Goal: Task Accomplishment & Management: Manage account settings

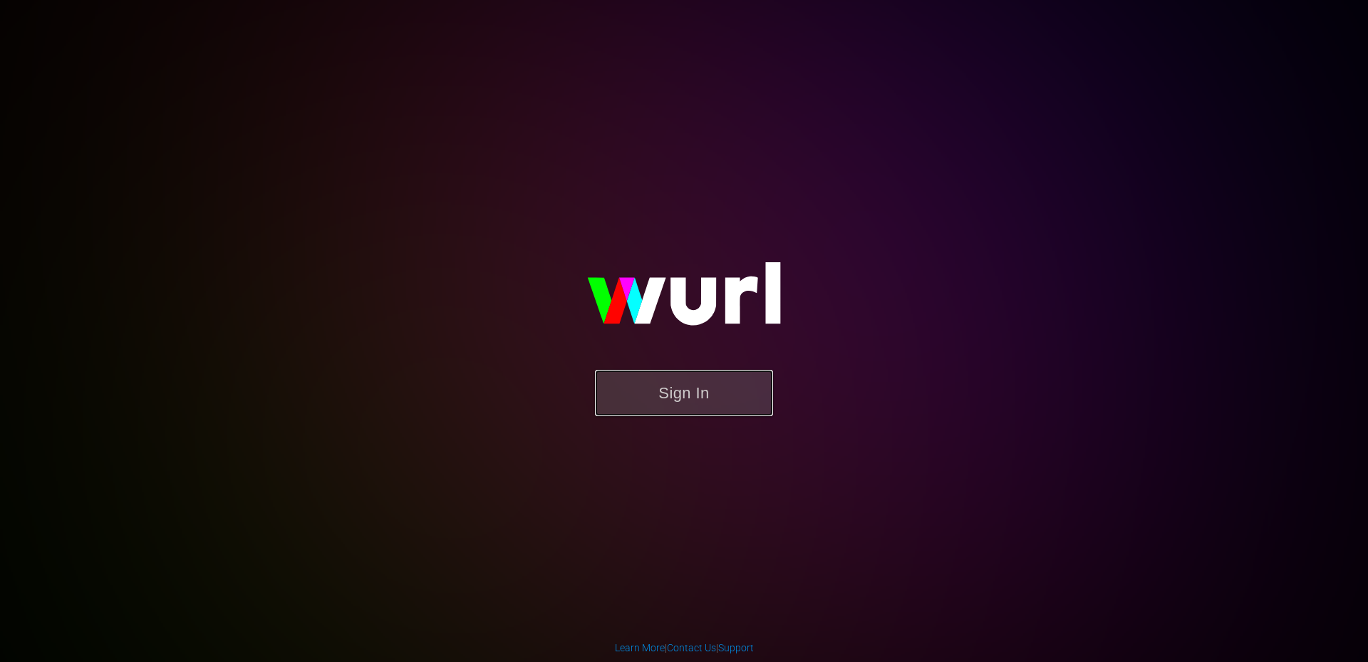
click at [721, 396] on button "Sign In" at bounding box center [684, 393] width 178 height 46
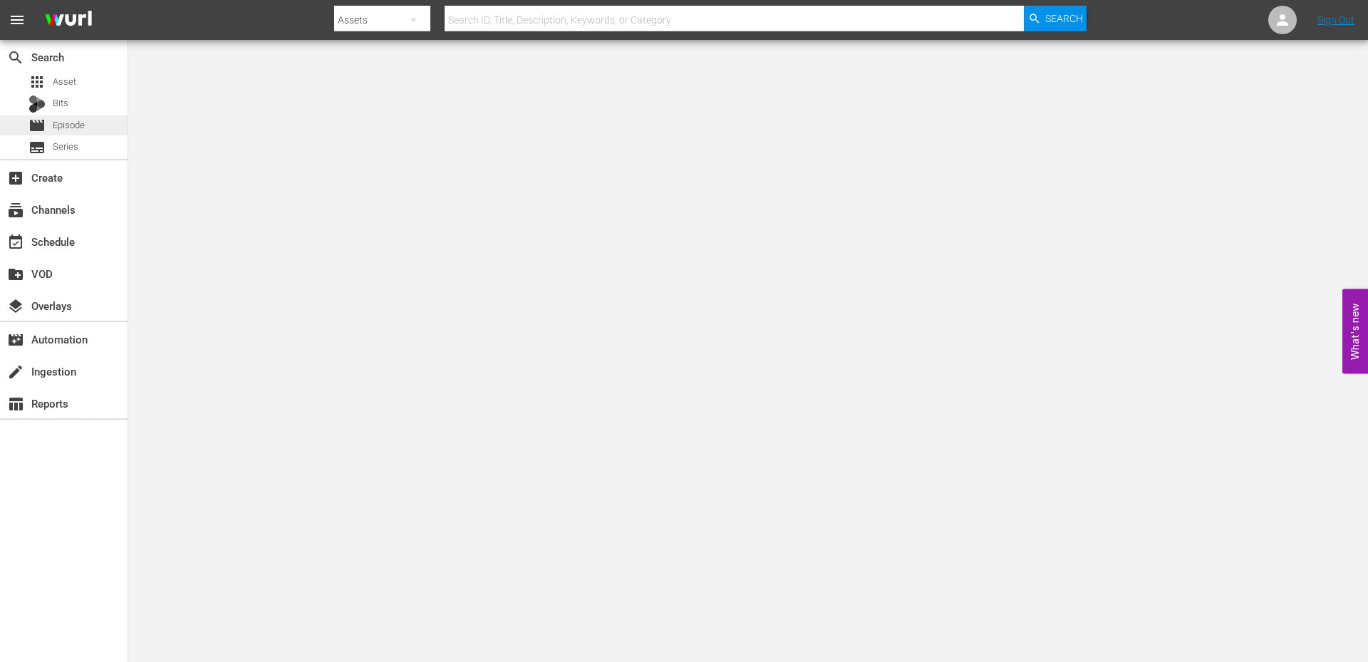
click at [55, 130] on span "Episode" at bounding box center [69, 125] width 32 height 14
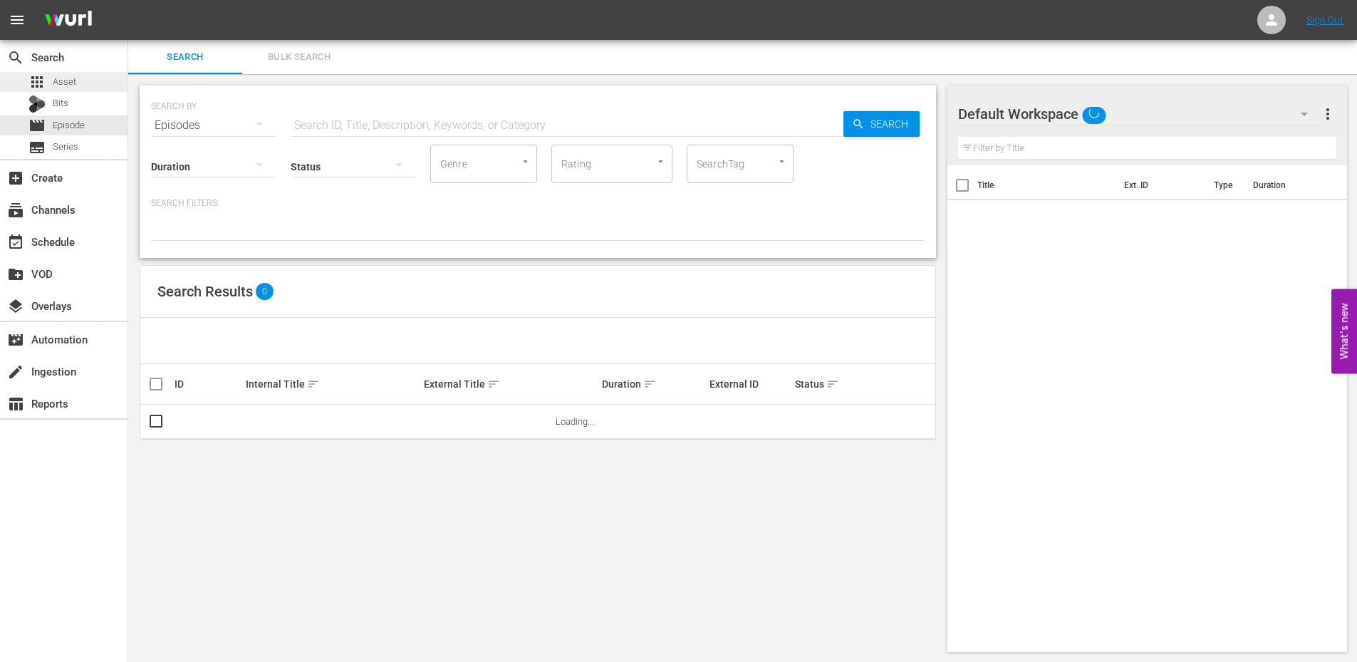
click at [58, 87] on span "Asset" at bounding box center [65, 82] width 24 height 14
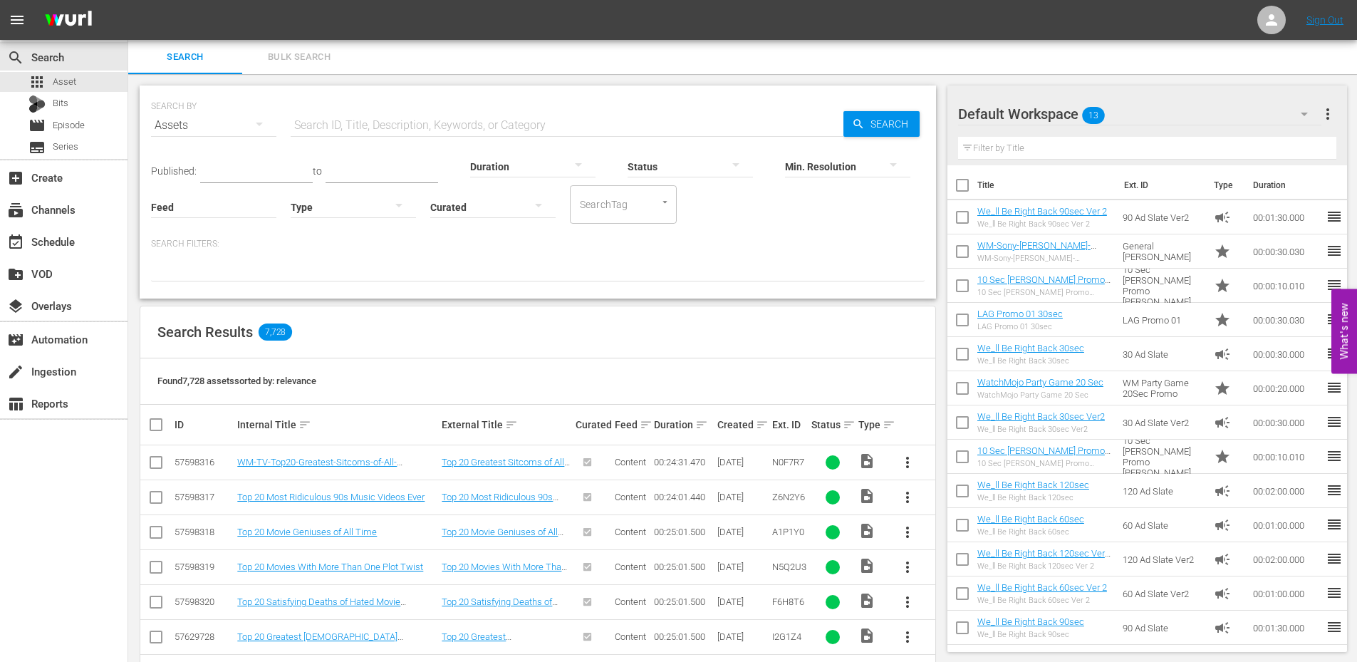
click at [286, 67] on button "Bulk Search" at bounding box center [299, 57] width 114 height 34
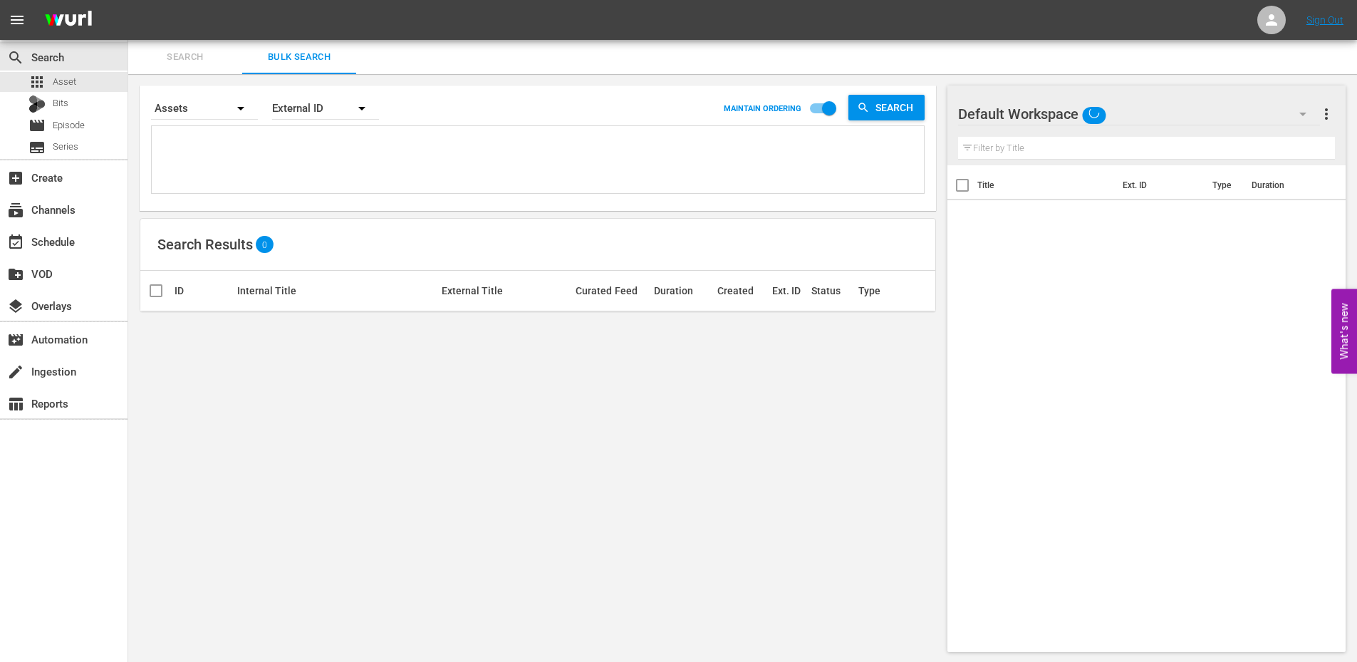
click at [222, 143] on textarea at bounding box center [539, 162] width 769 height 65
paste textarea "U8D6O7 Z0F5Y4 A0T9H7 B1N8U3 B3Q8J4 B8H3C1 C6P2X5 E1B5N9 N6V8Y1 O7F2Q2"
type textarea "U8D6O7 Z0F5Y4 A0T9H7 B1N8U3 B3Q8J4 B8H3C1 C6P2X5 E1B5N9 N6V8Y1 O7F2Q2"
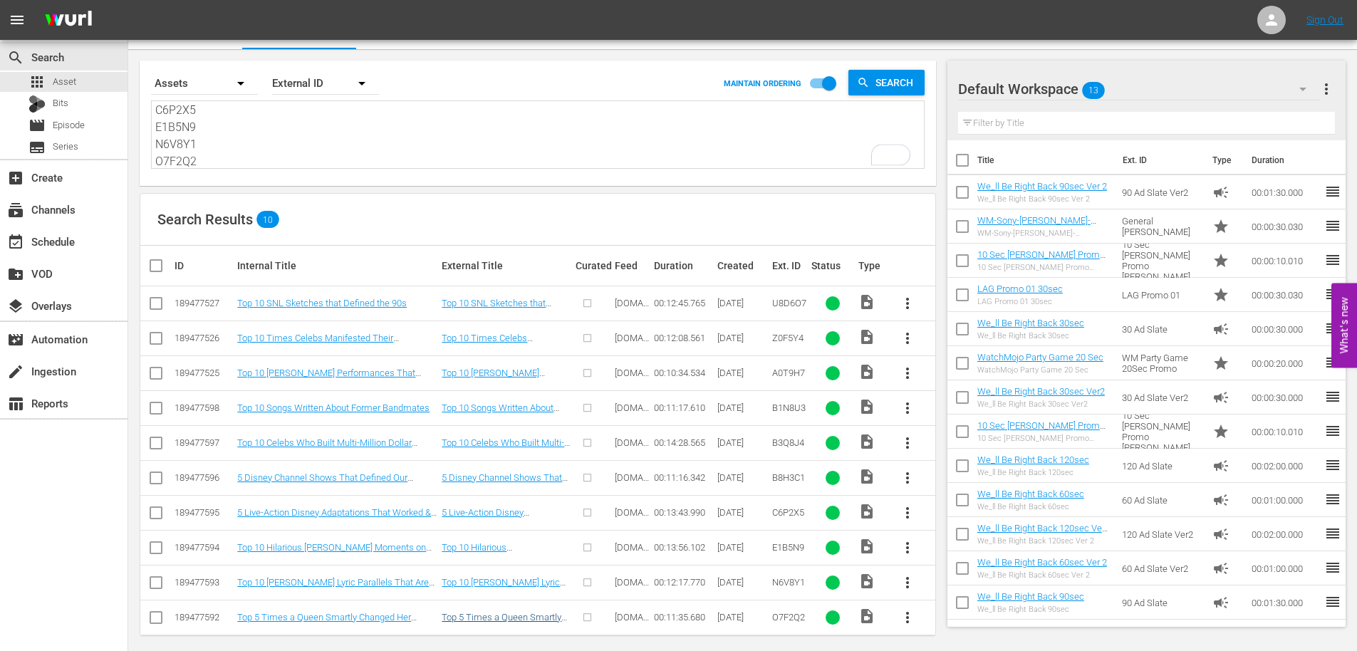
scroll to position [104, 0]
type textarea "U8D6O7 Z0F5Y4 A0T9H7 B1N8U3 B3Q8J4 B8H3C1 C6P2X5 E1B5N9 N6V8Y1 O7F2Q2"
click at [239, 123] on textarea "U8D6O7 Z0F5Y4 A0T9H7 B1N8U3 B3Q8J4 B8H3C1 C6P2X5 E1B5N9 N6V8Y1 O7F2Q2" at bounding box center [539, 135] width 769 height 65
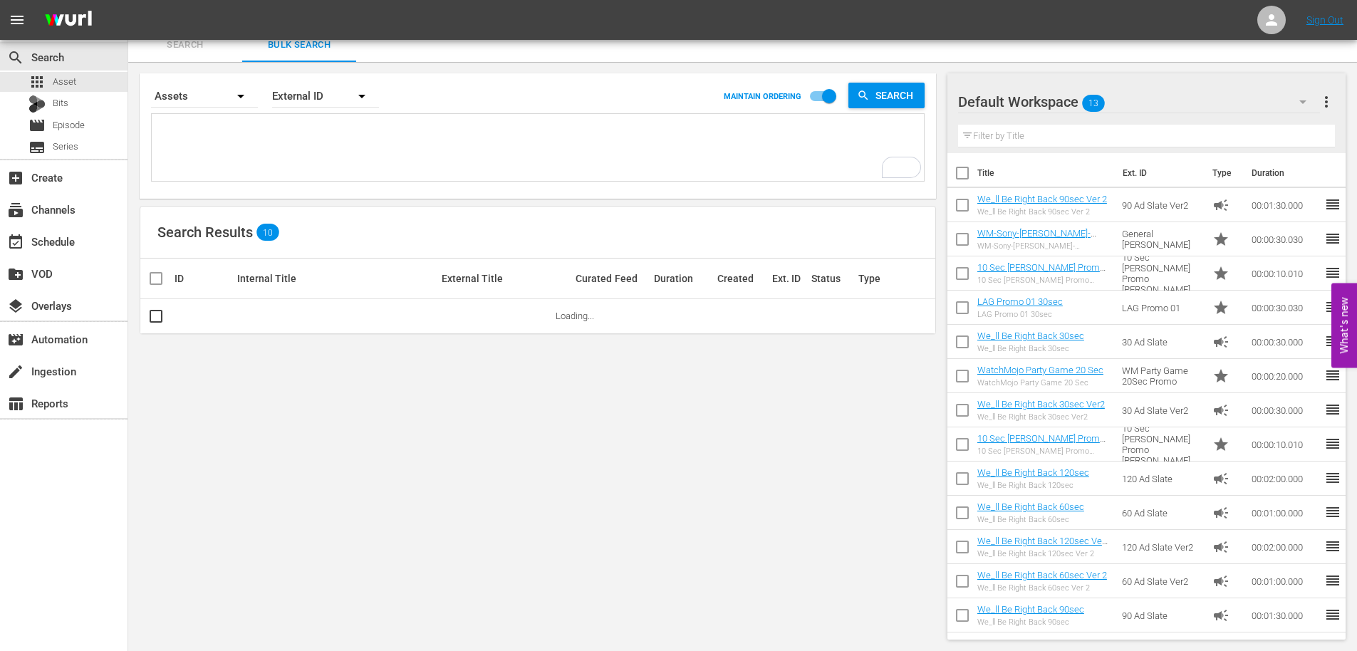
paste textarea "O9B8J0 Q3X4I0 Q6X8B3 Q9N7B1 S4H3E9 S5B4M1 T5R4K4 U5O9D1 U9O2U9 W1D1W8 W6Z4G3 X0…"
type textarea "O9B8J0 Q3X4I0 Q6X8B3 Q9N7B1 S4H3E9 S5B4M1 T5R4K4 U5O9D1 U9O2U9 W1D1W8 W6Z4G3 X0…"
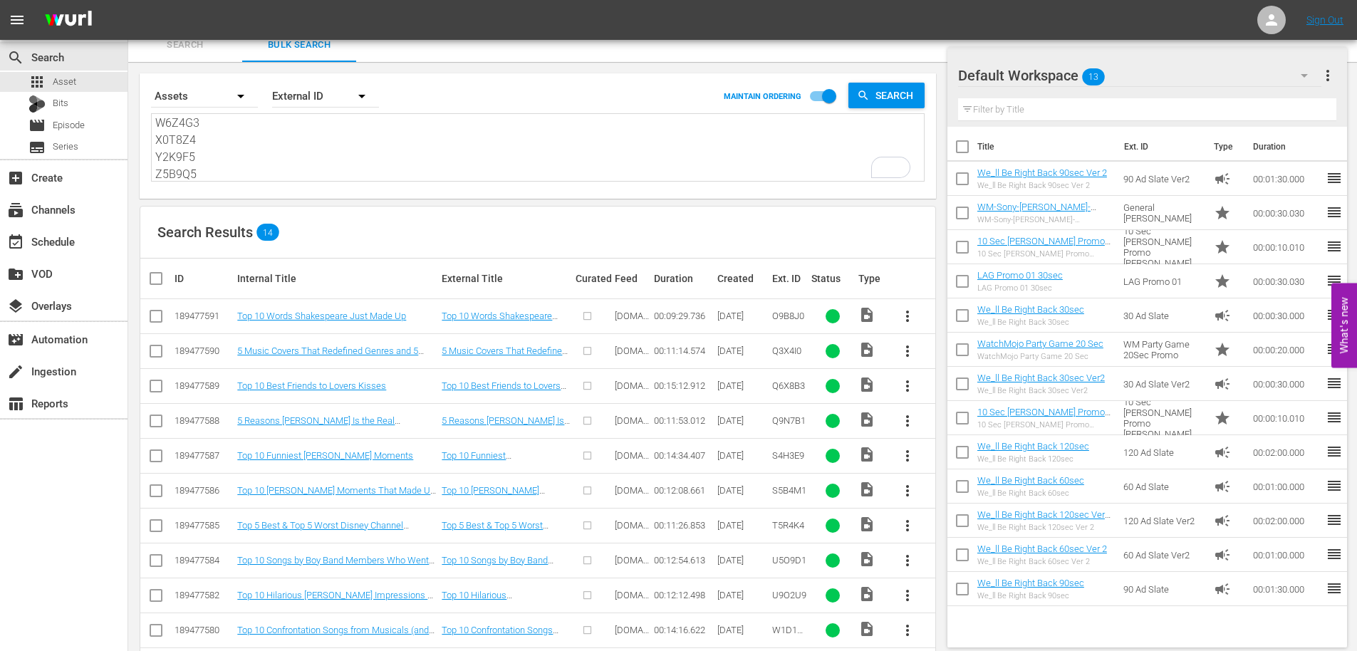
scroll to position [175, 0]
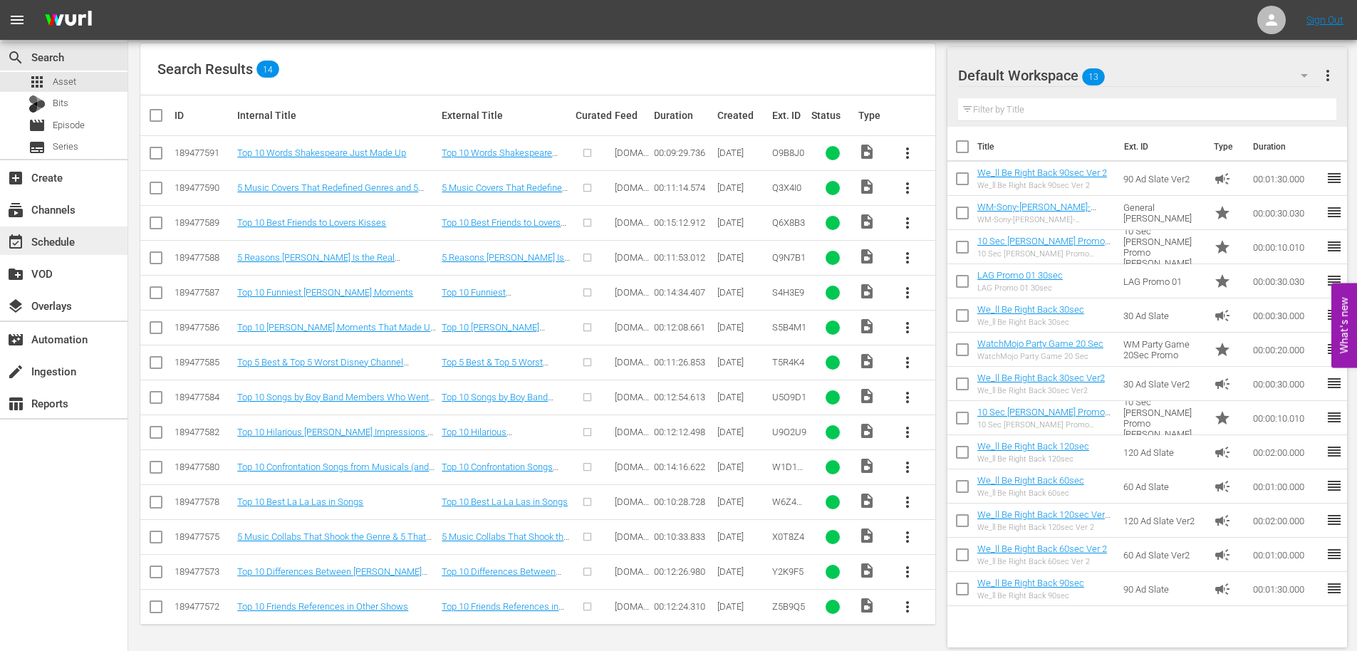
type textarea "O9B8J0 Q3X4I0 Q6X8B3 Q9N7B1 S4H3E9 S5B4M1 T5R4K4 U5O9D1 U9O2U9 W1D1W8 W6Z4G3 X0…"
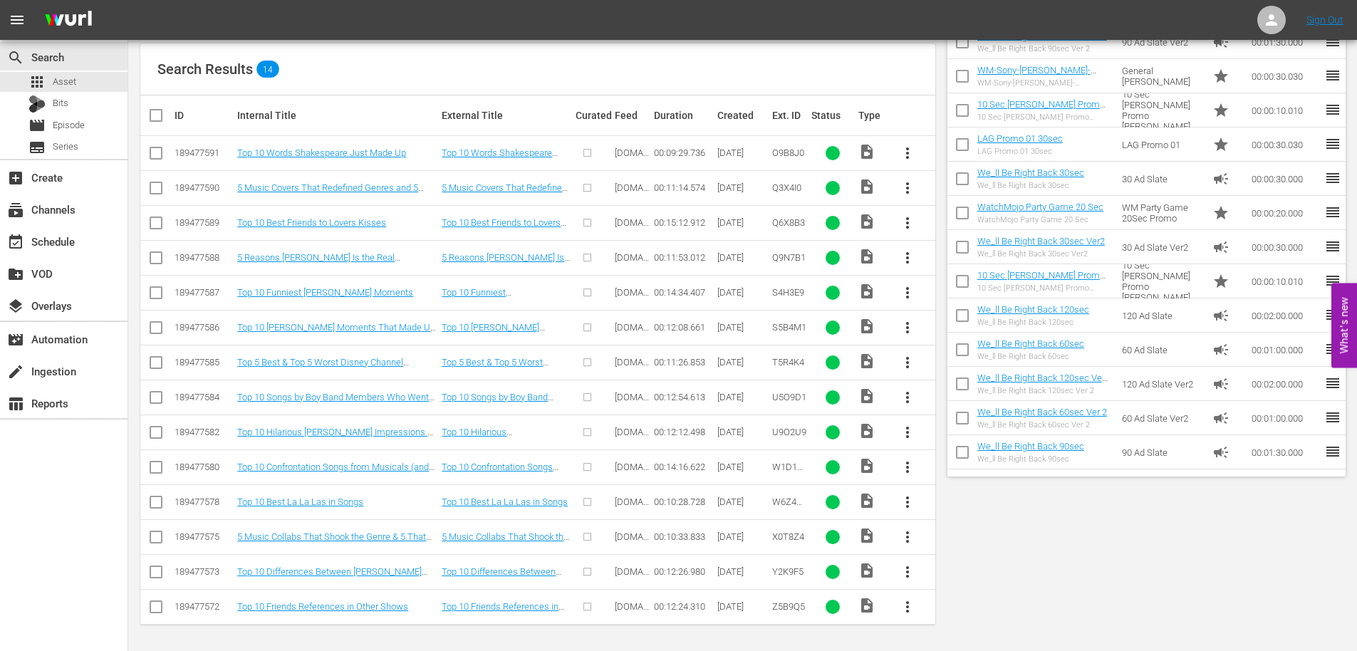
scroll to position [0, 0]
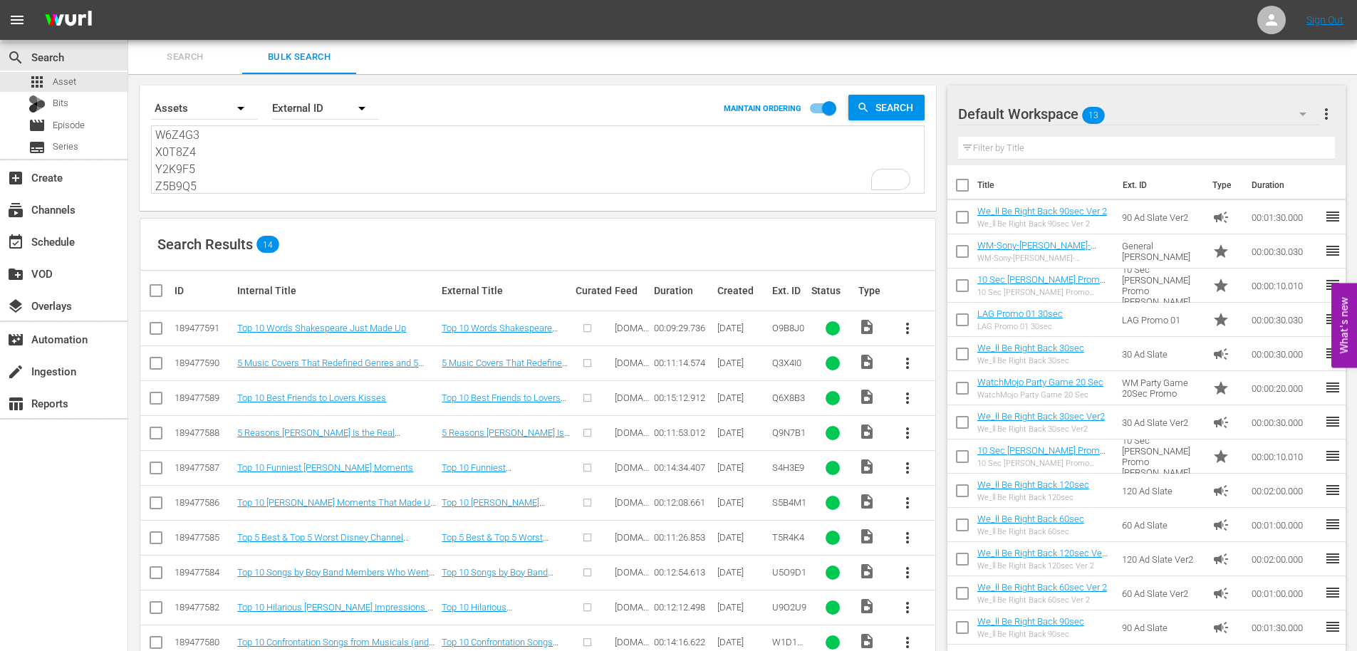
click at [189, 52] on span "Search" at bounding box center [185, 57] width 97 height 16
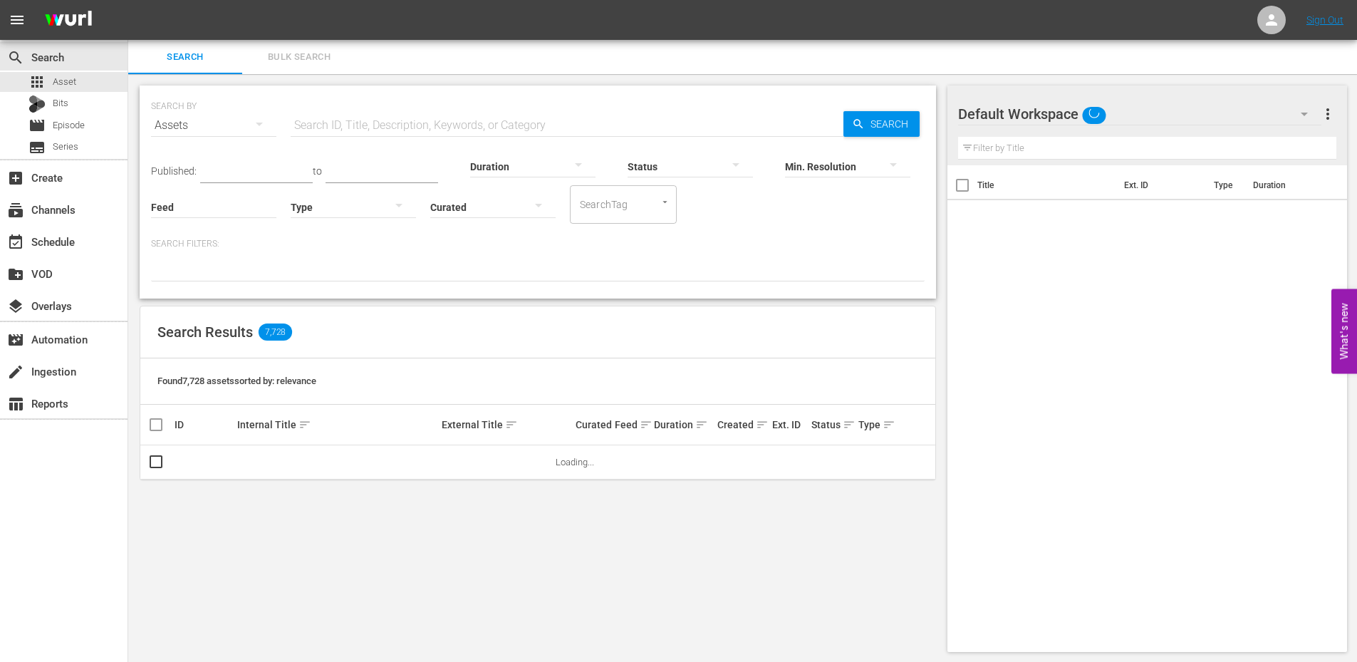
click at [340, 125] on input "text" at bounding box center [567, 125] width 553 height 34
paste input "S9Q9Y8"
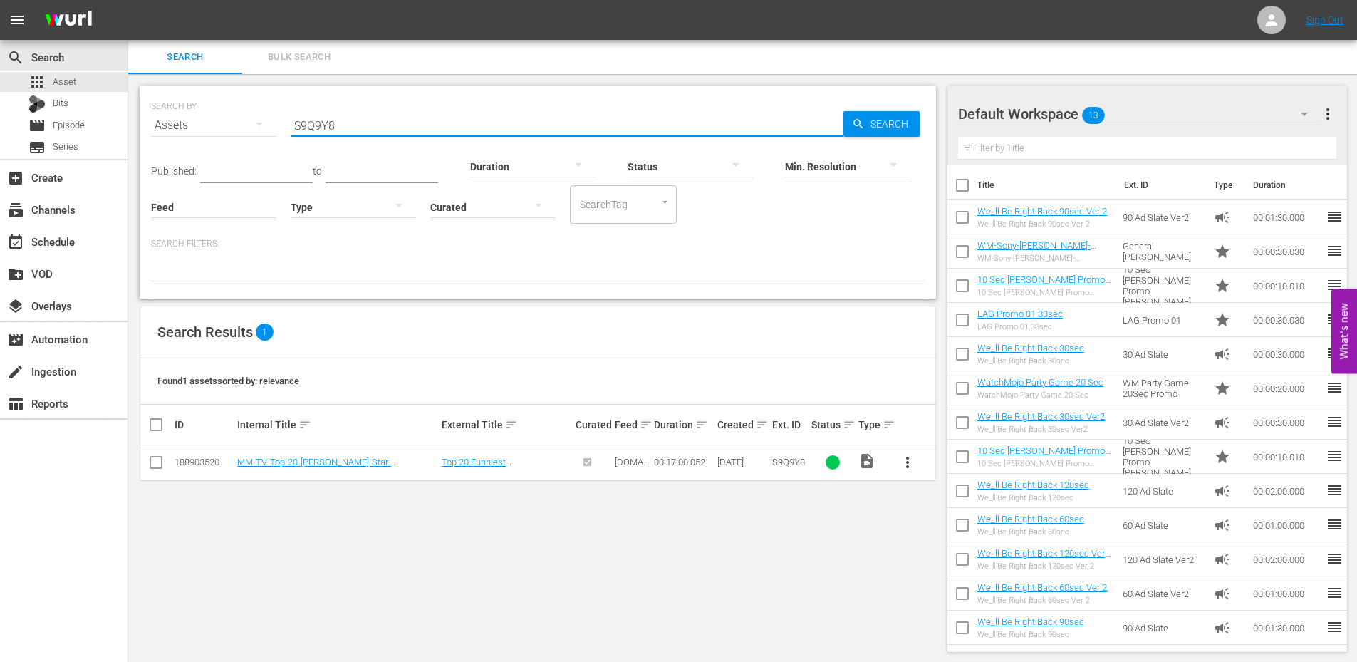
type input "S9Q9Y8"
click at [277, 64] on span "Bulk Search" at bounding box center [299, 57] width 97 height 16
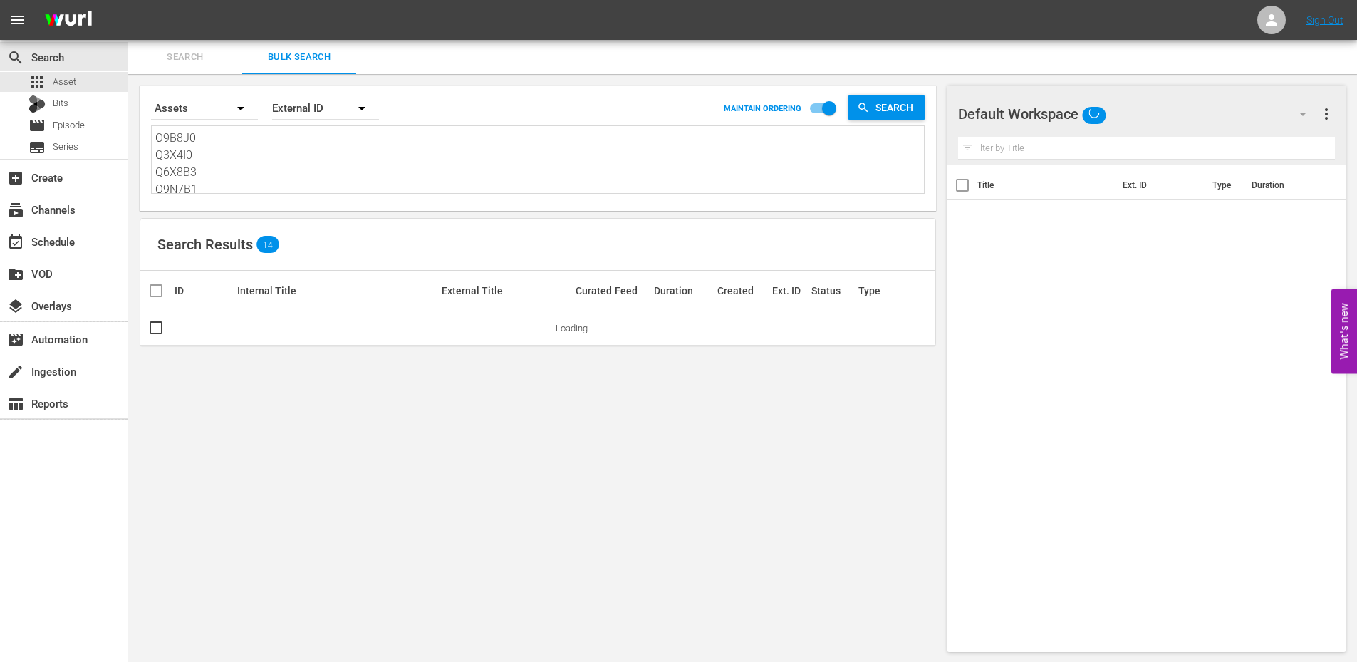
click at [219, 162] on textarea "O9B8J0 Q3X4I0 Q6X8B3 Q9N7B1 S4H3E9 S5B4M1 T5R4K4 U5O9D1 U9O2U9 W1D1W8 W6Z4G3 X0…" at bounding box center [539, 162] width 769 height 65
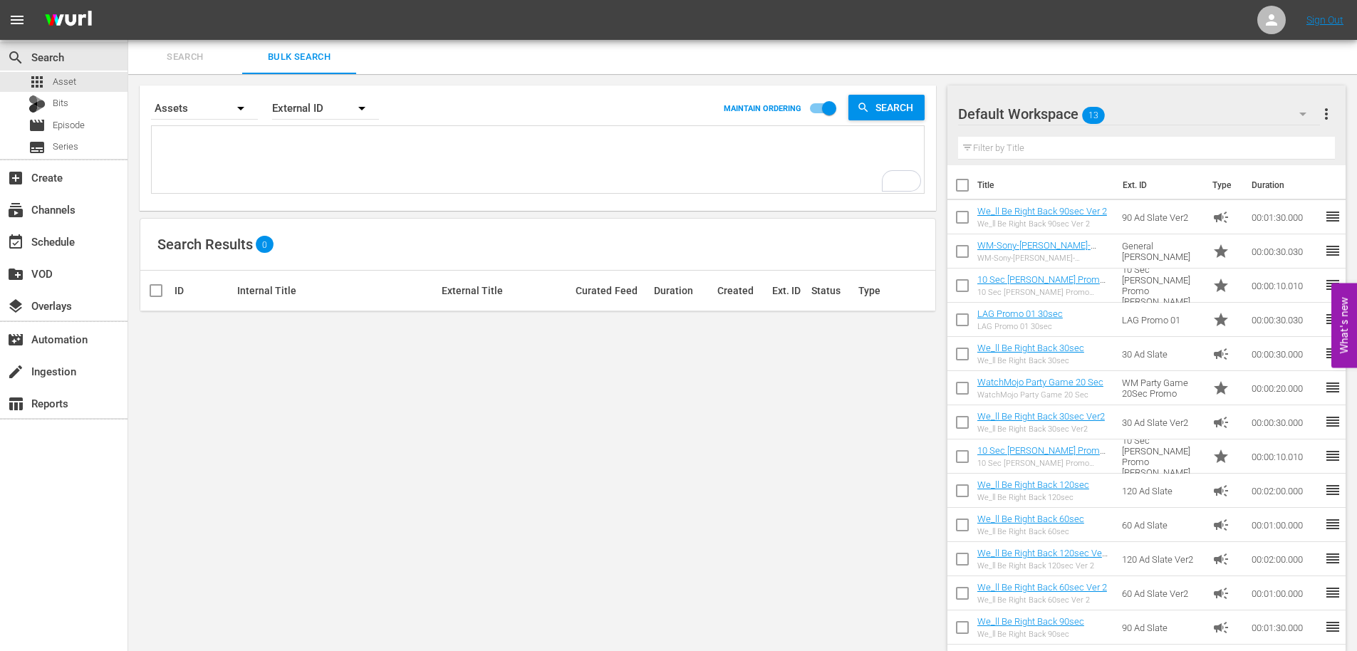
paste textarea "U8F8X4 D0X8E7 A5B7H7 A7I1K7 A8S1Y8 B5O3L2 B7U4K3 C7G1F9 C2M9Y9 D6Q9F7 D9F6X5 E9…"
type textarea "U8F8X4 D0X8E7 A5B7H7 A7I1K7 A8S1Y8 B5O3L2 B7U4K3 C7G1F9 C2M9Y9 D6Q9F7 D9F6X5 E9…"
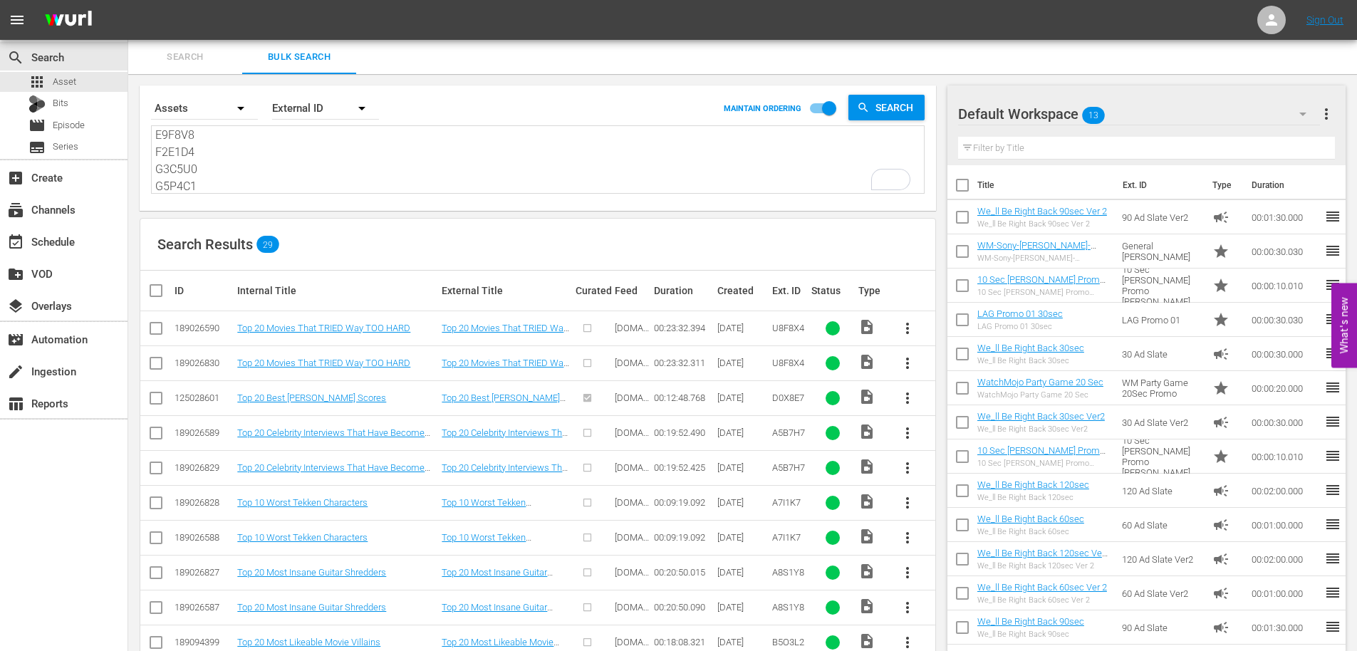
type textarea "U8F8X4 D0X8E7 A5B7H7 A7I1K7 A8S1Y8 B5O3L2 B7U4K3 C7G1F9 C2M9Y9 D6Q9F7 D9F6X5 E9…"
click at [150, 365] on input "checkbox" at bounding box center [155, 366] width 17 height 17
checkbox input "true"
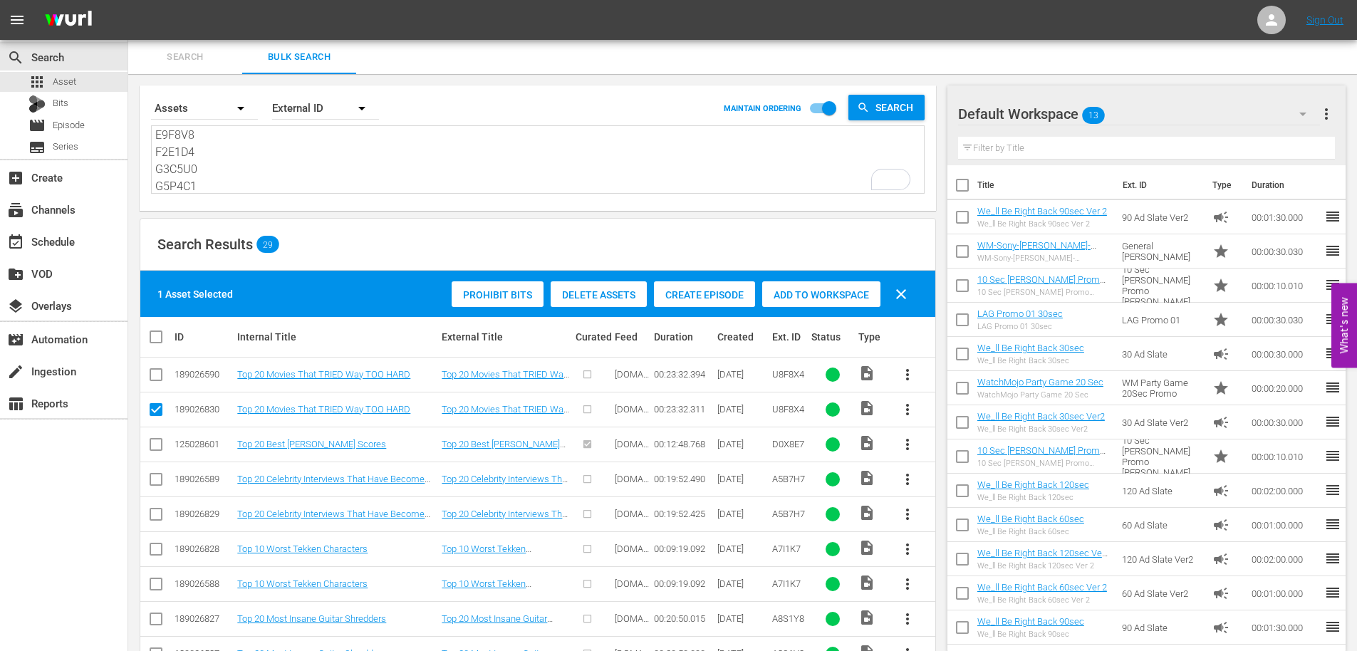
click at [152, 516] on input "checkbox" at bounding box center [155, 517] width 17 height 17
checkbox input "true"
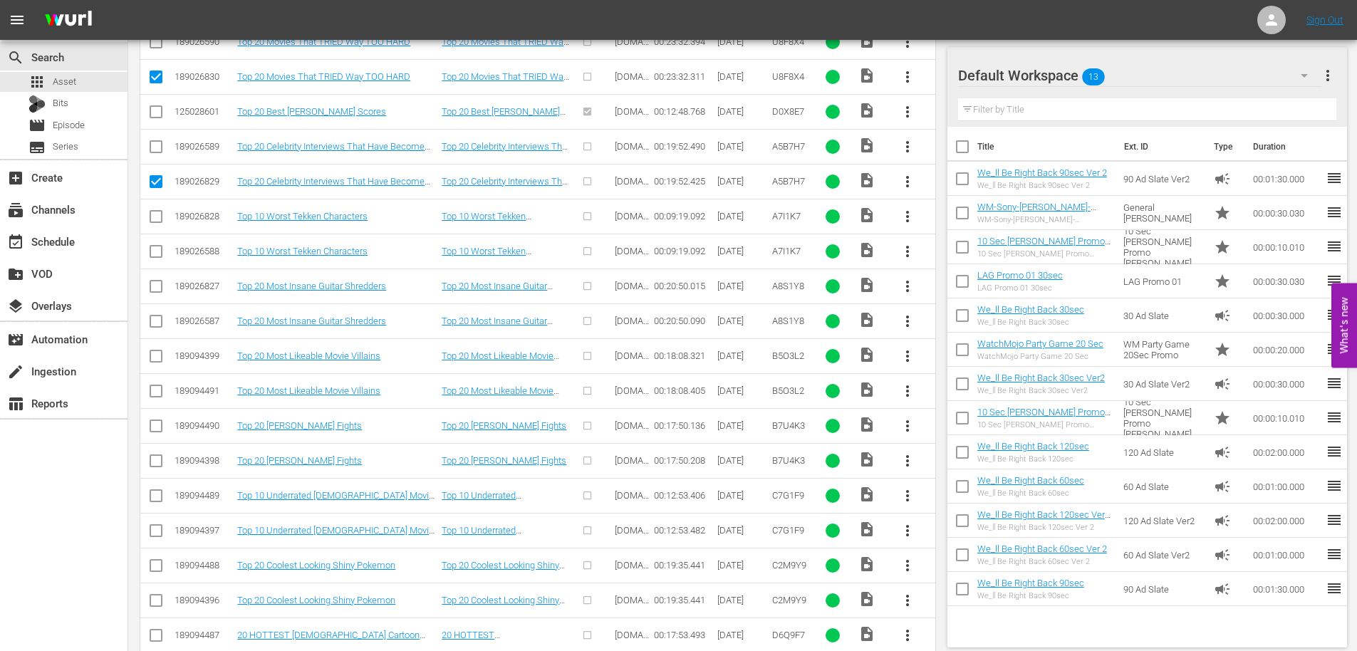
scroll to position [745, 0]
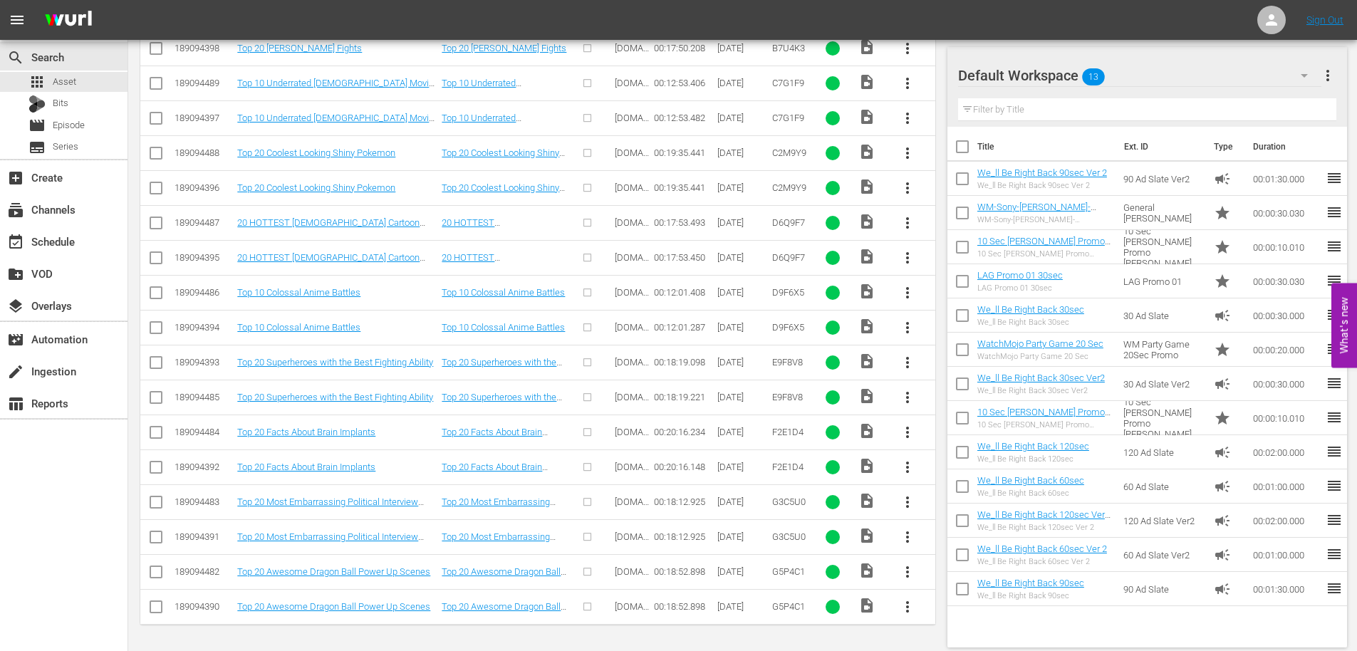
click at [147, 609] on input "checkbox" at bounding box center [155, 609] width 17 height 17
checkbox input "true"
click at [155, 532] on input "checkbox" at bounding box center [155, 539] width 17 height 17
checkbox input "true"
click at [158, 464] on input "checkbox" at bounding box center [155, 470] width 17 height 17
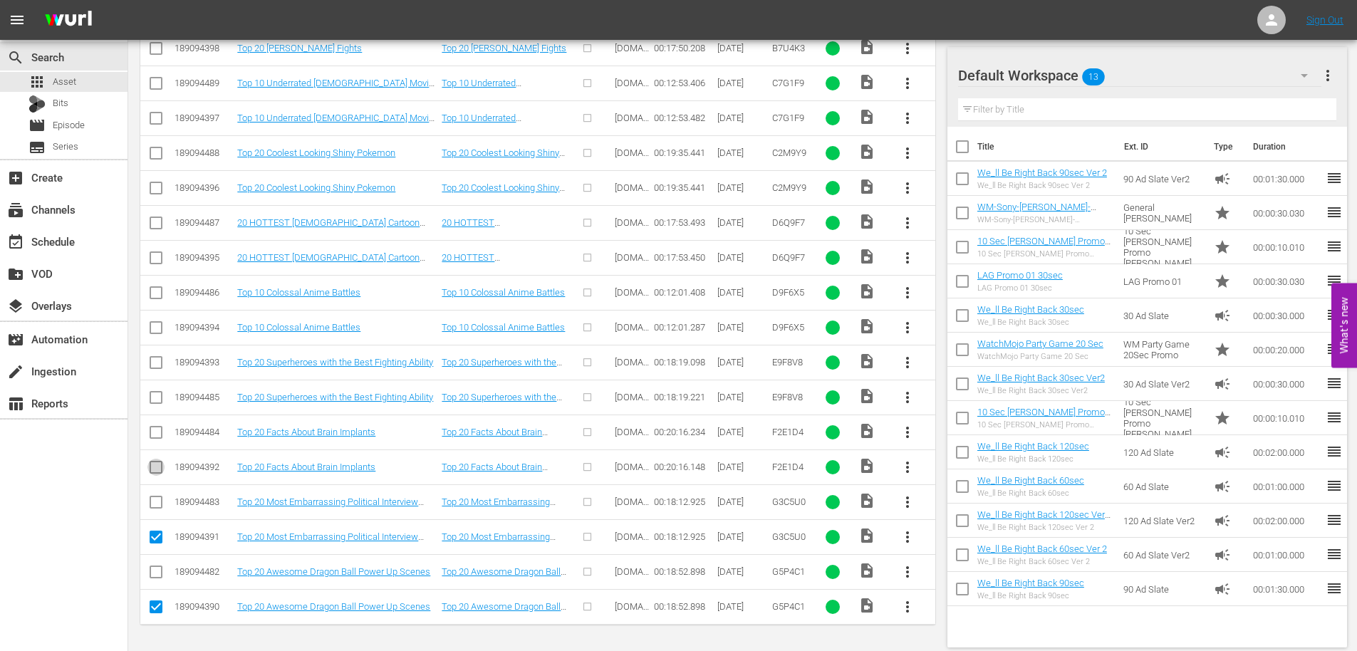
checkbox input "true"
click at [155, 392] on input "checkbox" at bounding box center [155, 400] width 17 height 17
checkbox input "true"
click at [151, 324] on input "checkbox" at bounding box center [155, 330] width 17 height 17
checkbox input "true"
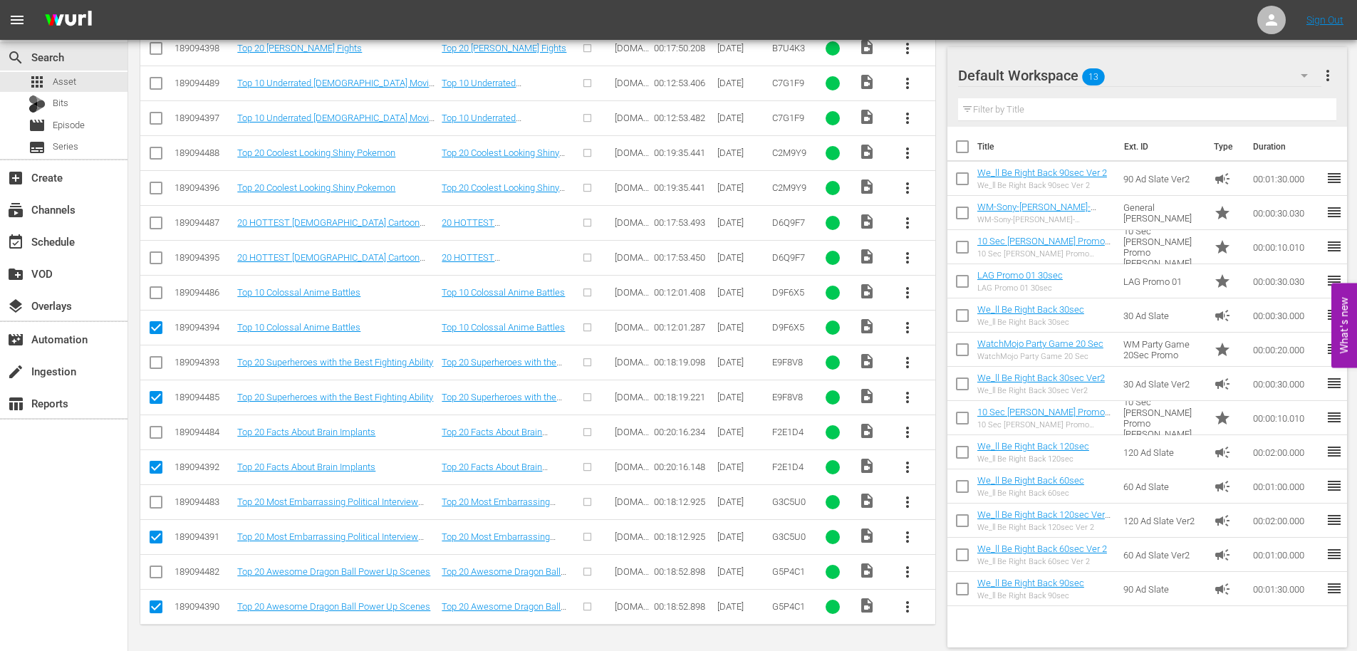
click at [155, 254] on input "checkbox" at bounding box center [155, 260] width 17 height 17
checkbox input "true"
click at [158, 185] on input "checkbox" at bounding box center [155, 190] width 17 height 17
checkbox input "true"
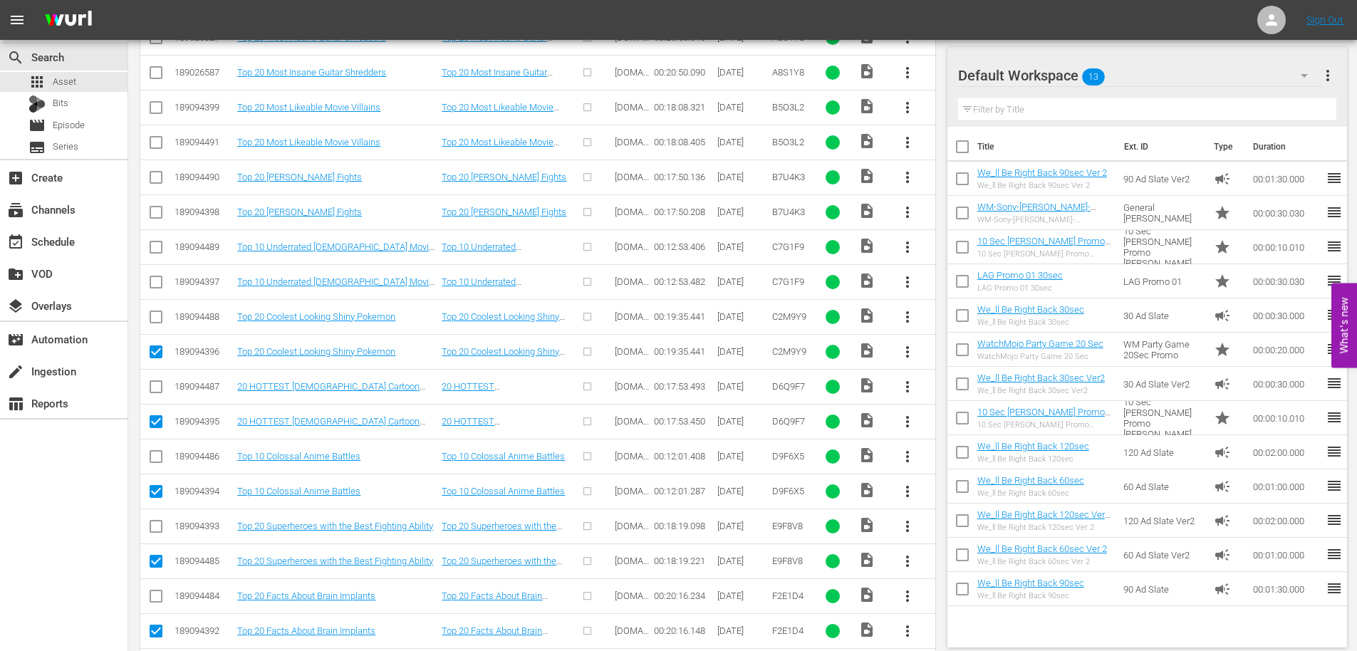
scroll to position [508, 0]
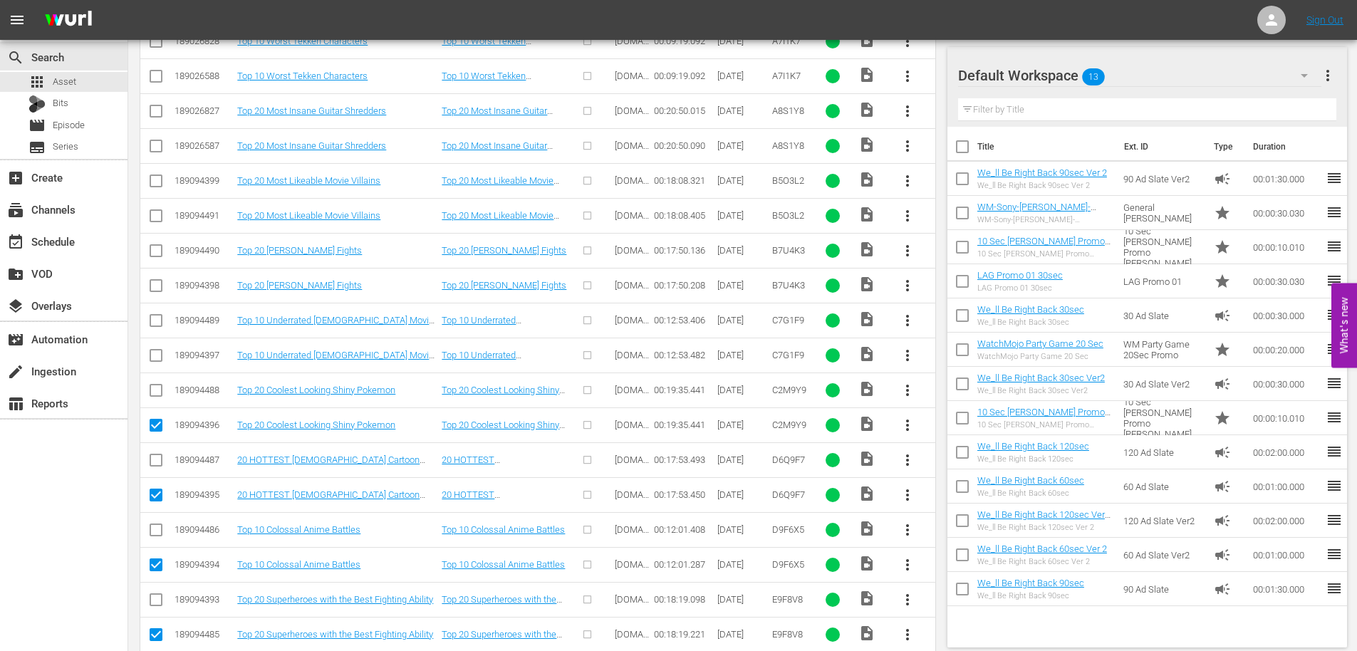
click at [157, 358] on input "checkbox" at bounding box center [155, 358] width 17 height 17
checkbox input "true"
click at [155, 284] on input "checkbox" at bounding box center [155, 288] width 17 height 17
checkbox input "true"
click at [152, 212] on input "checkbox" at bounding box center [155, 218] width 17 height 17
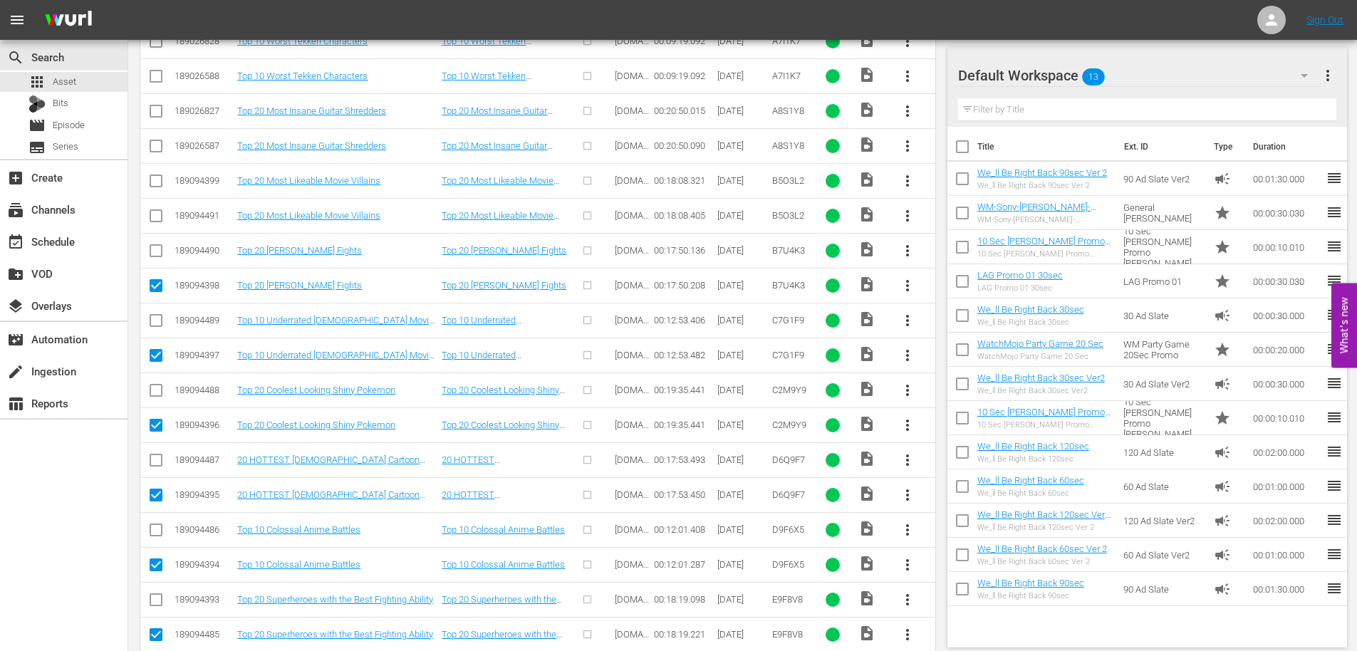
checkbox input "true"
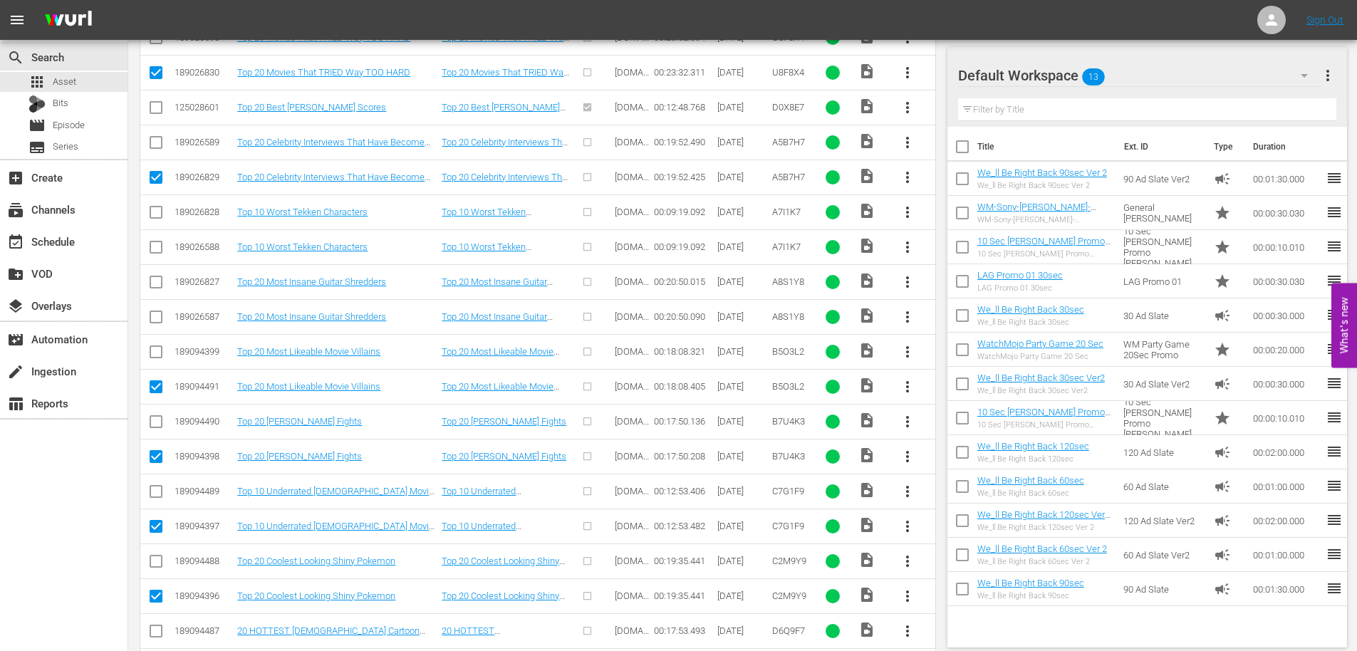
scroll to position [318, 0]
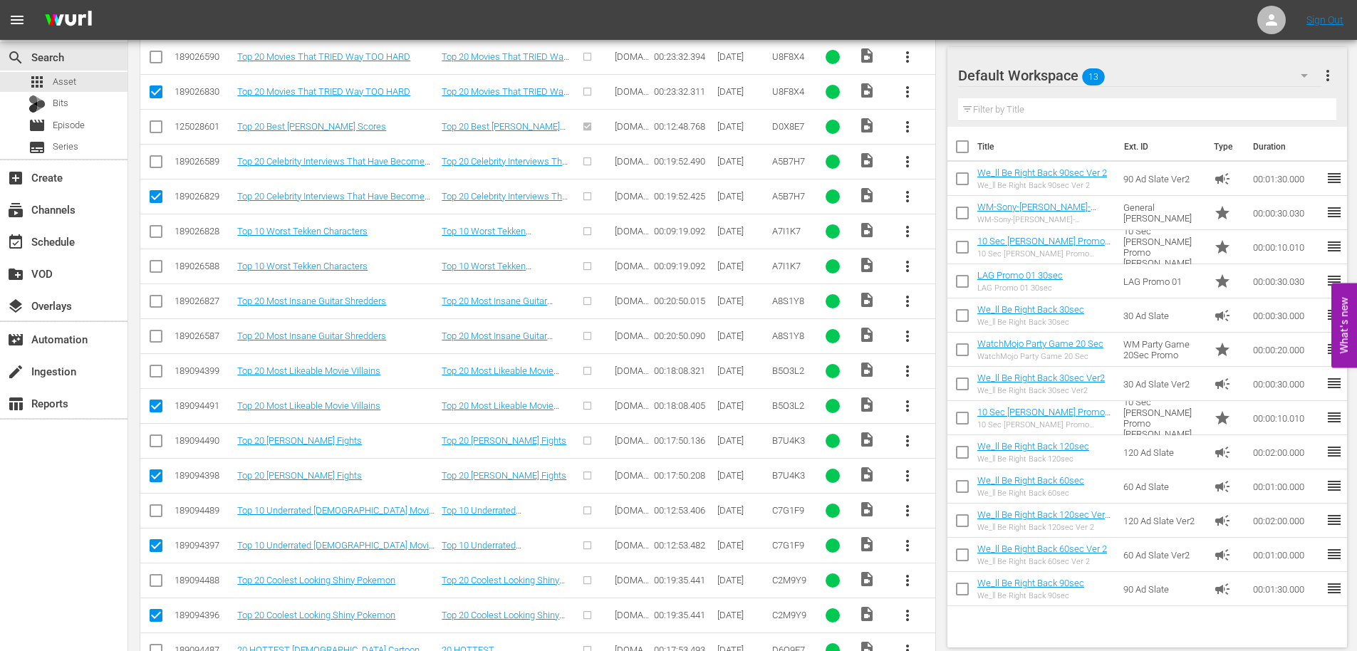
click at [160, 336] on input "checkbox" at bounding box center [155, 338] width 17 height 17
checkbox input "true"
click at [155, 265] on input "checkbox" at bounding box center [155, 269] width 17 height 17
checkbox input "true"
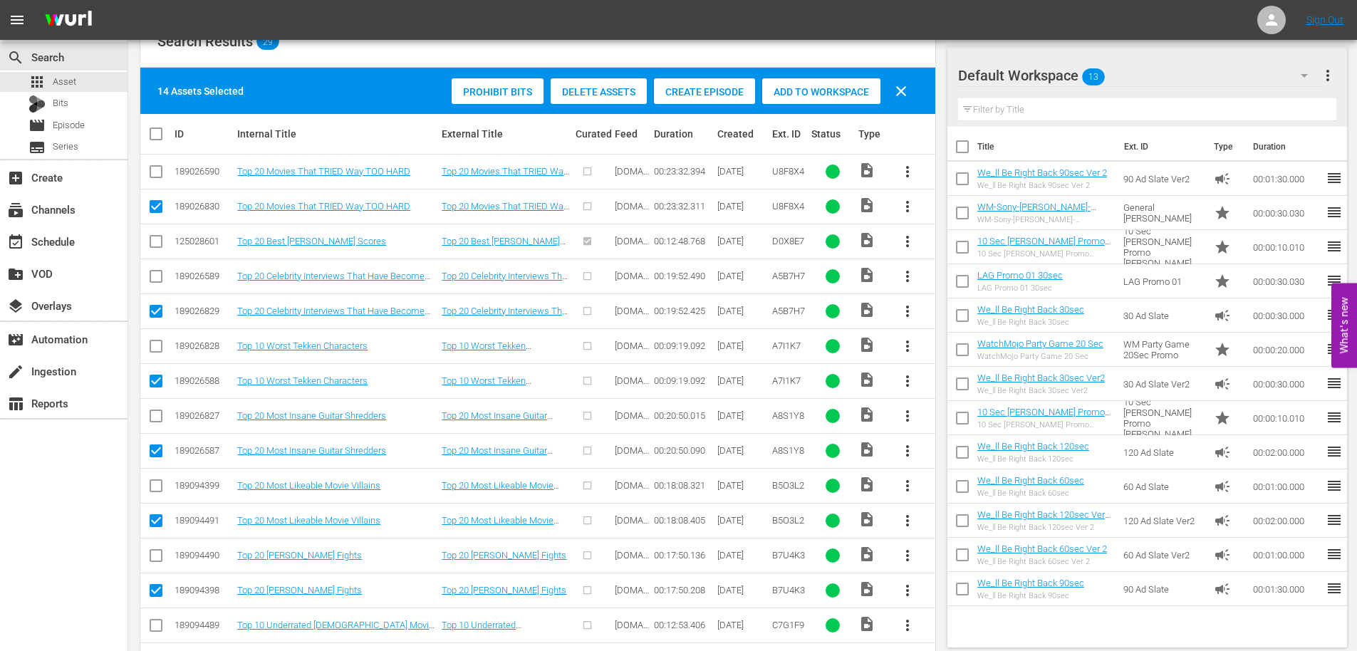
scroll to position [175, 0]
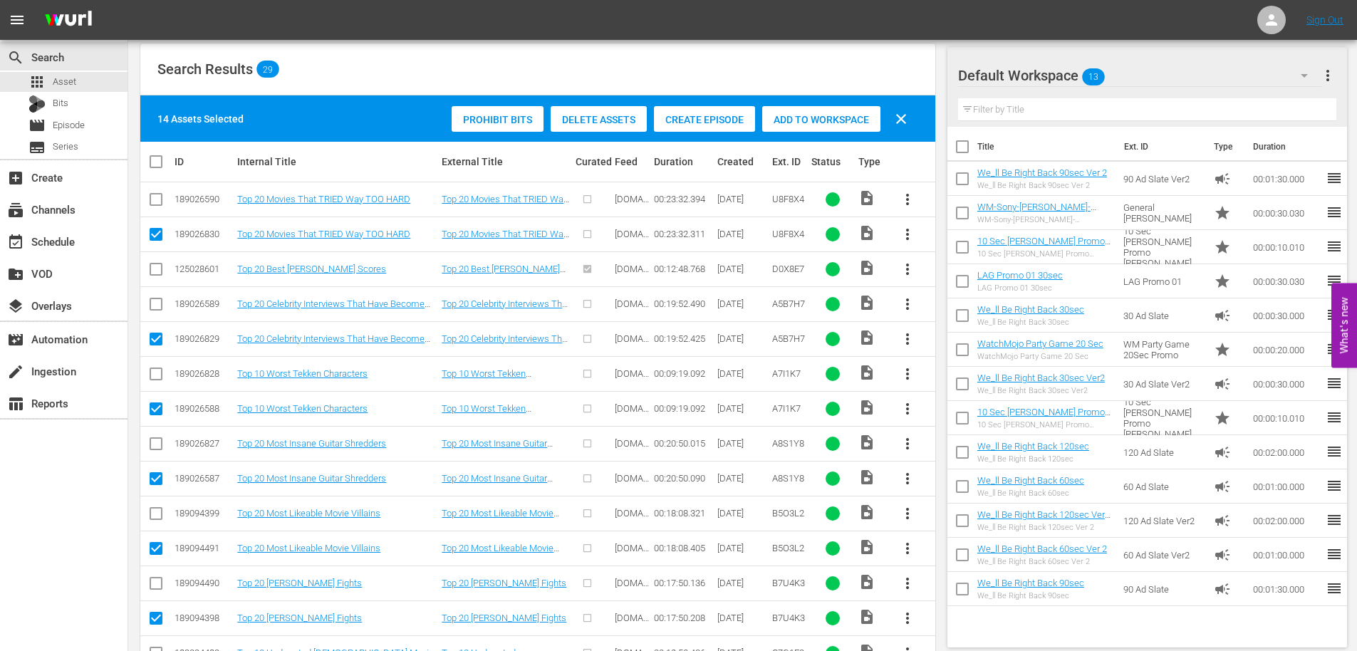
click at [616, 119] on span "Delete Assets" at bounding box center [599, 119] width 96 height 11
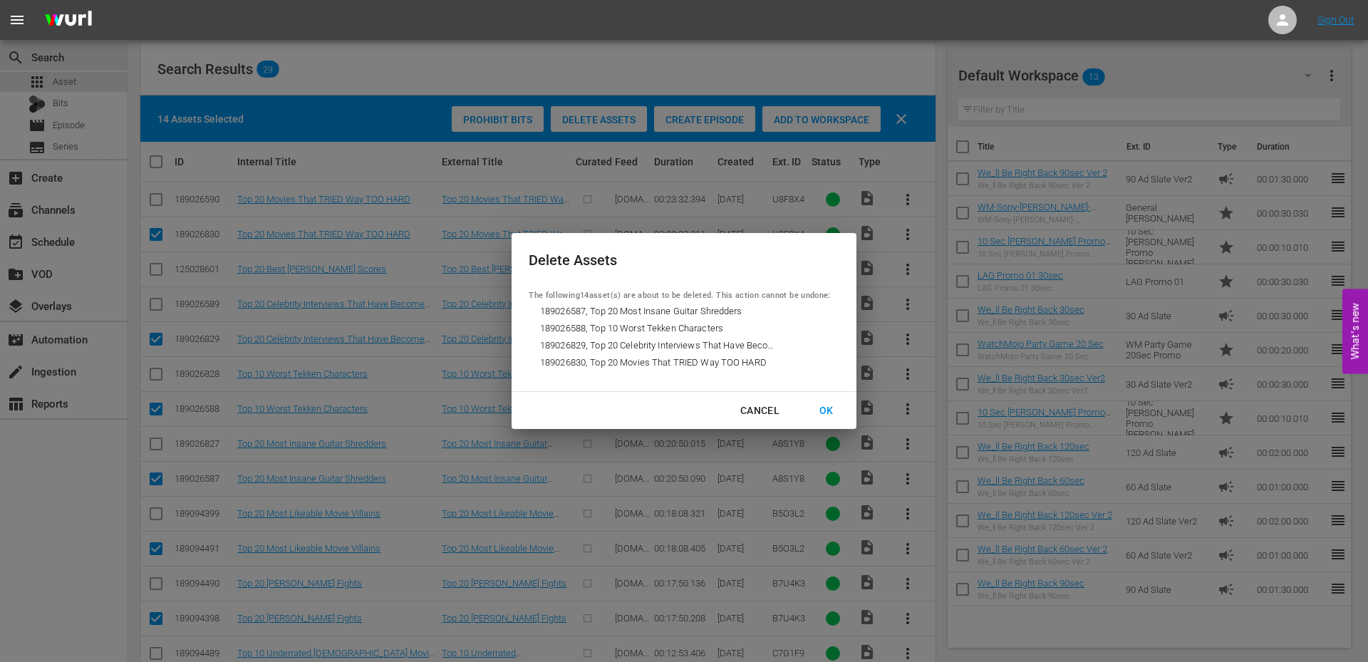
click at [824, 406] on div "OK" at bounding box center [826, 411] width 37 height 18
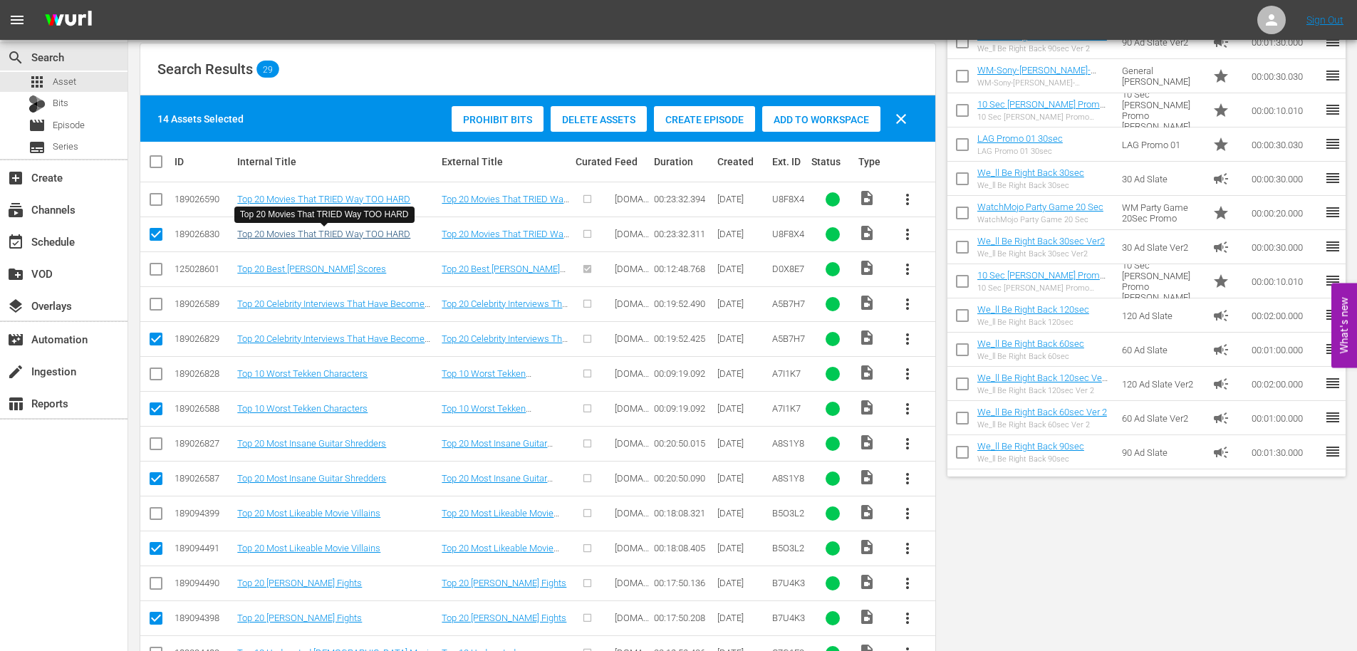
scroll to position [0, 0]
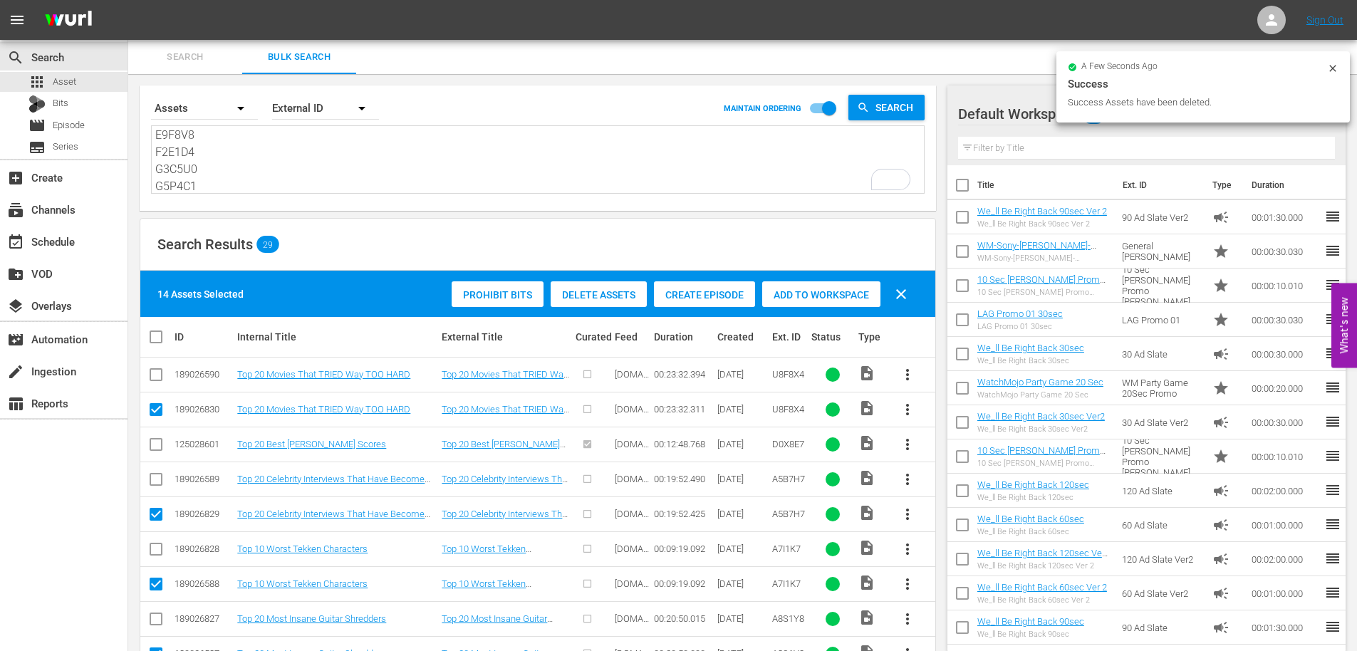
click at [244, 149] on textarea "U8F8X4 D0X8E7 A5B7H7 A7I1K7 A8S1Y8 B5O3L2 B7U4K3 C7G1F9 C2M9Y9 D6Q9F7 D9F6X5 E9…" at bounding box center [539, 160] width 769 height 65
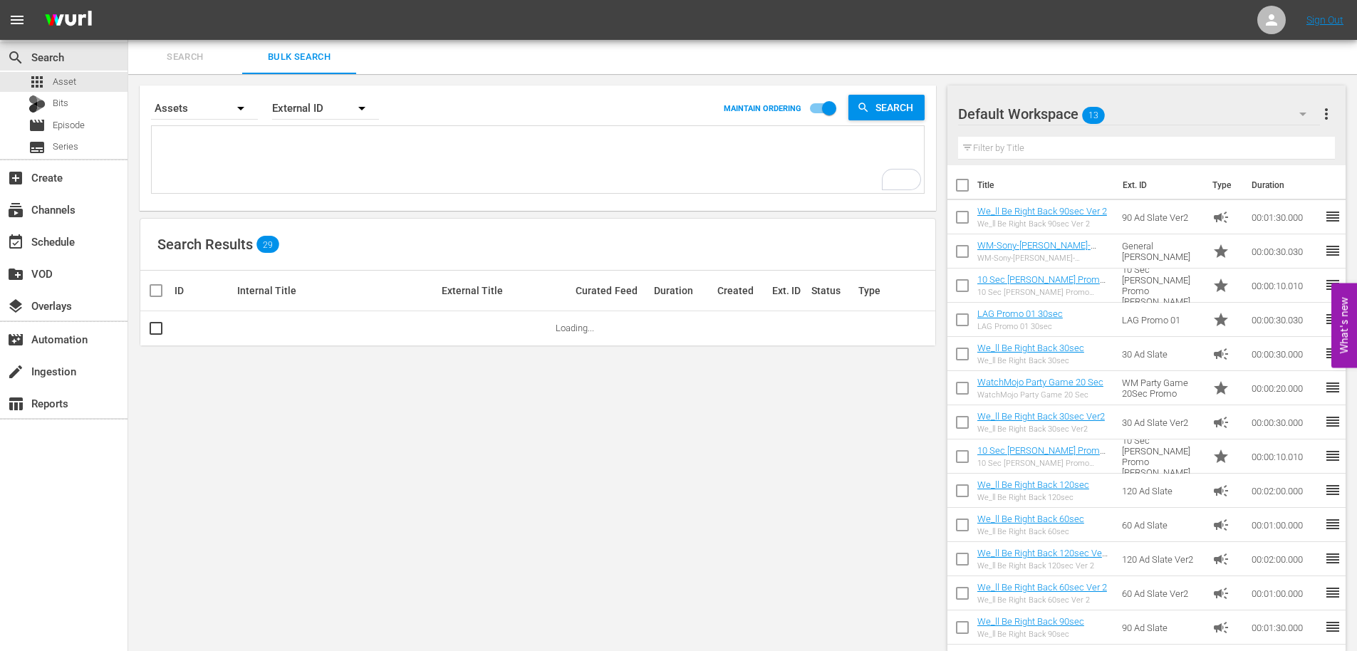
paste textarea "U8F8X4 D0X8E7 A5B7H7 A7I1K7 A8S1Y8 B5O3L2 B7U4K3 C7G1F9 C2M9Y9 D6Q9F7 D9F6X5 E9…"
type textarea "U8F8X4 D0X8E7 A5B7H7 A7I1K7 A8S1Y8 B5O3L2 B7U4K3 C7G1F9 C2M9Y9 D6Q9F7 D9F6X5 E9…"
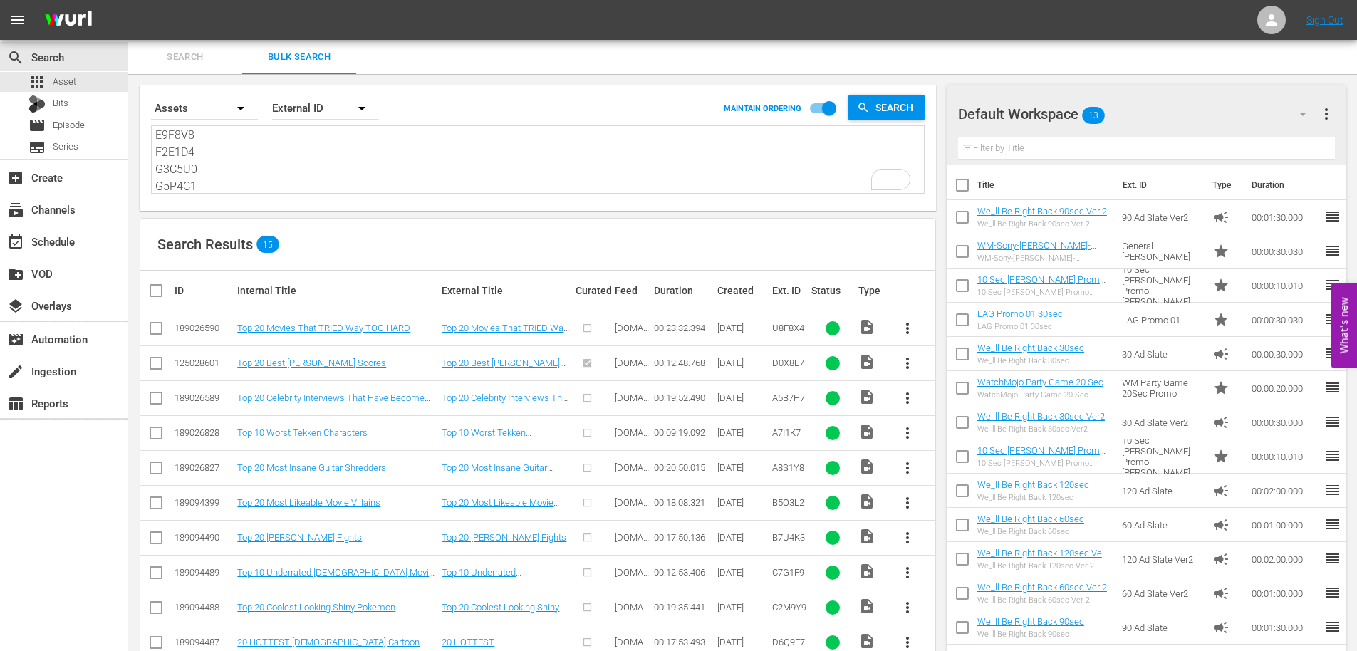
click at [256, 141] on textarea "U8F8X4 D0X8E7 A5B7H7 A7I1K7 A8S1Y8 B5O3L2 B7U4K3 C7G1F9 C2M9Y9 D6Q9F7 D9F6X5 E9…" at bounding box center [539, 160] width 769 height 65
click at [276, 130] on textarea "U8F8X4 D0X8E7 A5B7H7 A7I1K7 A8S1Y8 B5O3L2 B7U4K3 C7G1F9 C2M9Y9 D6Q9F7 D9F6X5 E9…" at bounding box center [539, 160] width 769 height 65
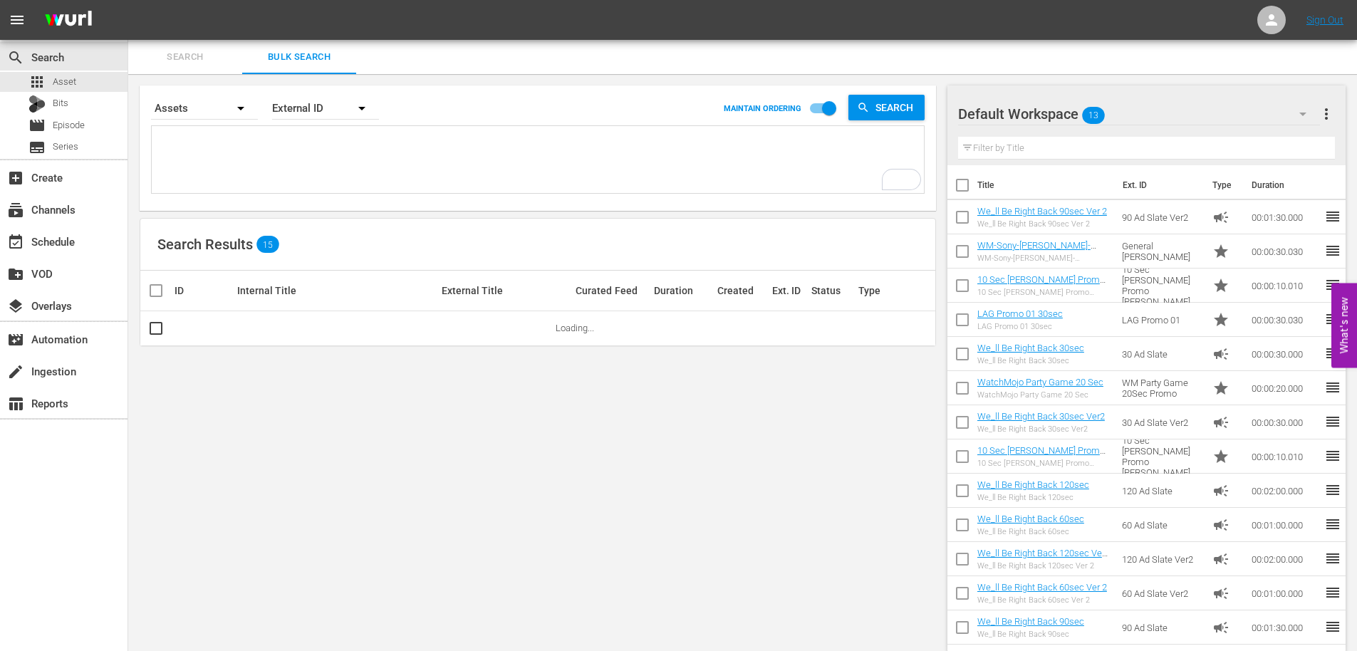
paste textarea "G8K2O1 H6W5X1 H9J0D8 I3U5H0 J8L3C0 I3V3D7 I6F7Z0 J2F0S2 J9X3U5 K2T8C8 M2K3R3 M6…"
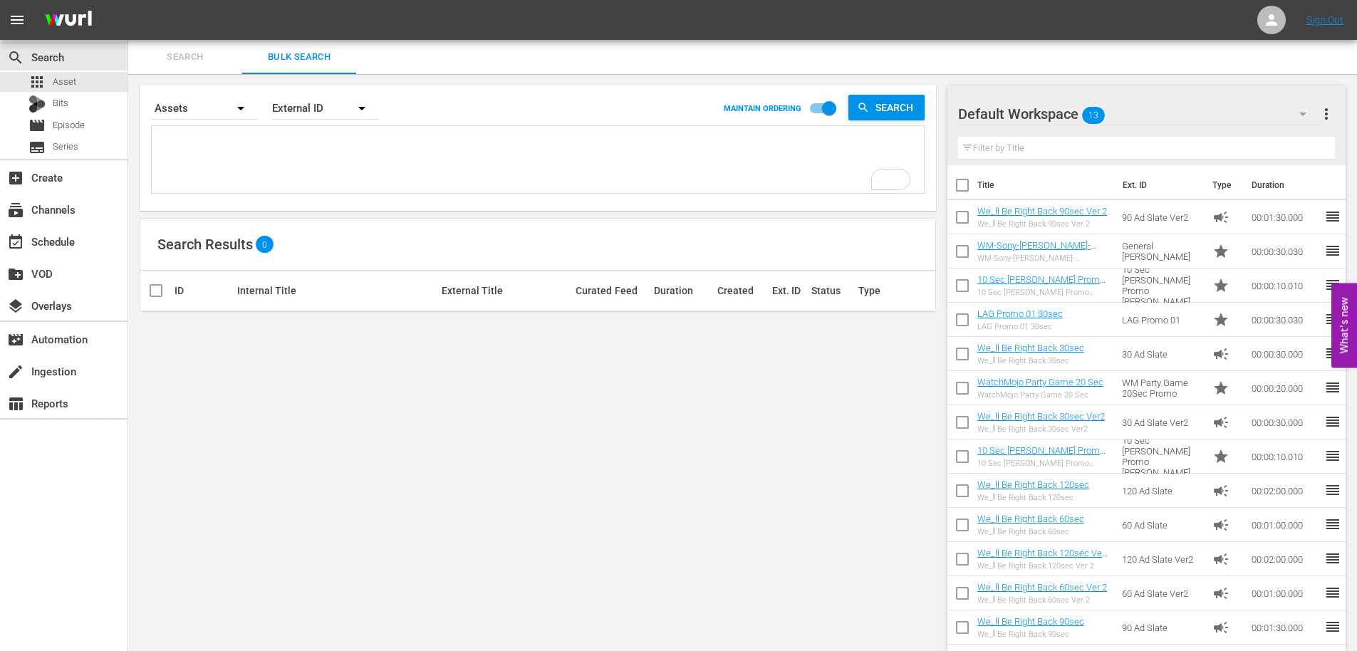
type textarea "G8K2O1 H6W5X1 H9J0D8 I3U5H0 J8L3C0 I3V3D7 I6F7Z0 J2F0S2 J9X3U5 K2T8C8 M2K3R3 M6…"
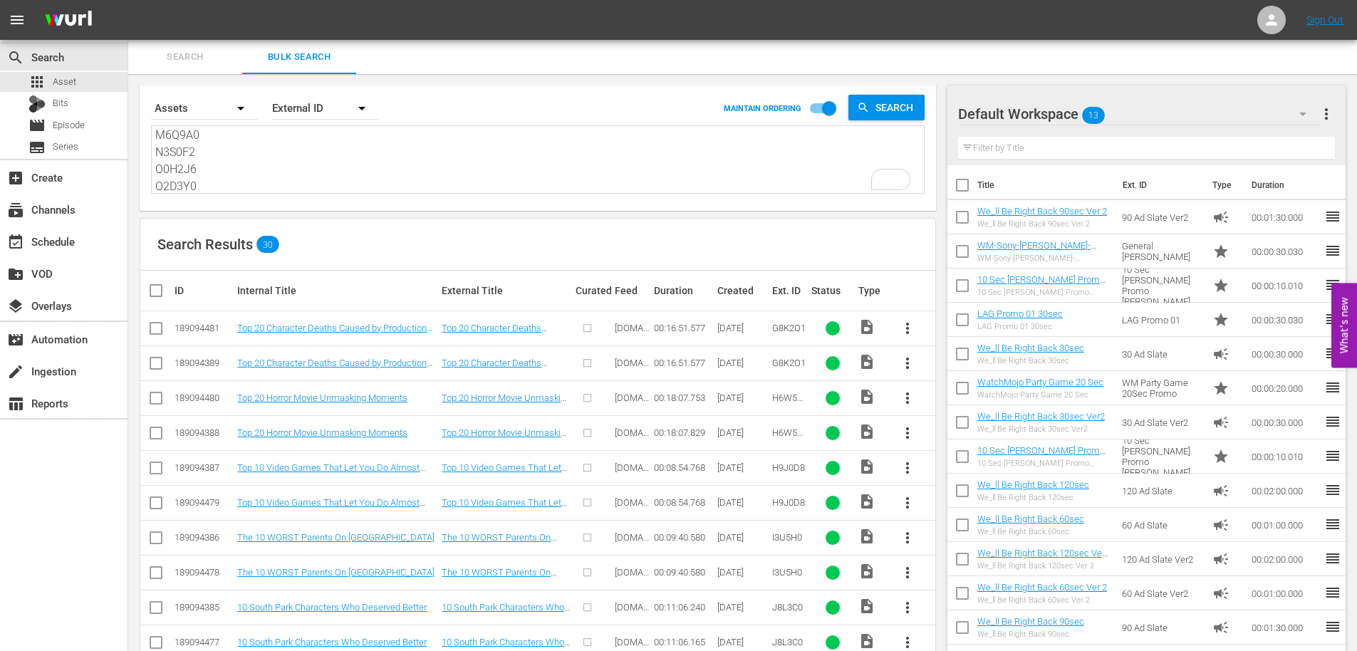
type textarea "G8K2O1 H6W5X1 H9J0D8 I3U5H0 J8L3C0 I3V3D7 I6F7Z0 J2F0S2 J9X3U5 K2T8C8 M2K3R3 M6…"
click at [153, 359] on input "checkbox" at bounding box center [155, 366] width 17 height 17
checkbox input "true"
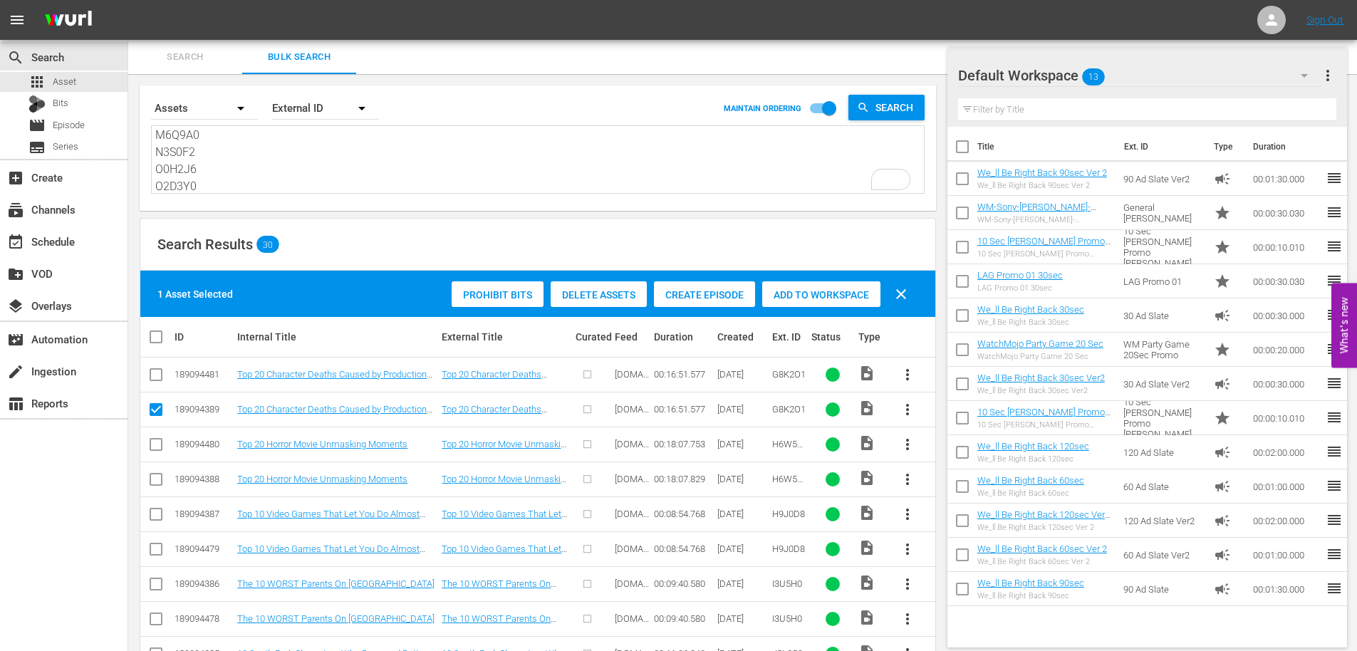
scroll to position [237, 0]
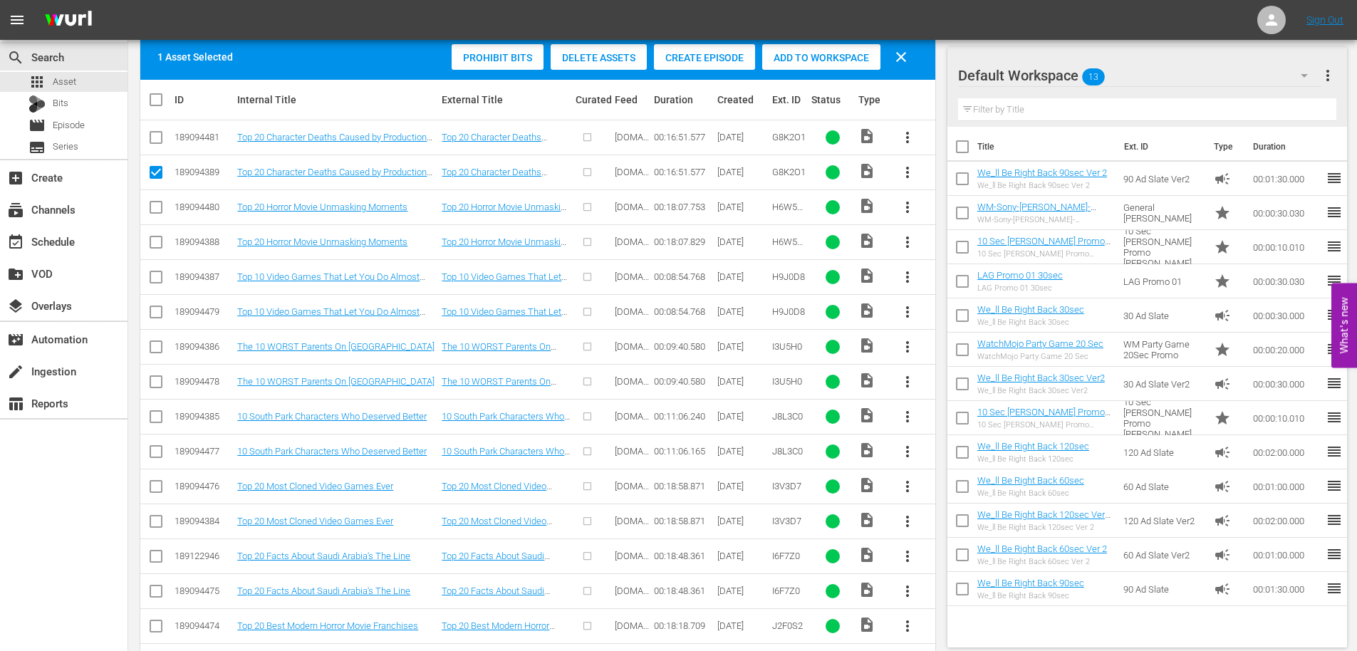
click at [158, 244] on input "checkbox" at bounding box center [155, 244] width 17 height 17
checkbox input "true"
click at [152, 309] on input "checkbox" at bounding box center [155, 314] width 17 height 17
checkbox input "true"
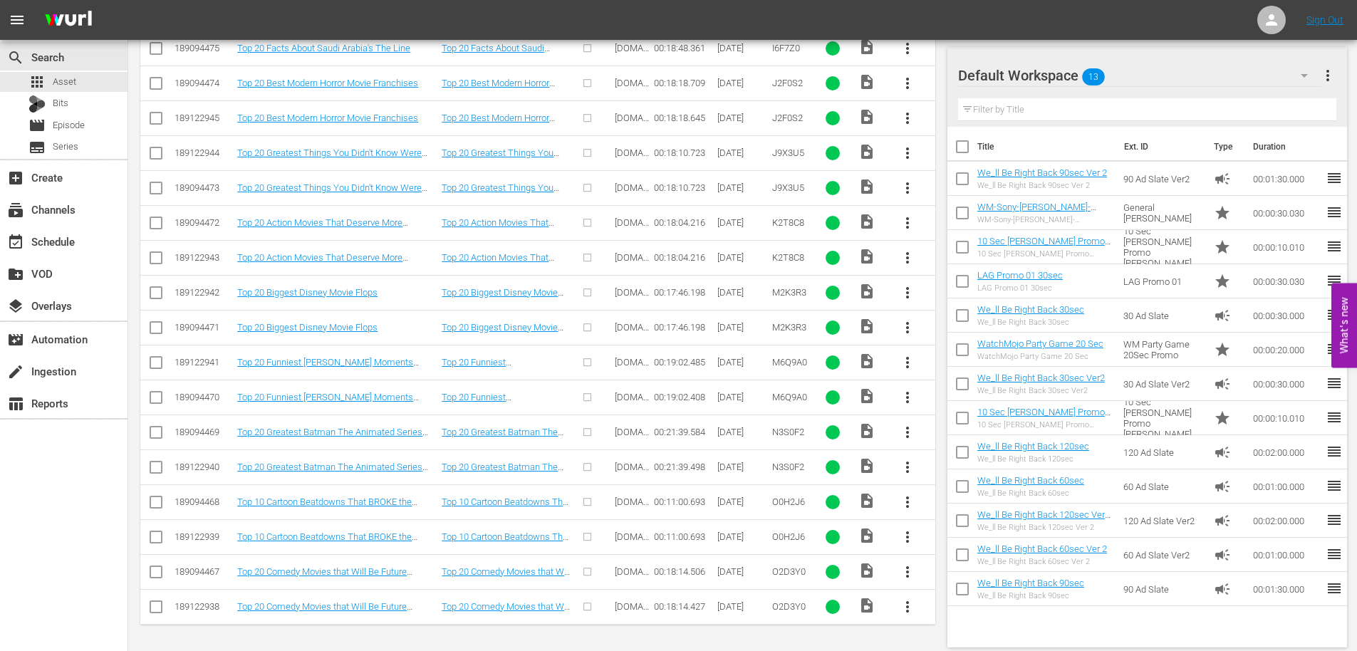
click at [158, 607] on input "checkbox" at bounding box center [155, 609] width 17 height 17
checkbox input "true"
click at [158, 536] on input "checkbox" at bounding box center [155, 539] width 17 height 17
checkbox input "true"
click at [157, 473] on input "checkbox" at bounding box center [155, 470] width 17 height 17
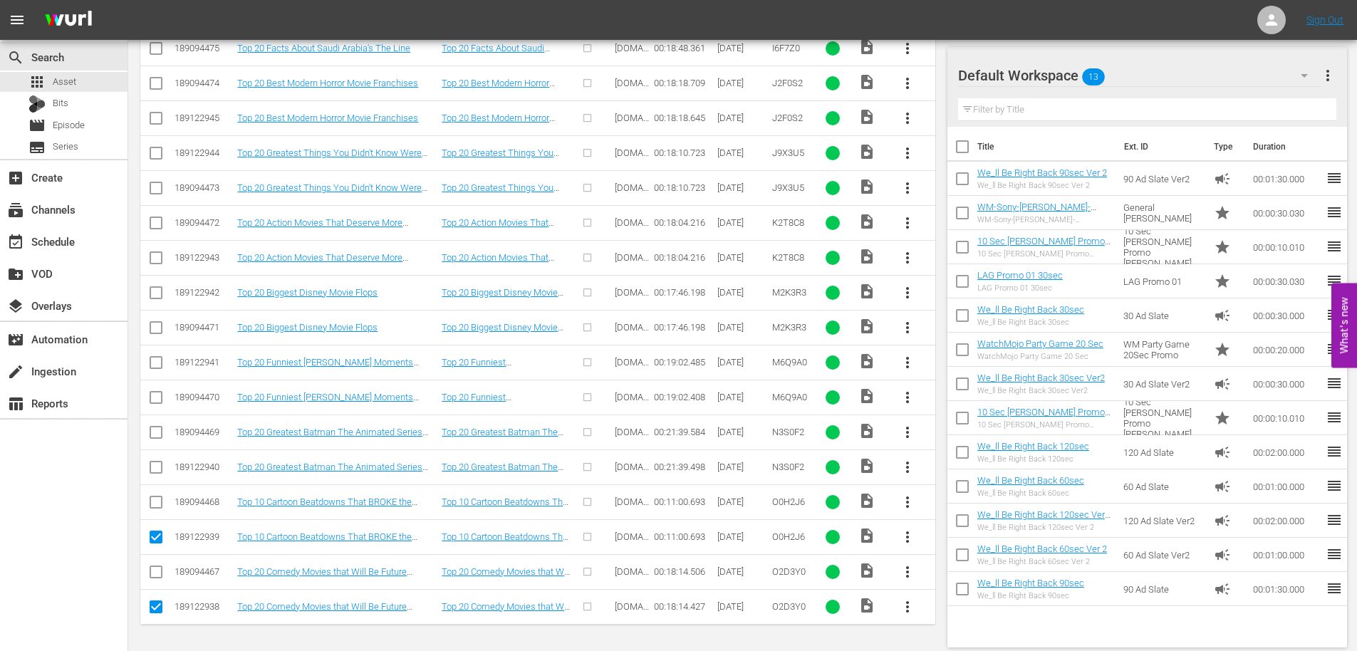
checkbox input "true"
click at [158, 398] on input "checkbox" at bounding box center [155, 400] width 17 height 17
checkbox input "true"
click at [153, 327] on input "checkbox" at bounding box center [155, 330] width 17 height 17
checkbox input "true"
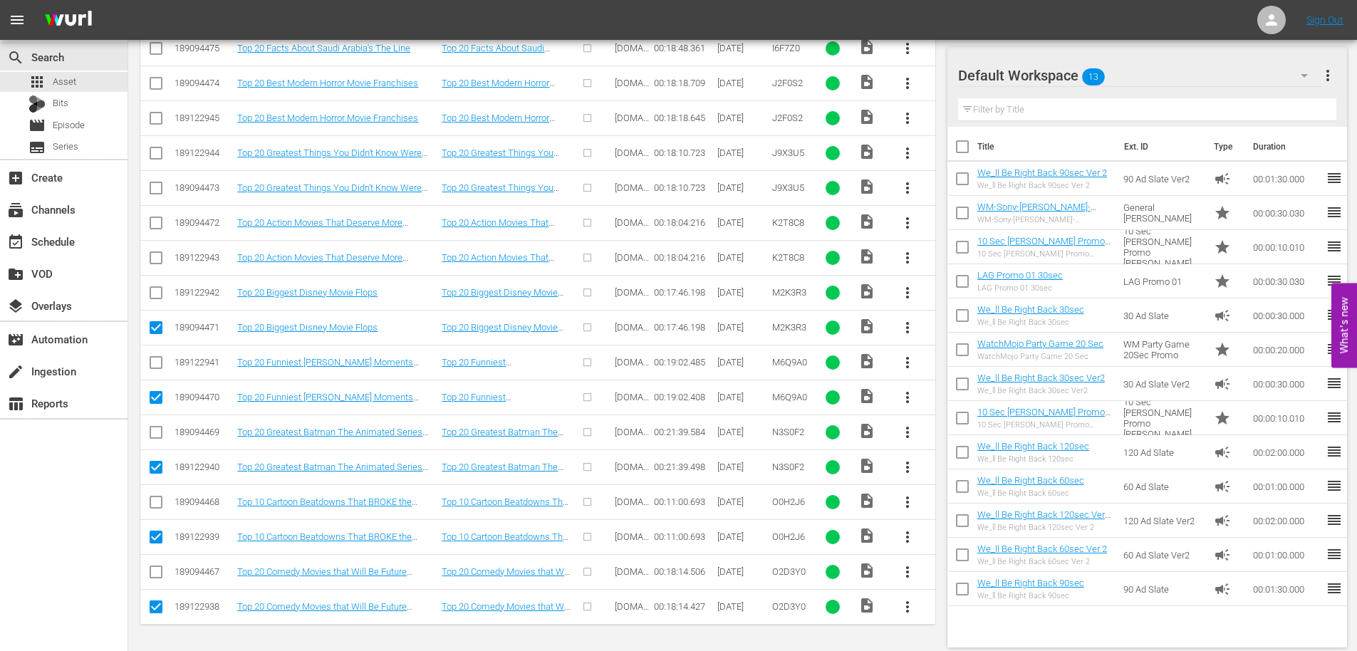
click at [155, 254] on input "checkbox" at bounding box center [155, 260] width 17 height 17
checkbox input "true"
click at [152, 184] on input "checkbox" at bounding box center [155, 190] width 17 height 17
checkbox input "true"
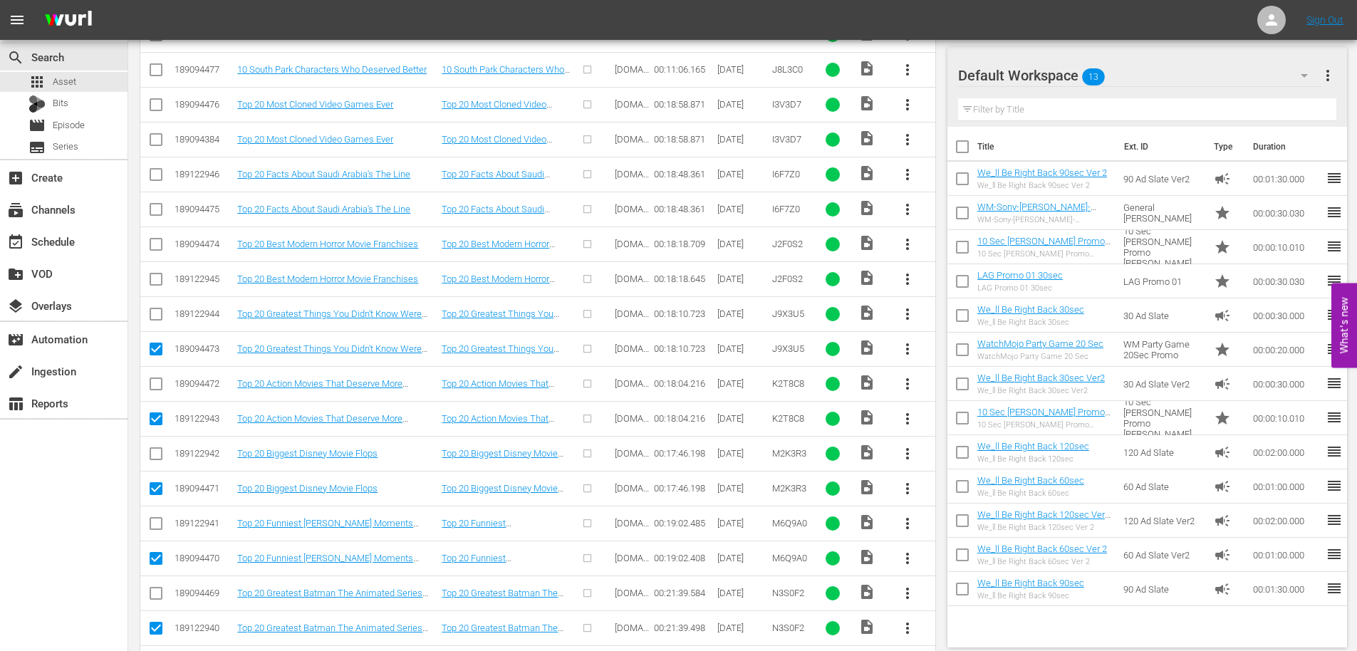
scroll to position [590, 0]
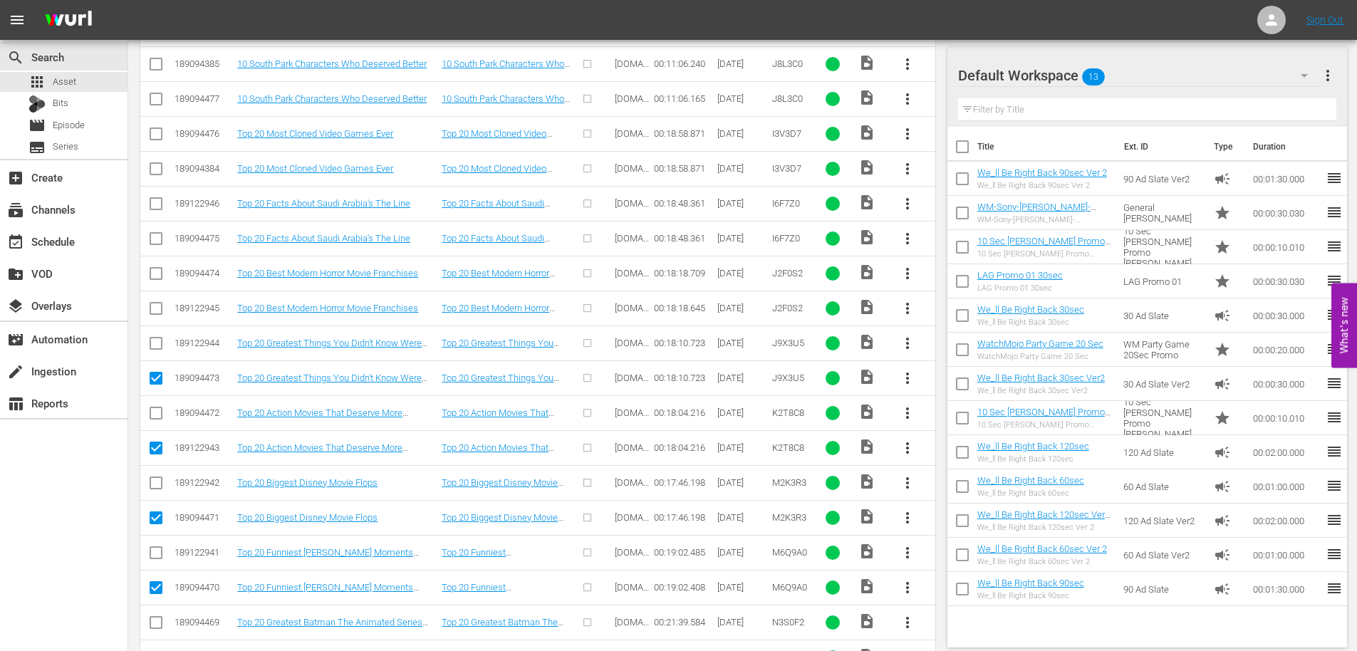
click at [158, 306] on input "checkbox" at bounding box center [155, 311] width 17 height 17
checkbox input "true"
click at [155, 244] on input "checkbox" at bounding box center [155, 241] width 17 height 17
checkbox input "true"
click at [153, 163] on input "checkbox" at bounding box center [155, 171] width 17 height 17
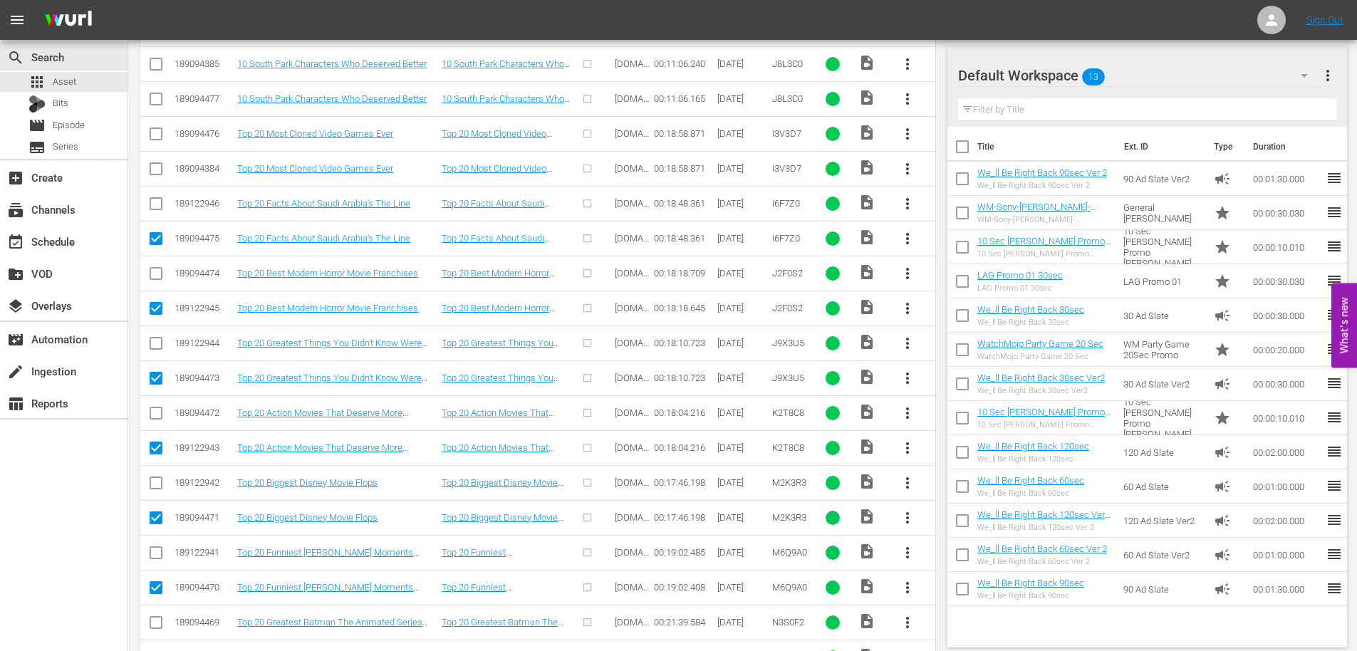
checkbox input "true"
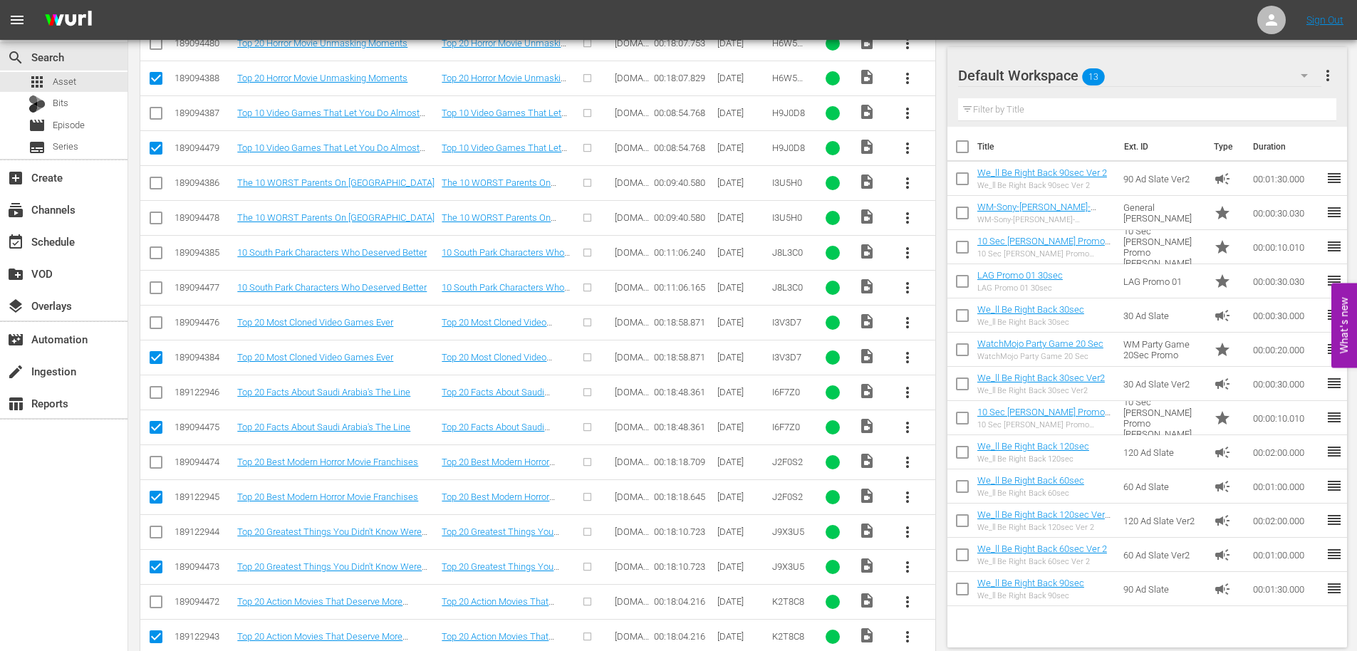
scroll to position [400, 0]
click at [157, 284] on input "checkbox" at bounding box center [155, 291] width 17 height 17
checkbox input "true"
click at [157, 215] on input "checkbox" at bounding box center [155, 221] width 17 height 17
checkbox input "true"
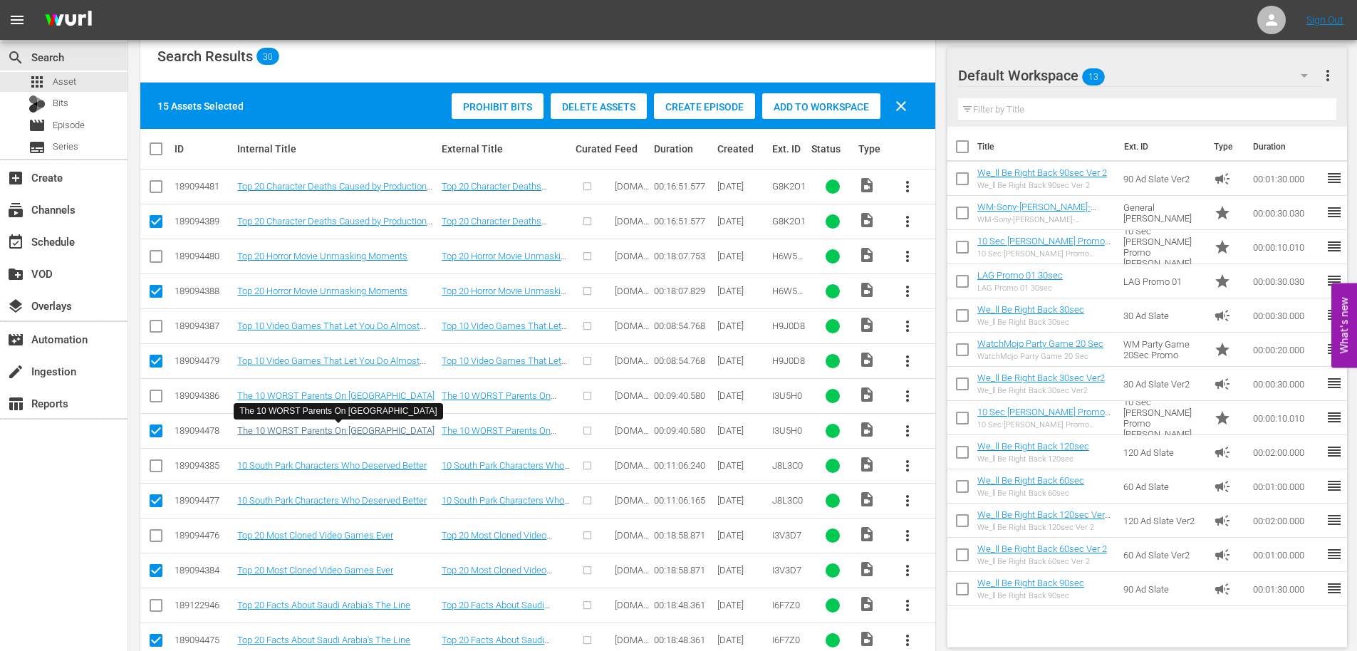
scroll to position [162, 0]
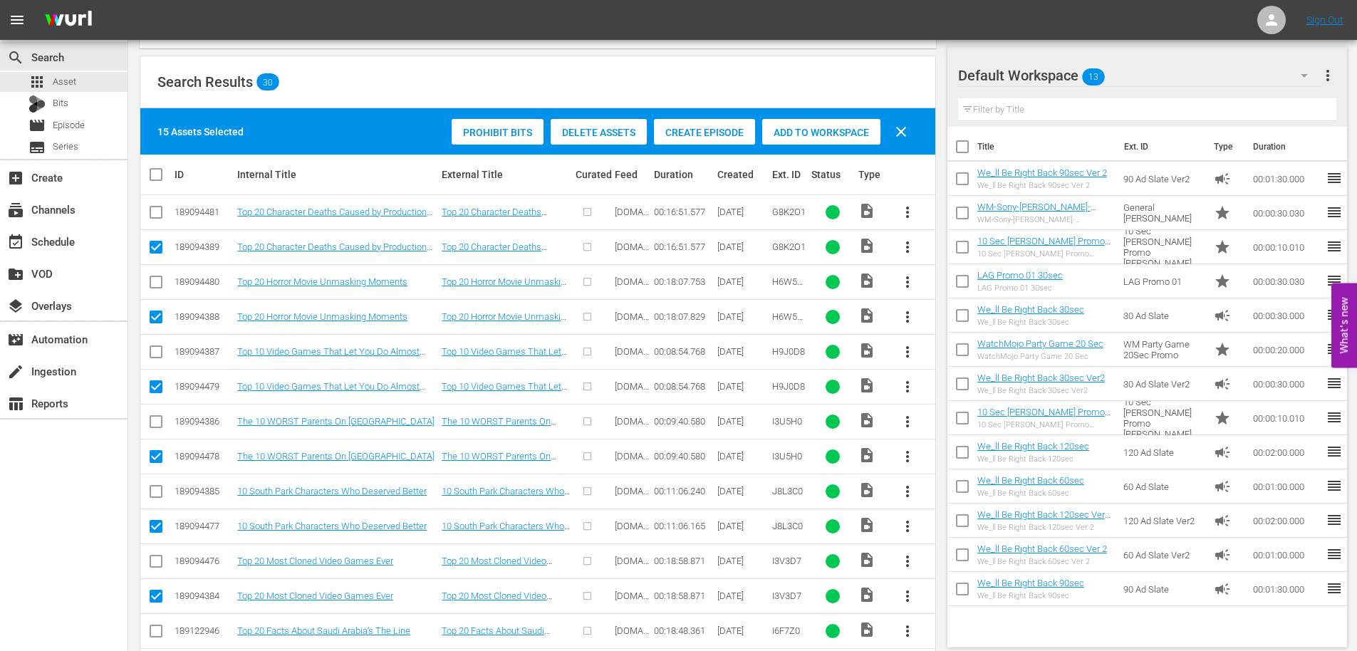
click at [610, 124] on div "Delete Assets" at bounding box center [599, 132] width 96 height 27
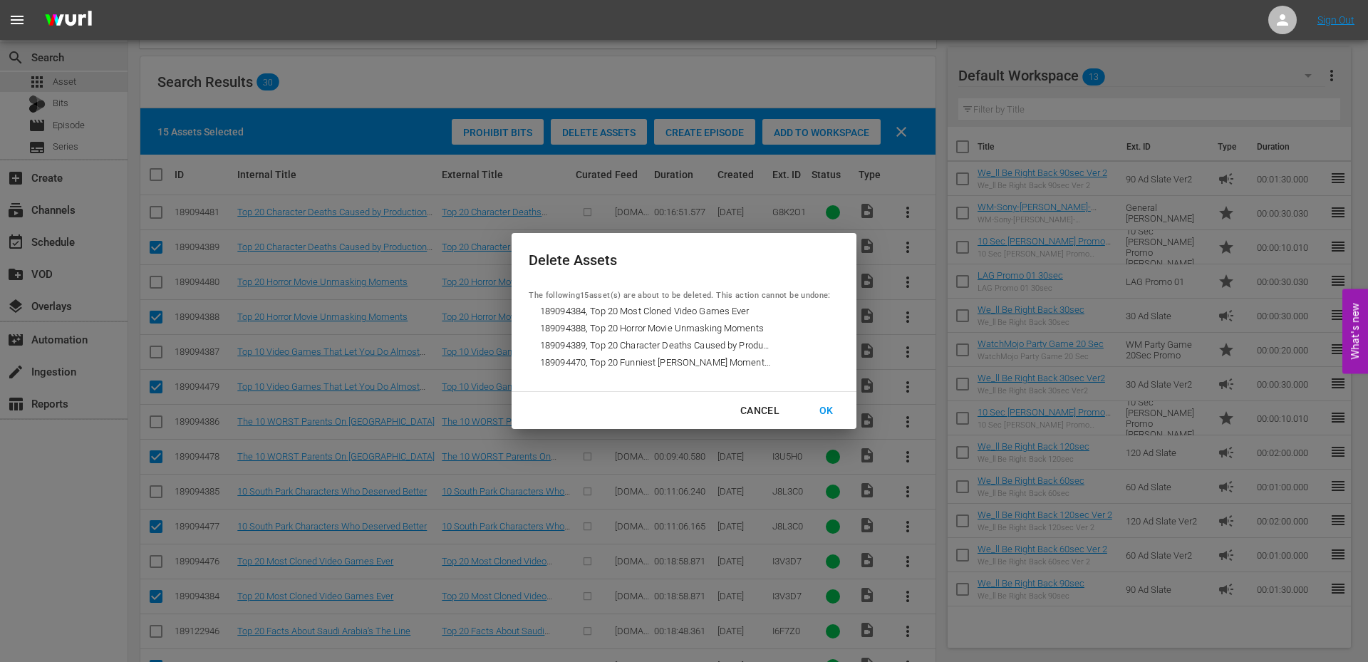
click at [822, 400] on button "OK" at bounding box center [826, 410] width 48 height 26
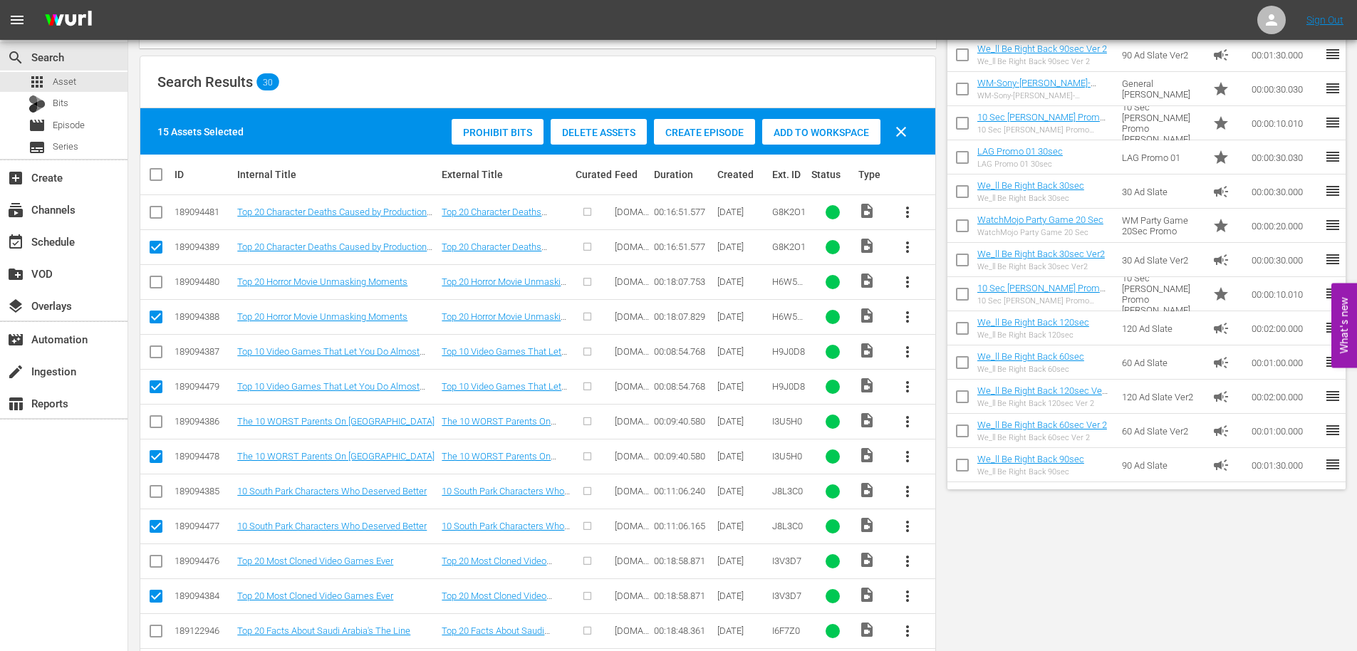
scroll to position [0, 0]
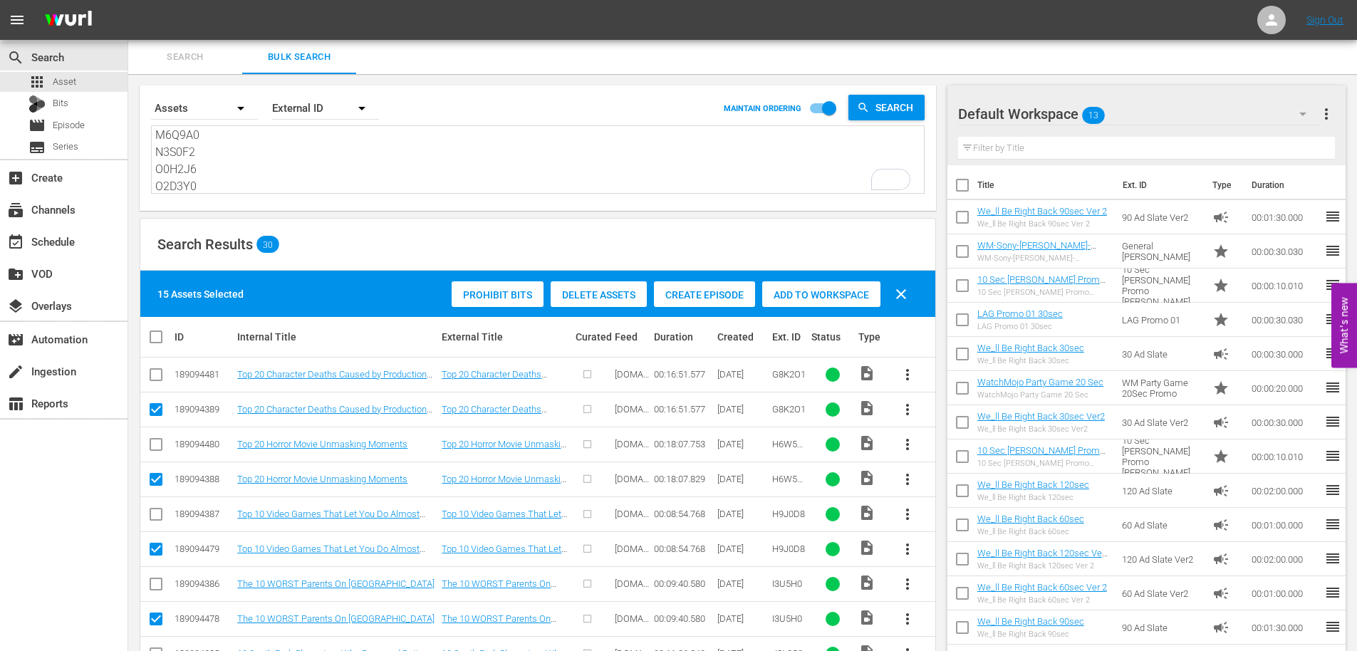
click at [290, 152] on textarea "G8K2O1 H6W5X1 H9J0D8 I3U5H0 J8L3C0 I3V3D7 I6F7Z0 J2F0S2 J9X3U5 K2T8C8 M2K3R3 M6…" at bounding box center [539, 160] width 769 height 65
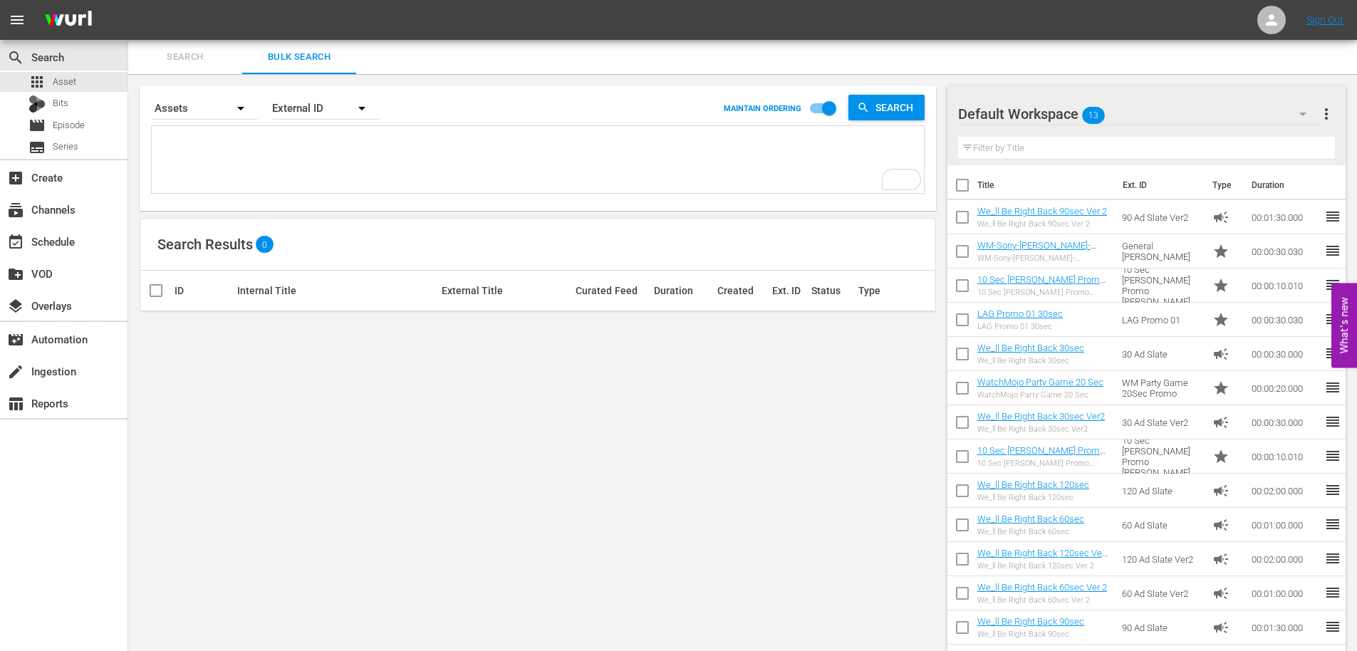
paste textarea "G8K2O1 H6W5X1 H9J0D8 I3U5H0 J8L3C0 I3V3D7 I6F7Z0 J2F0S2 J9X3U5 K2T8C8 M2K3R3 M6…"
type textarea "G8K2O1 H6W5X1 H9J0D8 I3U5H0 J8L3C0 I3V3D7 I6F7Z0 J2F0S2 J9X3U5 K2T8C8 M2K3R3 M6…"
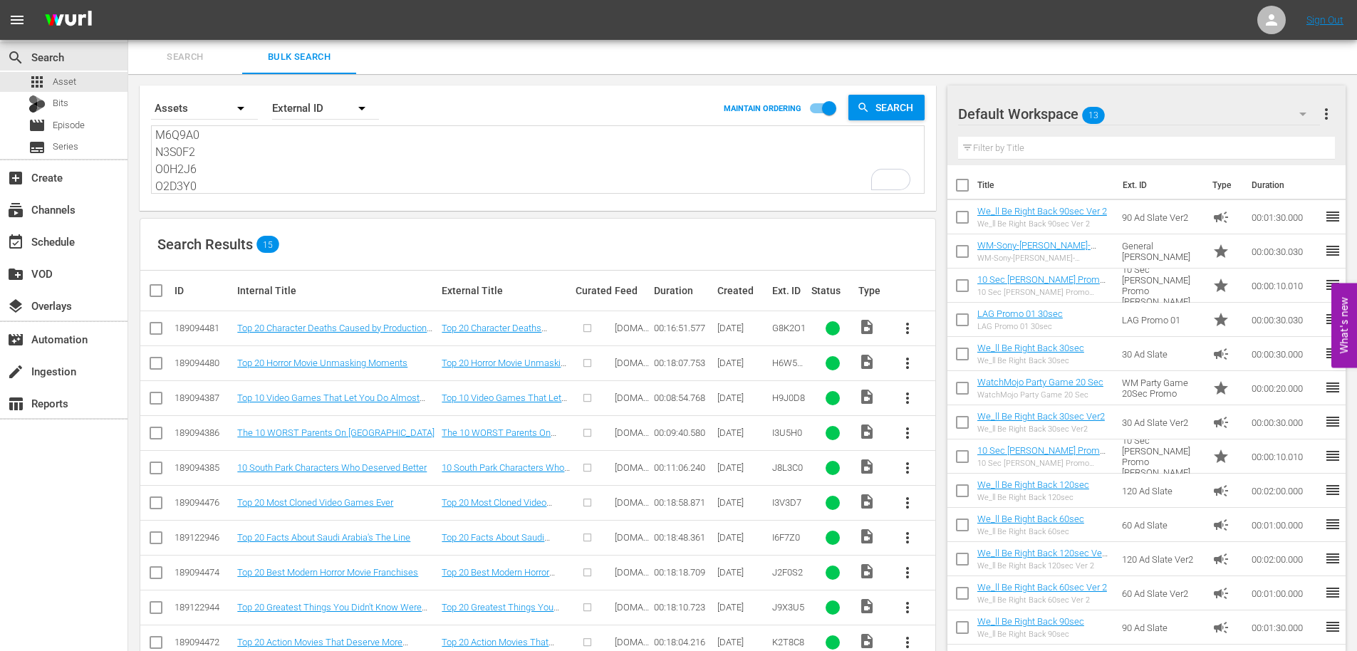
click at [254, 151] on textarea "G8K2O1 H6W5X1 H9J0D8 I3U5H0 J8L3C0 I3V3D7 I6F7Z0 J2F0S2 J9X3U5 K2T8C8 M2K3R3 M6…" at bounding box center [539, 160] width 769 height 65
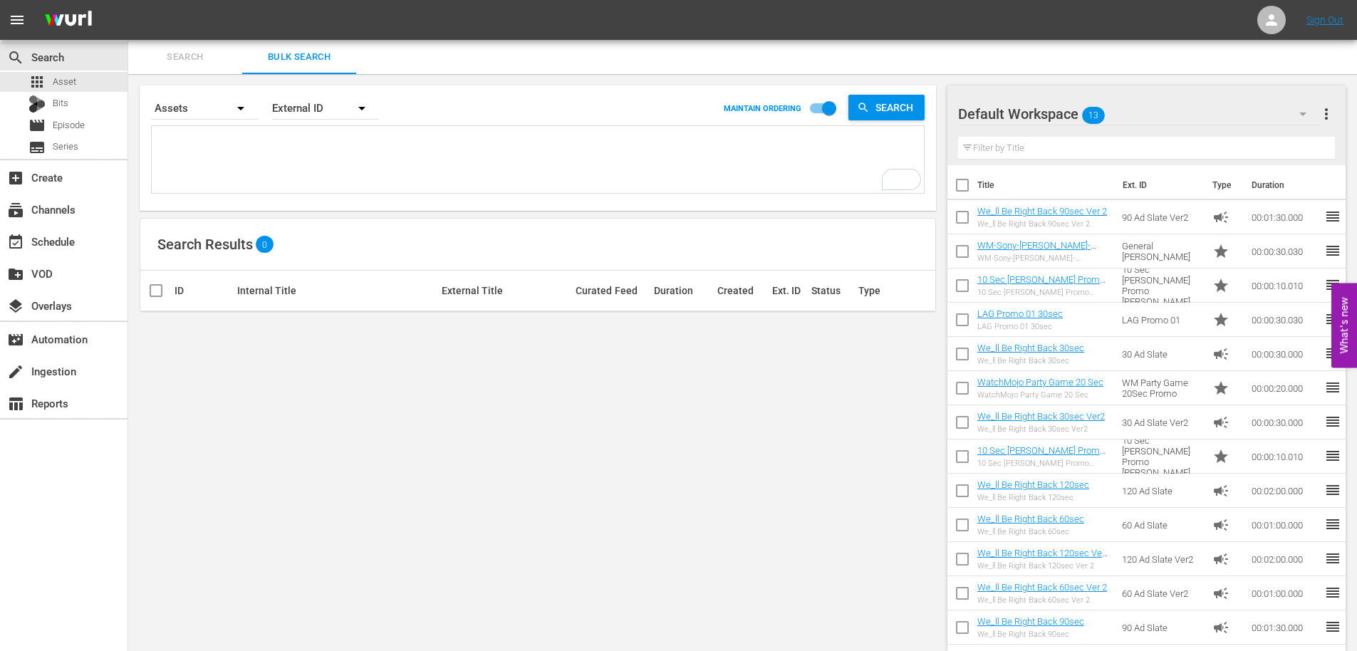
paste textarea "Q0A2B2 R0H9V3 R4Q3L9 S1M6V5 S1U3B4 Z0I1I8 T2L9C0 T2I5R1 W4J9K8 W5H7B9 X1Y5Y1 X4…"
type textarea "Q0A2B2 R0H9V3 R4Q3L9 S1M6V5 S1U3B4 Z0I1I8 T2L9C0 T2I5R1 W4J9K8 W5H7B9 X1Y5Y1 X4…"
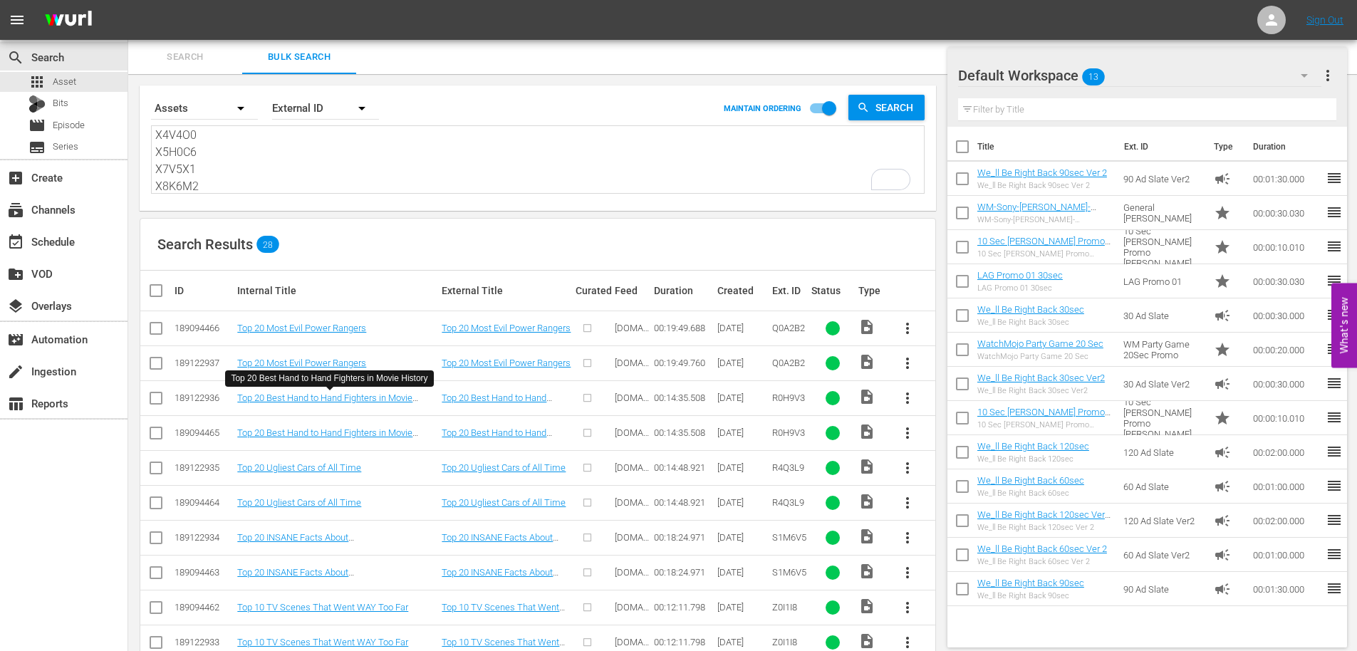
scroll to position [48, 0]
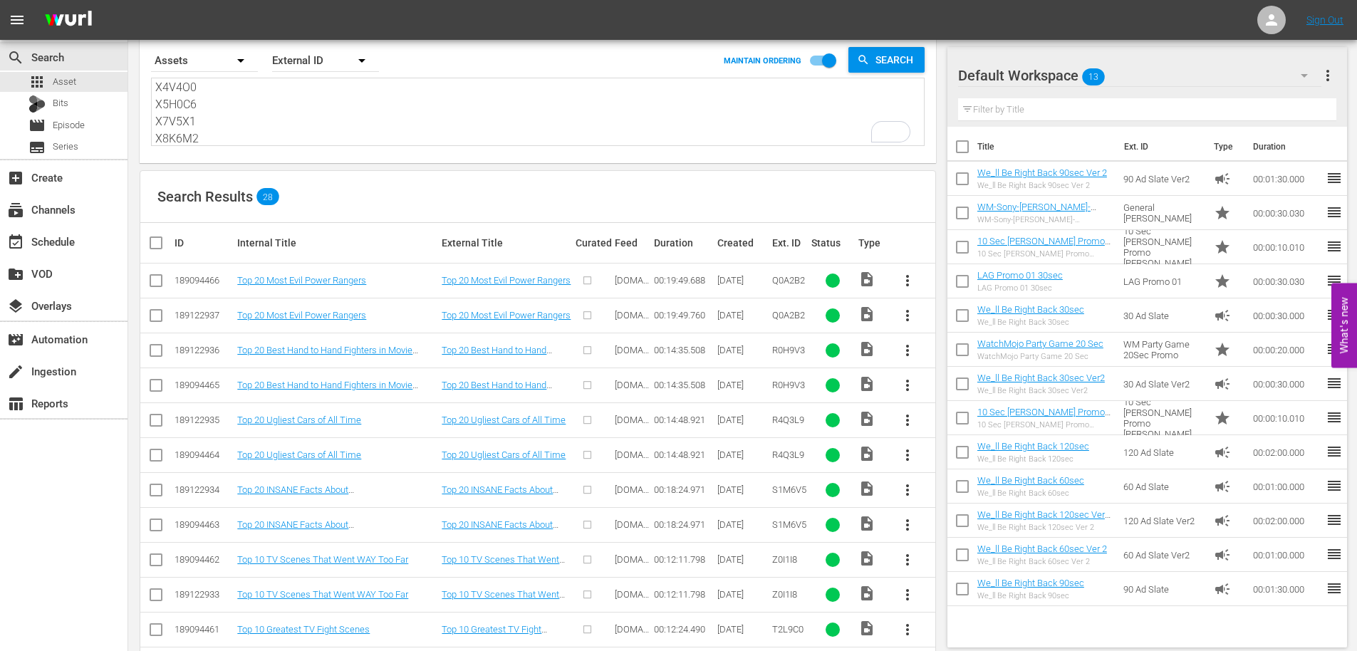
type textarea "Q0A2B2 R0H9V3 R4Q3L9 S1M6V5 S1U3B4 Z0I1I8 T2L9C0 T2I5R1 W4J9K8 W5H7B9 X1Y5Y1 X4…"
click at [149, 317] on input "checkbox" at bounding box center [155, 318] width 17 height 17
checkbox input "true"
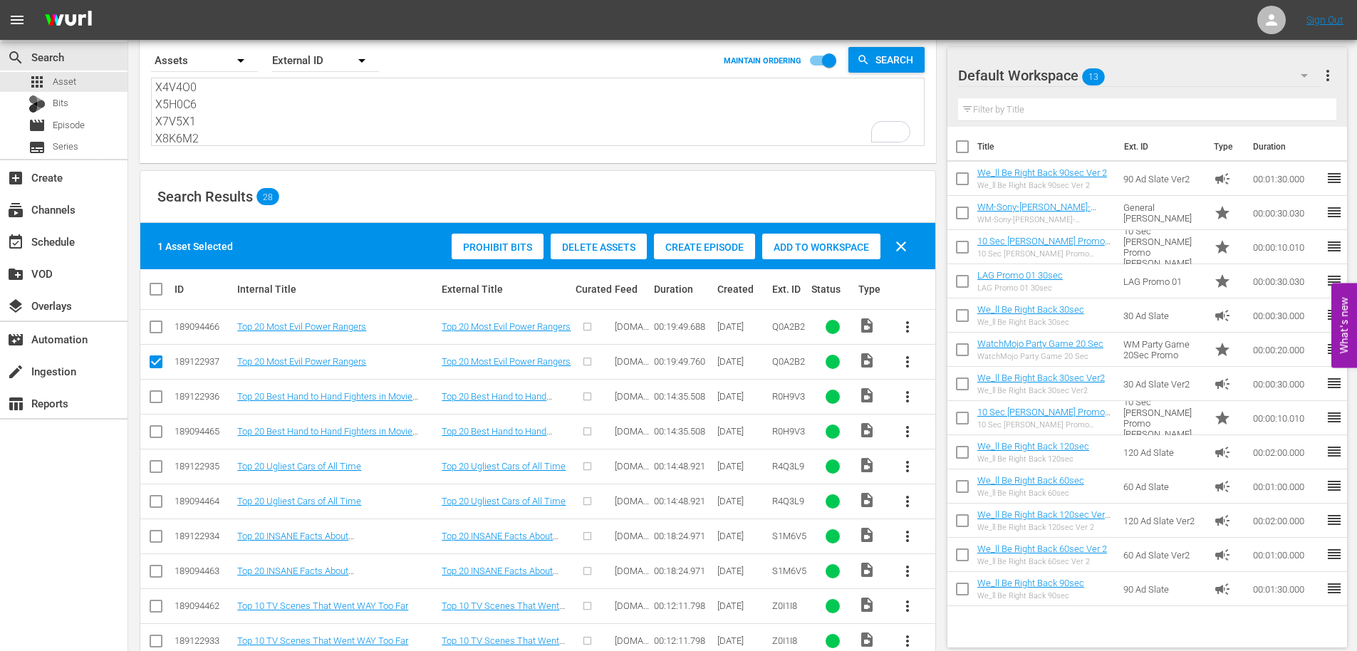
click at [153, 430] on input "checkbox" at bounding box center [155, 434] width 17 height 17
checkbox input "true"
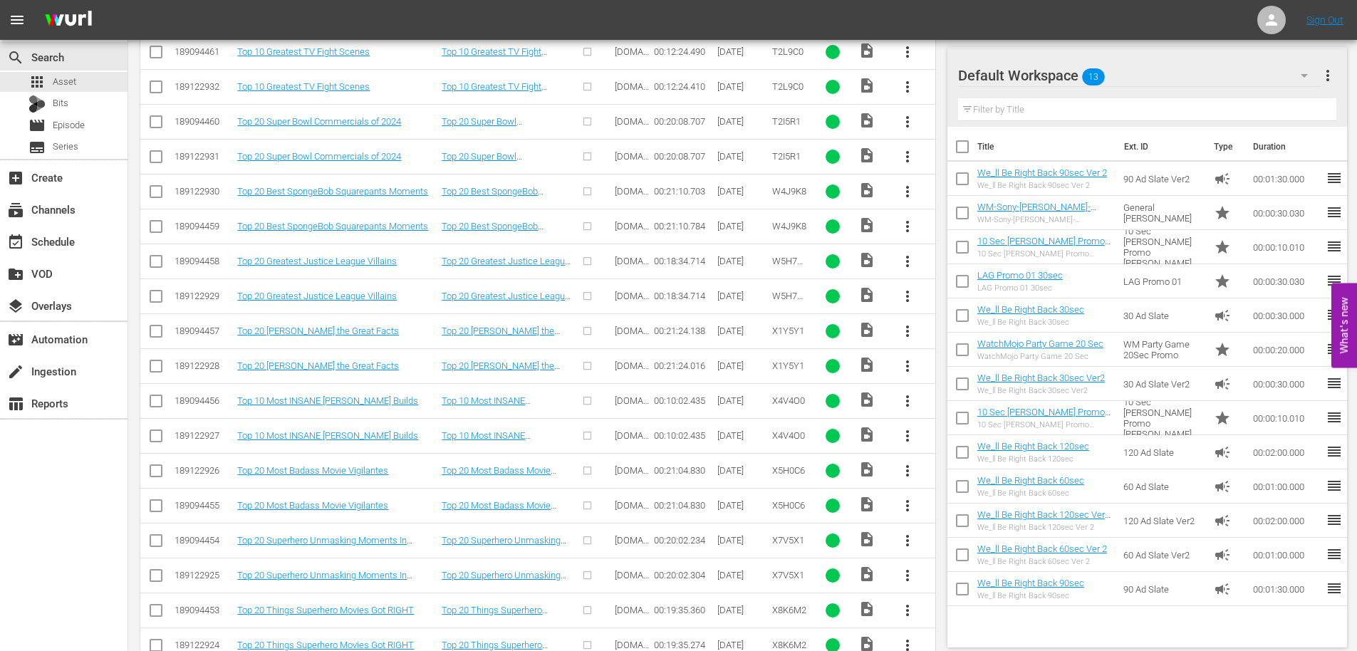
scroll to position [710, 0]
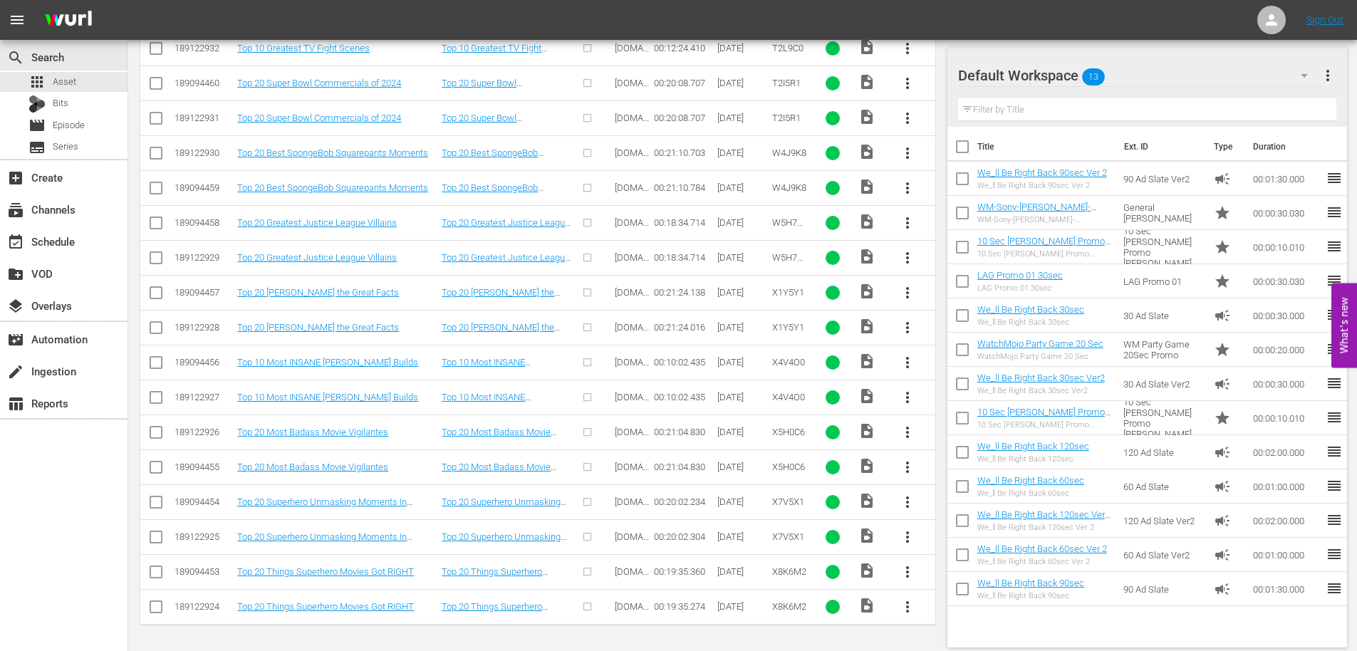
click at [157, 614] on input "checkbox" at bounding box center [155, 609] width 17 height 17
checkbox input "true"
click at [156, 539] on input "checkbox" at bounding box center [155, 539] width 17 height 17
checkbox input "true"
click at [152, 472] on input "checkbox" at bounding box center [155, 470] width 17 height 17
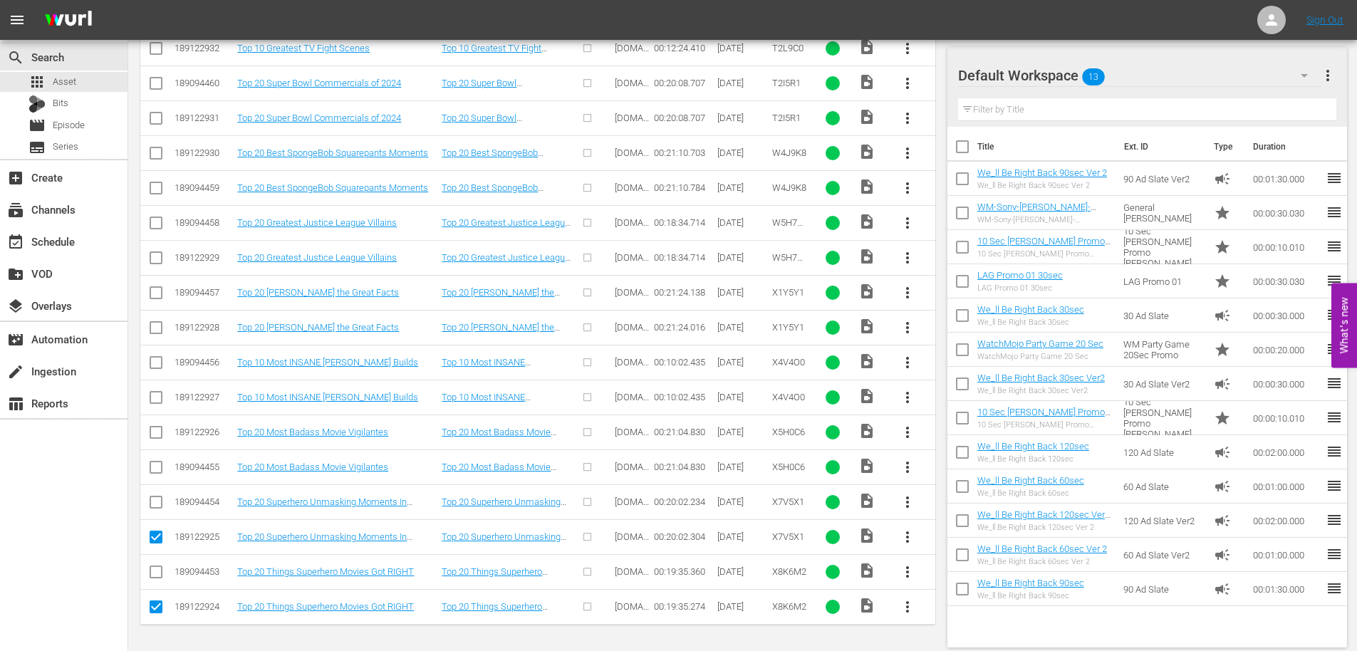
checkbox input "true"
click at [151, 392] on input "checkbox" at bounding box center [155, 400] width 17 height 17
checkbox input "true"
click at [152, 328] on input "checkbox" at bounding box center [155, 330] width 17 height 17
checkbox input "true"
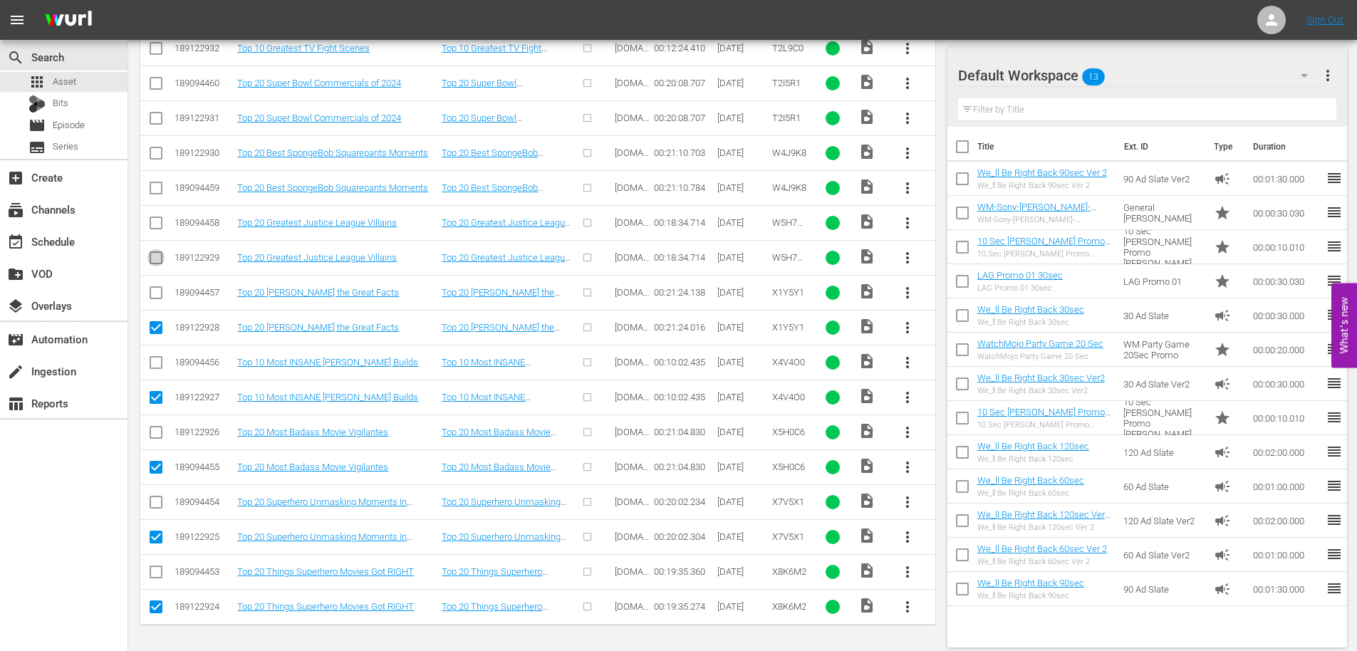
click at [160, 253] on input "checkbox" at bounding box center [155, 260] width 17 height 17
checkbox input "true"
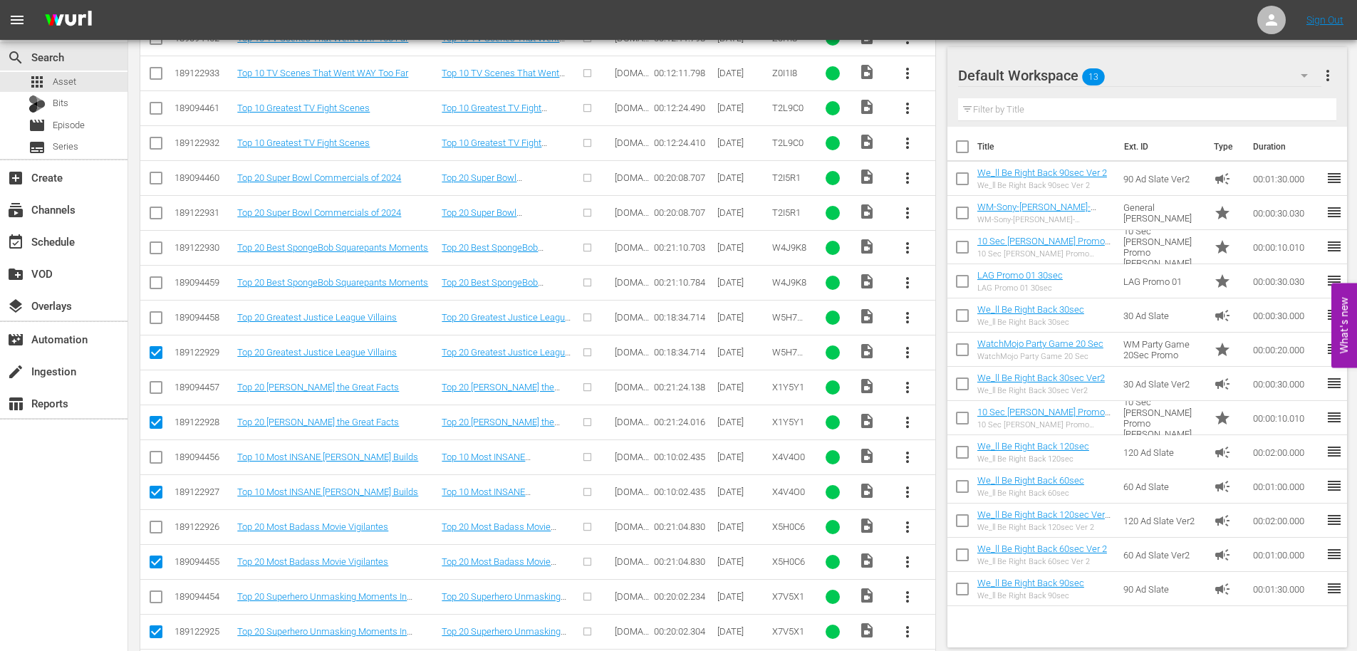
click at [158, 283] on input "checkbox" at bounding box center [155, 285] width 17 height 17
checkbox input "true"
click at [155, 212] on input "checkbox" at bounding box center [155, 215] width 17 height 17
checkbox input "true"
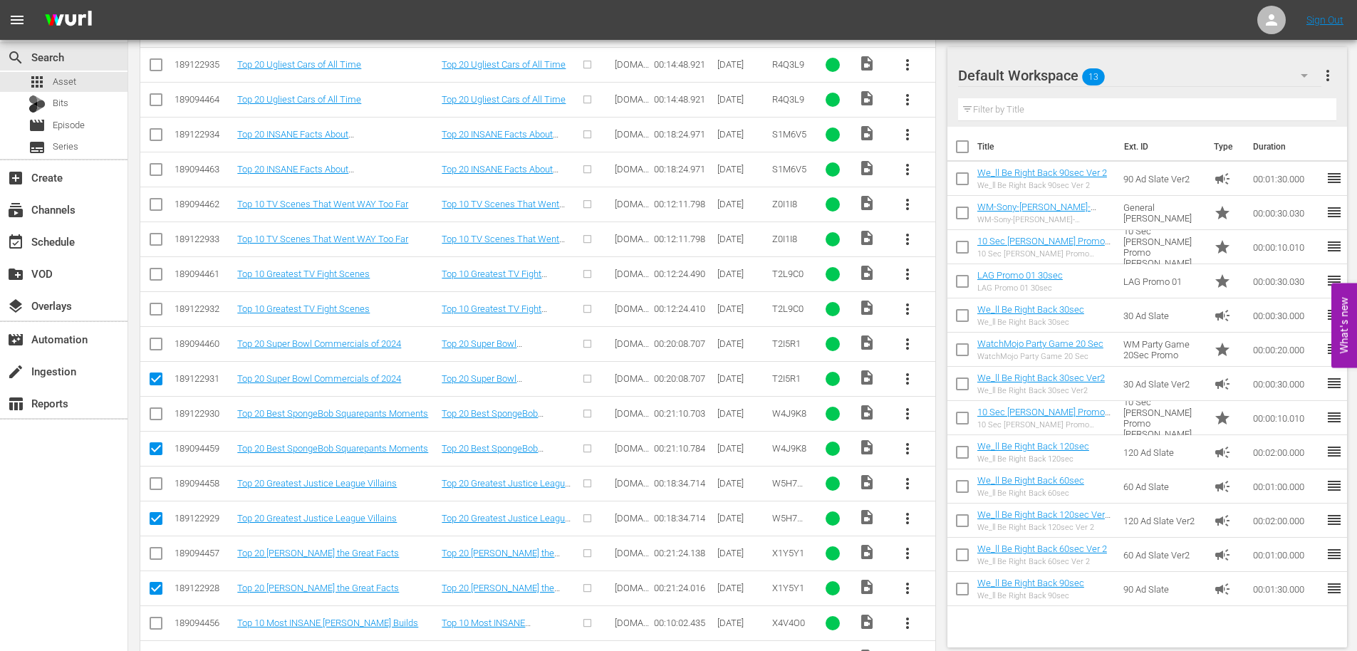
scroll to position [425, 0]
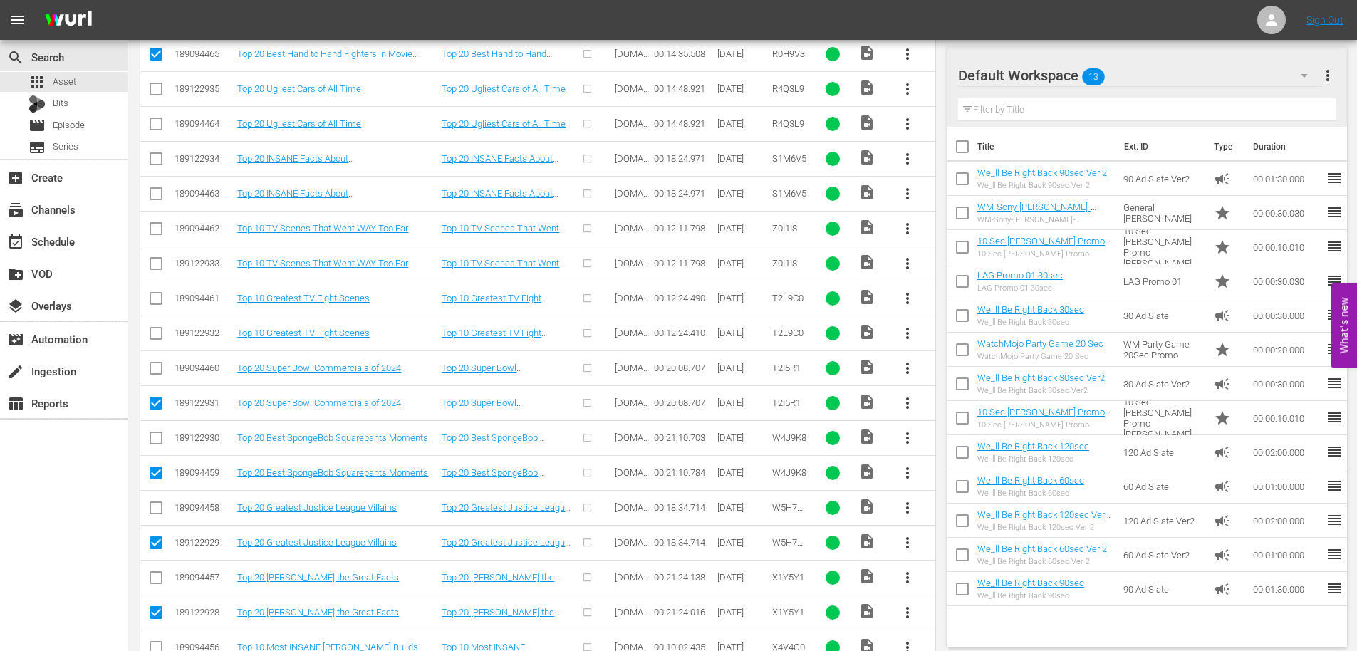
click at [158, 333] on input "checkbox" at bounding box center [155, 336] width 17 height 17
checkbox input "true"
click at [160, 258] on input "checkbox" at bounding box center [155, 266] width 17 height 17
checkbox input "true"
click at [153, 192] on input "checkbox" at bounding box center [155, 196] width 17 height 17
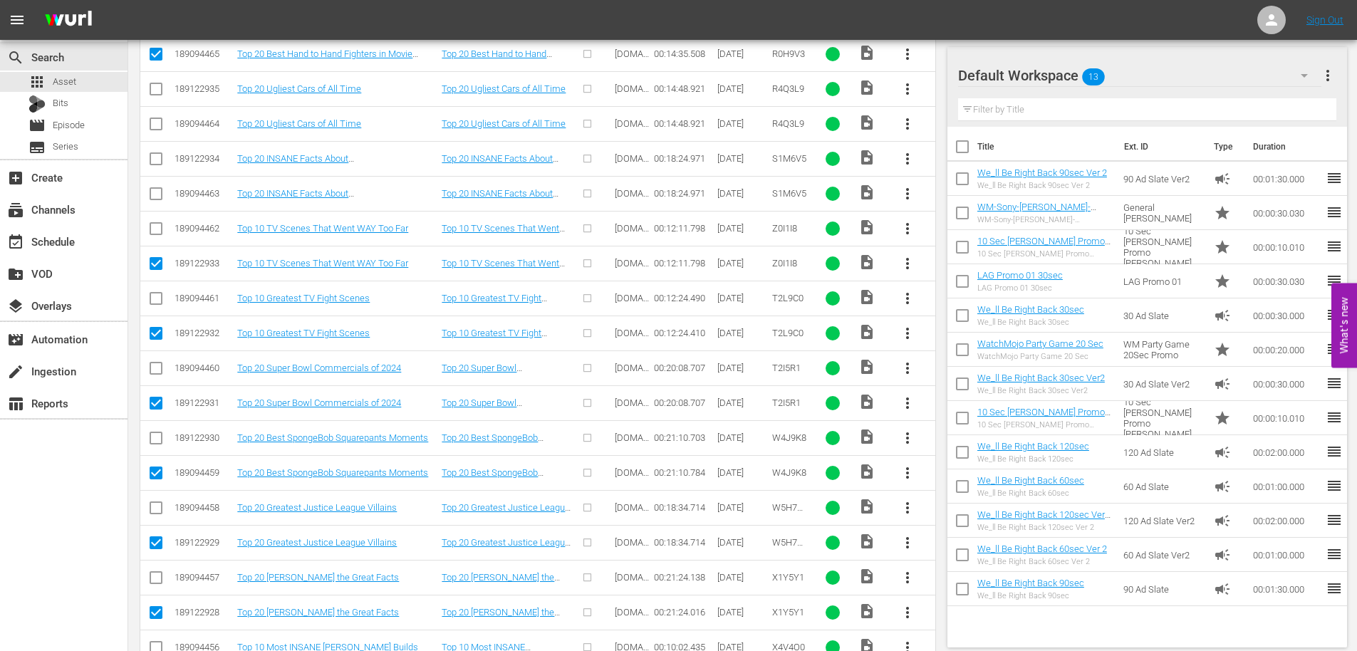
checkbox input "true"
click at [155, 126] on input "checkbox" at bounding box center [155, 126] width 17 height 17
checkbox input "true"
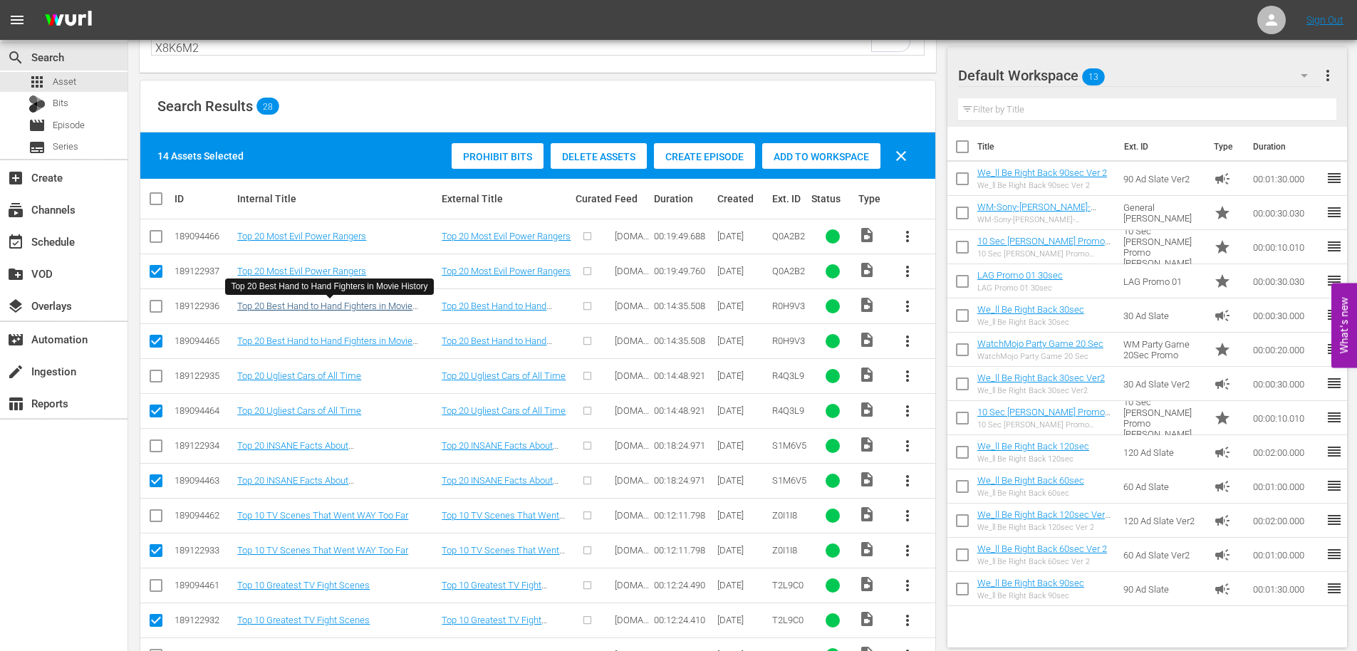
scroll to position [142, 0]
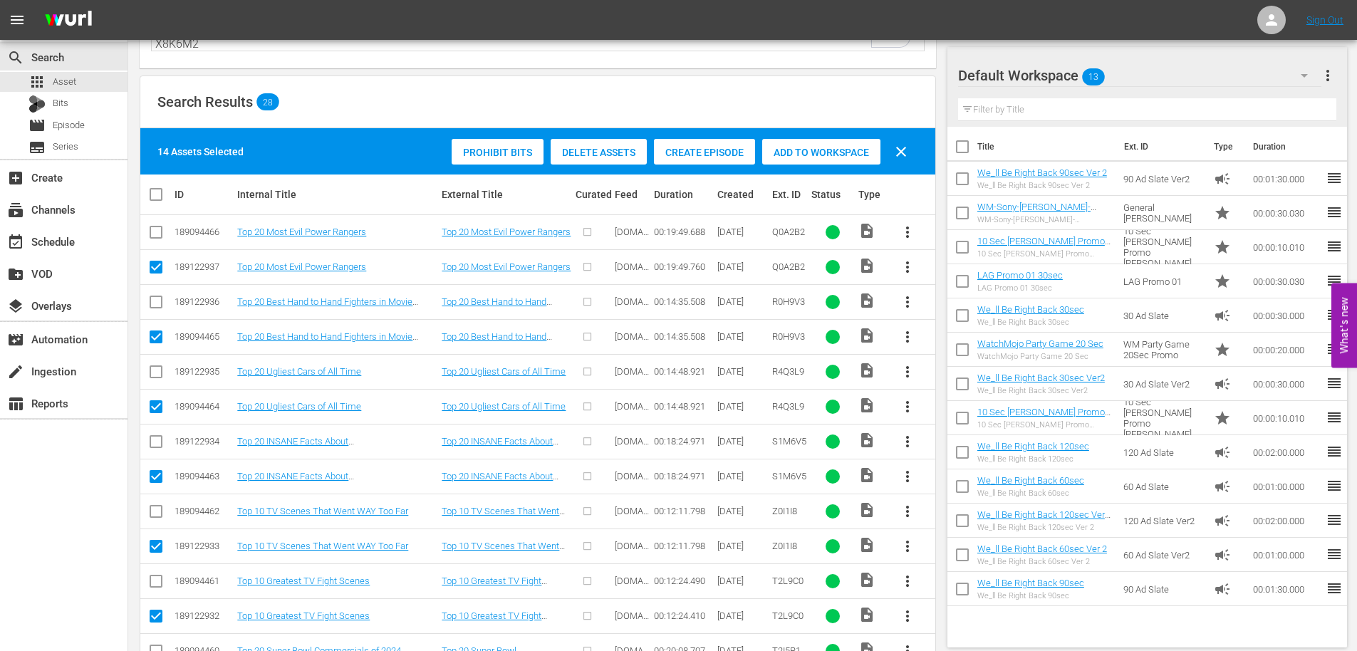
click at [602, 151] on span "Delete Assets" at bounding box center [599, 152] width 96 height 11
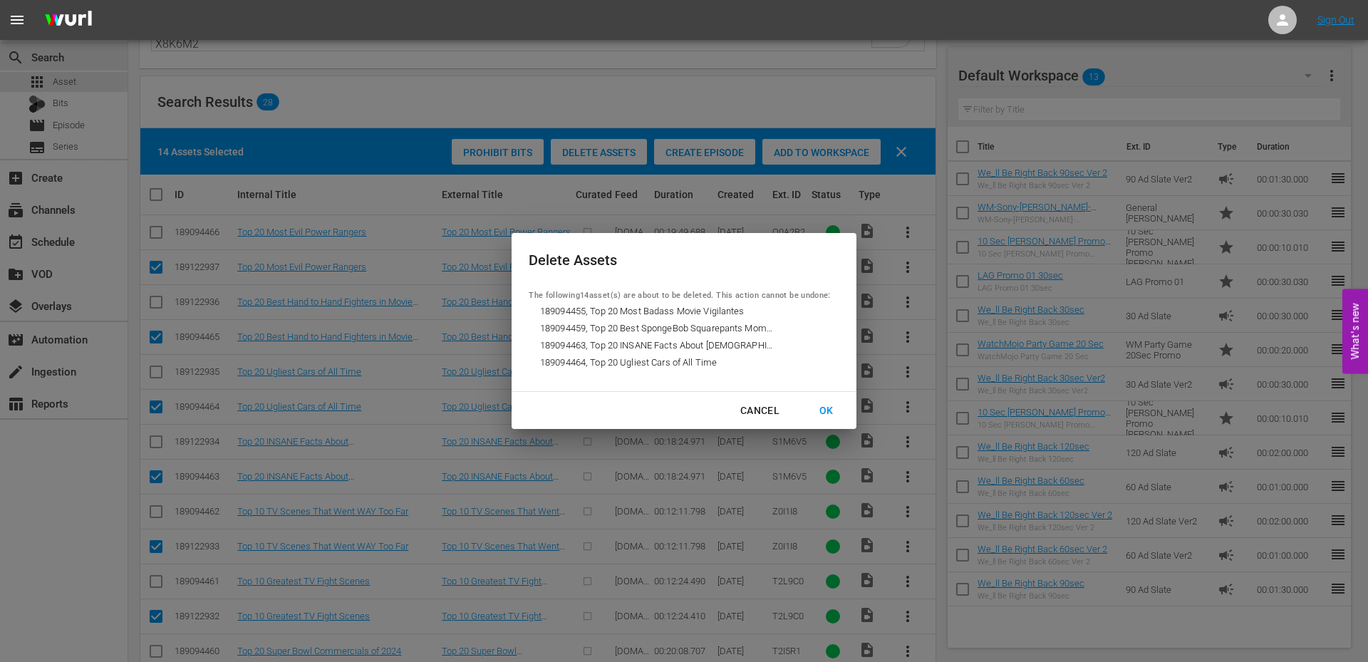
click at [824, 407] on div "OK" at bounding box center [826, 411] width 37 height 18
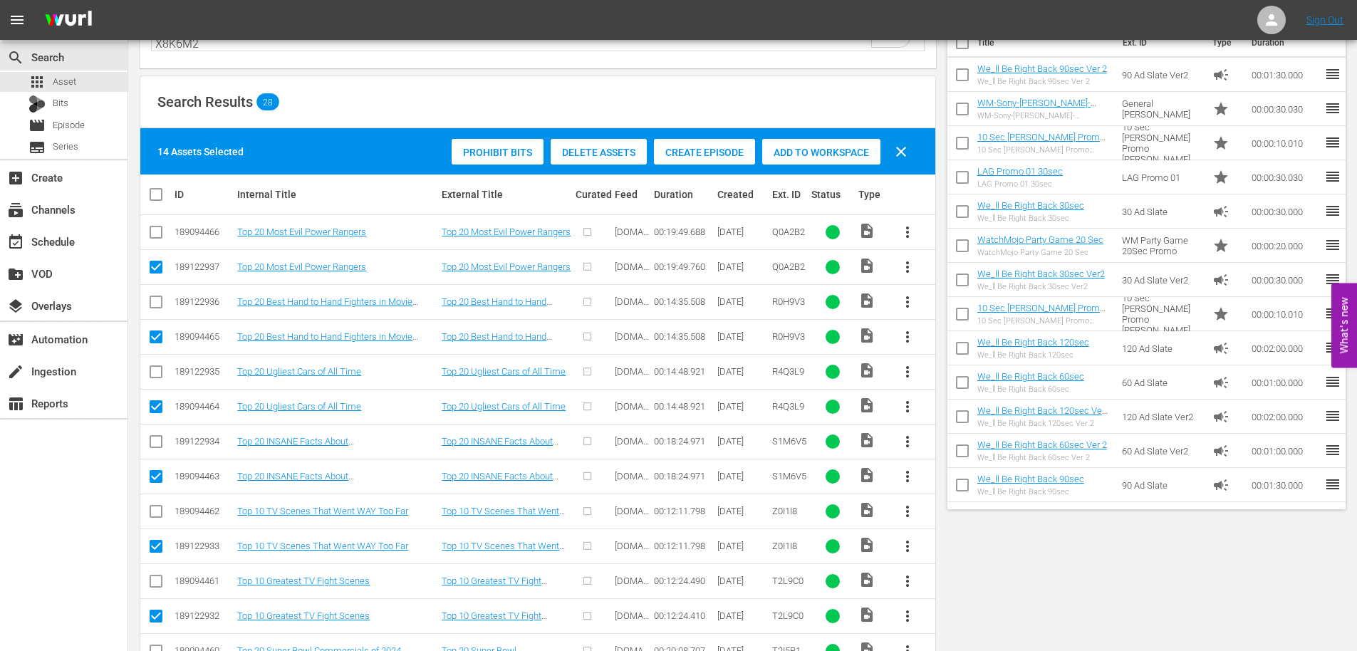
scroll to position [0, 0]
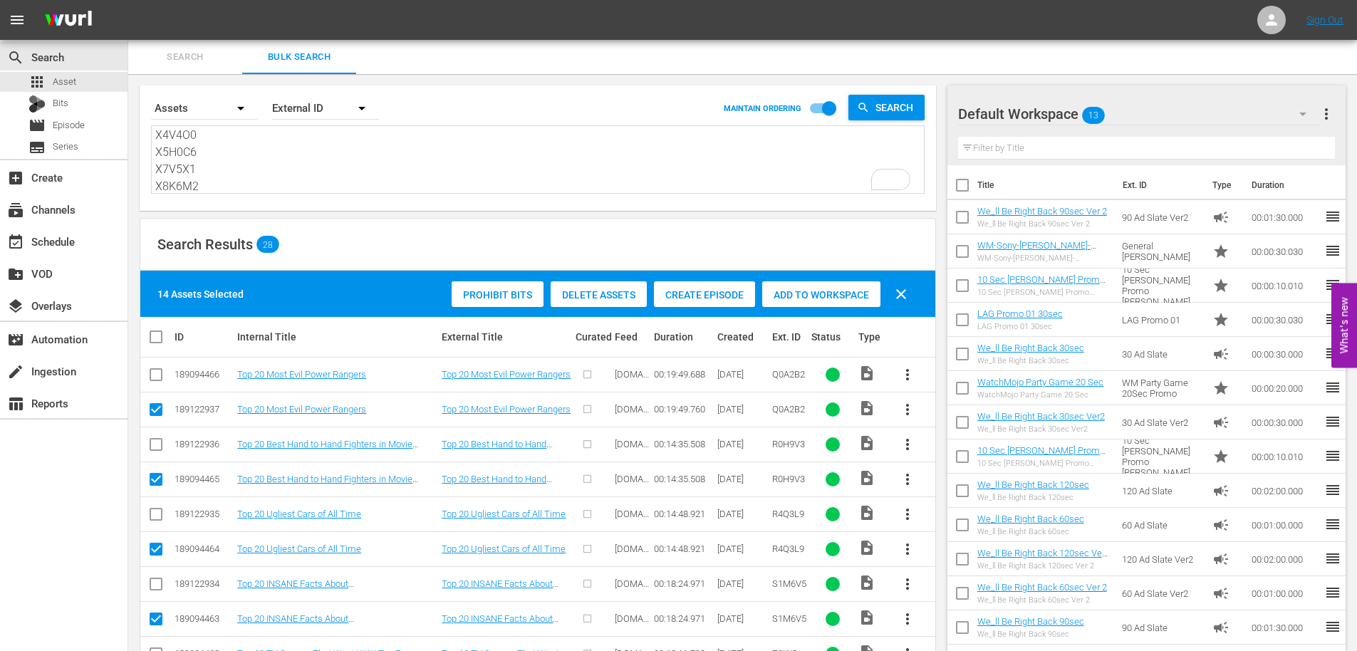
click at [274, 151] on textarea "Q0A2B2 R0H9V3 R4Q3L9 S1M6V5 S1U3B4 Z0I1I8 T2L9C0 T2I5R1 W4J9K8 W5H7B9 X1Y5Y1 X4…" at bounding box center [539, 160] width 769 height 65
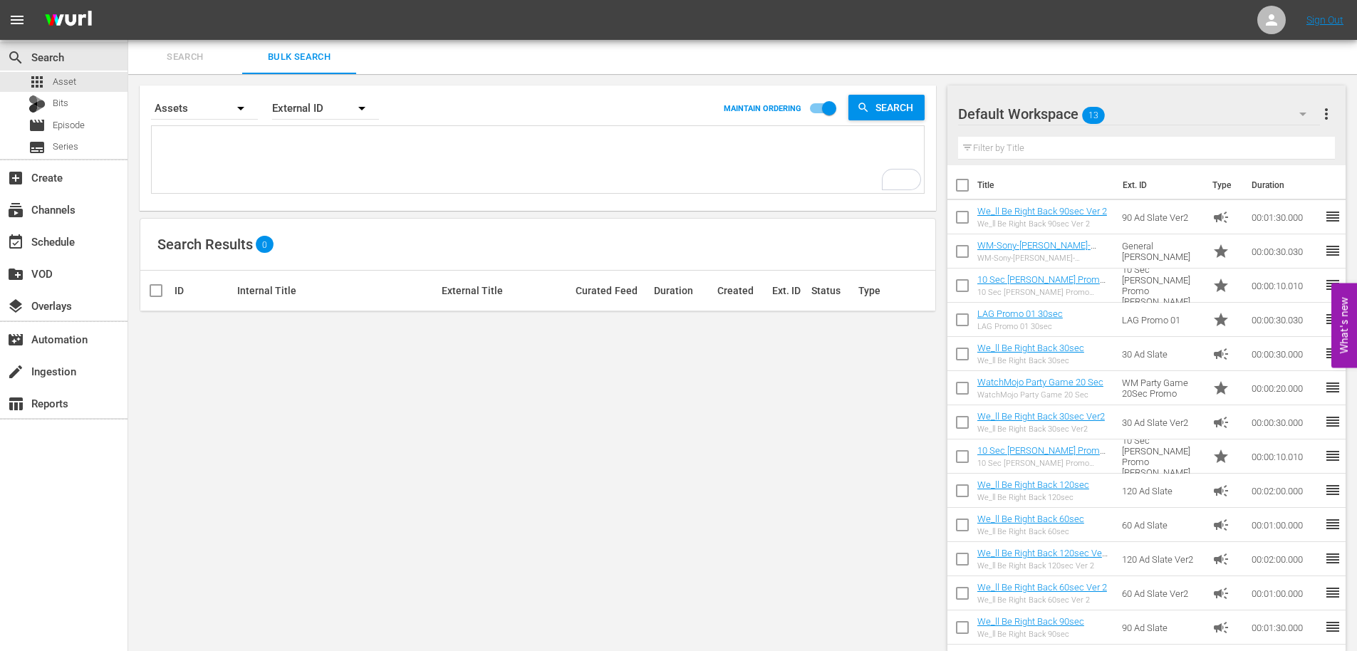
paste textarea "Q0A2B2 R0H9V3 R4Q3L9 S1M6V5 S1U3B4 Z0I1I8 T2L9C0 T2I5R1 W4J9K8 W5H7B9 X1Y5Y1 X4…"
type textarea "Q0A2B2 R0H9V3 R4Q3L9 S1M6V5 S1U3B4 Z0I1I8 T2L9C0 T2I5R1 W4J9K8 W5H7B9 X1Y5Y1 X4…"
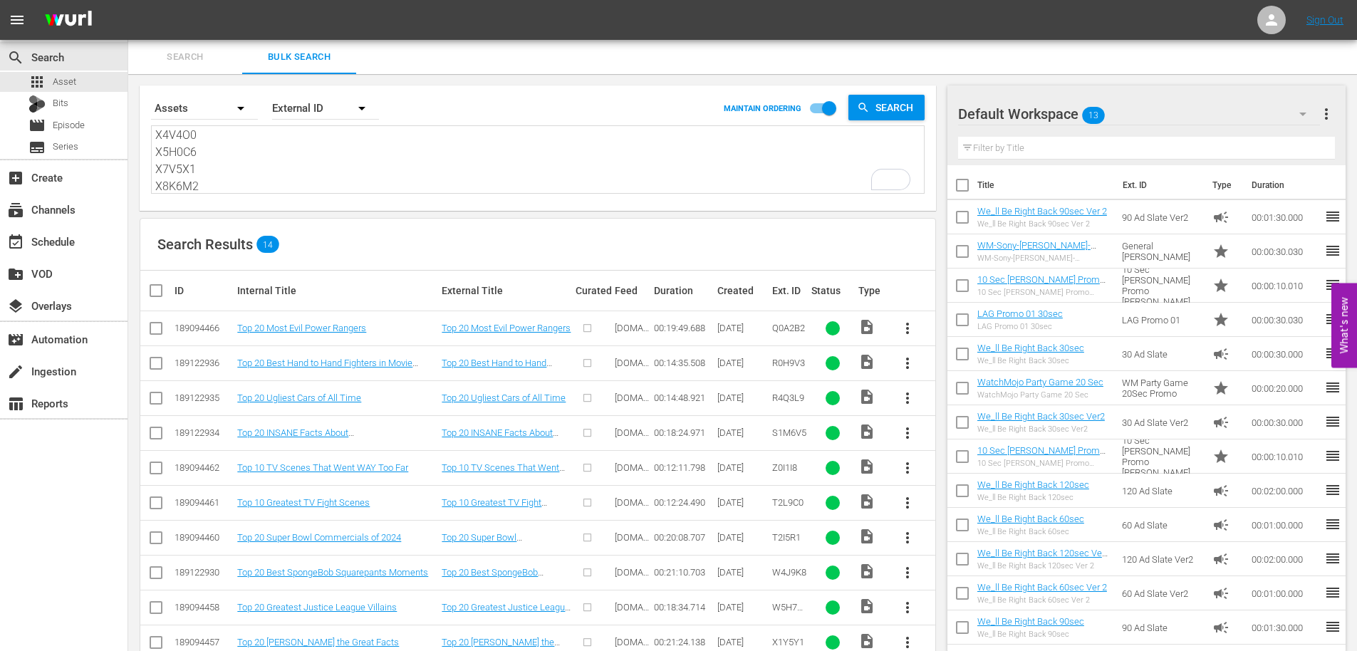
click at [269, 143] on textarea "Q0A2B2 R0H9V3 R4Q3L9 S1M6V5 S1U3B4 Z0I1I8 T2L9C0 T2I5R1 W4J9K8 W5H7B9 X1Y5Y1 X4…" at bounding box center [539, 160] width 769 height 65
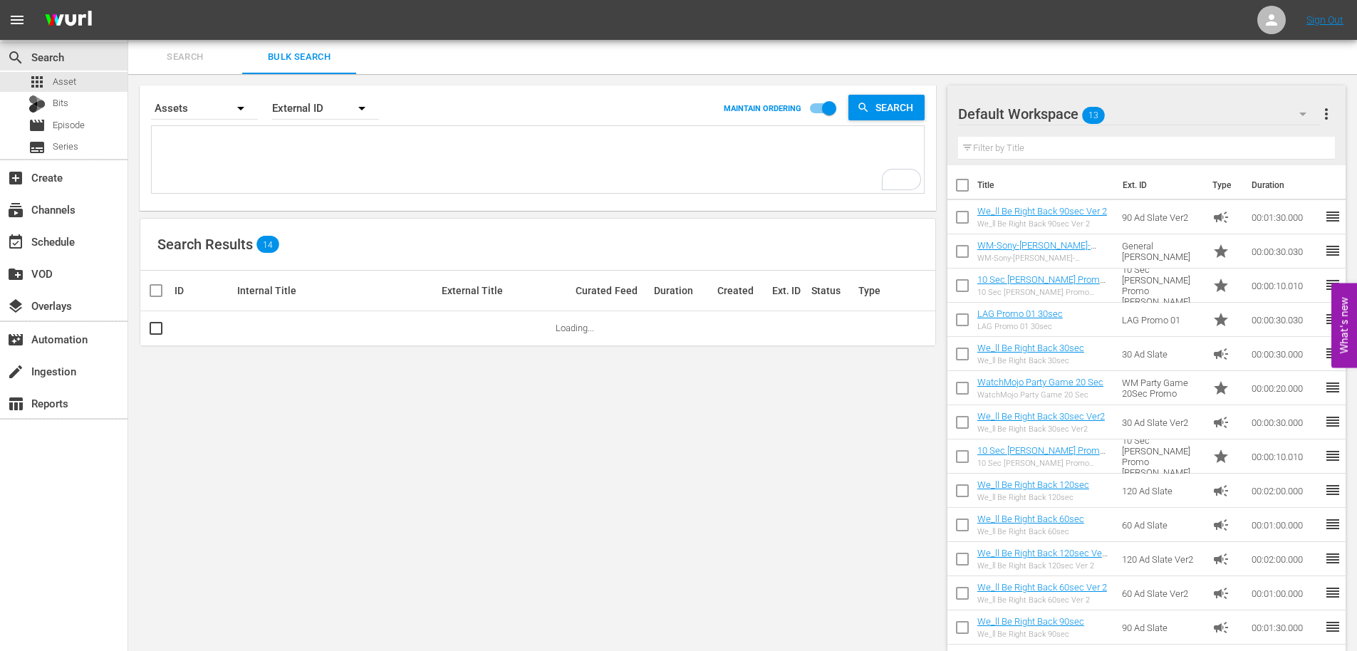
paste textarea "X8N9A0 Y0M0O7 Y1H0F5 B2S8N8 C2A1H1 C9F7D3 E0N8F8 E5B0V7 E6W8F9 E7G7J1 F0F8I2 G5…"
type textarea "X8N9A0 Y0M0O7 Y1H0F5 B2S8N8 C2A1H1 C9F7D3 E0N8F8 E5B0V7 E6W8F9 E7G7J1 F0F8I2 G5…"
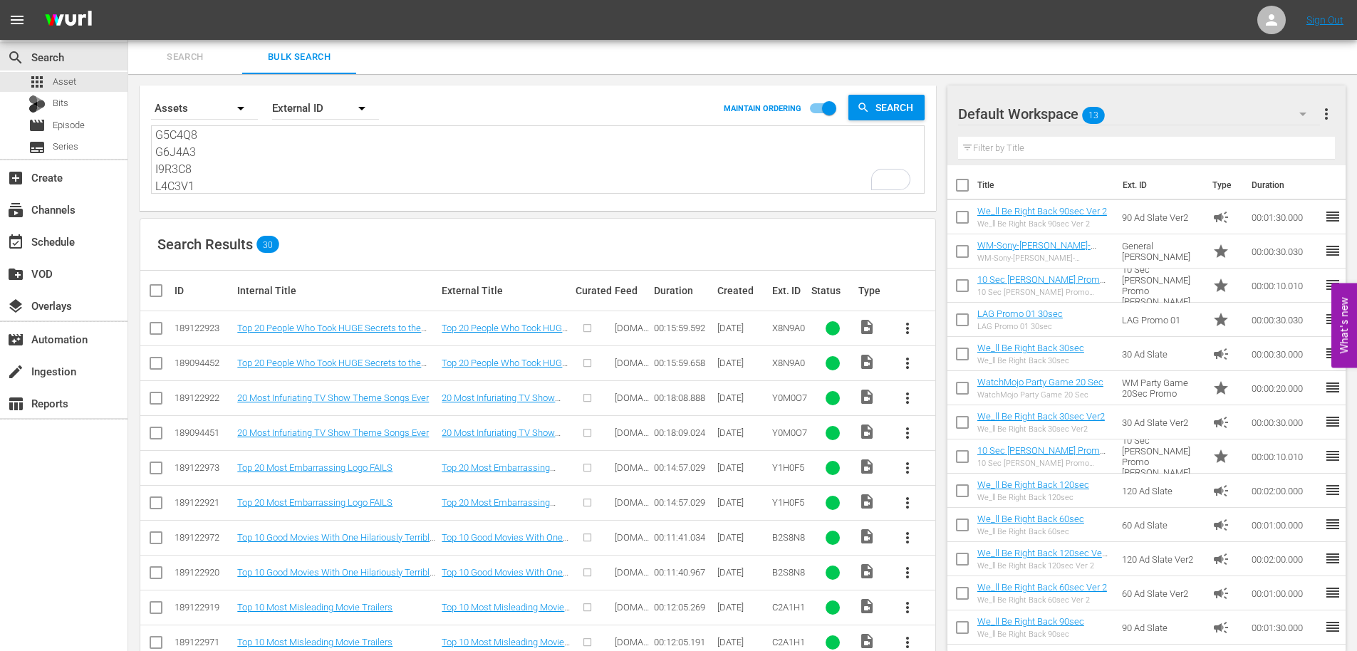
type textarea "X8N9A0 Y0M0O7 Y1H0F5 B2S8N8 C2A1H1 C9F7D3 E0N8F8 E5B0V7 E6W8F9 E7G7J1 F0F8I2 G5…"
click at [145, 360] on td at bounding box center [156, 362] width 32 height 35
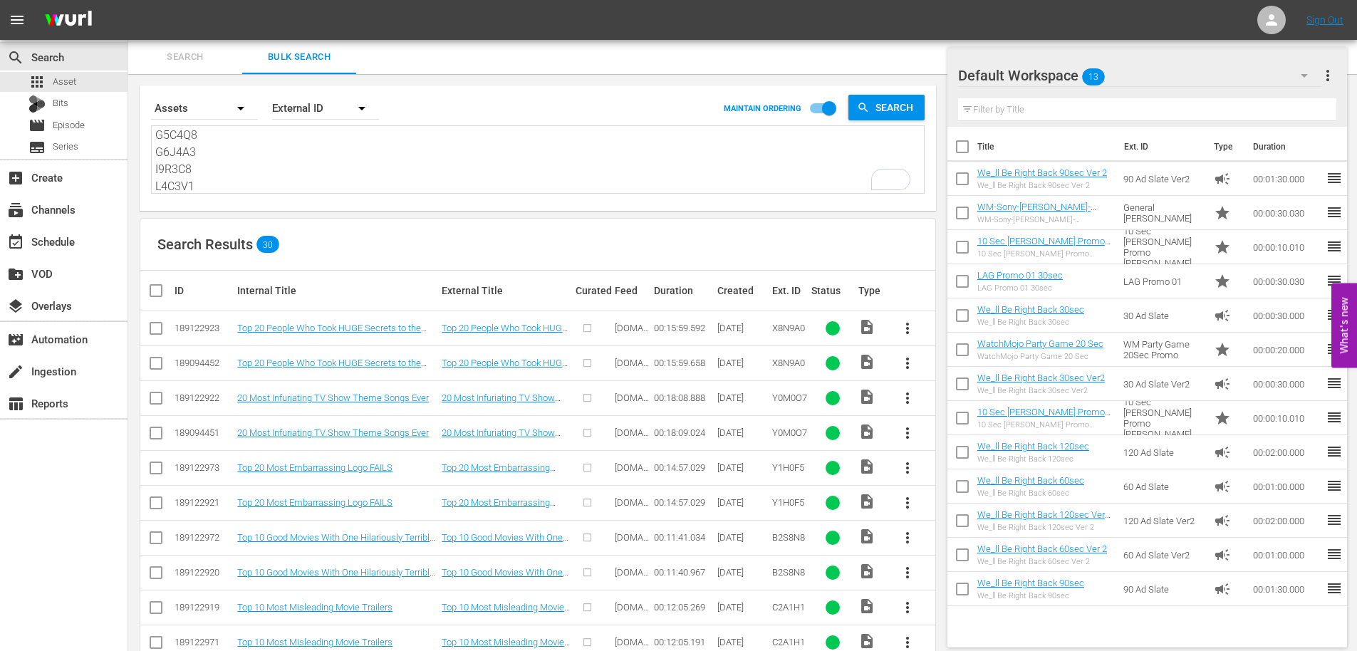
scroll to position [734, 0]
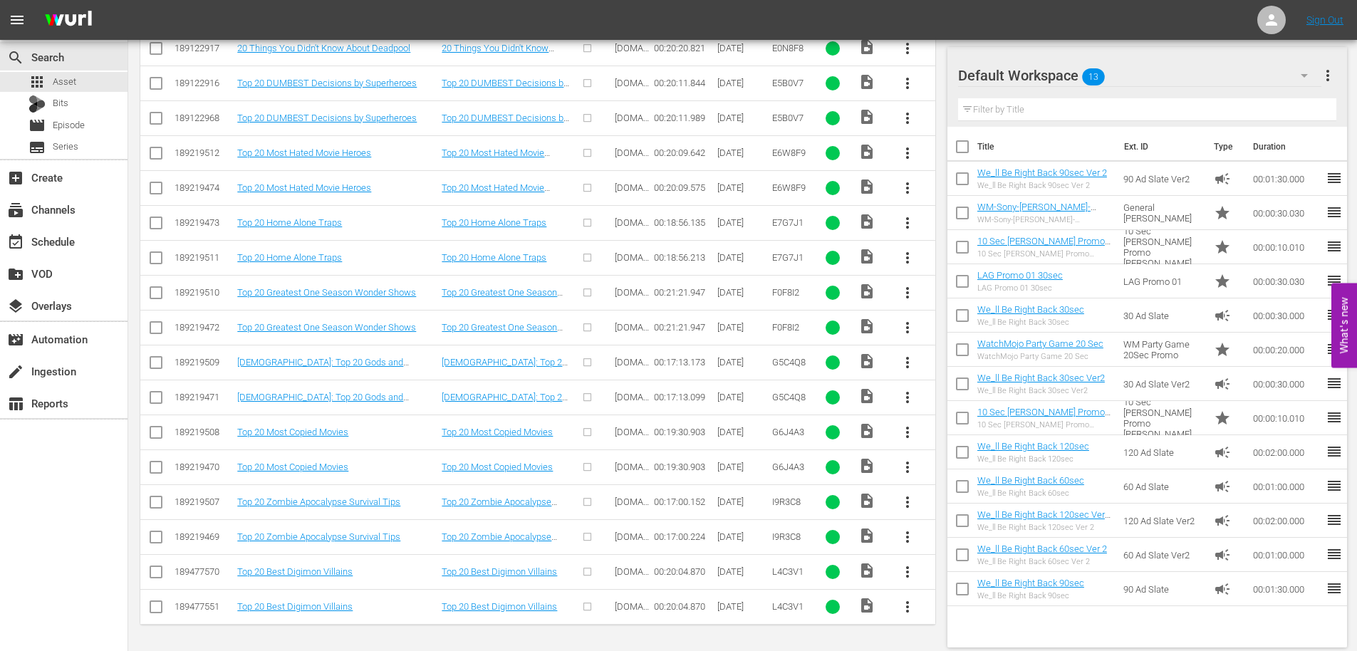
click at [156, 608] on input "checkbox" at bounding box center [155, 609] width 17 height 17
checkbox input "true"
click at [156, 538] on input "checkbox" at bounding box center [155, 539] width 17 height 17
checkbox input "true"
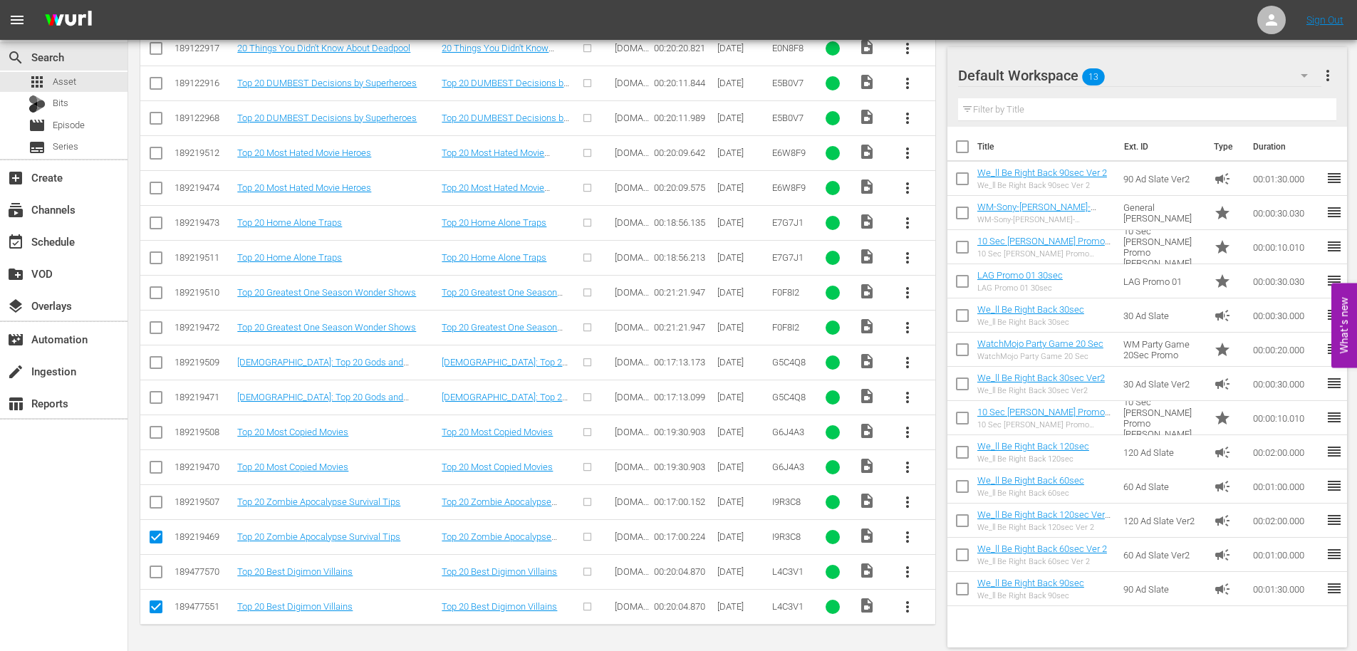
click at [161, 467] on input "checkbox" at bounding box center [155, 470] width 17 height 17
checkbox input "true"
click at [156, 398] on input "checkbox" at bounding box center [155, 400] width 17 height 17
checkbox input "true"
click at [156, 328] on input "checkbox" at bounding box center [155, 330] width 17 height 17
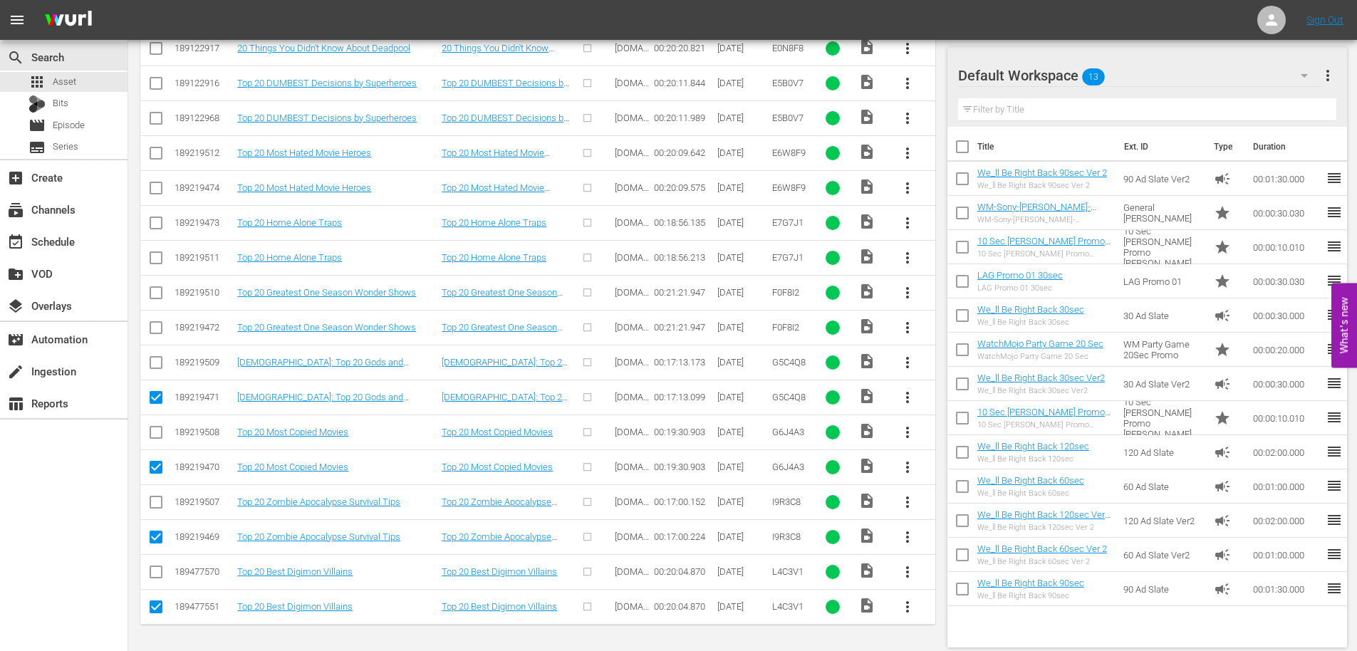
checkbox input "true"
click at [152, 257] on input "checkbox" at bounding box center [155, 260] width 17 height 17
checkbox input "true"
click at [161, 189] on input "checkbox" at bounding box center [155, 190] width 17 height 17
checkbox input "true"
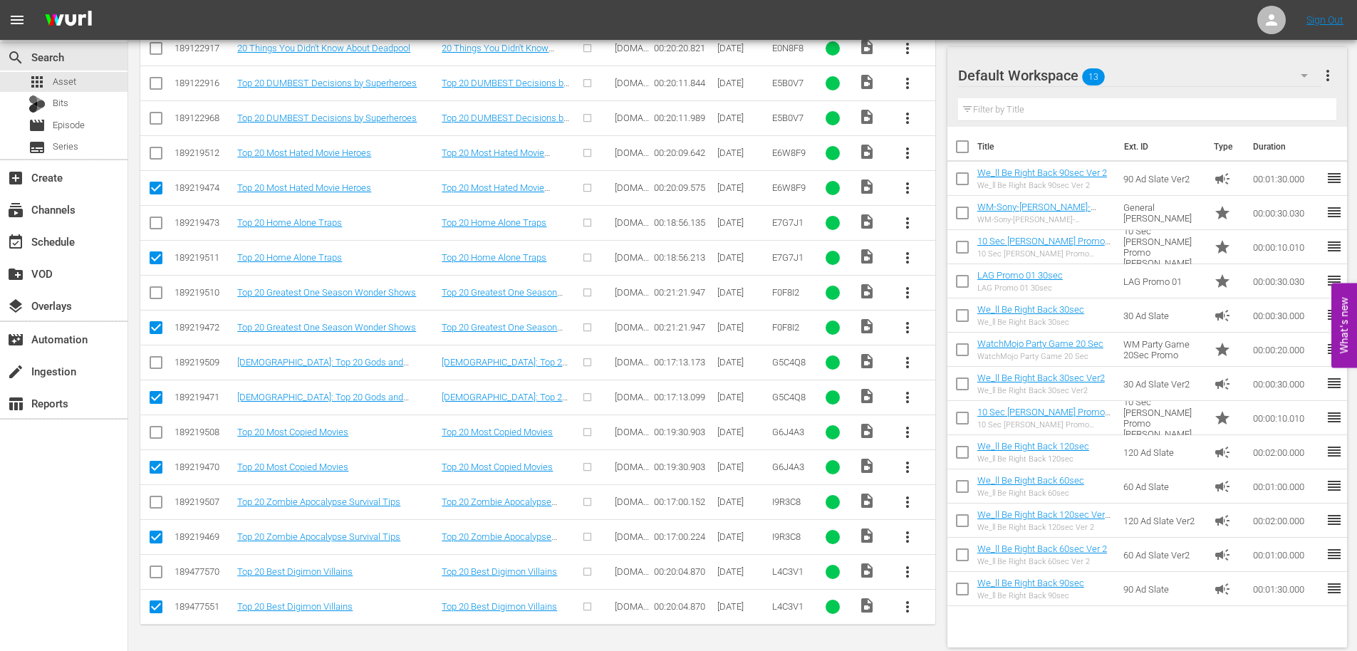
scroll to position [590, 0]
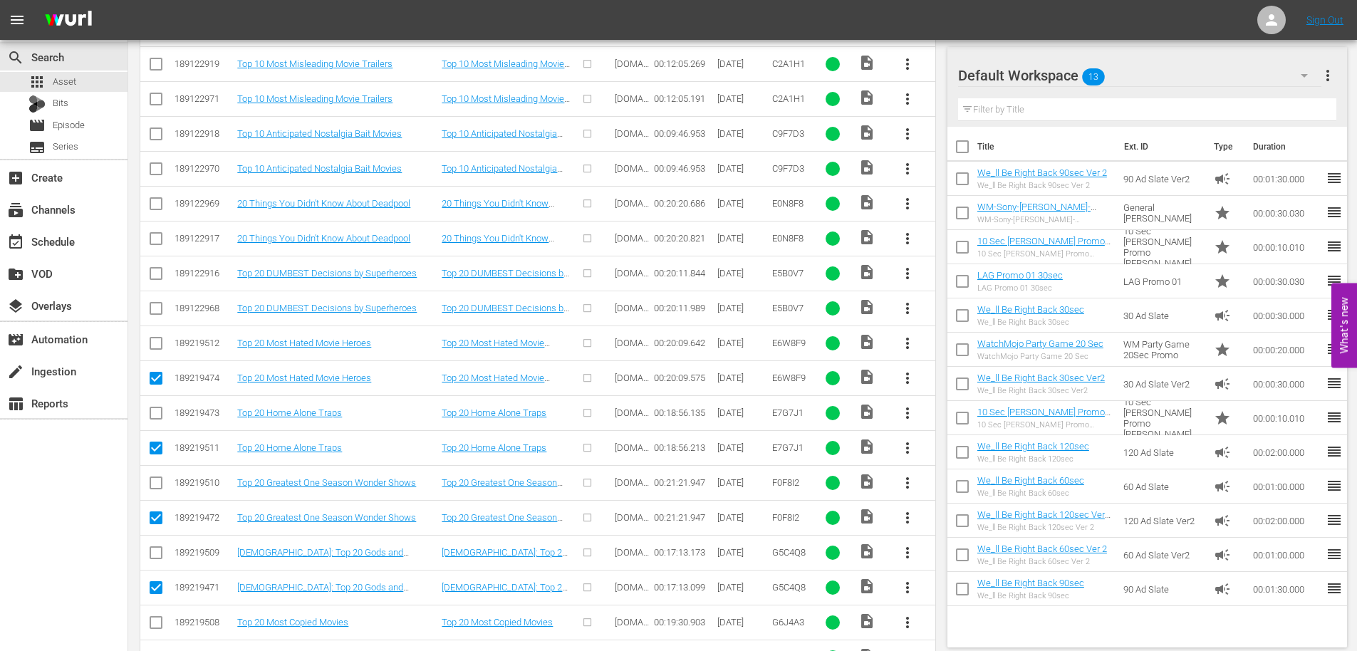
click at [152, 305] on input "checkbox" at bounding box center [155, 311] width 17 height 17
checkbox input "true"
click at [151, 236] on input "checkbox" at bounding box center [155, 241] width 17 height 17
checkbox input "true"
click at [152, 165] on input "checkbox" at bounding box center [155, 171] width 17 height 17
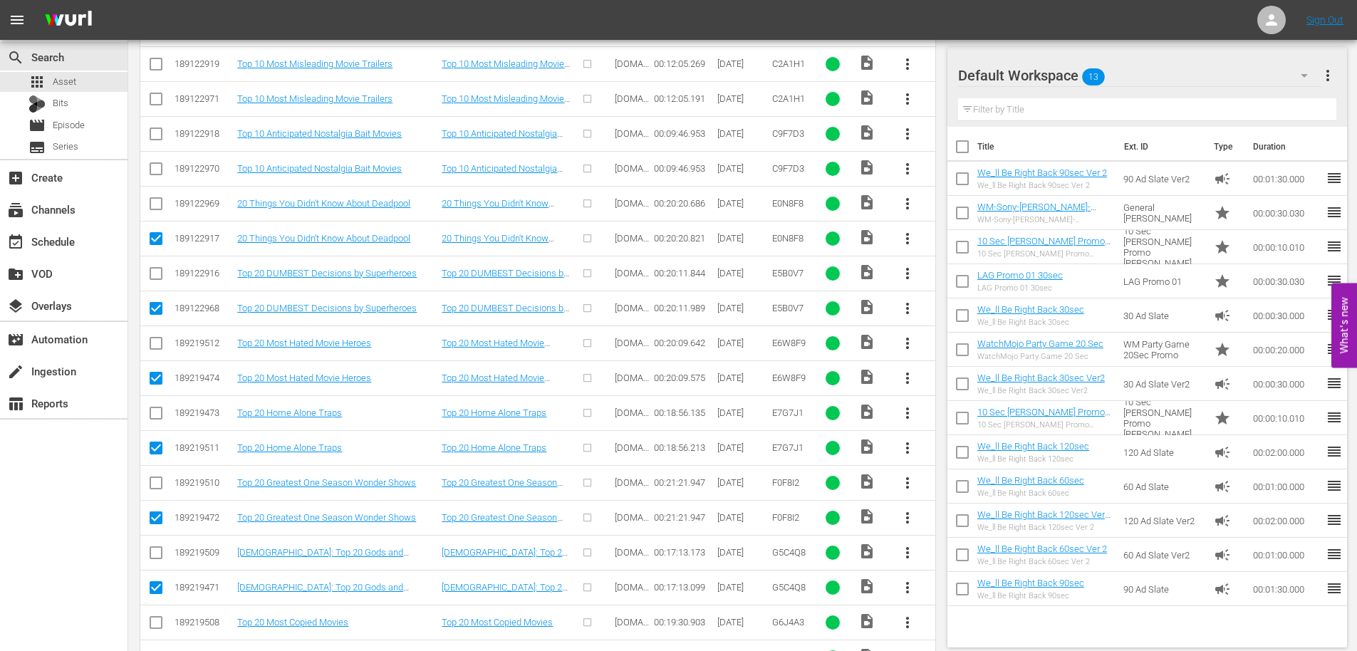
checkbox input "true"
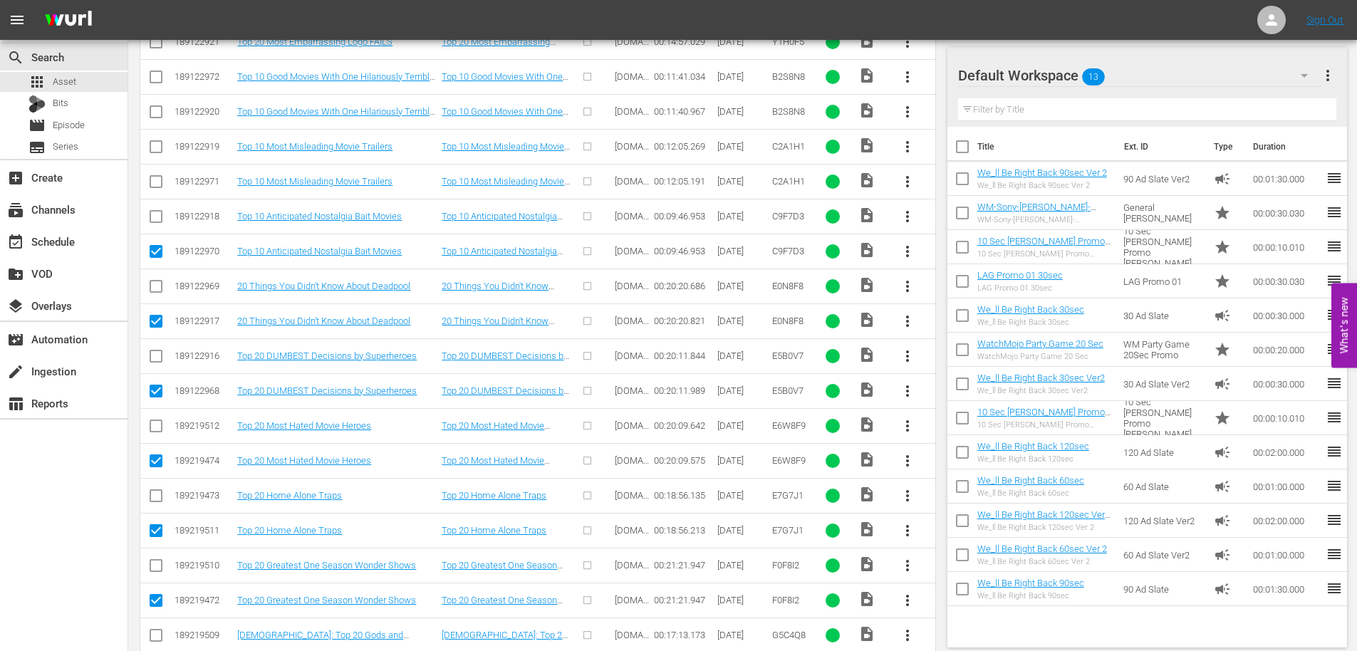
scroll to position [353, 0]
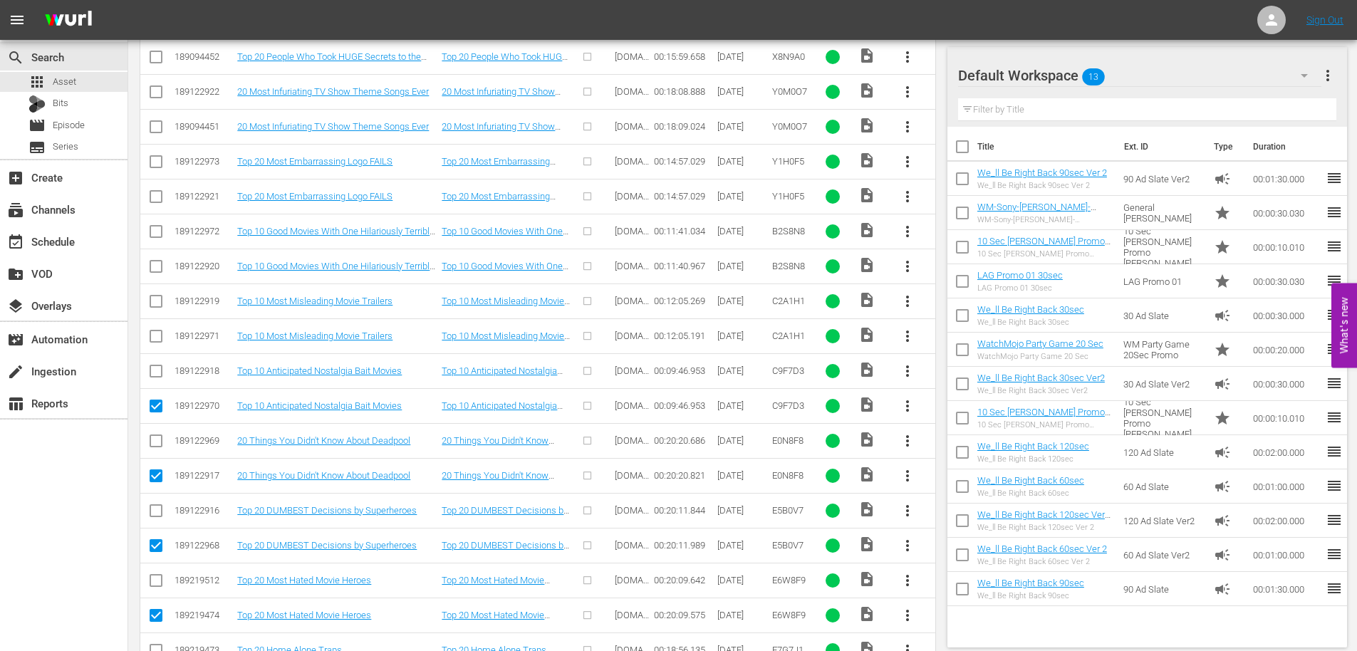
click at [158, 339] on input "checkbox" at bounding box center [155, 338] width 17 height 17
checkbox input "true"
click at [155, 268] on input "checkbox" at bounding box center [155, 269] width 17 height 17
checkbox input "true"
click at [158, 199] on input "checkbox" at bounding box center [155, 199] width 17 height 17
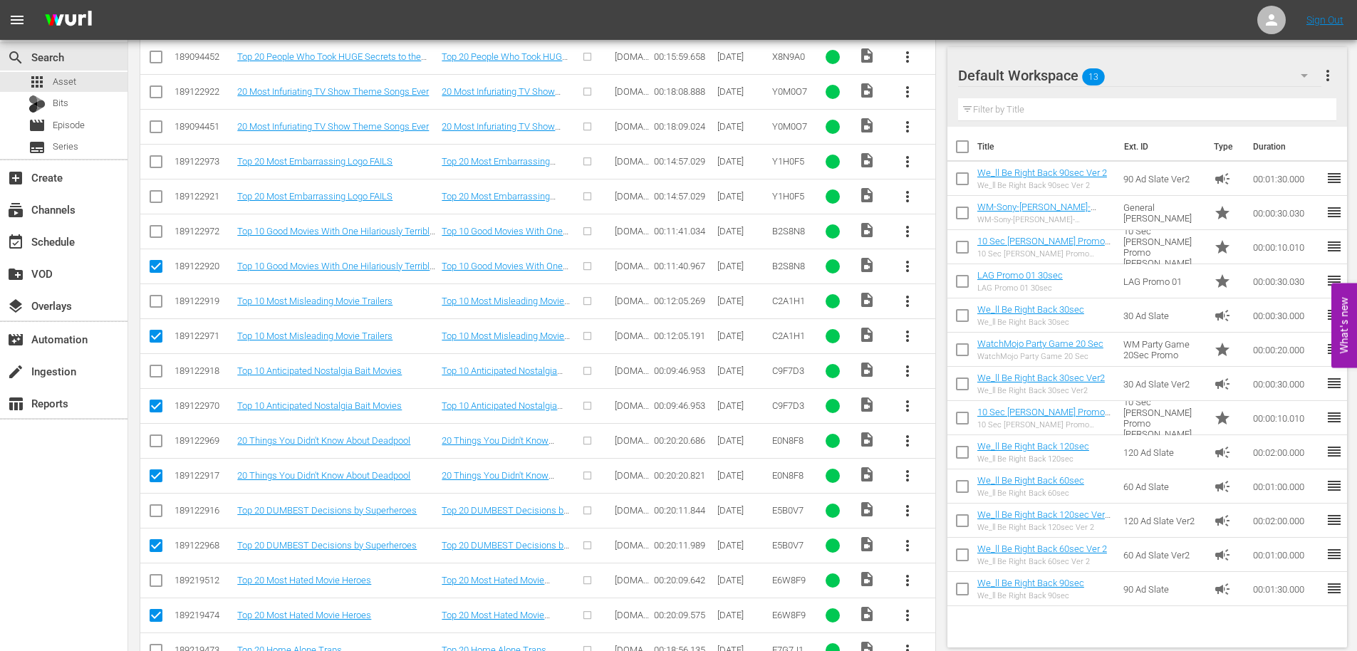
checkbox input "true"
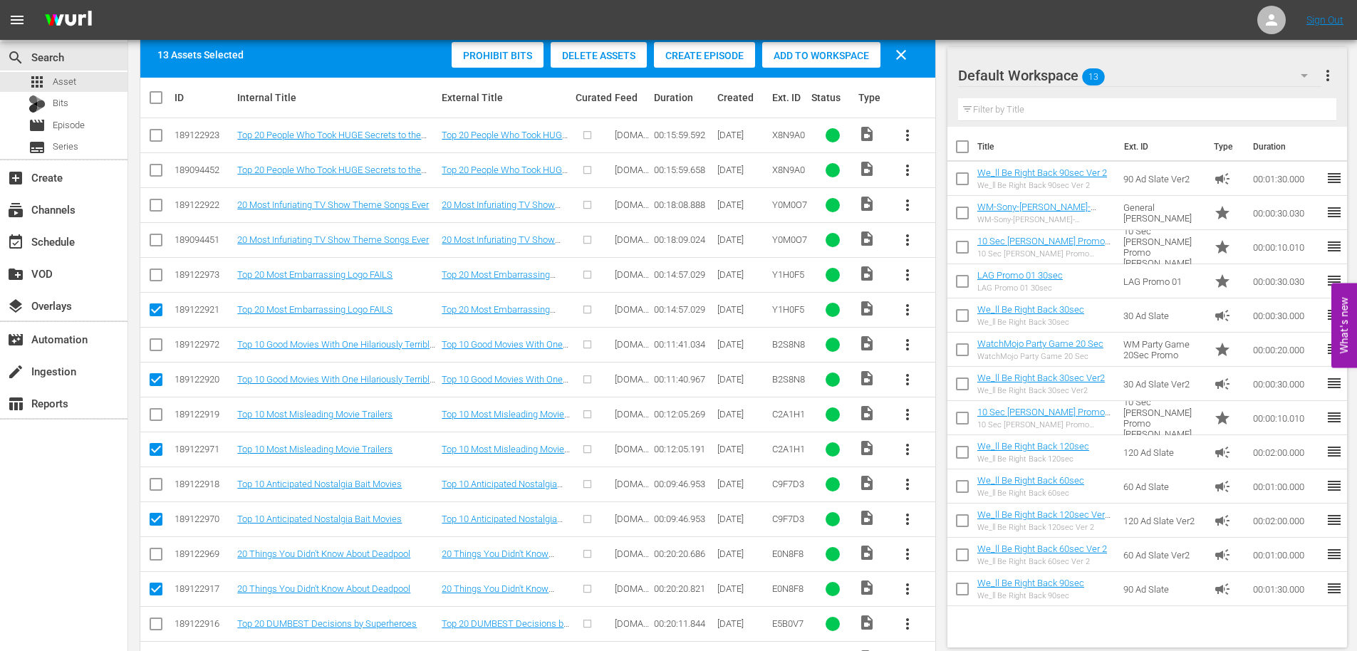
scroll to position [210, 0]
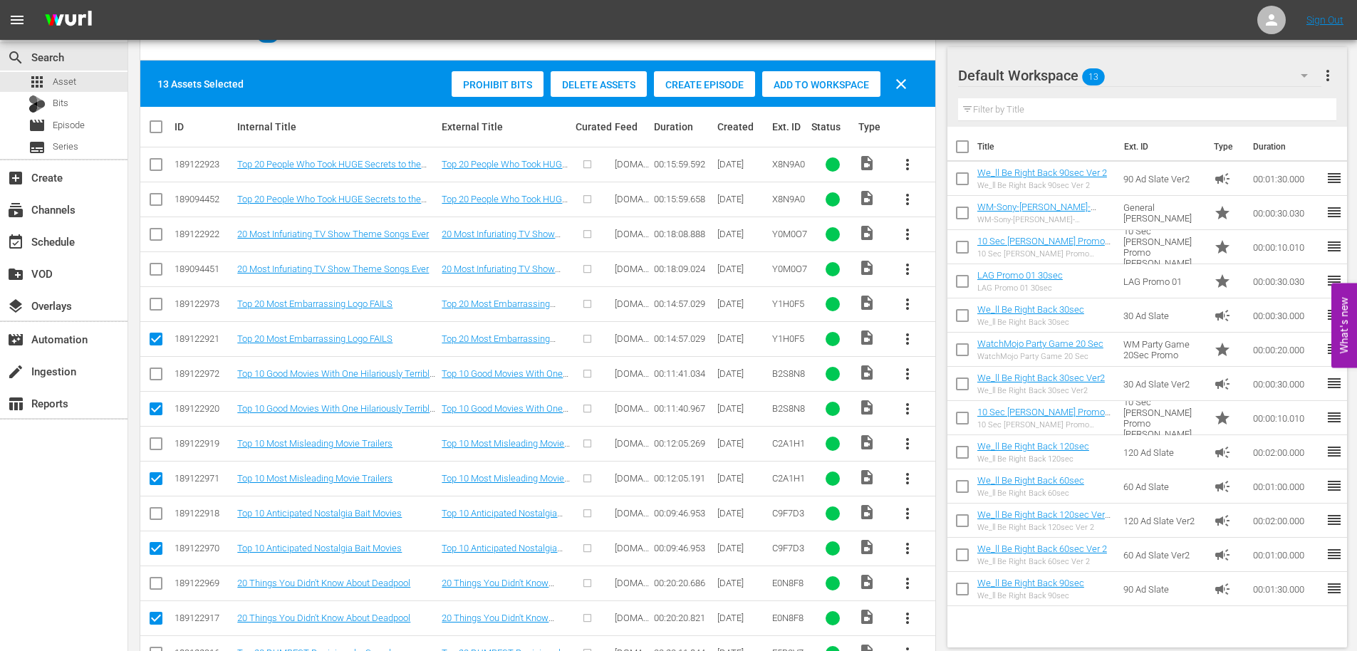
click at [156, 266] on input "checkbox" at bounding box center [155, 272] width 17 height 17
checkbox input "true"
click at [152, 199] on input "checkbox" at bounding box center [155, 202] width 17 height 17
checkbox input "true"
click at [587, 88] on span "Delete Assets" at bounding box center [599, 84] width 96 height 11
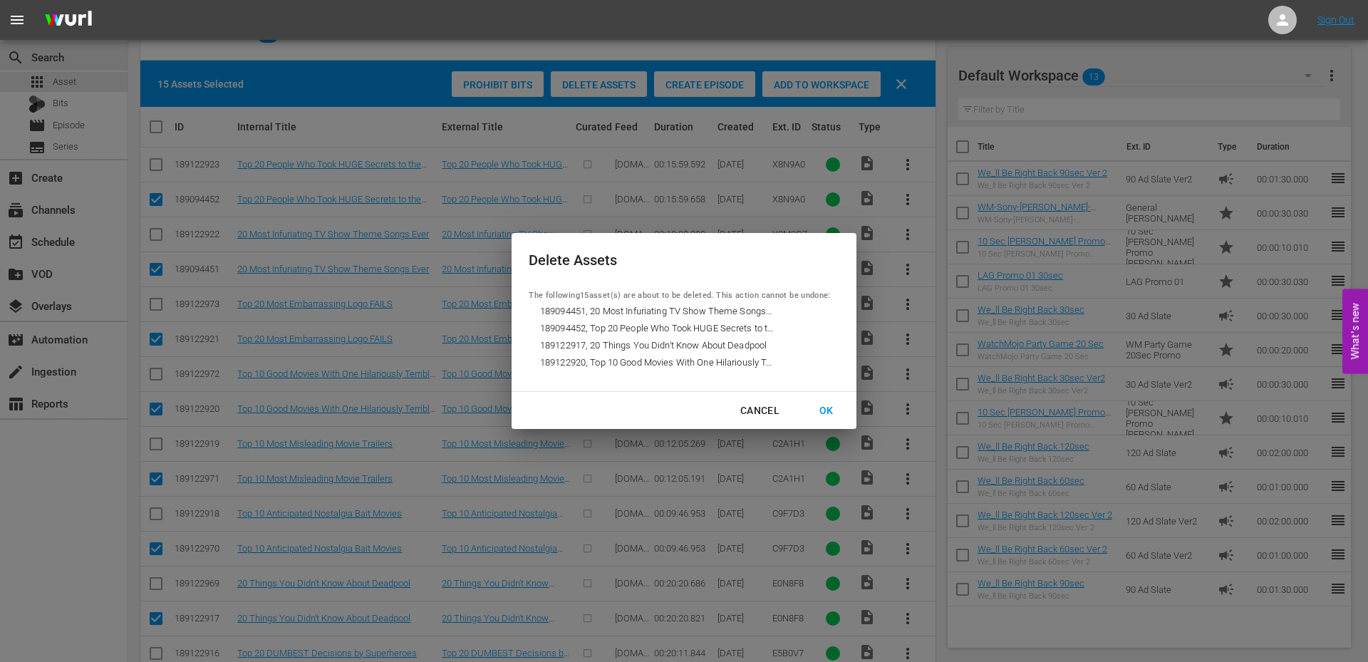
click at [826, 408] on div "OK" at bounding box center [826, 411] width 37 height 18
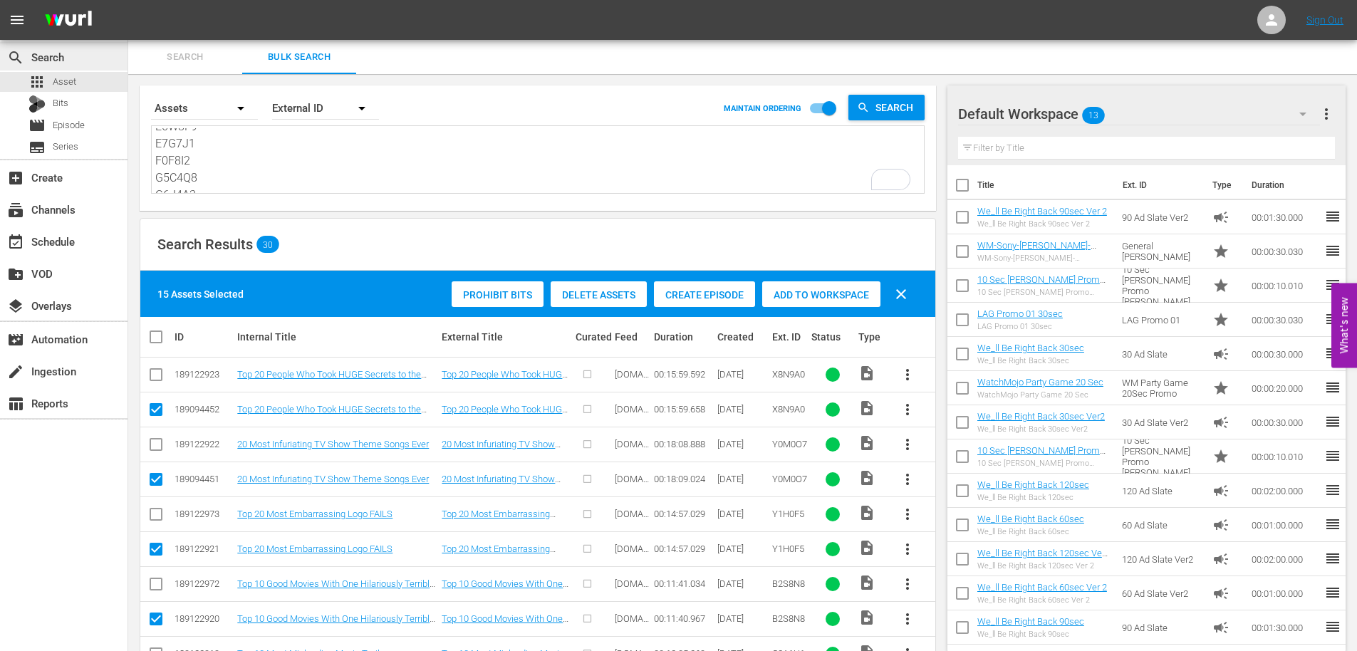
scroll to position [142, 0]
click at [204, 147] on textarea "X8N9A0 Y0M0O7 Y1H0F5 B2S8N8 C2A1H1 C9F7D3 E0N8F8 E5B0V7 E6W8F9 E7G7J1 F0F8I2 G5…" at bounding box center [539, 160] width 769 height 65
paste textarea "WM-TV-Top-20-Differences-Between-The-Last-Airbender-Animated-and-Live-Action_L8…"
type textarea "WM-TV-Top-20-Differences-Between-The-Last-Airbender-Animated-and-Live-Action_L8…"
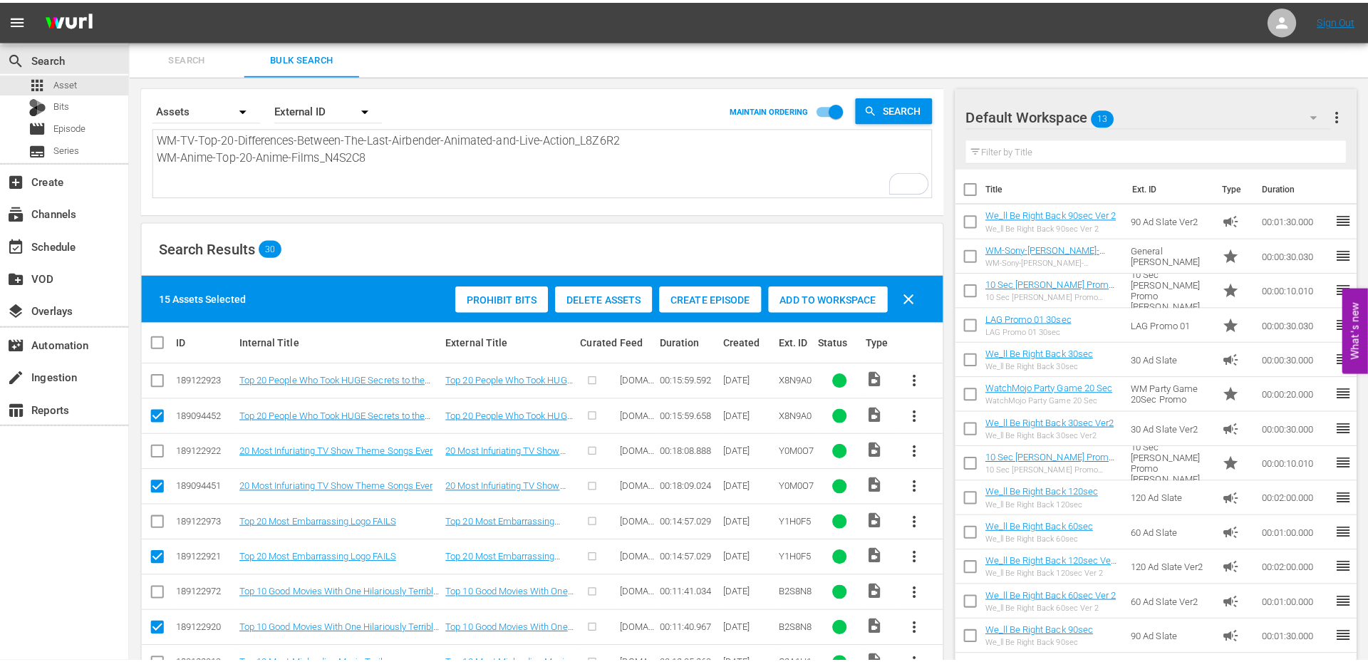
scroll to position [0, 0]
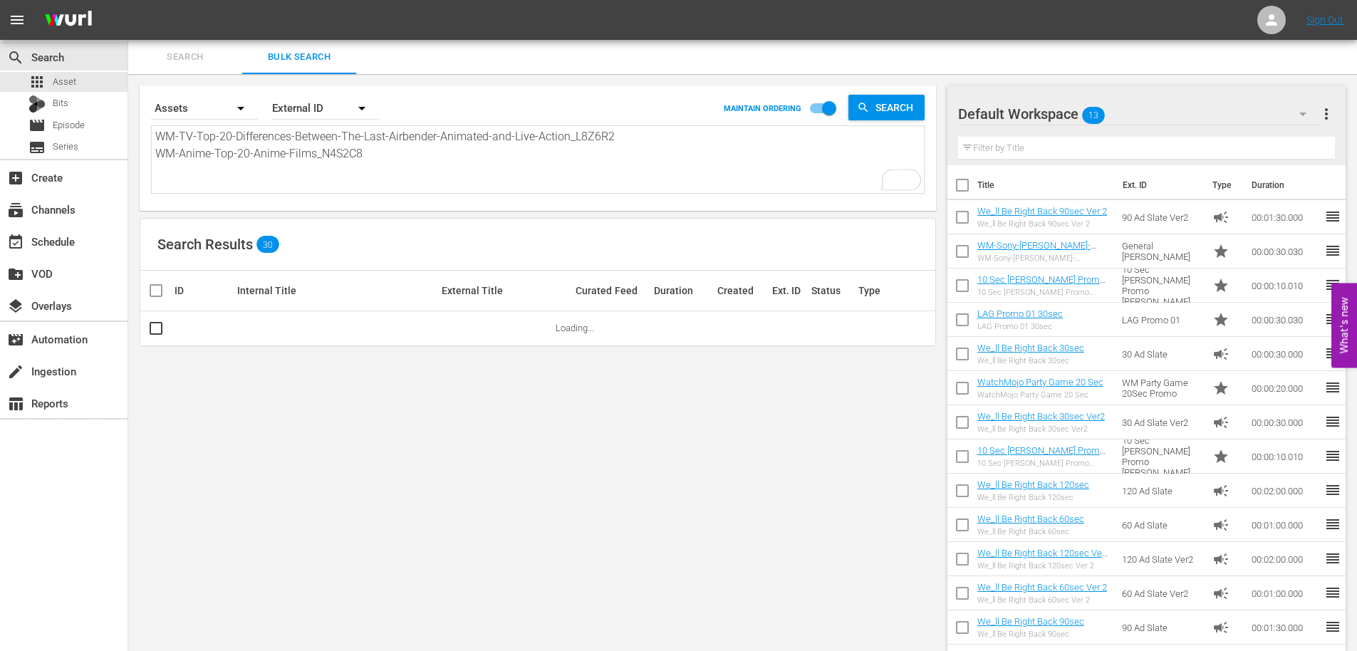
click at [322, 151] on textarea "WM-TV-Top-20-Differences-Between-The-Last-Airbender-Animated-and-Live-Action_L8…" at bounding box center [539, 160] width 769 height 65
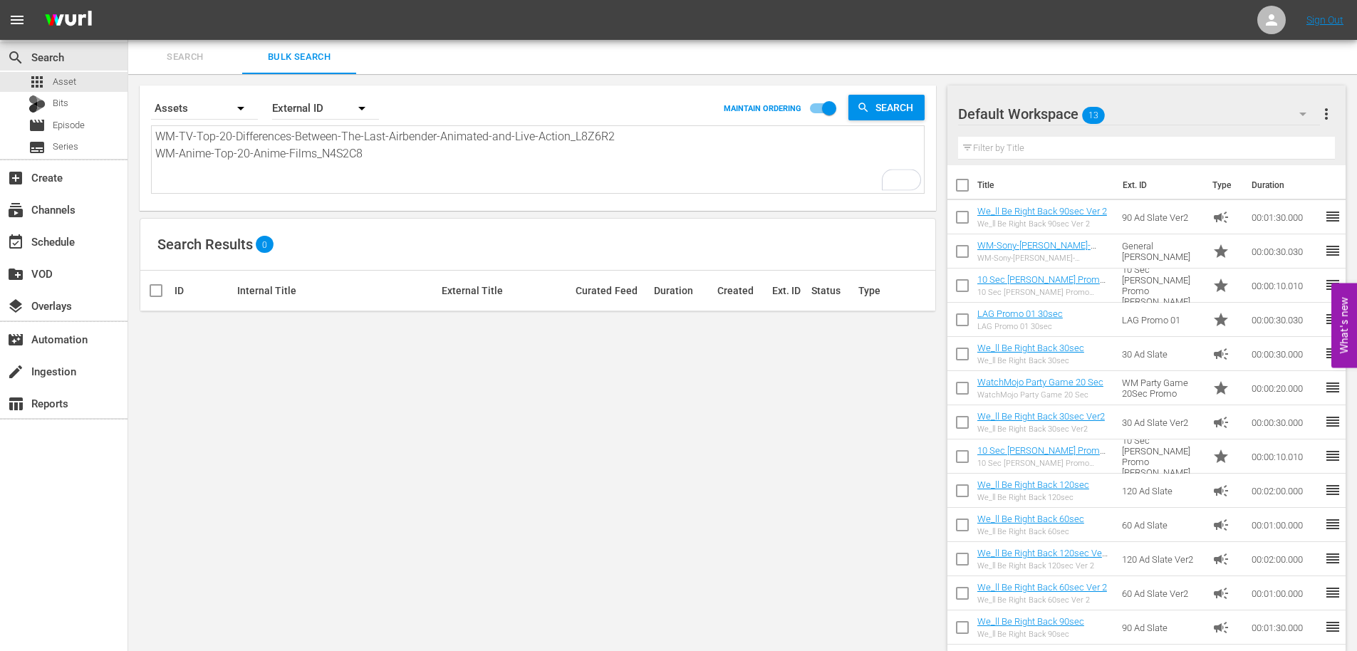
type textarea "WM-TV-Top-20-Differences-Between-The-Last-Airbender-Animated-and-Live-Action_L8…"
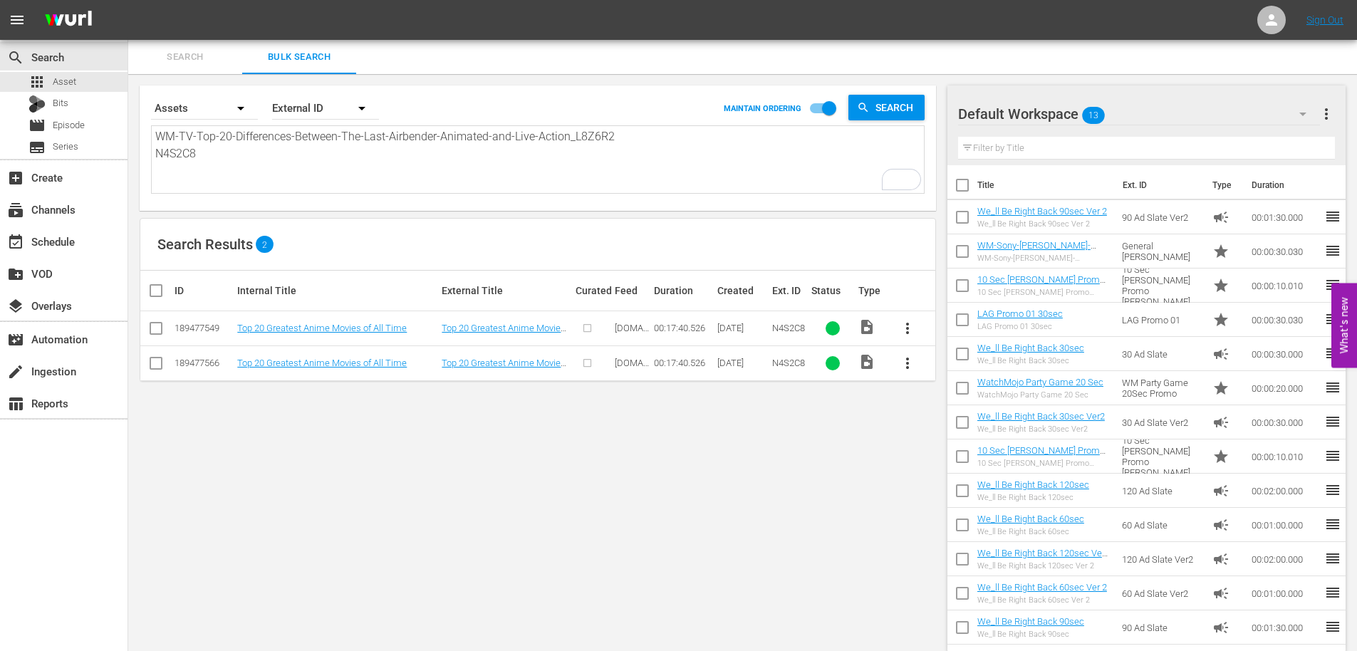
type textarea "WM-TV-Top-20-Differences-Between-The-Last-Airbender-Animated-and-Live-Action_L8…"
click at [153, 361] on input "checkbox" at bounding box center [155, 366] width 17 height 17
checkbox input "true"
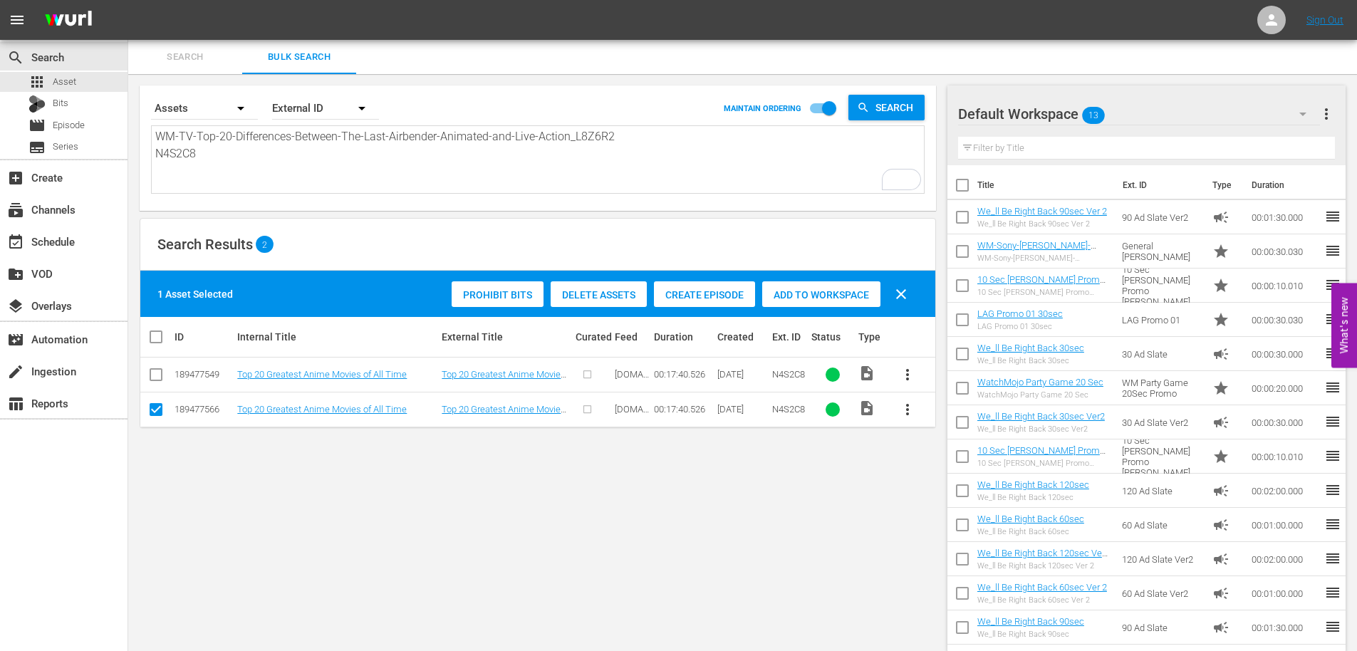
click at [563, 133] on textarea "WM-TV-Top-20-Differences-Between-The-Last-Airbender-Animated-and-Live-Action_L8…" at bounding box center [539, 160] width 769 height 65
type textarea "L8Z6R2 N4S2C8"
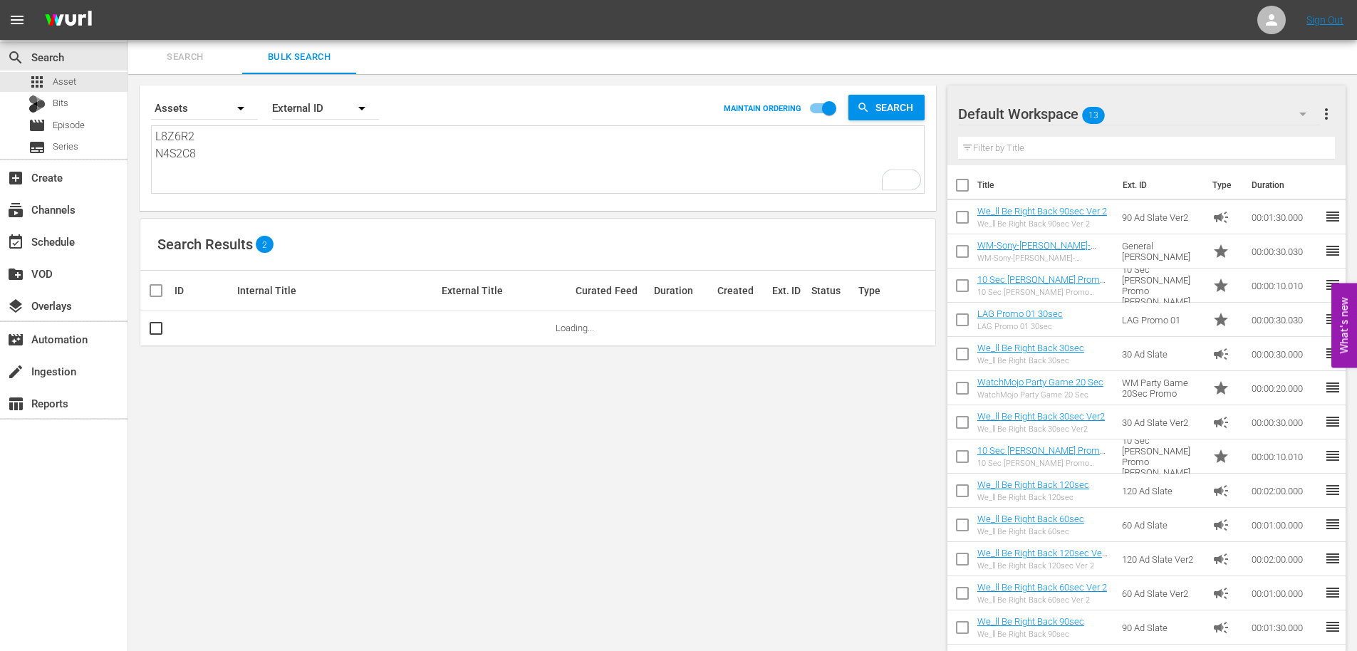
type textarea "L8Z6R2 N4S2C8"
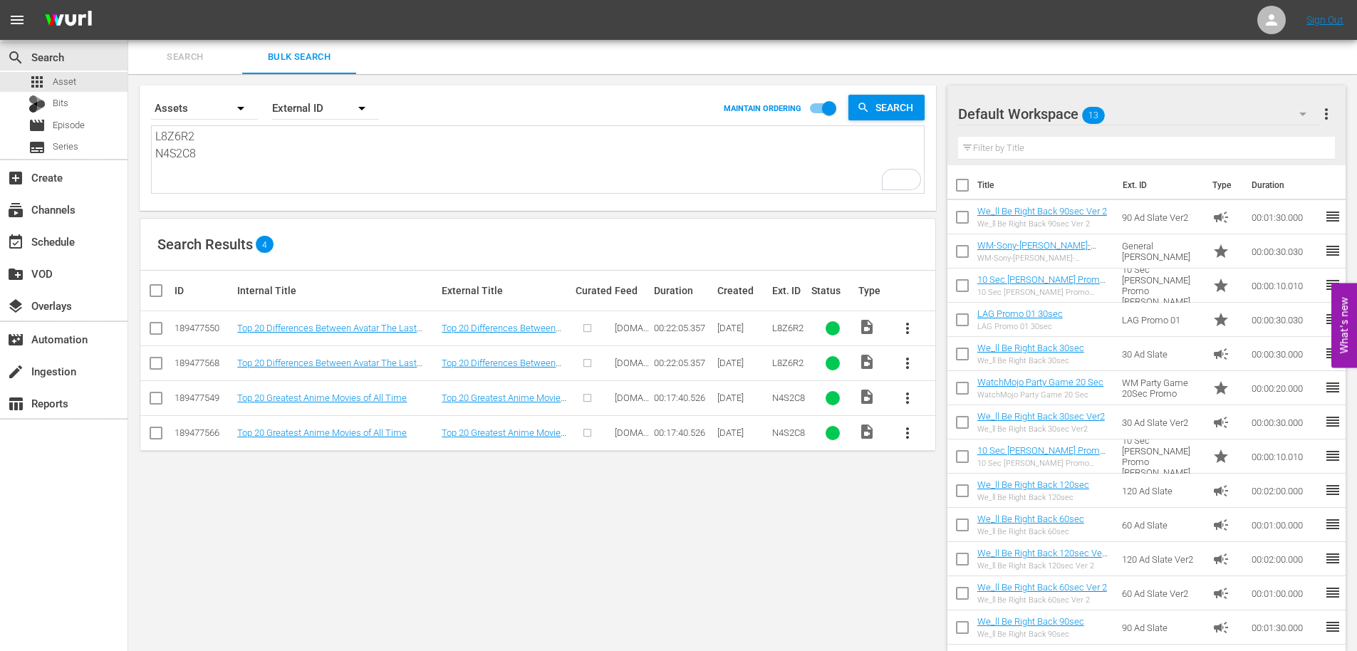
click at [156, 433] on input "checkbox" at bounding box center [155, 435] width 17 height 17
checkbox input "true"
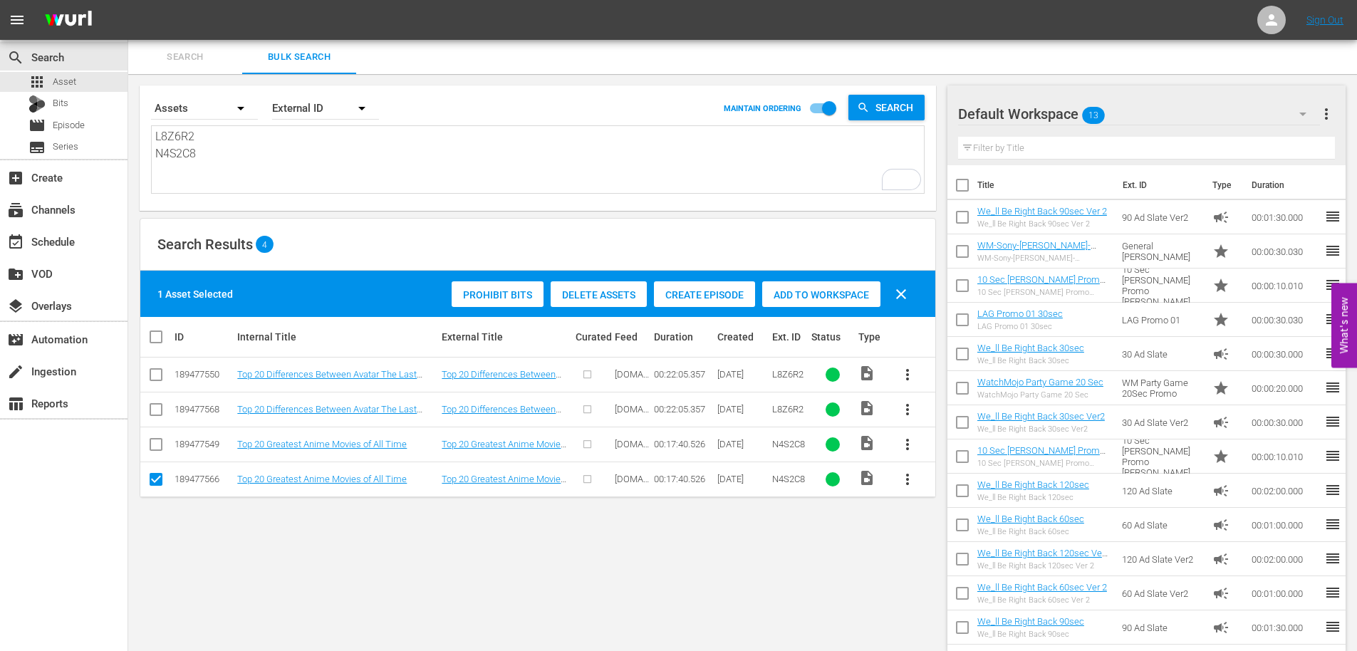
click at [149, 412] on input "checkbox" at bounding box center [155, 412] width 17 height 17
checkbox input "true"
click at [619, 293] on span "Delete Assets" at bounding box center [599, 294] width 96 height 11
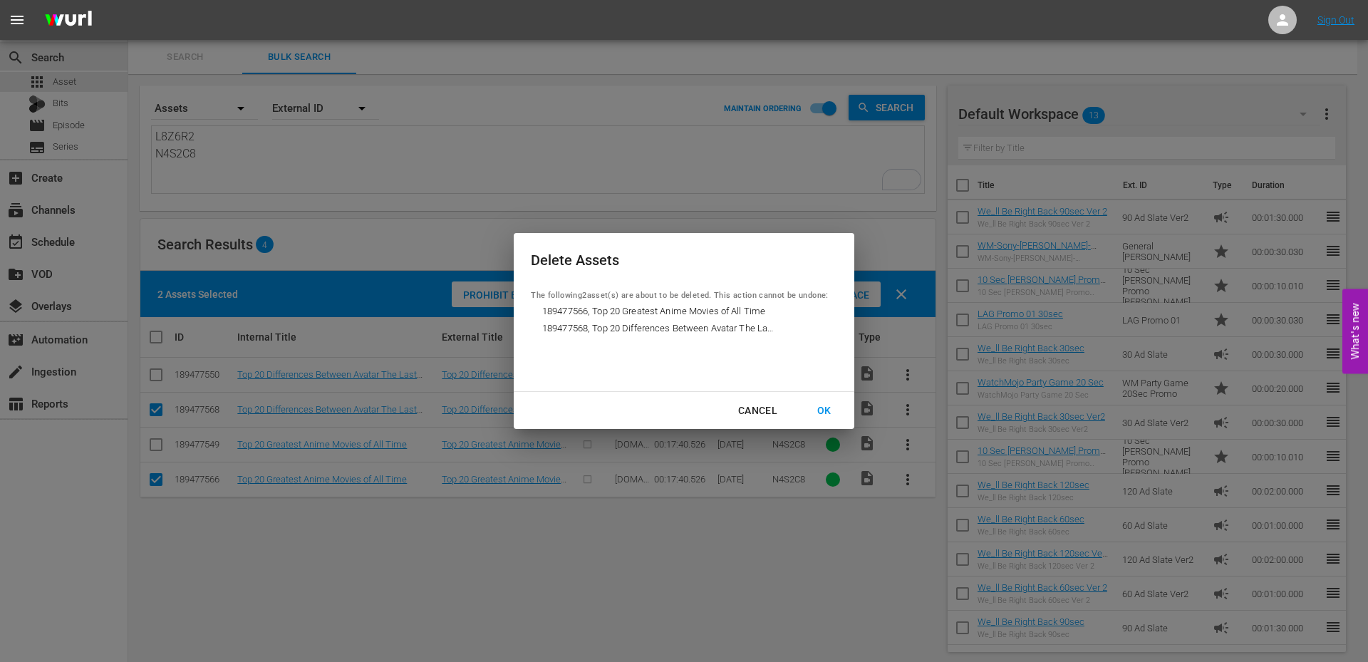
click at [824, 402] on div "OK" at bounding box center [824, 411] width 37 height 18
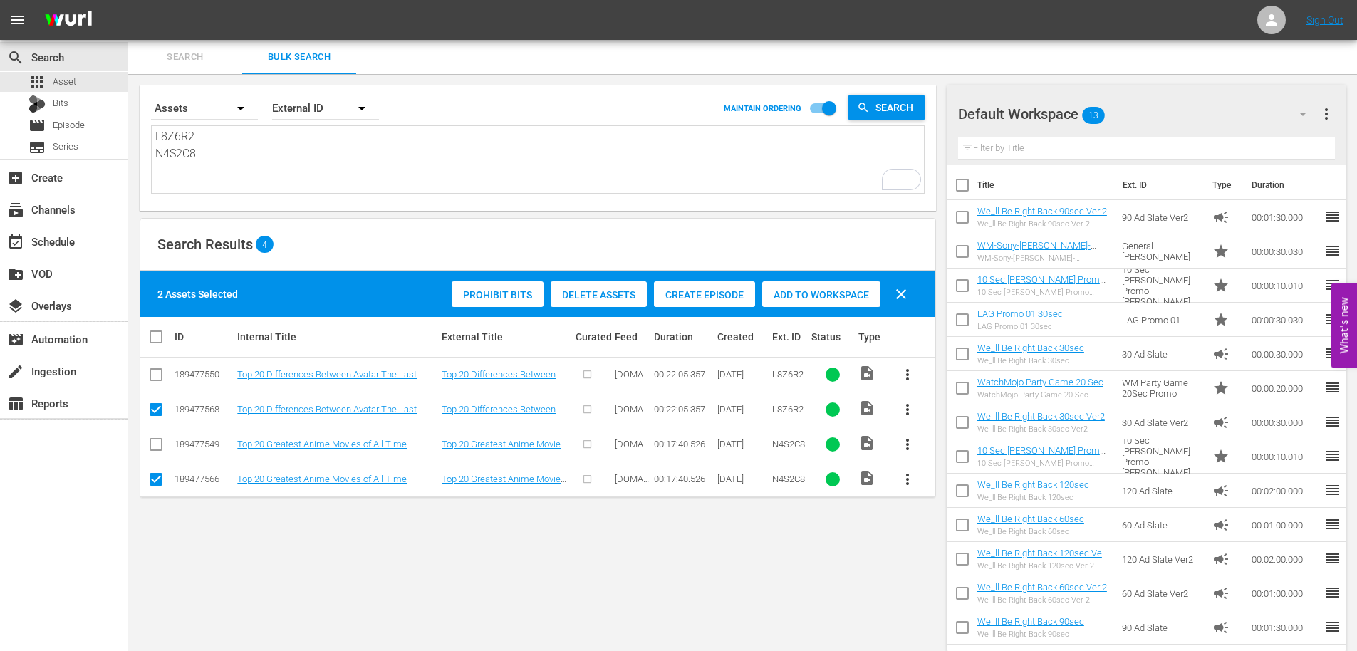
click at [264, 159] on textarea "L8Z6R2 N4S2C8" at bounding box center [539, 160] width 769 height 65
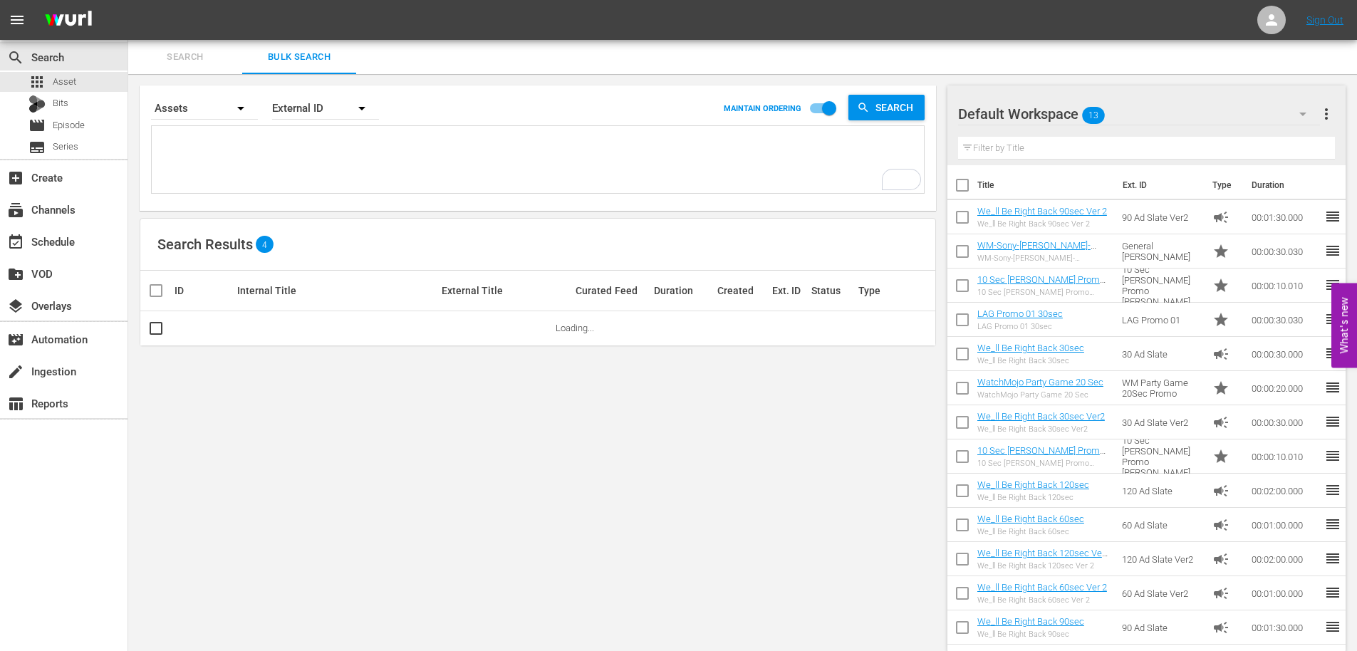
paste textarea "L8Z6R2 N4S2C8"
type textarea "L8Z6R2 N4S2C8"
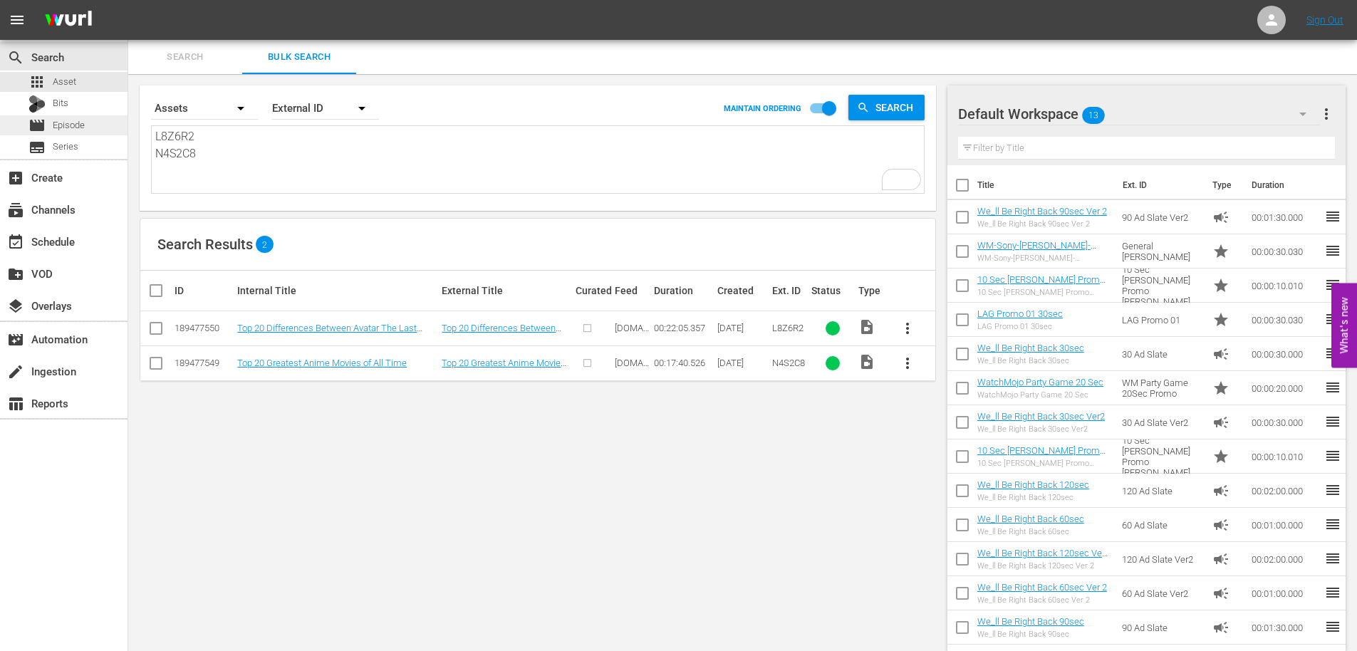
drag, startPoint x: 162, startPoint y: 148, endPoint x: 103, endPoint y: 129, distance: 62.2
click at [128, 0] on div "search Search apps Asset Bits movie Episode subtitles Series add_box Create sub…" at bounding box center [742, 0] width 1229 height 0
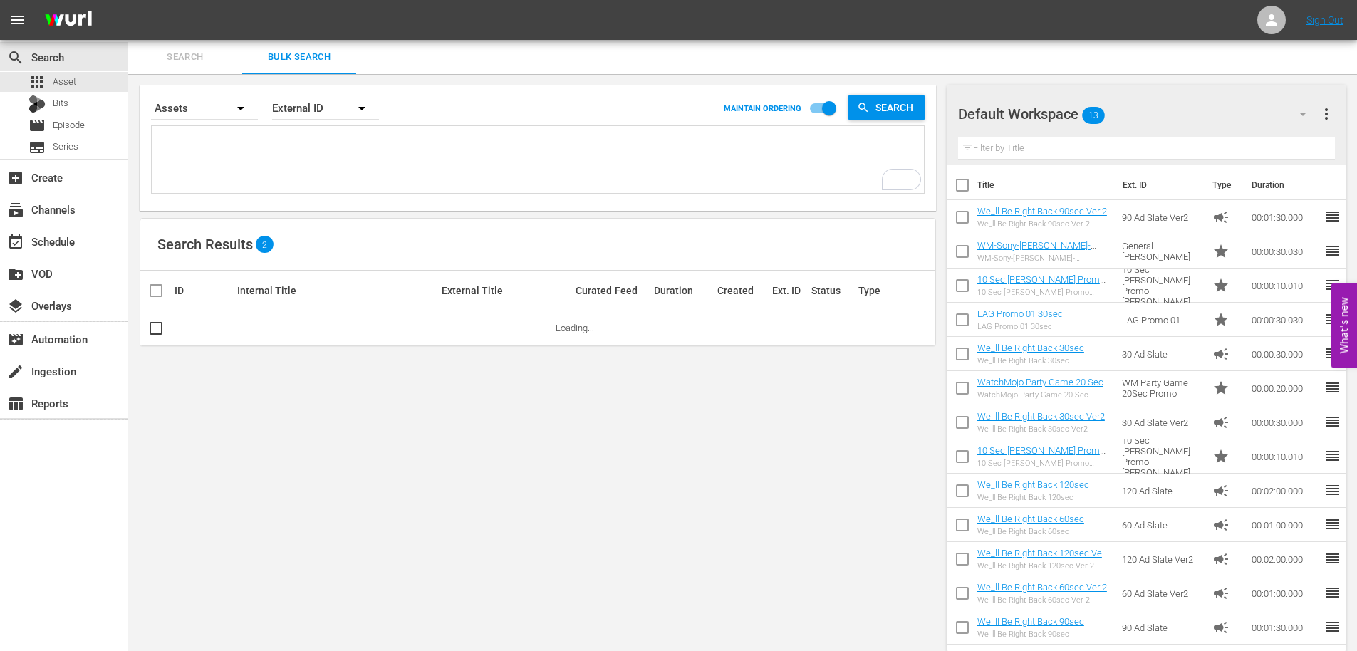
click at [164, 52] on span "Search" at bounding box center [185, 57] width 97 height 16
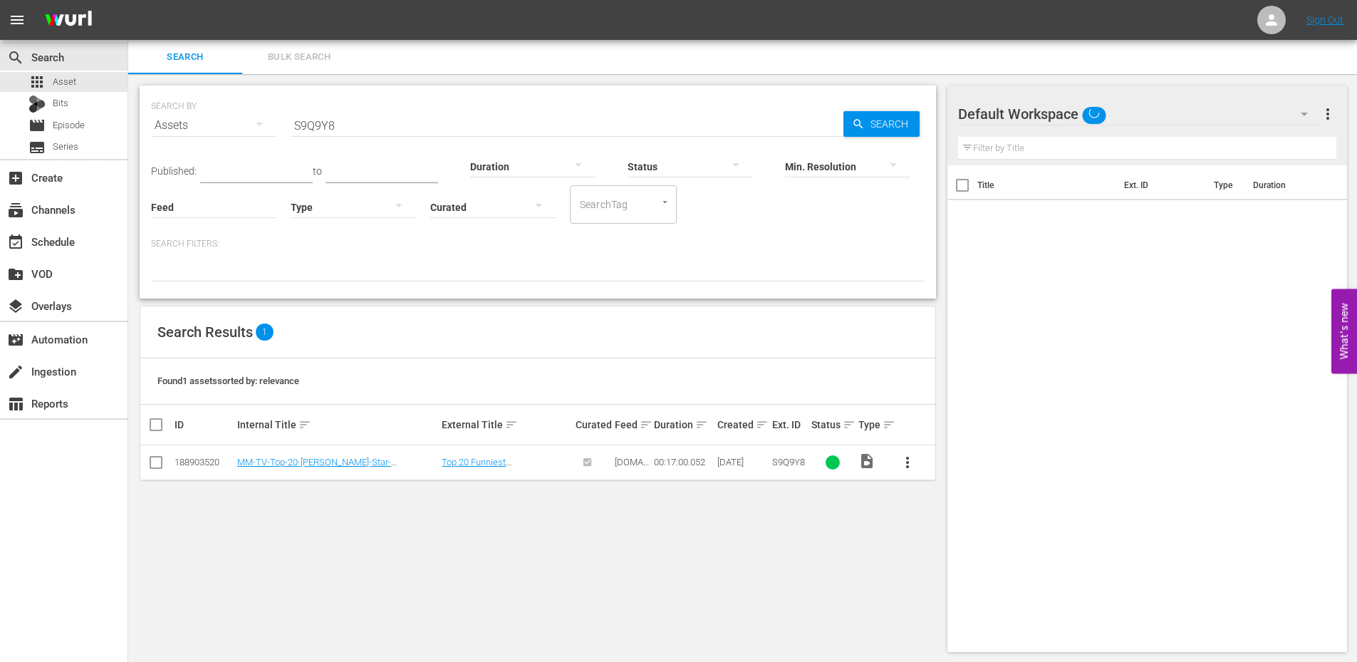
click at [259, 128] on div "SEARCH BY Search By Assets Search ID, Title, Description, Keywords, or Category…" at bounding box center [538, 116] width 774 height 51
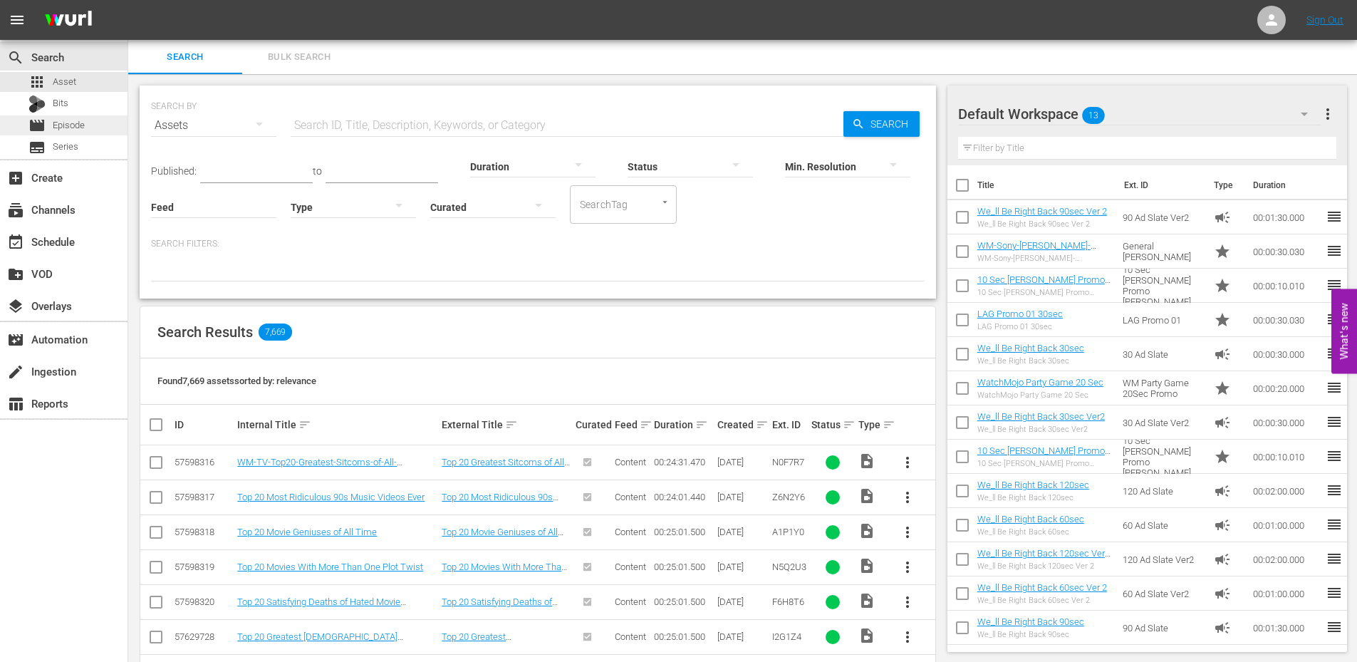
click at [89, 134] on div "movie Episode" at bounding box center [63, 125] width 127 height 20
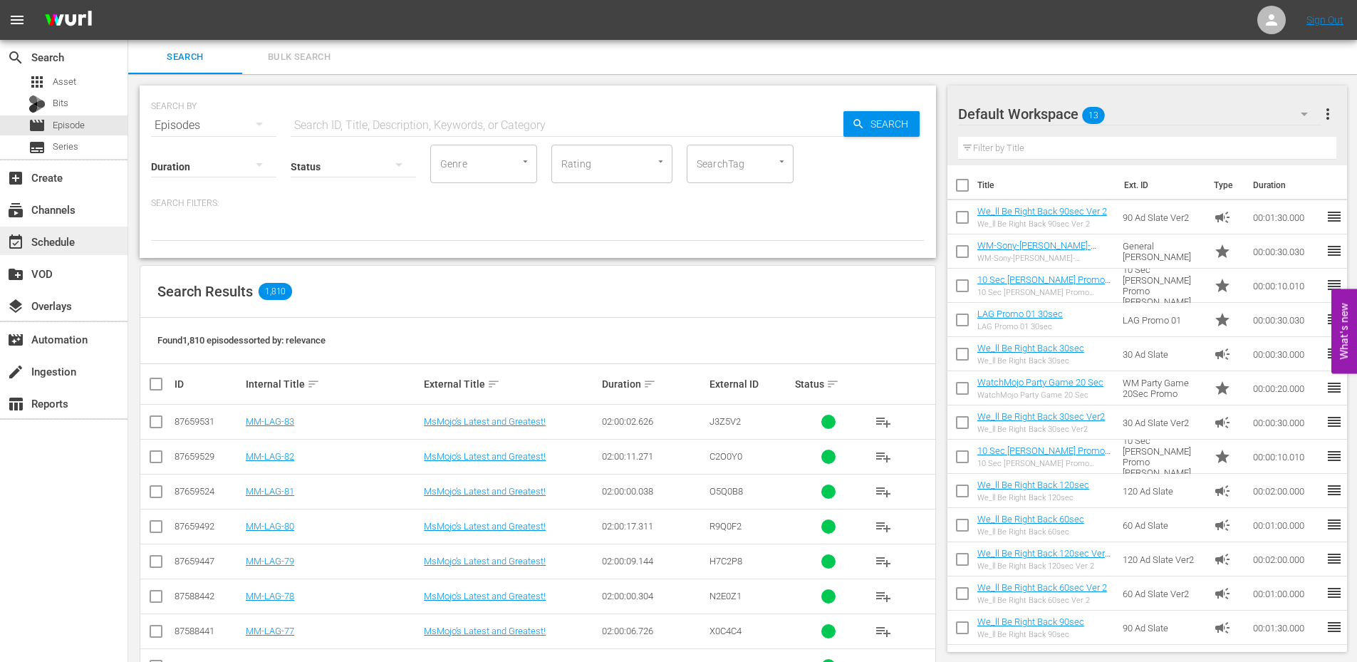
click at [73, 236] on div "event_available Schedule" at bounding box center [40, 239] width 80 height 13
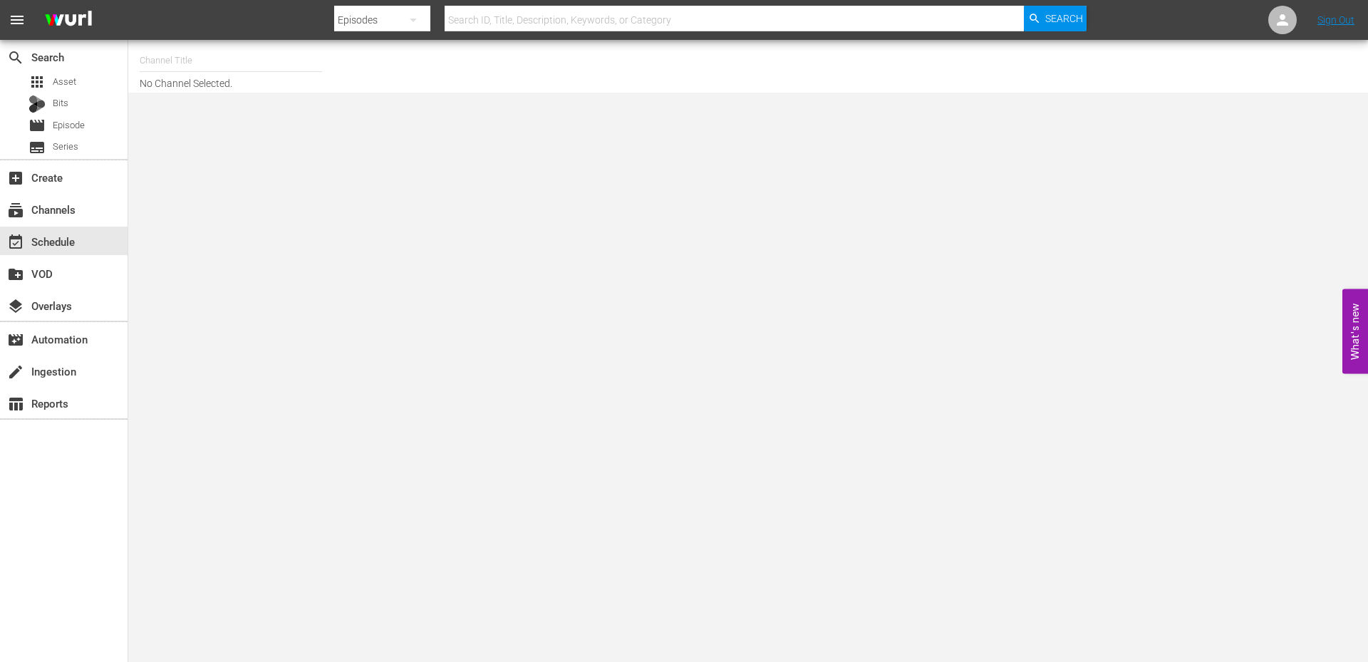
click at [210, 46] on input "text" at bounding box center [231, 60] width 182 height 34
click at [205, 104] on div "WatchMojo (1109 - watchmojo_1)" at bounding box center [335, 100] width 369 height 34
type input "WatchMojo (1109 - watchmojo_1)"
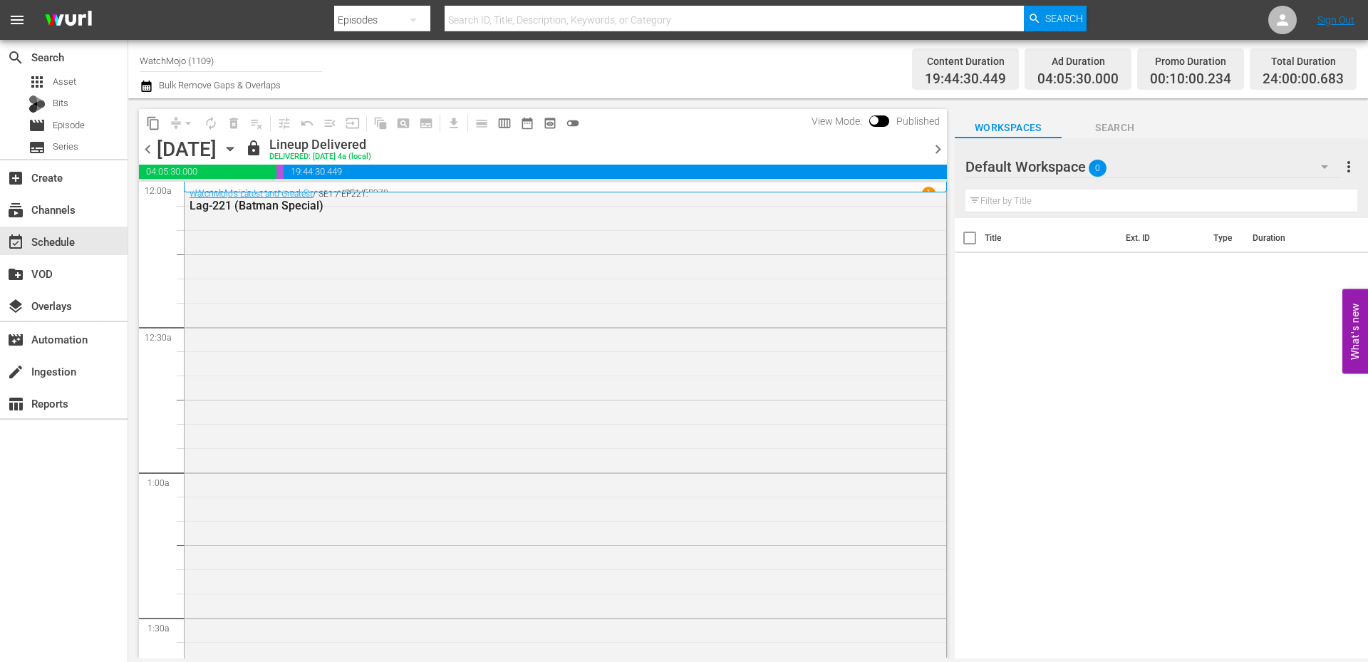
click at [233, 149] on icon "button" at bounding box center [229, 149] width 6 height 4
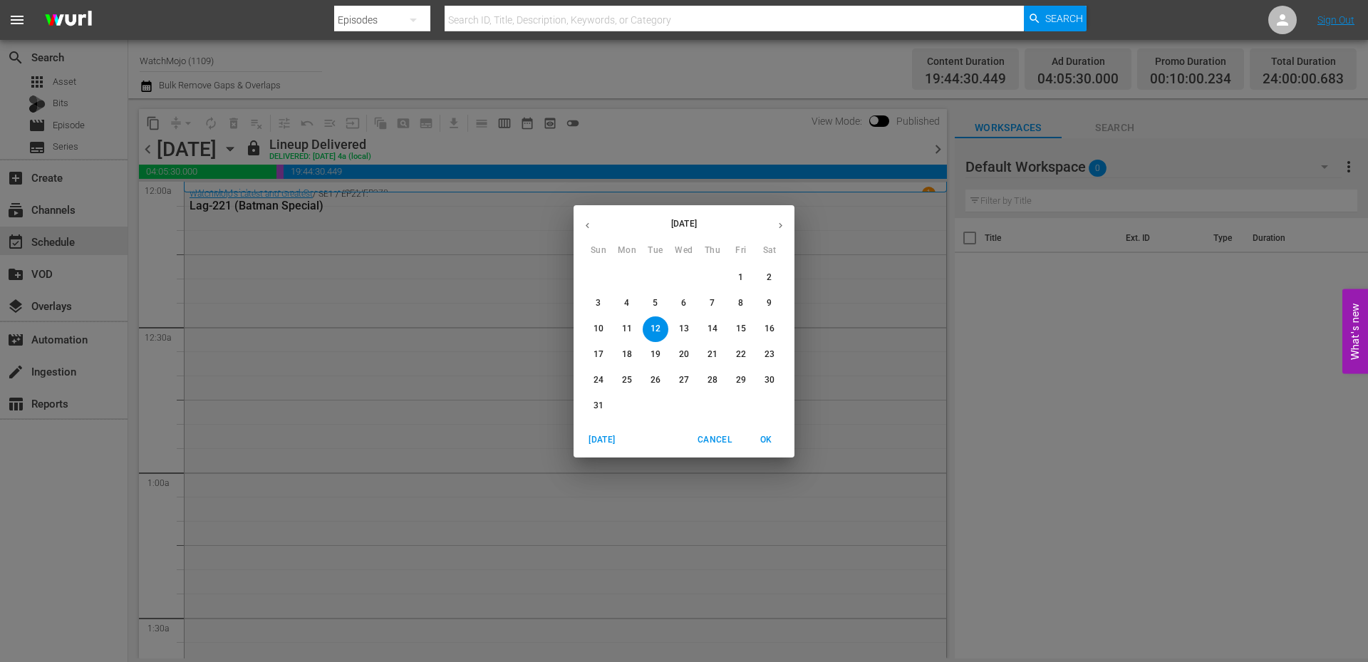
click at [627, 376] on p "25" at bounding box center [627, 380] width 10 height 12
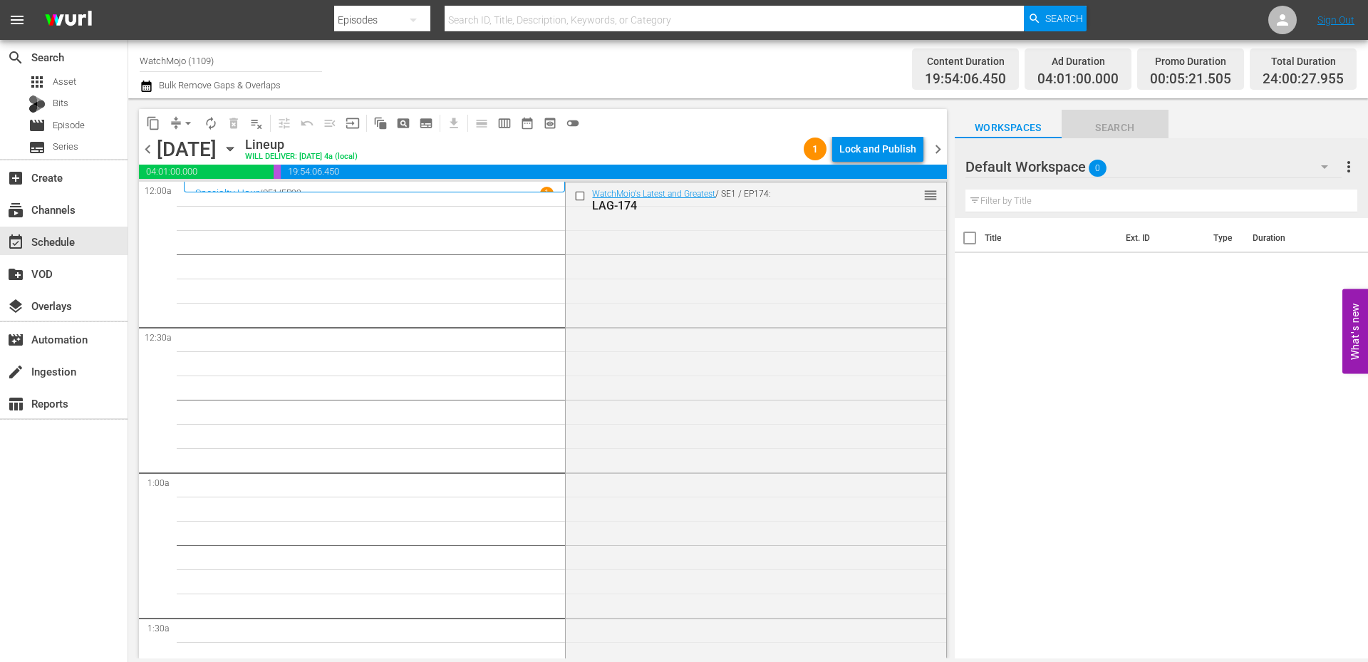
click at [1122, 124] on span "Search" at bounding box center [1114, 128] width 107 height 18
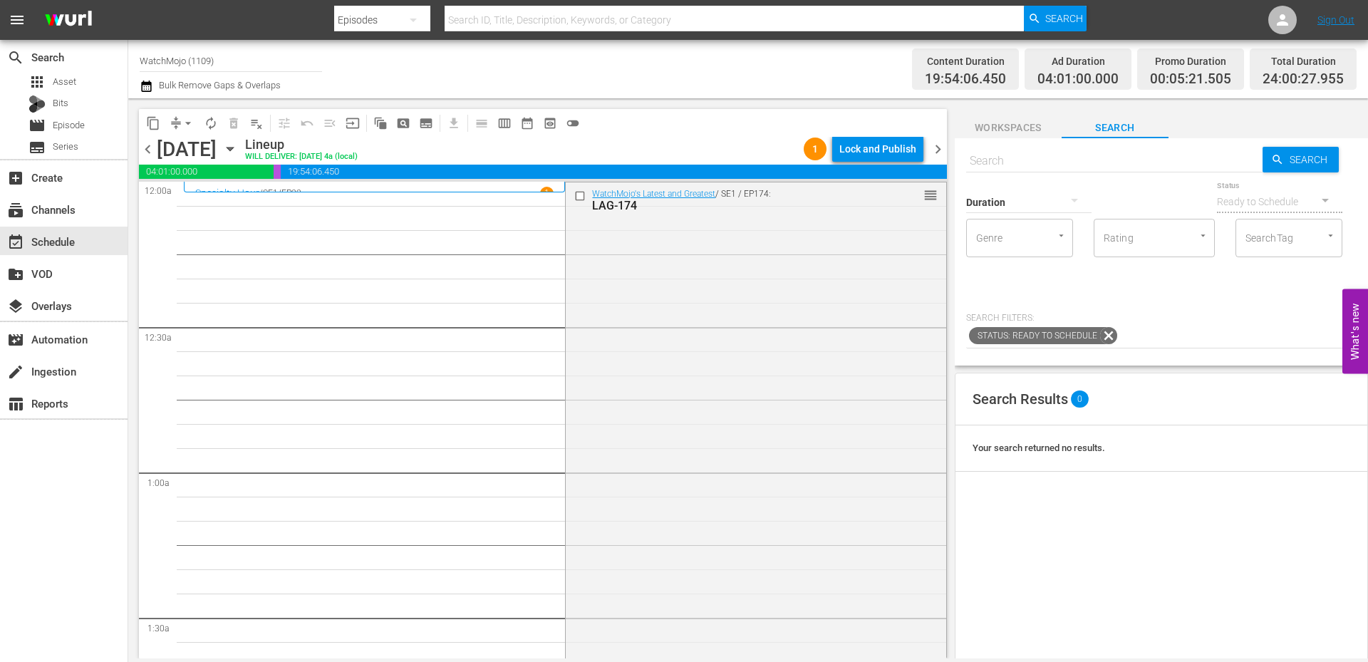
click at [947, 156] on div "content_copy compress arrow_drop_down autorenew_outlined delete_forever_outline…" at bounding box center [539, 378] width 822 height 560
click at [933, 150] on span "chevron_right" at bounding box center [938, 149] width 18 height 18
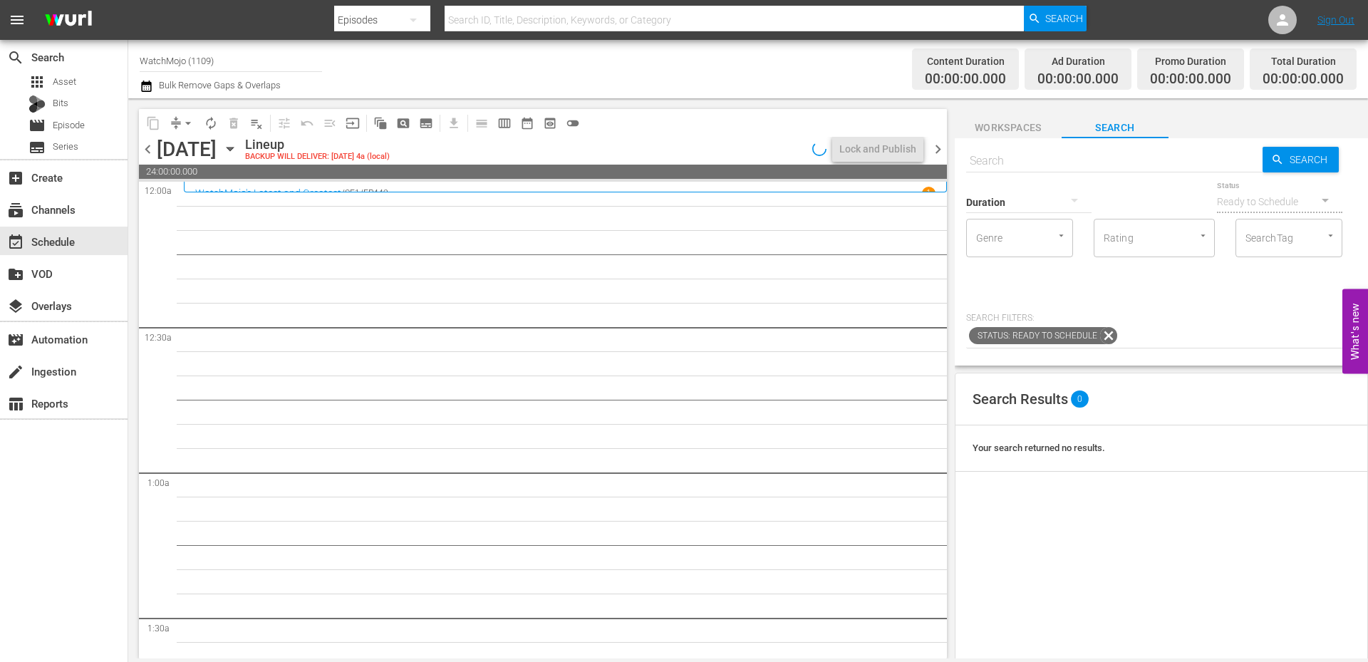
click at [142, 150] on span "chevron_left" at bounding box center [148, 149] width 18 height 18
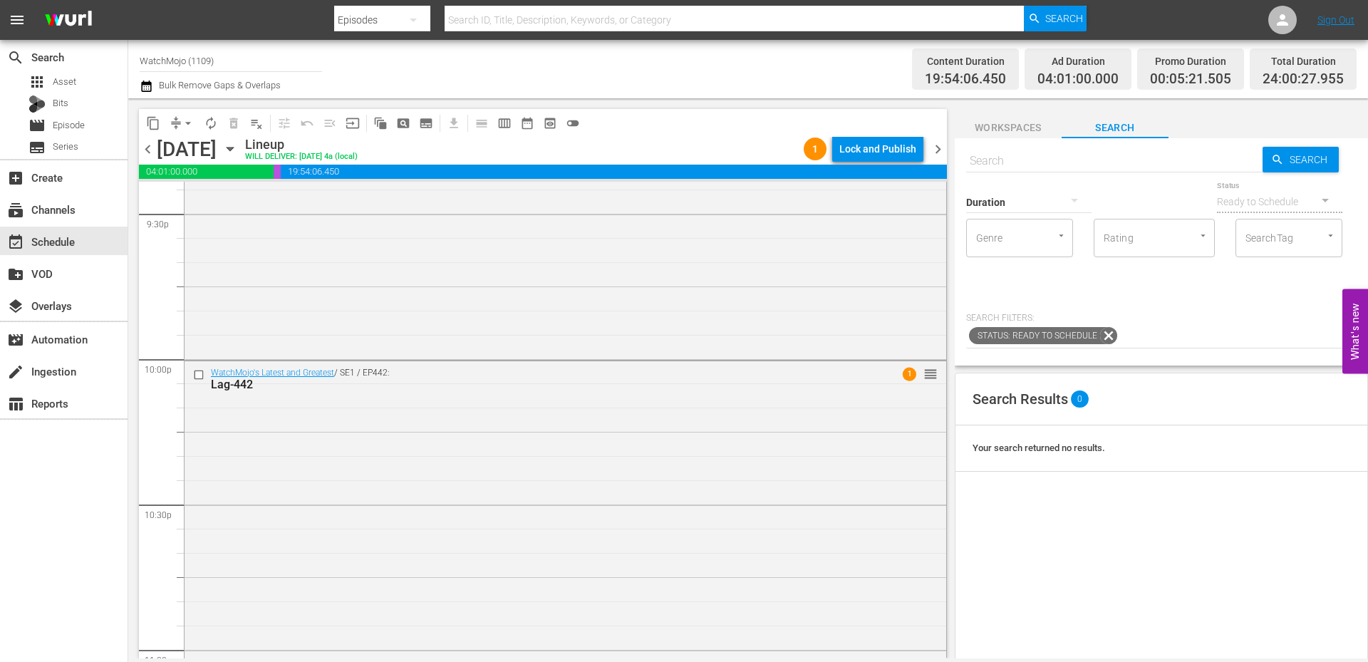
scroll to position [6120, 0]
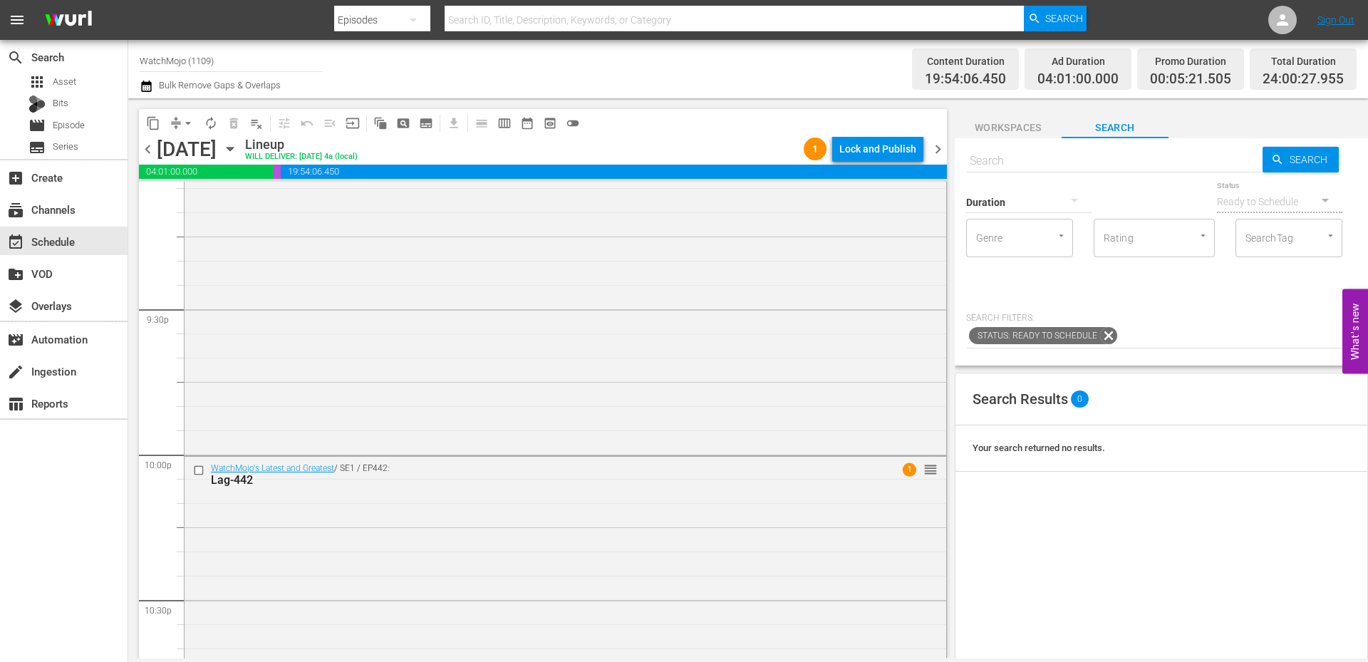
click at [933, 149] on span "chevron_right" at bounding box center [938, 149] width 18 height 18
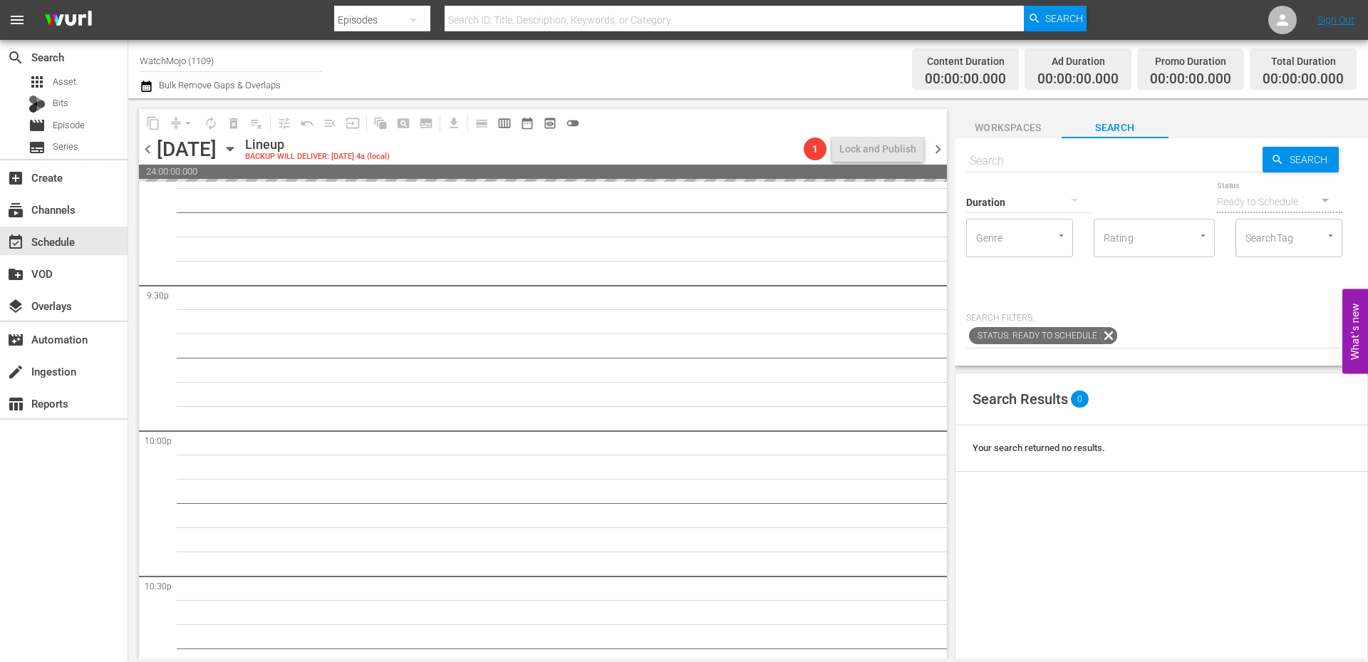
scroll to position [6120, 0]
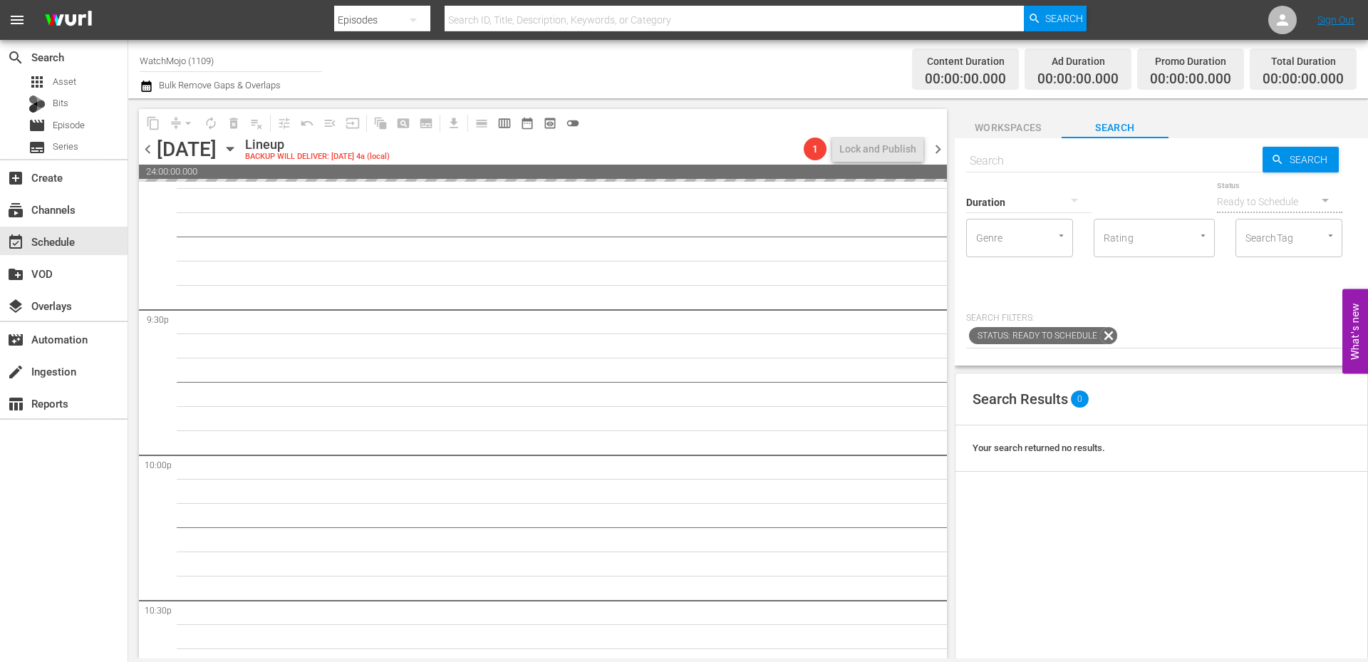
click at [1067, 155] on input "text" at bounding box center [1114, 161] width 296 height 34
paste input "LAG-175"
type input "LAG-175"
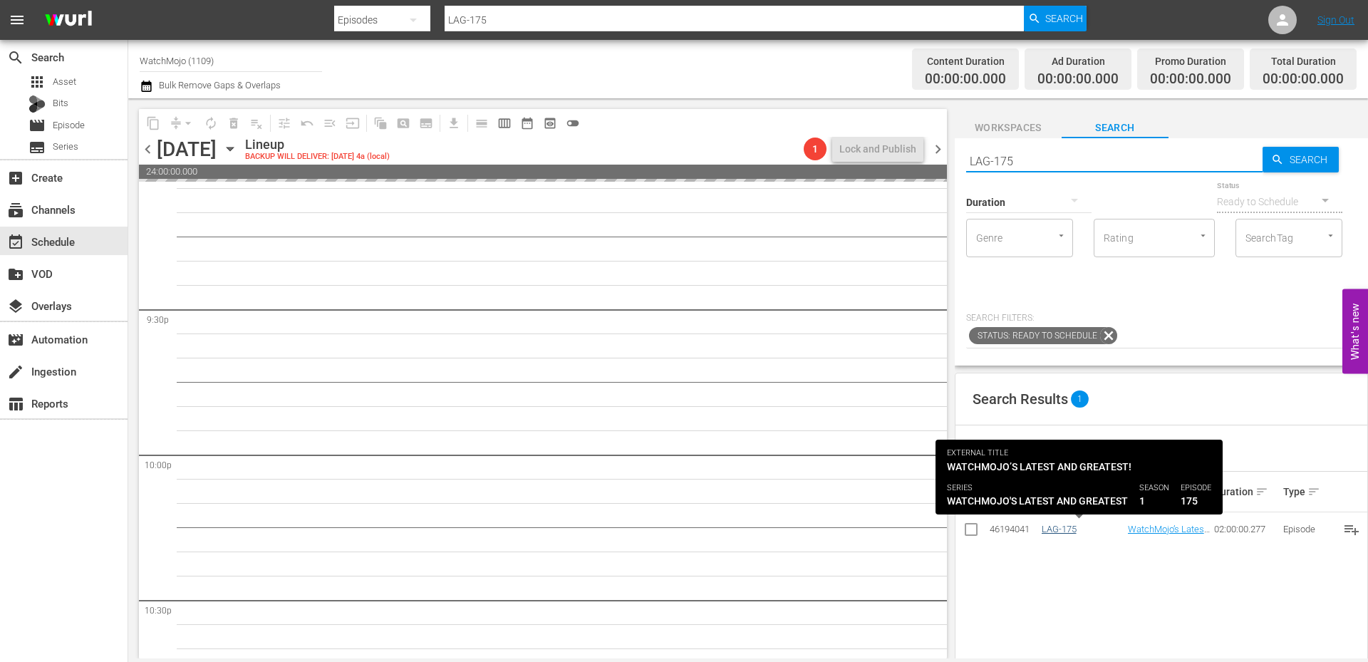
type input "LAG-175"
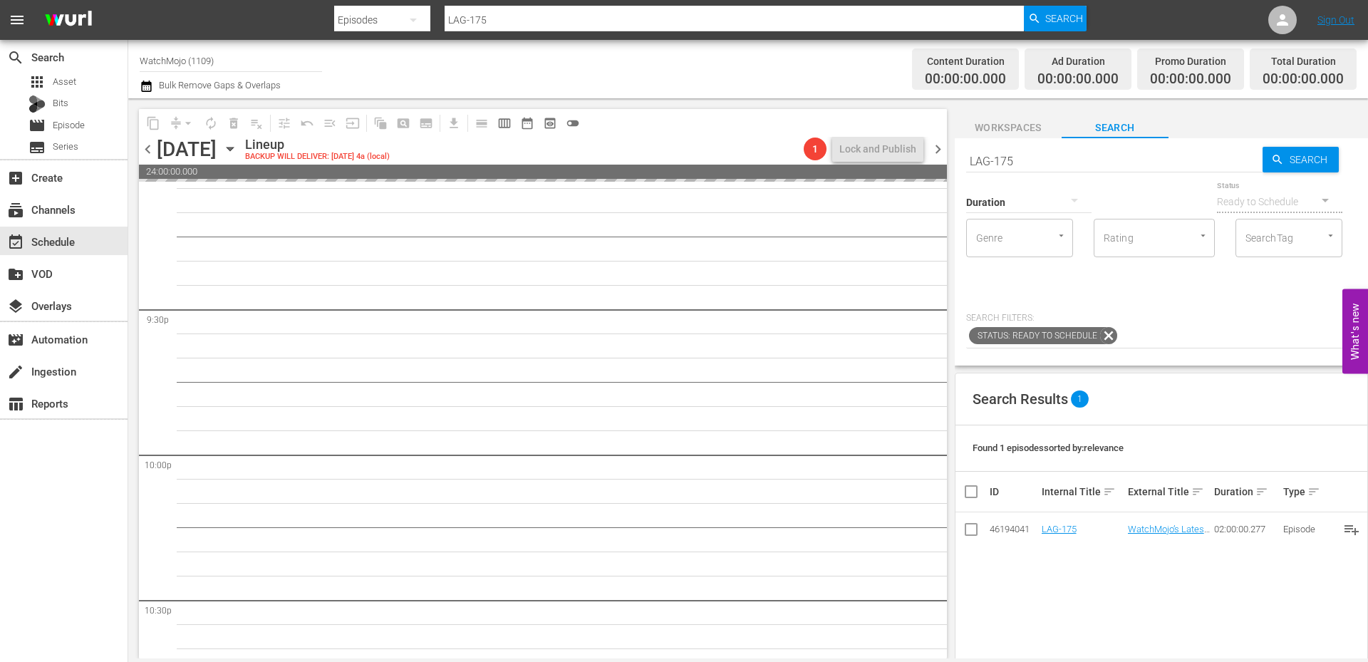
click at [940, 153] on span "chevron_right" at bounding box center [938, 149] width 18 height 18
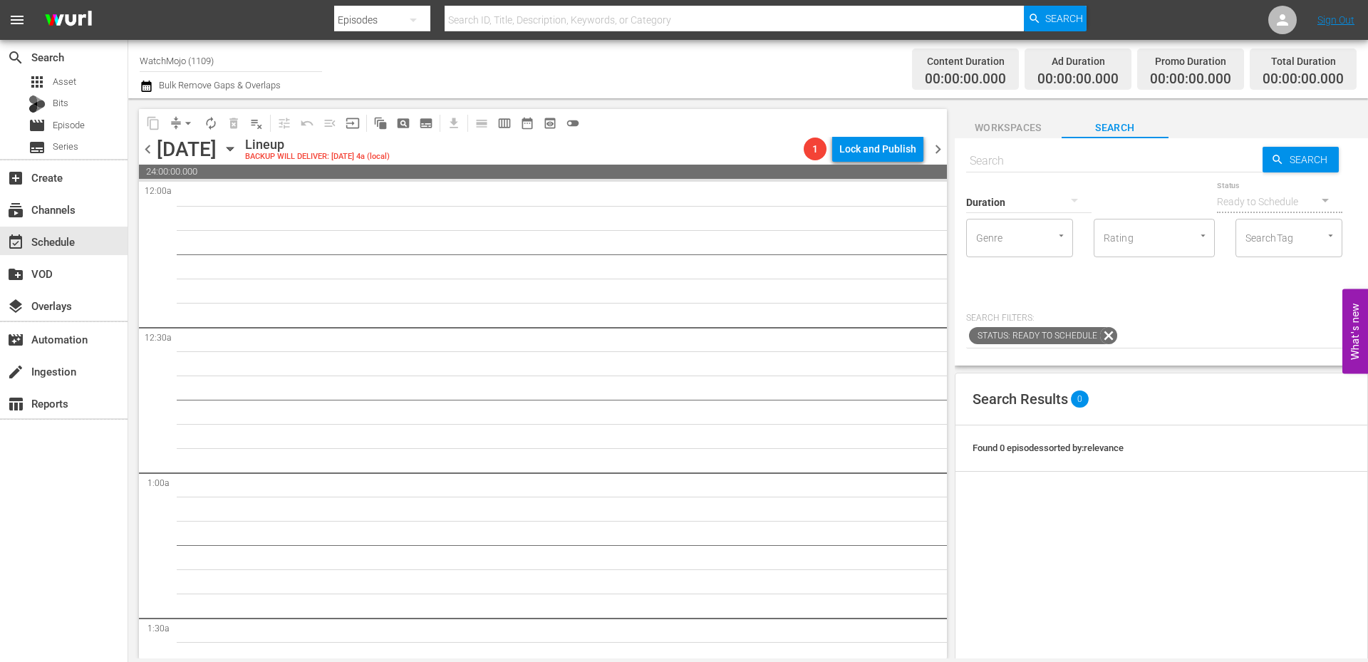
click at [150, 155] on span "chevron_left" at bounding box center [148, 149] width 18 height 18
click at [1033, 160] on input "text" at bounding box center [1114, 161] width 296 height 34
paste input "LAG-175"
type input "LAG-175"
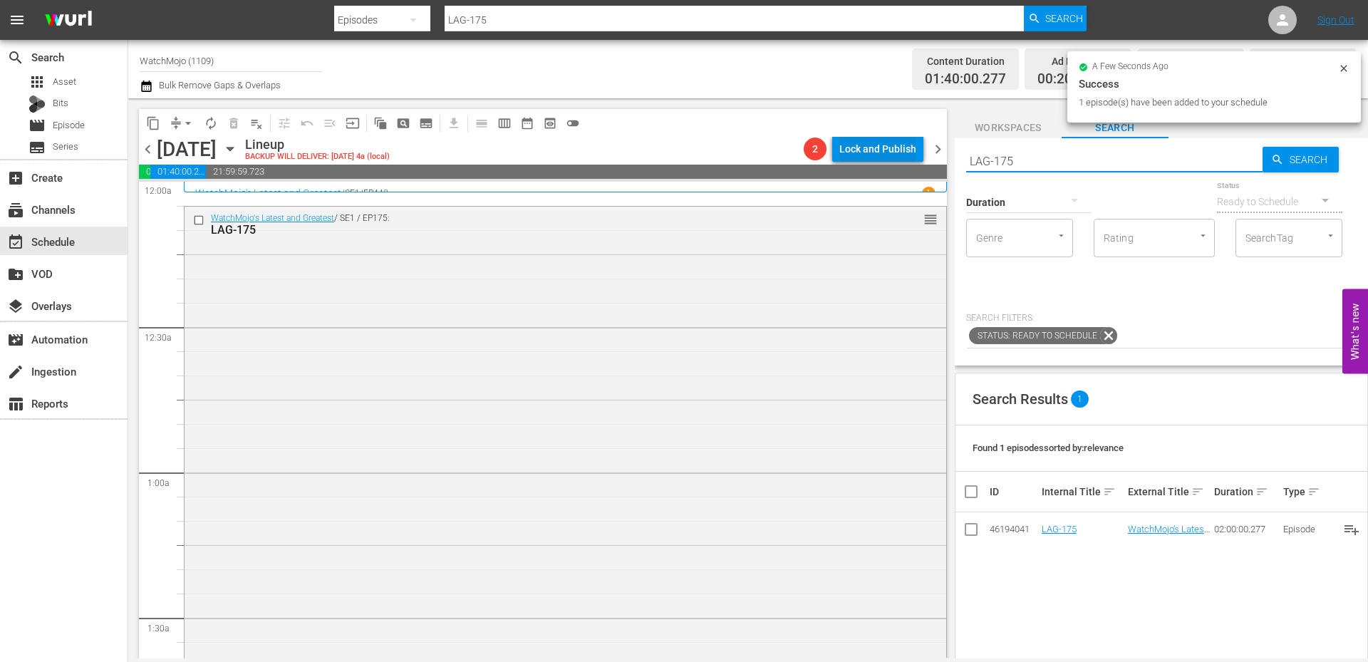
drag, startPoint x: 1053, startPoint y: 162, endPoint x: 856, endPoint y: 144, distance: 197.4
click at [856, 142] on div "content_copy compress arrow_drop_down autorenew_outlined delete_forever_outline…" at bounding box center [747, 378] width 1239 height 560
paste input "WM-Deep-Dive-Dangerous_Dive135_W7Q6F4"
type input "WM-Deep-Dive-Dangerous_Dive135_W7Q6F4"
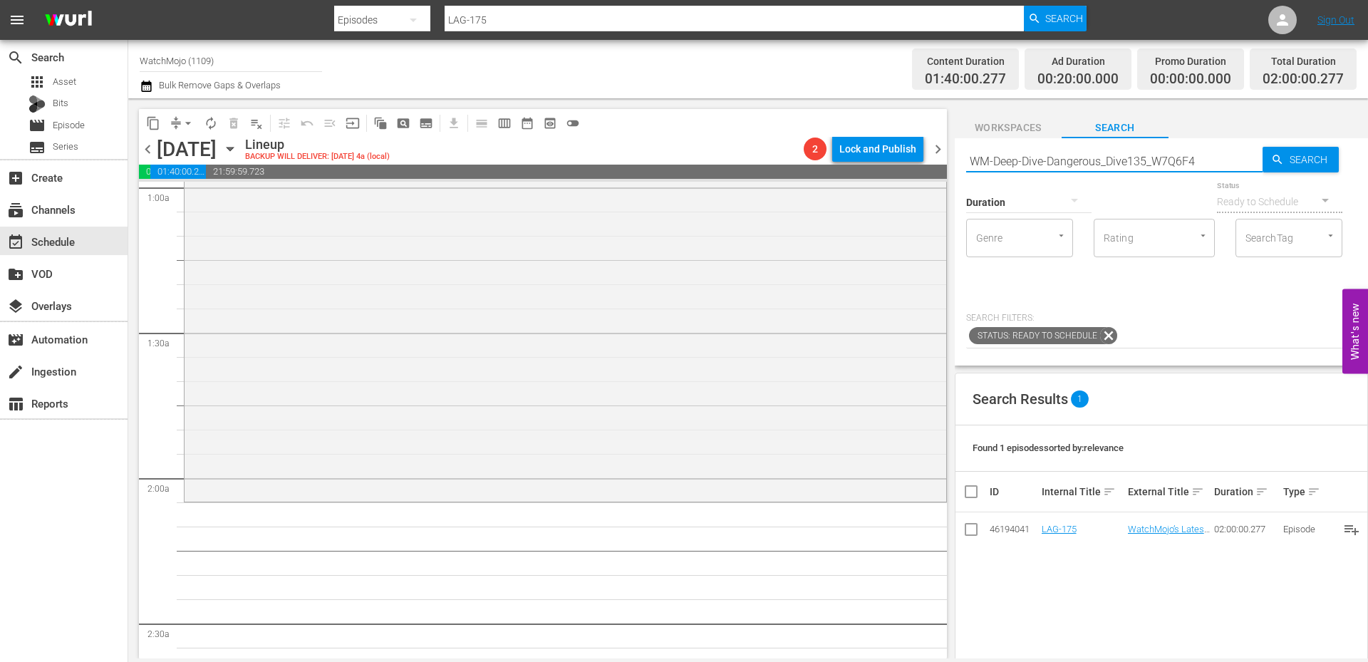
type input "WM-Deep-Dive-Dangerous_Dive135_W7Q6F4"
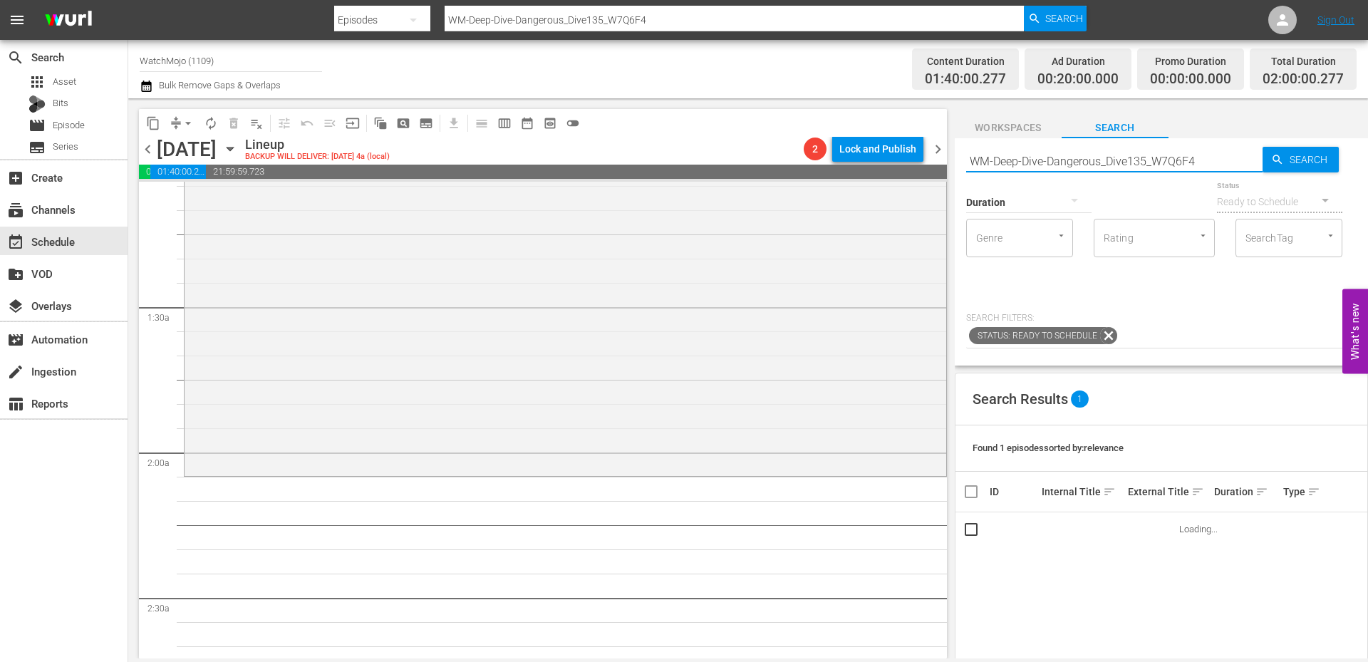
scroll to position [333, 0]
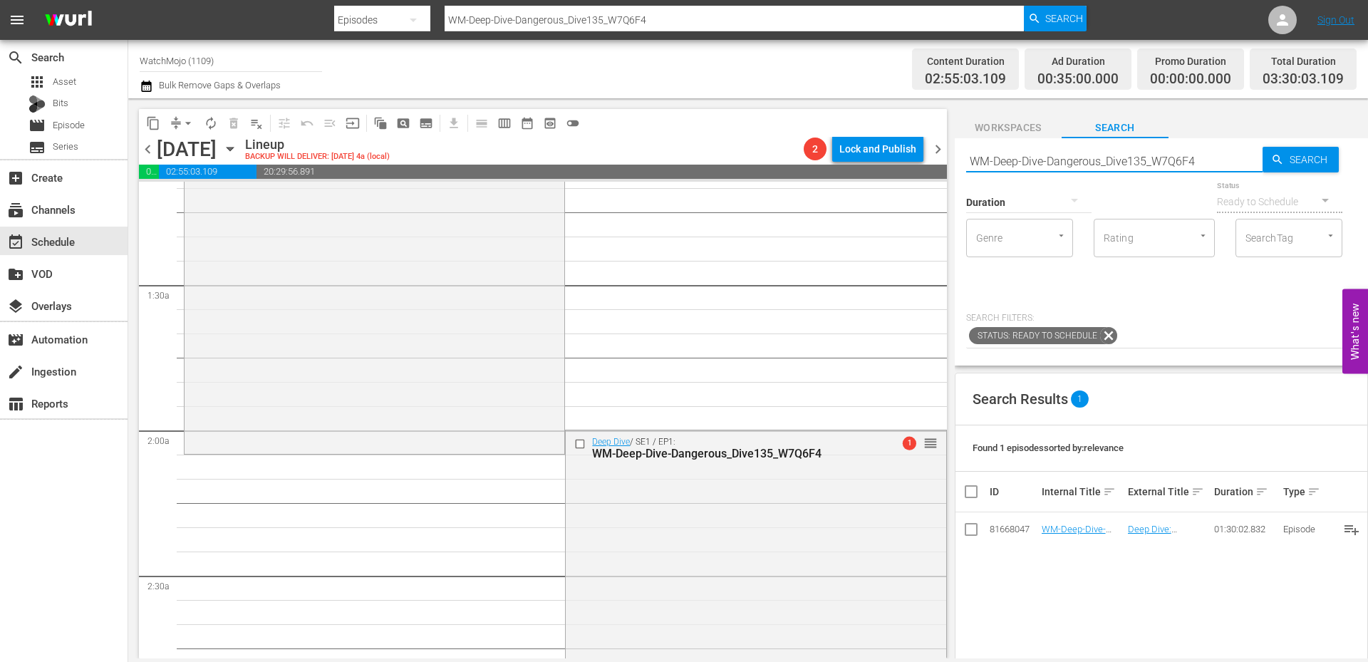
drag, startPoint x: 1207, startPoint y: 162, endPoint x: 862, endPoint y: 123, distance: 347.7
click at [862, 123] on div "content_copy compress arrow_drop_down autorenew_outlined delete_forever_outline…" at bounding box center [747, 378] width 1239 height 560
paste input "LAG-301"
type input "LAG-301"
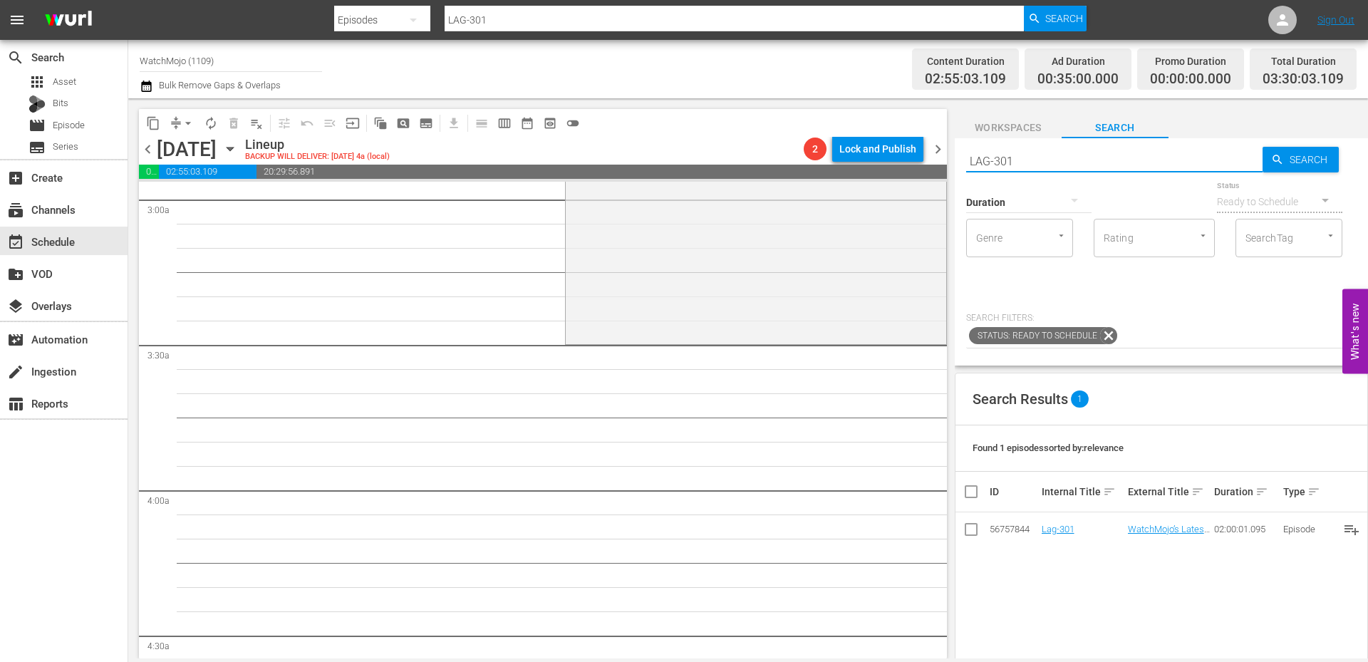
scroll to position [855, 0]
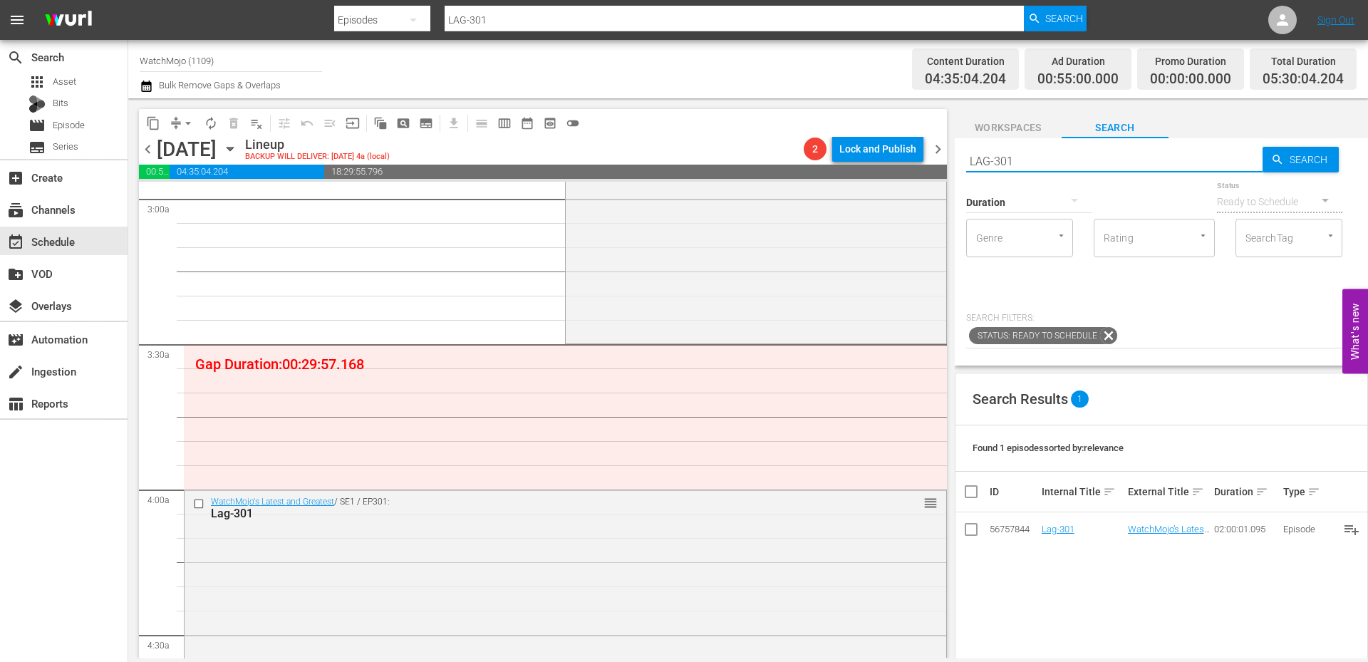
drag, startPoint x: 996, startPoint y: 161, endPoint x: 899, endPoint y: 160, distance: 96.9
click at [896, 160] on div "content_copy compress arrow_drop_down autorenew_outlined delete_forever_outline…" at bounding box center [747, 378] width 1239 height 560
paste input "F1S8D9"
type input "F1S8D9"
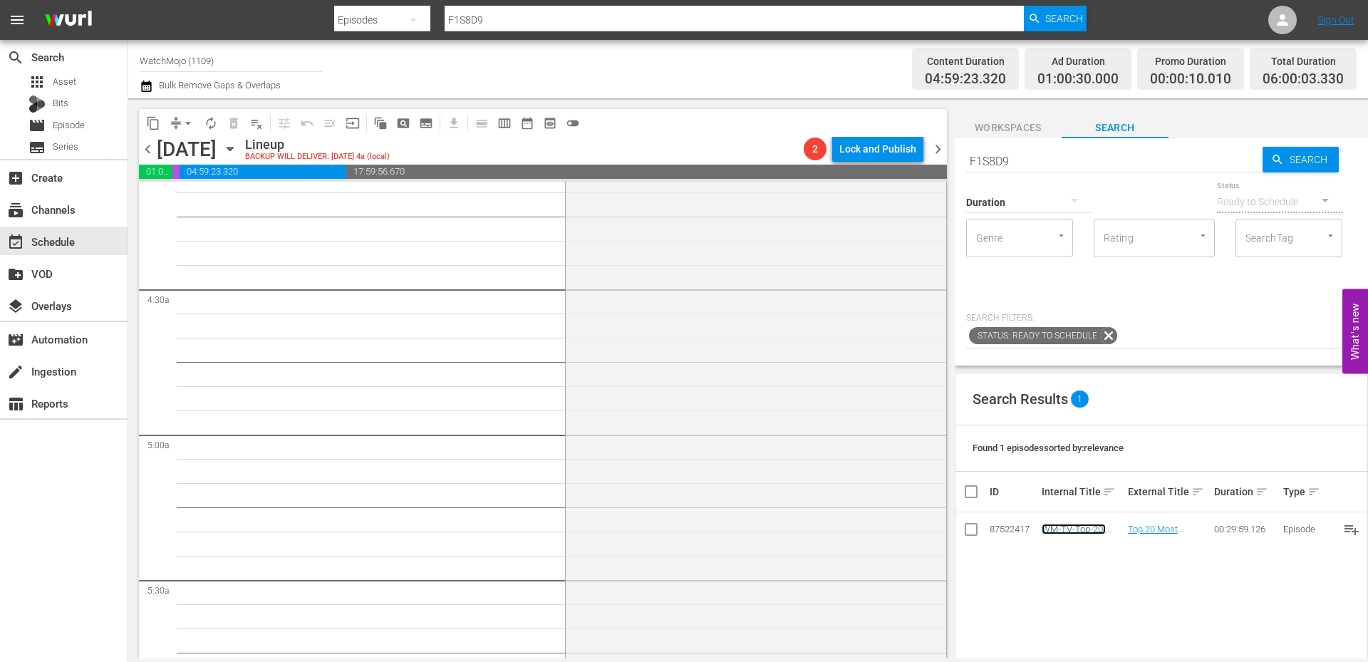
scroll to position [1472, 0]
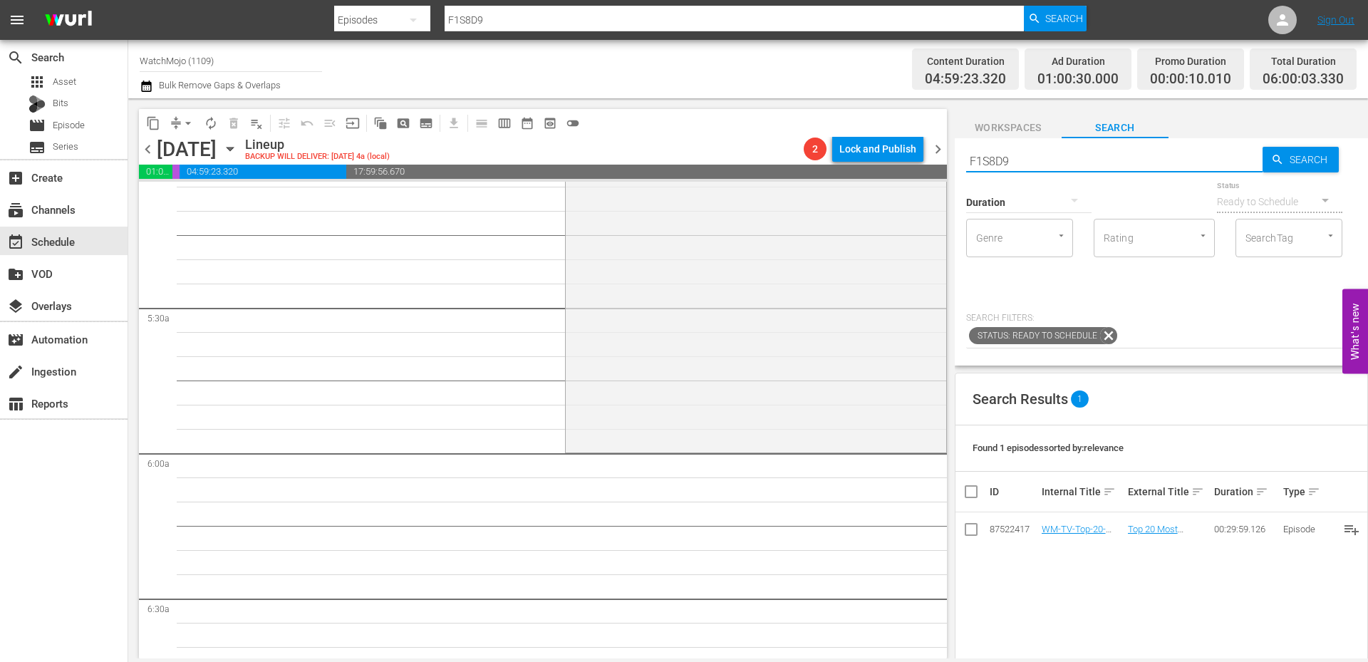
drag, startPoint x: 1054, startPoint y: 156, endPoint x: 885, endPoint y: 166, distance: 169.8
click at [876, 165] on div "content_copy compress arrow_drop_down autorenew_outlined delete_forever_outline…" at bounding box center [747, 378] width 1239 height 560
paste input "LAG-335"
type input "LAG-335"
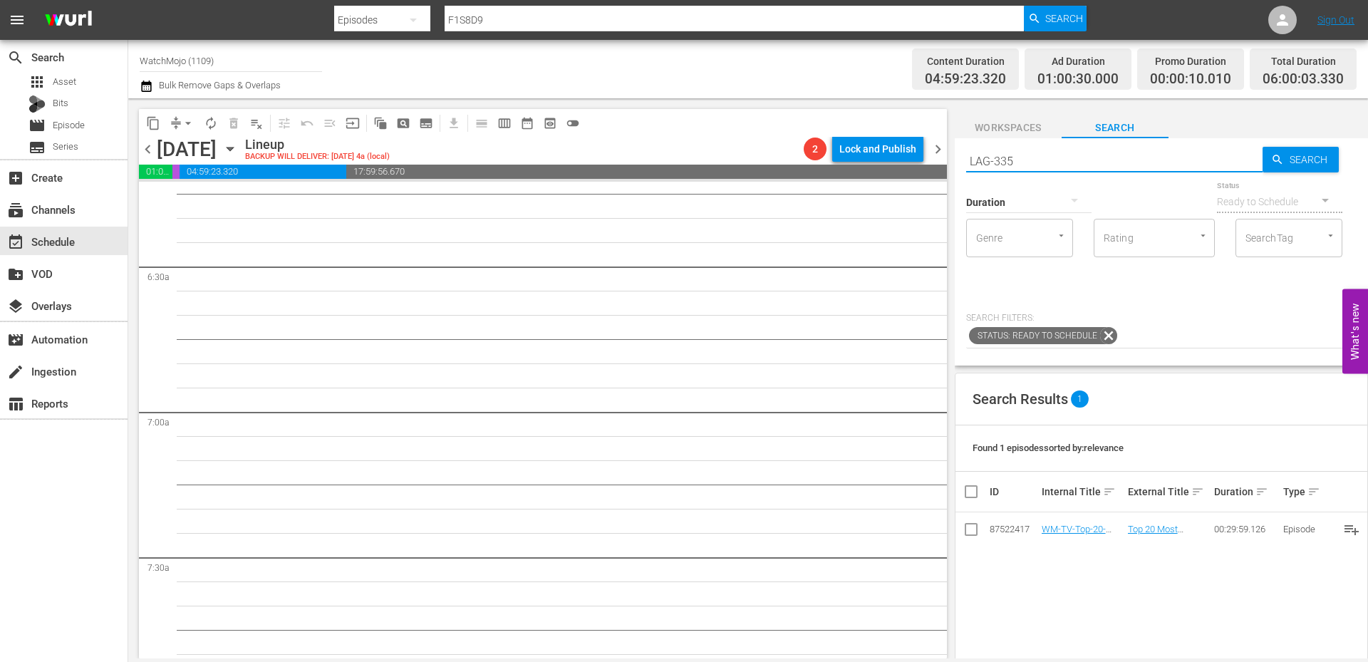
type input "LAG-335"
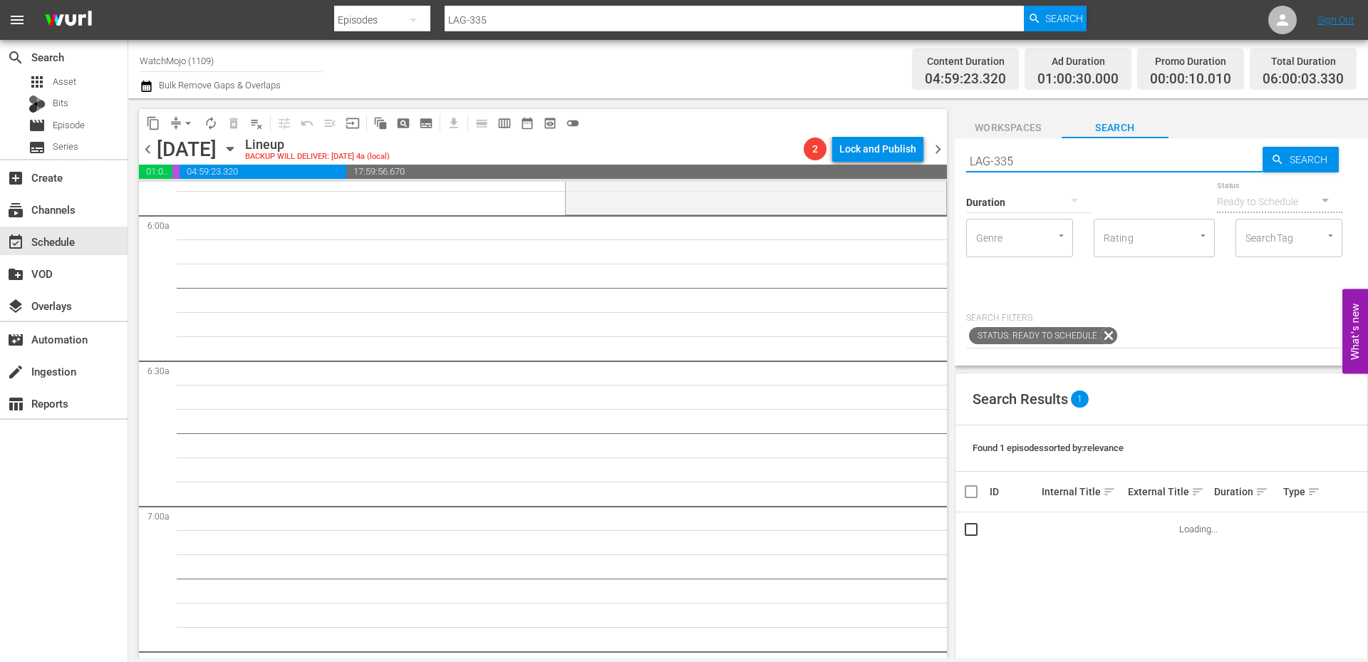
scroll to position [1709, 0]
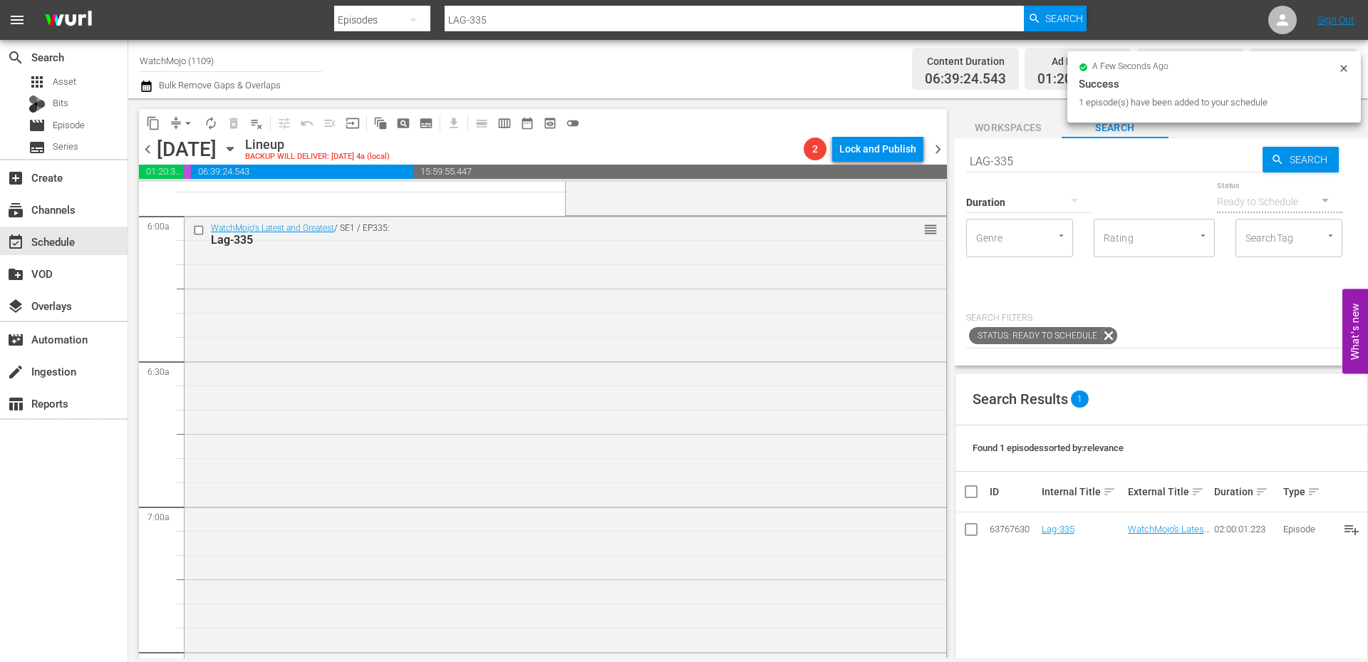
click at [1024, 172] on div "Duration" at bounding box center [1028, 192] width 125 height 51
drag, startPoint x: 1024, startPoint y: 157, endPoint x: 913, endPoint y: 157, distance: 111.1
click at [905, 157] on div "content_copy compress arrow_drop_down autorenew_outlined delete_forever_outline…" at bounding box center [747, 378] width 1239 height 560
paste input "WM-Deep-Dive-Family-Guy_DIVE10"
type input "WM-Deep-Dive-Family-Guy_DIVE10"
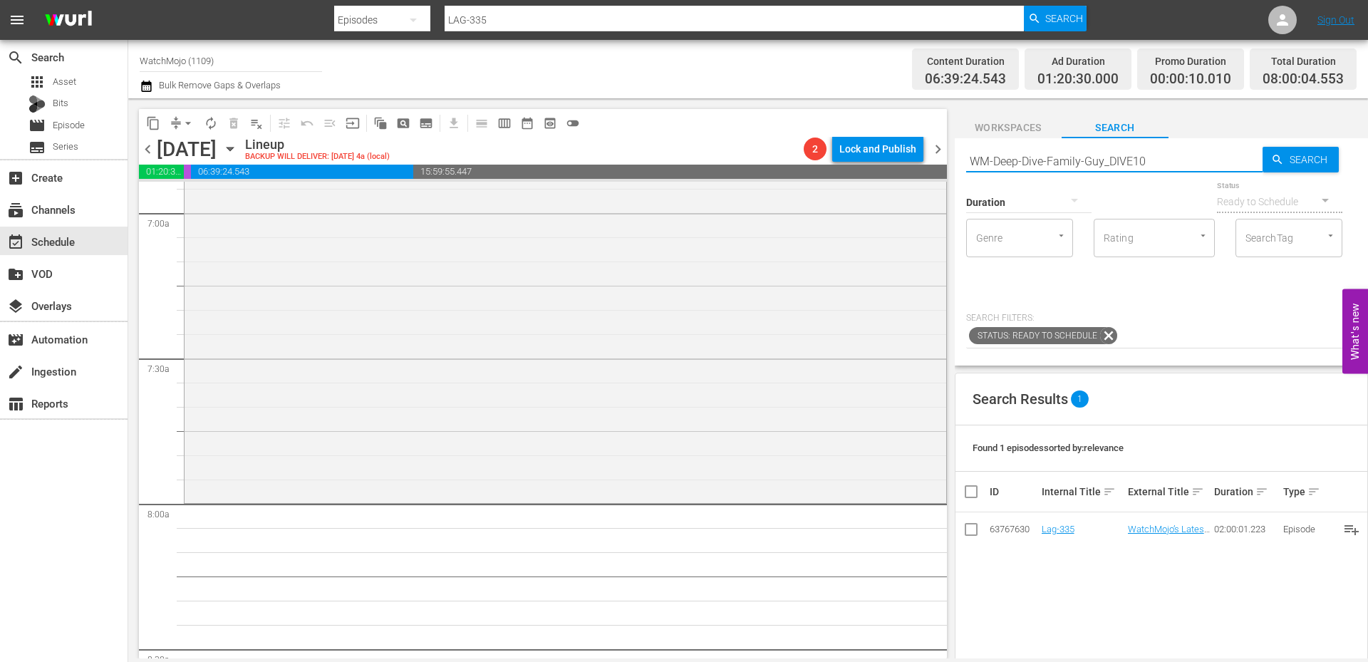
scroll to position [2089, 0]
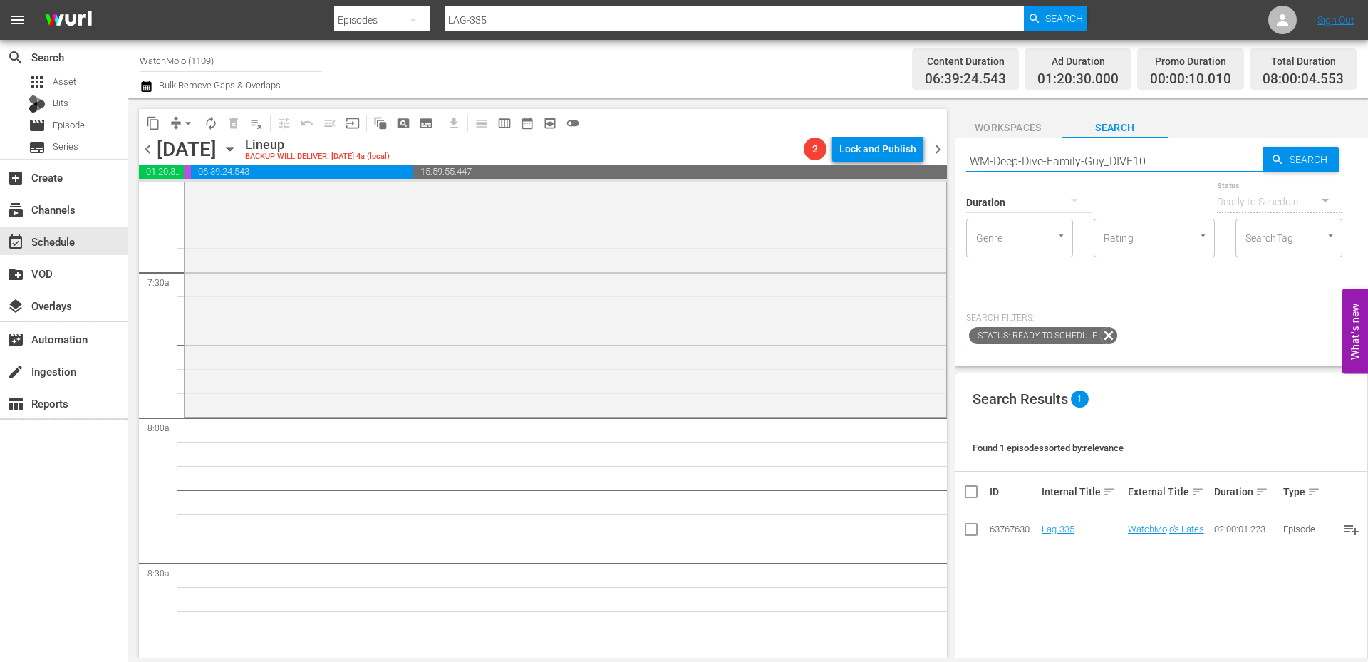
type input "WM-Deep-Dive-Family-Guy_DIVE10"
drag, startPoint x: 1108, startPoint y: 160, endPoint x: 862, endPoint y: 147, distance: 246.1
click at [862, 147] on div "content_copy compress arrow_drop_down autorenew_outlined delete_forever_outline…" at bounding box center [747, 378] width 1239 height 560
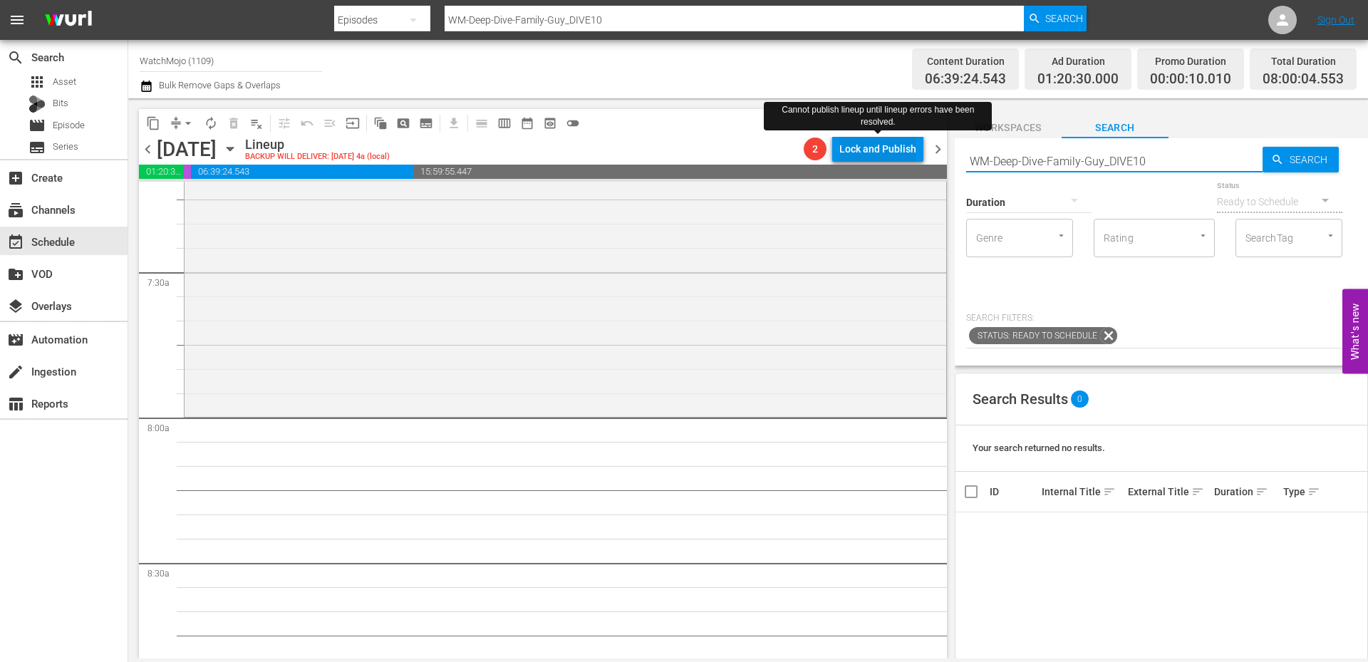
type input "DIVE10"
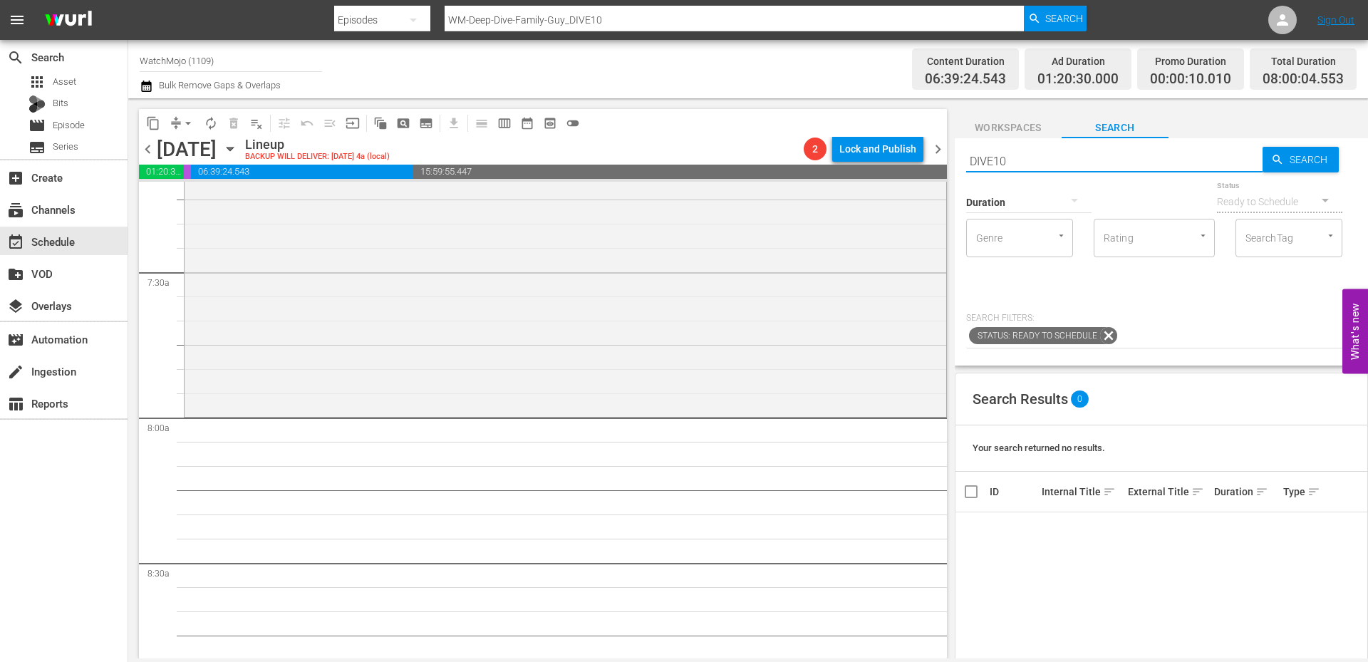
type input "DIVE10"
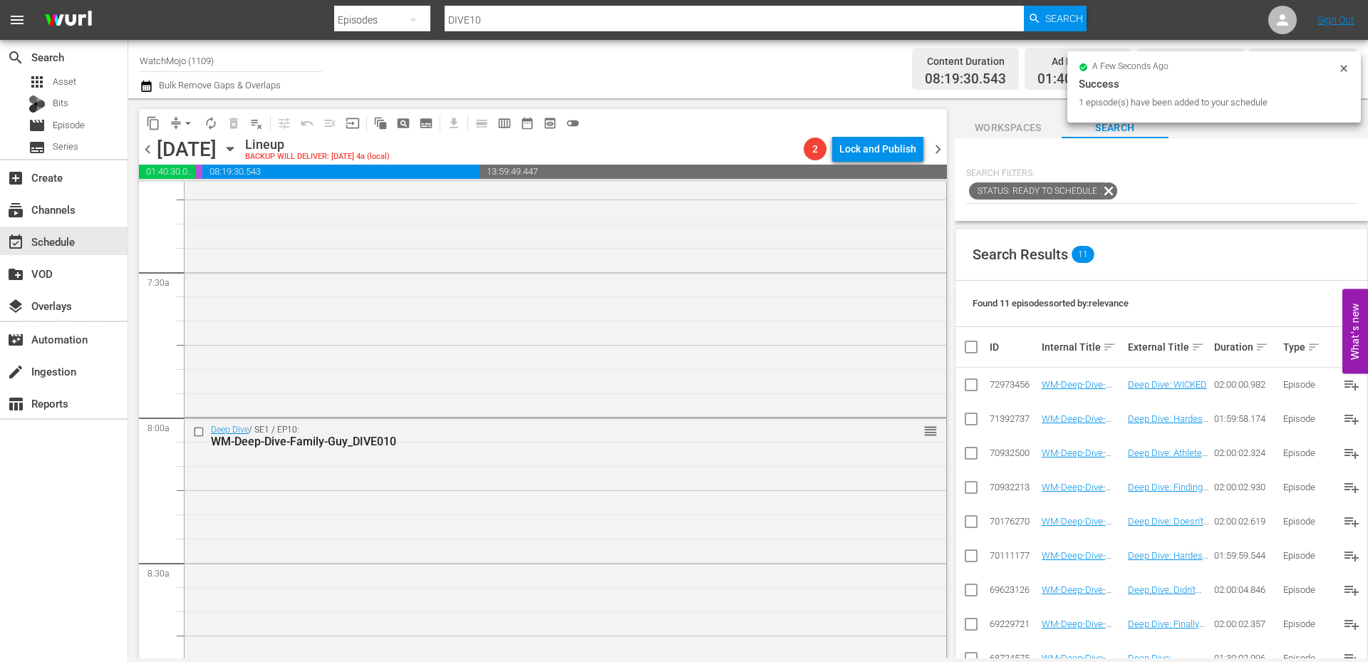
scroll to position [0, 0]
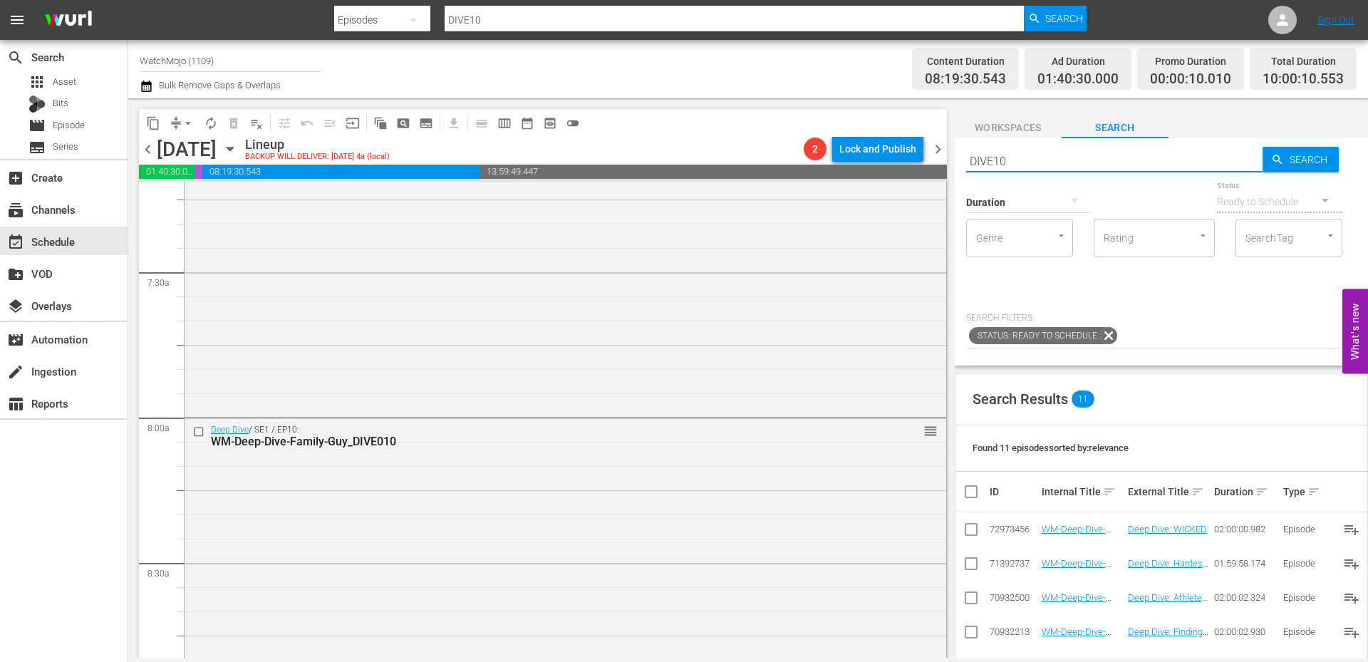
drag, startPoint x: 1104, startPoint y: 161, endPoint x: 934, endPoint y: 150, distance: 169.9
click at [933, 150] on div "content_copy compress arrow_drop_down autorenew_outlined delete_forever_outline…" at bounding box center [747, 378] width 1239 height 560
paste input "WM-Deep-Dive-Family-Guy-Part-2_DIVE56_M8N1F9"
type input "WM-Deep-Dive-Family-Guy-Part-2_DIVE56_M8N1F9"
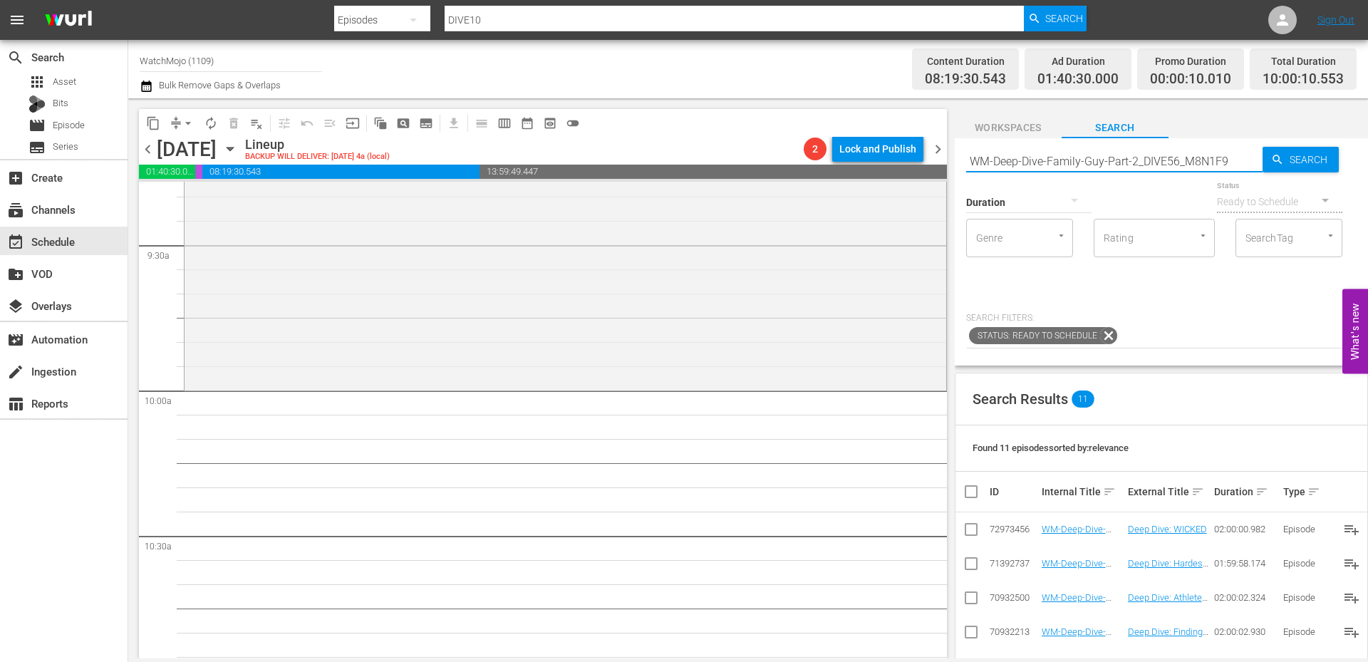
type input "WM-Deep-Dive-Family-Guy-Part-2_DIVE56_M8N1F9"
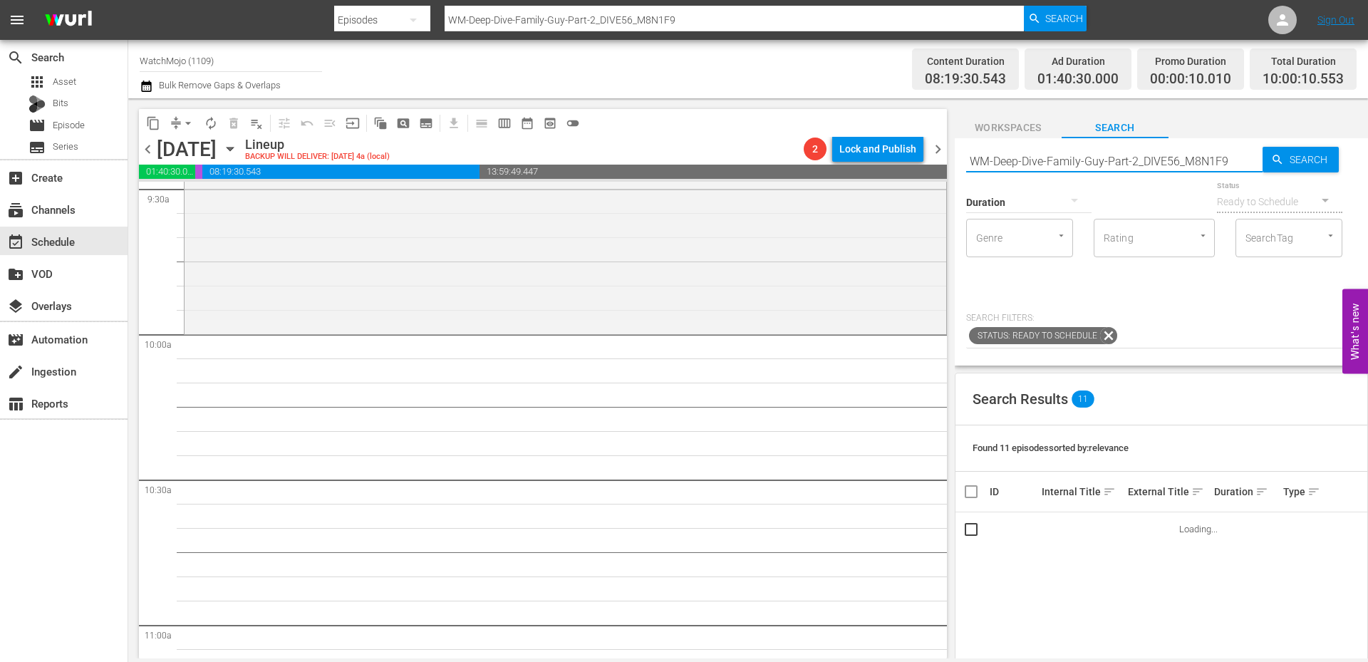
scroll to position [2754, 0]
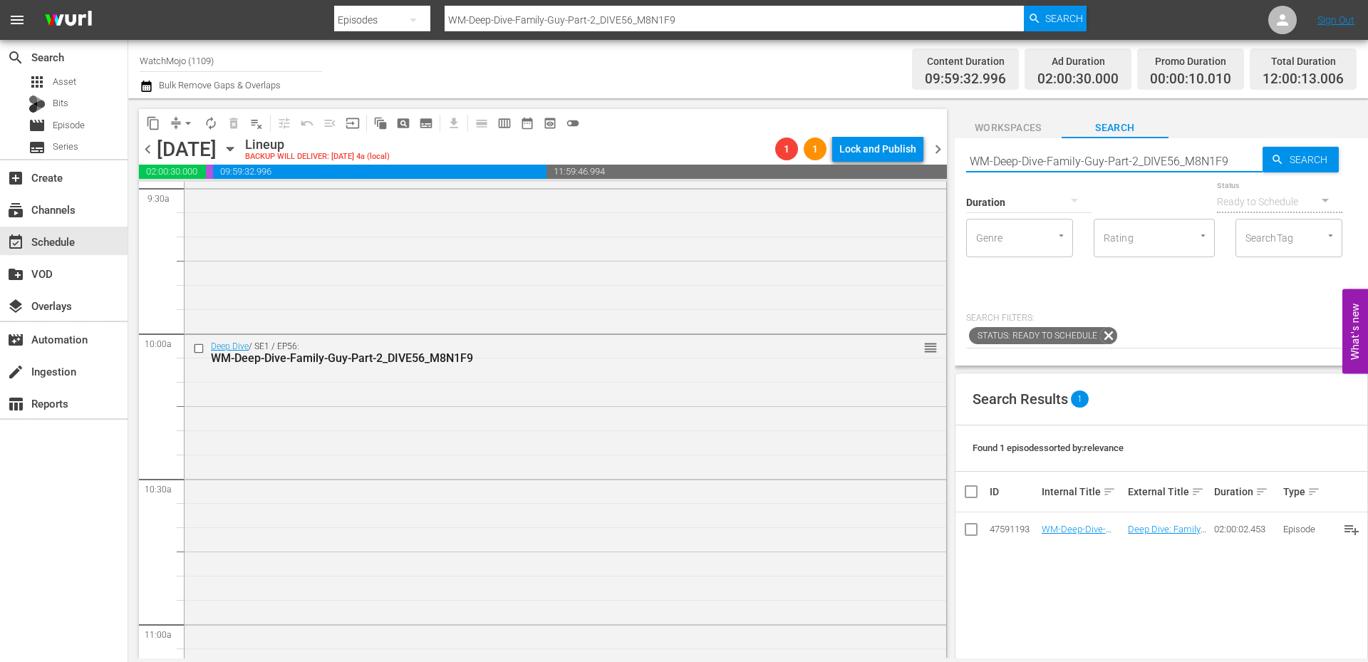
drag, startPoint x: 1237, startPoint y: 161, endPoint x: 953, endPoint y: 140, distance: 285.0
click at [953, 140] on div "content_copy compress arrow_drop_down autorenew_outlined delete_forever_outline…" at bounding box center [747, 378] width 1239 height 560
paste input "Film-Top-100-Movie-Deaths_U1W1Q8"
type input "WM-Film-Top-100-Movie-Deaths_U1W1Q8"
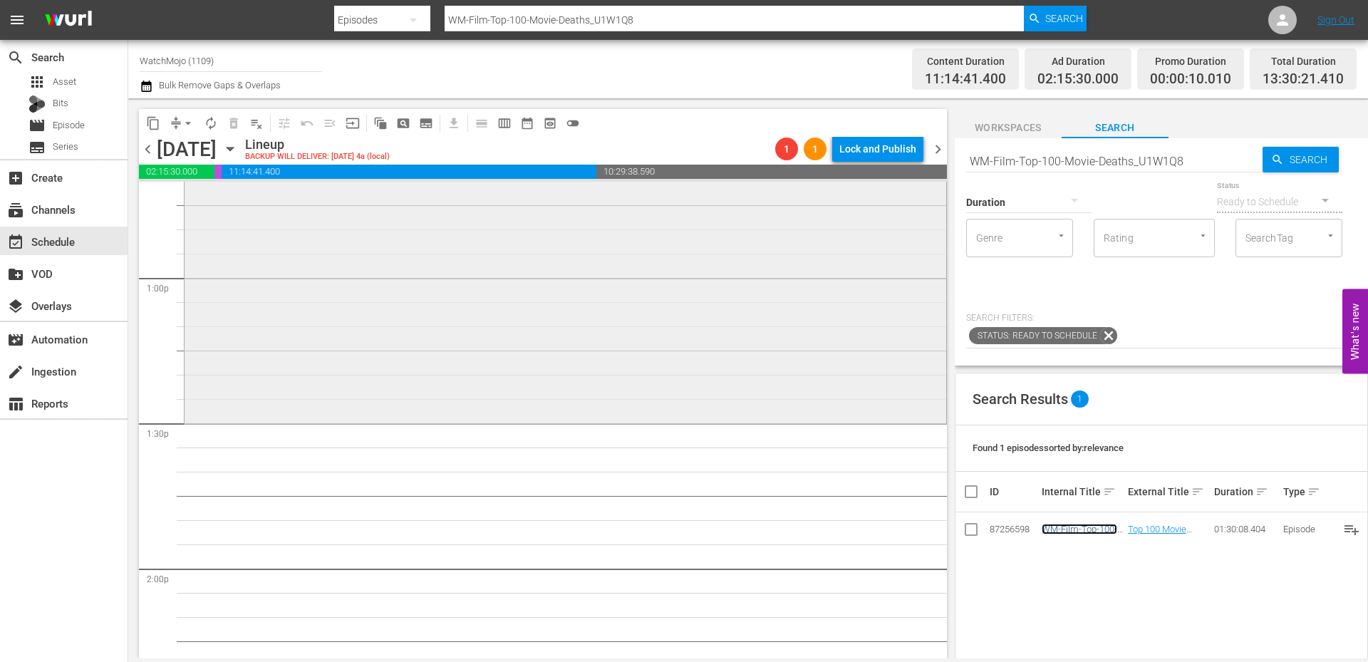
scroll to position [3751, 0]
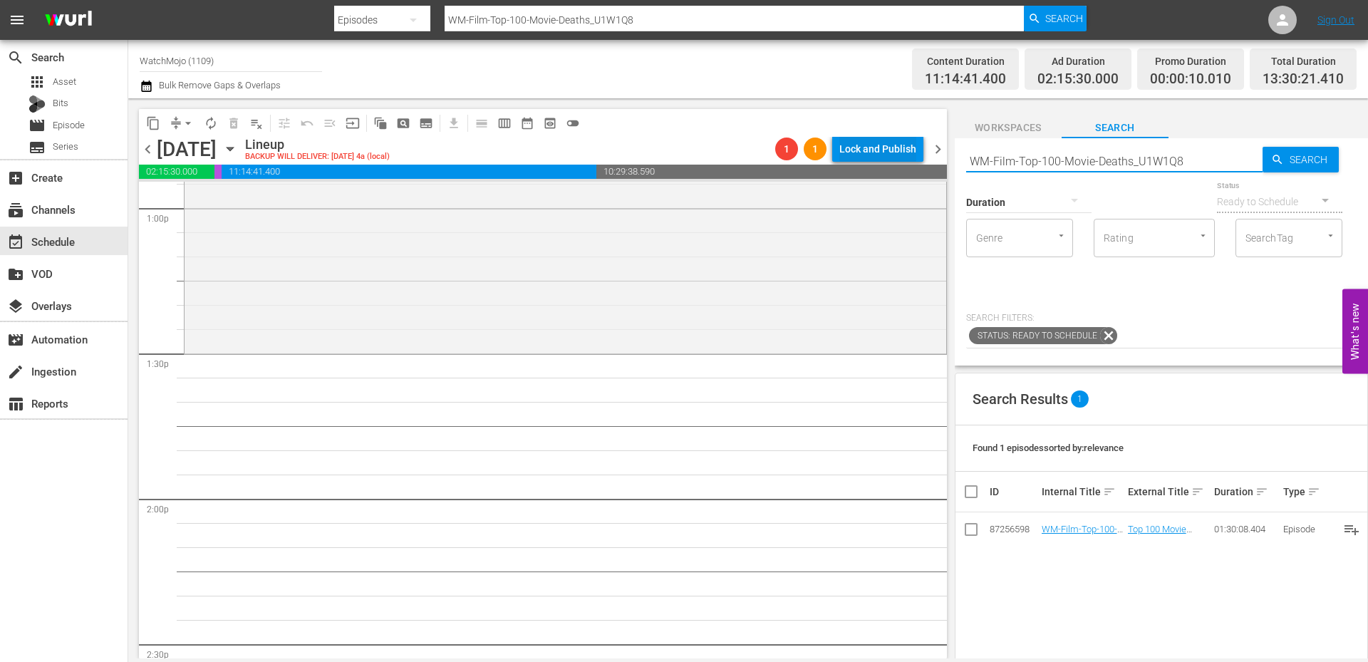
drag, startPoint x: 1197, startPoint y: 160, endPoint x: 921, endPoint y: 152, distance: 275.7
click at [921, 152] on div "content_copy compress arrow_drop_down autorenew_outlined delete_forever_outline…" at bounding box center [747, 378] width 1239 height 560
paste input "TV-Top-20-Hilarious-Homer-Simpson-Moments_Z0H8R3"
type input "WM-TV-Top-20-Hilarious-Homer-Simpson-Moments_Z0H8R3"
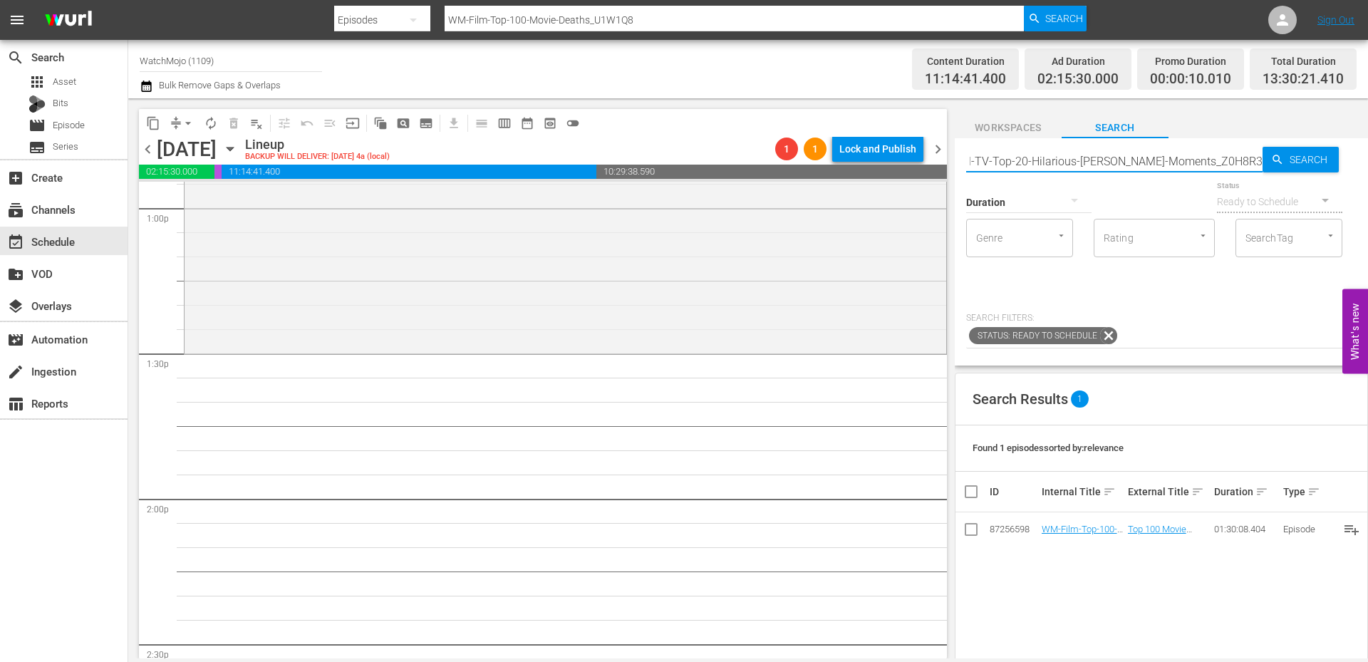
type input "WM-TV-Top-20-Hilarious-Homer-Simpson-Moments_Z0H8R3"
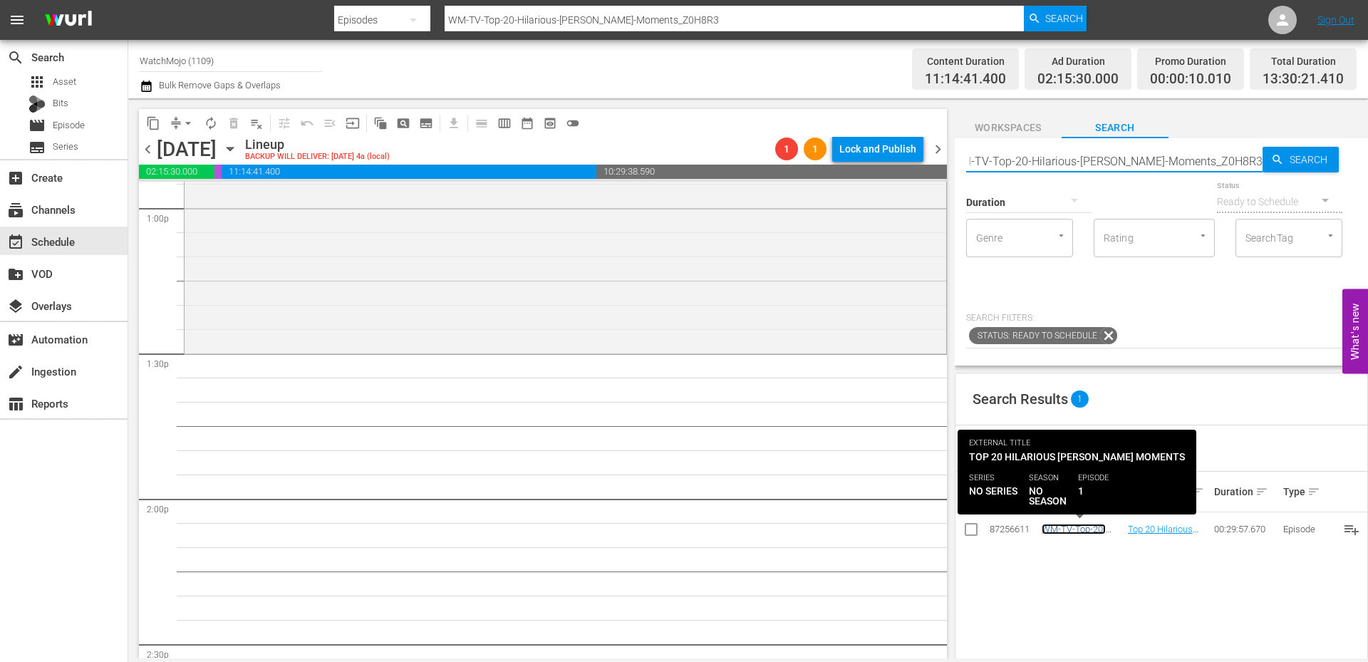
scroll to position [0, 0]
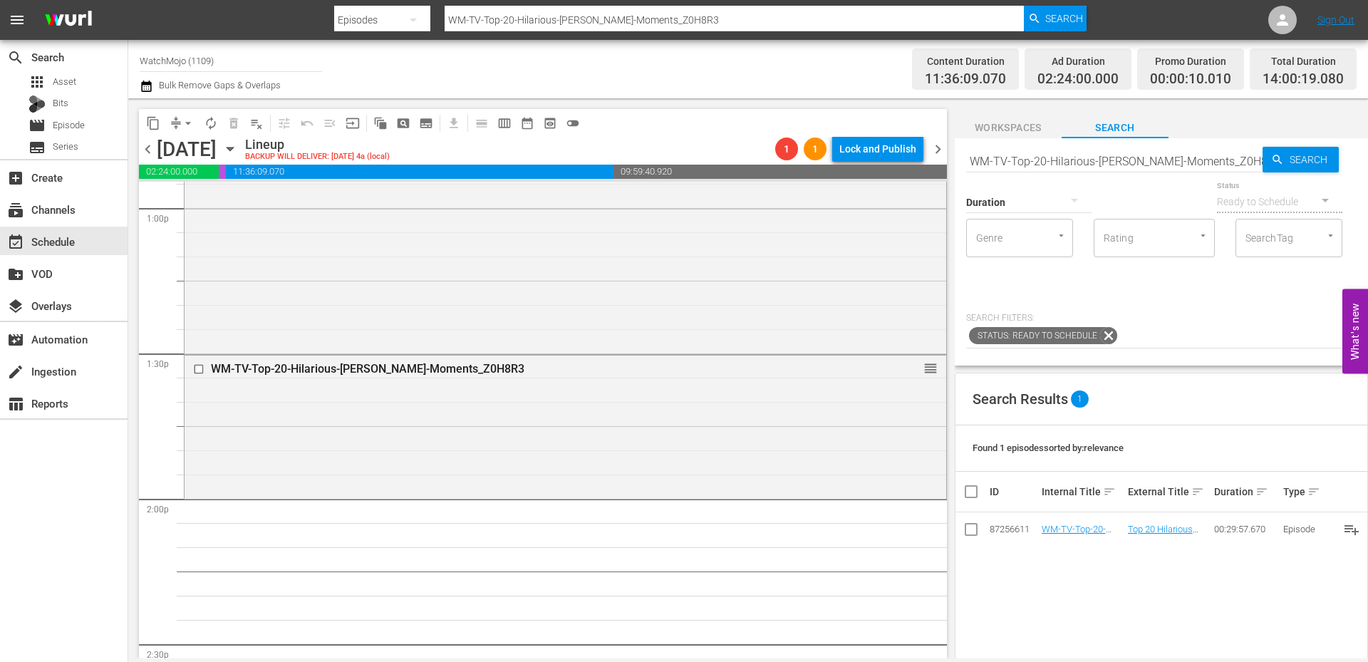
click at [1061, 158] on input "WM-TV-Top-20-Hilarious-Homer-Simpson-Moments_Z0H8R3" at bounding box center [1114, 161] width 296 height 34
paste input "20-Times-Robot-Chicken-Made-Fun-of-Star-Wars_T3M6F"
type input "WM-TV-Top20-Times-Robot-Chicken-Made-Fun-of-Star-Wars_T3M6F3"
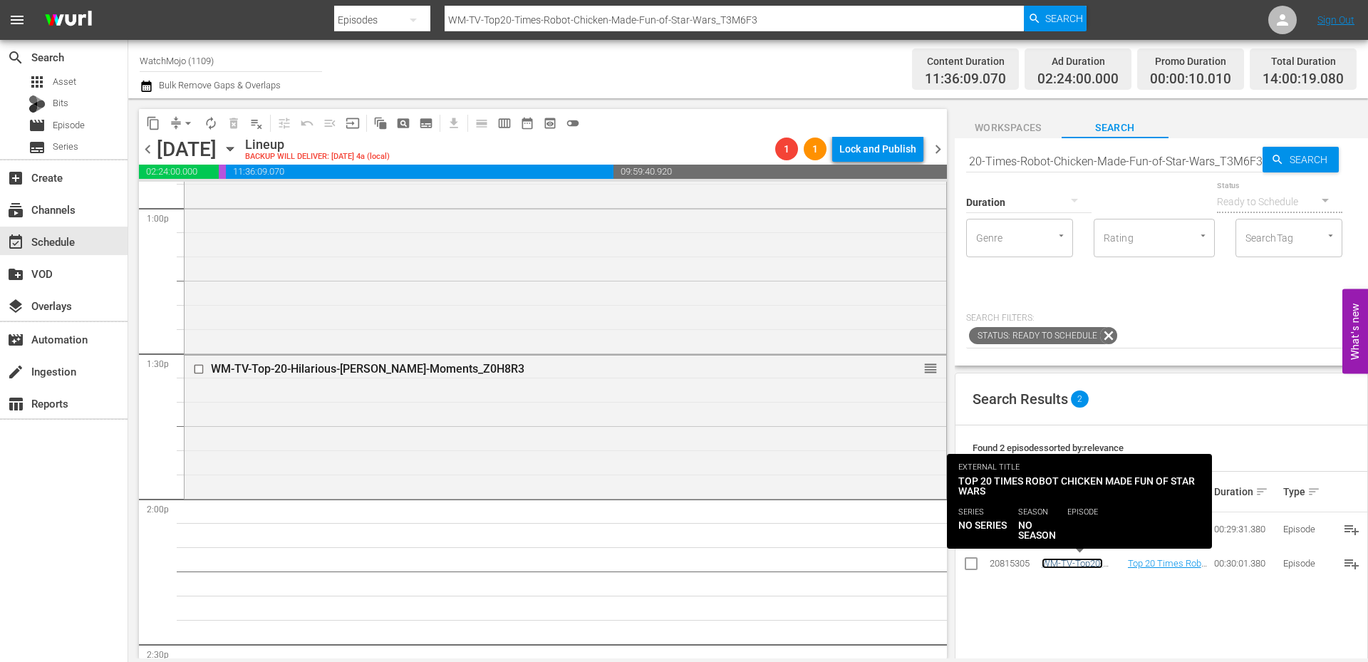
scroll to position [0, 0]
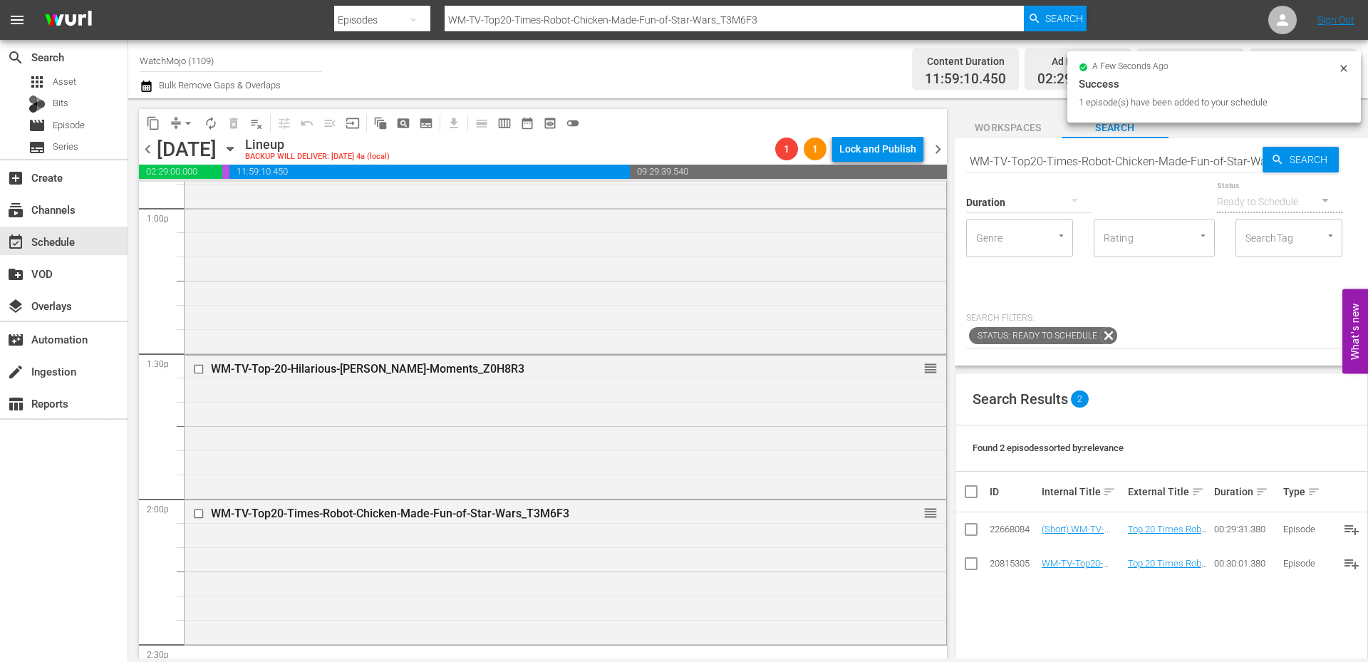
click at [1056, 162] on input "WM-TV-Top20-Times-Robot-Chicken-Made-Fun-of-Star-Wars_T3M6F3" at bounding box center [1114, 161] width 296 height 34
paste input "Film-Top-100-Funniest-Movies-Ever-of-All-Time_H2O0J8"
type input "WM-Film-Top-100-Funniest-Movies-Ever-of-All-Time_H2O0J8"
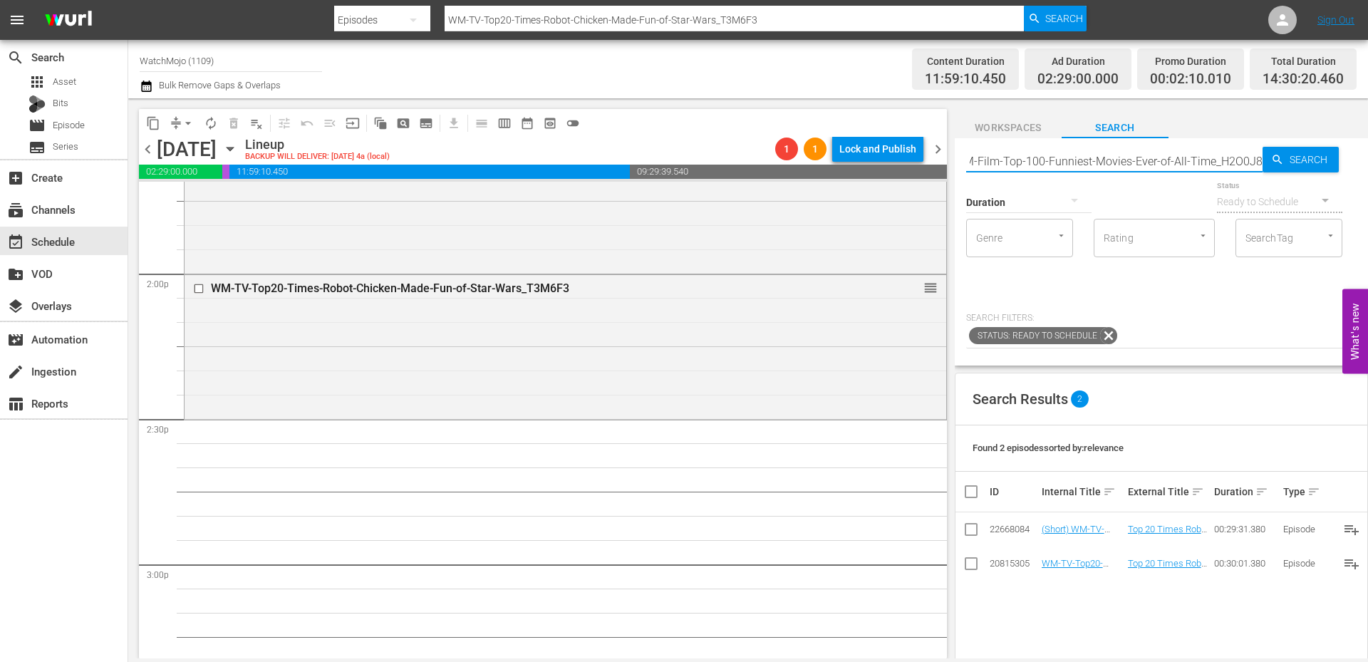
scroll to position [4179, 0]
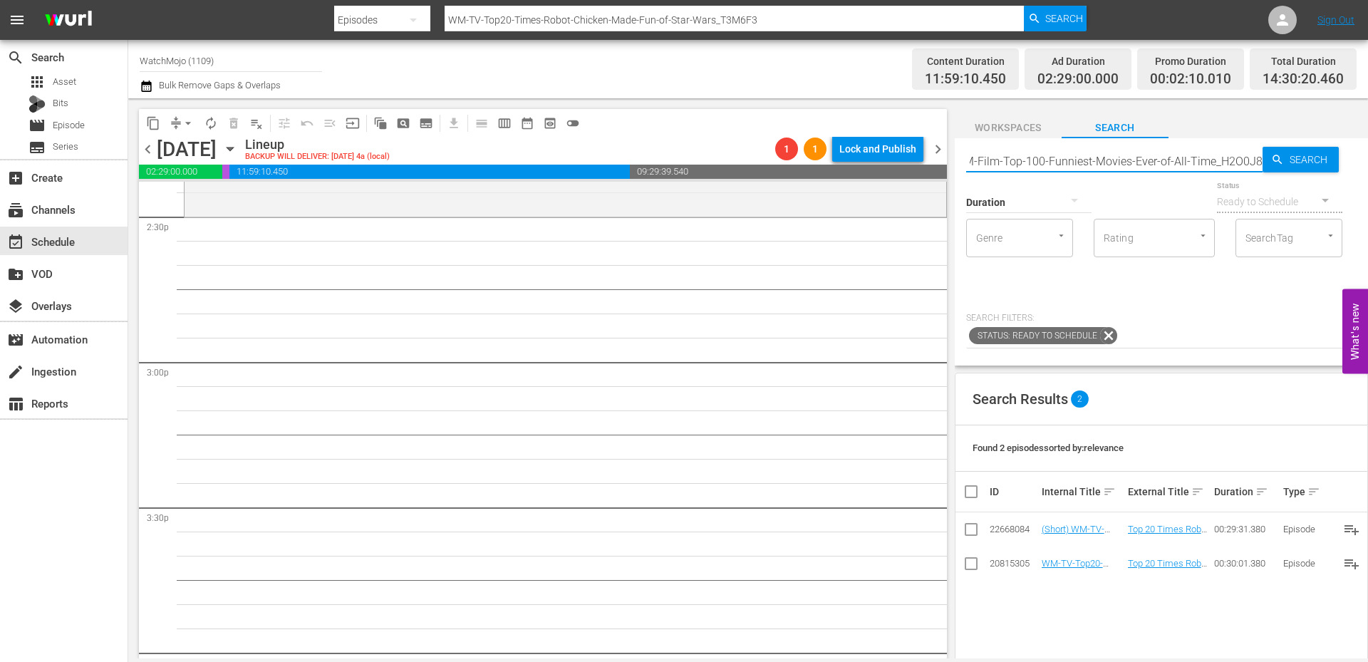
type input "WM-Film-Top-100-Funniest-Movies-Ever-of-All-Time_H2O0J8"
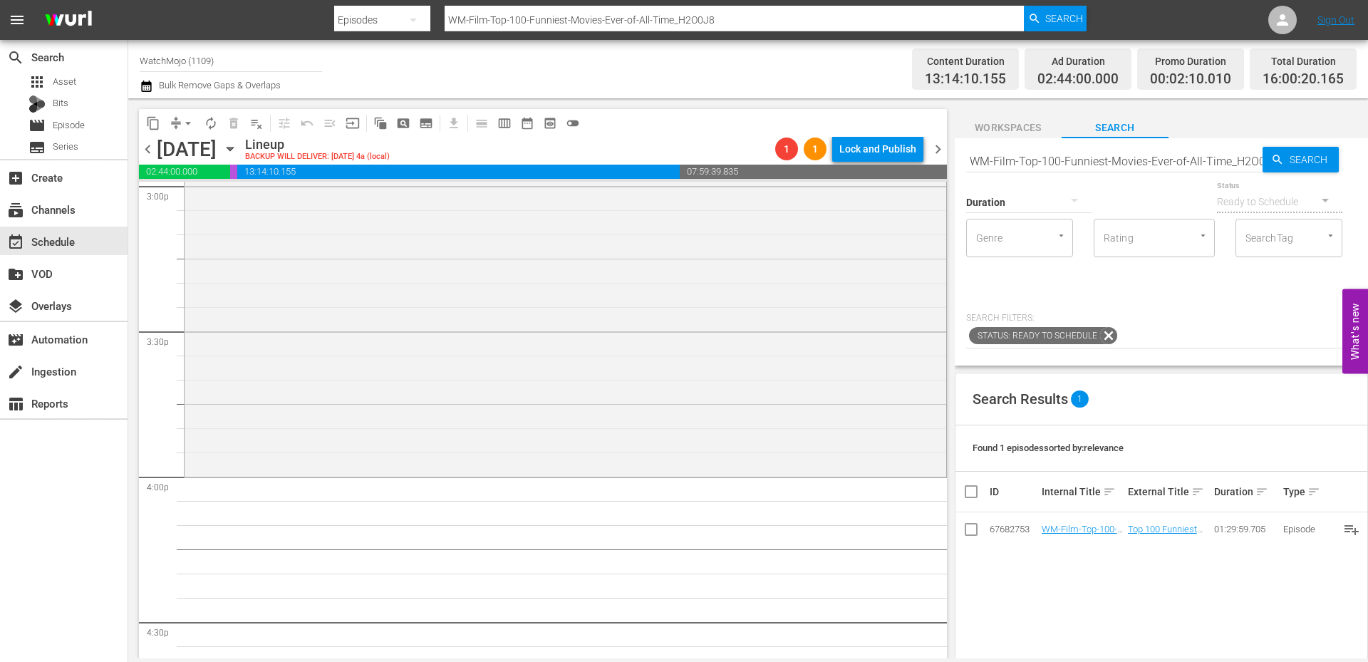
scroll to position [4511, 0]
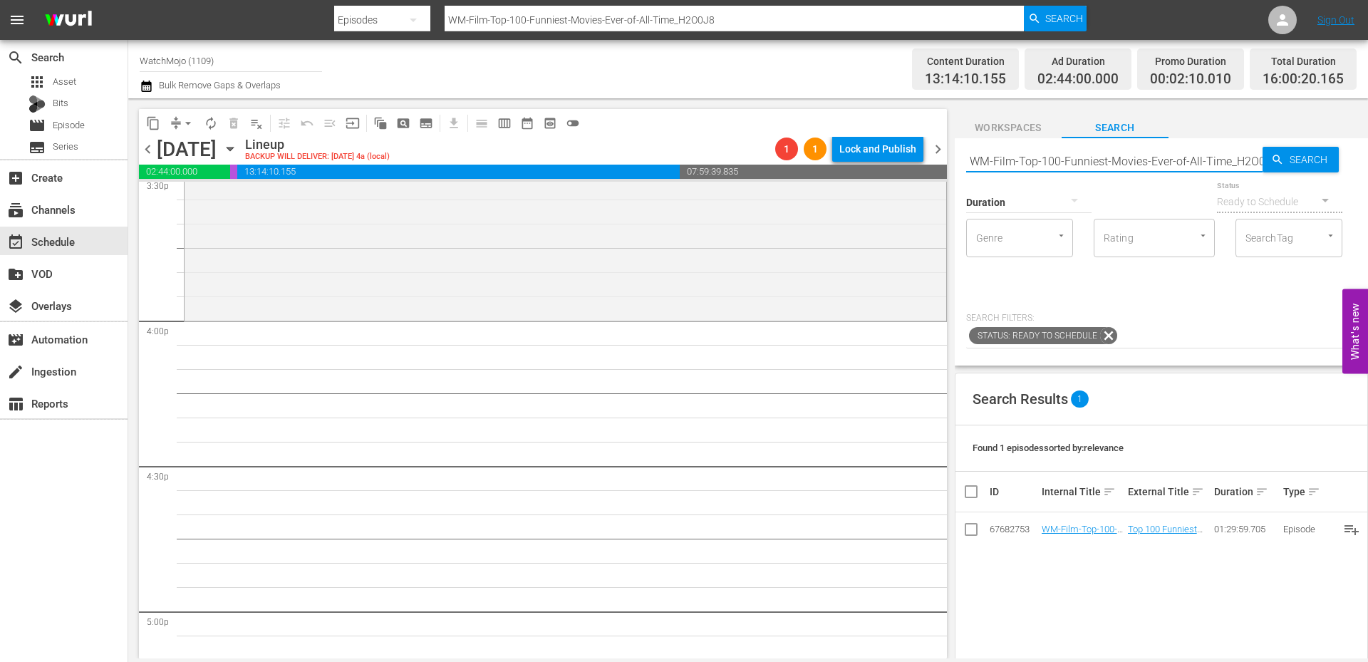
click at [1104, 163] on input "WM-Film-Top-100-Funniest-Movies-Ever-of-All-Time_H2O0J8" at bounding box center [1114, 161] width 296 height 34
paste input "LAG-427"
type input "LAG-427"
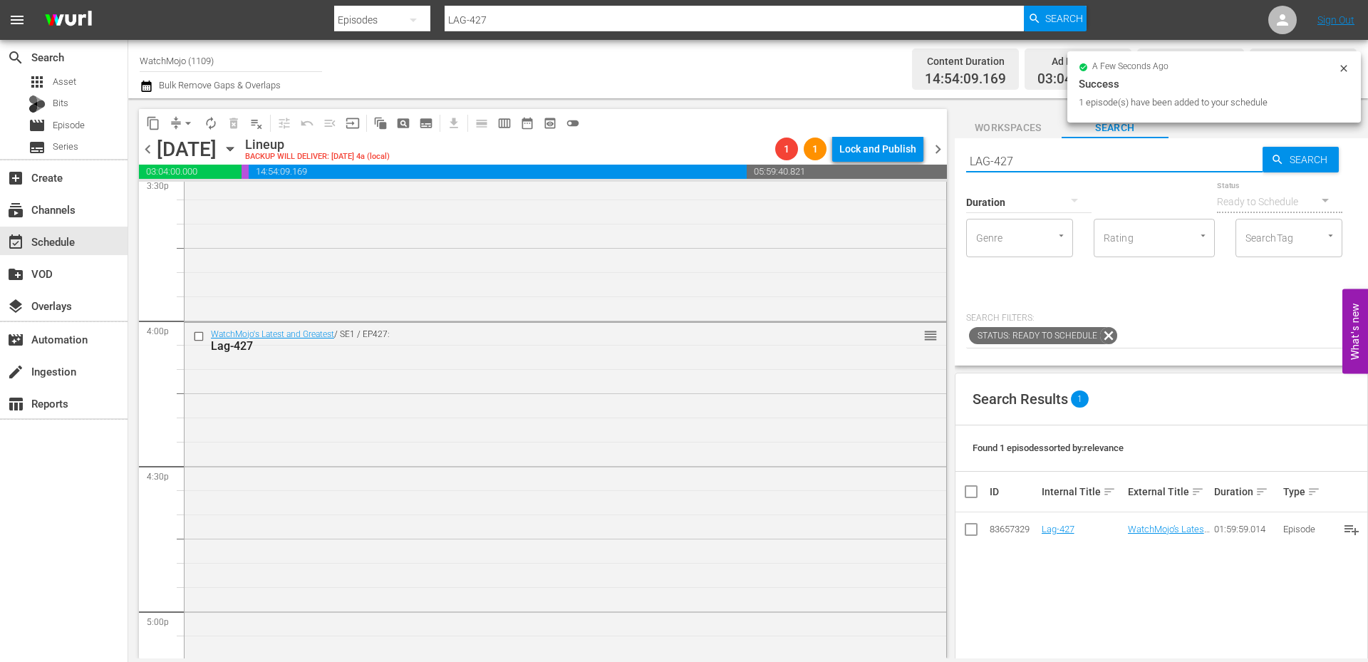
drag, startPoint x: 1106, startPoint y: 165, endPoint x: 932, endPoint y: 145, distance: 175.6
click at [932, 145] on div "content_copy compress arrow_drop_down autorenew_outlined delete_forever_outline…" at bounding box center [747, 378] width 1239 height 560
paste input "WM-Film-Top-20-Greatest-Best-Picture-Oscar-Winning-Movies_X4S1P3"
type input "WM-Film-Top-20-Greatest-Best-Picture-Oscar-Winning-Movies_X4S1P3"
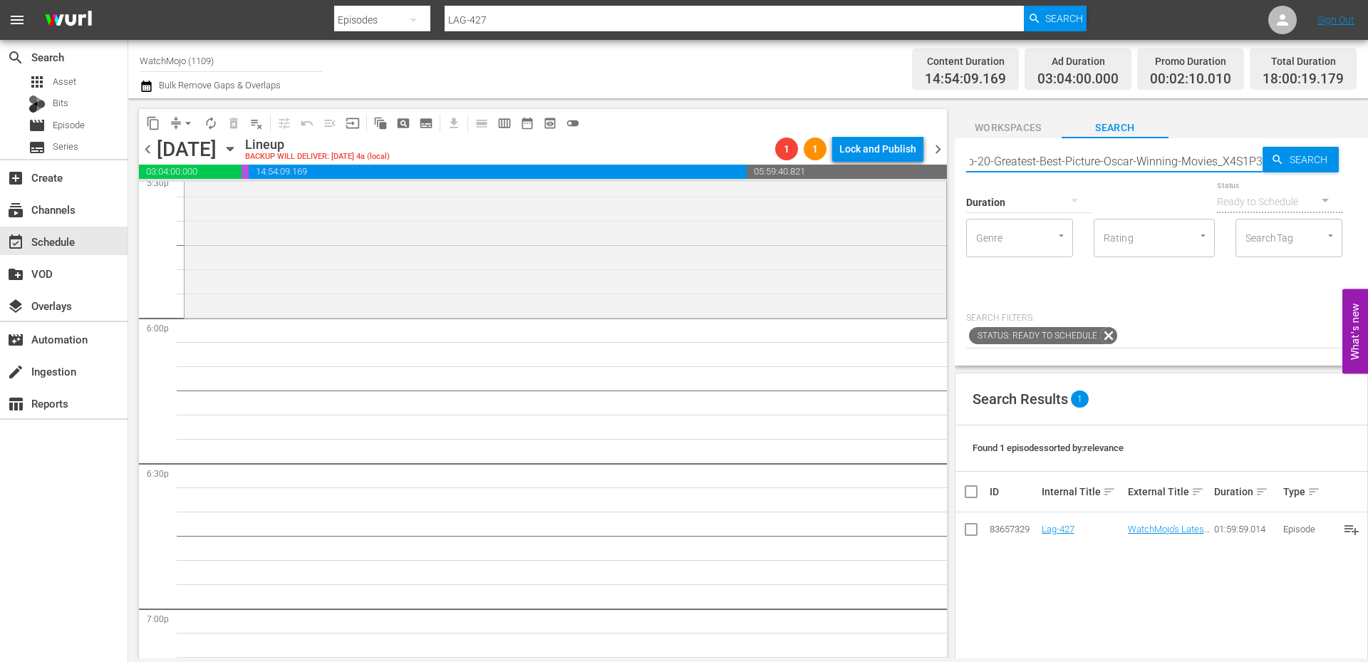
scroll to position [5128, 0]
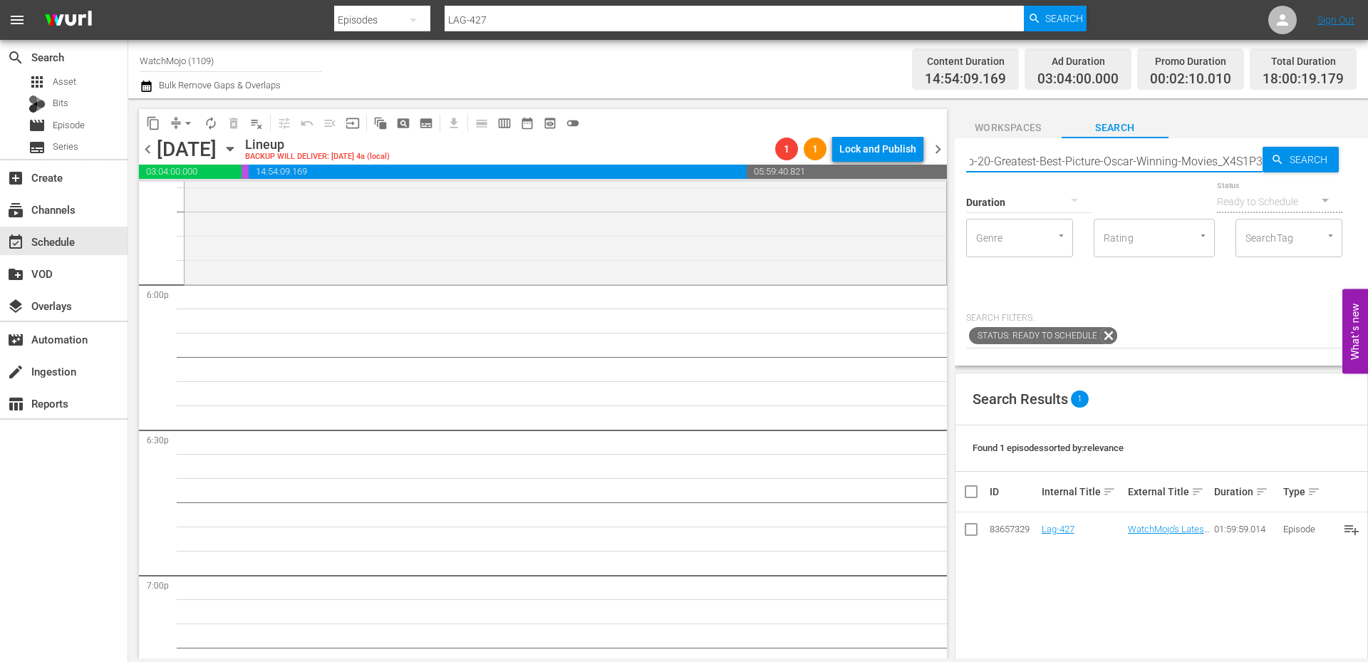
type input "WM-Film-Top-20-Greatest-Best-Picture-Oscar-Winning-Movies_X4S1P3"
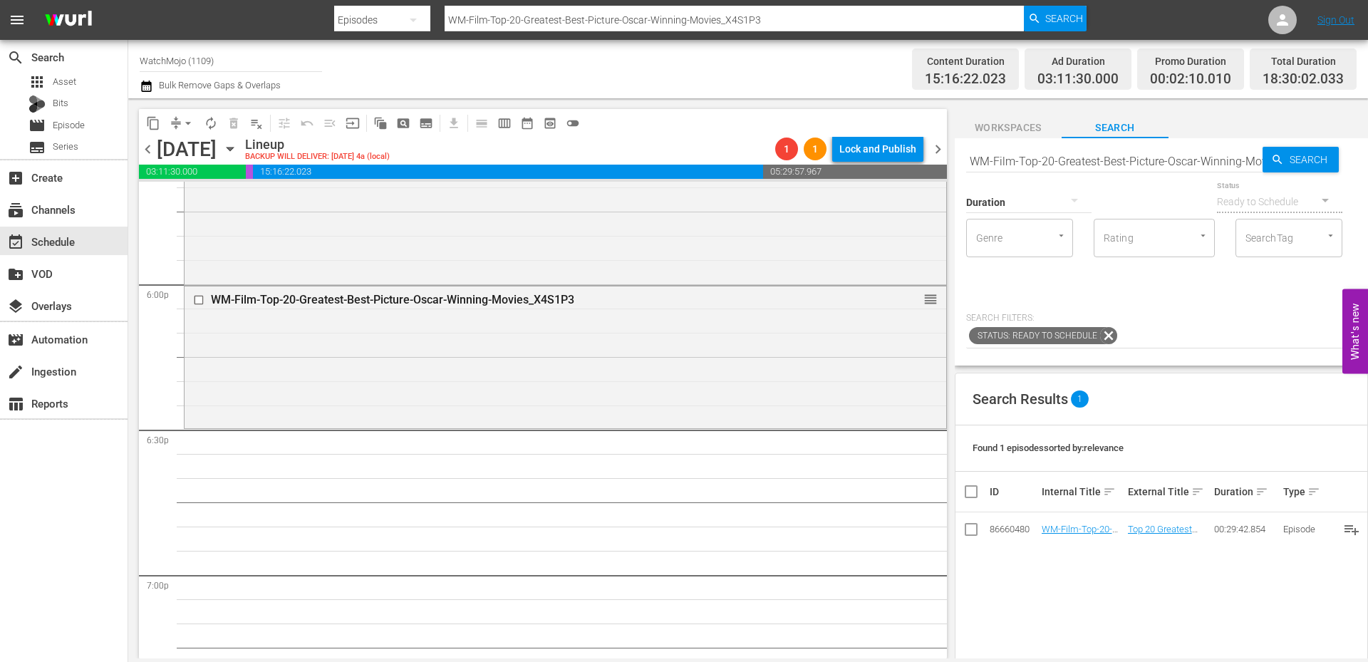
click at [1143, 160] on input "WM-Film-Top-20-Greatest-Best-Picture-Oscar-Winning-Movies_X4S1P3" at bounding box center [1114, 161] width 296 height 34
paste input "Pop-Top-30-Things-from-the-90s-That-Dont-Exist-Anymore_J1V5Z9"
type input "WM-Pop-Top-30-Things-from-the-90s-That-Dont-Exist-Anymore_J1V5Z9"
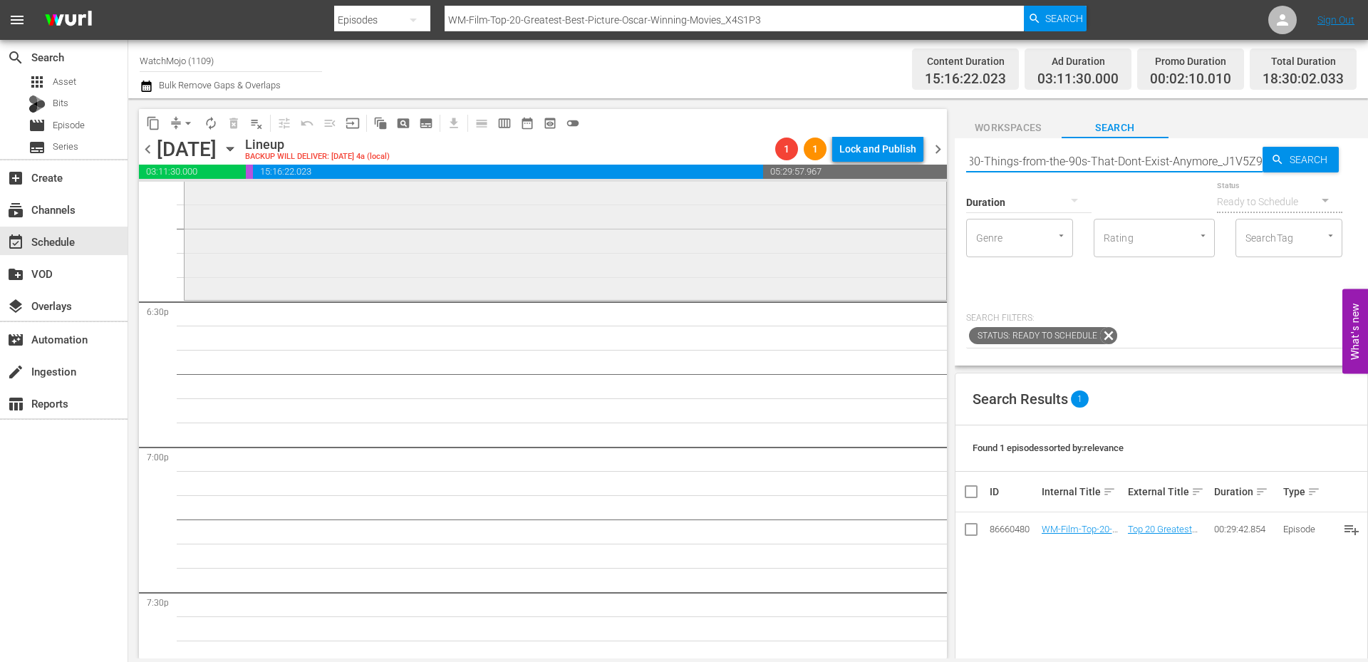
type input "WM-Pop-Top-30-Things-from-the-90s-That-Dont-Exist-Anymore_J1V5Z9"
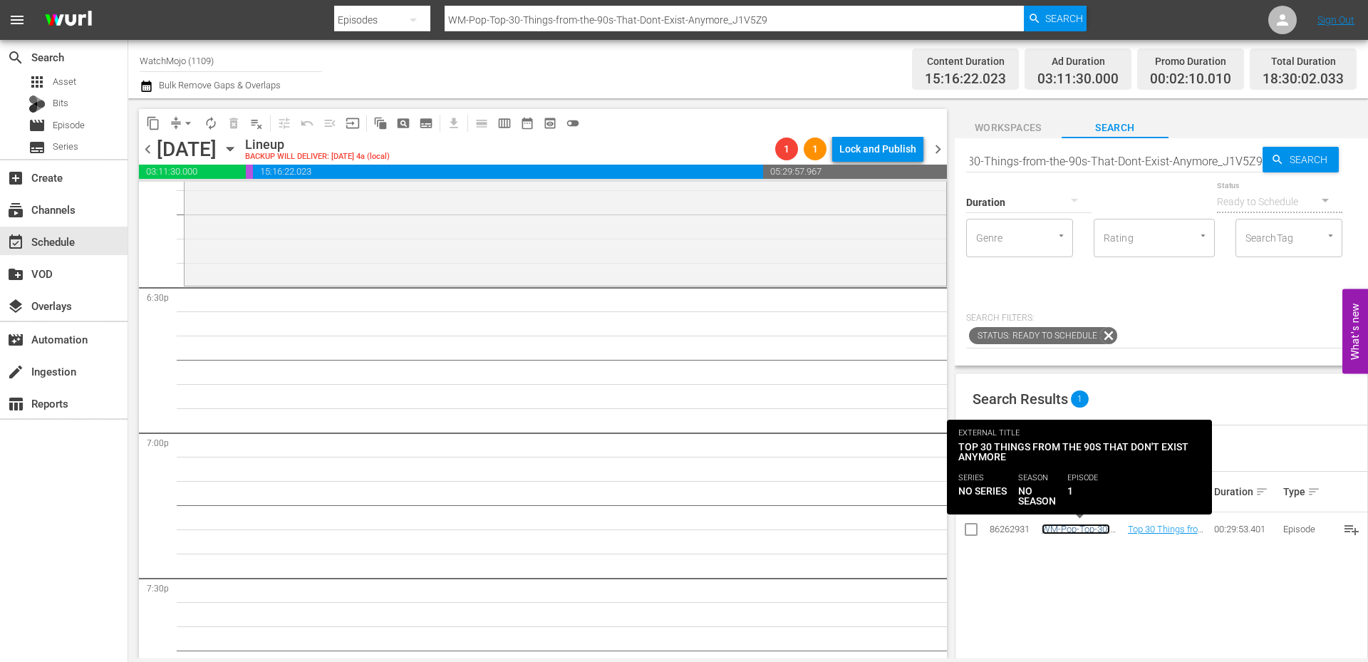
scroll to position [0, 0]
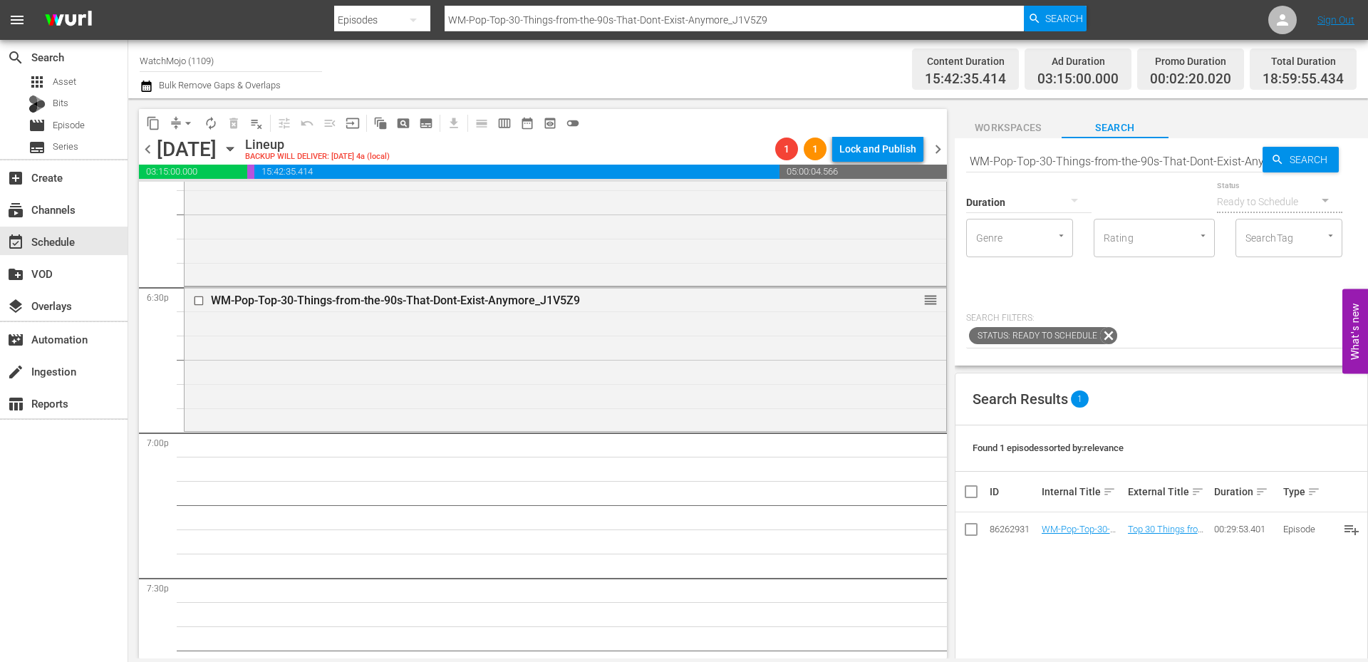
click at [1132, 157] on input "WM-Pop-Top-30-Things-from-the-90s-That-Dont-Exist-Anymore_J1V5Z9" at bounding box center [1114, 161] width 296 height 34
paste input "TV-Top-20-Family-Guy-Songs_M0X1N5"
type input "WM-TV-Top-20-Family-Guy-Songs_M0X1N5"
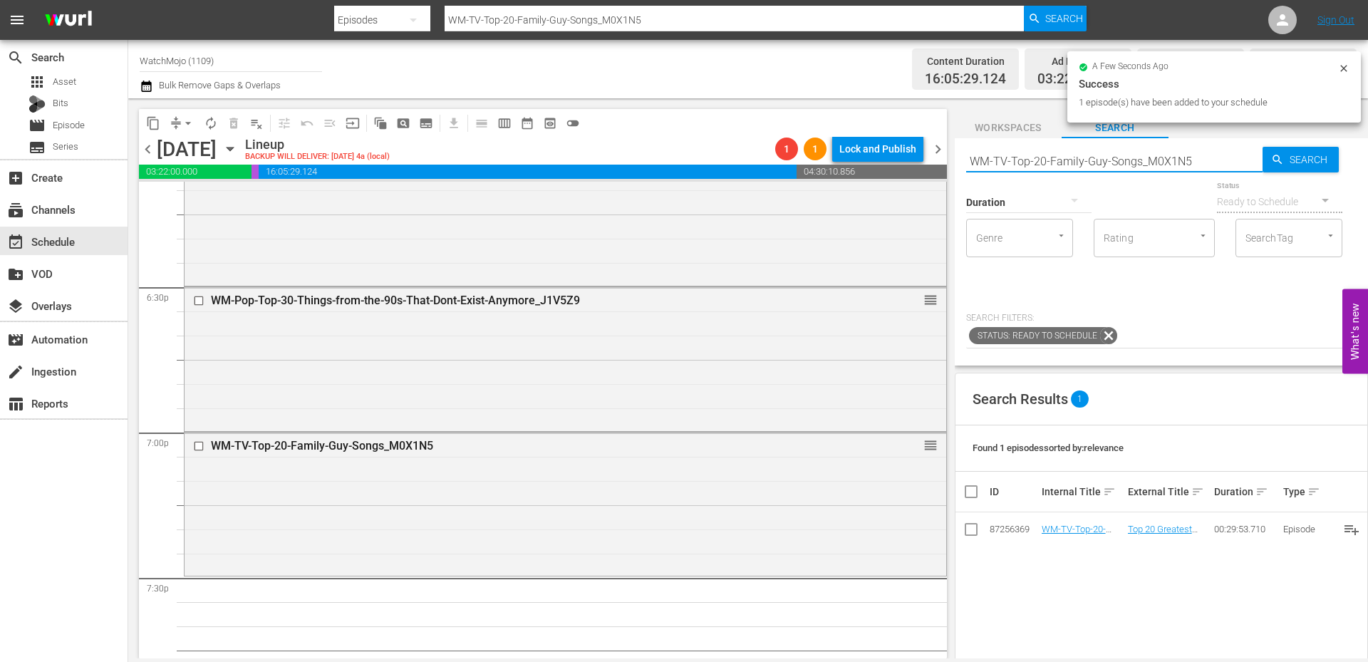
drag, startPoint x: 1204, startPoint y: 160, endPoint x: 924, endPoint y: 138, distance: 280.7
click at [917, 138] on div "content_copy compress arrow_drop_down autorenew_outlined delete_forever_outline…" at bounding box center [747, 378] width 1239 height 560
paste input "25-TV-Shows-That-Are-Still-Good-25-Years-Later_M8M1H6"
type input "WM-TV-25-TV-Shows-That-Are-Still-Good-25-Years-Later_M8M1H6"
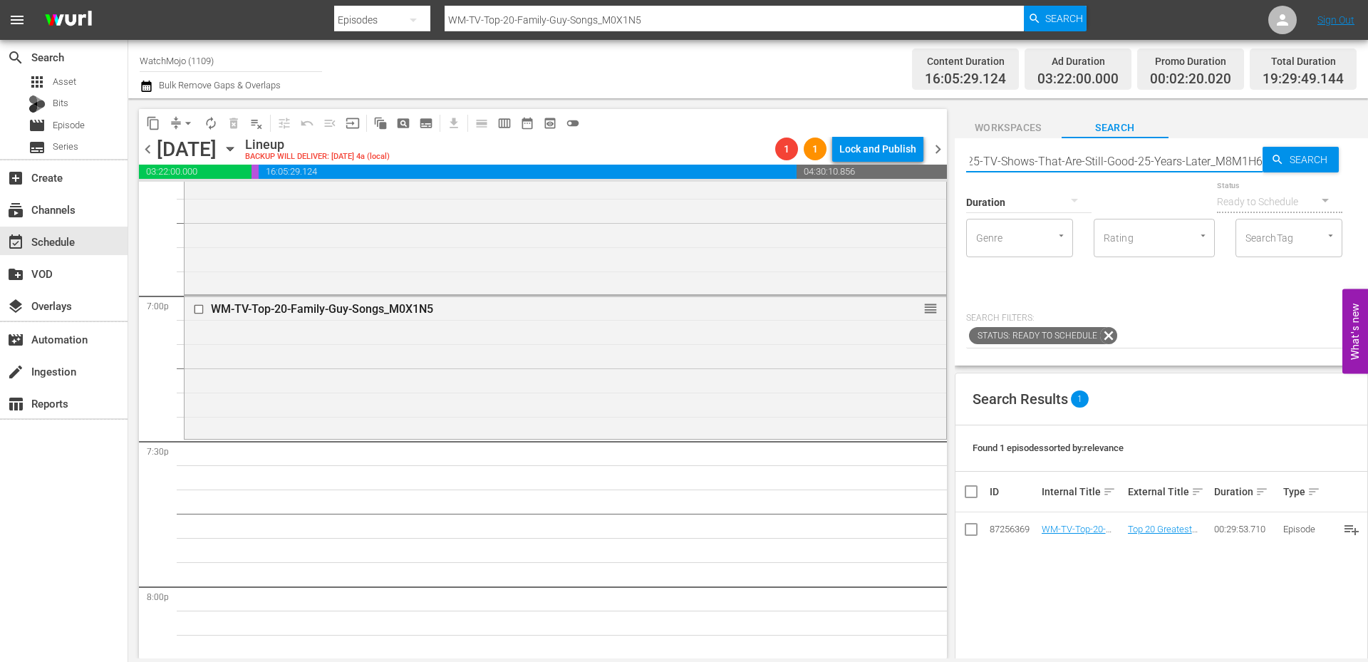
scroll to position [5461, 0]
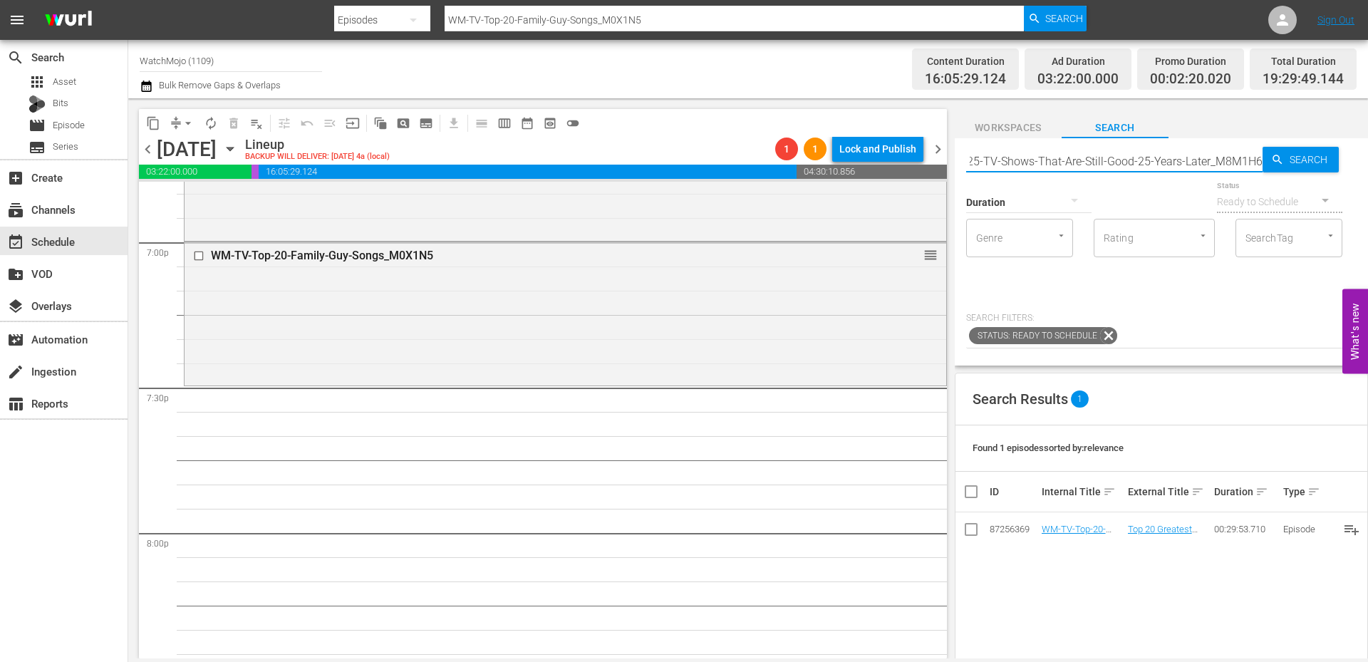
type input "WM-TV-25-TV-Shows-That-Are-Still-Good-25-Years-Later_M8M1H6"
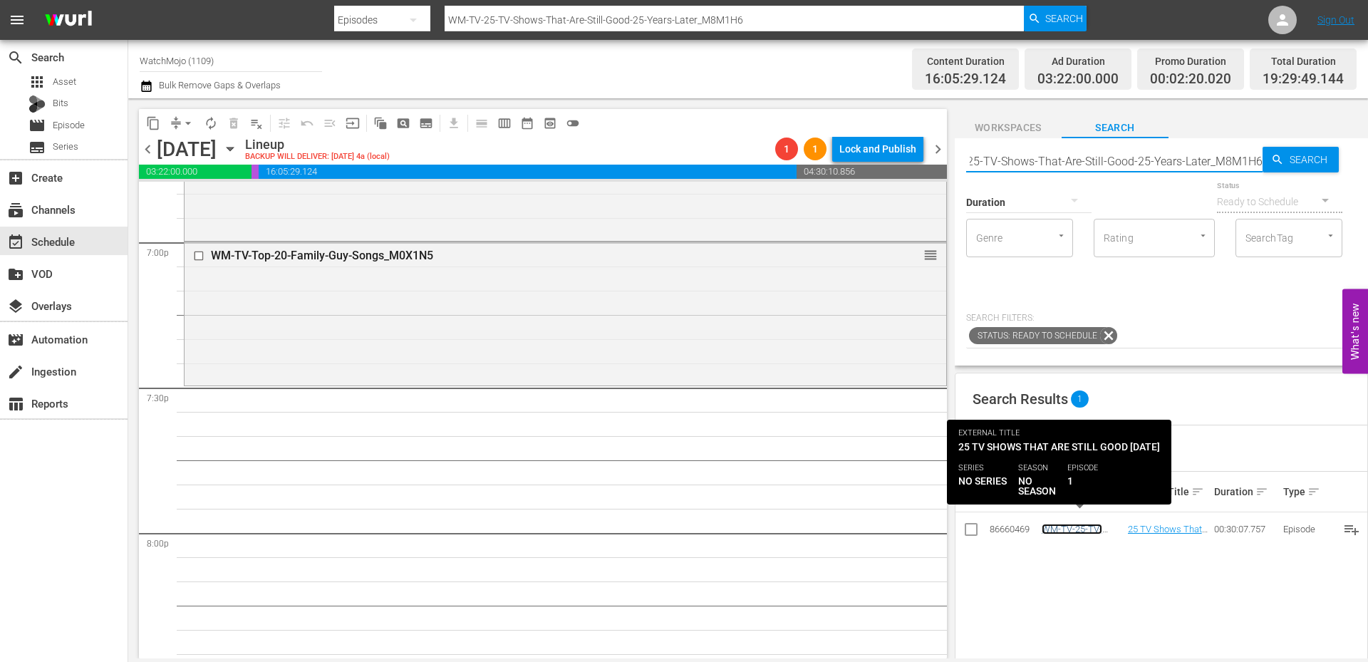
scroll to position [0, 0]
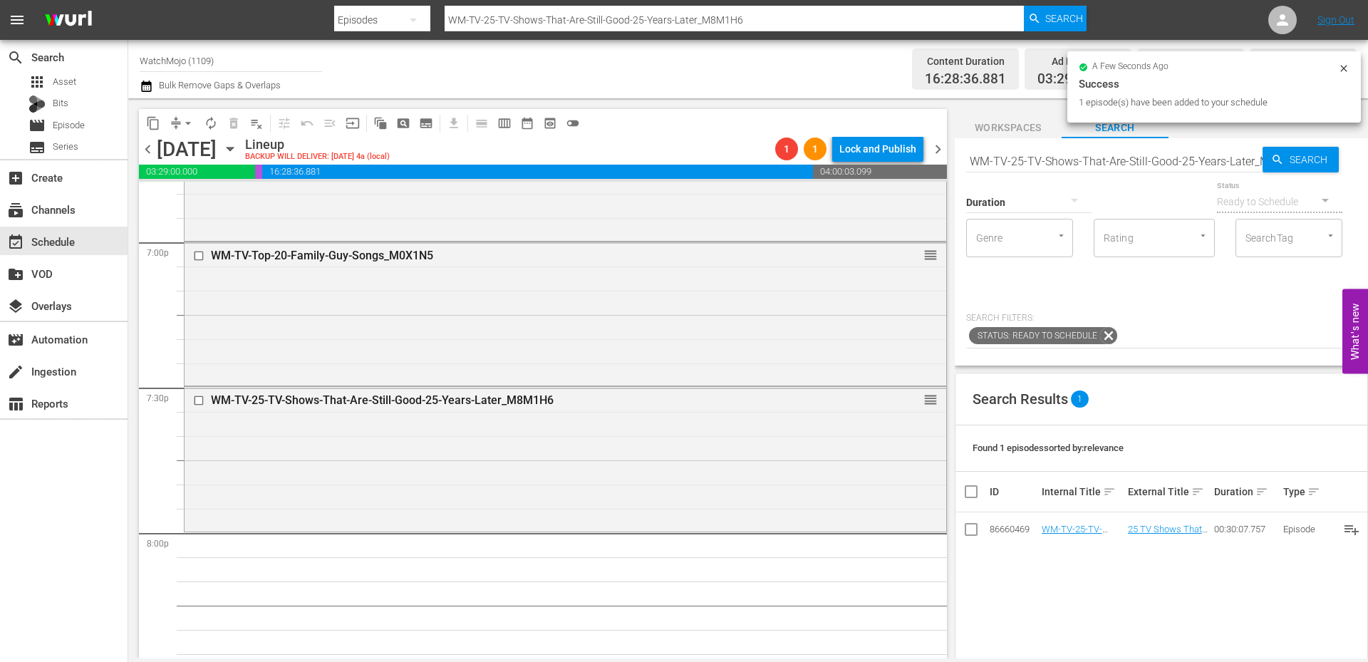
click at [1192, 165] on input "WM-TV-25-TV-Shows-That-Are-Still-Good-25-Years-Later_M8M1H6" at bounding box center [1114, 161] width 296 height 34
paste input "Deep-Dive-South-Park_DIVE42"
type input "WM-Deep-Dive-South-Park_DIVE42"
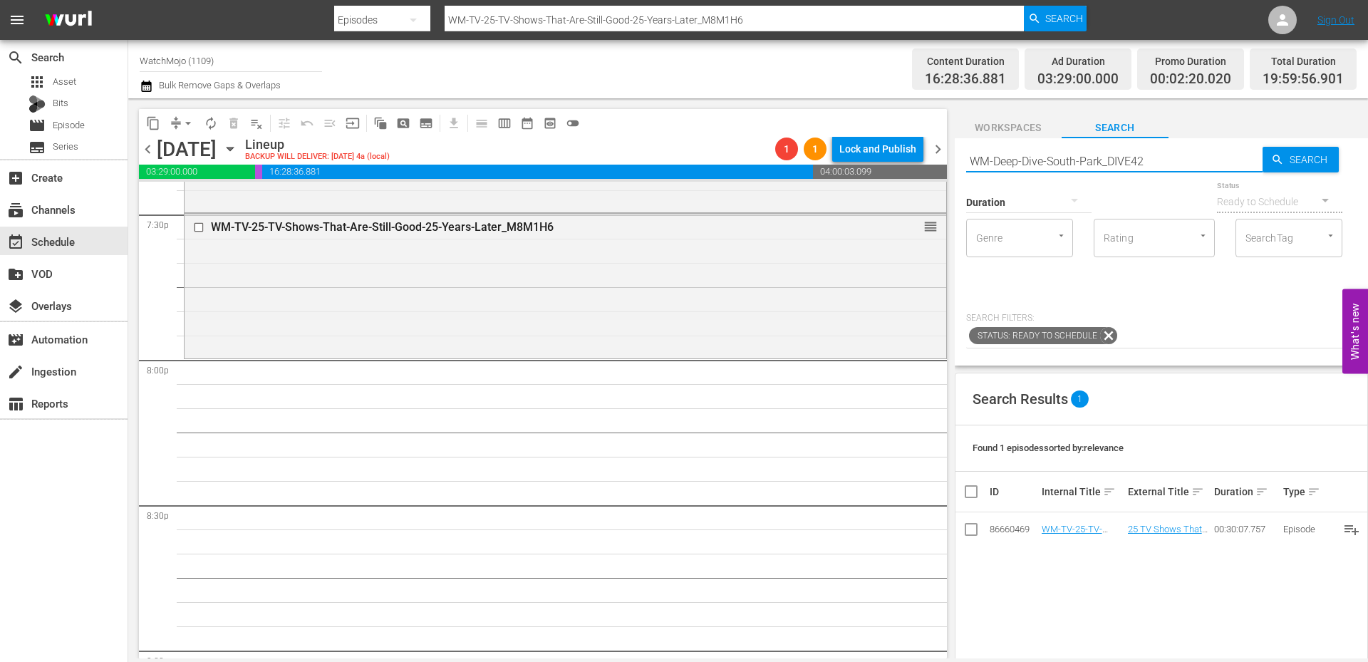
type input "WM-Deep-Dive-South-Park_DIVE42"
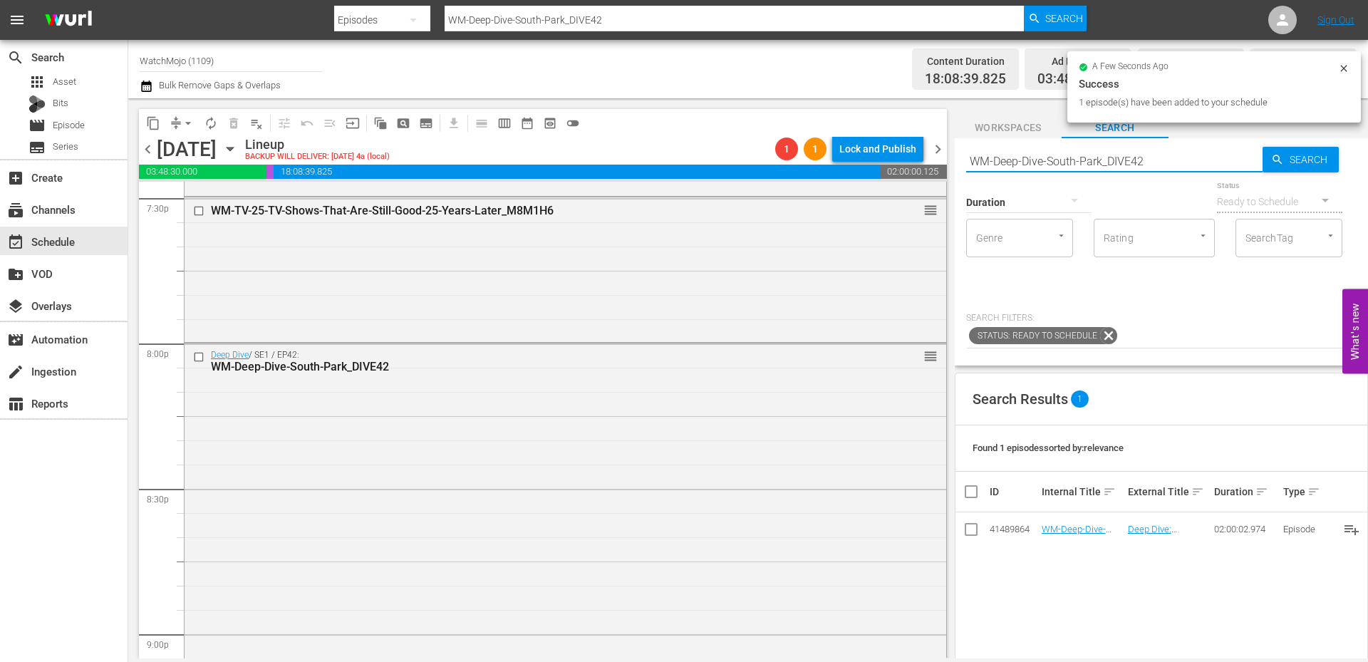
drag, startPoint x: 1165, startPoint y: 156, endPoint x: 954, endPoint y: 147, distance: 210.3
click at [954, 147] on div "Search WM-Deep-Dive-South-Park_DIVE42 Search Duration Status Ready to Schedule …" at bounding box center [1160, 251] width 413 height 227
paste input "LAG-40"
type input "LAG-402"
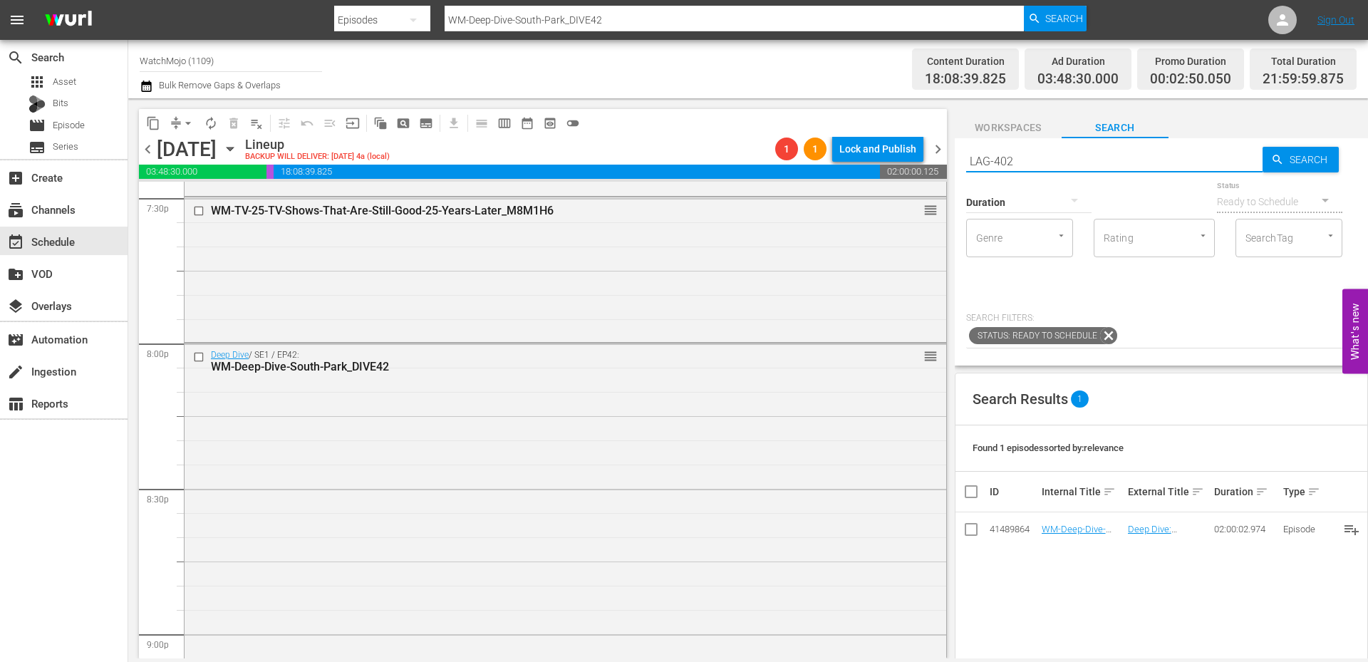
type input "LAG-402"
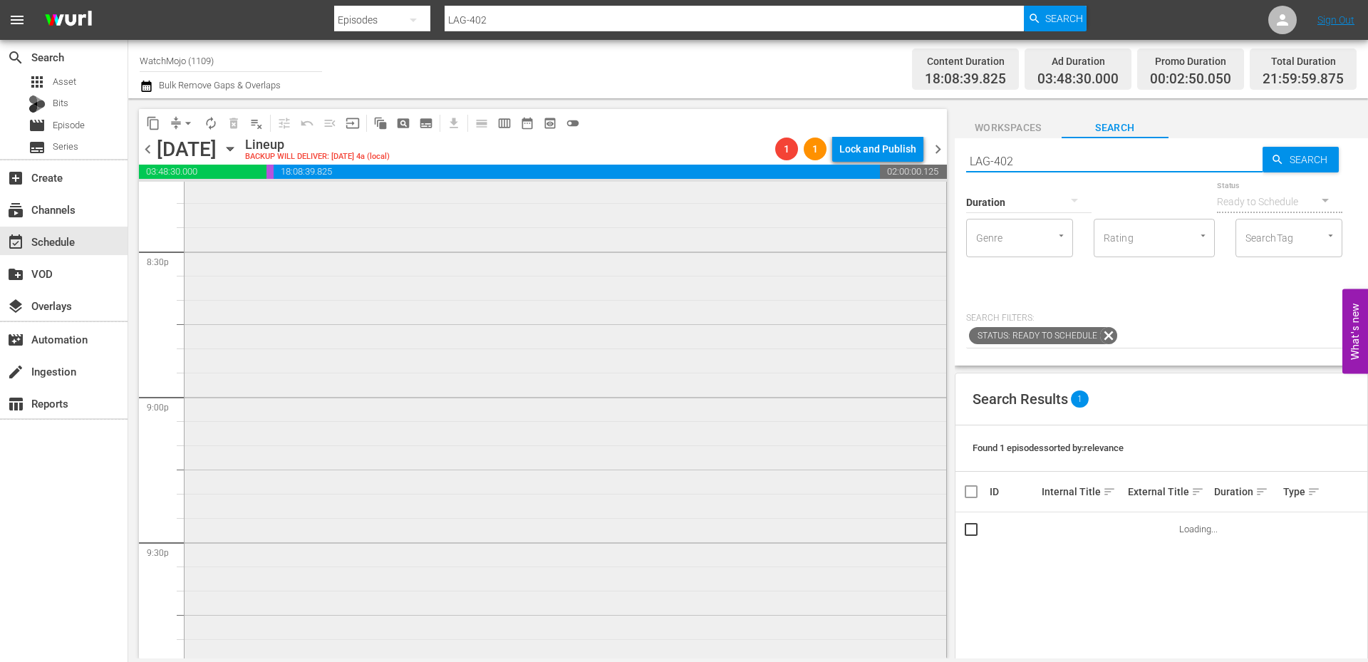
scroll to position [6125, 0]
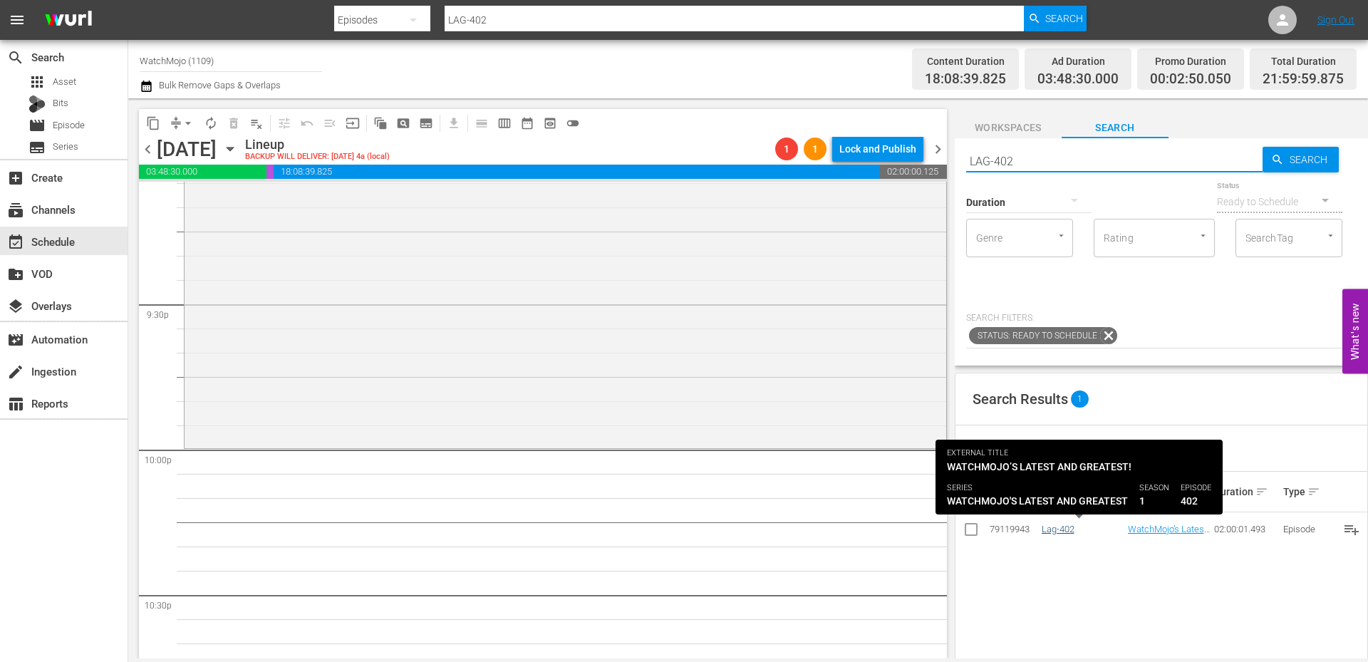
type input "LAG-402"
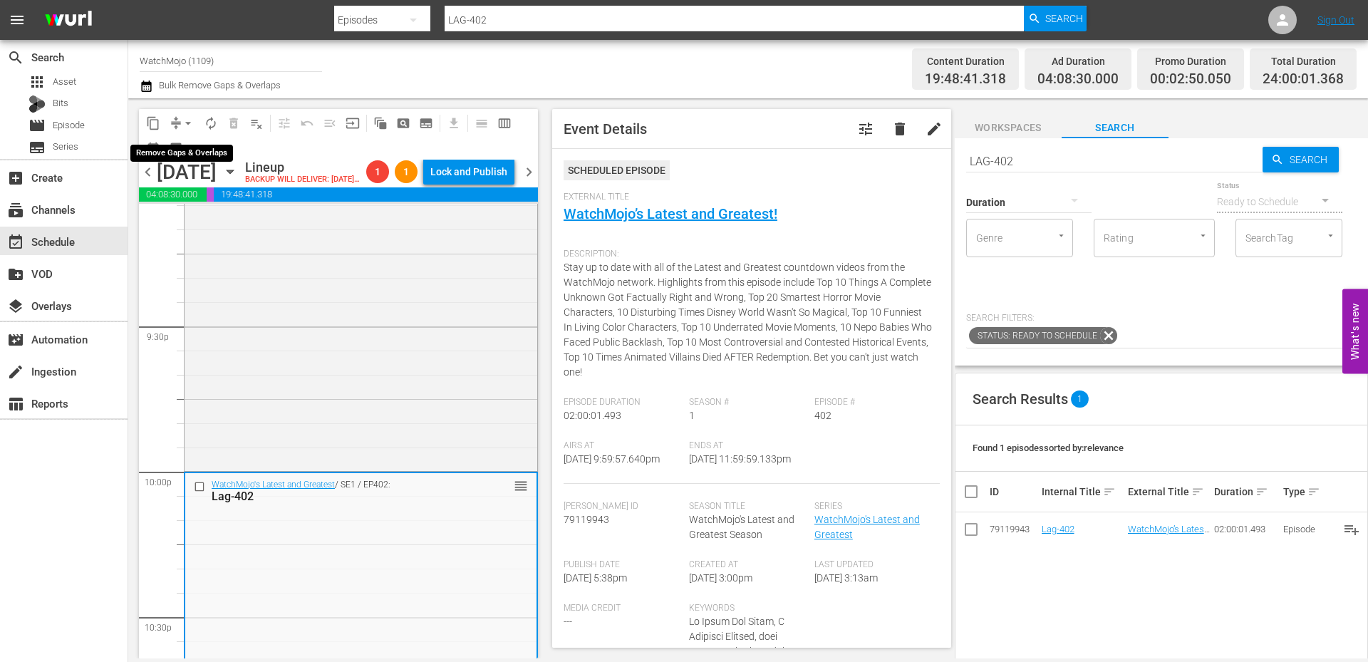
click at [187, 118] on span "arrow_drop_down" at bounding box center [188, 123] width 14 height 14
click at [199, 195] on li "Align to End of Previous Day" at bounding box center [189, 199] width 150 height 24
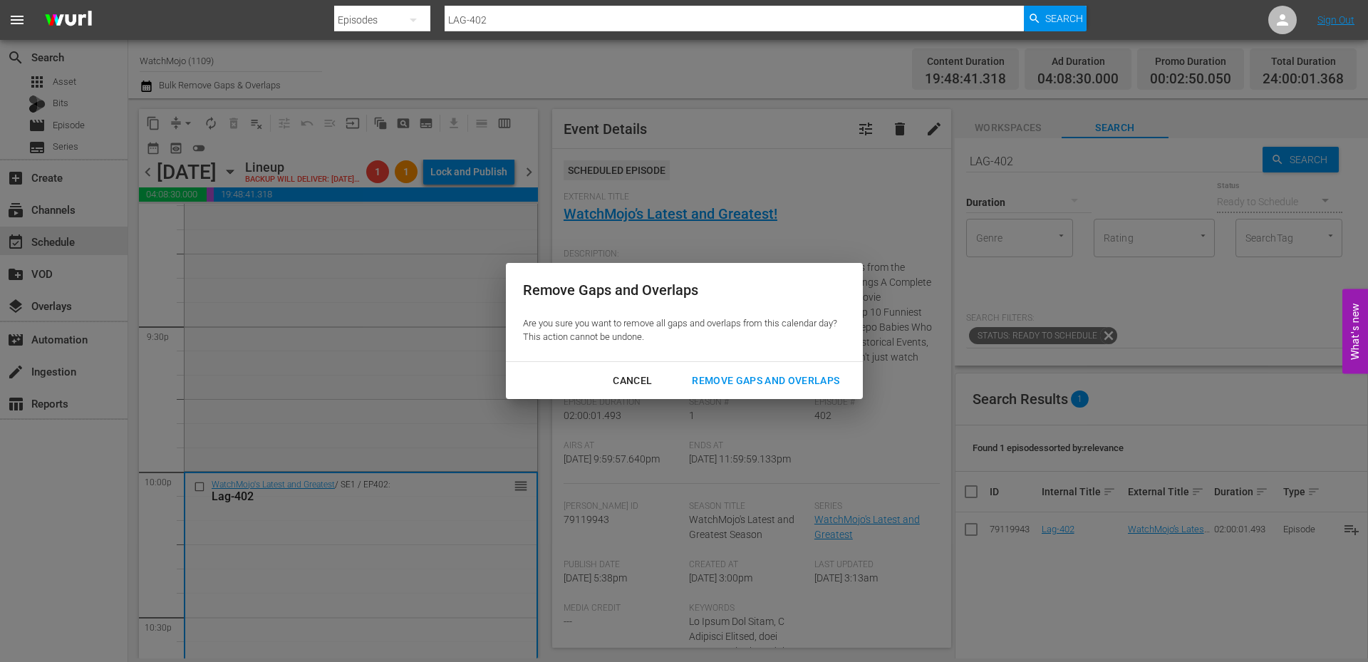
click at [800, 375] on div "Remove Gaps and Overlaps" at bounding box center [765, 381] width 170 height 18
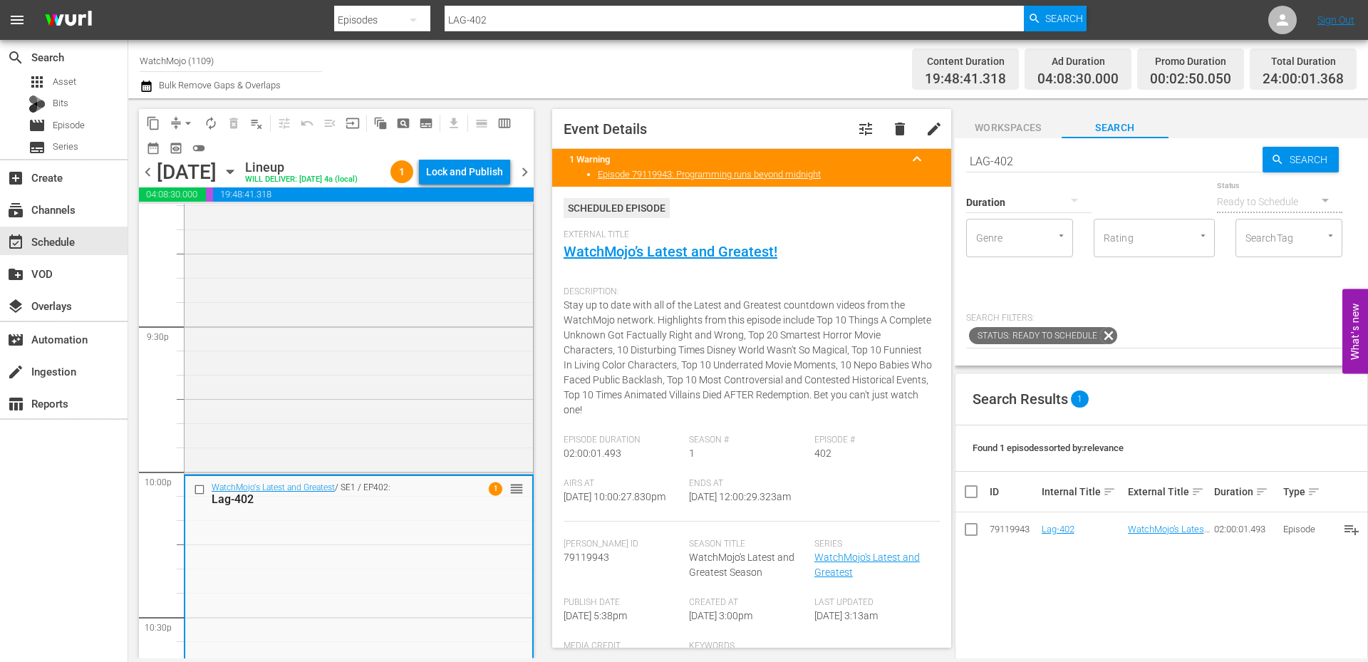
click at [528, 170] on span "chevron_right" at bounding box center [525, 172] width 18 height 18
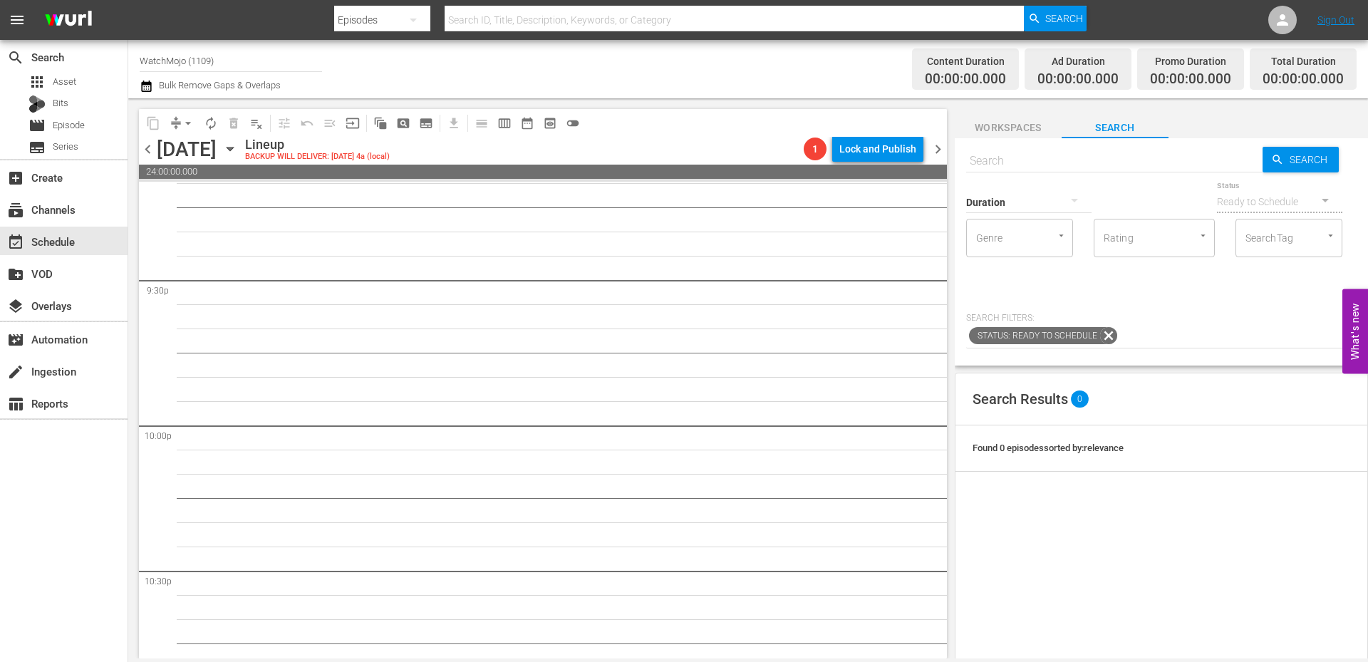
scroll to position [6125, 0]
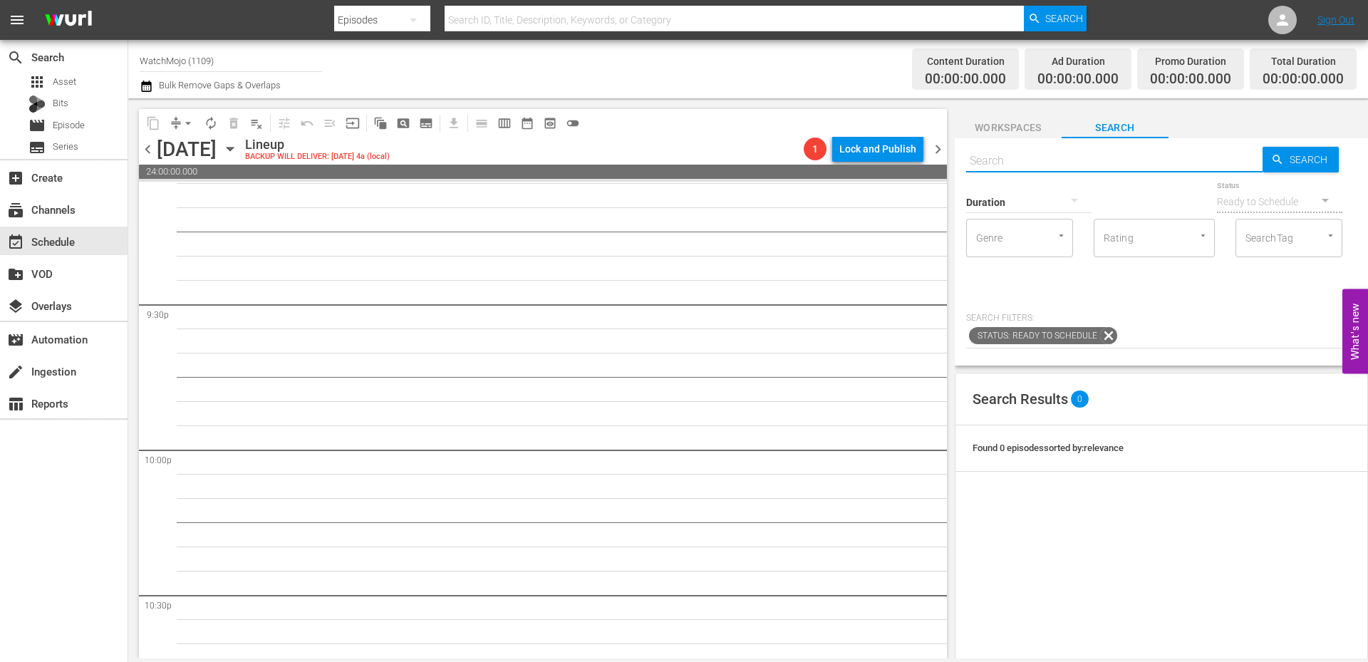
drag, startPoint x: 1017, startPoint y: 156, endPoint x: 915, endPoint y: 135, distance: 104.1
click at [917, 133] on div "content_copy compress arrow_drop_down autorenew_outlined delete_forever_outline…" at bounding box center [747, 378] width 1239 height 560
paste input "LAG-176"
type input "LAG-176"
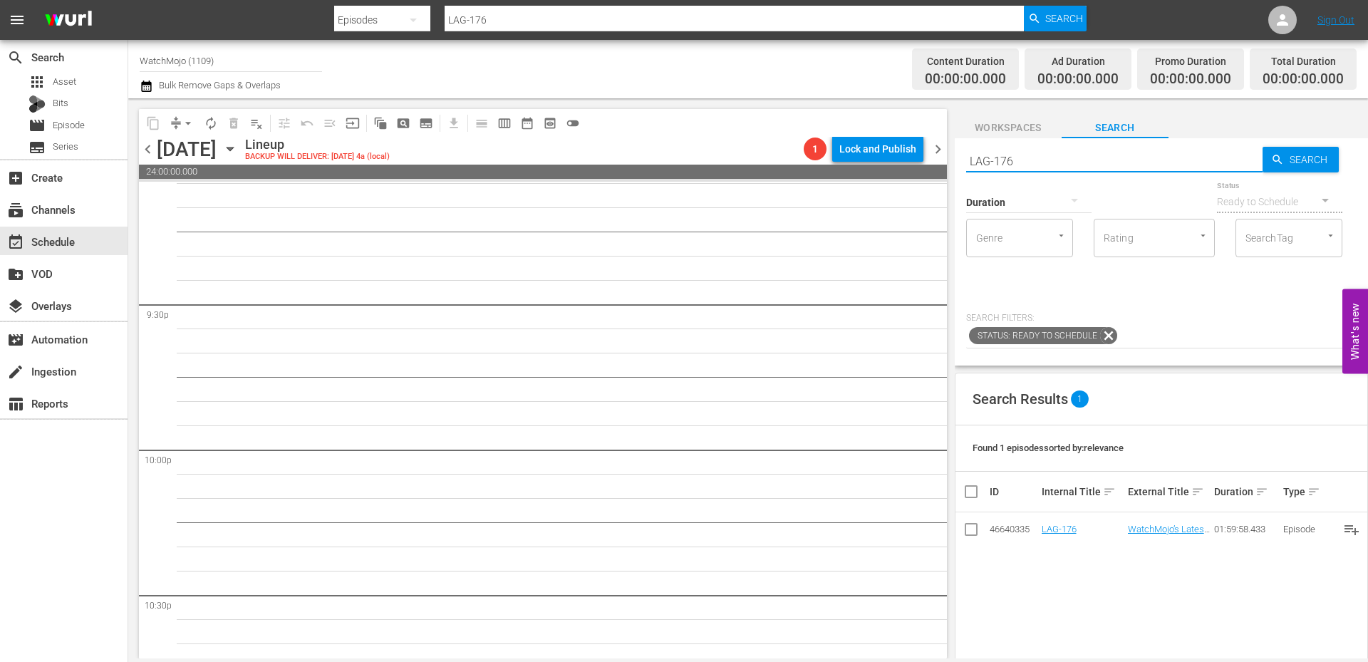
type input "LAG-176"
click at [145, 152] on span "chevron_left" at bounding box center [148, 149] width 18 height 18
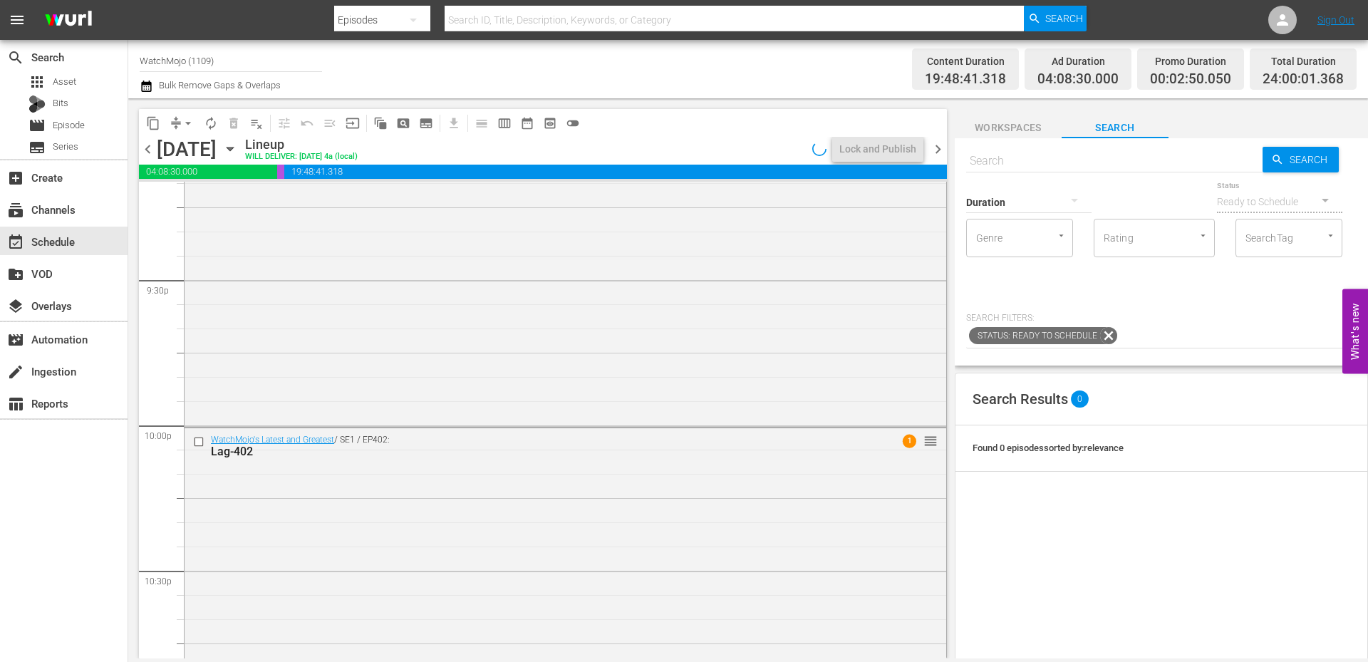
scroll to position [6125, 0]
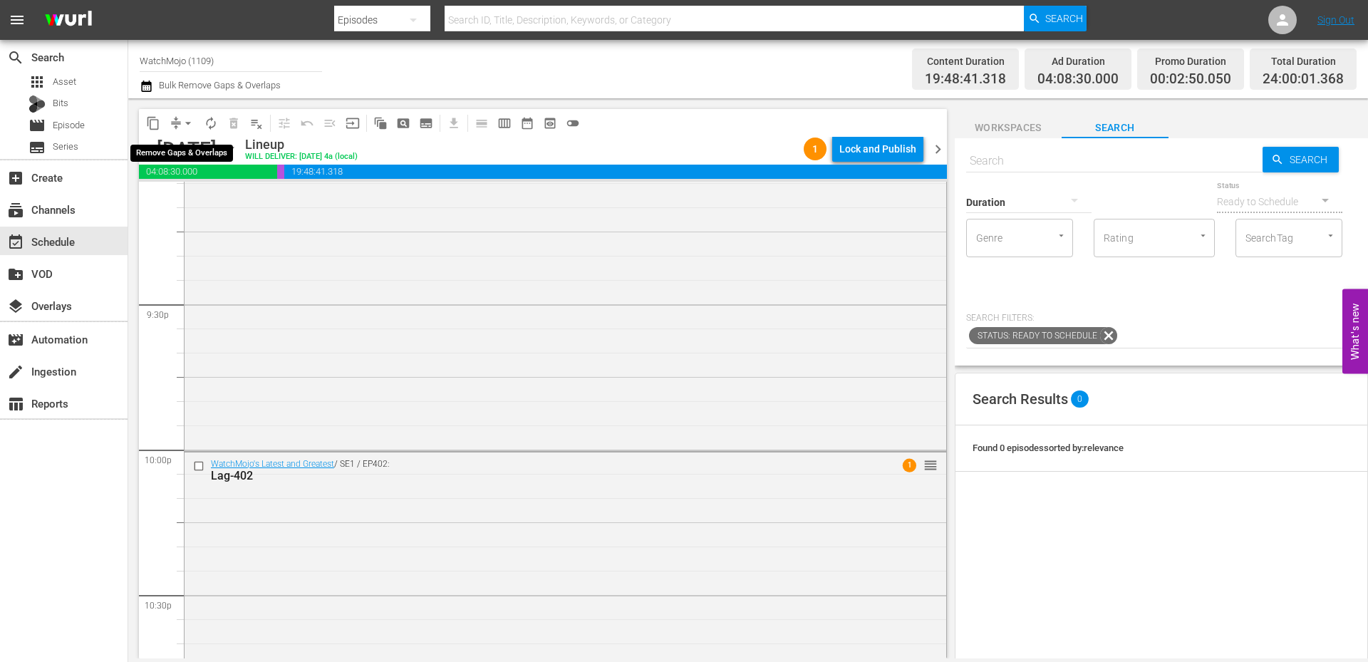
click at [185, 120] on span "arrow_drop_down" at bounding box center [188, 123] width 14 height 14
click at [199, 145] on li "Align to Midnight" at bounding box center [189, 152] width 150 height 24
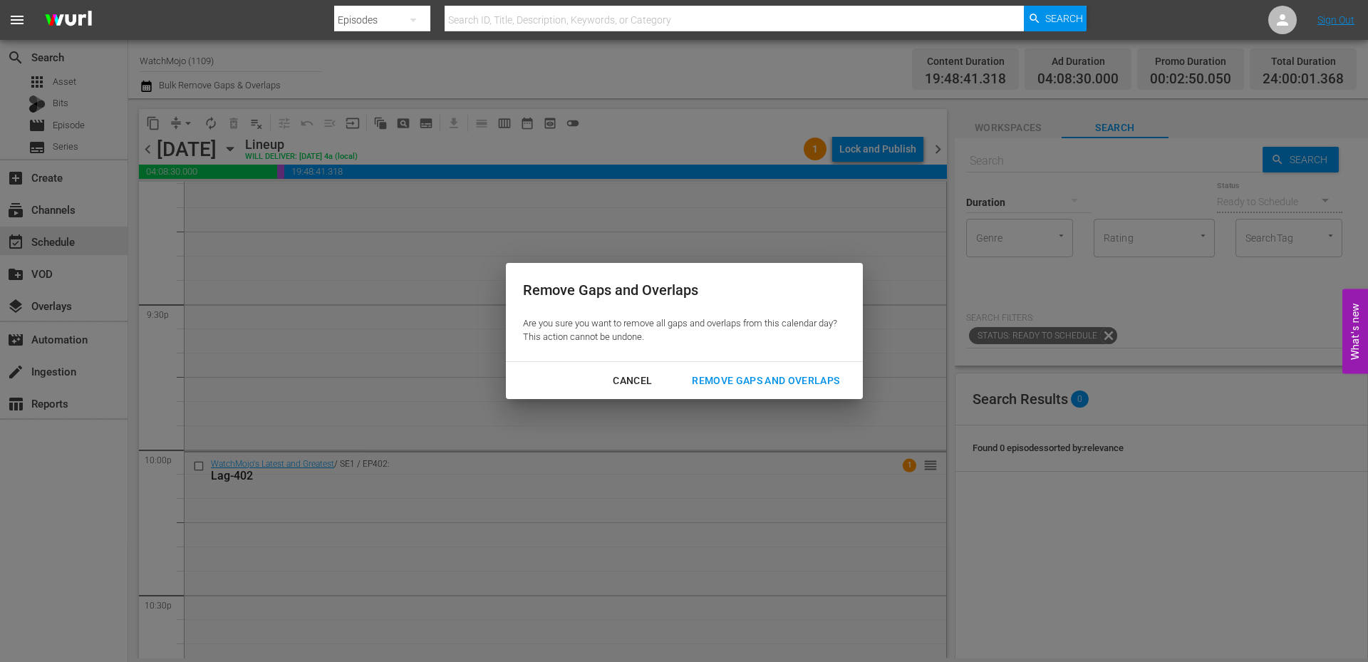
click at [716, 385] on div "Remove Gaps and Overlaps" at bounding box center [765, 381] width 170 height 18
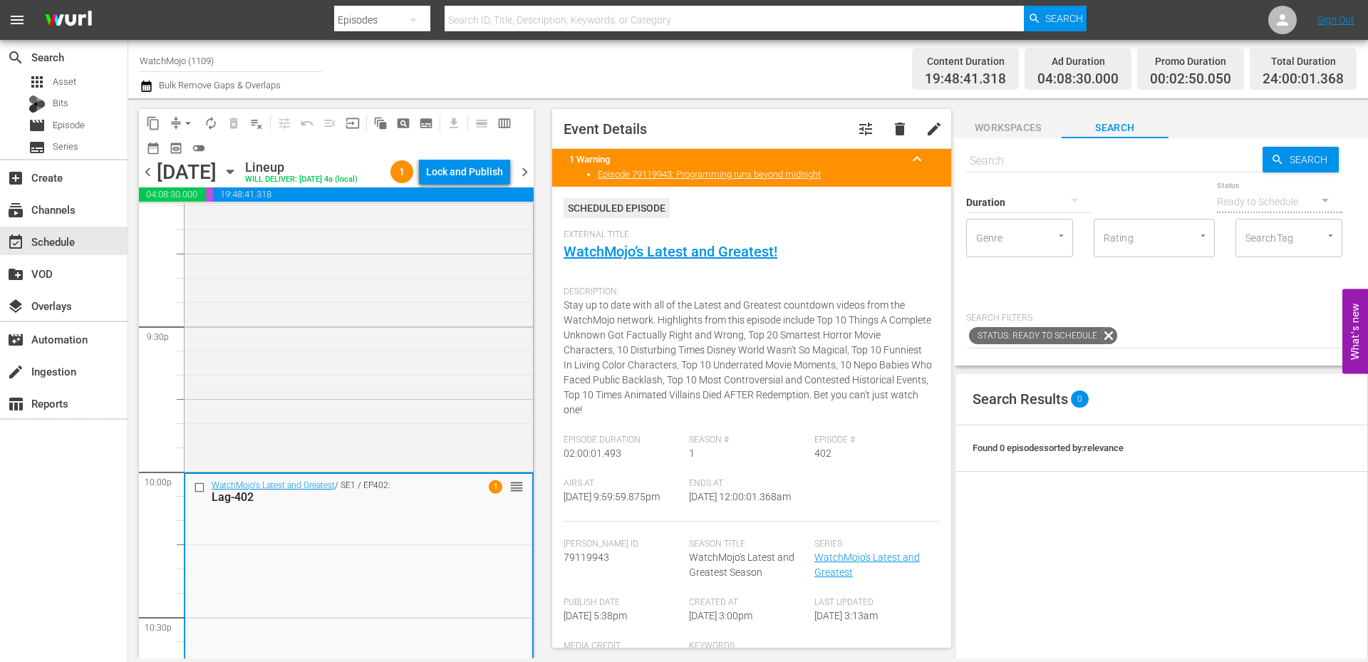
click at [514, 174] on div "1 Lock and Publish" at bounding box center [450, 172] width 131 height 24
click at [527, 167] on span "chevron_right" at bounding box center [525, 172] width 18 height 18
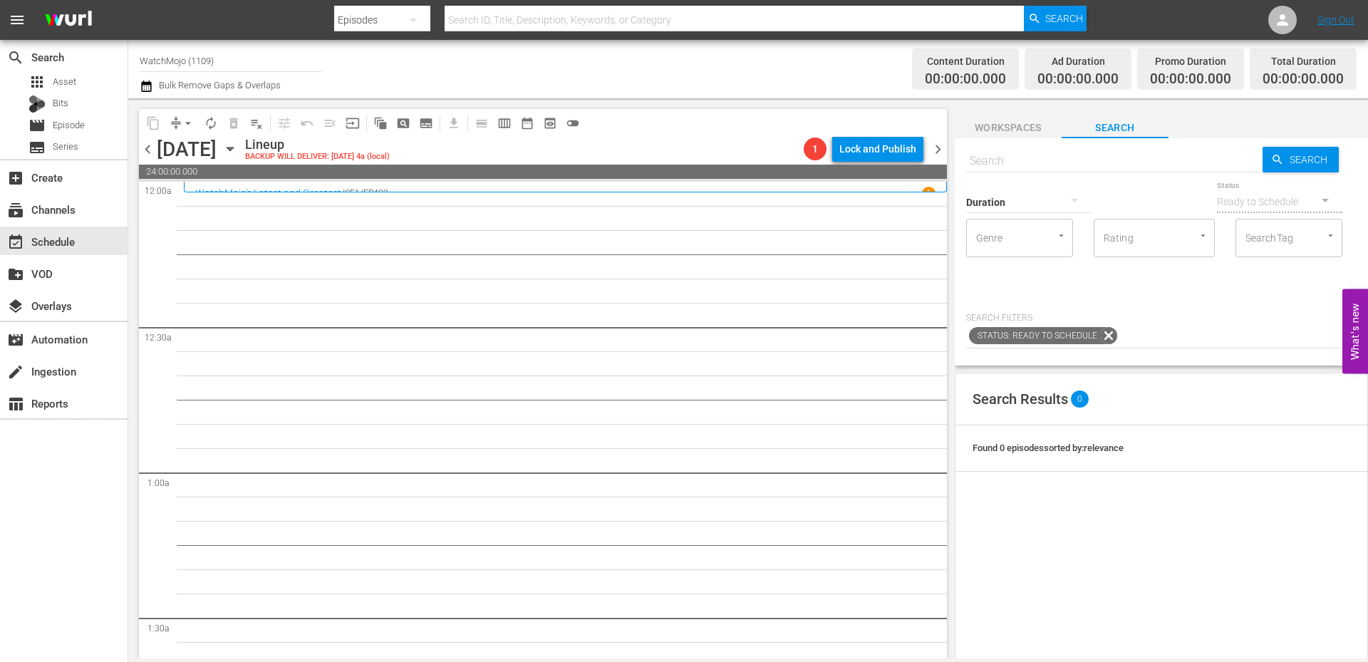
click at [1014, 163] on input "text" at bounding box center [1114, 161] width 296 height 34
paste input "LAG-176"
type input "LAG-176"
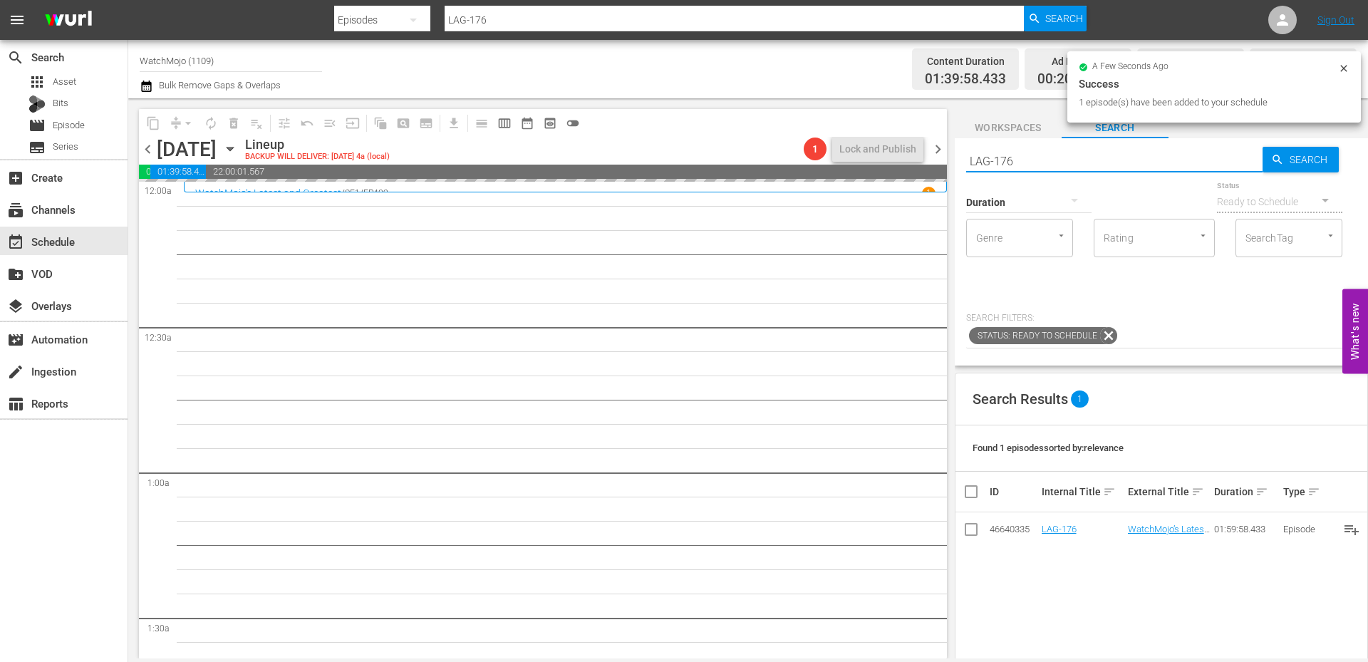
click at [900, 145] on div "content_copy compress arrow_drop_down autorenew_outlined delete_forever_outline…" at bounding box center [747, 378] width 1239 height 560
paste input "WM-Film-Top-20-Movie-Flops-From-The-80s-That-Got-Popular-Again_D4V6W5"
type input "WM-Film-Top-20-Movie-Flops-From-The-80s-That-Got-Popular-Again_D4V6W5"
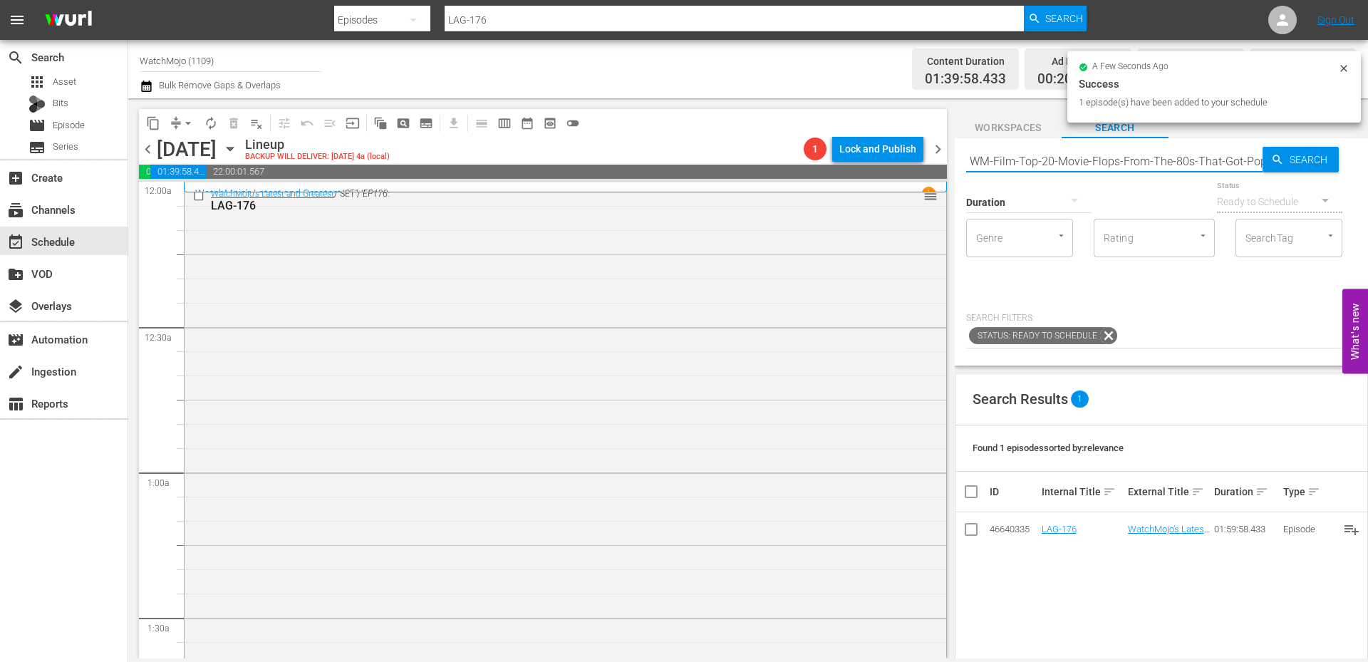
scroll to position [0, 105]
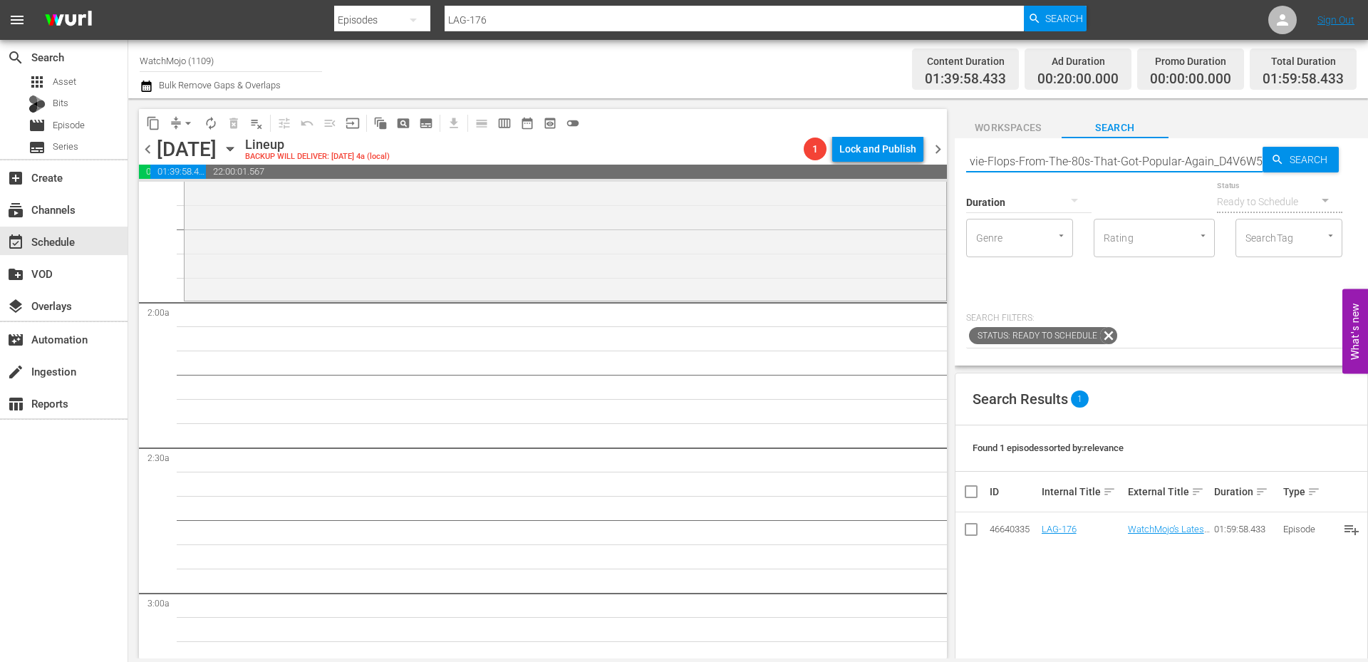
type input "WM-Film-Top-20-Movie-Flops-From-The-80s-That-Got-Popular-Again_D4V6W5"
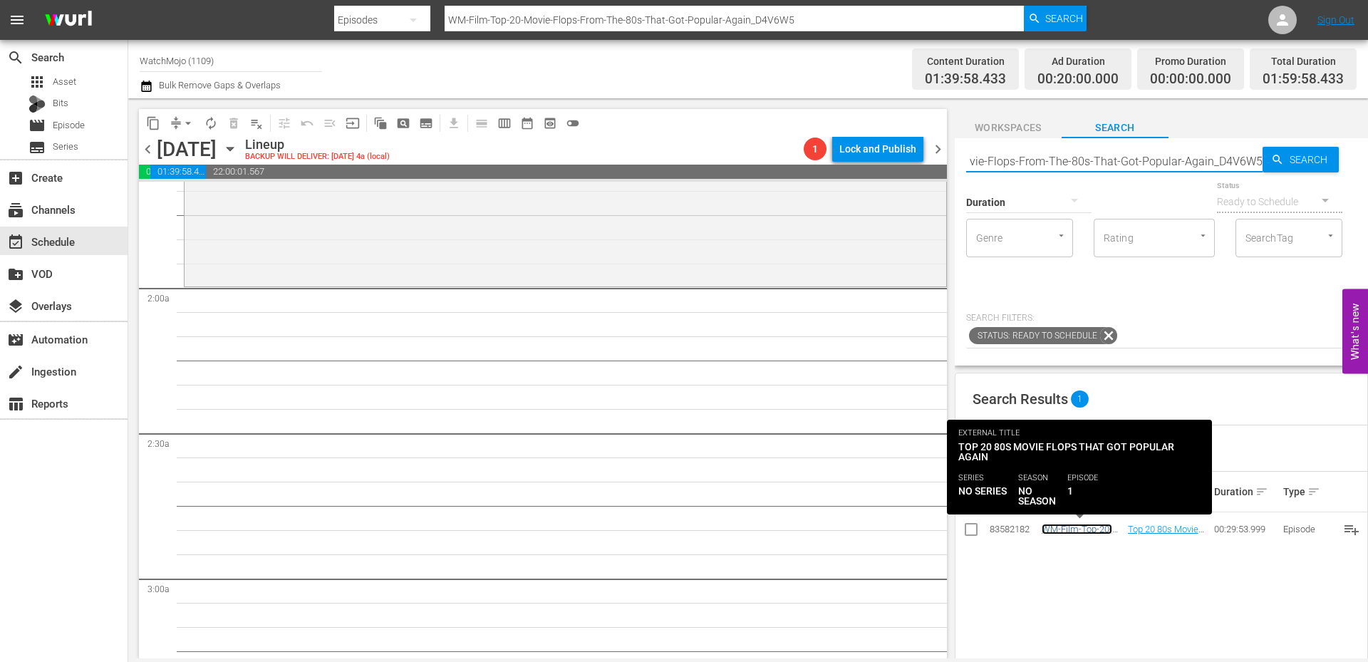
scroll to position [0, 0]
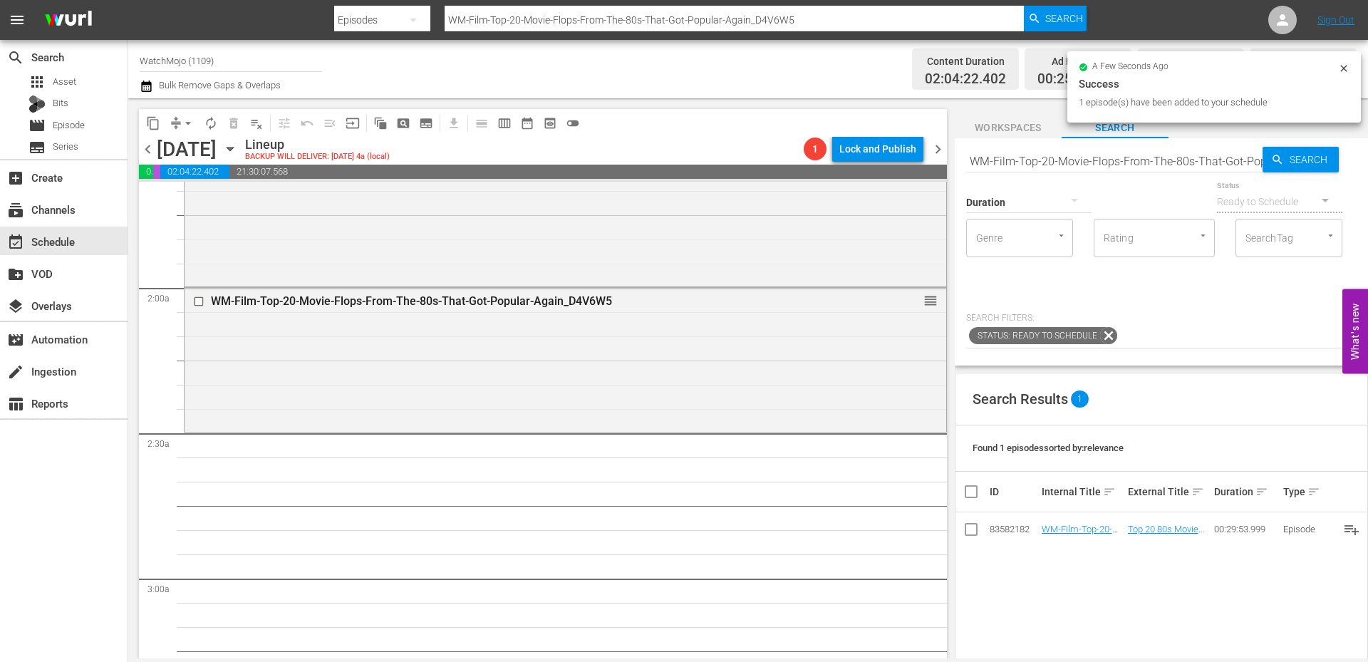
click at [1132, 167] on input "WM-Film-Top-20-Movie-Flops-From-The-80s-That-Got-Popular-Again_D4V6W5" at bounding box center [1114, 161] width 296 height 34
paste input "Celeb-20-Missing-Celebs-Who-Were-NEVER-Found_Y4Q7O9"
type input "WM-Celeb-20-Missing-Celebs-Who-Were-NEVER-Found_Y4Q7O9"
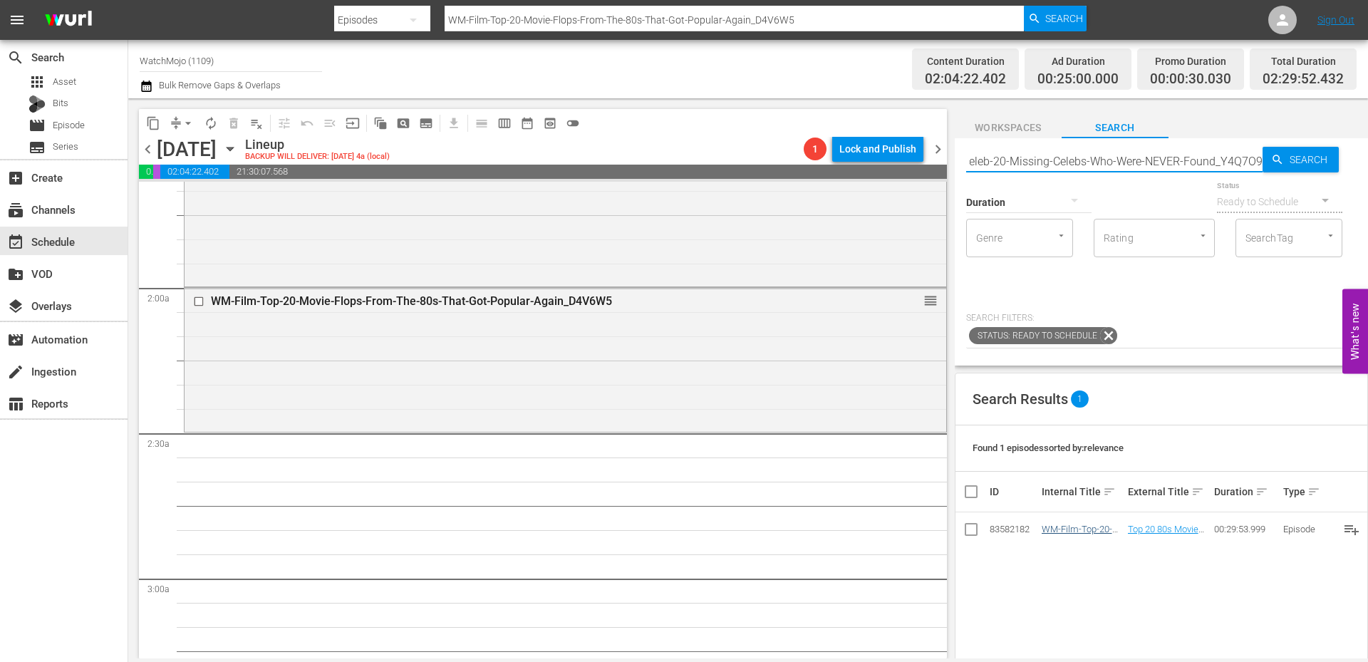
type input "WM-Celeb-20-Missing-Celebs-Who-Were-NEVER-Found_Y4Q7O9"
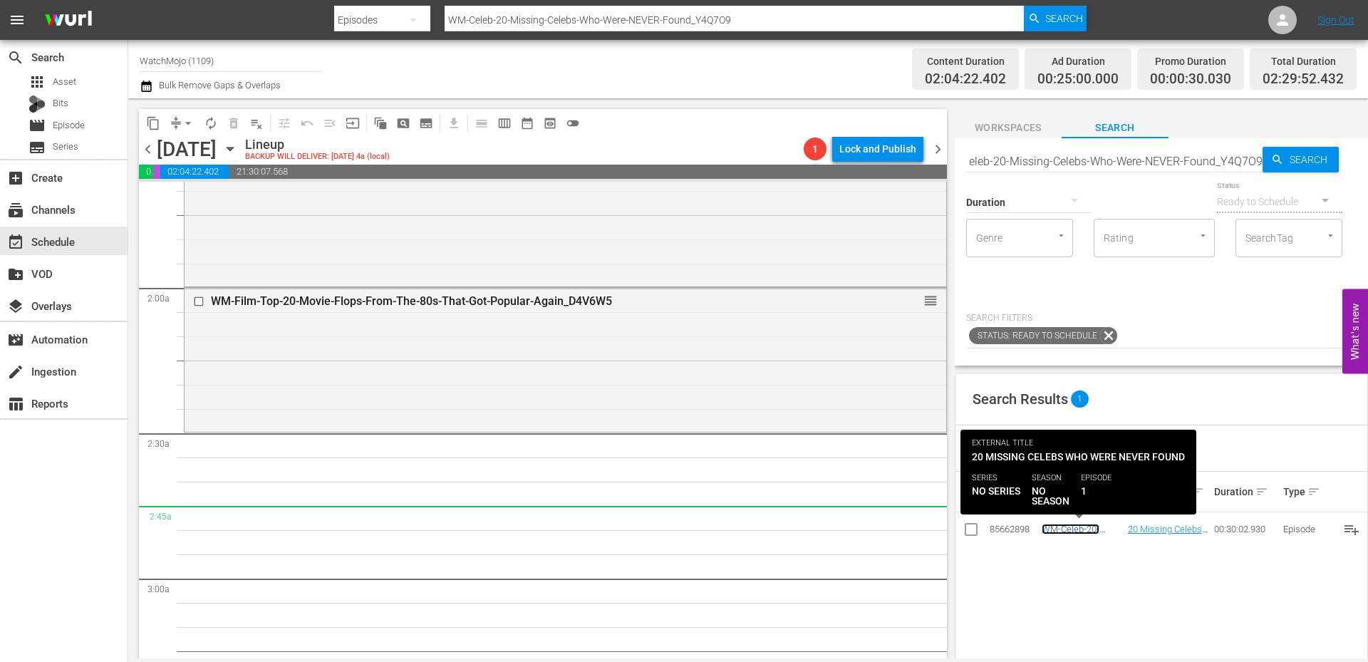
scroll to position [0, 0]
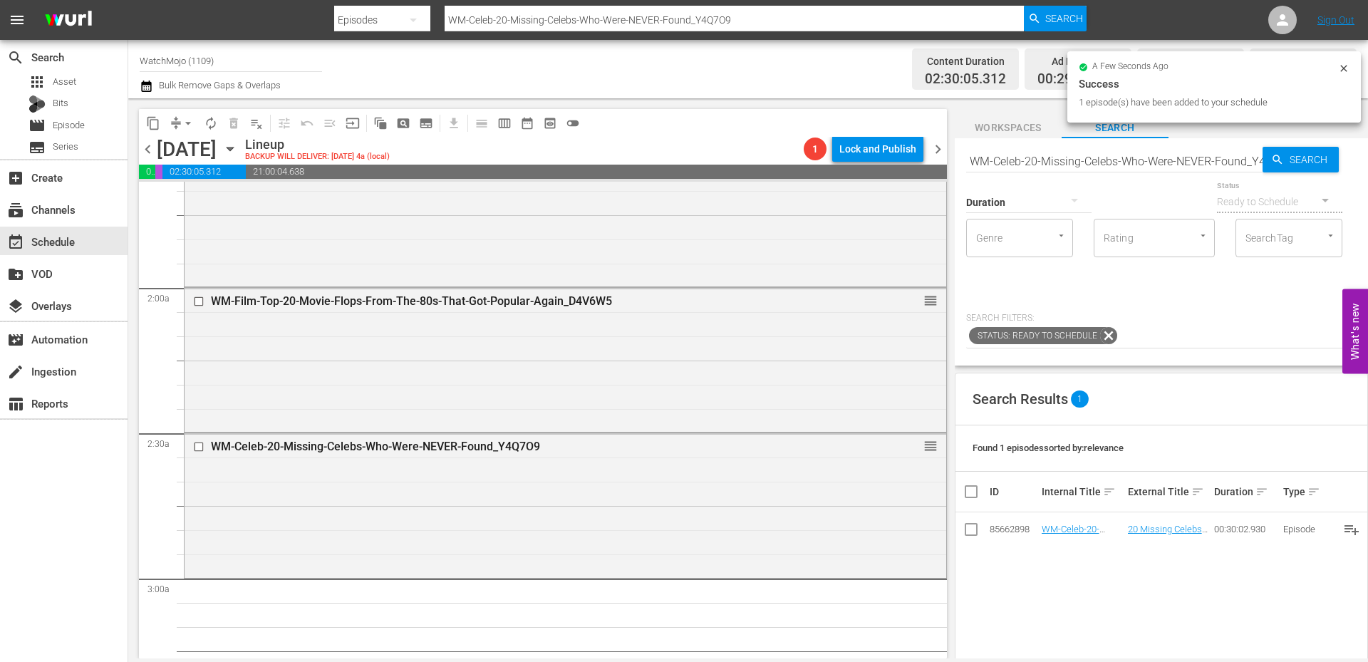
click at [1095, 163] on input "WM-Celeb-20-Missing-Celebs-Who-Were-NEVER-Found_Y4Q7O9" at bounding box center [1114, 161] width 296 height 34
paste input "Pop-Top-20-Most-Expensive-KAREN-Rampages_S5R0G3"
type input "WM-Pop-Top-20-Most-Expensive-KAREN-Rampages_S5R0G3"
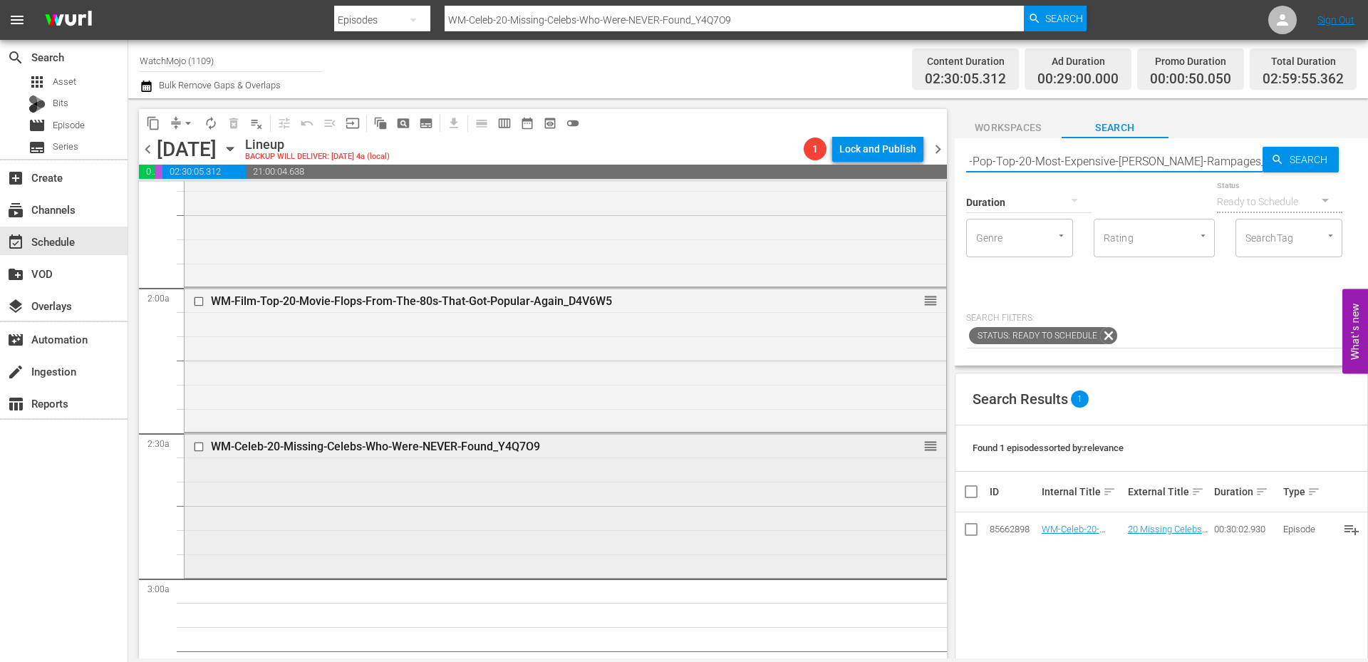
type input "WM-Pop-Top-20-Most-Expensive-KAREN-Rampages_S5R0G3"
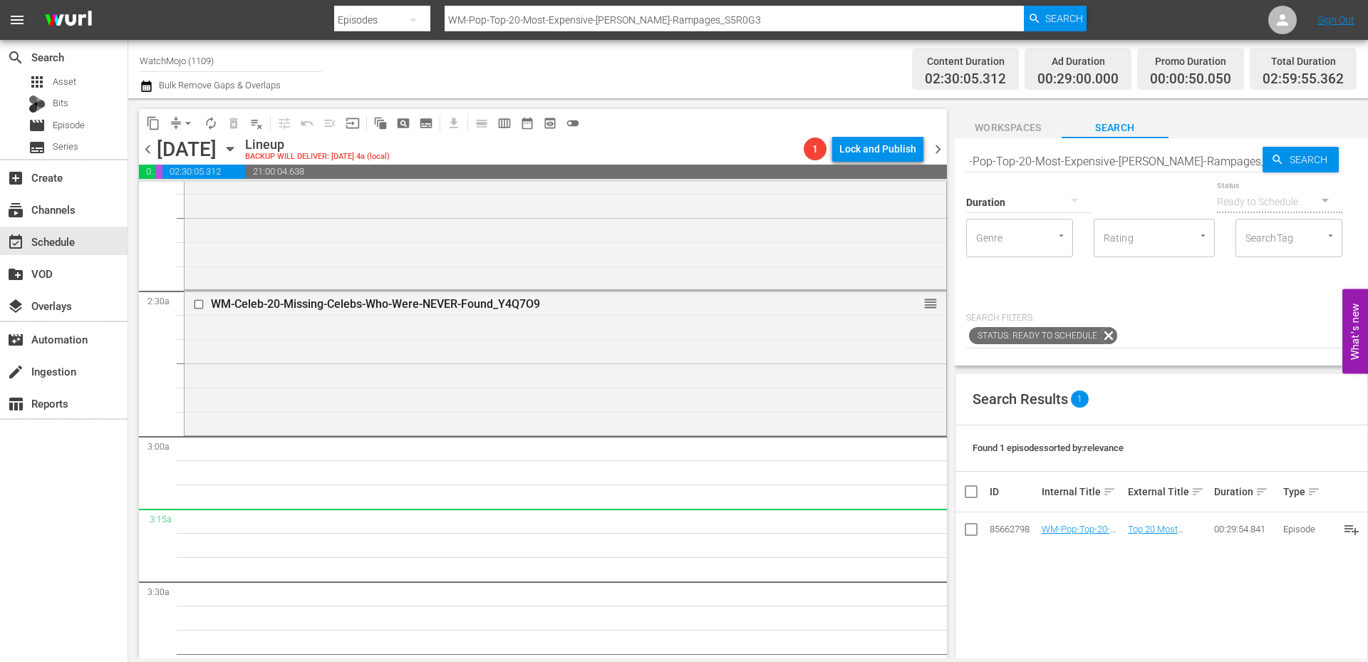
scroll to position [0, 0]
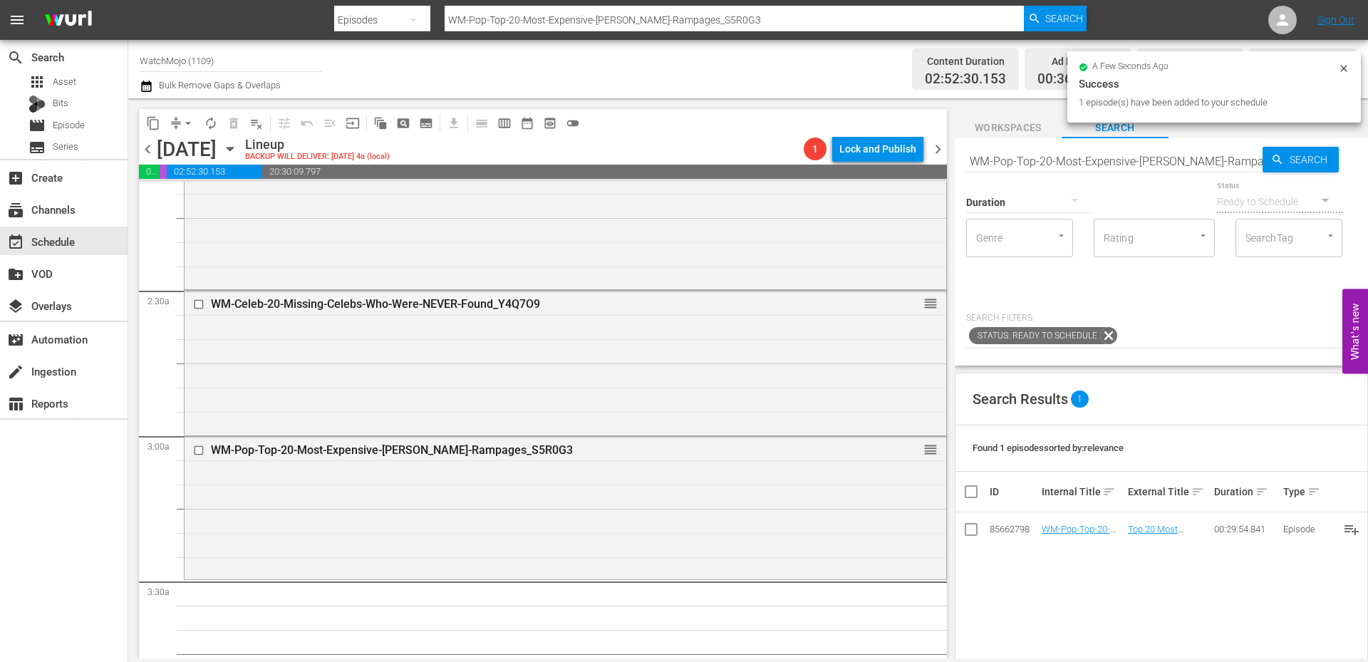
click at [1076, 163] on input "WM-Pop-Top-20-Most-Expensive-KAREN-Rampages_S5R0G3" at bounding box center [1114, 161] width 296 height 34
paste input "Film-Top-20-4th-Wall-Breaks-in-Film_W3T1K6"
type input "WM-Film-Top-20-4th-Wall-Breaks-in-Film_W3T1K6"
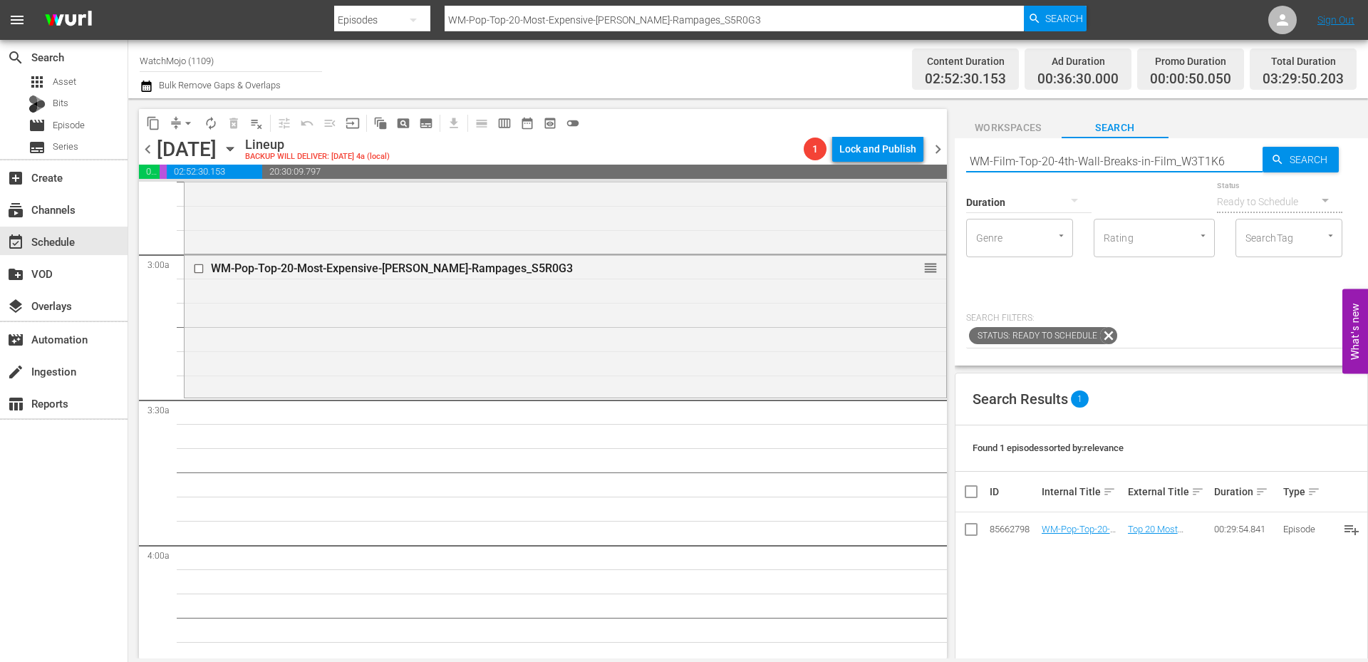
scroll to position [807, 0]
type input "WM-Film-Top-20-4th-Wall-Breaks-in-Film_W3T1K6"
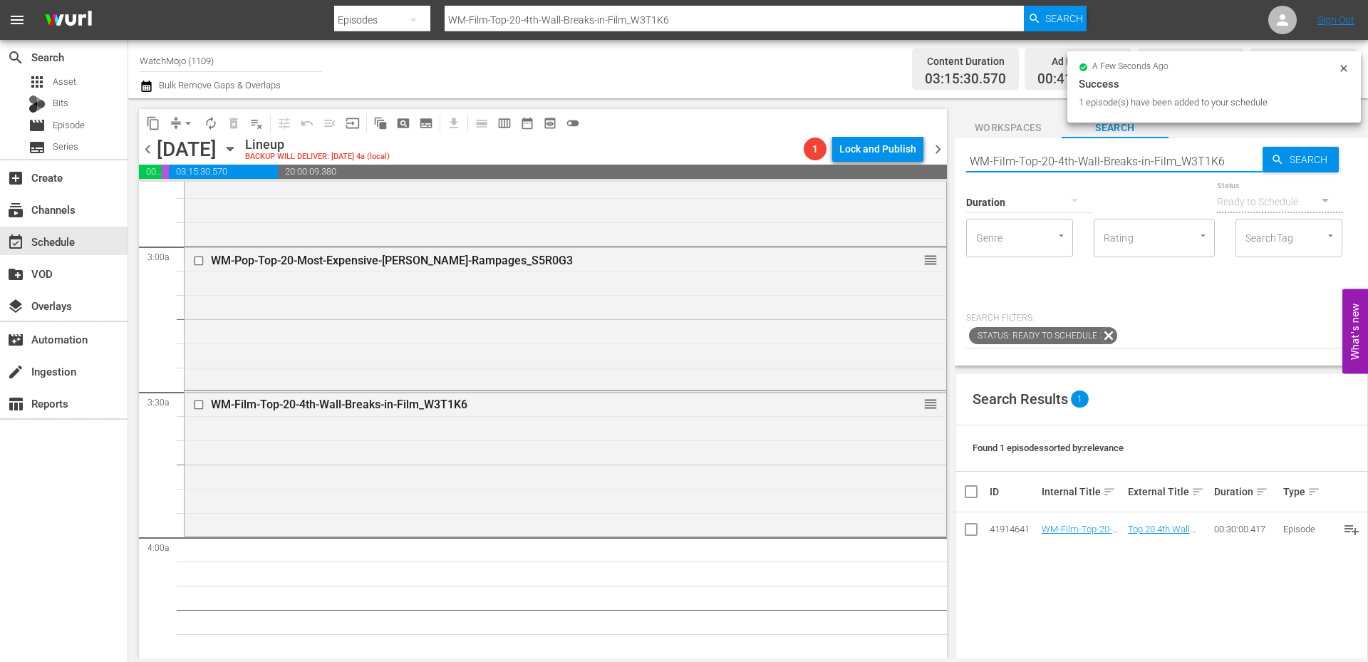
drag, startPoint x: 1223, startPoint y: 163, endPoint x: 962, endPoint y: 142, distance: 262.3
click at [962, 142] on div "Search WM-Film-Top-20-4th-Wall-Breaks-in-Film_W3T1K6 Search Duration Status Rea…" at bounding box center [1160, 251] width 413 height 227
paste input "LAG-302"
type input "LAG-302"
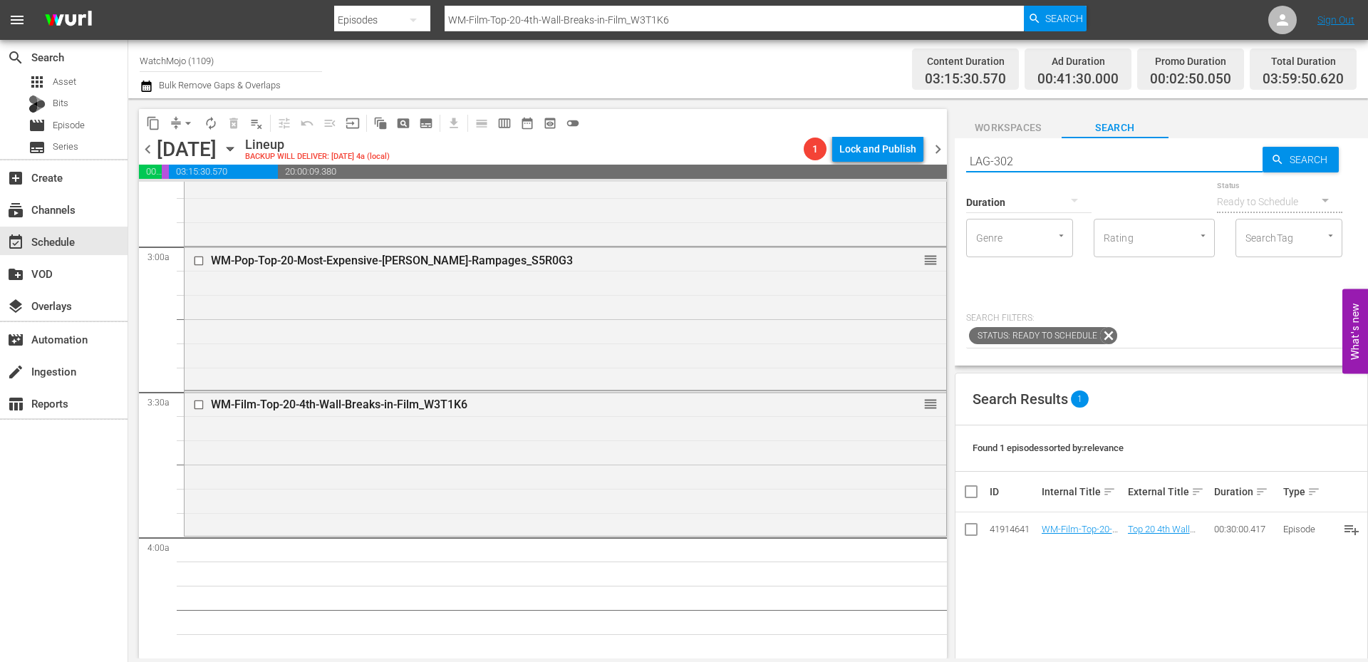
type input "LAG-302"
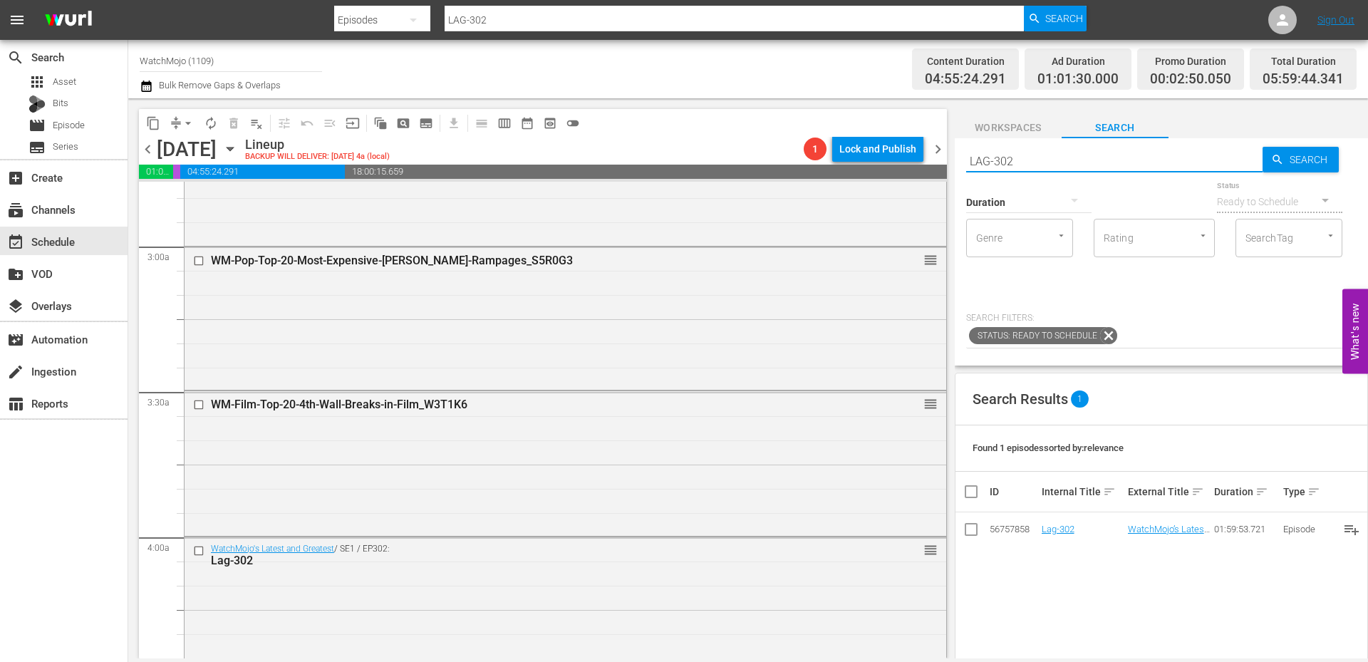
drag, startPoint x: 1031, startPoint y: 156, endPoint x: 910, endPoint y: 150, distance: 121.2
click at [910, 150] on div "content_copy compress arrow_drop_down autorenew_outlined delete_forever_outline…" at bounding box center [747, 378] width 1239 height 560
paste input "WM-Deep-Dive-Most-Paused-Movie Moments_Dive128_A4R8Z5"
type input "WM-Deep-Dive-Most-Paused-Movie Moments_Dive128_A4R8Z5"
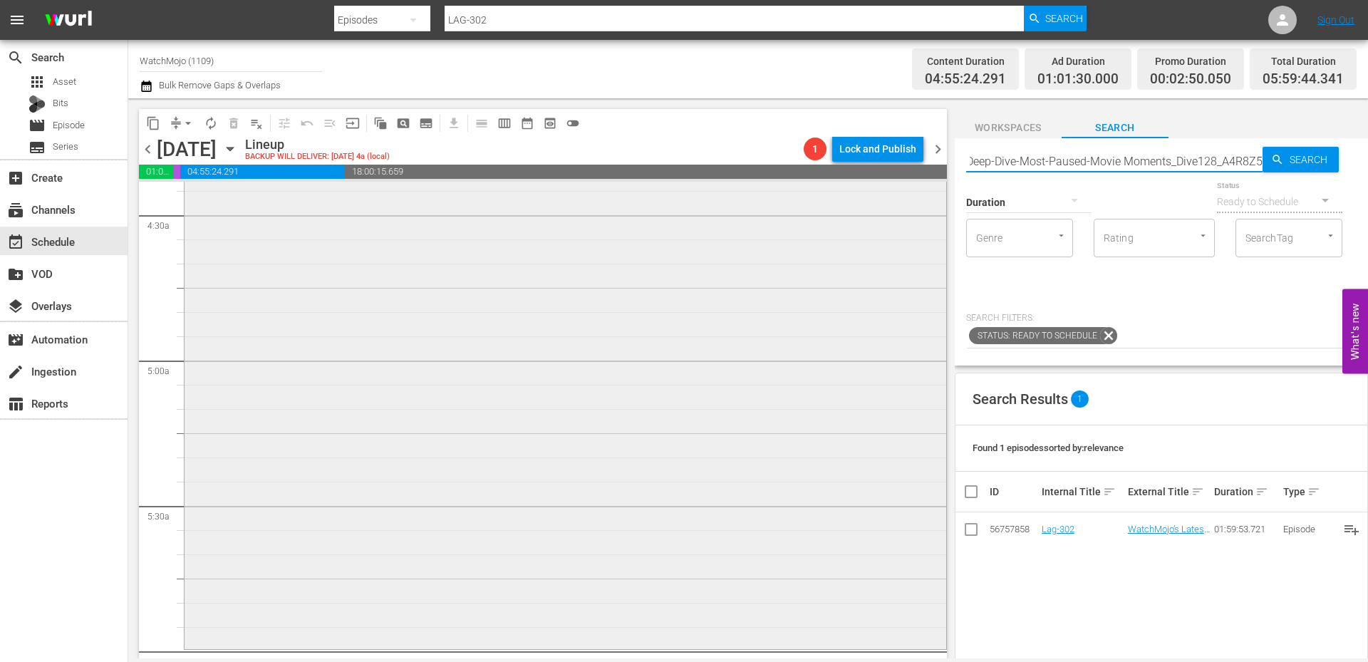
type input "WM-Deep-Dive-Most-Paused-Movie Moments_Dive128_A4R8Z5"
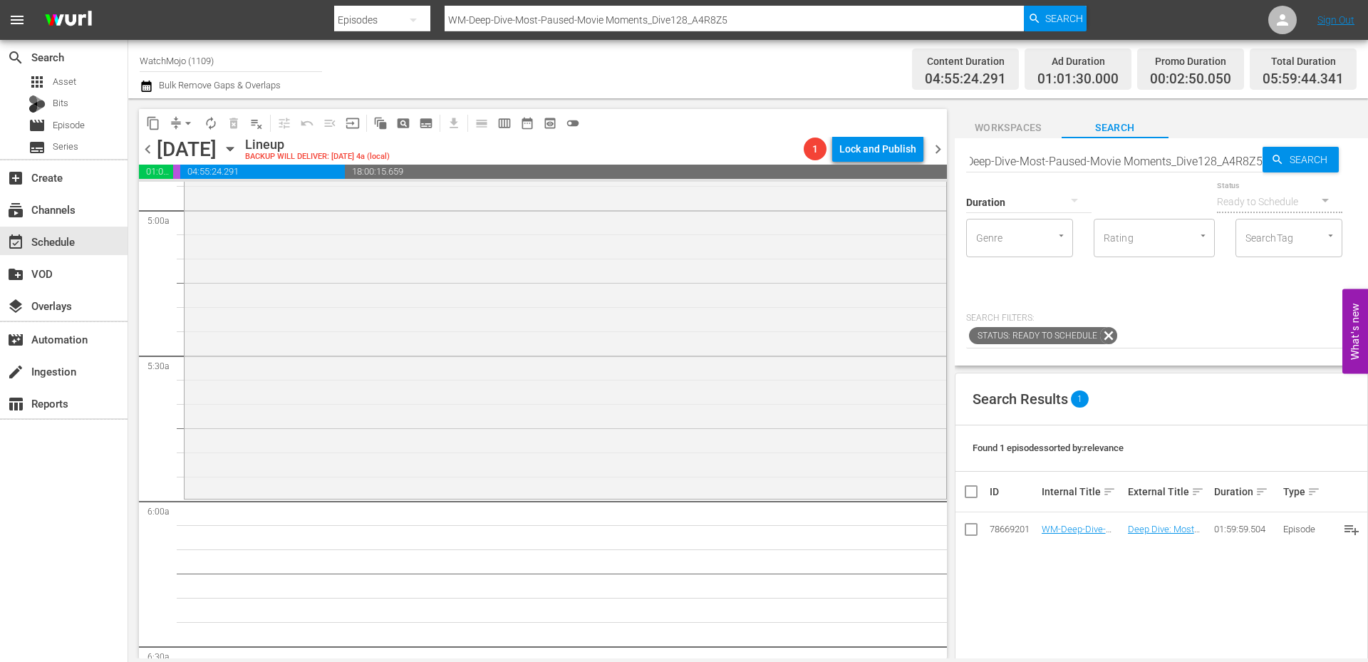
scroll to position [0, 0]
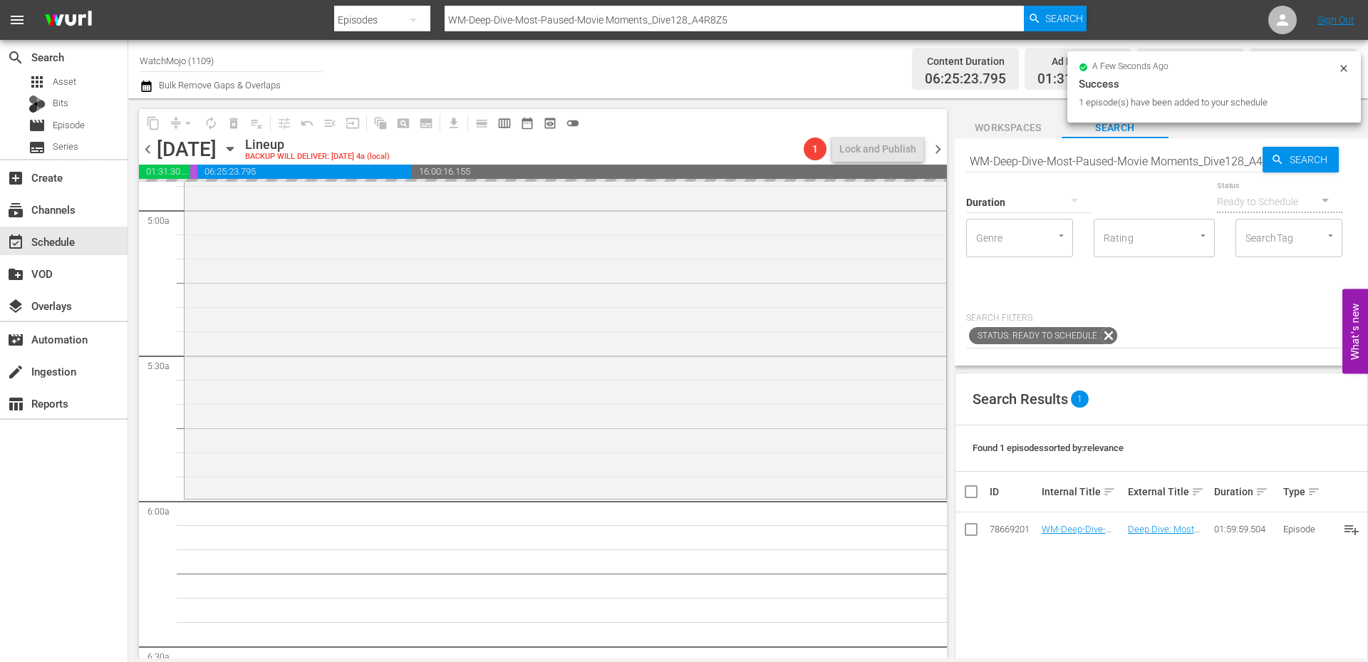
click at [1059, 165] on input "WM-Deep-Dive-Most-Paused-Movie Moments_Dive128_A4R8Z5" at bounding box center [1114, 161] width 296 height 34
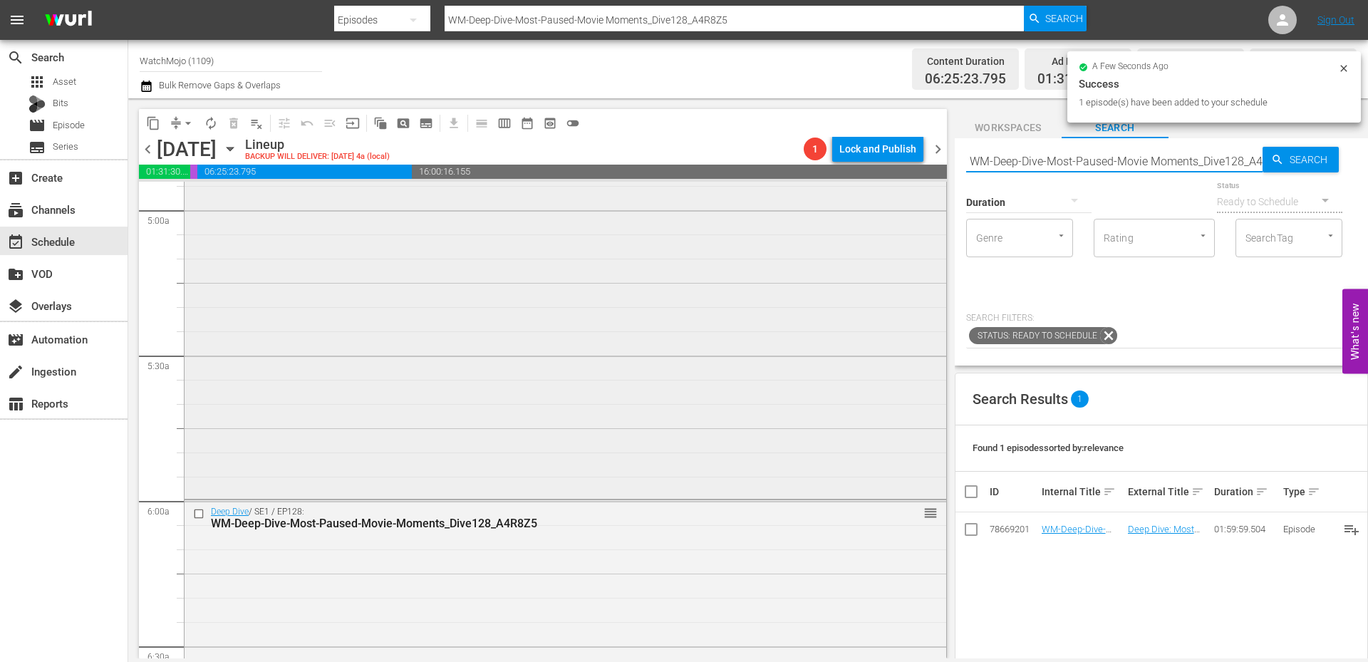
paste input "Star-Wars_DIVE43"
type input "WM-Deep-Dive-Star-Wars_DIVE43"
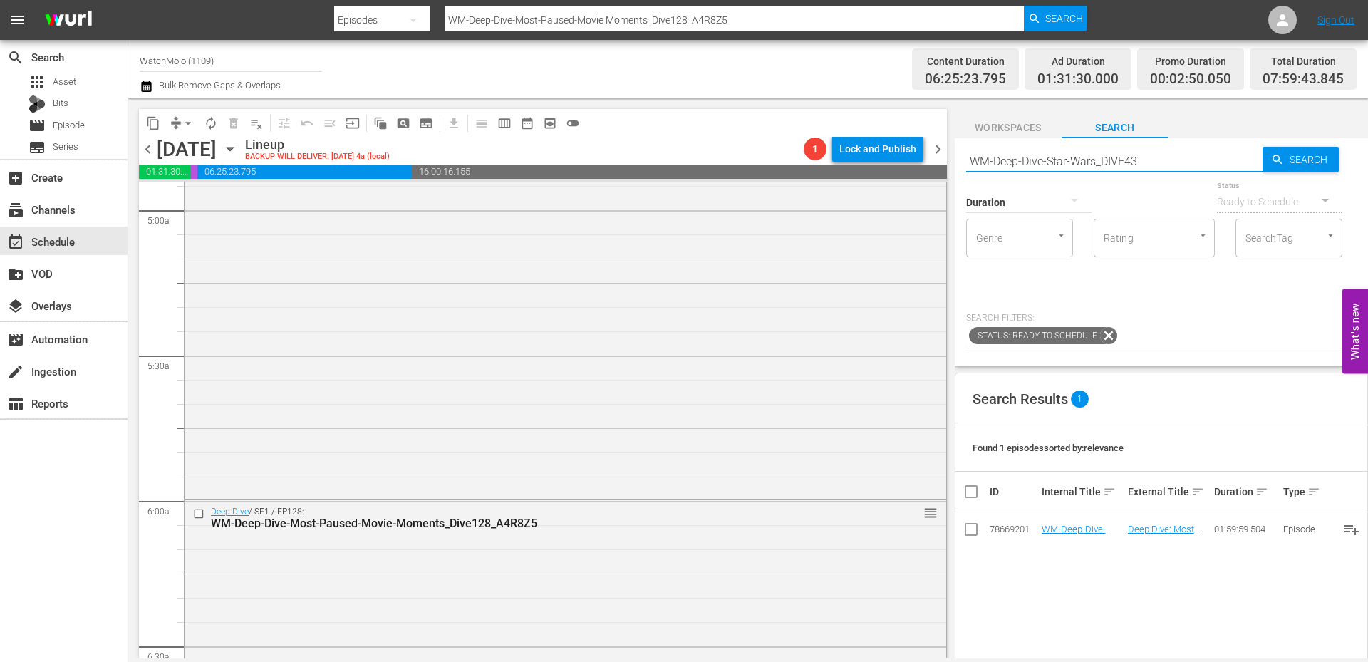
type input "WM-Deep-Dive-Star-Wars_DIVE43"
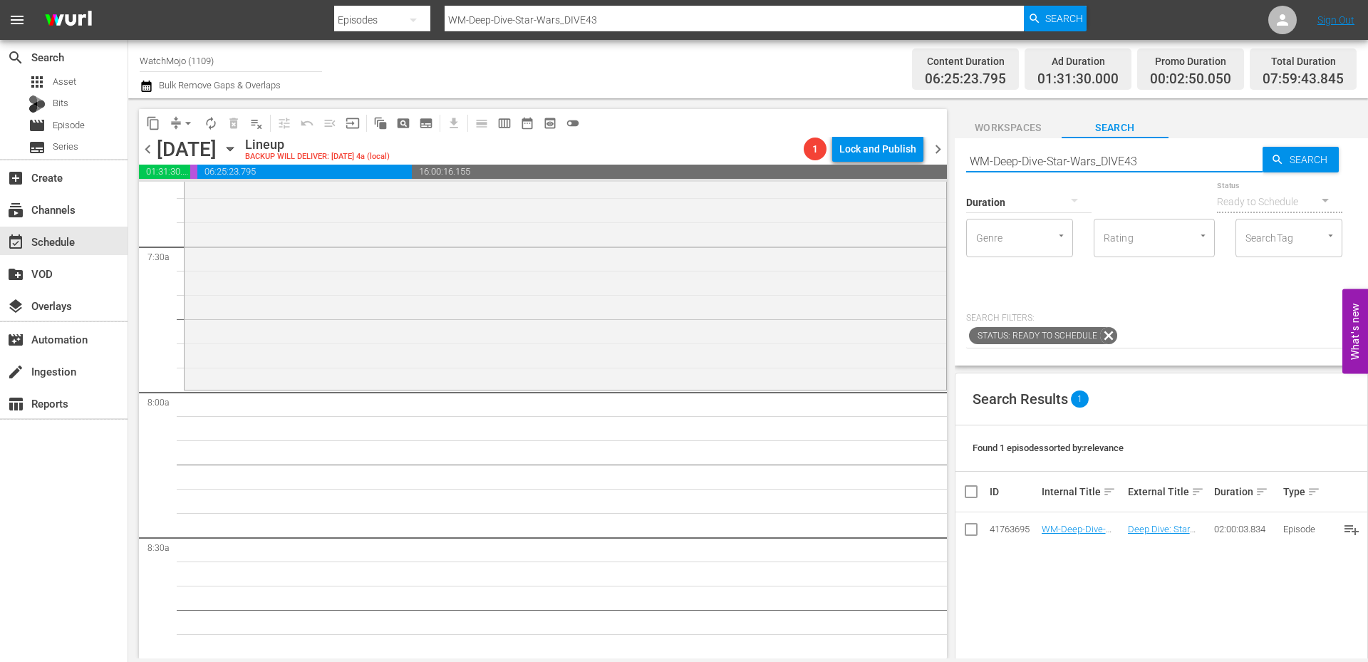
scroll to position [2137, 0]
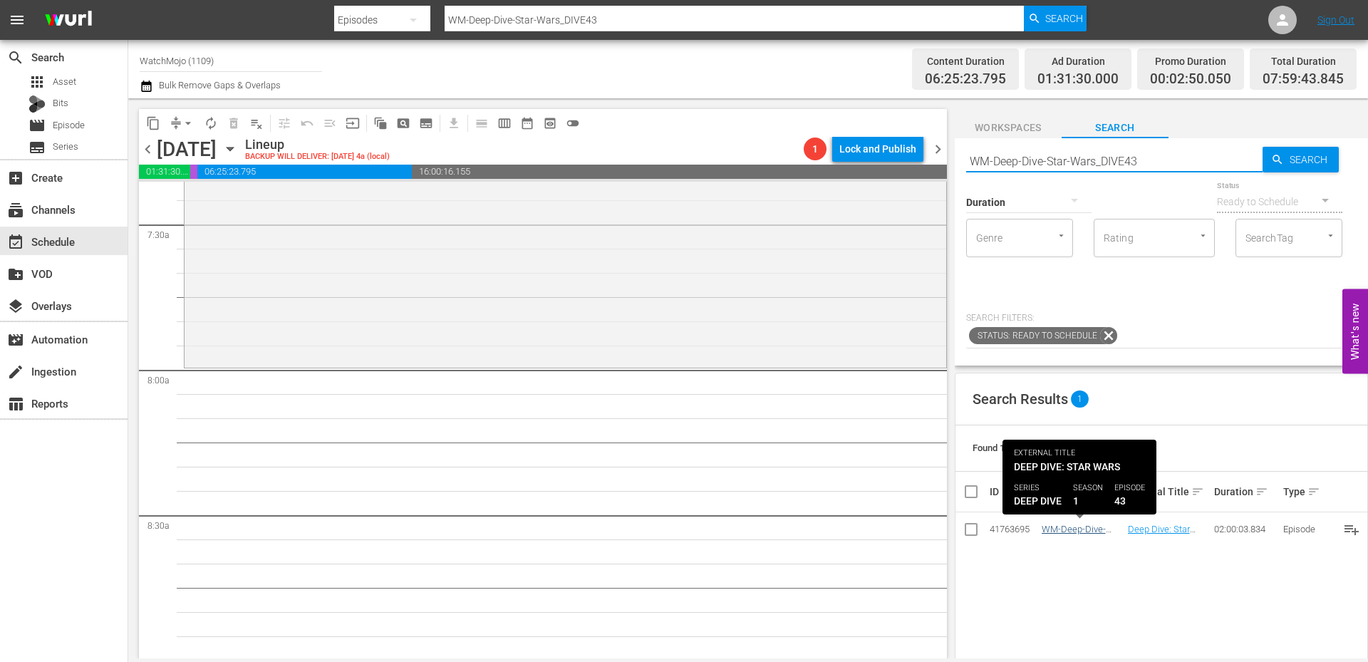
type input "WM-Deep-Dive-Star-Wars_DIVE43"
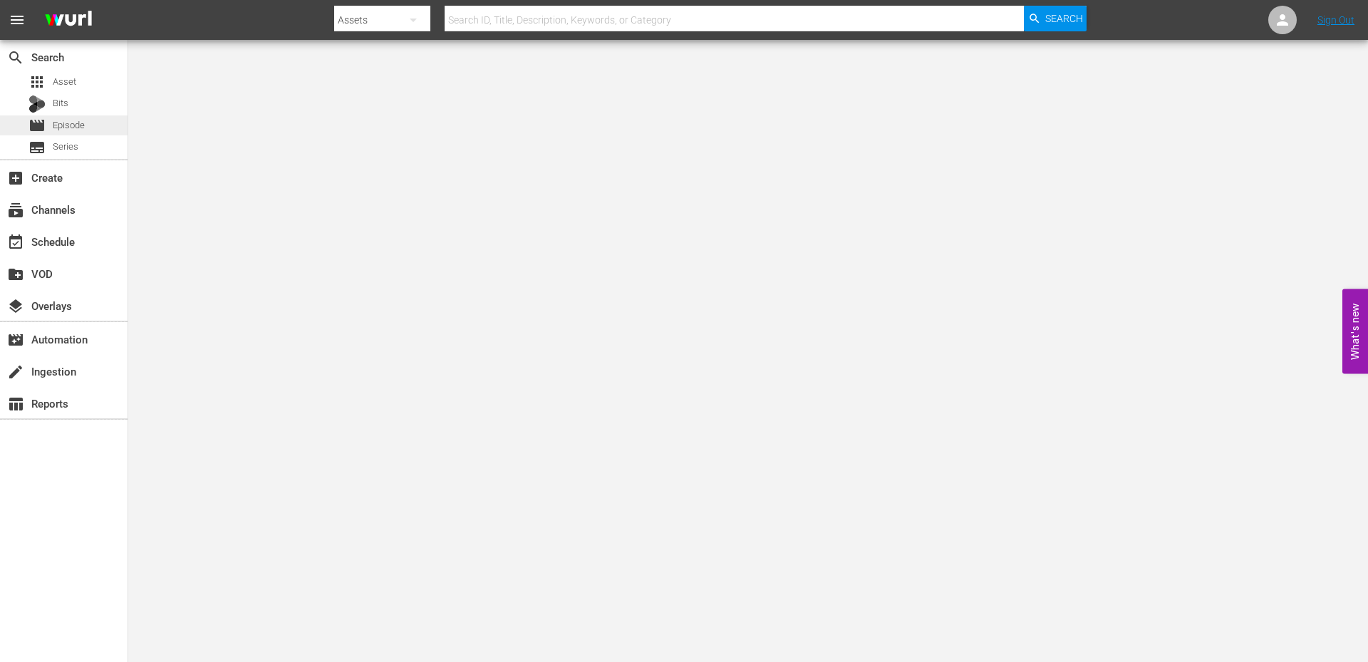
click at [75, 119] on span "Episode" at bounding box center [69, 125] width 32 height 14
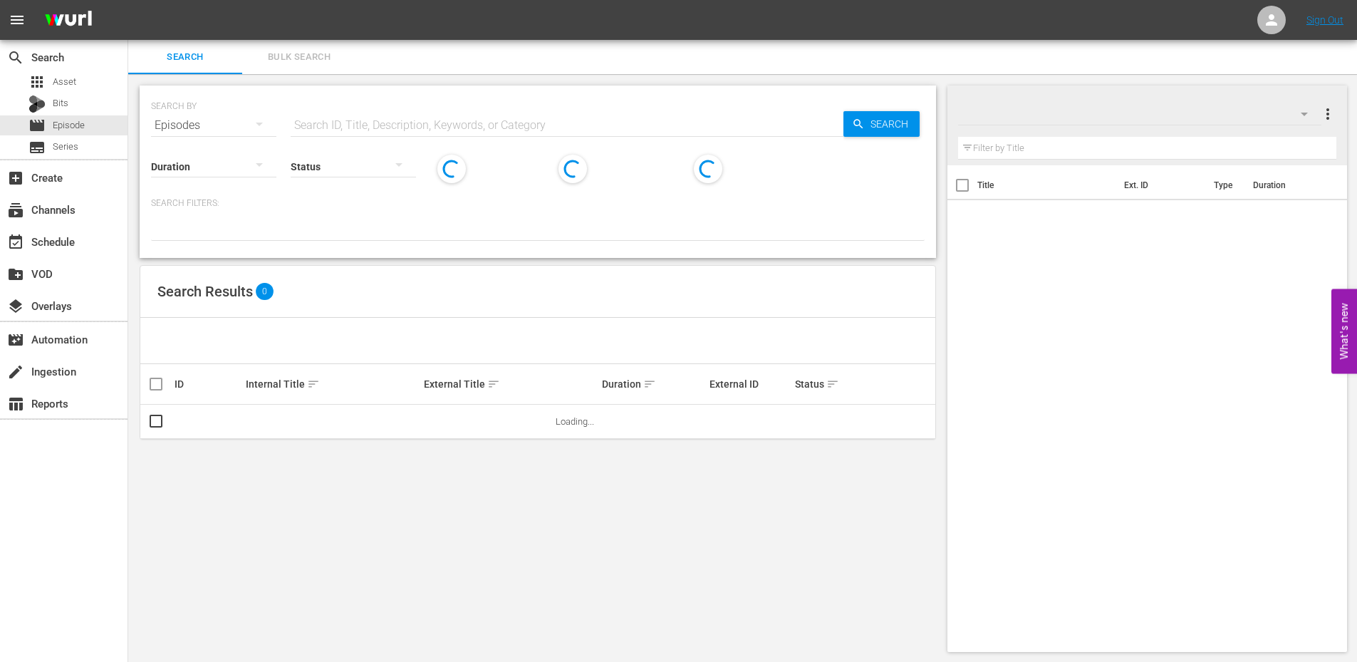
click at [355, 123] on input "text" at bounding box center [567, 125] width 553 height 34
type input "top"
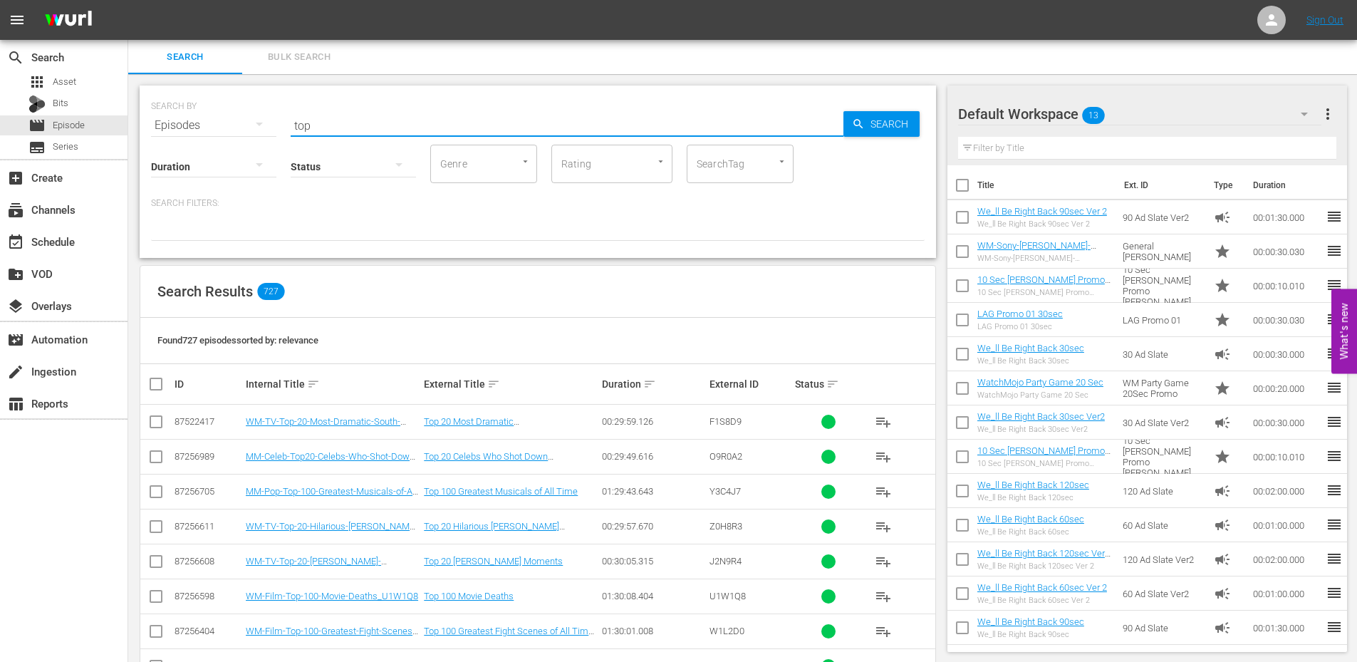
drag, startPoint x: 340, startPoint y: 121, endPoint x: 267, endPoint y: 119, distance: 73.4
click at [267, 119] on div "SEARCH BY Search By Episodes Search ID, Title, Description, Keywords, or Catego…" at bounding box center [538, 116] width 774 height 51
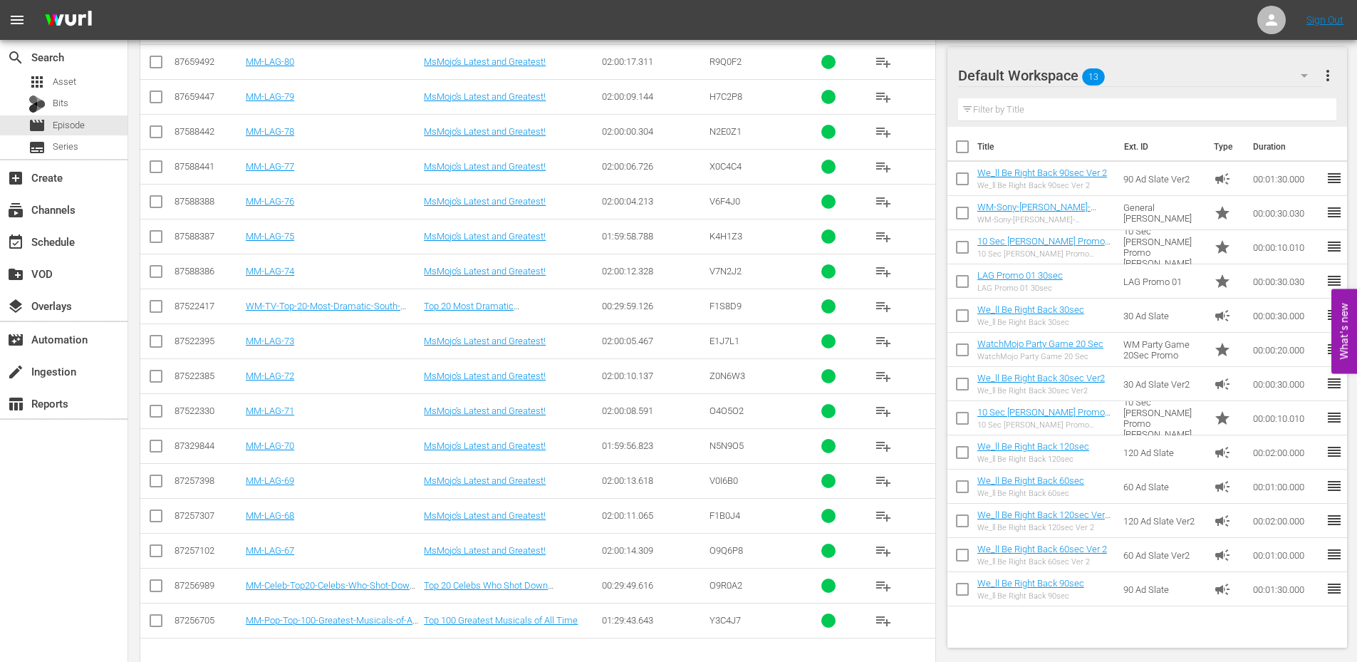
scroll to position [475, 0]
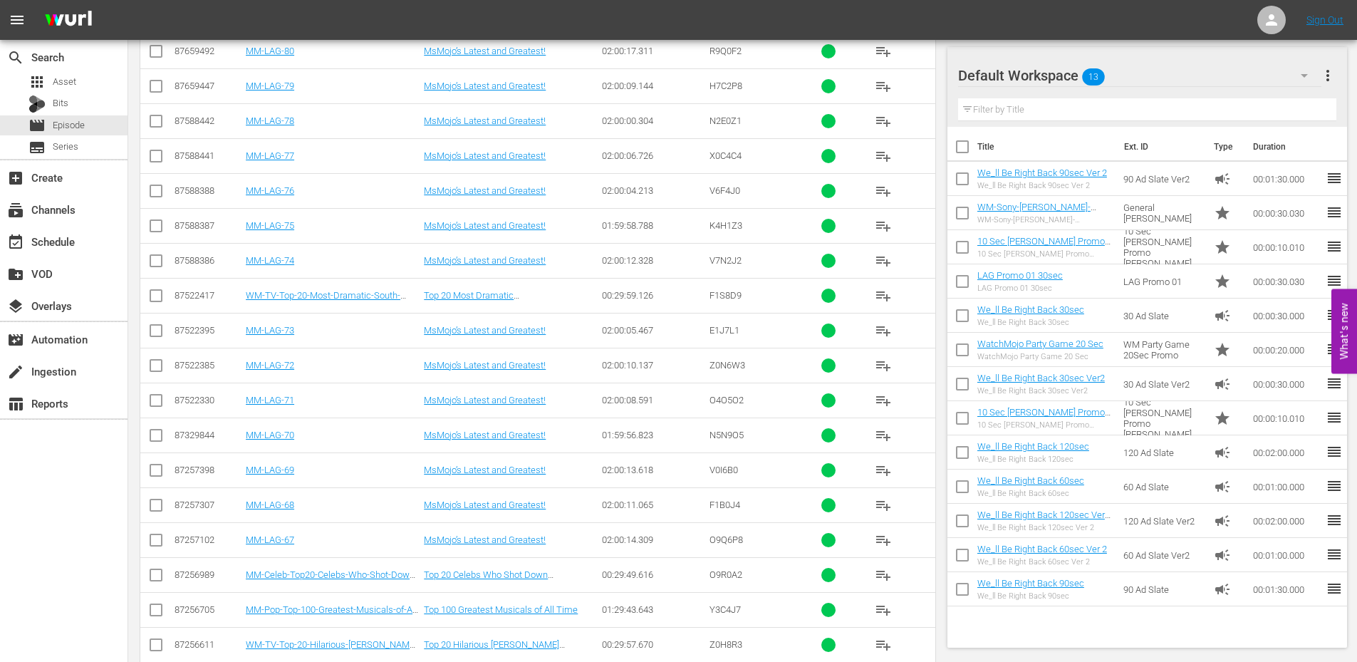
click at [734, 296] on span "F1S8D9" at bounding box center [725, 295] width 32 height 11
copy span "F1S8D9"
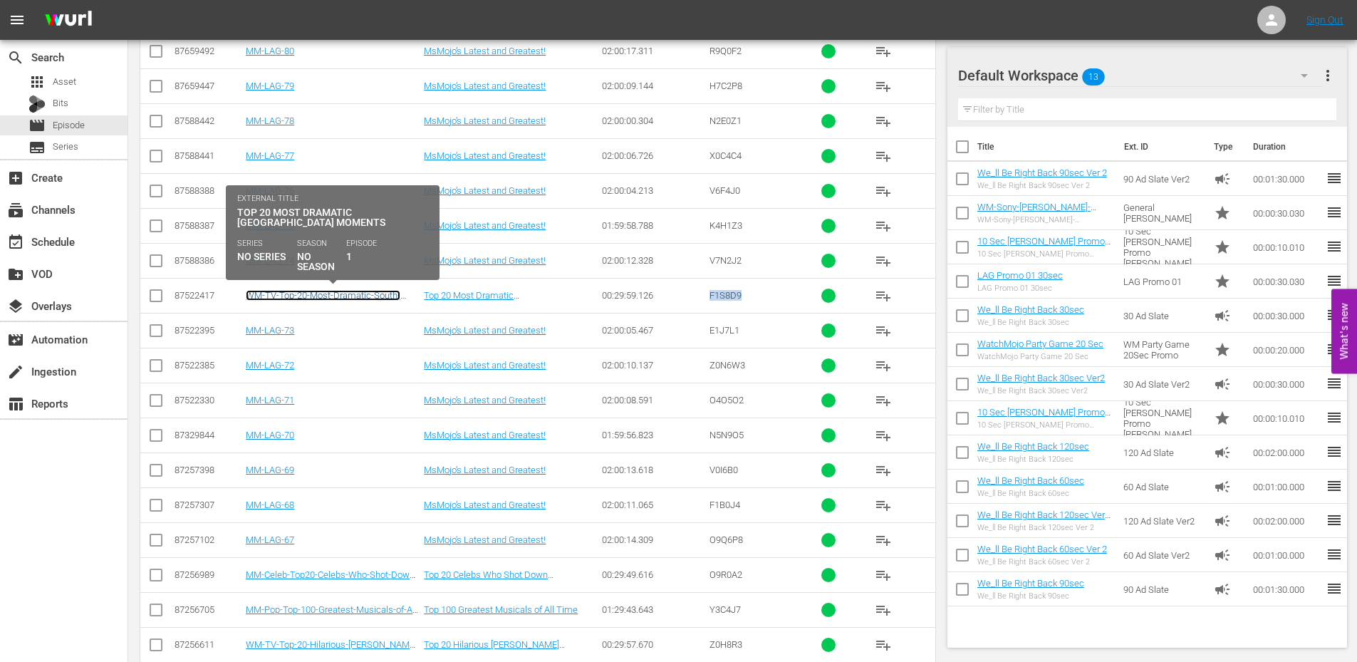
click at [313, 293] on link "WM-TV-Top-20-Most-Dramatic-South-Park-Moments_F1S8D9" at bounding box center [323, 300] width 155 height 21
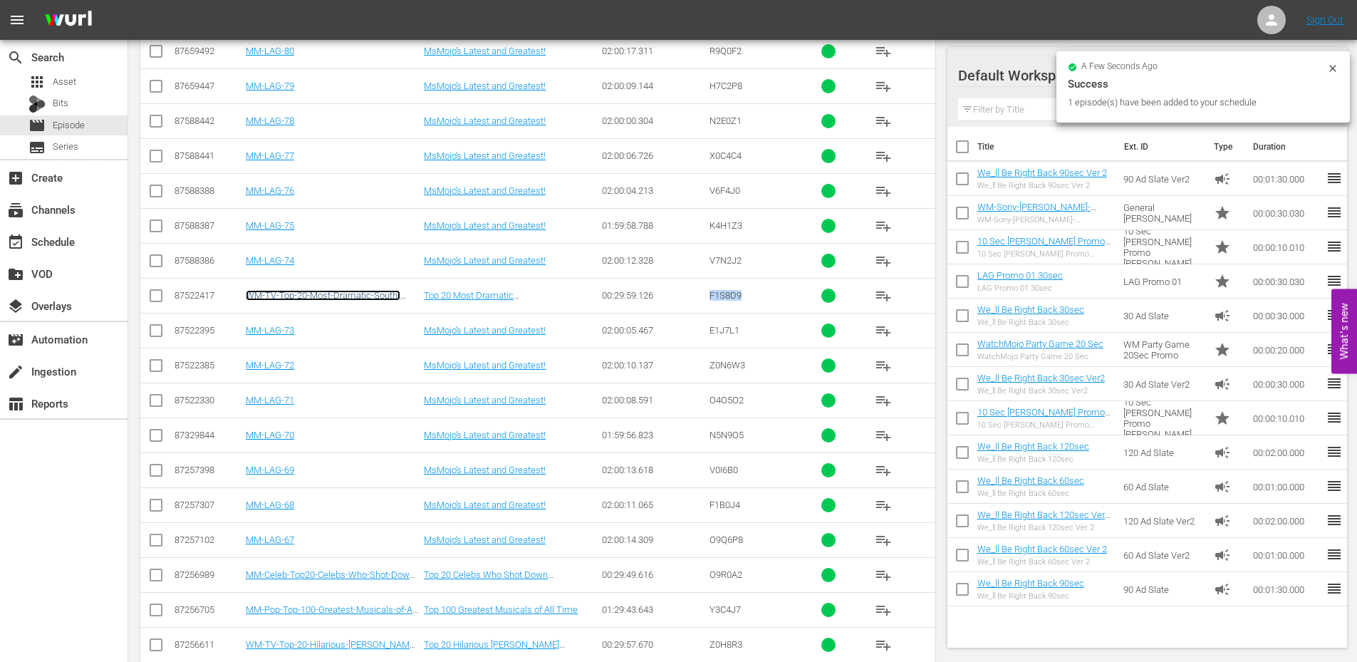
scroll to position [760, 0]
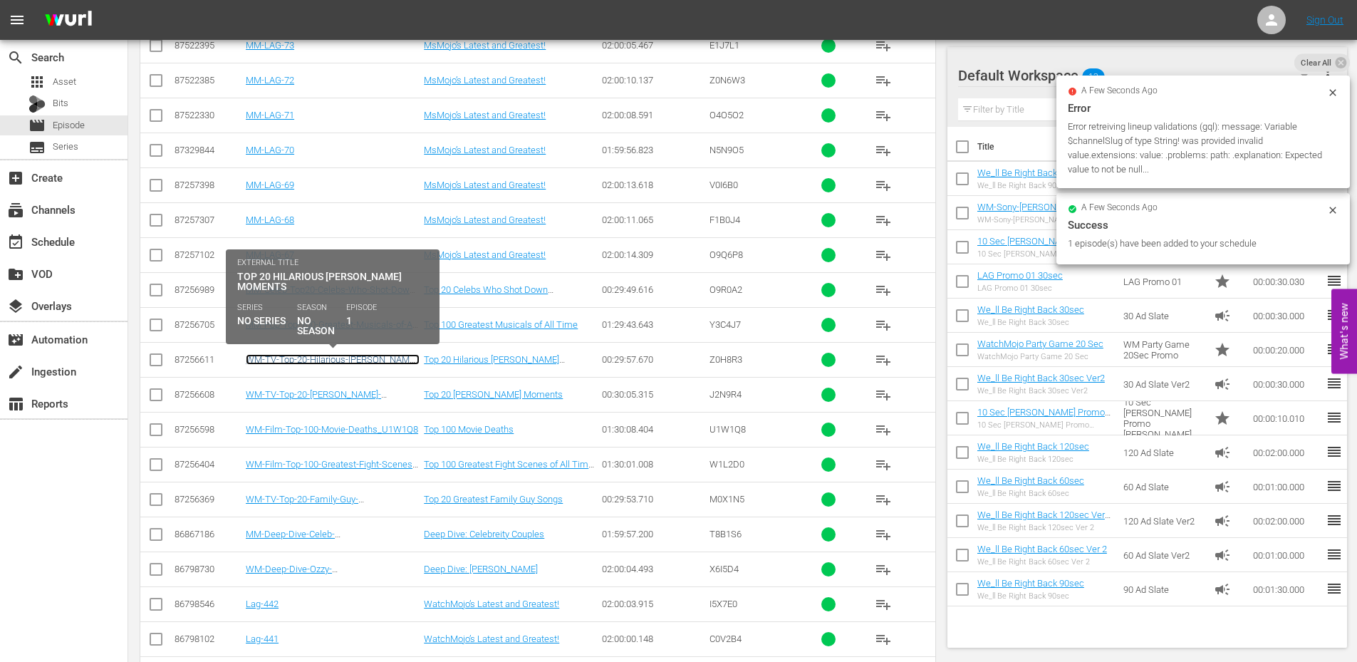
click at [328, 363] on link "WM-TV-Top-20-Hilarious-Homer-Simpson-Moments_Z0H8R3" at bounding box center [333, 364] width 174 height 21
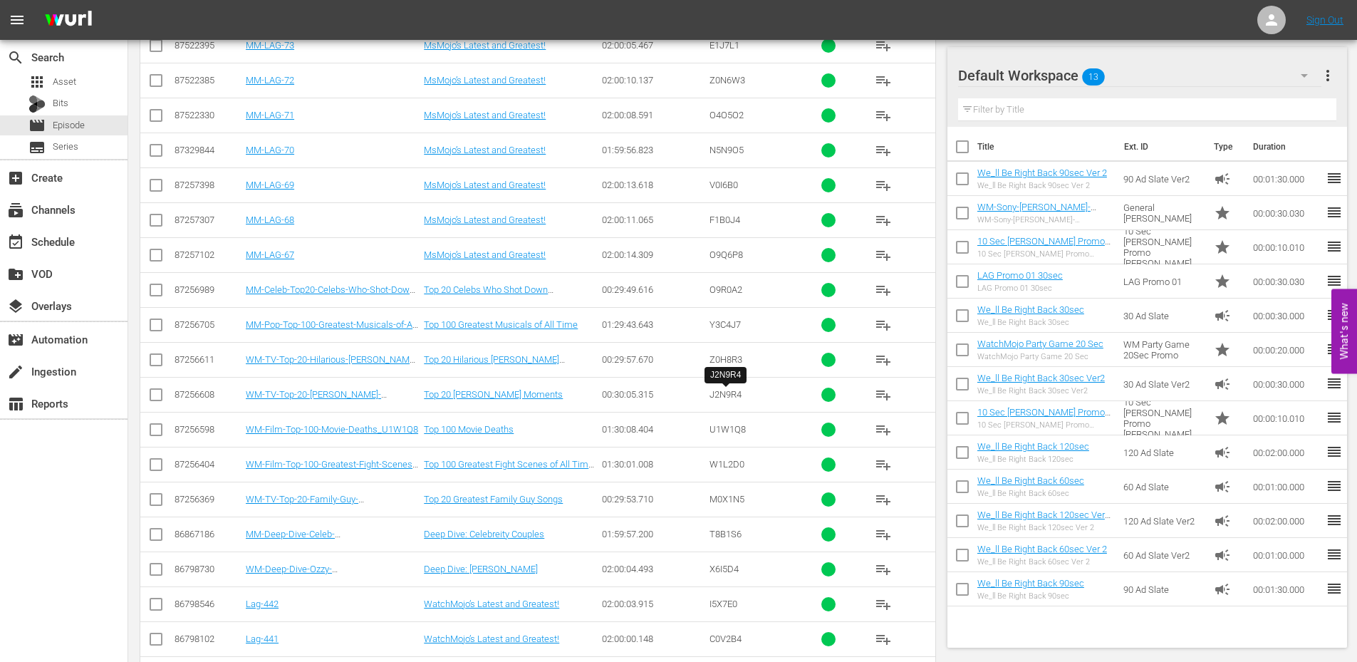
click at [722, 398] on span "J2N9R4" at bounding box center [725, 394] width 32 height 11
copy span "J2N9R4"
click at [723, 496] on span "M0X1N5" at bounding box center [726, 499] width 35 height 11
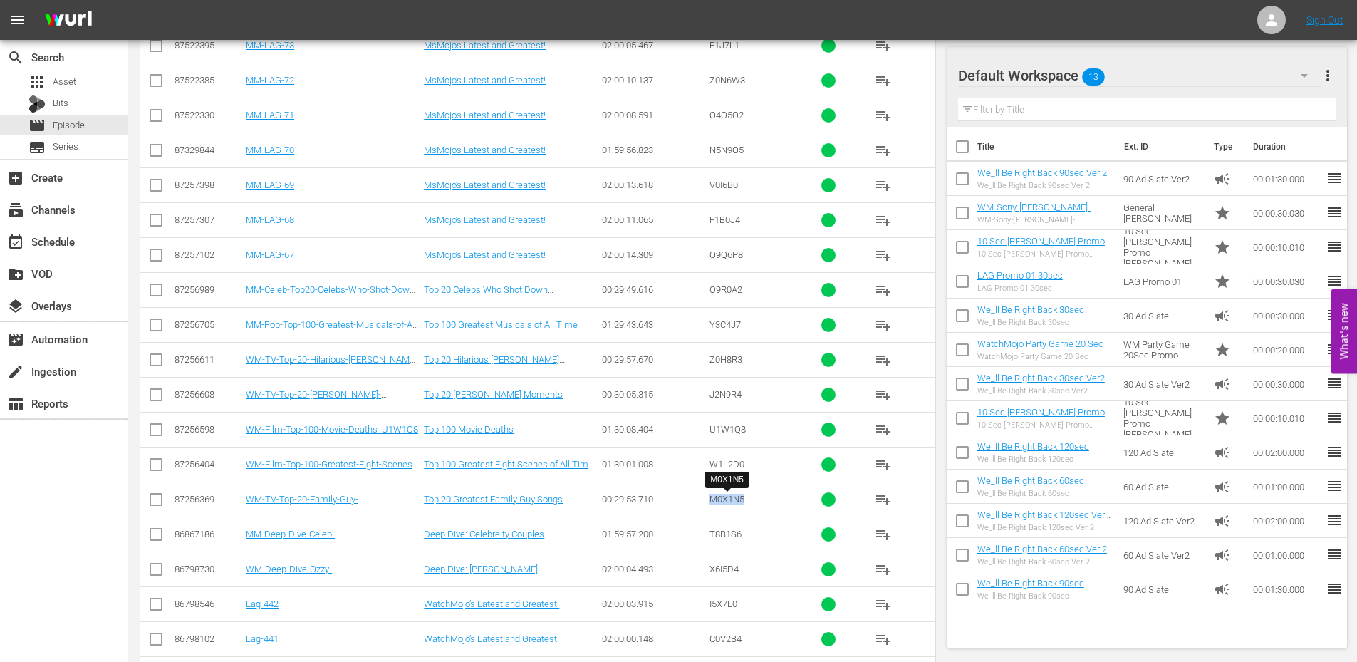
copy span "M0X1N5"
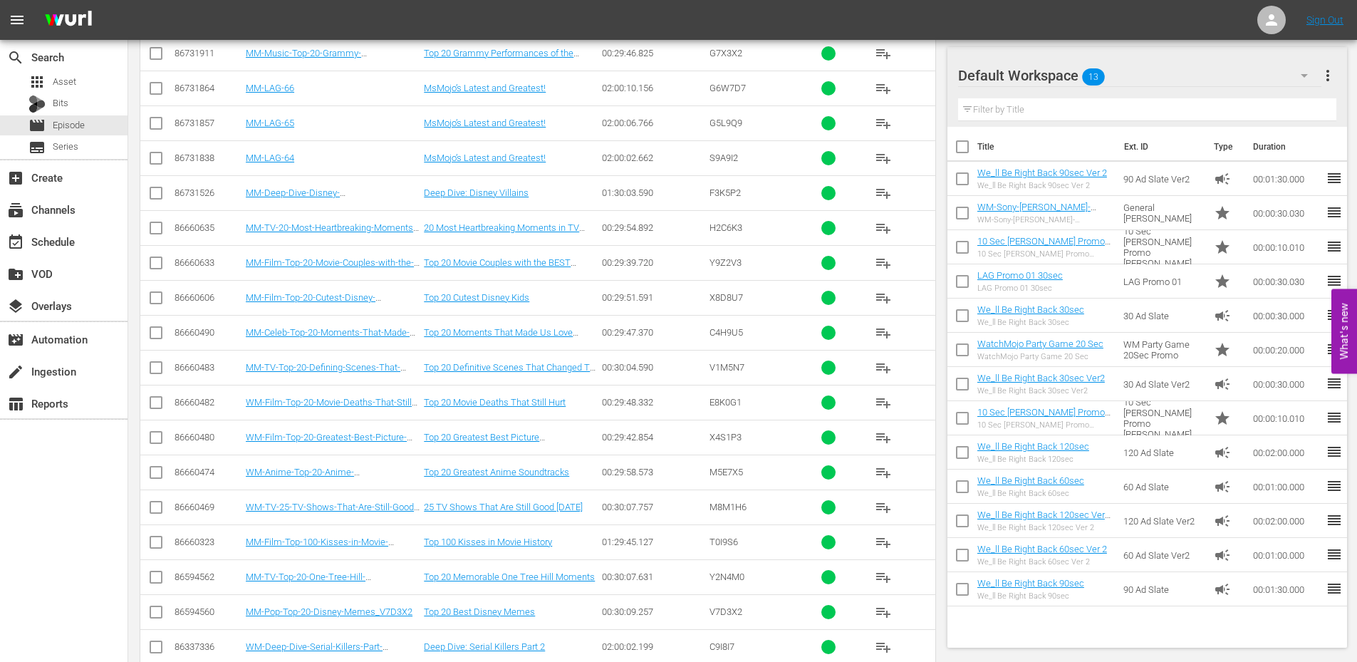
scroll to position [1518, 0]
click at [730, 469] on span "M5E7X5" at bounding box center [725, 474] width 33 height 11
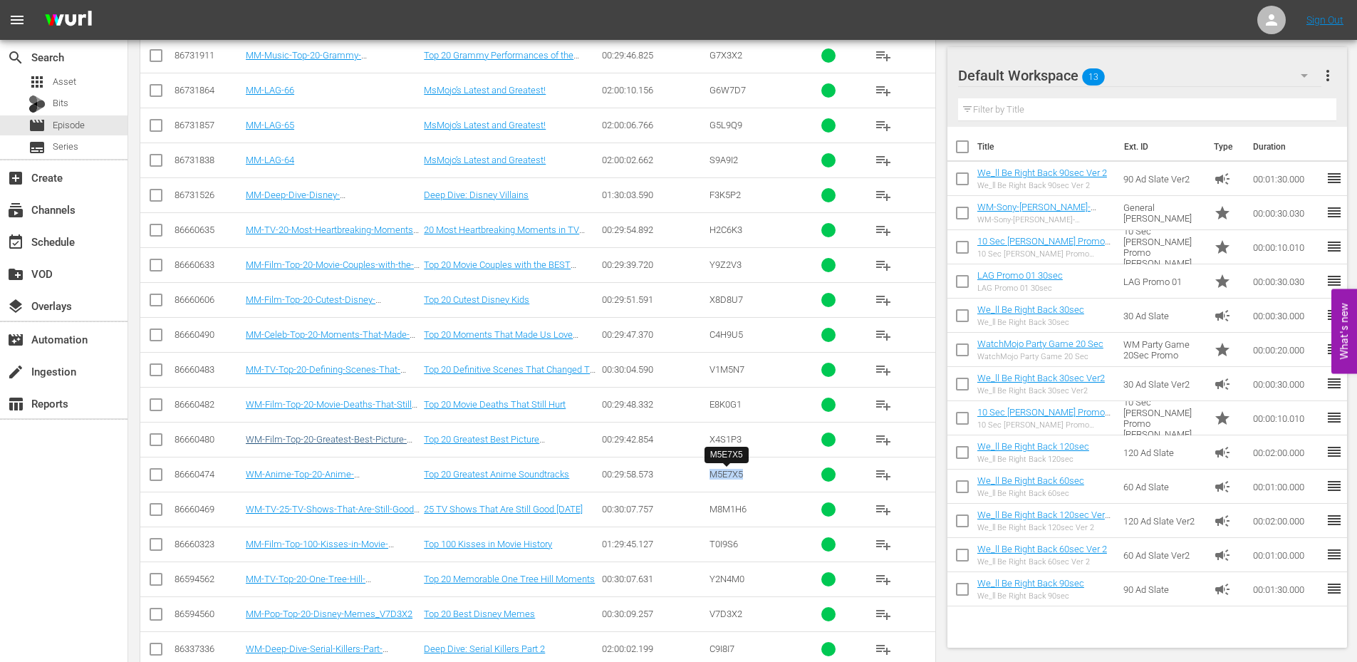
copy span "M5E7X5"
click at [719, 514] on span "M8M1H6" at bounding box center [727, 509] width 37 height 11
copy span "M8M1H6"
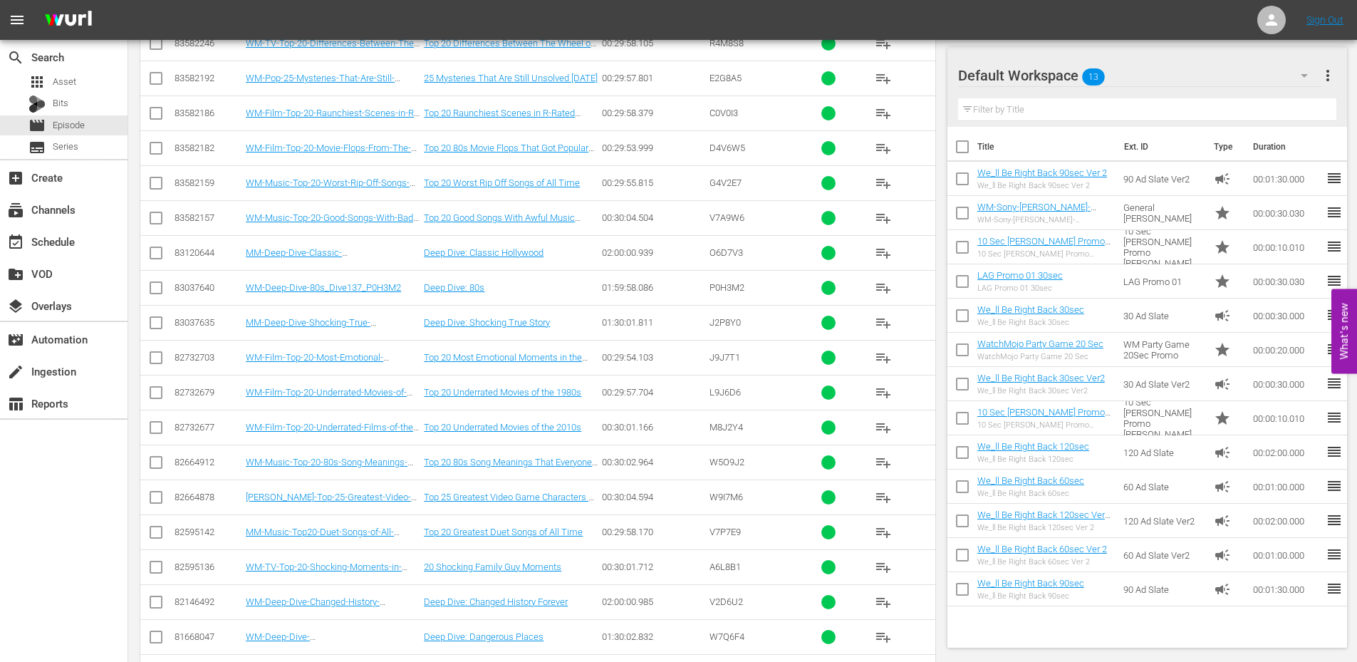
scroll to position [3564, 0]
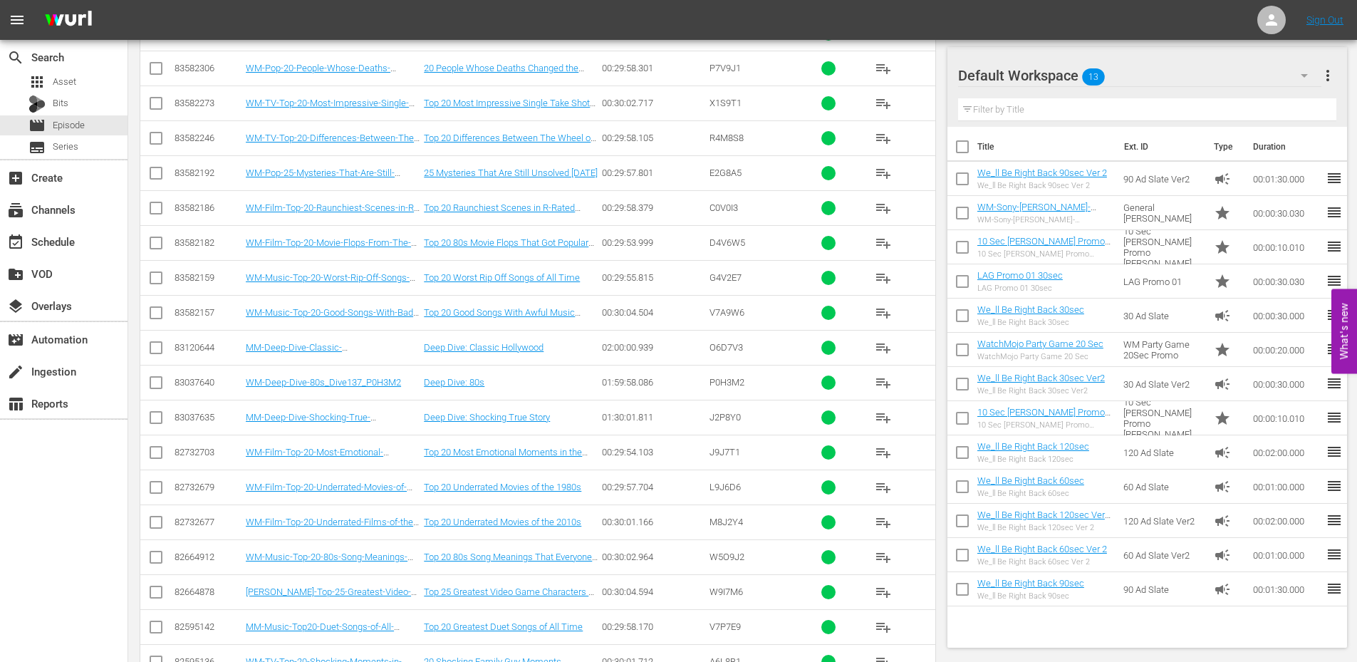
click at [722, 558] on span "W5O9J2" at bounding box center [726, 556] width 35 height 11
copy span "W5O9J2"
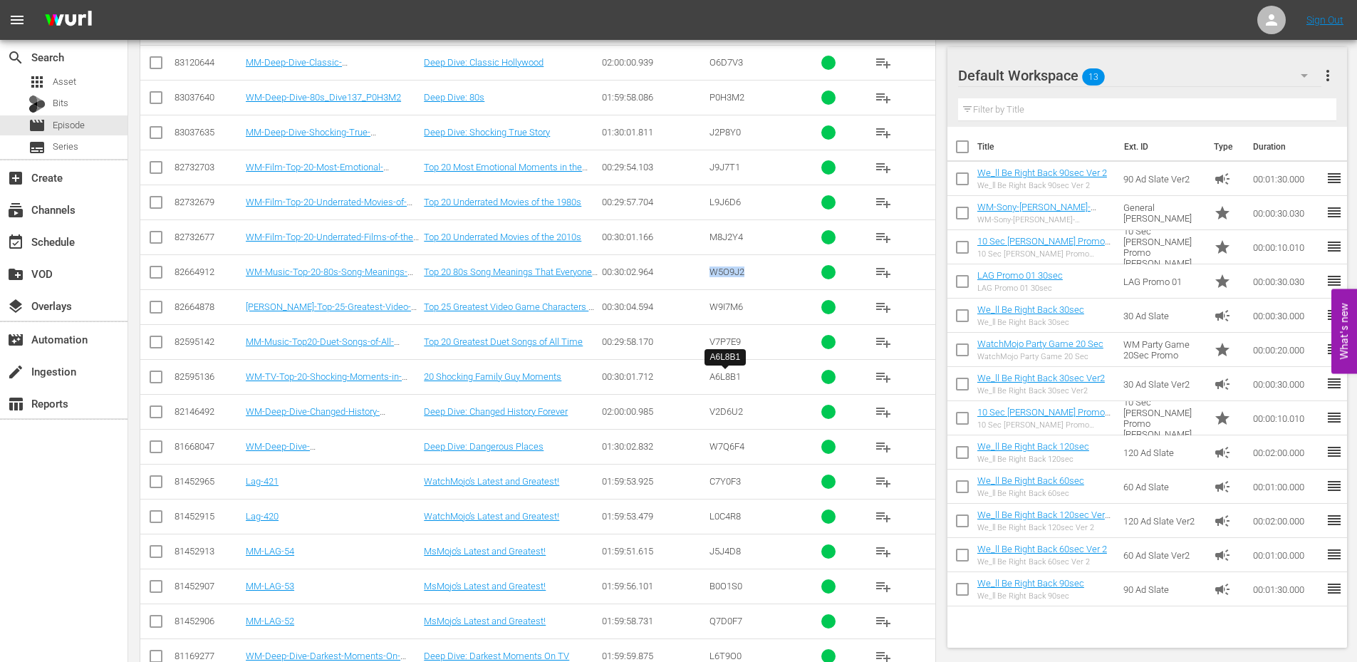
click at [719, 378] on span "A6L8B1" at bounding box center [724, 376] width 31 height 11
copy span "A6L8B1"
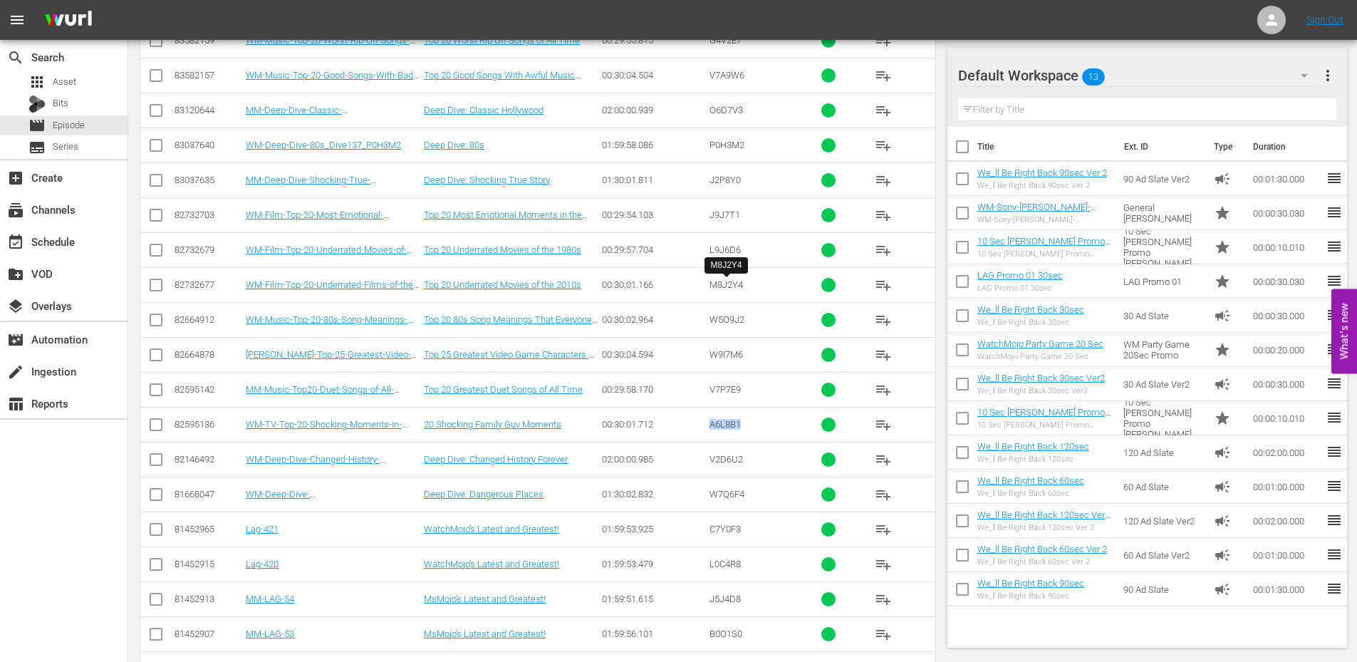
click at [715, 281] on span "M8J2Y4" at bounding box center [725, 284] width 33 height 11
copy span "M8J2Y4"
click at [73, 83] on span "Asset" at bounding box center [65, 82] width 24 height 14
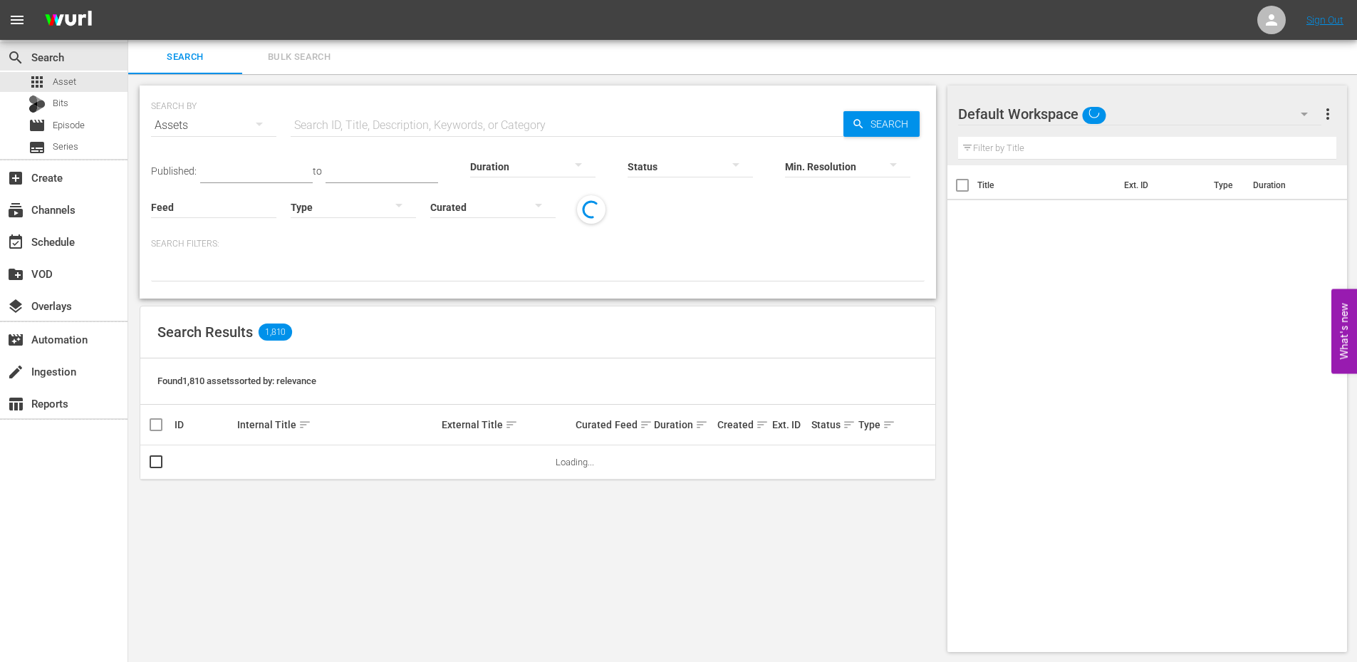
click at [327, 127] on input "text" at bounding box center [567, 125] width 553 height 34
paste input "L8Z6R2"
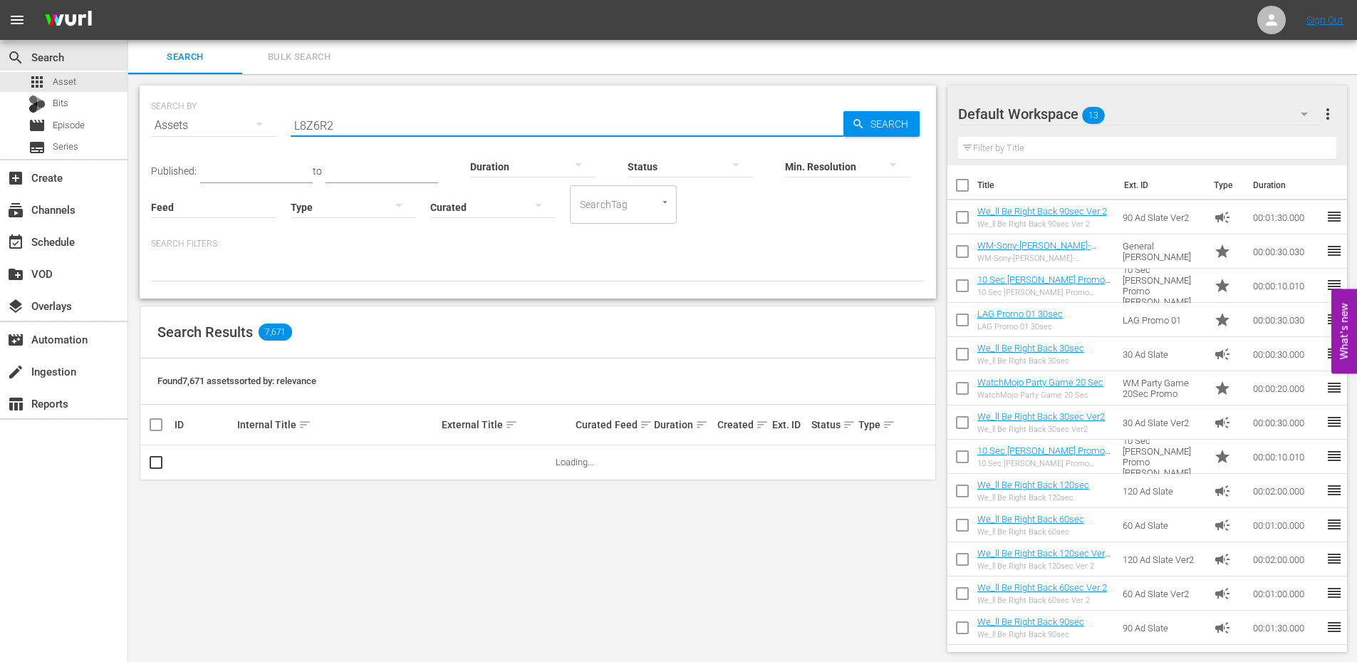
type input "L8Z6R2"
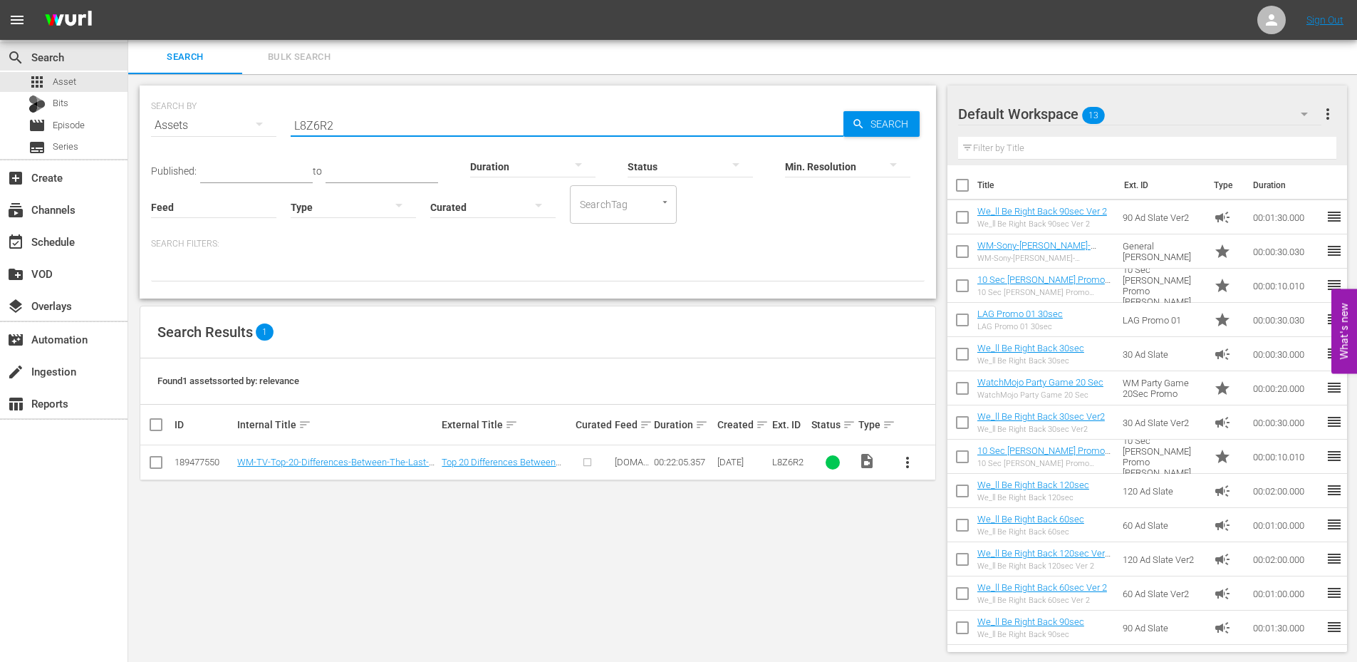
click at [904, 465] on span "more_vert" at bounding box center [907, 462] width 17 height 17
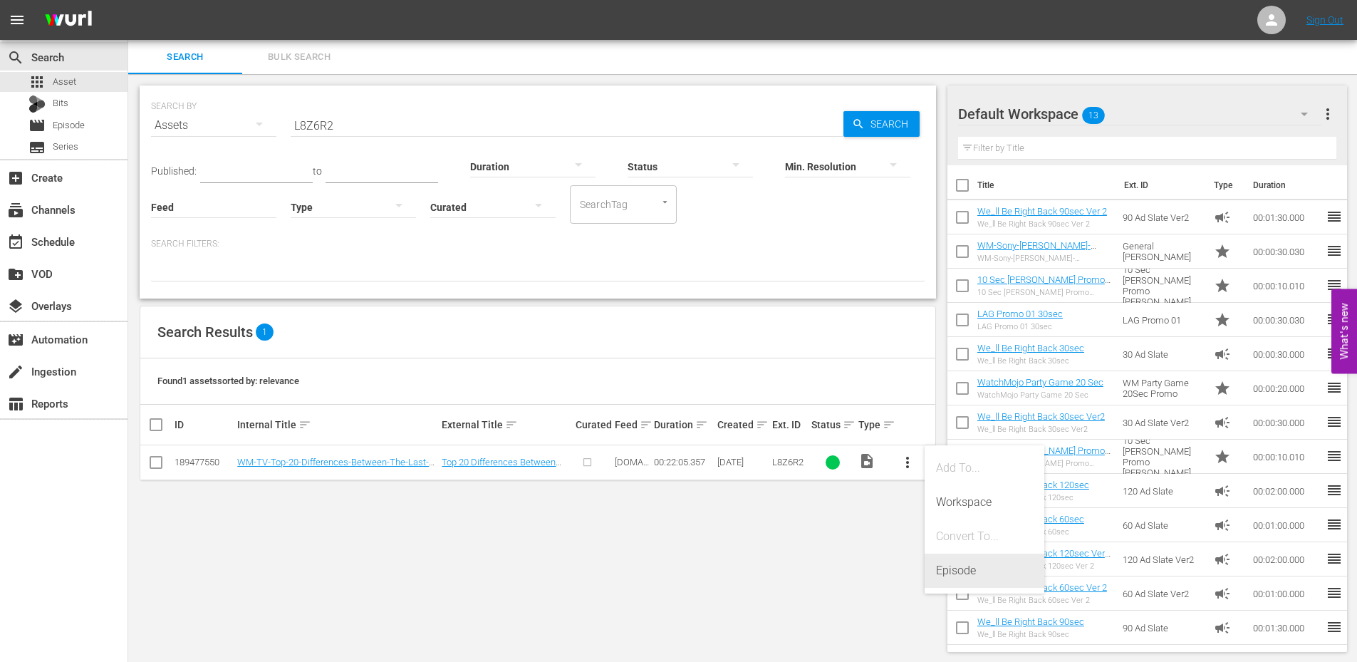
click at [944, 571] on div "Episode" at bounding box center [984, 570] width 97 height 34
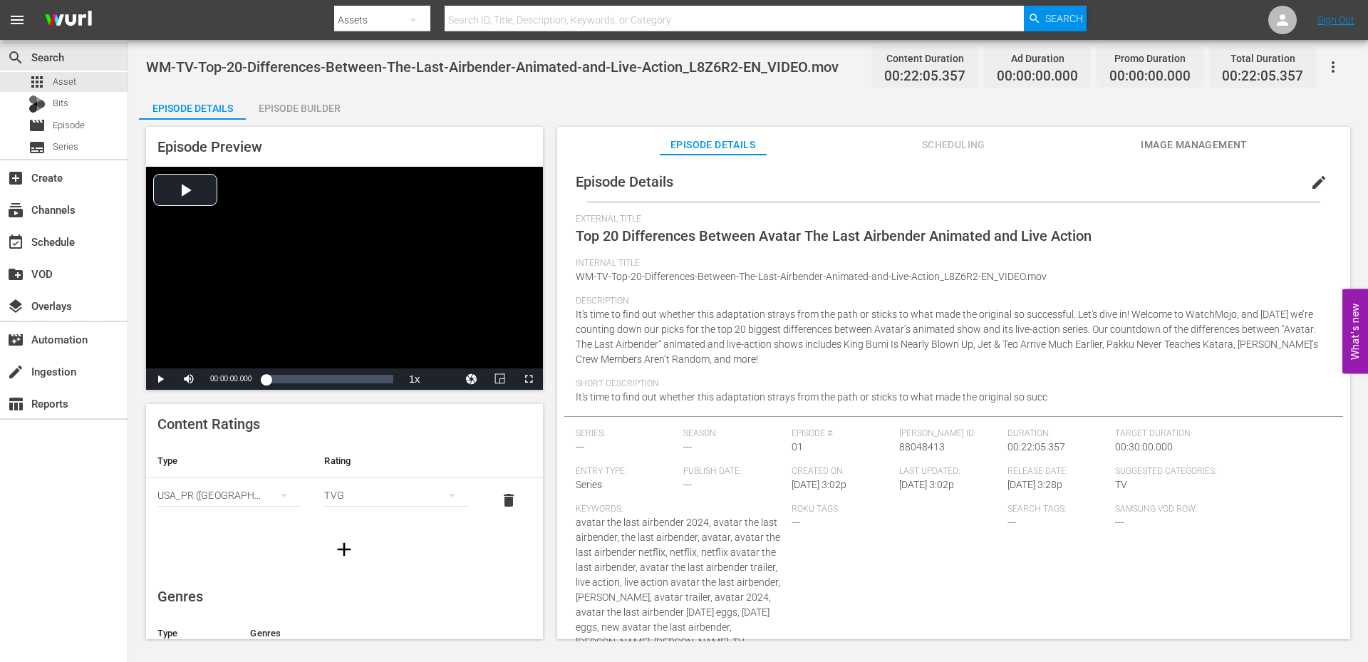
click at [699, 336] on div "Description It's time to find out whether this adaptation strays from the path …" at bounding box center [954, 337] width 756 height 83
click at [1310, 182] on span "edit" at bounding box center [1318, 182] width 17 height 17
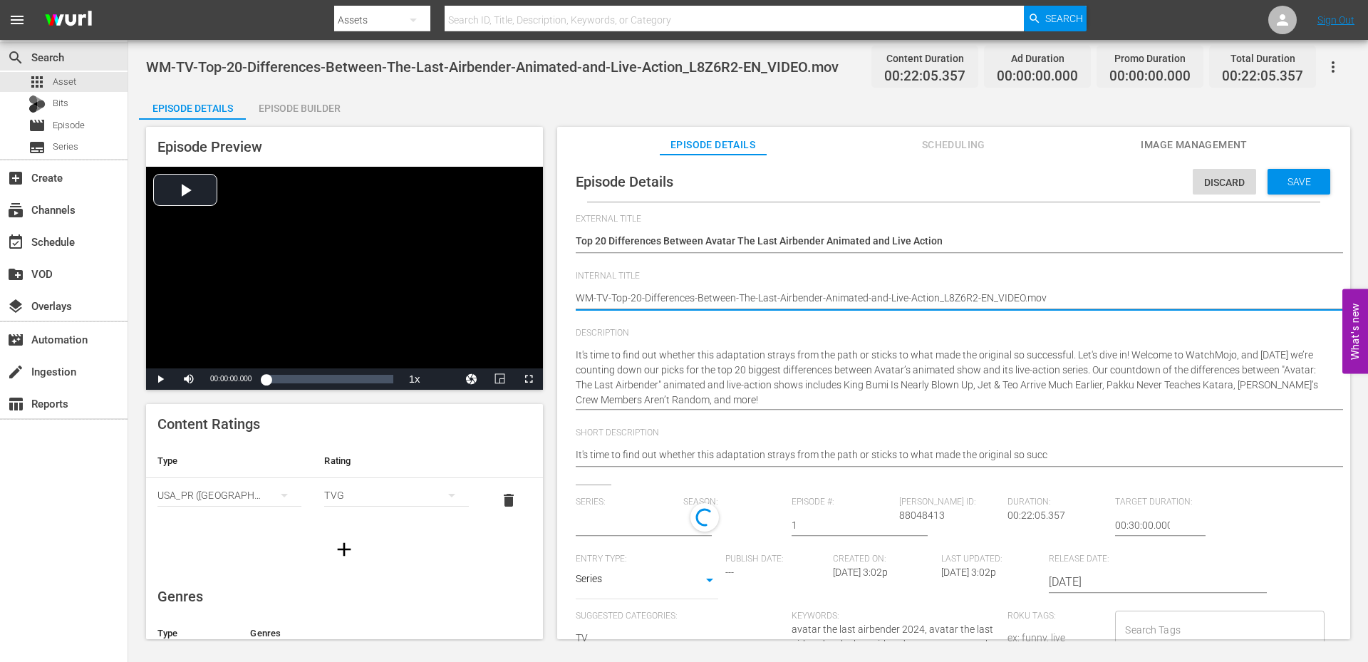
type textarea "WM-TV-Top-20-Differences-Between-The-Last-Airbender-Animated-and-Live-Action_L8…"
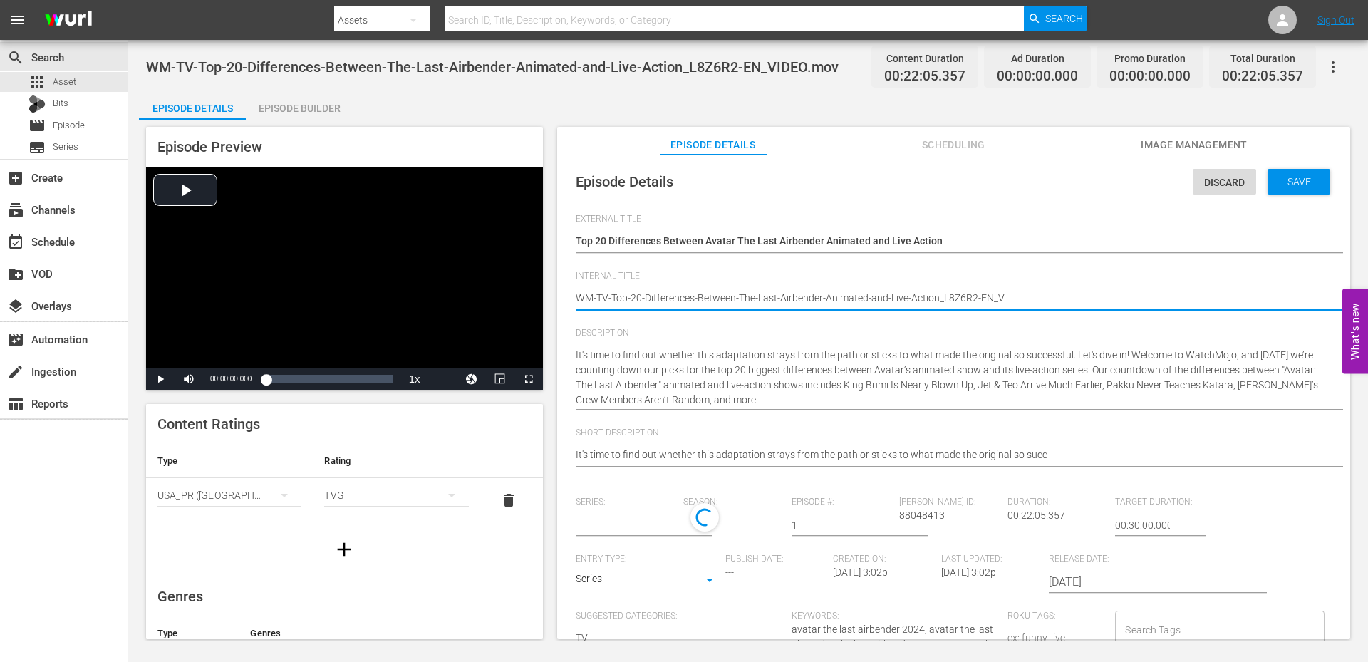
type textarea "WM-TV-Top-20-Differences-Between-The-Last-Airbender-Animated-and-Live-Action_L8…"
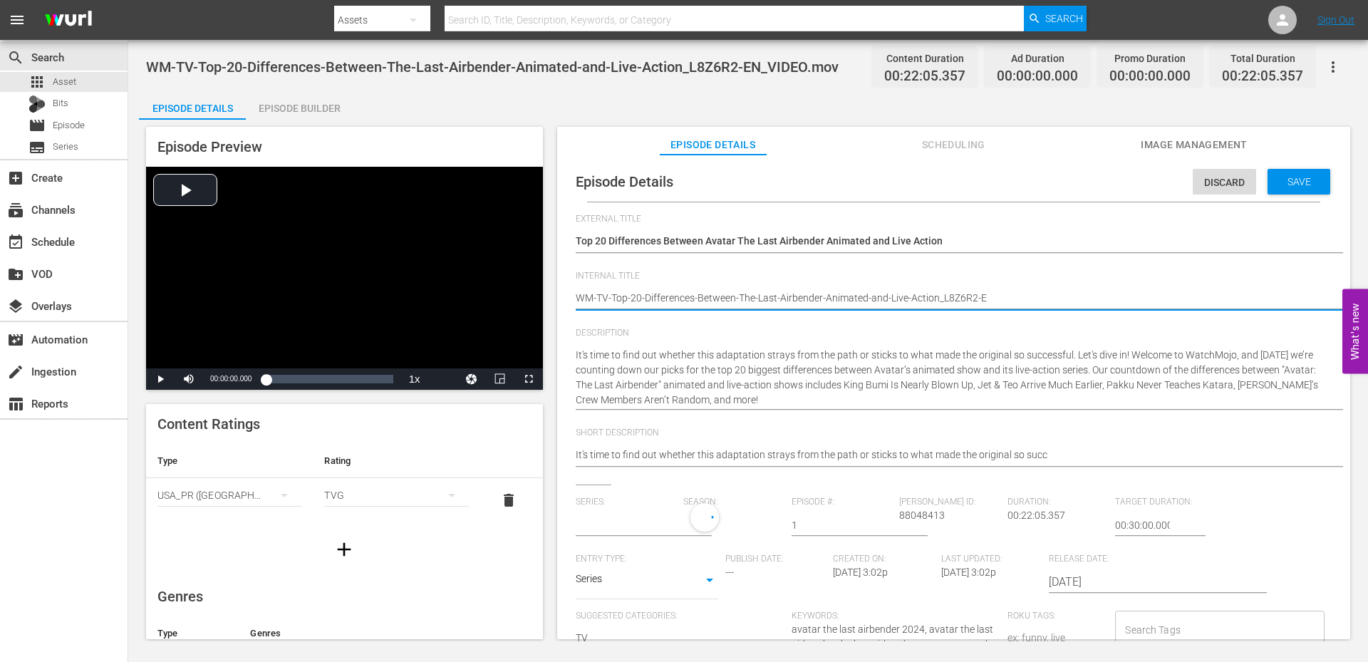
type textarea "WM-TV-Top-20-Differences-Between-The-Last-Airbender-Animated-and-Live-Action_L8…"
type input "No Series"
type textarea "WM-TV-Top-20-Differences-Between-The-Last-Airbender-Animated-and-Live-Action_L8…"
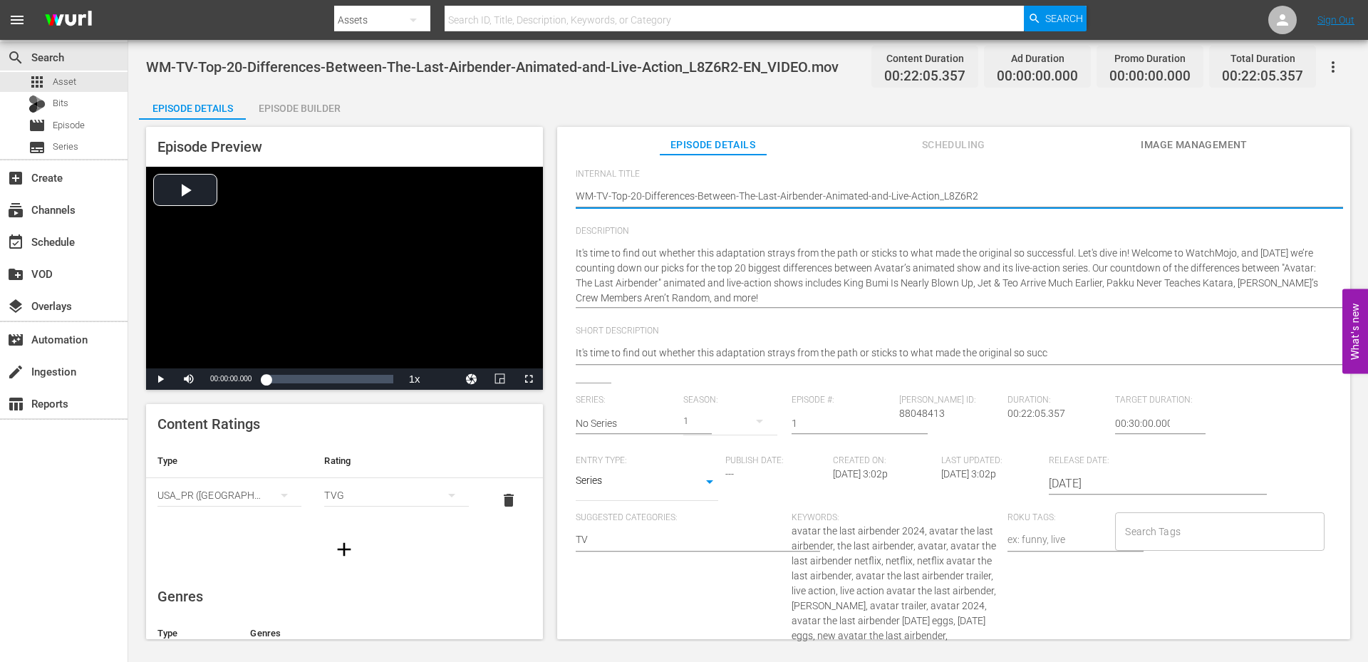
scroll to position [142, 0]
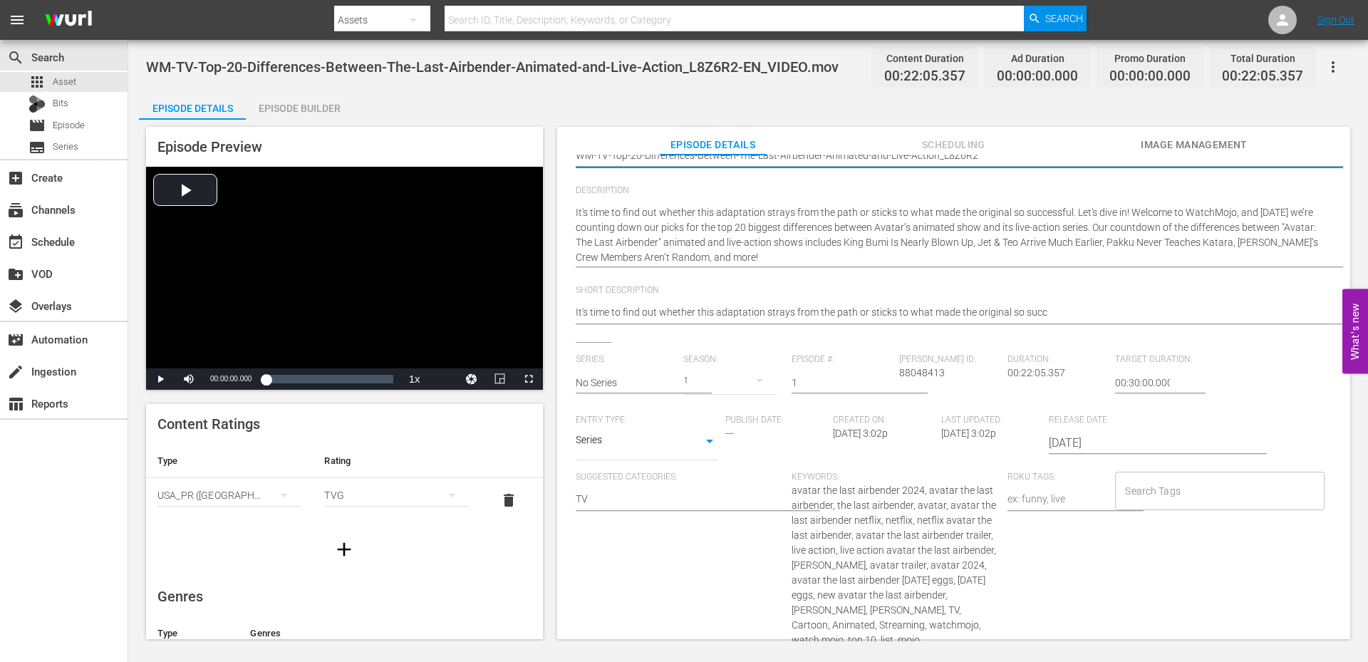
type textarea "WM-TV-Top-20-Differences-Between-The-Last-Airbender-Animated-and-Live-Action_L8…"
click at [1153, 543] on div "Search Tags Search Tags" at bounding box center [1223, 565] width 216 height 187
click at [395, 95] on div "Episode Details Episode Builder Episode Preview Video Player is loading. Play V…" at bounding box center [748, 370] width 1218 height 559
click at [804, 492] on span "avatar the last airbender 2024, avatar the last airbender, the last airbender, …" at bounding box center [893, 564] width 204 height 161
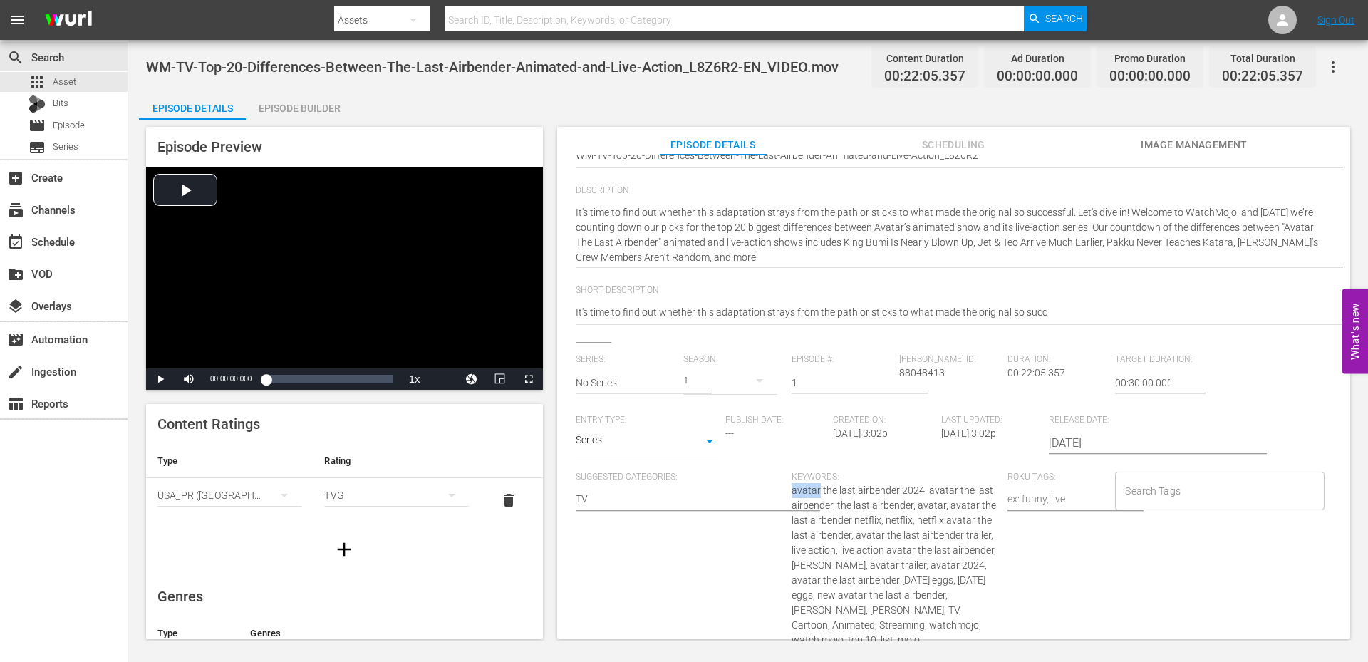
copy span "avatar"
click at [1155, 483] on input "Search Tags" at bounding box center [1208, 491] width 175 height 26
paste input "avatar"
type input "avatar"
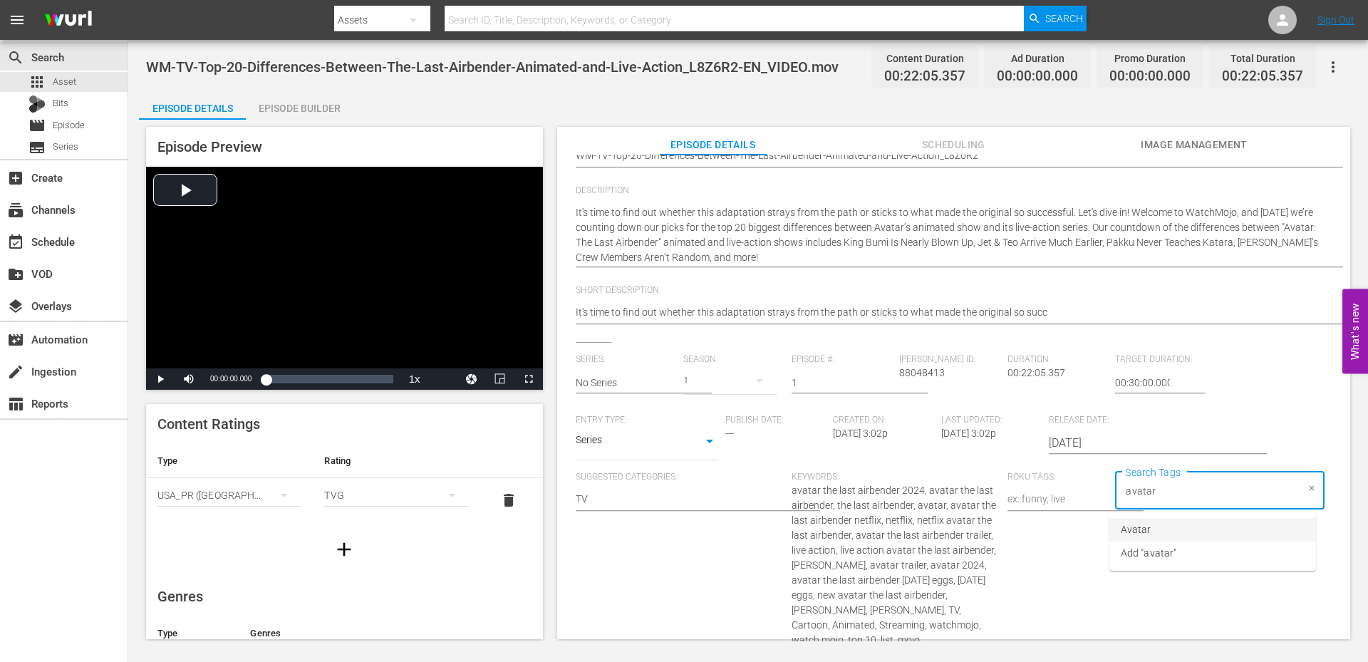
click at [1150, 520] on li "Avatar" at bounding box center [1212, 530] width 207 height 24
click at [874, 489] on span "avatar the last airbender 2024, avatar the last airbender, the last airbender, …" at bounding box center [893, 564] width 204 height 161
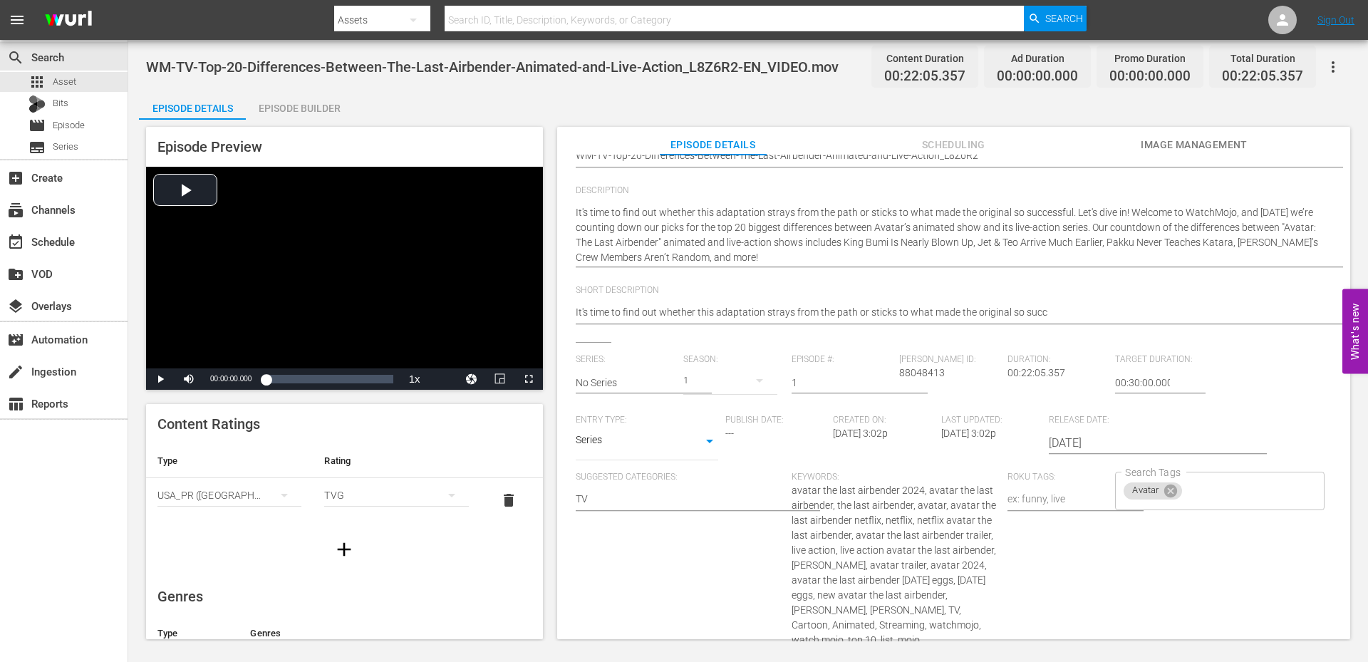
click at [874, 489] on span "avatar the last airbender 2024, avatar the last airbender, the last airbender, …" at bounding box center [893, 564] width 204 height 161
copy span "airbender"
click at [1221, 494] on input "Search Tags" at bounding box center [1240, 491] width 112 height 26
paste input "airbender"
type input "airbender"
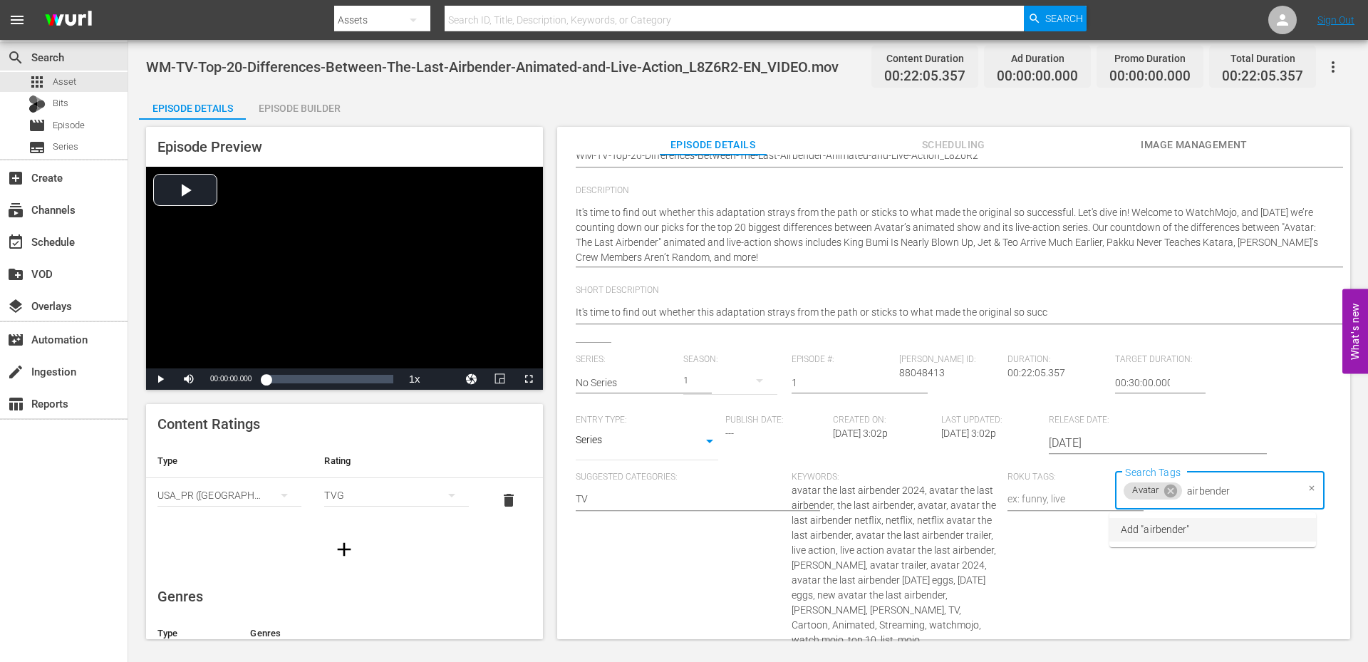
click at [1170, 529] on span "Add "airbender"" at bounding box center [1154, 529] width 68 height 15
click at [890, 547] on span "avatar the last airbender 2024, avatar the last airbender, the last airbender, …" at bounding box center [893, 564] width 204 height 161
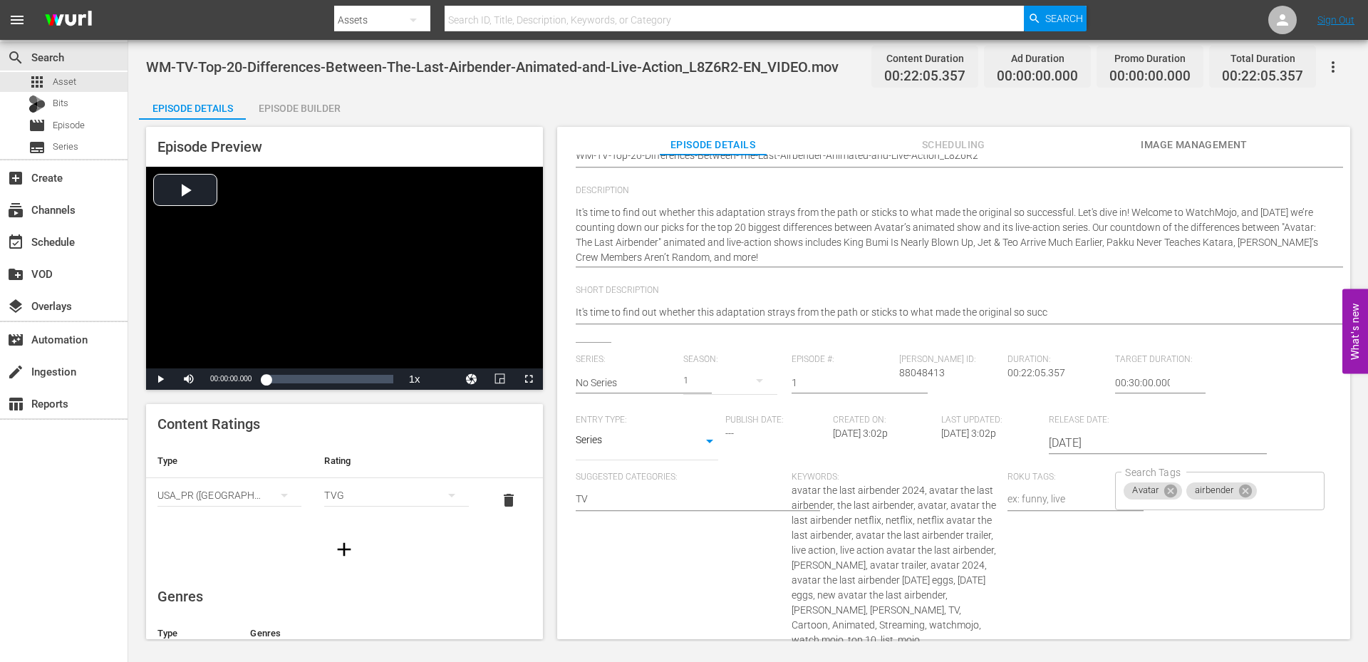
click at [890, 547] on span "avatar the last airbender 2024, avatar the last airbender, the last airbender, …" at bounding box center [893, 564] width 204 height 161
click at [962, 546] on span "avatar the last airbender 2024, avatar the last airbender, the last airbender, …" at bounding box center [893, 564] width 204 height 161
click at [1281, 497] on input "Search Tags" at bounding box center [1277, 491] width 37 height 26
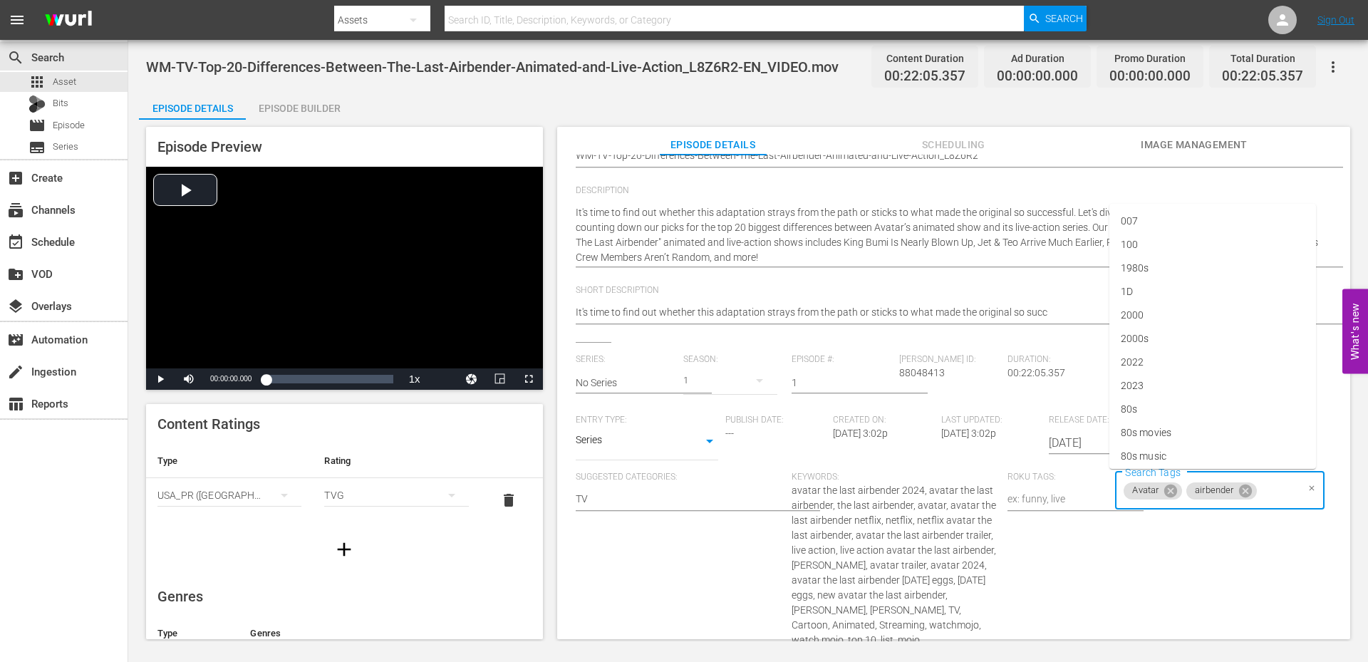
paste input "avatar the last airbender"
type input "avatar the last airbender"
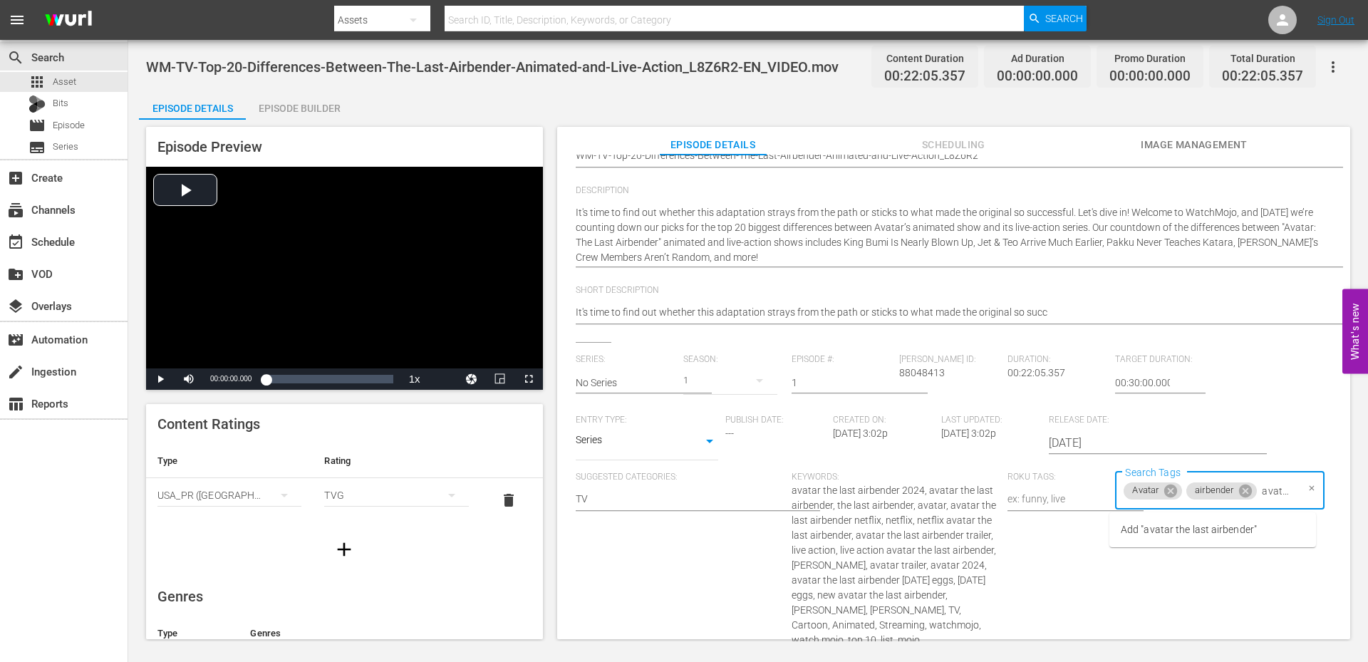
scroll to position [0, 79]
click at [1191, 533] on span "Add "avatar the last airbender"" at bounding box center [1188, 529] width 136 height 15
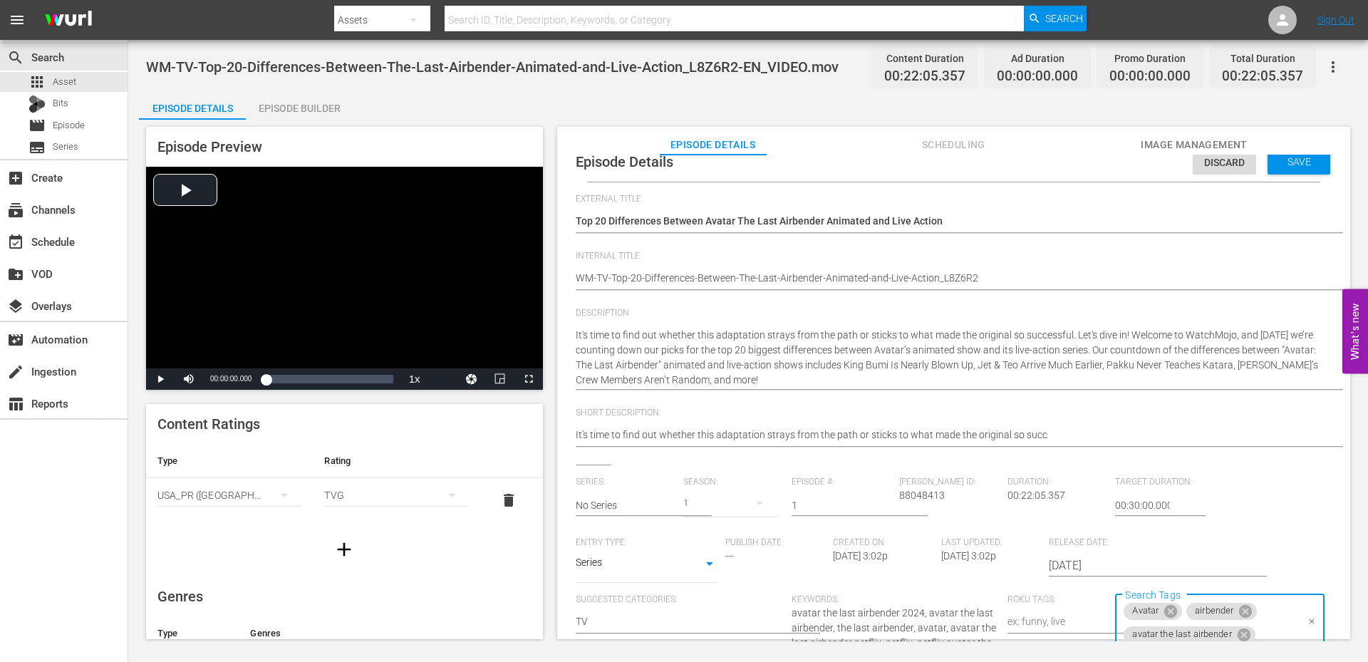
scroll to position [0, 0]
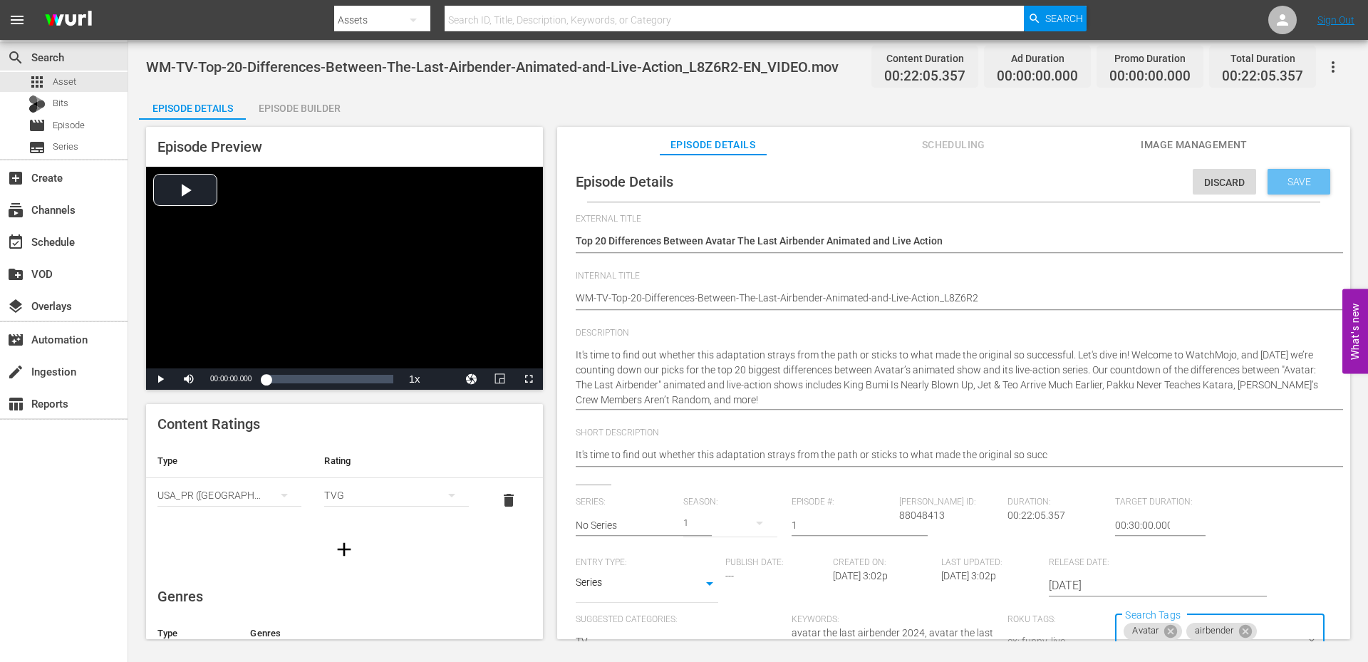
click at [1288, 189] on div "Save" at bounding box center [1298, 182] width 63 height 26
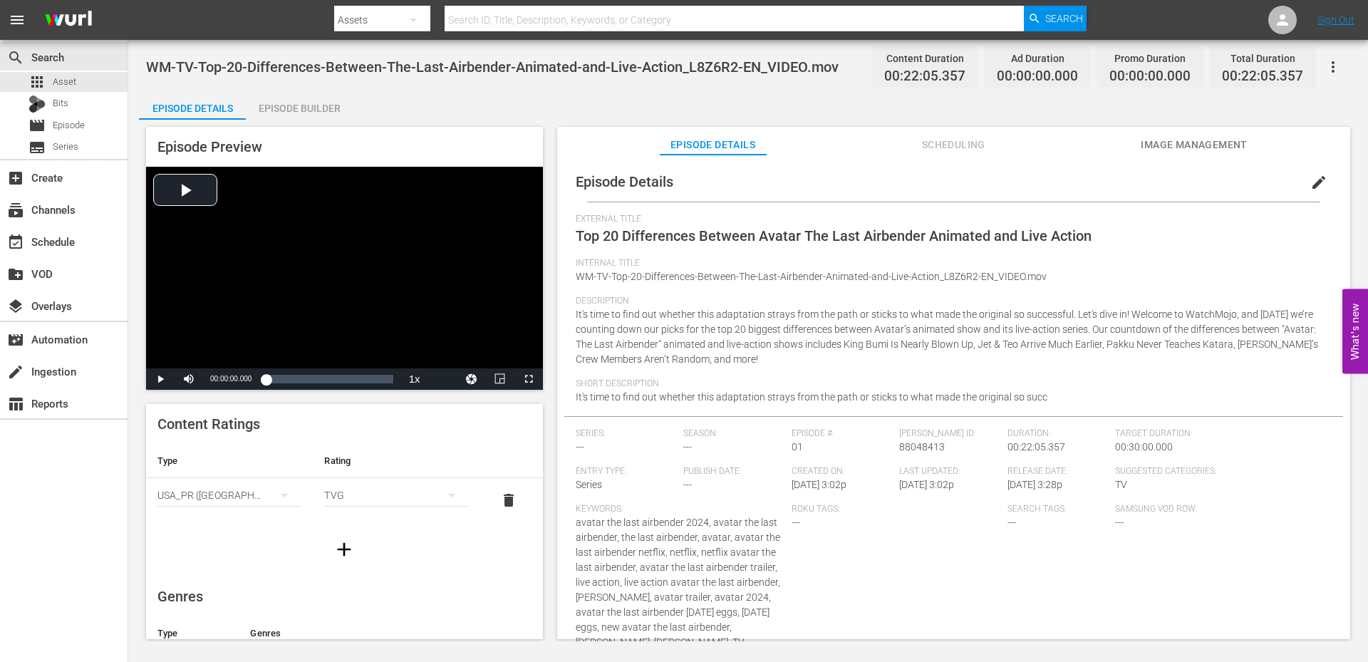
click at [1173, 136] on span "Image Management" at bounding box center [1193, 145] width 107 height 18
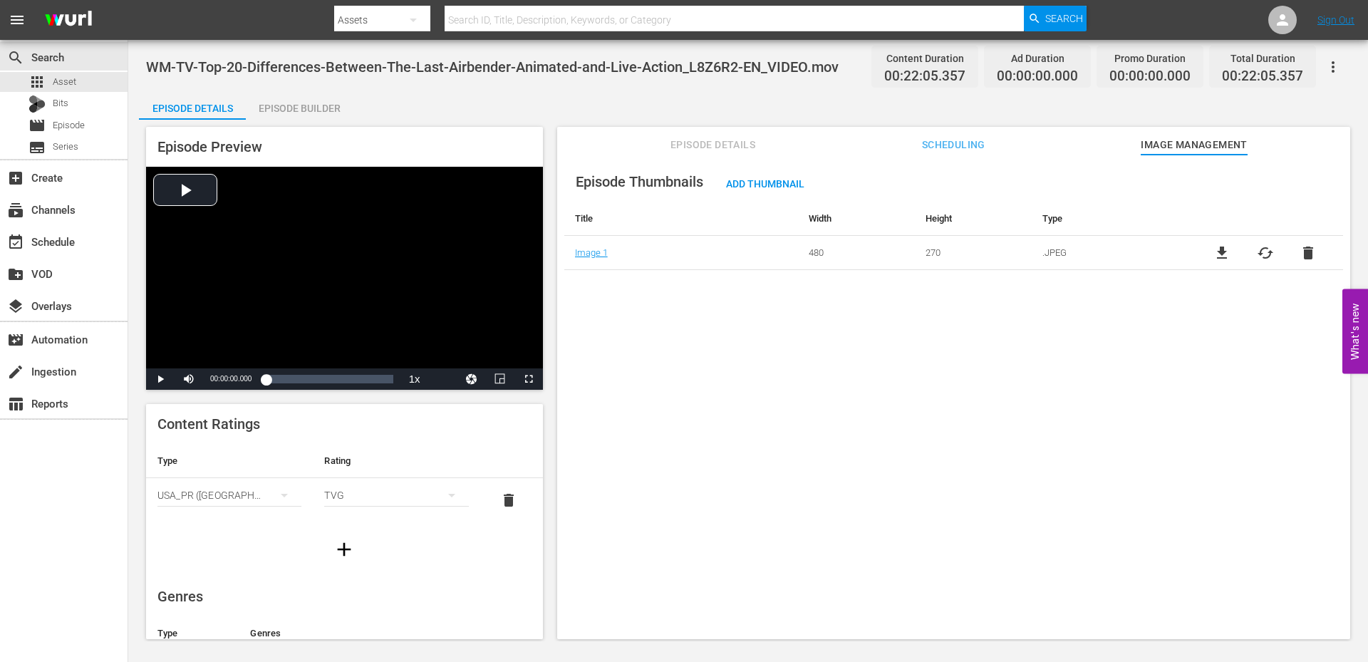
click at [1221, 253] on span "file_download" at bounding box center [1221, 252] width 17 height 17
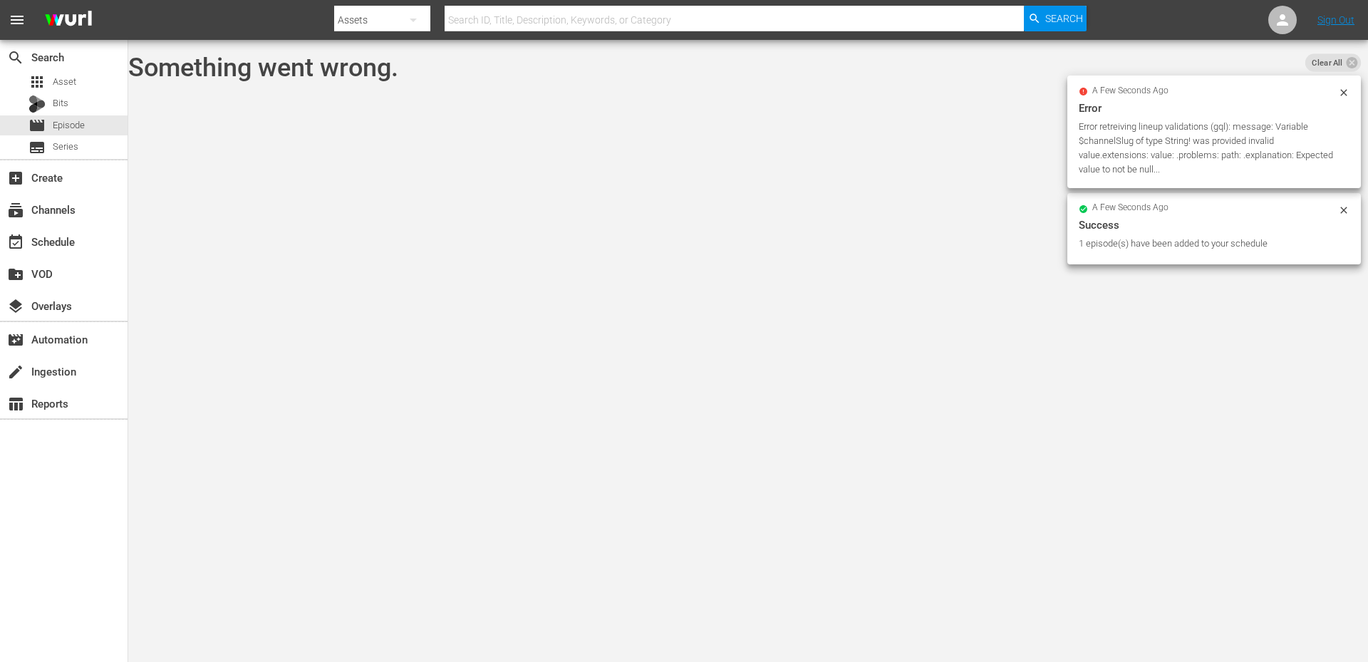
click at [368, 97] on body "menu Search By Assets Search ID, Title, Description, Keywords, or Category Sear…" at bounding box center [684, 331] width 1368 height 662
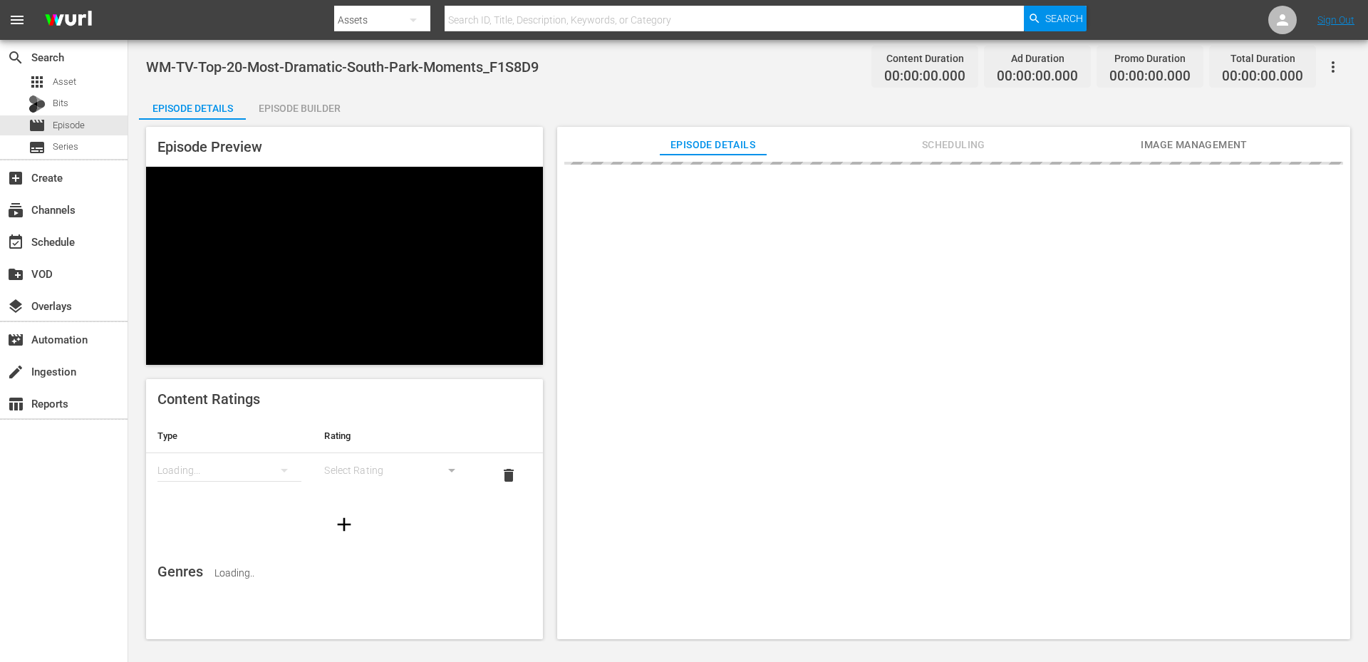
click at [286, 110] on div "Episode Builder" at bounding box center [299, 108] width 107 height 34
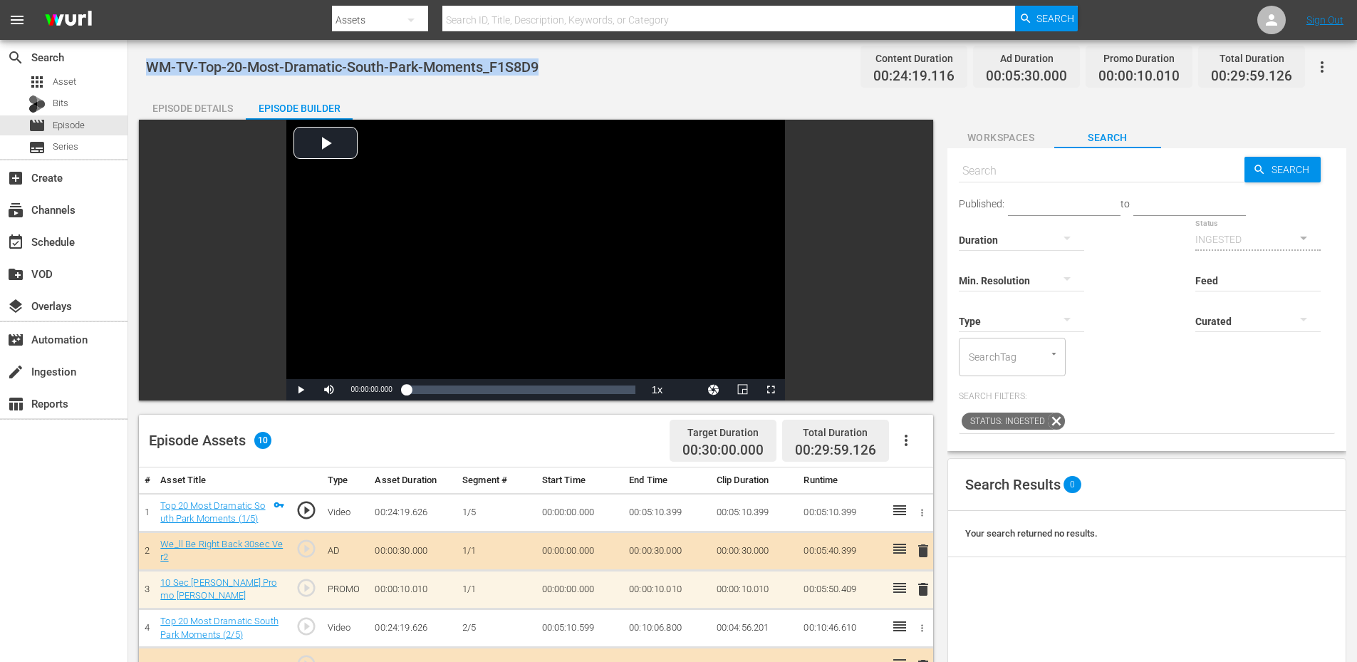
drag, startPoint x: 550, startPoint y: 67, endPoint x: 150, endPoint y: 78, distance: 400.4
click at [150, 78] on div "WM-TV-Top-20-Most-Dramatic-South-Park-Moments_F1S8D9 Content Duration 00:24:19.…" at bounding box center [742, 67] width 1193 height 32
copy span "WM-TV-Top-20-Most-Dramatic-South-Park-Moments_F1S8D9"
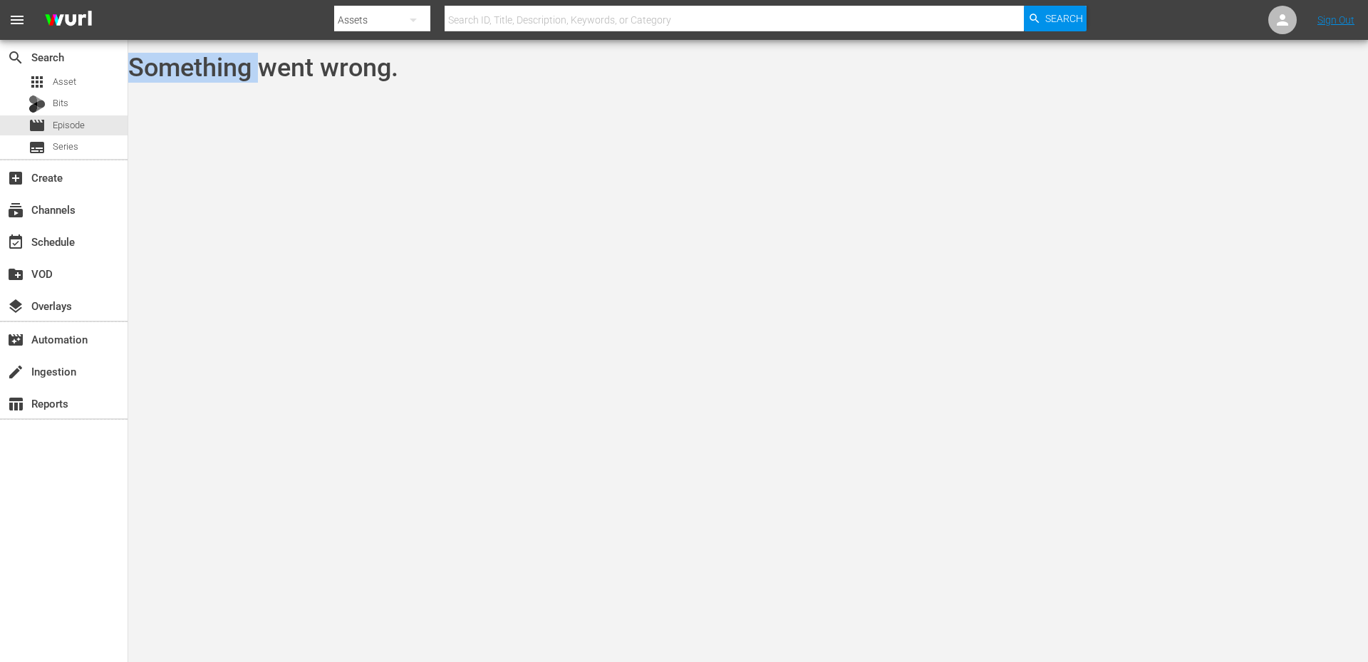
drag, startPoint x: 541, startPoint y: 60, endPoint x: 253, endPoint y: 58, distance: 288.5
click at [217, 202] on body "menu Search By Assets Search ID, Title, Description, Keywords, or Category Sear…" at bounding box center [684, 331] width 1368 height 662
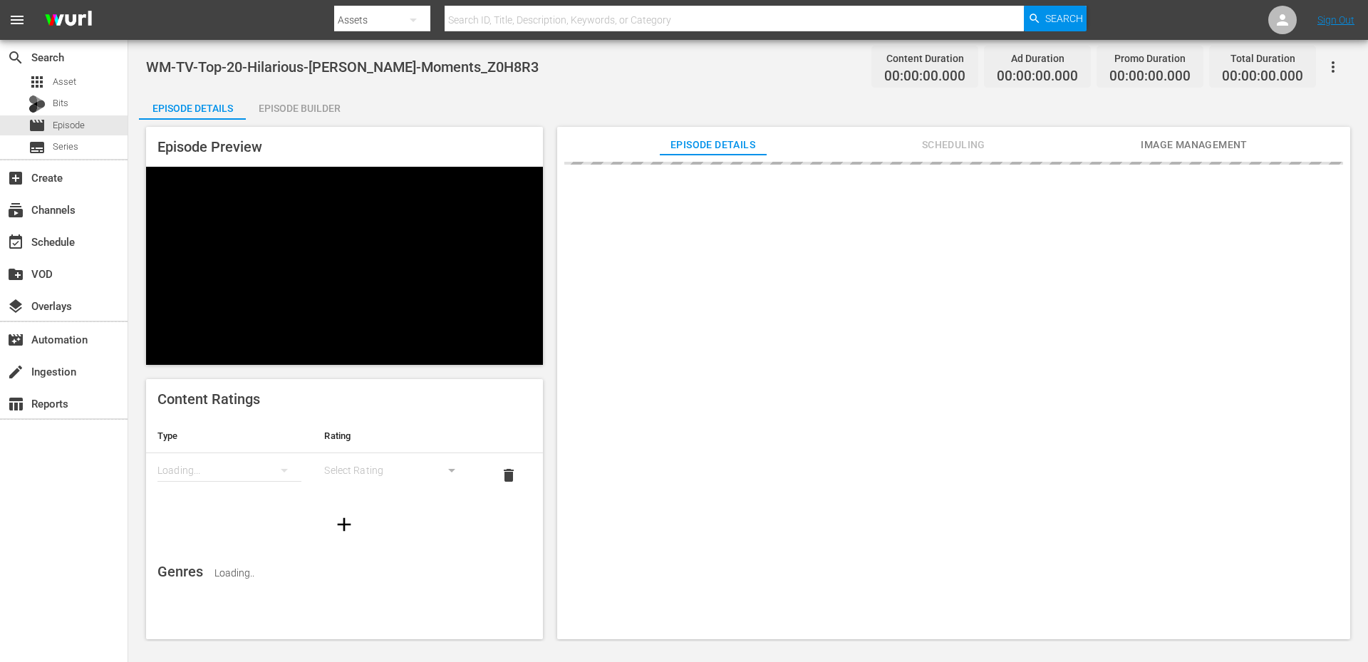
click at [301, 103] on div "Episode Builder" at bounding box center [299, 108] width 107 height 34
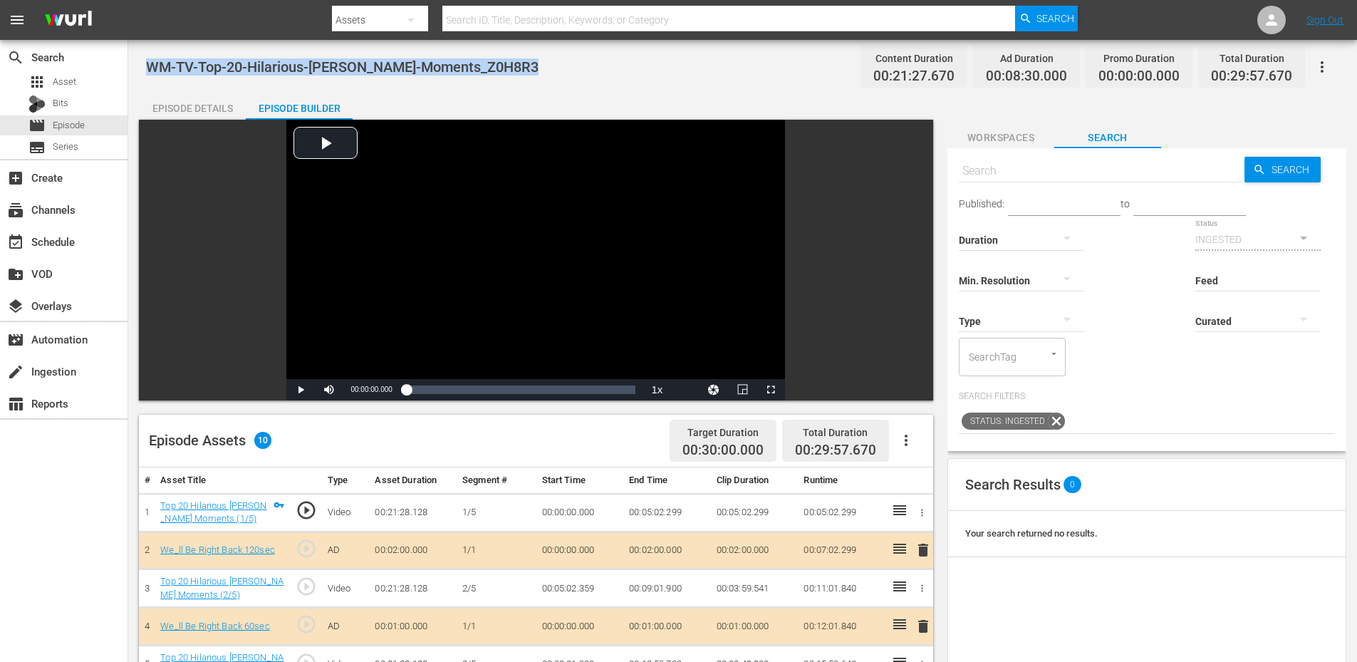
drag, startPoint x: 552, startPoint y: 66, endPoint x: 150, endPoint y: 65, distance: 402.4
click at [150, 65] on div "WM-TV-Top-20-Hilarious-[PERSON_NAME]-Moments_Z0H8R3 Content Duration 00:21:27.6…" at bounding box center [742, 67] width 1193 height 32
copy span "WM-TV-Top-20-Hilarious-[PERSON_NAME]-Moments_Z0H8R3"
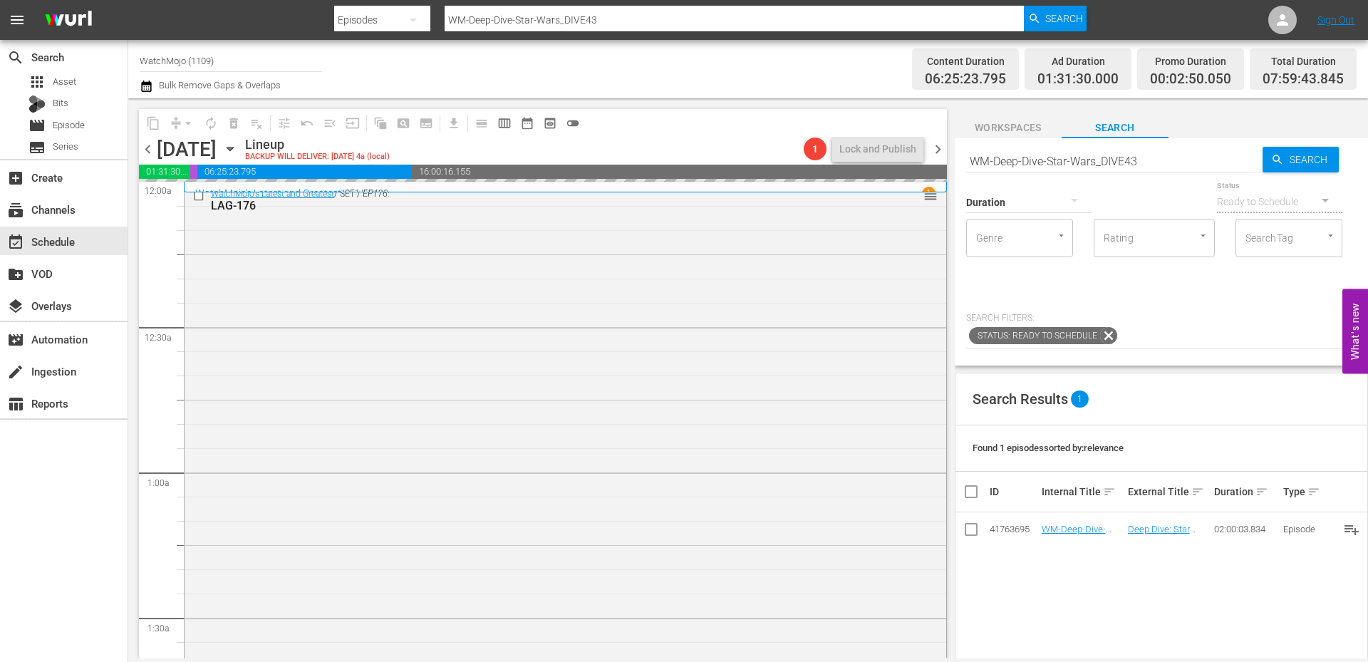
scroll to position [2137, 0]
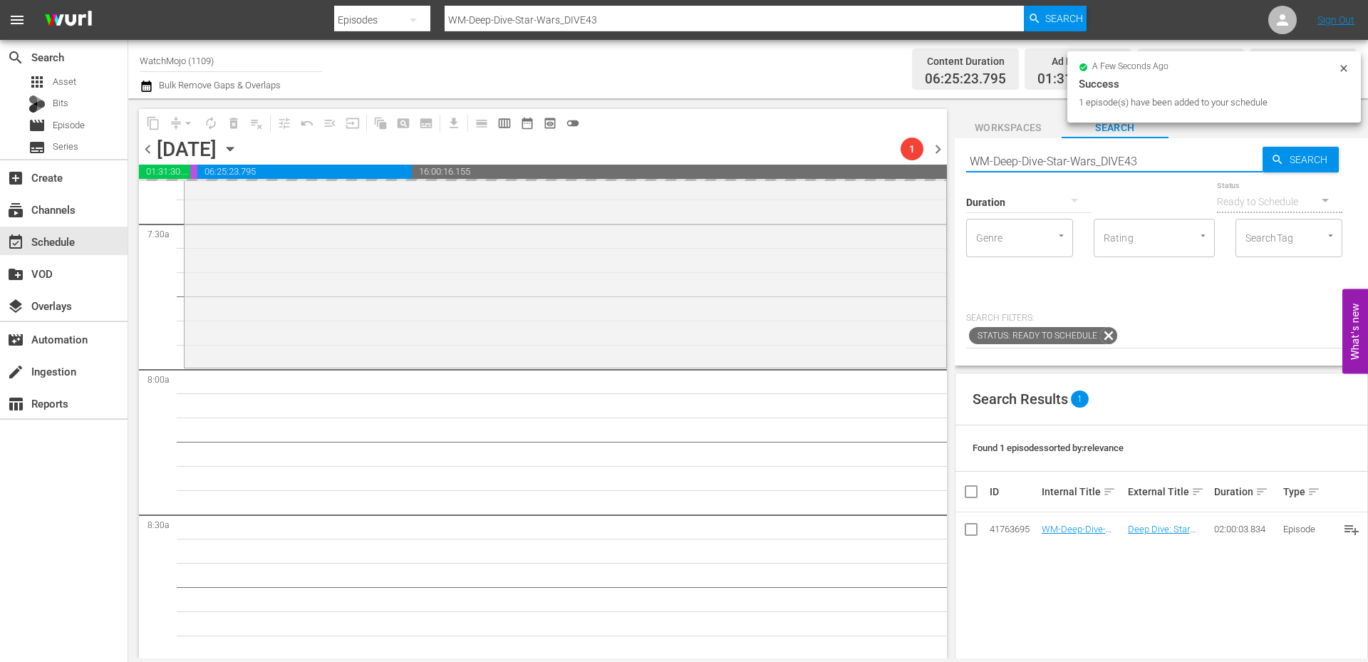
drag, startPoint x: 1161, startPoint y: 161, endPoint x: 925, endPoint y: 152, distance: 235.9
click at [922, 152] on div "content_copy compress arrow_drop_down autorenew_outlined delete_forever_outline…" at bounding box center [747, 378] width 1239 height 560
paste input "-Part-2_DIVE54"
type input "WM-Deep-Dive-Star-Wars-Part-2_DIVE54"
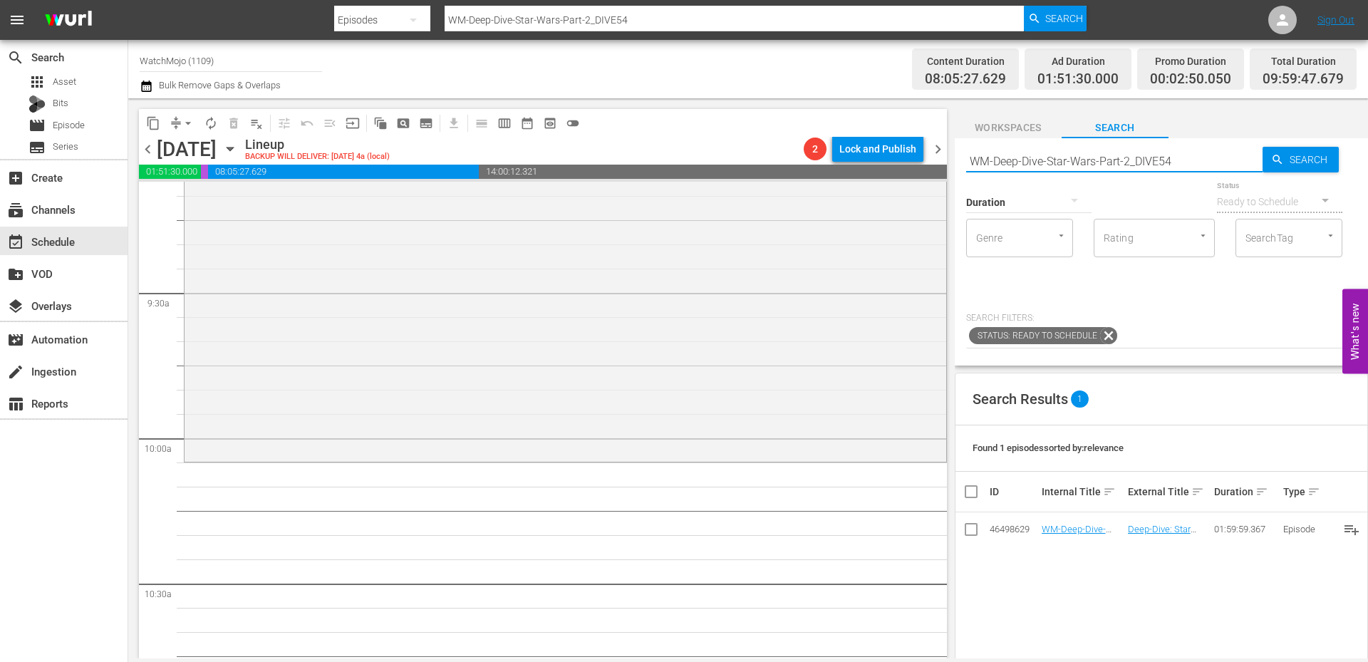
scroll to position [2659, 0]
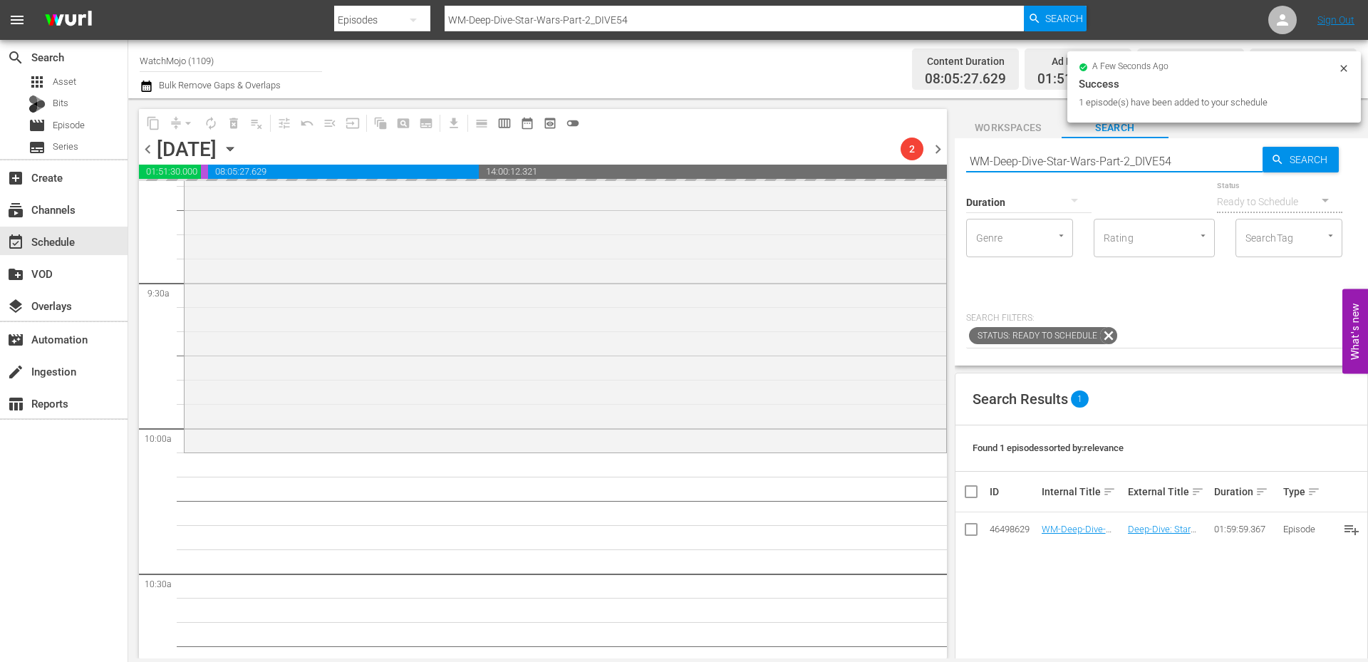
drag, startPoint x: 1065, startPoint y: 154, endPoint x: 974, endPoint y: 147, distance: 91.4
click at [974, 147] on input "WM-Deep-Dive-Star-Wars-Part-2_DIVE54" at bounding box center [1114, 161] width 296 height 34
paste input "LAG-382"
type input "LAG-382"
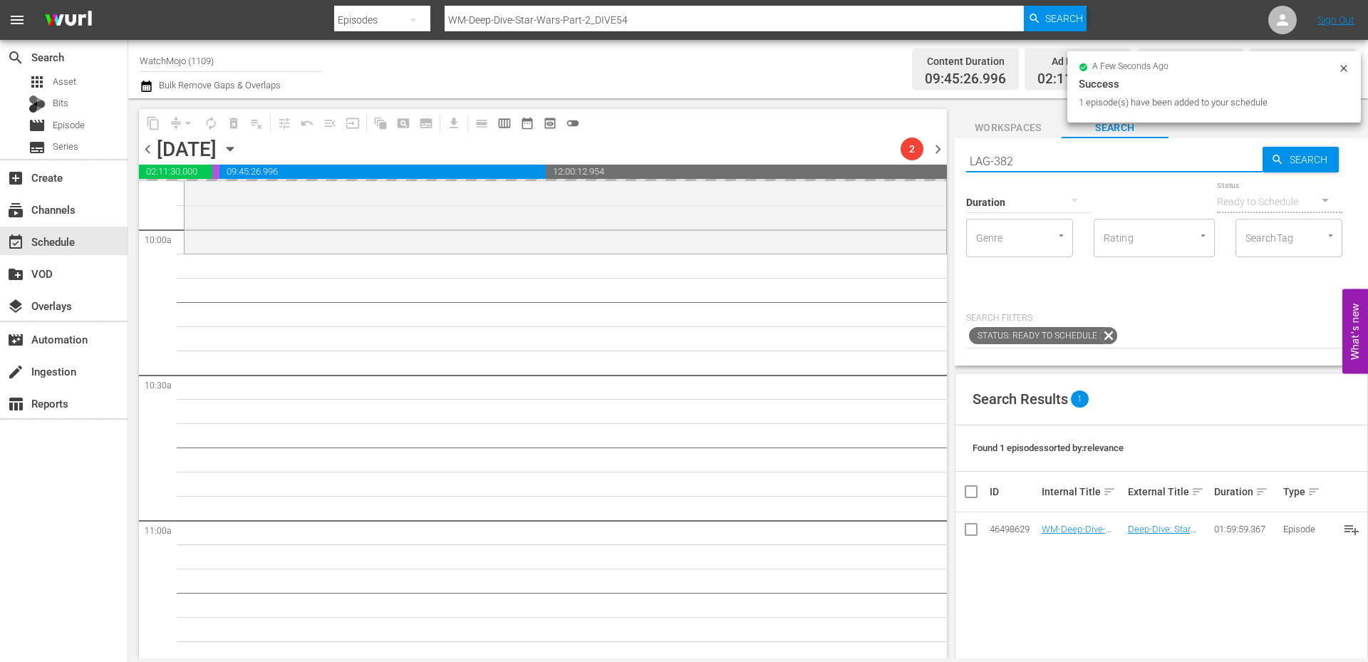
type input "LAG-382"
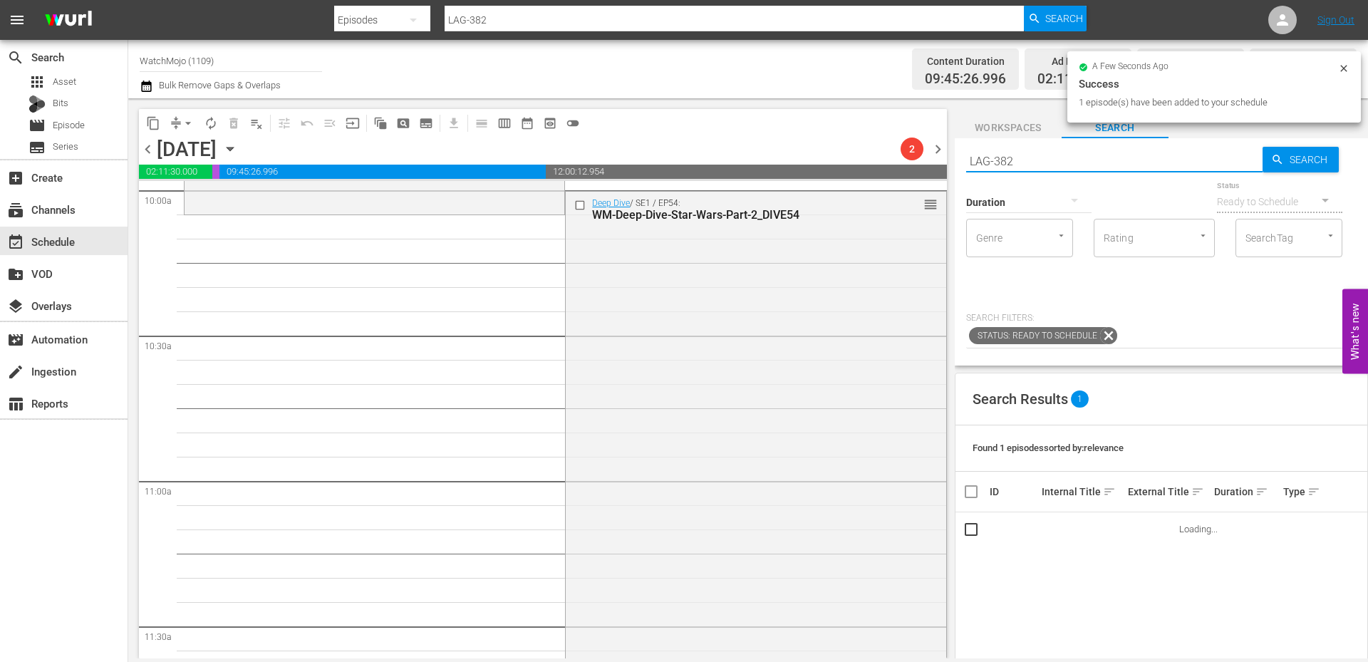
scroll to position [3182, 0]
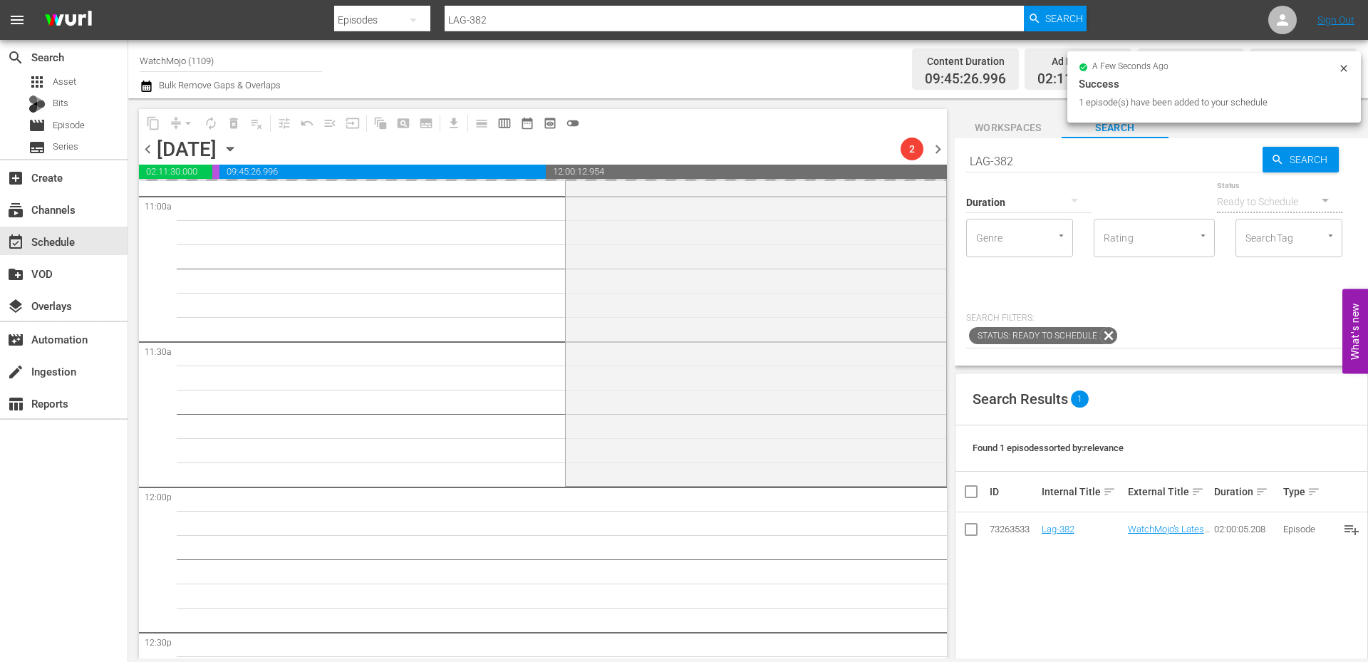
drag, startPoint x: 1031, startPoint y: 168, endPoint x: 1022, endPoint y: 168, distance: 8.5
click at [1022, 168] on div "Duration" at bounding box center [1028, 192] width 125 height 51
drag, startPoint x: 1022, startPoint y: 167, endPoint x: 906, endPoint y: 149, distance: 117.5
click at [906, 149] on div "content_copy compress arrow_drop_down autorenew_outlined delete_forever_outline…" at bounding box center [747, 378] width 1239 height 560
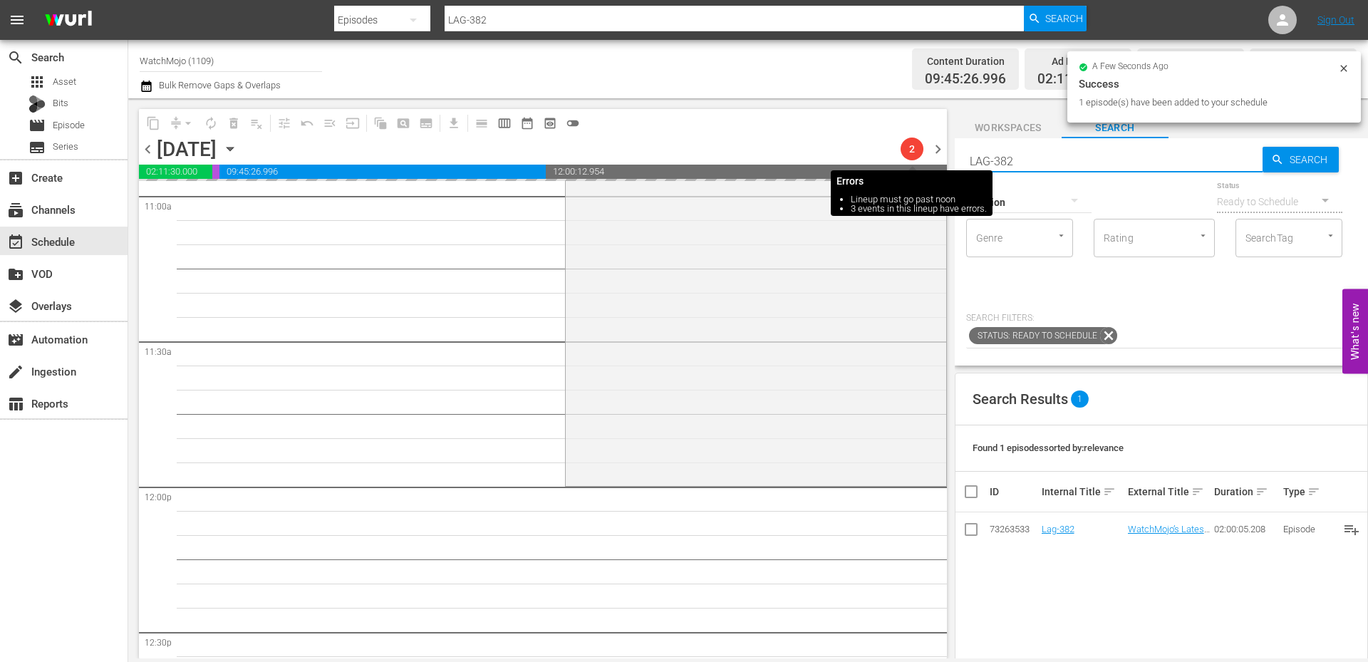
paste input "WM-Deep-Dive-Movie-Cameos_Dive141_U5T5M4"
type input "WM-Deep-Dive-Movie-Cameos_Dive141_U5T5M4"
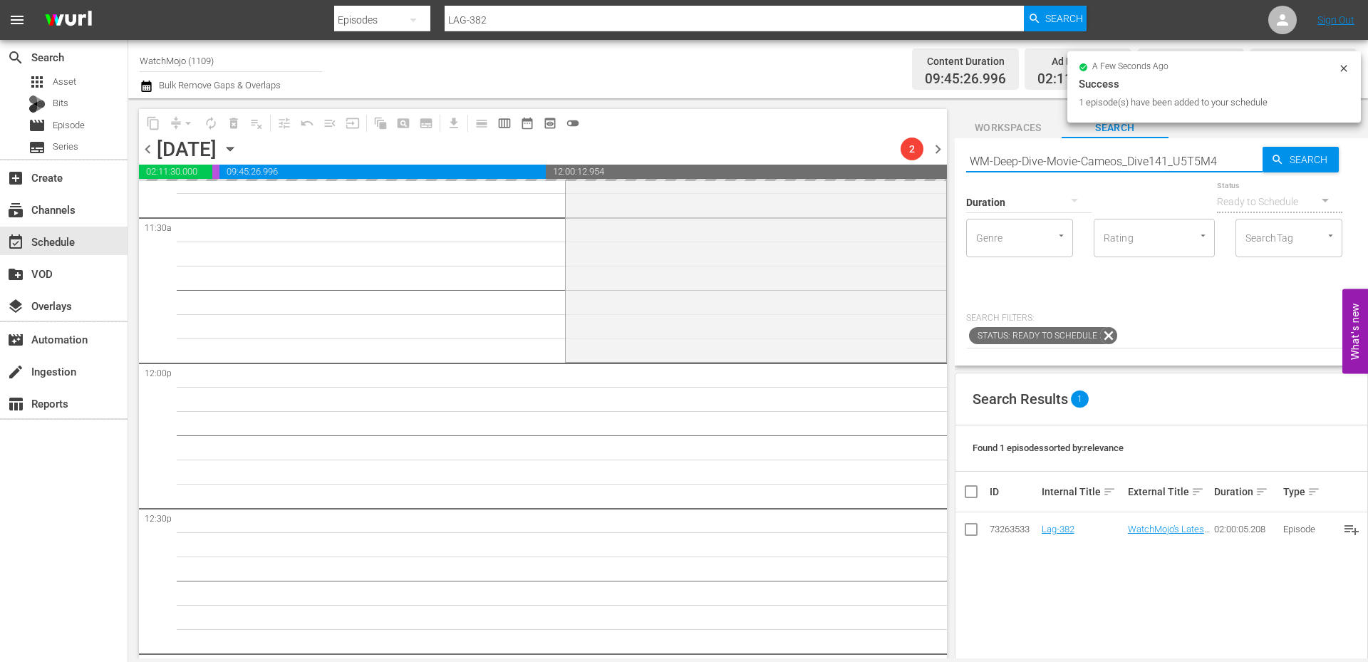
scroll to position [3324, 0]
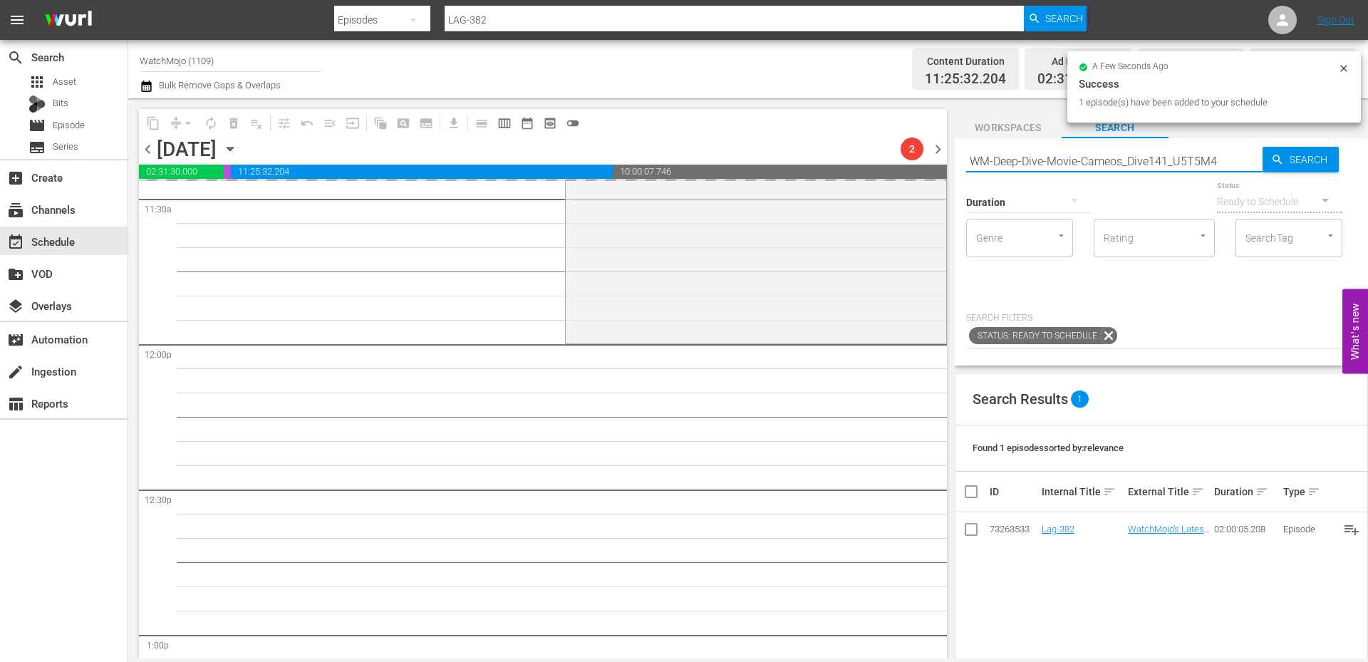
type input "WM-Deep-Dive-Movie-Cameos_Dive141_U5T5M4"
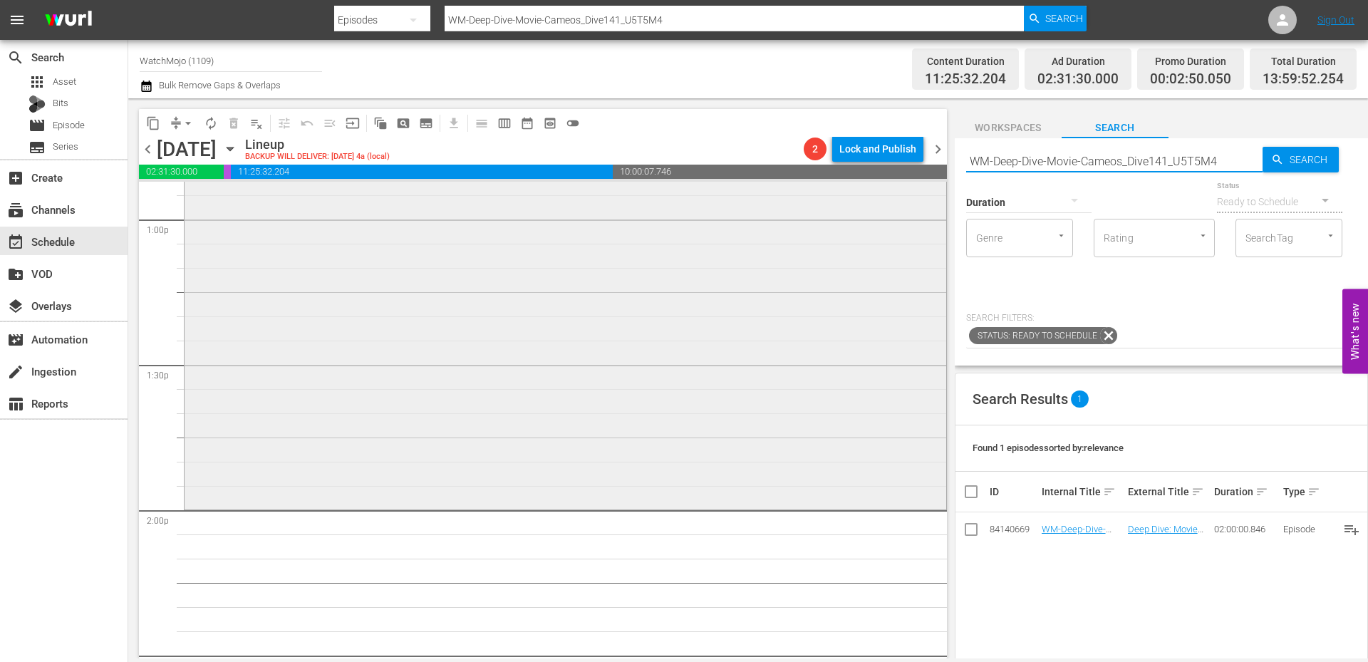
scroll to position [3846, 0]
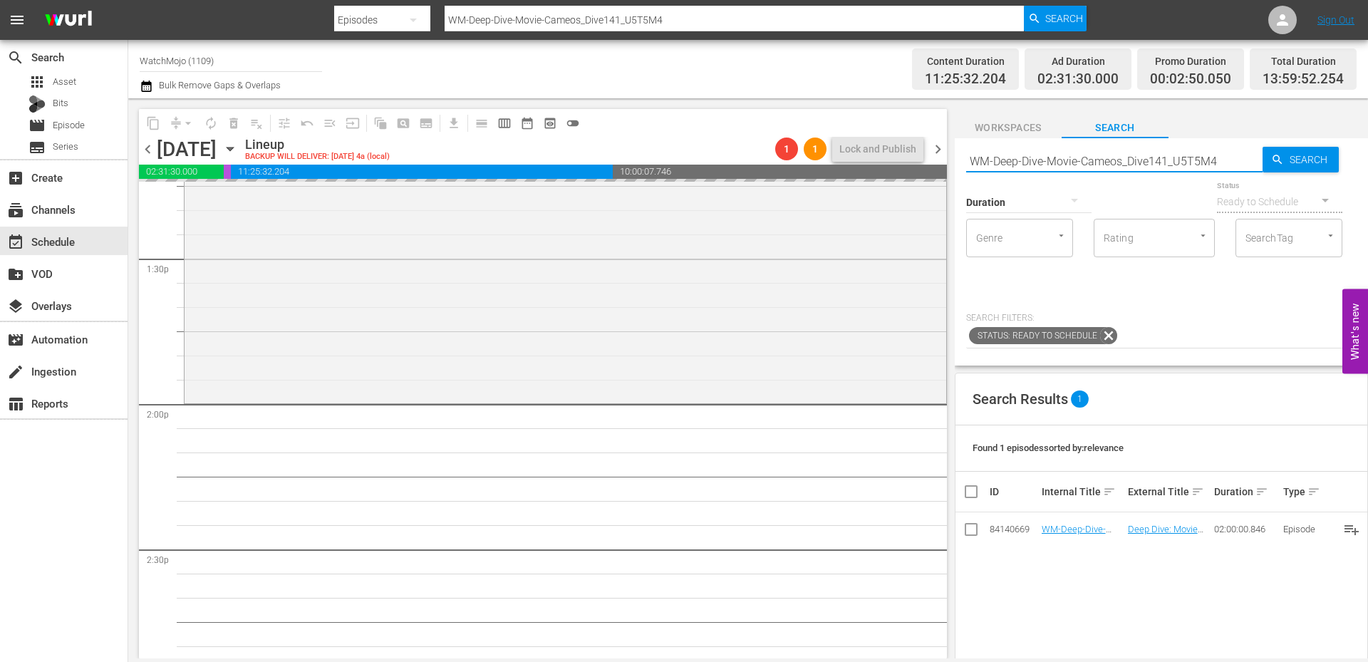
drag, startPoint x: 1229, startPoint y: 160, endPoint x: 965, endPoint y: 152, distance: 263.7
click at [966, 152] on input "WM-Deep-Dive-Movie-Cameos_Dive141_U5T5M4" at bounding box center [1114, 161] width 296 height 34
paste input "Celeb-20-Missing-Celebs-Who-Were-NEVER-Found_Y4Q7O9"
type input "WM-Celeb-20-Missing-Celebs-Who-Were-NEVER-Found_Y4Q7O9"
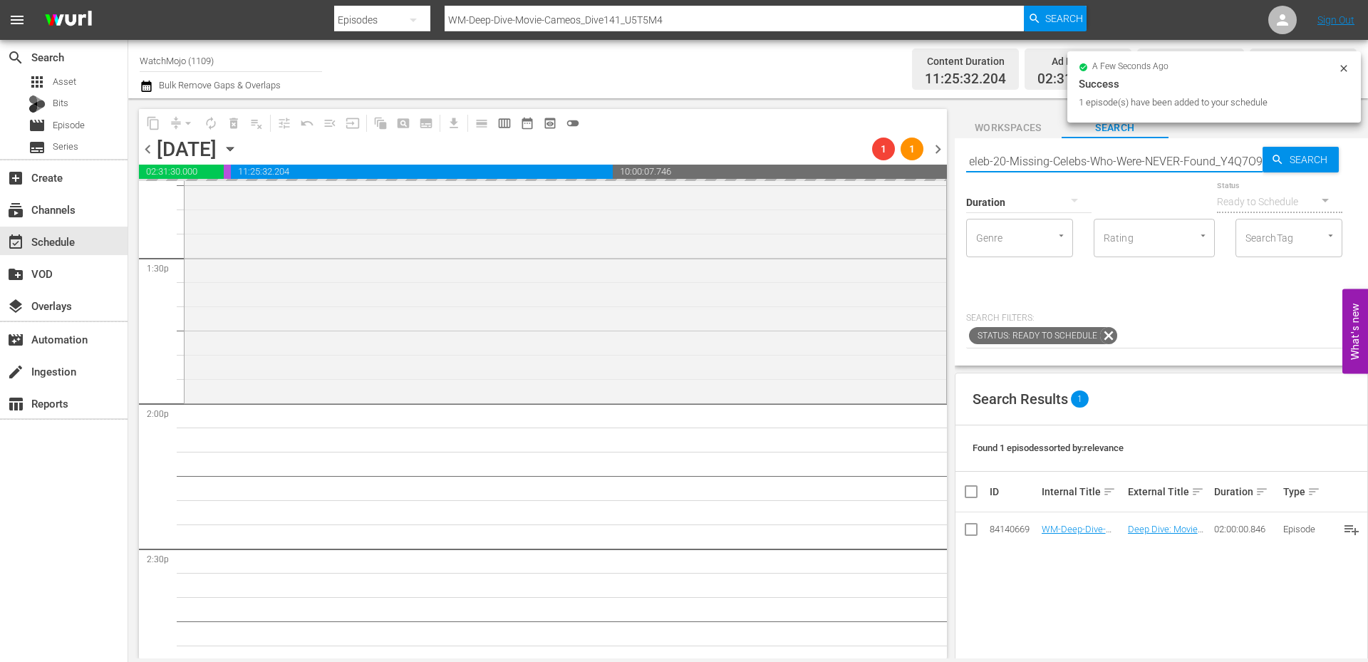
type input "WM-Celeb-20-Missing-Celebs-Who-Were-NEVER-Found_Y4Q7O9"
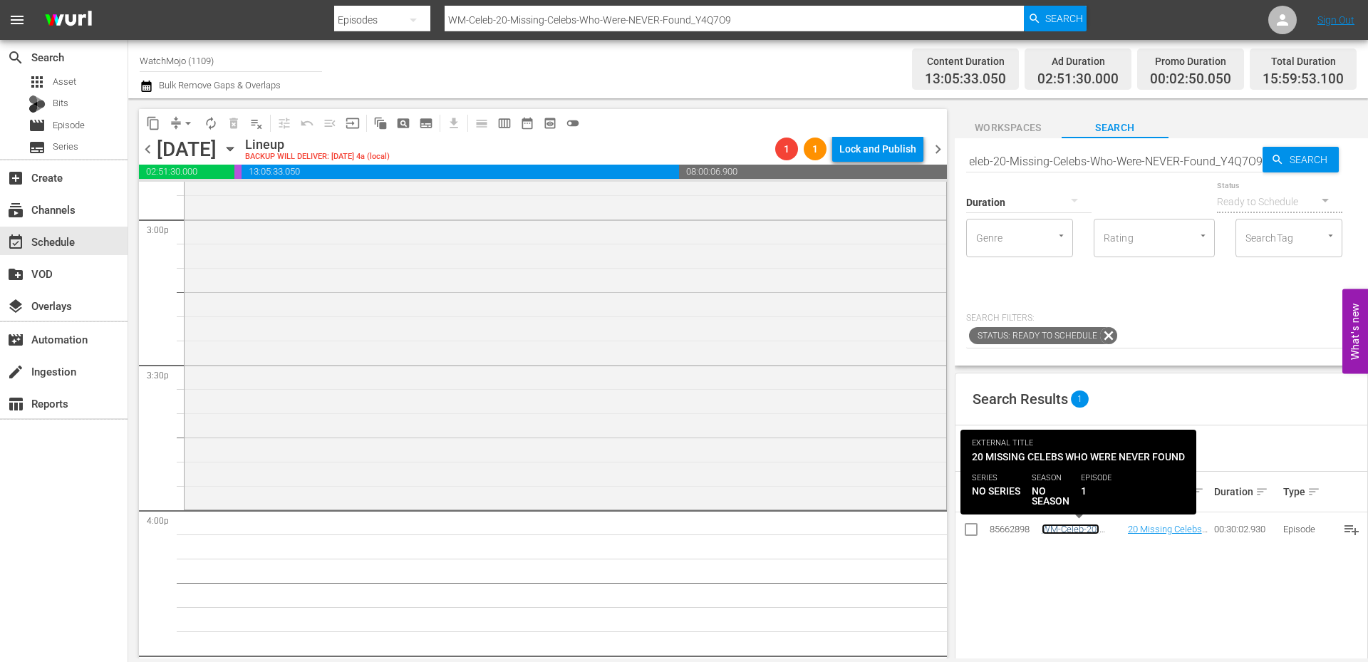
scroll to position [0, 0]
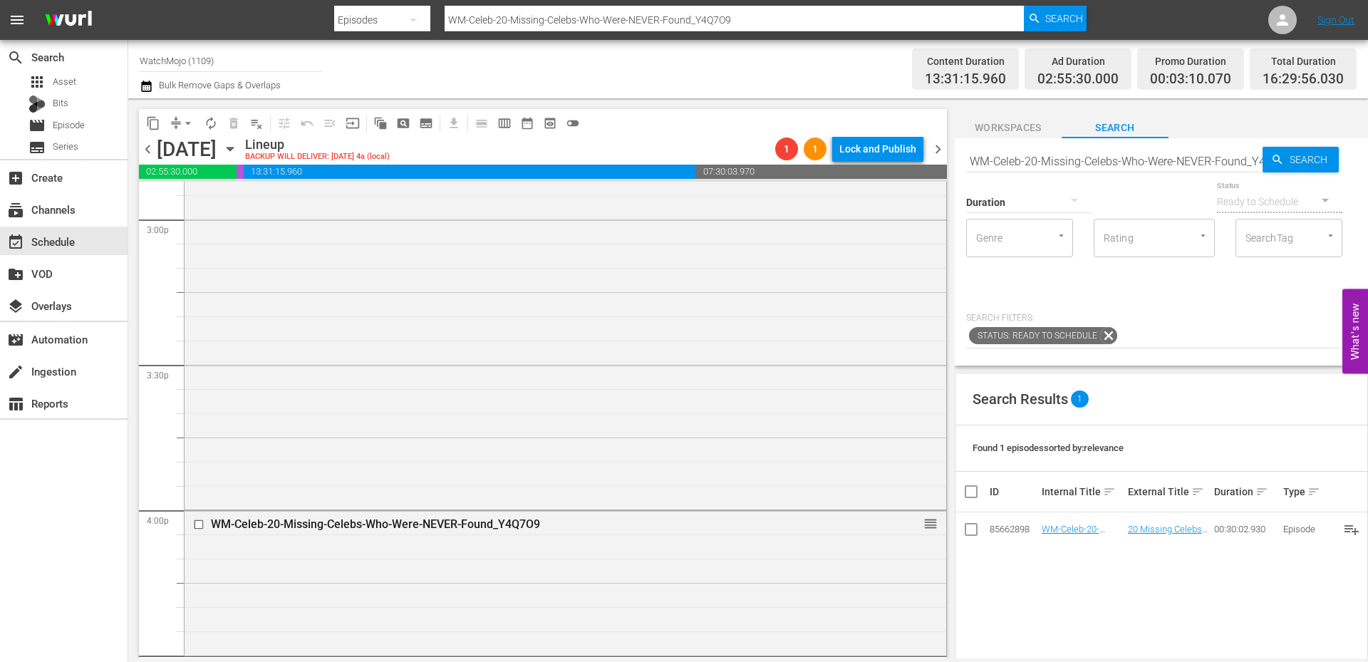
click at [1154, 161] on input "WM-Celeb-20-Missing-Celebs-Who-Were-NEVER-Found_Y4Q7O9" at bounding box center [1114, 161] width 296 height 34
paste input "Anime-Top-20-Anime-Soundtracks_M5E7X5"
type input "WM-Anime-Top-20-Anime-Soundtracks_M5E7X5"
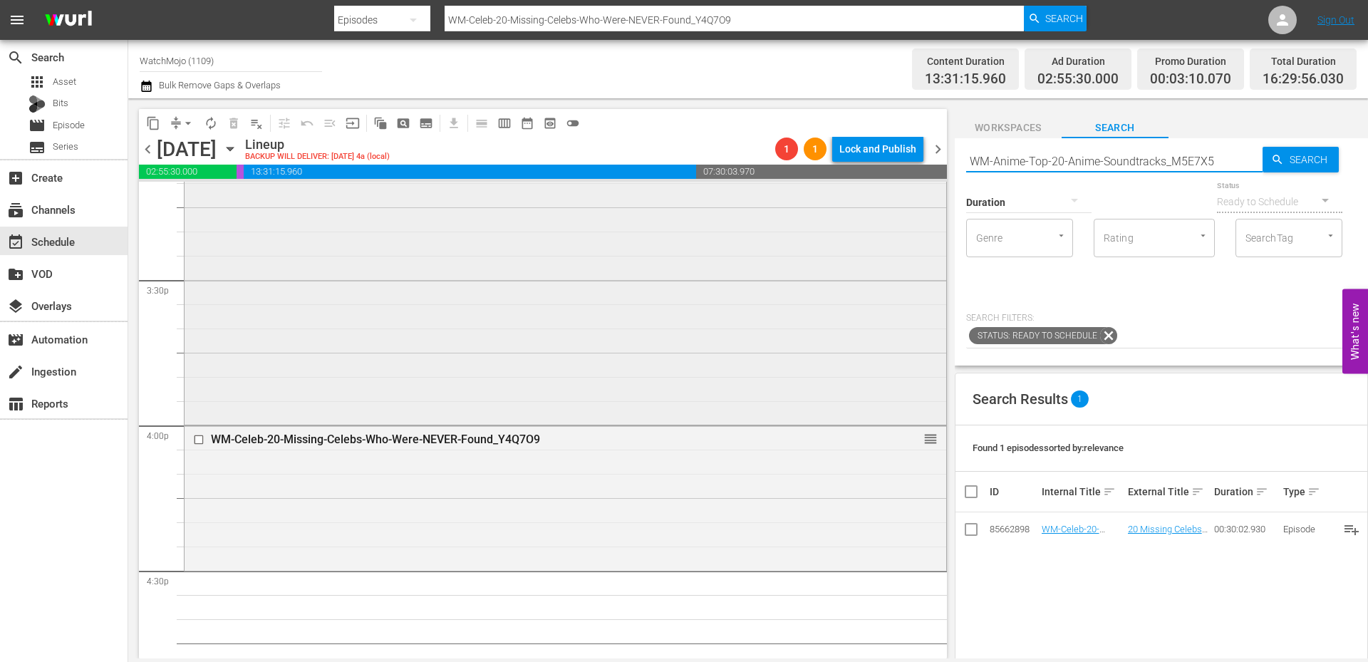
type input "WM-Anime-Top-20-Anime-Soundtracks_M5E7X5"
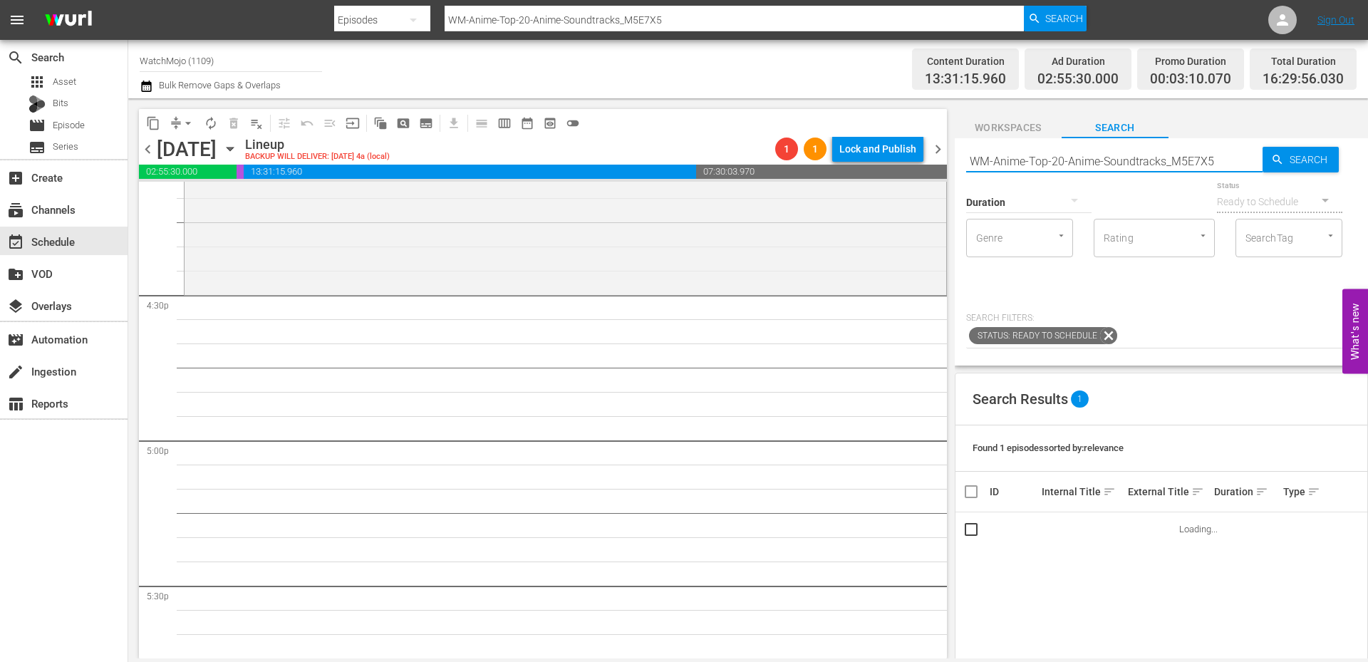
scroll to position [4653, 0]
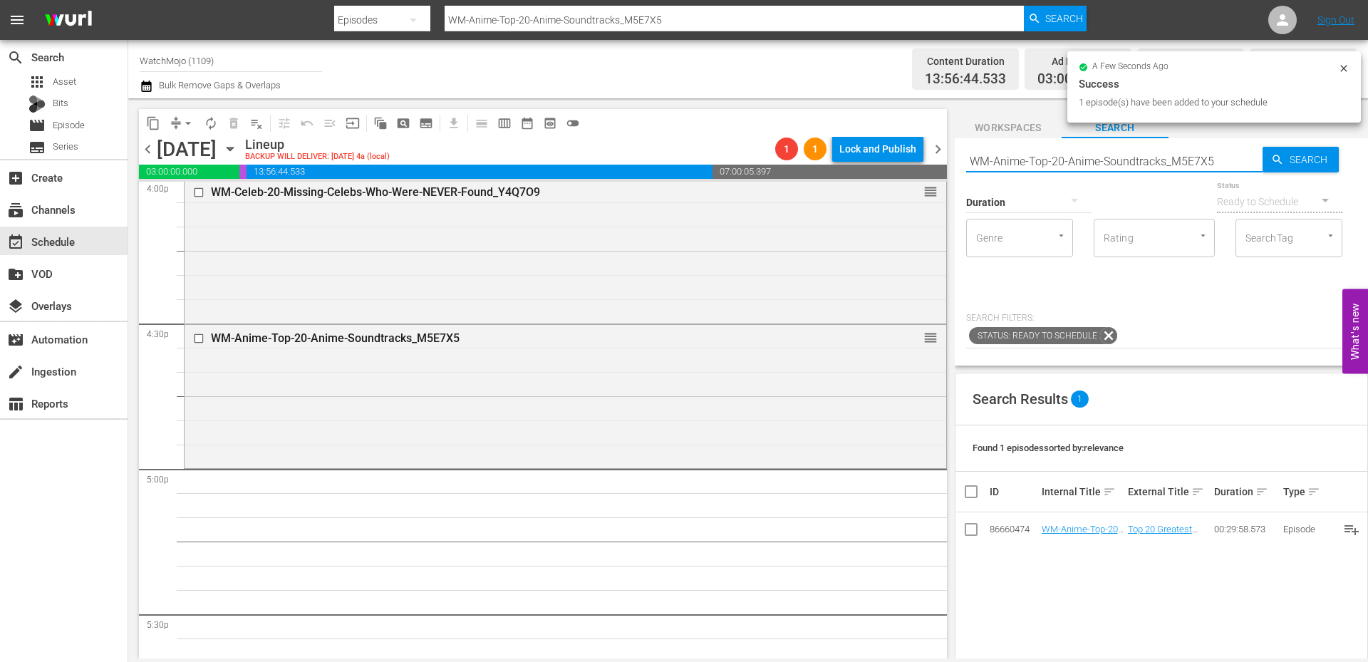
drag, startPoint x: 1211, startPoint y: 161, endPoint x: 944, endPoint y: 150, distance: 267.3
click at [944, 150] on div "content_copy compress arrow_drop_down autorenew_outlined delete_forever_outline…" at bounding box center [747, 378] width 1239 height 560
paste input "TV-Top-20-Hilarious-Homer-Simpson-Moments_Z0H8R3"
type input "WM-TV-Top-20-Hilarious-Homer-Simpson-Moments_Z0H8R3"
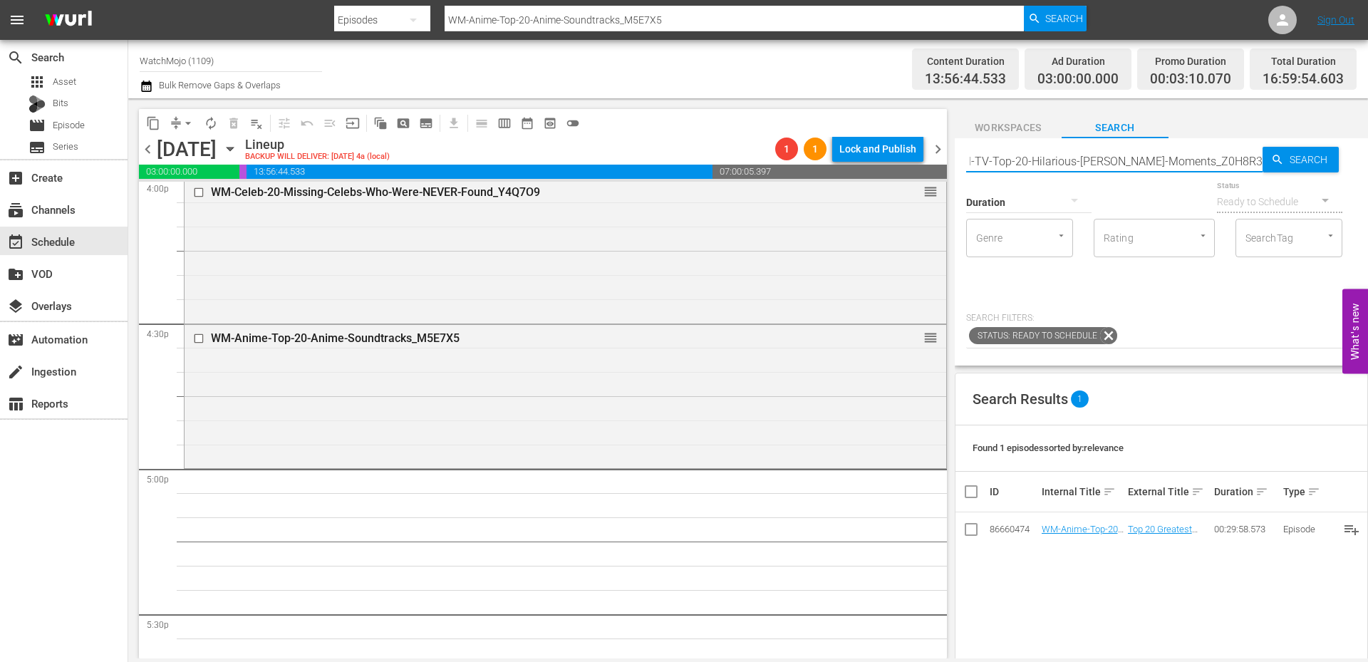
type input "WM-TV-Top-20-Hilarious-Homer-Simpson-Moments_Z0H8R3"
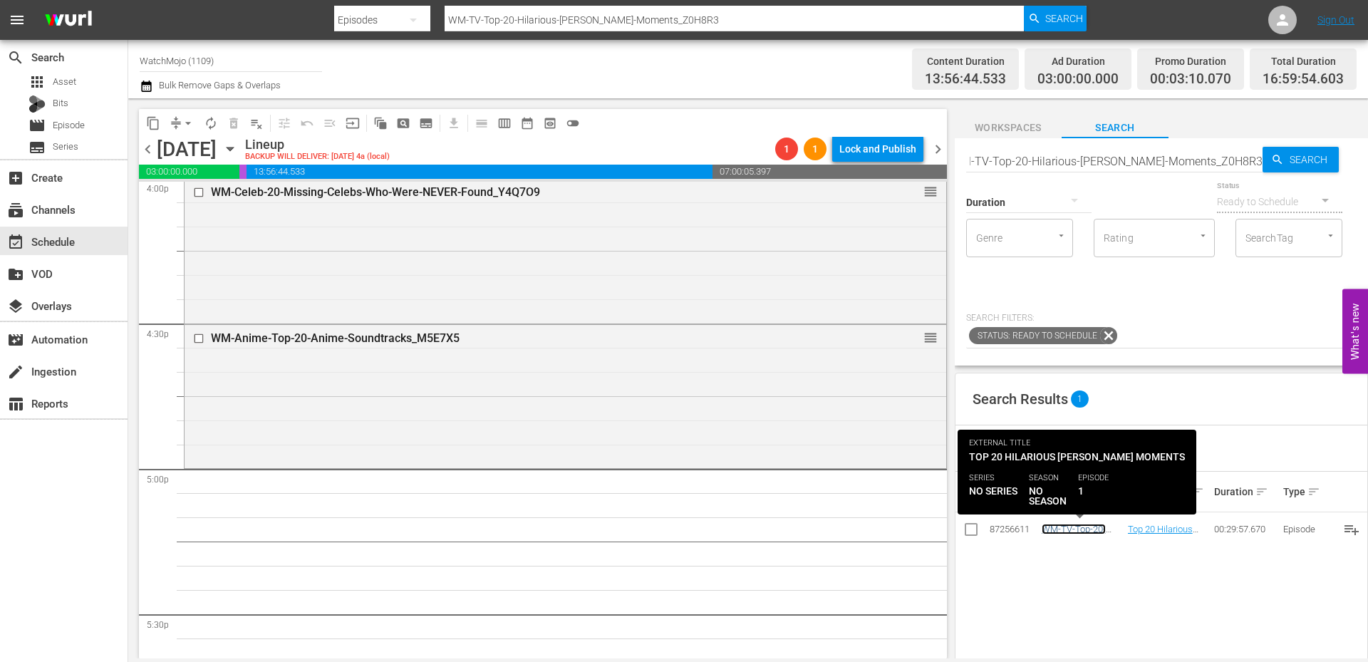
scroll to position [0, 0]
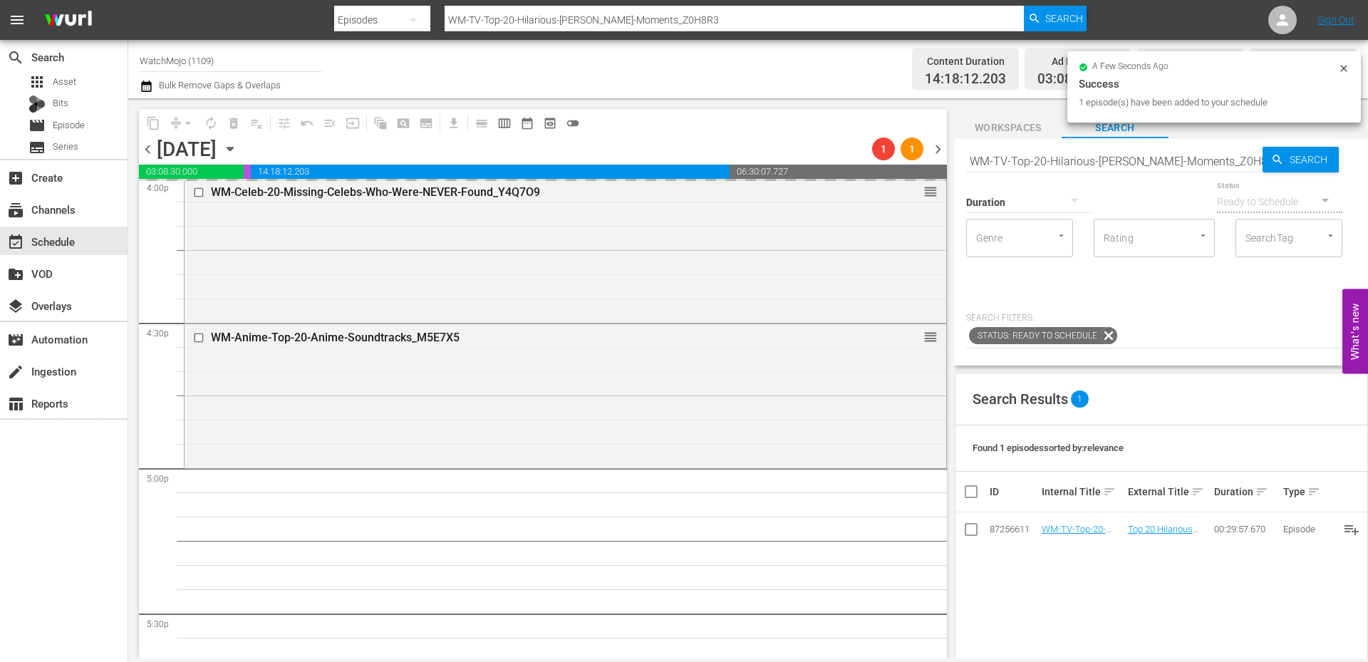
click at [1157, 143] on div "Search WM-TV-Top-20-Hilarious-Homer-Simpson-Moments_Z0H8R3 Search Duration Stat…" at bounding box center [1160, 251] width 413 height 227
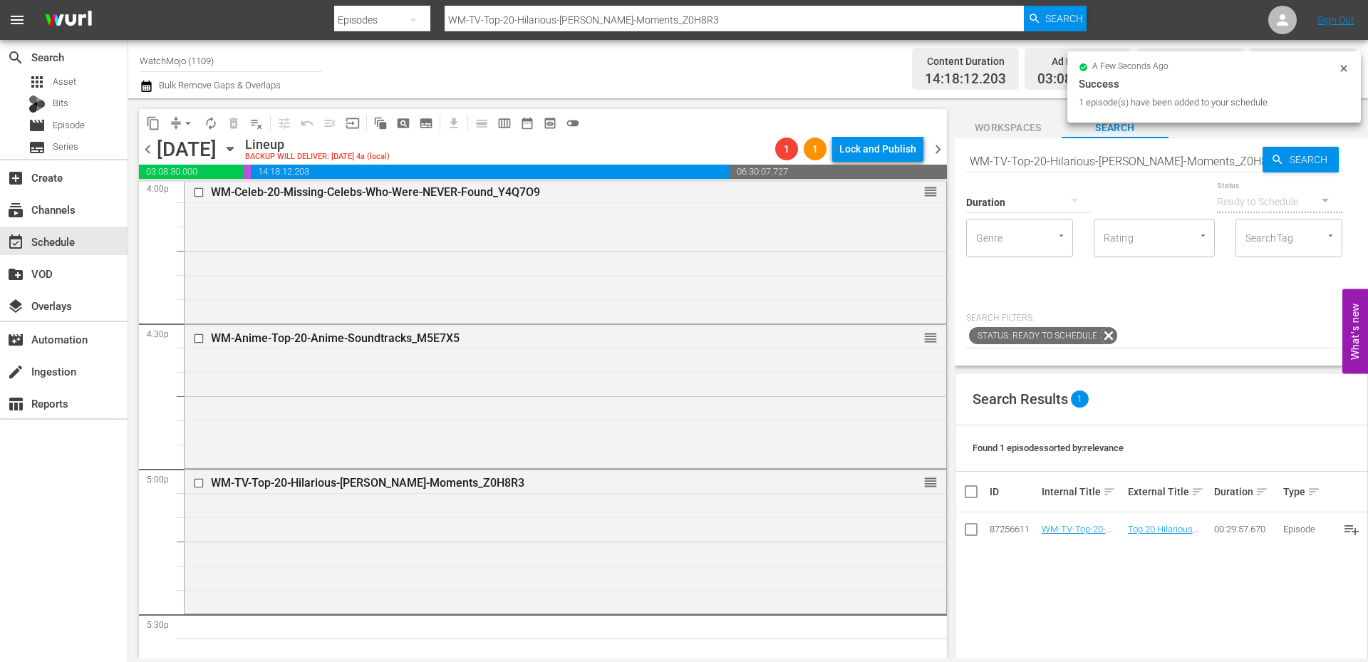
click at [1129, 165] on input "WM-TV-Top-20-Hilarious-Homer-Simpson-Moments_Z0H8R3" at bounding box center [1114, 161] width 296 height 34
paste input "Jon-Stewart-Moments_J2N9R4"
type input "WM-TV-Top-20-Jon-Stewart-Moments_J2N9R4"
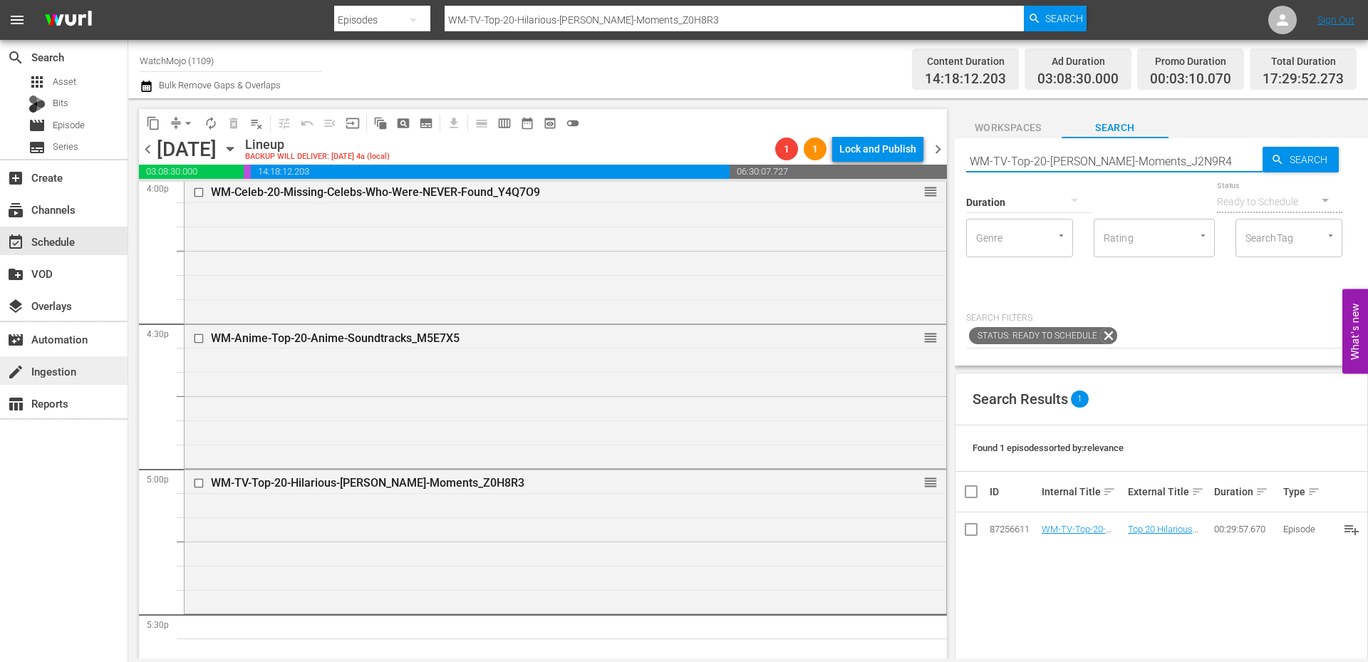
type input "WM-TV-Top-20-Jon-Stewart-Moments_J2N9R4"
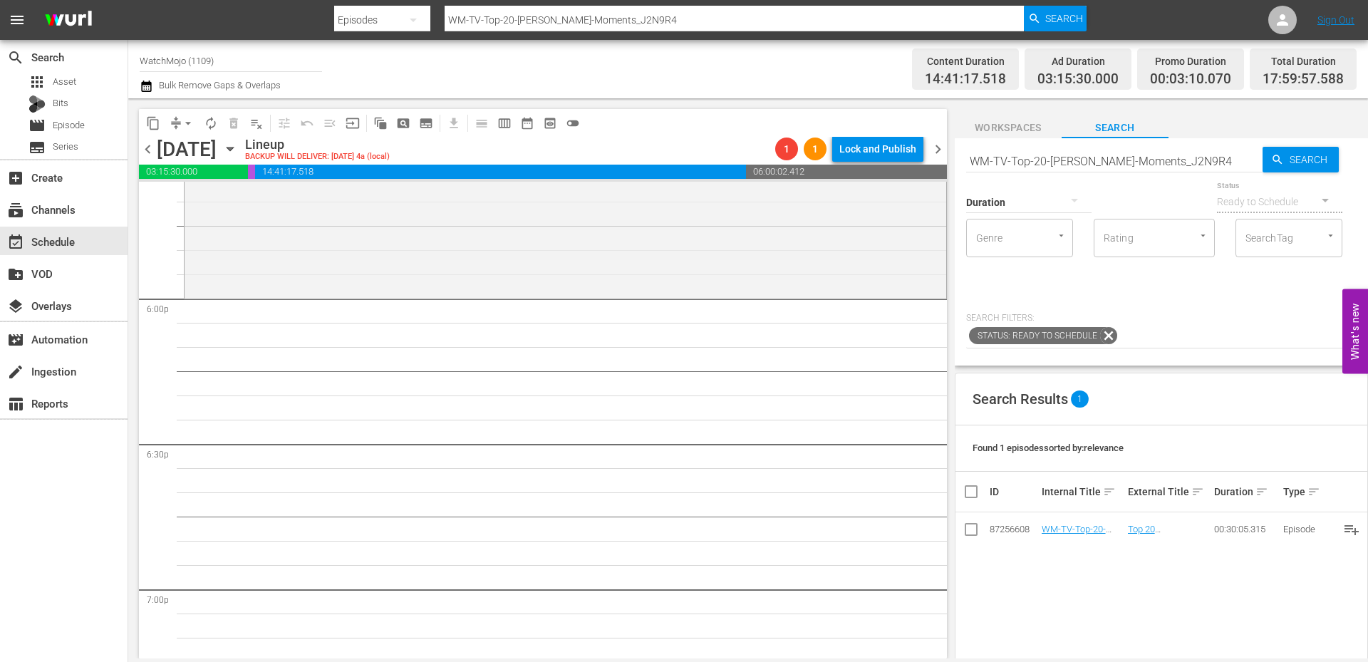
scroll to position [5176, 0]
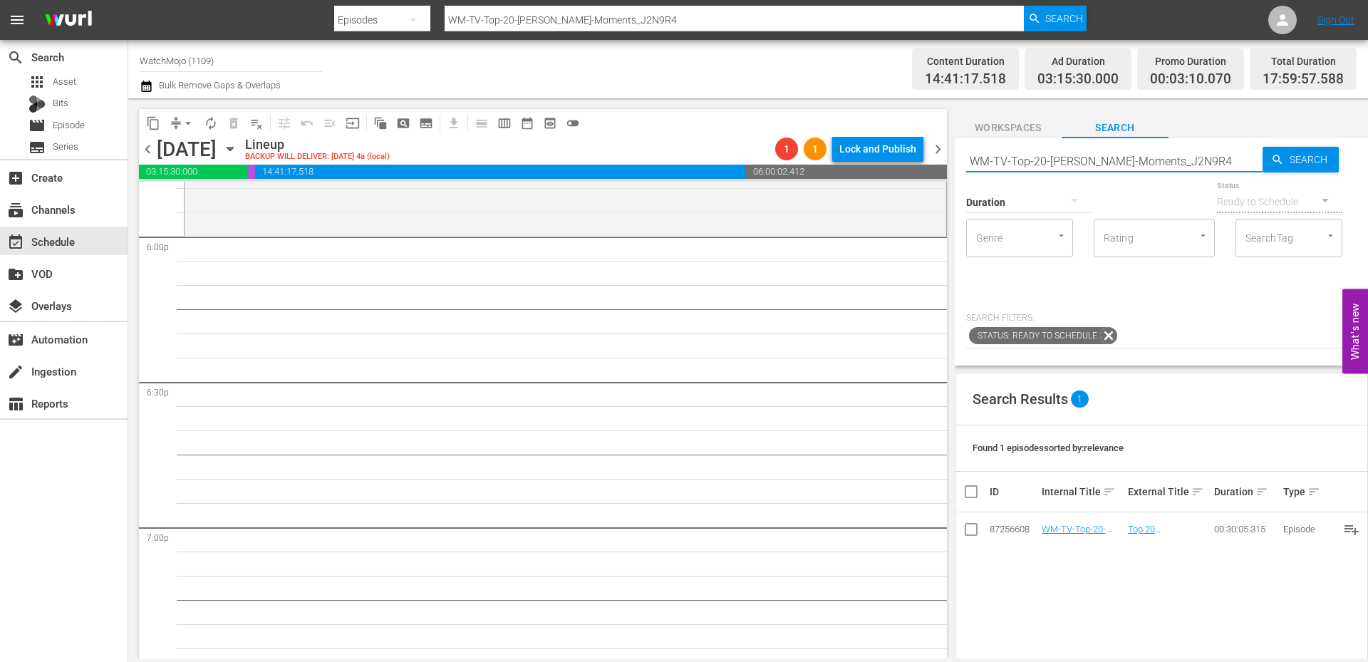
drag, startPoint x: 1191, startPoint y: 160, endPoint x: 929, endPoint y: 155, distance: 261.4
click at [929, 155] on div "content_copy compress arrow_drop_down autorenew_outlined delete_forever_outline…" at bounding box center [747, 378] width 1239 height 560
paste input "LAG-435"
type input "LAG-435"
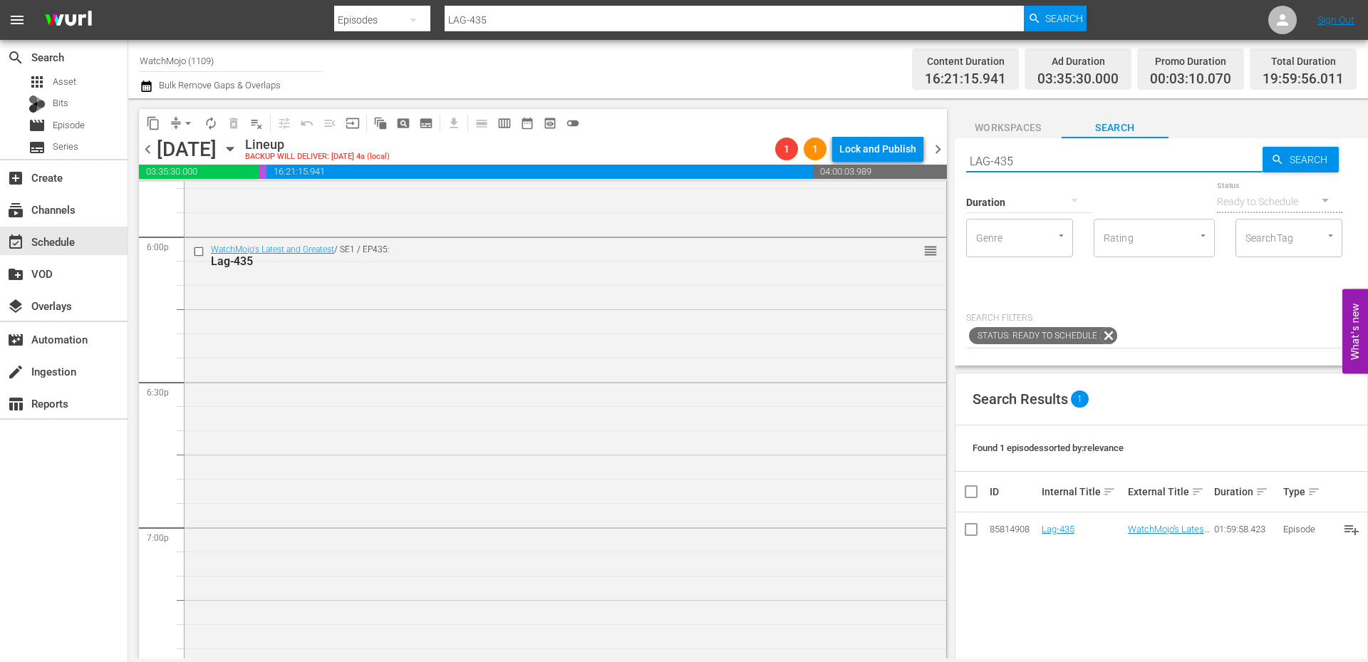
drag, startPoint x: 1076, startPoint y: 161, endPoint x: 917, endPoint y: 143, distance: 159.8
click at [917, 143] on div "content_copy compress arrow_drop_down autorenew_outlined delete_forever_outline…" at bounding box center [747, 378] width 1239 height 560
paste input "WM-Music-Top20-Queen-Songs_W9S9D3"
type input "WM-Music-Top20-Queen-Songs_W9S9D3"
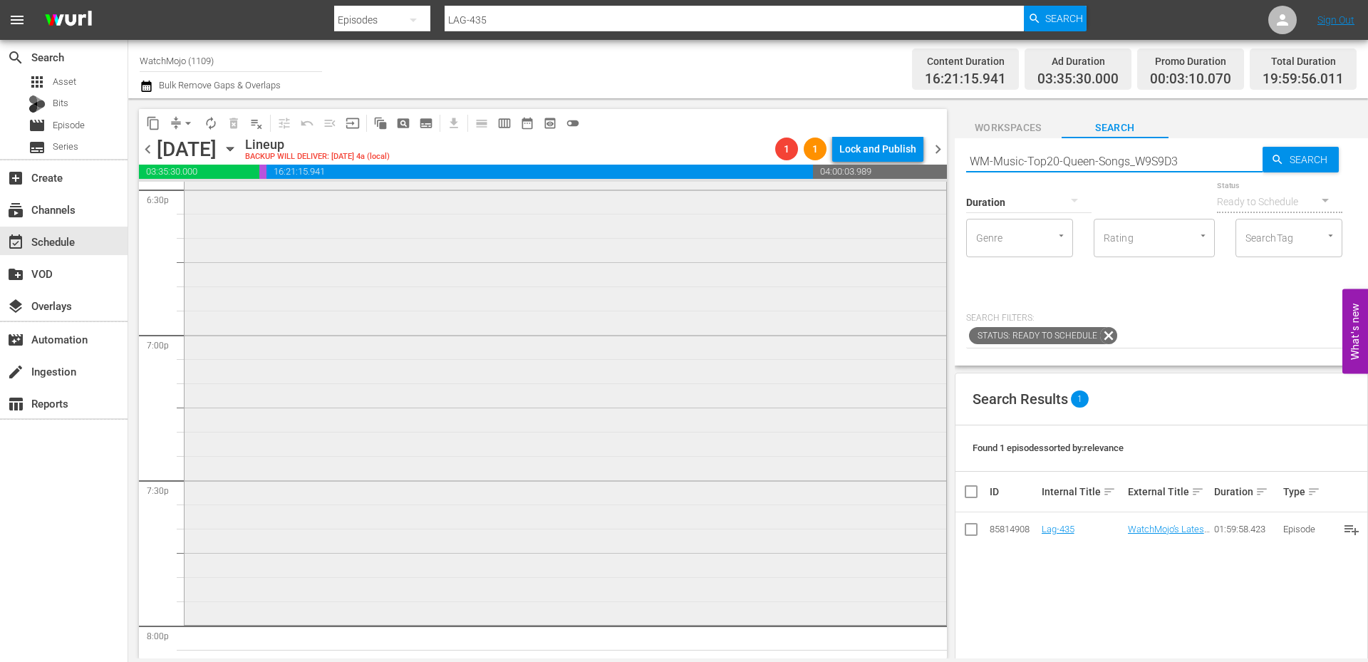
scroll to position [5556, 0]
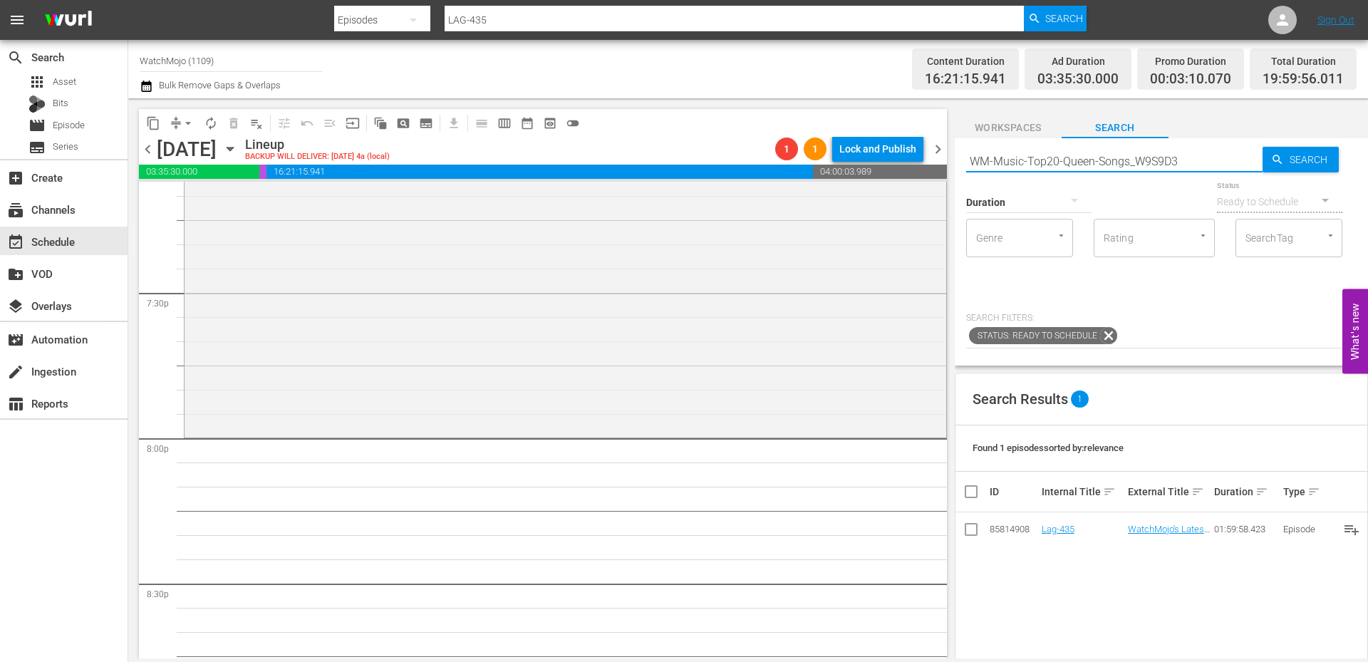
type input "WM-Music-Top20-Queen-Songs_W9S9D3"
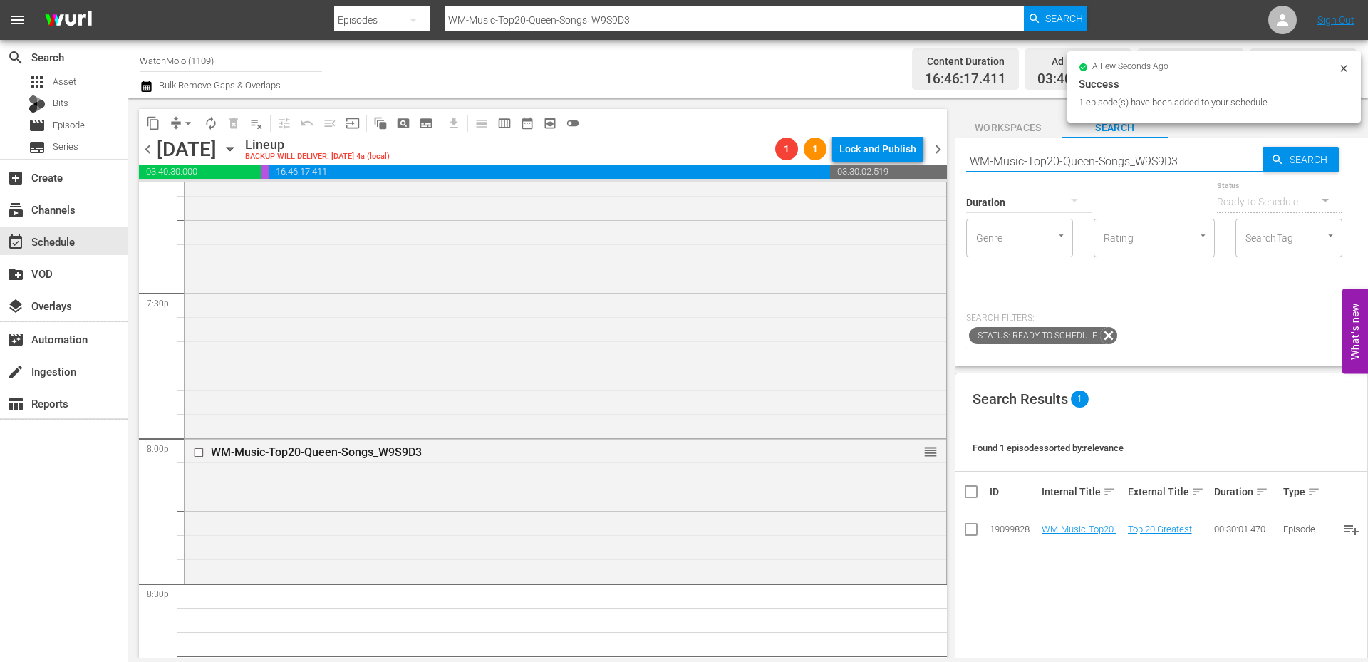
drag, startPoint x: 1194, startPoint y: 160, endPoint x: 947, endPoint y: 145, distance: 248.3
click at [945, 145] on div "content_copy compress arrow_drop_down autorenew_outlined delete_forever_outline…" at bounding box center [747, 378] width 1239 height 560
paste input "20-Shocking-Music-Scandals_X7J8J2"
type input "WM-Music-20-Shocking-Music-Scandals_X7J8J2"
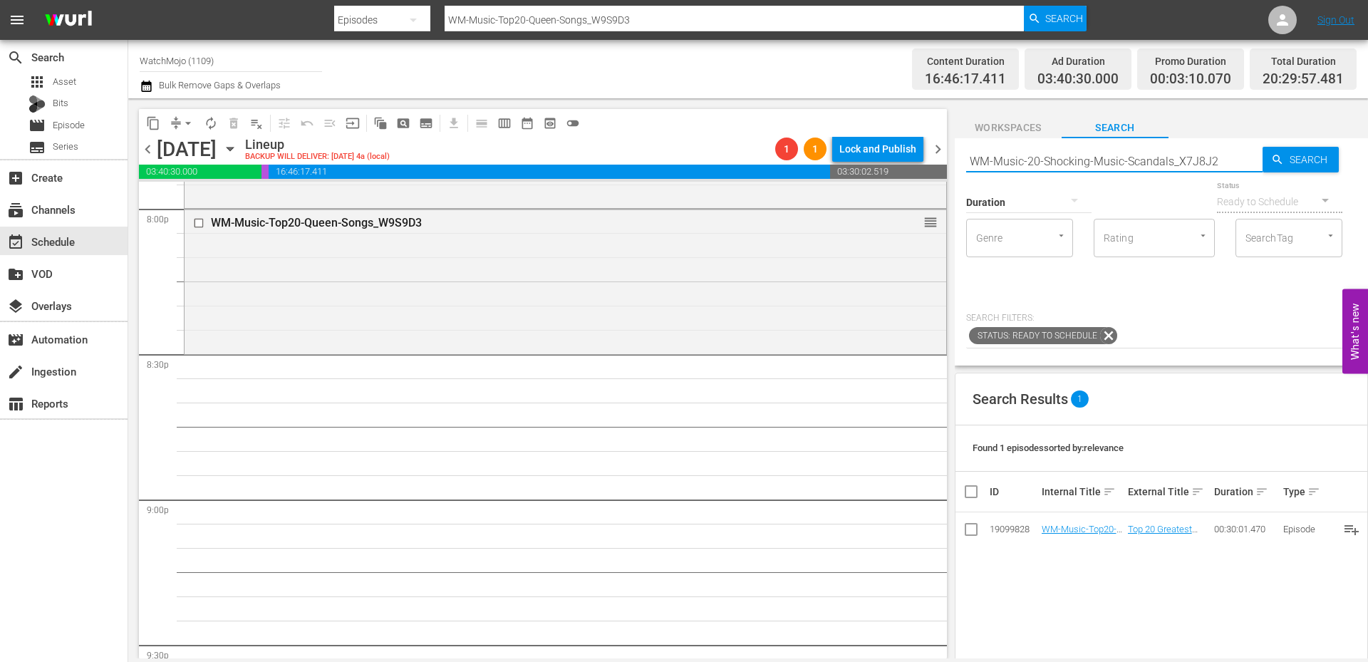
scroll to position [5841, 0]
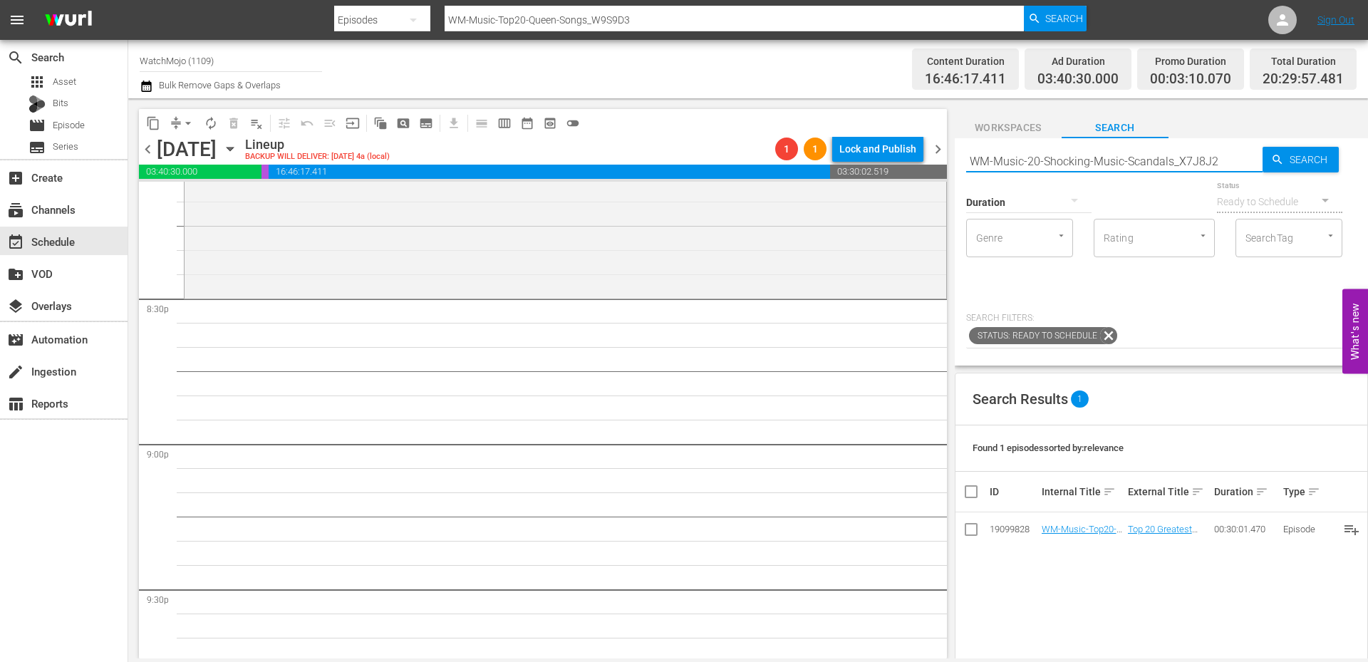
type input "WM-Music-20-Shocking-Music-Scandals_X7J8J2"
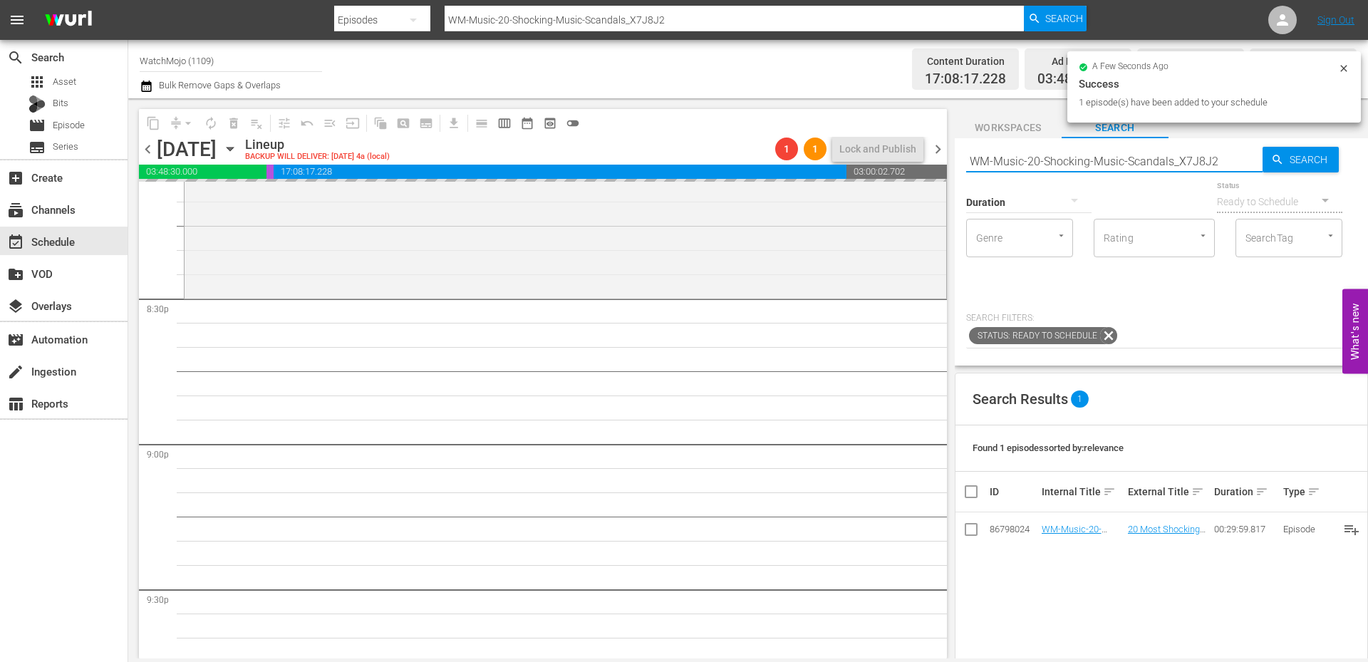
click at [913, 142] on div "content_copy compress arrow_drop_down autorenew_outlined delete_forever_outline…" at bounding box center [747, 378] width 1239 height 560
paste input "Film-Top-20-Greatest-Best-Picture-Oscar-Winning-Movies_X4S1P3"
type input "WM-Film-Top-20-Greatest-Best-Picture-Oscar-Winning-Movies_X4S1P3"
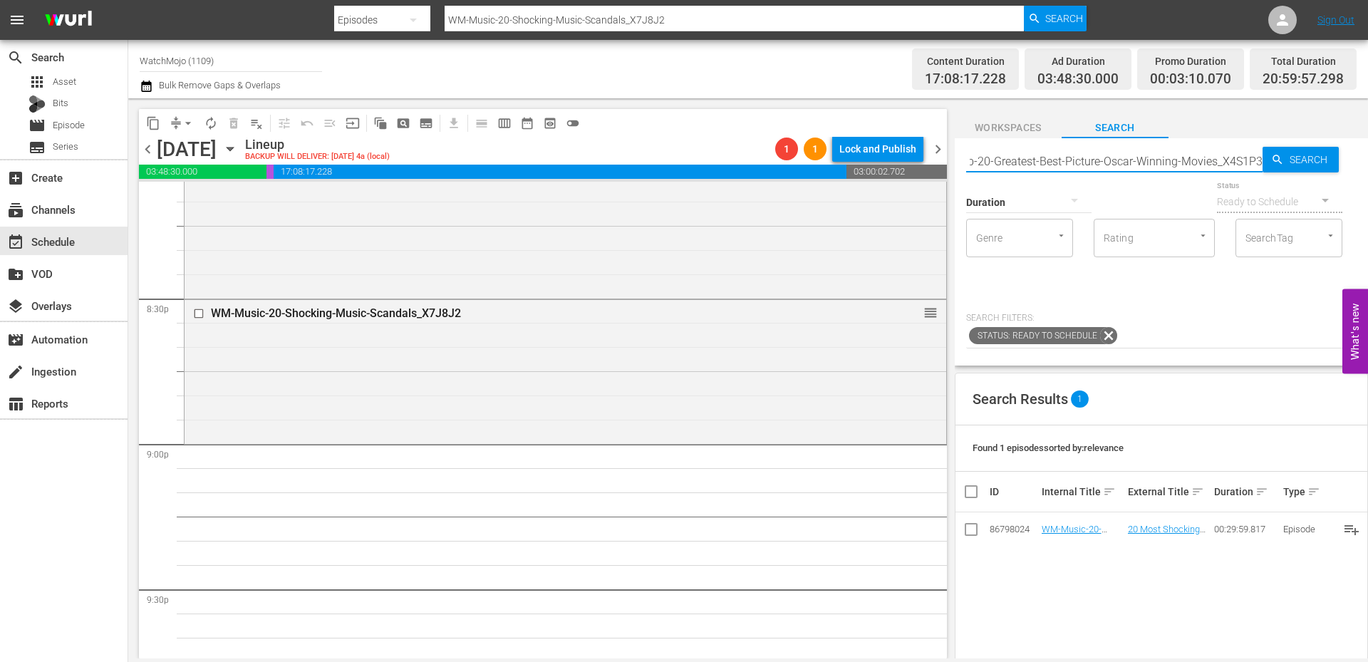
type input "WM-Film-Top-20-Greatest-Best-Picture-Oscar-Winning-Movies_X4S1P3"
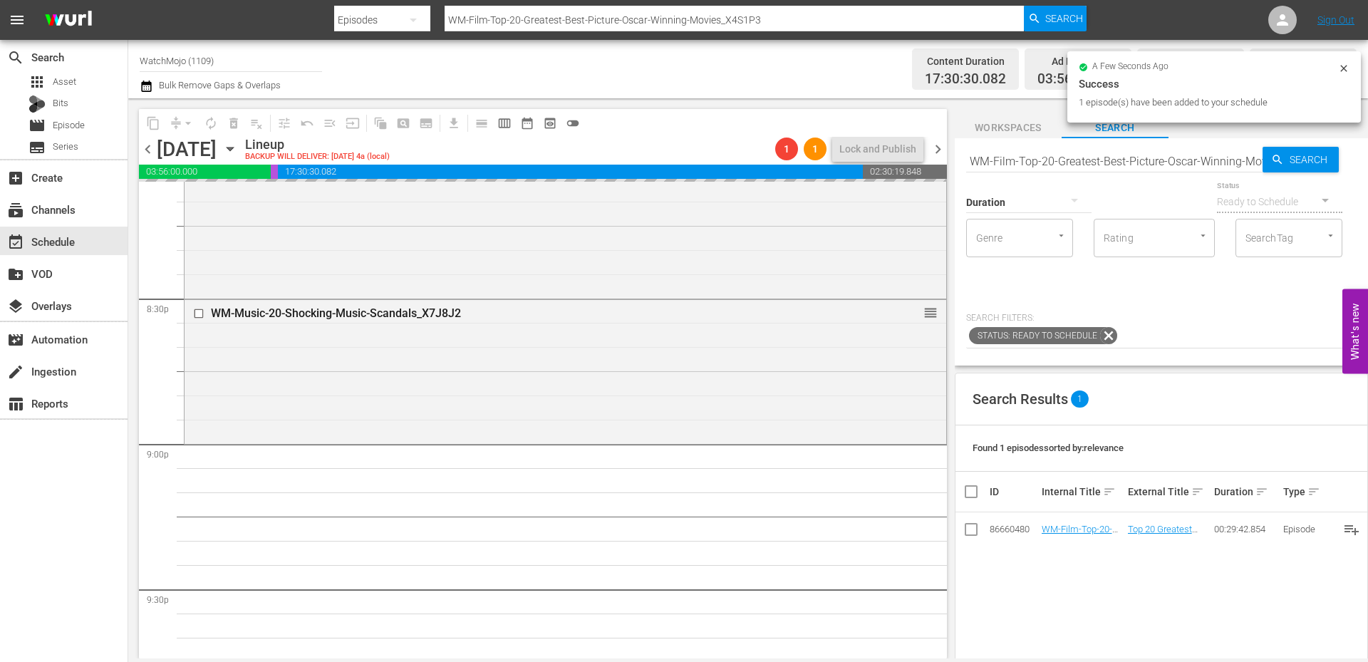
click at [1122, 166] on input "WM-Film-Top-20-Greatest-Best-Picture-Oscar-Winning-Movies_X4S1P3" at bounding box center [1114, 161] width 296 height 34
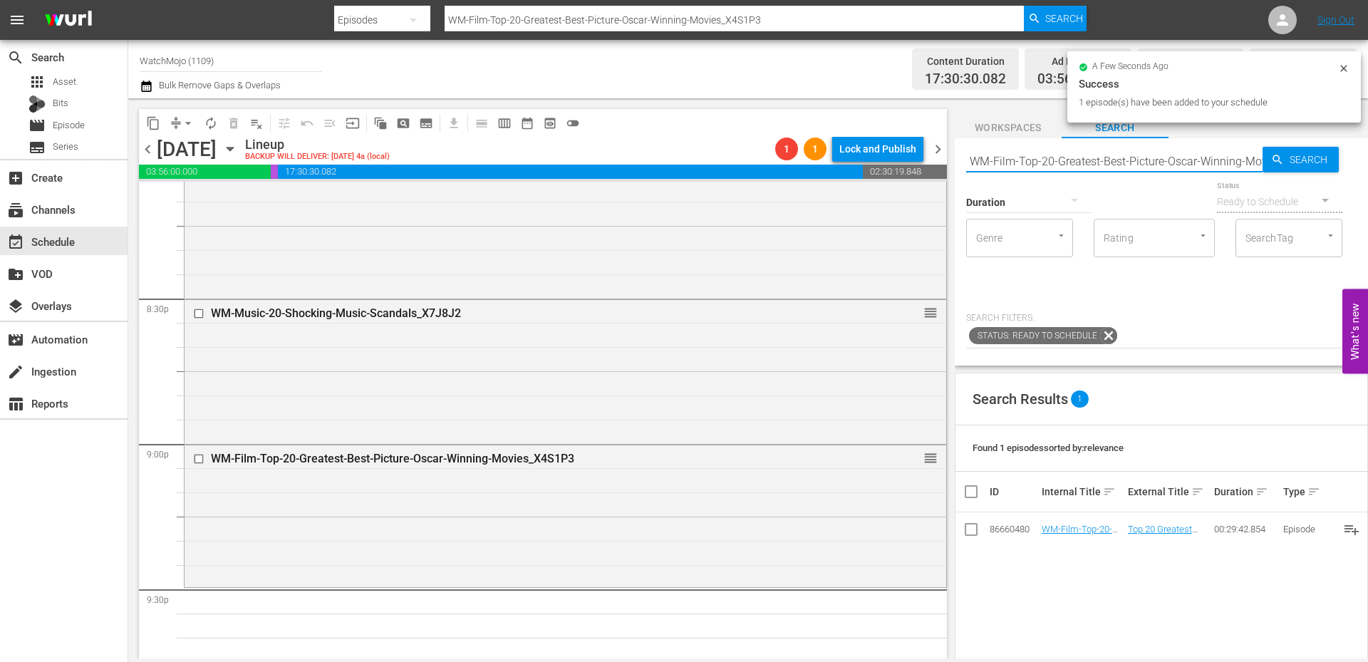
paste input "Pop-Top-30-Things-from-the-90s-That-Dont-Exist-Anymore_J1V5Z9"
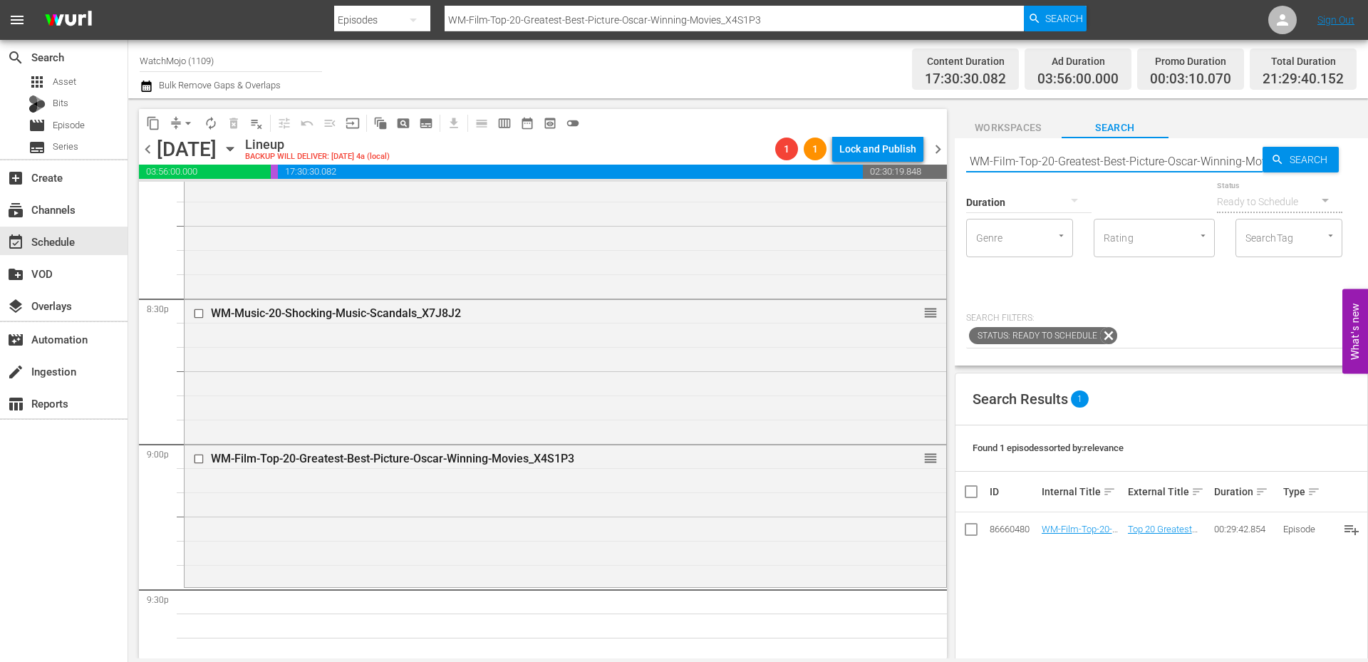
type input "WM-Pop-Top-30-Things-from-the-90s-That-Dont-Exist-Anymore_J1V5Z9"
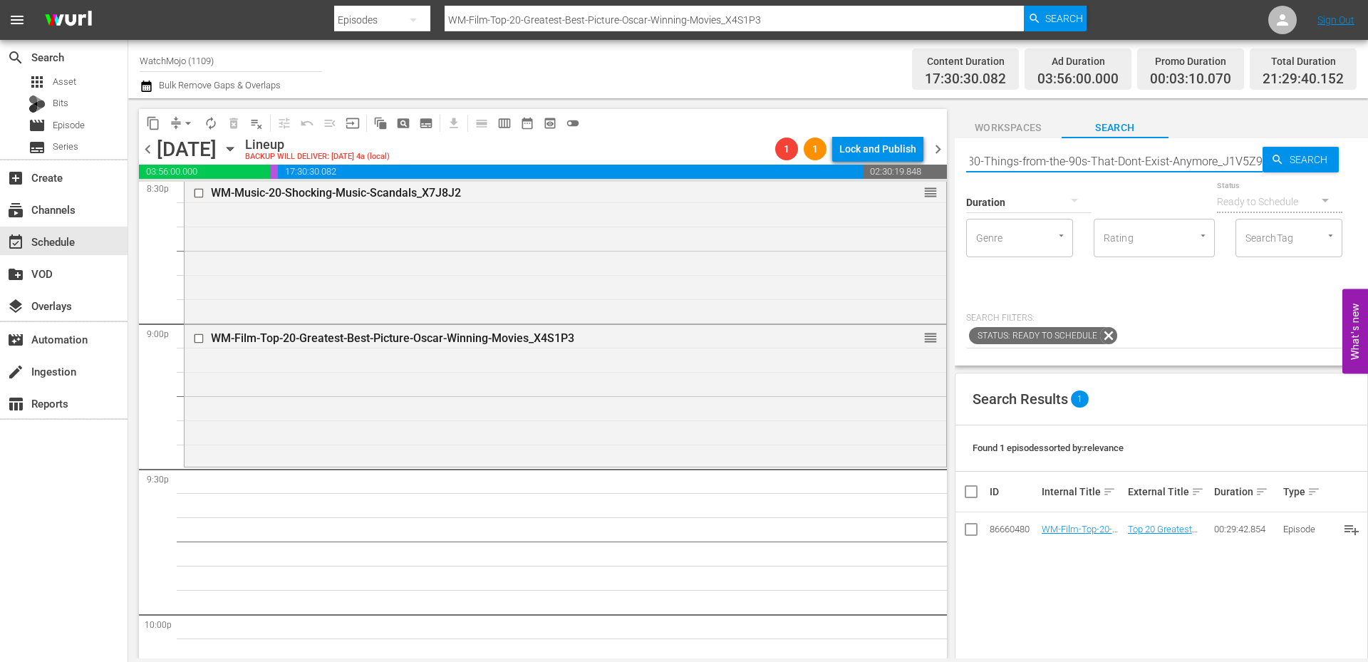
type input "WM-Pop-Top-30-Things-from-the-90s-That-Dont-Exist-Anymore_J1V5Z9"
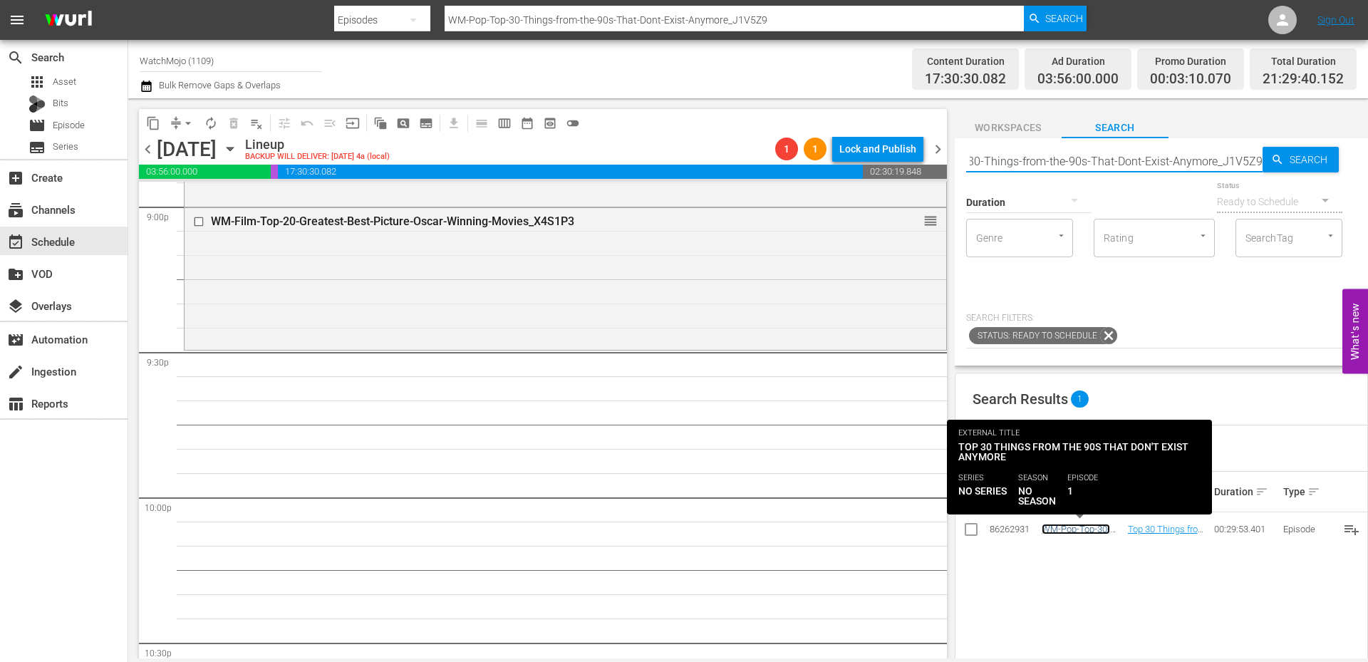
scroll to position [0, 0]
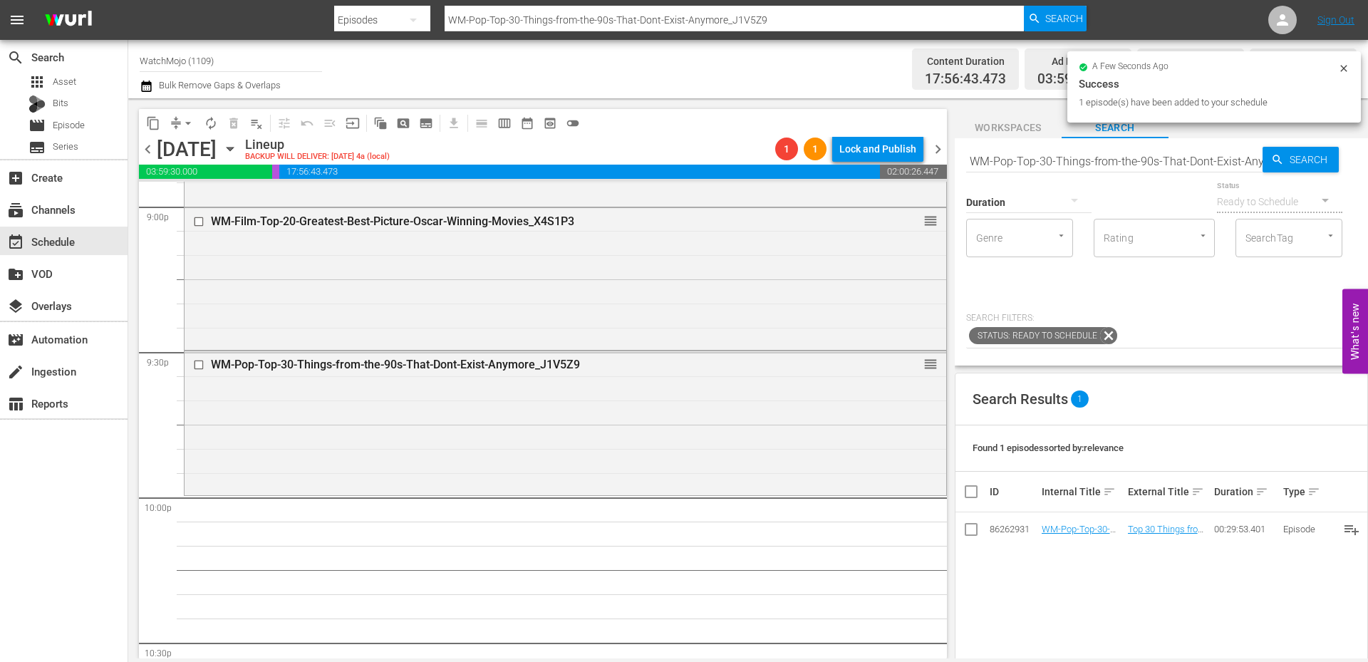
click at [1061, 162] on input "WM-Pop-Top-30-Things-from-the-90s-That-Dont-Exist-Anymore_J1V5Z9" at bounding box center [1114, 161] width 296 height 34
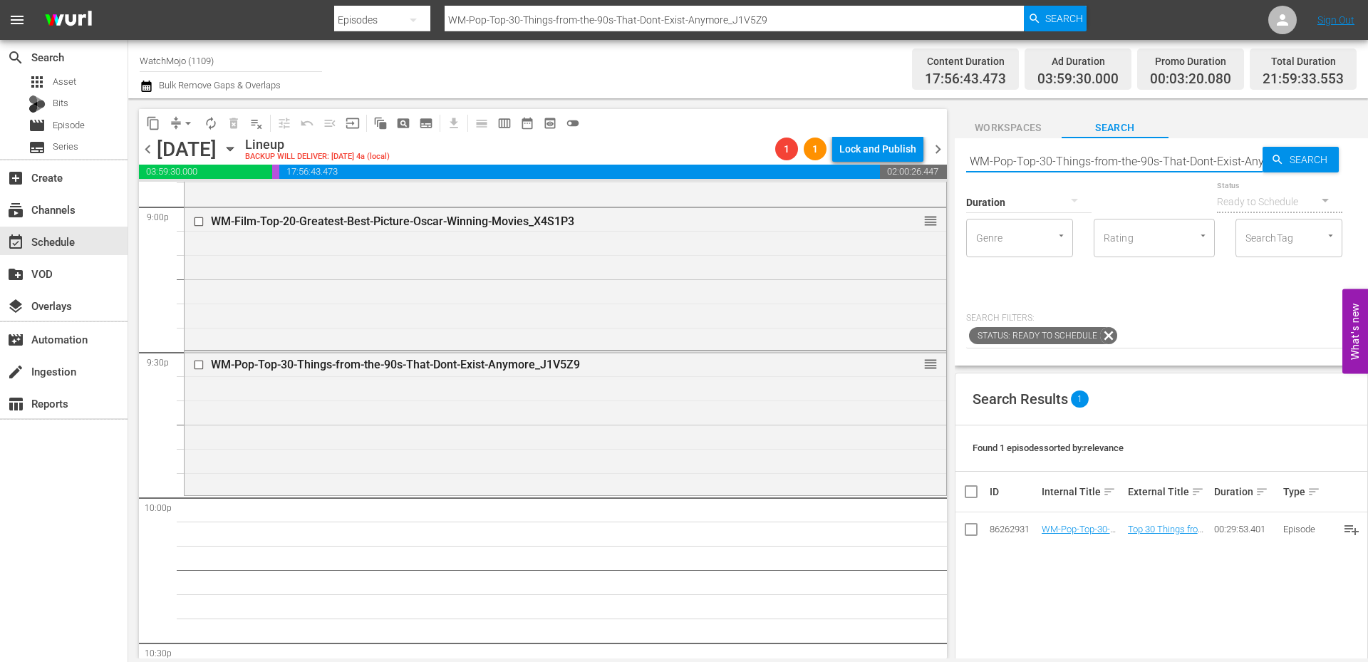
paste input "LAG-403"
type input "LAG-403"
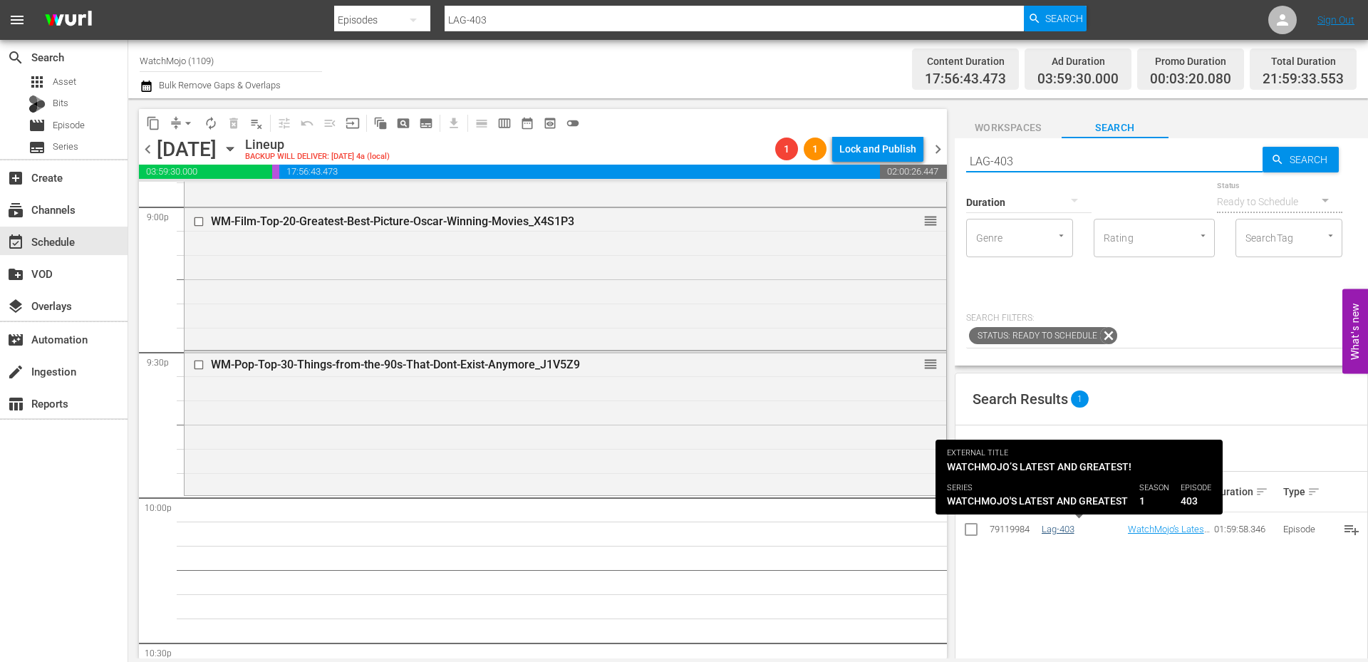
type input "LAG-403"
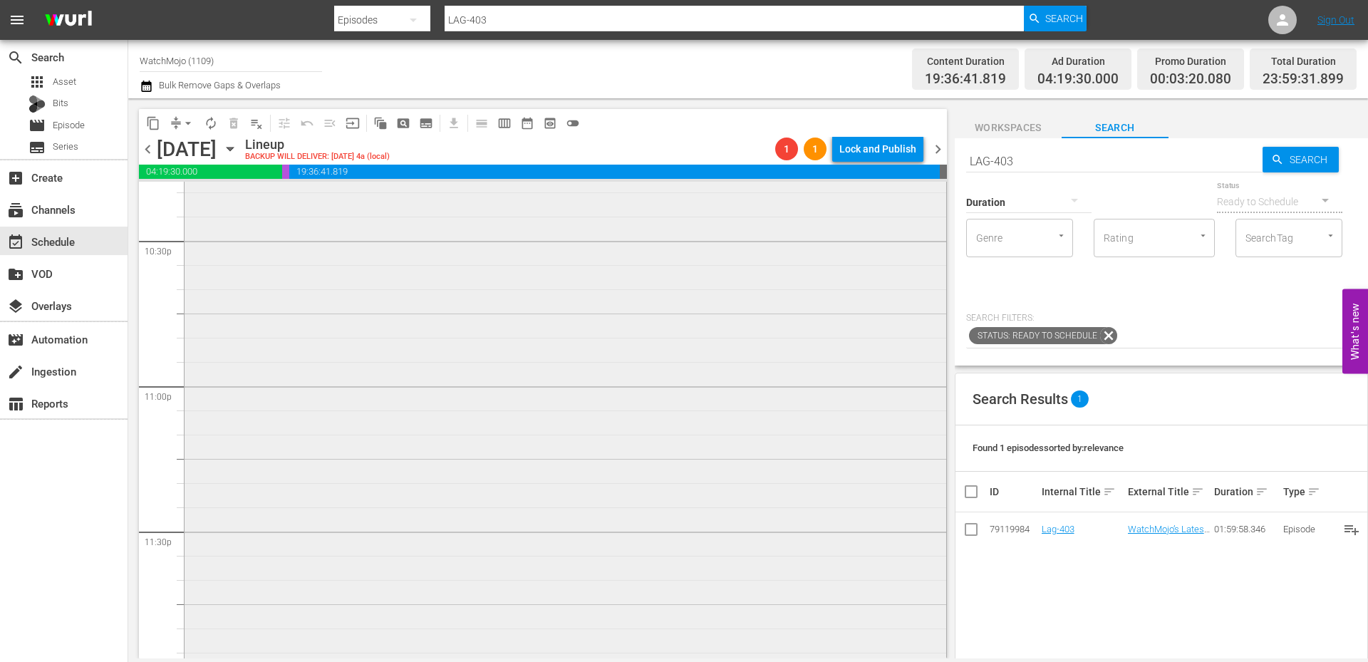
scroll to position [6498, 0]
click at [182, 119] on span "arrow_drop_down" at bounding box center [188, 123] width 14 height 14
click at [189, 152] on li "Align to Midnight" at bounding box center [189, 152] width 150 height 24
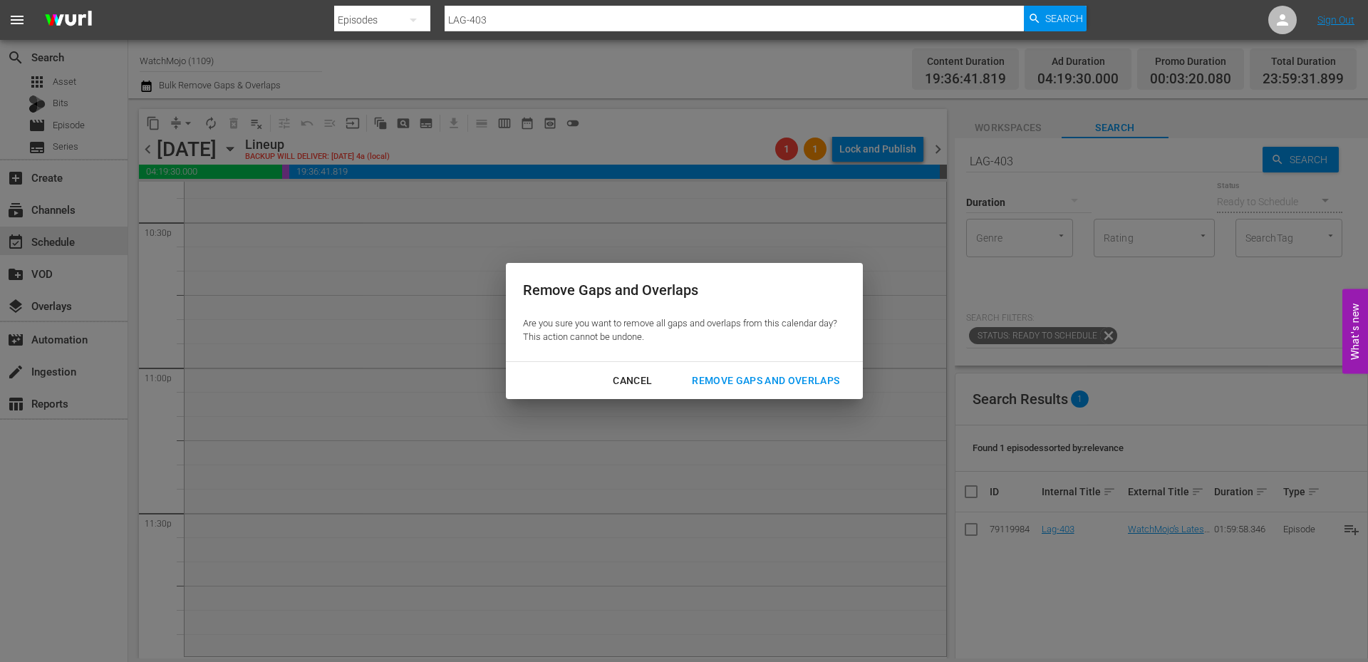
click at [806, 374] on div "Remove Gaps and Overlaps" at bounding box center [765, 381] width 170 height 18
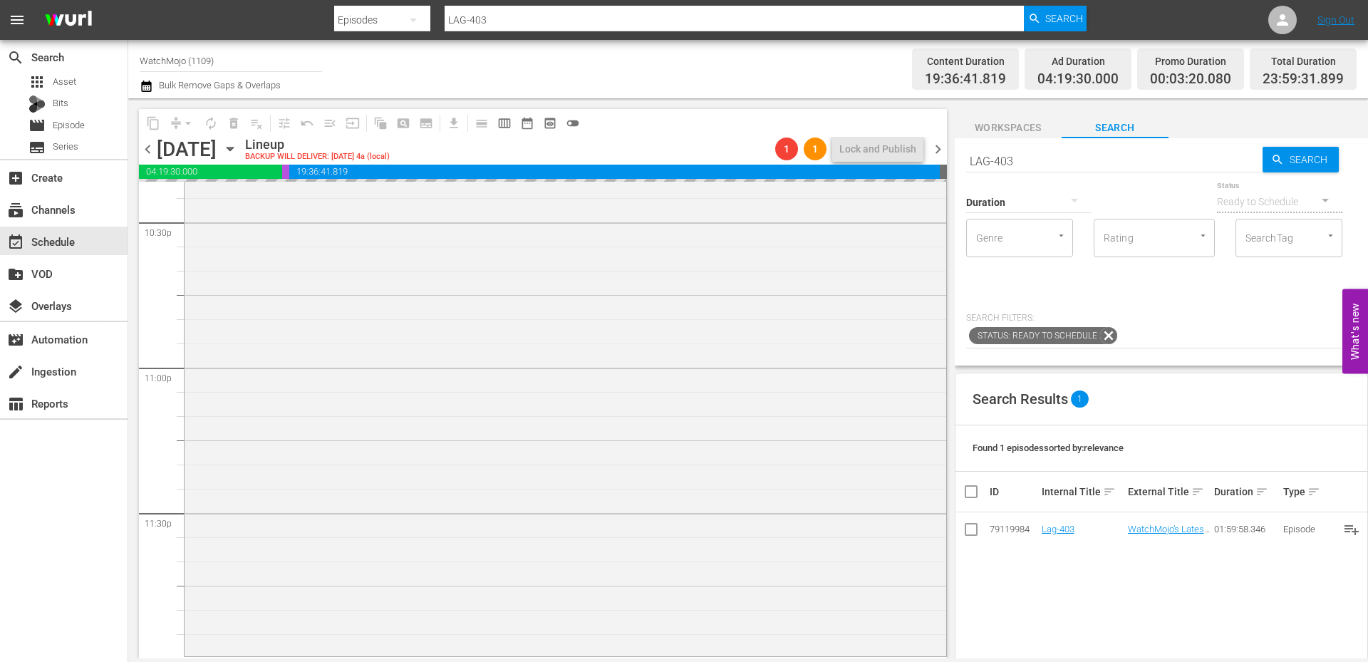
click at [934, 150] on span "chevron_right" at bounding box center [938, 149] width 18 height 18
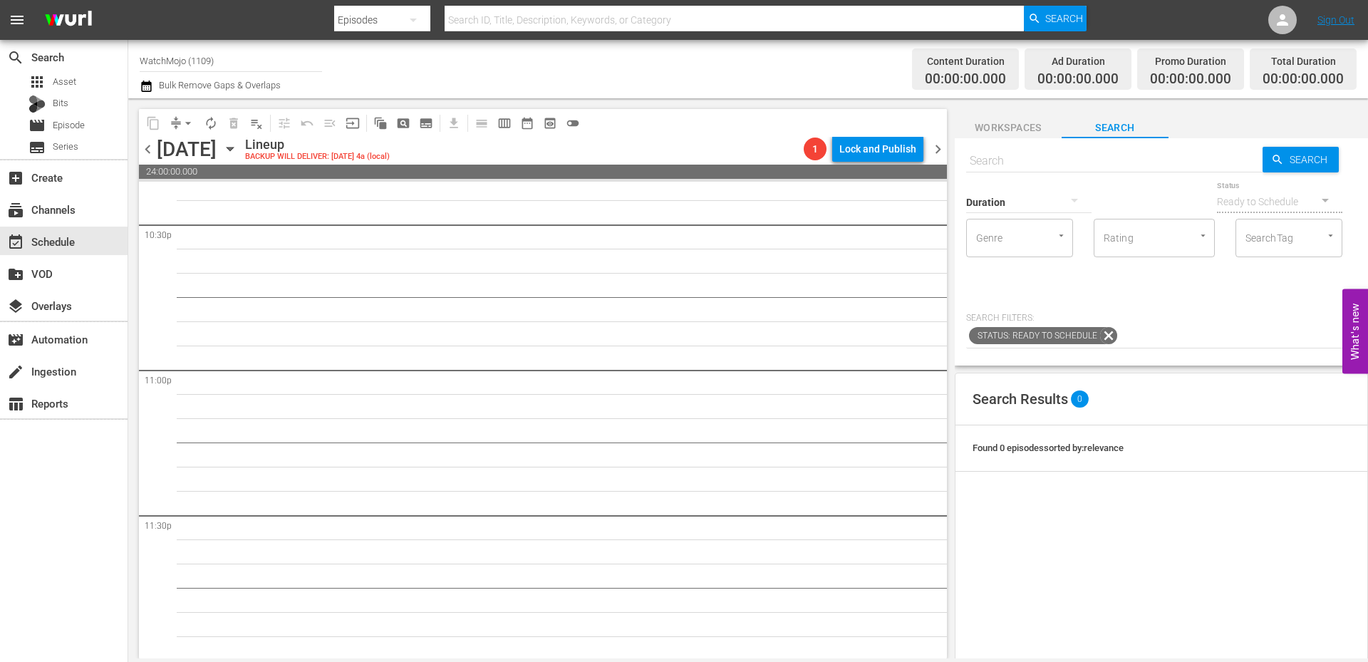
scroll to position [6498, 0]
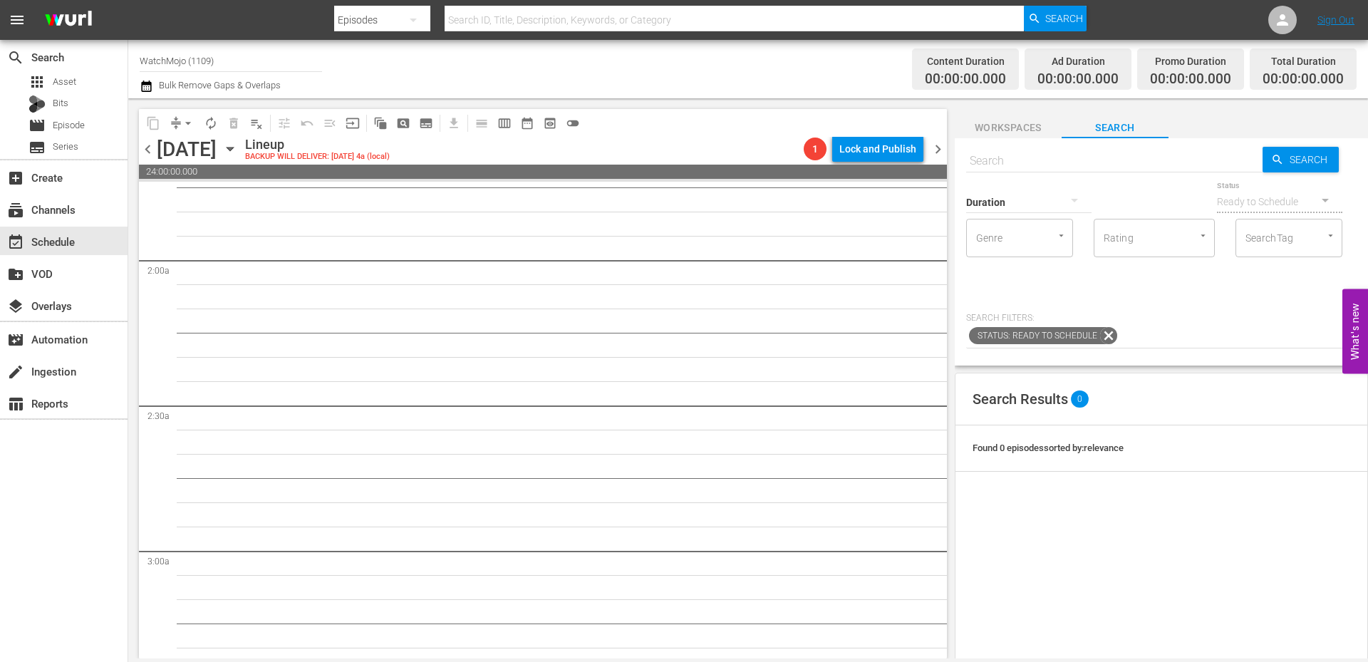
scroll to position [0, 0]
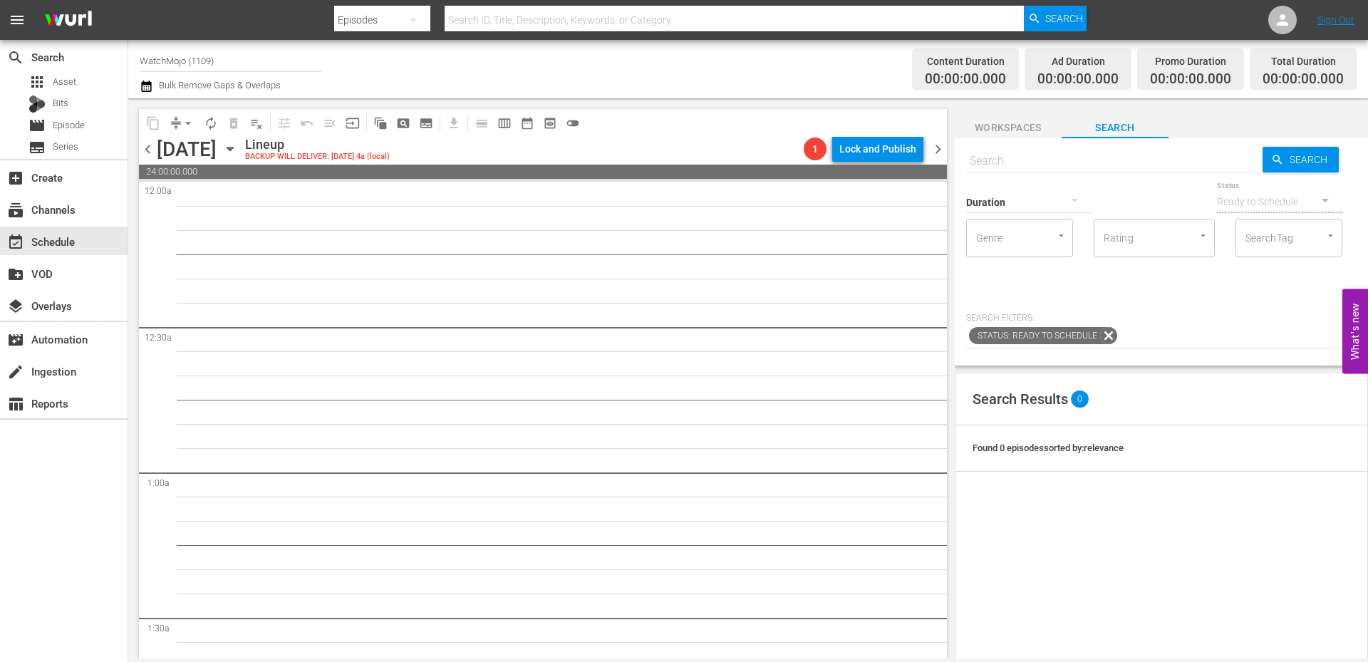
click at [1012, 166] on input "text" at bounding box center [1114, 161] width 296 height 34
paste input "Lag-349 (Horror)"
type input "Lag-349 (Horror)"
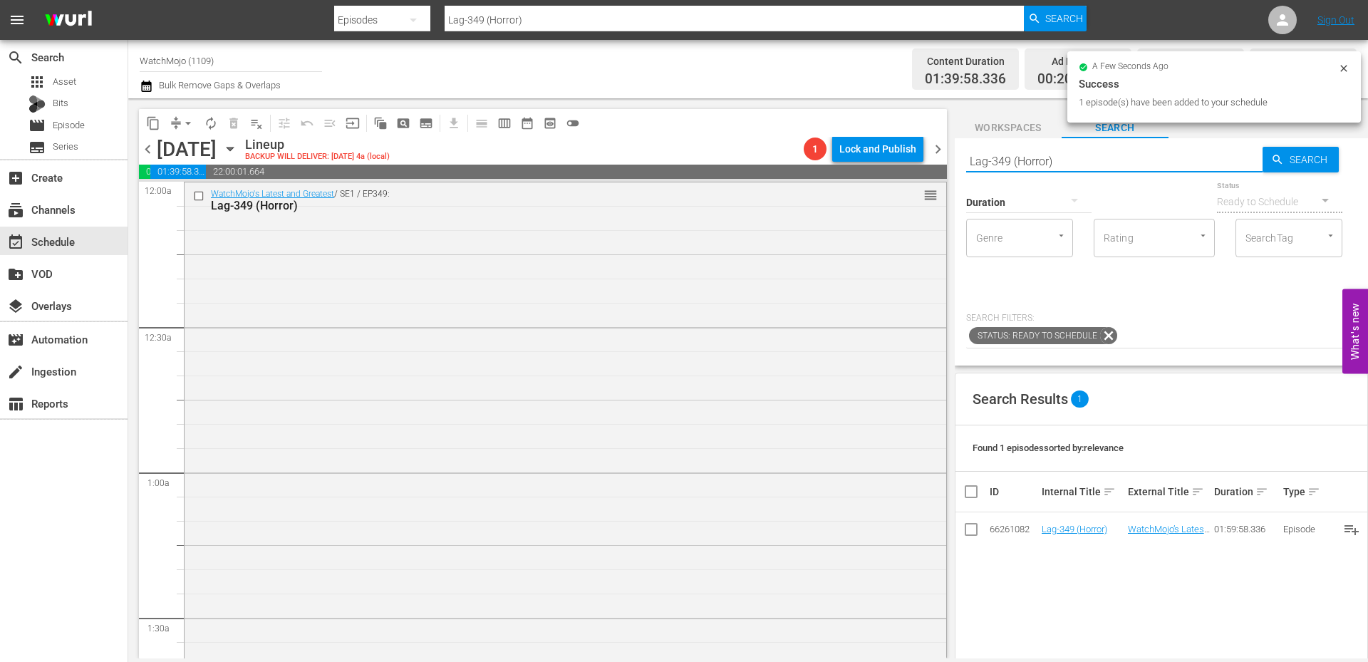
drag, startPoint x: 1148, startPoint y: 158, endPoint x: 929, endPoint y: 153, distance: 219.4
click at [929, 153] on div "content_copy compress arrow_drop_down autorenew_outlined delete_forever_outline…" at bounding box center [747, 378] width 1239 height 560
paste input "WM-Deep-Dive-SAW_DIVE59_Z3U4B7"
type input "WM-Deep-Dive-SAW_DIVE59_Z3U4B7"
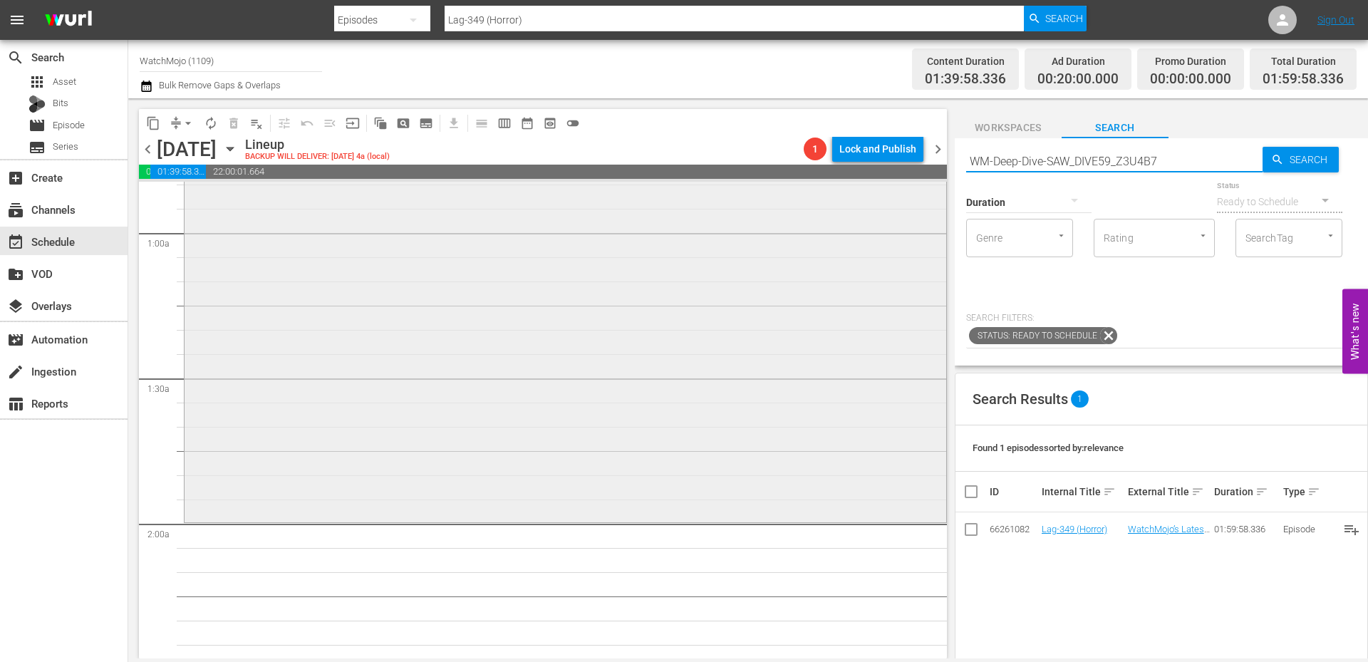
scroll to position [285, 0]
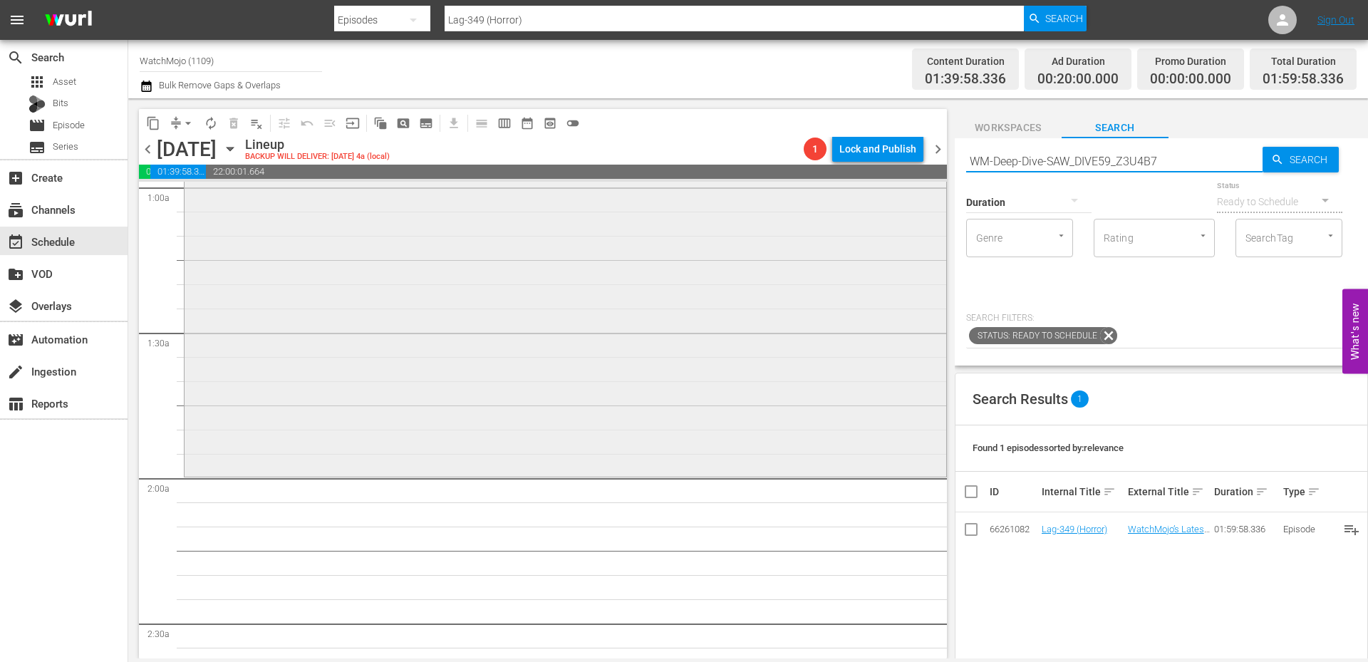
type input "WM-Deep-Dive-SAW_DIVE59_Z3U4B7"
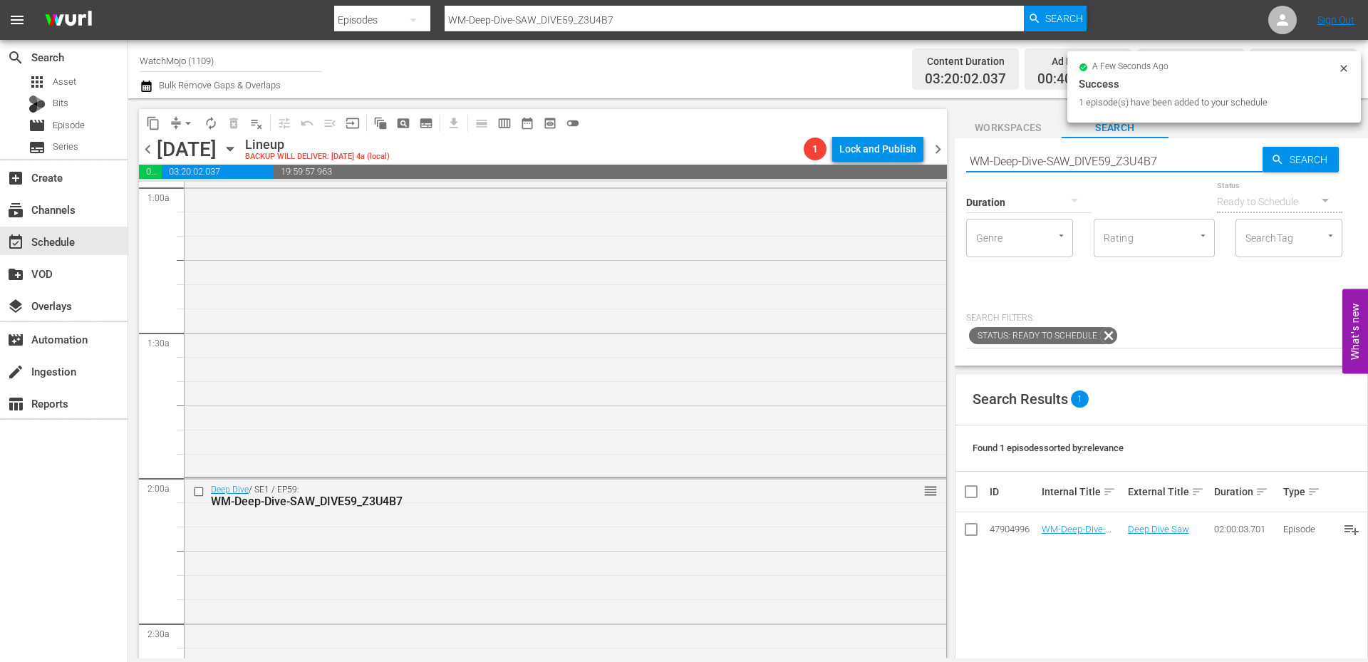
drag, startPoint x: 1169, startPoint y: 164, endPoint x: 967, endPoint y: 155, distance: 202.5
click at [967, 155] on input "WM-Deep-Dive-SAW_DIVE59_Z3U4B7" at bounding box center [1114, 161] width 296 height 34
paste input "Special-Feature-Horror-Films_SF04"
type input "WM-Special-Feature-Horror-Films_SF04"
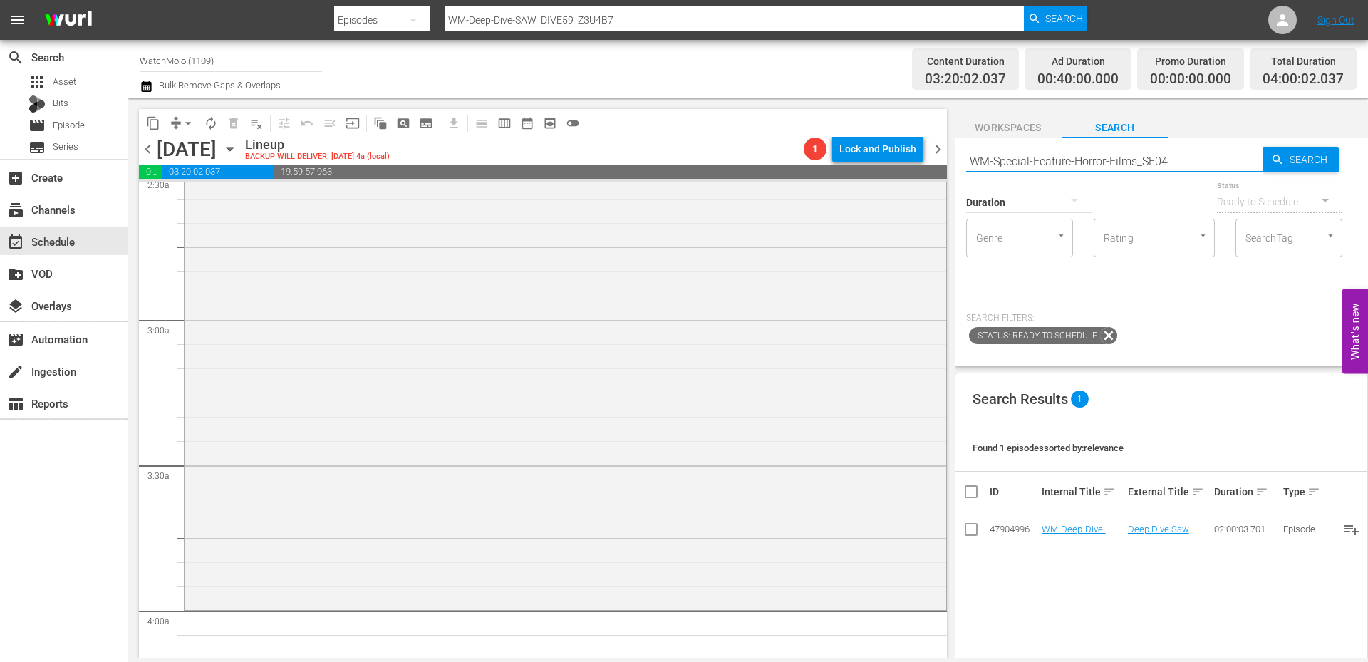
type input "WM-Special-Feature-Horror-Films_SF04"
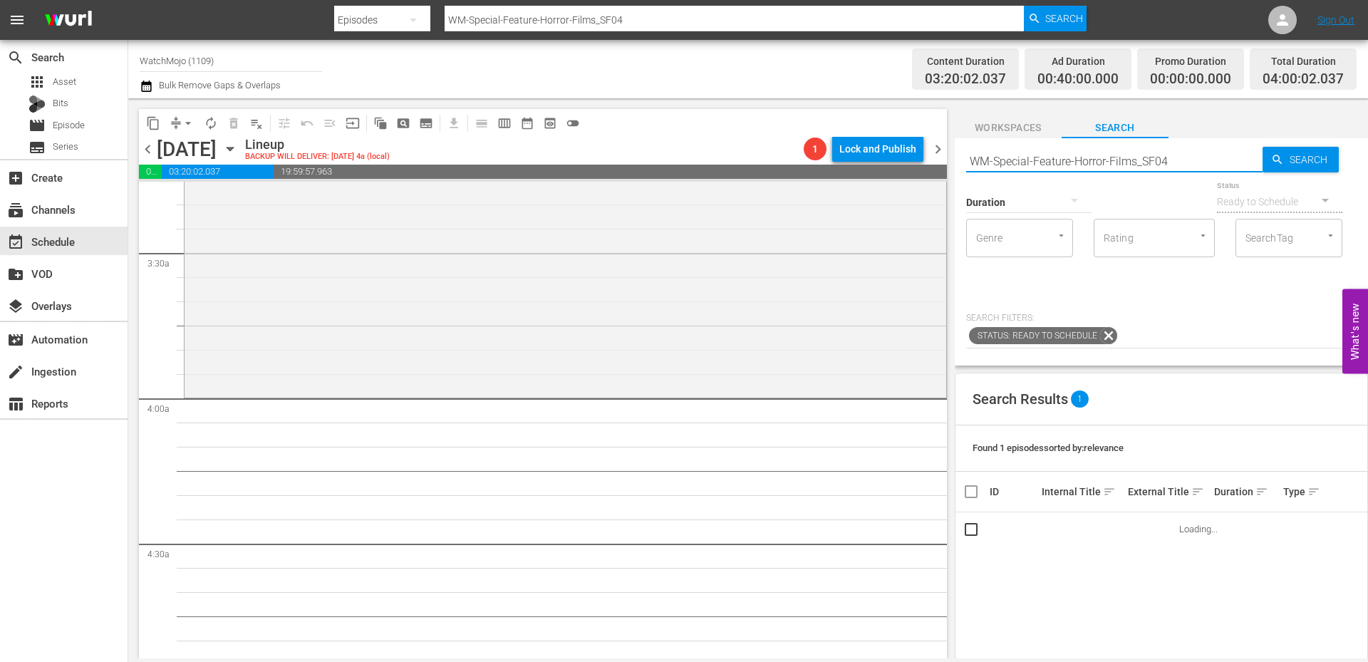
scroll to position [997, 0]
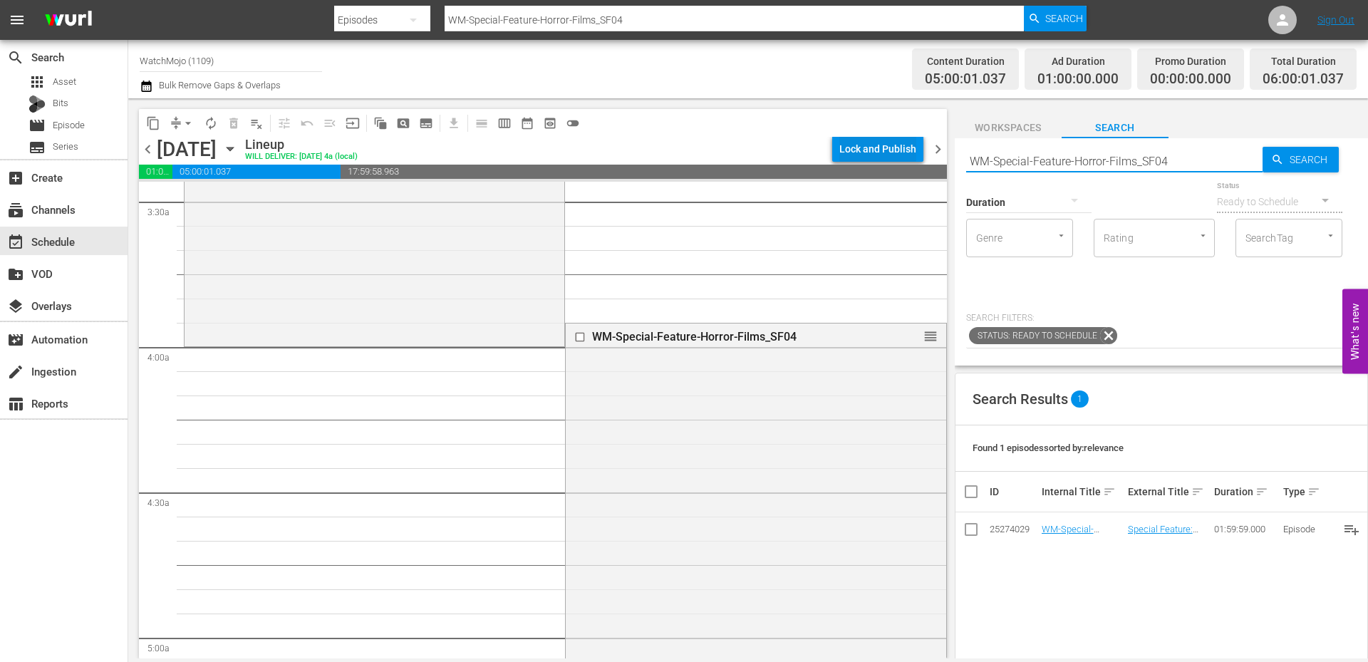
drag, startPoint x: 1187, startPoint y: 157, endPoint x: 904, endPoint y: 157, distance: 283.5
click at [904, 157] on div "content_copy compress arrow_drop_down autorenew_outlined delete_forever_outline…" at bounding box center [747, 378] width 1239 height 560
paste input "Film-Top-100-Movie-Deaths_U1W1Q8"
type input "WM-Film-Top-100-Movie-Deaths_U1W1Q8"
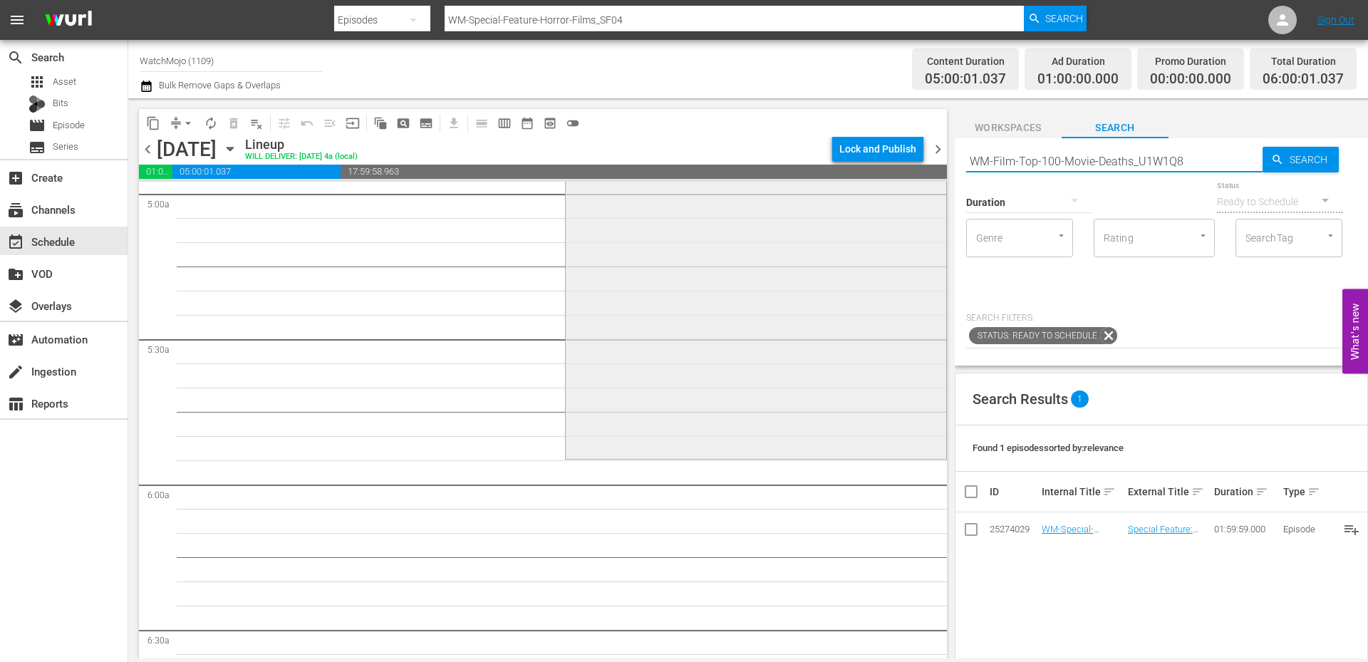
scroll to position [1519, 0]
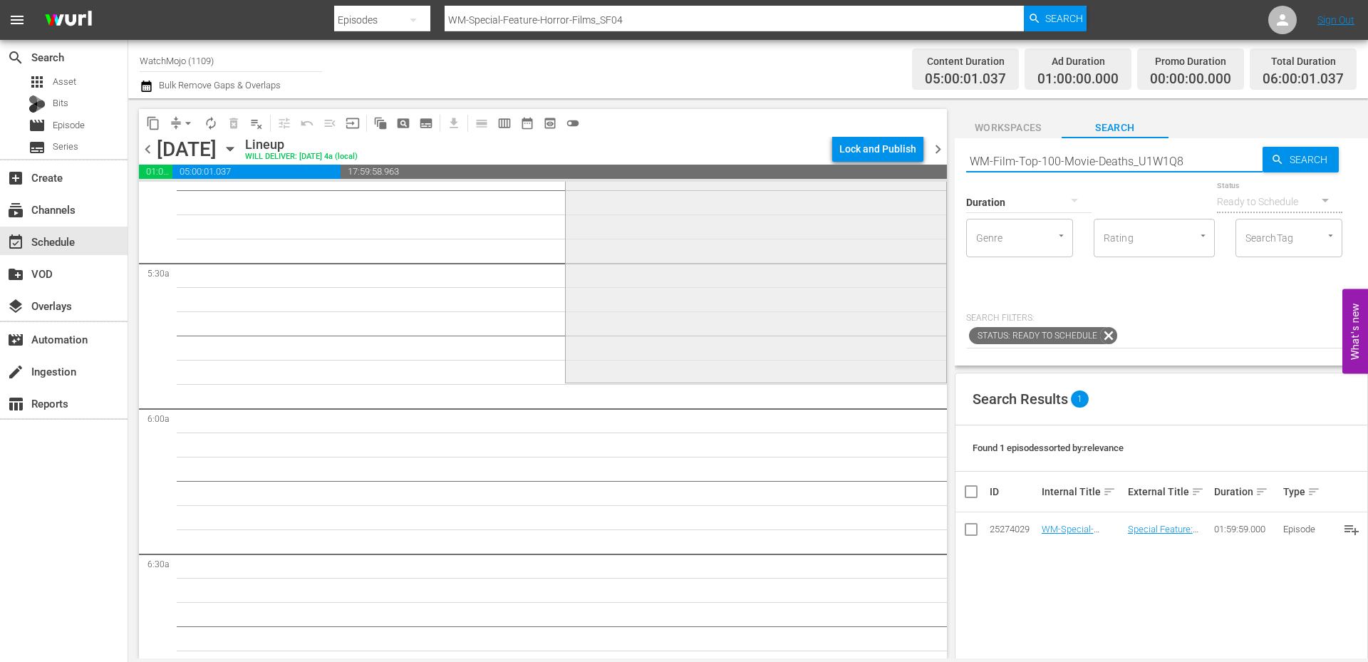
type input "WM-Film-Top-100-Movie-Deaths_U1W1Q8"
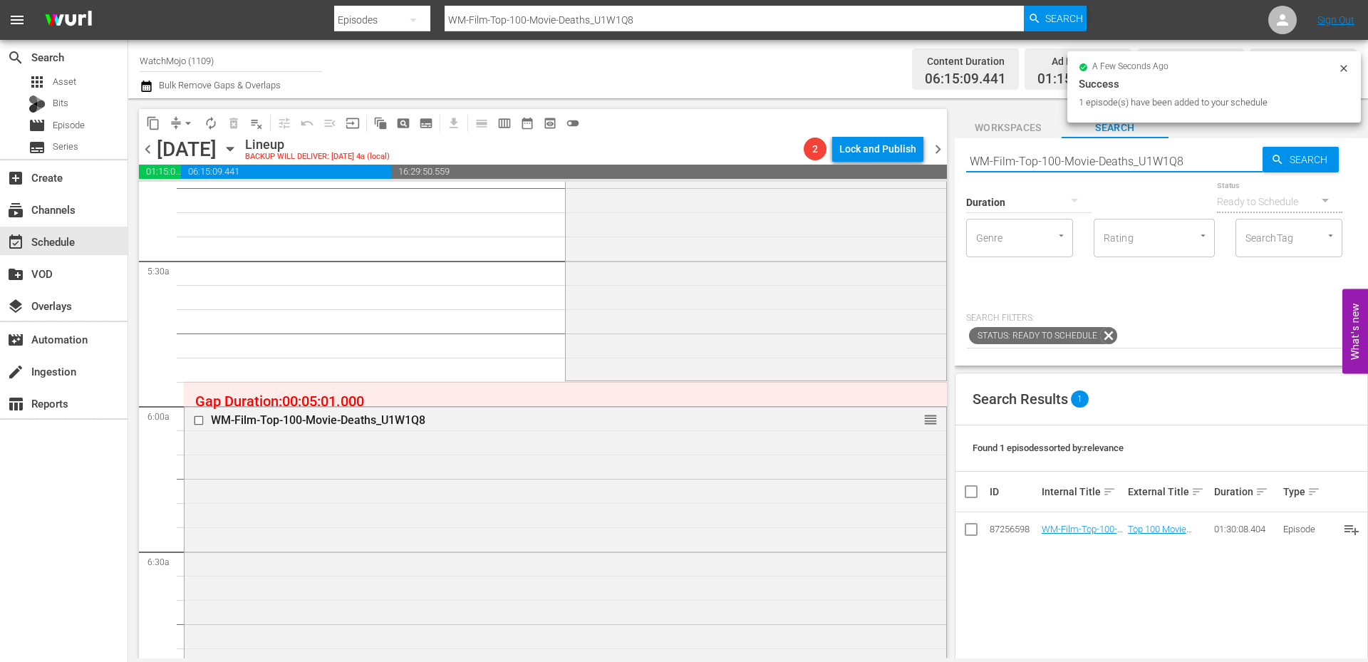
drag, startPoint x: 1203, startPoint y: 164, endPoint x: 968, endPoint y: 158, distance: 235.1
click at [968, 158] on input "WM-Film-Top-100-Movie-Deaths_U1W1Q8" at bounding box center [1114, 161] width 296 height 34
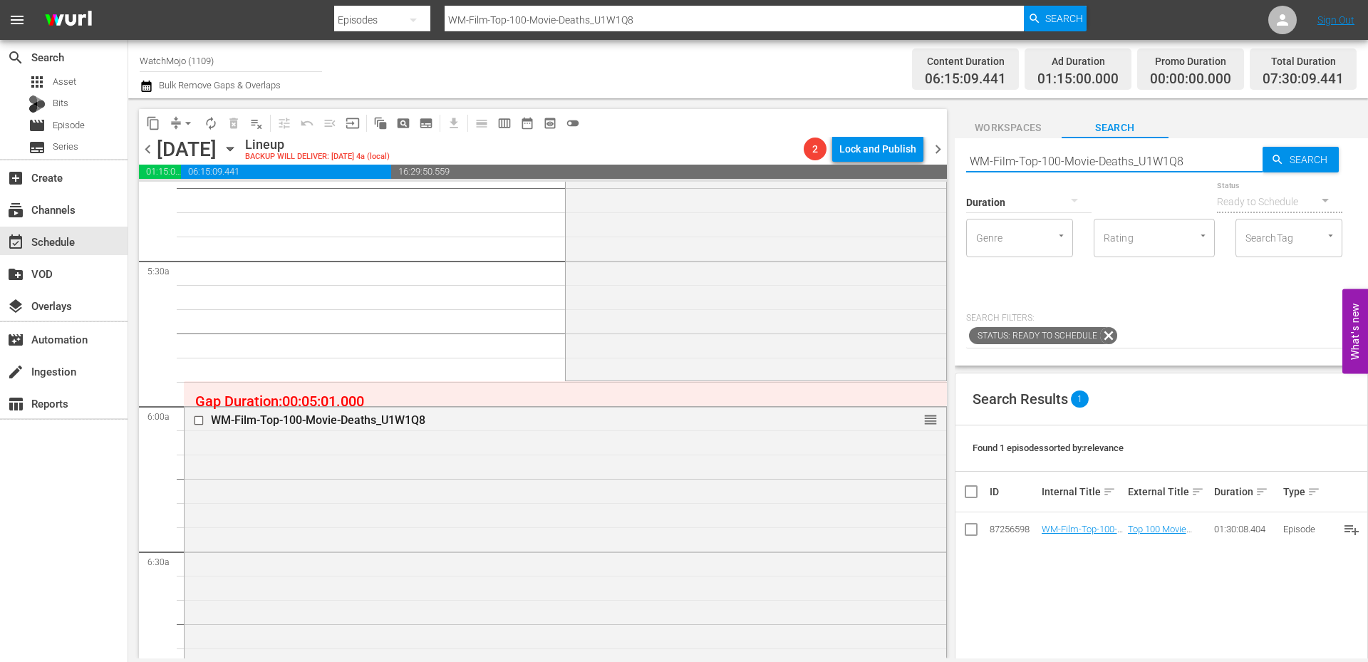
paste input "TV-Top-20-Hilarious-Homer-Simpson-Moments_Z0H8R3"
type input "WM-TV-Top-20-Hilarious-[PERSON_NAME]-Moments_Z0H8R3"
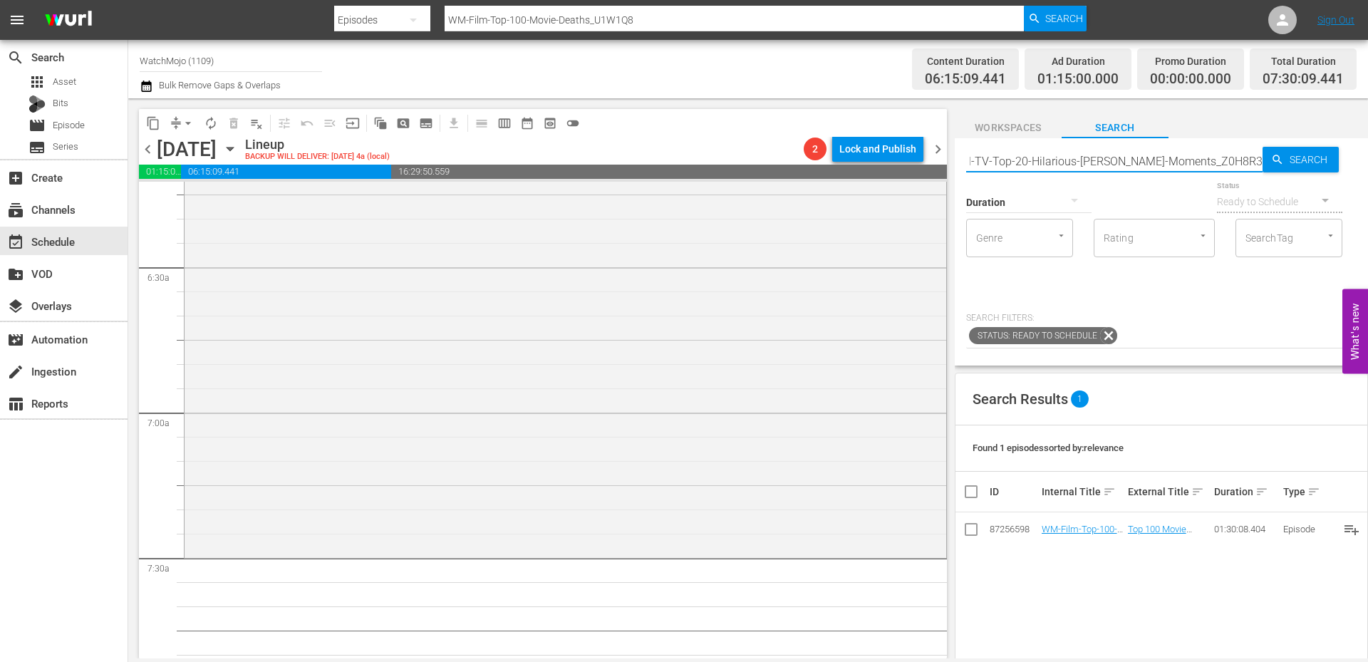
type input "WM-TV-Top-20-Hilarious-[PERSON_NAME]-Moments_Z0H8R3"
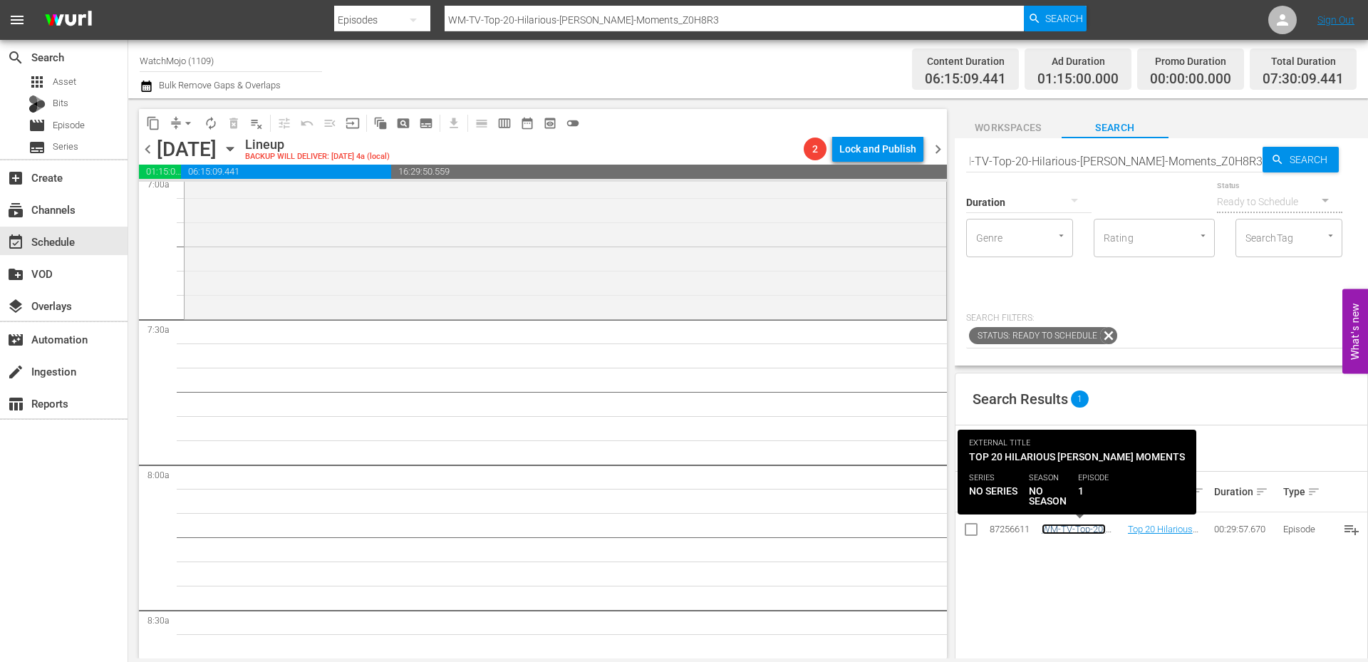
scroll to position [0, 0]
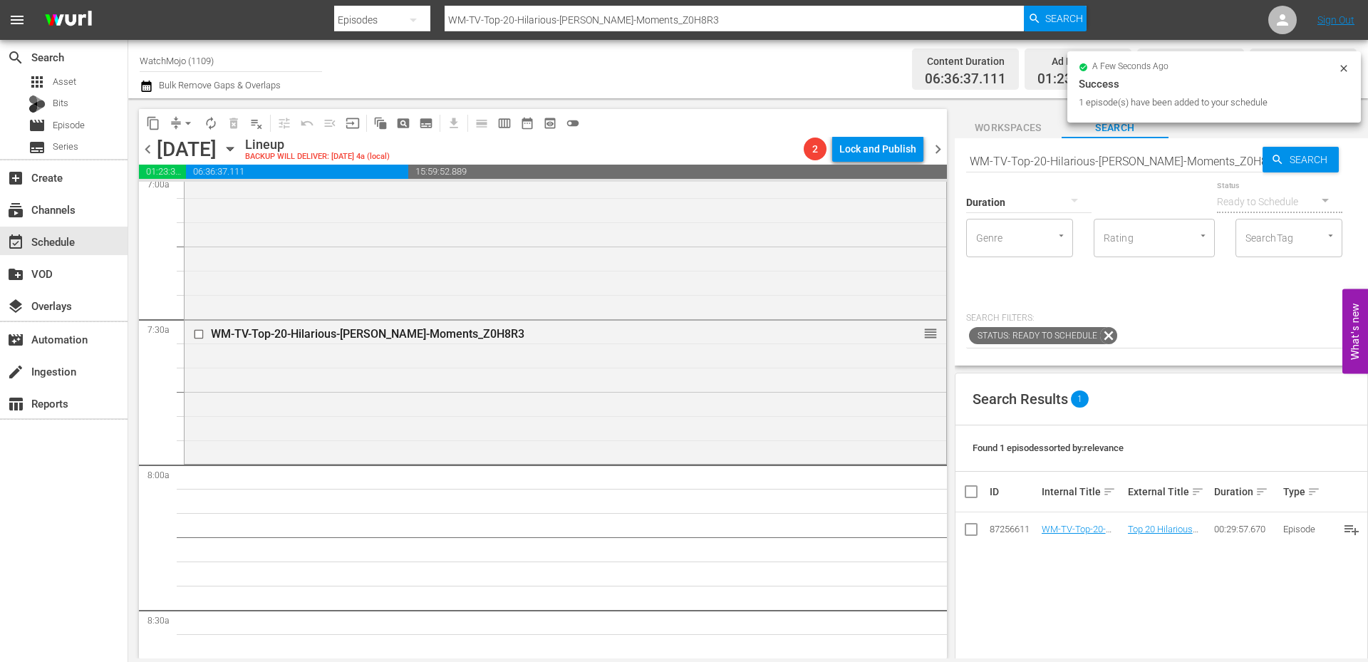
click at [1160, 162] on input "WM-TV-Top-20-Hilarious-[PERSON_NAME]-Moments_Z0H8R3" at bounding box center [1114, 161] width 296 height 34
paste input "Film-Top20-Most-Rewatched-Star-Wars-Moments_B9Z2V1"
type input "WM-Film-Top20-Most-Rewatched-Star-Wars-Moments_B9Z2V1"
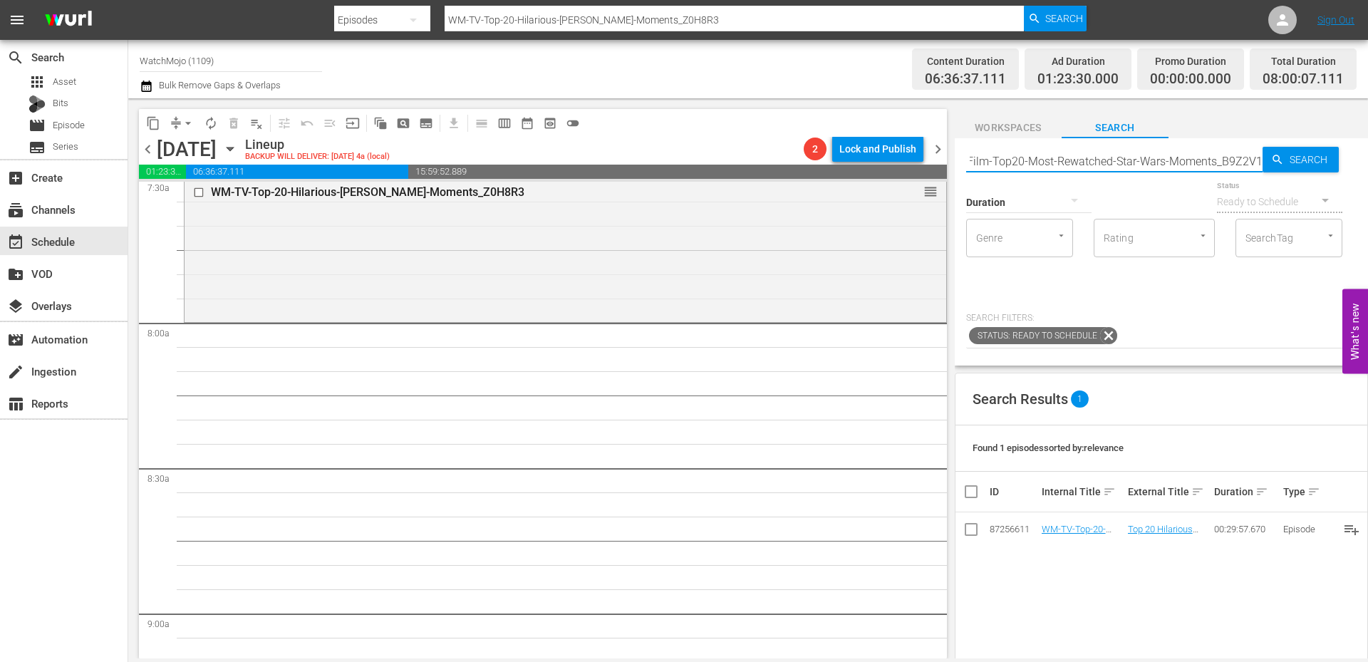
scroll to position [2184, 0]
type input "WM-Film-Top20-Most-Rewatched-Star-Wars-Moments_B9Z2V1"
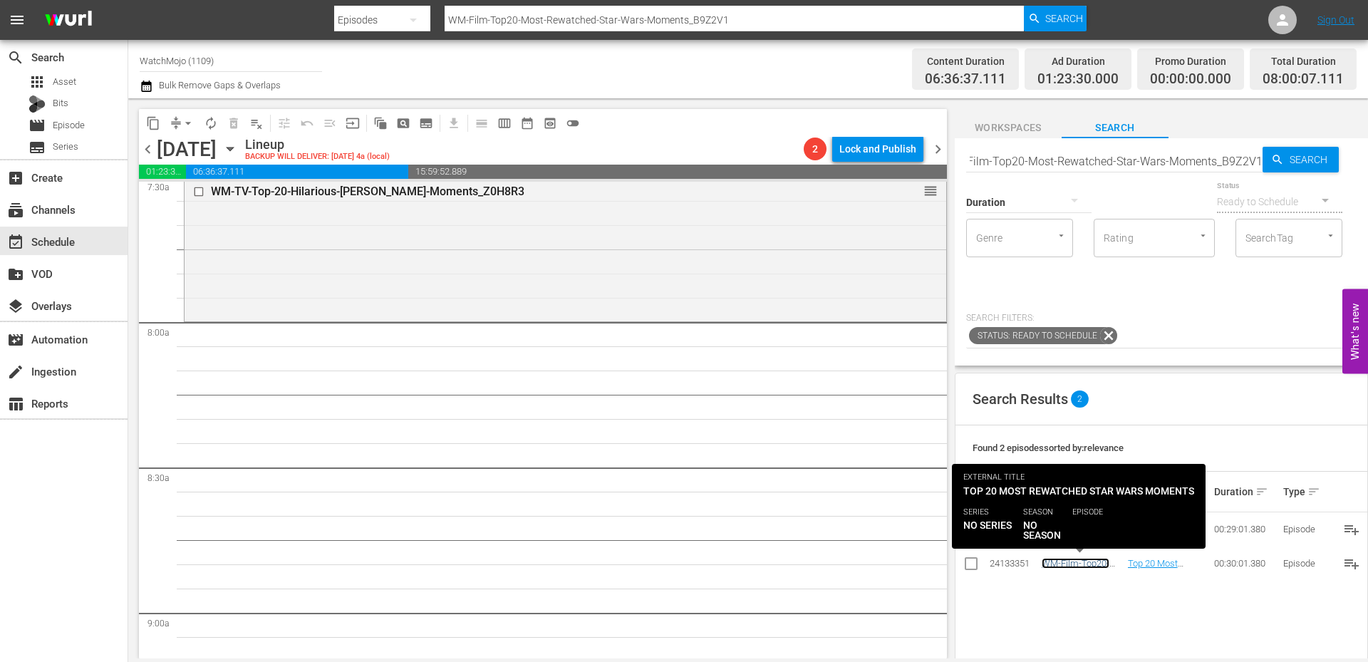
scroll to position [0, 0]
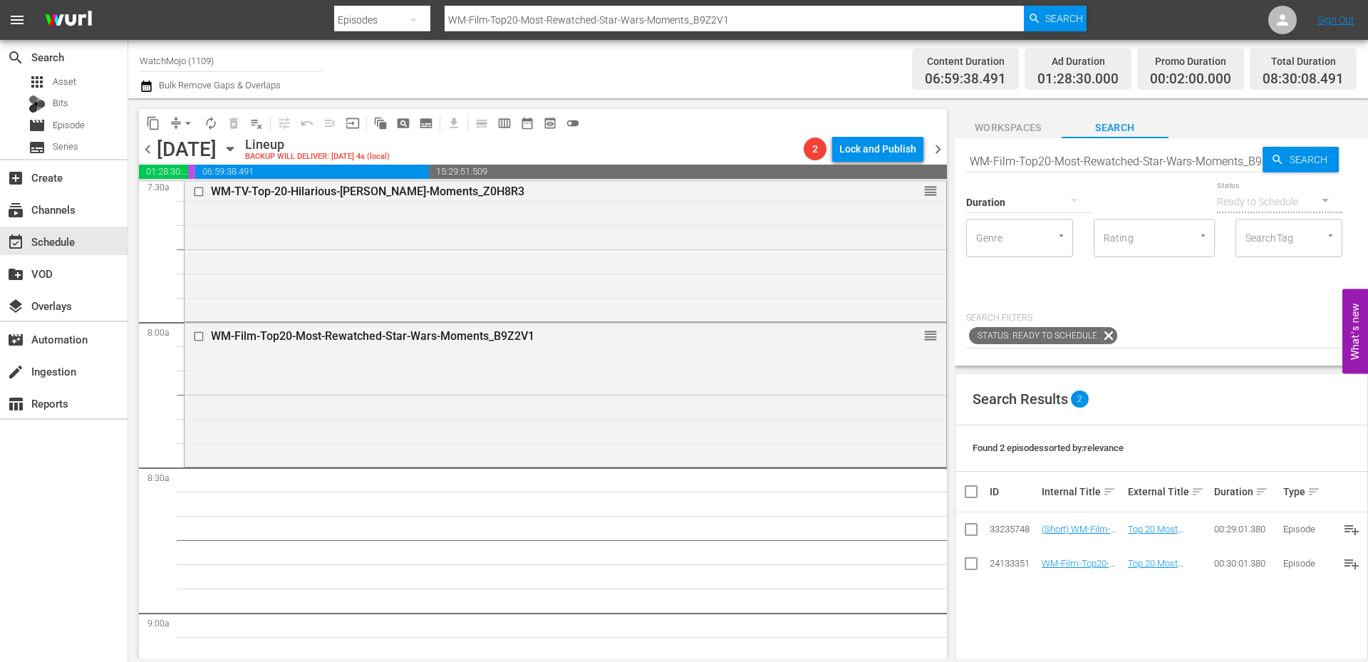
click at [1157, 157] on input "WM-Film-Top20-Most-Rewatched-Star-Wars-Moments_B9Z2V1" at bounding box center [1114, 161] width 296 height 34
paste input "Celeb-Top20-Jim-Carrey-Impressions_J8U2K"
type input "WM-Celeb-Top20-Jim-Carrey-Impressions_J8U2K1"
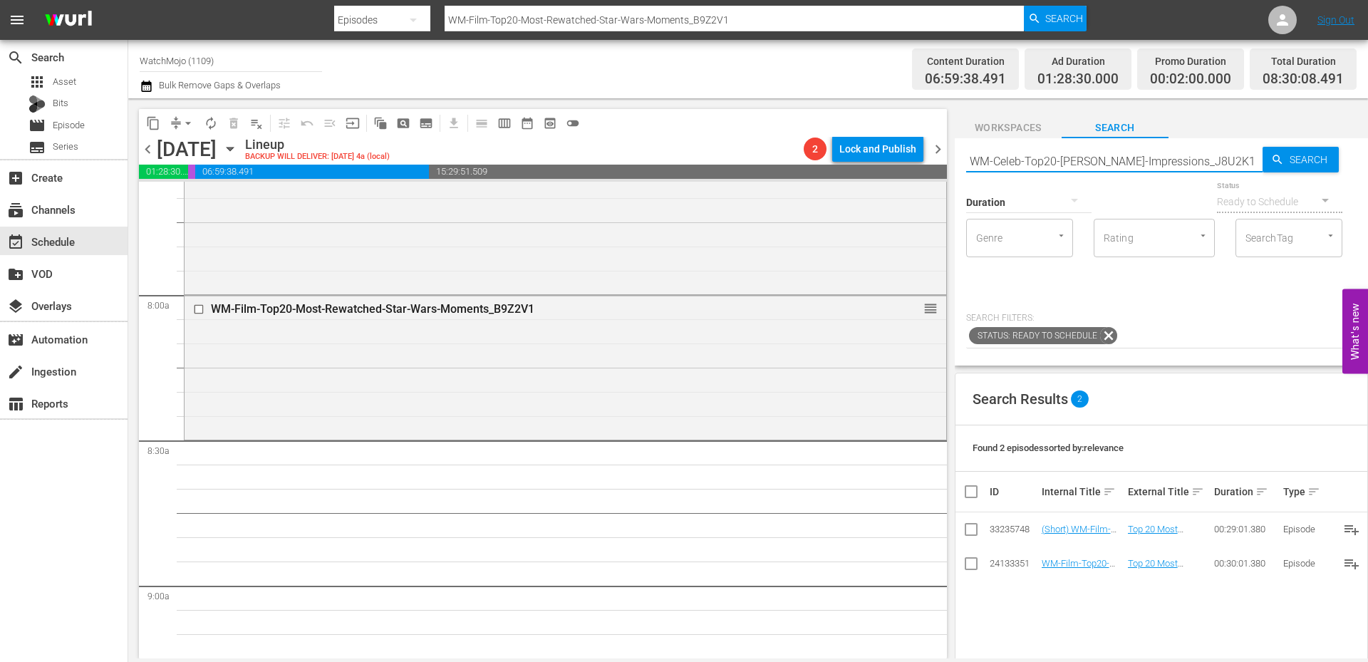
type input "WM-Celeb-Top20-Jim-Carrey-Impressions_J8U2K1"
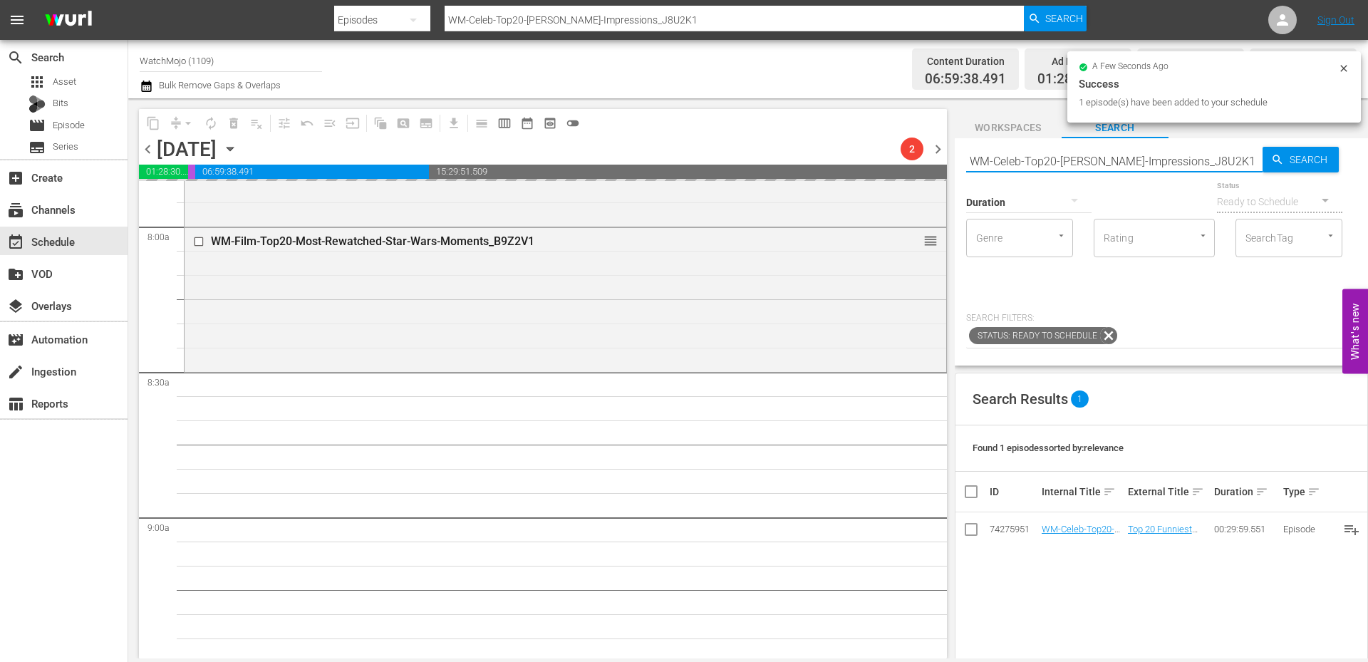
drag, startPoint x: 1239, startPoint y: 162, endPoint x: 970, endPoint y: 167, distance: 268.6
click at [970, 167] on input "WM-Celeb-Top20-Jim-Carrey-Impressions_J8U2K1" at bounding box center [1114, 161] width 296 height 34
paste input "Music-Top20-Greatest-Front-Men-in-Rock_C0U1T3"
type input "WM-Music-Top20-Greatest-Front-Men-in-Rock_C0U1T3"
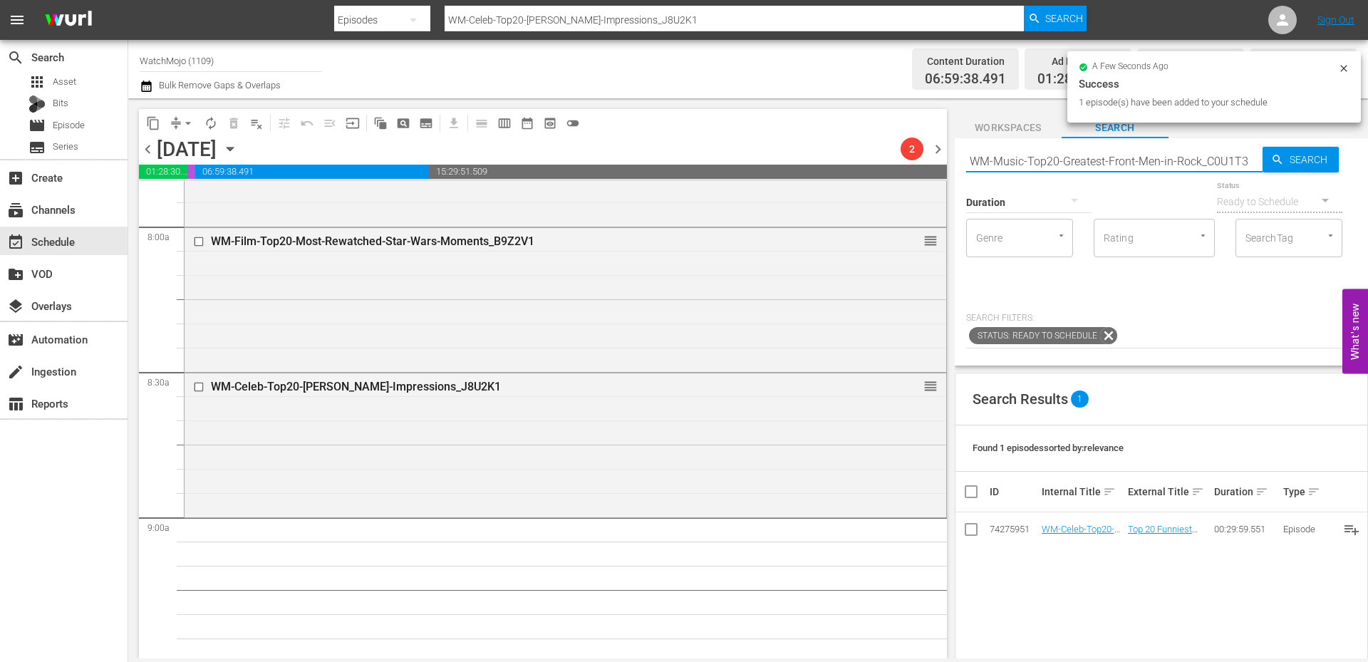
type input "WM-Music-Top20-Greatest-Front-Men-in-Rock_C0U1T3"
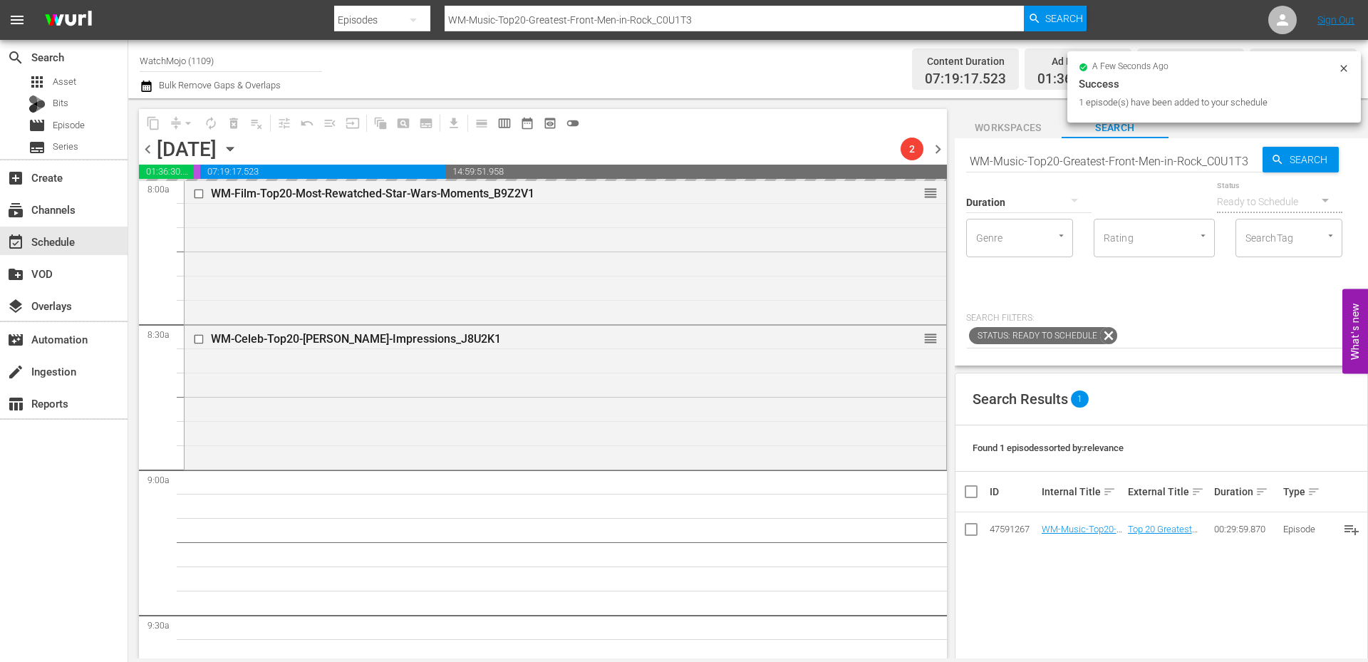
click at [1073, 160] on input "WM-Music-Top20-Greatest-Front-Men-in-Rock_C0U1T3" at bounding box center [1114, 161] width 296 height 34
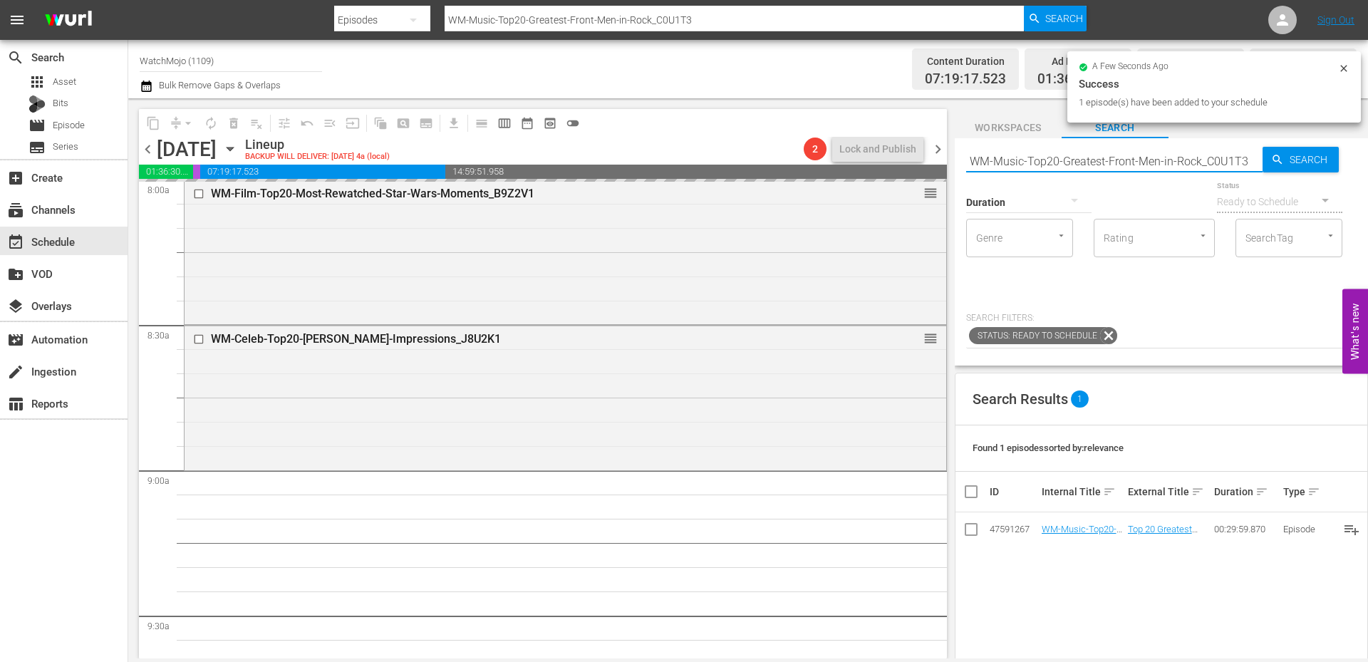
paste input "-20-Greatest-Rock-Bands_X7U4Z2"
type input "WM-Music-Top-20-Greatest-Rock-Bands_X7U4Z2"
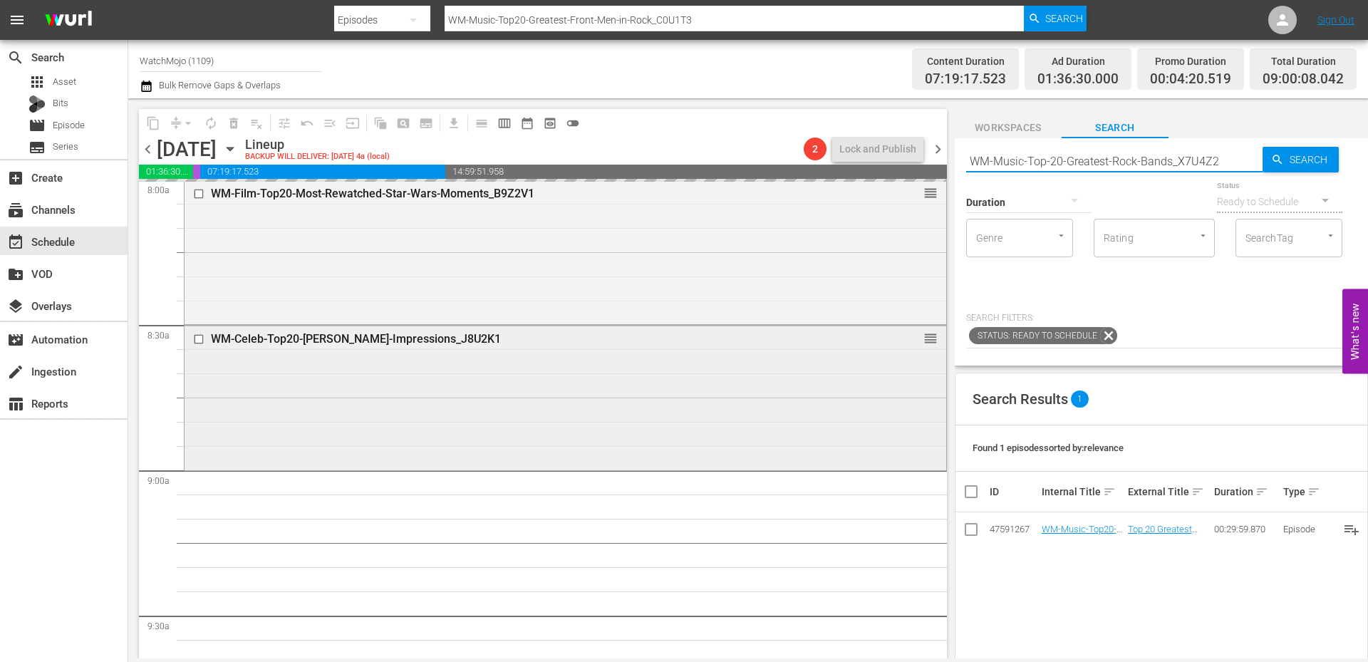
type input "WM-Music-Top-20-Greatest-Rock-Bands_X7U4Z2"
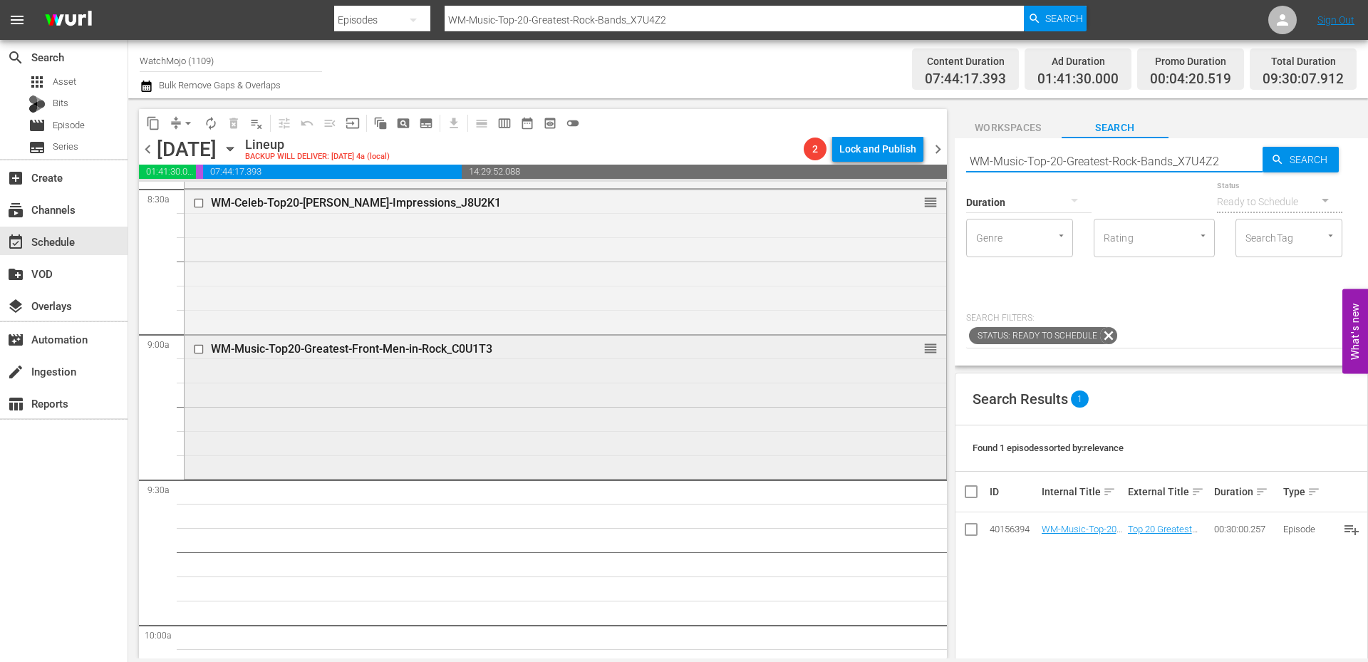
scroll to position [2469, 0]
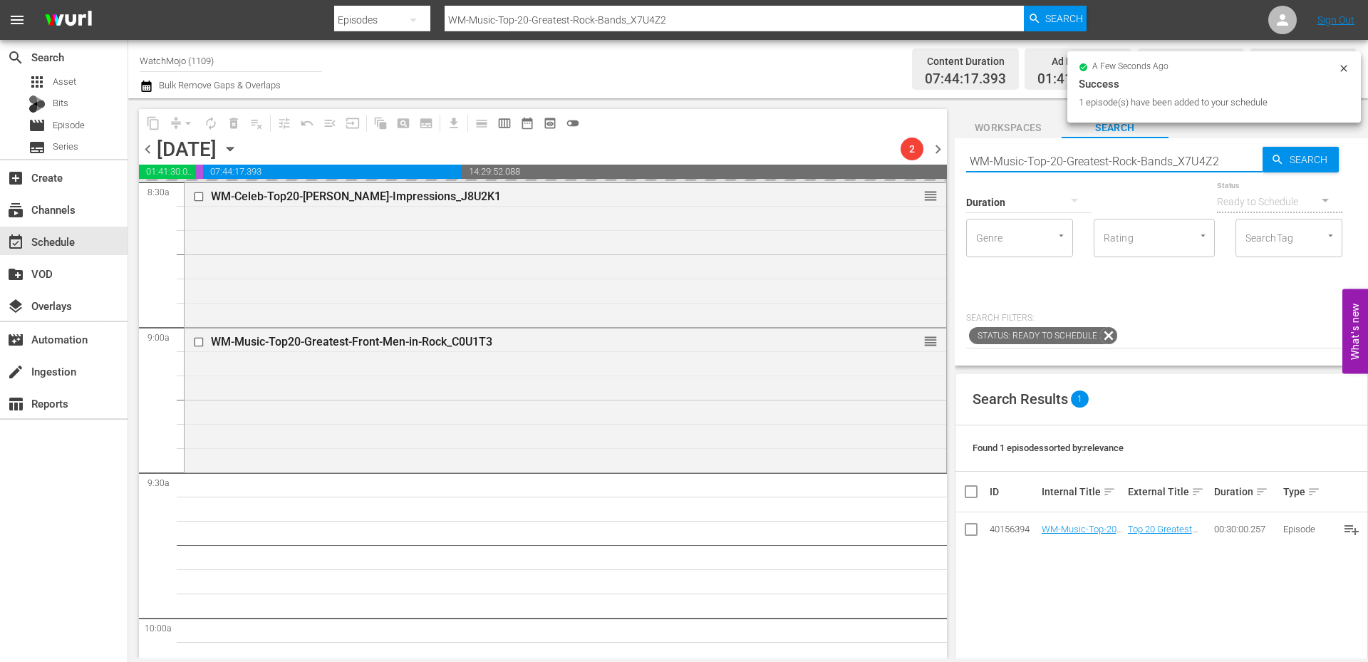
drag, startPoint x: 1234, startPoint y: 158, endPoint x: 968, endPoint y: 160, distance: 265.7
click at [968, 160] on input "WM-Music-Top-20-Greatest-Rock-Bands_X7U4Z2" at bounding box center [1114, 161] width 296 height 34
paste input "Deep-Dive-Super_Mario_DIVE41"
type input "WM-Deep-Dive-Super_Mario_DIVE41"
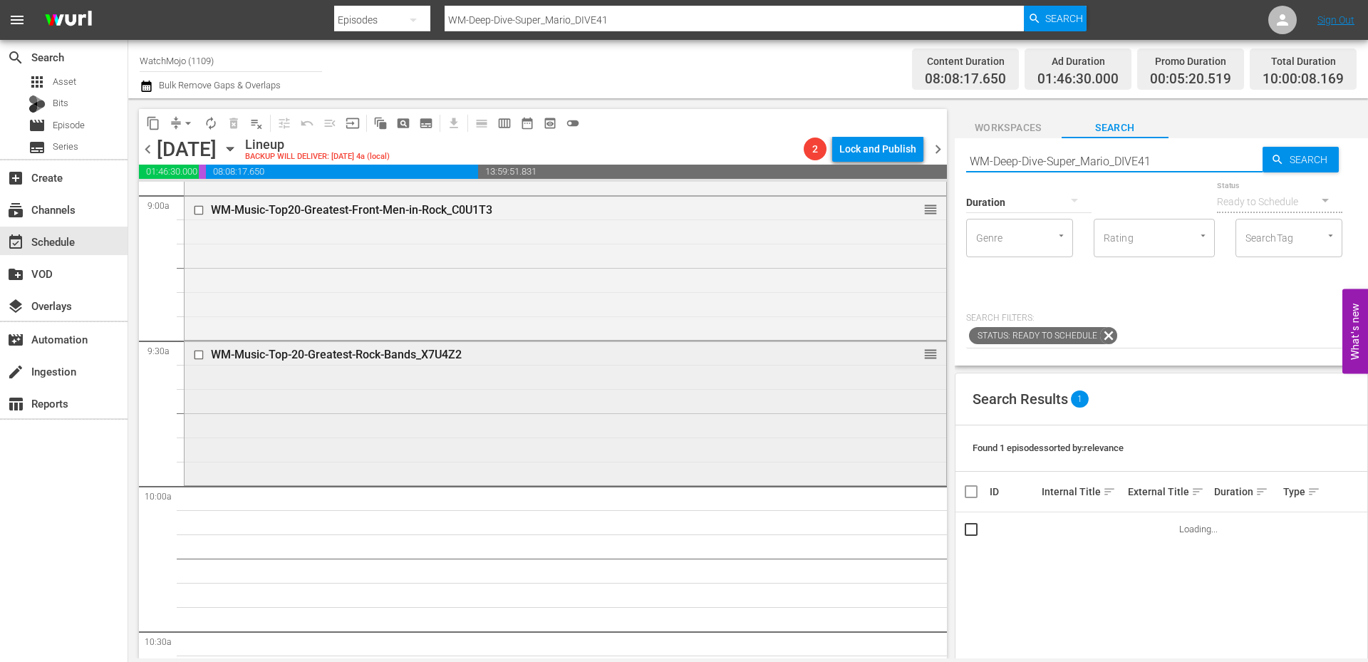
scroll to position [2612, 0]
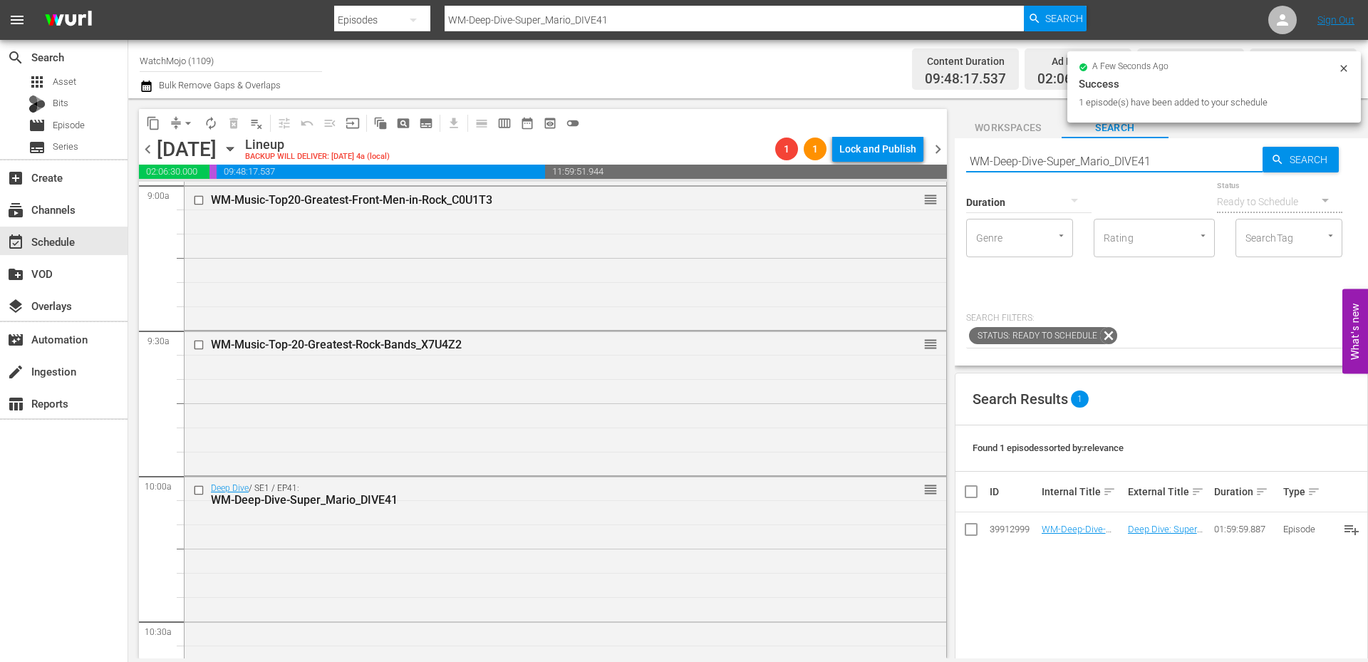
drag, startPoint x: 1169, startPoint y: 166, endPoint x: 947, endPoint y: 151, distance: 222.7
click at [947, 150] on div "content_copy compress arrow_drop_down autorenew_outlined delete_forever_outline…" at bounding box center [747, 378] width 1239 height 560
paste input "Lag-442"
type input "Lag-442"
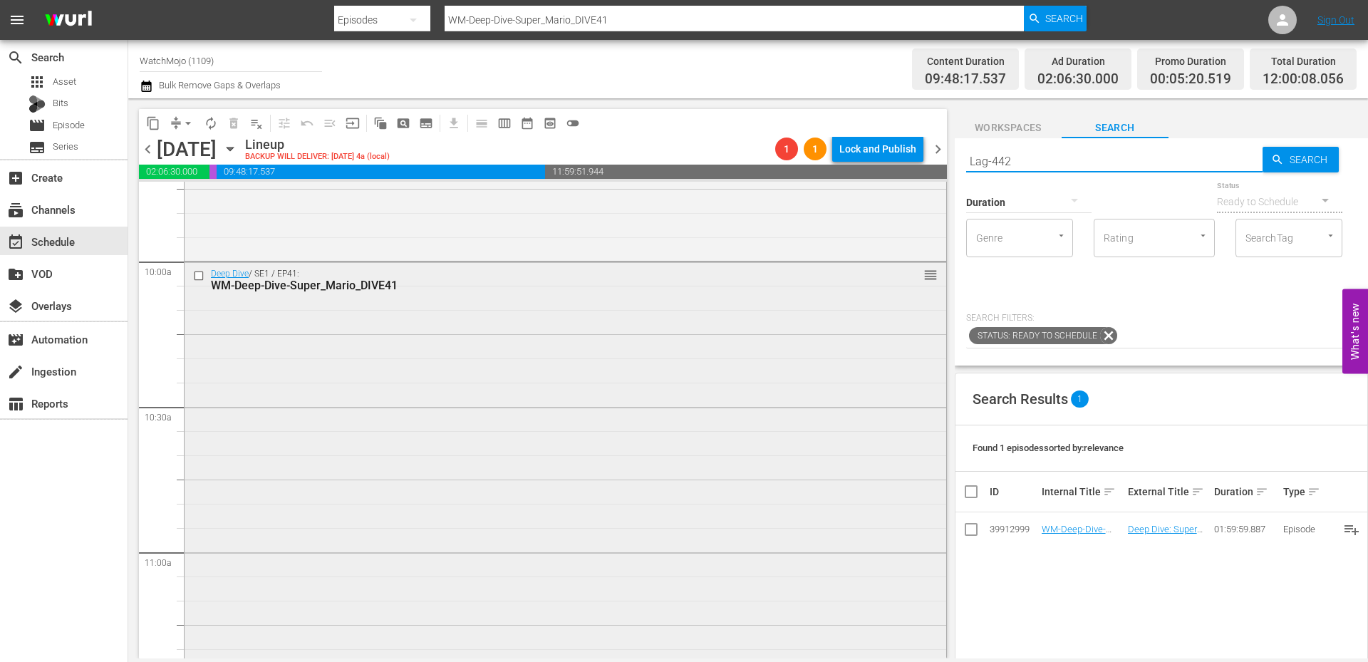
type input "Lag-442"
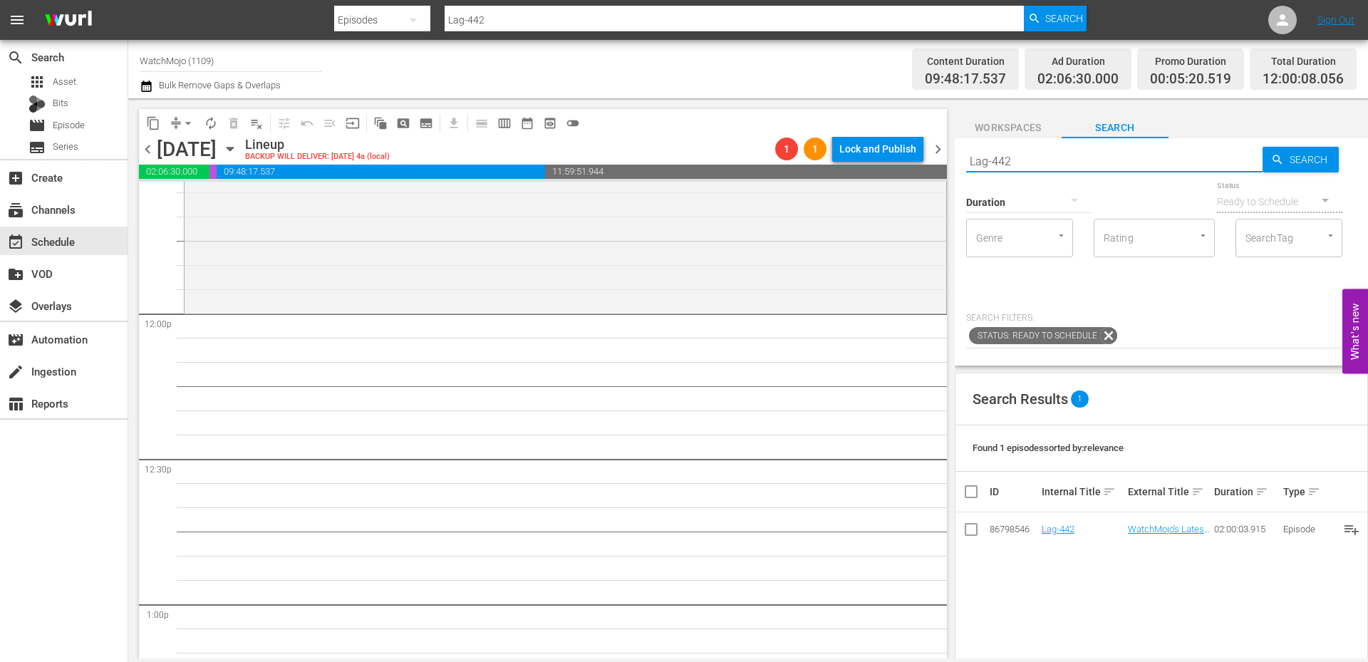
scroll to position [3371, 0]
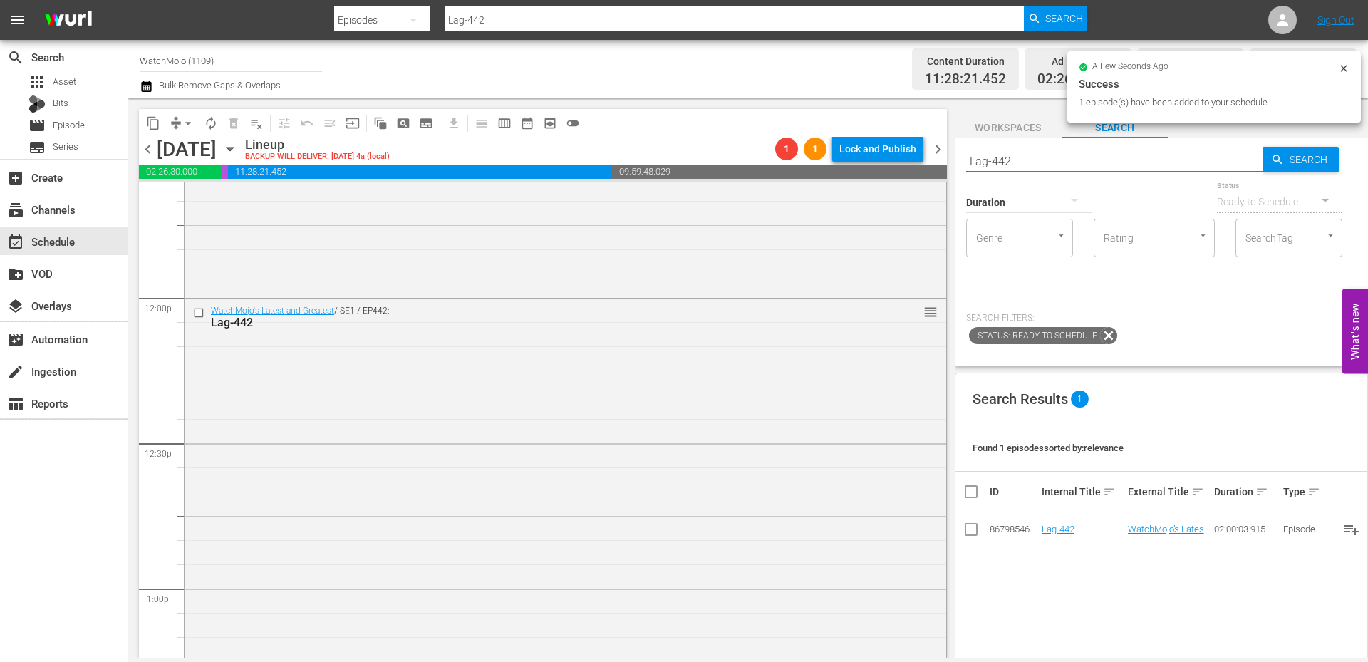
drag, startPoint x: 1071, startPoint y: 164, endPoint x: 924, endPoint y: 155, distance: 147.7
click at [924, 155] on div "content_copy compress arrow_drop_down autorenew_outlined delete_forever_outline…" at bounding box center [747, 378] width 1239 height 560
paste input "WM-Deep-Dive-Fast-And-Furious_DIVE44"
type input "WM-Deep-Dive-Fast-And-Furious_DIVE44"
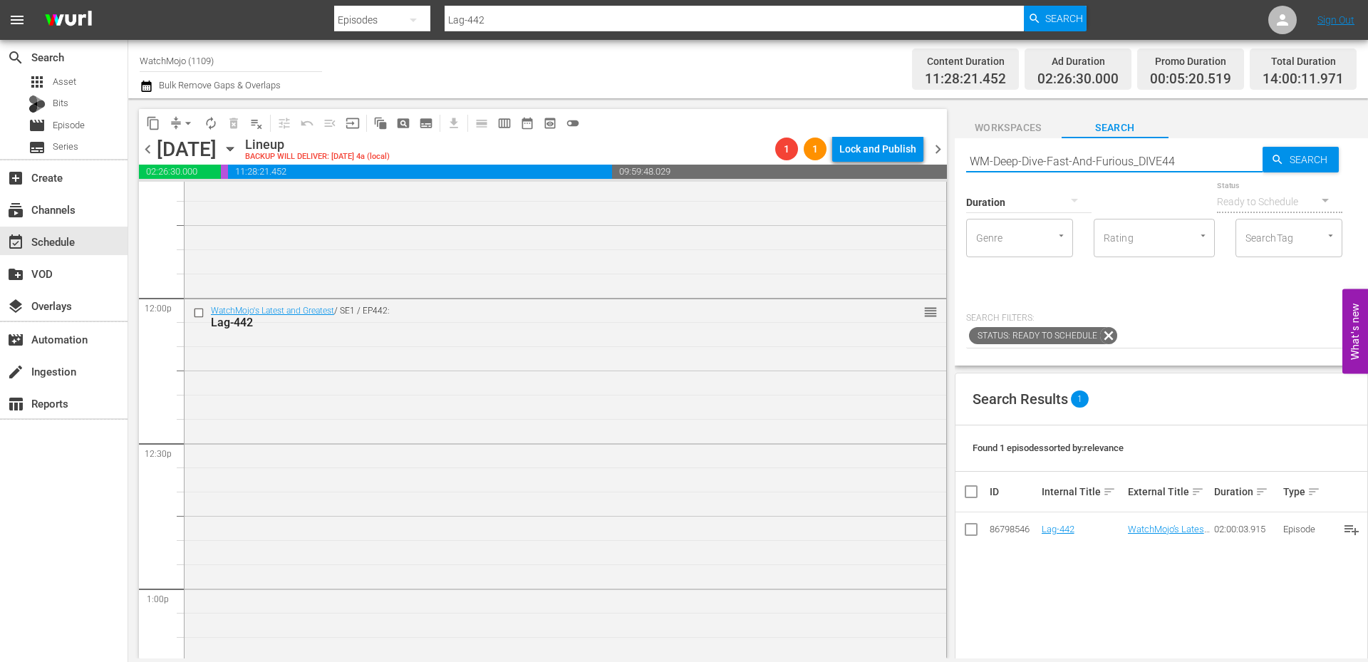
type input "WM-Deep-Dive-Fast-And-Furious_DIVE44"
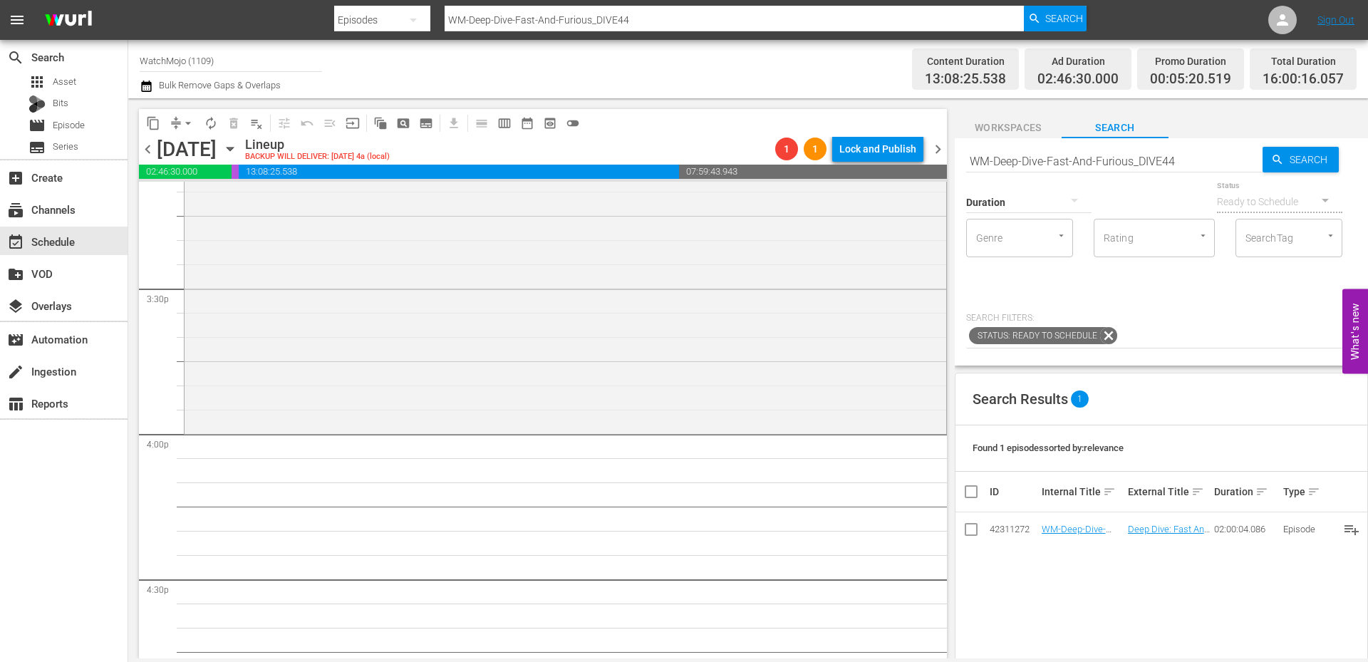
scroll to position [4416, 0]
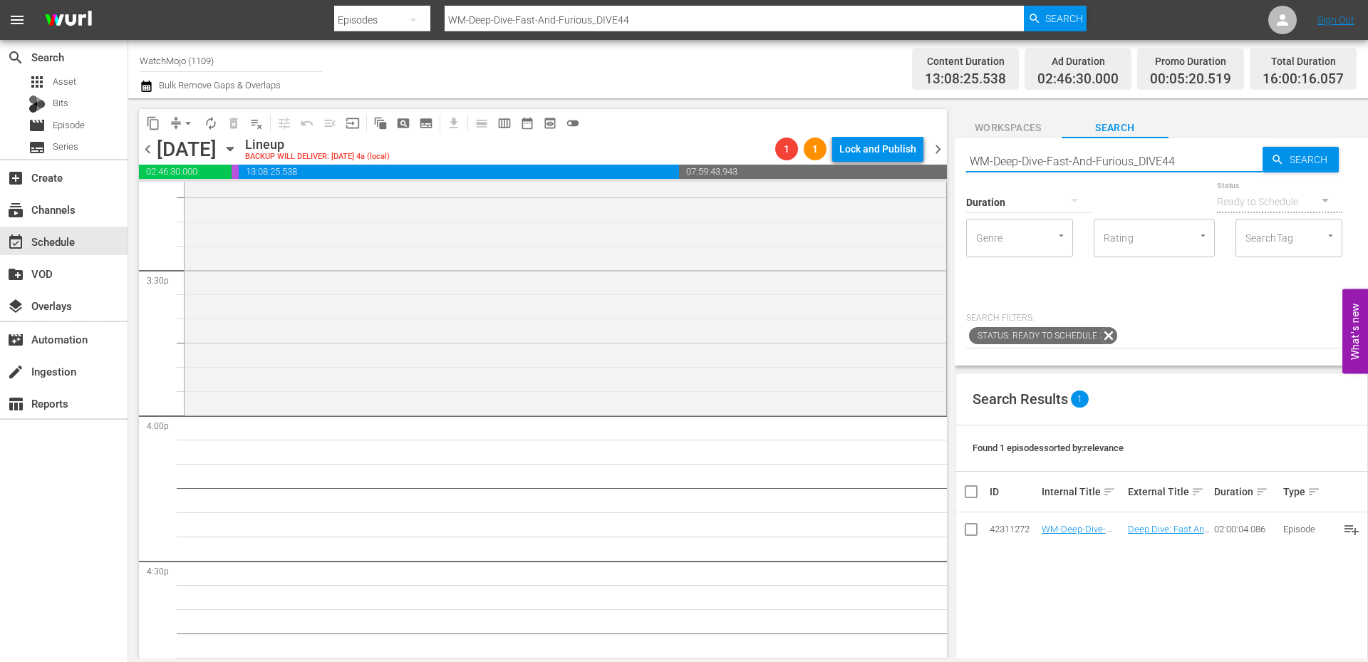
drag, startPoint x: 1202, startPoint y: 158, endPoint x: 952, endPoint y: 162, distance: 250.0
click at [947, 160] on div "content_copy compress arrow_drop_down autorenew_outlined delete_forever_outline…" at bounding box center [747, 378] width 1239 height 560
paste input "Film-Top-100-Greatest-Fight-Scenes-of-All-Time_W1L2D0"
type input "WM-Film-Top-100-Greatest-Fight-Scenes-of-All-Time_W1L2D0"
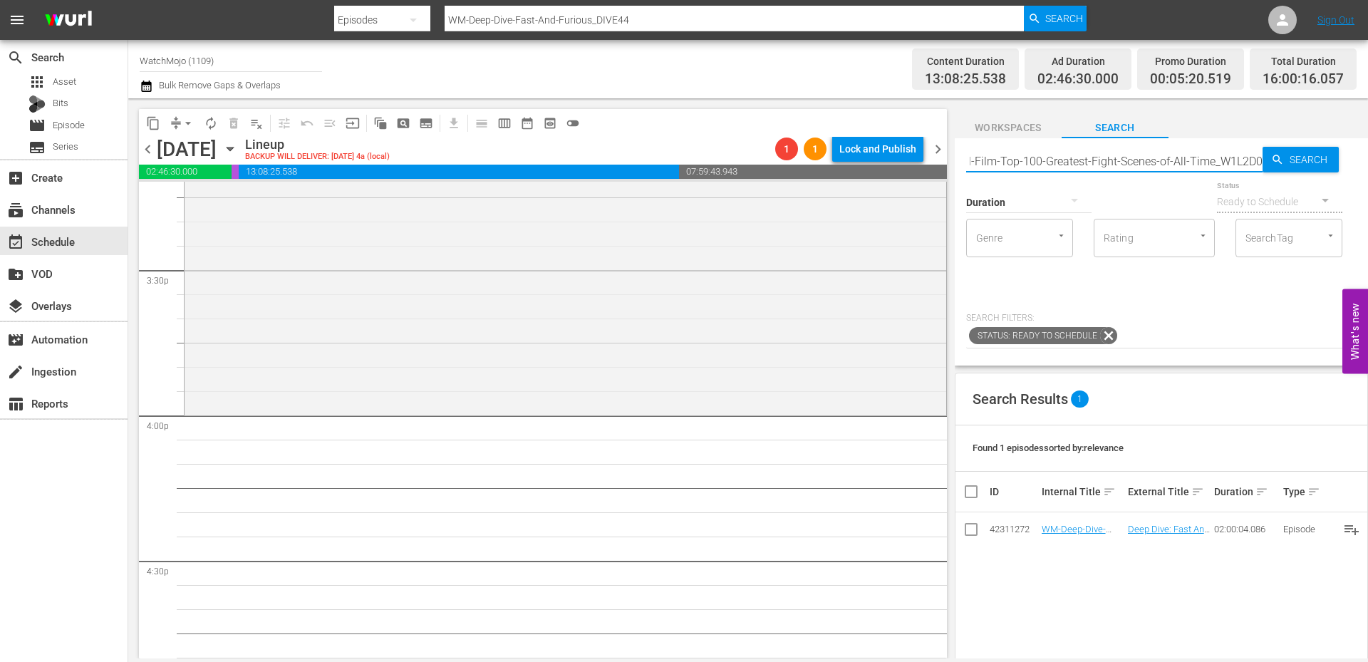
type input "WM-Film-Top-100-Greatest-Fight-Scenes-of-All-Time_W1L2D0"
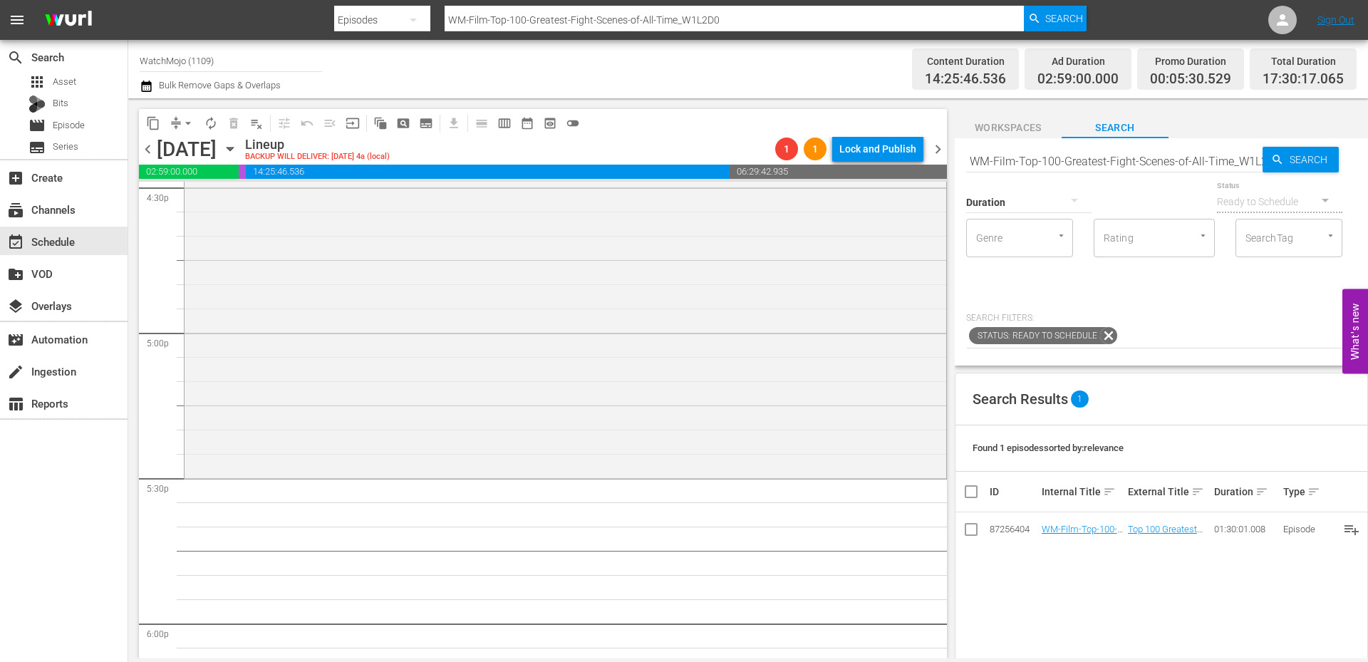
scroll to position [4796, 0]
click at [1077, 159] on input "WM-Film-Top-100-Greatest-Fight-Scenes-of-All-Time_W1L2D0" at bounding box center [1114, 161] width 296 height 34
paste input "5O9J2"
type input "W5O9J2"
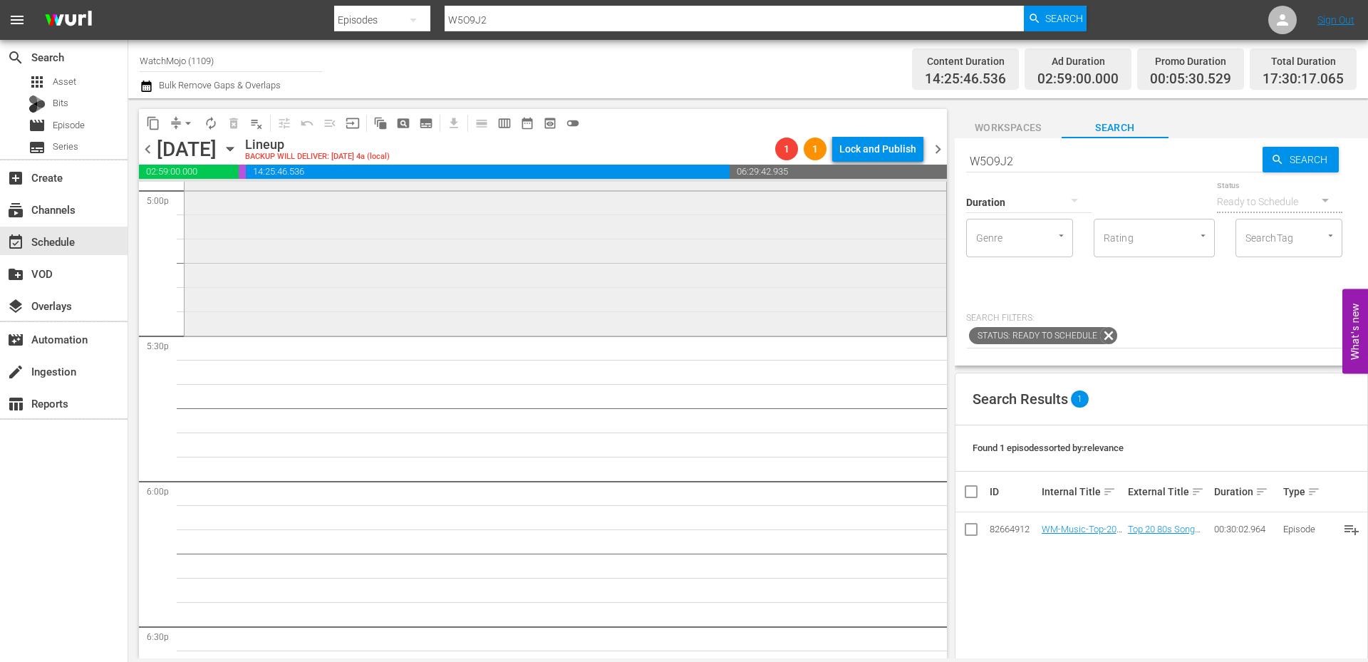
scroll to position [4986, 0]
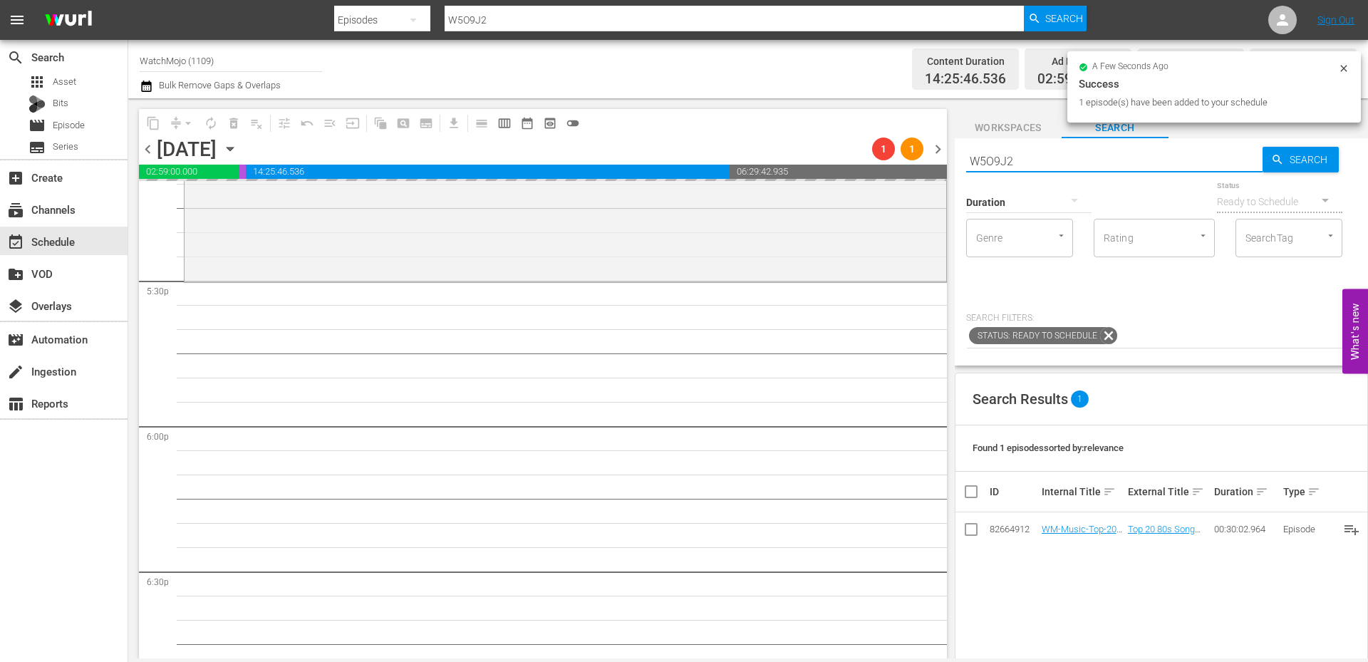
drag, startPoint x: 1024, startPoint y: 163, endPoint x: 909, endPoint y: 170, distance: 114.9
click at [904, 161] on div "content_copy compress arrow_drop_down autorenew_outlined delete_forever_outline…" at bounding box center [747, 378] width 1239 height 560
paste input "M-Deep-Dive-Prison_Dive142_Y1U9V1"
type input "WM-Deep-Dive-Prison_Dive142_Y1U9V1"
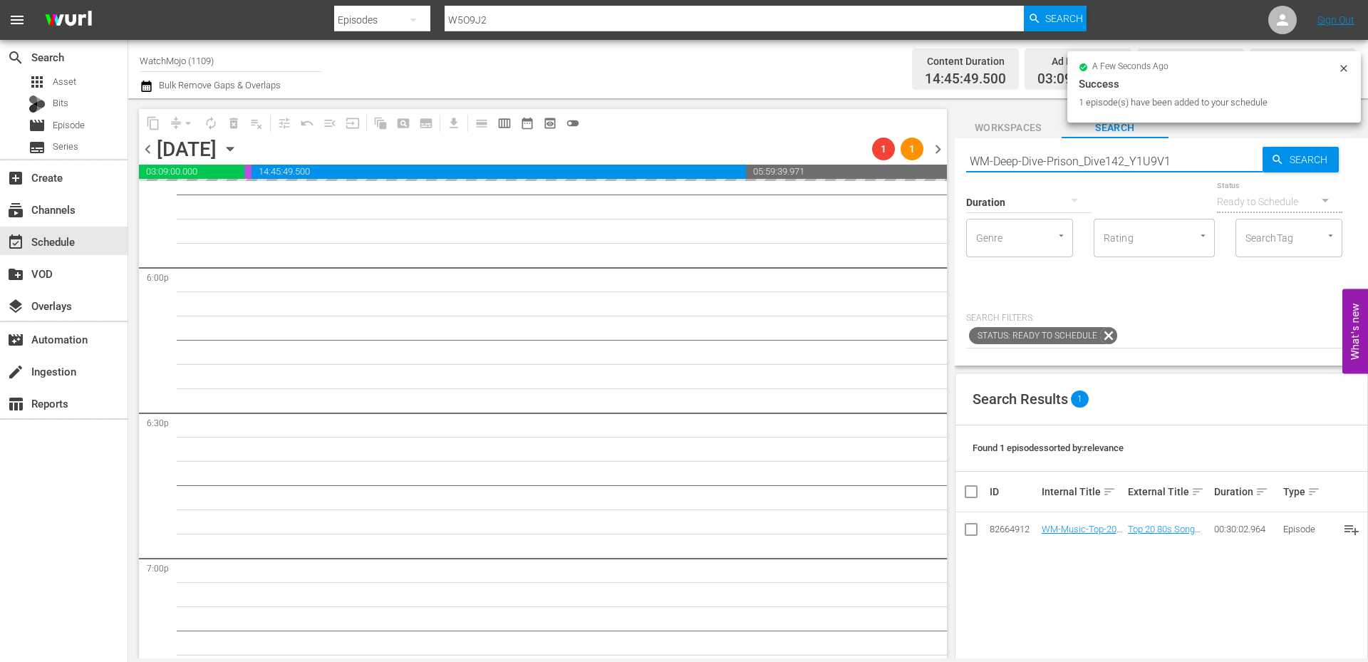
scroll to position [5223, 0]
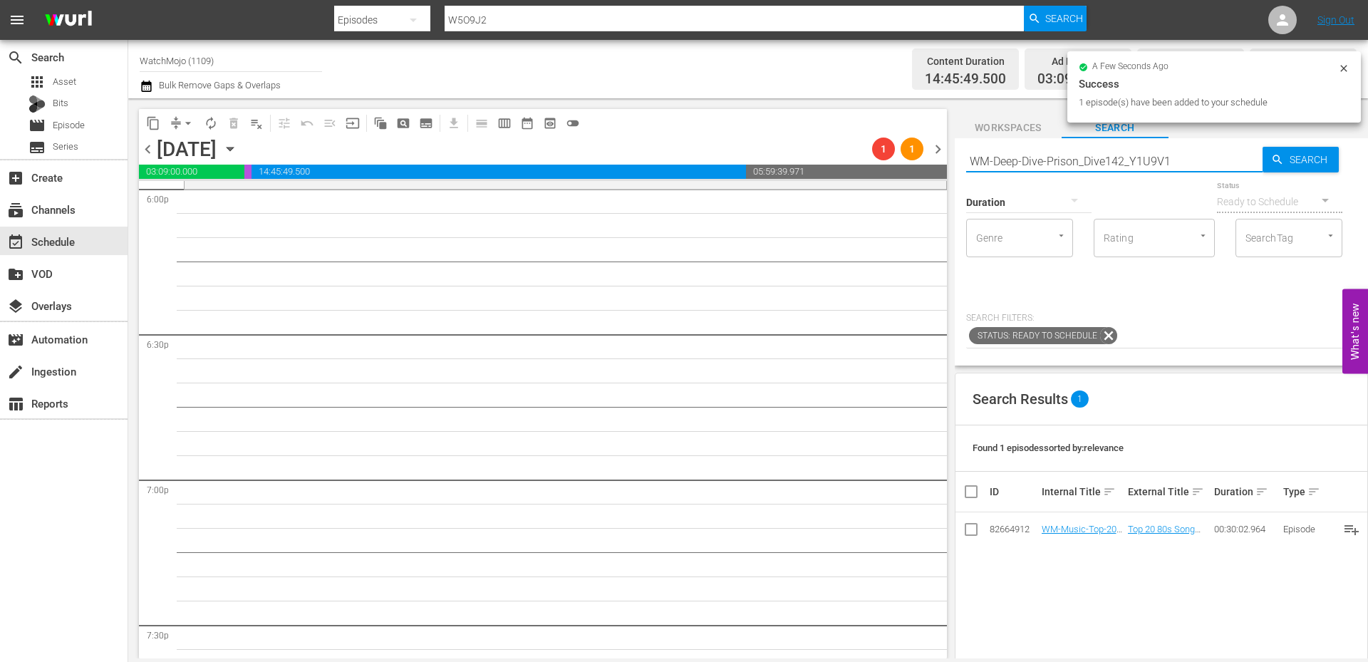
type input "WM-Deep-Dive-Prison_Dive142_Y1U9V1"
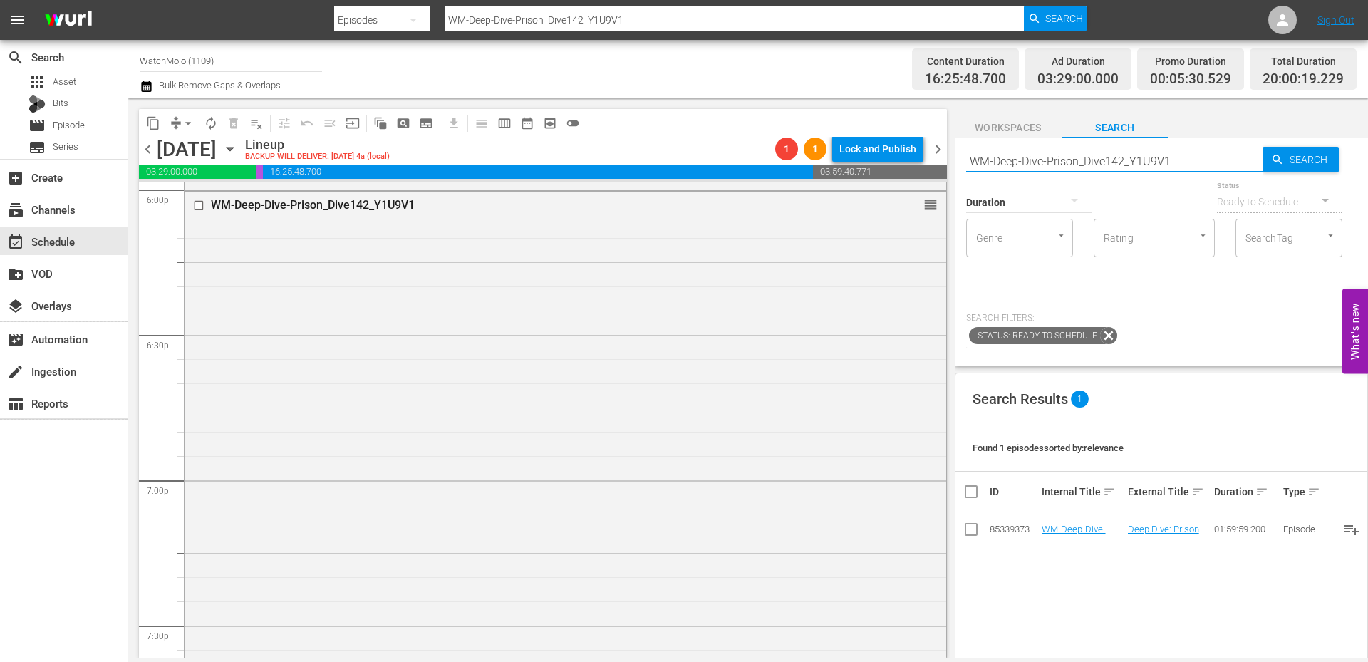
drag, startPoint x: 1196, startPoint y: 160, endPoint x: 959, endPoint y: 156, distance: 236.5
click at [959, 156] on div "Search WM-Deep-Dive-Prison_Dive142_Y1U9V1 Search Duration Status Ready to Sched…" at bounding box center [1160, 251] width 413 height 227
paste input "IT_DIVE28"
type input "WM-Deep-Dive-IT_DIVE28"
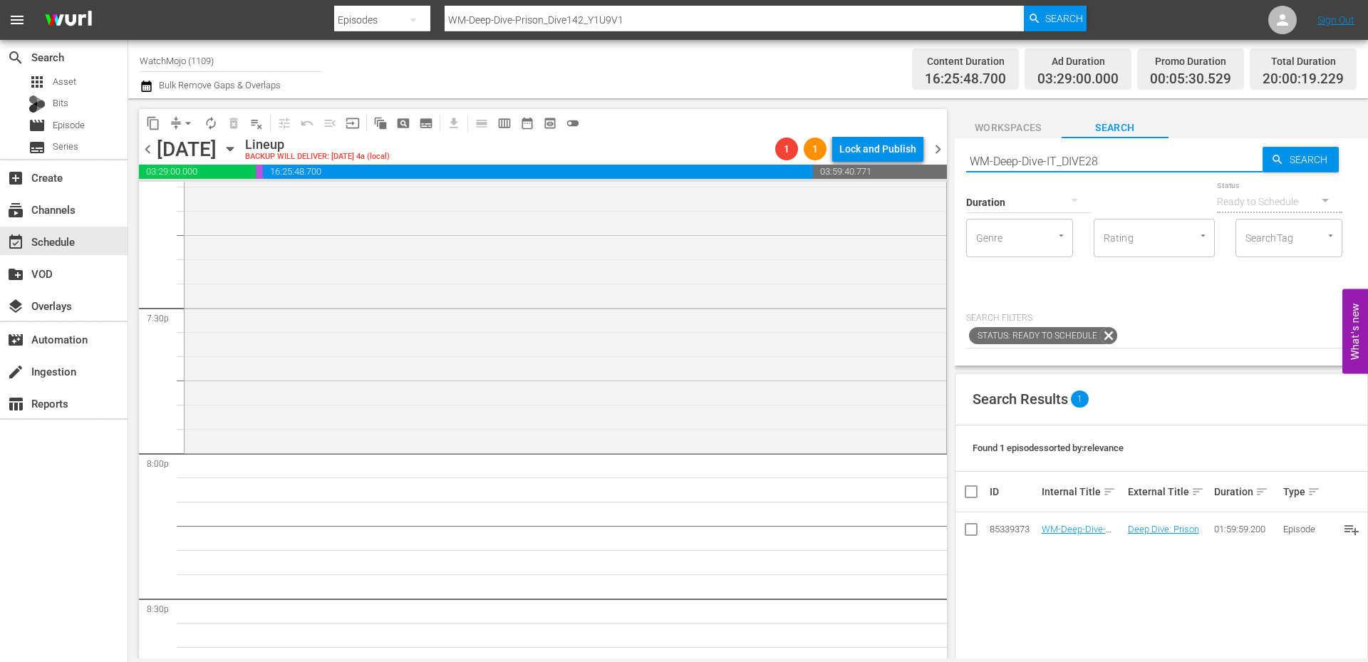
type input "WM-Deep-Dive-IT_DIVE28"
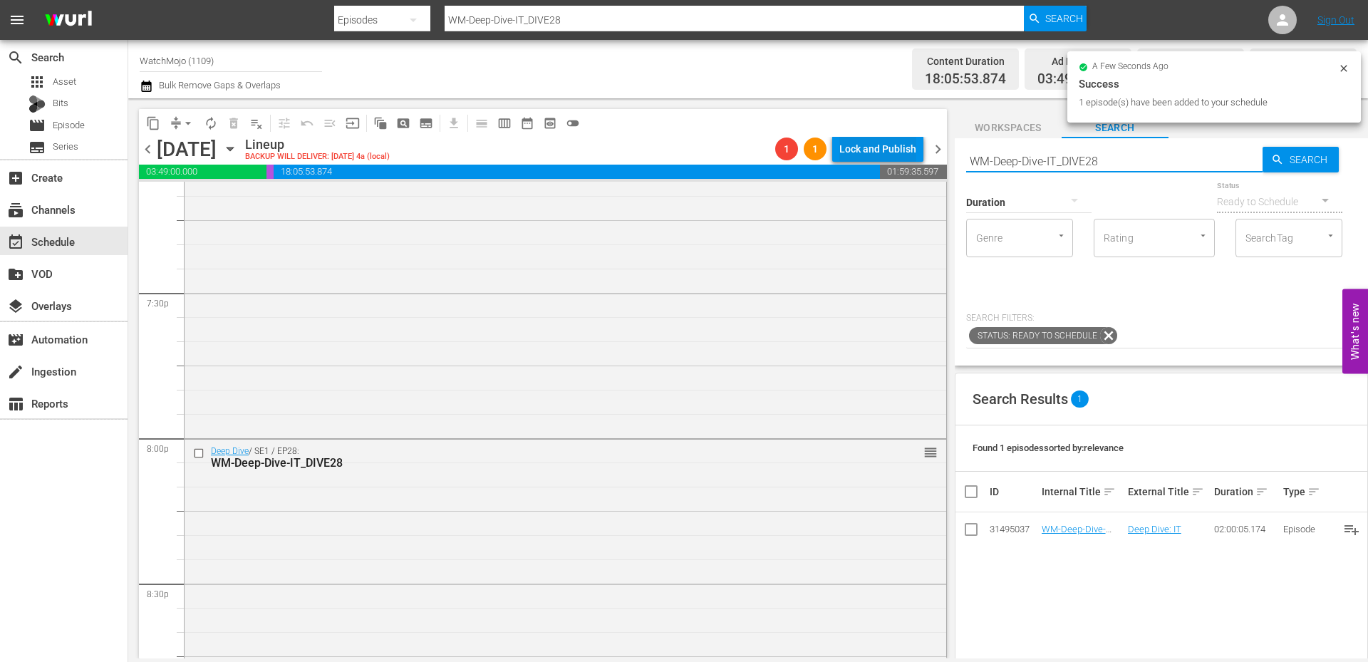
drag, startPoint x: 1108, startPoint y: 165, endPoint x: 916, endPoint y: 150, distance: 192.9
click at [915, 150] on div "content_copy compress arrow_drop_down autorenew_outlined delete_forever_outline…" at bounding box center [747, 378] width 1239 height 560
paste input "LAG-404"
type input "LAG-404"
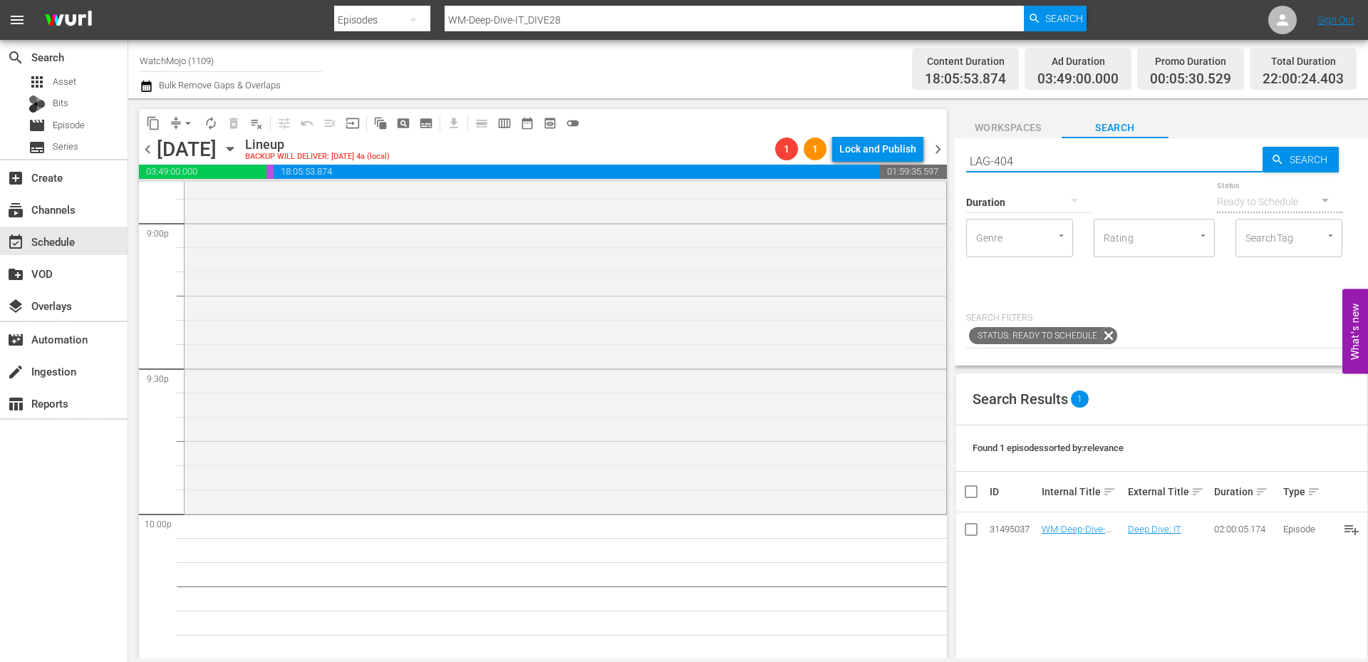
scroll to position [6078, 0]
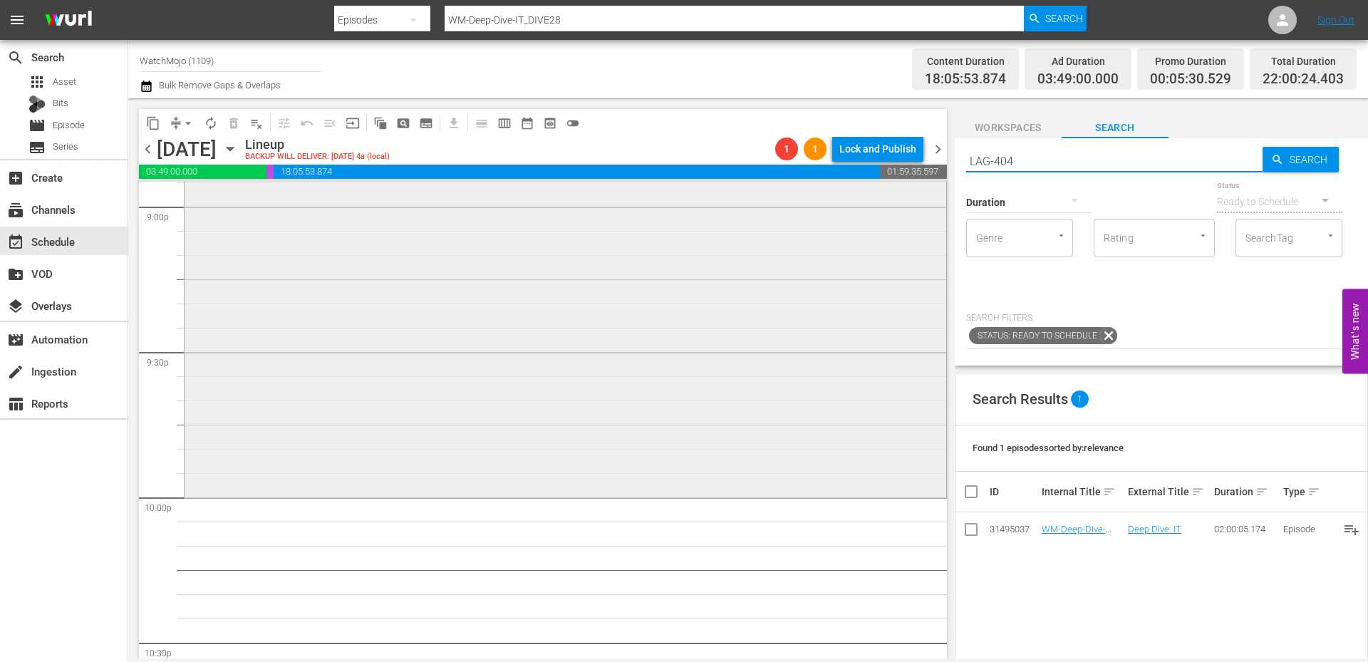
type input "LAG-404"
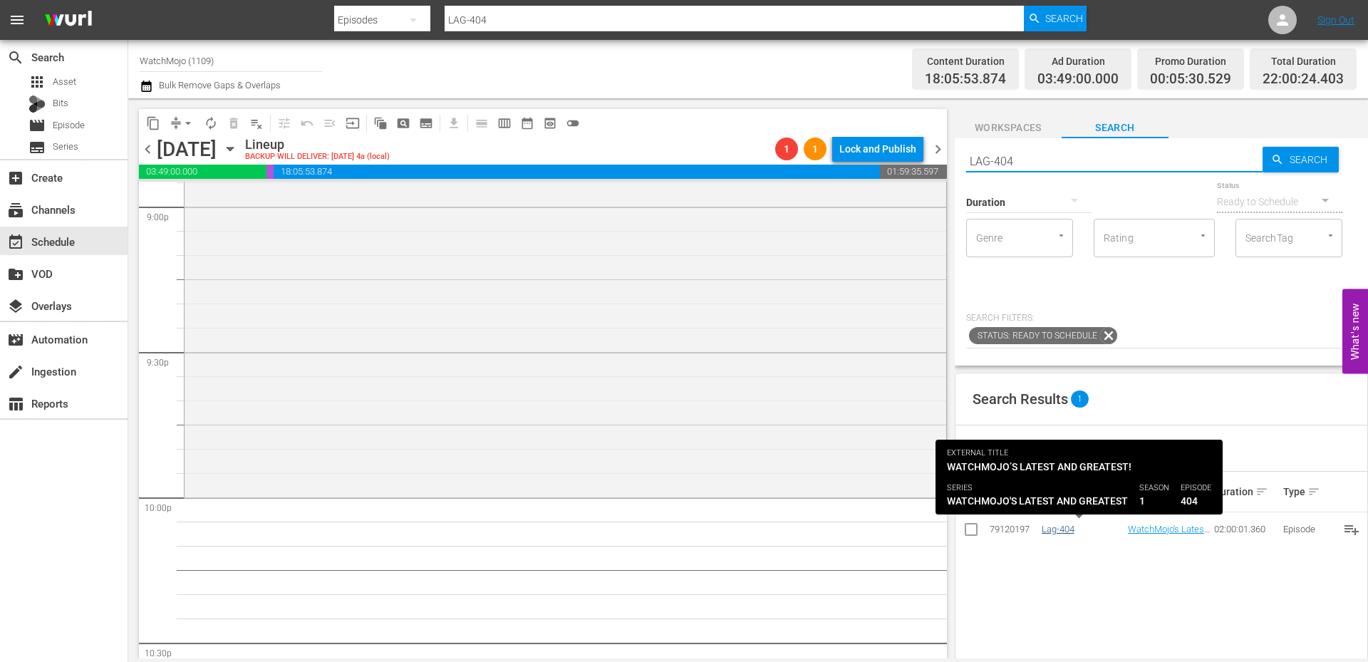
type input "LAG-404"
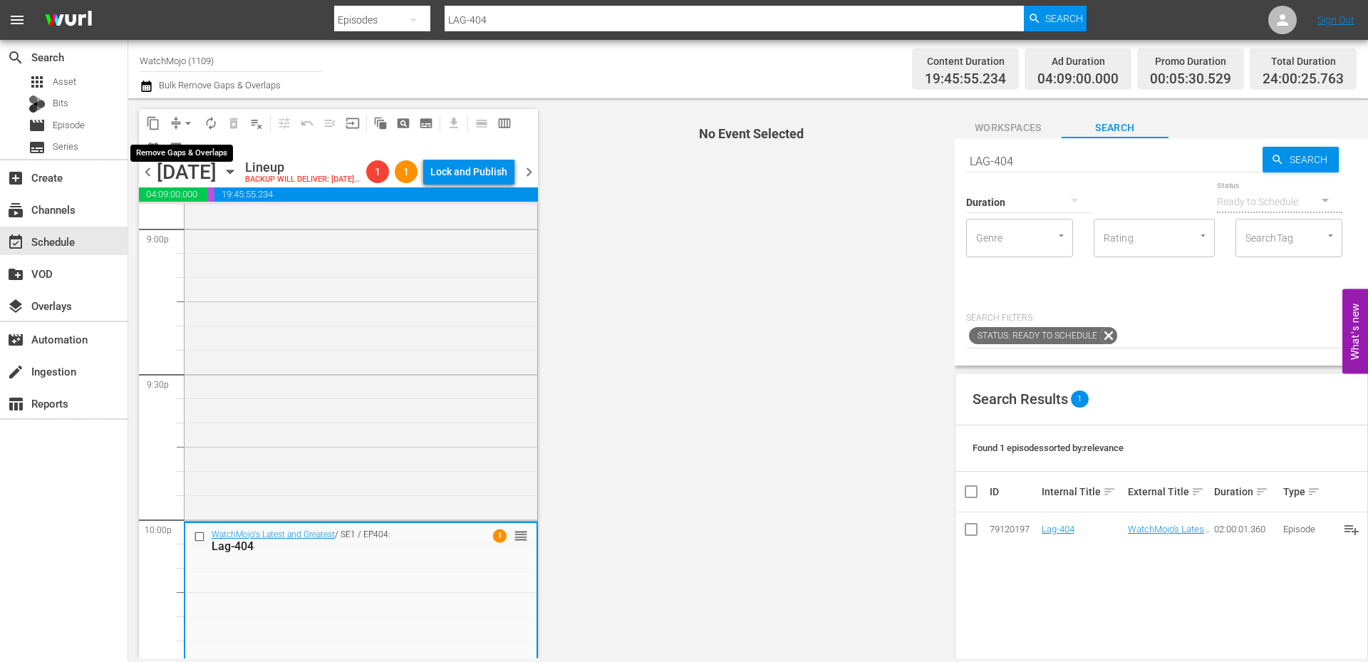
click at [187, 119] on span "arrow_drop_down" at bounding box center [188, 123] width 14 height 14
click at [202, 155] on li "Align to Midnight" at bounding box center [189, 152] width 118 height 24
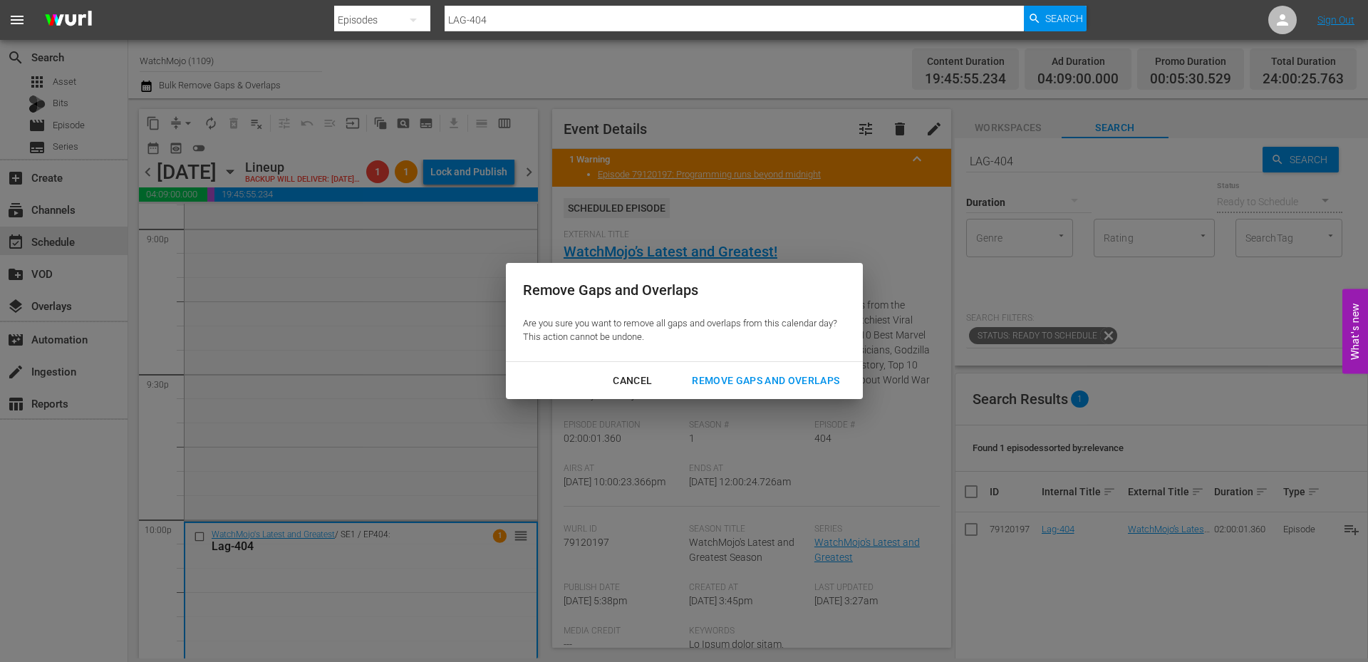
click at [815, 385] on div "Remove Gaps and Overlaps" at bounding box center [765, 381] width 170 height 18
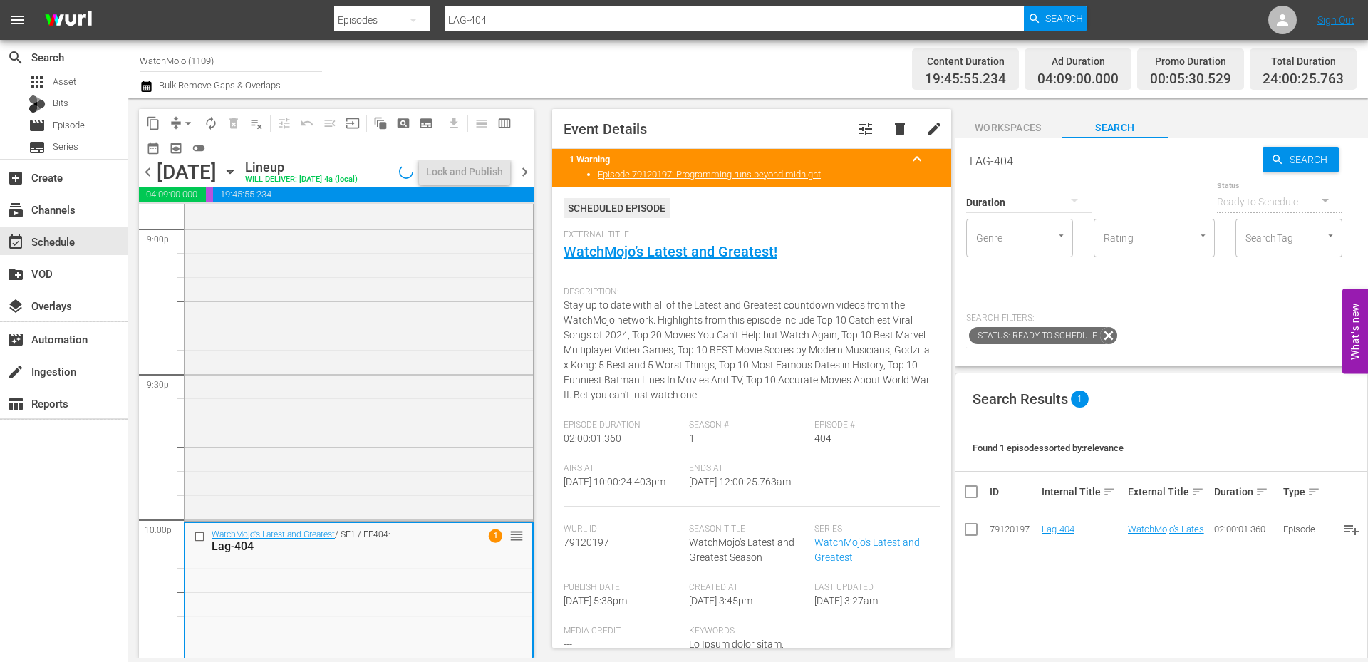
click at [521, 165] on span "chevron_right" at bounding box center [525, 172] width 18 height 18
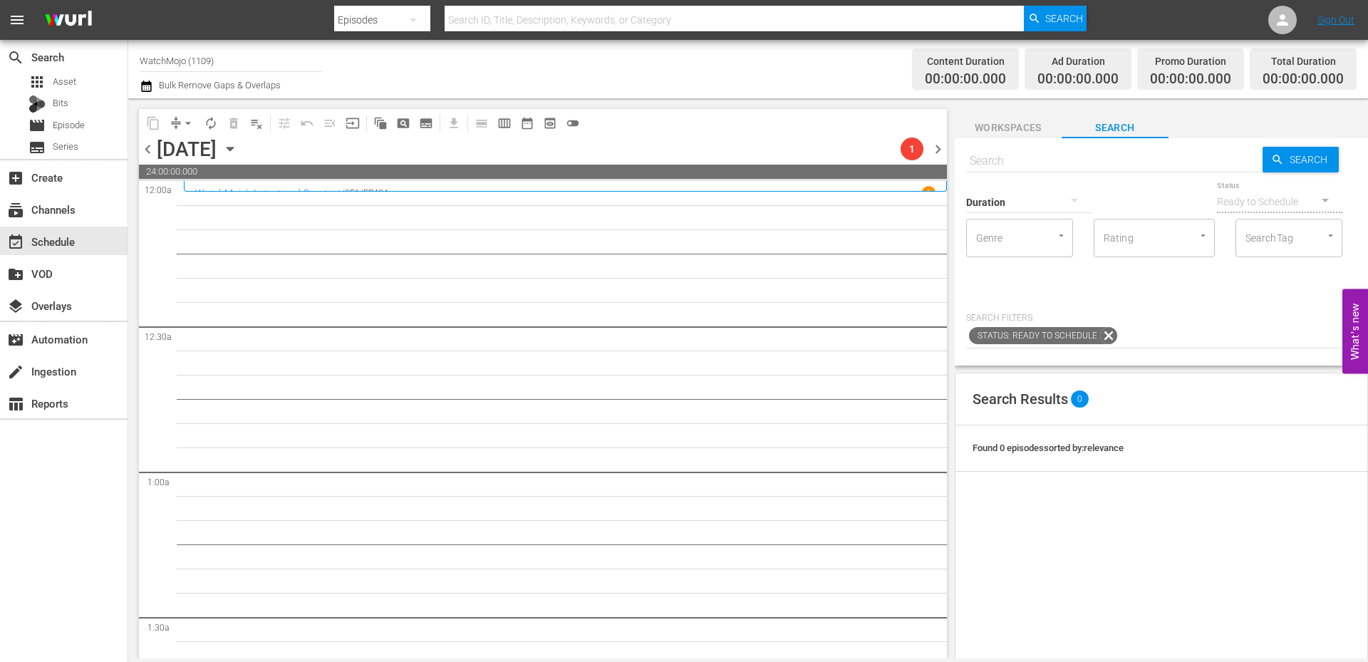
click at [1007, 156] on input "text" at bounding box center [1114, 161] width 296 height 34
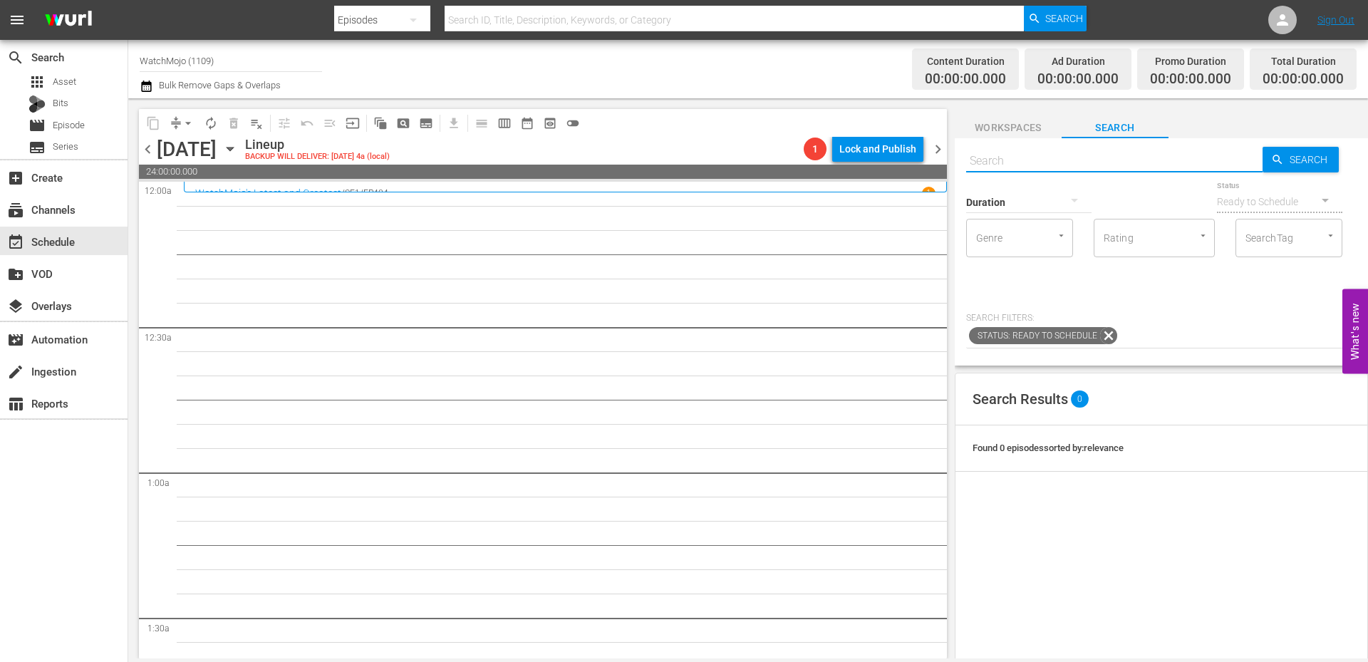
paste input "LAG-178"
type input "LAG-178"
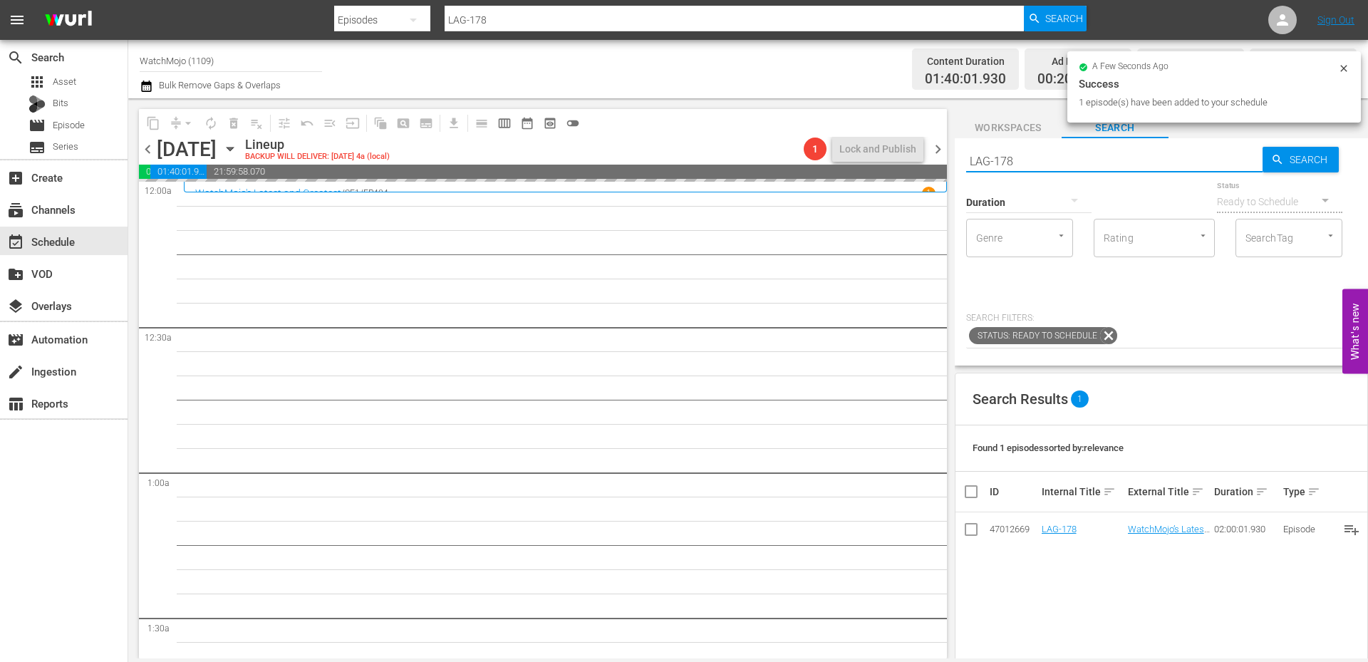
drag, startPoint x: 1110, startPoint y: 165, endPoint x: 970, endPoint y: 151, distance: 141.0
click at [970, 151] on input "LAG-178" at bounding box center [1114, 161] width 296 height 34
paste input "WM-Film-Top20-Freddy-Kills_W1P8H3"
type input "WM-Film-Top20-Freddy-Kills_W1P8H3"
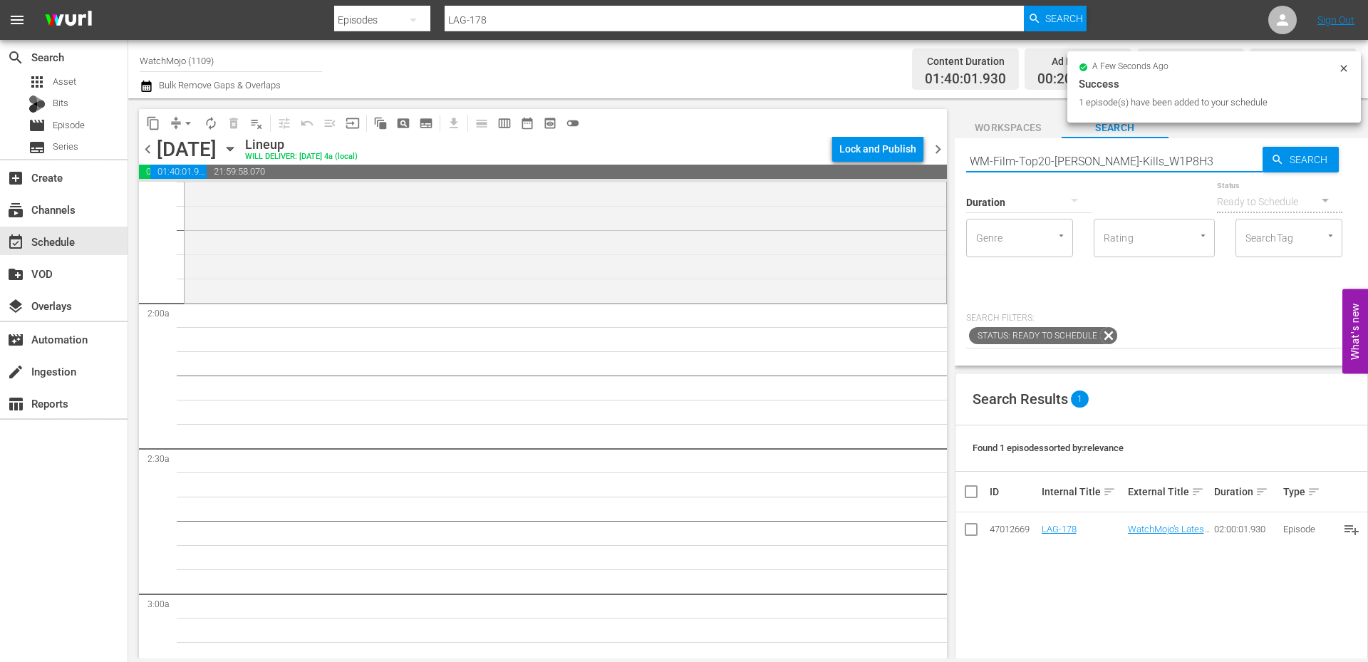
scroll to position [475, 0]
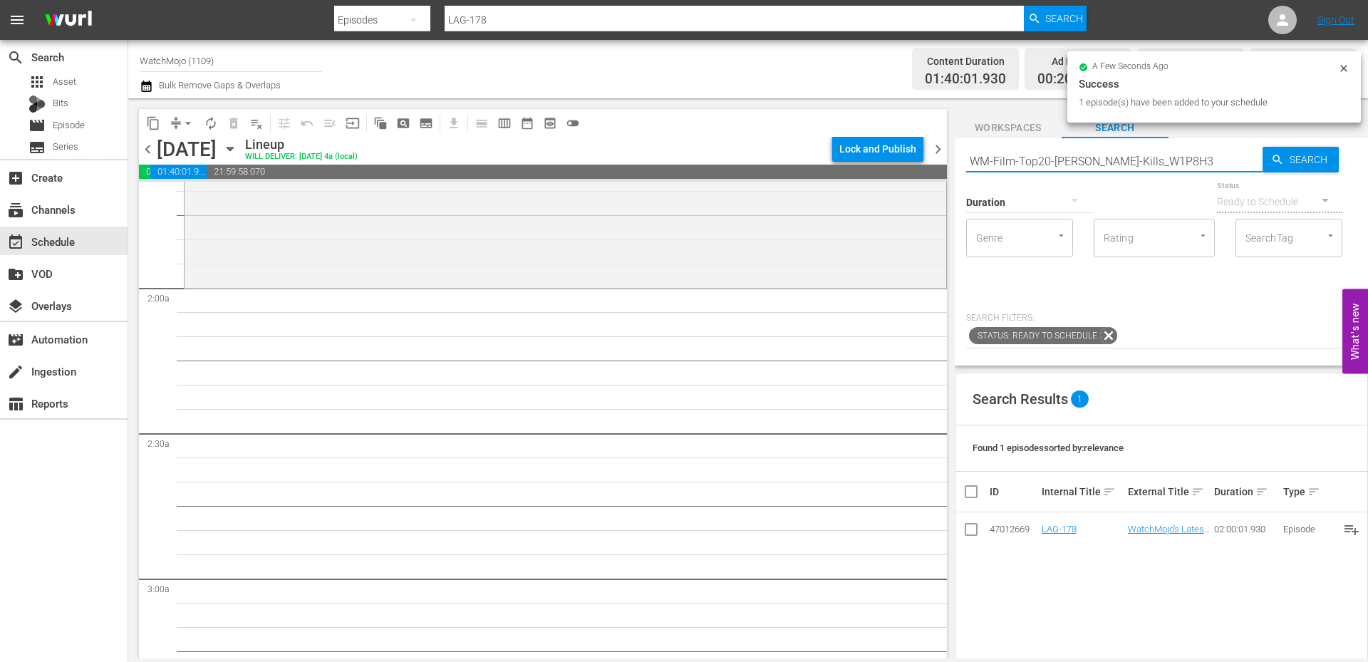
type input "WM-Film-Top20-Freddy-Kills_W1P8H3"
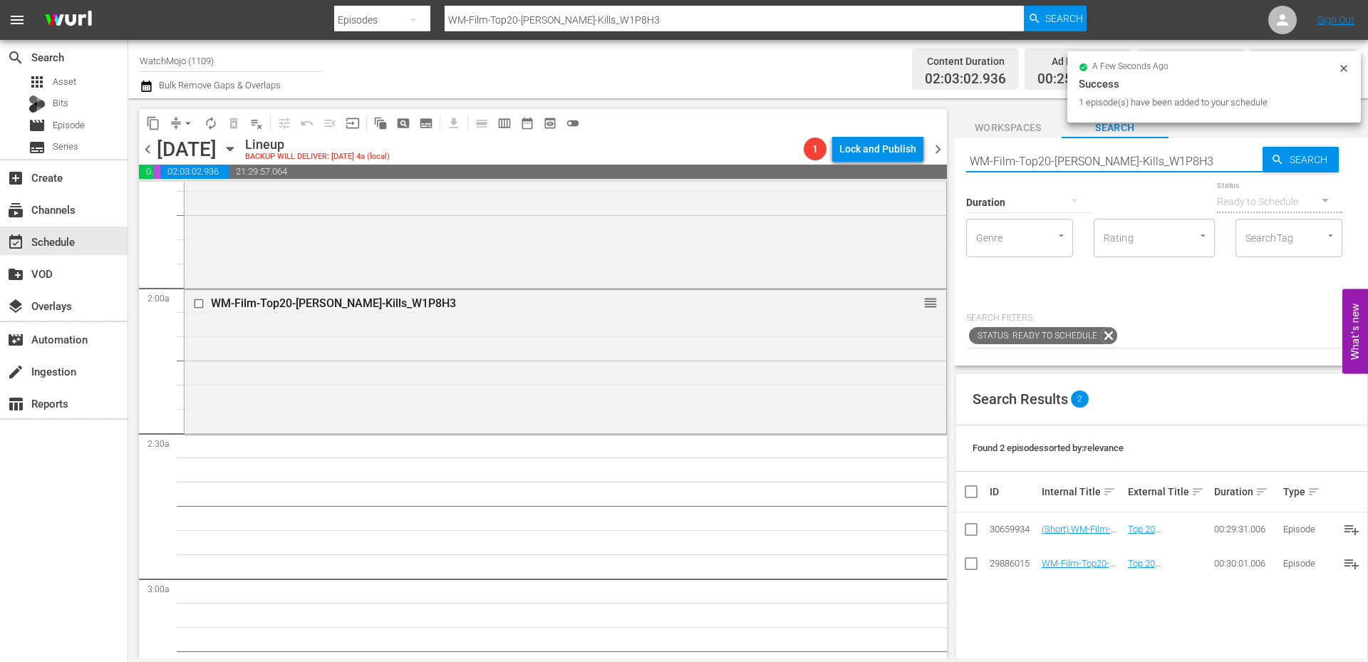
drag, startPoint x: 1167, startPoint y: 163, endPoint x: 942, endPoint y: 151, distance: 226.1
click at [942, 151] on div "content_copy compress arrow_drop_down autorenew_outlined delete_forever_outline…" at bounding box center [747, 378] width 1239 height 560
paste input "Pop-Top-20-Most-Ruthless-Betrayals-In-History_M6Q1E1"
type input "WM-Pop-Top-20-Most-Ruthless-Betrayals-In-History_M6Q1E1"
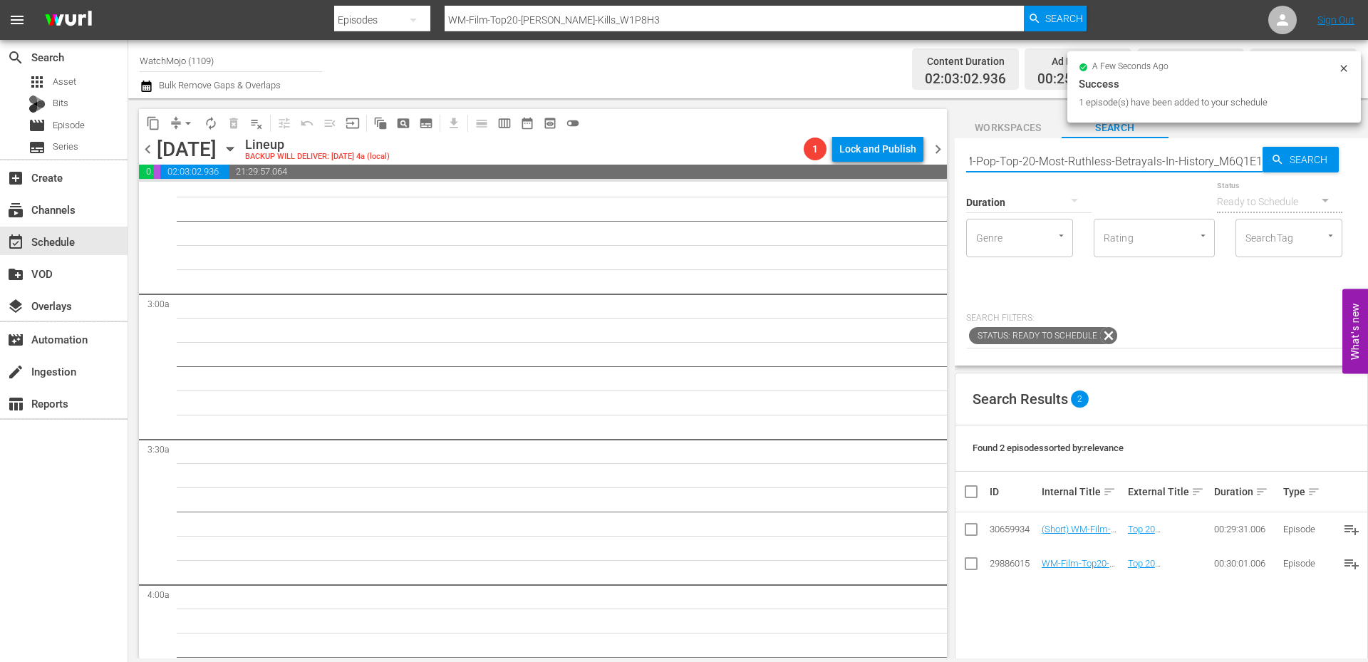
type input "WM-Pop-Top-20-Most-Ruthless-Betrayals-In-History_M6Q1E1"
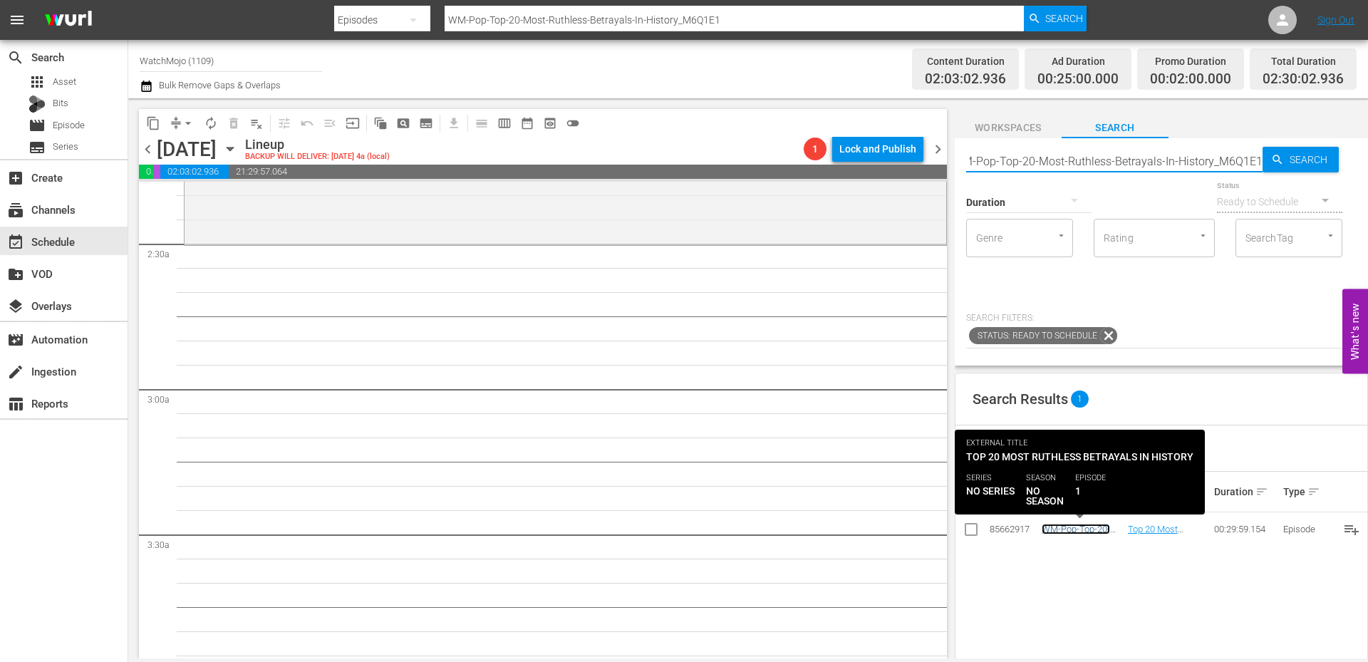
scroll to position [0, 0]
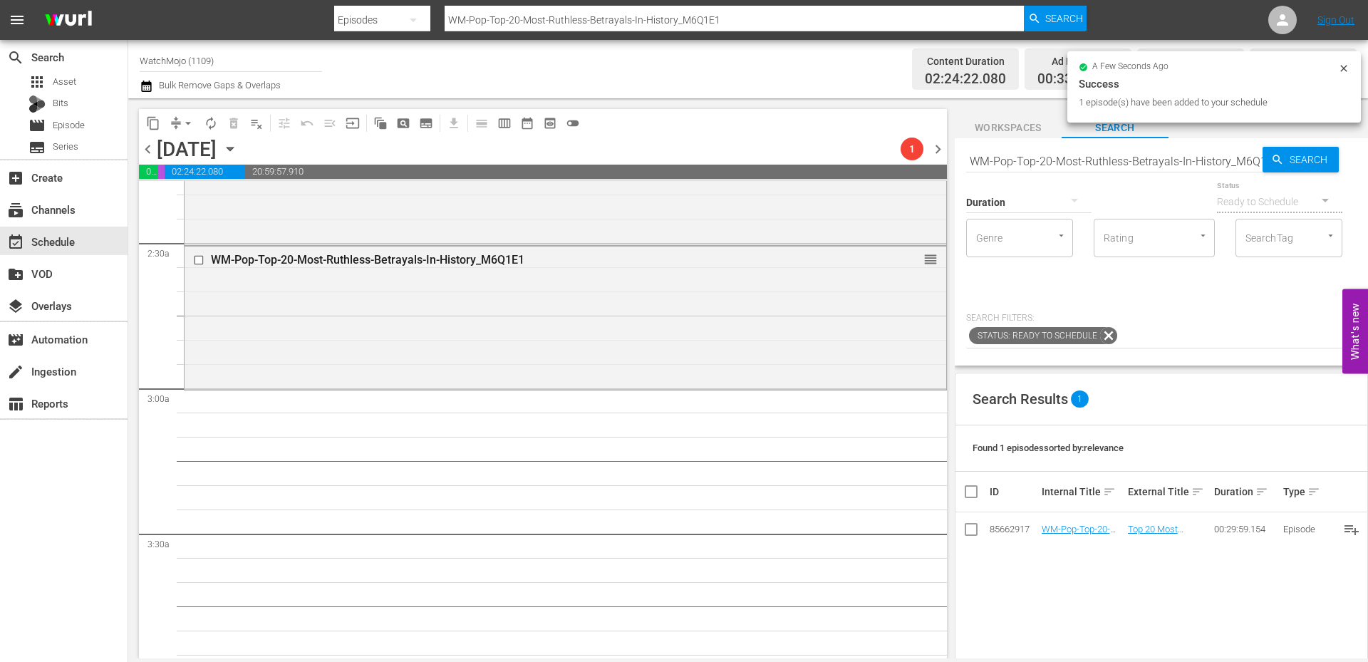
click at [1142, 158] on input "WM-Pop-Top-20-Most-Ruthless-Betrayals-In-History_M6Q1E1" at bounding box center [1114, 161] width 296 height 34
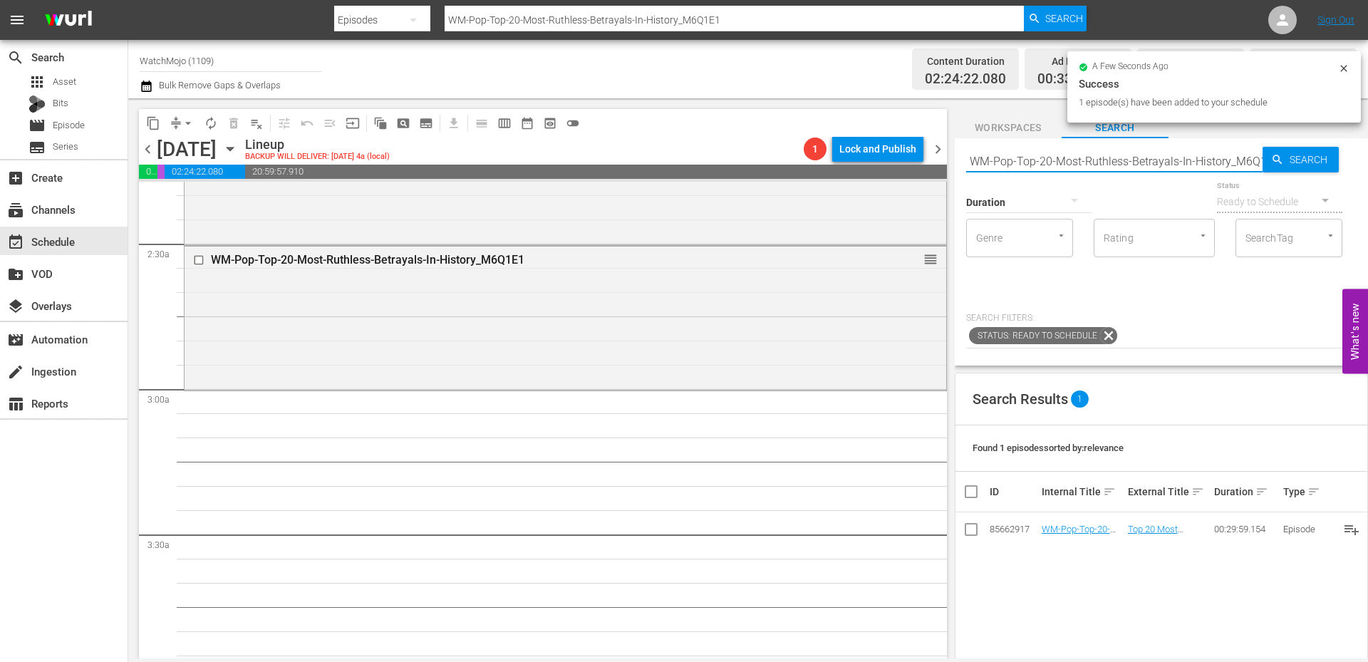
paste input "Film-Top-20-Raunchiest-Scenes-in-R-Rated-Comedies_C0V0I3"
type input "WM-Film-Top-20-Raunchiest-Scenes-in-R-Rated-Comedies_C0V0I3"
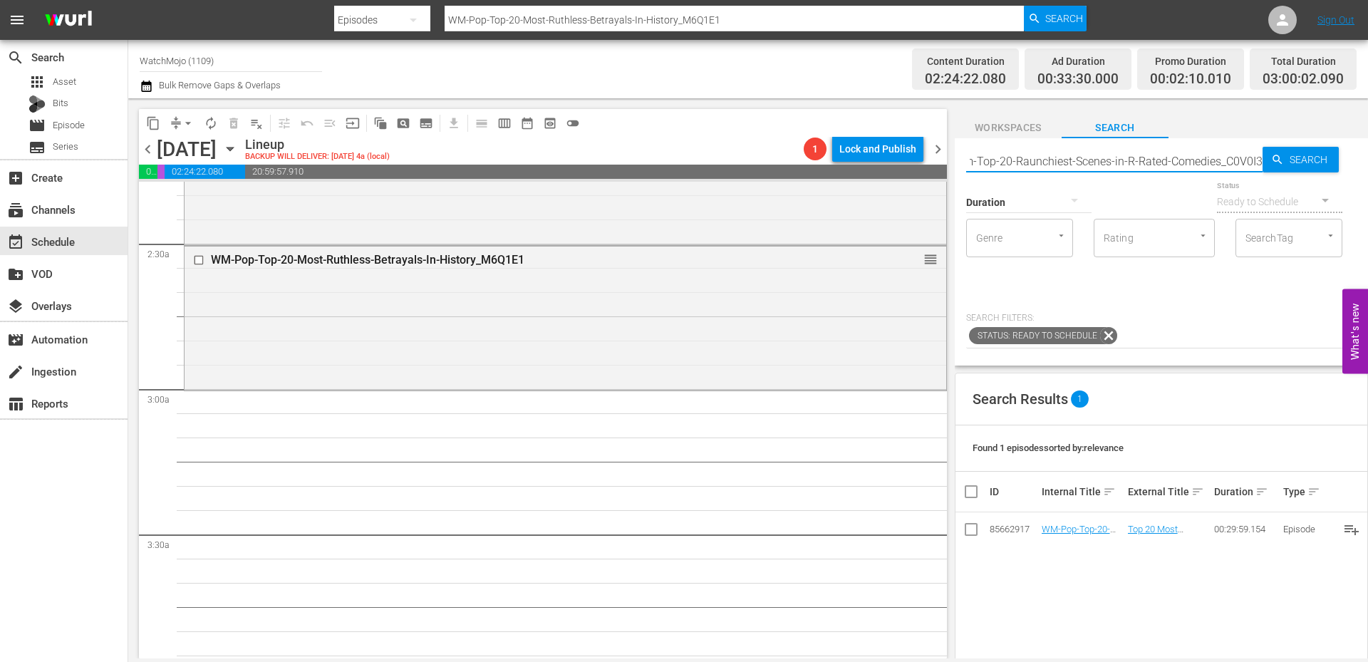
type input "WM-Film-Top-20-Raunchiest-Scenes-in-R-Rated-Comedies_C0V0I3"
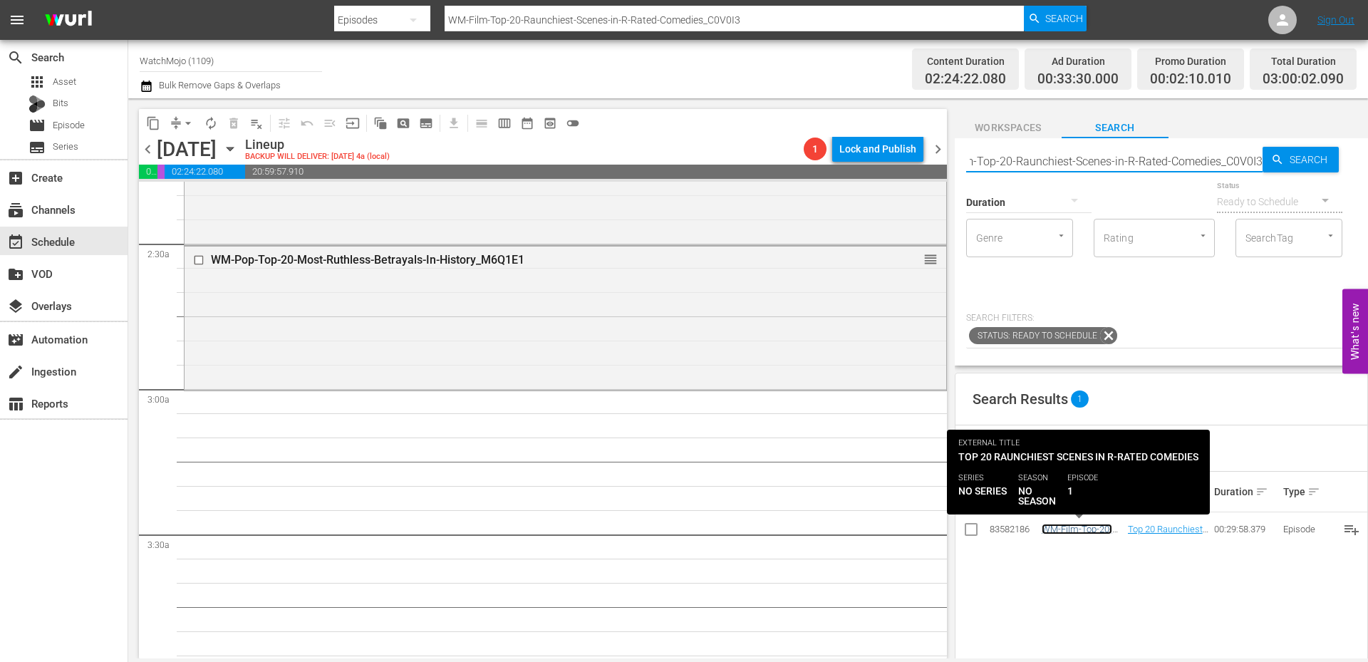
scroll to position [0, 0]
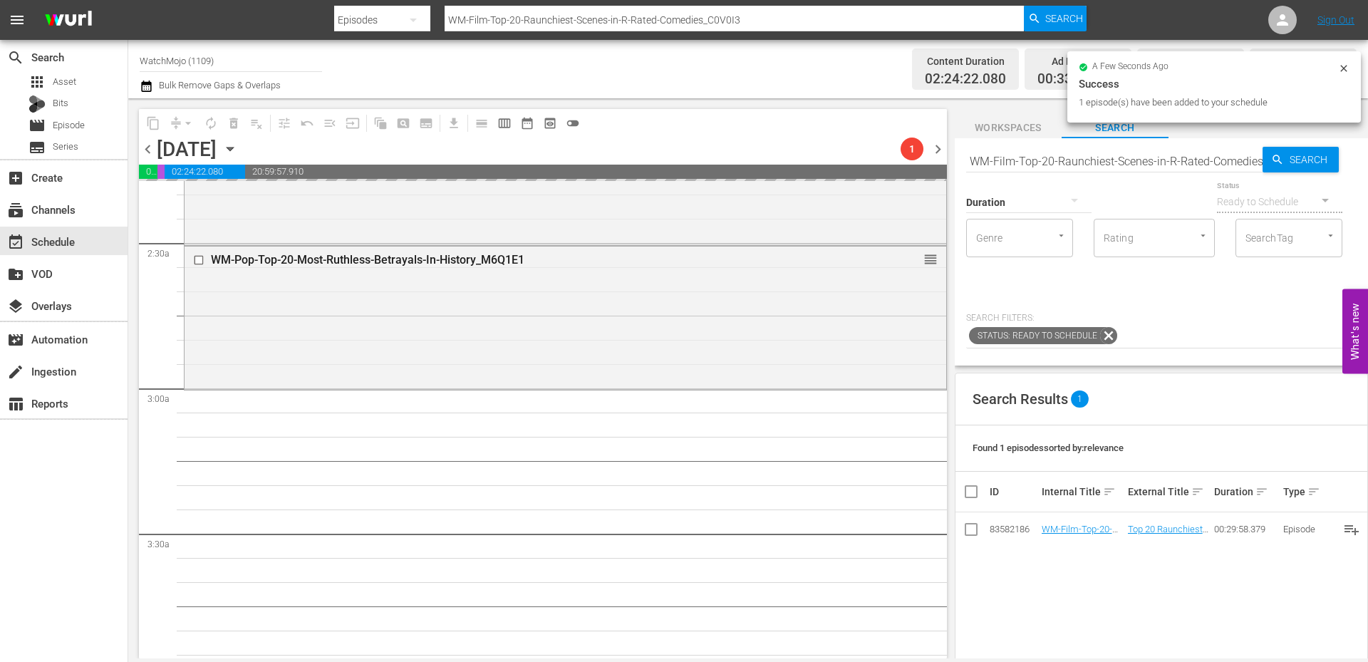
click at [1098, 155] on input "WM-Film-Top-20-Raunchiest-Scenes-in-R-Rated-Comedies_C0V0I3" at bounding box center [1114, 161] width 296 height 34
paste input "20-Worst-Comedy-Movies_K3Y7D5"
type input "WM-Film-Top20-Worst-Comedy-Movies_K3Y7D5"
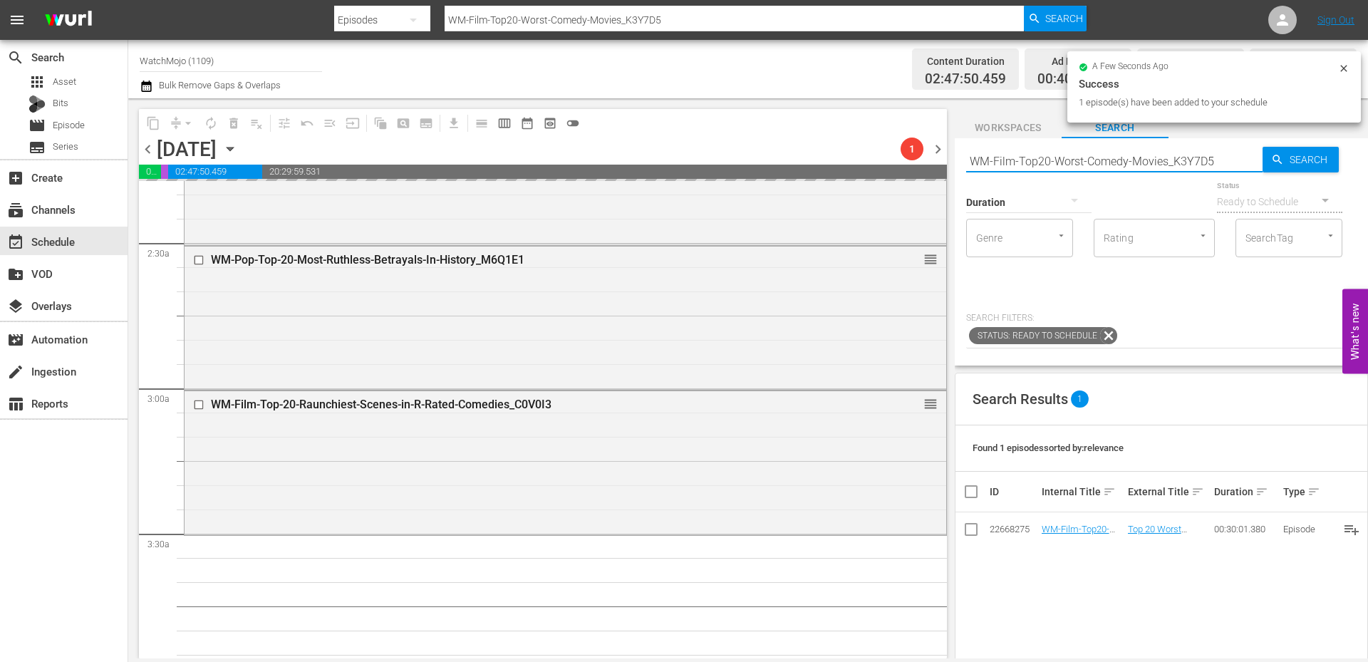
drag, startPoint x: 1222, startPoint y: 162, endPoint x: 947, endPoint y: 151, distance: 275.9
click at [947, 151] on div "content_copy compress arrow_drop_down autorenew_outlined delete_forever_outline…" at bounding box center [747, 378] width 1239 height 560
paste input "Lag-441"
type input "Lag-441"
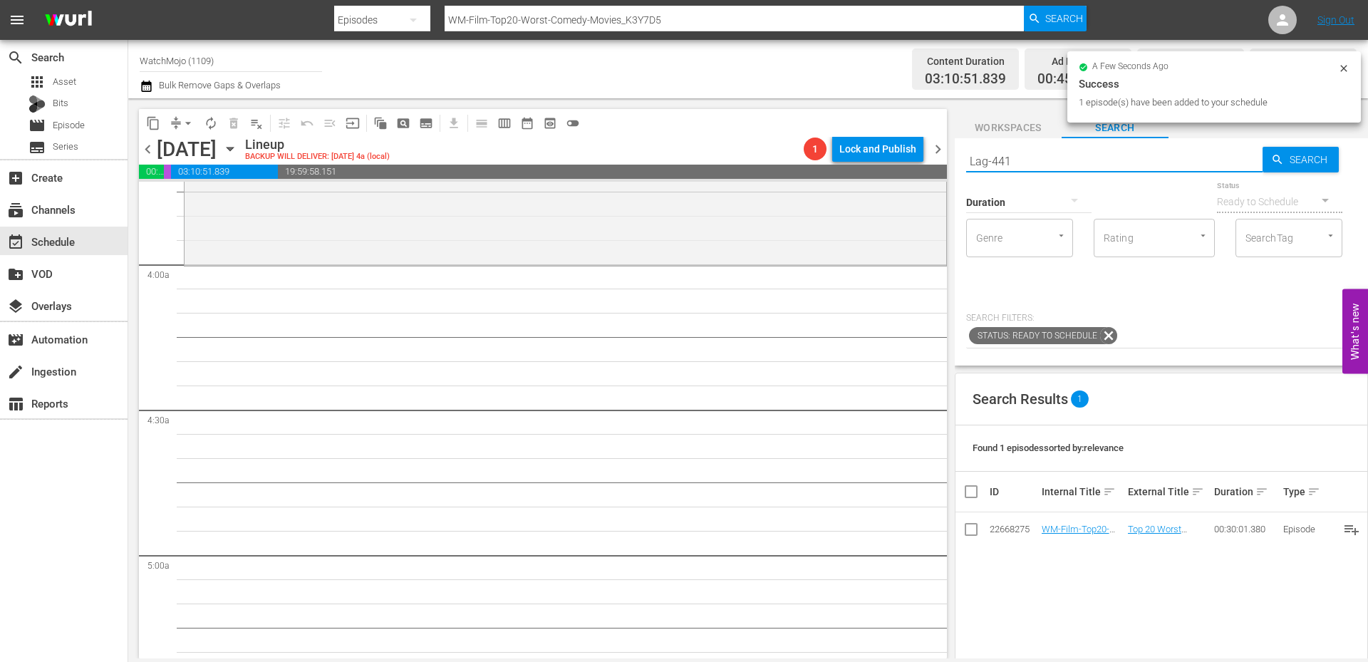
scroll to position [1092, 0]
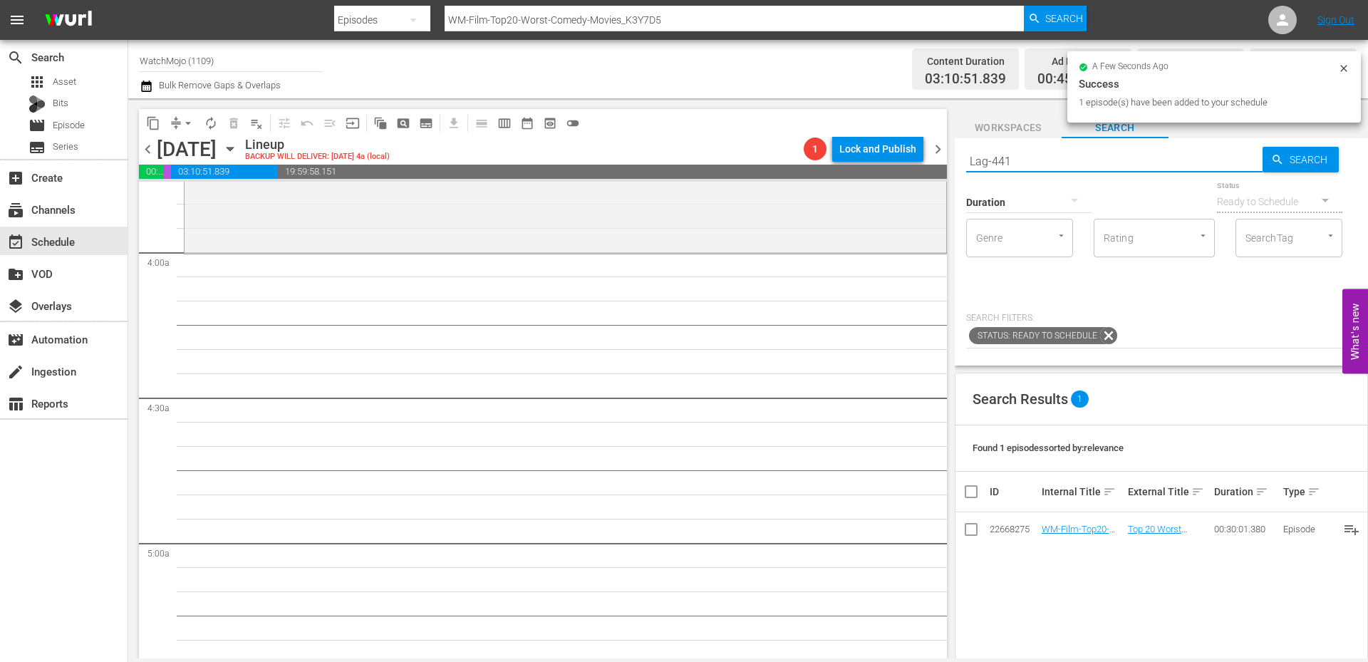
type input "Lag-441"
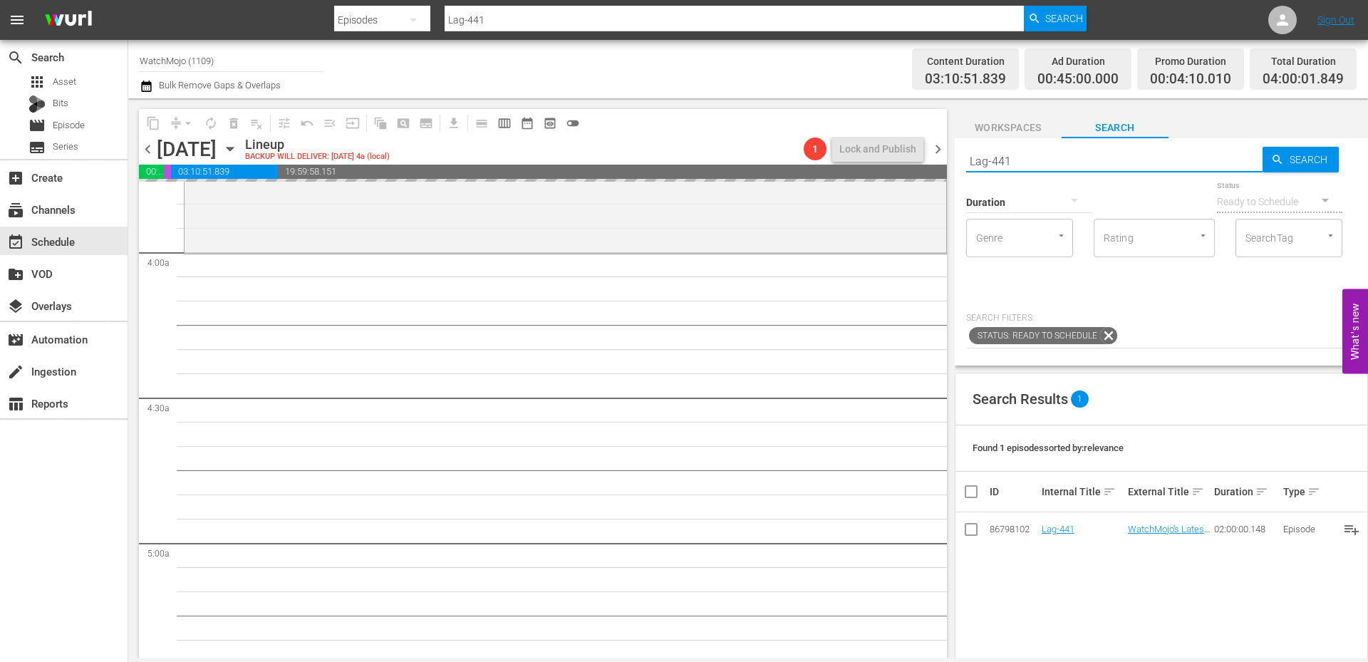
drag, startPoint x: 1052, startPoint y: 163, endPoint x: 934, endPoint y: 155, distance: 118.5
click at [932, 153] on div "content_copy compress arrow_drop_down autorenew_outlined delete_forever_outline…" at bounding box center [747, 378] width 1239 height 560
paste input "AG-338"
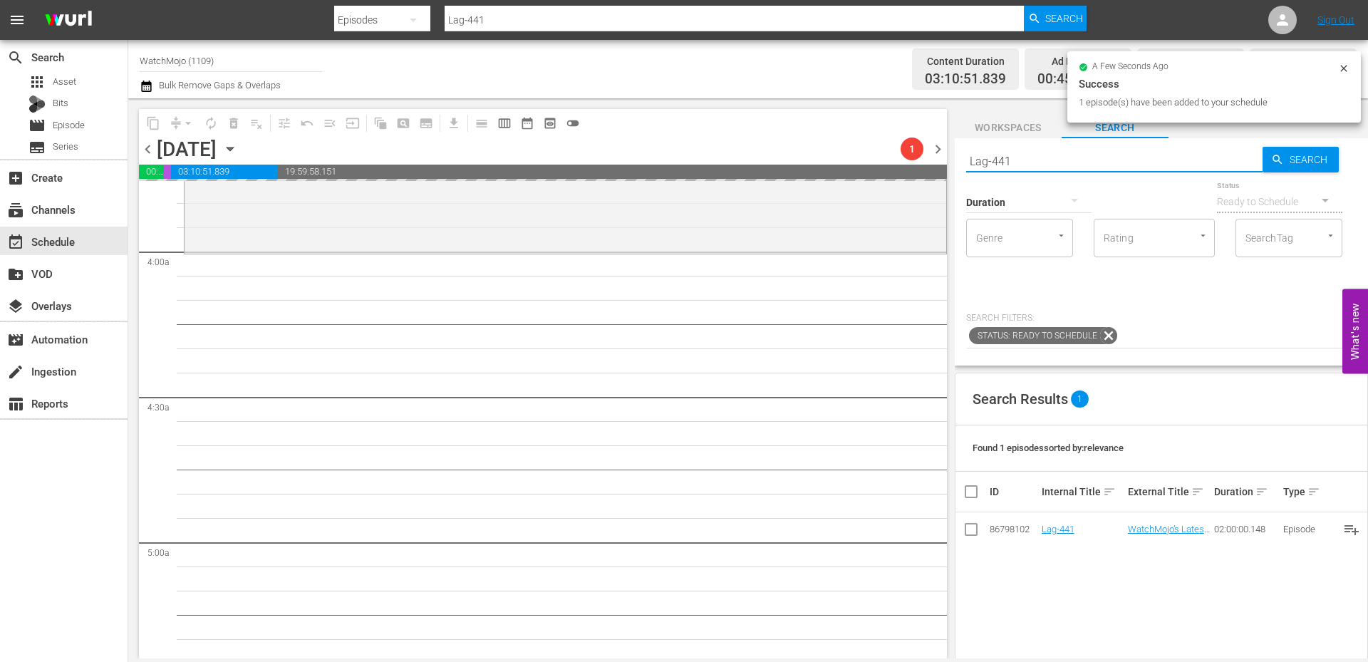
type input "LAG-338"
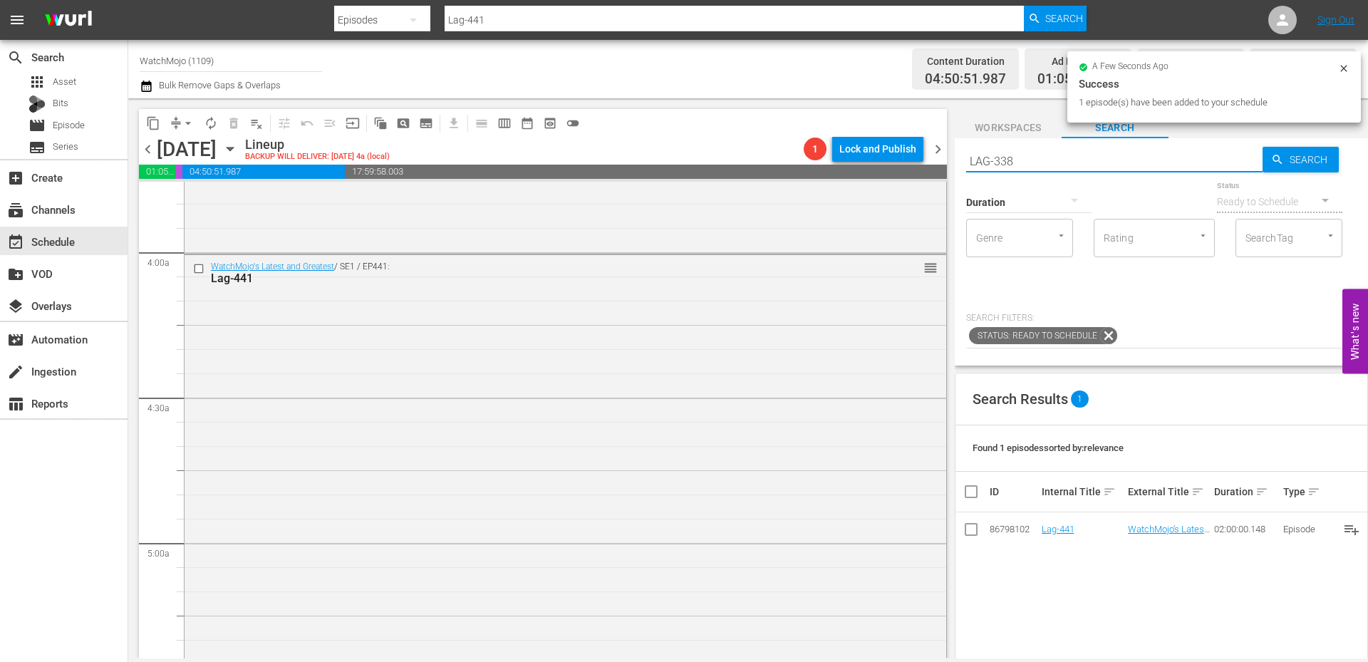
type input "LAG-338"
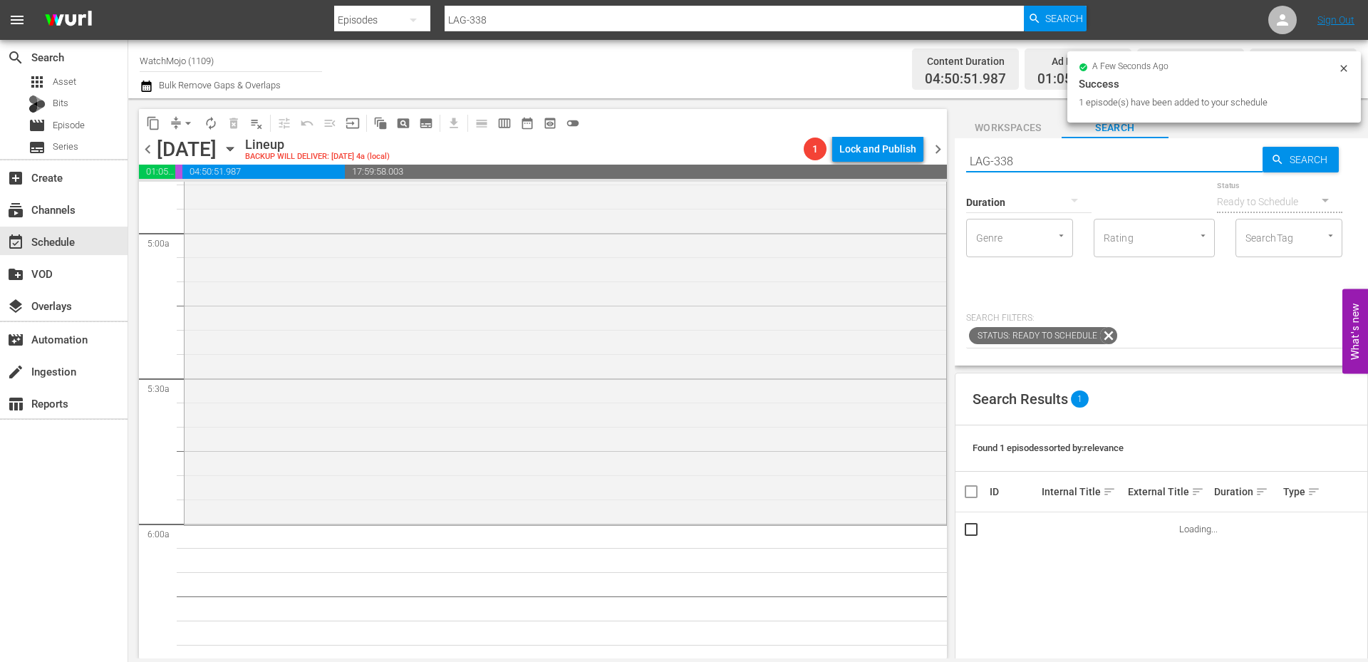
scroll to position [1472, 0]
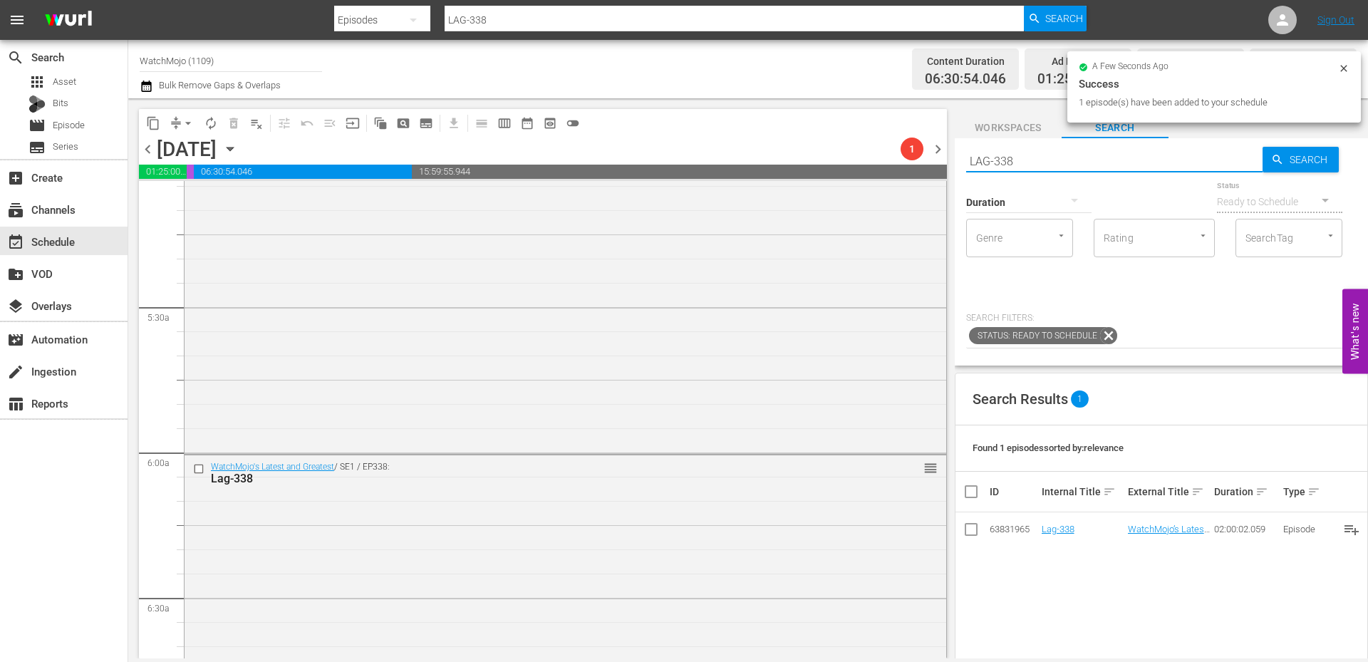
drag, startPoint x: 1032, startPoint y: 162, endPoint x: 911, endPoint y: 164, distance: 121.1
click at [911, 164] on div "content_copy compress arrow_drop_down autorenew_outlined delete_forever_outline…" at bounding box center [747, 378] width 1239 height 560
paste input "WM-Deep-Dive-Still-Active_Dive82_Y0I9O3"
type input "WM-Deep-Dive-Still-Active_Dive82_Y0I9O3"
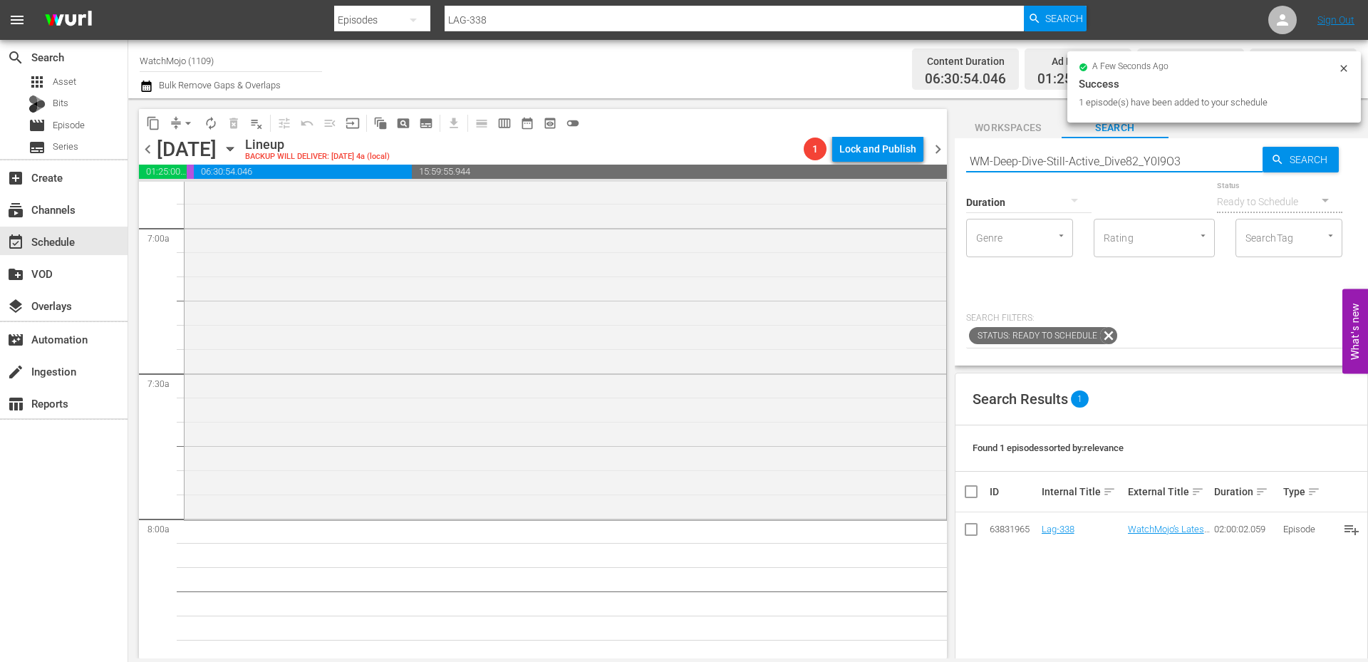
scroll to position [1994, 0]
type input "WM-Deep-Dive-Still-Active_Dive82_Y0I9O3"
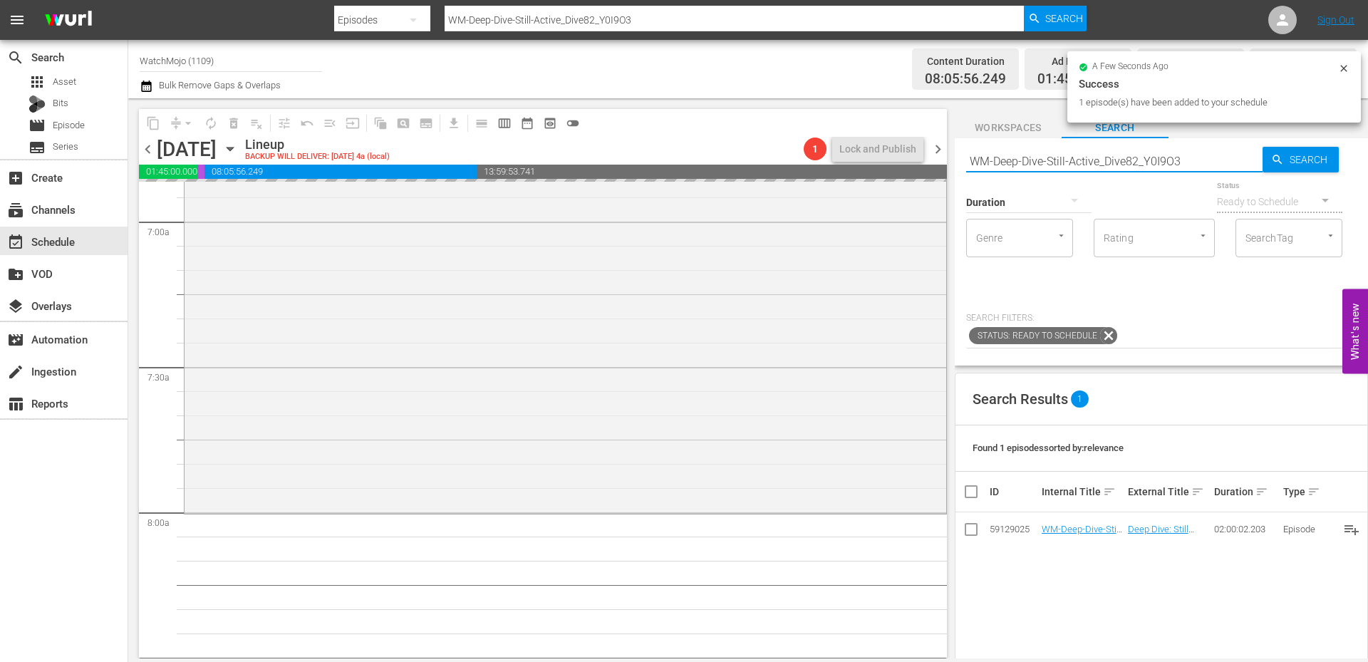
drag, startPoint x: 1190, startPoint y: 158, endPoint x: 943, endPoint y: 133, distance: 248.4
click at [942, 133] on div "content_copy compress arrow_drop_down autorenew_outlined delete_forever_outline…" at bounding box center [747, 378] width 1239 height 560
paste input "LAG-42"
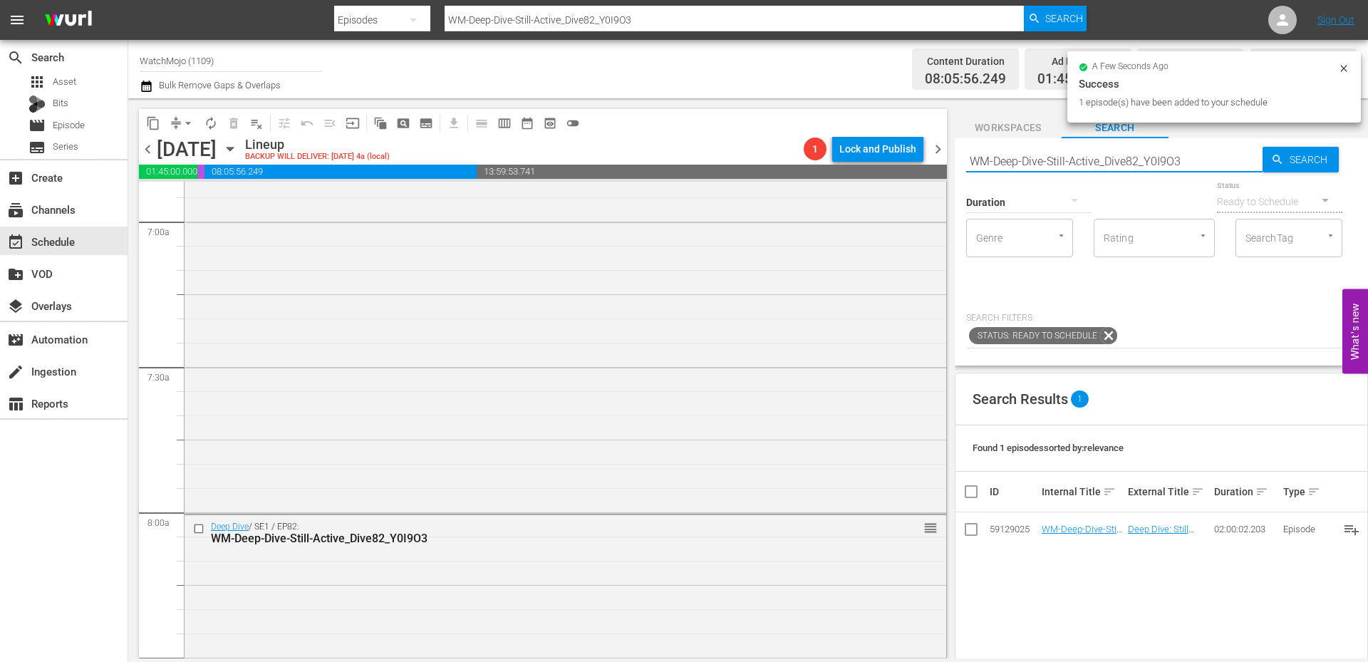
type input "LAG-423"
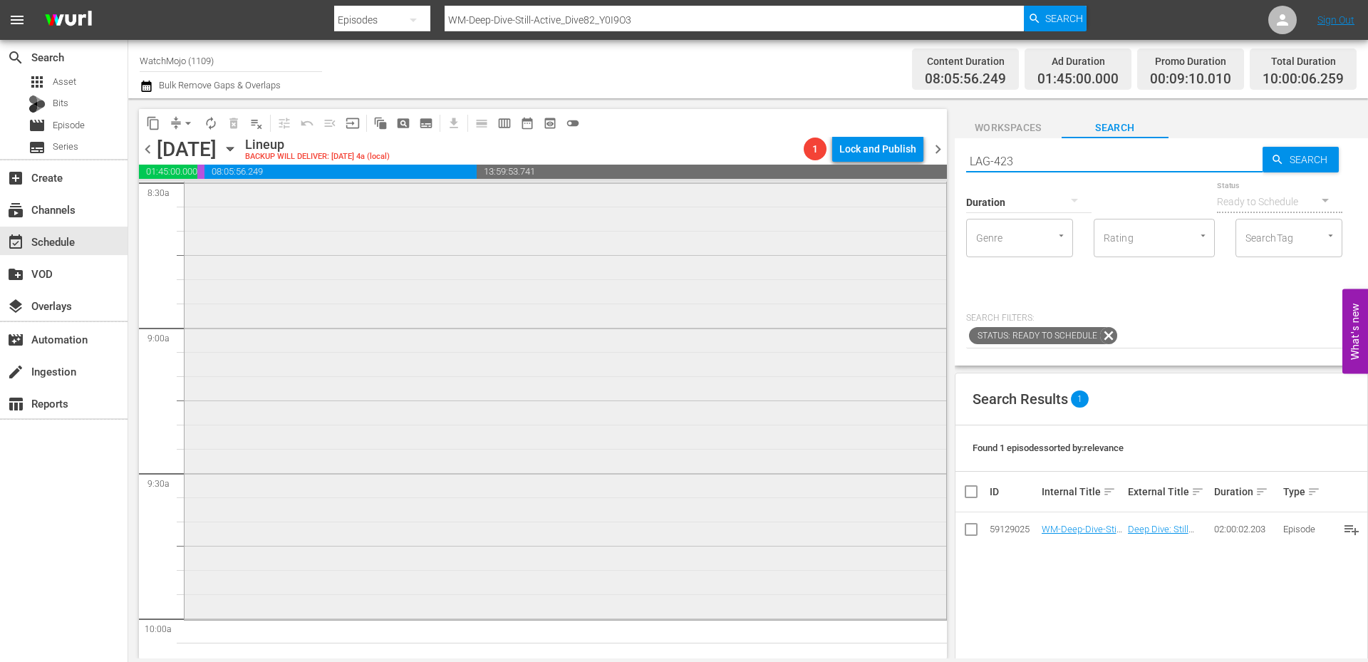
type input "LAG-423"
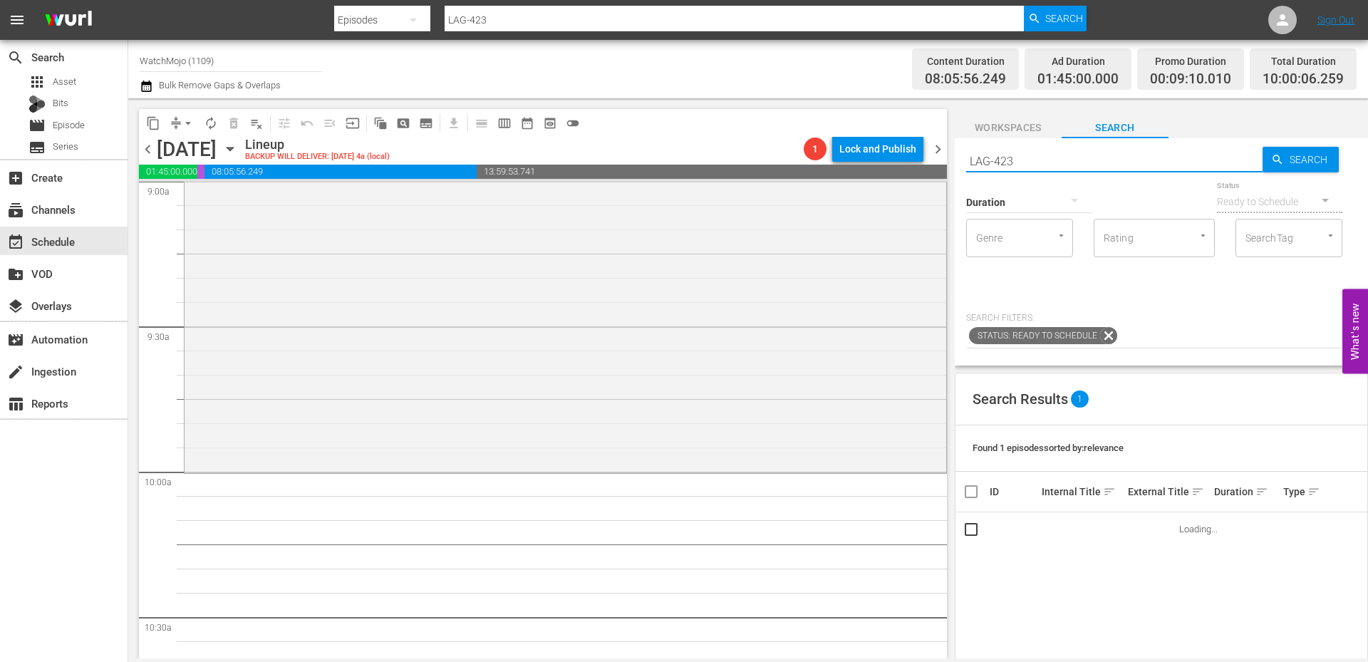
scroll to position [2659, 0]
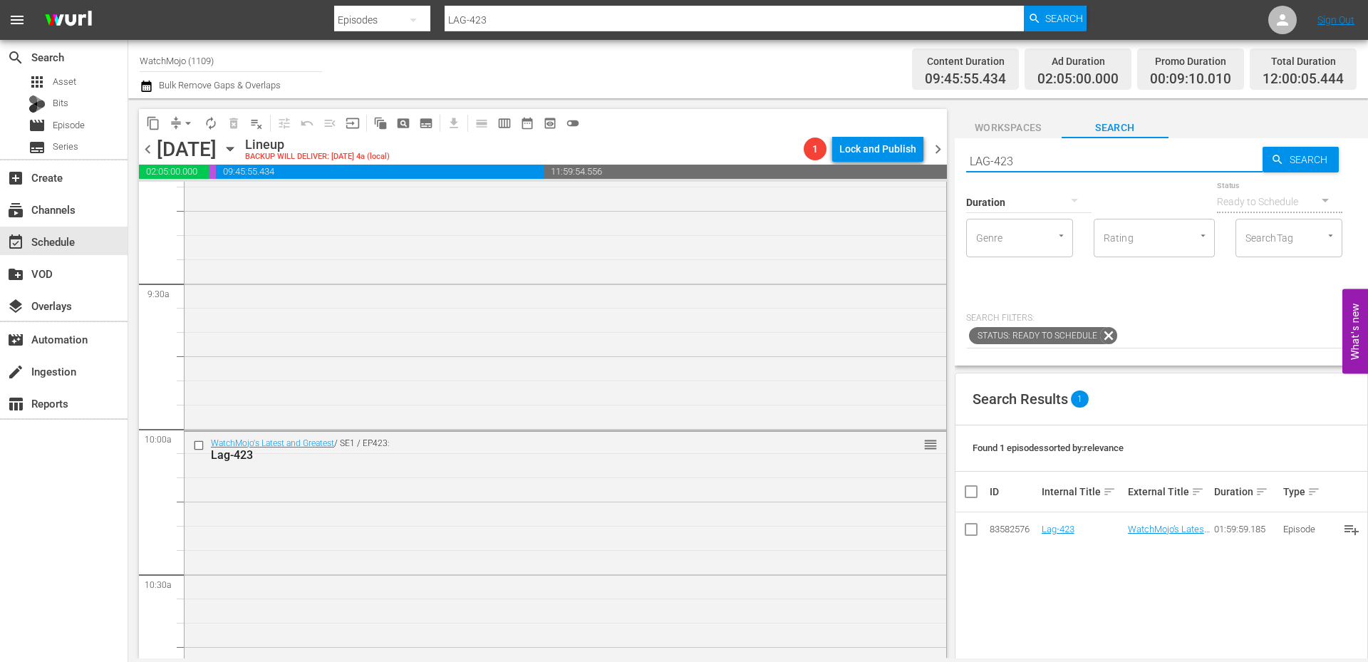
drag, startPoint x: 988, startPoint y: 162, endPoint x: 925, endPoint y: 163, distance: 62.7
click at [925, 163] on div "content_copy compress arrow_drop_down autorenew_outlined delete_forever_outline…" at bounding box center [747, 378] width 1239 height 560
paste input "384"
type input "LAG-384"
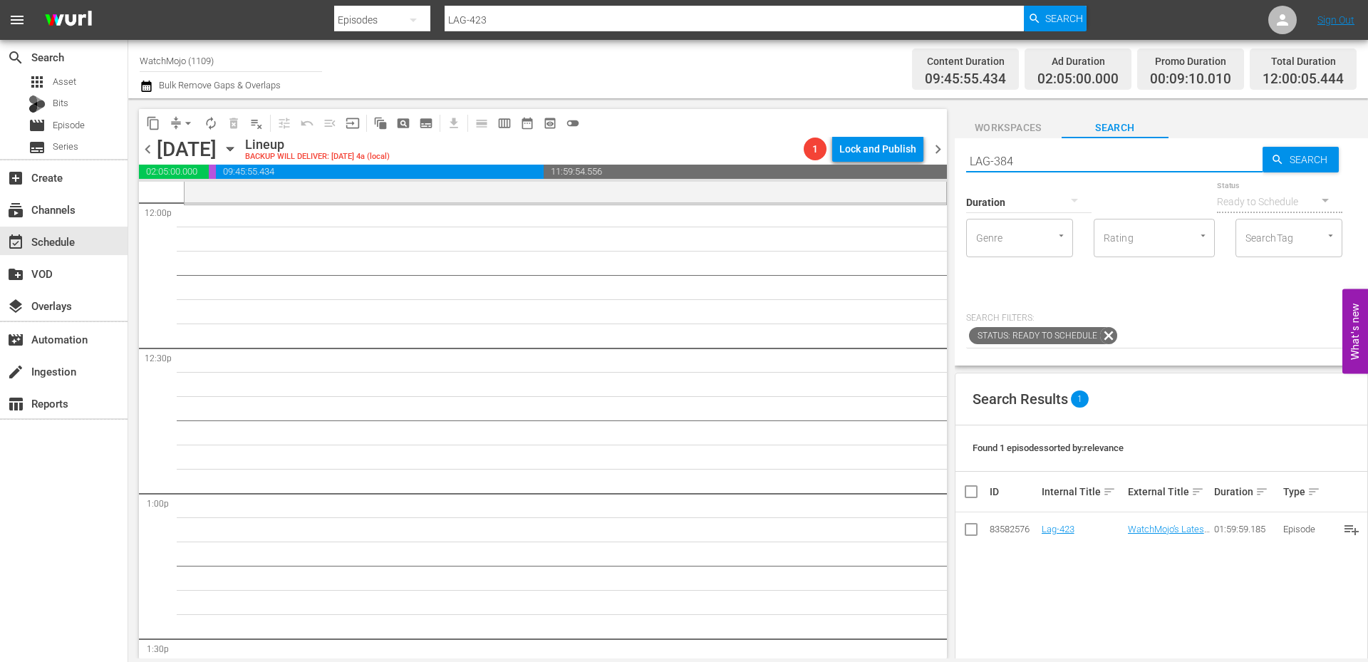
type input "LAG-384"
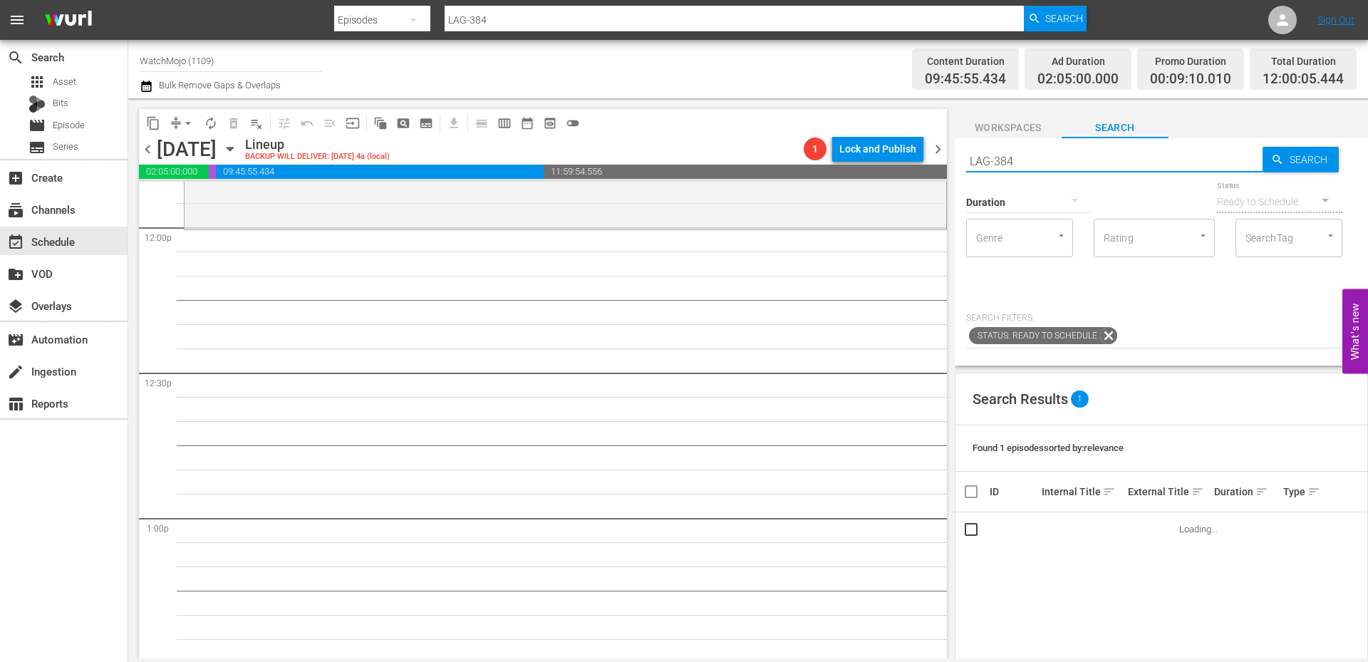
scroll to position [3419, 0]
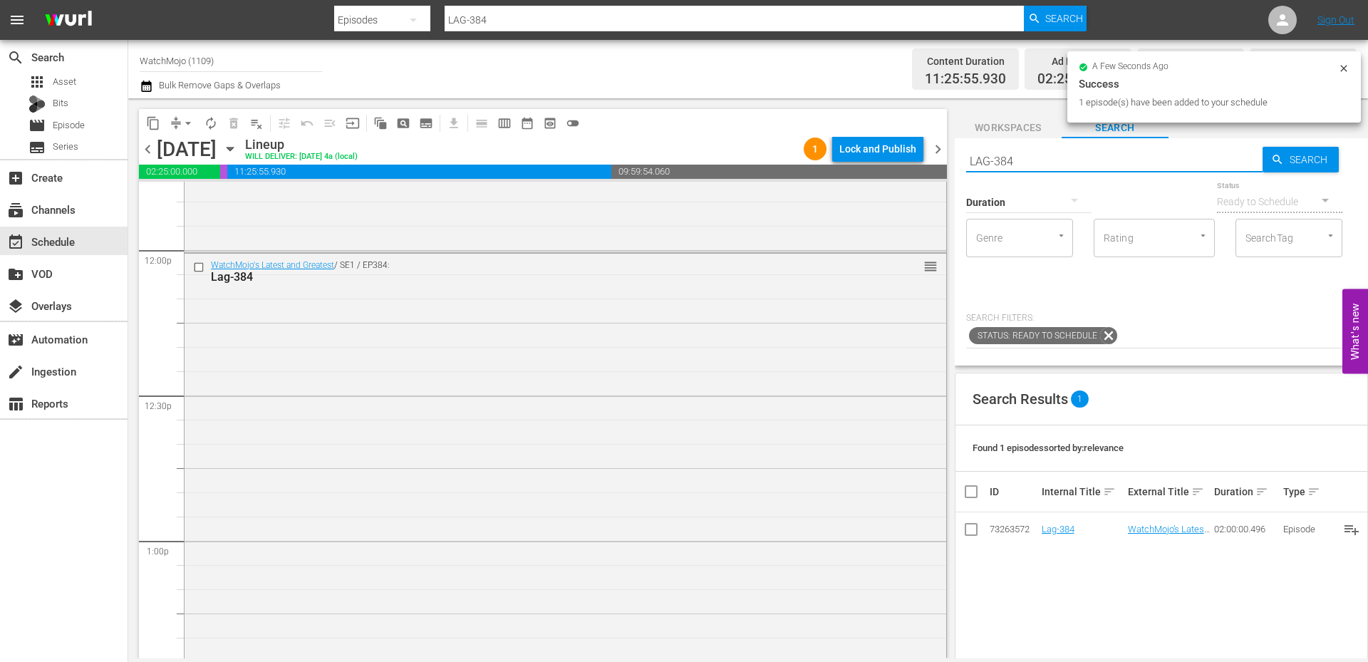
drag, startPoint x: 1032, startPoint y: 162, endPoint x: 927, endPoint y: 157, distance: 104.8
click at [927, 157] on div "content_copy compress arrow_drop_down autorenew_outlined delete_forever_outline…" at bounding box center [747, 378] width 1239 height 560
paste input "WM-Music-Top-20-Bands-That-Became-More-Successful-with-a-New-Singer_V7Y6V3"
type input "WM-Music-Top-20-Bands-That-Became-More-Successful-with-a-New-Singer_V7Y6V3"
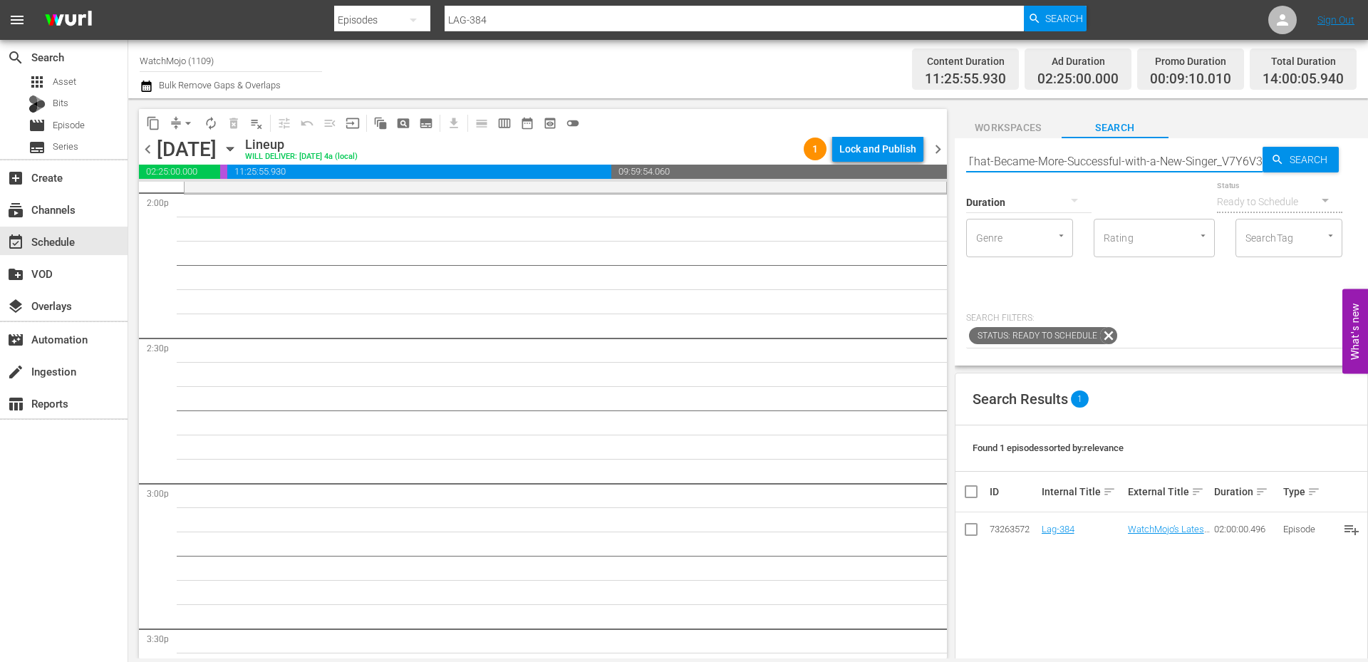
type input "WM-Music-Top-20-Bands-That-Became-More-Successful-with-a-New-Singer_V7Y6V3"
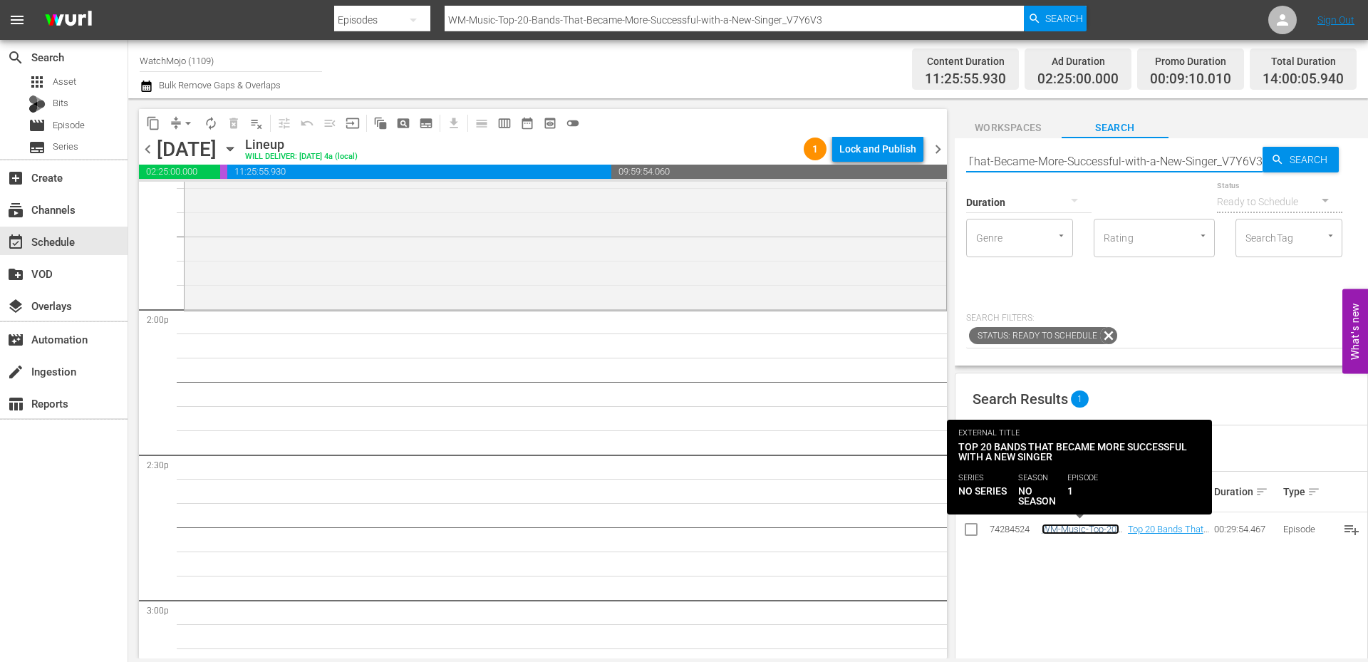
scroll to position [0, 0]
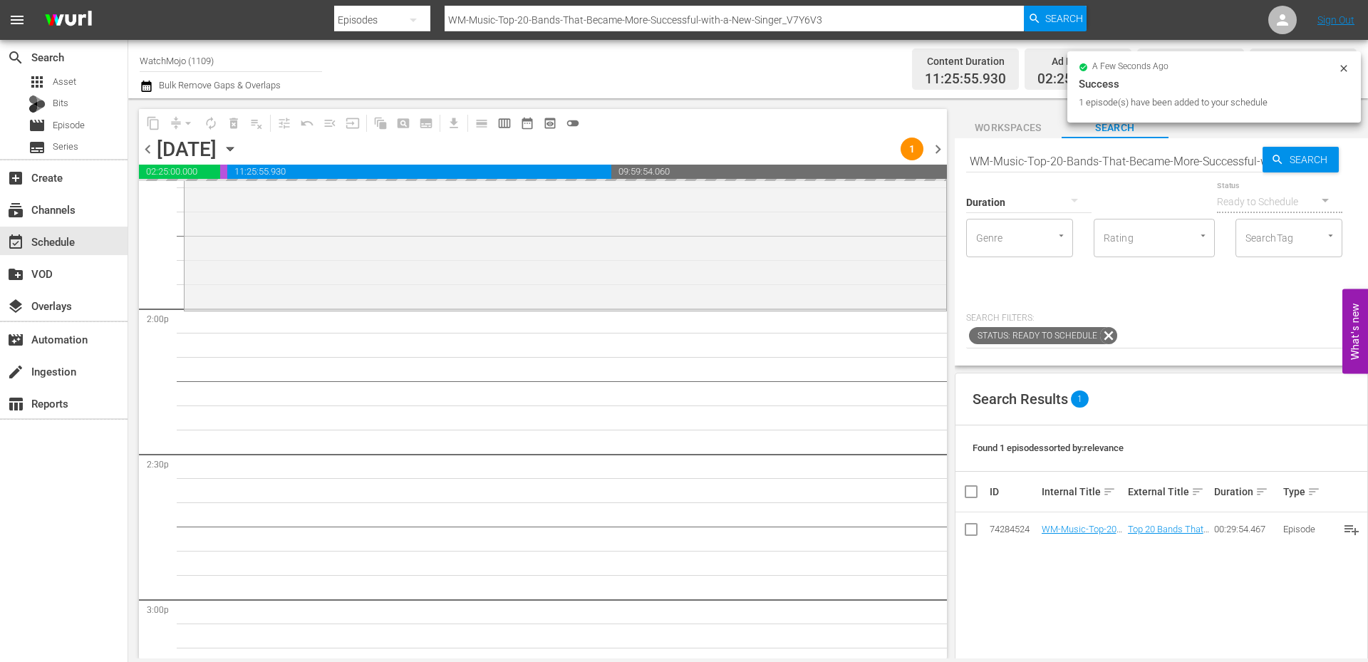
click at [1155, 157] on input "WM-Music-Top-20-Bands-That-Became-More-Successful-with-a-New-Singer_V7Y6V3" at bounding box center [1114, 161] width 296 height 34
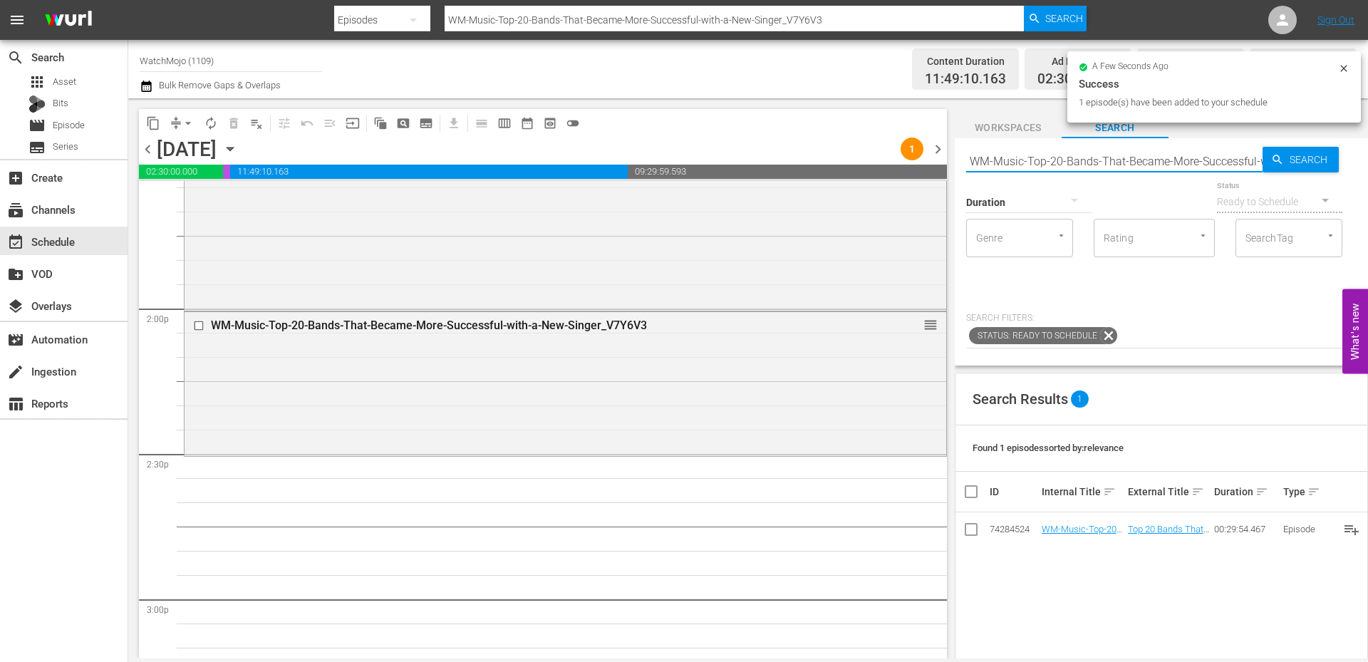
paste input "VG-Top20-Star-Wars-Video-Games-Of-All-Time_A5C4F2"
type input "WM-VG-Top20-Star-Wars-Video-Games-Of-All-Time_A5C4F2"
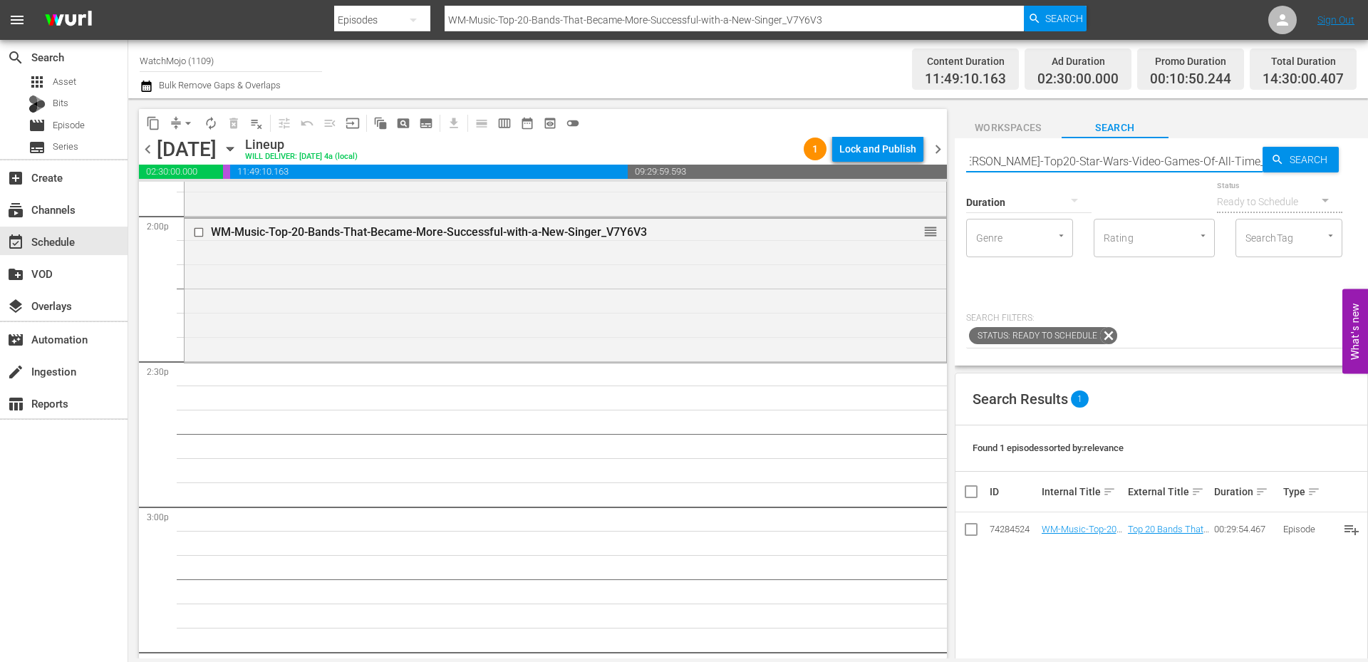
type input "WM-VG-Top20-Star-Wars-Video-Games-Of-All-Time_A5C4F2"
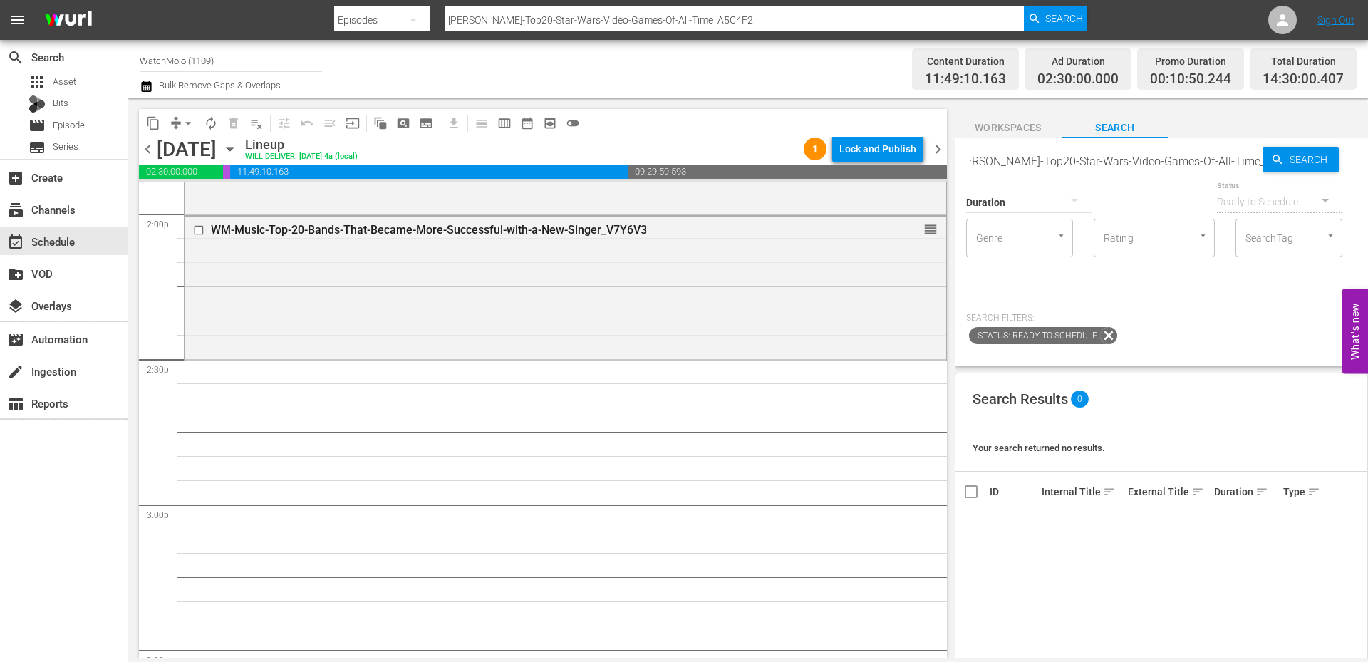
scroll to position [0, 0]
drag, startPoint x: 1224, startPoint y: 153, endPoint x: 932, endPoint y: 137, distance: 292.5
click at [932, 137] on div "content_copy compress arrow_drop_down autorenew_outlined delete_forever_outline…" at bounding box center [747, 378] width 1239 height 560
type input "A5C4F2"
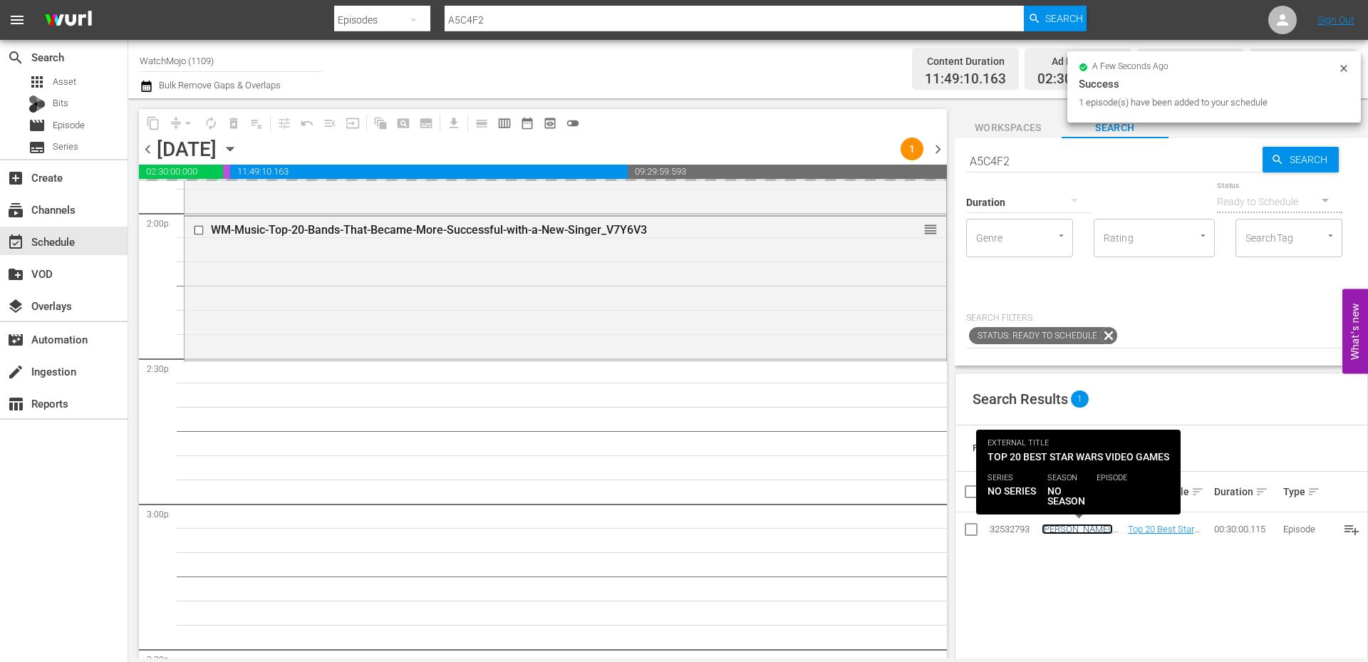
click at [1062, 528] on link "WM-VG-Top20-Star-Wars-Video-Games-Of-All-Time_OTT.mov" at bounding box center [1078, 545] width 75 height 43
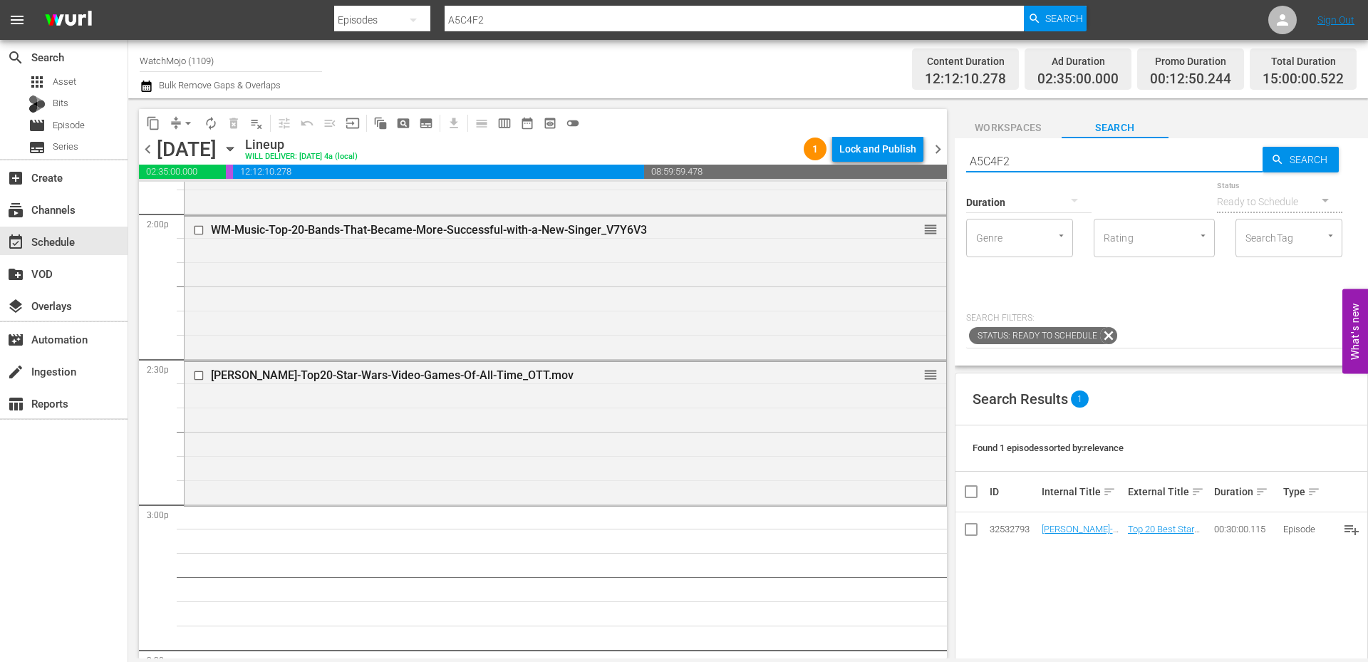
drag, startPoint x: 1070, startPoint y: 167, endPoint x: 947, endPoint y: 158, distance: 123.5
click at [947, 158] on div "content_copy compress arrow_drop_down autorenew_outlined delete_forever_outline…" at bounding box center [747, 378] width 1239 height 560
paste input "WM-TV-25-TV-Shows-That-Are-Still-Good-25-Years-Later_M8M1H6"
type input "WM-TV-25-TV-Shows-That-Are-Still-Good-25-Years-Later_M8M1H6"
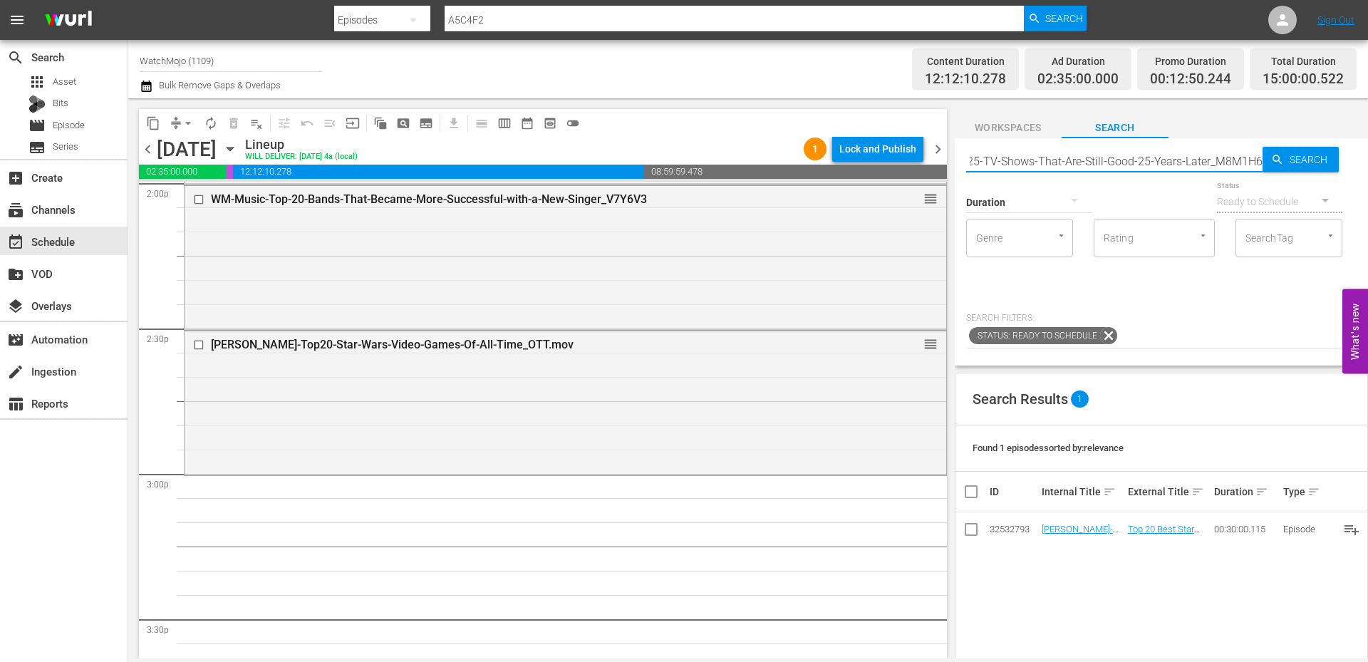
type input "WM-TV-25-TV-Shows-That-Are-Still-Good-25-Years-Later_M8M1H6"
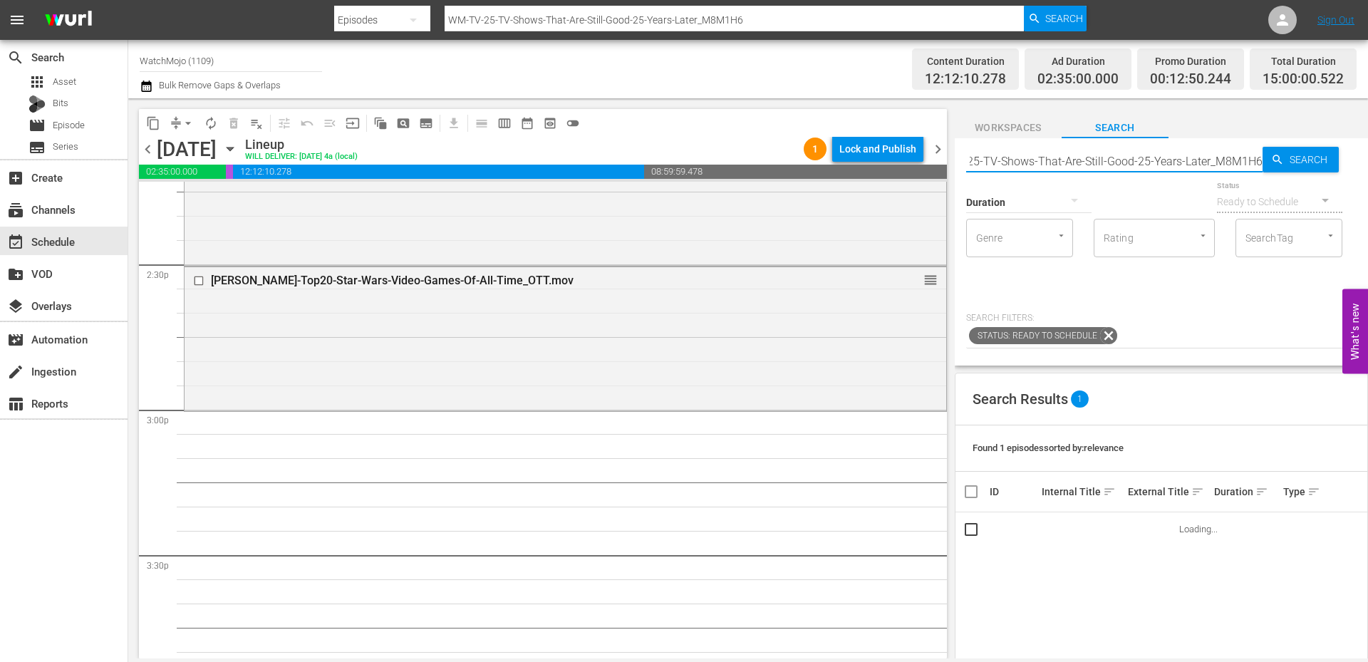
scroll to position [0, 0]
drag, startPoint x: 1210, startPoint y: 156, endPoint x: 904, endPoint y: 112, distance: 309.4
click at [904, 112] on div "content_copy compress arrow_drop_down autorenew_outlined delete_forever_outline…" at bounding box center [747, 378] width 1239 height 560
type input "M8M1H6"
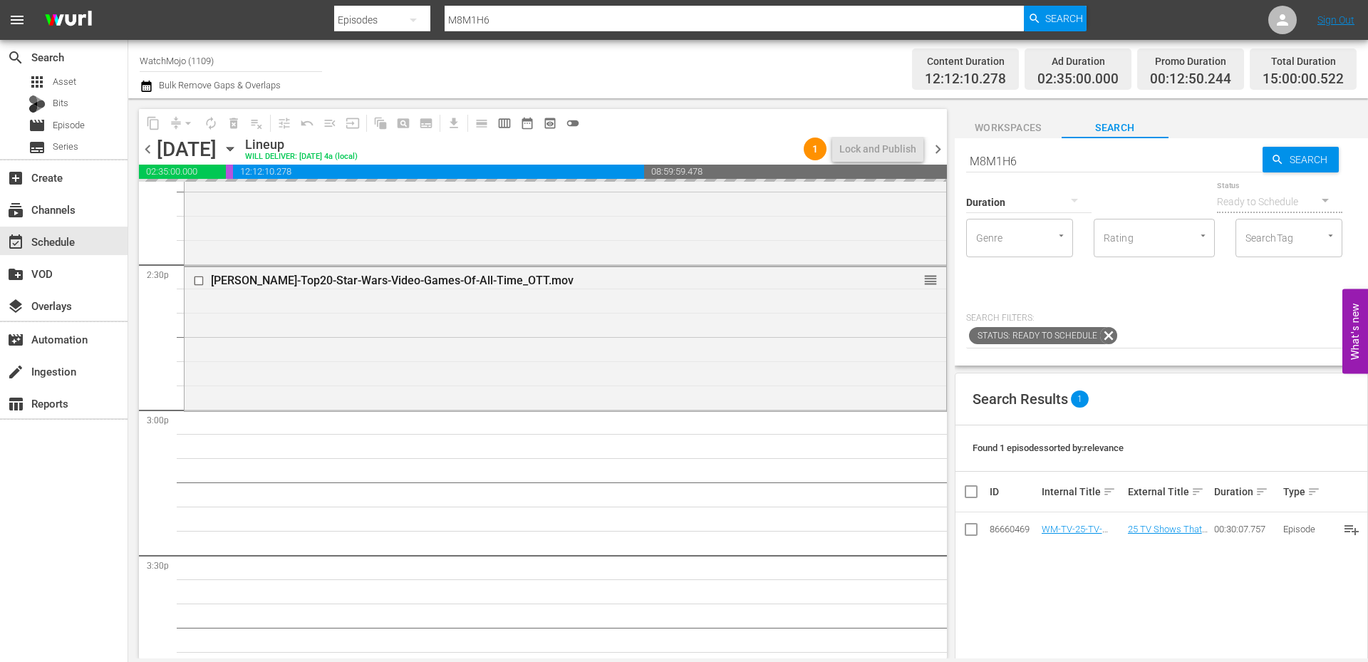
click at [902, 145] on div "content_copy compress arrow_drop_down autorenew_outlined delete_forever_outline…" at bounding box center [747, 378] width 1239 height 560
paste input "WM-Film-Top-20-Raunchiest-Scenes-in-R-Rated-Comedies_C0V0I3"
type input "WM-Film-Top-20-Raunchiest-Scenes-in-R-Rated-Comedies_C0V0I3"
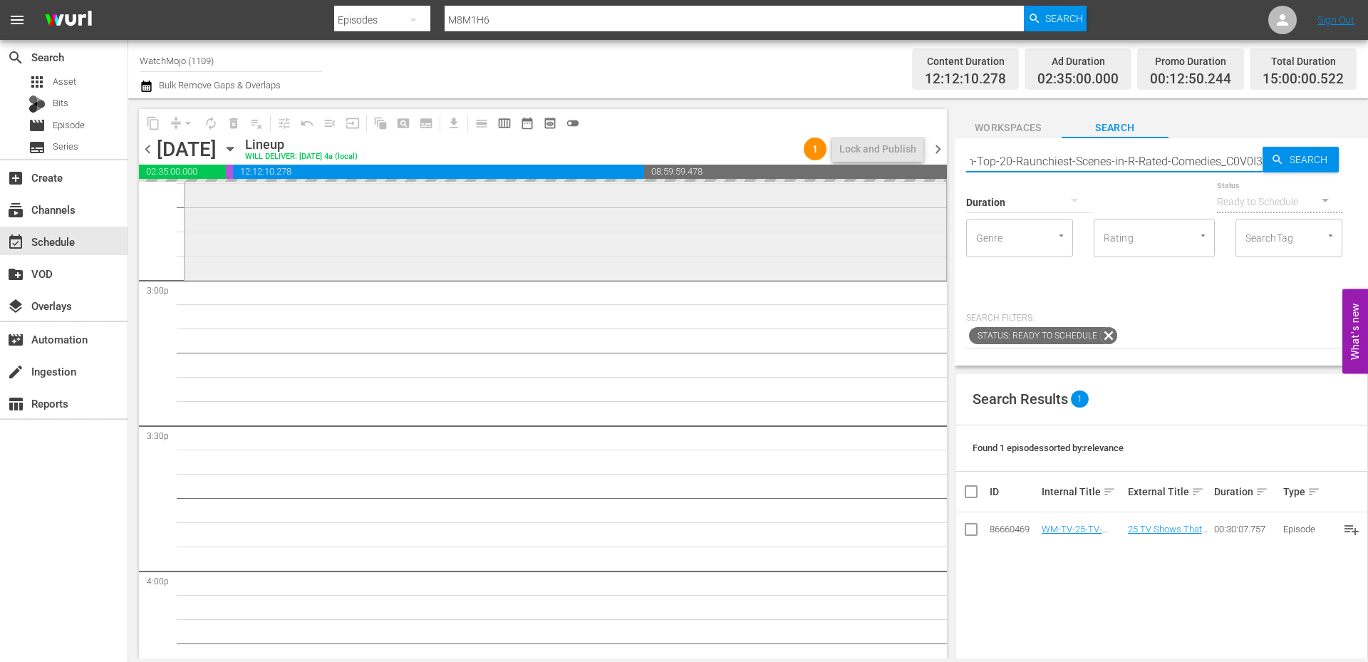
scroll to position [4274, 0]
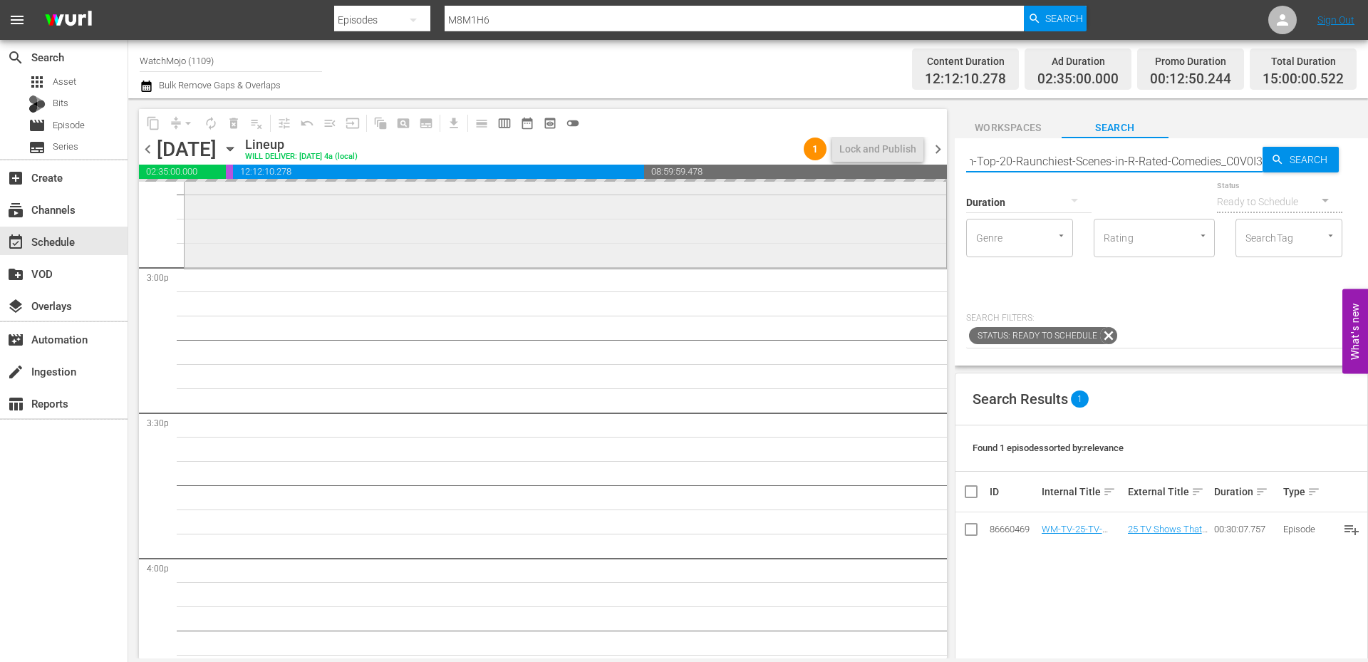
type input "WM-Film-Top-20-Raunchiest-Scenes-in-R-Rated-Comedies_C0V0I3"
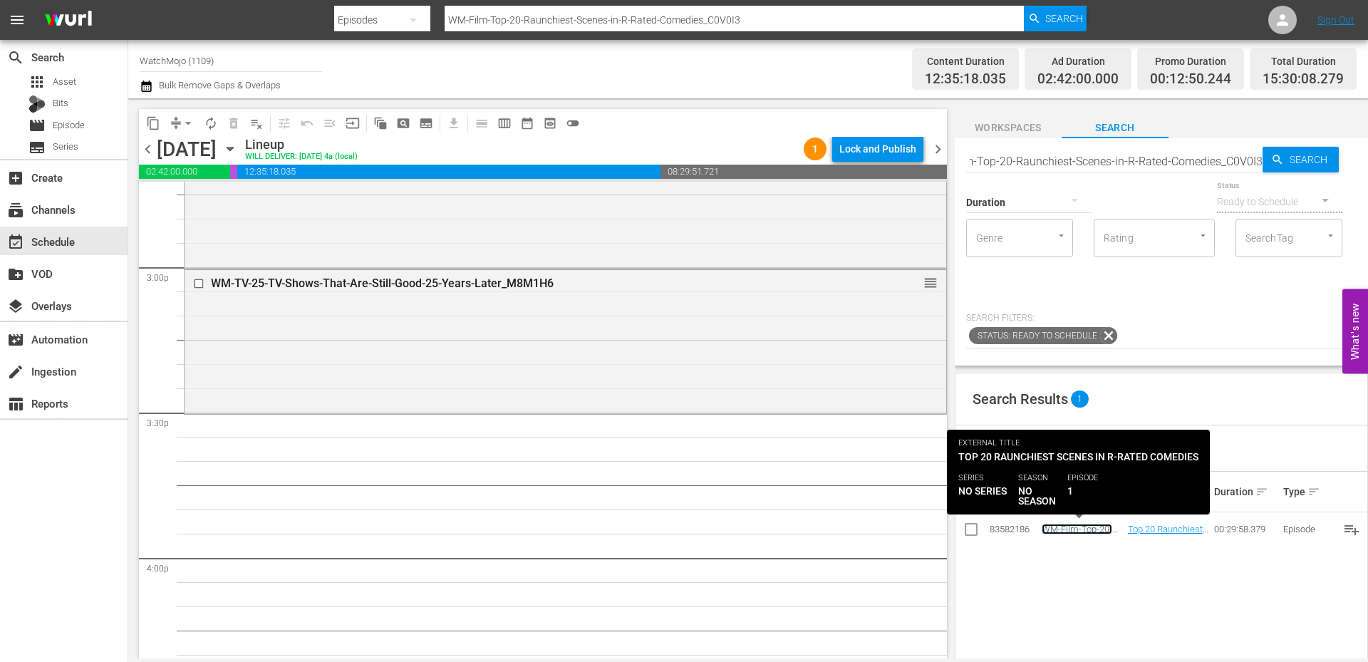
scroll to position [0, 0]
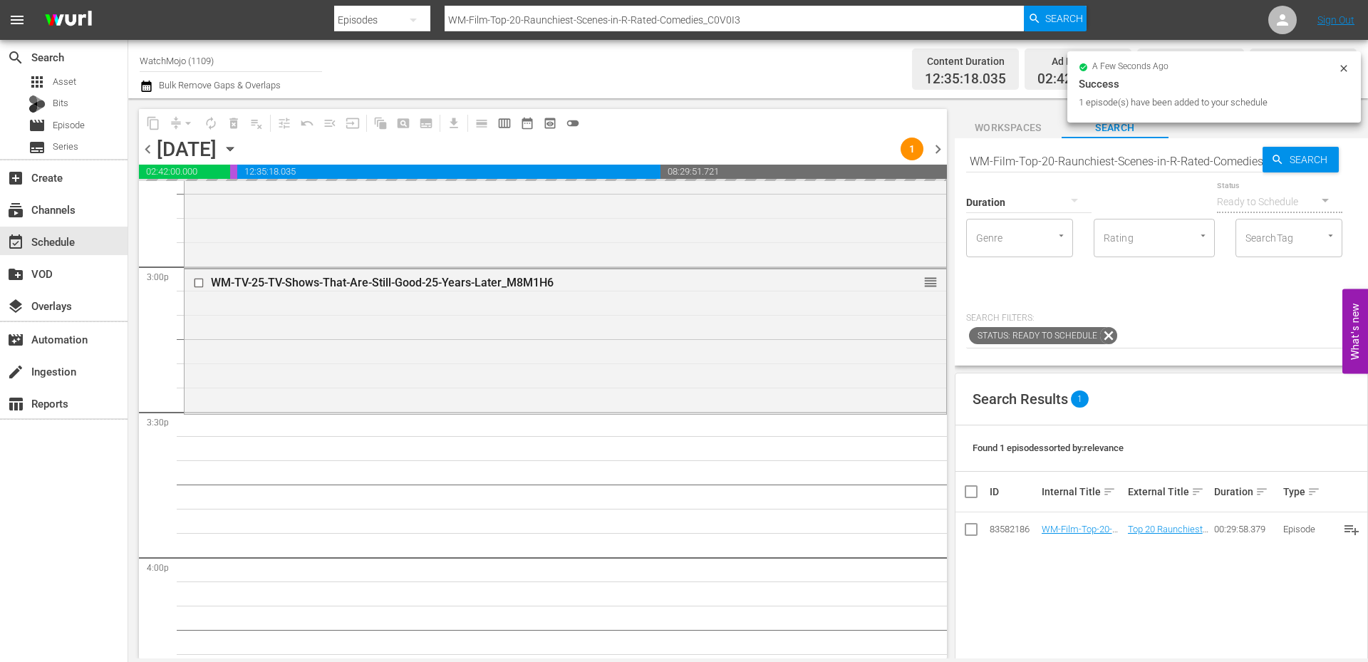
click at [1142, 152] on input "WM-Film-Top-20-Raunchiest-Scenes-in-R-Rated-Comedies_C0V0I3" at bounding box center [1114, 161] width 296 height 34
paste input "Deep-Dive-Young-Sheldon_Dive81_Y2I8E2"
type input "WM-Deep-Dive-Young-Sheldon_Dive81_Y2I8E2"
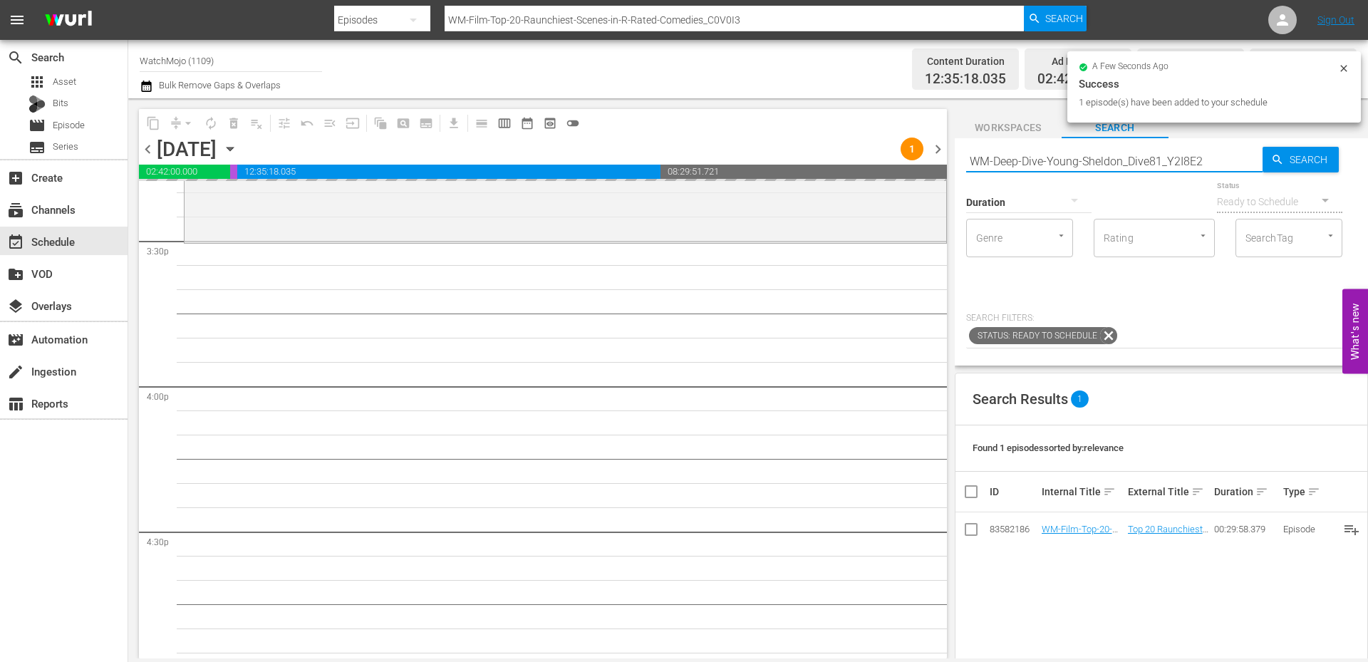
type input "WM-Deep-Dive-Young-Sheldon_Dive81_Y2I8E2"
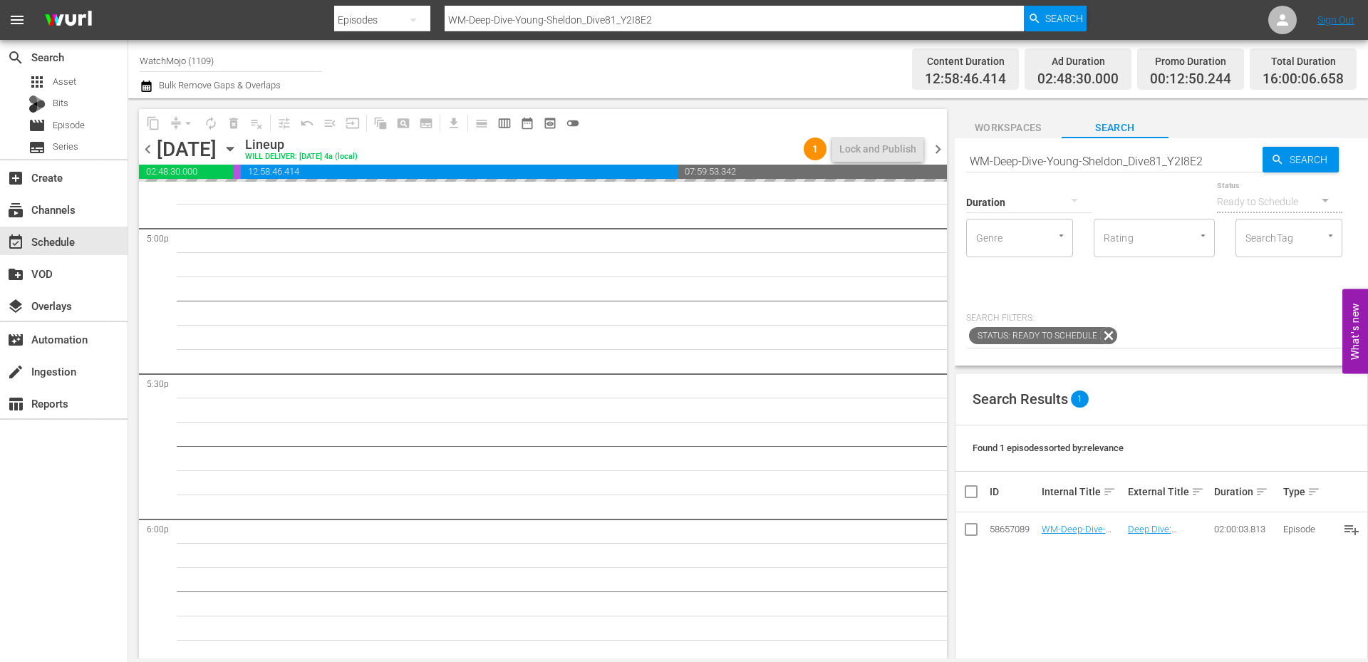
scroll to position [4938, 0]
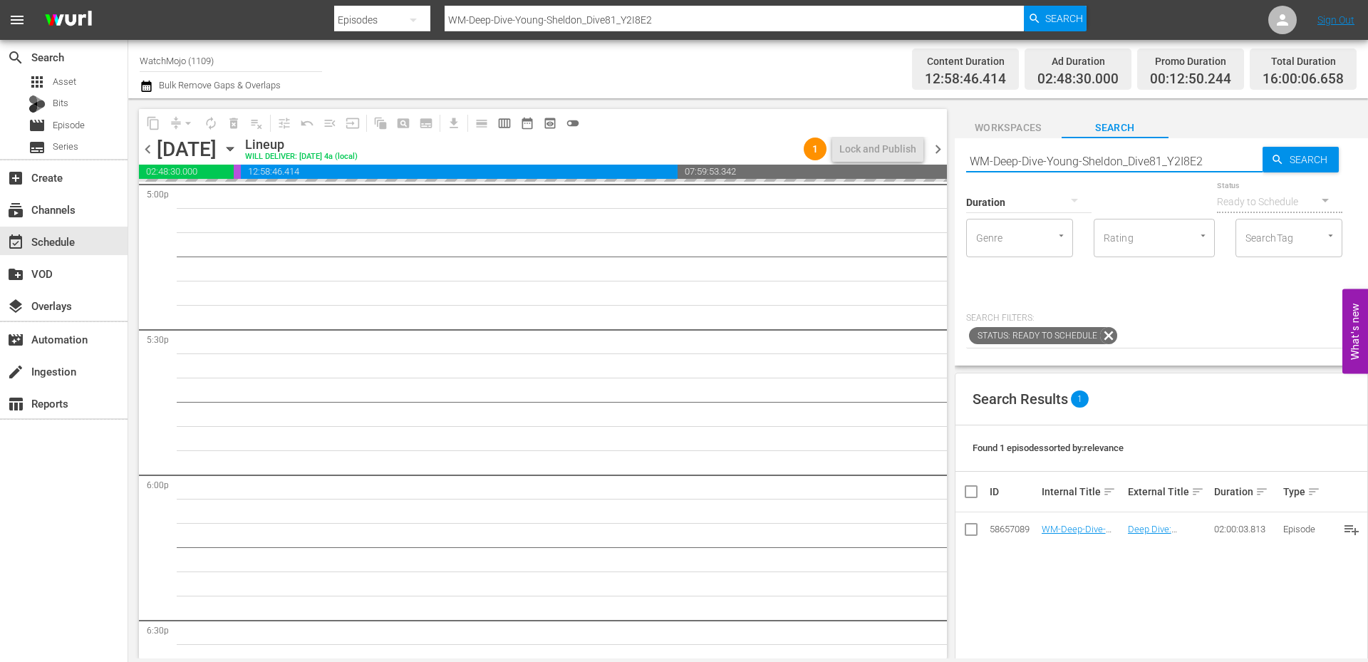
drag, startPoint x: 1226, startPoint y: 152, endPoint x: 947, endPoint y: 161, distance: 279.3
click at [947, 161] on div "content_copy compress arrow_drop_down autorenew_outlined delete_forever_outline…" at bounding box center [747, 378] width 1239 height 560
paste input "One-Hit-Wonders_Dive139_H2Q7H7"
type input "WM-Deep-Dive-One-Hit-Wonders_Dive139_H2Q7H7"
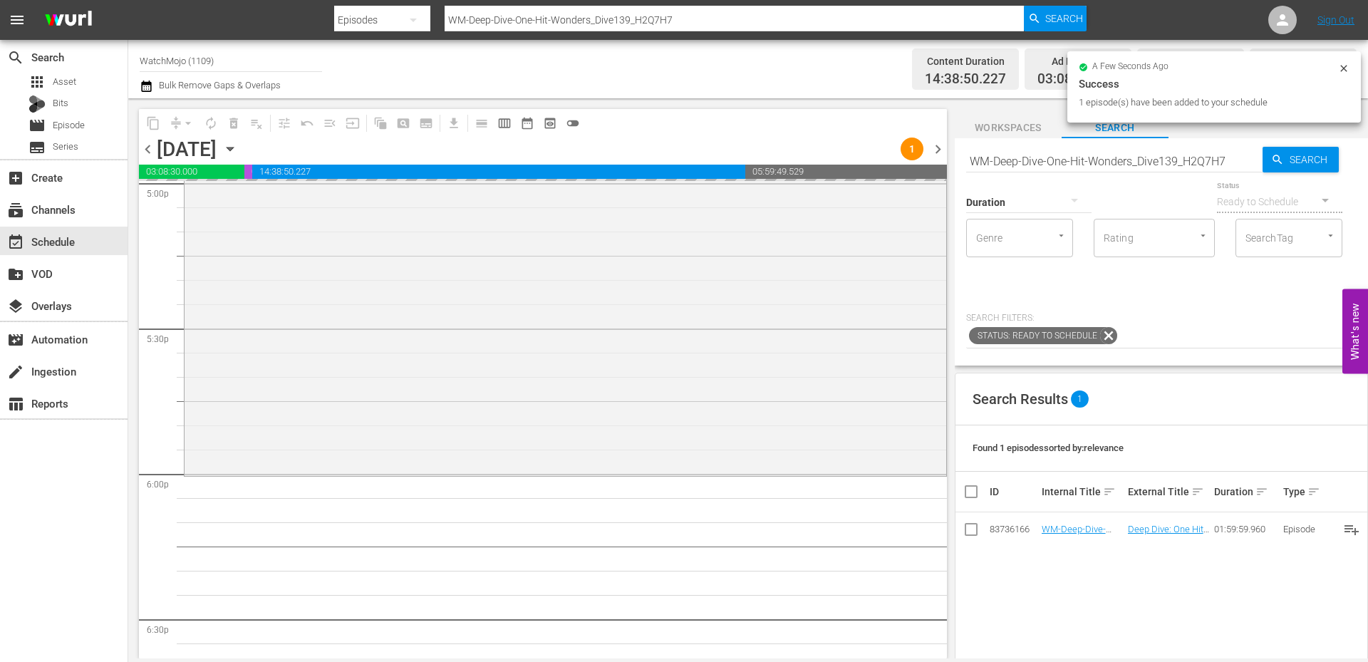
click at [1110, 160] on input "WM-Deep-Dive-One-Hit-Wonders_Dive139_H2Q7H7" at bounding box center [1114, 161] width 296 height 34
paste input "80s_Dive137_P0H3M2"
type input "WM-Deep-Dive-80s_Dive137_P0H3M2"
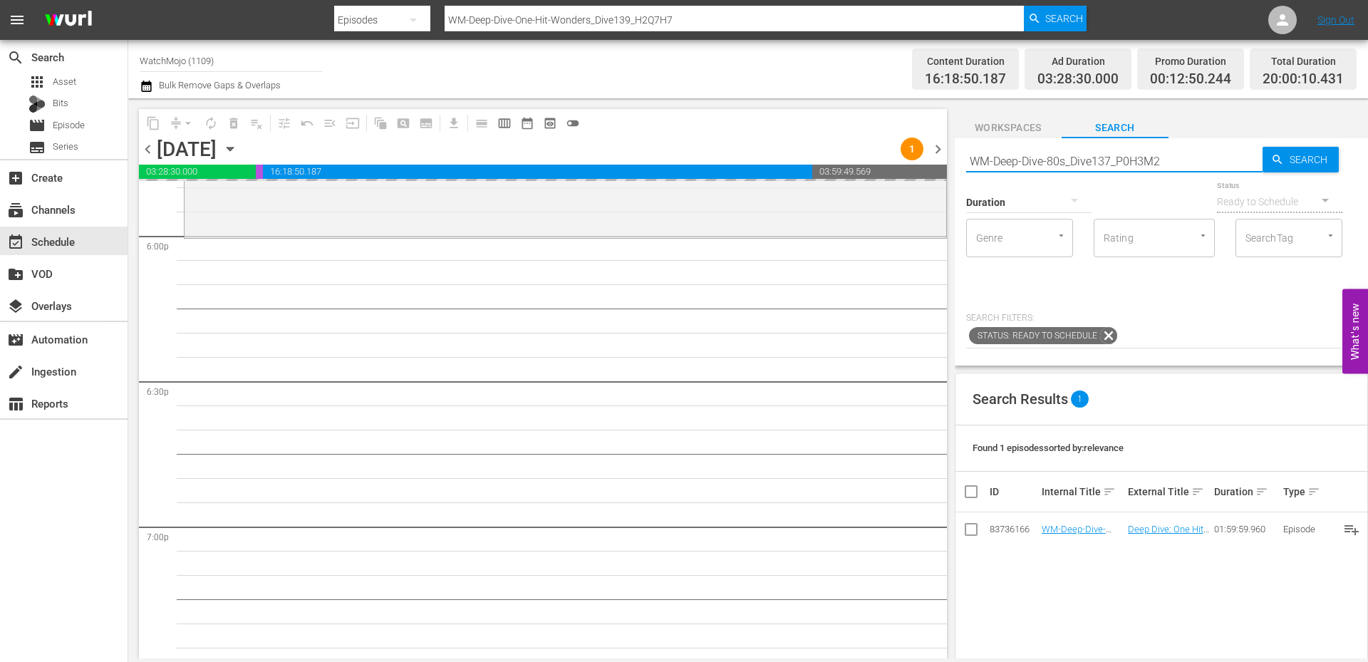
type input "WM-Deep-Dive-80s_Dive137_P0H3M2"
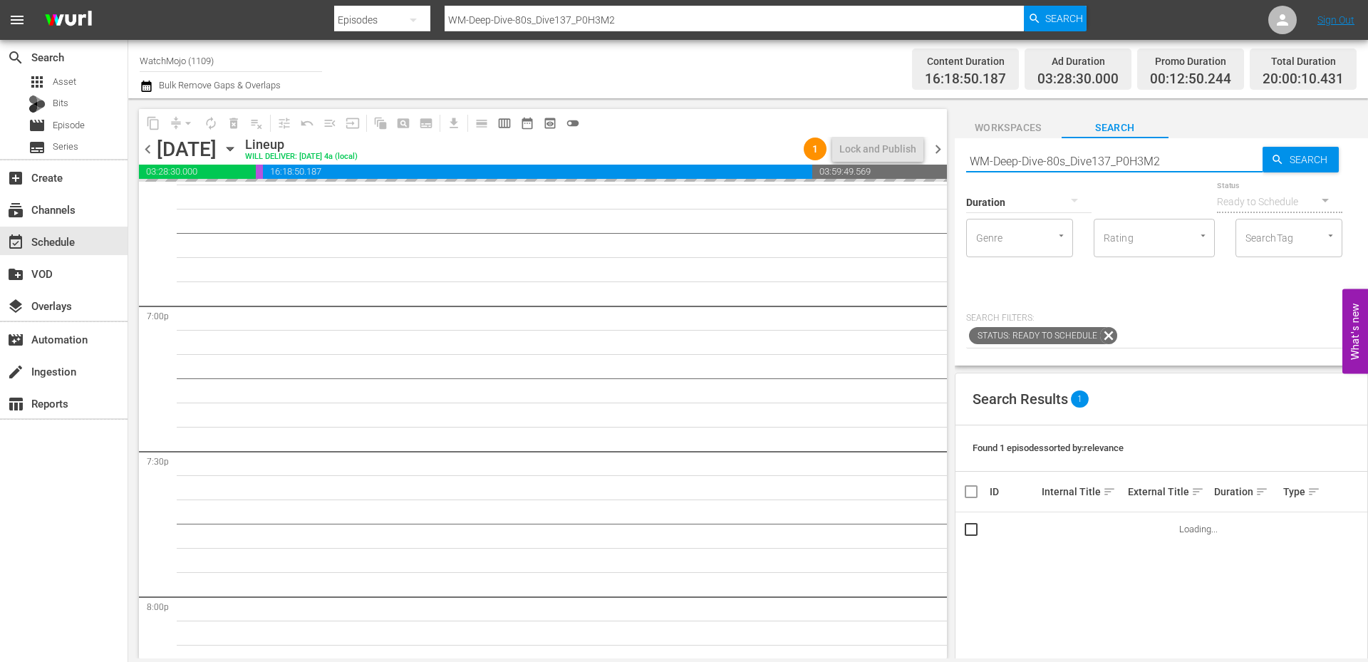
scroll to position [5413, 0]
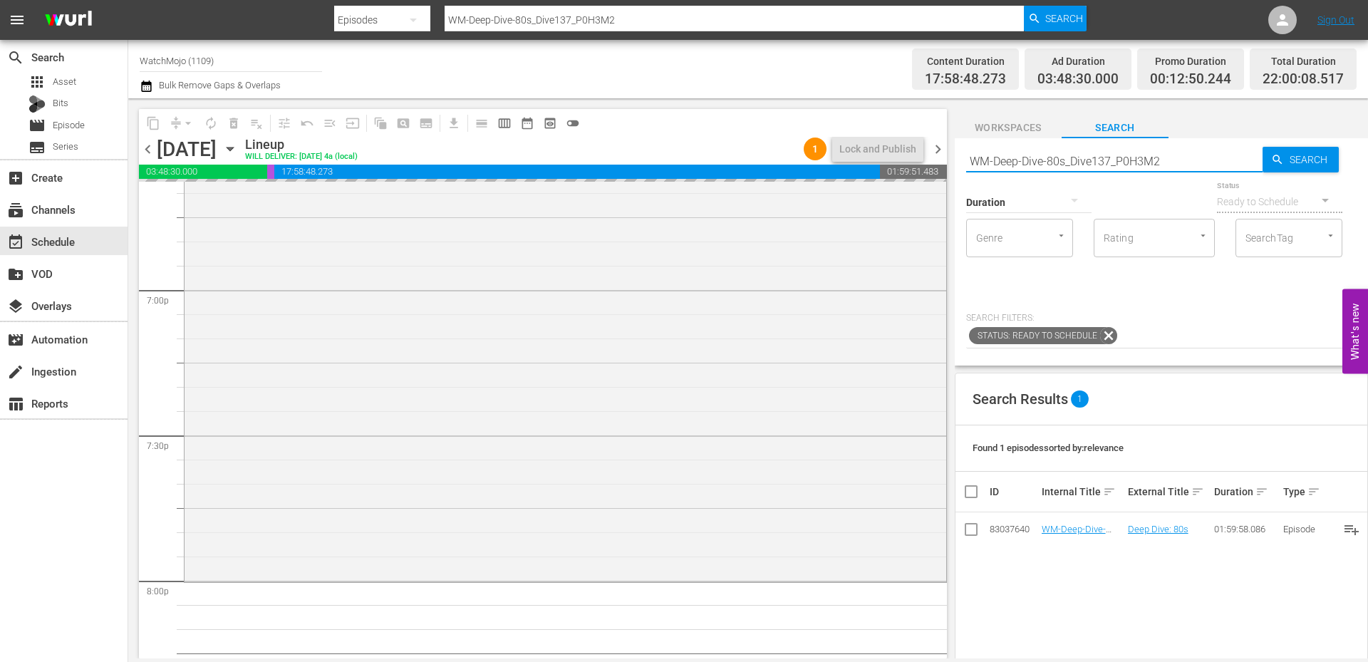
drag, startPoint x: 1185, startPoint y: 163, endPoint x: 942, endPoint y: 152, distance: 243.8
click at [942, 152] on div "content_copy compress arrow_drop_down autorenew_outlined delete_forever_outline…" at bounding box center [747, 378] width 1239 height 560
paste input "LAG-405"
type input "LAG-405"
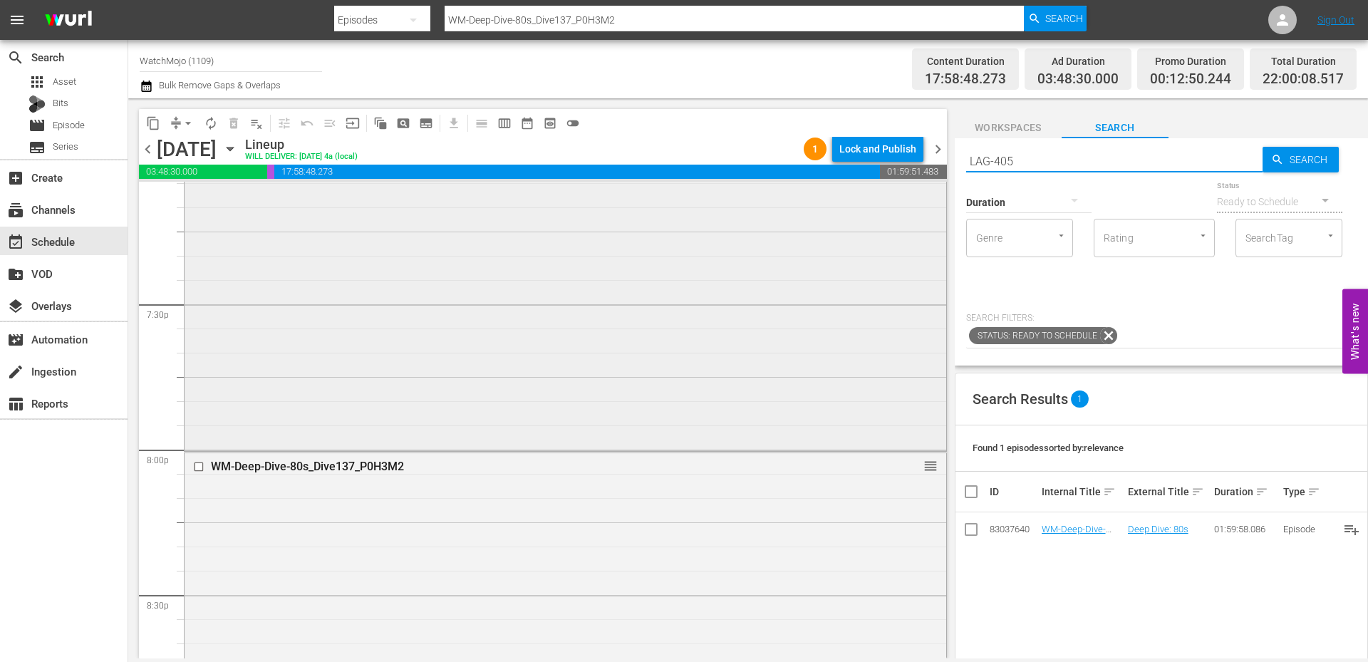
type input "LAG-405"
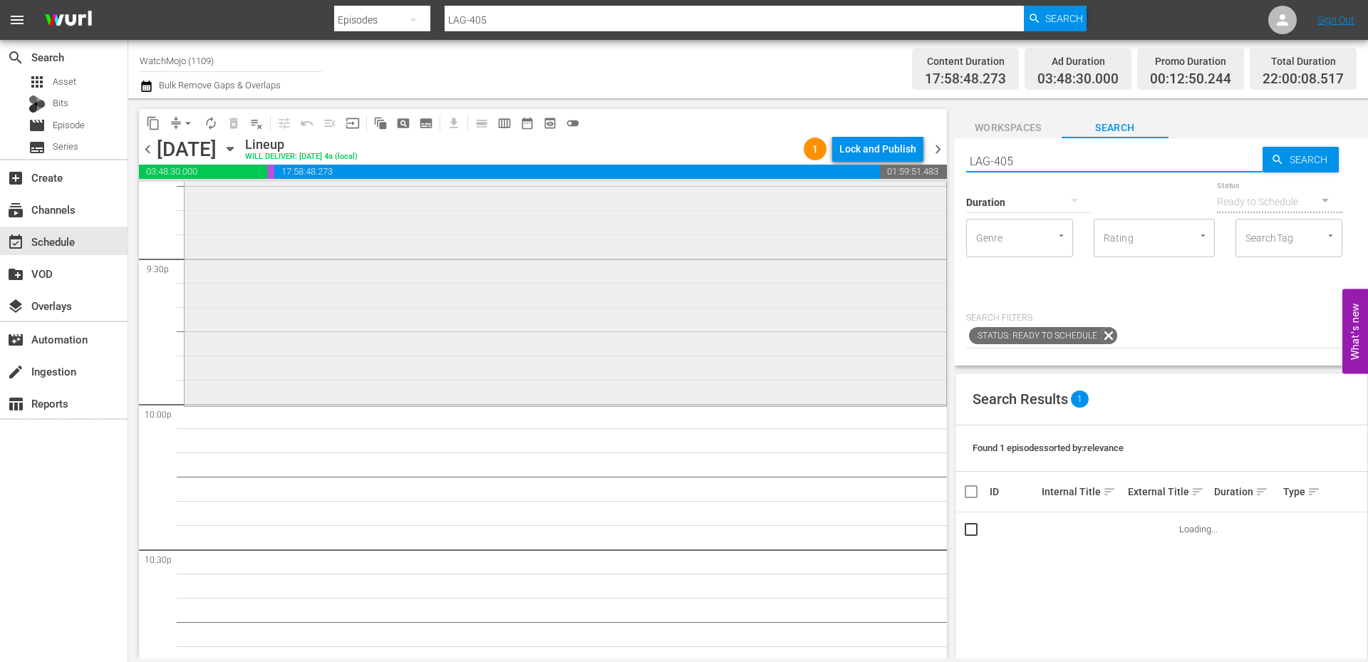
scroll to position [6173, 0]
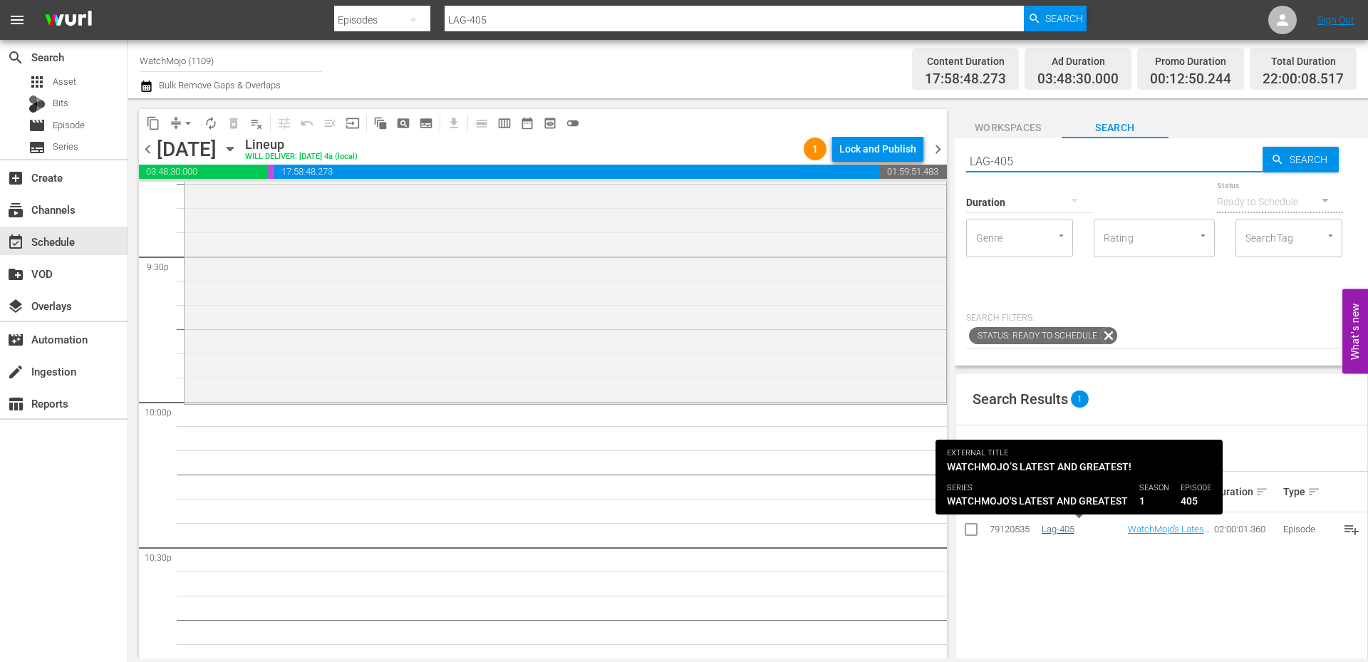
type input "LAG-405"
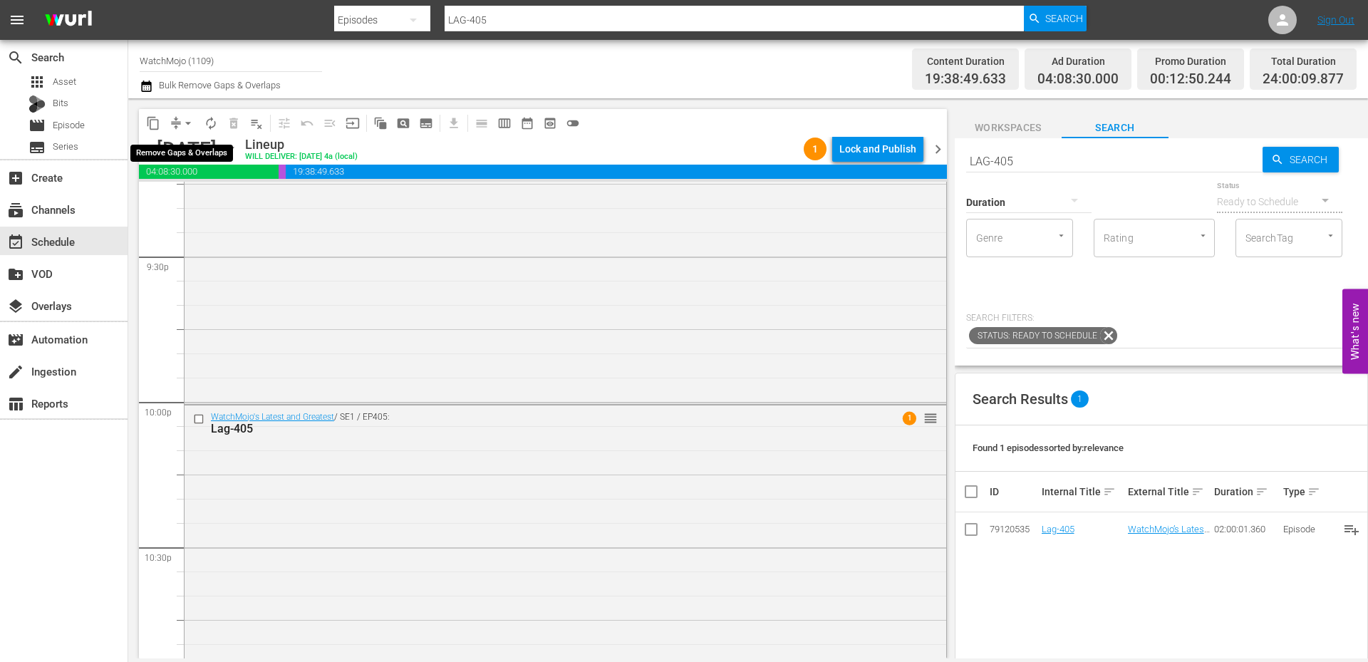
click at [194, 119] on span "arrow_drop_down" at bounding box center [188, 123] width 14 height 14
click at [181, 145] on li "Align to Midnight" at bounding box center [189, 152] width 150 height 24
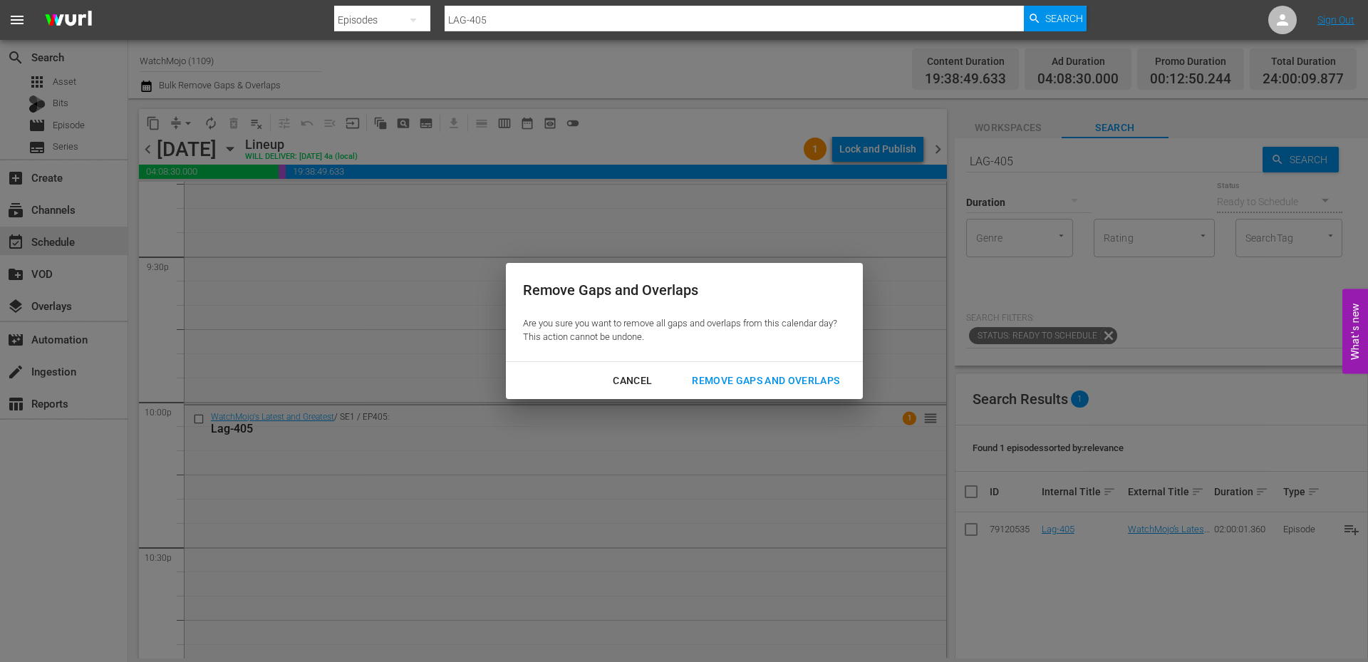
click at [717, 380] on div "Remove Gaps and Overlaps" at bounding box center [765, 381] width 170 height 18
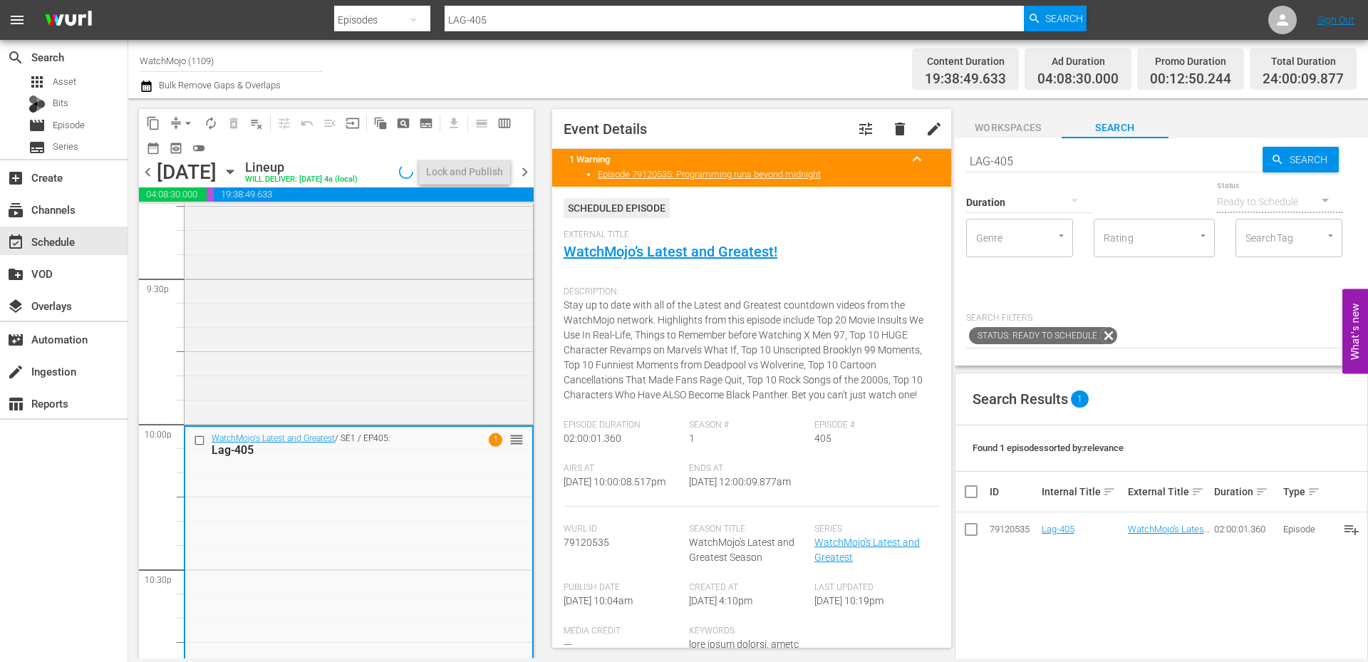
click at [526, 172] on span "chevron_right" at bounding box center [525, 172] width 18 height 18
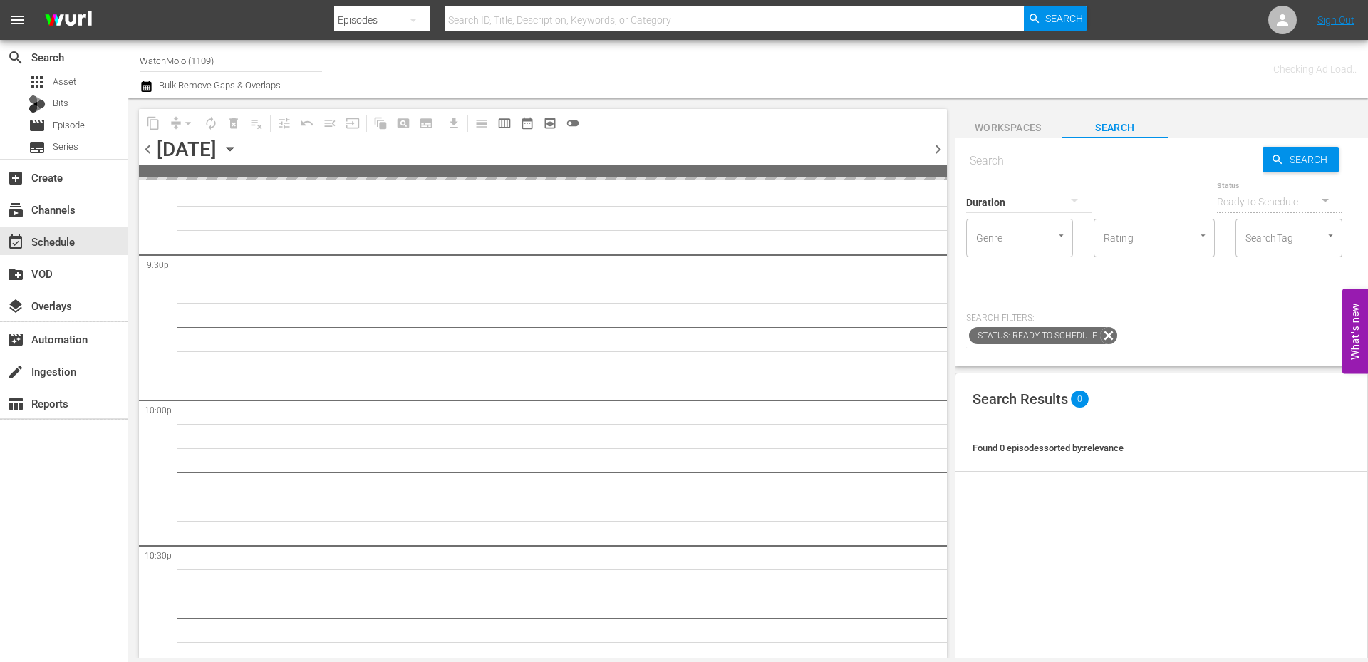
scroll to position [6197, 0]
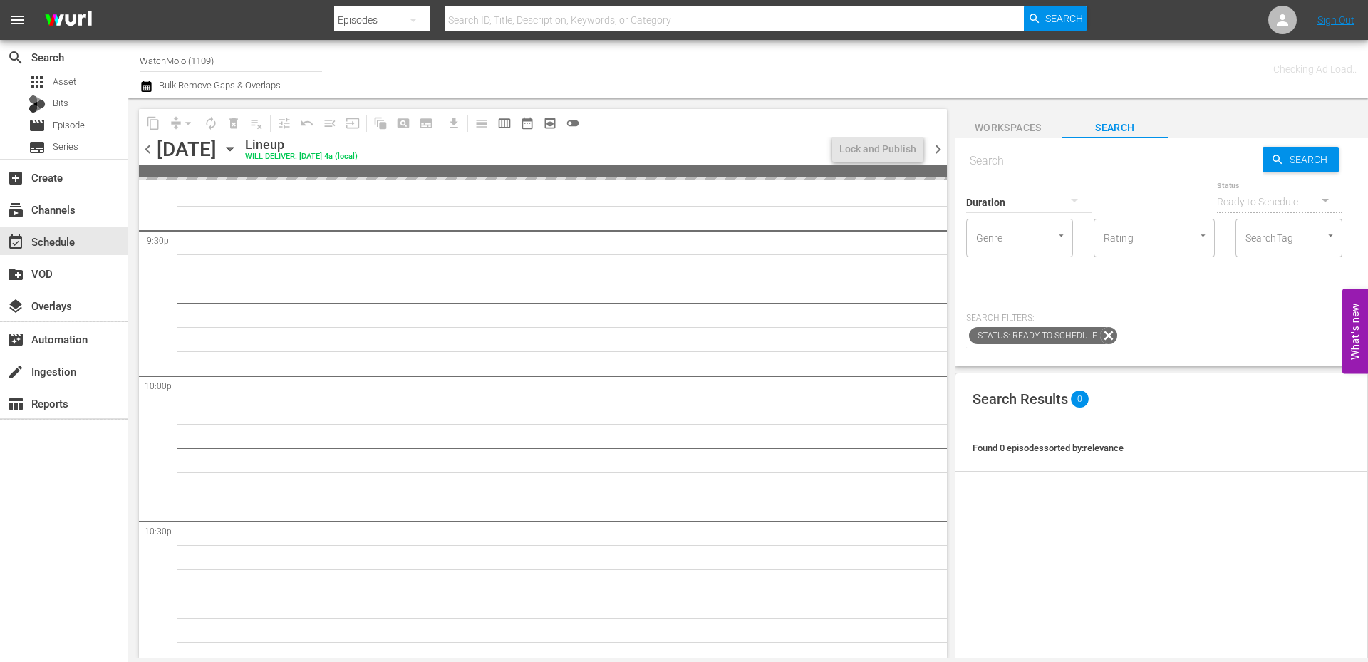
click at [1027, 168] on div "Duration" at bounding box center [1028, 192] width 125 height 51
click at [1013, 160] on input "text" at bounding box center [1114, 161] width 296 height 34
paste input "LAG-179"
type input "LAG-179"
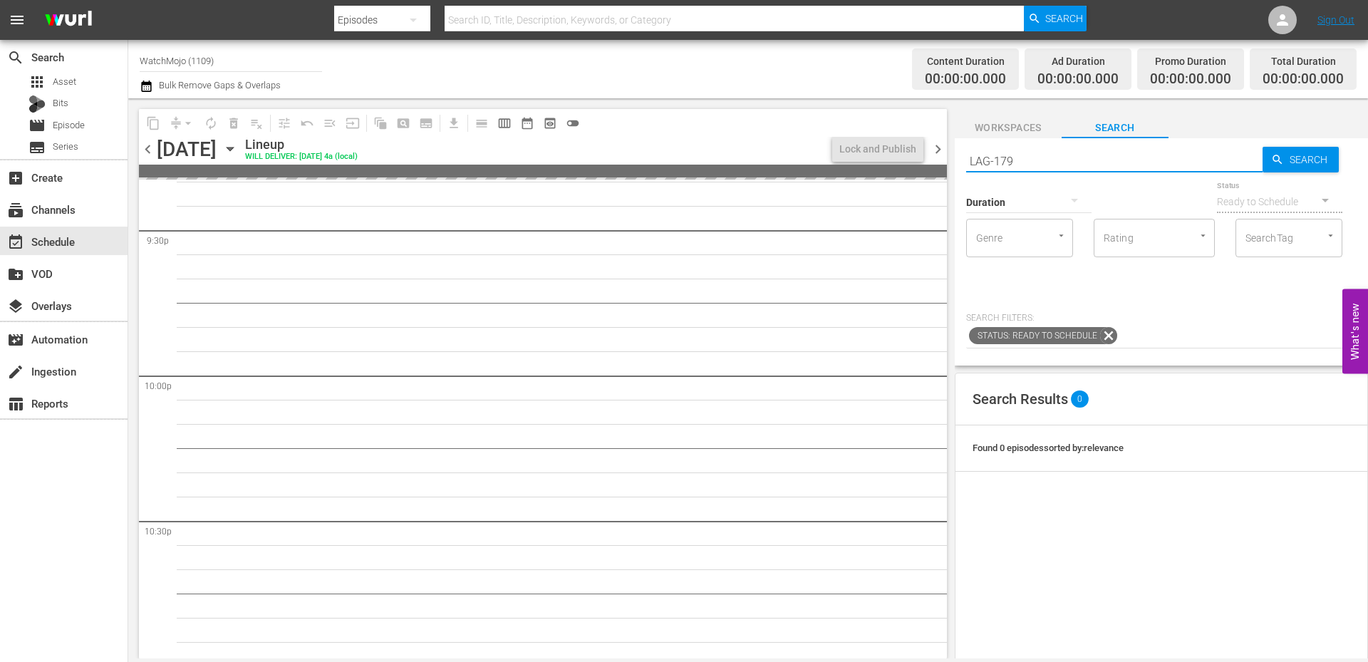
scroll to position [6173, 0]
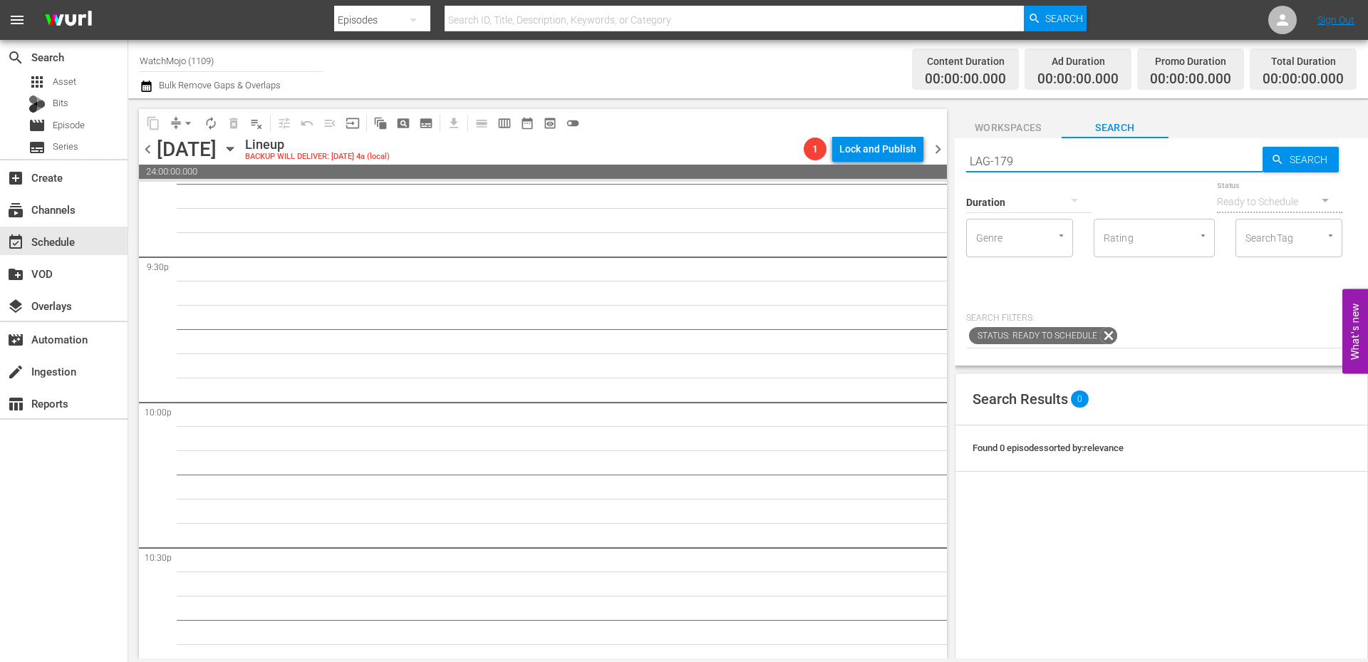
type input "LAG-179"
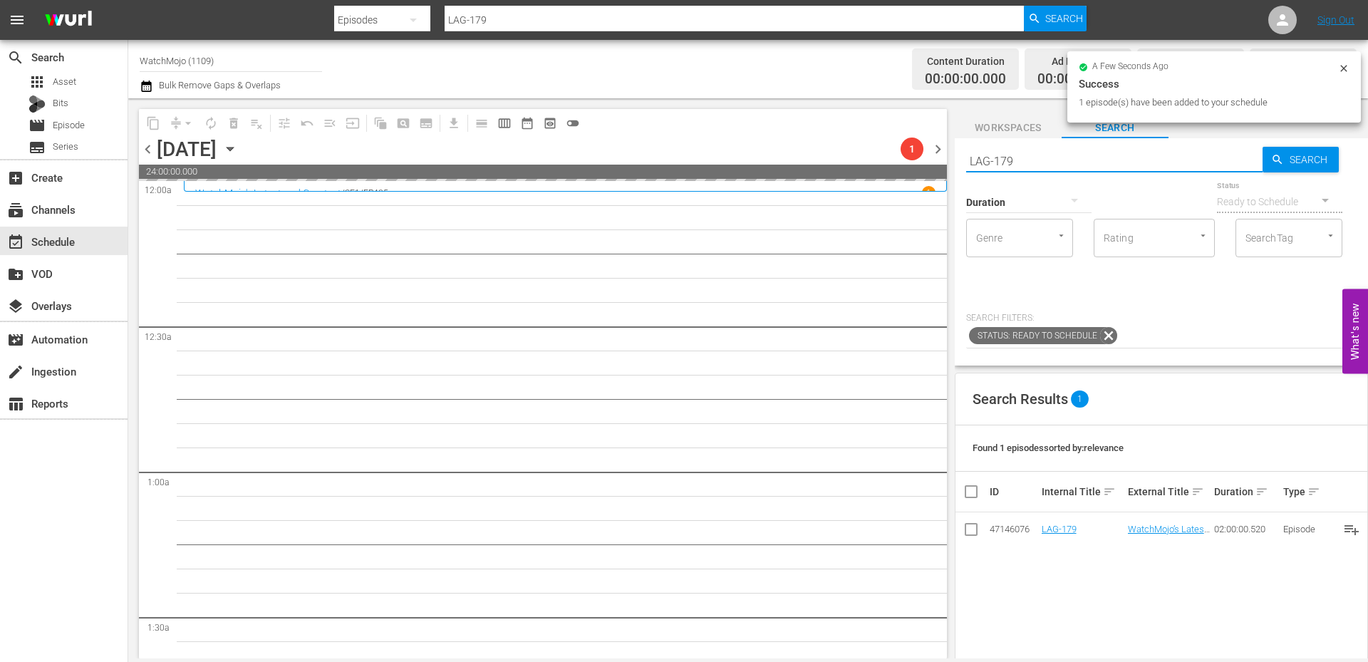
click at [918, 150] on div "content_copy compress arrow_drop_down autorenew_outlined delete_forever_outline…" at bounding box center [747, 378] width 1239 height 560
paste input "WM-Deep-Dive-Robin-Williams_Dive69_K1T1E0"
type input "WM-Deep-Dive-Robin-Williams_Dive69_K1T1E0"
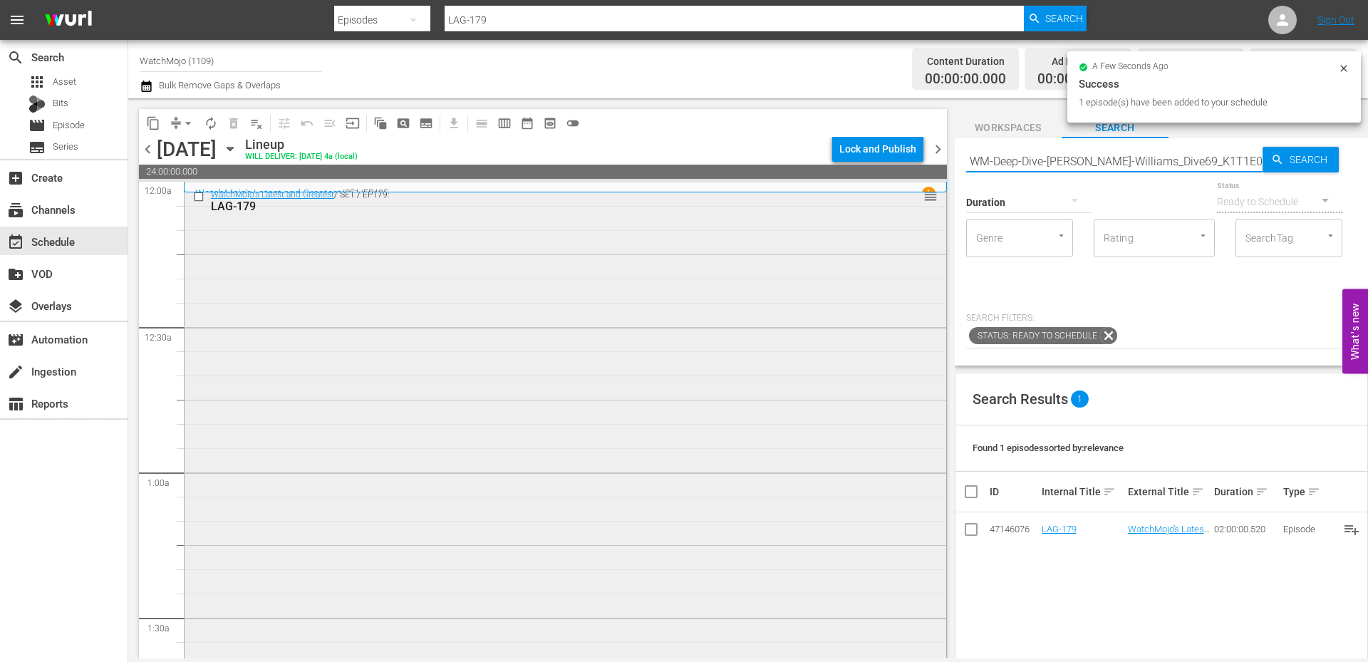
type input "WM-Deep-Dive-Robin-Williams_Dive69_K1T1E0"
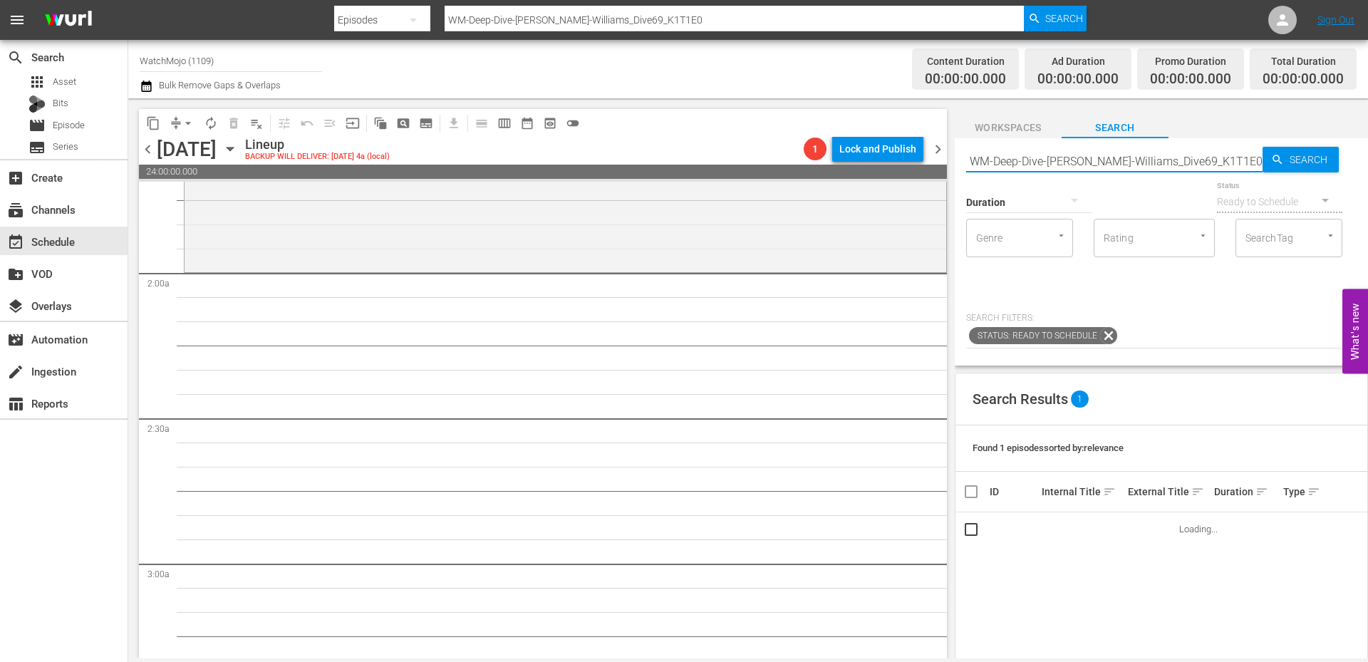
scroll to position [522, 0]
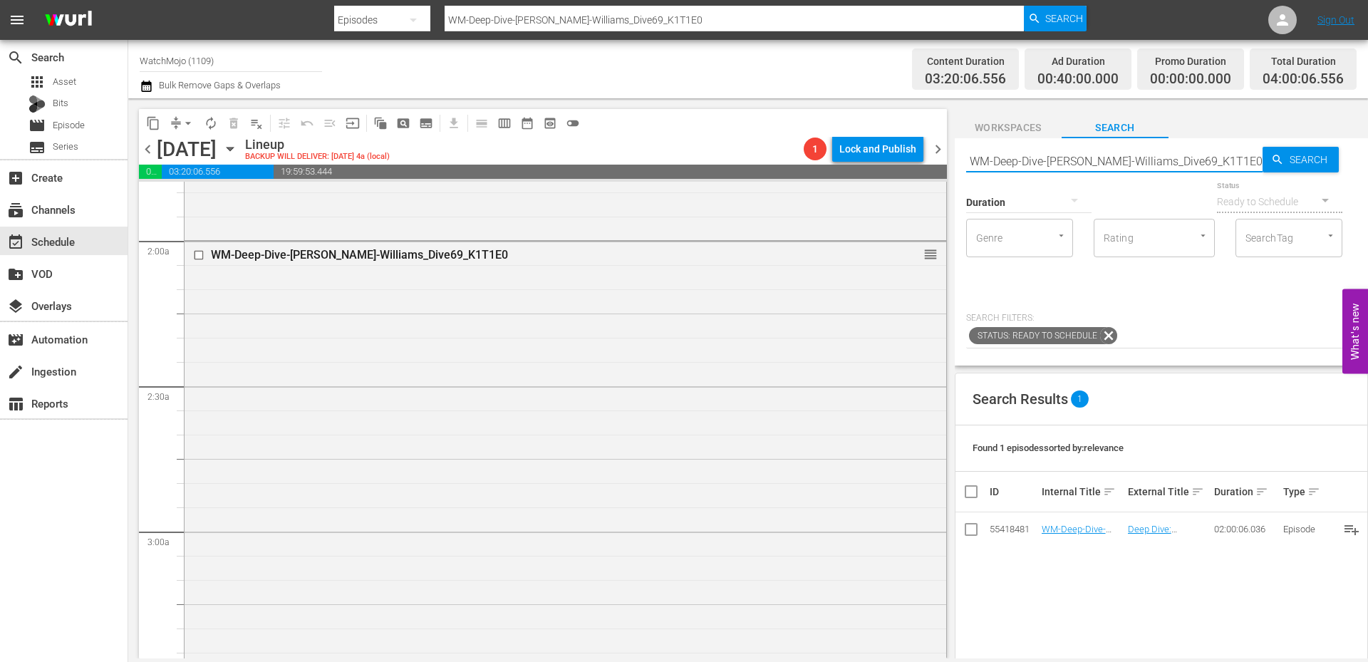
drag, startPoint x: 1219, startPoint y: 159, endPoint x: 964, endPoint y: 155, distance: 255.0
click at [964, 155] on div "Search WM-Deep-Dive-Robin-Williams_Dive69_K1T1E0 Search Duration Status Ready t…" at bounding box center [1160, 251] width 413 height 227
paste input "LAG-305"
type input "LAG-305"
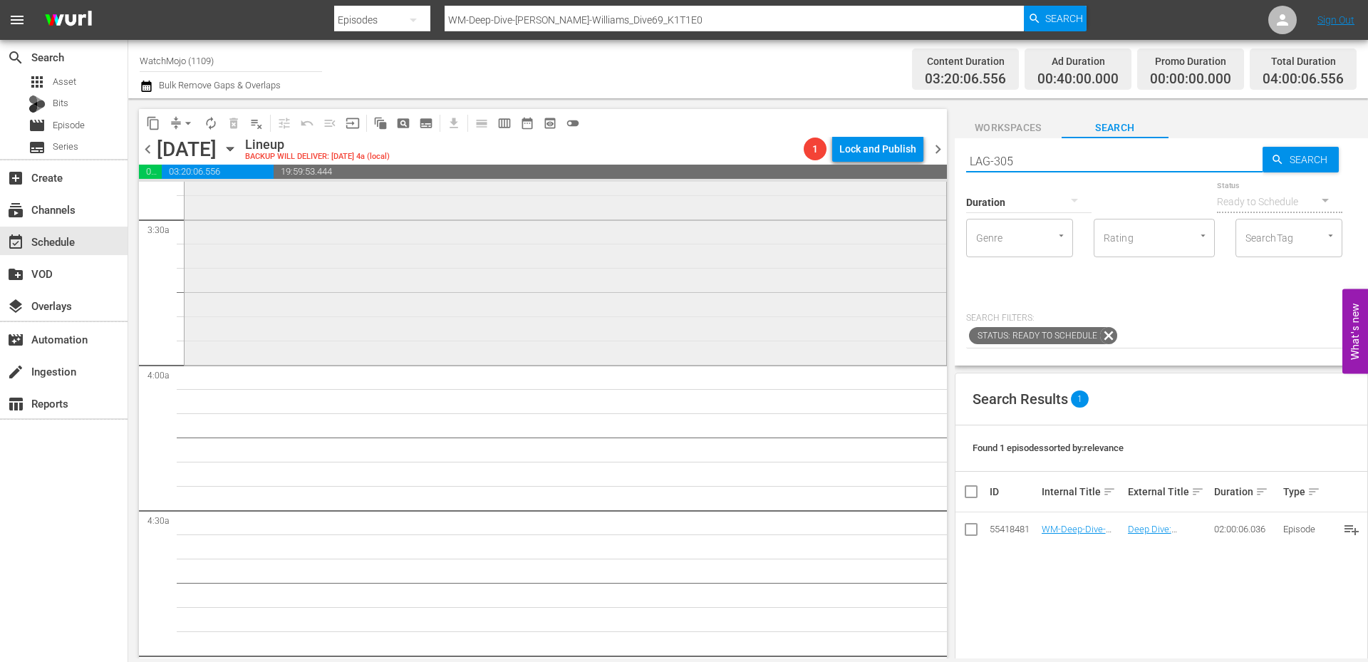
scroll to position [997, 0]
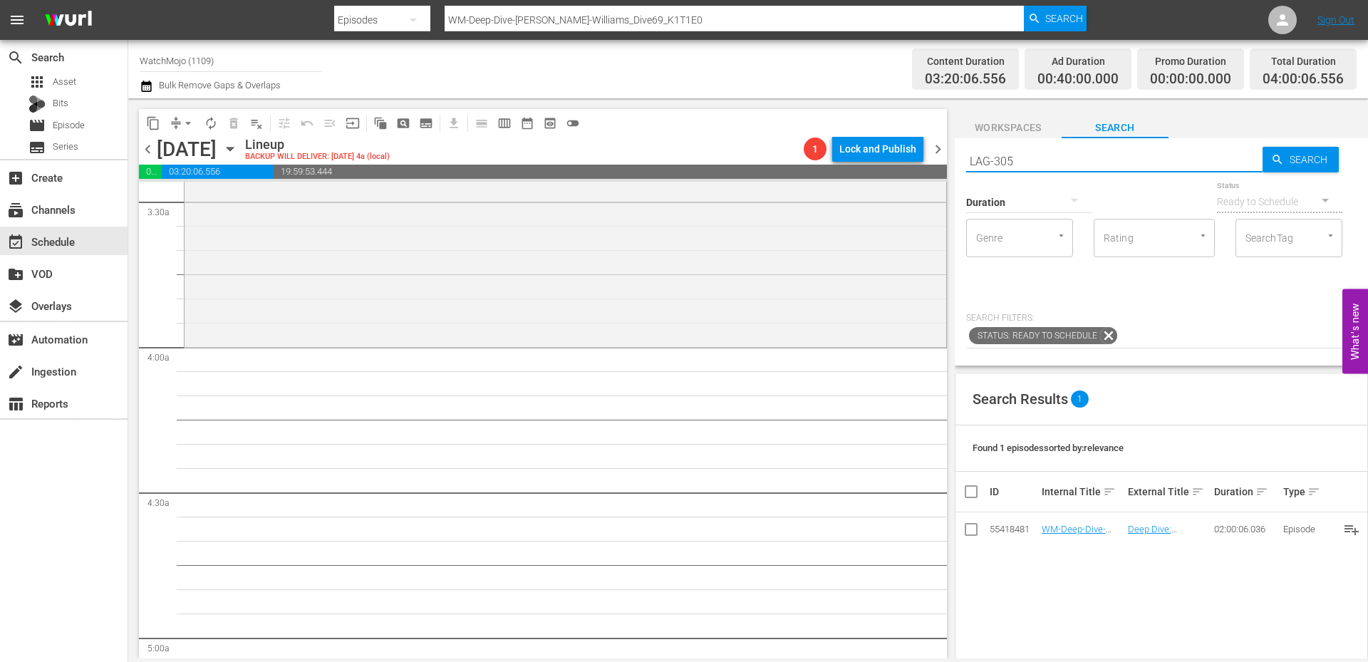
type input "LAG-305"
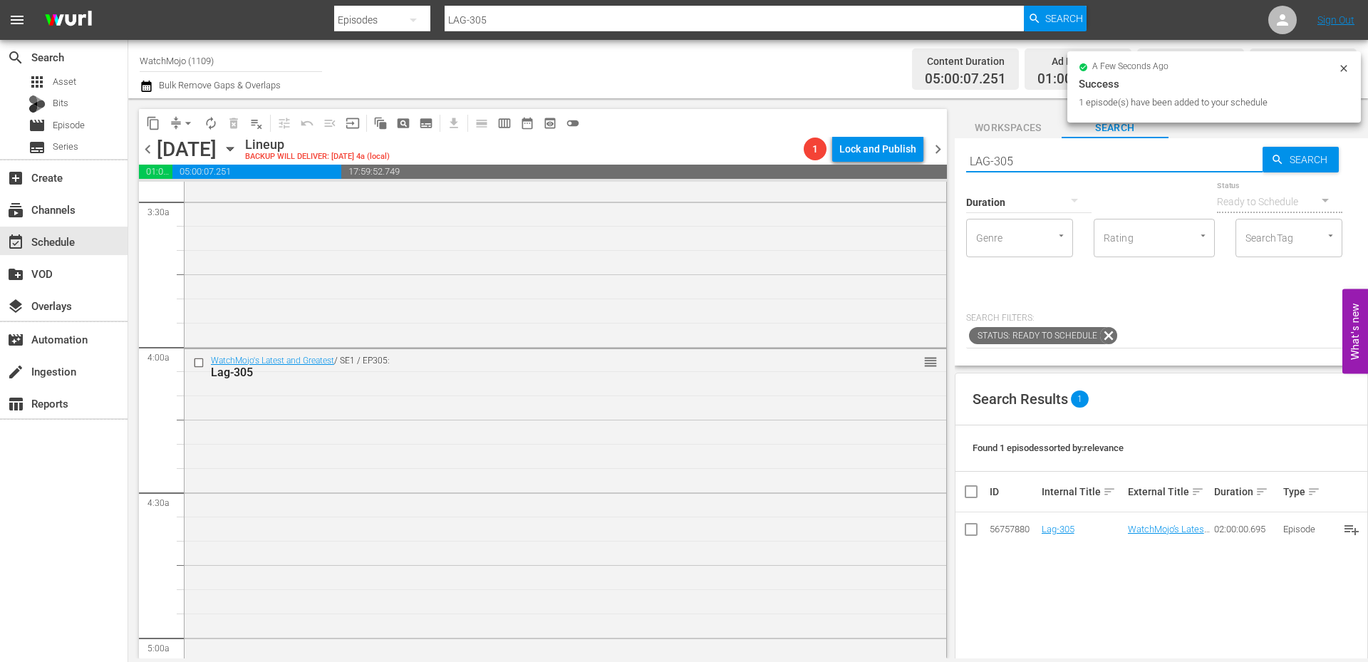
drag, startPoint x: 1018, startPoint y: 157, endPoint x: 934, endPoint y: 152, distance: 84.2
click at [925, 152] on div "content_copy compress arrow_drop_down autorenew_outlined delete_forever_outline…" at bounding box center [747, 378] width 1239 height 560
paste input "WM-Deep-Dive-Jackass_DIVE18"
type input "WM-Deep-Dive-Jackass_DIVE18"
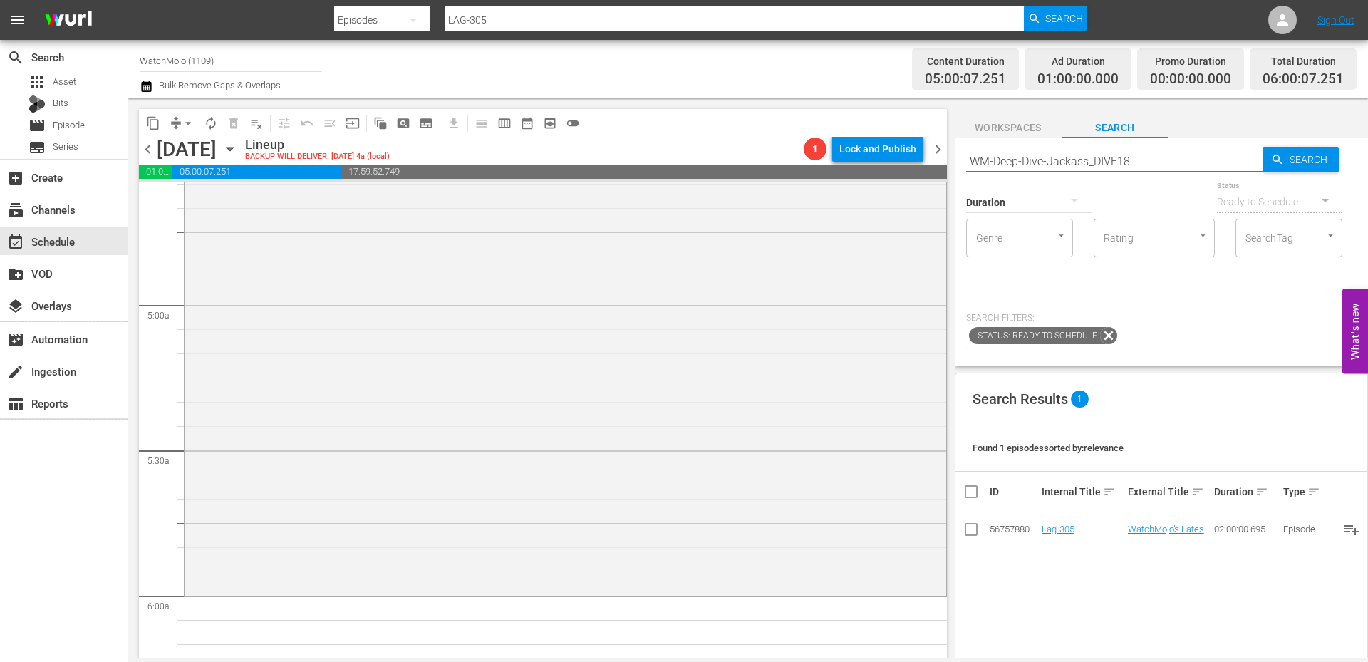
type input "WM-Deep-Dive-Jackass_DIVE18"
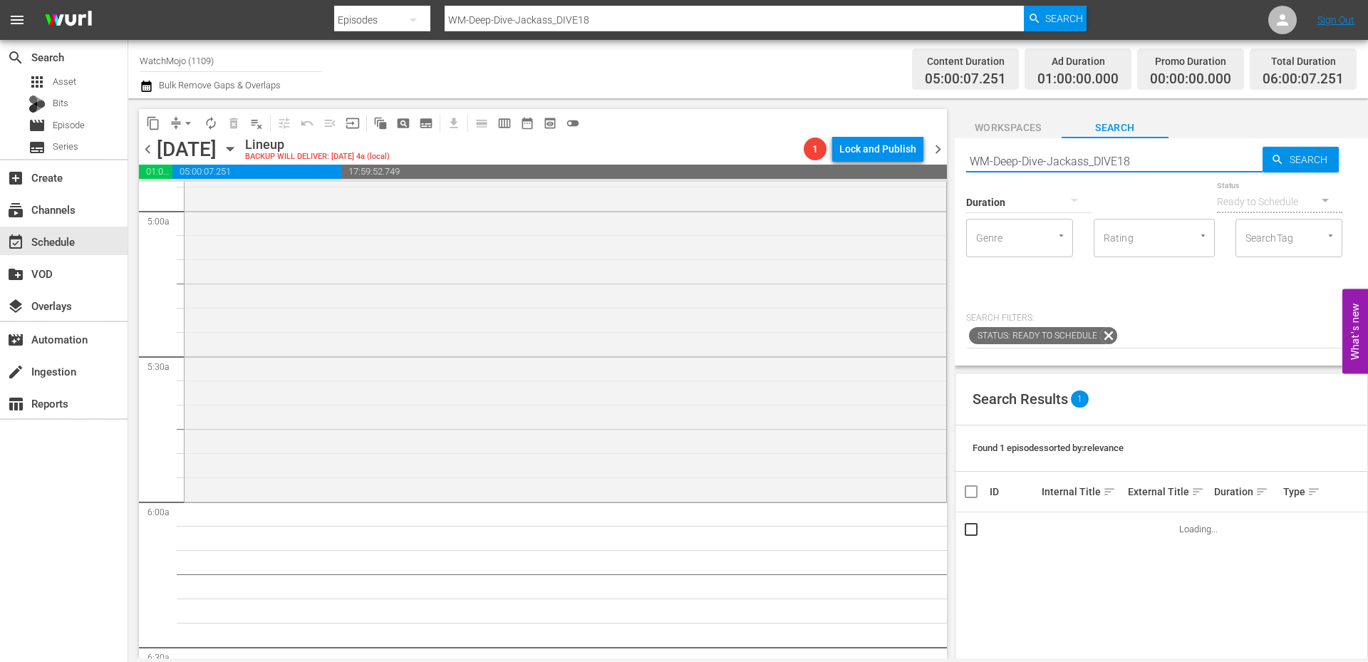
scroll to position [1425, 0]
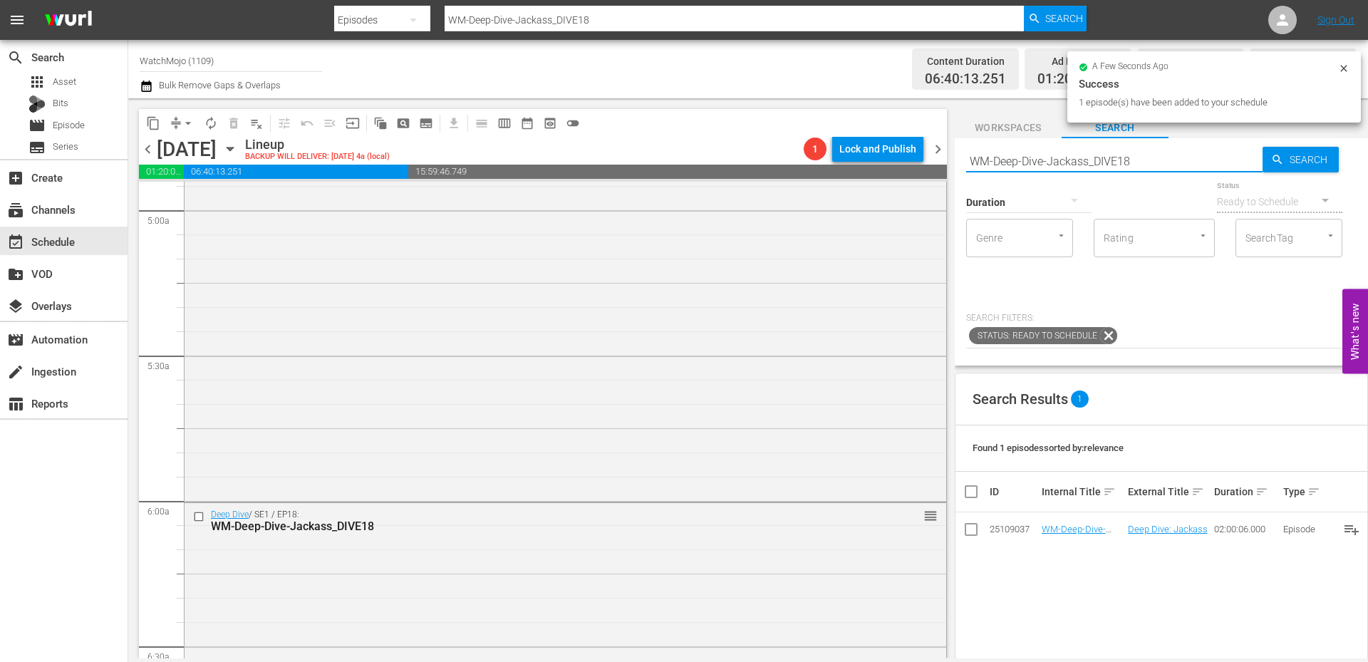
drag, startPoint x: 1077, startPoint y: 164, endPoint x: 952, endPoint y: 162, distance: 124.7
click at [952, 162] on div "content_copy compress arrow_drop_down autorenew_outlined delete_forever_outline…" at bounding box center [747, 378] width 1239 height 560
paste input "TV-25-TV-Shows-That-Are-Still-Good-25-Years-Later_M8M1H6"
type input "WM-TV-25-TV-Shows-That-Are-Still-Good-25-Years-Later_M8M1H6"
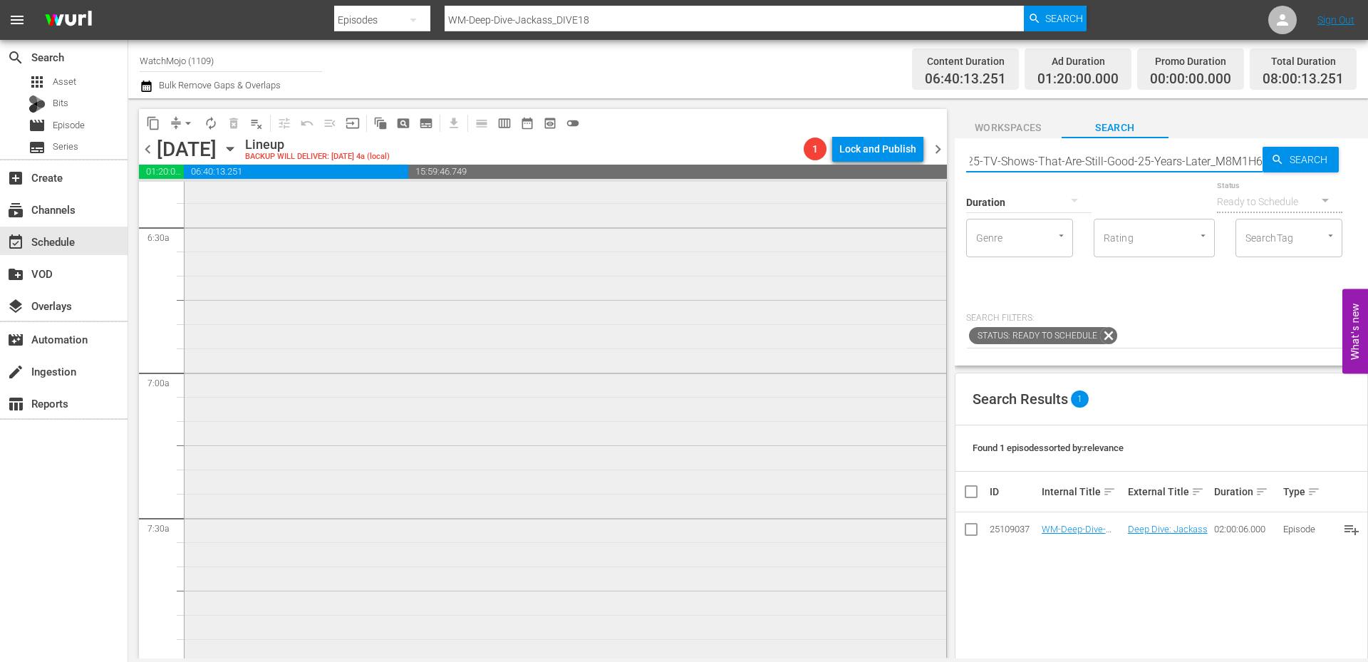
type input "WM-TV-25-TV-Shows-That-Are-Still-Good-25-Years-Later_M8M1H6"
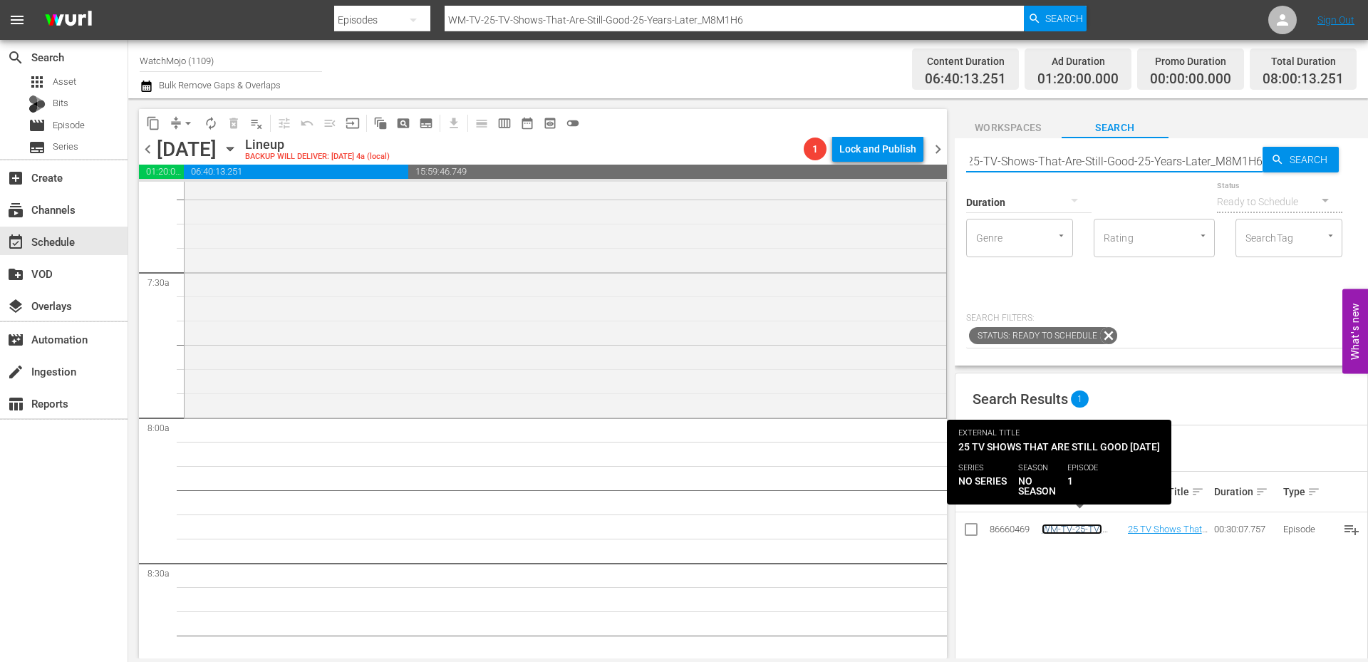
scroll to position [0, 0]
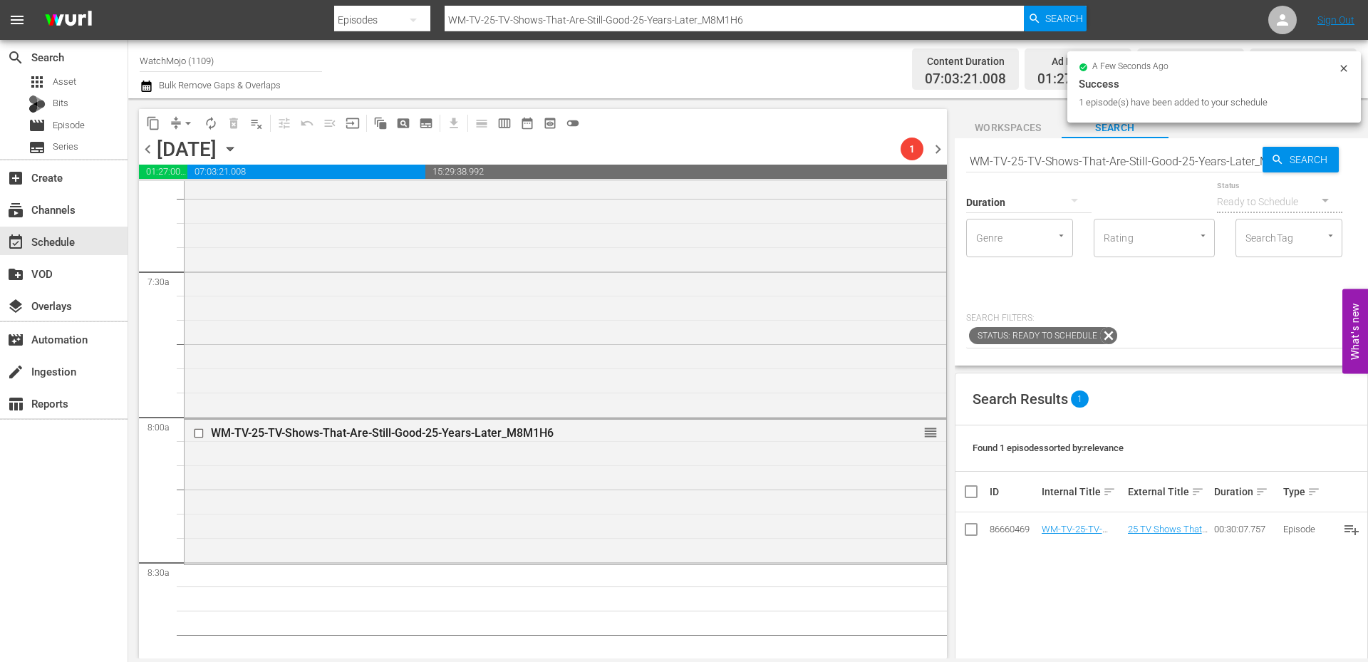
click at [1134, 164] on input "WM-TV-25-TV-Shows-That-Are-Still-Good-25-Years-Later_M8M1H6" at bounding box center [1114, 161] width 296 height 34
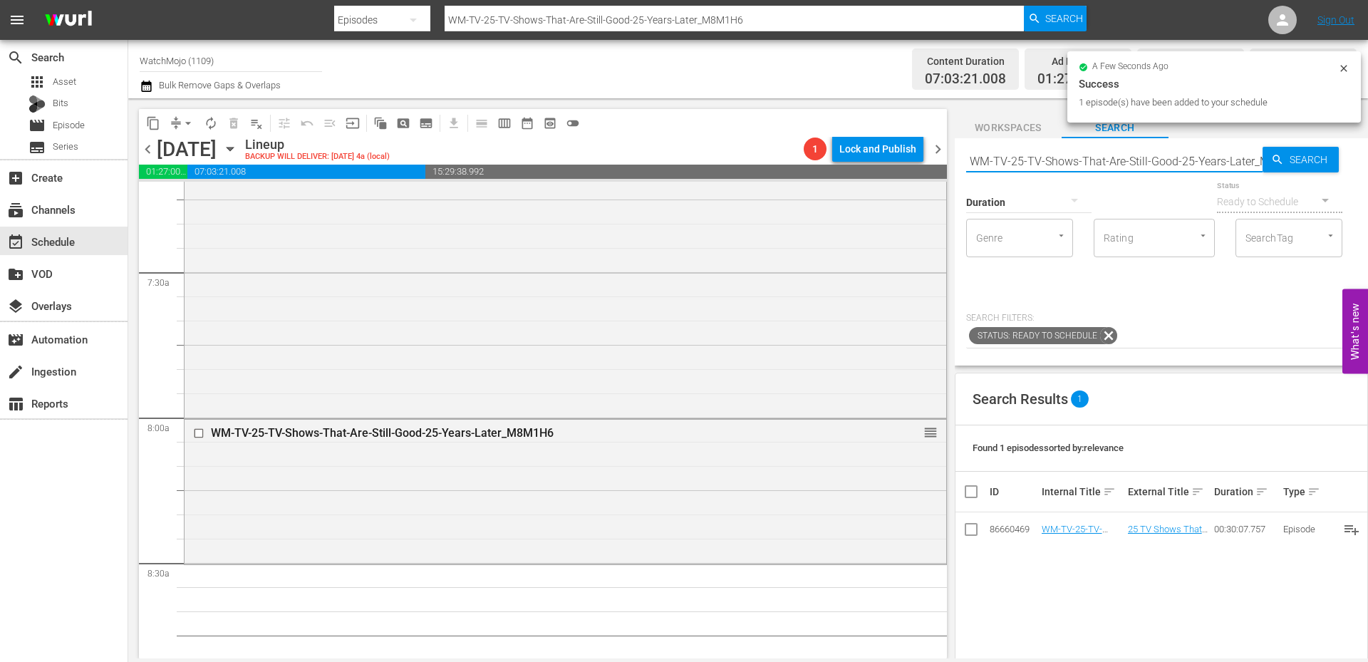
paste input "Film-Top20-James-Bond-Theme-Songs_E3U7C3"
type input "WM-Film-Top20-James-Bond-Theme-Songs_E3U7C3"
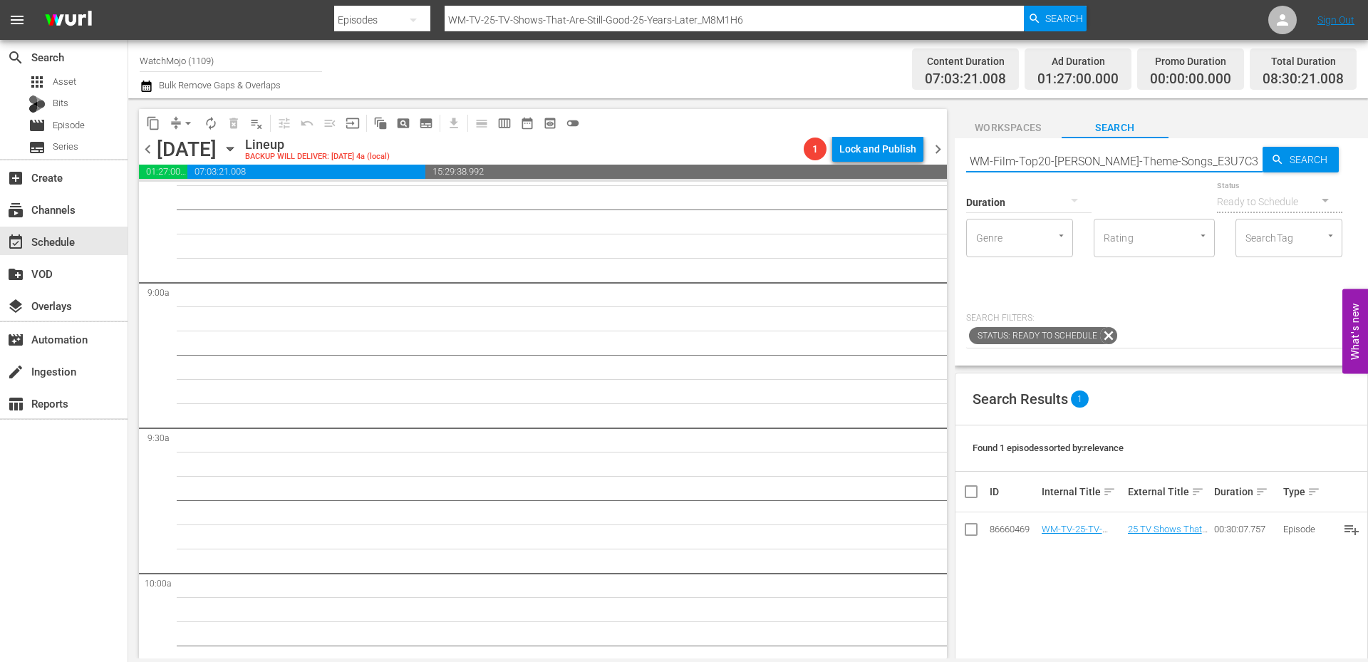
type input "WM-Film-Top20-James-Bond-Theme-Songs_E3U7C3"
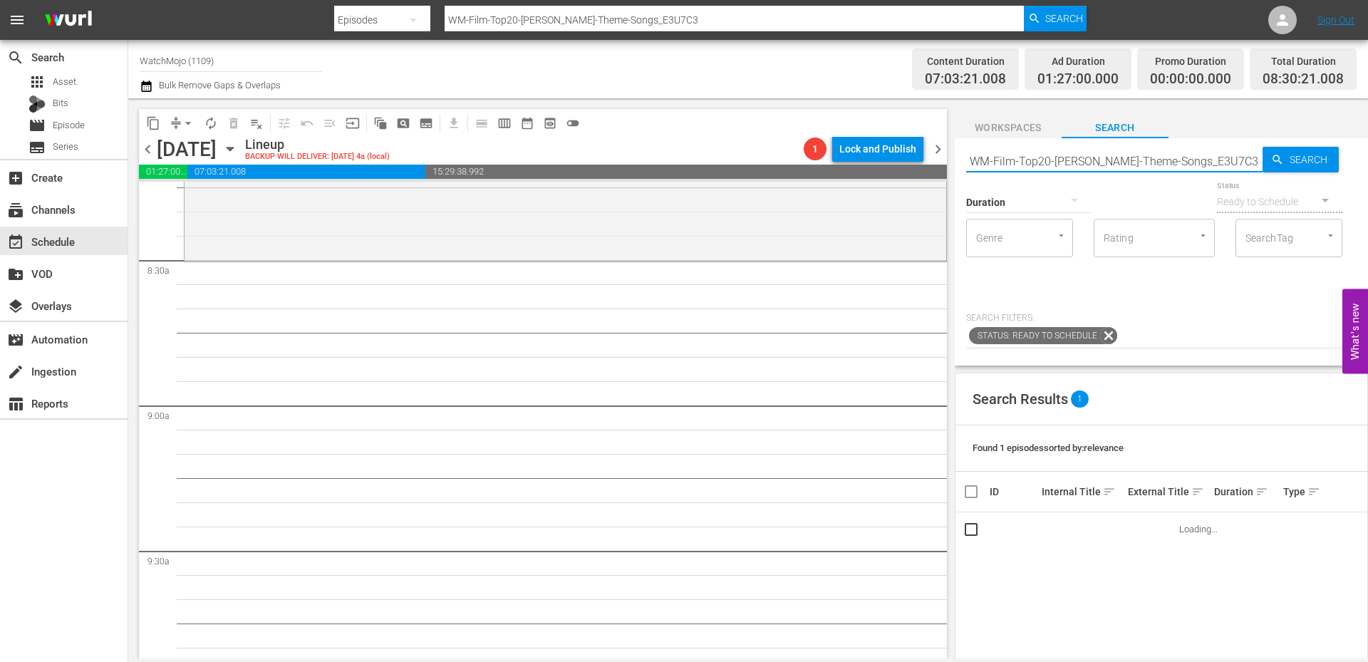
scroll to position [2374, 0]
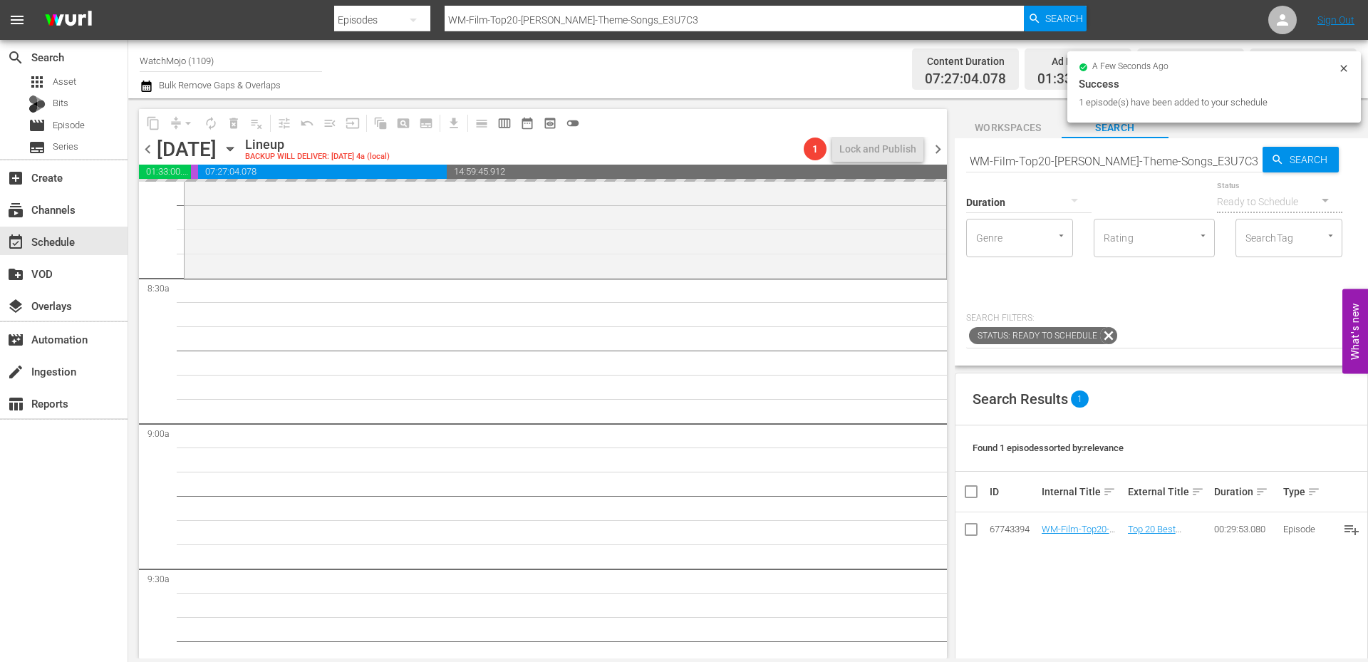
click at [1173, 153] on input "WM-Film-Top20-James-Bond-Theme-Songs_E3U7C3" at bounding box center [1114, 161] width 296 height 34
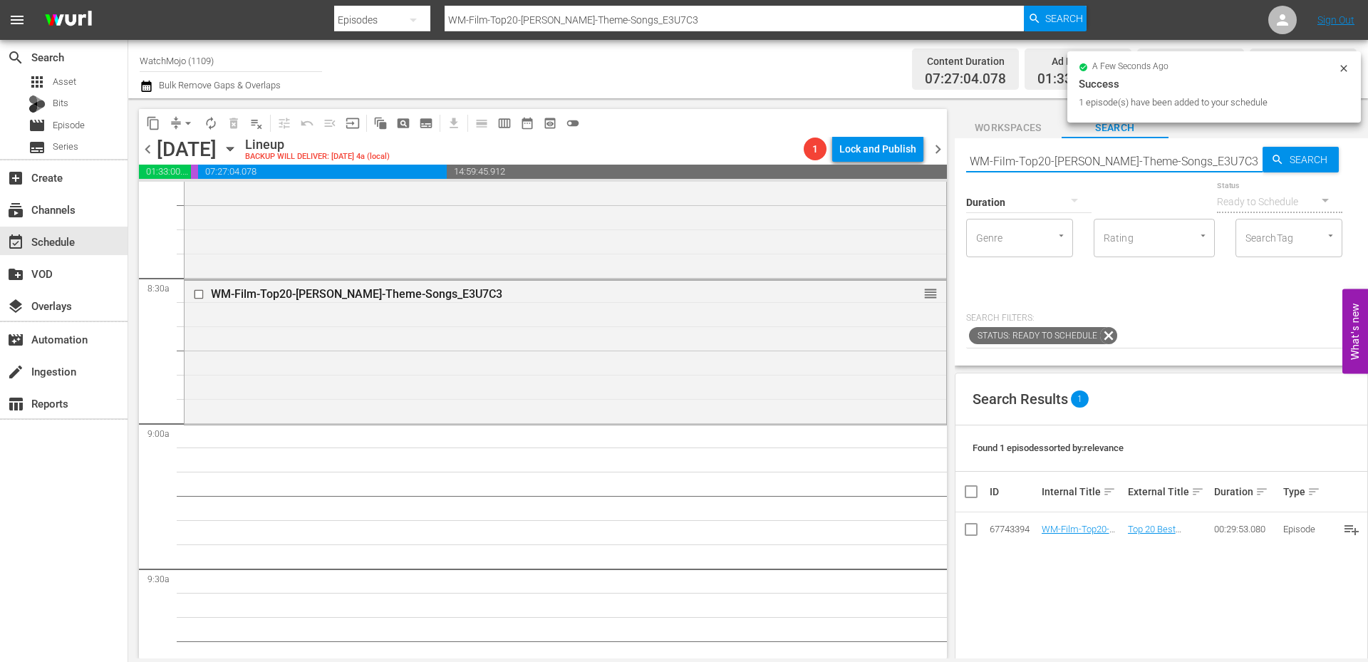
paste input "TV-Top-20-Brutal-Moments-from-GOT-and-HOTD_F9L8I0"
type input "WM-TV-Top-20-Brutal-Moments-from-GOT-and-HOTD_F9L8I0"
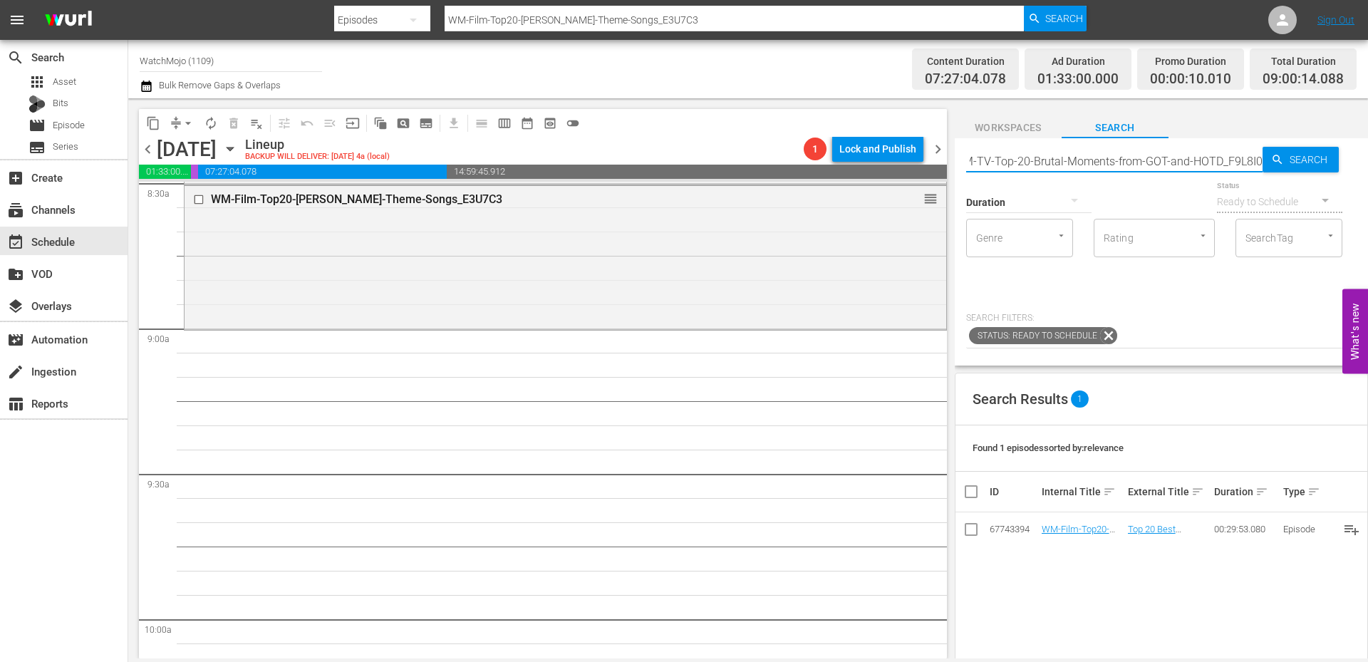
scroll to position [2469, 0]
type input "WM-TV-Top-20-Brutal-Moments-from-GOT-and-HOTD_F9L8I0"
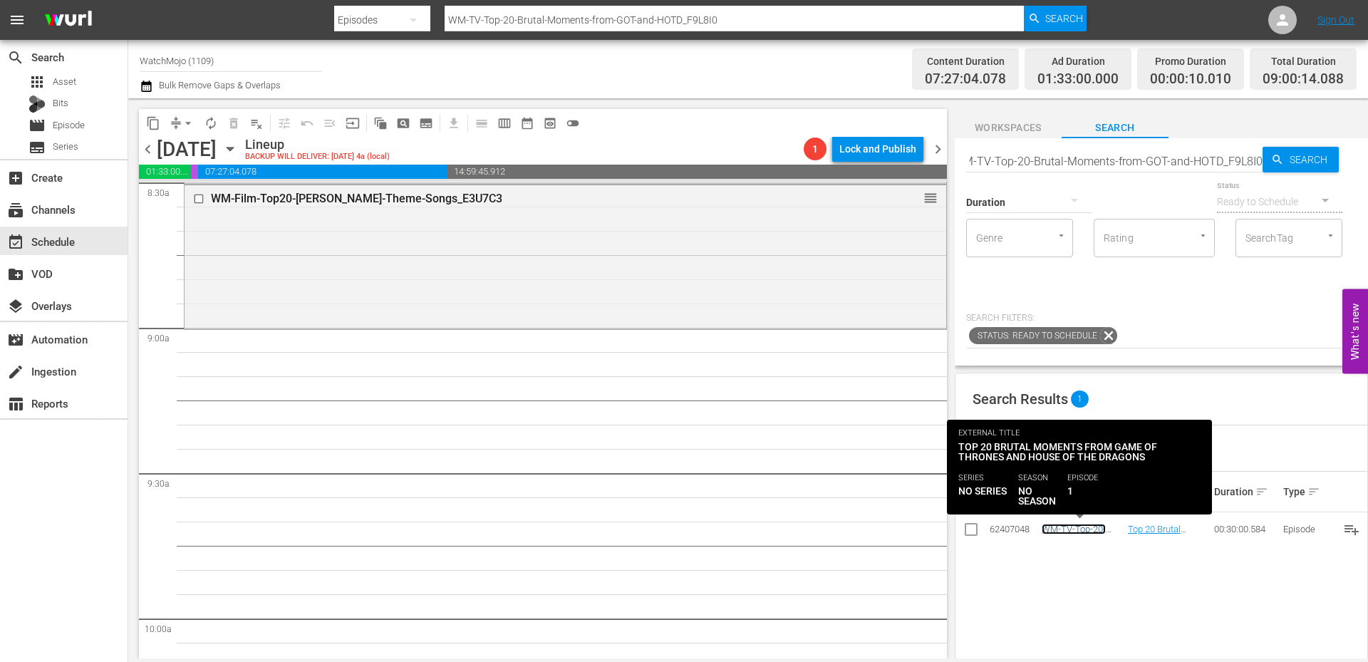
scroll to position [0, 0]
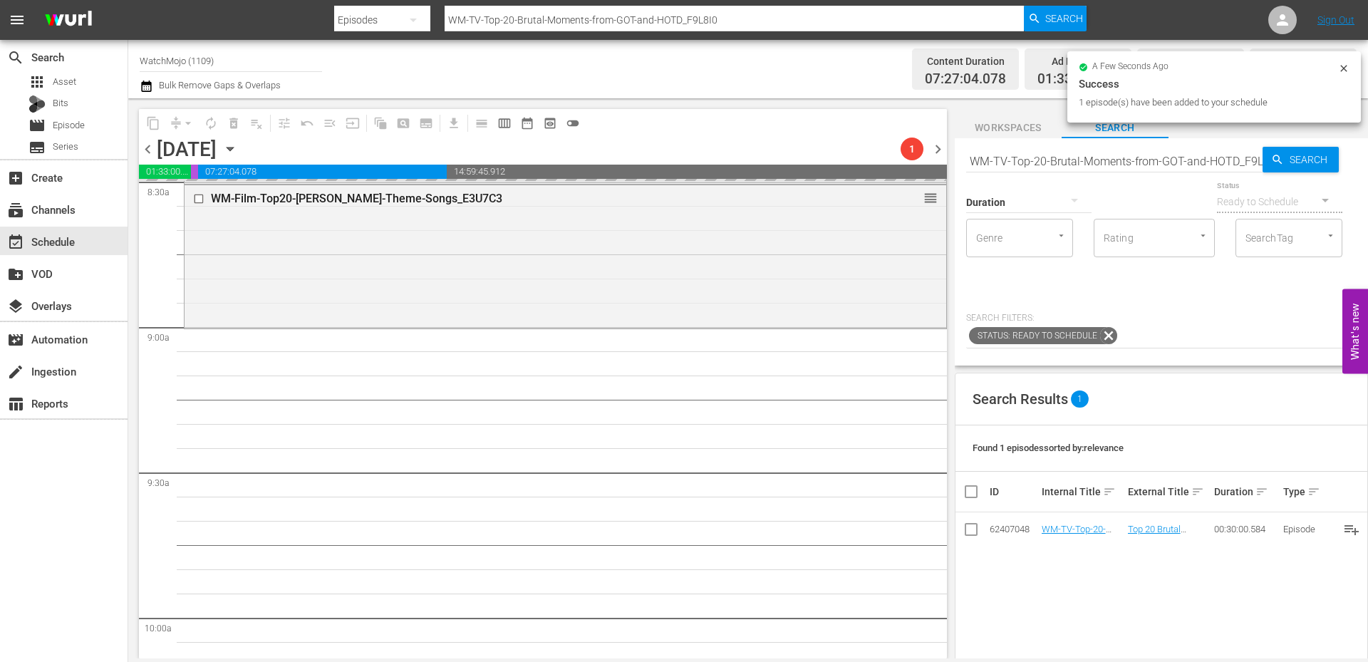
click at [1145, 162] on input "WM-TV-Top-20-Brutal-Moments-from-GOT-and-HOTD_F9L8I0" at bounding box center [1114, 161] width 296 height 34
paste input "Satisfying-Moments-in-Game-of-Thrones_Q7M1S8"
type input "WM-TV-Top-20-Satisfying-Moments-in-Game-of-Thrones_Q7M1S8"
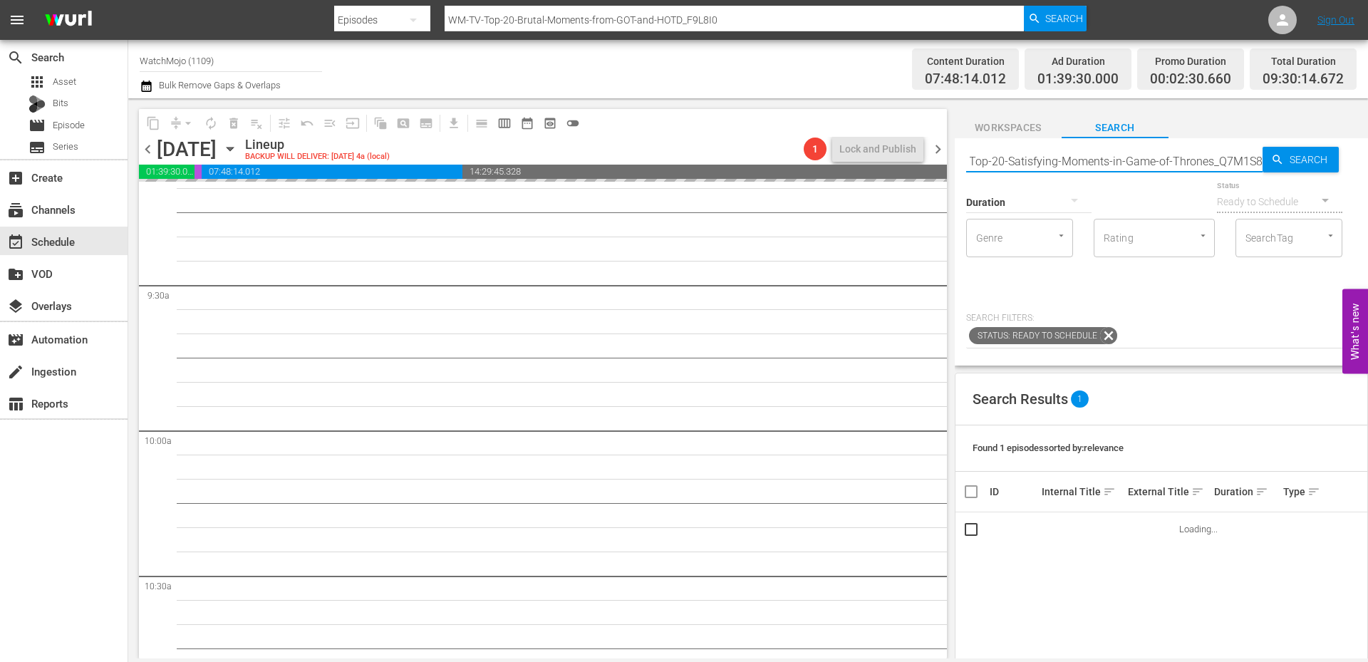
type input "WM-TV-Top-20-Satisfying-Moments-in-Game-of-Thrones_Q7M1S8"
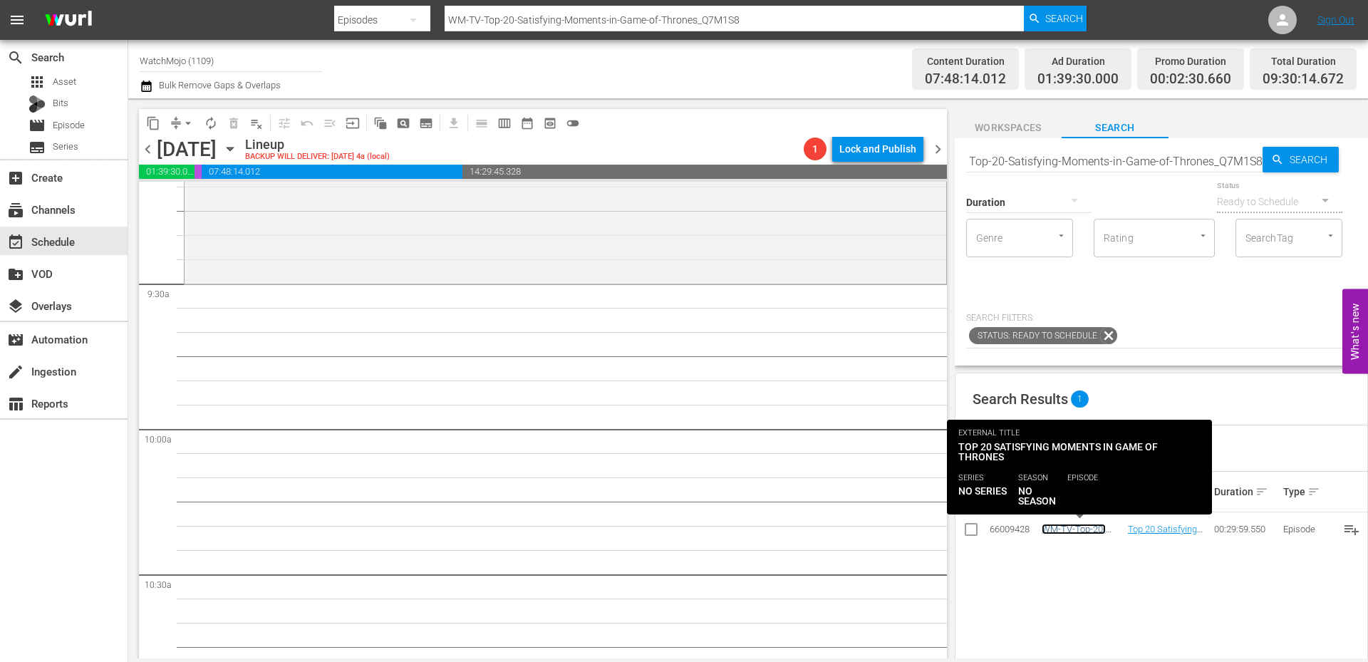
scroll to position [0, 0]
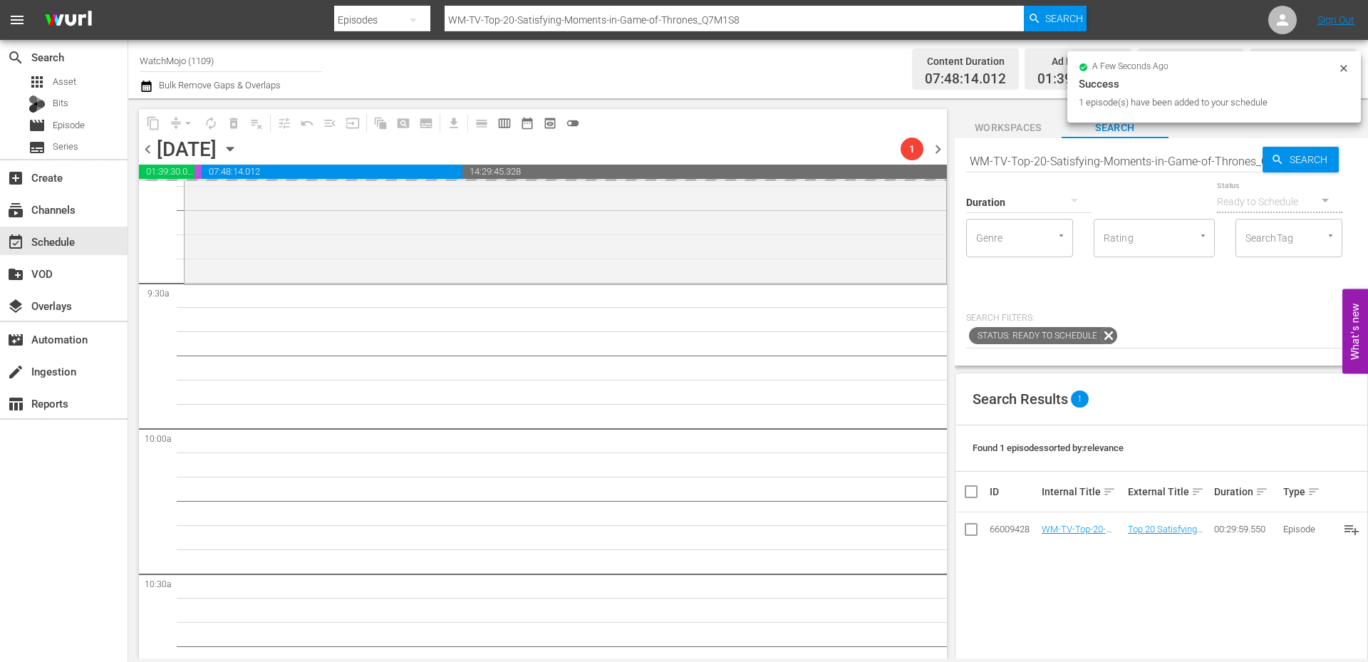
click at [1180, 157] on input "WM-TV-Top-20-Satisfying-Moments-in-Game-of-Thrones_Q7M1S8" at bounding box center [1114, 161] width 296 height 34
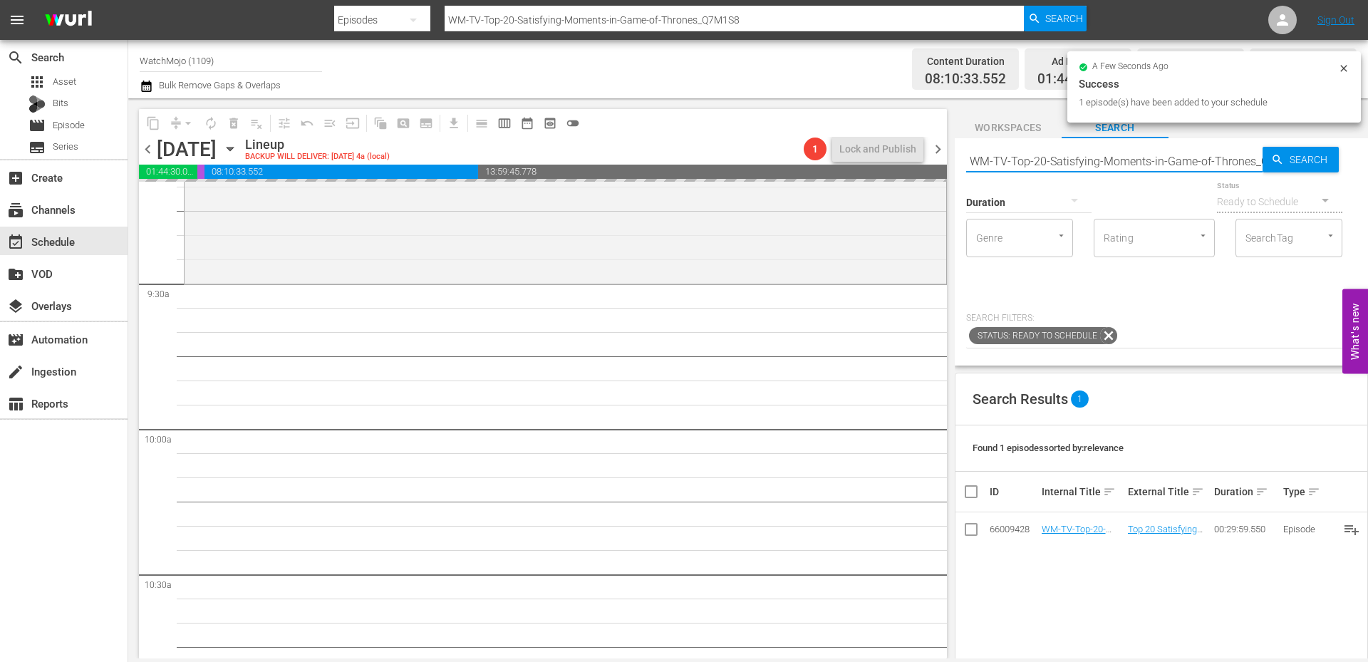
paste input "LAG-424"
type input "LAG-424"
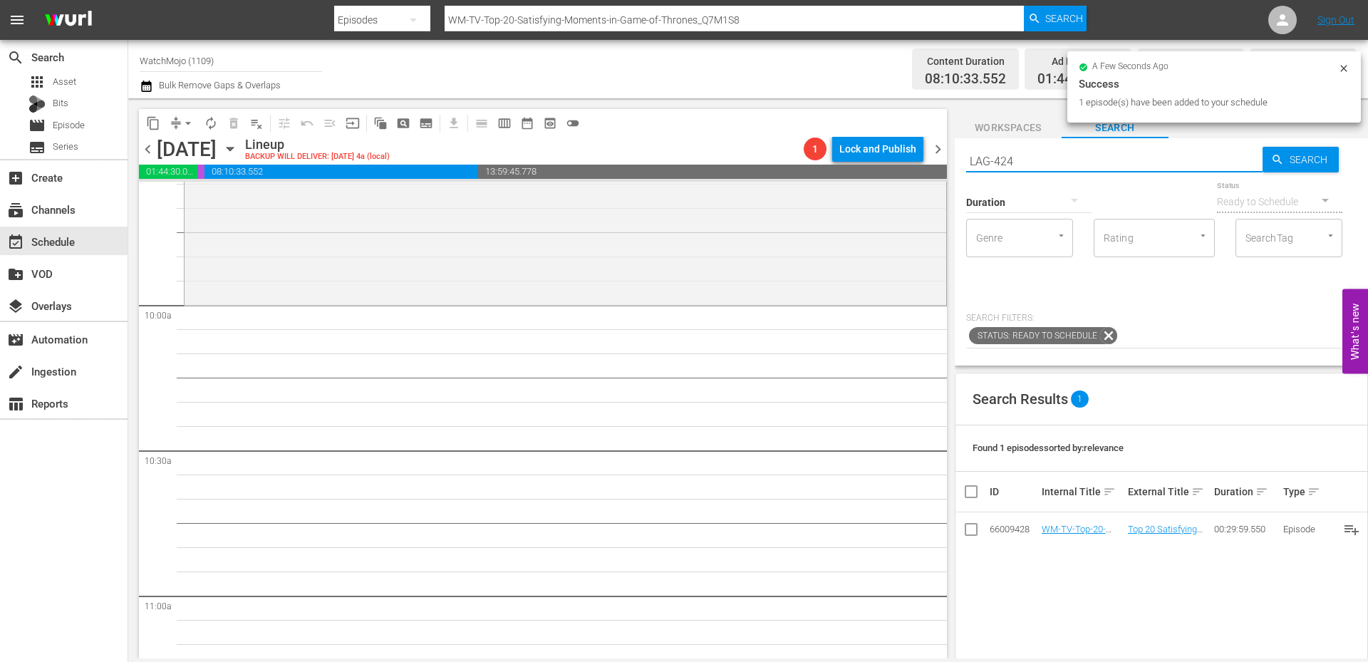
scroll to position [2801, 0]
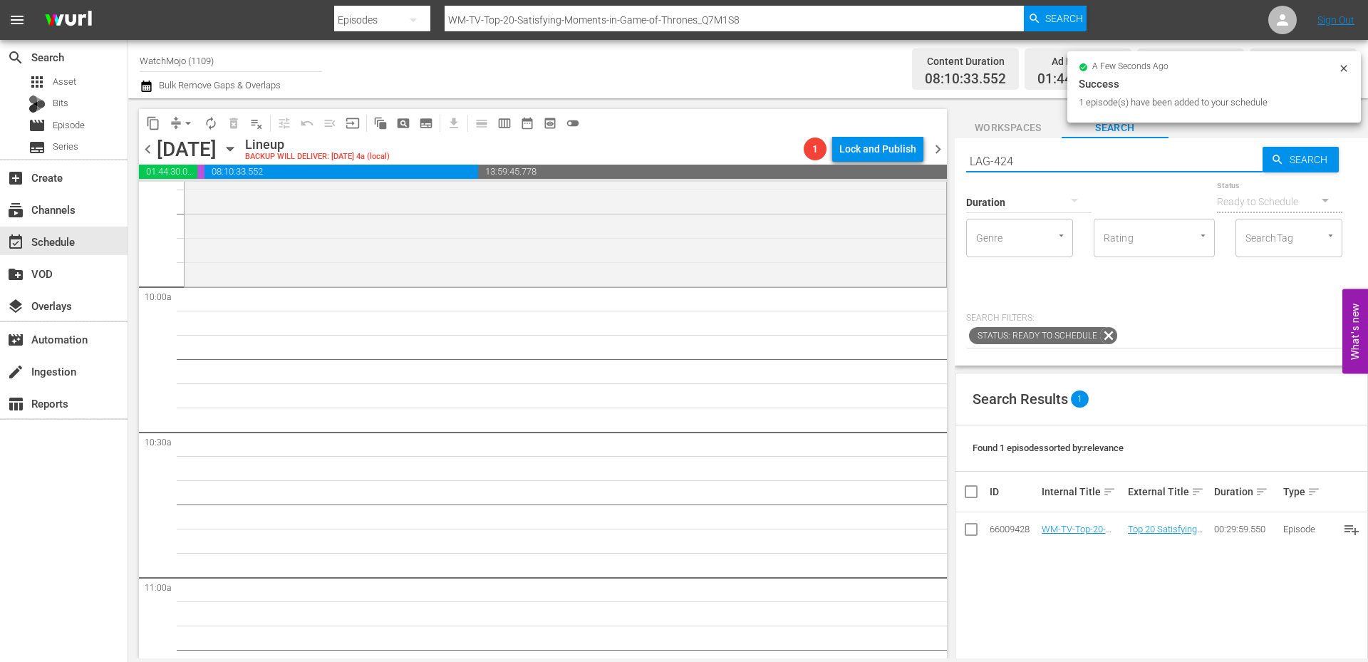
type input "LAG-424"
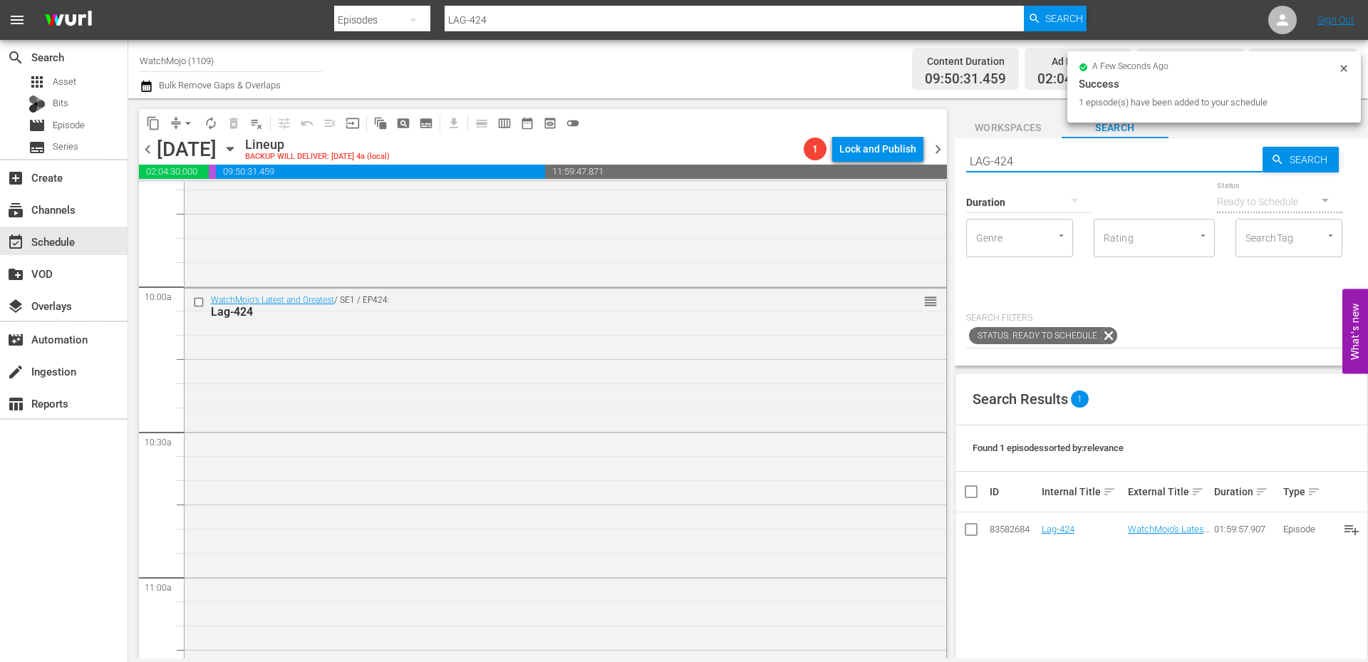
drag, startPoint x: 1110, startPoint y: 165, endPoint x: 905, endPoint y: 130, distance: 208.0
click at [893, 130] on div "content_copy compress arrow_drop_down autorenew_outlined delete_forever_outline…" at bounding box center [747, 378] width 1239 height 560
paste input "385"
type input "LAG-385"
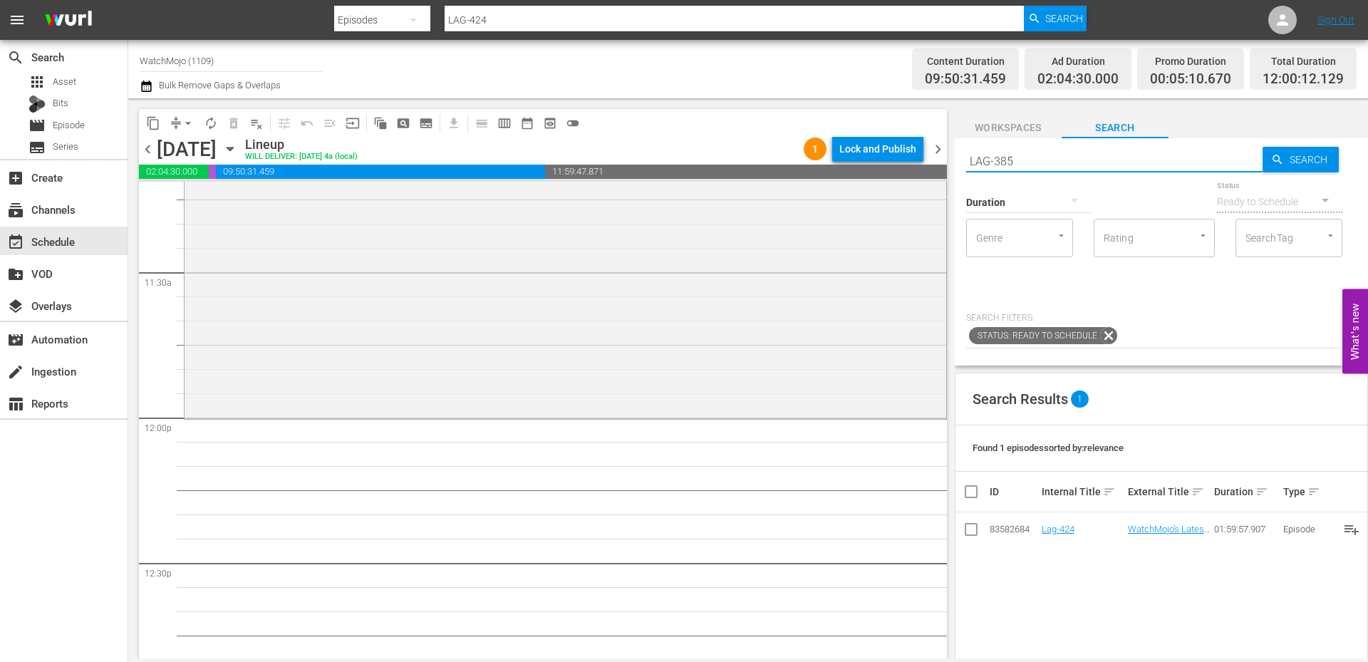
type input "LAG-385"
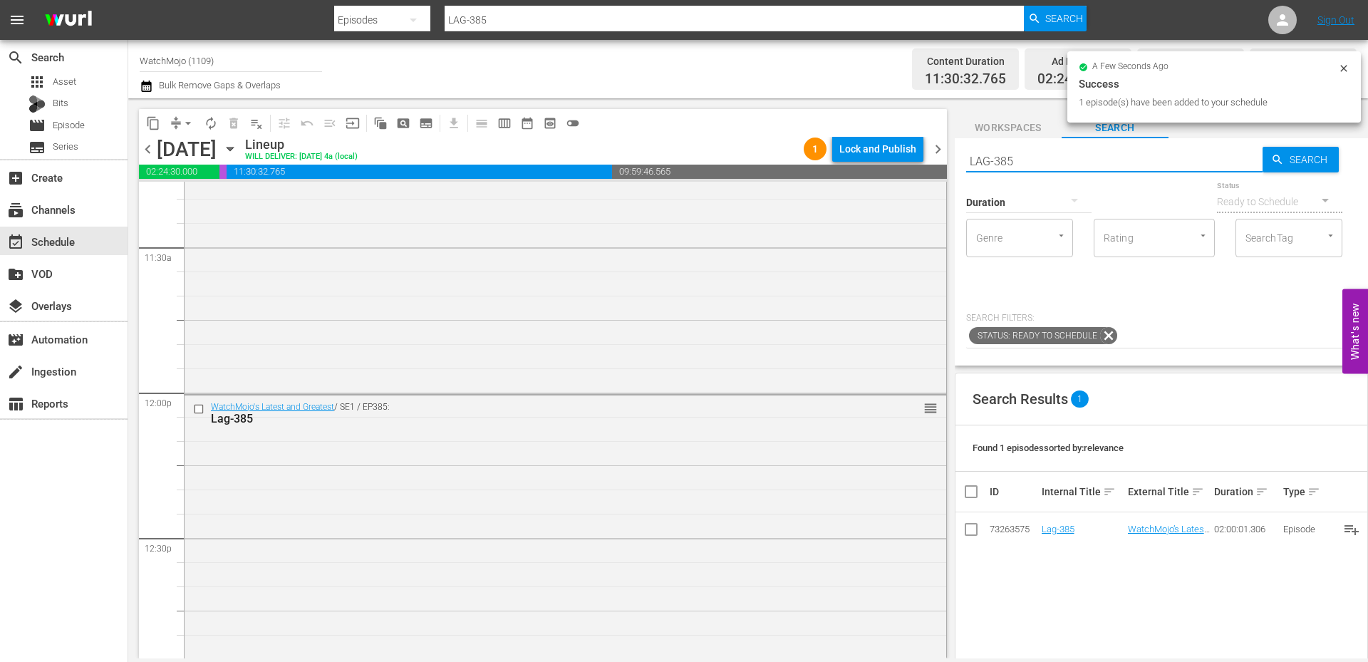
drag, startPoint x: 1114, startPoint y: 162, endPoint x: 885, endPoint y: 142, distance: 230.2
click at [885, 142] on div "content_copy compress arrow_drop_down autorenew_outlined delete_forever_outline…" at bounding box center [747, 378] width 1239 height 560
paste input "WM-Deep-Dive-Black-Panther_DIVE31_F6X9A6"
type input "WM-Deep-Dive-Black-Panther_DIVE31_F6X9A6"
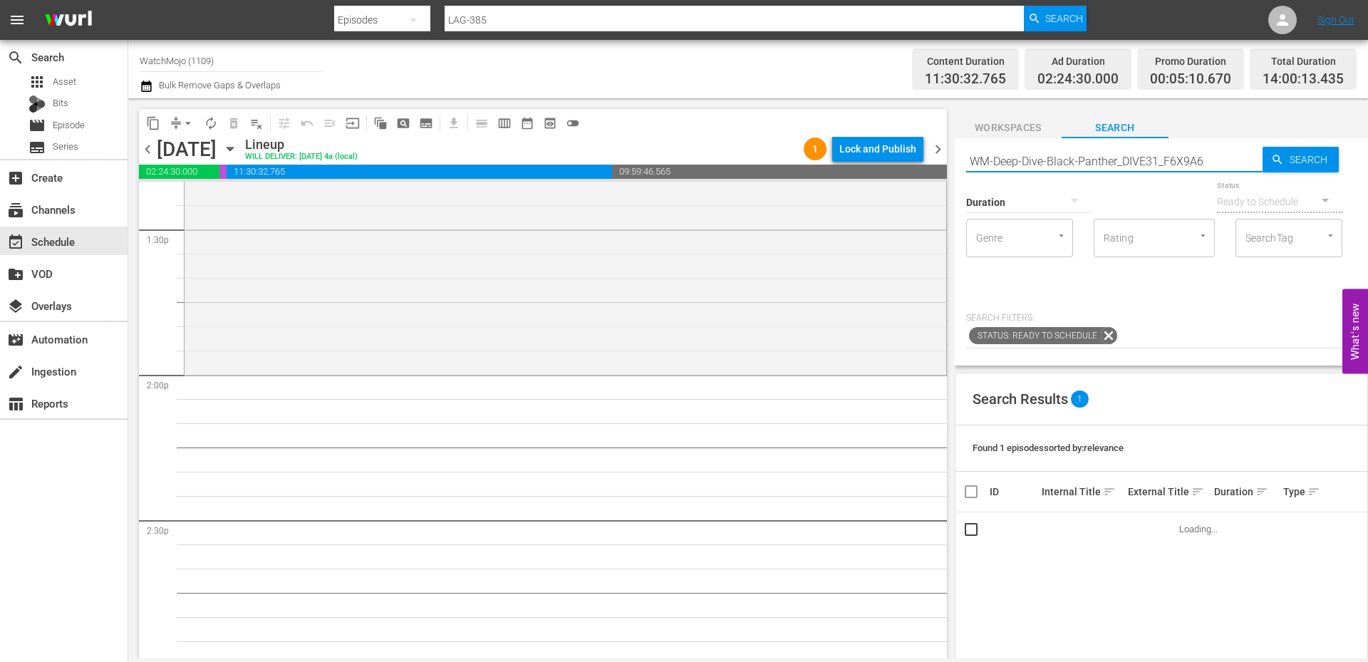
type input "WM-Deep-Dive-Black-Panther_DIVE31_F6X9A6"
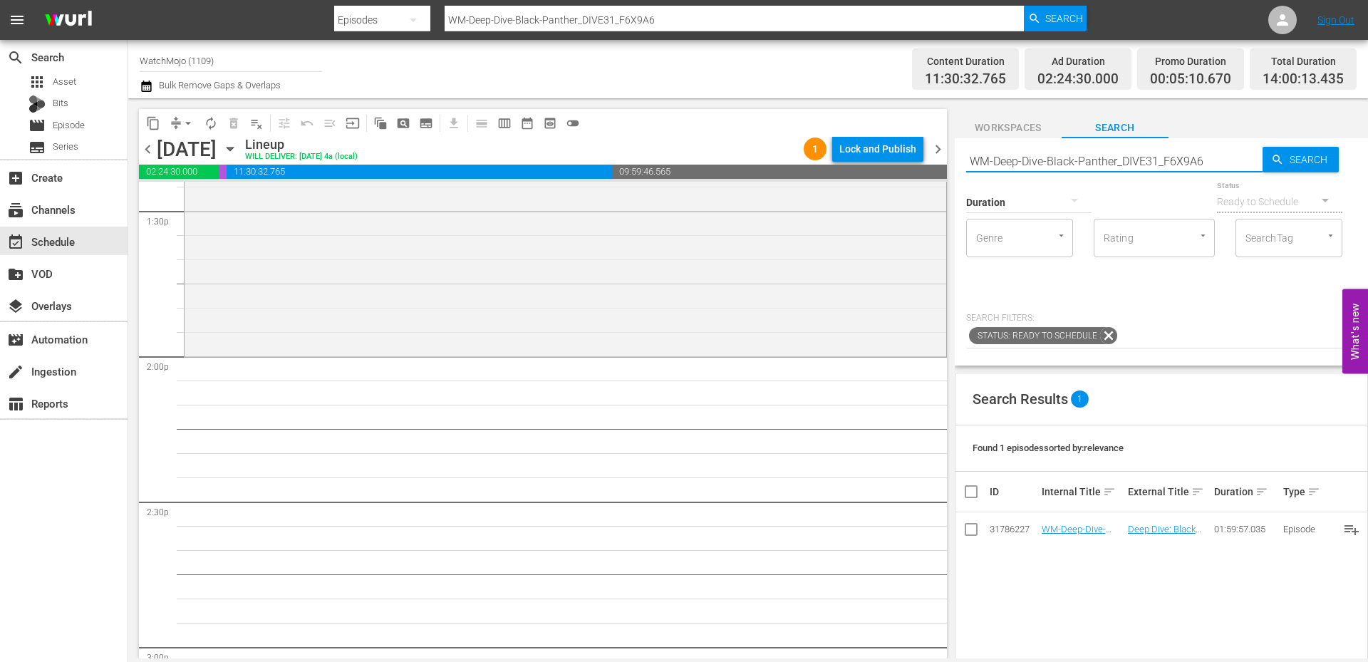
drag, startPoint x: 1217, startPoint y: 159, endPoint x: 947, endPoint y: 161, distance: 270.7
click at [947, 161] on div "content_copy compress arrow_drop_down autorenew_outlined delete_forever_outline…" at bounding box center [747, 378] width 1239 height 560
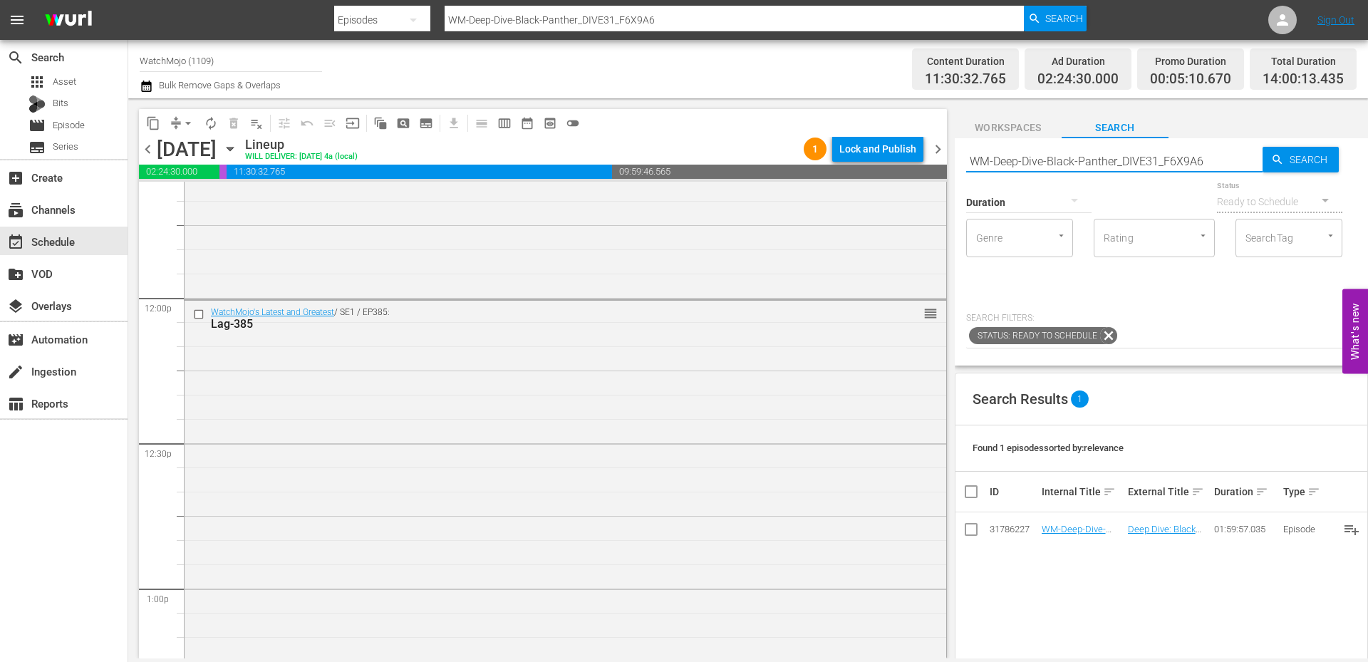
scroll to position [3798, 0]
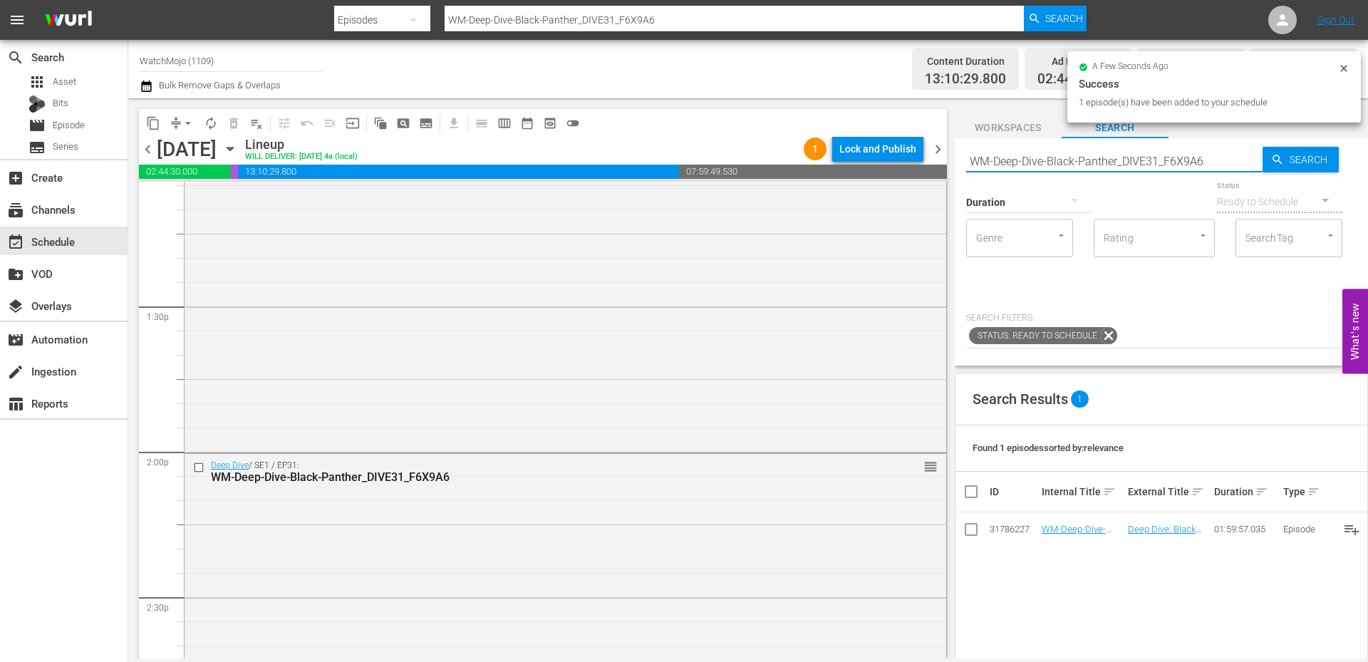
drag, startPoint x: 1219, startPoint y: 161, endPoint x: 954, endPoint y: 145, distance: 265.5
click at [954, 145] on div "Search WM-Deep-Dive-Black-Panther_DIVE31_F6X9A6 Search Duration Status Ready to…" at bounding box center [1160, 251] width 413 height 227
paste input "LAG-431"
type input "LAG-431"
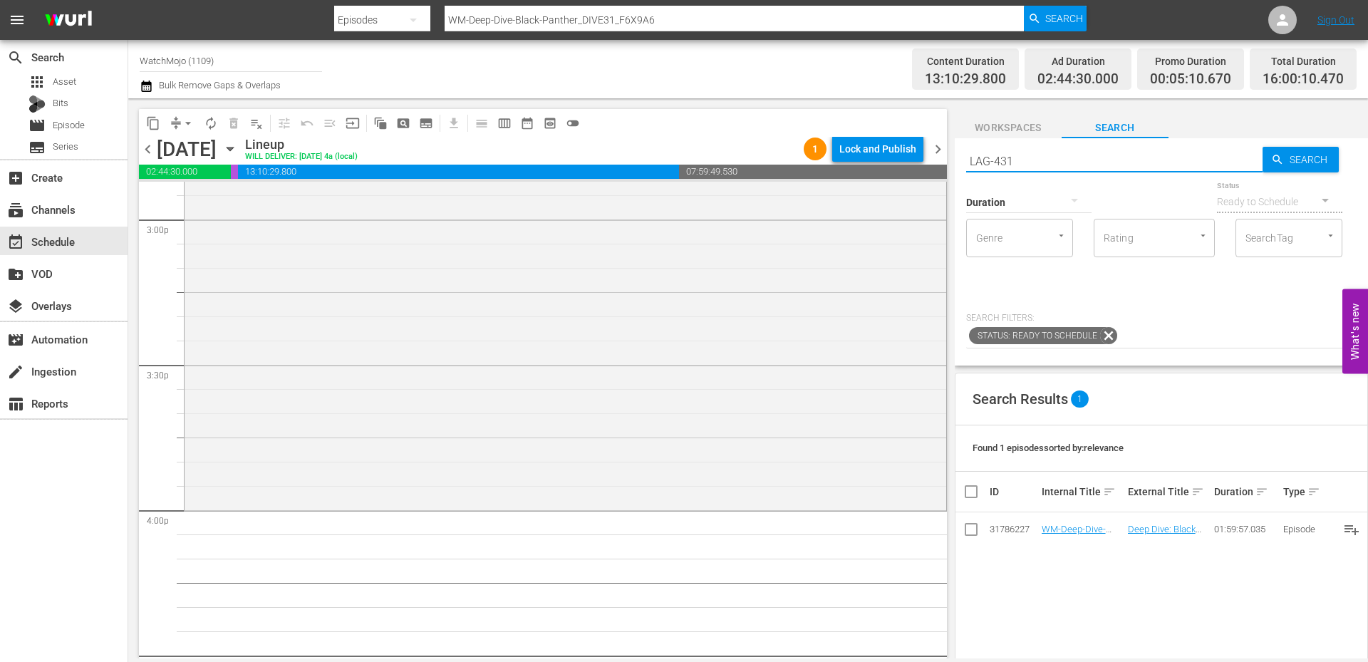
type input "LAG-431"
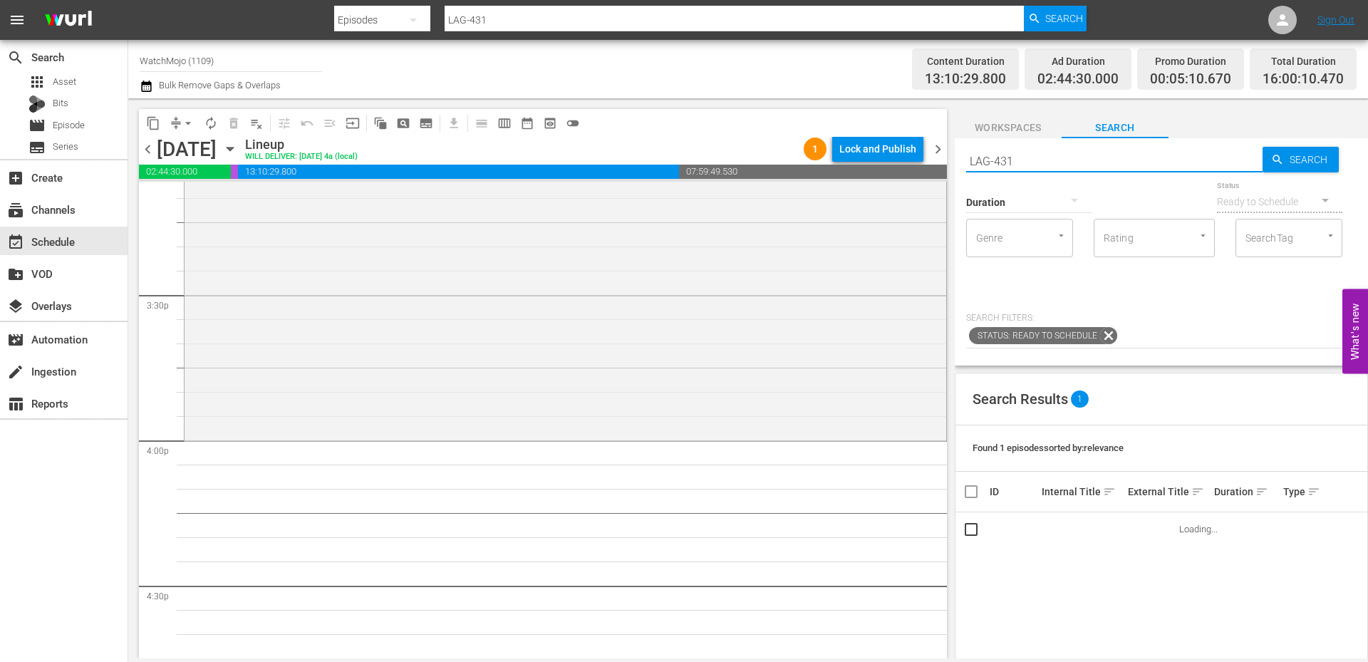
scroll to position [4416, 0]
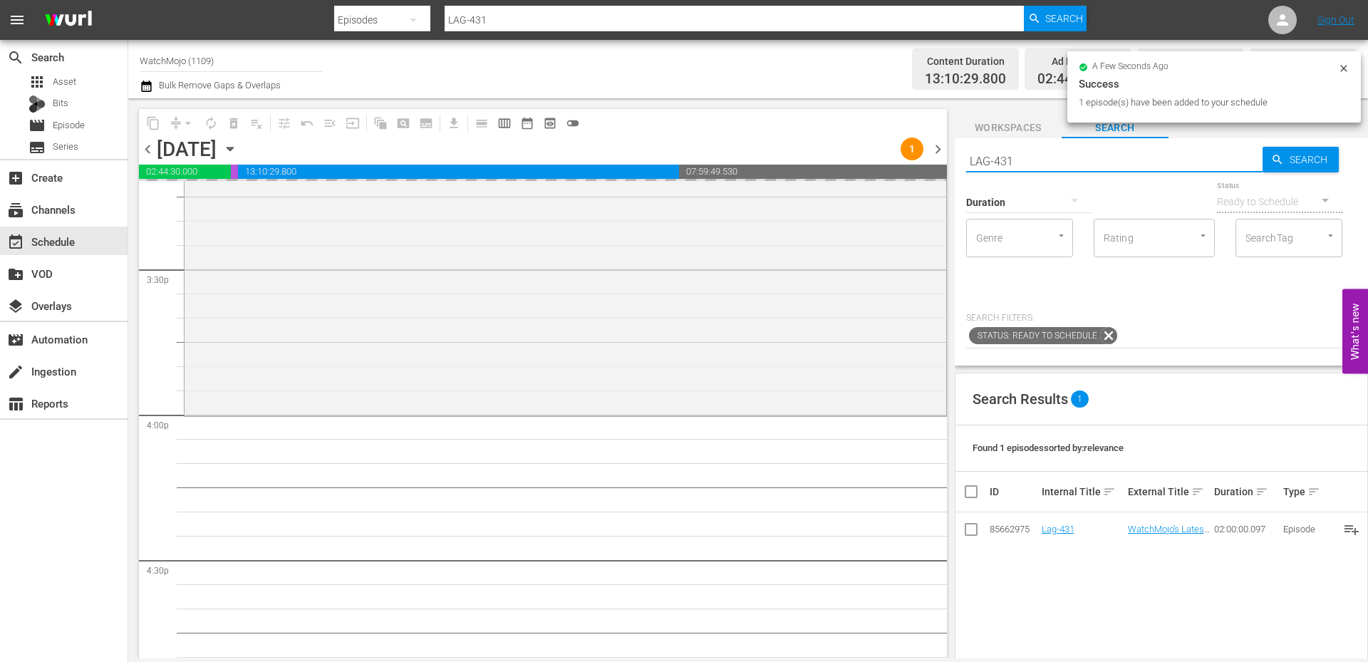
drag, startPoint x: 1051, startPoint y: 150, endPoint x: 878, endPoint y: 175, distance: 175.5
click at [895, 150] on div "content_copy compress arrow_drop_down autorenew_outlined delete_forever_outline…" at bounding box center [747, 378] width 1239 height 560
paste input "WM-TV-Top-20-Family-Guy-Songs_M0X1N5"
type input "WM-TV-Top-20-Family-Guy-Songs_M0X1N5"
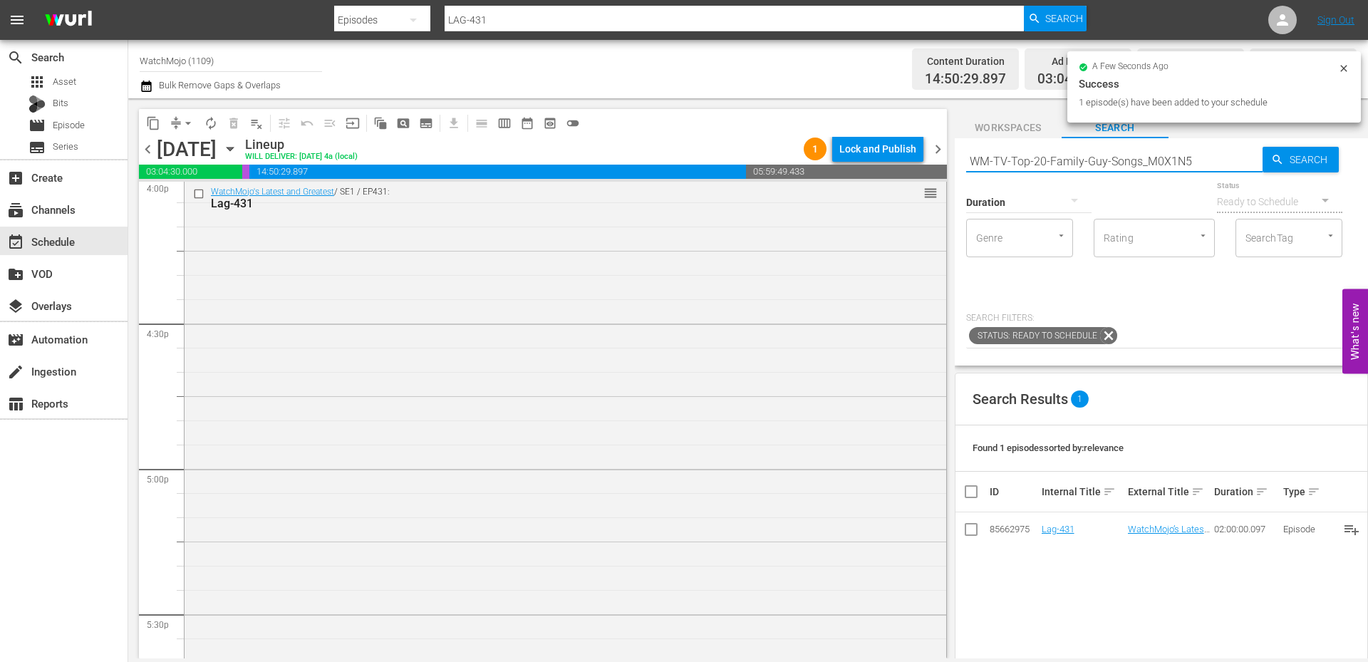
type input "WM-TV-Top-20-Family-Guy-Songs_M0X1N5"
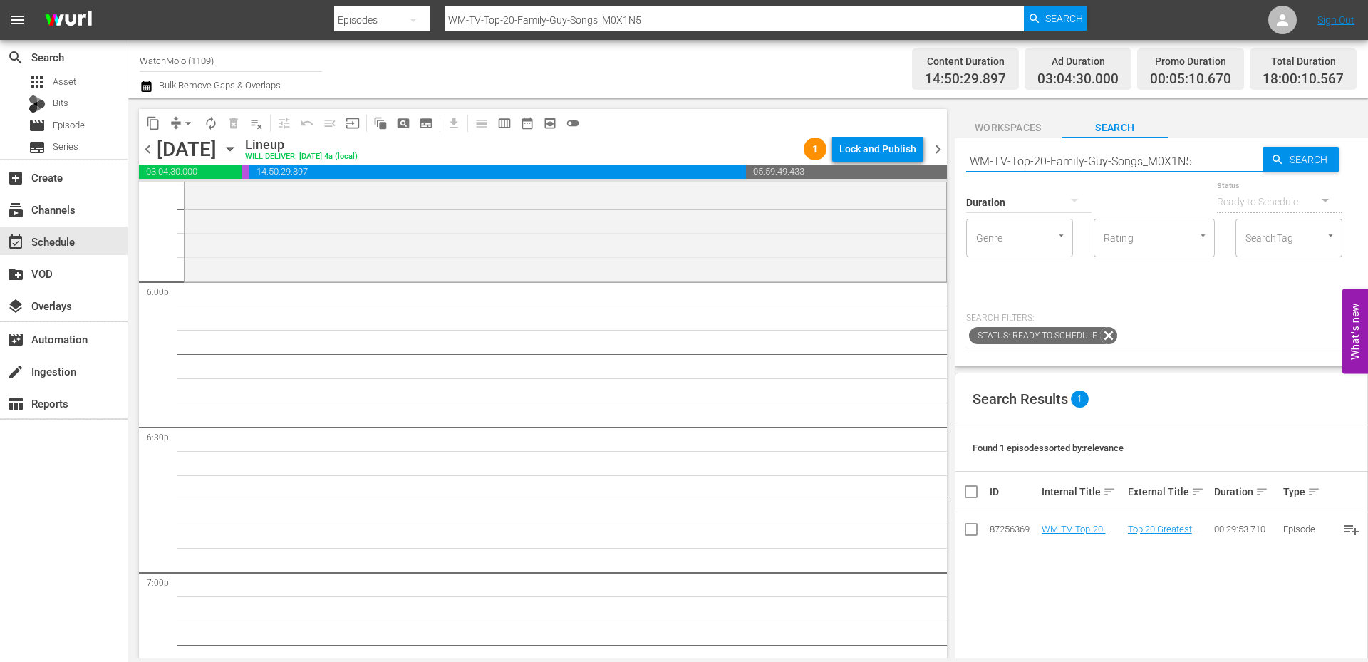
scroll to position [5128, 0]
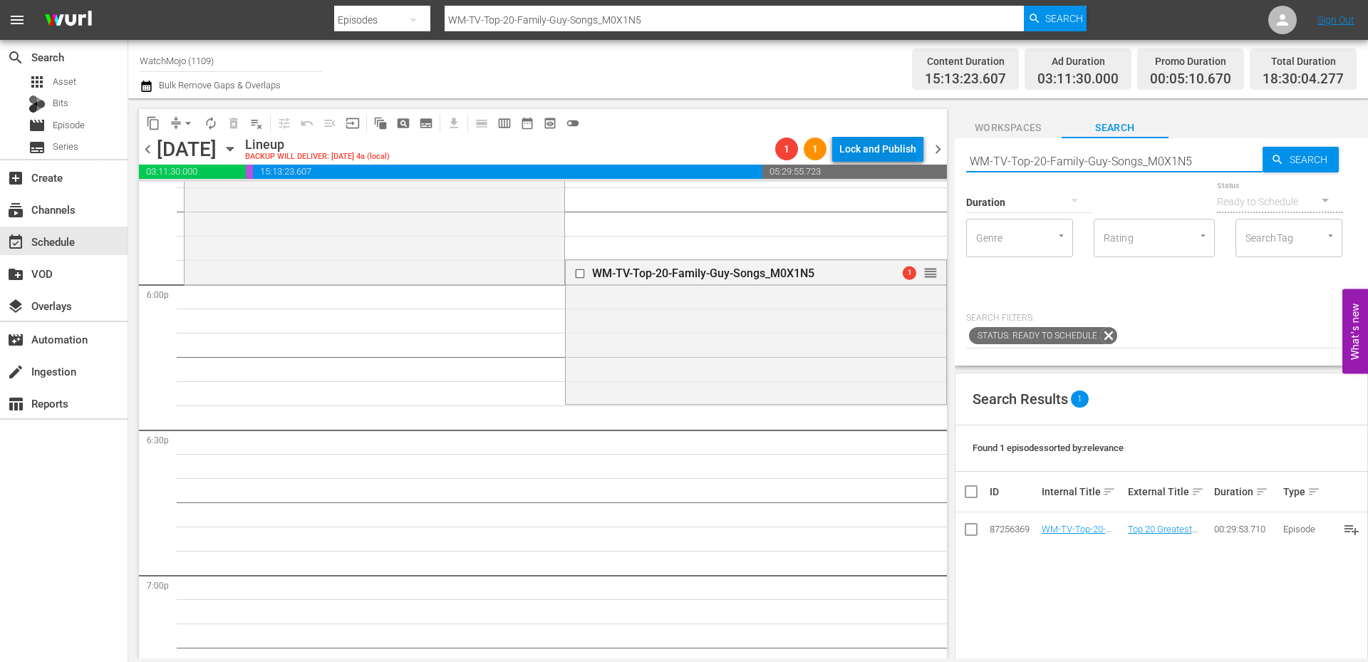
drag, startPoint x: 1210, startPoint y: 165, endPoint x: 879, endPoint y: 143, distance: 331.9
click at [875, 143] on div "content_copy compress arrow_drop_down autorenew_outlined delete_forever_outline…" at bounding box center [747, 378] width 1239 height 560
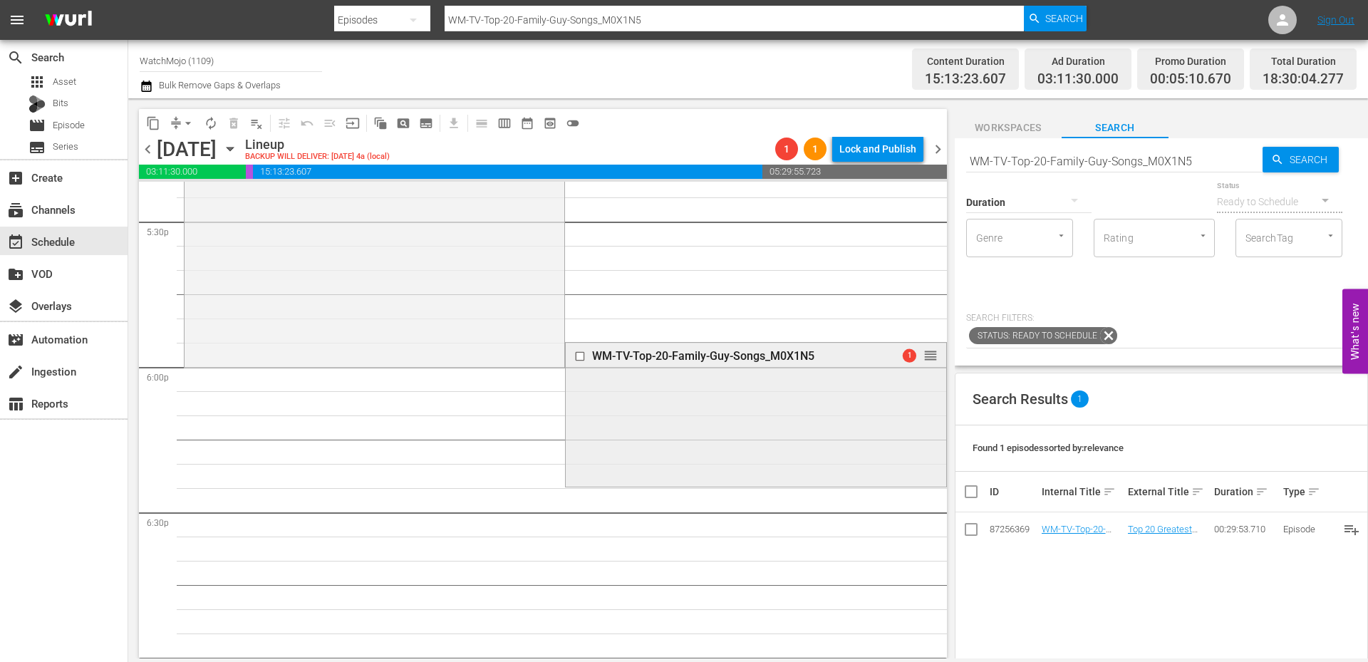
scroll to position [5081, 0]
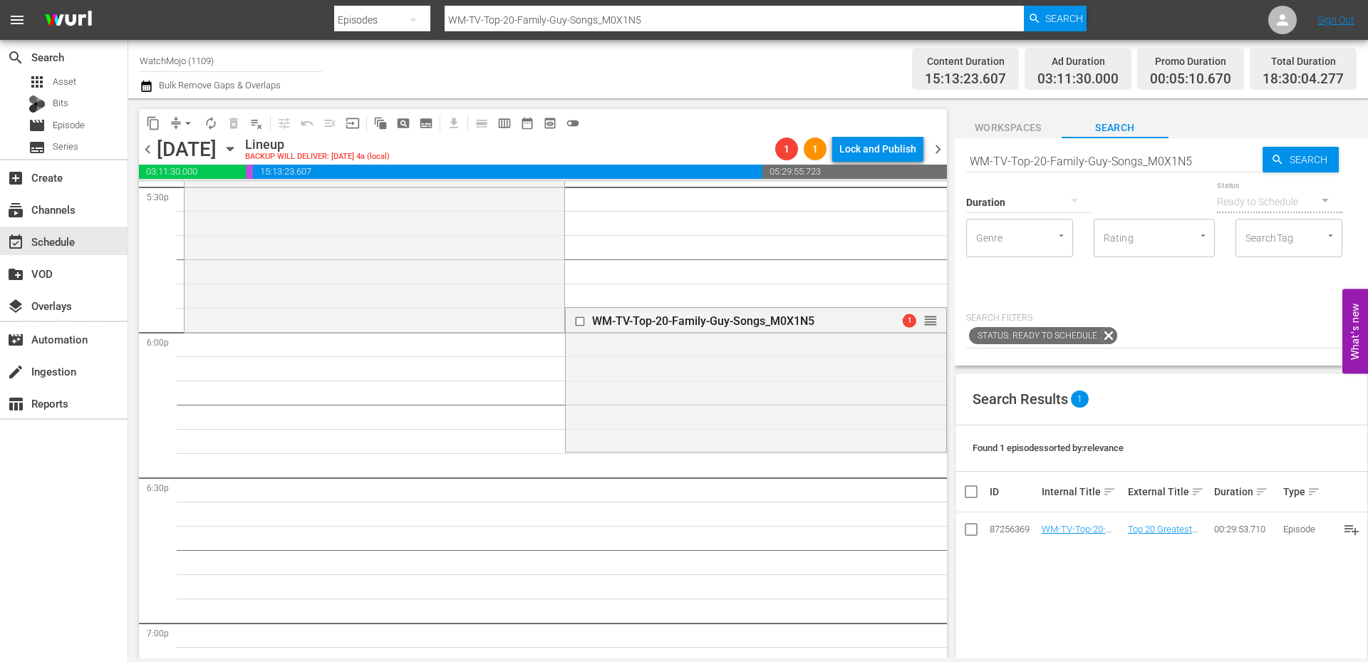
click at [1207, 167] on input "WM-TV-Top-20-Family-Guy-Songs_M0X1N5" at bounding box center [1114, 161] width 296 height 34
drag, startPoint x: 1207, startPoint y: 167, endPoint x: 950, endPoint y: 145, distance: 257.4
click at [945, 145] on div "content_copy compress arrow_drop_down autorenew_outlined delete_forever_outline…" at bounding box center [747, 378] width 1239 height 560
paste input "Shocking-Moments-in-Family-Guy_A6L8B1"
type input "WM-TV-Top-20-Shocking-Moments-in-Family-Guy_A6L8B1"
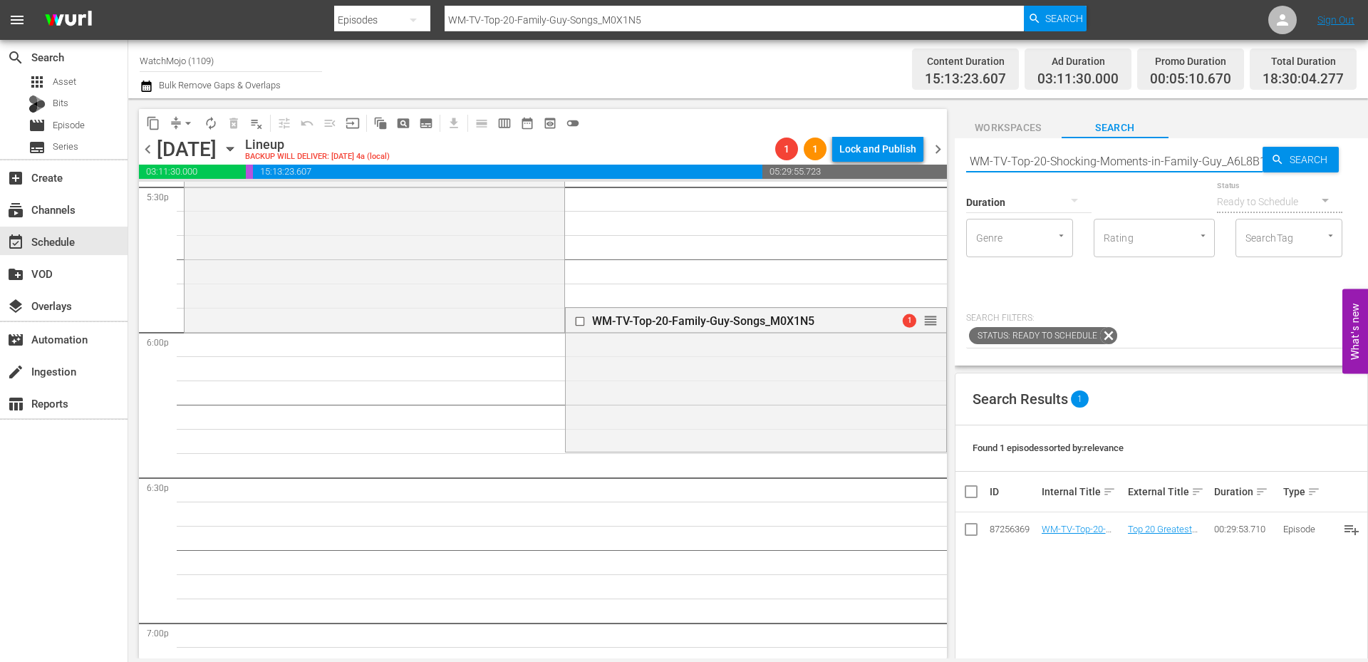
scroll to position [0, 6]
type input "WM-TV-Top-20-Shocking-Moments-in-Family-Guy_A6L8B1"
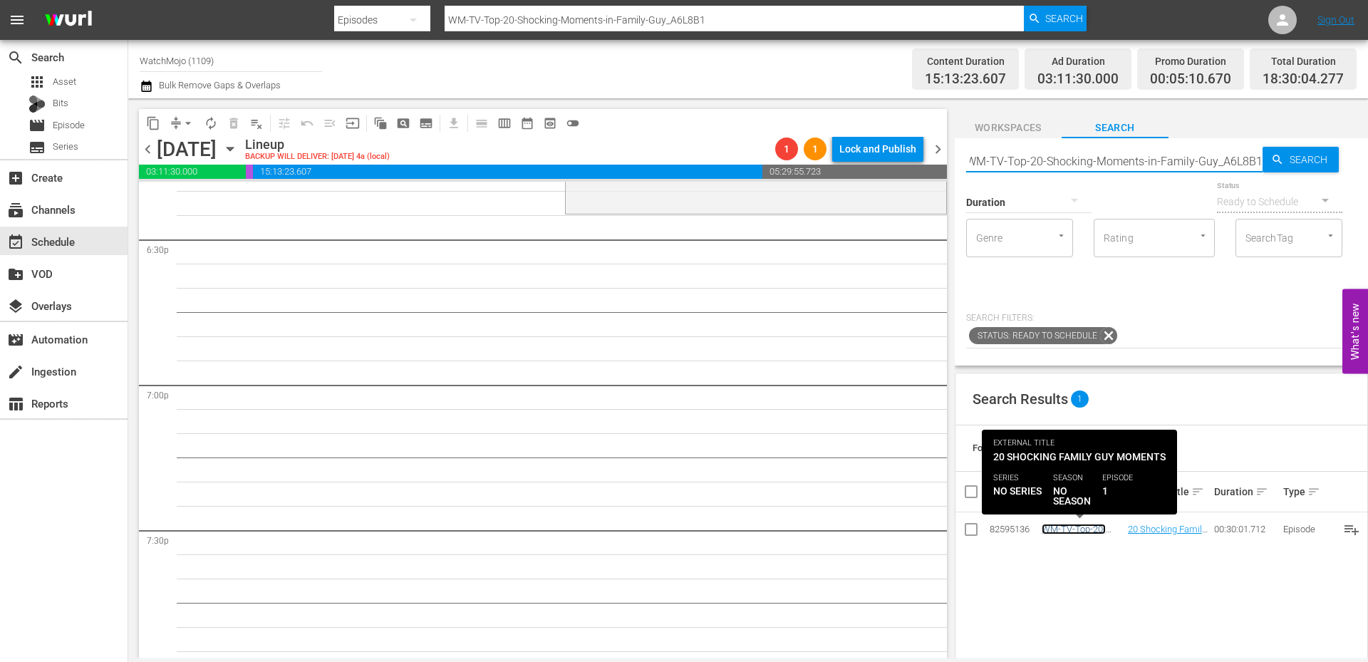
scroll to position [0, 0]
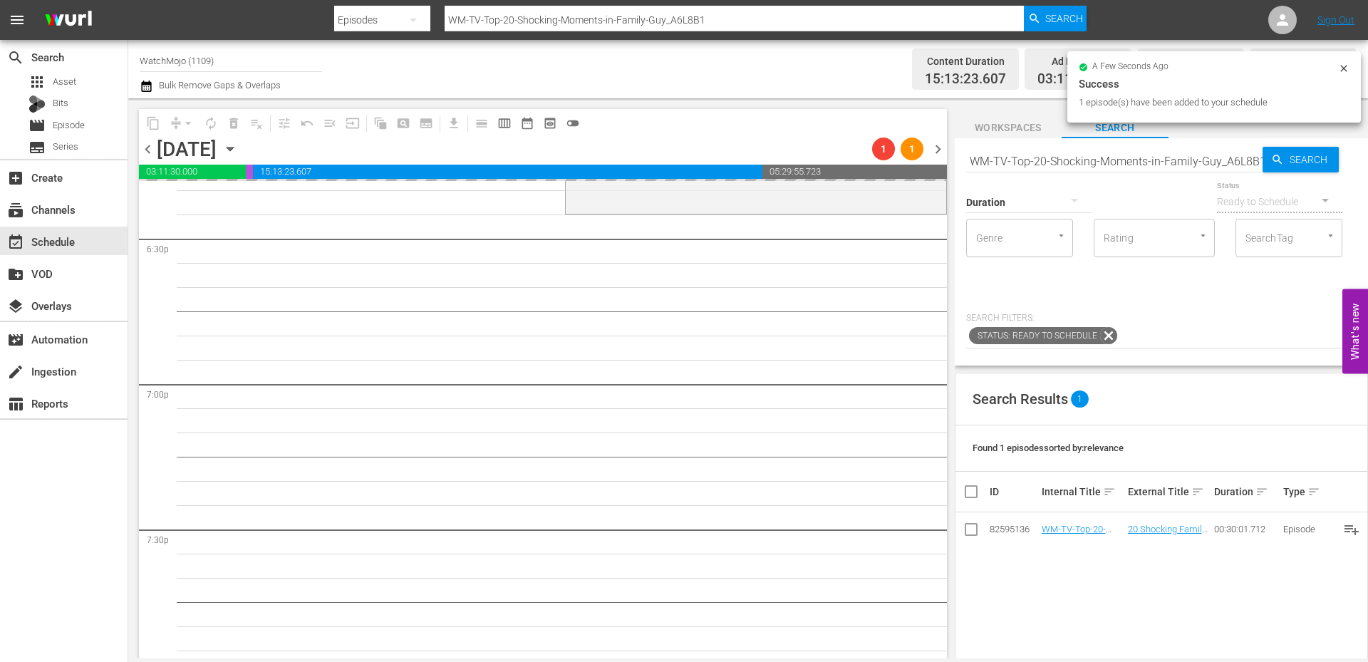
click at [1194, 166] on input "WM-TV-Top-20-Shocking-Moments-in-Family-Guy_A6L8B1" at bounding box center [1114, 161] width 296 height 34
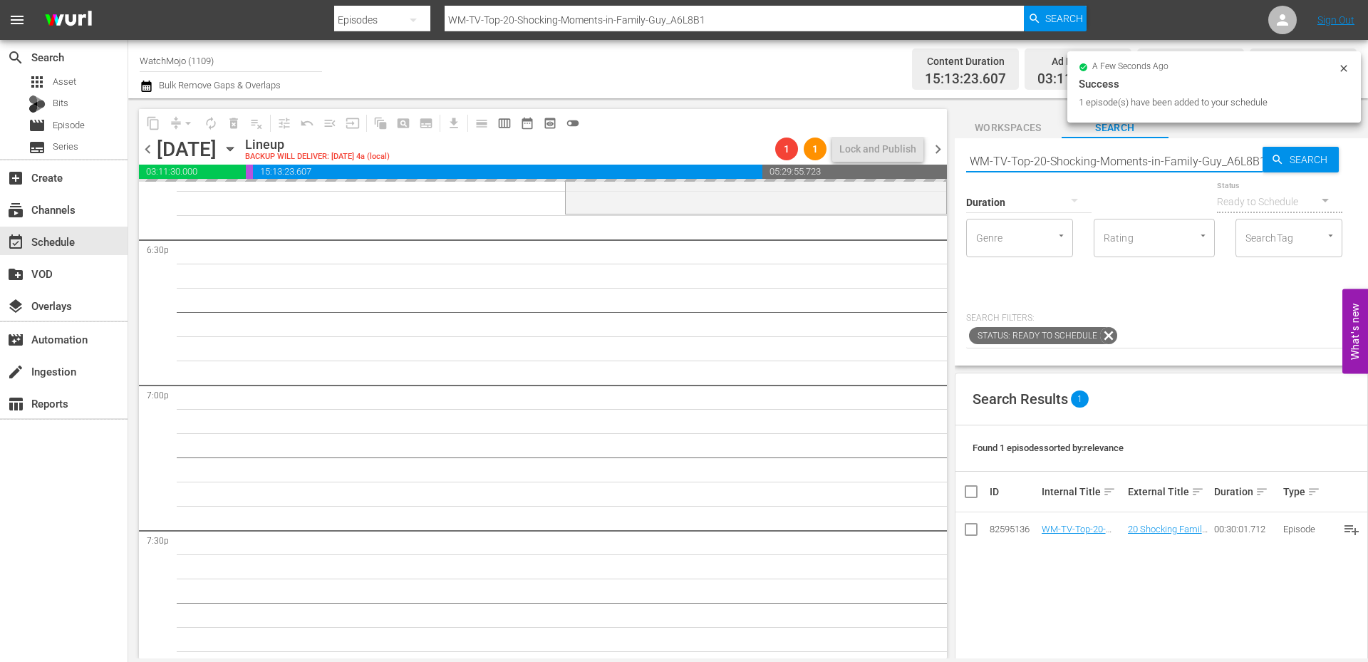
paste input "Film-Top-20-Underrated-Films-of-the-2010s_M8J2Y4"
type input "WM-Film-Top-20-Underrated-Films-of-the-2010s_M8J2Y4"
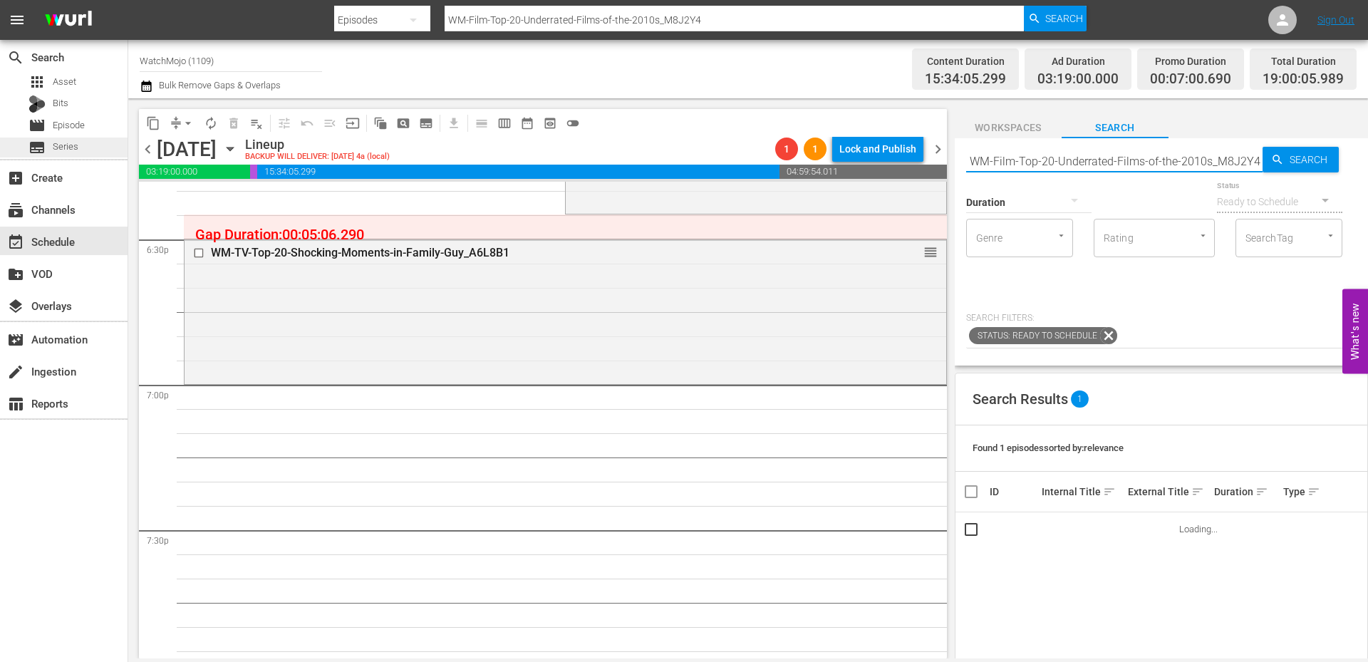
scroll to position [0, 0]
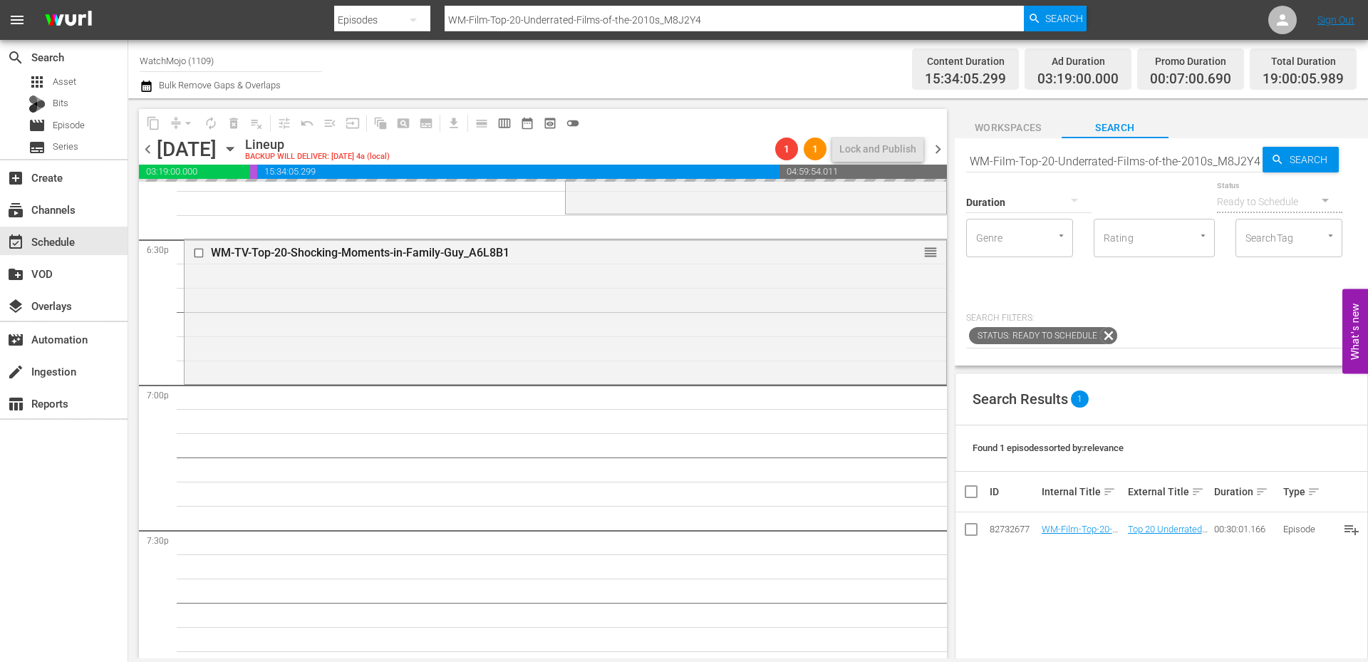
click at [1033, 161] on input "WM-Film-Top-20-Underrated-Films-of-the-2010s_M8J2Y4" at bounding box center [1114, 161] width 296 height 34
paste input "Exact-Moments-When-a-Character-Turns-Evil_R8K4U"
type input "WM-Film-Top-20-Exact-Moments-When-a-Character-Turns-Evil_R8K4U4"
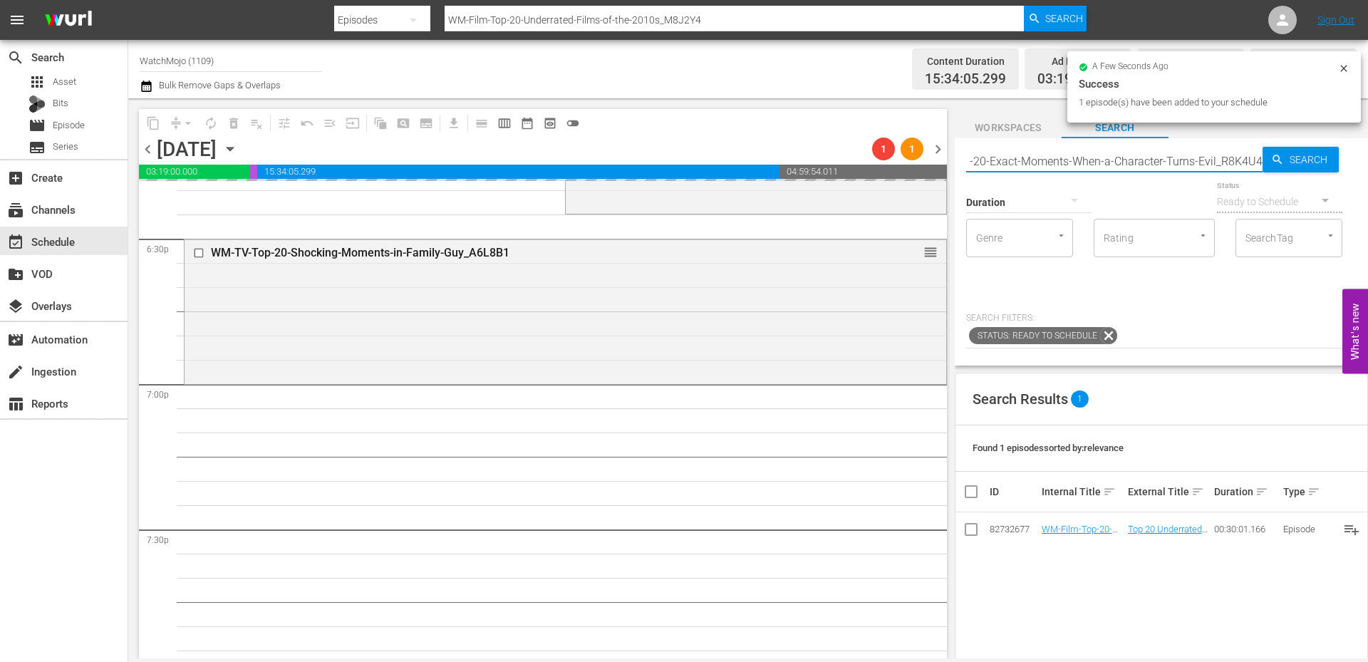
type input "WM-Film-Top-20-Exact-Moments-When-a-Character-Turns-Evil_R8K4U4"
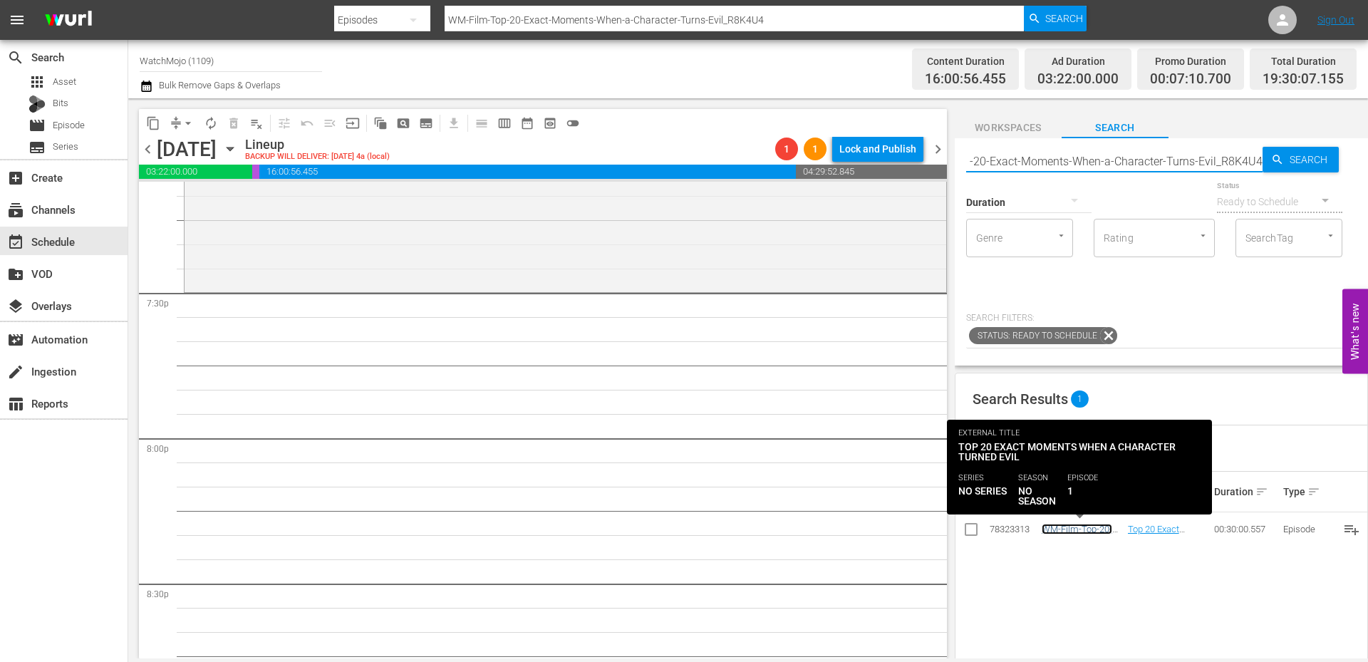
scroll to position [0, 0]
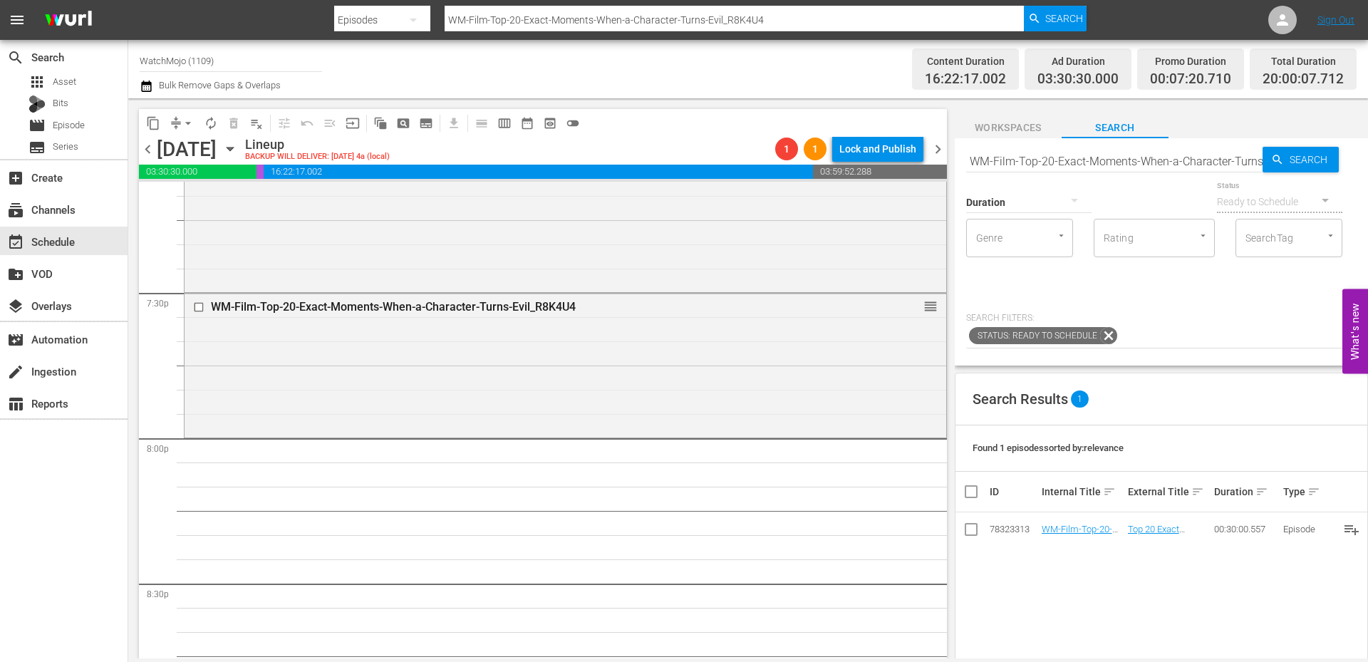
click at [1106, 168] on input "WM-Film-Top-20-Exact-Moments-When-a-Character-Turns-Evil_R8K4U4" at bounding box center [1114, 161] width 296 height 34
paste input "TV-25-TV-Shows-That-Are-Still-Good-25-Years-Later_M8M1H6"
type input "WM-TV-25-TV-Shows-That-Are-Still-Good-25-Years-Later_M8M1H6"
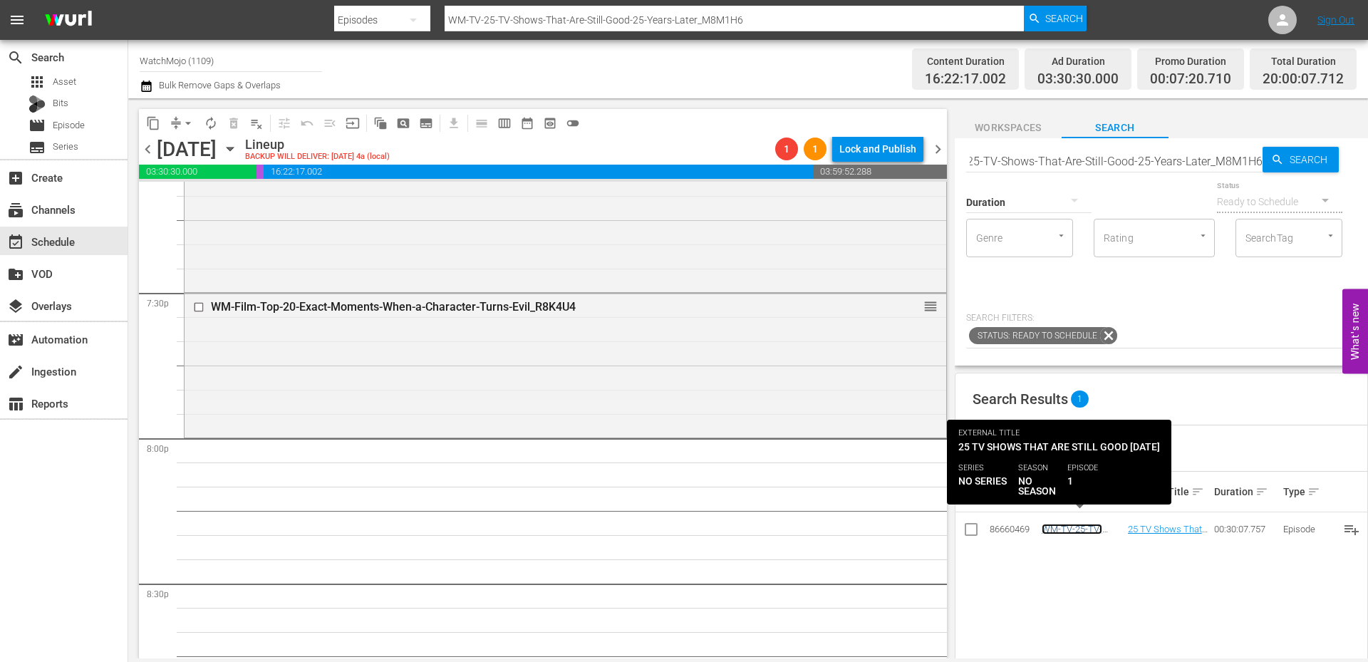
scroll to position [0, 0]
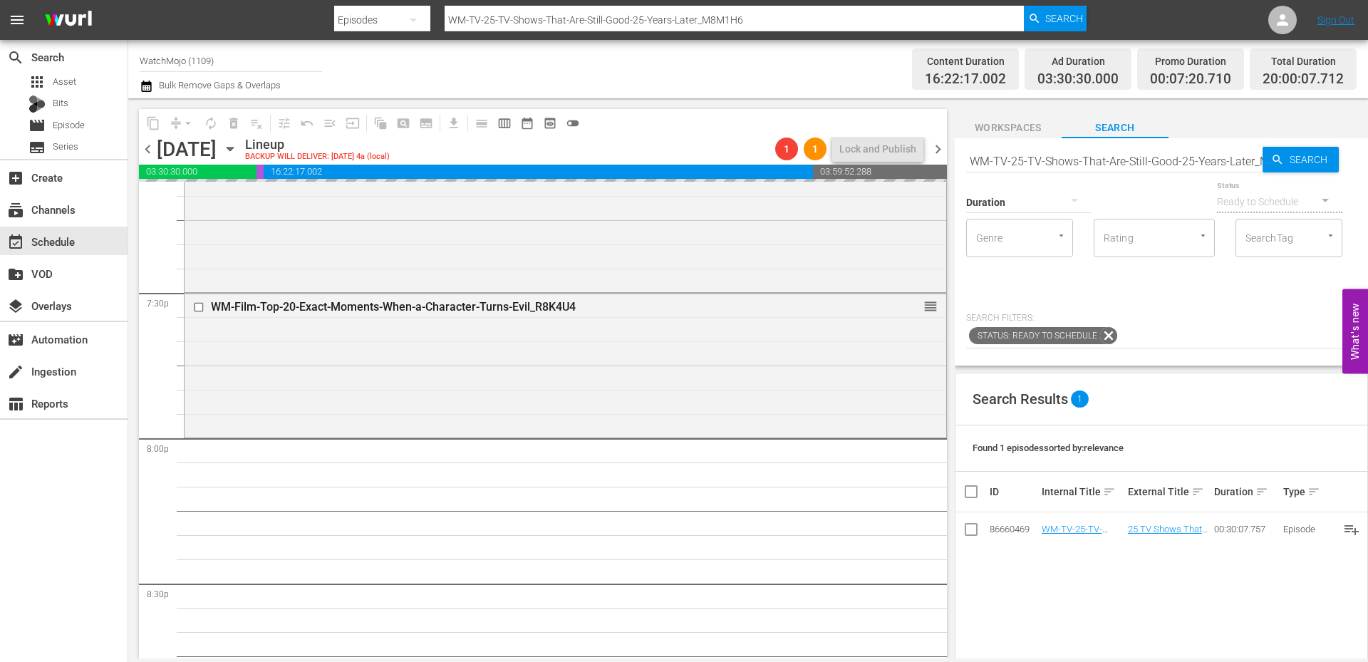
click at [1111, 163] on input "WM-TV-25-TV-Shows-That-Are-Still-Good-25-Years-Later_M8M1H6" at bounding box center [1114, 161] width 296 height 34
paste input "Deep-Dive-The-Last-Of-Us_Dive126_G0C3I"
type input "WM-Deep-Dive-The-Last-Of-Us_Dive126_G0C3I6"
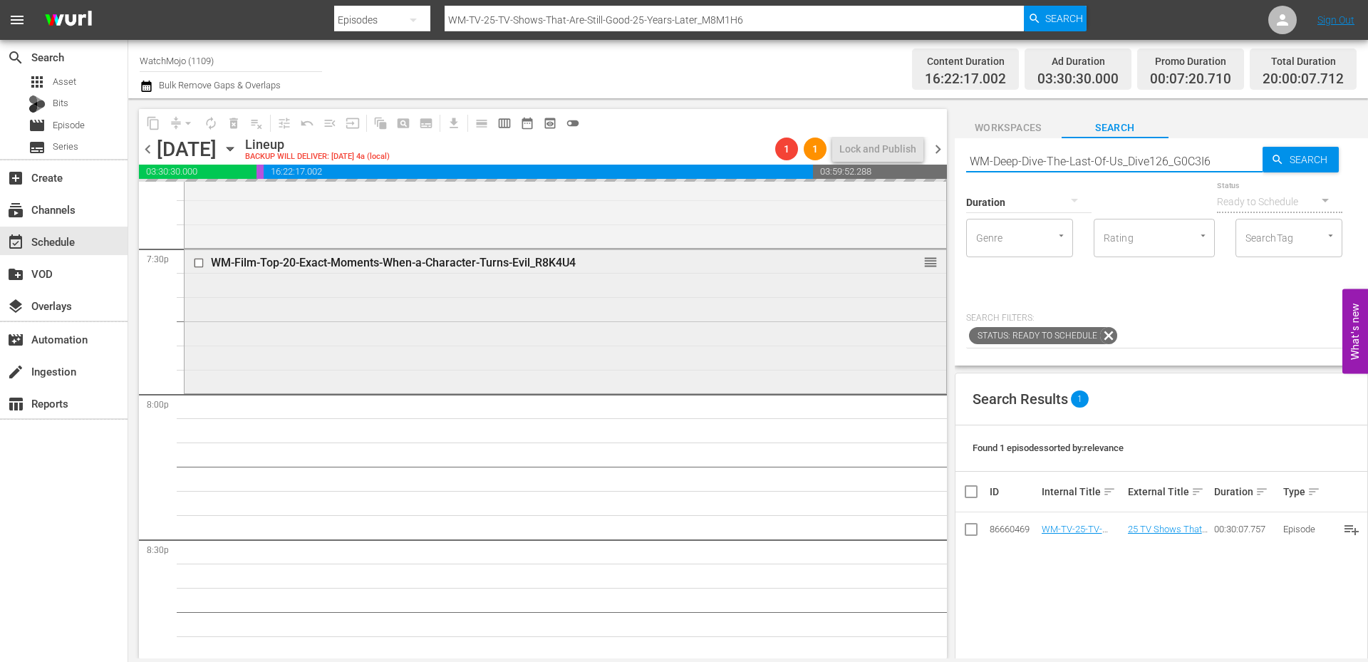
scroll to position [5746, 0]
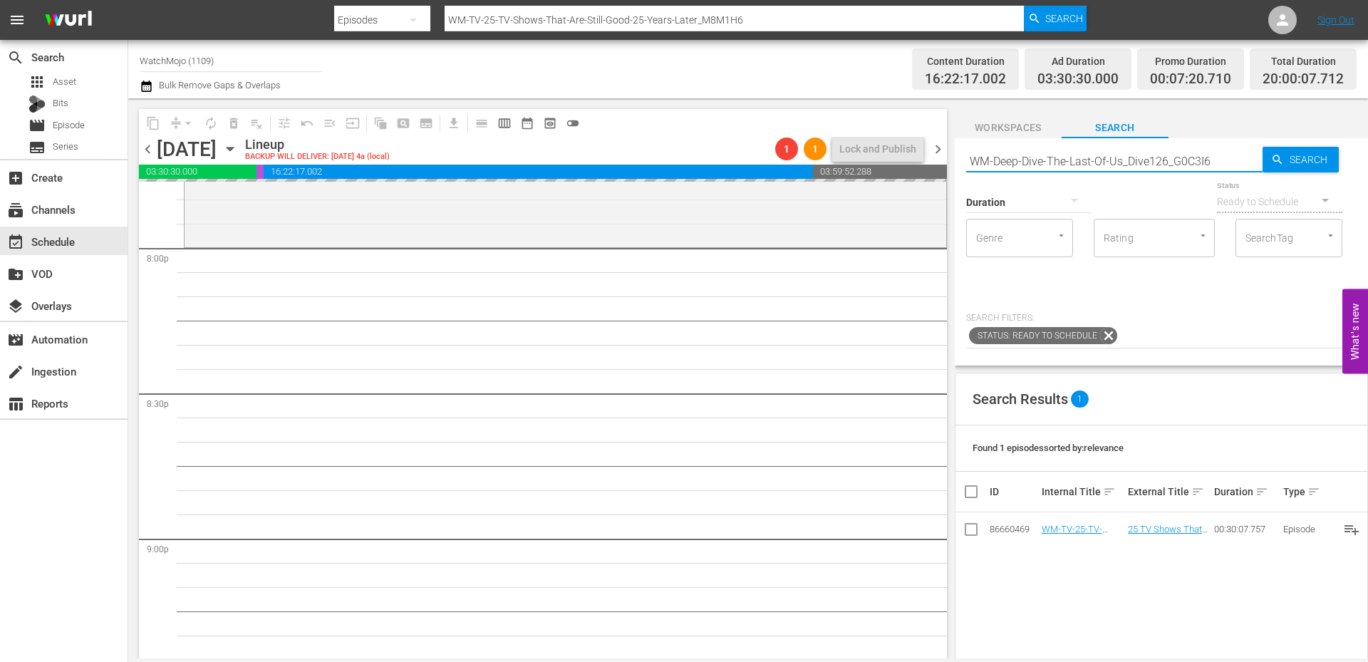
type input "WM-Deep-Dive-The-Last-Of-Us_Dive126_G0C3I6"
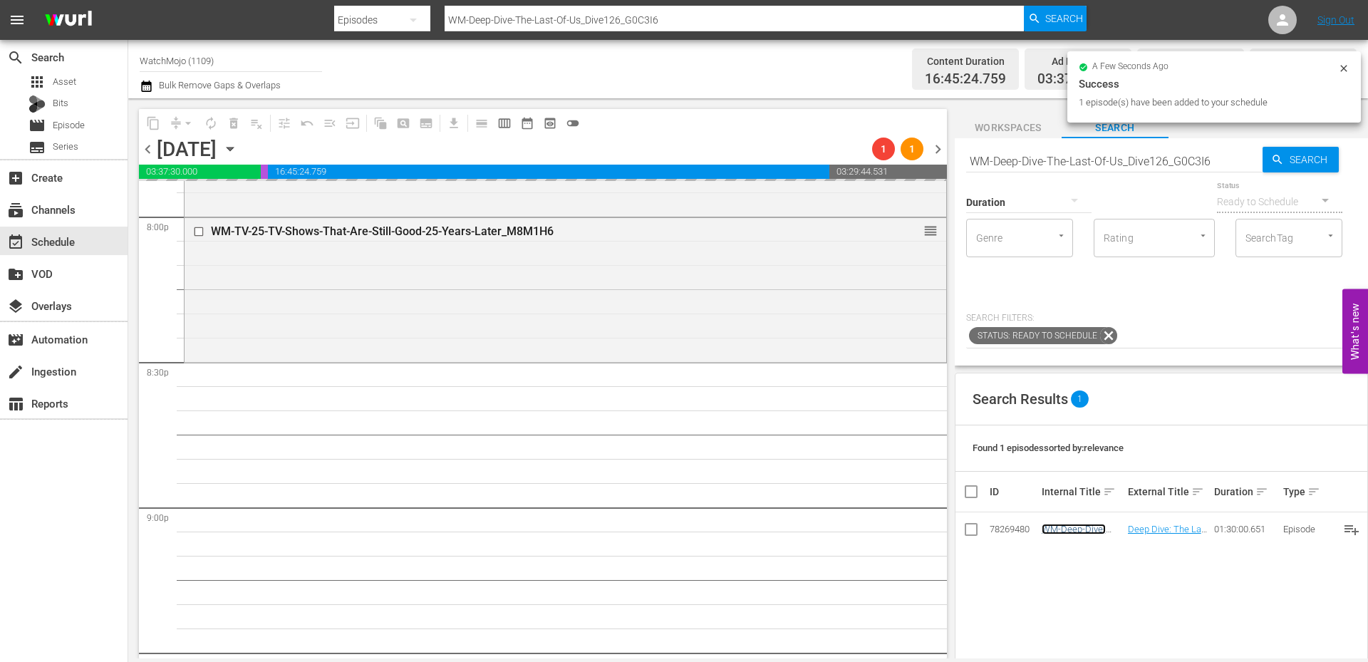
scroll to position [5793, 0]
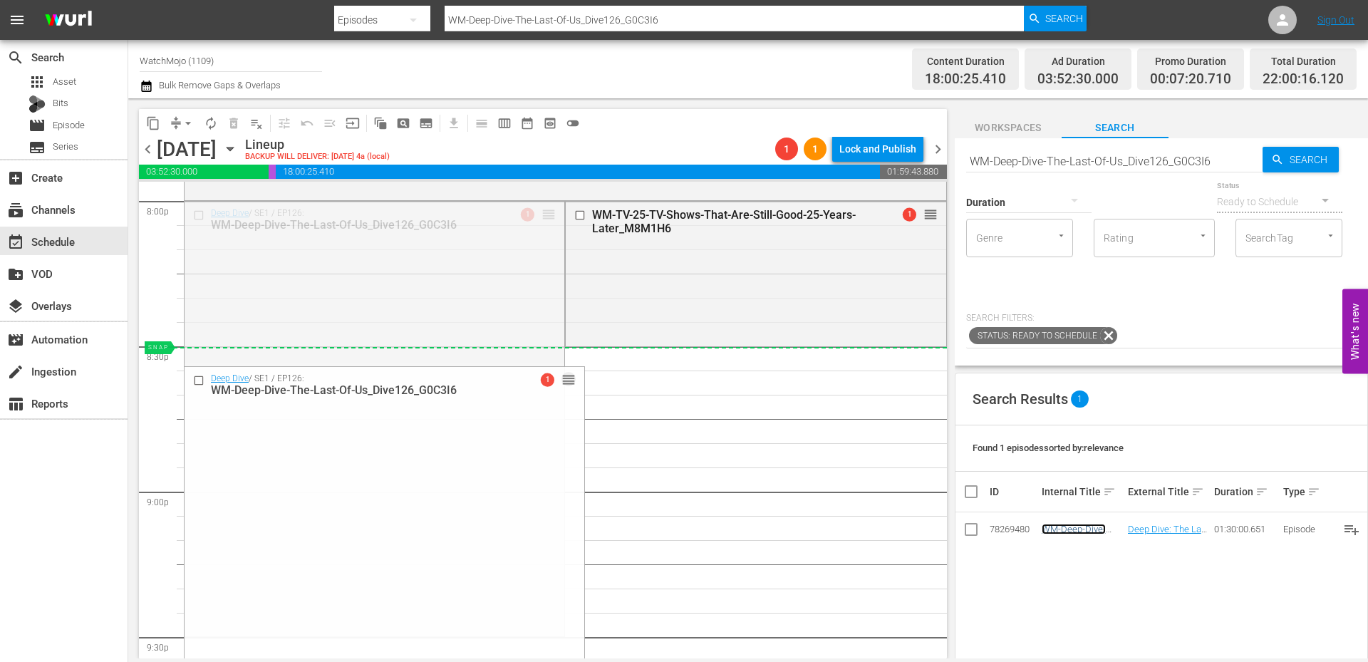
drag, startPoint x: 548, startPoint y: 211, endPoint x: 541, endPoint y: 351, distance: 140.5
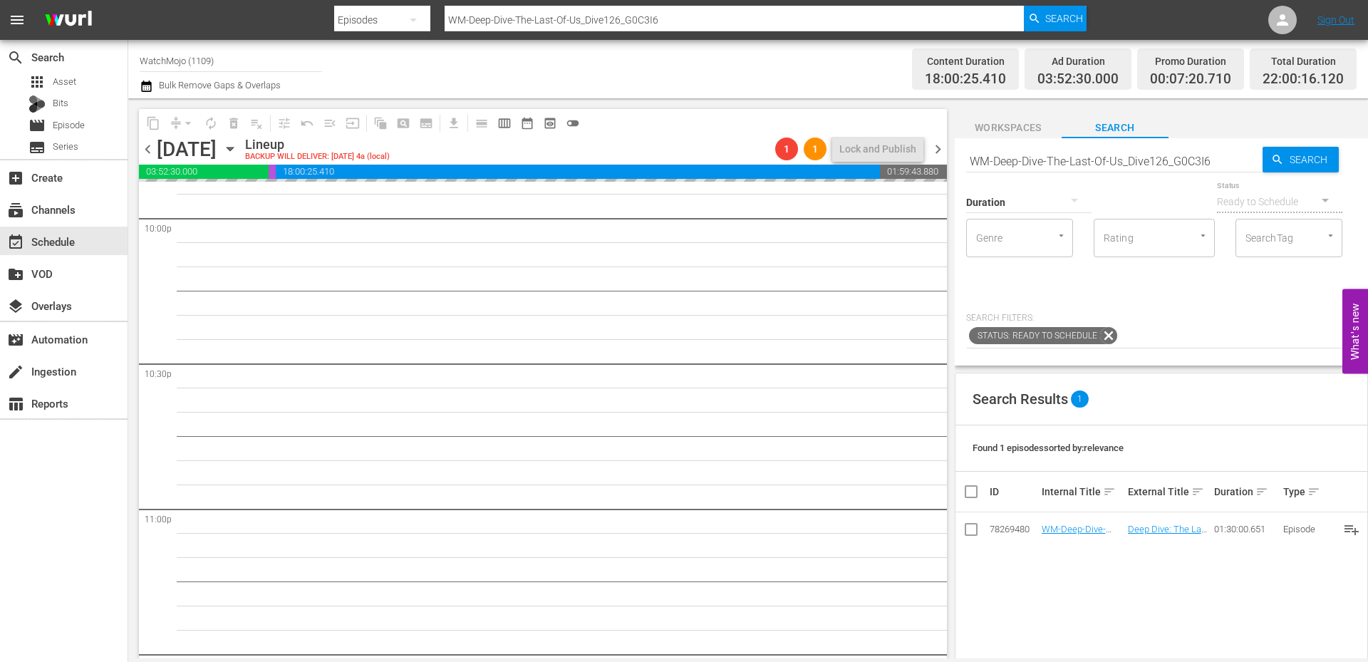
scroll to position [6363, 0]
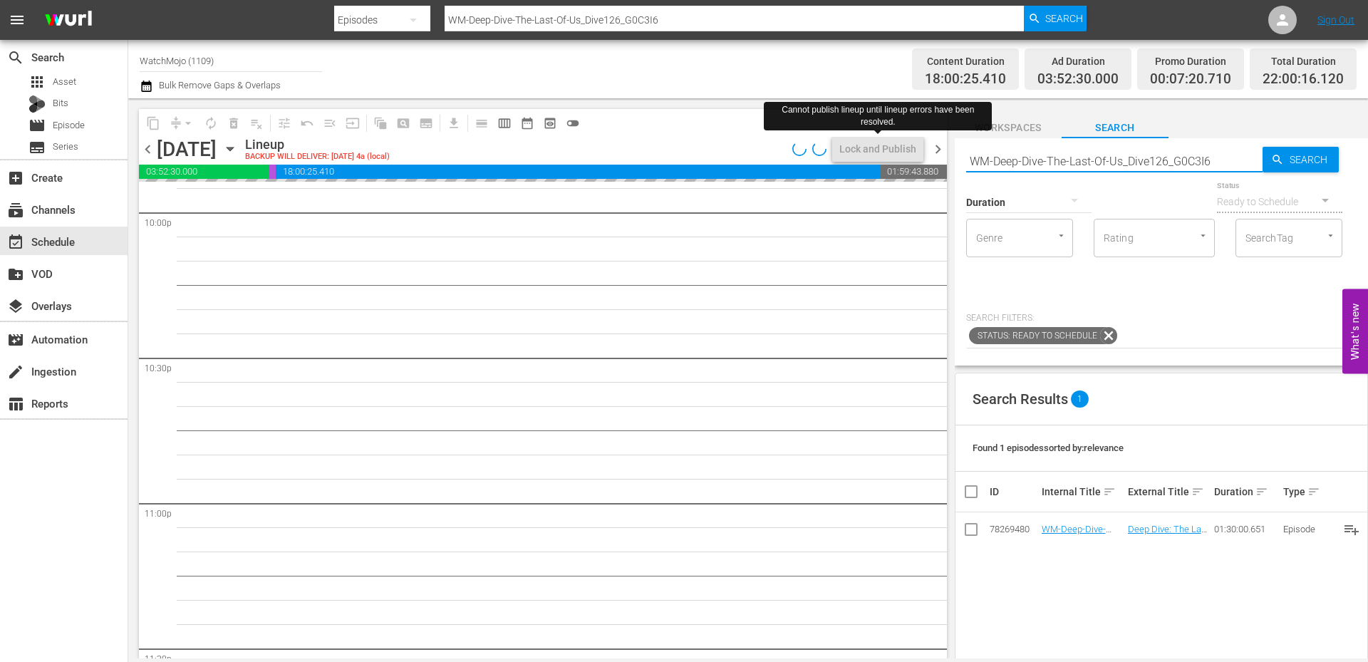
click at [875, 140] on div "content_copy compress arrow_drop_down autorenew_outlined delete_forever_outline…" at bounding box center [747, 378] width 1239 height 560
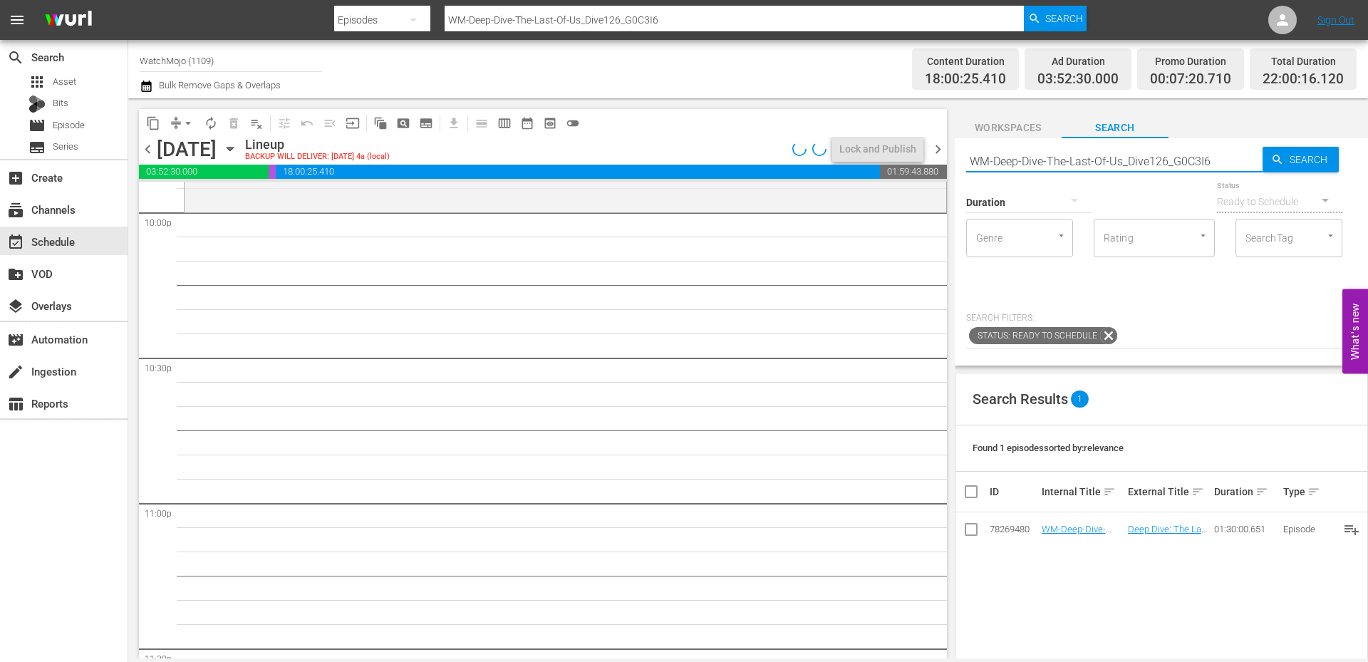
click at [1224, 155] on input "WM-Deep-Dive-The-Last-Of-Us_Dive126_G0C3I6" at bounding box center [1114, 161] width 296 height 34
drag, startPoint x: 1225, startPoint y: 157, endPoint x: 937, endPoint y: 142, distance: 288.9
click at [937, 142] on div "content_copy compress arrow_drop_down autorenew_outlined delete_forever_outline…" at bounding box center [747, 378] width 1239 height 560
type input "Lag-"
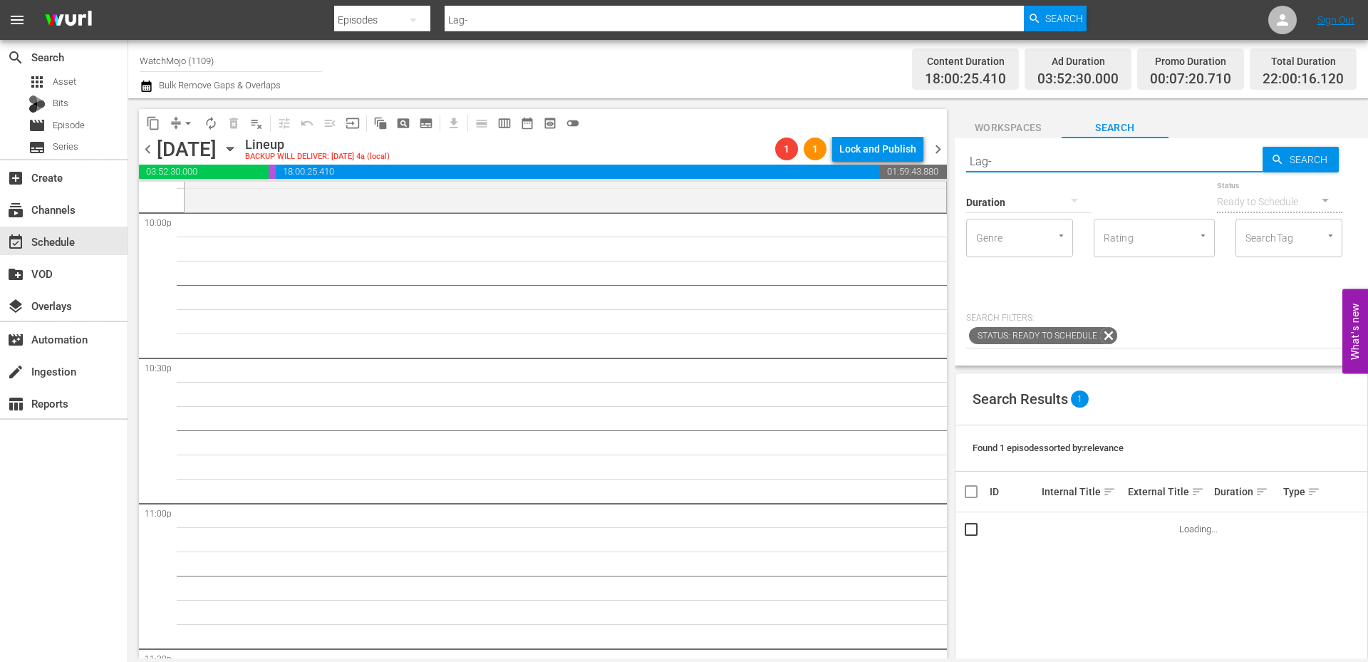
type input "Lag-4"
type input "Lag-43"
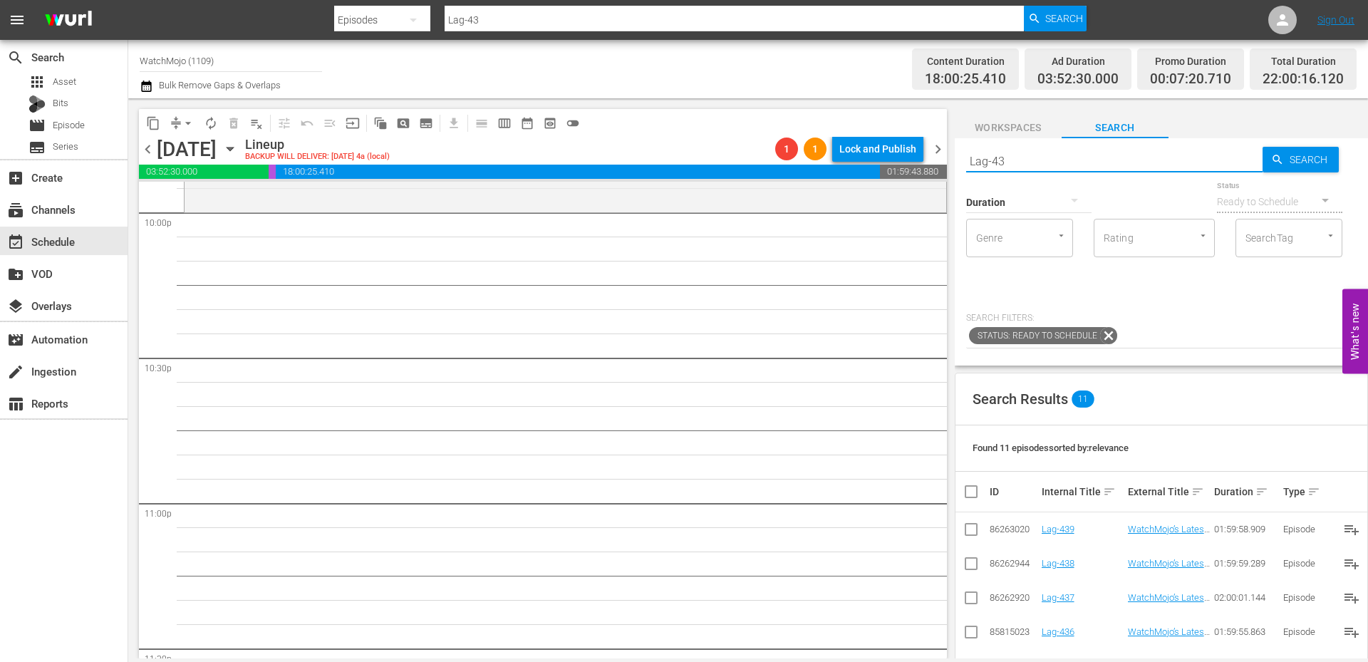
click at [1104, 152] on input "Lag-43" at bounding box center [1114, 161] width 296 height 34
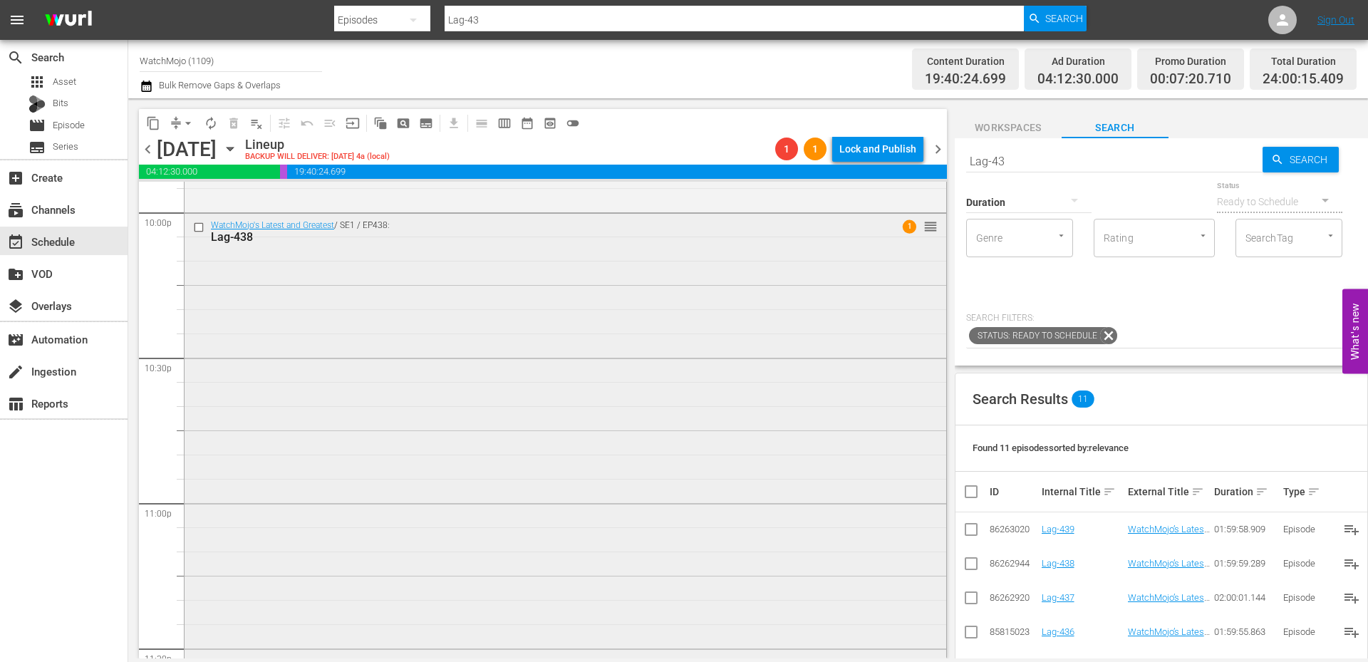
click at [585, 515] on div "WatchMojo's Latest and Greatest / SE1 / EP438: Lag-438 1 reorder" at bounding box center [564, 502] width 761 height 577
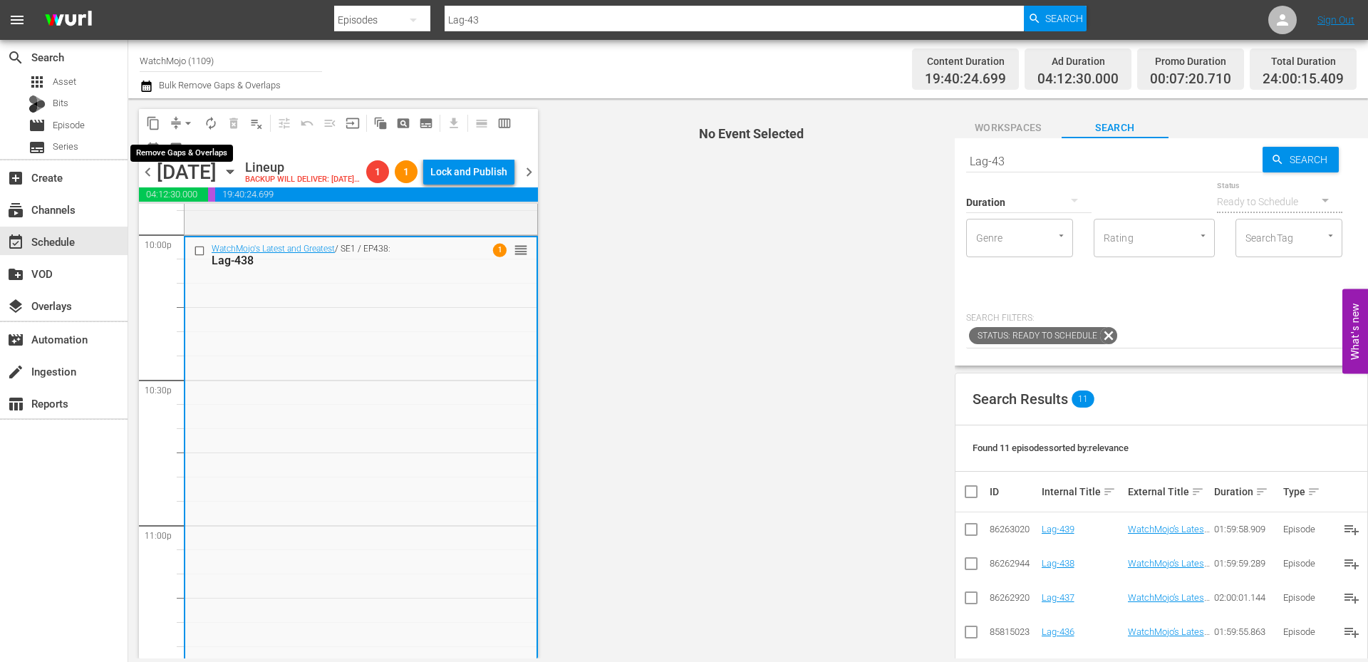
click at [185, 120] on span "arrow_drop_down" at bounding box center [188, 123] width 14 height 14
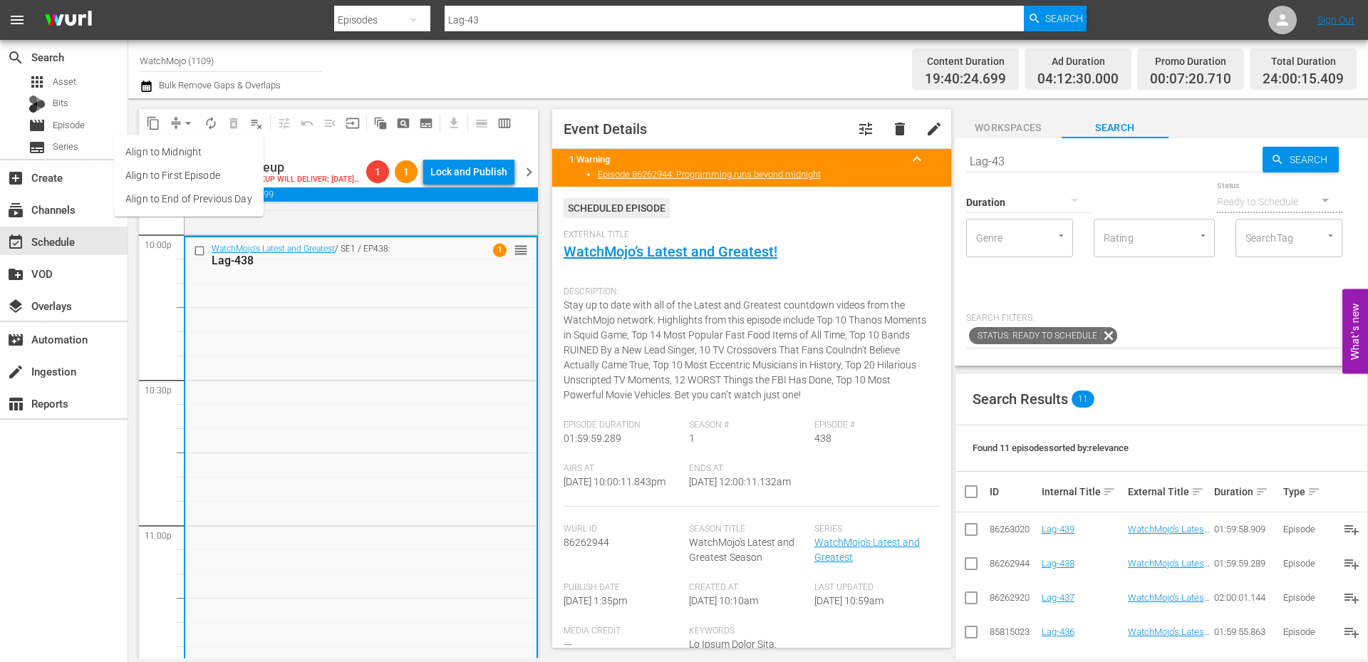
click at [185, 152] on li "Align to Midnight" at bounding box center [189, 152] width 150 height 24
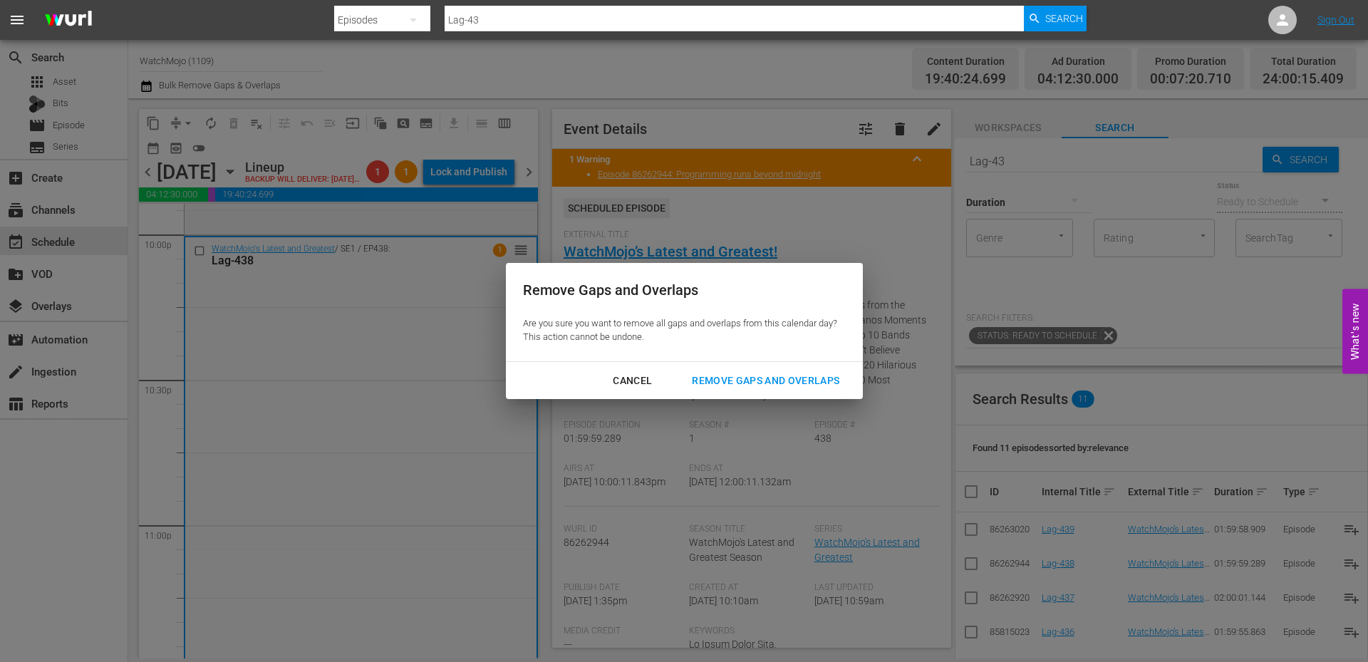
click at [761, 387] on div "Remove Gaps and Overlaps" at bounding box center [765, 381] width 170 height 18
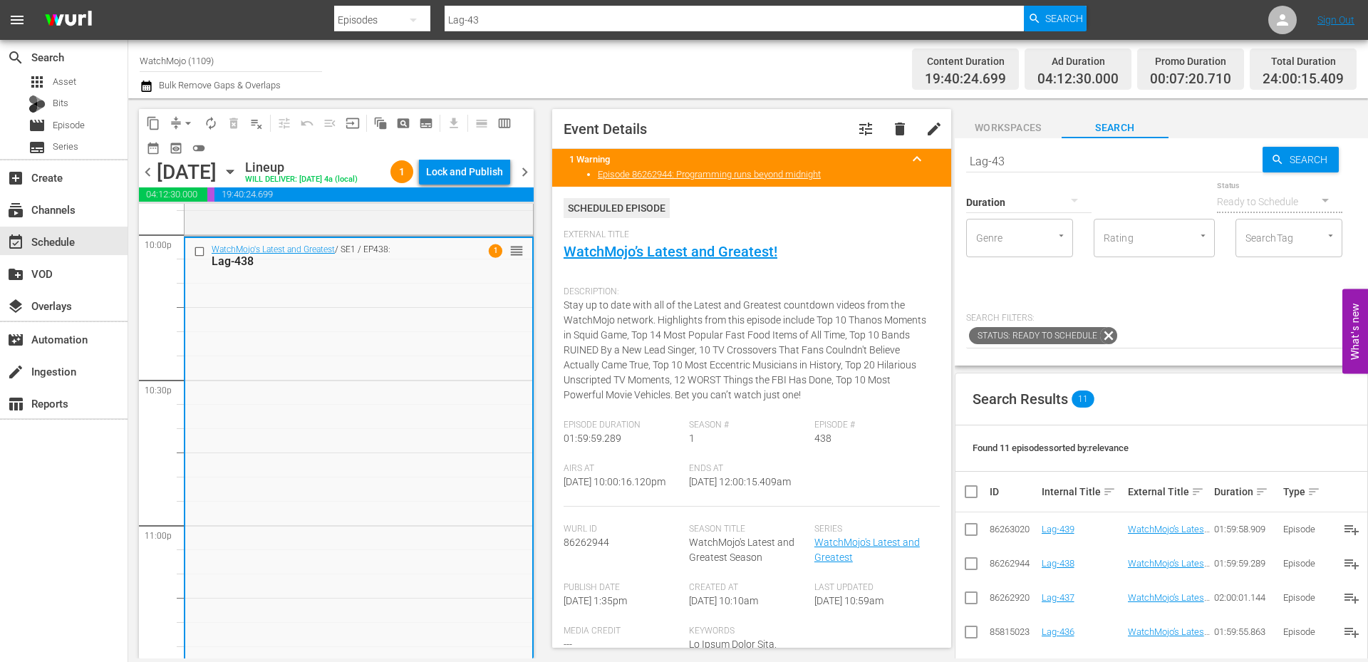
click at [552, 70] on div "Channel Title WatchMojo (1109) Bulk Remove Gaps & Overlaps" at bounding box center [472, 68] width 664 height 51
click at [529, 170] on span "chevron_right" at bounding box center [525, 172] width 18 height 18
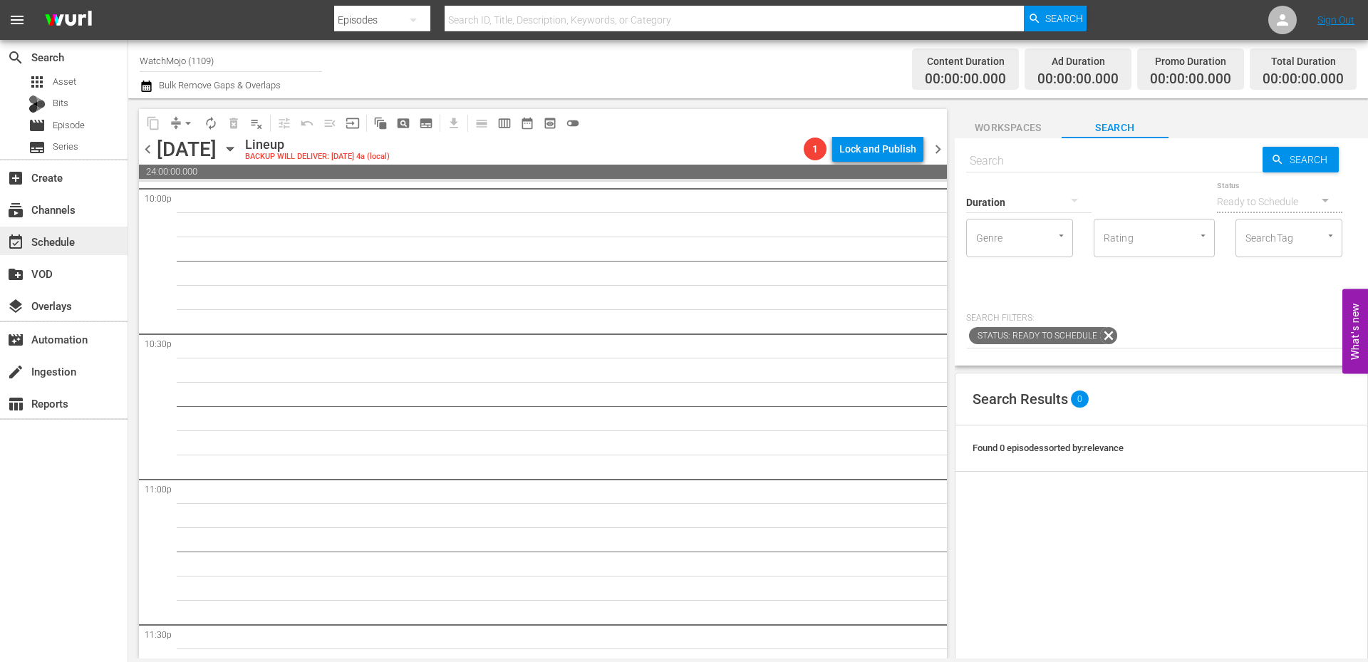
scroll to position [6363, 0]
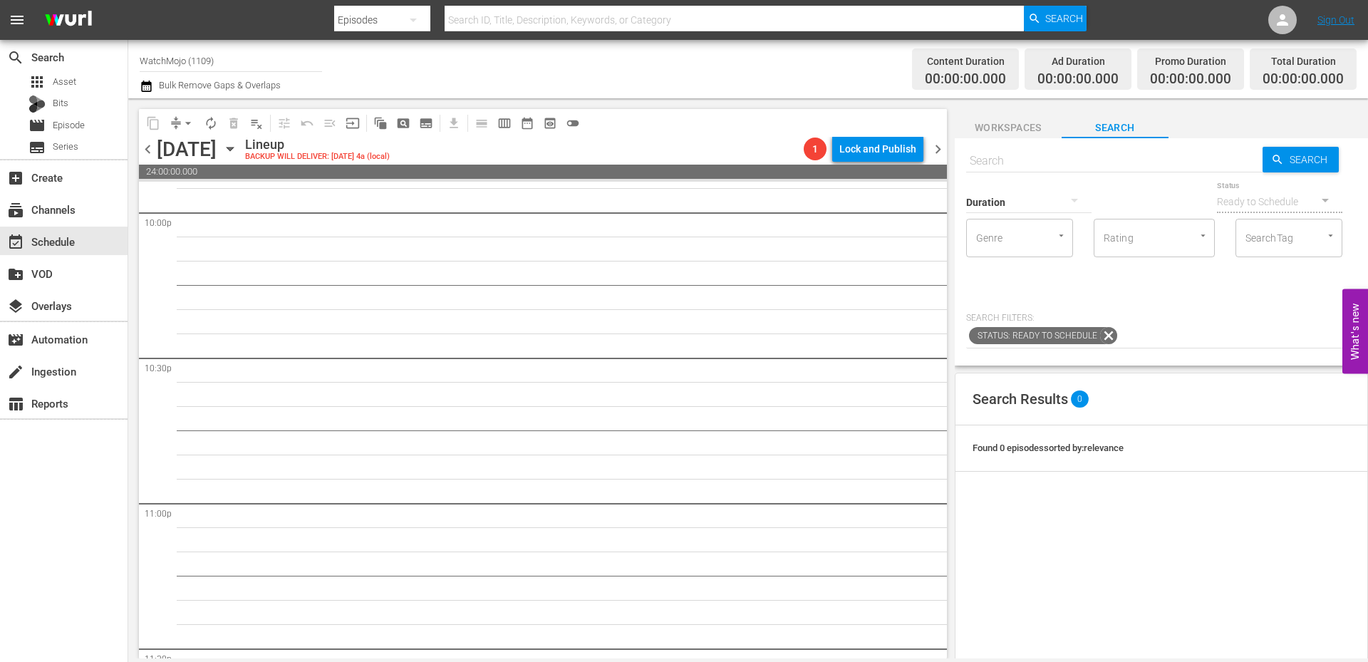
click at [1036, 165] on input "text" at bounding box center [1114, 161] width 296 height 34
paste input "Lag-440"
type input "Lag-440"
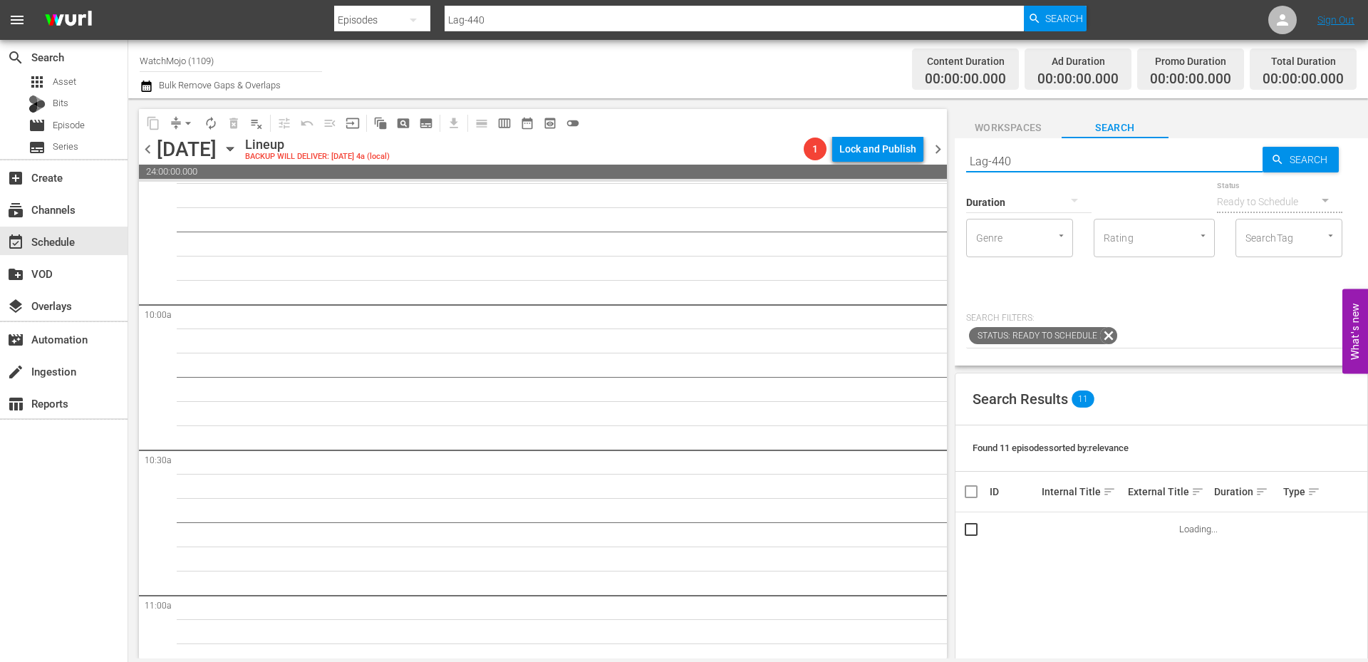
scroll to position [0, 0]
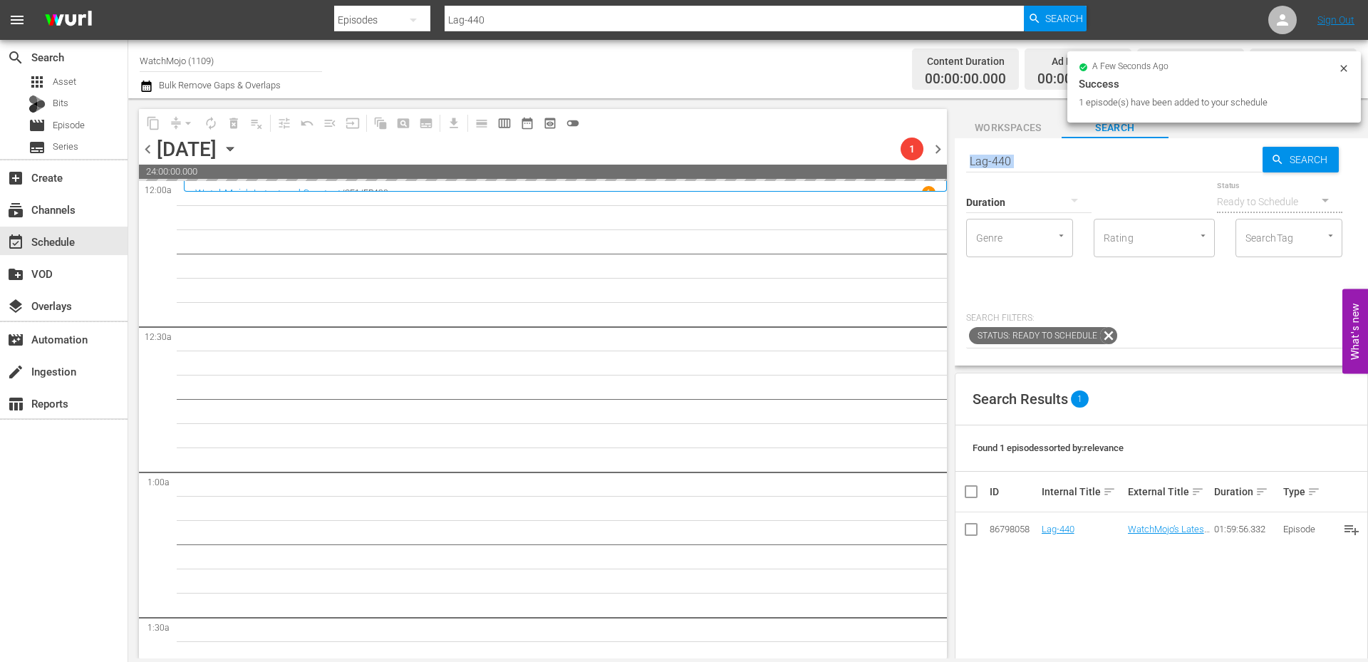
click at [1014, 163] on div "Search Lag-440 Search Duration Status Ready to Schedule Genre Genre Rating Rati…" at bounding box center [1160, 251] width 413 height 227
drag, startPoint x: 1043, startPoint y: 161, endPoint x: 934, endPoint y: 135, distance: 112.1
click at [931, 135] on div "content_copy compress arrow_drop_down autorenew_outlined delete_forever_outline…" at bounding box center [747, 378] width 1239 height 560
paste input "WM-TV-Top-20-Most-Impressive-Single-Take-Shots-in-TV_X1S9T1"
type input "WM-TV-Top-20-Most-Impressive-Single-Take-Shots-in-TV_X1S9T1"
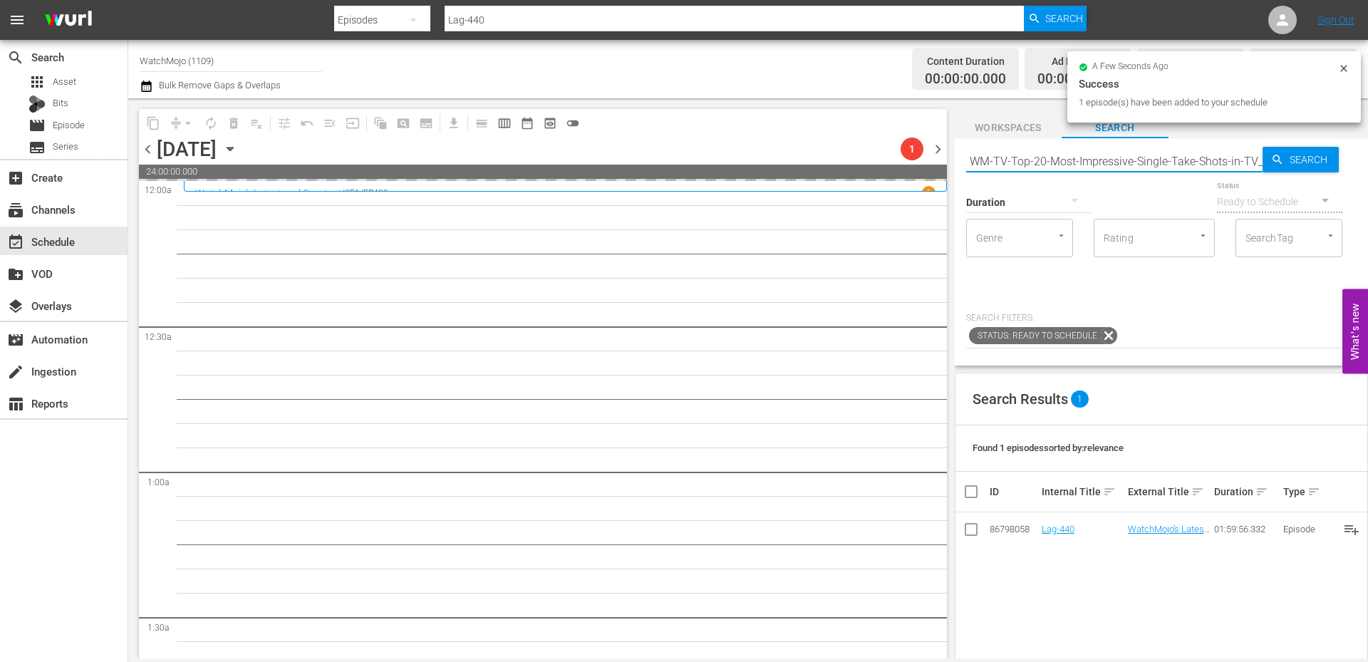
scroll to position [0, 43]
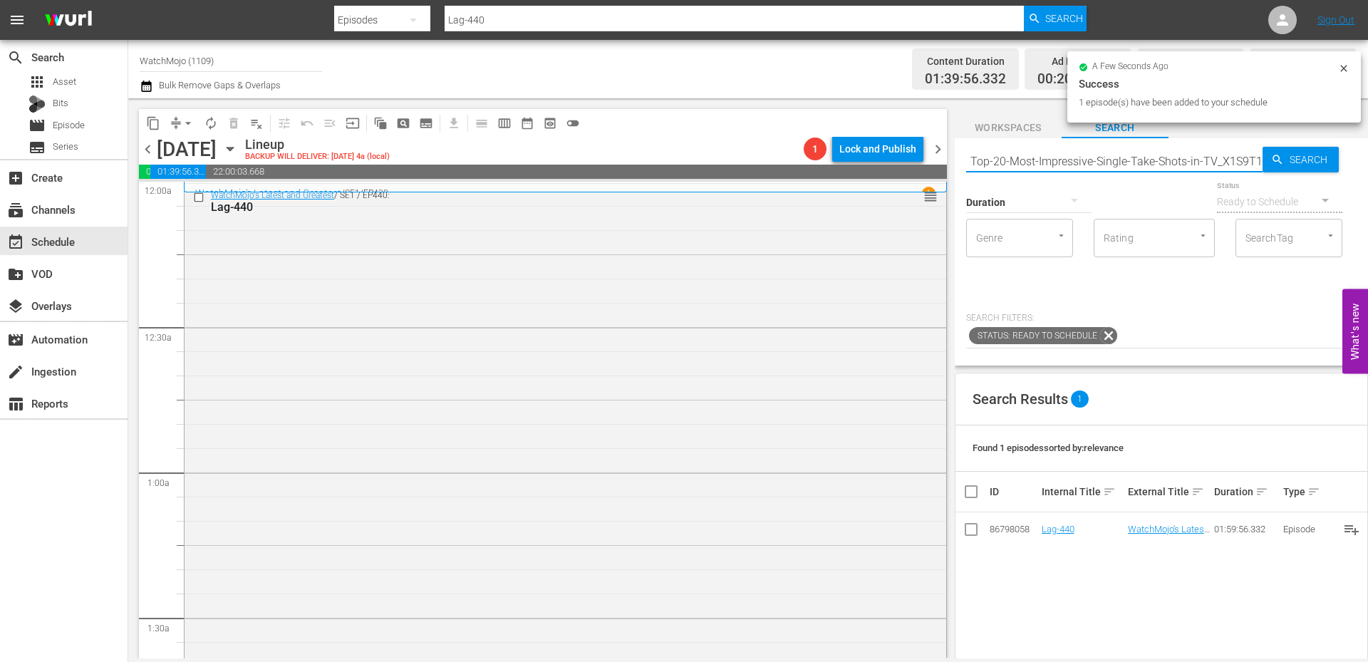
type input "WM-TV-Top-20-Most-Impressive-Single-Take-Shots-in-TV_X1S9T1"
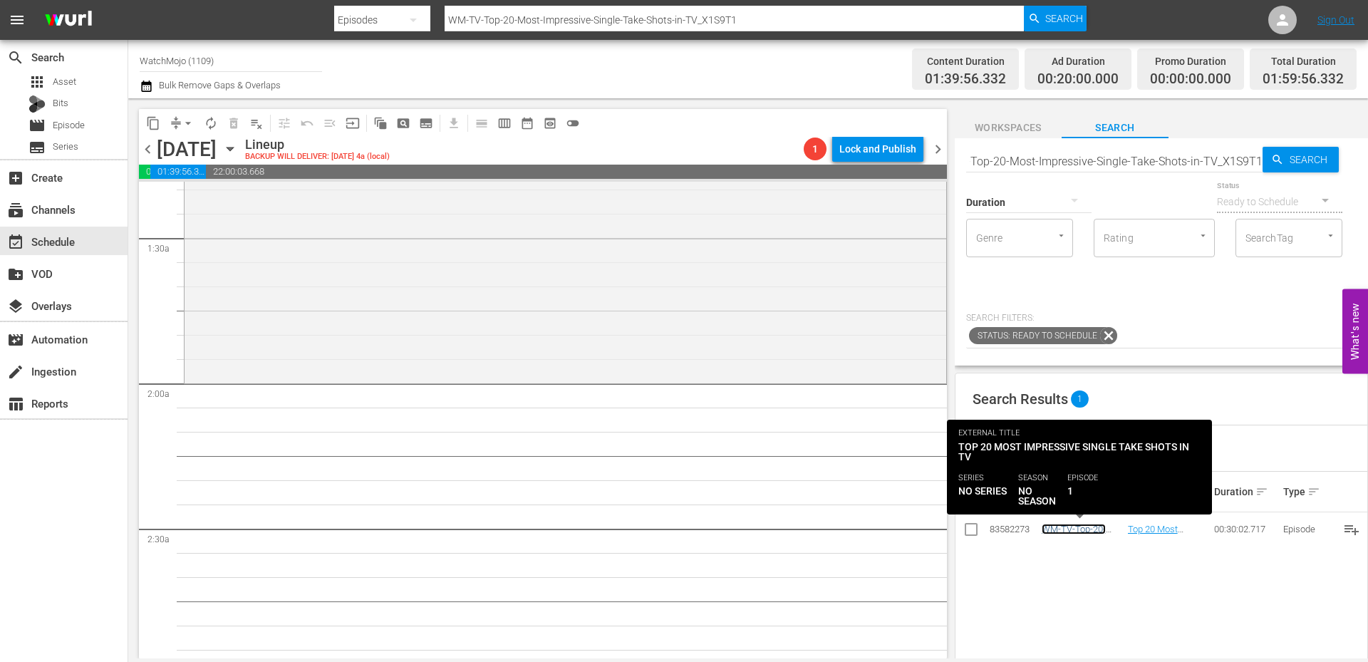
scroll to position [0, 0]
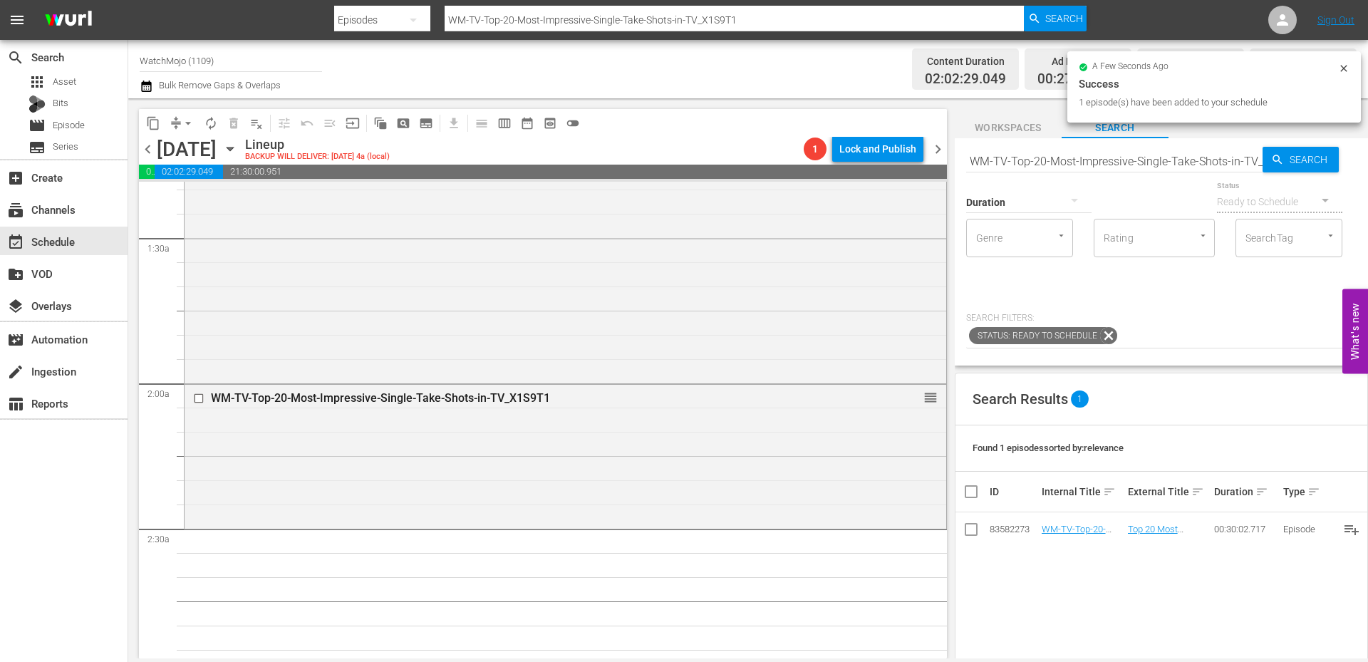
click at [1108, 163] on input "WM-TV-Top-20-Most-Impressive-Single-Take-Shots-in-TV_X1S9T1" at bounding box center [1114, 161] width 296 height 34
paste input "Differences-Between-The-Wheel-of-Time-Book-and-TV-Show_R4M8S8"
type input "WM-TV-Top-20-Differences-Between-The-Wheel-of-Time-Book-and-TV-Show_R4M8S8"
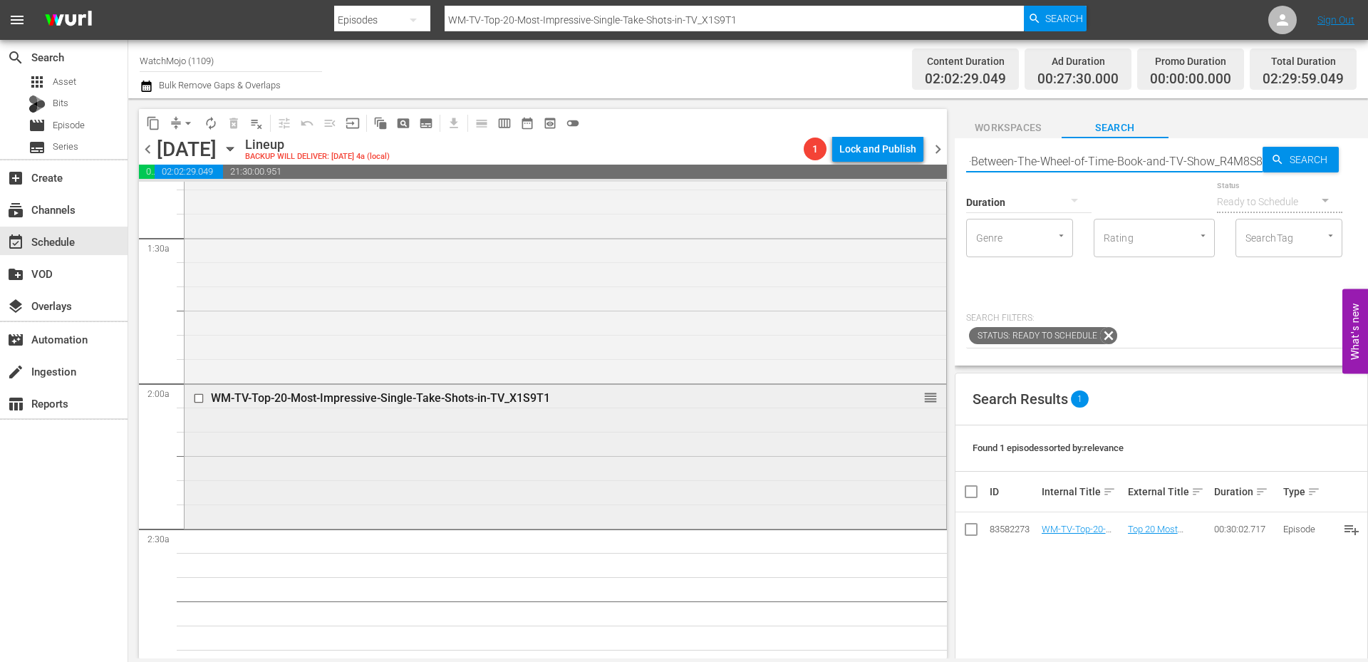
type input "WM-TV-Top-20-Differences-Between-The-Wheel-of-Time-Book-and-TV-Show_R4M8S8"
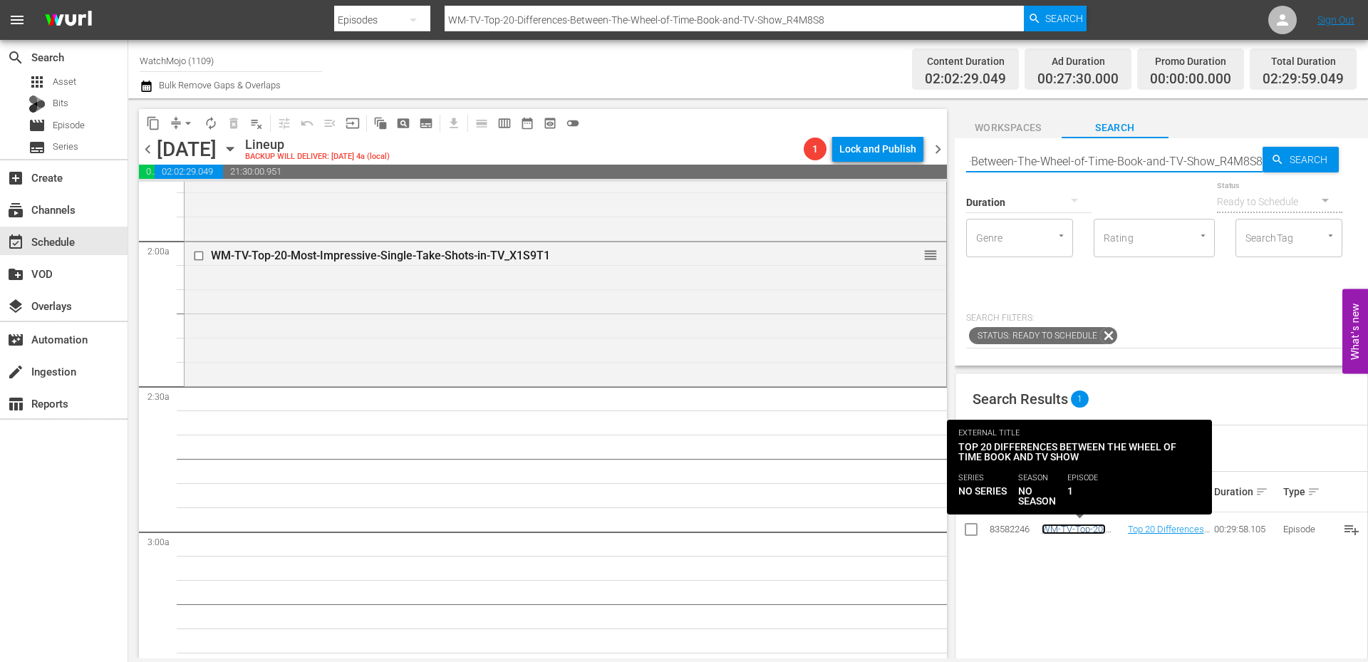
scroll to position [0, 0]
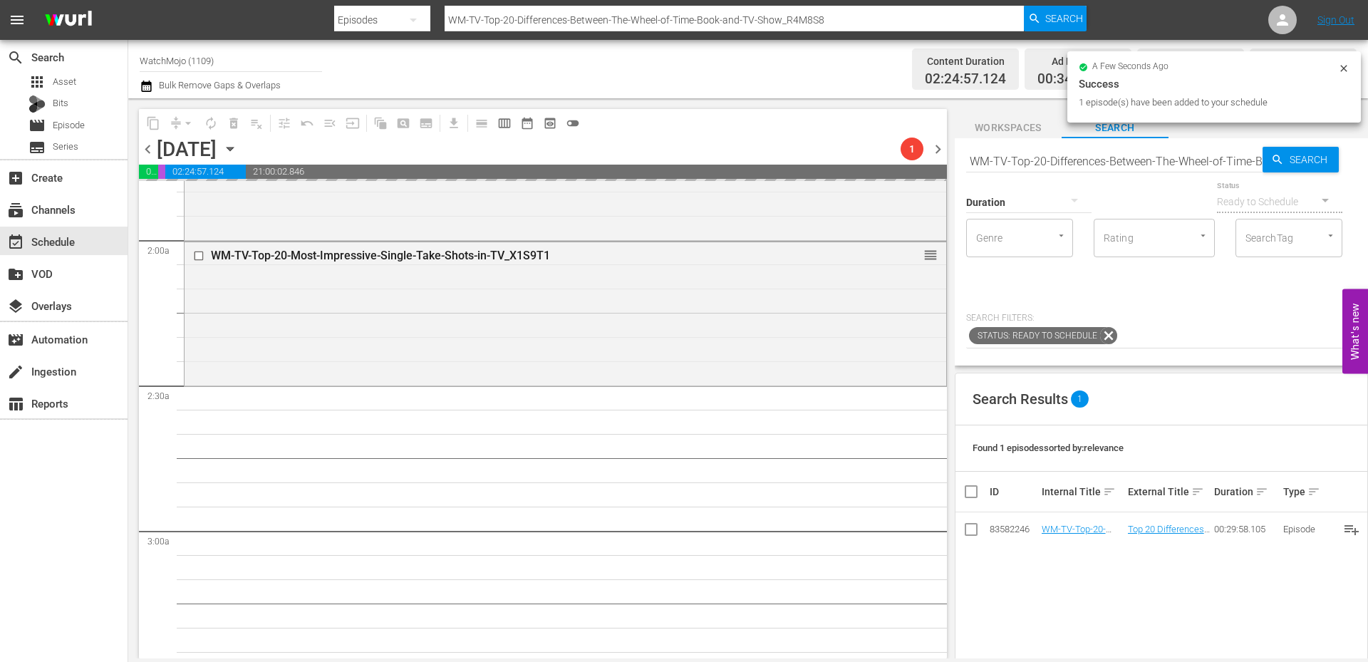
click at [1068, 165] on input "WM-TV-Top-20-Differences-Between-The-Wheel-of-Time-Book-and-TV-Show_R4M8S8" at bounding box center [1114, 161] width 296 height 34
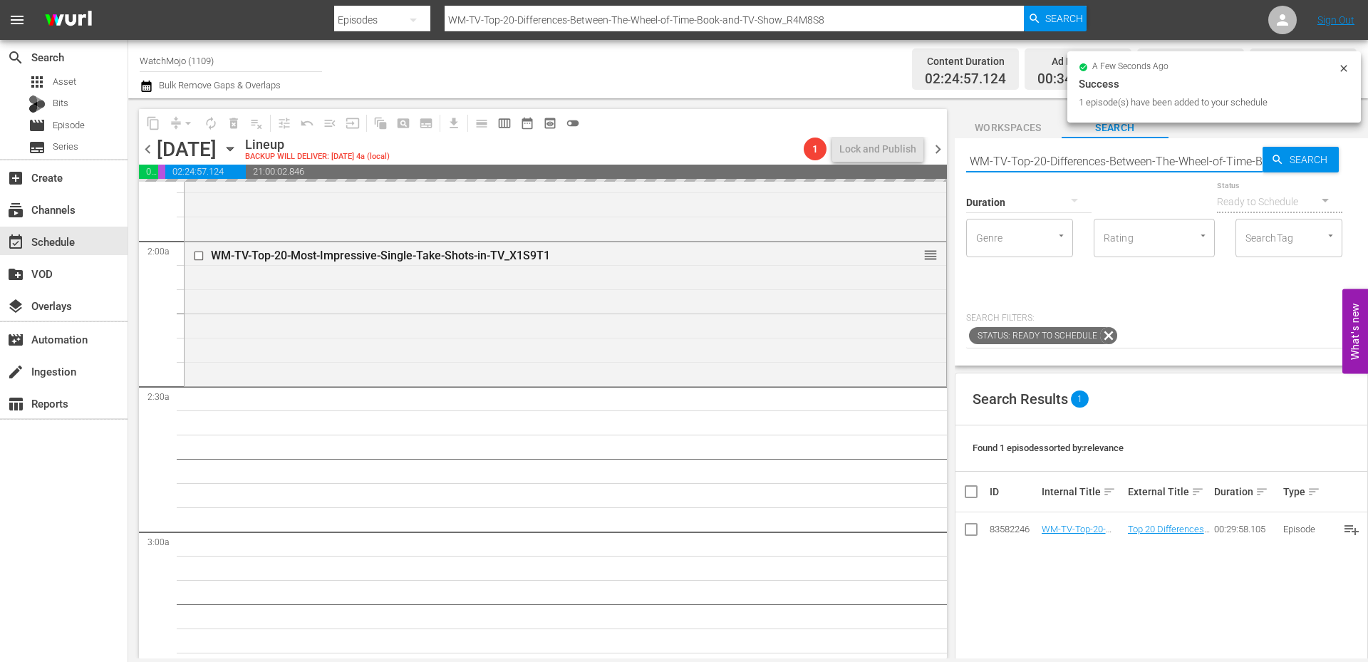
paste input "Film-Top-20-Worst-Movies-of-the-Last-Decade_O5K9W7"
type input "WM-Film-Top-20-Worst-Movies-of-the-Last-Decade_O5K9W7"
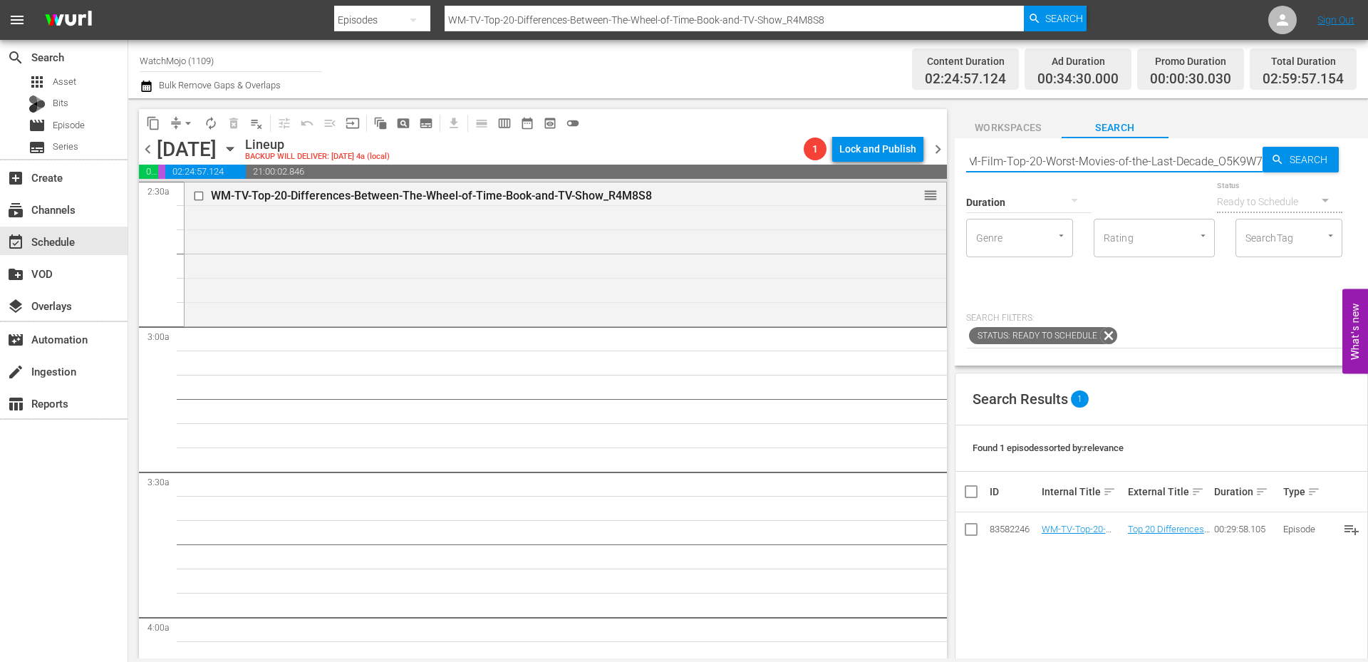
scroll to position [760, 0]
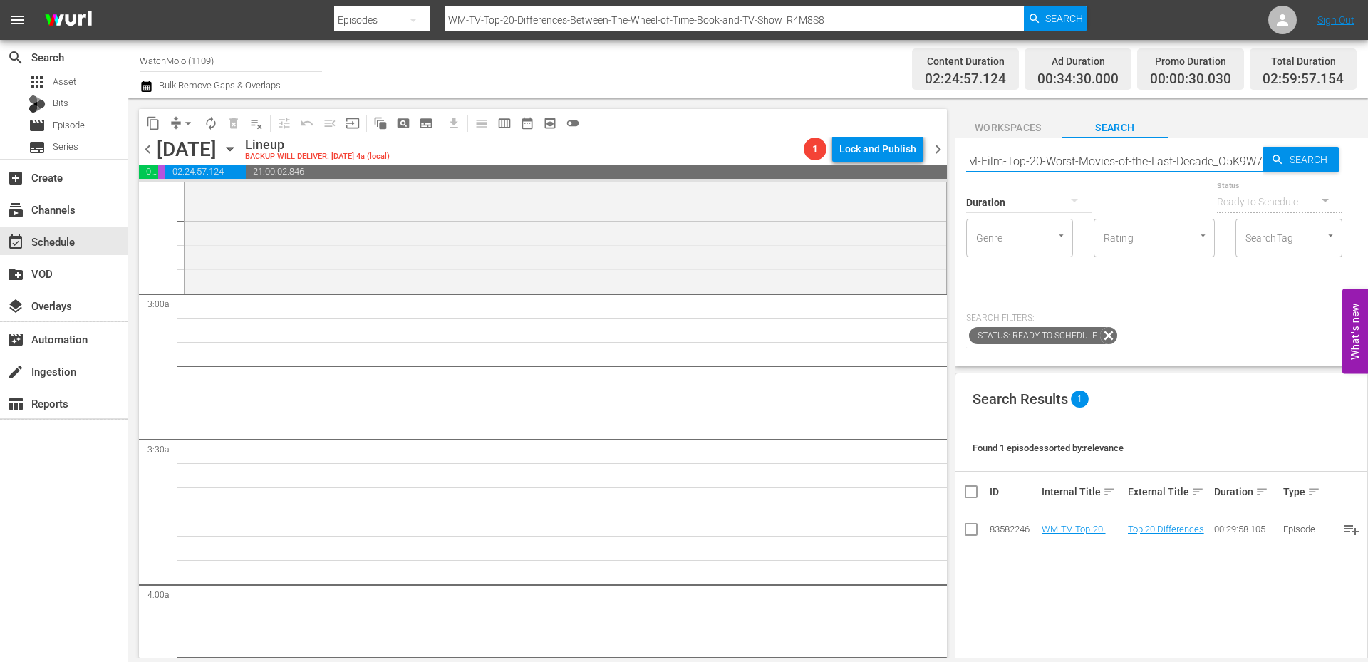
type input "WM-Film-Top-20-Worst-Movies-of-the-Last-Decade_O5K9W7"
drag, startPoint x: 1214, startPoint y: 165, endPoint x: 830, endPoint y: 117, distance: 387.6
click at [830, 117] on div "content_copy compress arrow_drop_down autorenew_outlined delete_forever_outline…" at bounding box center [747, 378] width 1239 height 560
type input "5K9W7"
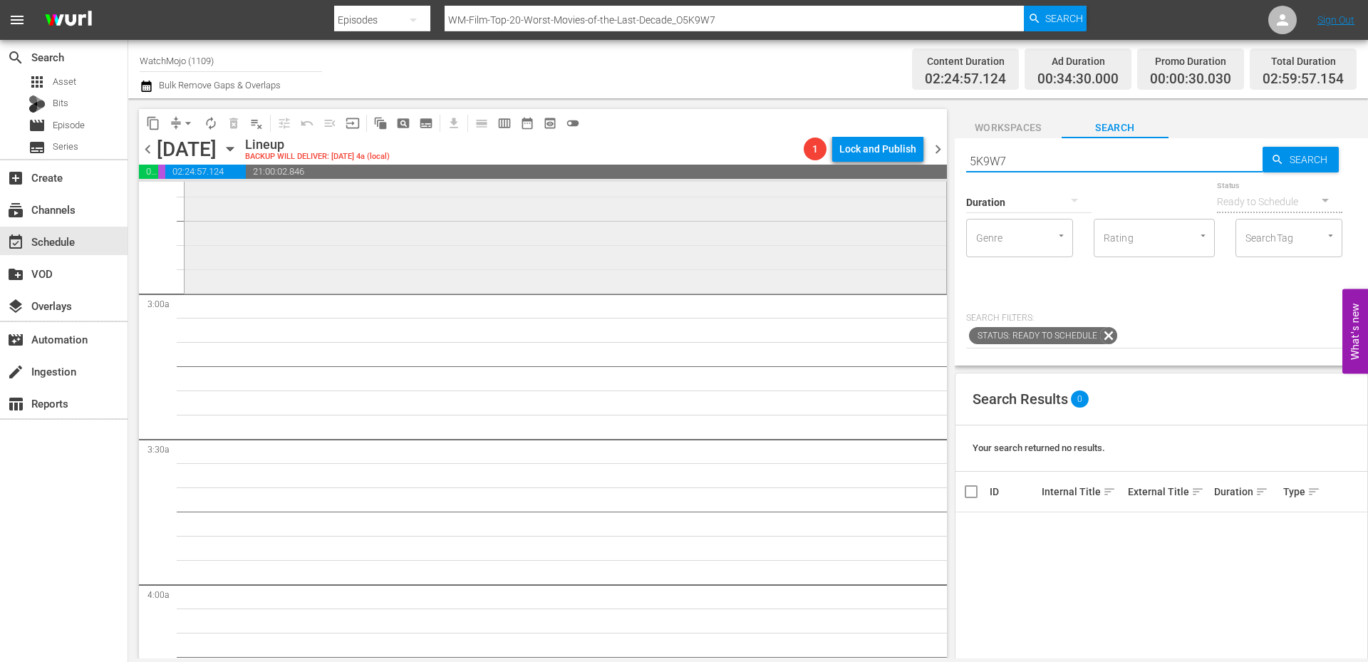
type input "5K9W7"
drag, startPoint x: 933, startPoint y: 147, endPoint x: 888, endPoint y: 150, distance: 45.0
click at [869, 149] on div "content_copy compress arrow_drop_down autorenew_outlined delete_forever_outline…" at bounding box center [747, 378] width 1239 height 560
paste input "WM-Film-Top-20-Movie-Deaths-That-Still-Hurt_E8K0G1"
type input "WM-Film-Top-20-Movie-Deaths-That-Still-Hurt_E8K0G1"
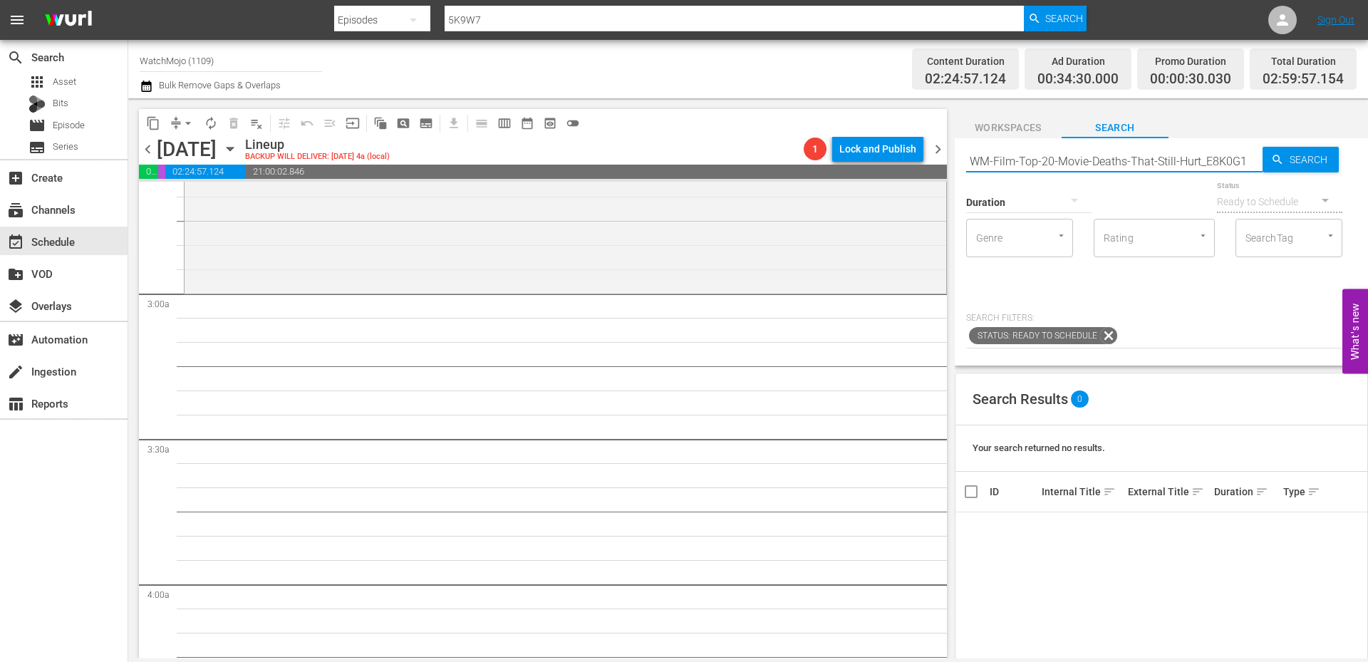
type input "WM-Film-Top-20-Movie-Deaths-That-Still-Hurt_E8K0G1"
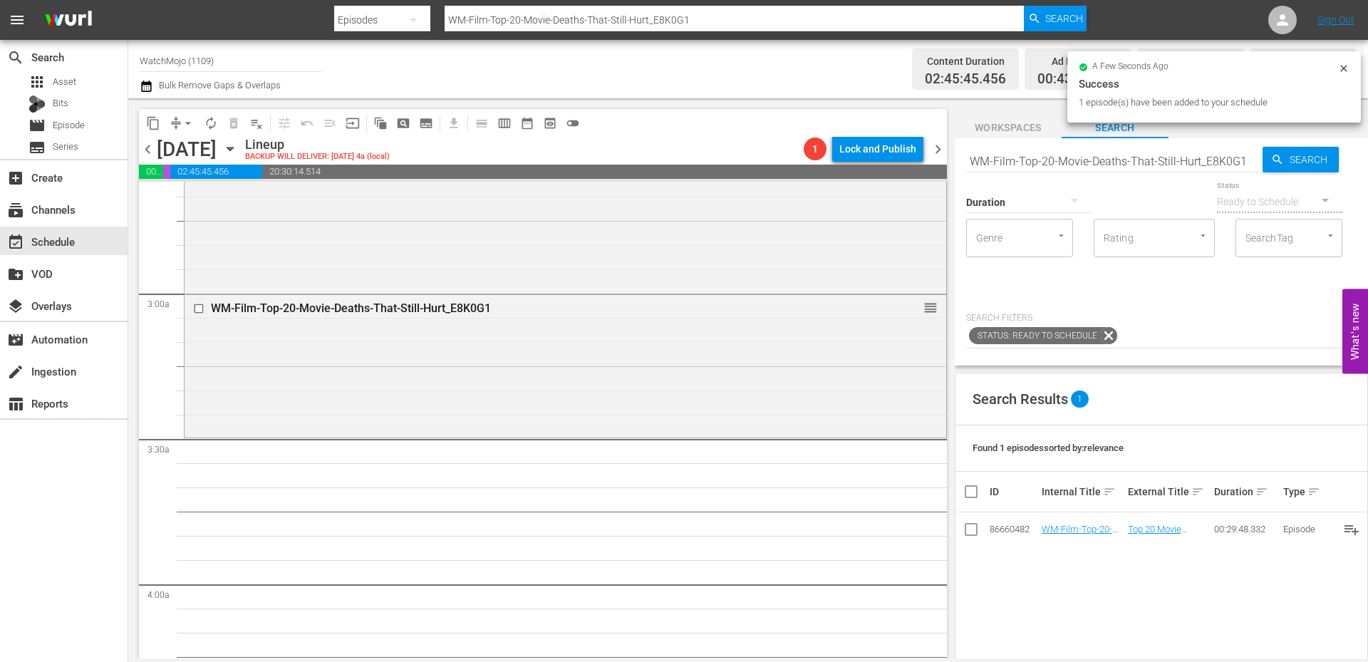
click at [1097, 157] on input "WM-Film-Top-20-Movie-Deaths-That-Still-Hurt_E8K0G1" at bounding box center [1114, 161] width 296 height 34
paste input "TV-Top-30-Rejected-Shark-Tank-Pitches-That-Became-Successful_V8X9T8"
type input "WM-TV-Top-30-Rejected-Shark-Tank-Pitches-That-Became-Successful_V8X9T8"
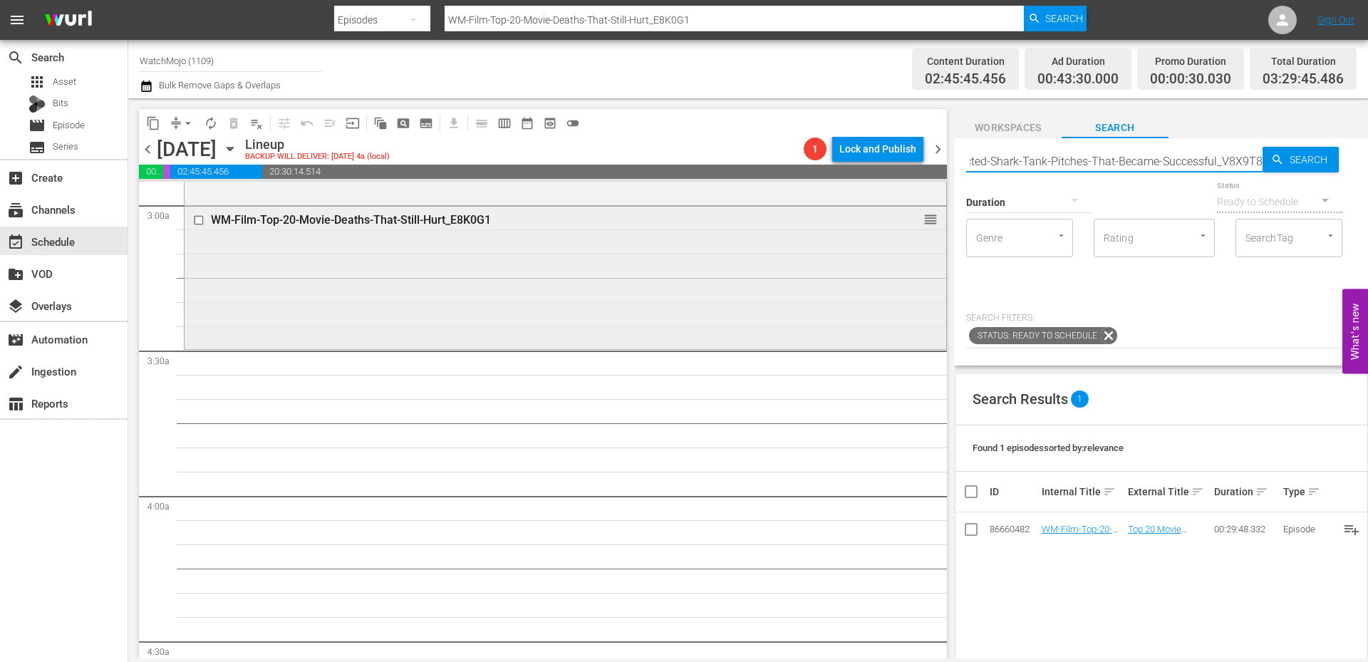
scroll to position [855, 0]
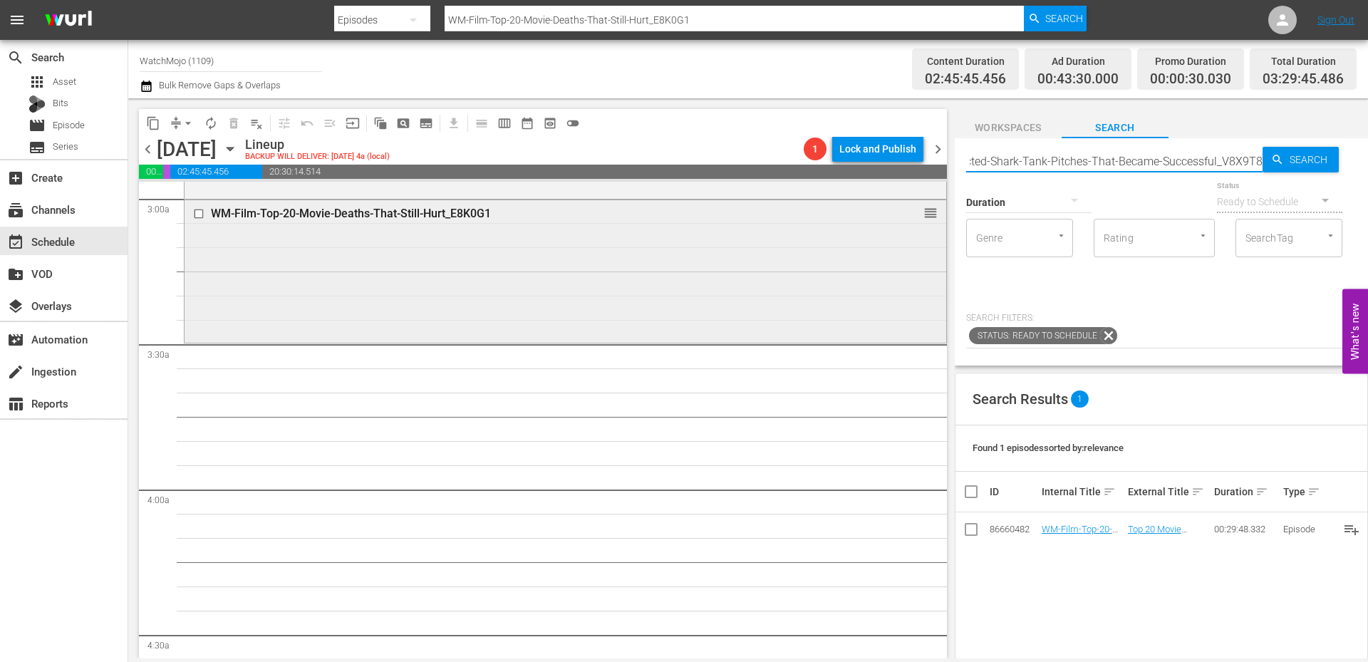
type input "WM-TV-Top-30-Rejected-Shark-Tank-Pitches-That-Became-Successful_V8X9T8"
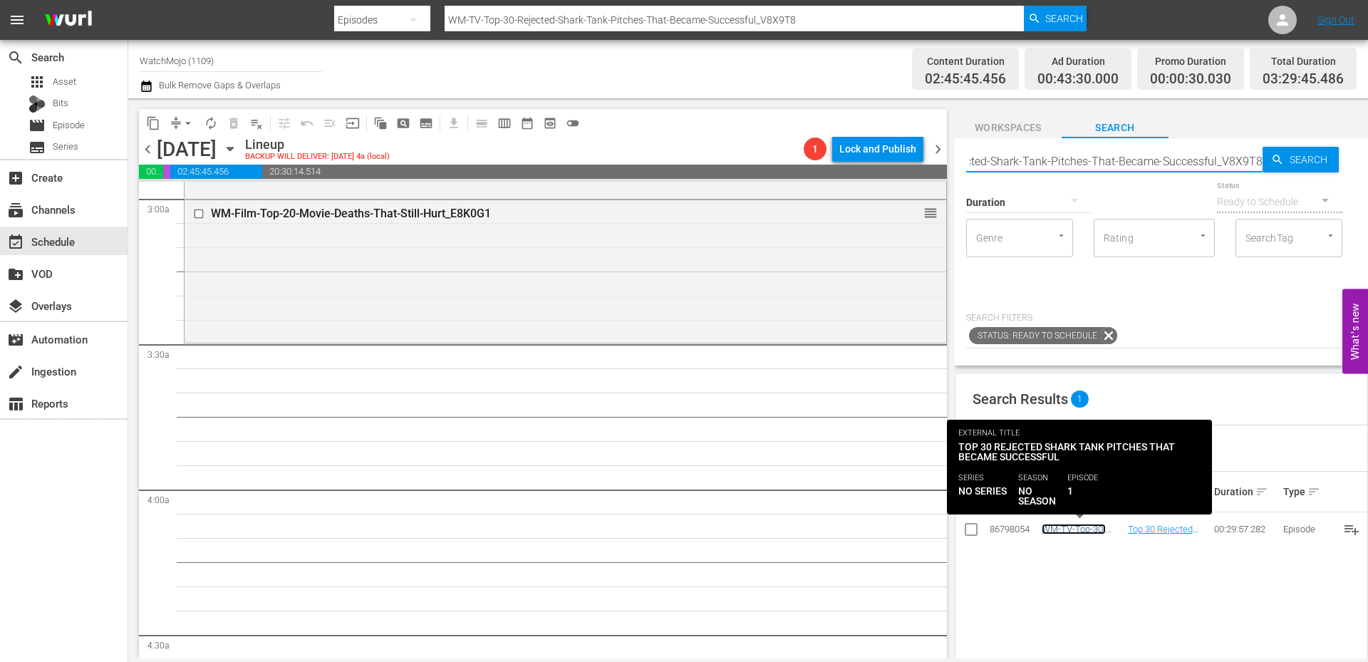
scroll to position [0, 0]
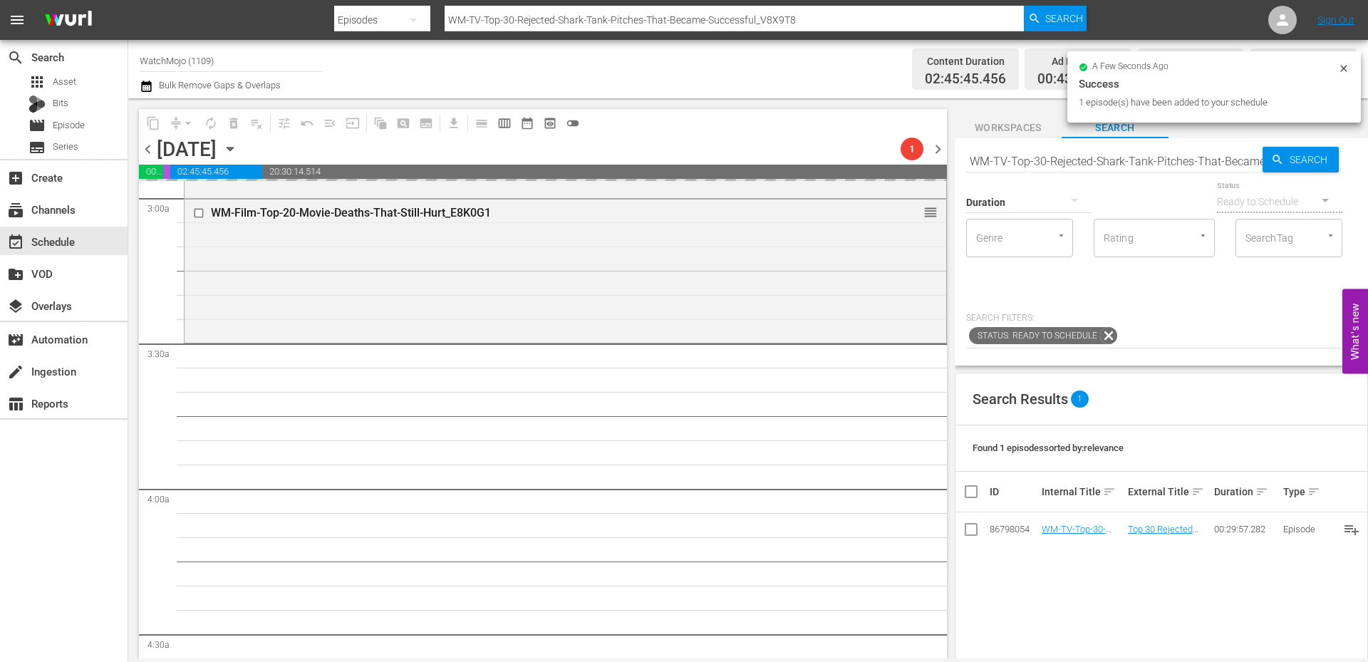
click at [1103, 156] on input "WM-TV-Top-30-Rejected-Shark-Tank-Pitches-That-Became-Successful_V8X9T8" at bounding box center [1114, 161] width 296 height 34
paste input "LAG-306"
type input "LAG-306"
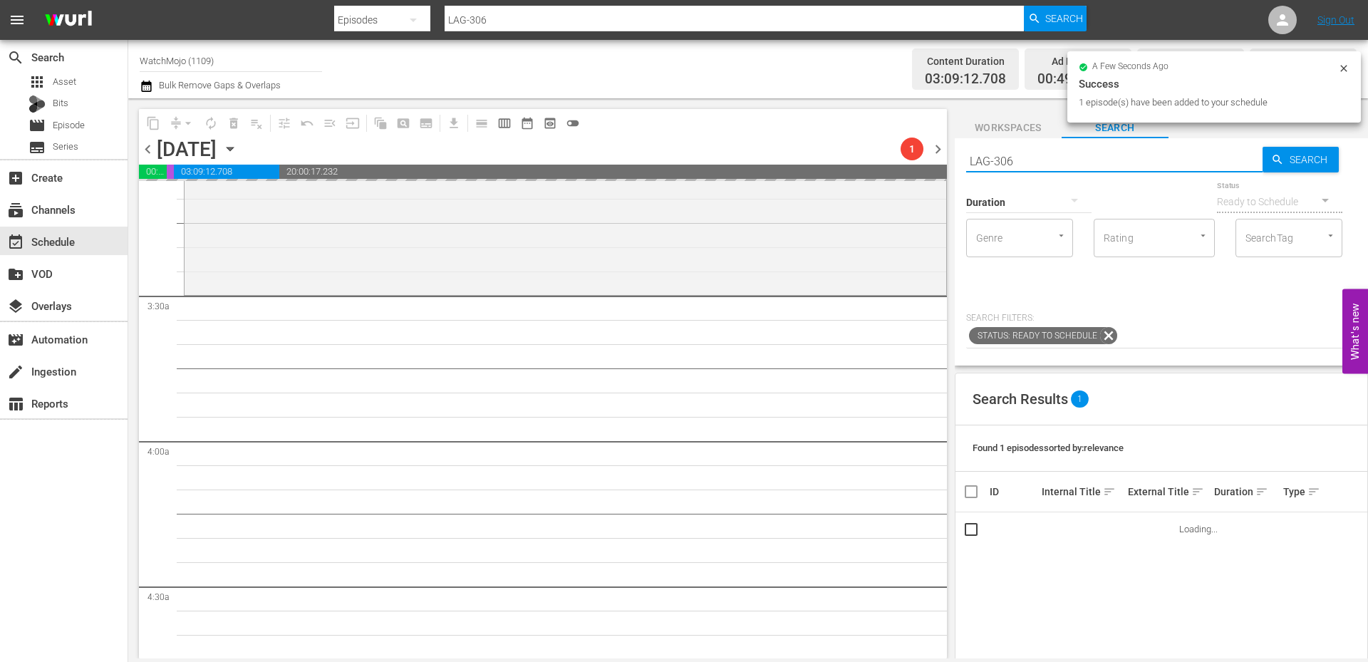
scroll to position [997, 0]
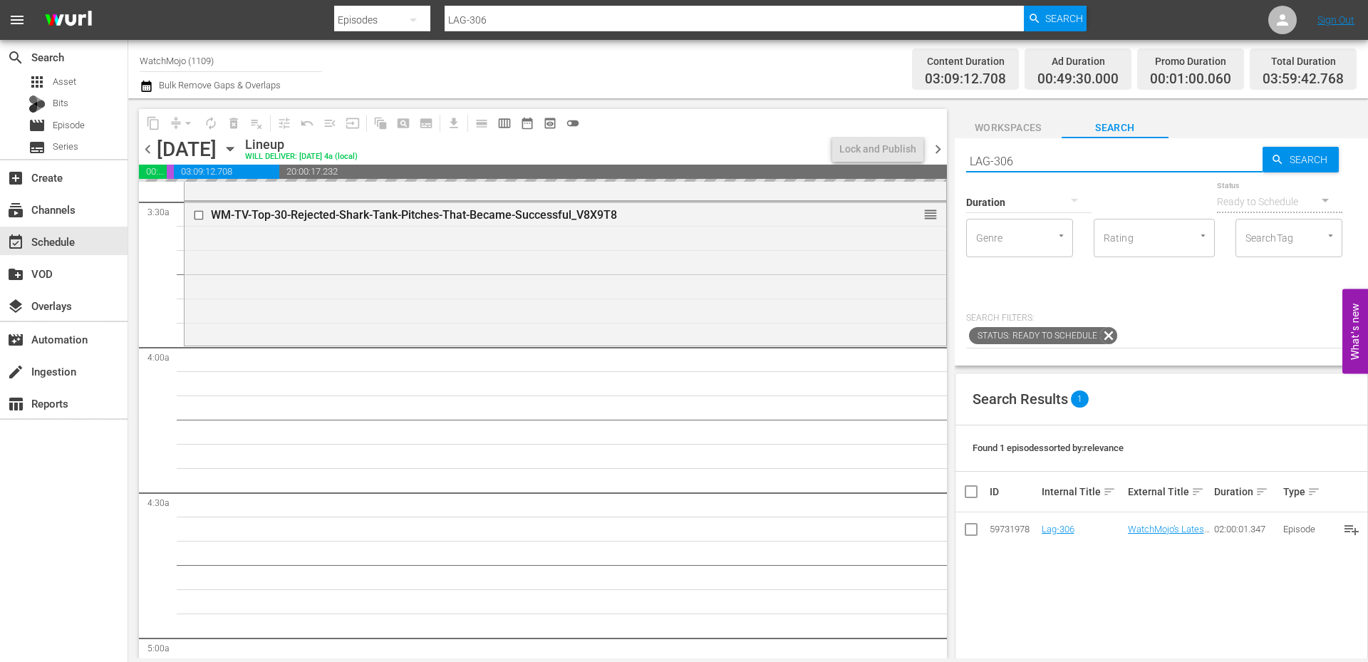
drag, startPoint x: 1071, startPoint y: 163, endPoint x: 939, endPoint y: 155, distance: 132.0
click at [939, 155] on div "content_copy compress arrow_drop_down autorenew_outlined delete_forever_outline…" at bounding box center [747, 378] width 1239 height 560
paste input "40"
type input "LAG-340"
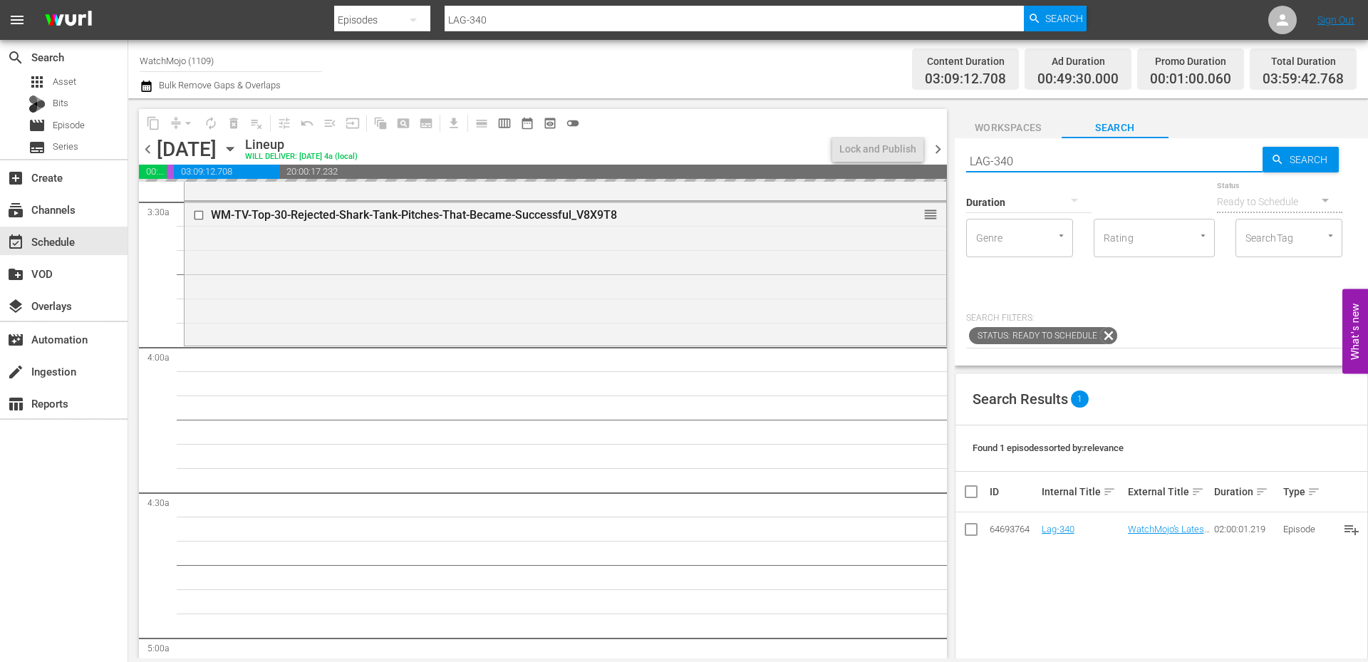
click at [868, 147] on div "content_copy compress arrow_drop_down autorenew_outlined delete_forever_outline…" at bounding box center [747, 378] width 1239 height 560
paste input "43"
type input "LAG-430"
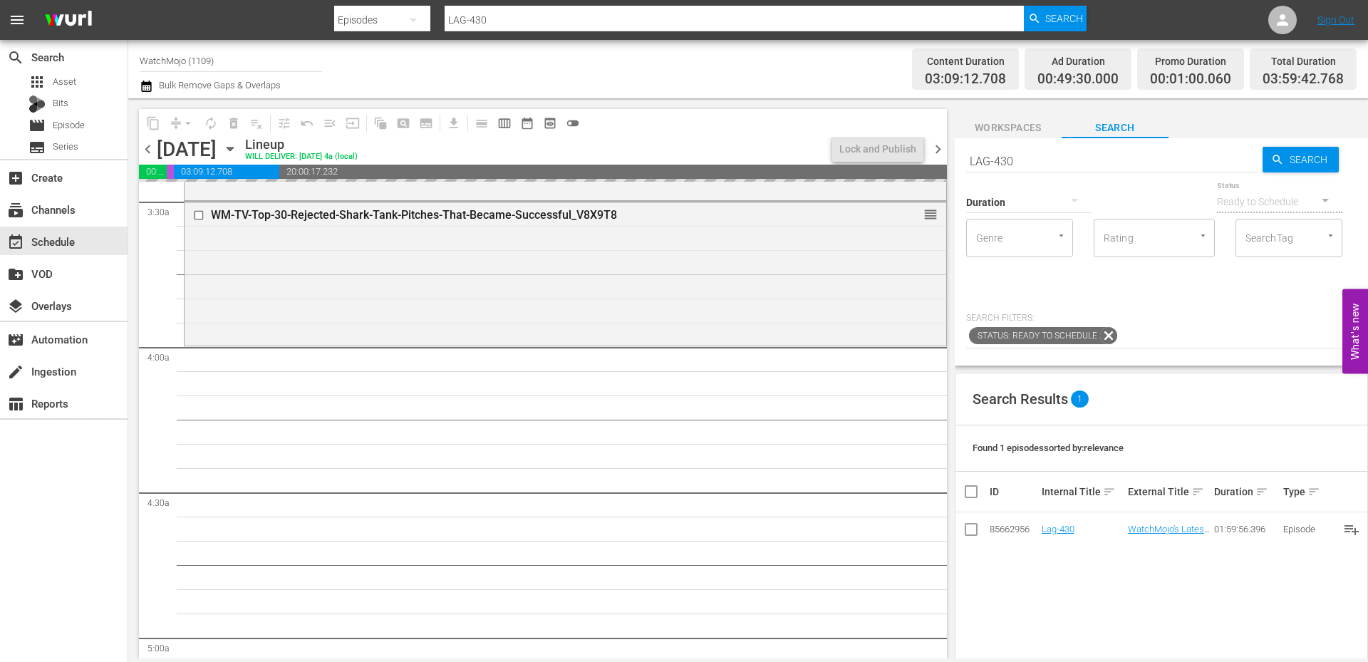
click at [1115, 593] on div "Search Results 1 Found 1 episodes sorted by: relevance ID Internal Title sort E…" at bounding box center [1160, 633] width 413 height 521
click at [942, 151] on span "chevron_right" at bounding box center [938, 149] width 18 height 18
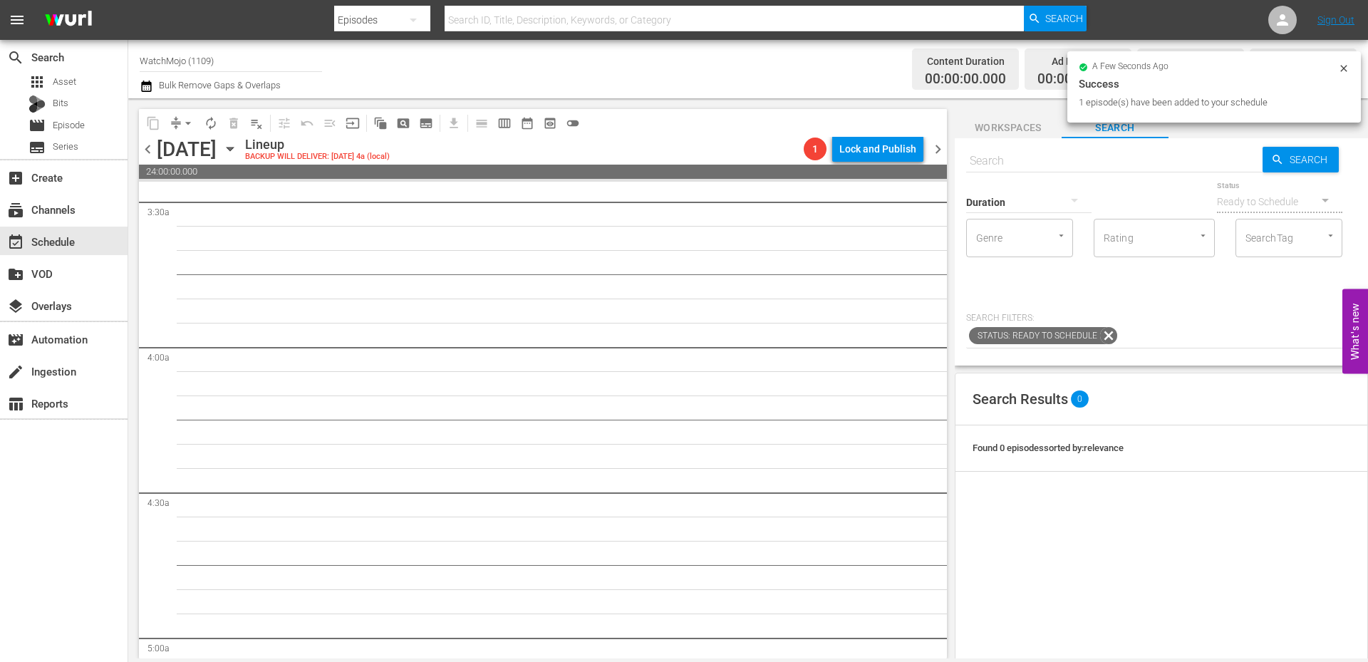
click at [146, 149] on span "chevron_left" at bounding box center [148, 149] width 18 height 18
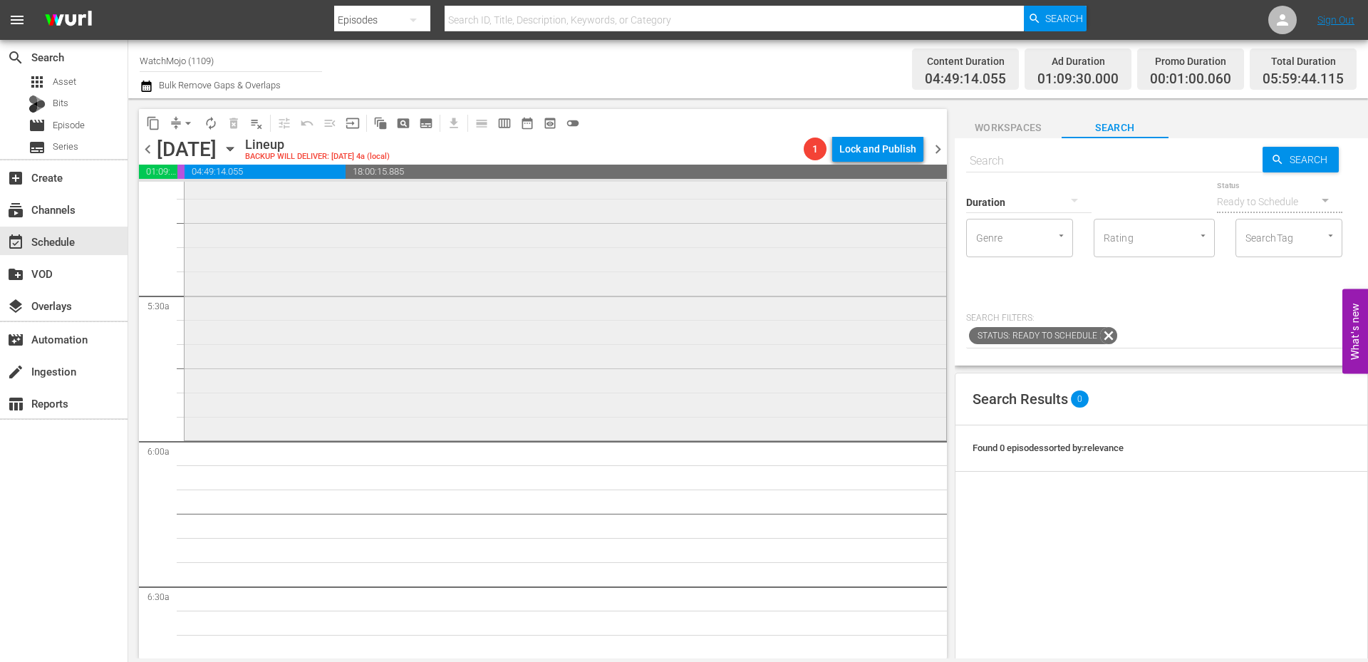
scroll to position [1543, 0]
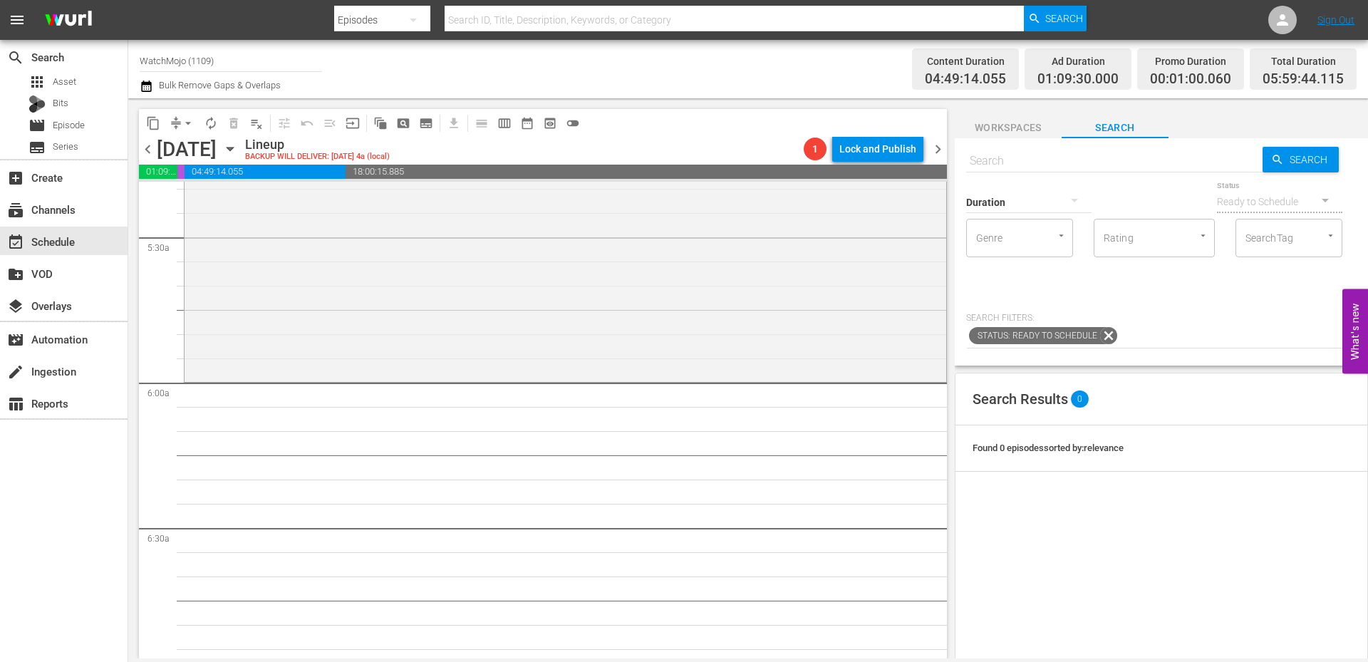
click at [1090, 165] on input "text" at bounding box center [1114, 161] width 296 height 34
paste input "LAG-430"
type input "LAG-430"
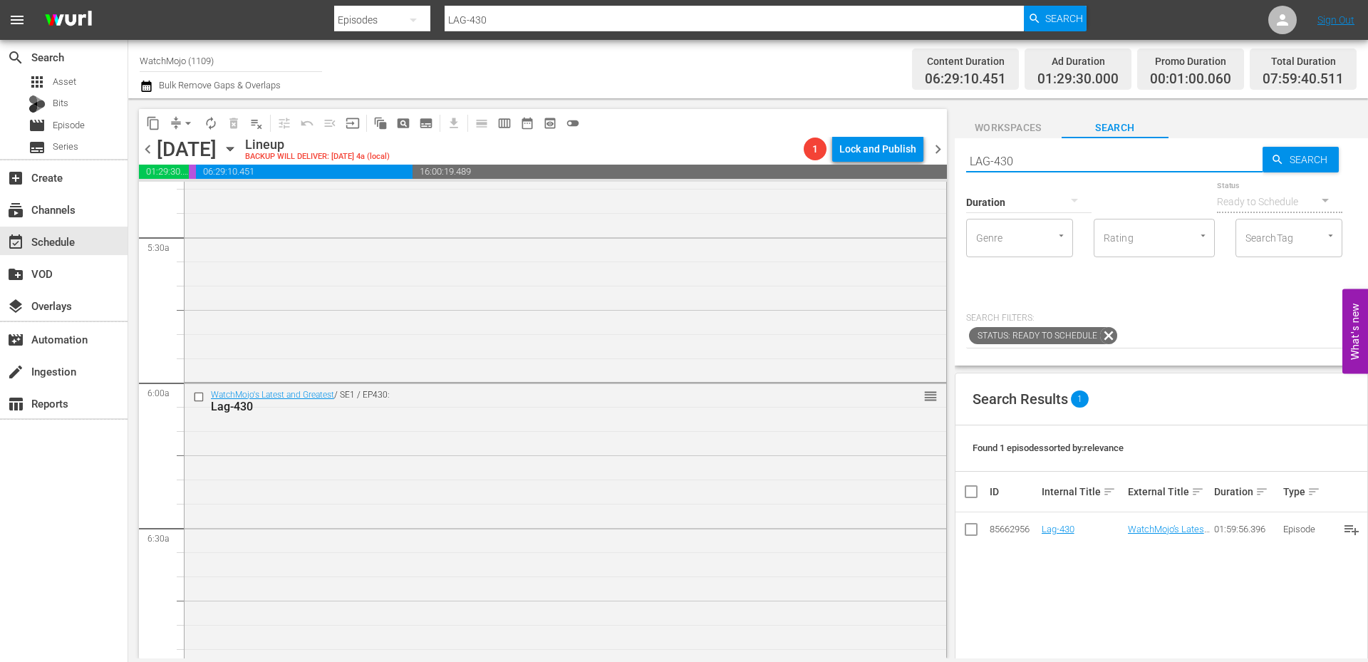
click at [1056, 158] on input "LAG-430" at bounding box center [1114, 161] width 296 height 34
type input "LAG-43"
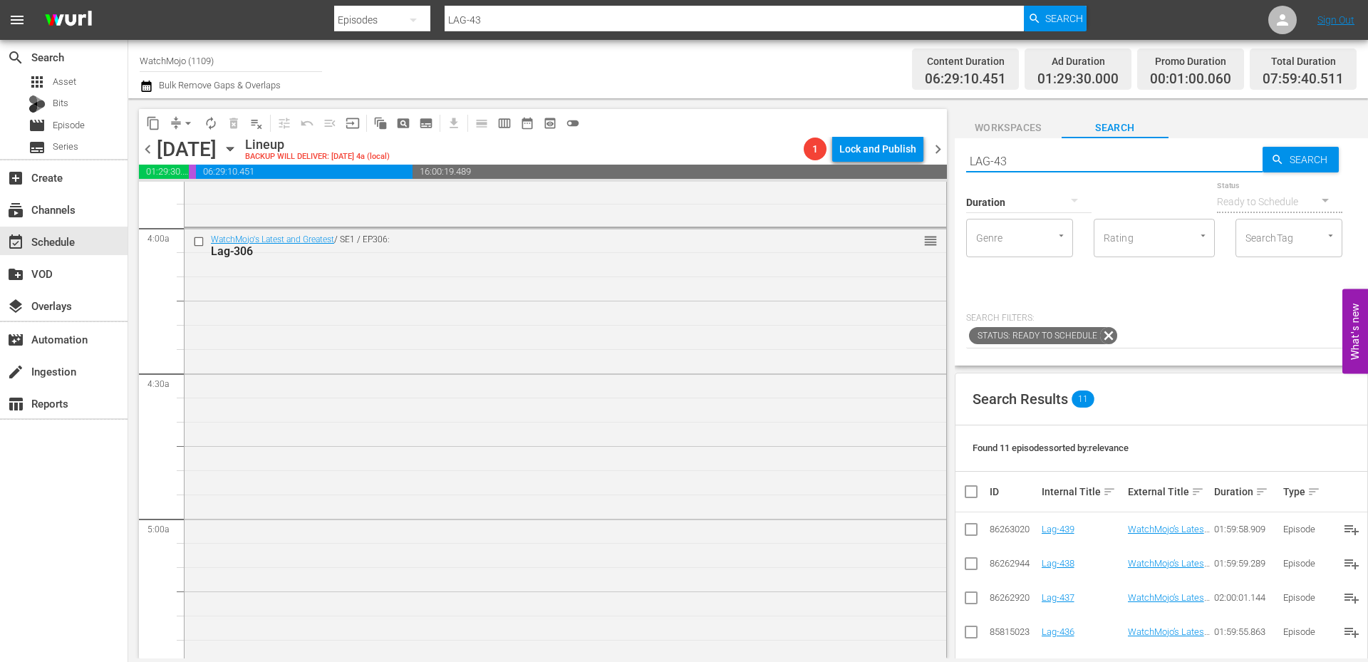
scroll to position [1115, 0]
click at [194, 240] on input "checkbox" at bounding box center [200, 242] width 15 height 12
click at [233, 120] on span "delete_forever_outlined" at bounding box center [233, 123] width 14 height 14
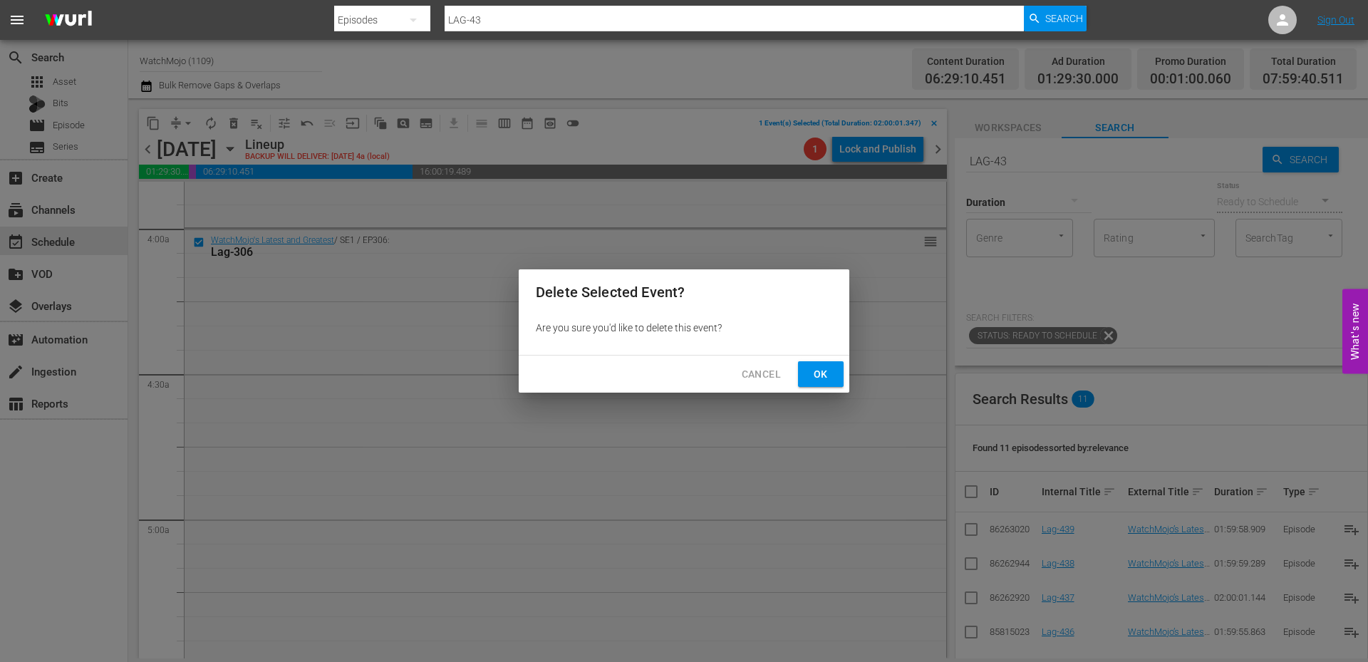
click at [808, 371] on button "Ok" at bounding box center [821, 374] width 46 height 26
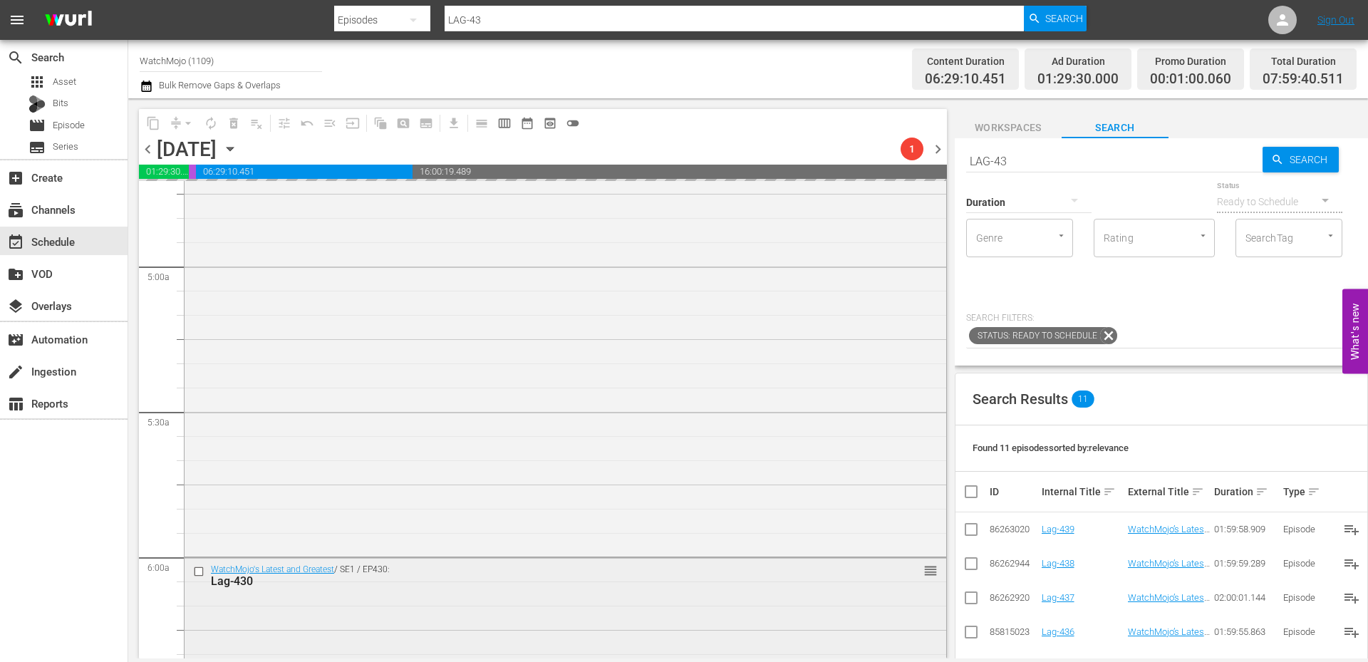
scroll to position [1353, 0]
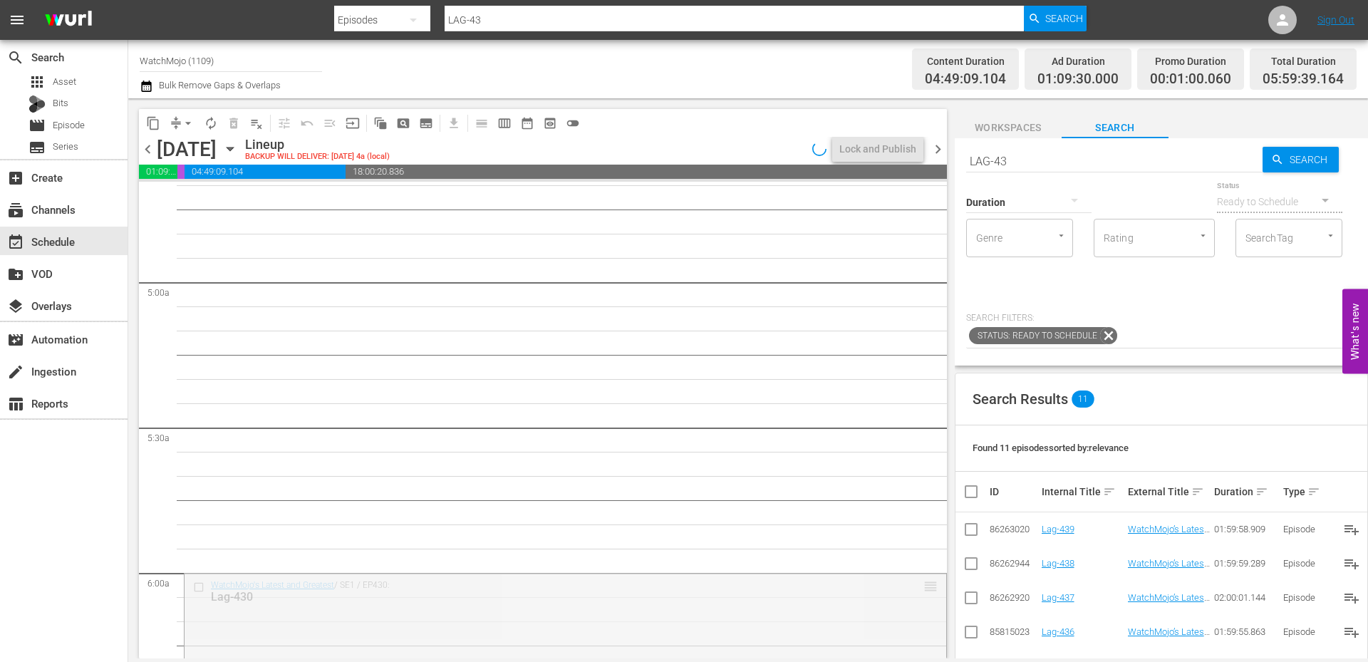
drag, startPoint x: 917, startPoint y: 583, endPoint x: 883, endPoint y: 187, distance: 398.1
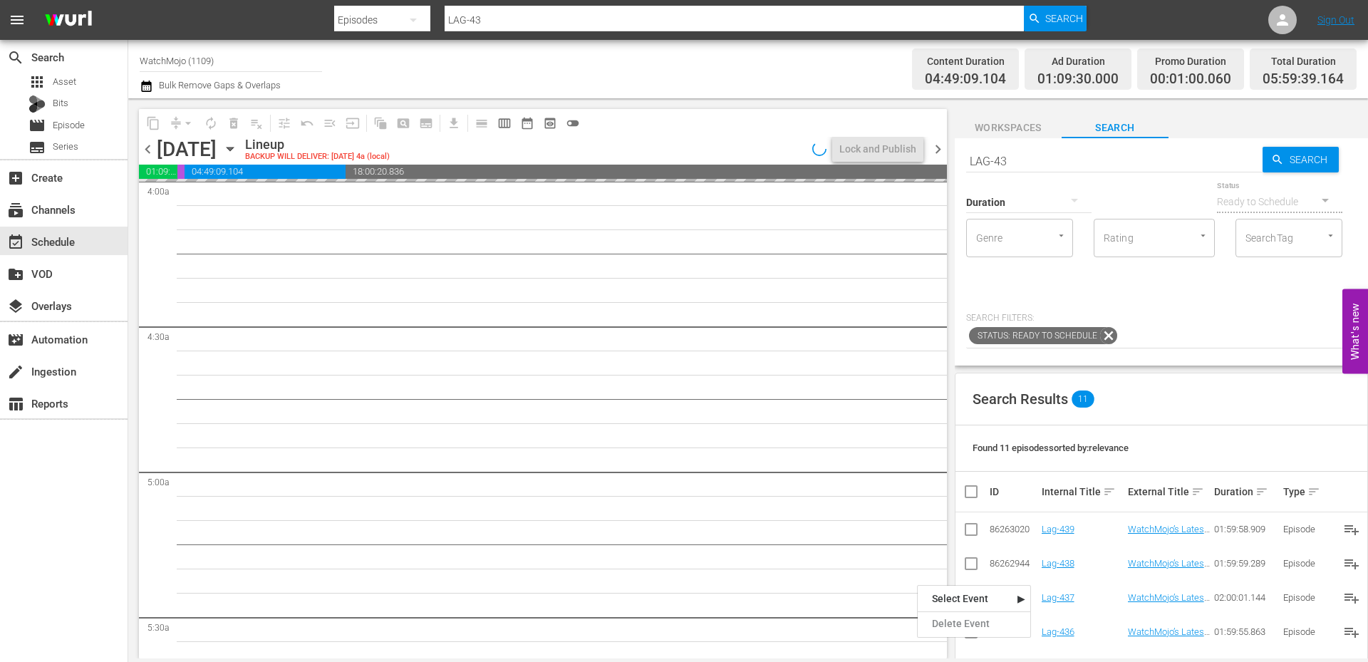
scroll to position [1115, 0]
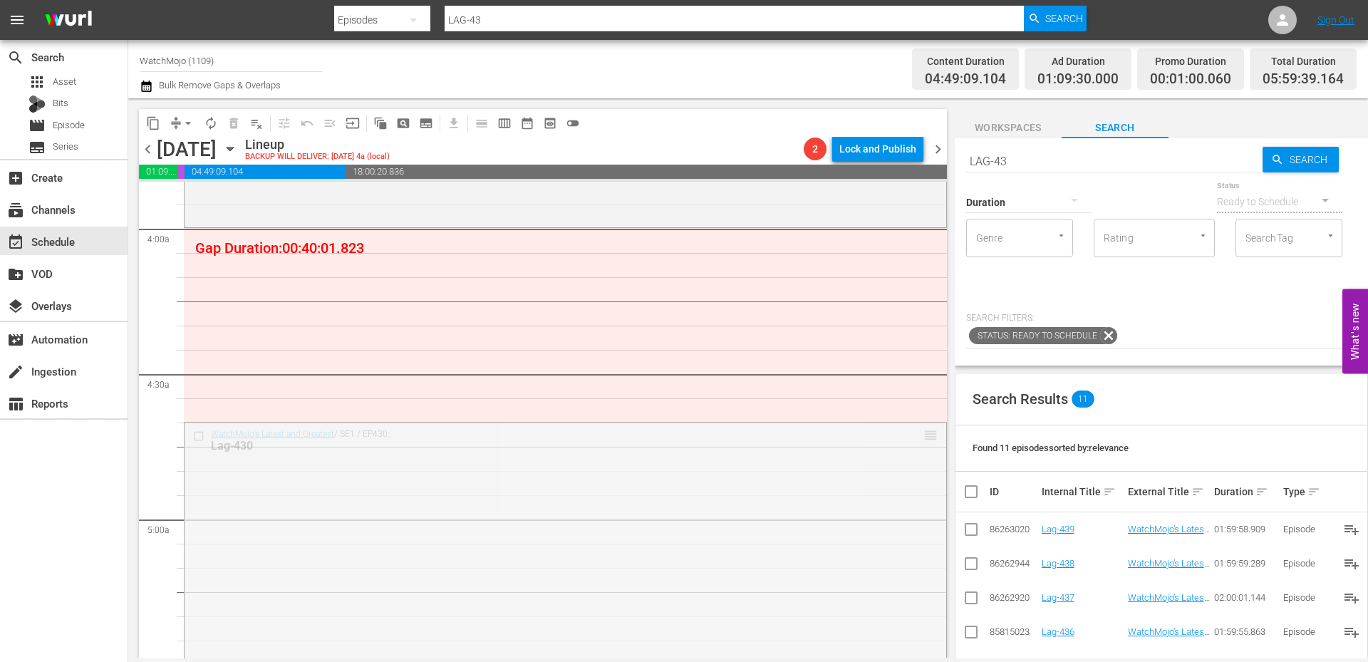
drag, startPoint x: 917, startPoint y: 432, endPoint x: 908, endPoint y: 240, distance: 192.5
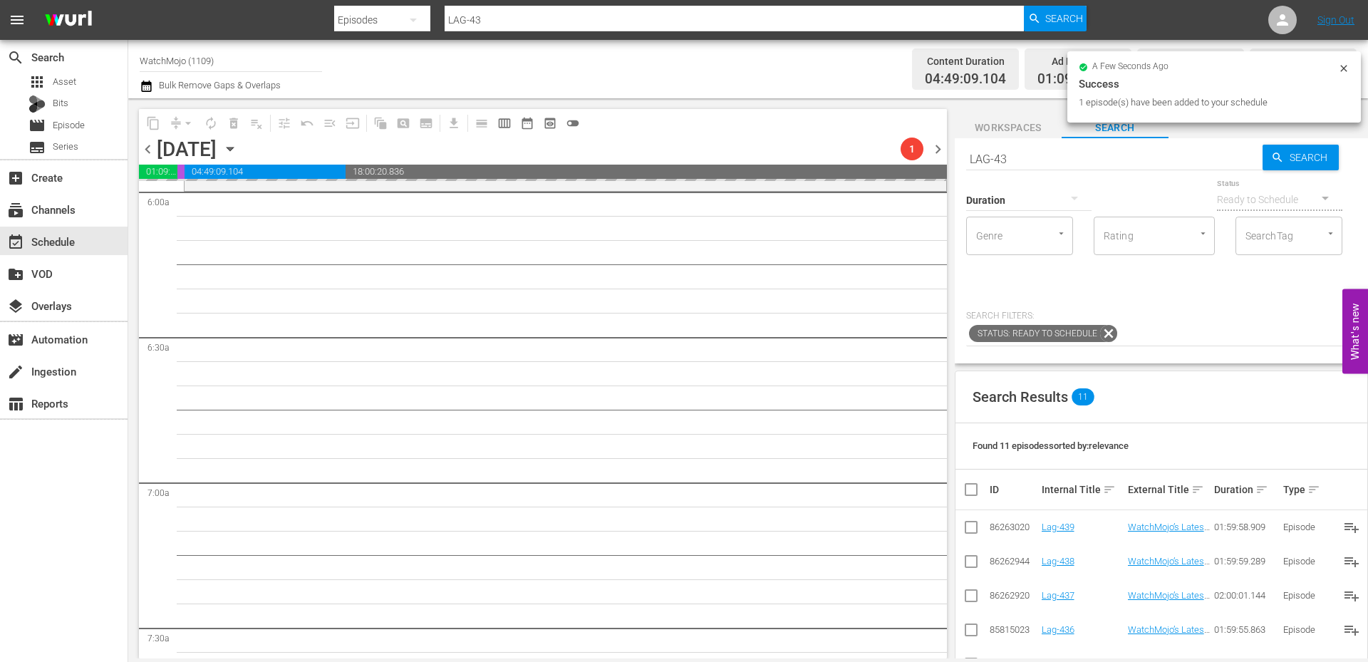
scroll to position [0, 0]
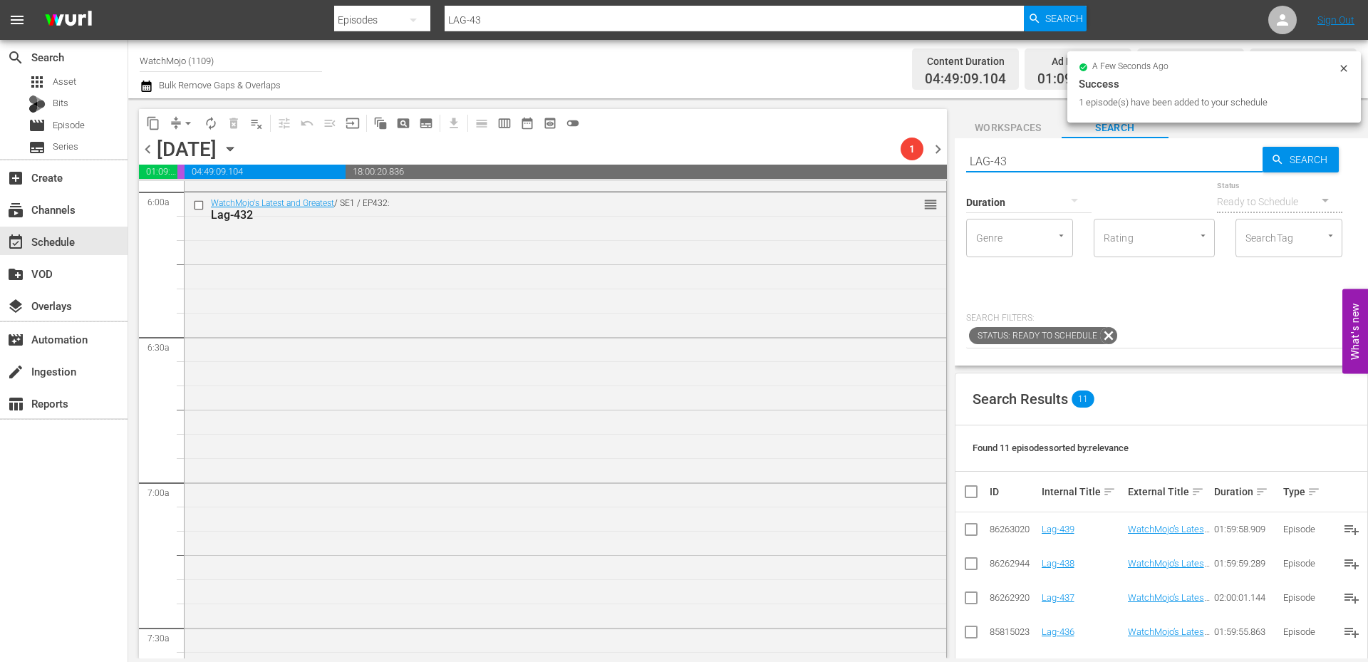
drag, startPoint x: 1054, startPoint y: 160, endPoint x: 929, endPoint y: 140, distance: 126.1
click at [915, 140] on div "content_copy compress arrow_drop_down autorenew_outlined delete_forever_outline…" at bounding box center [747, 378] width 1239 height 560
paste input "WM-Deep-Dive-Fallout_Dive77_B9F2Y1"
type input "WM-Deep-Dive-Fallout_Dive77_B9F2Y1"
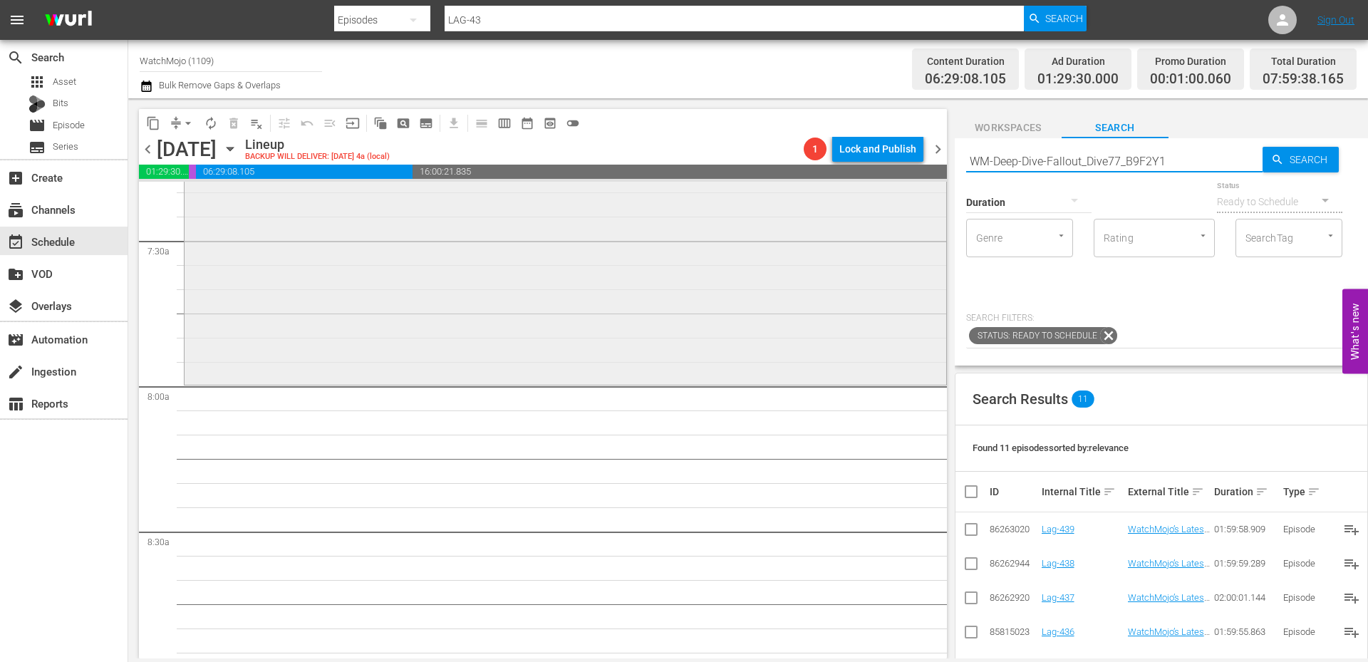
type input "WM-Deep-Dive-Fallout_Dive77_B9F2Y1"
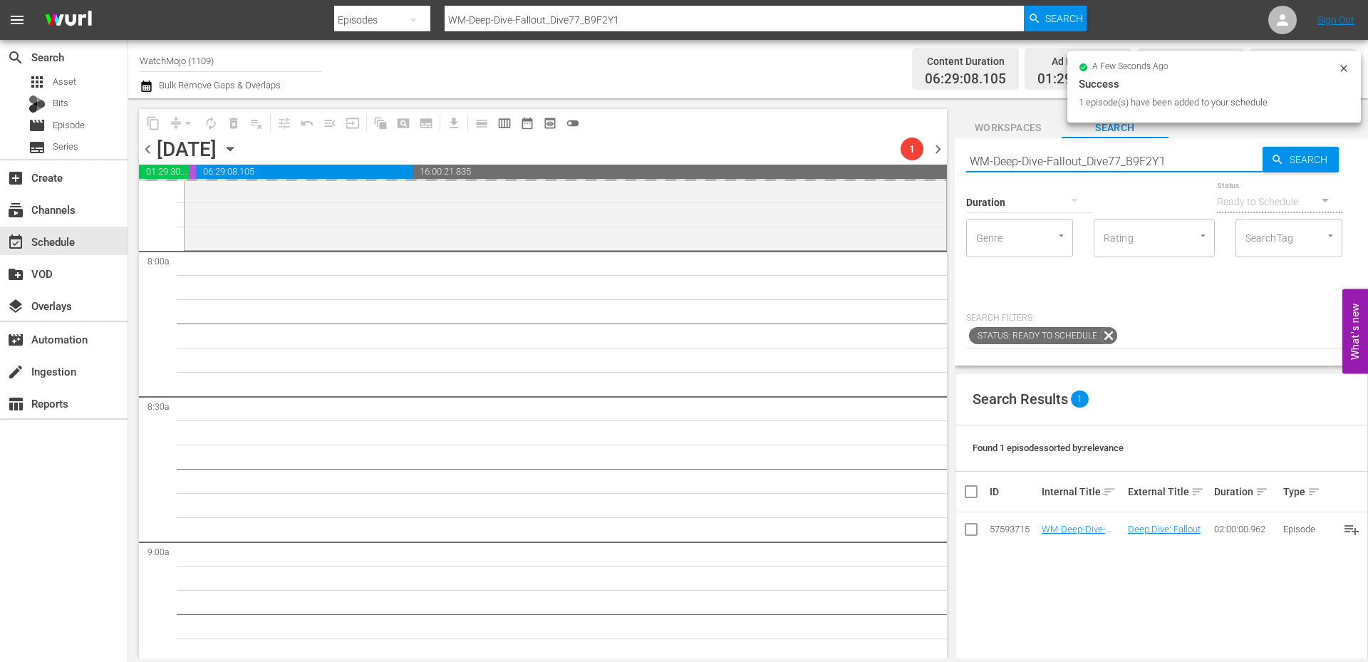
drag, startPoint x: 1184, startPoint y: 155, endPoint x: 928, endPoint y: 155, distance: 256.4
click at [928, 155] on div "content_copy compress arrow_drop_down autorenew_outlined delete_forever_outline…" at bounding box center [747, 378] width 1239 height 560
paste input "Film-Top-100-Movie-Deaths_U1W1Q8"
type input "WM-Film-Top-100-Movie-Deaths_U1W1Q8"
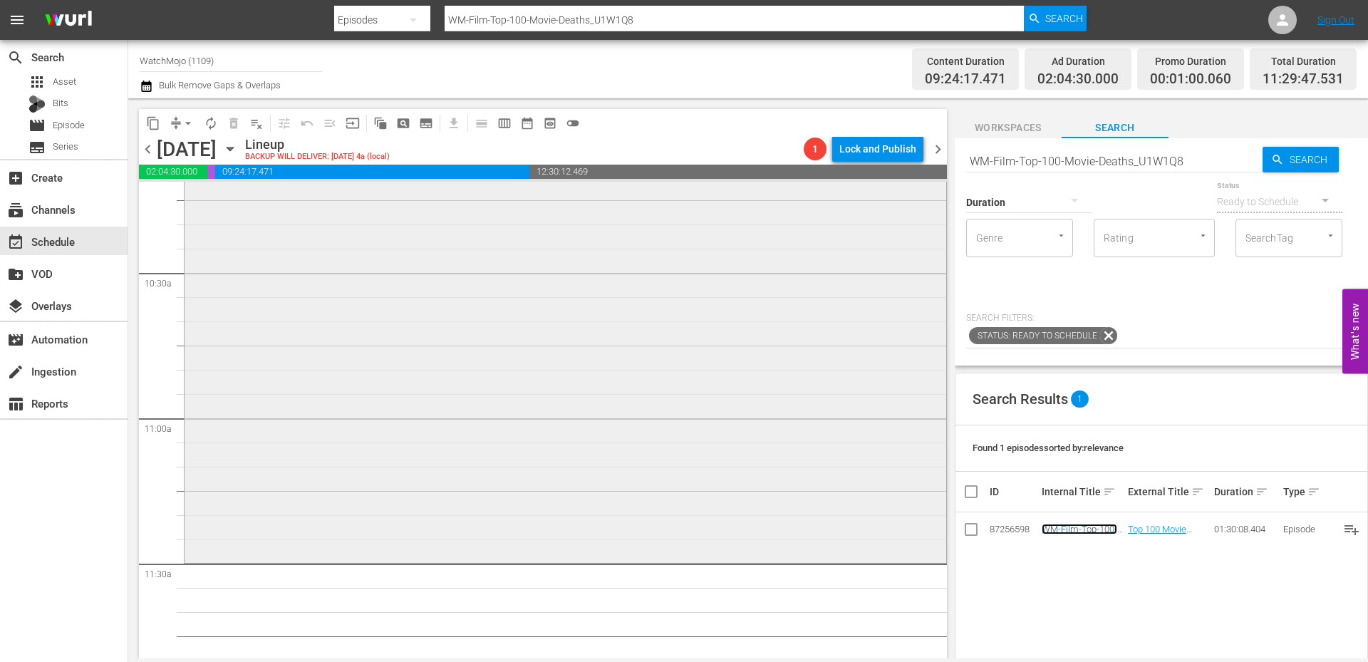
scroll to position [3252, 0]
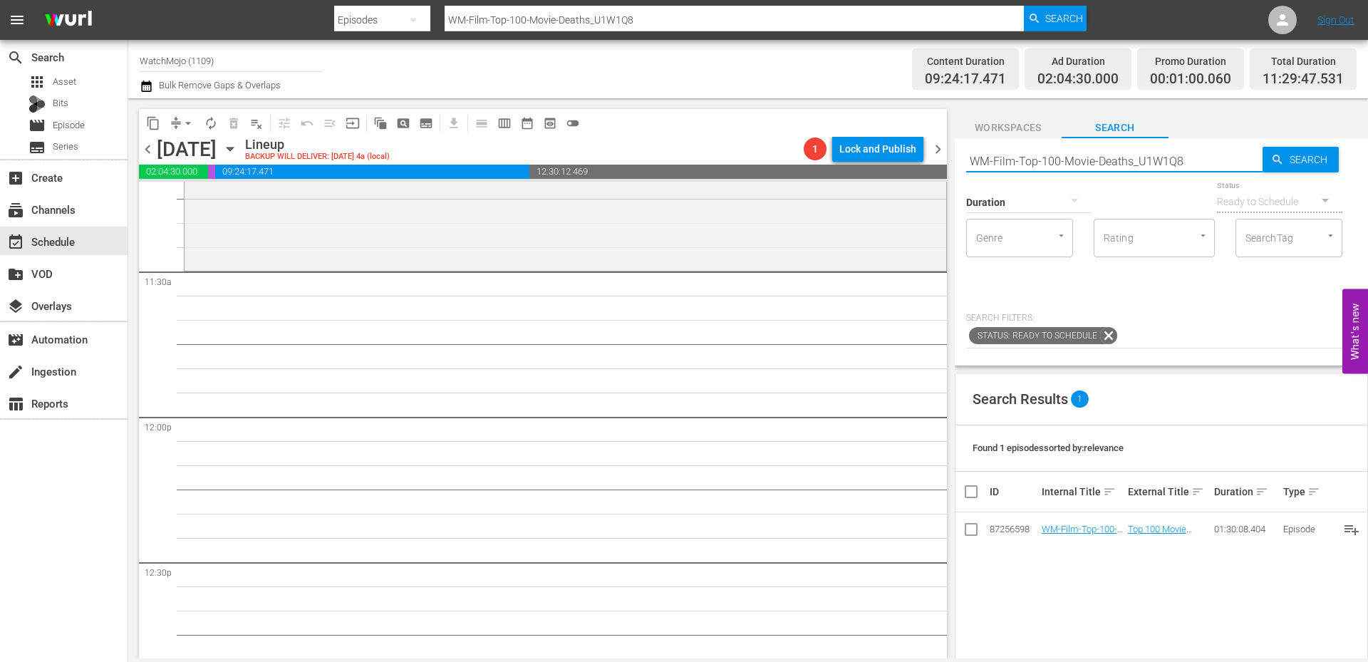
drag, startPoint x: 1185, startPoint y: 156, endPoint x: 949, endPoint y: 158, distance: 236.5
click at [949, 158] on div "content_copy compress arrow_drop_down autorenew_outlined delete_forever_outline…" at bounding box center [747, 378] width 1239 height 560
paste input "20-Best-Sci-Fi-Movies-of-All-Time_B7S8E3"
type input "WM-Film-Top-20-Best-Sci-Fi-Movies-of-All-Time_B7S8E3"
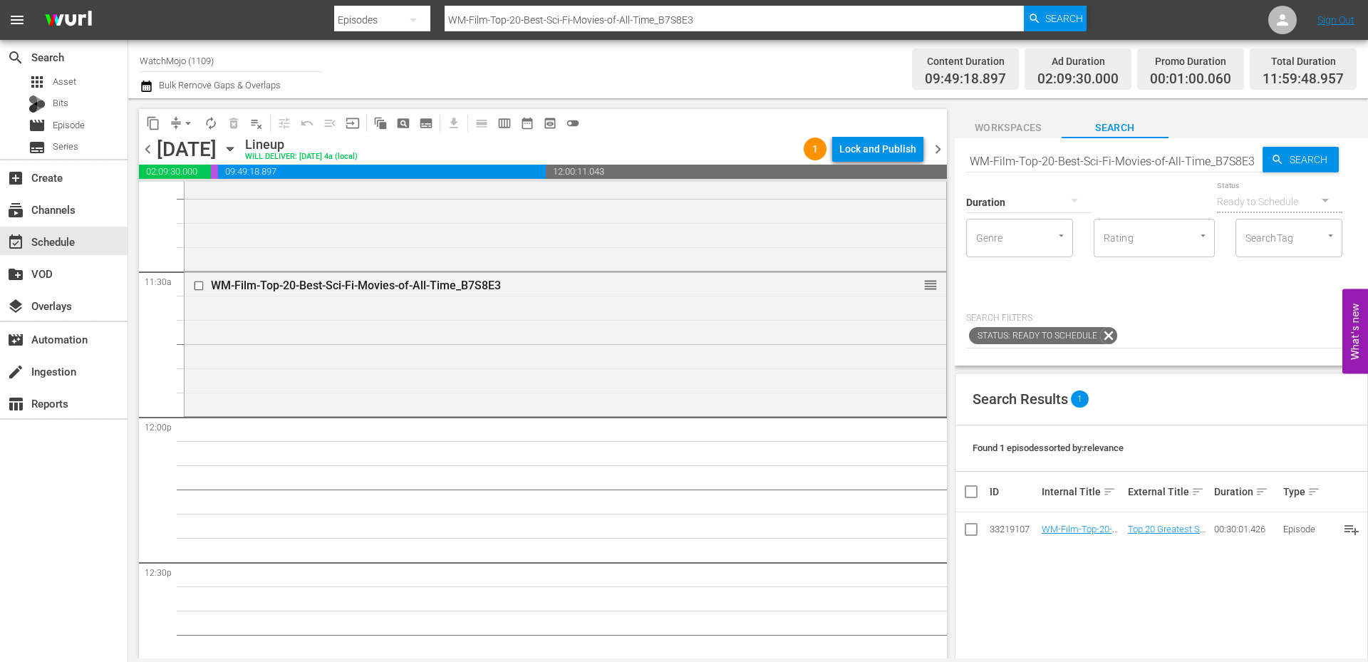
click at [1059, 162] on input "WM-Film-Top-20-Best-Sci-Fi-Movies-of-All-Time_B7S8E3" at bounding box center [1114, 161] width 296 height 34
paste input "LAG-43"
type input "LAG-433"
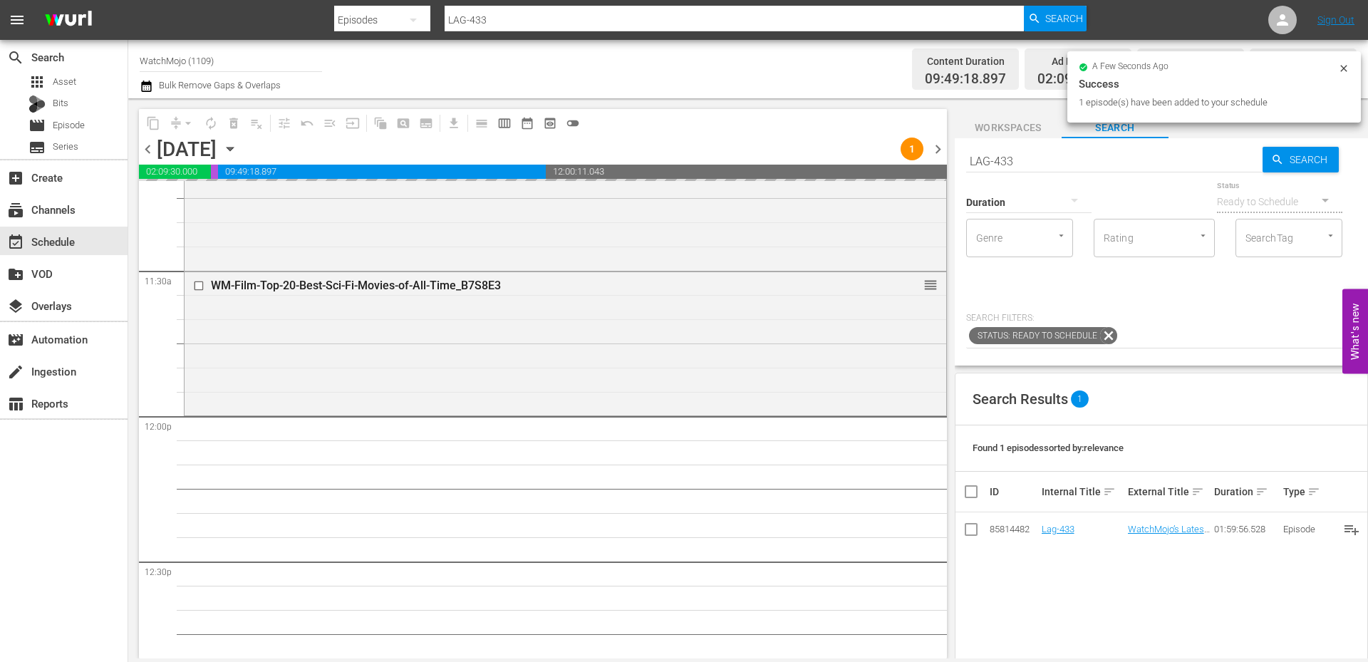
drag, startPoint x: 1086, startPoint y: 174, endPoint x: 1061, endPoint y: 170, distance: 25.2
click at [1083, 172] on div "Duration" at bounding box center [1028, 192] width 125 height 51
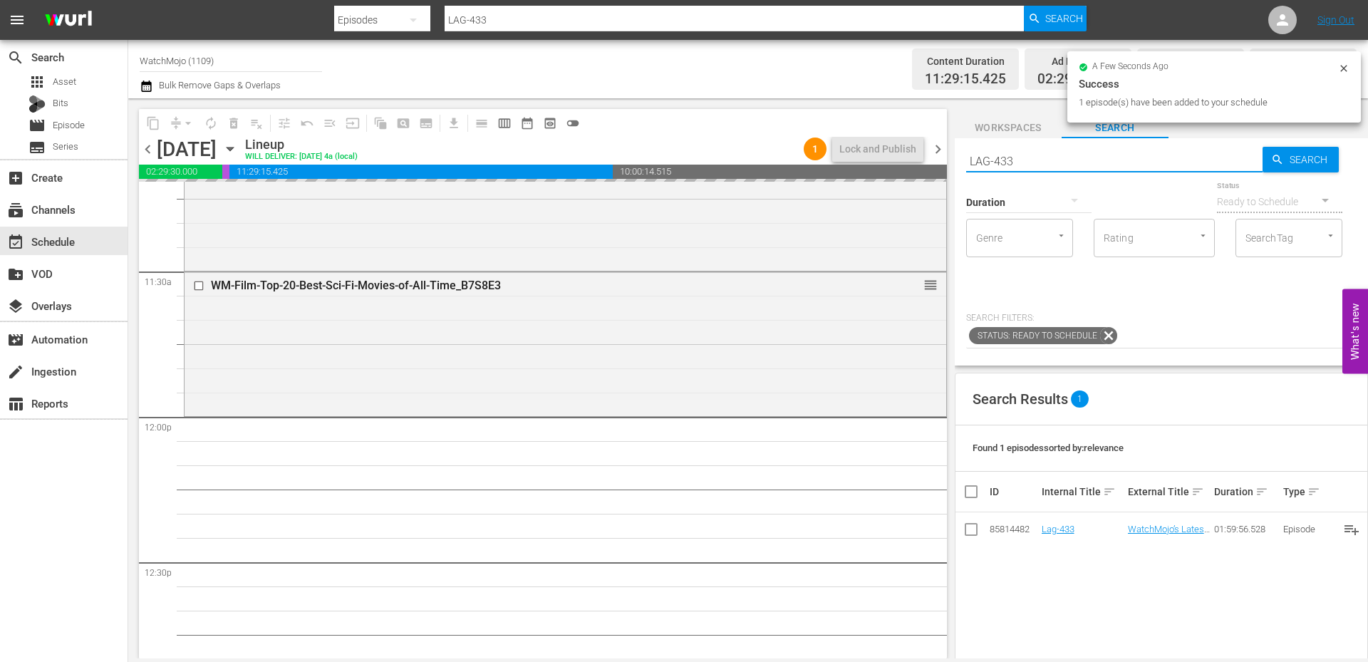
drag, startPoint x: 1041, startPoint y: 156, endPoint x: 933, endPoint y: 156, distance: 108.3
click at [933, 154] on div "content_copy compress arrow_drop_down autorenew_outlined delete_forever_outline…" at bounding box center [747, 378] width 1239 height 560
paste input "WM-Deep-Dive-Taylor-Swift_Dive86_G6E2Q1"
type input "WM-Deep-Dive-Taylor-Swift_Dive86_G6E2Q1"
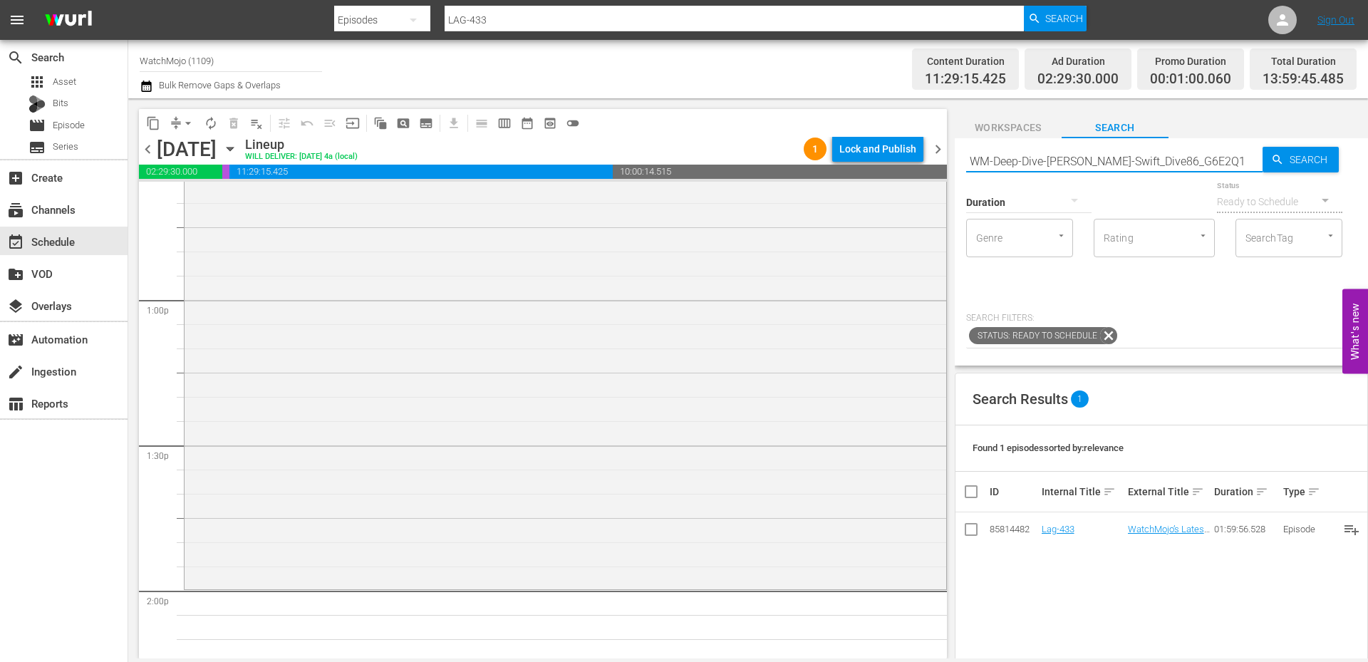
type input "WM-Deep-Dive-Taylor-Swift_Dive86_G6E2Q1"
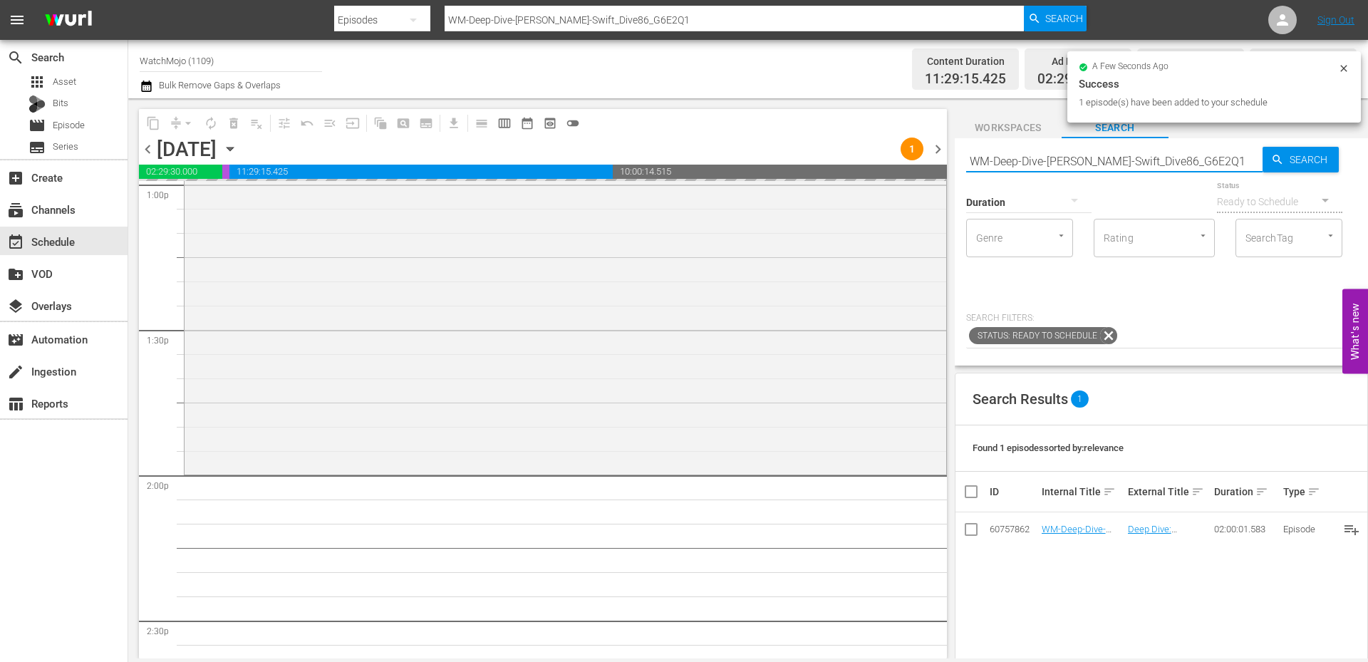
drag, startPoint x: 1199, startPoint y: 157, endPoint x: 956, endPoint y: 142, distance: 244.1
click at [956, 142] on div "Search WM-Deep-Dive-Taylor-Swift_Dive86_G6E2Q1 Search Duration Status Ready to …" at bounding box center [1160, 251] width 413 height 227
paste input "TV-Top-20-Jon-Stewart-Moments_J2N9R4"
type input "WM-TV-Top-20-Jon-Stewart-Moments_J2N9R4"
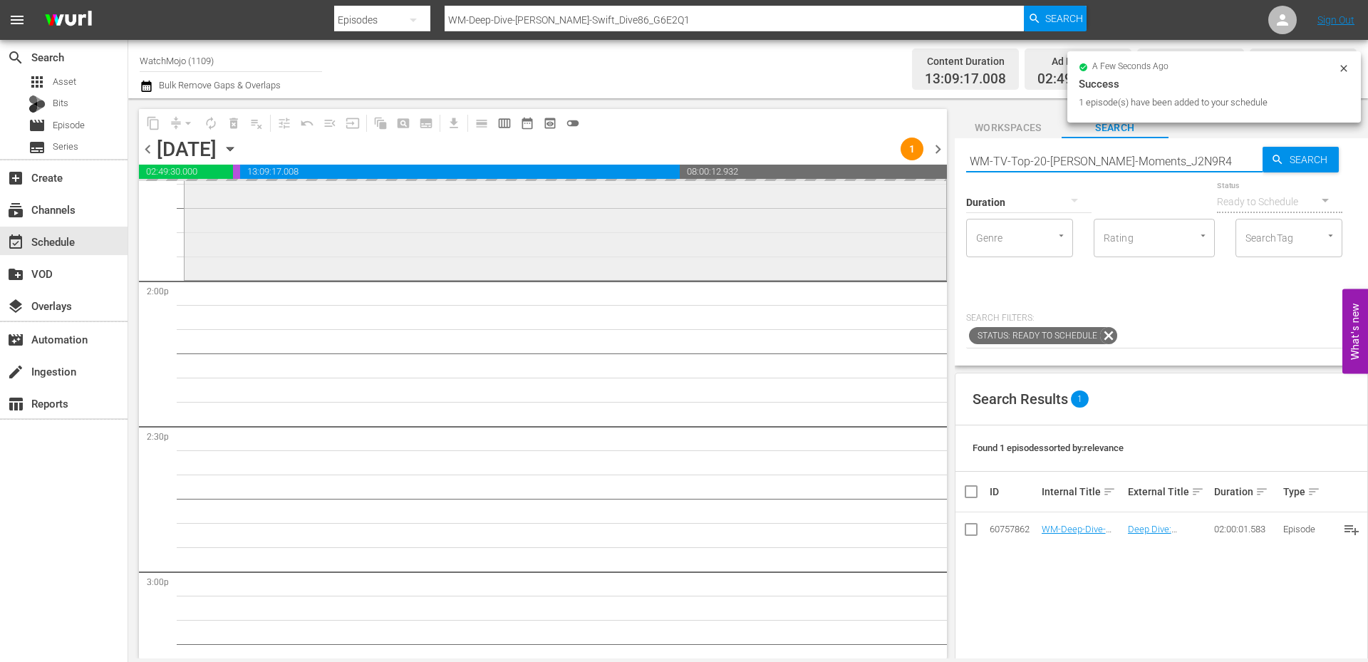
scroll to position [4155, 0]
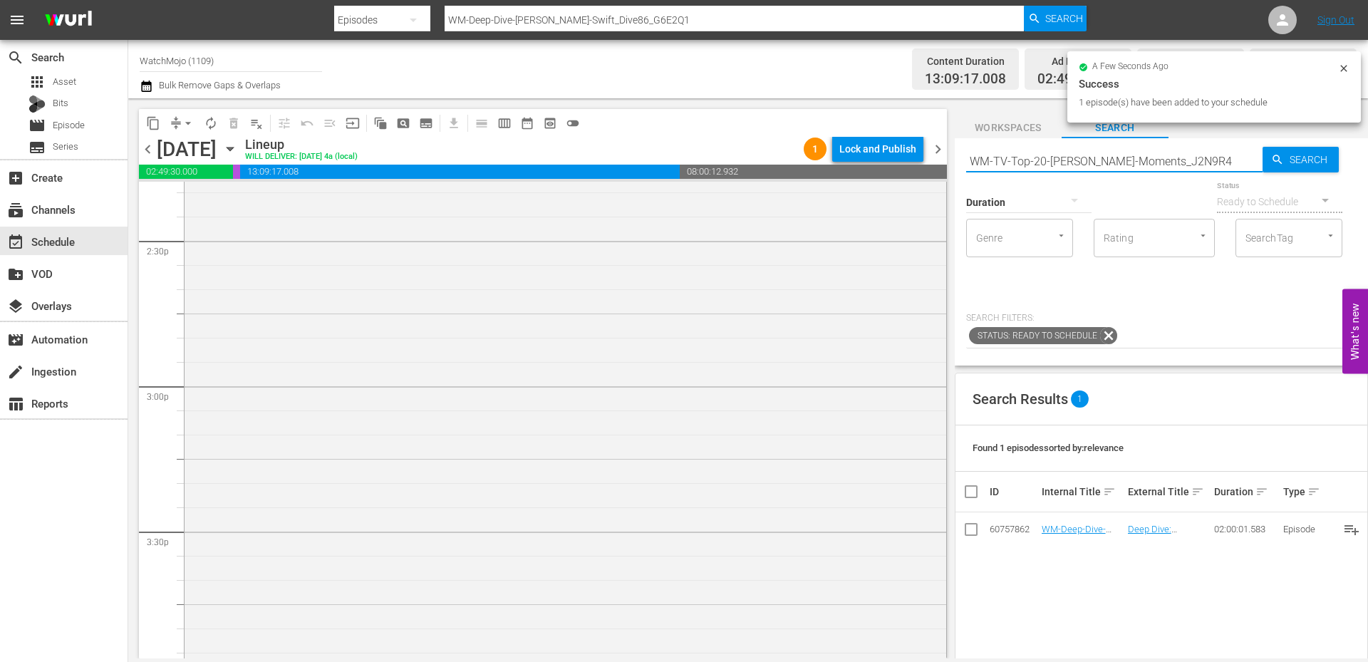
type input "WM-TV-Top-20-Jon-Stewart-Moments_J2N9R4"
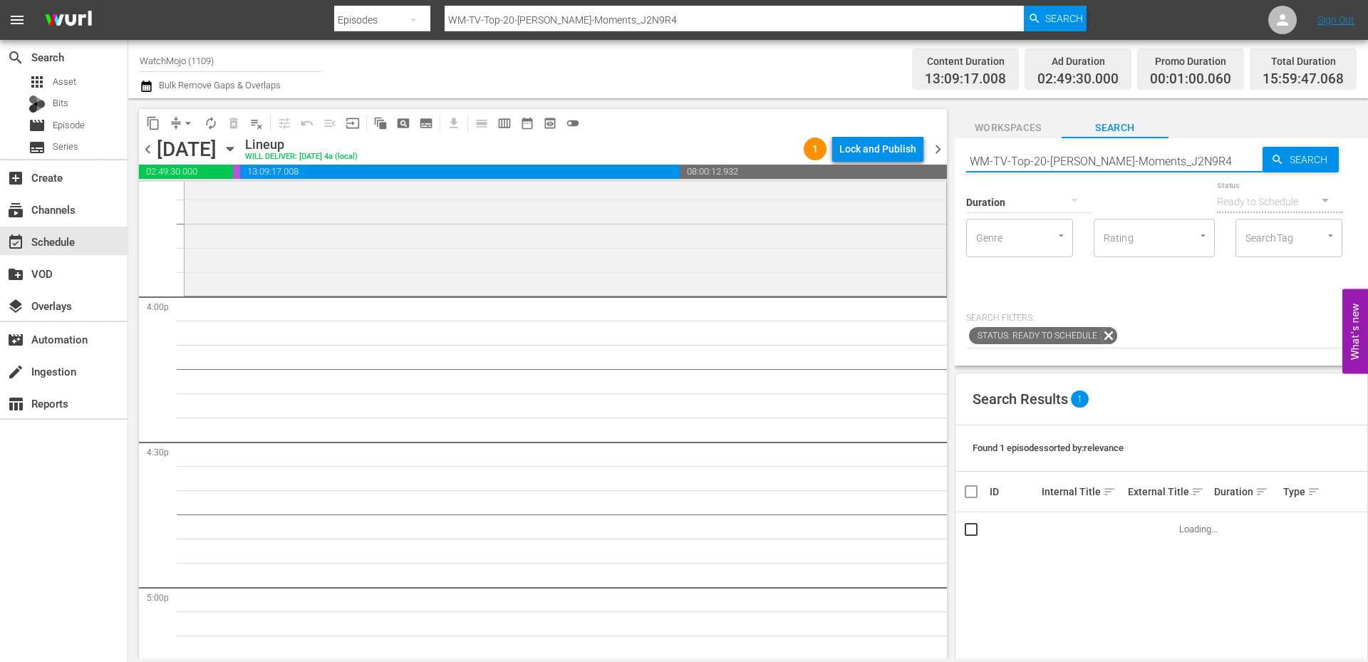
scroll to position [4534, 0]
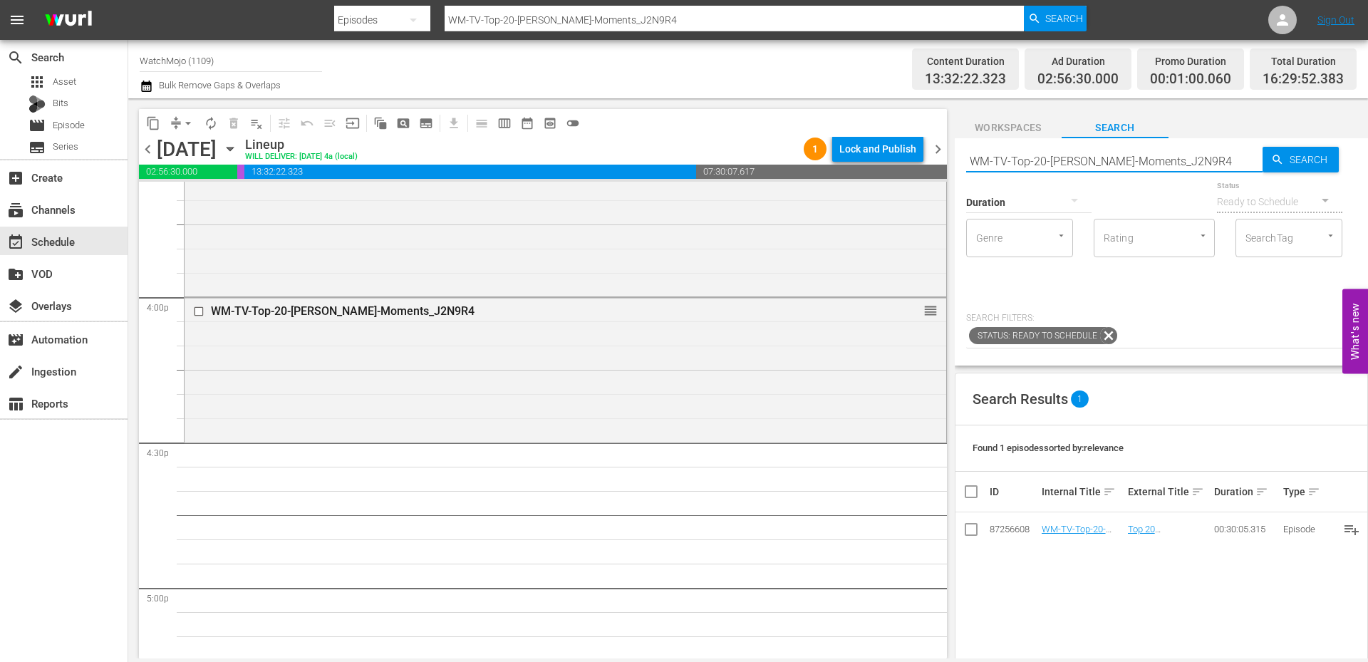
drag, startPoint x: 1234, startPoint y: 165, endPoint x: 949, endPoint y: 165, distance: 284.9
click at [949, 165] on div "content_copy compress arrow_drop_down autorenew_outlined delete_forever_outline…" at bounding box center [747, 378] width 1239 height 560
paste input "Music-Top-20-80s-Song-Meanings-That-Everyone-Gets-WRONG_W5O9J2"
type input "WM-Music-Top-20-80s-Song-Meanings-That-Everyone-Gets-WRONG_W5O9J2"
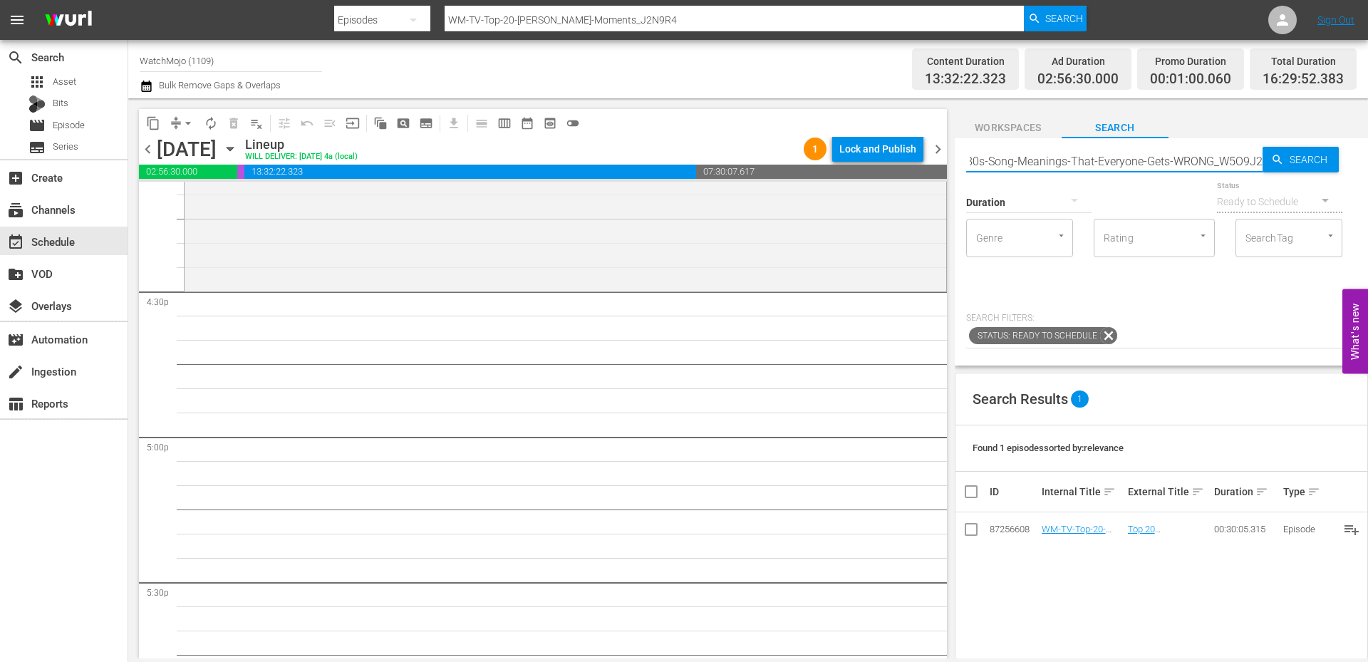
scroll to position [4724, 0]
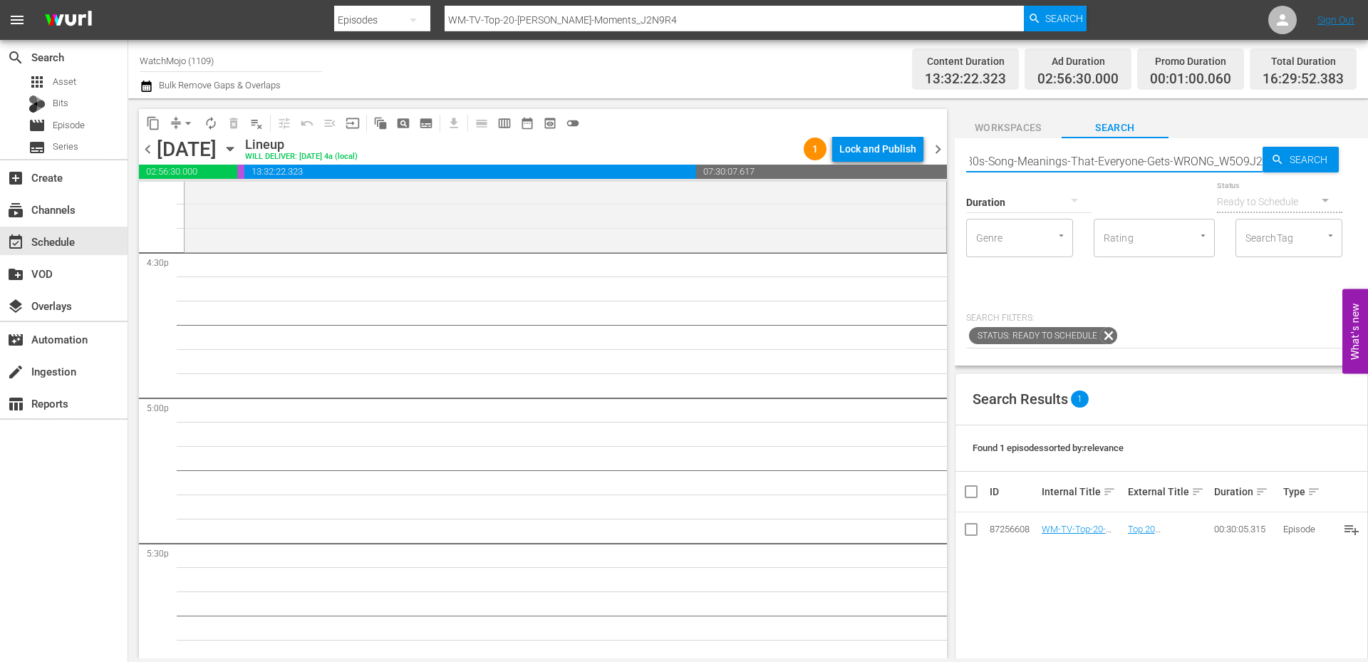
type input "WM-Music-Top-20-80s-Song-Meanings-That-Everyone-Gets-WRONG_W5O9J2"
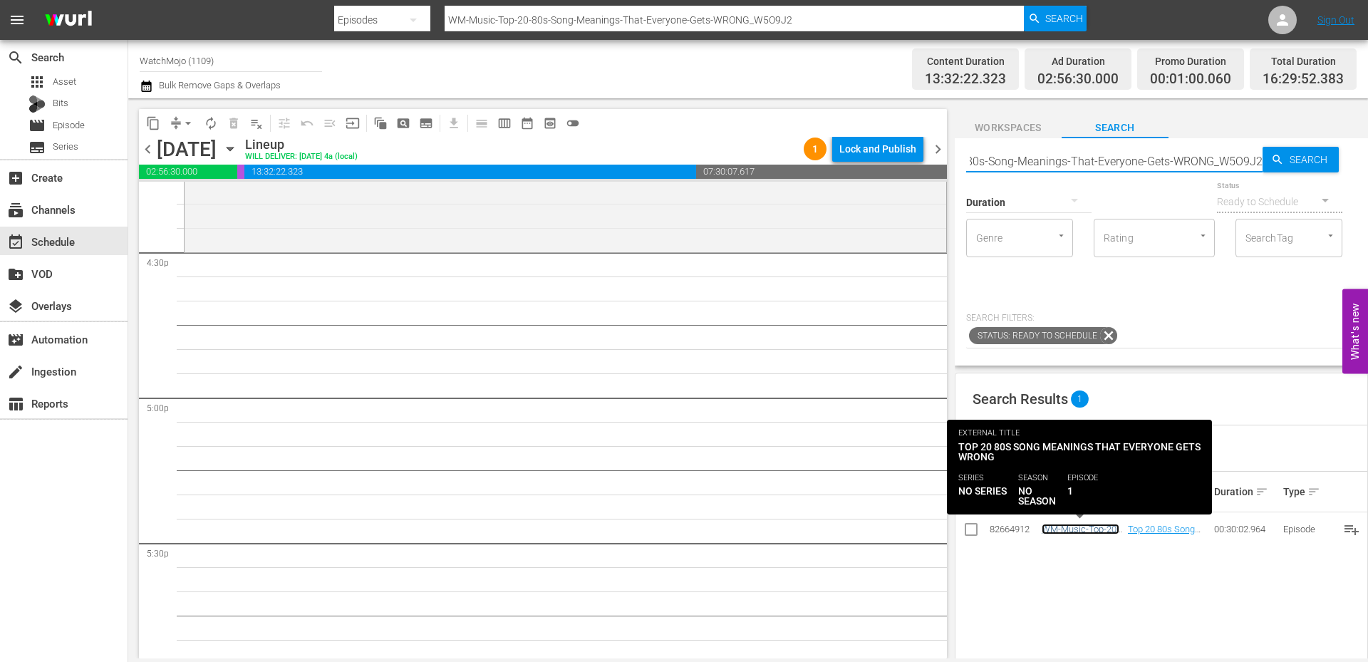
scroll to position [0, 0]
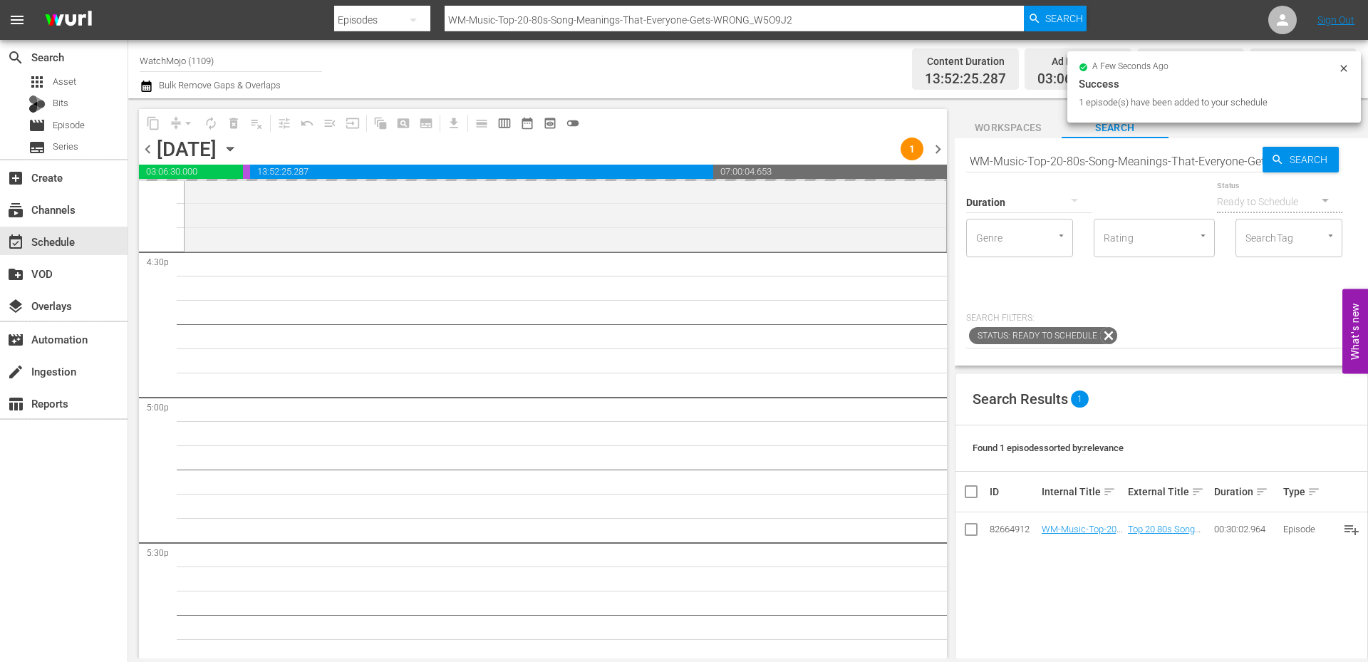
click at [1056, 160] on input "WM-Music-Top-20-80s-Song-Meanings-That-Everyone-Gets-WRONG_W5O9J2" at bounding box center [1114, 161] width 296 height 34
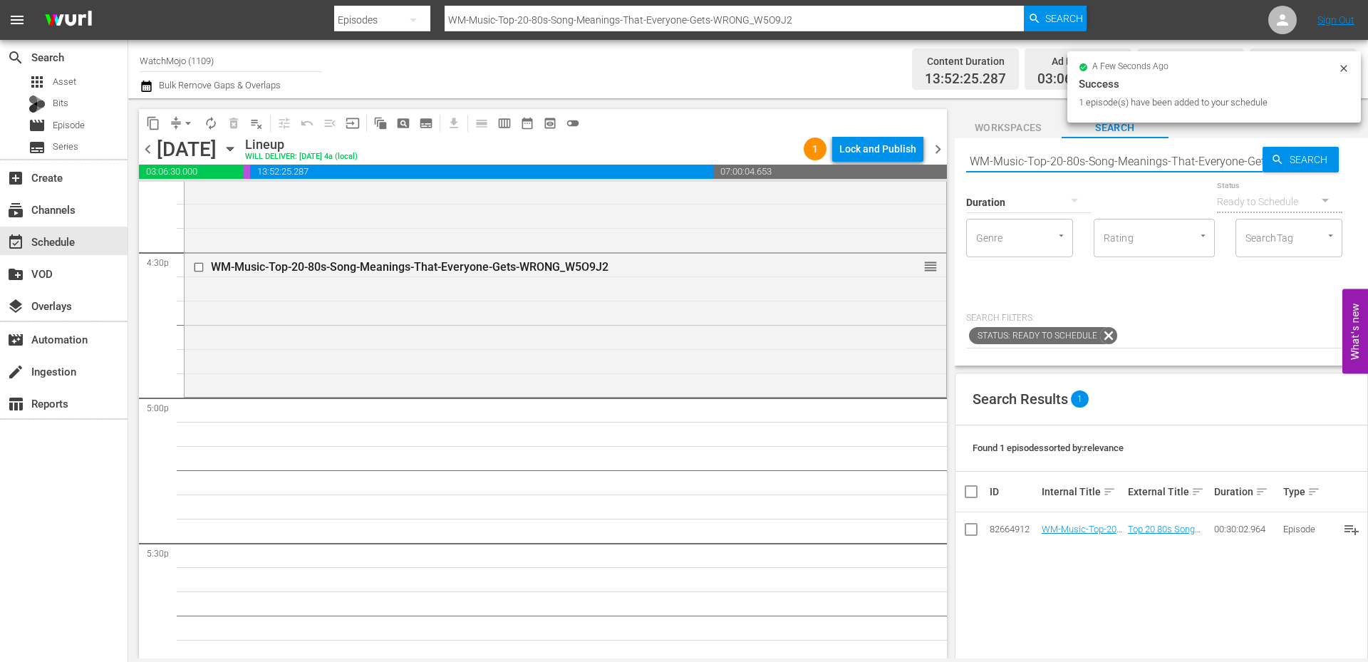
paste input "TV-Top-20-Hilarious-Homer-Simpson-Moments_Z0H8R3"
type input "WM-TV-Top-20-Hilarious-Homer-Simpson-Moments_Z0H8R3"
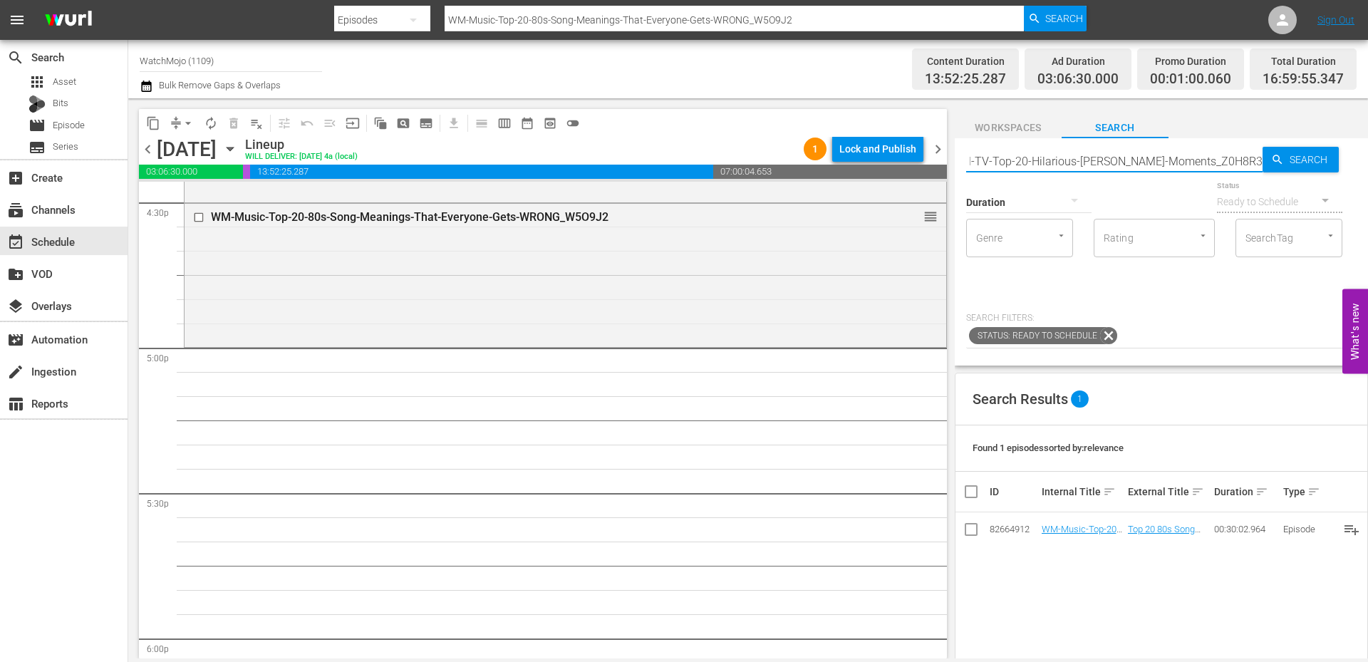
type input "WM-TV-Top-20-Hilarious-Homer-Simpson-Moments_Z0H8R3"
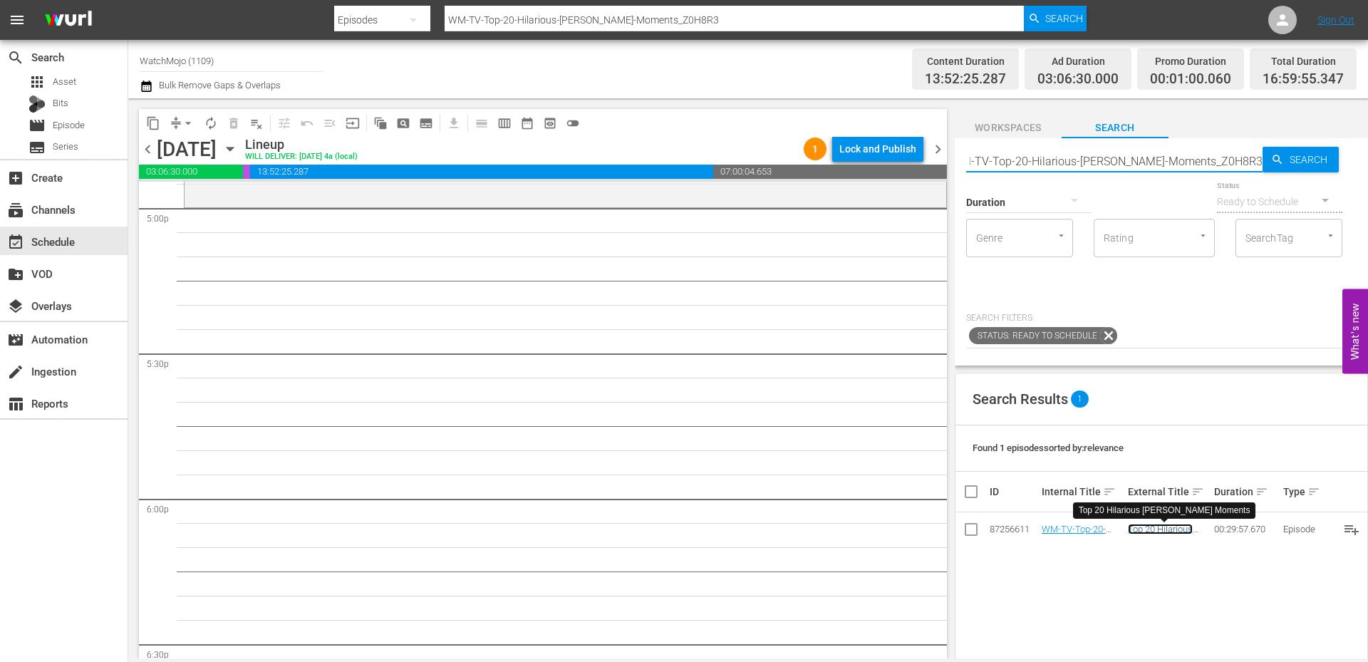
scroll to position [0, 0]
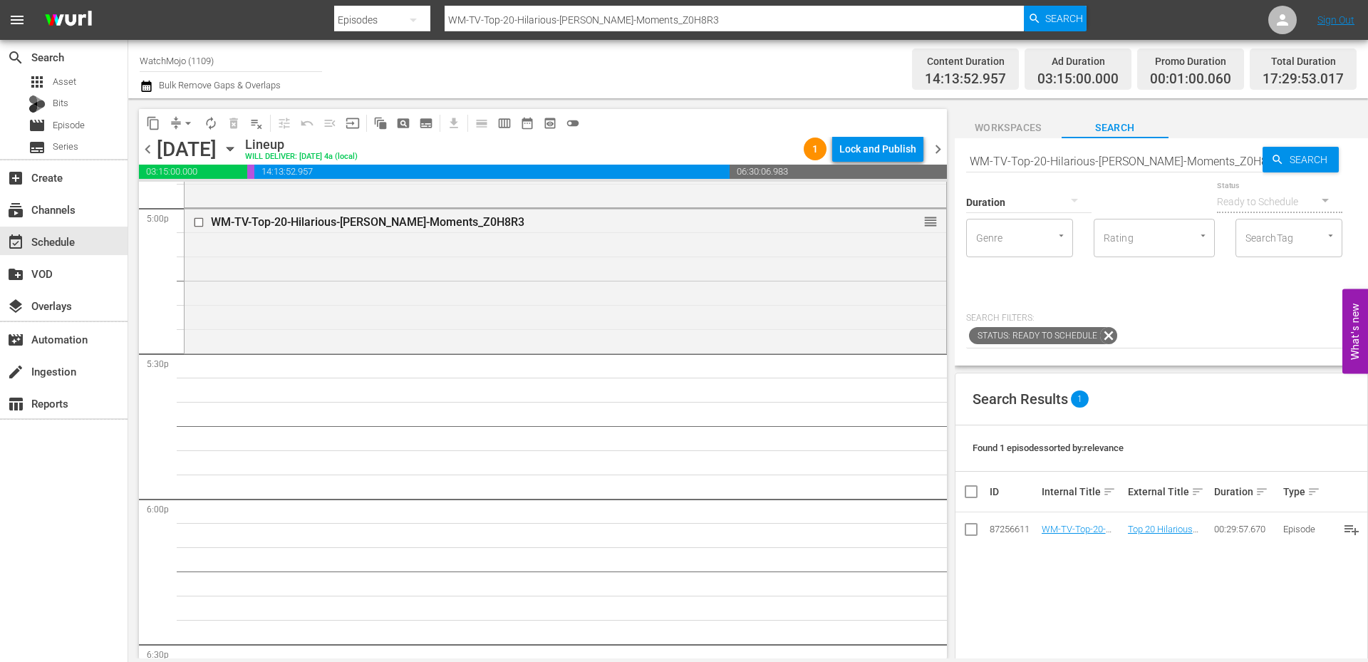
click at [1120, 165] on input "WM-TV-Top-20-Hilarious-Homer-Simpson-Moments_Z0H8R3" at bounding box center [1114, 161] width 296 height 34
paste input "Celeb-20-Missing-Celebs-Who-Were-NEVER-Found_Y4Q7O9"
type input "WM-Celeb-20-Missing-Celebs-Who-Were-NEVER-Found_Y4Q7O9"
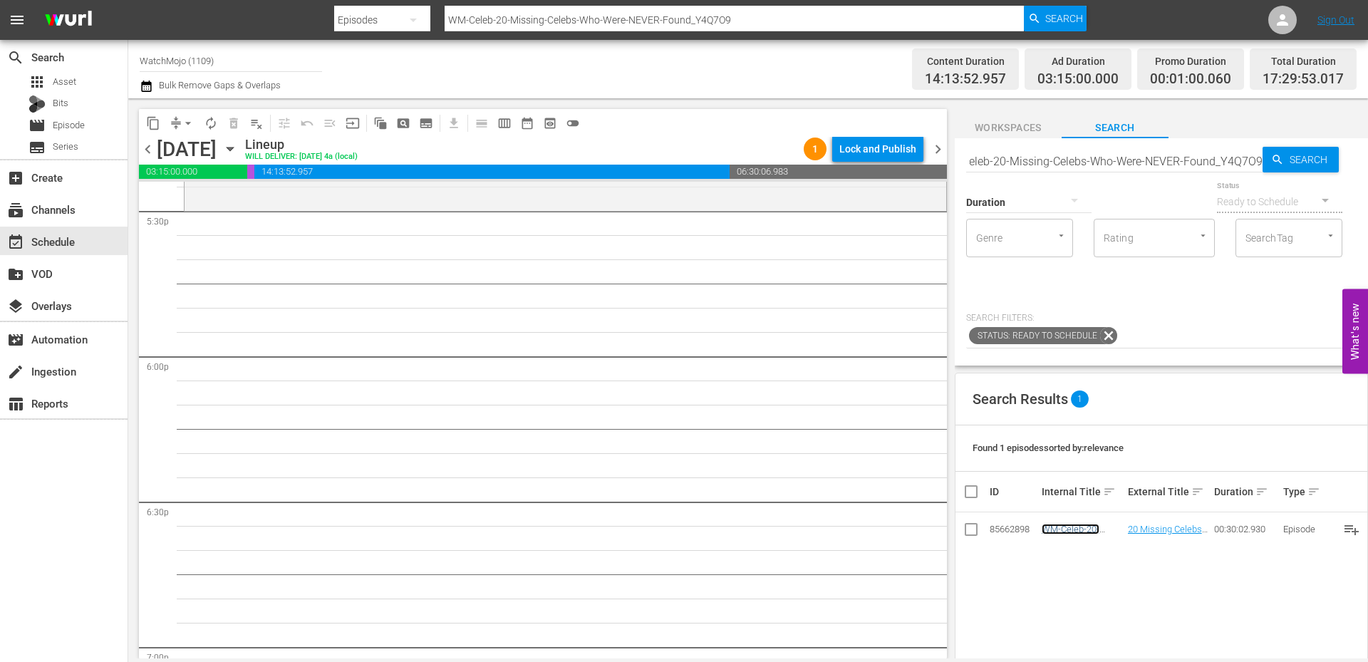
scroll to position [0, 0]
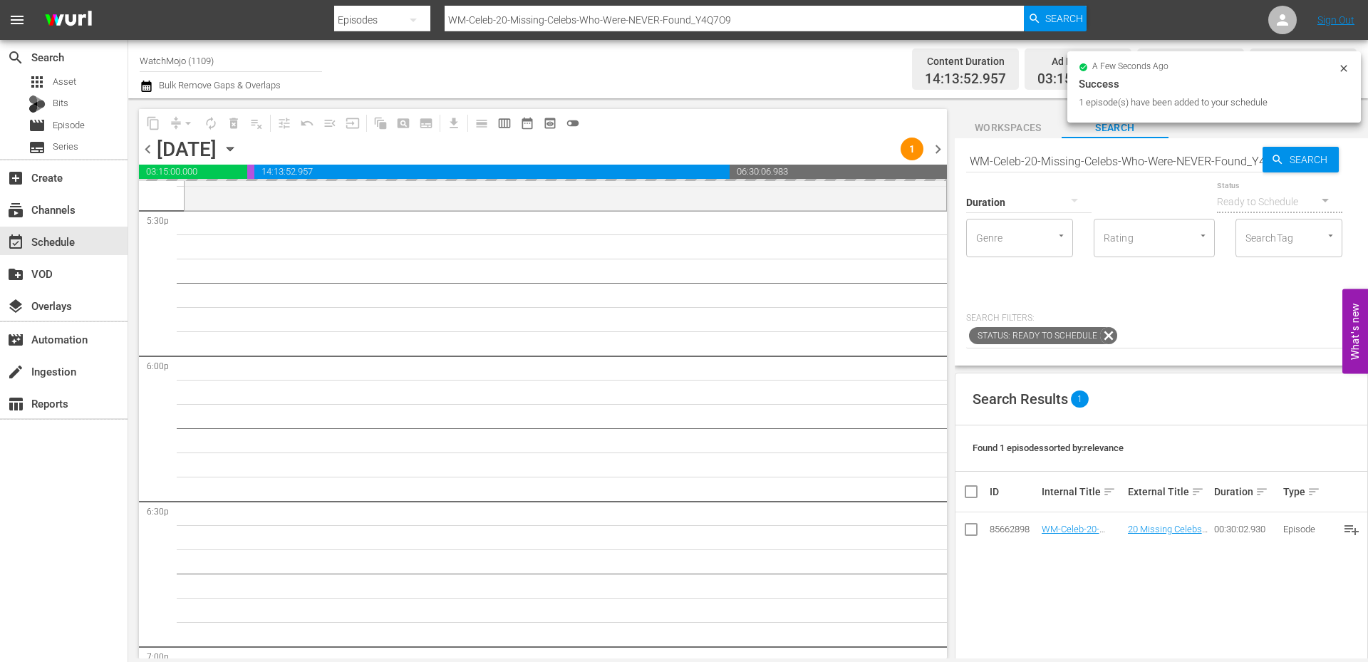
click at [1073, 156] on input "WM-Celeb-20-Missing-Celebs-Who-Were-NEVER-Found_Y4Q7O9" at bounding box center [1114, 161] width 296 height 34
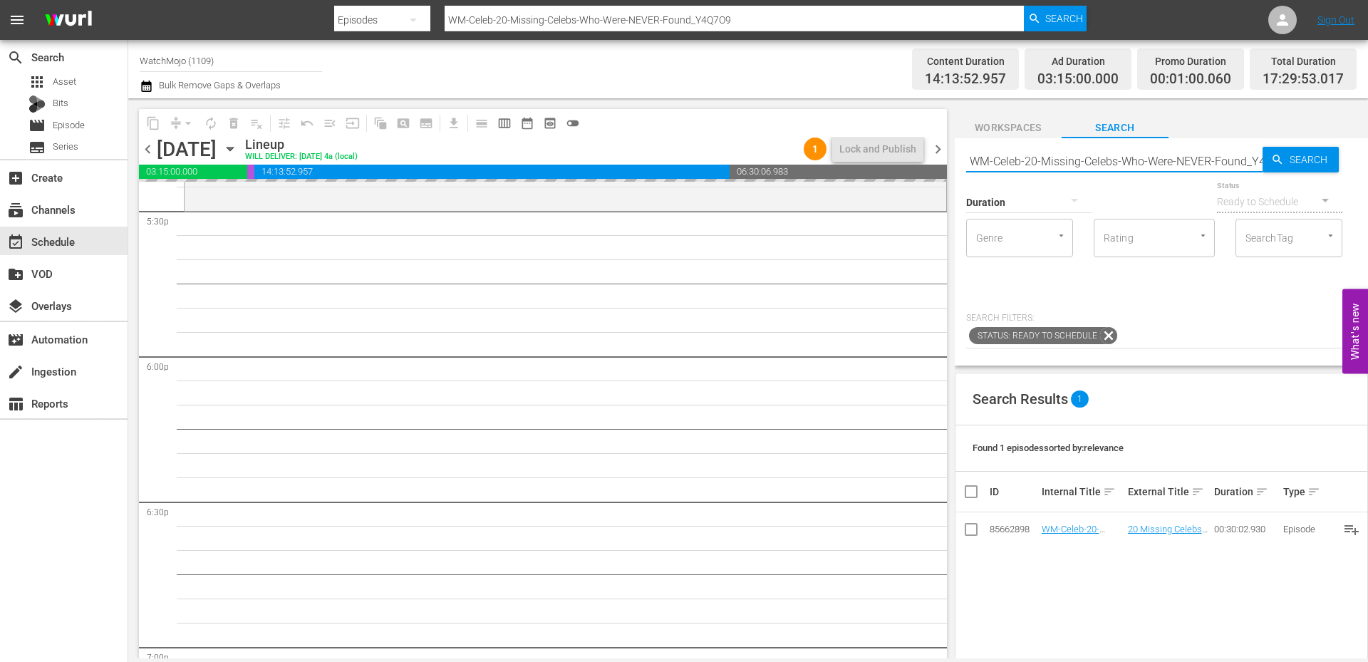
paste input "Film-Top-100-Greatest-Fight-Scenes-of-All-Time_W1L2D0"
type input "WM-Film-Top-100-Greatest-Fight-Scenes-of-All-Time_W1L2D0"
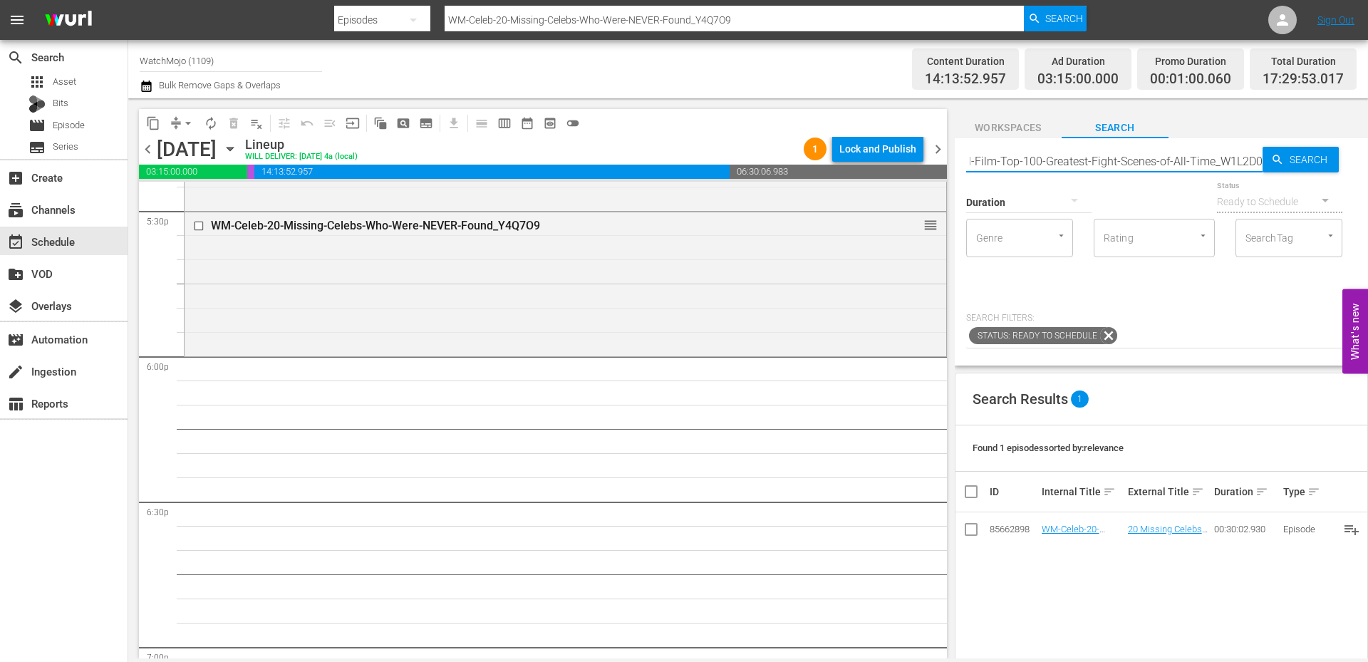
type input "WM-Film-Top-100-Greatest-Fight-Scenes-of-All-Time_W1L2D0"
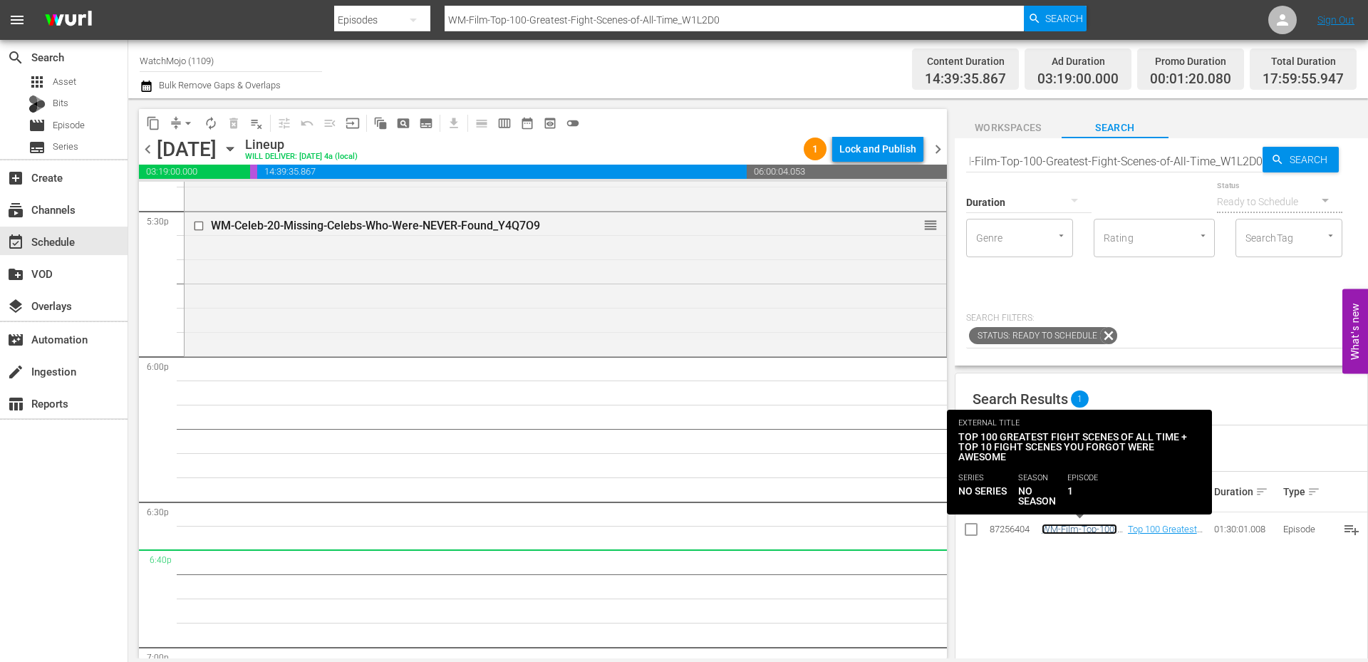
scroll to position [0, 0]
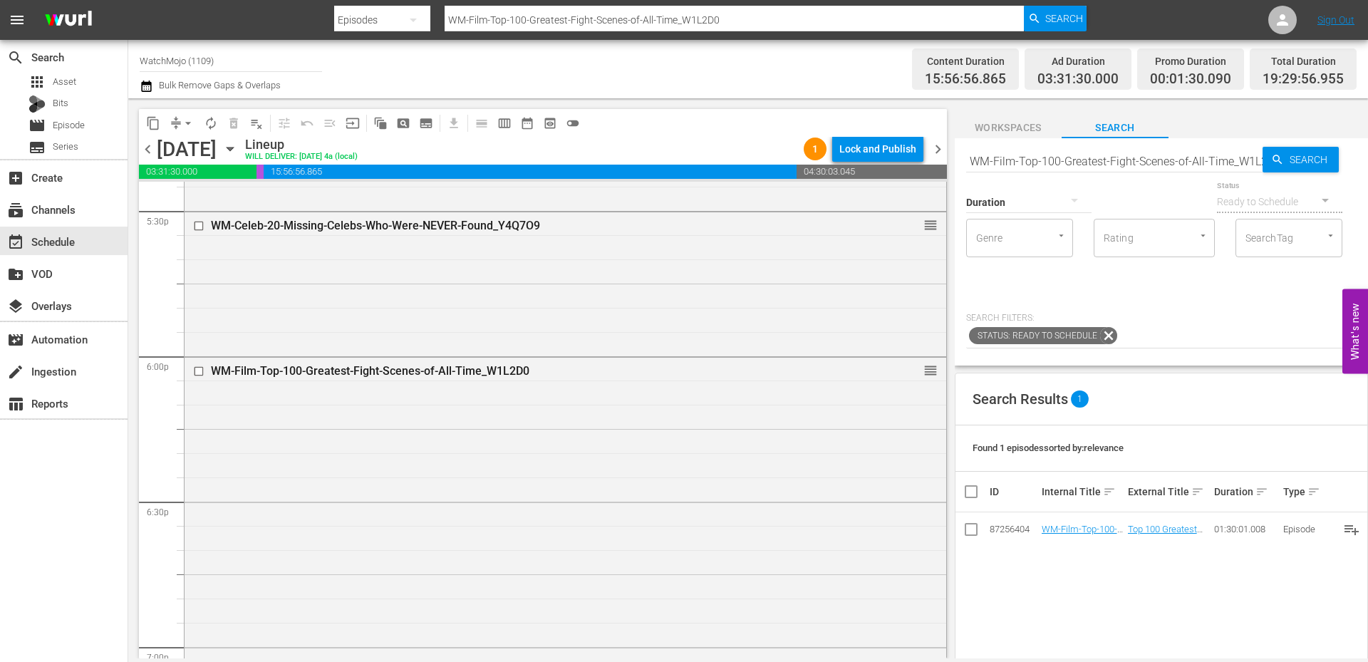
click at [1130, 172] on input "WM-Film-Top-100-Greatest-Fight-Scenes-of-All-Time_W1L2D0" at bounding box center [1114, 161] width 296 height 34
paste input "20-Movies-Way-Too-Upsetting-to-Watch-Twice_W0L3H3"
type input "WM-Film-Top-20-Movies-Way-Too-Upsetting-to-Watch-Twice_W0L3H3"
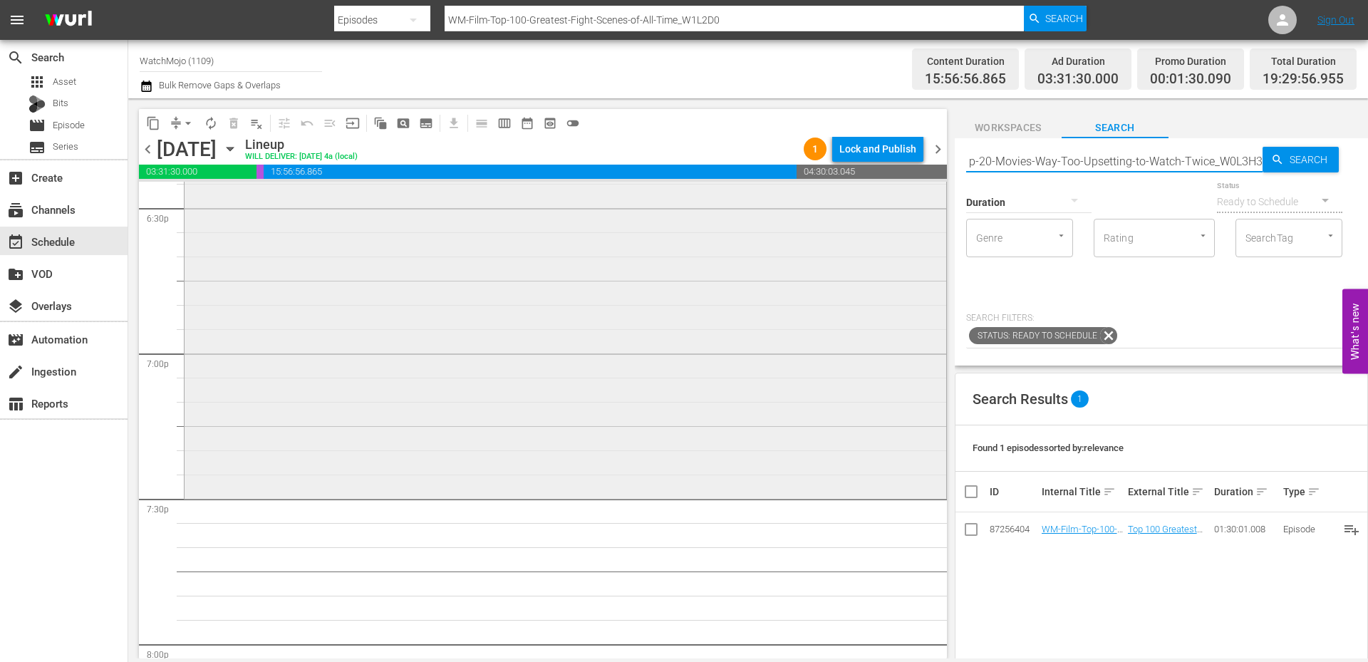
type input "WM-Film-Top-20-Movies-Way-Too-Upsetting-to-Watch-Twice_W0L3H3"
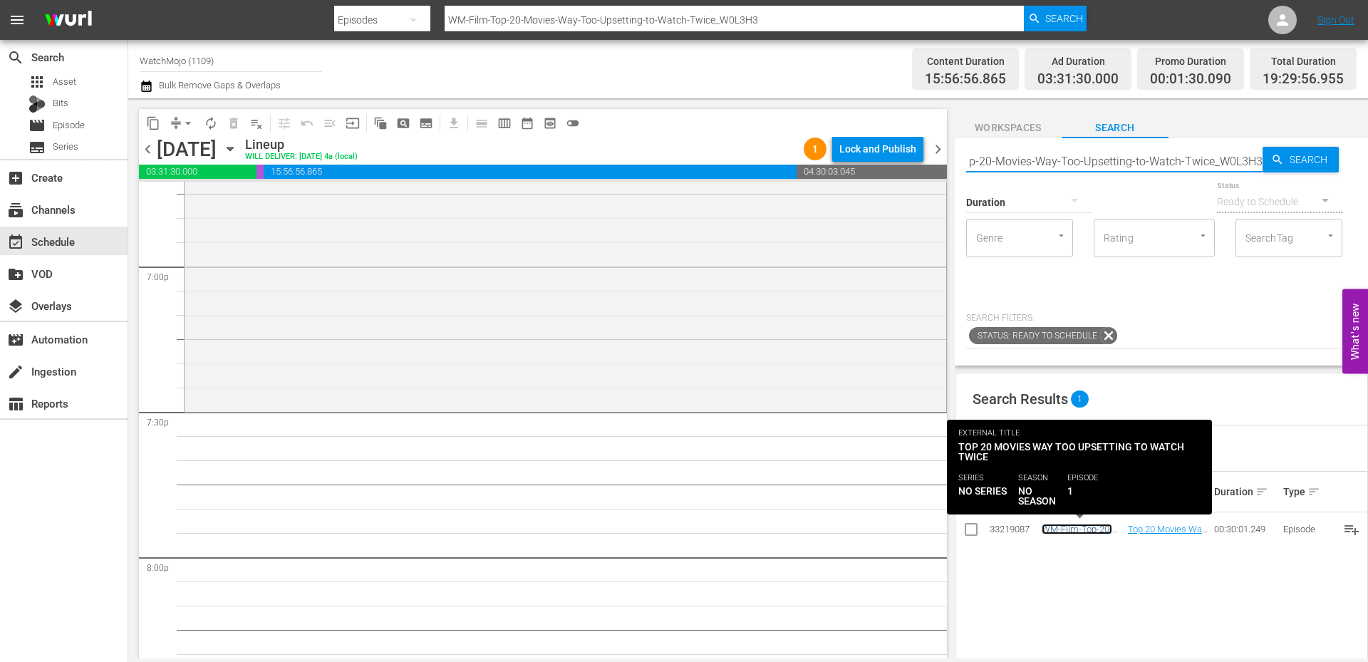
scroll to position [0, 0]
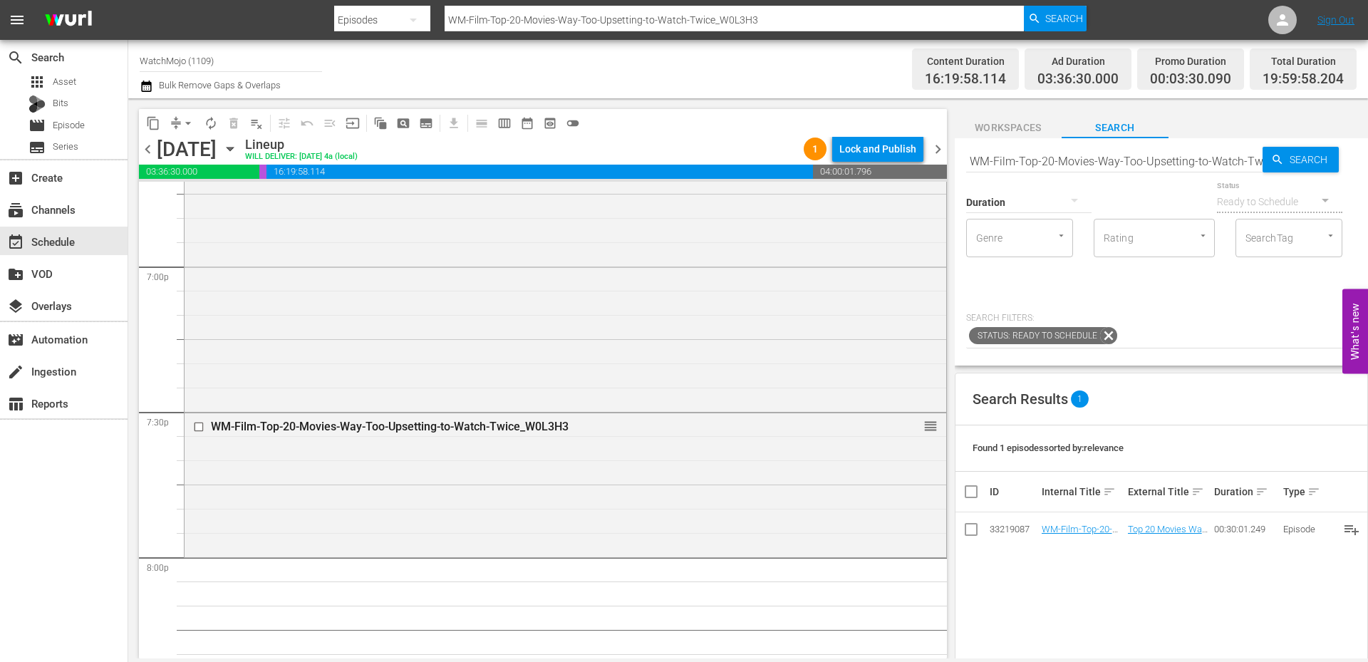
click at [1063, 162] on input "WM-Film-Top-20-Movies-Way-Too-Upsetting-to-Watch-Twice_W0L3H3" at bounding box center [1114, 161] width 296 height 34
paste input "Deep-Dive-Movie-Cameos_Dive141_U5T5M4"
type input "WM-Deep-Dive-Movie-Cameos_Dive141_U5T5M4"
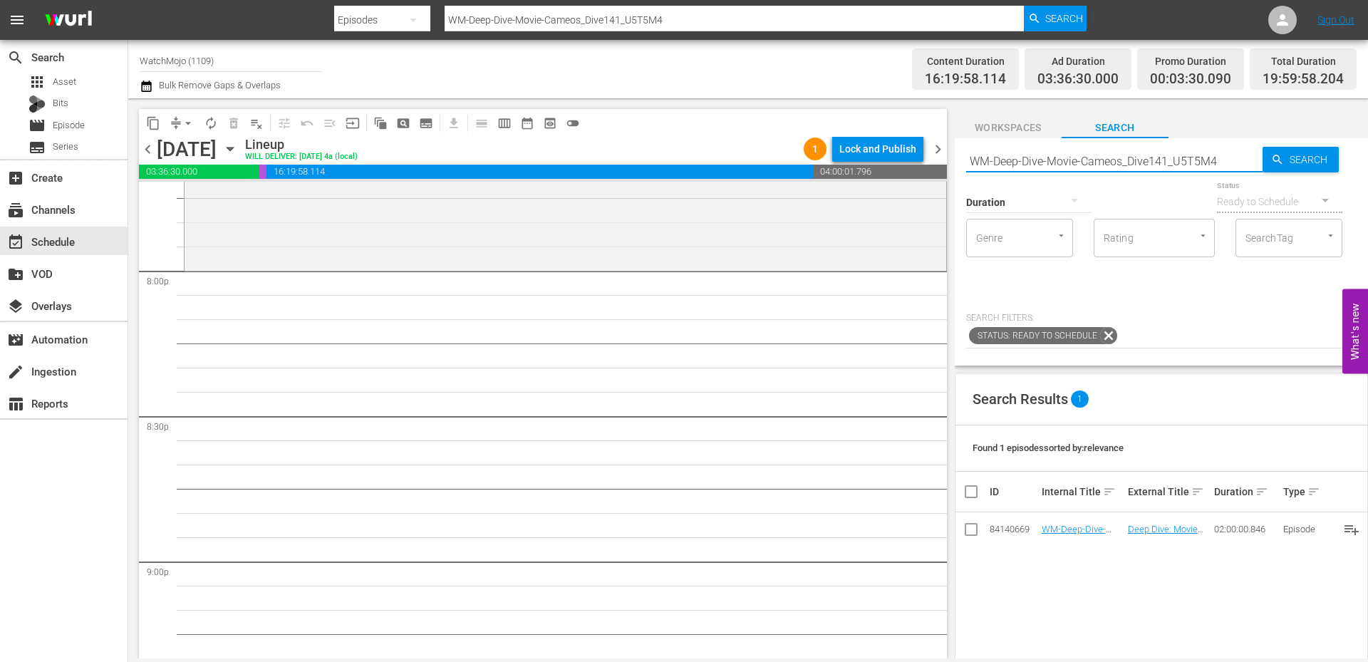
scroll to position [5769, 0]
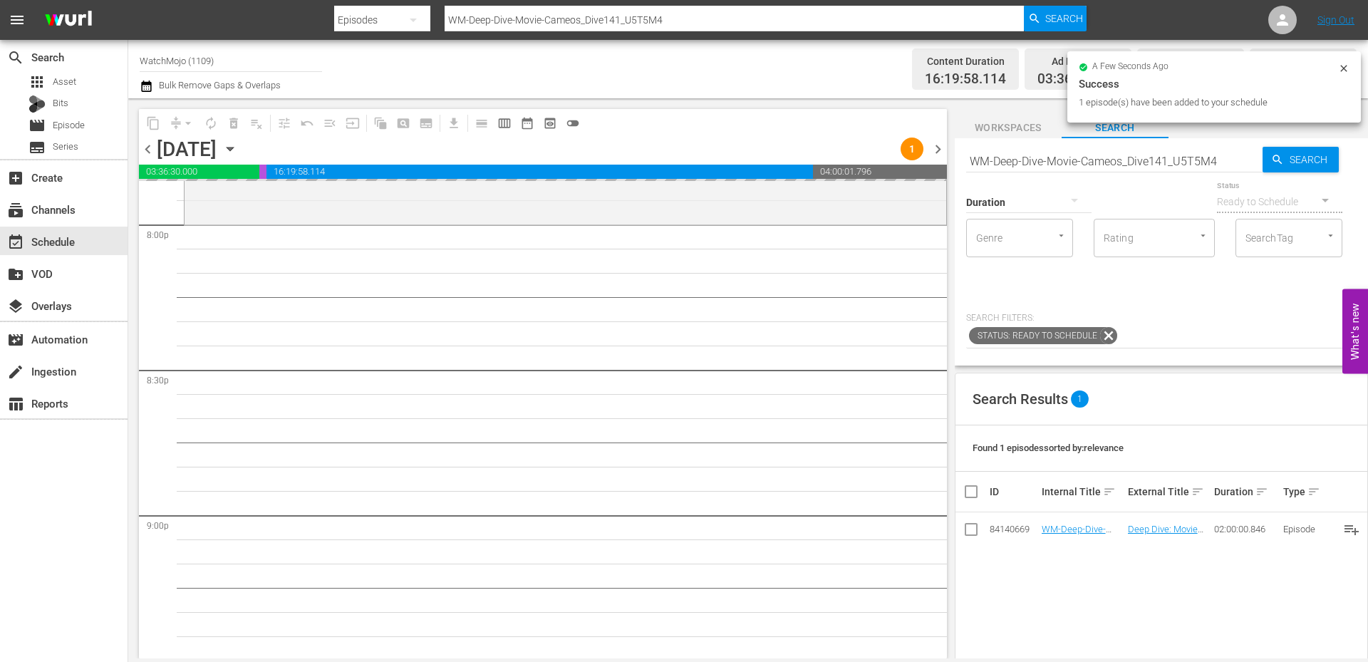
click at [1113, 167] on input "WM-Deep-Dive-Movie-Cameos_Dive141_U5T5M4" at bounding box center [1114, 161] width 296 height 34
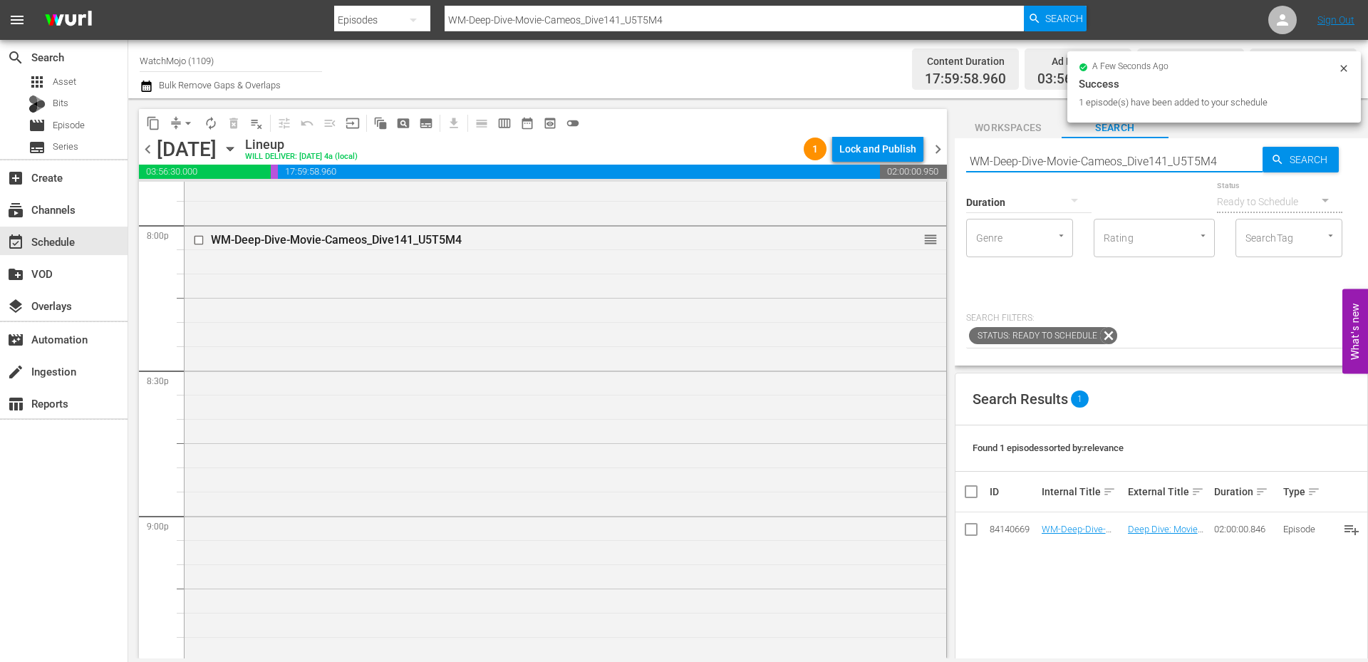
paste input "Anime-Top20-Strongest-One-Piece-Characters_W7W8L6"
type input "WM-Anime-Top20-Strongest-One-Piece-Characters_W7W8L6"
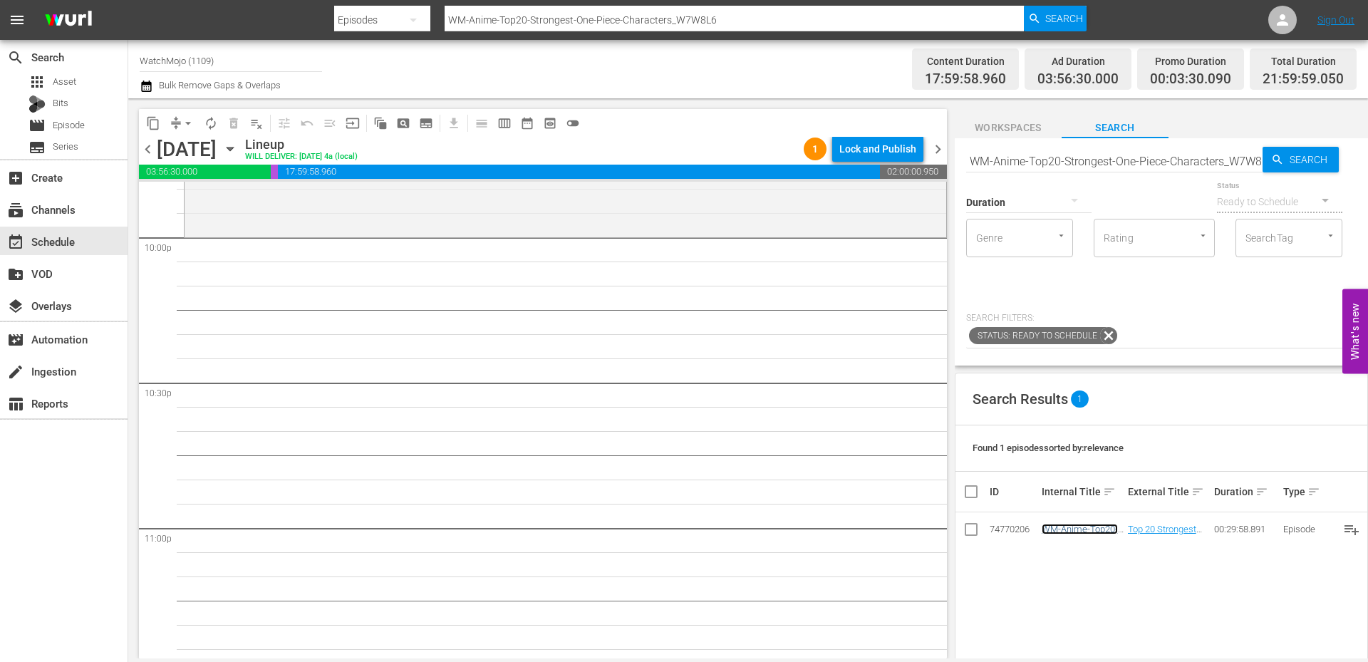
scroll to position [6338, 0]
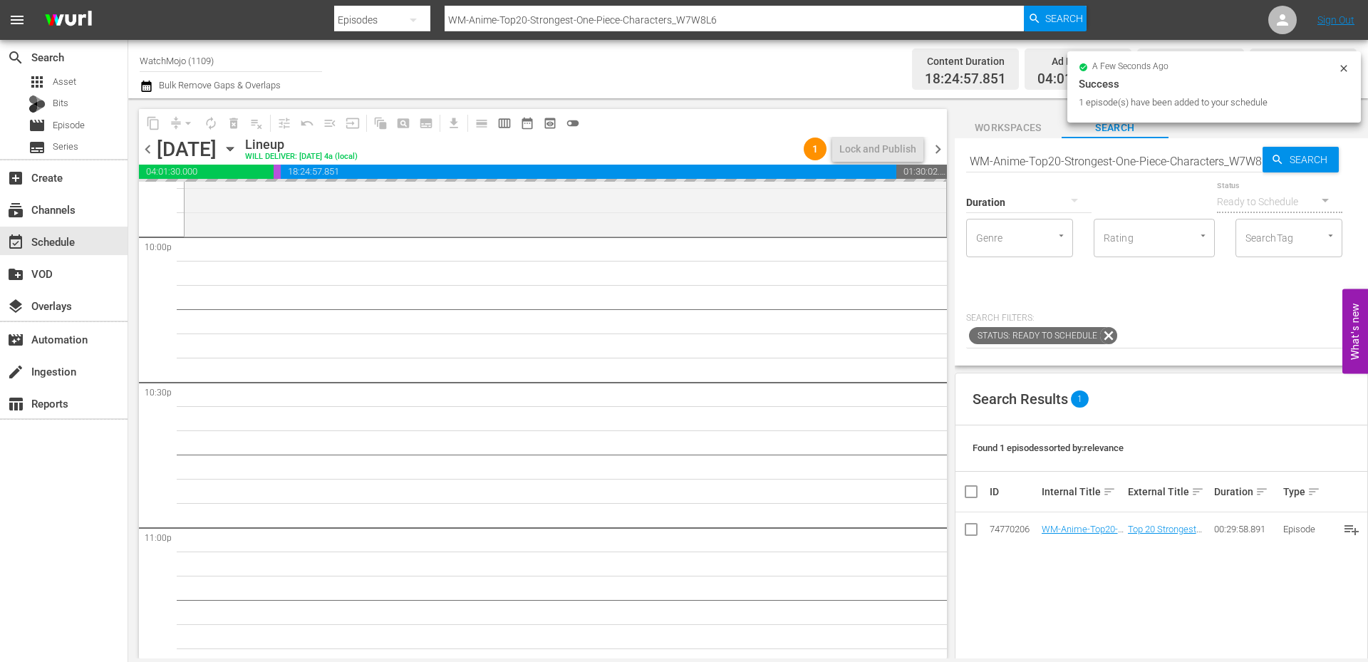
click at [1070, 154] on input "WM-Anime-Top20-Strongest-One-Piece-Characters_W7W8L6" at bounding box center [1114, 161] width 296 height 34
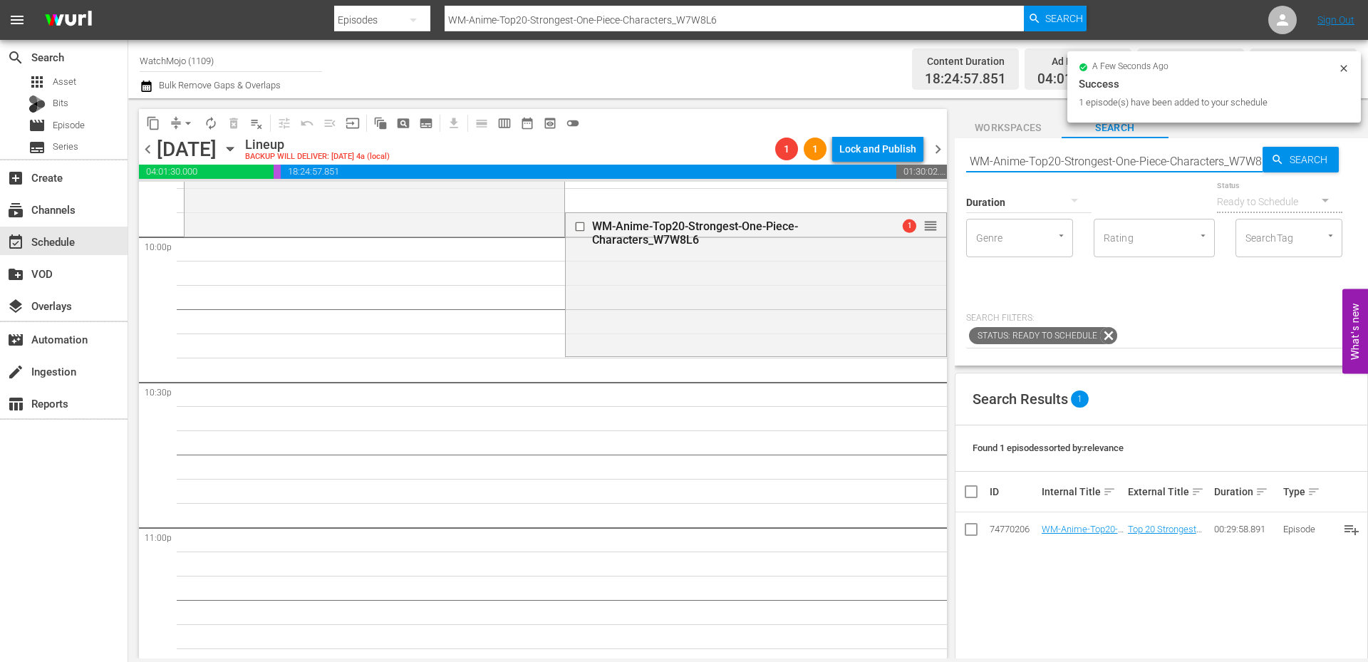
paste input "Anime-Crossovers_B6N5W4"
click at [1041, 162] on input "WM-Anime-Top20-Anime-Crossovers_B6N5W4" at bounding box center [1114, 161] width 296 height 34
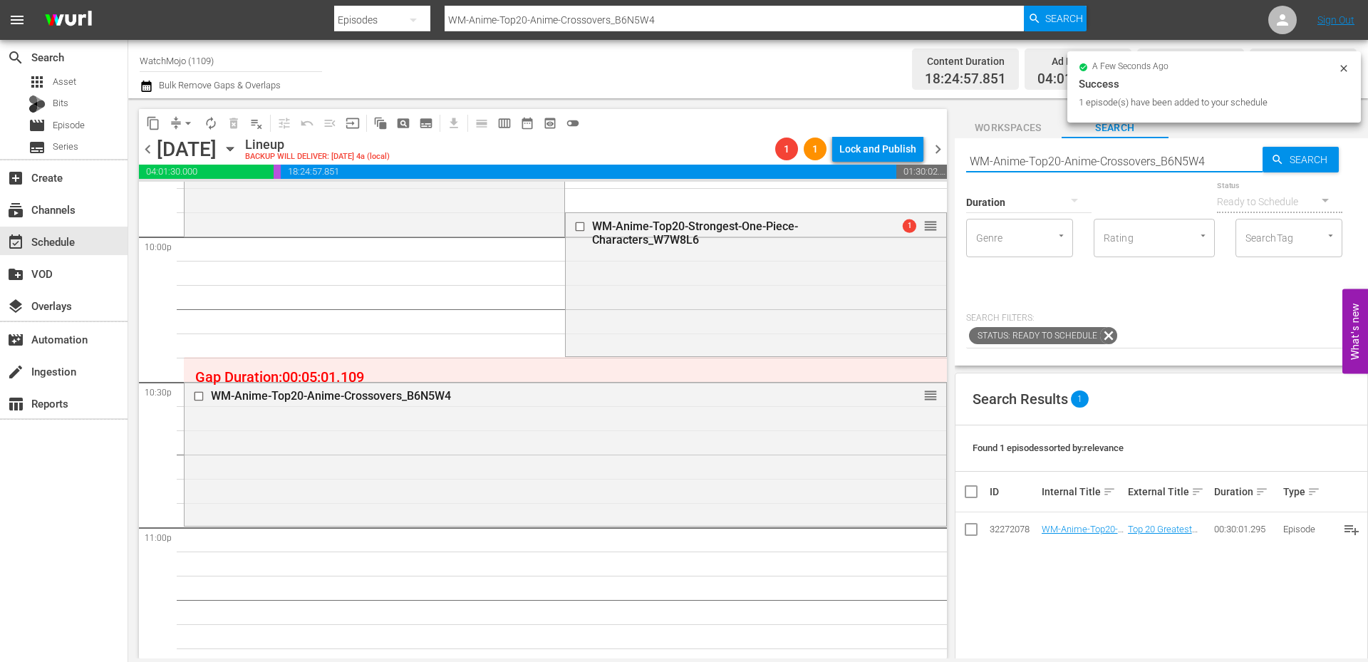
paste input "Brutal-Attack-on-Titan-Moments_U9Z4G8"
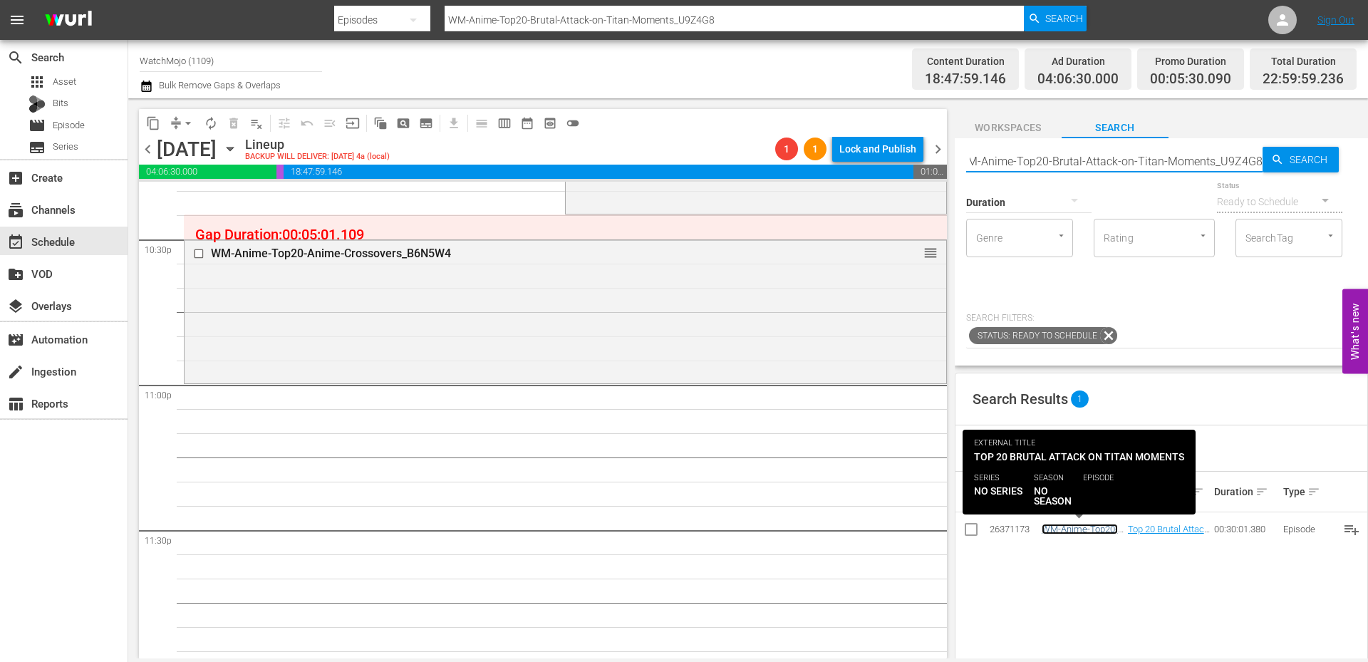
scroll to position [0, 0]
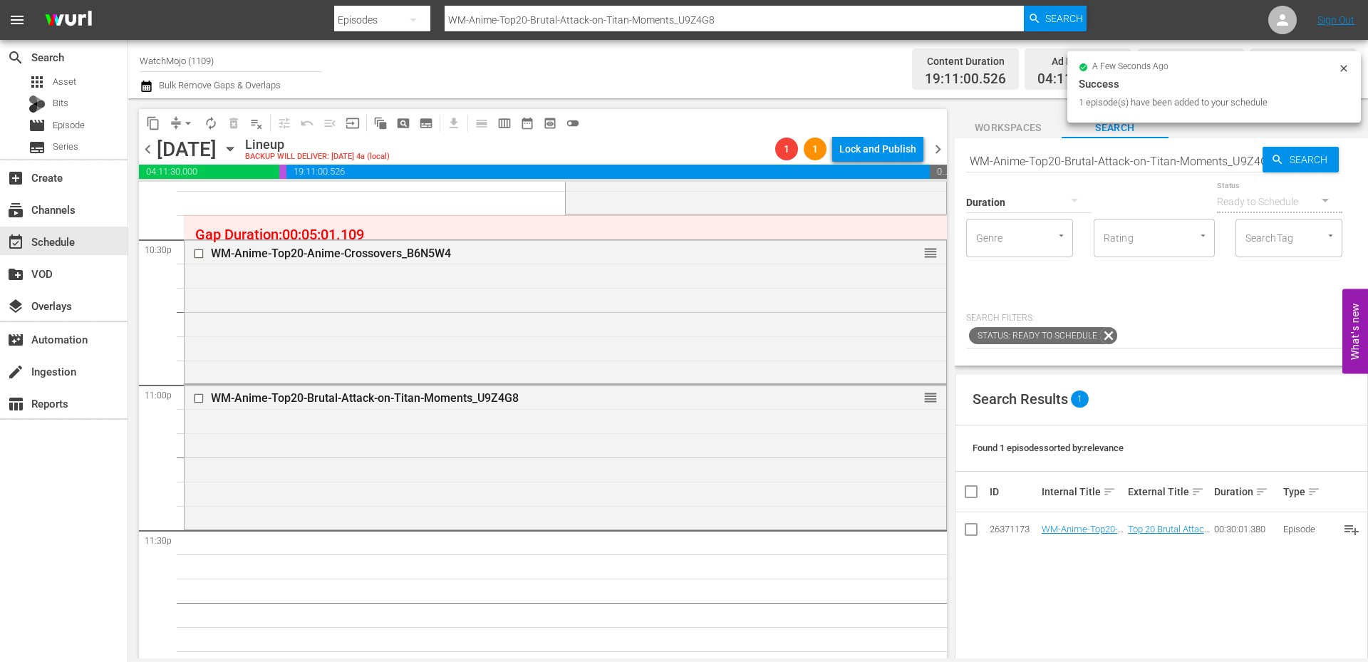
click at [1105, 160] on input "WM-Anime-Top20-Brutal-Attack-on-Titan-Moments_U9Z4G8" at bounding box center [1114, 161] width 296 height 34
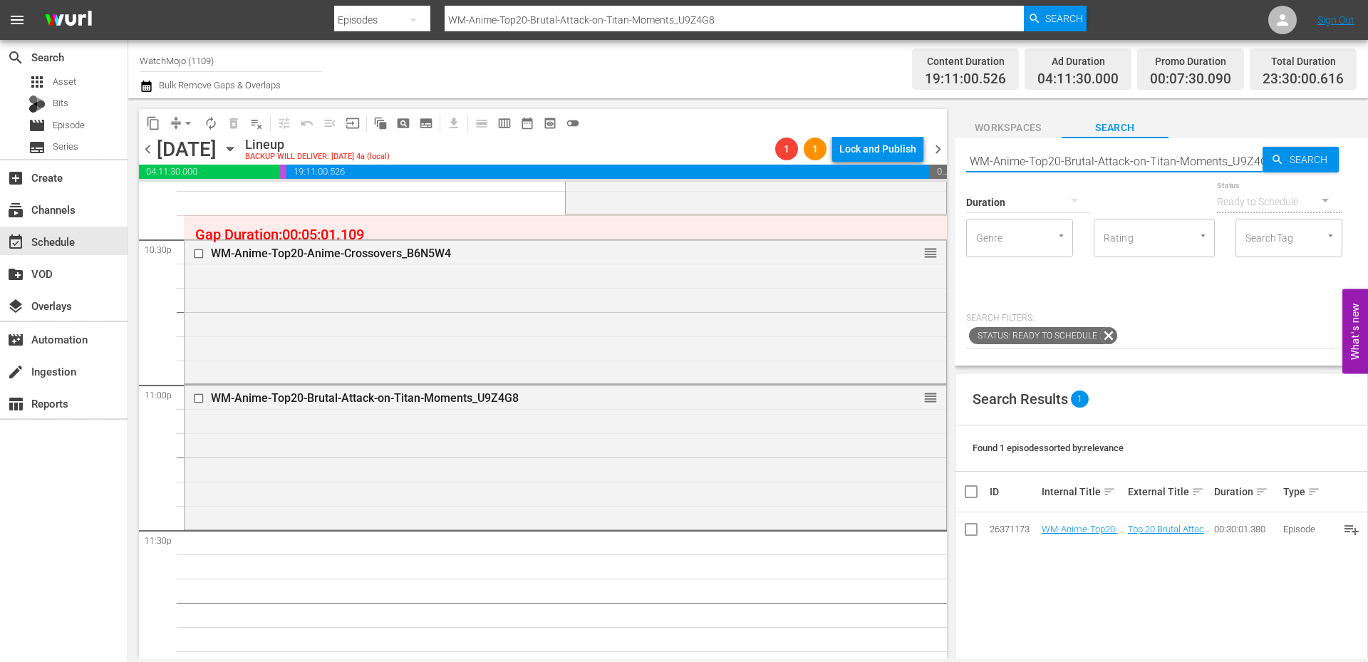
paste input "Epic-Anime-Moments-of-the-Century-So-Far_C2T8J0"
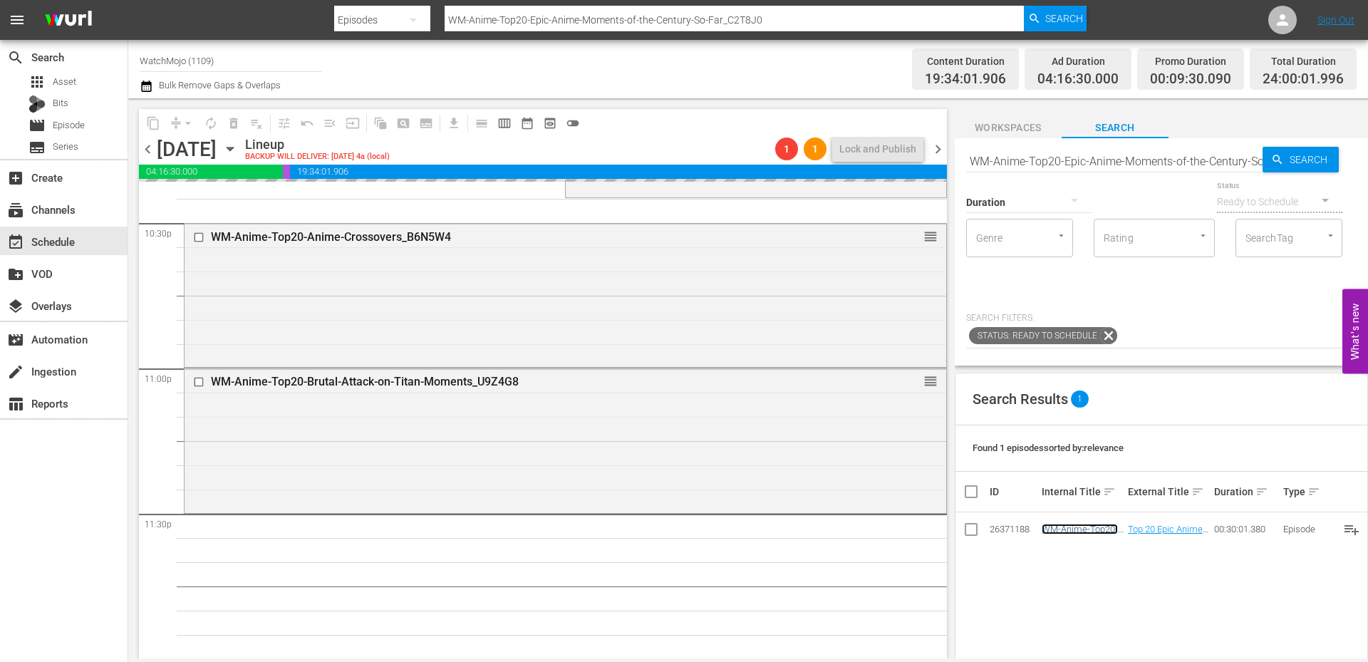
scroll to position [6498, 0]
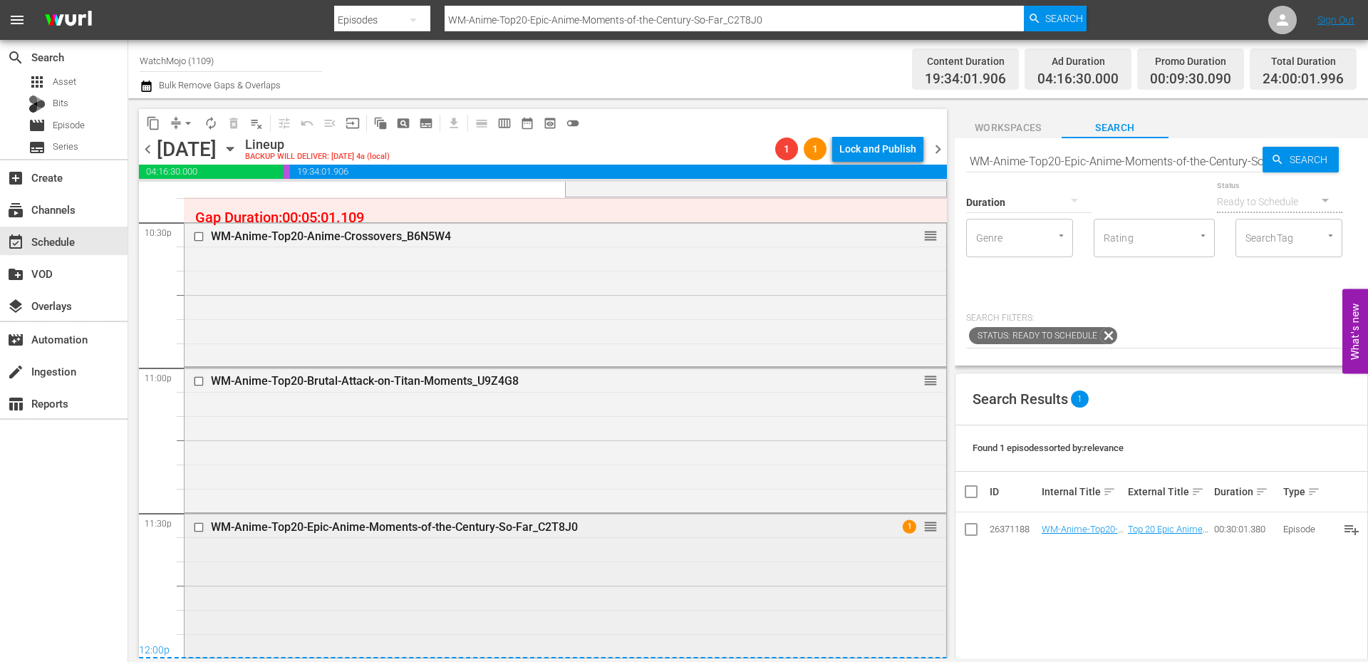
click at [246, 595] on div "WM-Anime-Top20-Epic-Anime-Moments-of-the-Century-So-Far_C2T8J0 1 reorder" at bounding box center [564, 584] width 761 height 141
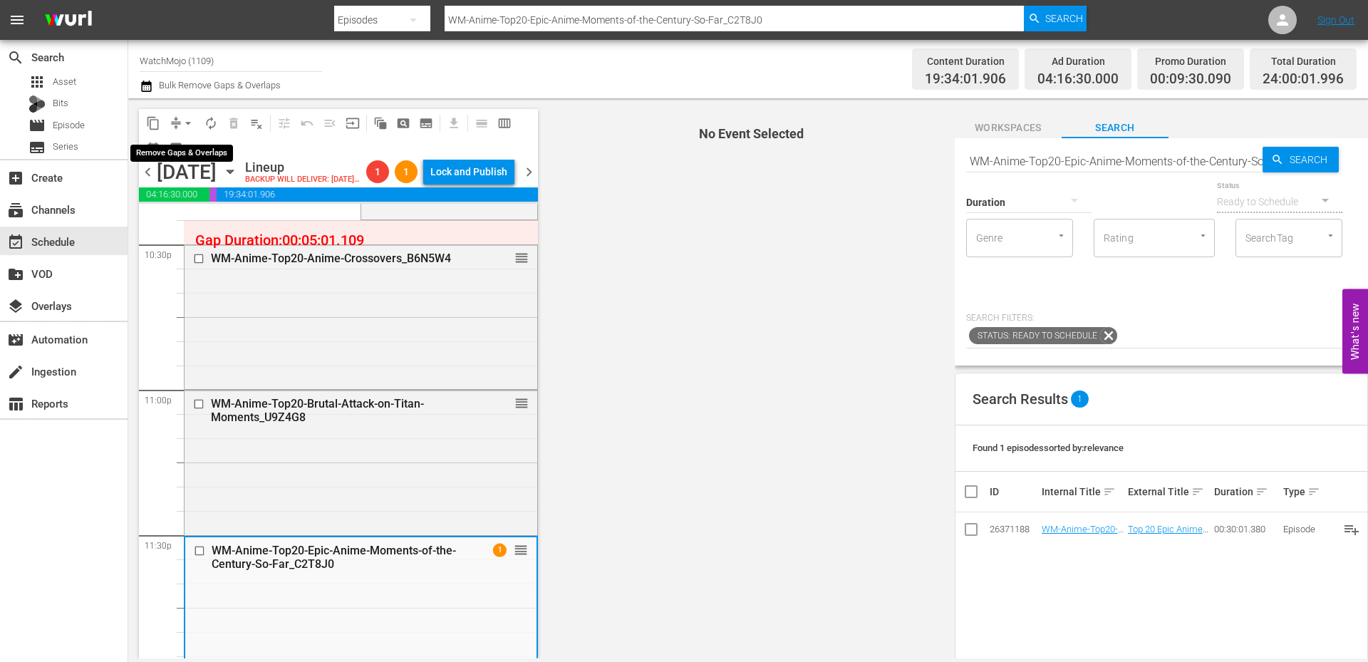
click at [192, 118] on span "arrow_drop_down" at bounding box center [188, 123] width 14 height 14
click at [185, 136] on ul "Align to Midnight Align to First Episode Align to End of Previous Day" at bounding box center [189, 176] width 150 height 82
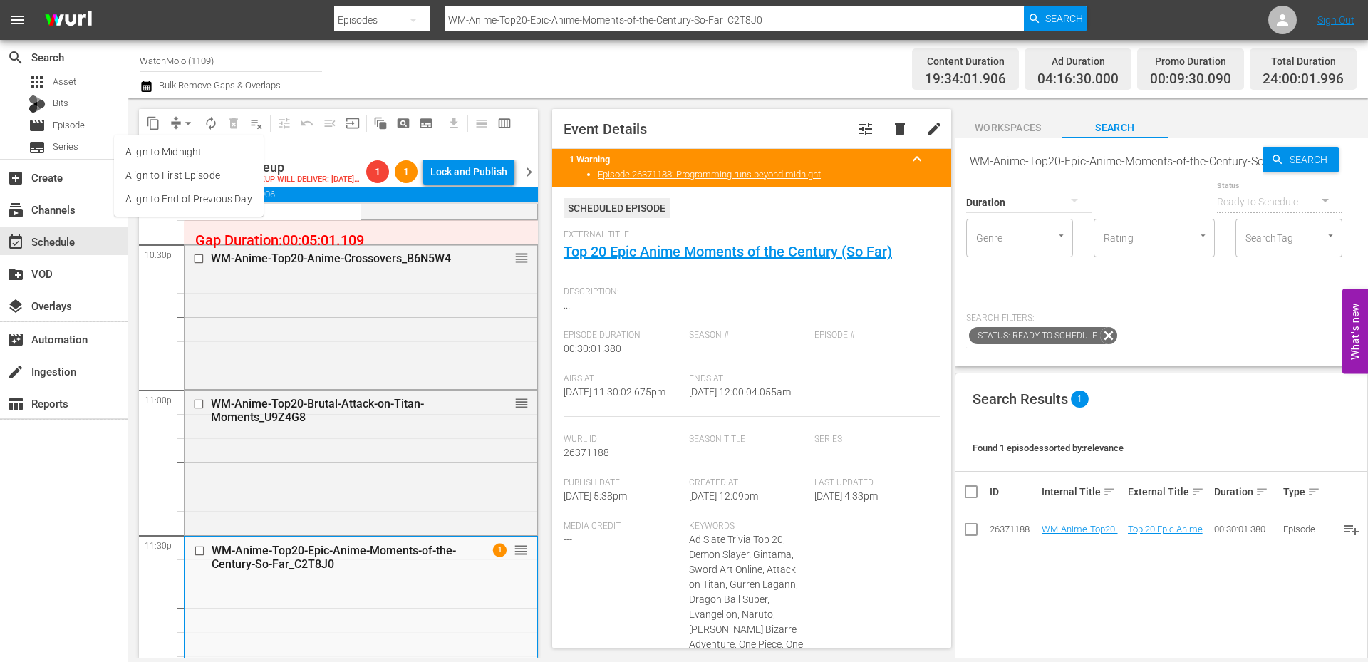
click at [183, 150] on li "Align to Midnight" at bounding box center [189, 152] width 150 height 24
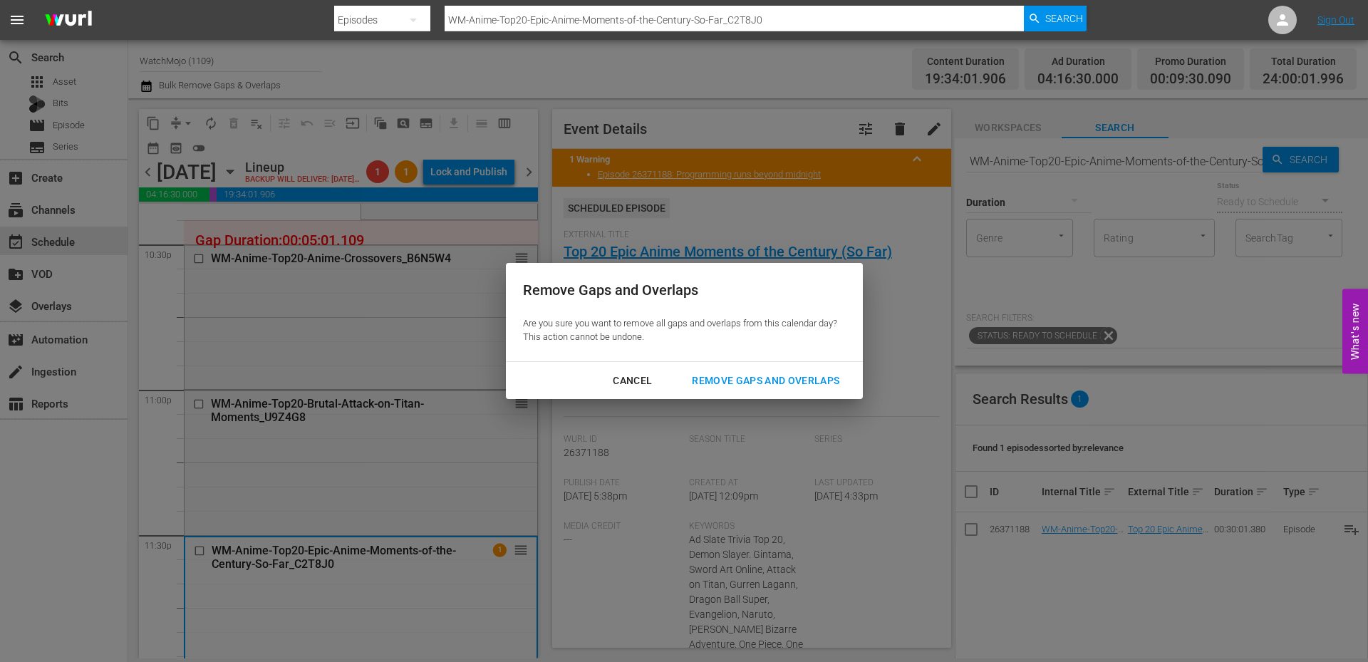
click at [764, 389] on div "Remove Gaps and Overlaps" at bounding box center [765, 381] width 170 height 18
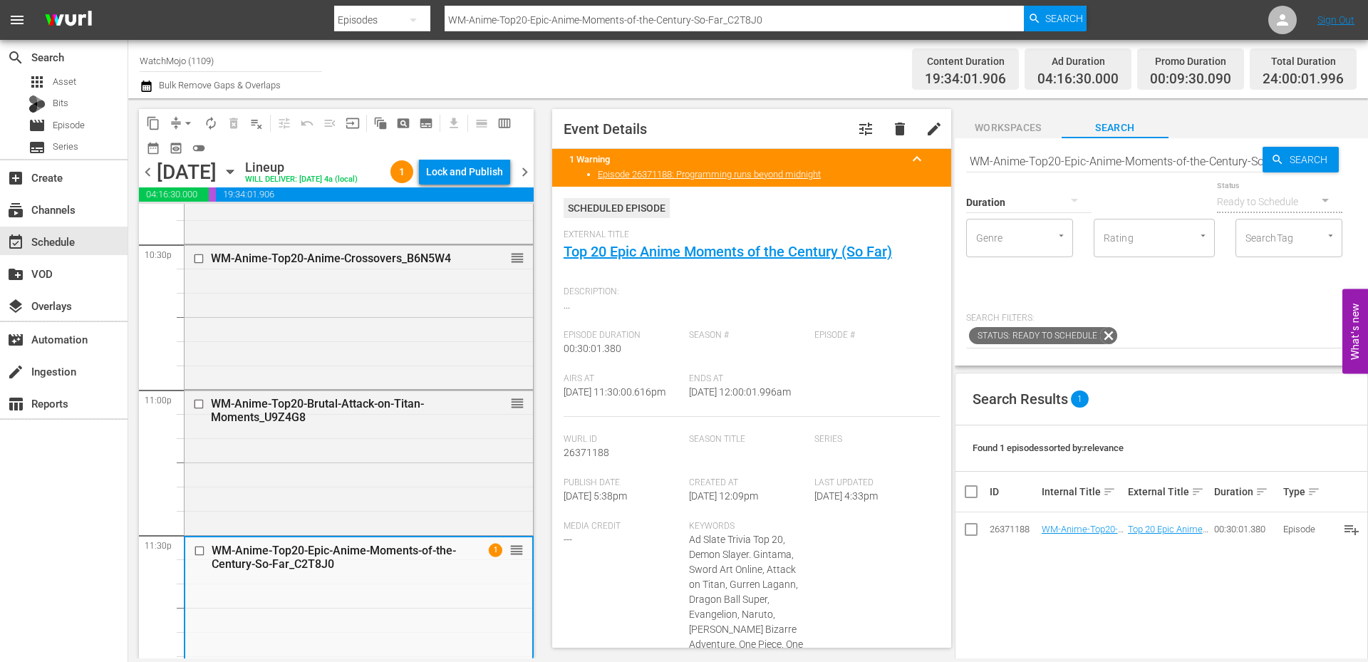
click at [238, 174] on icon "button" at bounding box center [230, 172] width 16 height 16
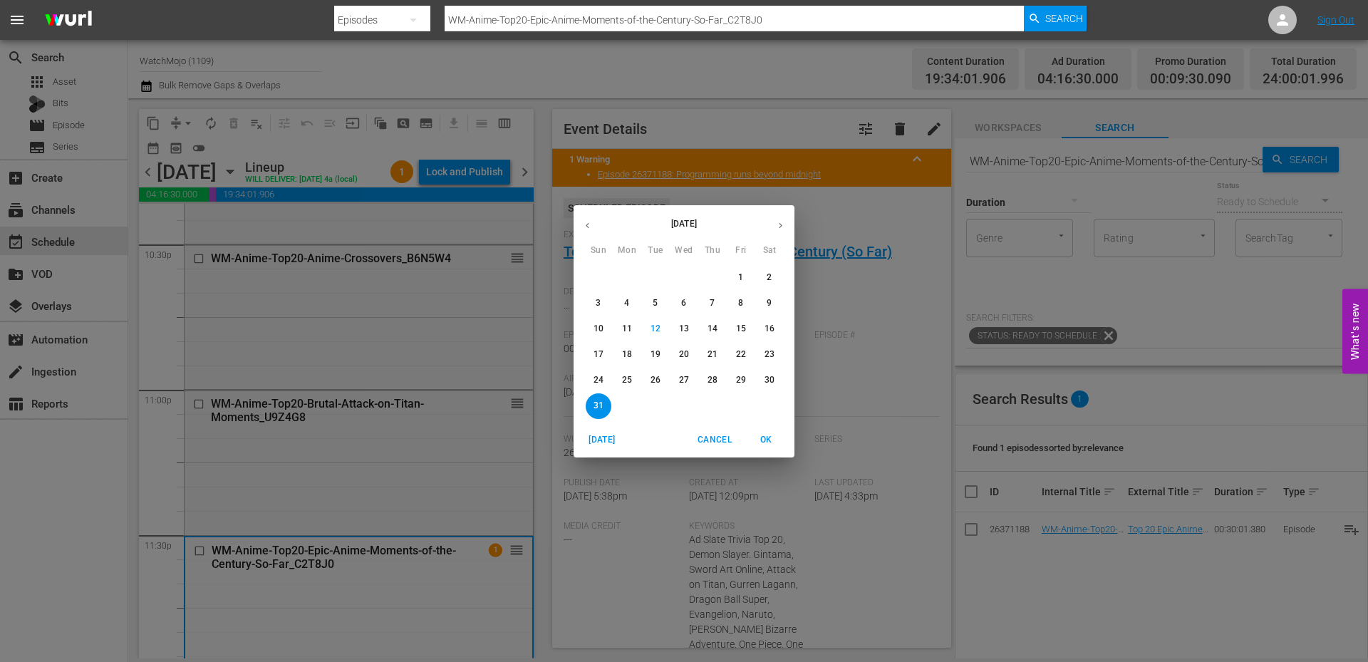
click at [742, 357] on p "22" at bounding box center [741, 354] width 10 height 12
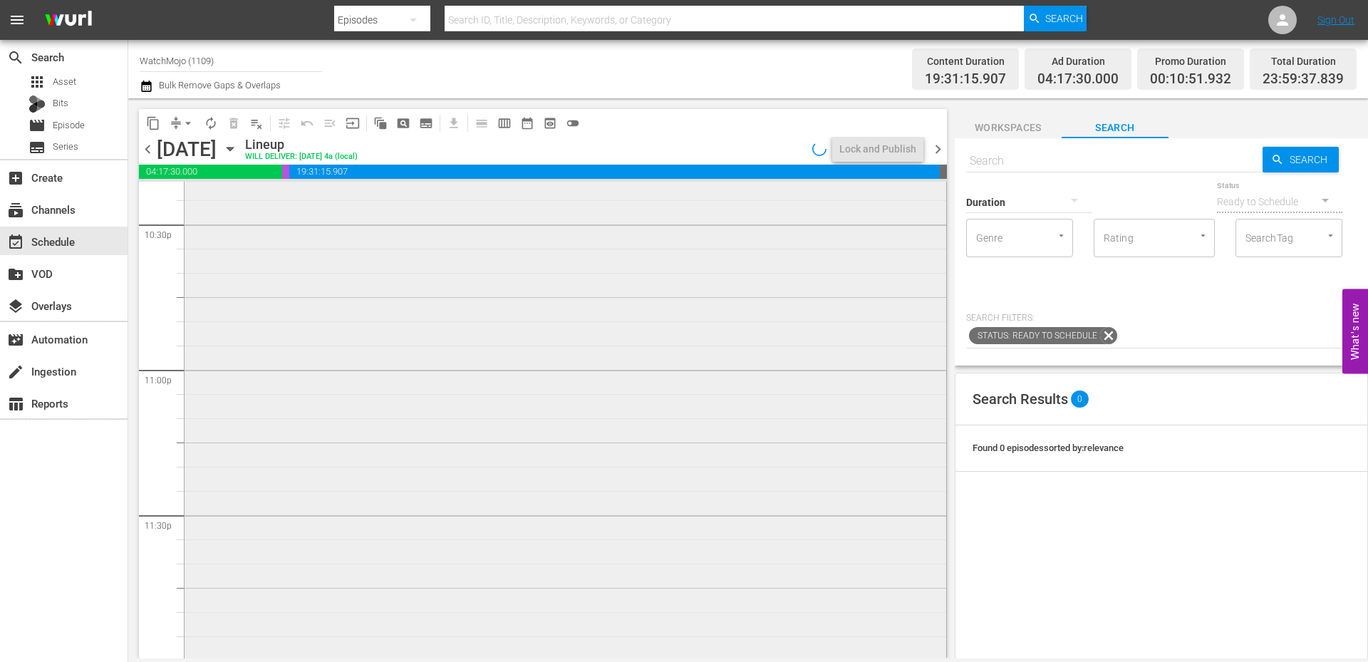
scroll to position [6498, 0]
click at [1006, 157] on input "text" at bounding box center [1114, 161] width 296 height 34
paste input "WM-Film-Top-20-Movies-That-Are-Trying-Too-Hard_U8F8X4"
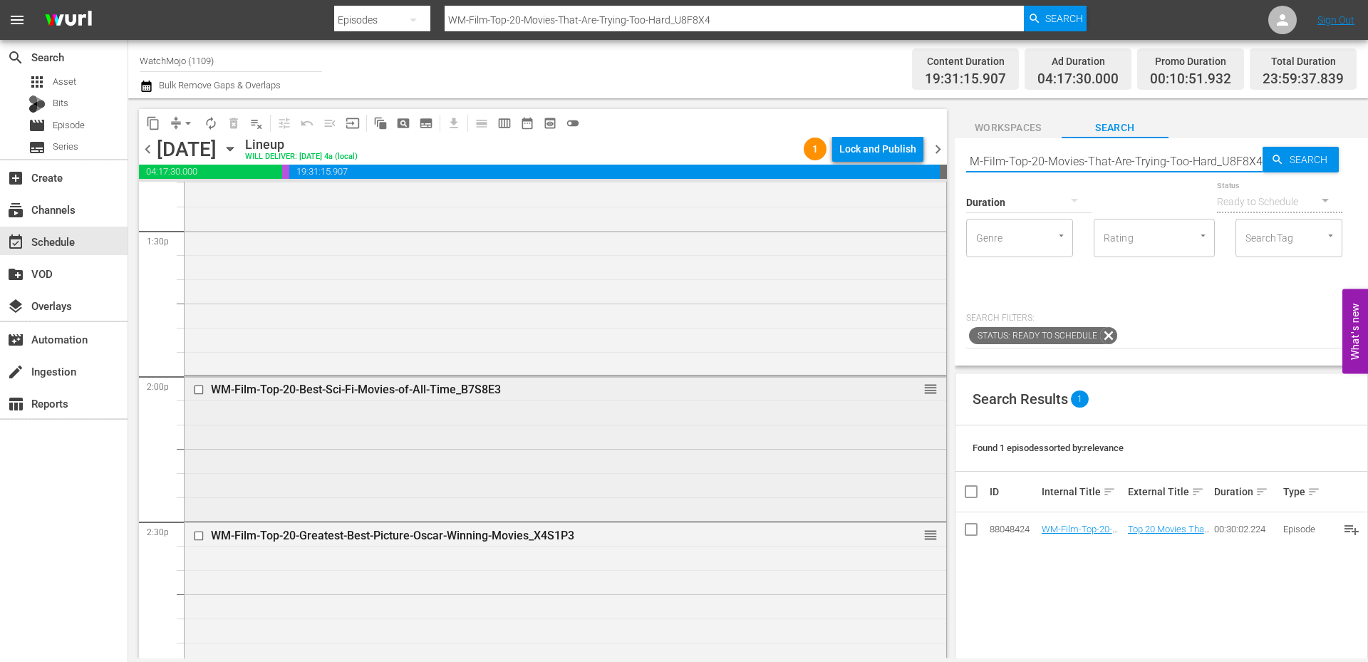
scroll to position [3886, 0]
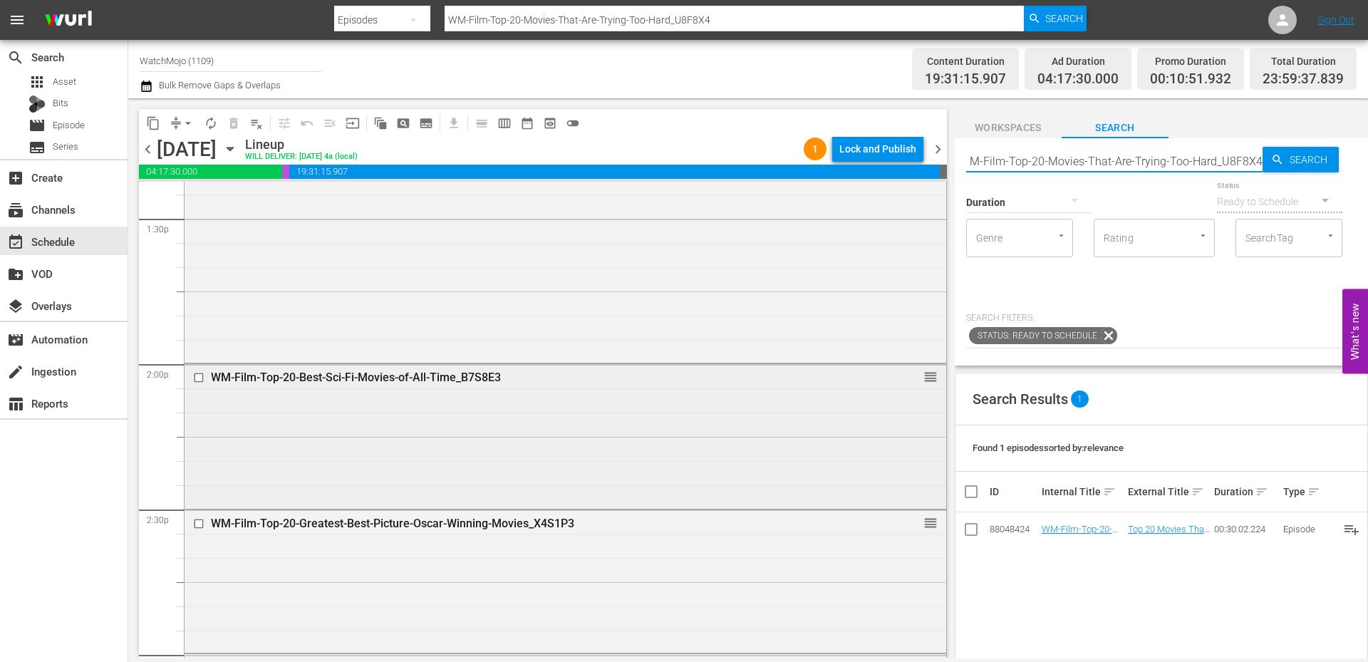
click at [199, 382] on input "checkbox" at bounding box center [200, 378] width 15 height 12
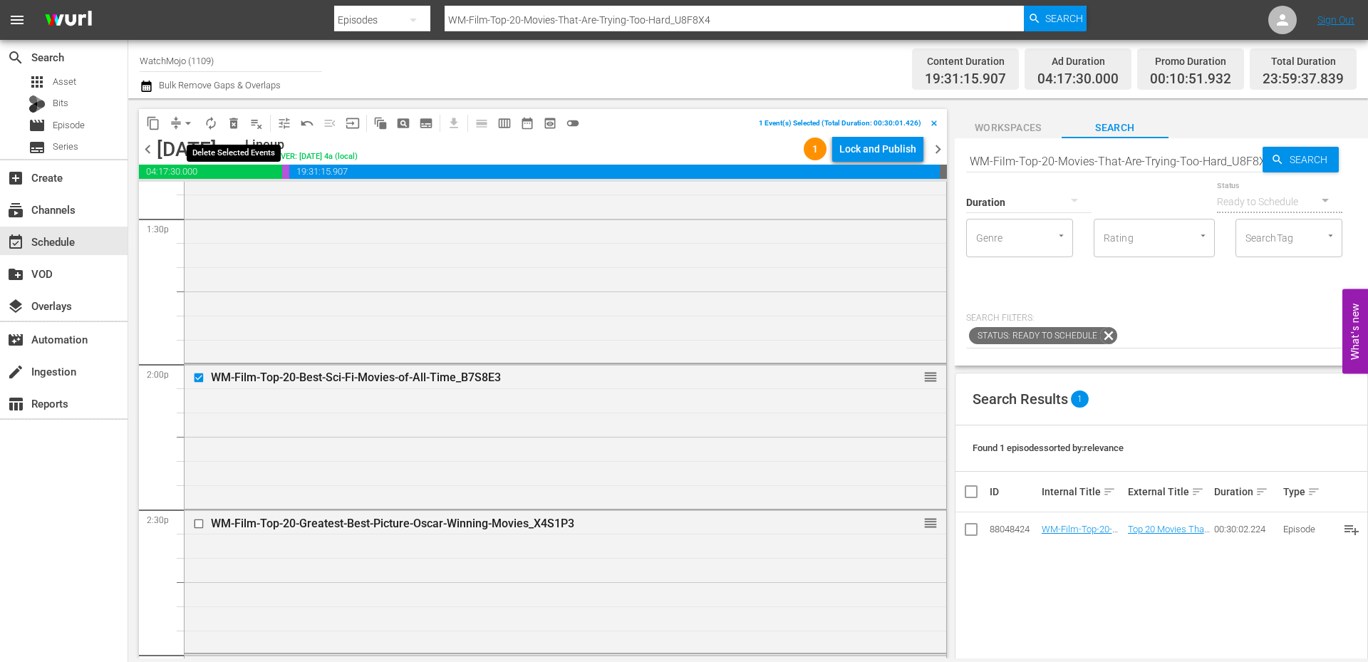
click at [235, 123] on span "delete_forever_outlined" at bounding box center [233, 123] width 14 height 14
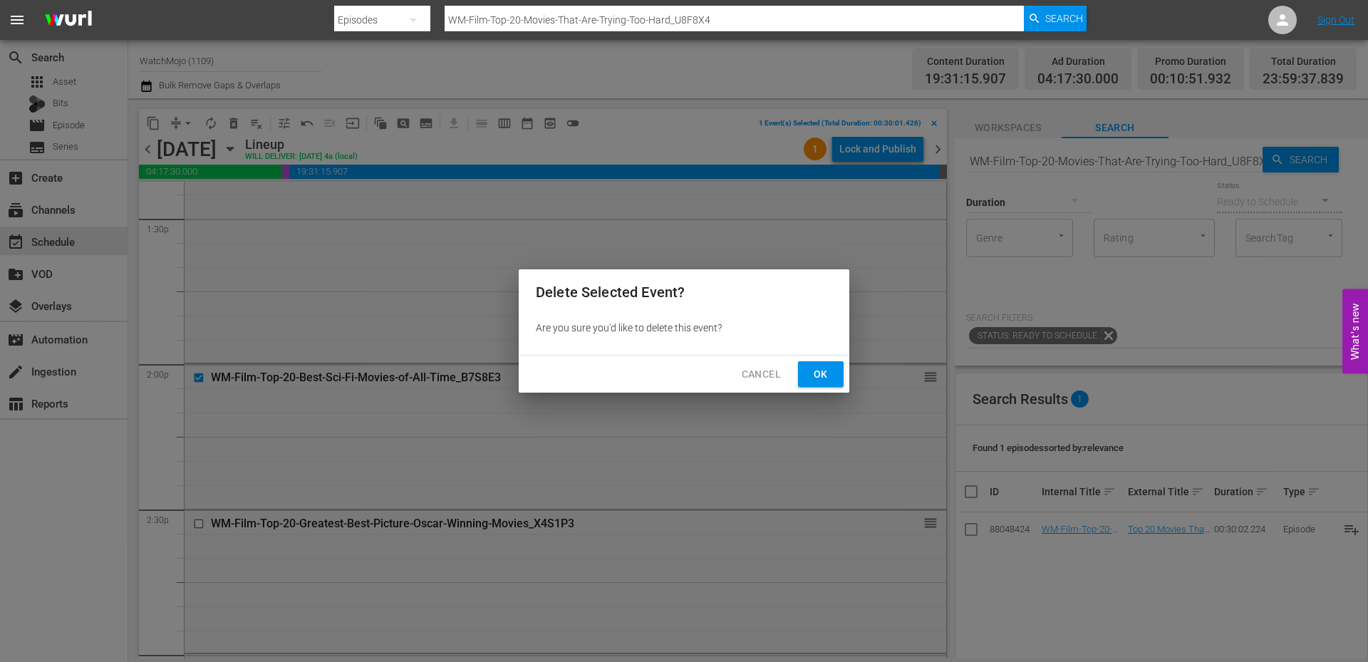
click at [813, 373] on span "Ok" at bounding box center [820, 374] width 23 height 18
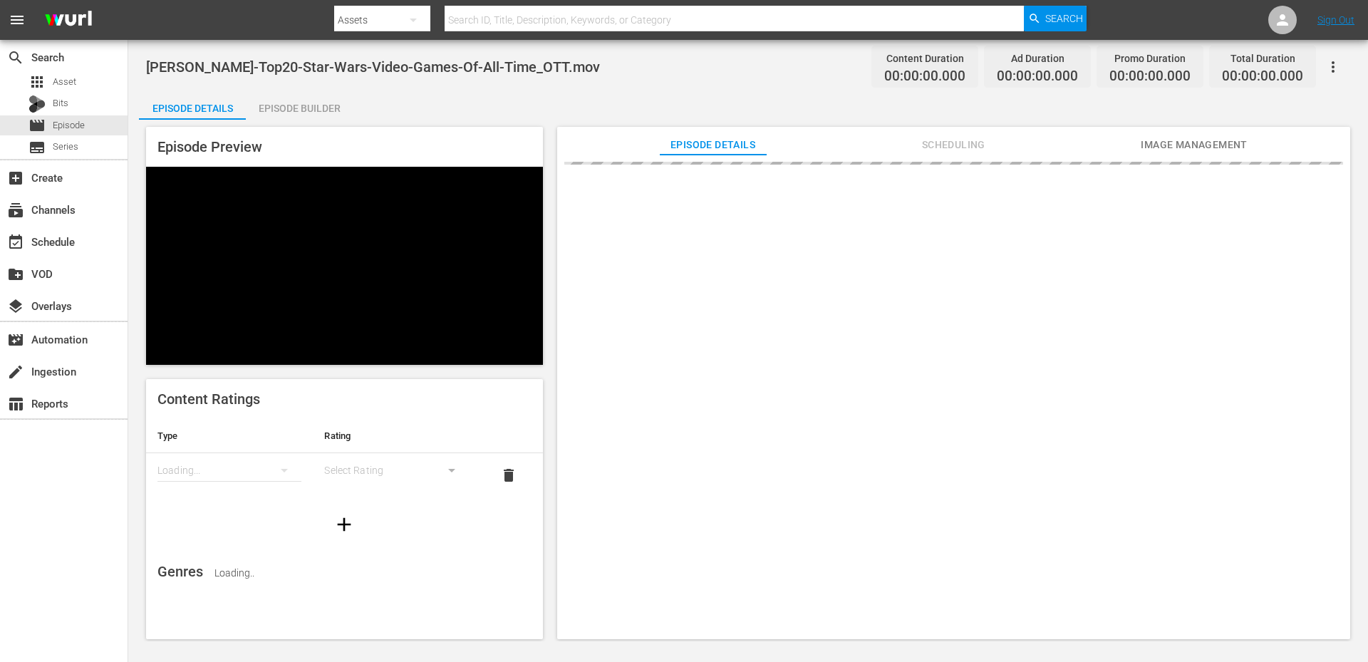
click at [306, 108] on div "Episode Builder" at bounding box center [299, 108] width 107 height 34
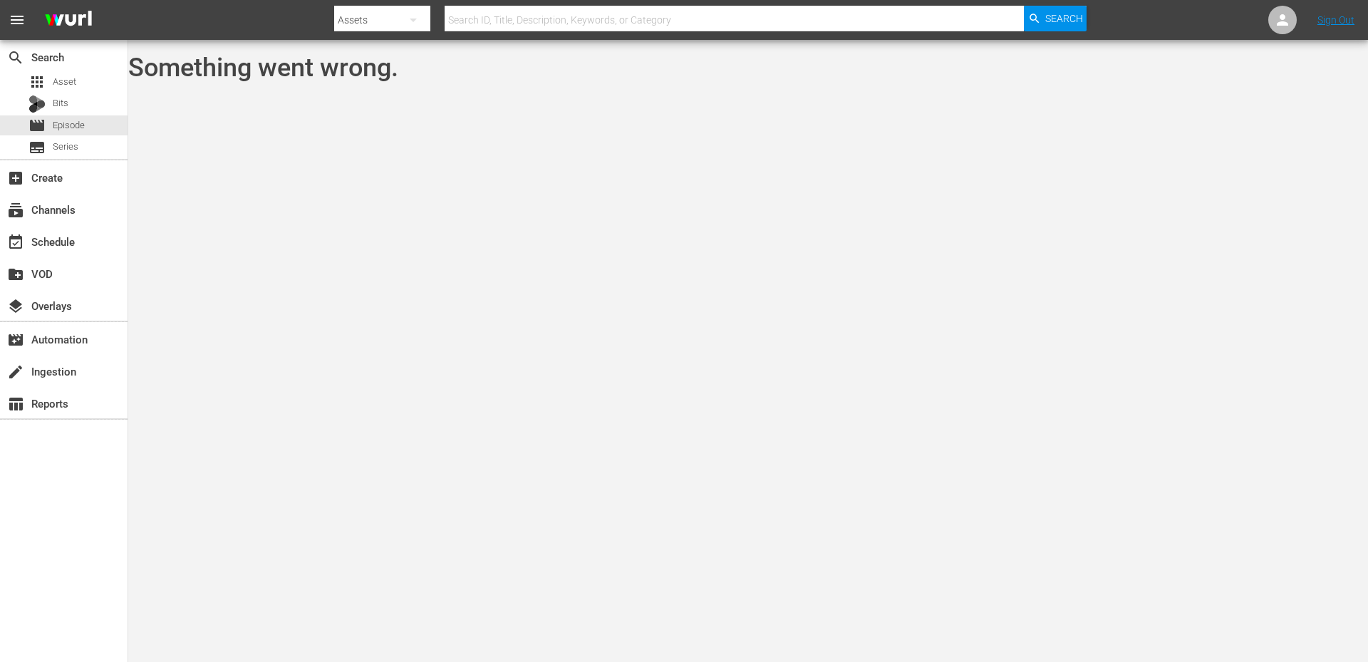
click at [348, 120] on body "menu Search By Assets Search ID, Title, Description, Keywords, or Category Sear…" at bounding box center [684, 331] width 1368 height 662
click at [74, 125] on span "Episode" at bounding box center [69, 125] width 32 height 14
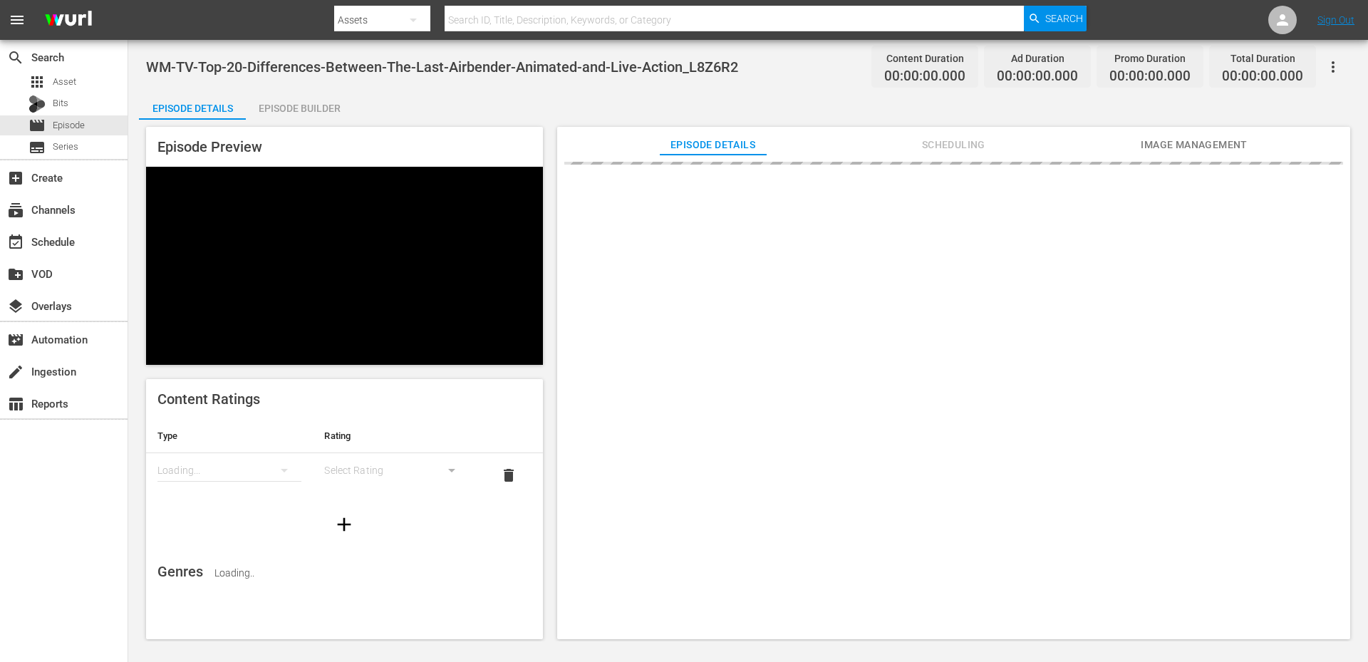
click at [286, 115] on div "Episode Builder" at bounding box center [299, 108] width 107 height 34
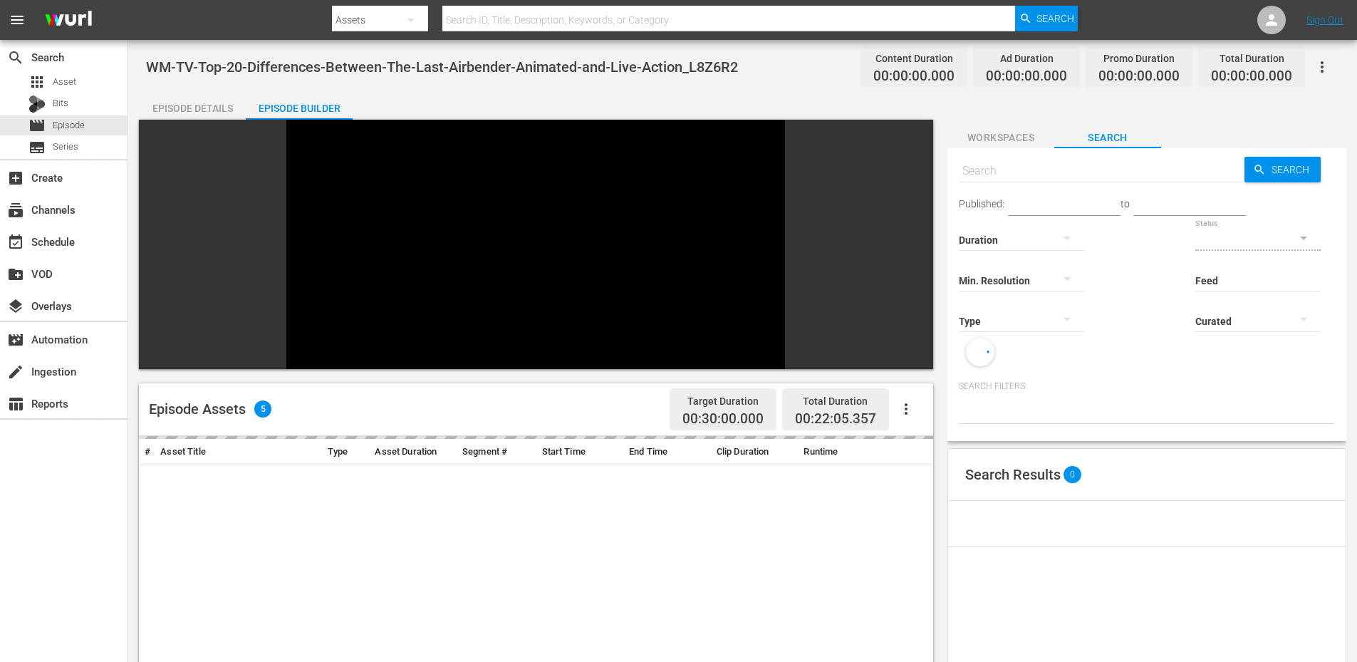
click at [1013, 138] on body "menu Search By Assets Search ID, Title, Description, Keywords, or Category Sear…" at bounding box center [678, 331] width 1357 height 662
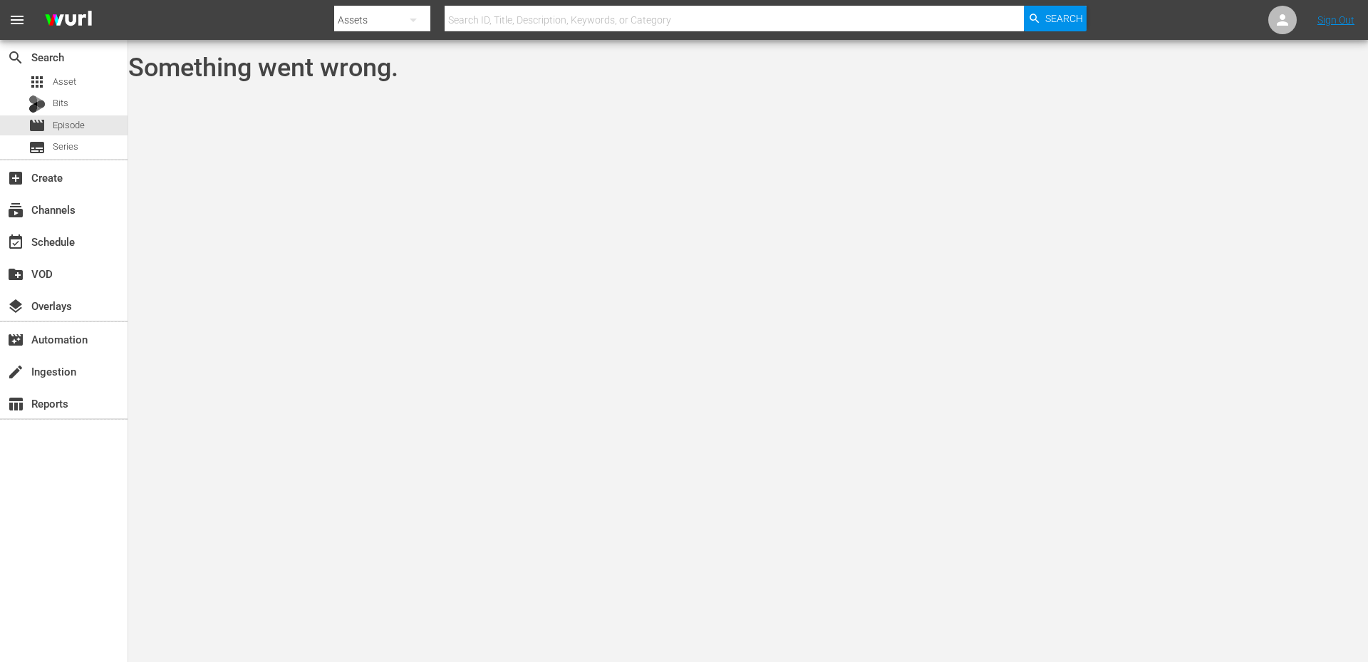
click at [302, 239] on body "menu Search By Assets Search ID, Title, Description, Keywords, or Category Sear…" at bounding box center [684, 331] width 1368 height 662
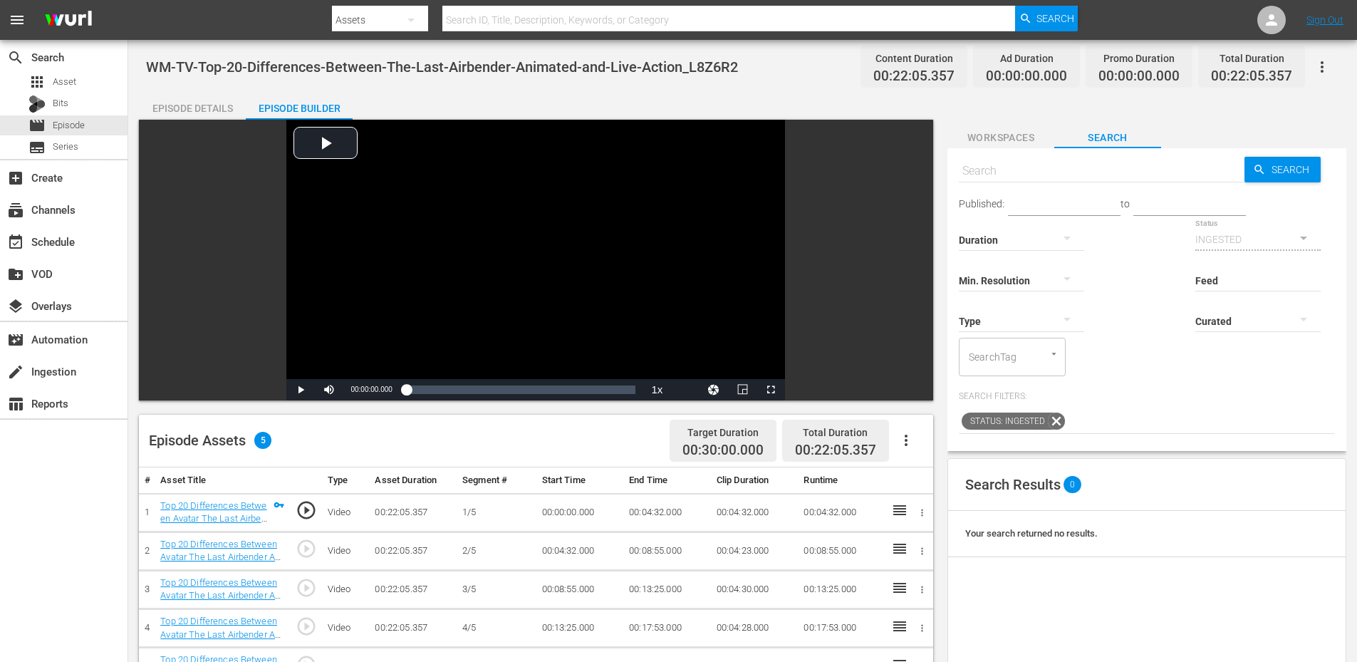
click at [989, 134] on span "Workspaces" at bounding box center [1000, 138] width 107 height 18
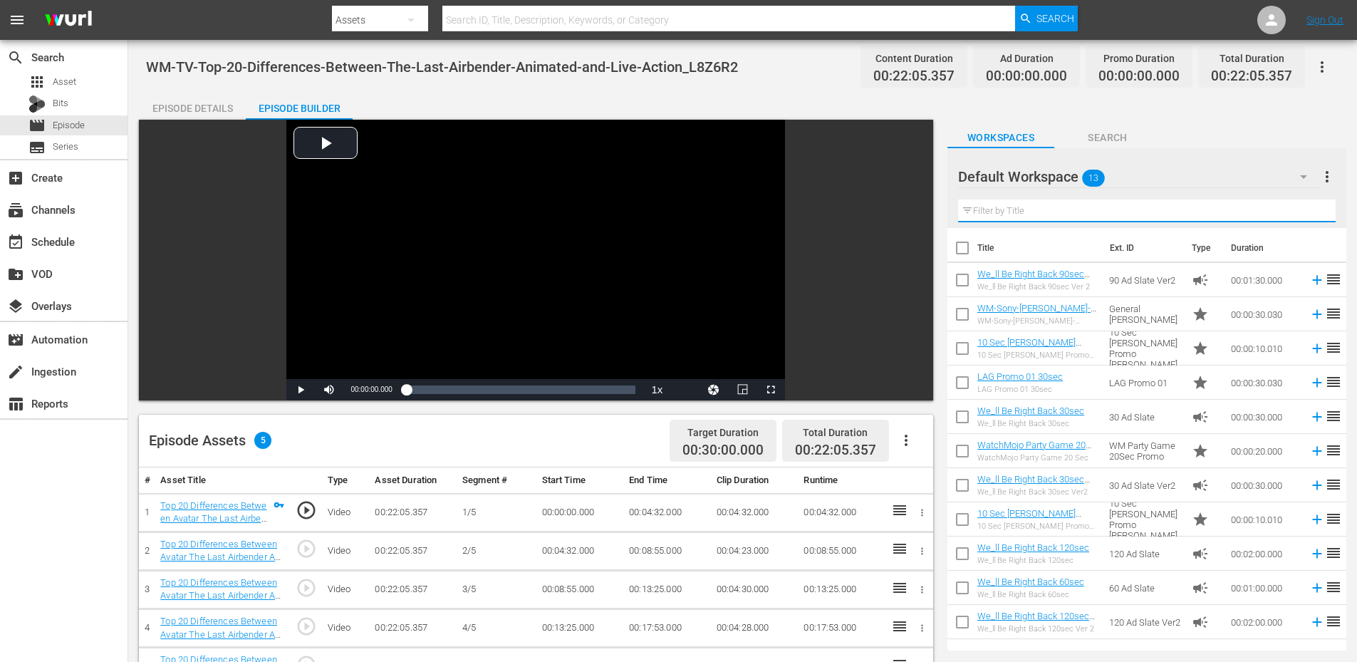
click at [1009, 205] on input "text" at bounding box center [1146, 210] width 377 height 23
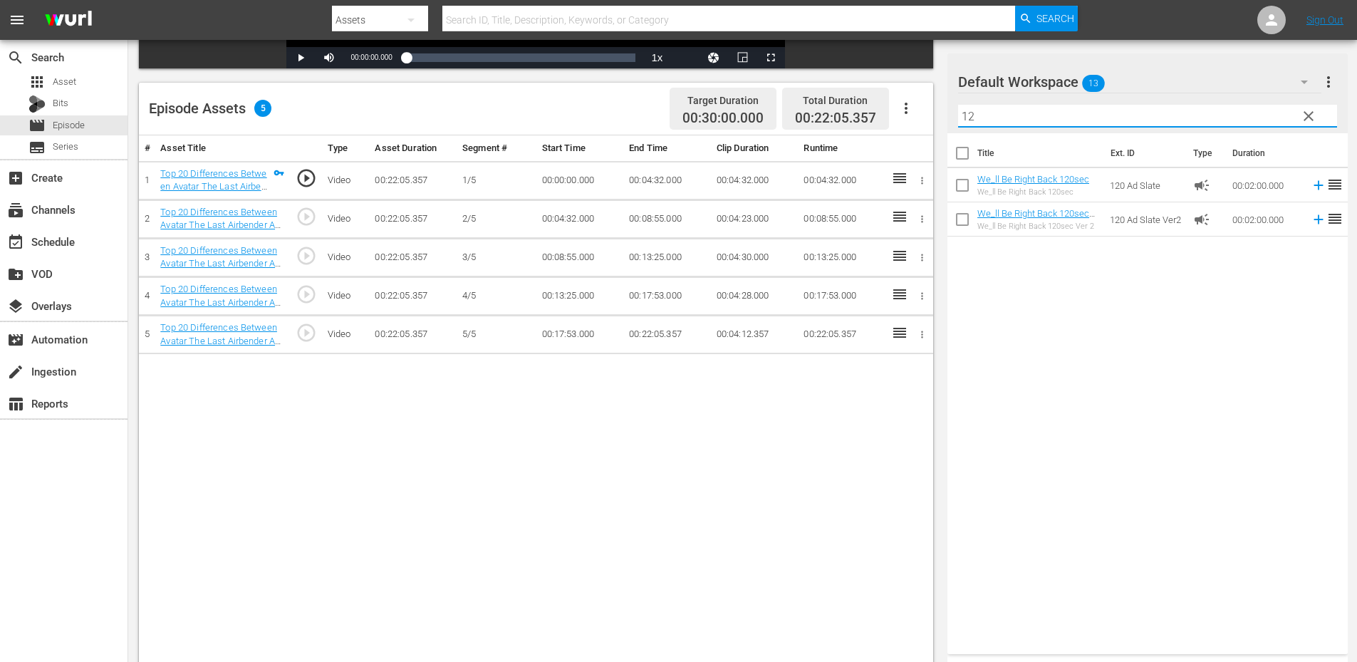
scroll to position [333, 0]
type input "12"
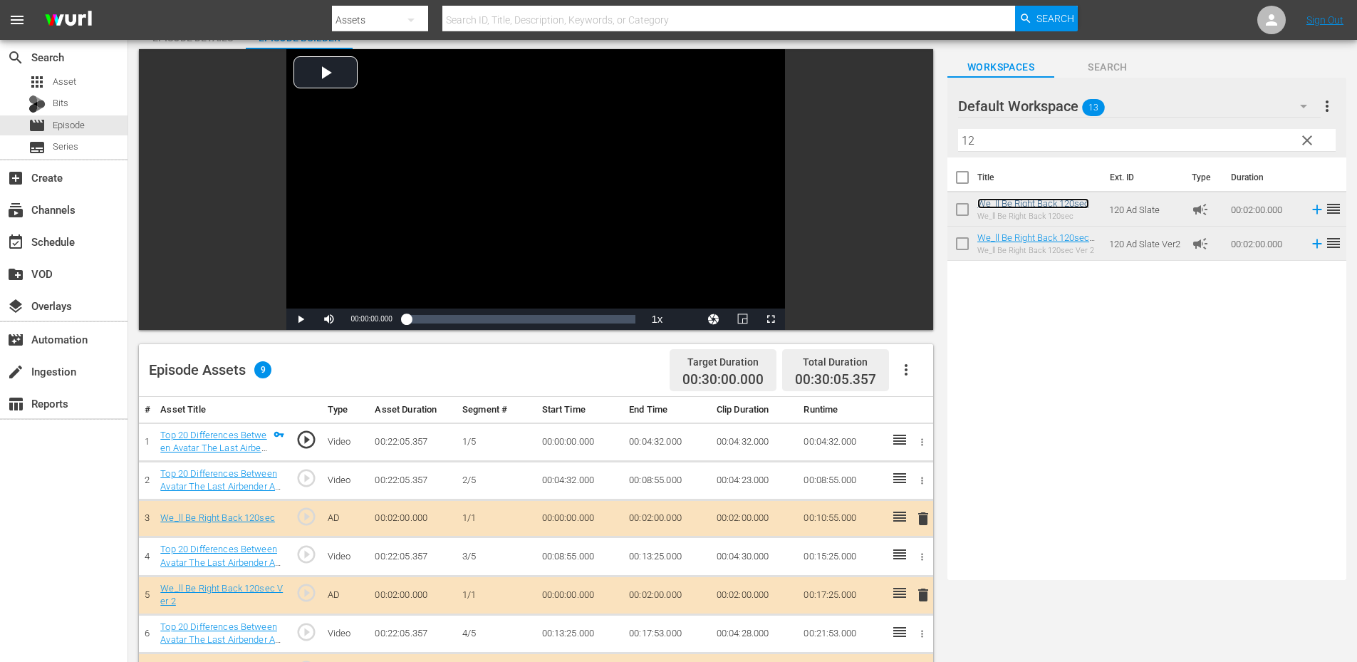
scroll to position [95, 0]
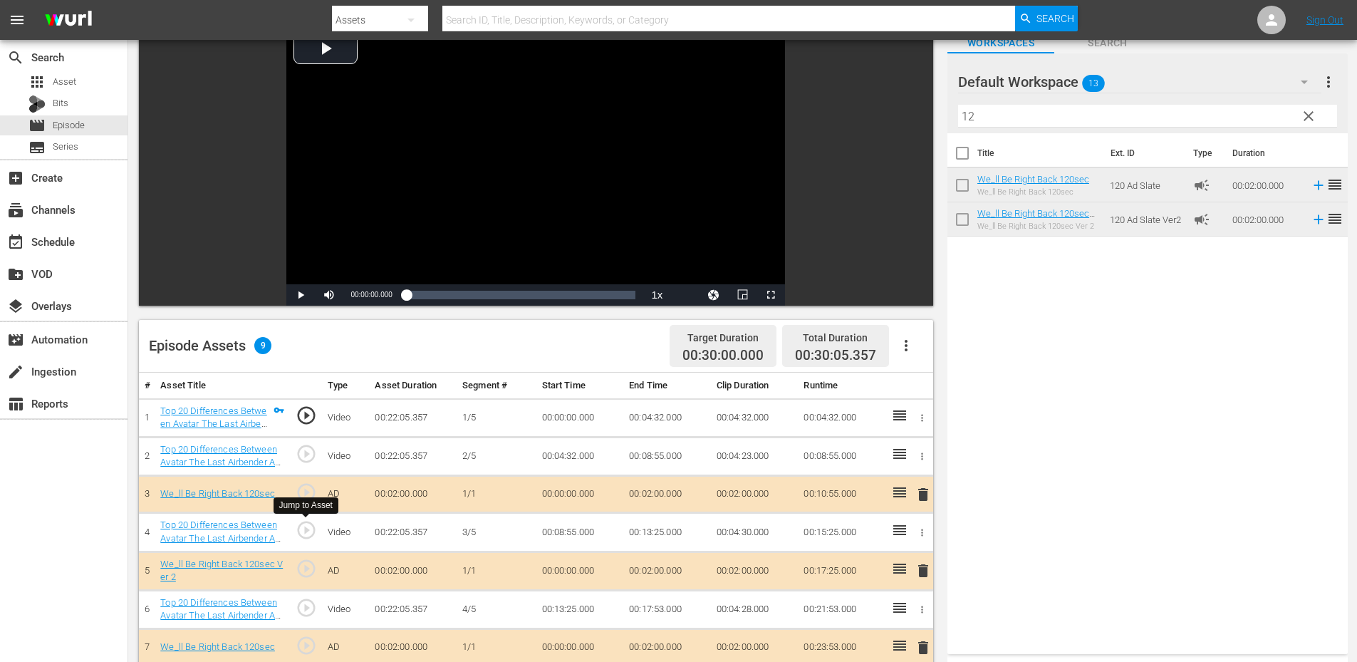
click at [308, 525] on span "play_circle_outline" at bounding box center [306, 529] width 21 height 21
click at [439, 163] on div "Video Player" at bounding box center [535, 154] width 499 height 259
click at [558, 535] on td "00:08:55.000" at bounding box center [580, 532] width 88 height 38
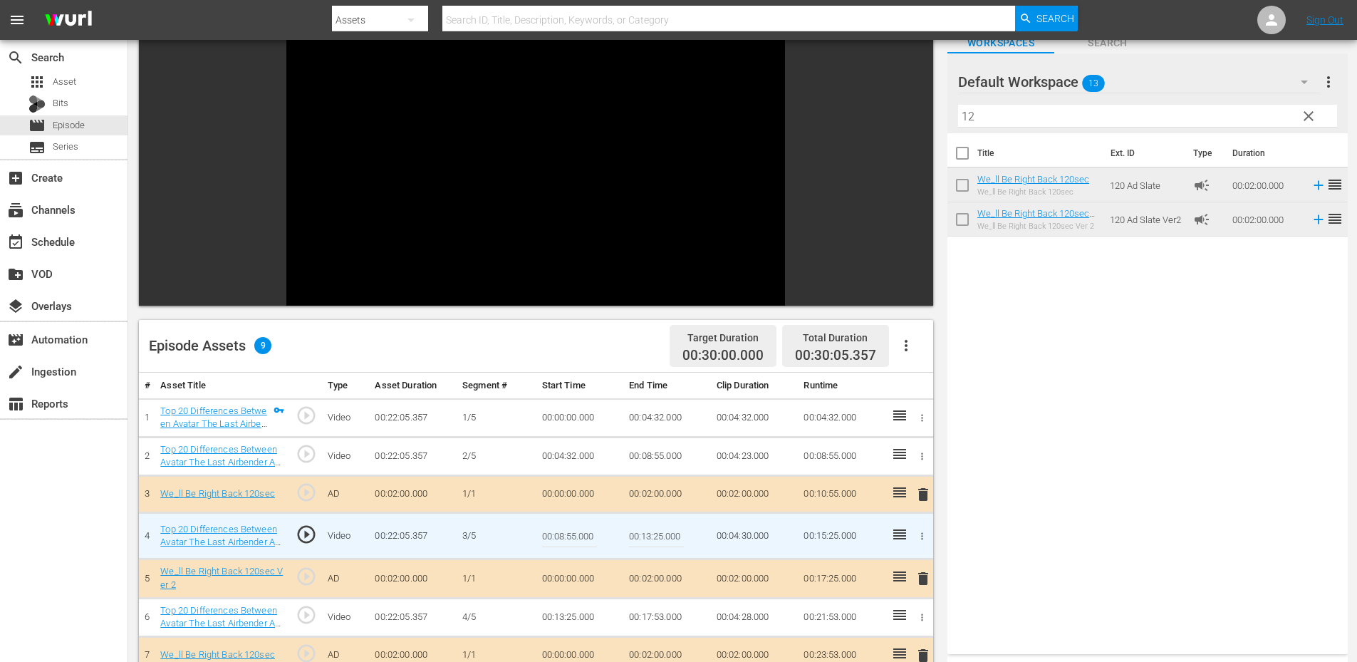
click at [558, 535] on input "00:08:55.000" at bounding box center [569, 536] width 55 height 34
type input "00:08:55.444"
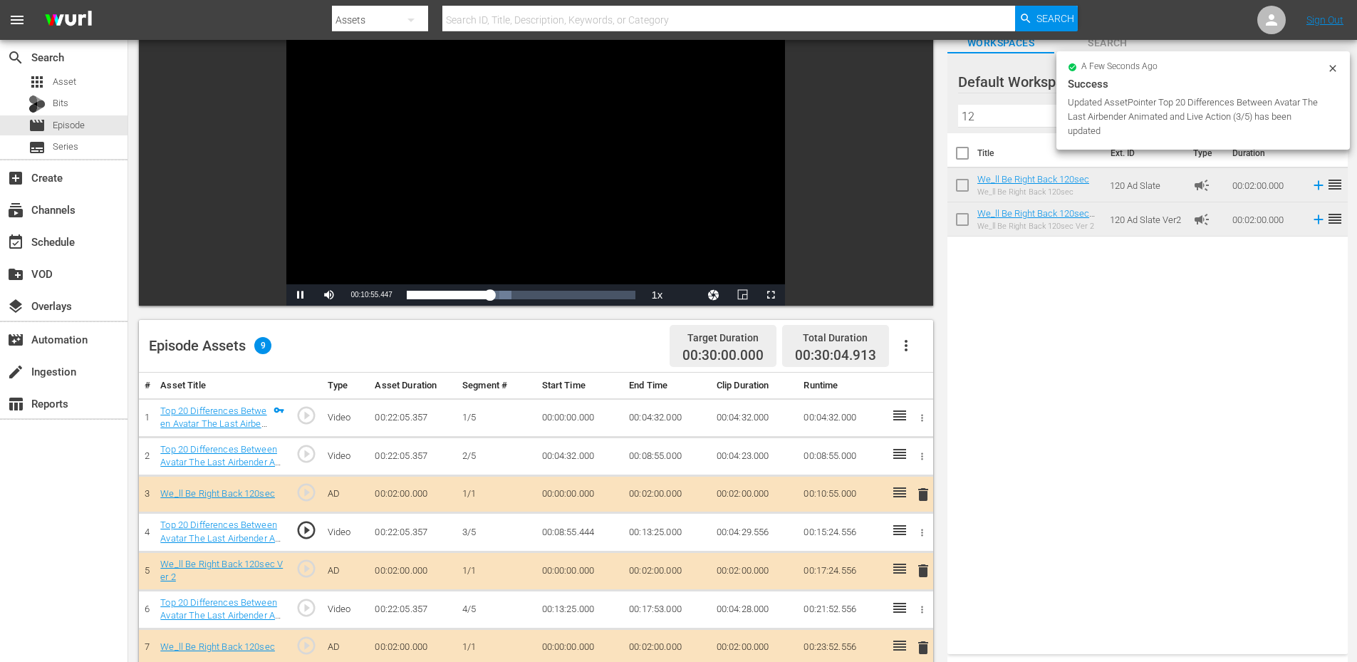
click at [412, 241] on div "Video Player" at bounding box center [535, 154] width 499 height 259
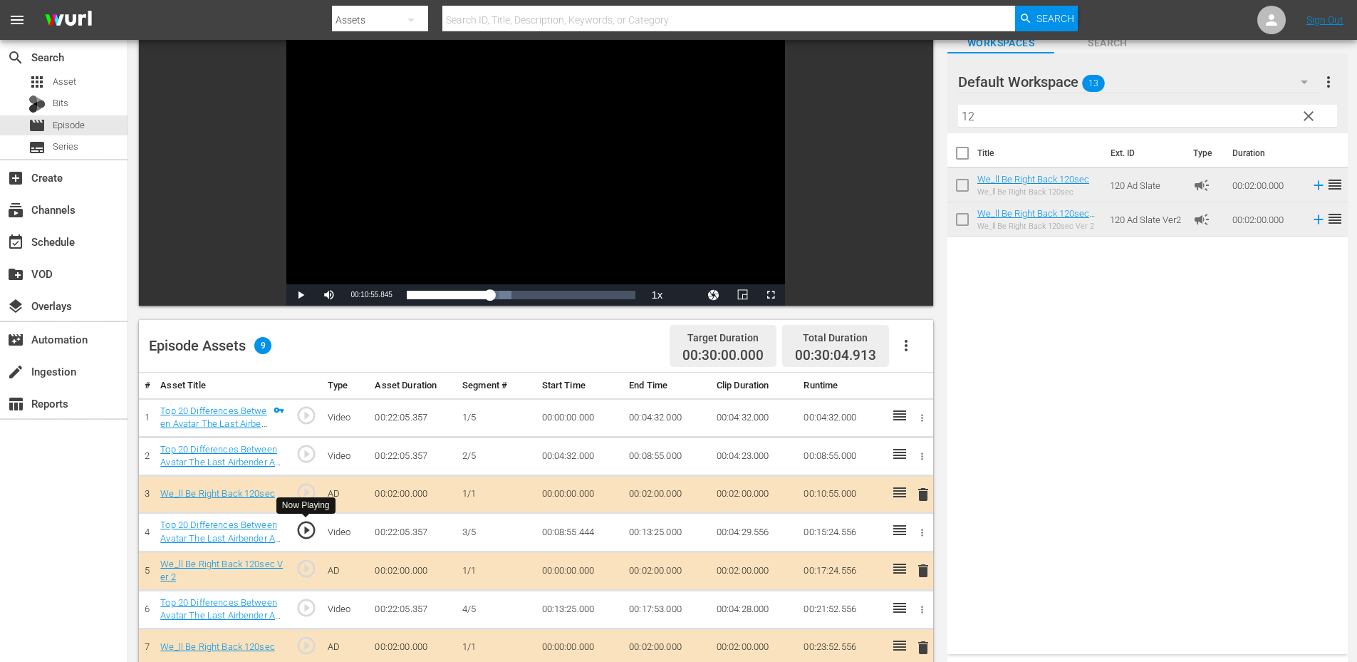
click at [309, 536] on span "play_circle_outline" at bounding box center [306, 529] width 21 height 21
click at [589, 535] on td "00:08:55.444" at bounding box center [580, 532] width 88 height 38
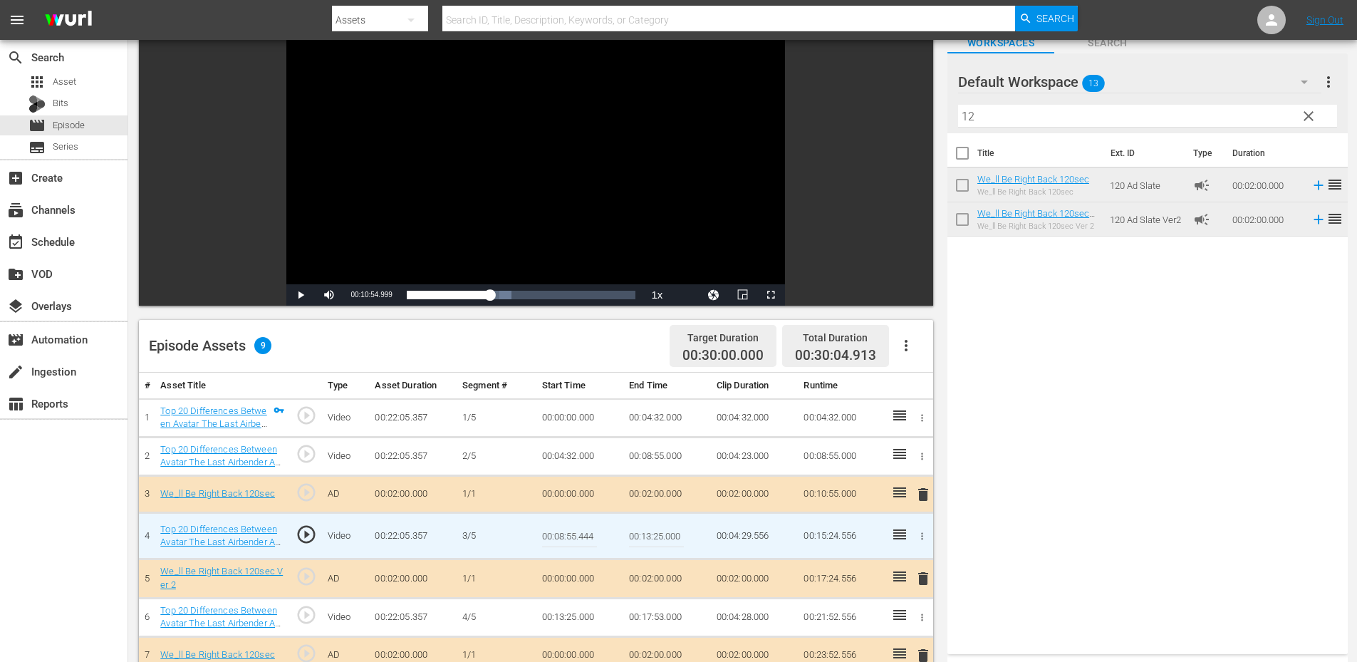
click at [589, 535] on input "00:08:55.444" at bounding box center [569, 536] width 55 height 34
type input "00:08:55.375"
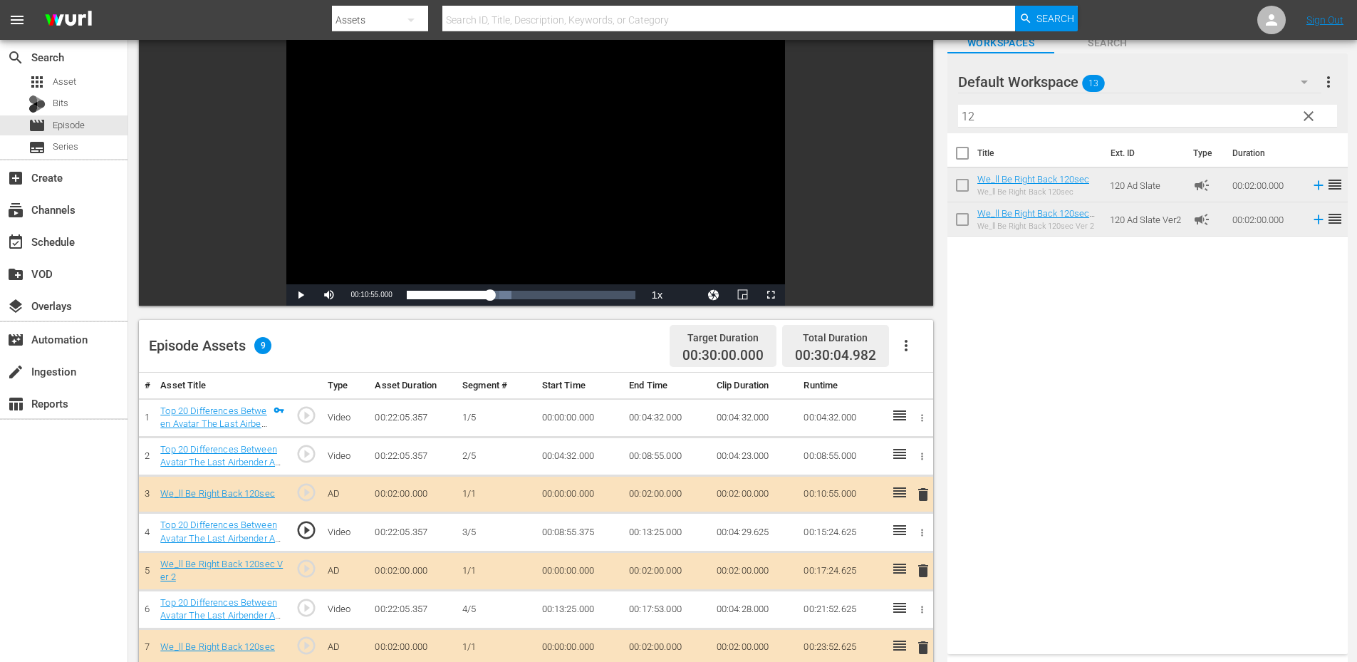
click at [583, 537] on td "00:08:55.375" at bounding box center [580, 532] width 88 height 38
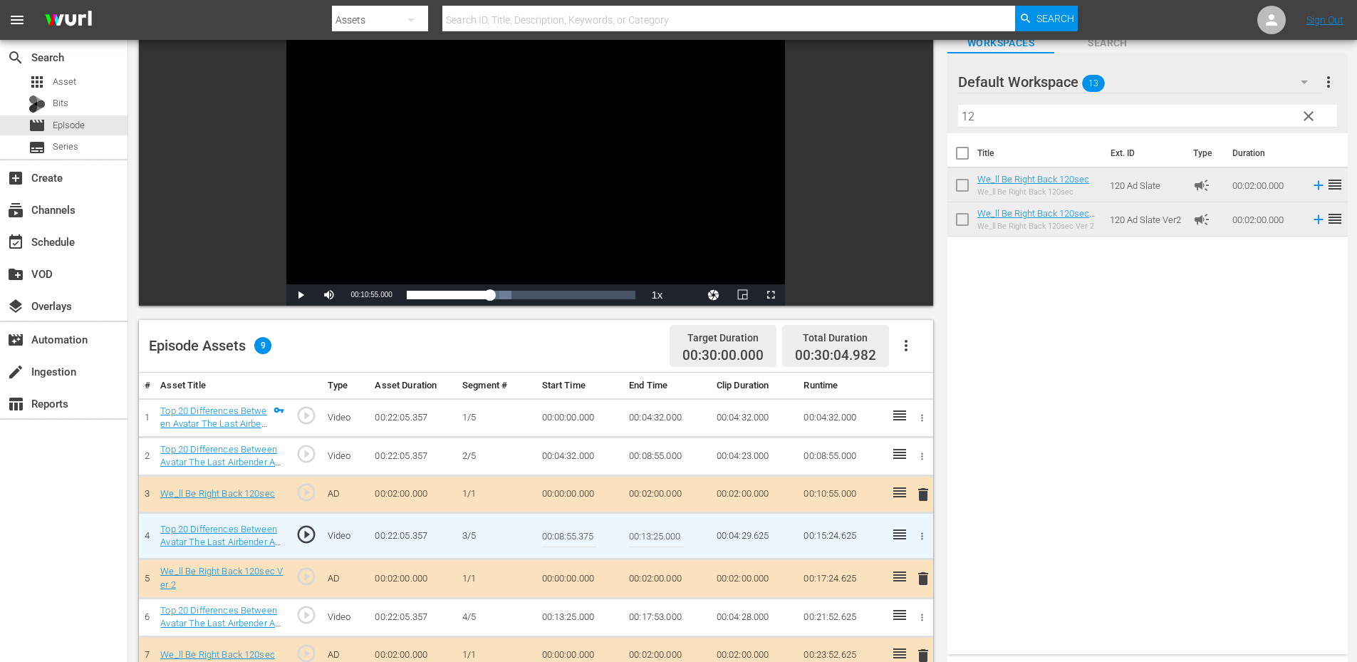
click at [409, 155] on div "Video Player" at bounding box center [535, 154] width 499 height 259
click at [311, 533] on span "play_circle_outline" at bounding box center [306, 534] width 21 height 21
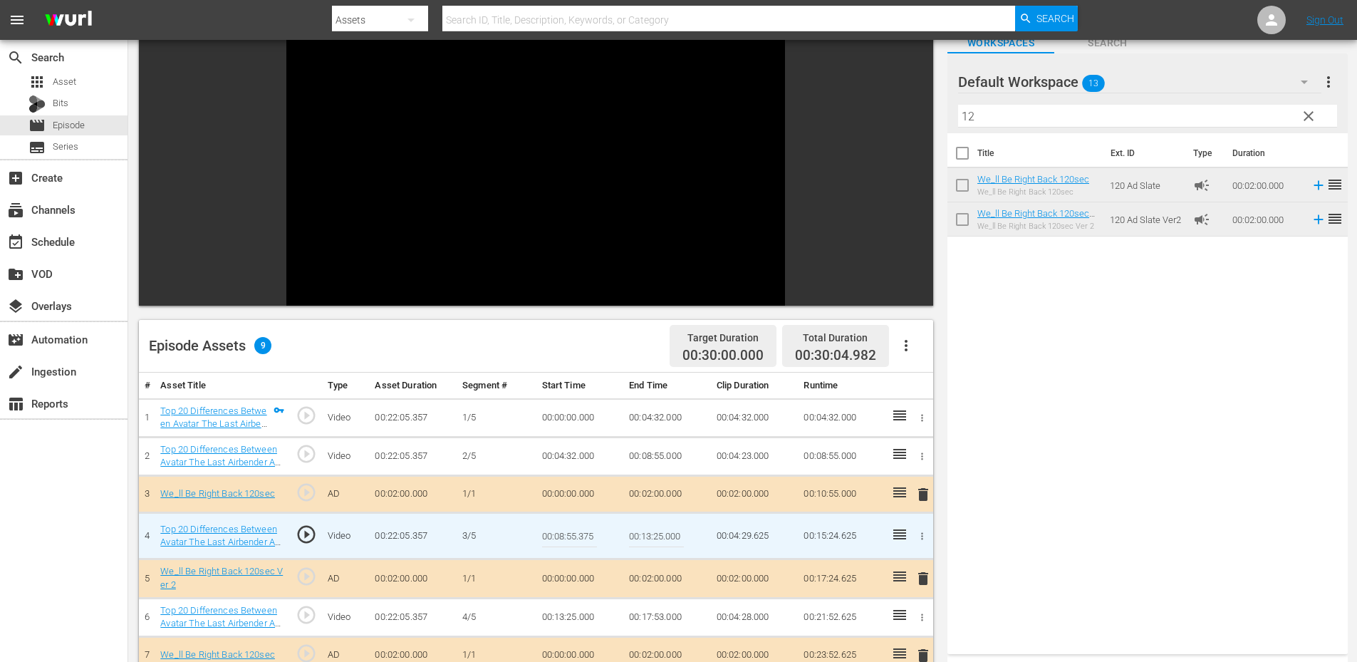
click at [564, 536] on input "00:08:55.375" at bounding box center [569, 536] width 55 height 34
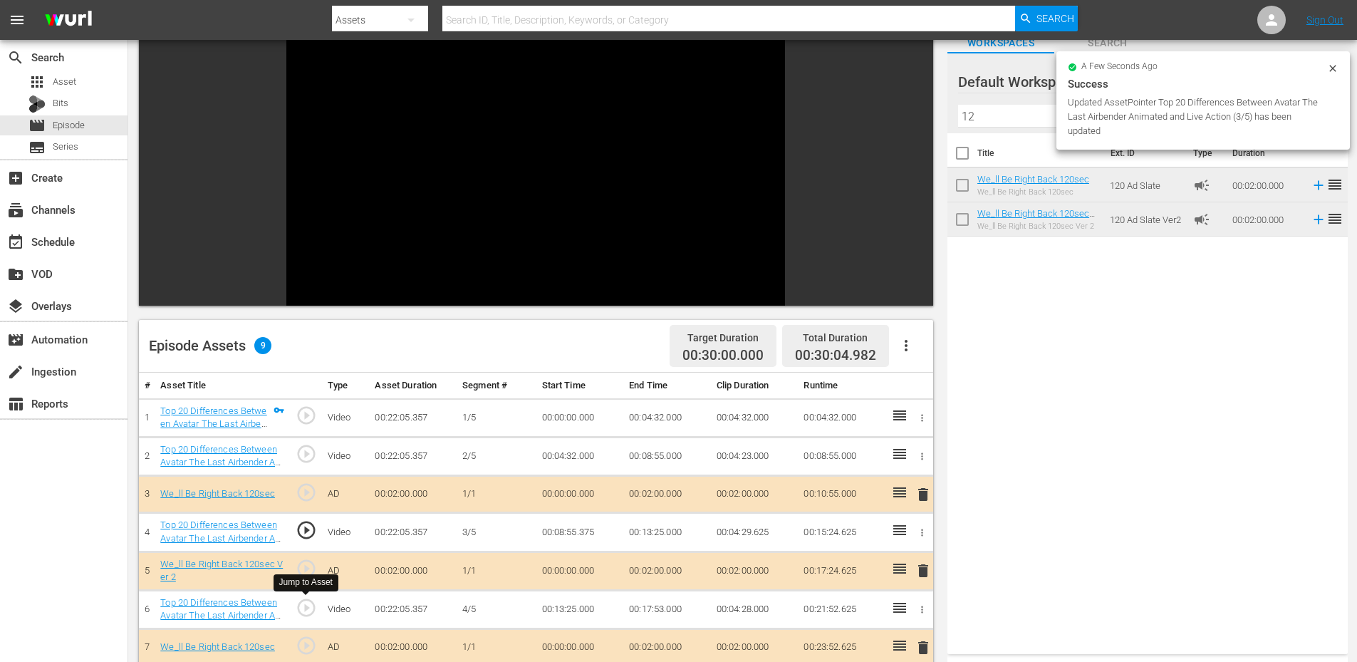
click at [303, 612] on span "play_circle_outline" at bounding box center [306, 607] width 21 height 21
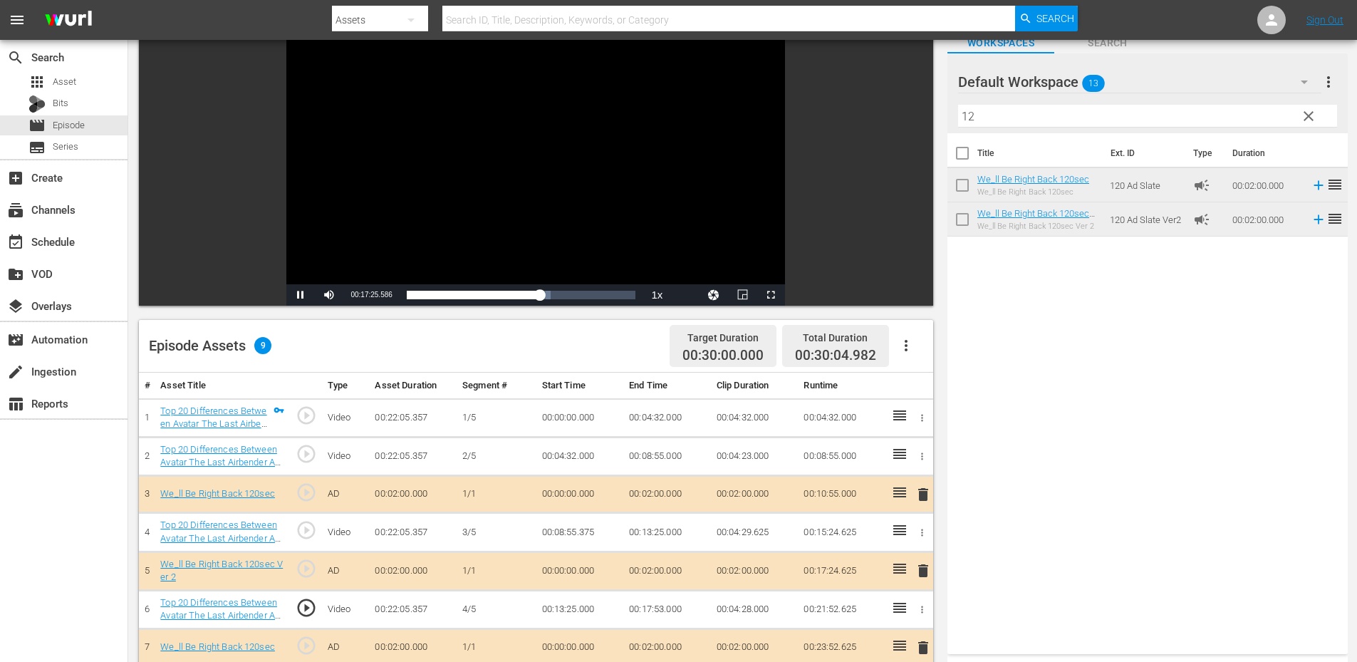
click at [524, 194] on div "Video Player" at bounding box center [535, 154] width 499 height 259
click at [558, 612] on td "00:13:25.000" at bounding box center [580, 609] width 88 height 38
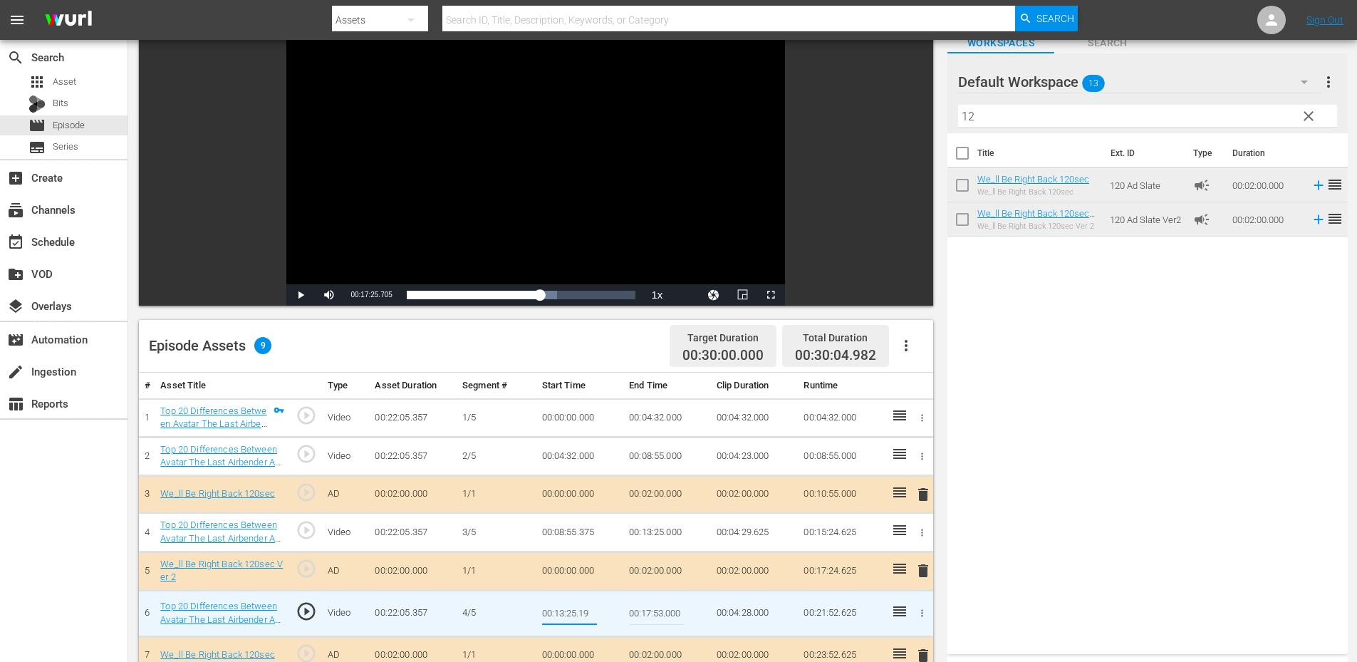
type input "00:13:25.199"
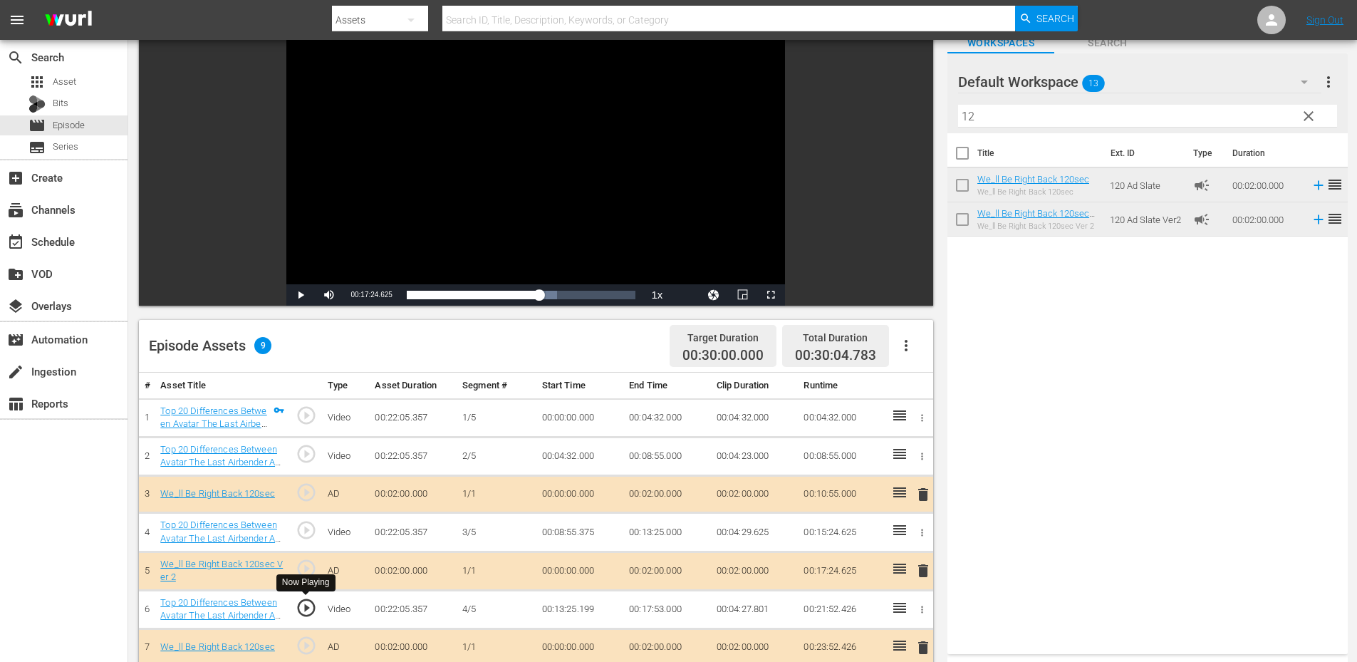
click at [298, 607] on span "play_circle_outline" at bounding box center [306, 607] width 21 height 21
click at [573, 151] on div "Video Player" at bounding box center [535, 154] width 499 height 259
click at [582, 610] on td "00:13:25.199" at bounding box center [580, 609] width 88 height 38
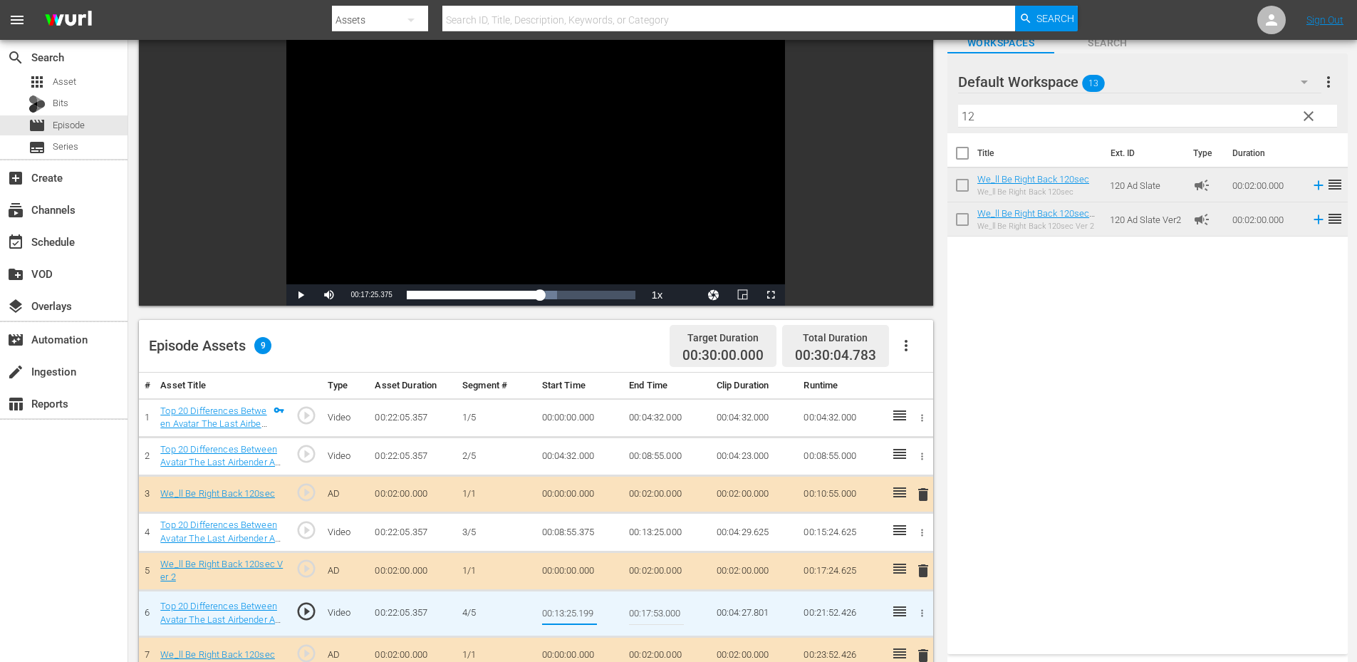
click at [676, 537] on td "00:13:25.000" at bounding box center [667, 532] width 88 height 38
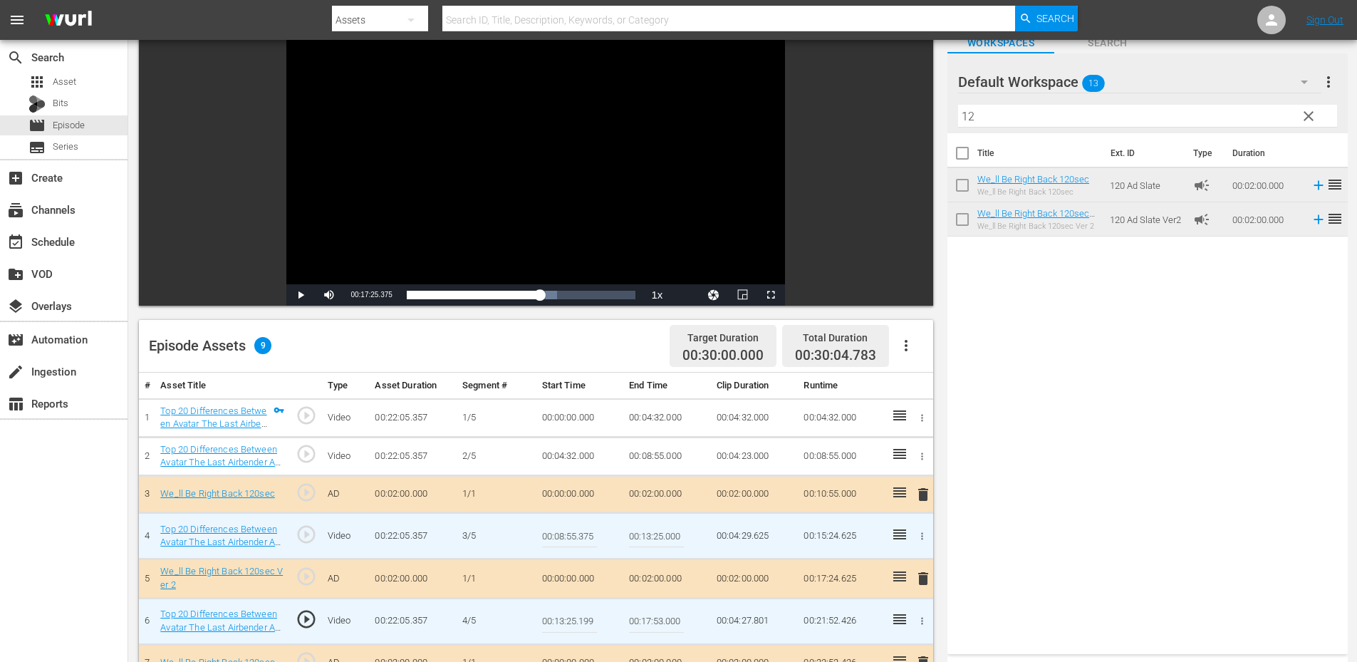
click at [676, 537] on input "00:13:25.000" at bounding box center [656, 536] width 55 height 34
paste input "199"
type input "00:13:25.199"
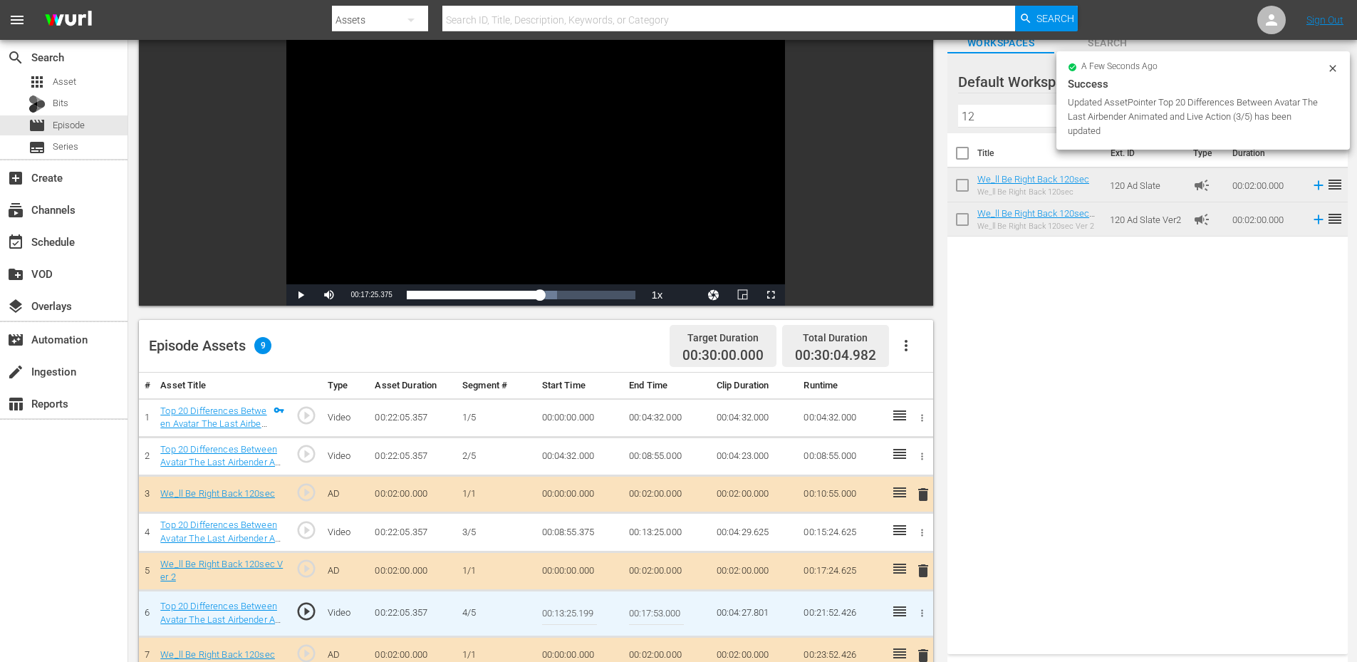
click at [587, 618] on input "00:13:25.199" at bounding box center [569, 613] width 55 height 34
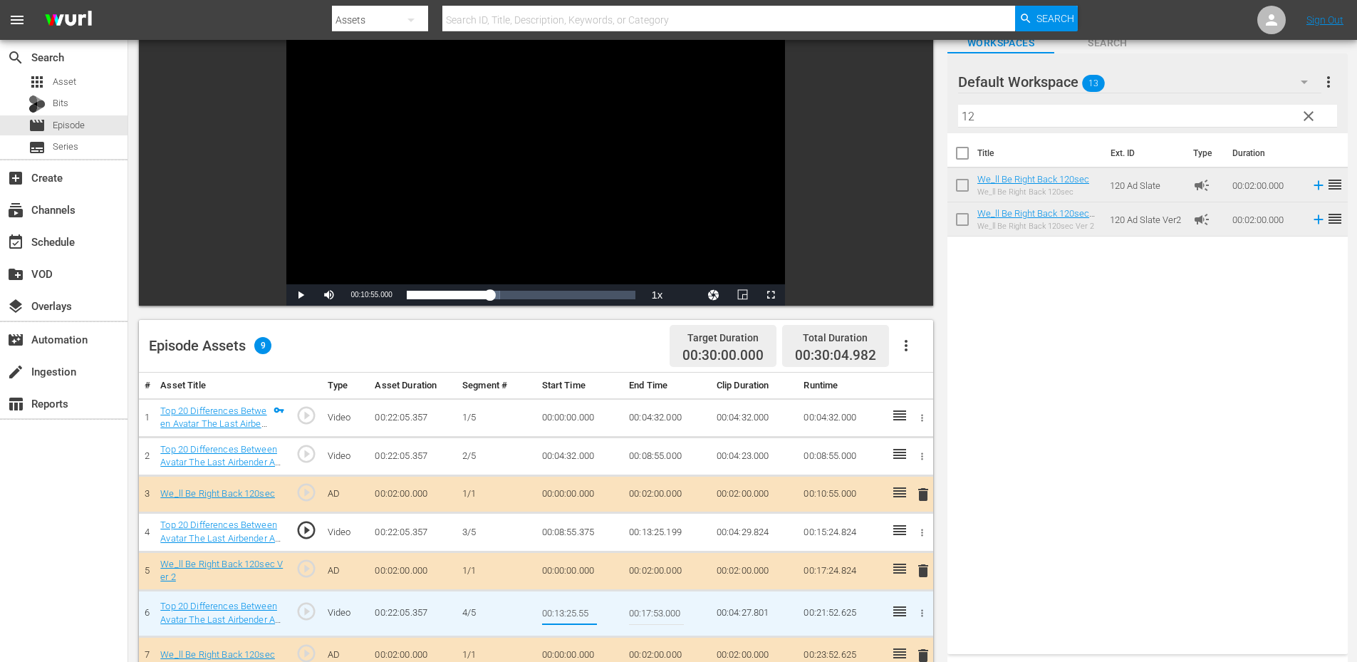
type input "00:13:25.555"
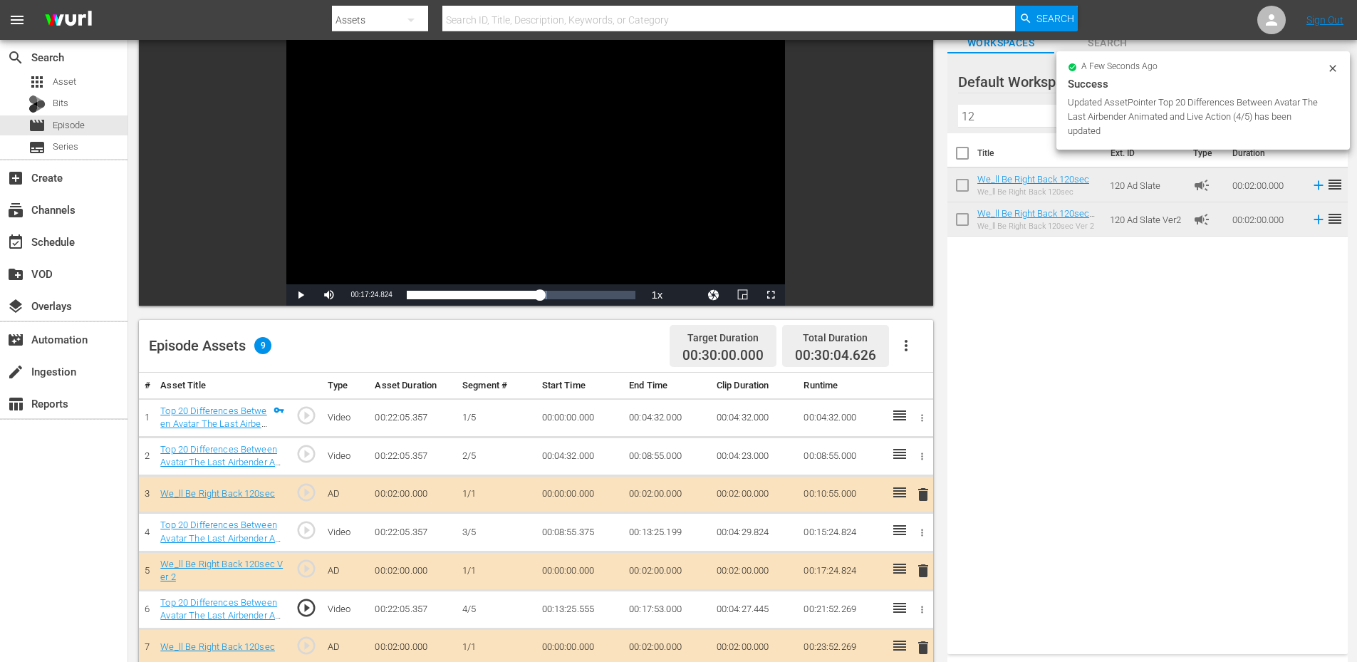
click at [548, 604] on td "00:13:25.555" at bounding box center [580, 609] width 88 height 38
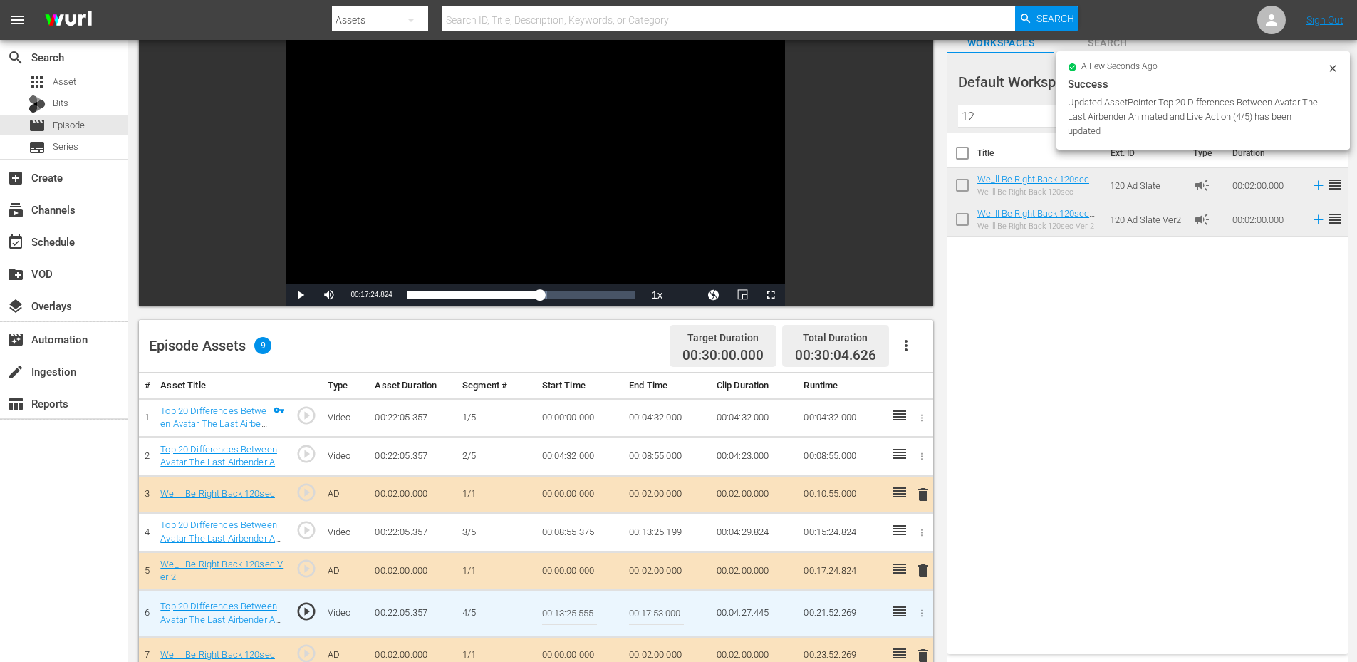
click at [548, 604] on input "00:13:25.555" at bounding box center [569, 613] width 55 height 34
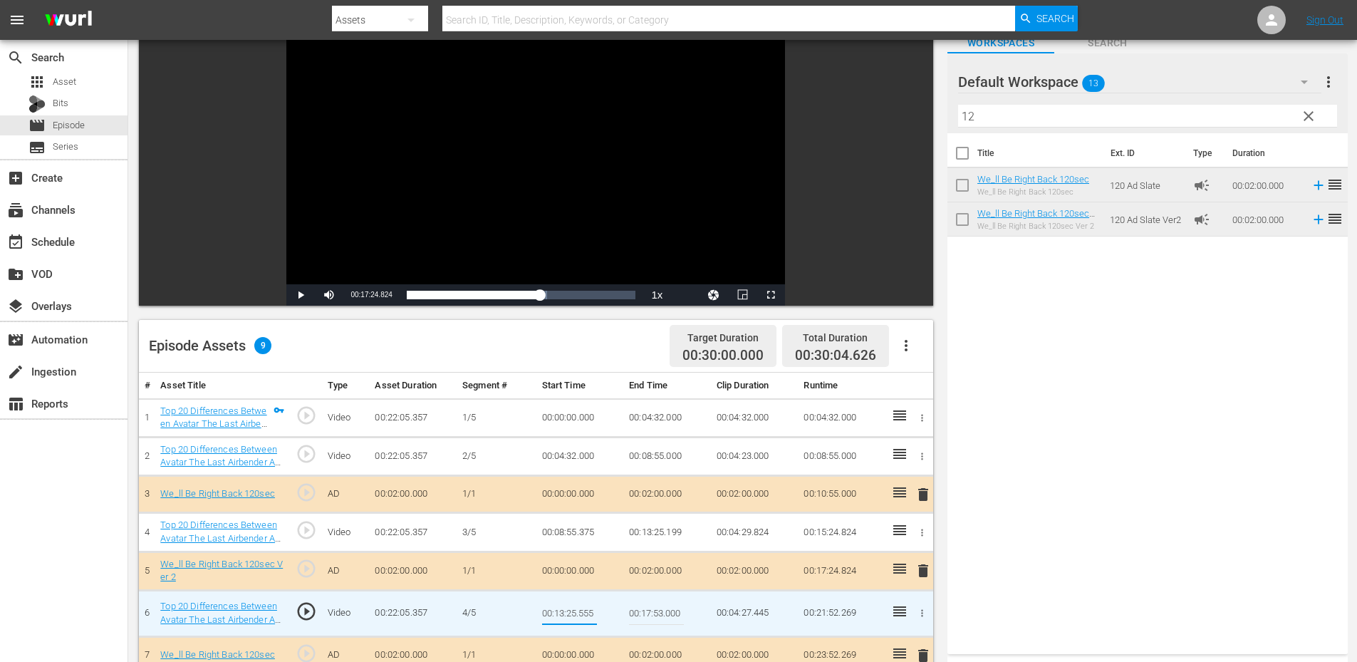
click at [651, 536] on td "00:13:25.199" at bounding box center [667, 532] width 88 height 38
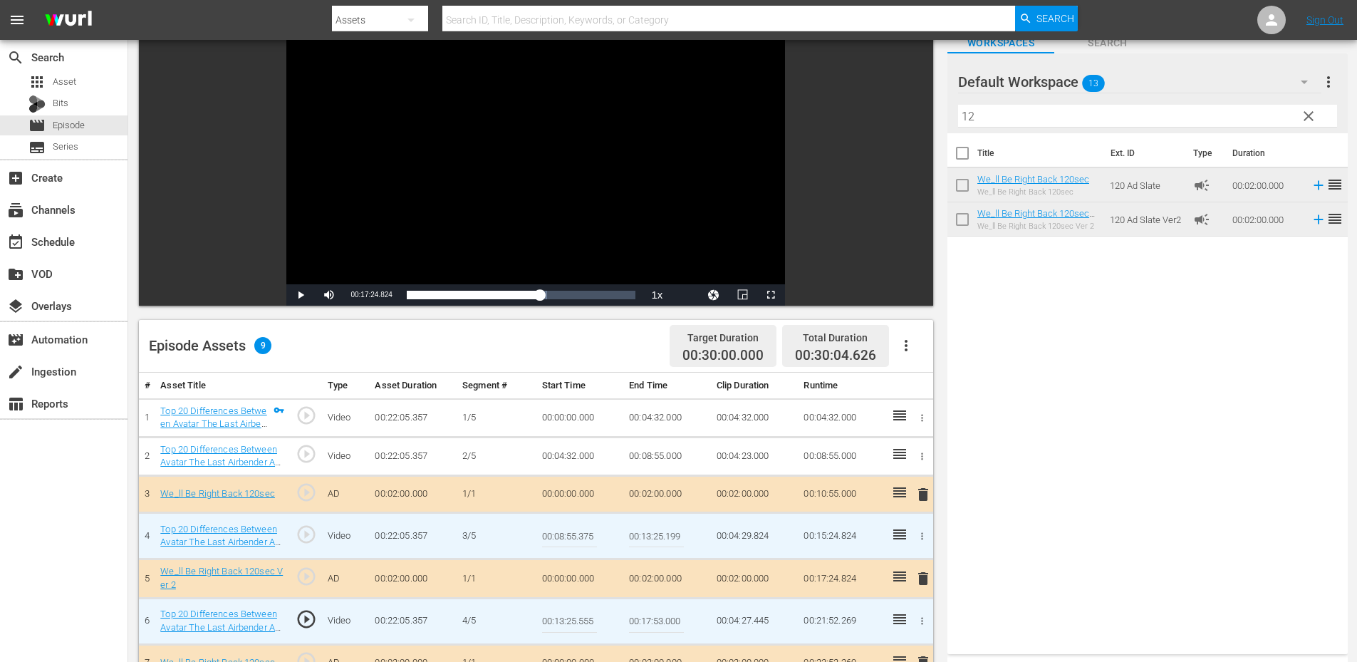
click at [651, 536] on input "00:13:25.199" at bounding box center [656, 536] width 55 height 34
paste input "555"
type input "00:13:25.555"
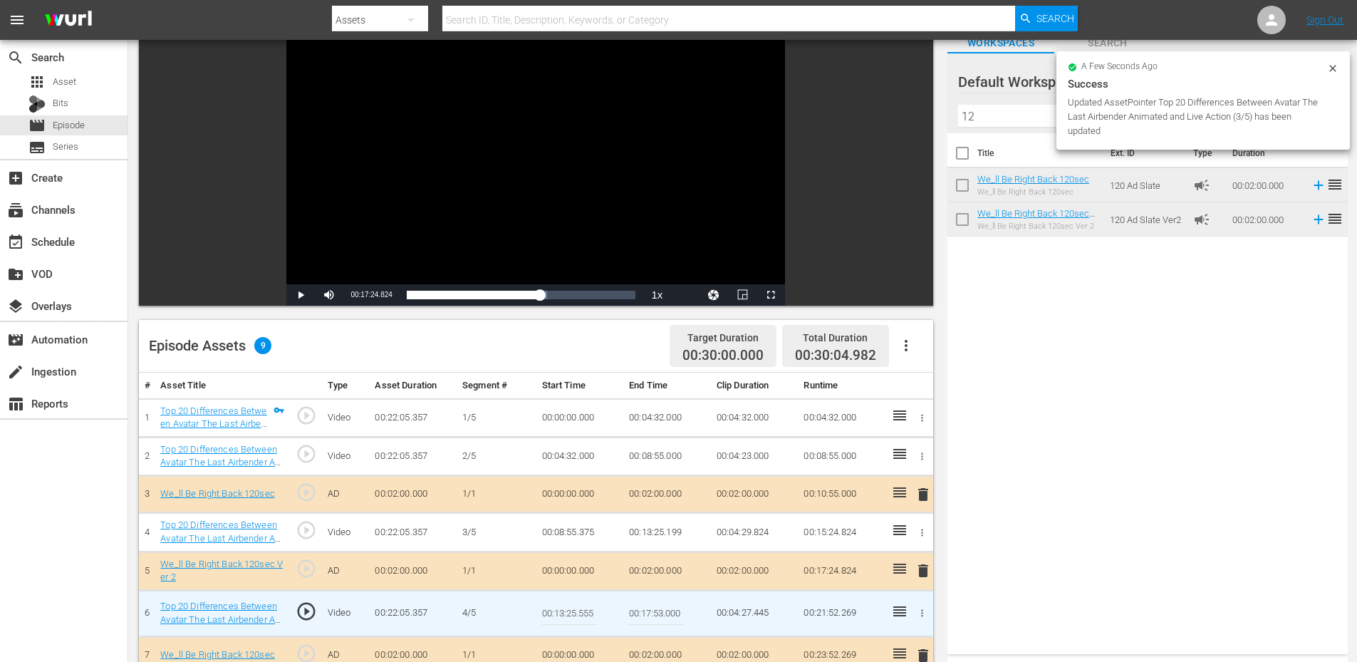
click at [571, 615] on input "00:13:25.555" at bounding box center [569, 613] width 55 height 34
type input "00:13:25.666"
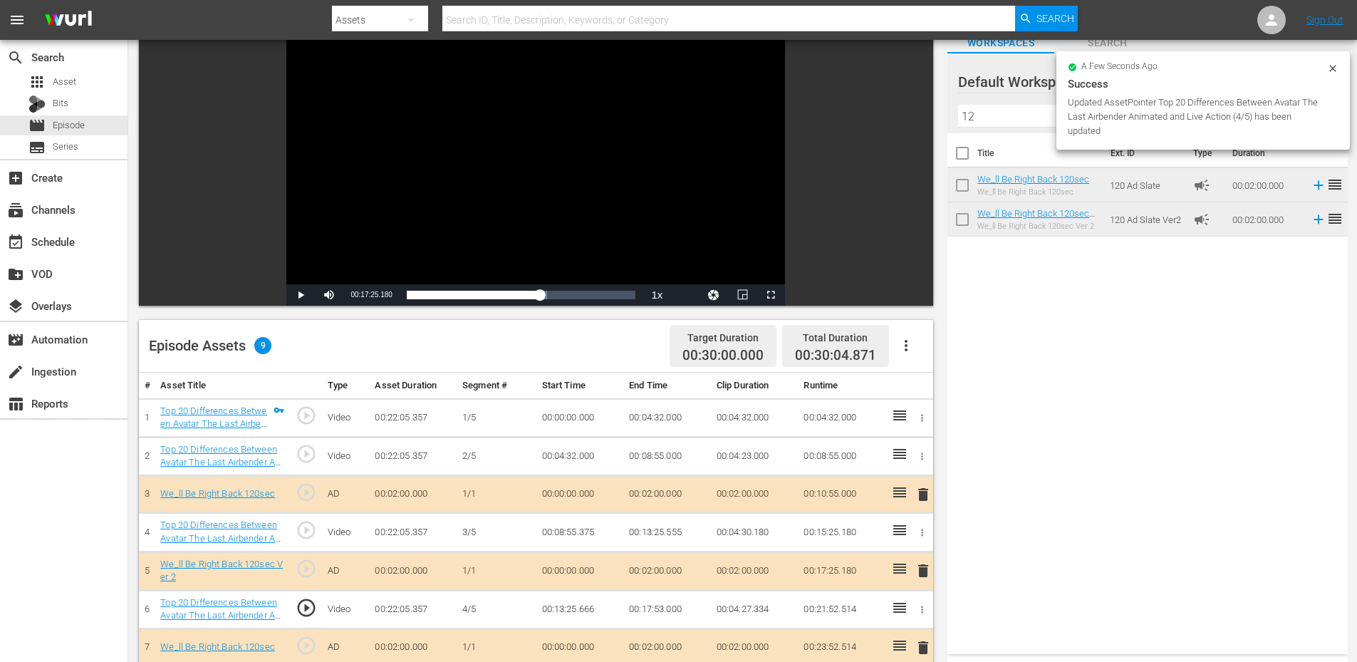
click at [578, 608] on td "00:13:25.666" at bounding box center [580, 609] width 88 height 38
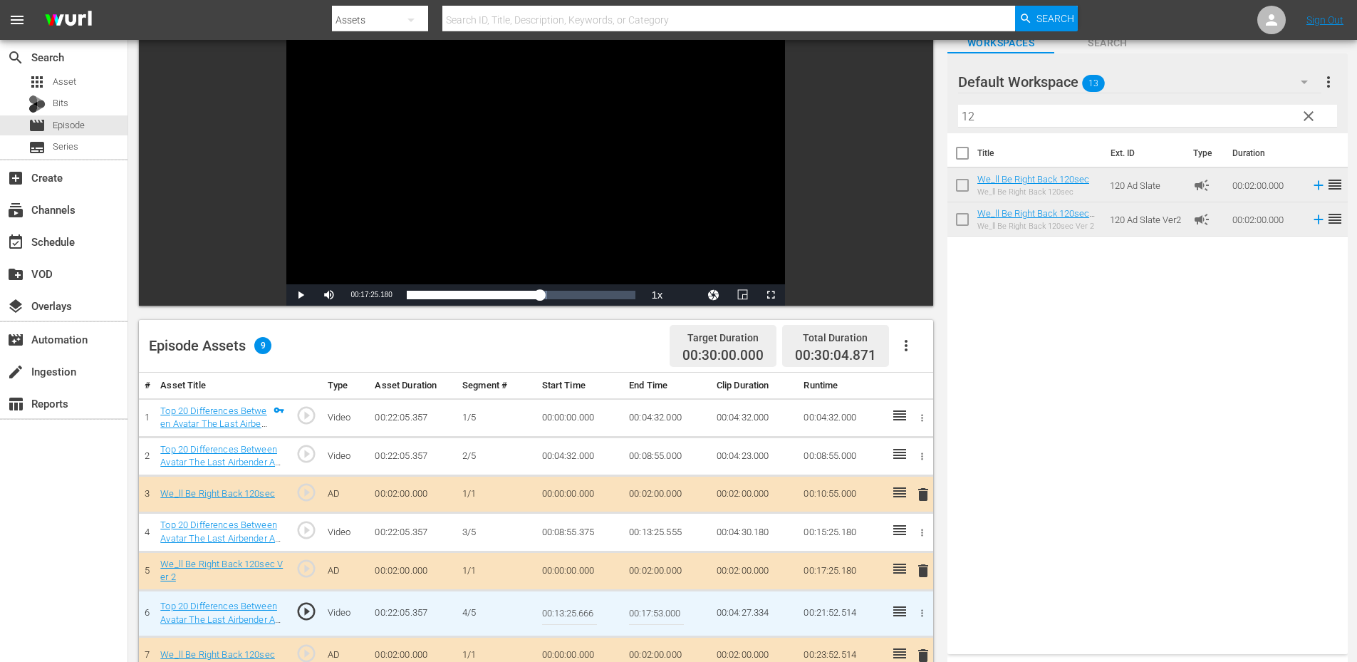
click at [578, 608] on input "00:13:25.666" at bounding box center [569, 613] width 55 height 34
type input "00:13:25.888"
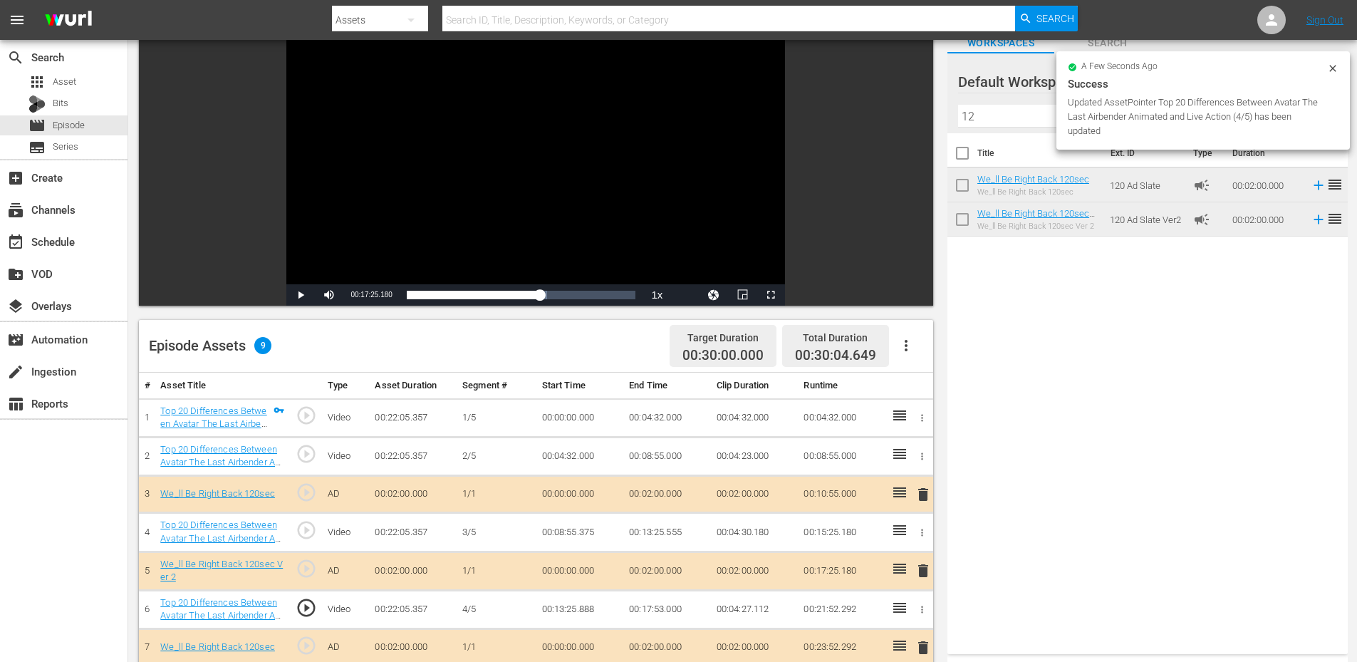
click at [645, 613] on td "00:17:53.000" at bounding box center [667, 609] width 88 height 38
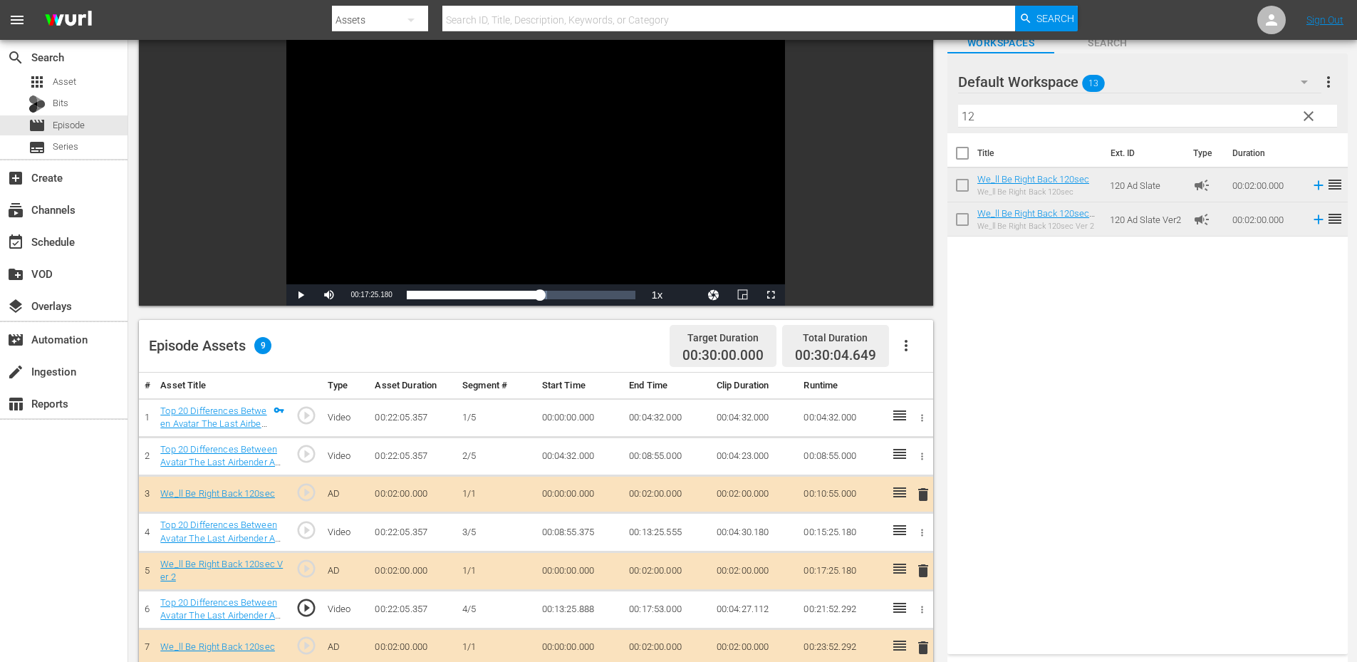
click at [578, 613] on td "00:13:25.888" at bounding box center [580, 609] width 88 height 38
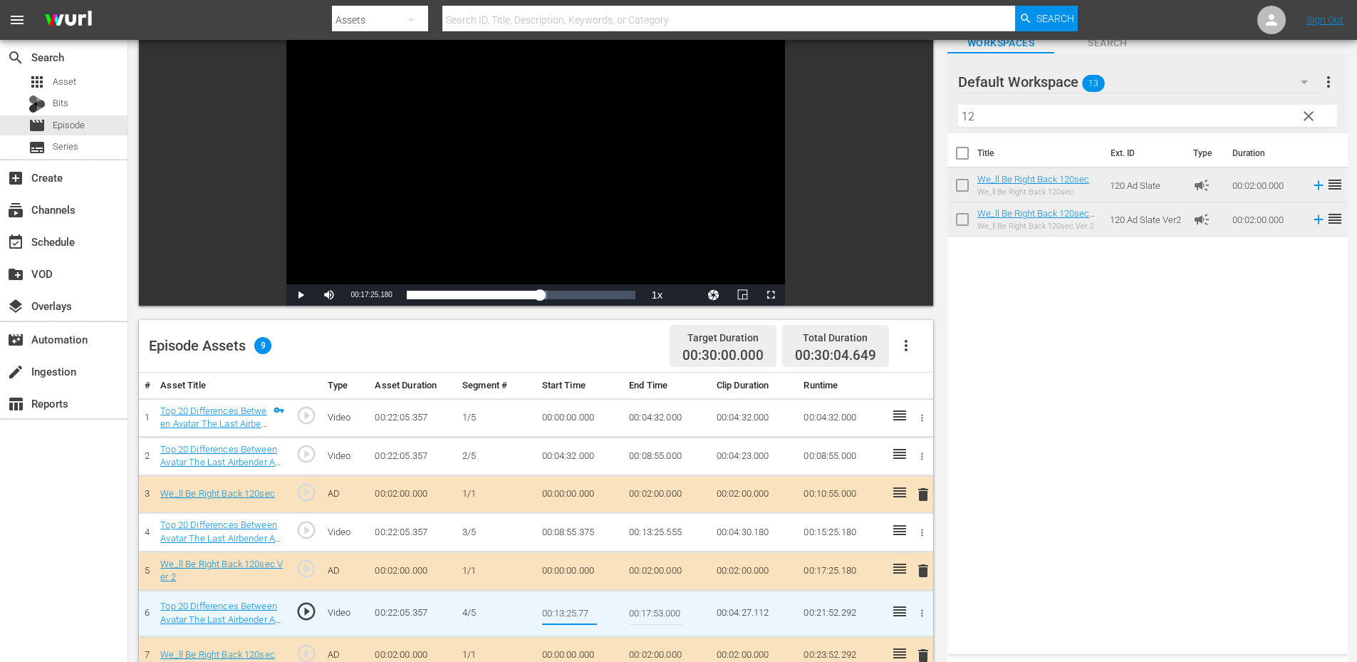
type input "00:13:25.777"
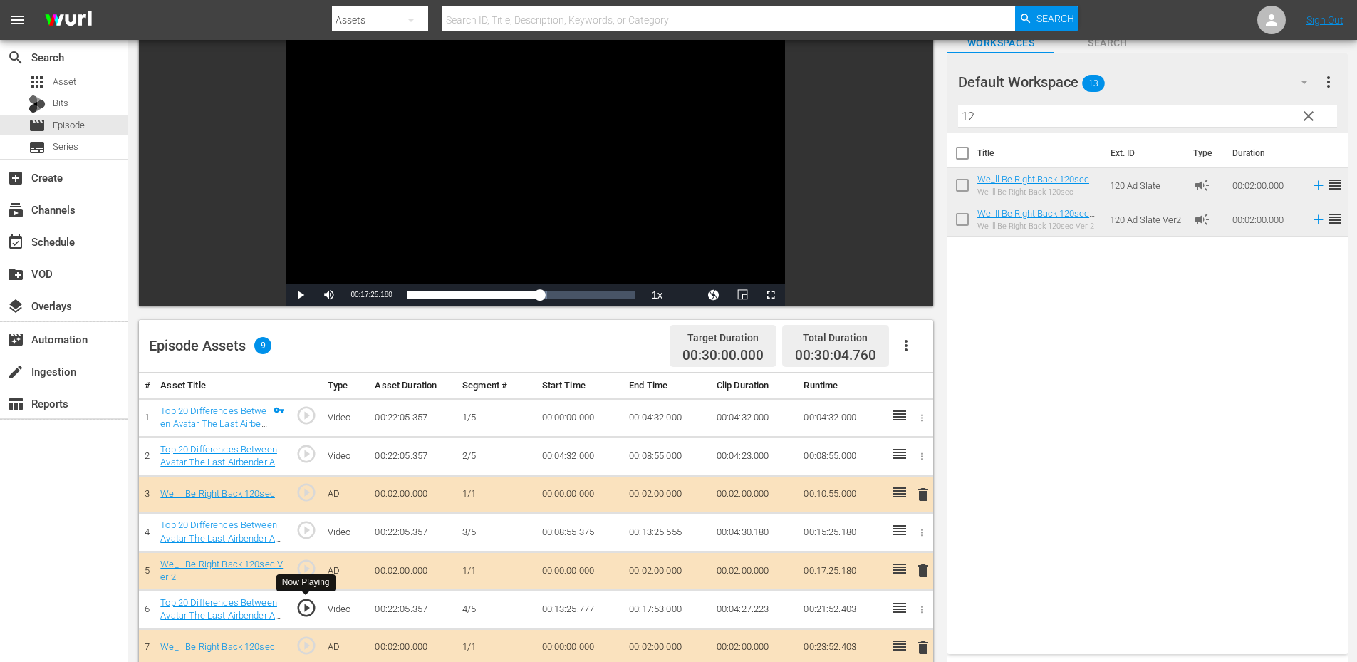
click at [311, 611] on span "play_circle_outline" at bounding box center [306, 607] width 21 height 21
click at [368, 137] on div "Video Player" at bounding box center [535, 154] width 499 height 259
click at [594, 608] on td "00:13:25.777" at bounding box center [580, 609] width 88 height 38
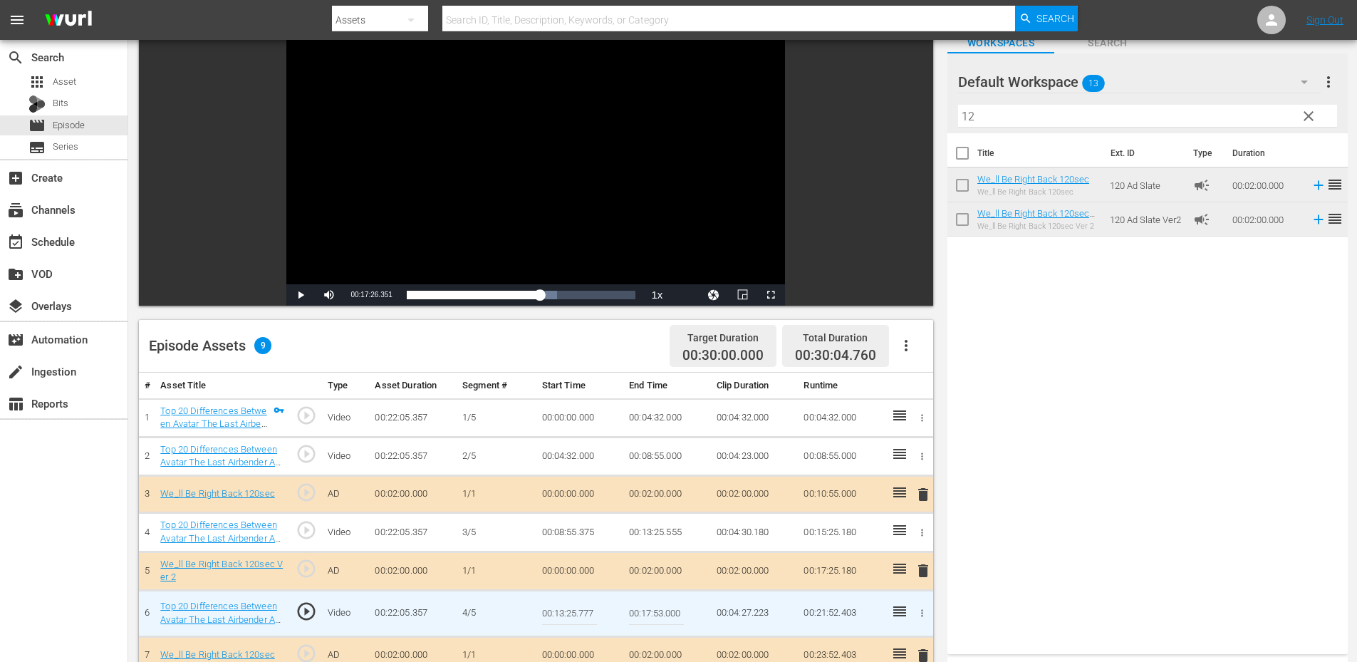
click at [594, 608] on input "00:13:25.777" at bounding box center [569, 613] width 55 height 34
type input "00:13:25.700"
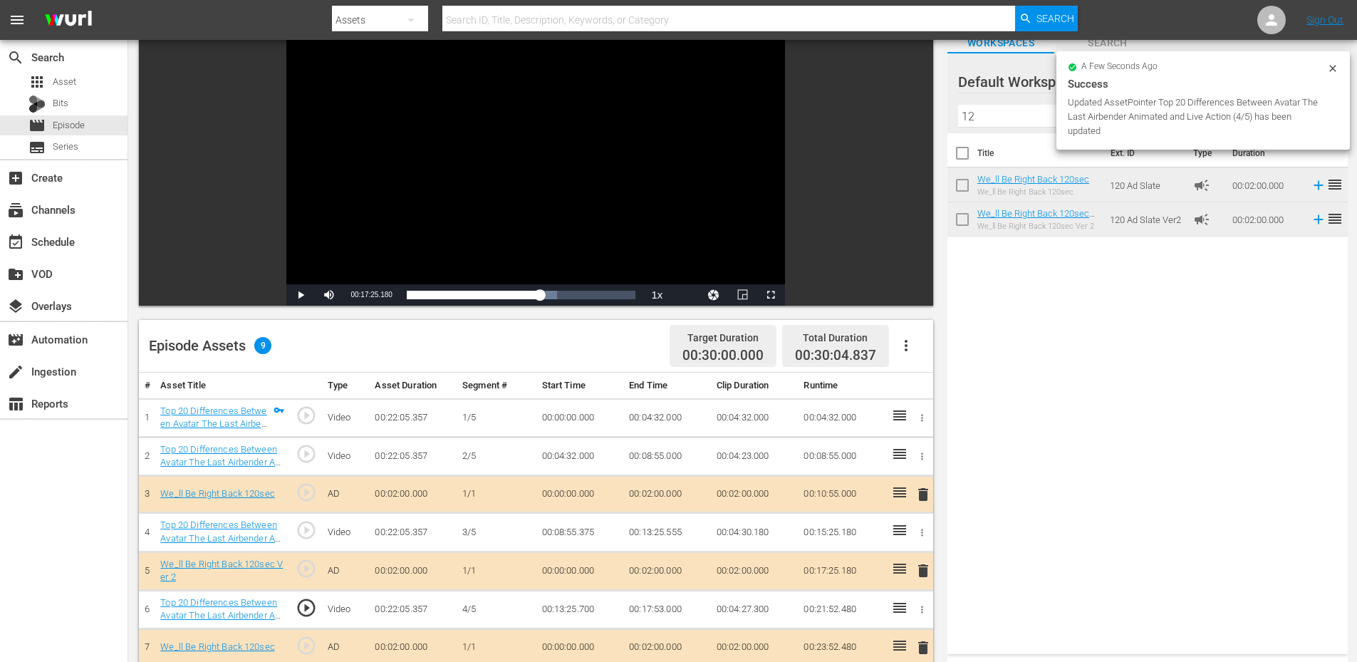
click at [397, 198] on div "Video Player" at bounding box center [535, 154] width 499 height 259
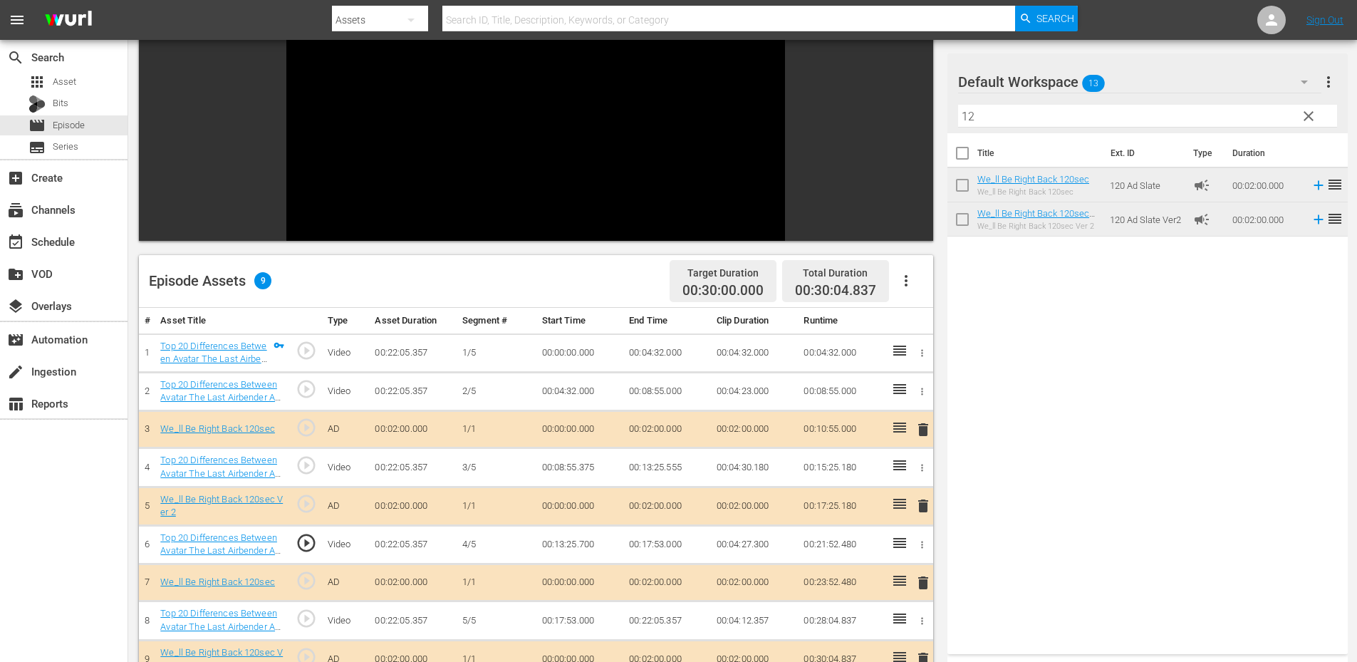
scroll to position [142, 0]
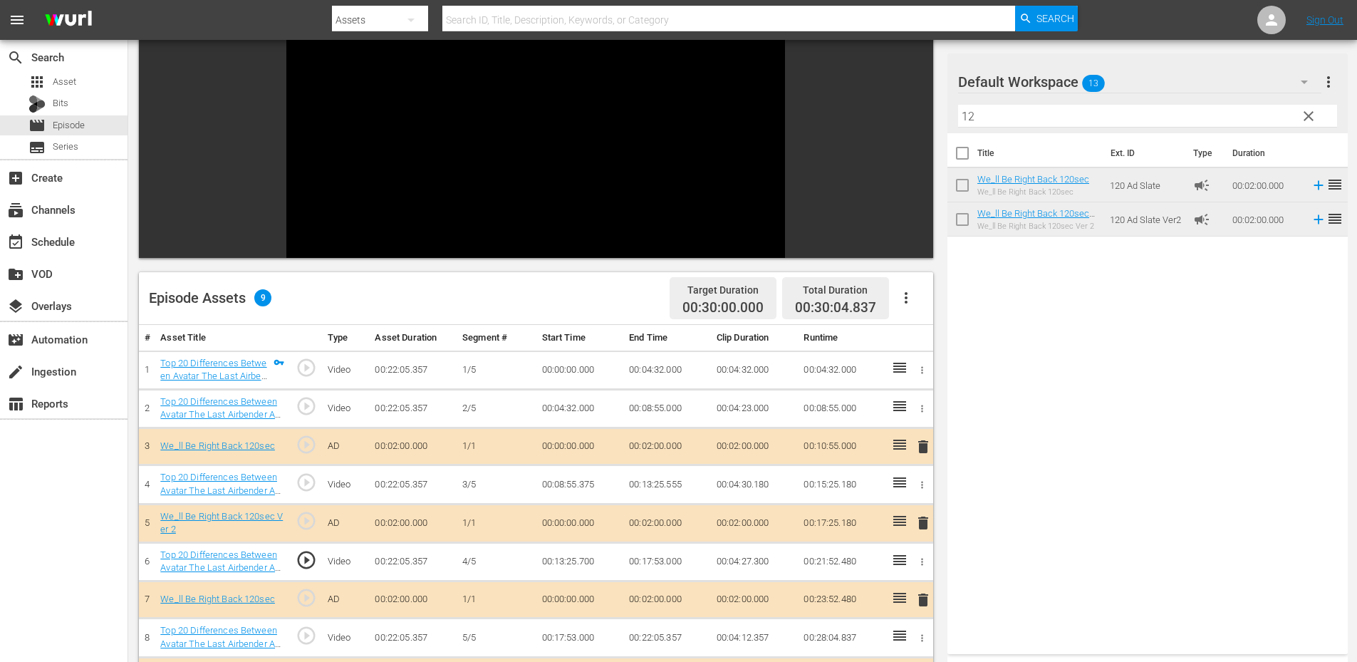
click at [309, 640] on span "play_circle_outline" at bounding box center [306, 635] width 21 height 21
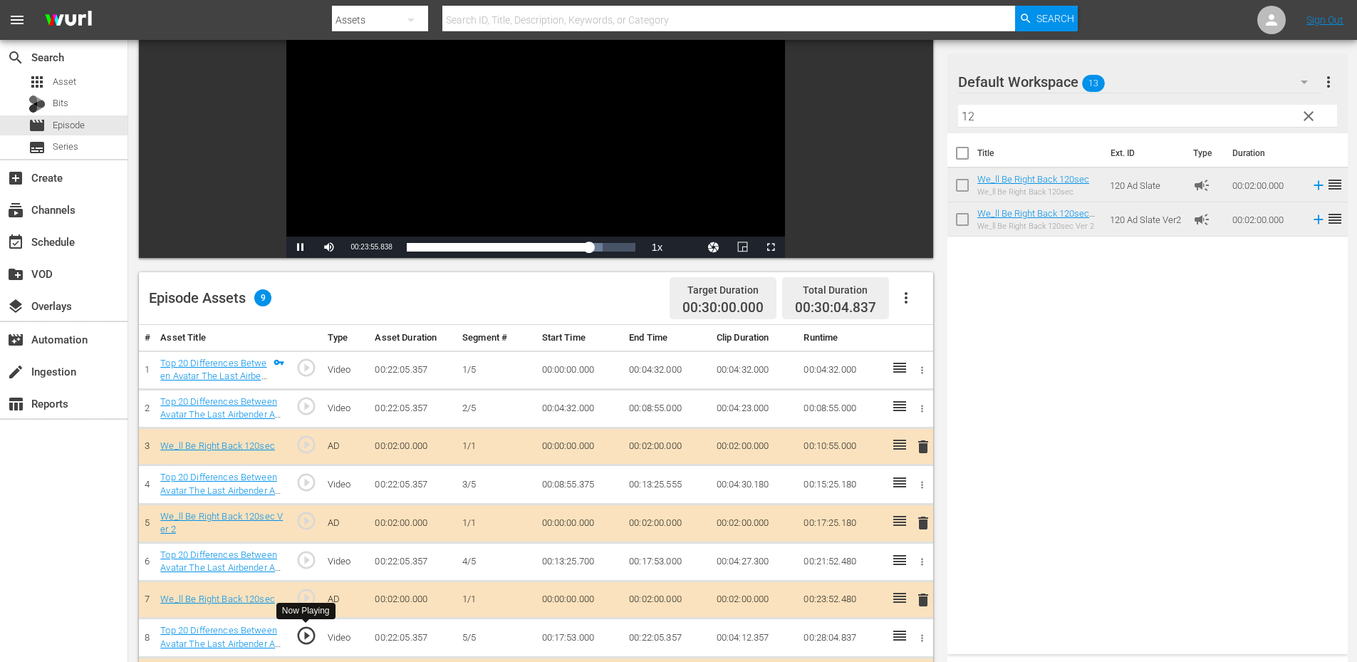
click at [302, 635] on span "play_circle_outline" at bounding box center [306, 635] width 21 height 21
click at [510, 170] on div "Video Player" at bounding box center [535, 106] width 499 height 259
click at [567, 635] on td "00:17:53.000" at bounding box center [580, 637] width 88 height 38
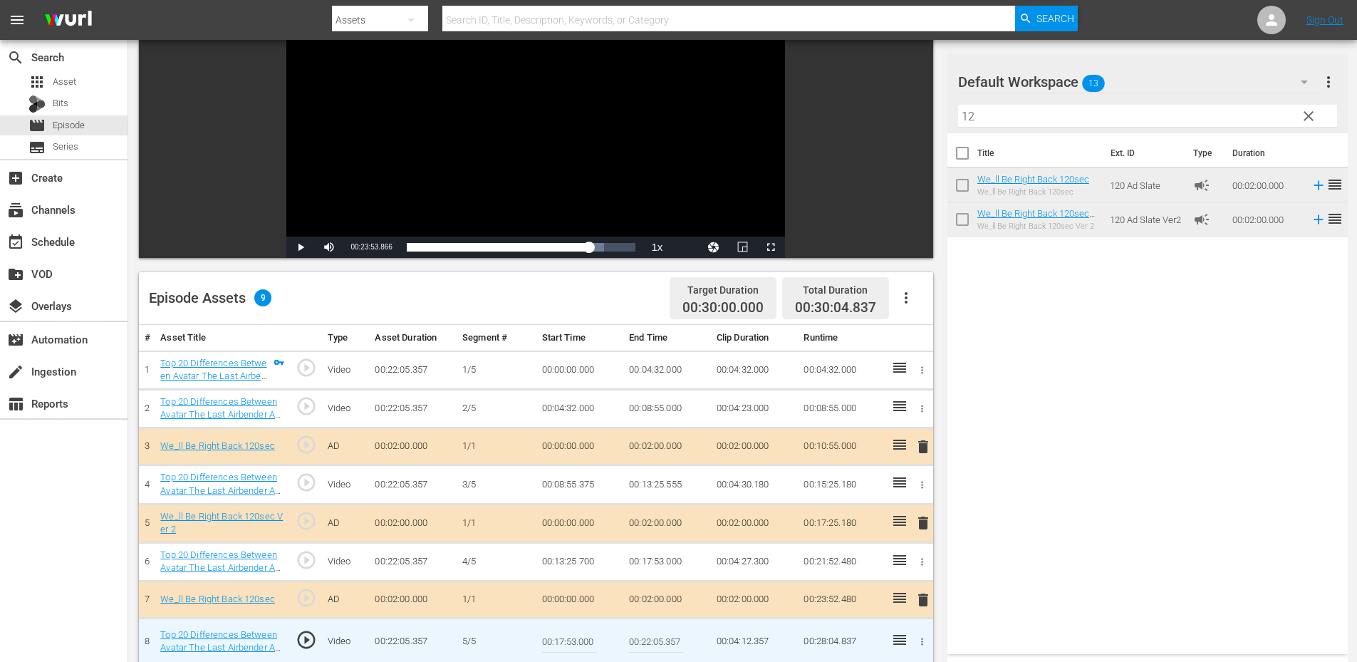
click at [567, 635] on input "00:17:53.000" at bounding box center [569, 641] width 55 height 34
type input "00:17:53.099"
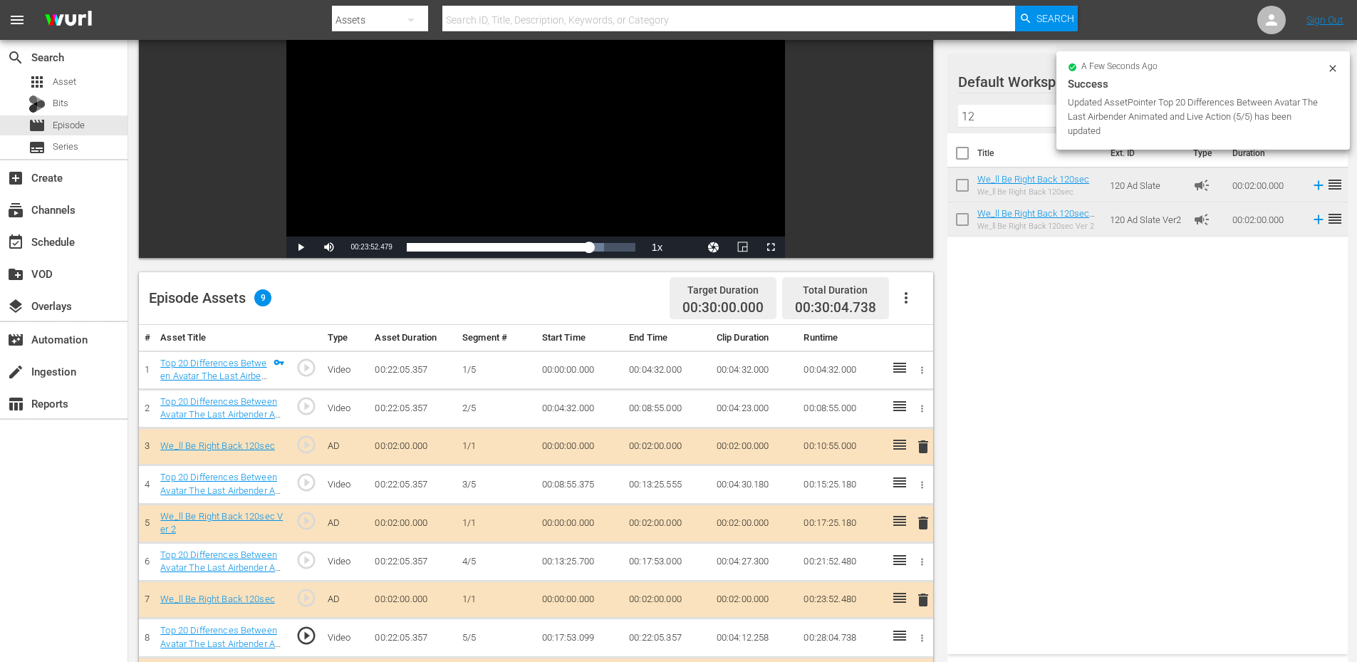
click at [444, 154] on div "Video Player" at bounding box center [535, 106] width 499 height 259
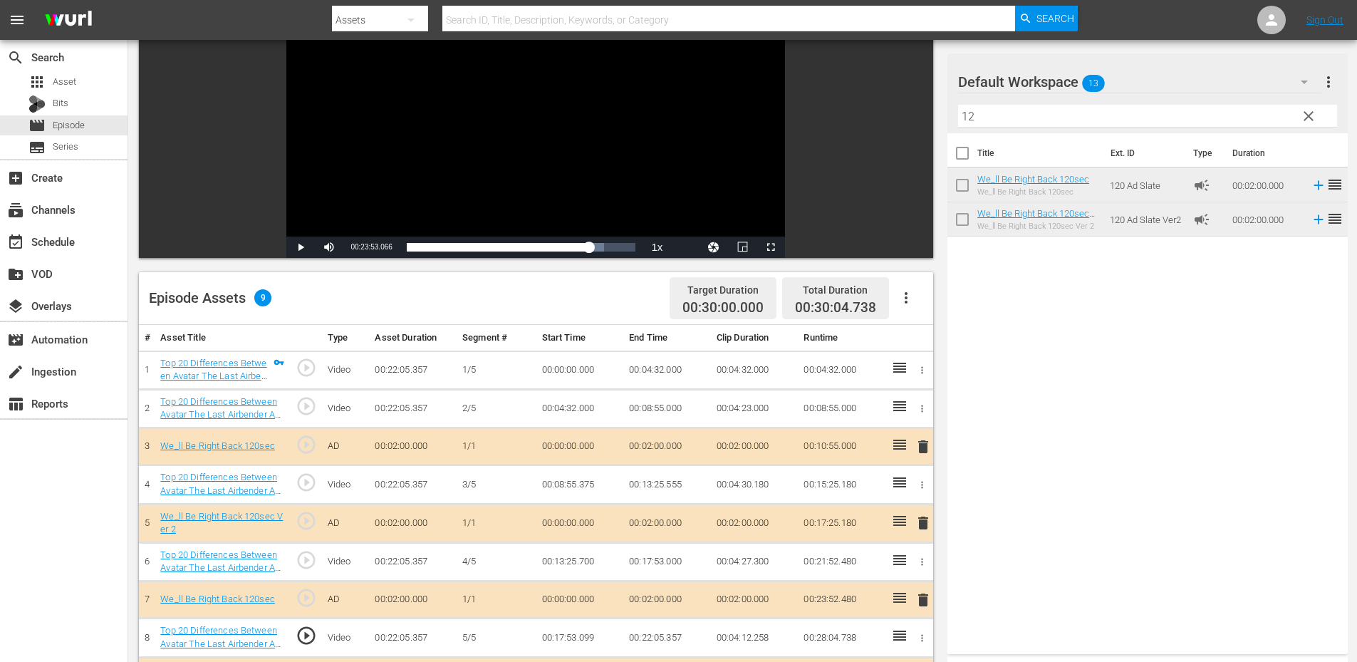
click at [594, 638] on td "00:17:53.099" at bounding box center [580, 637] width 88 height 38
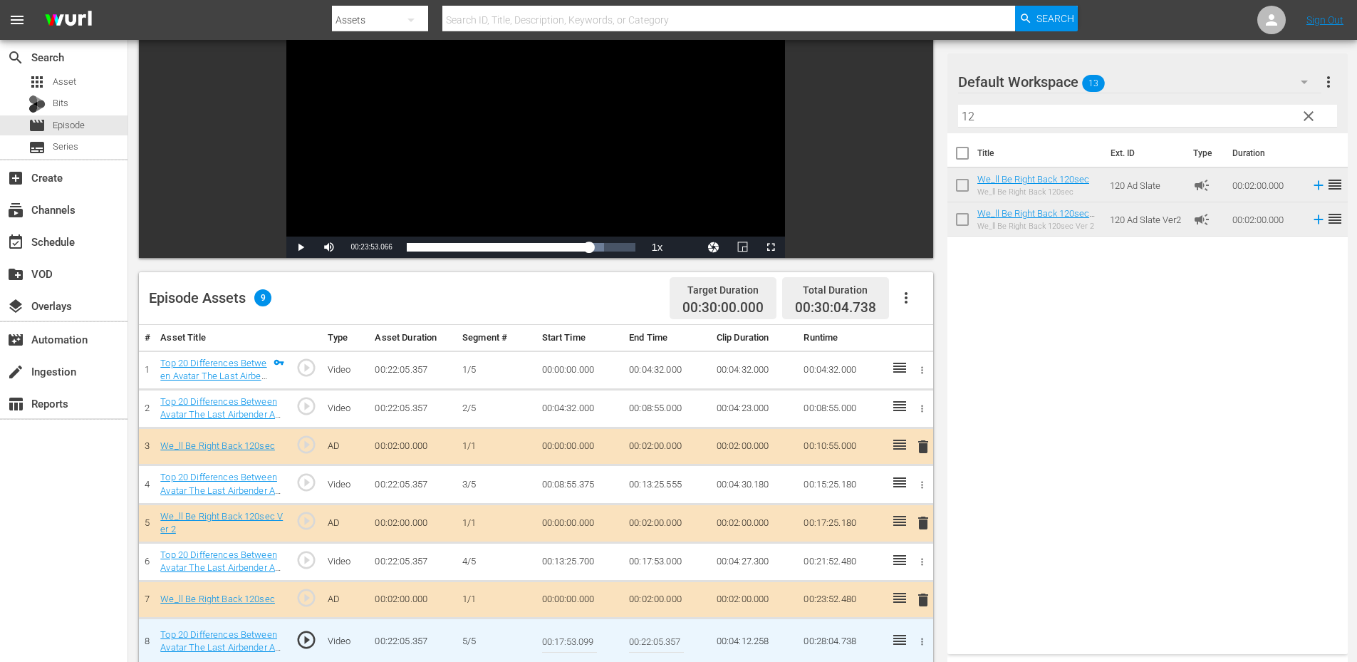
click at [594, 638] on input "00:17:53.099" at bounding box center [569, 641] width 55 height 34
type input "00:17:53.166"
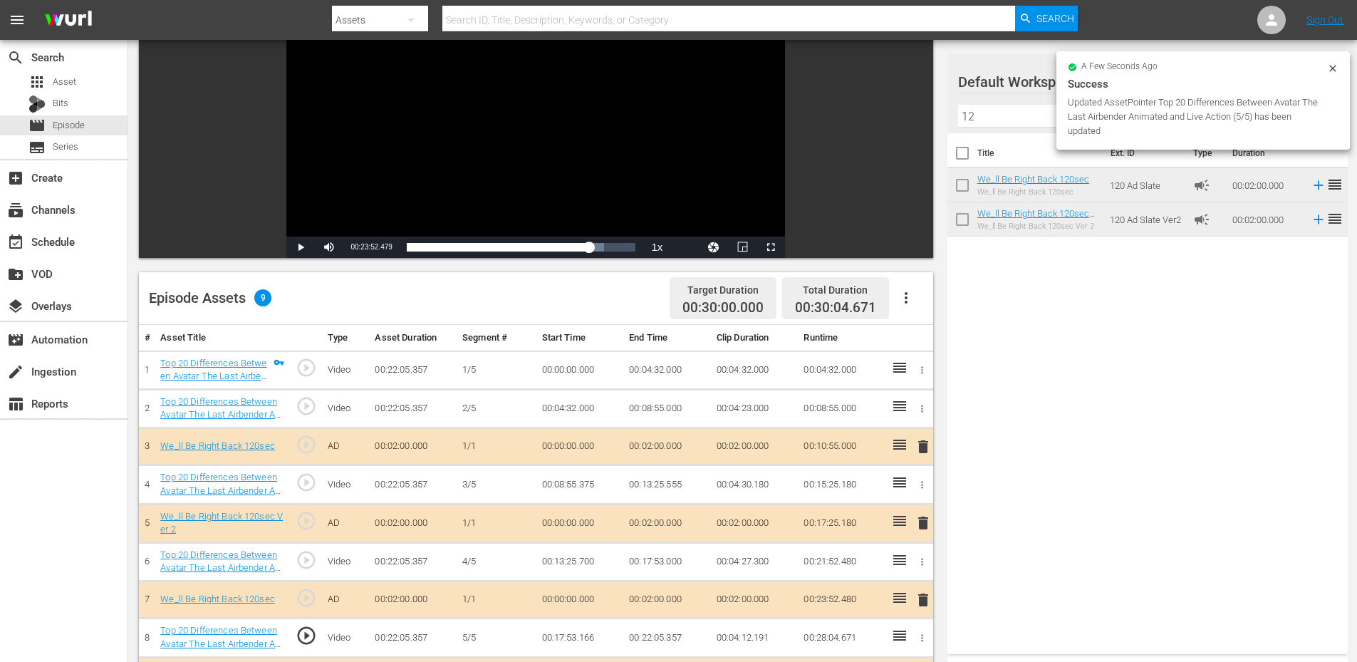
click at [561, 117] on div "Video Player" at bounding box center [535, 106] width 499 height 259
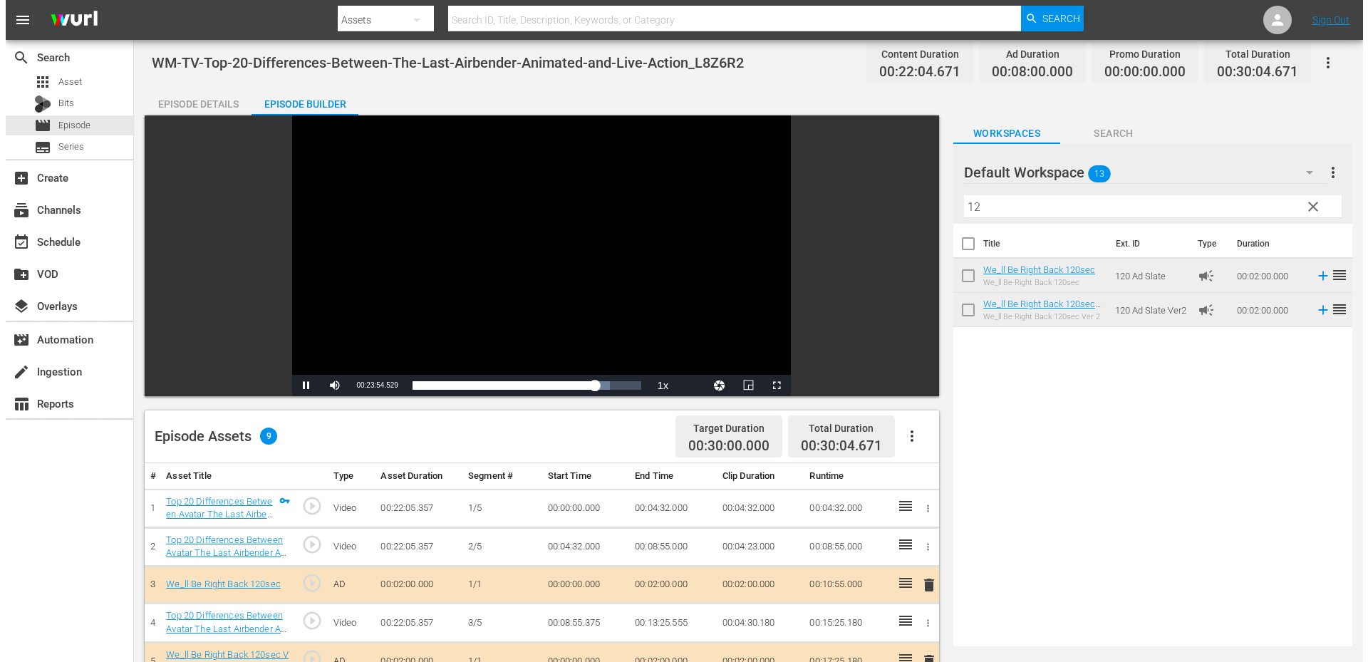
scroll to position [0, 0]
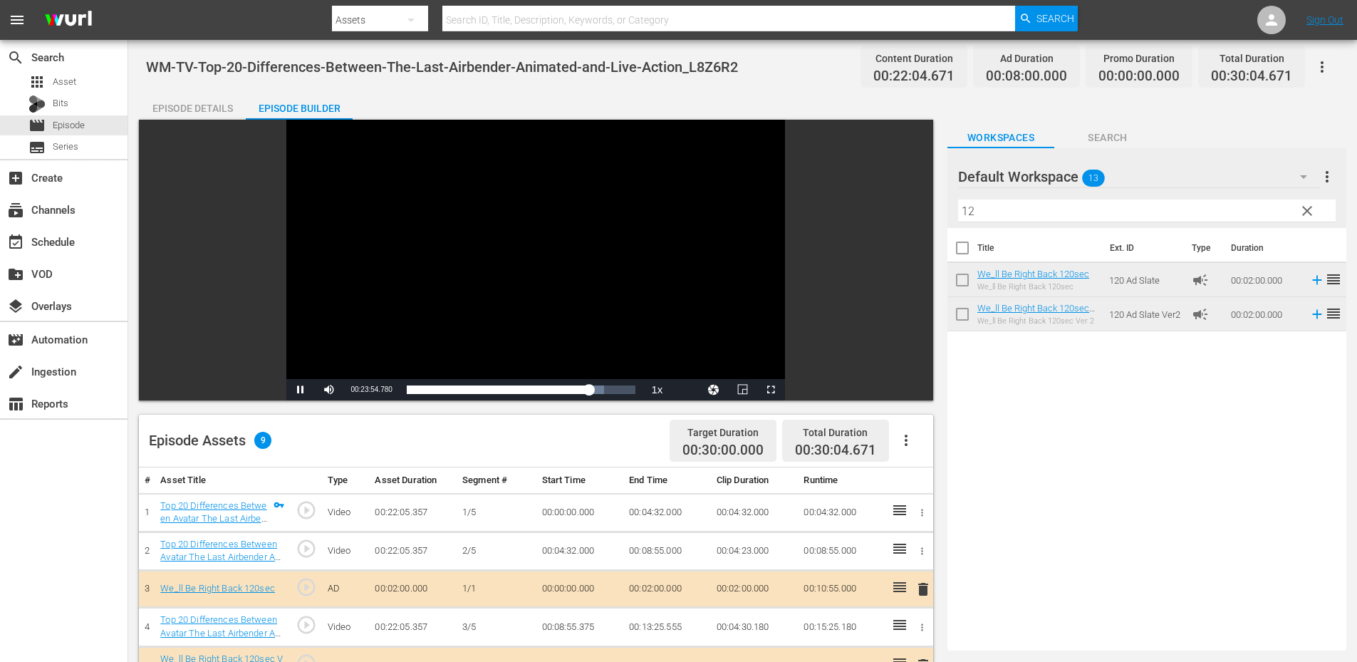
click at [475, 325] on div "Video Player" at bounding box center [535, 249] width 499 height 259
click at [188, 106] on div "Episode Details" at bounding box center [192, 108] width 107 height 34
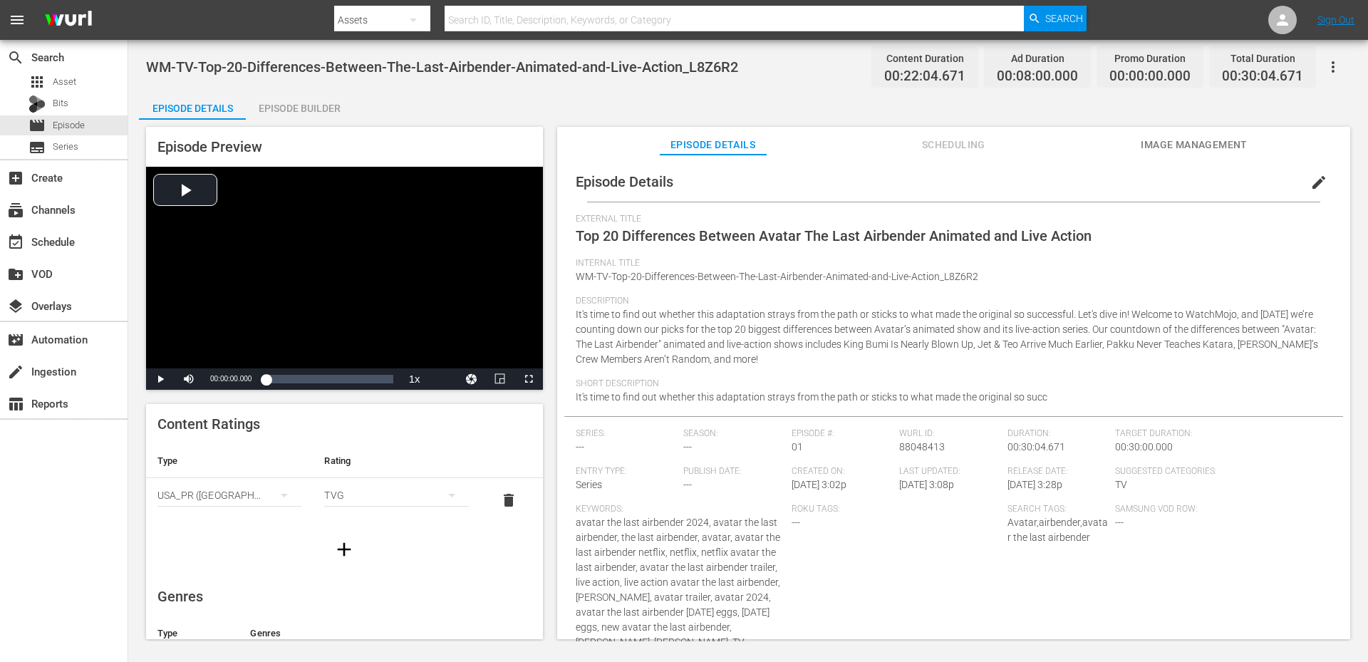
click at [1196, 135] on button "Image Management" at bounding box center [1193, 141] width 107 height 28
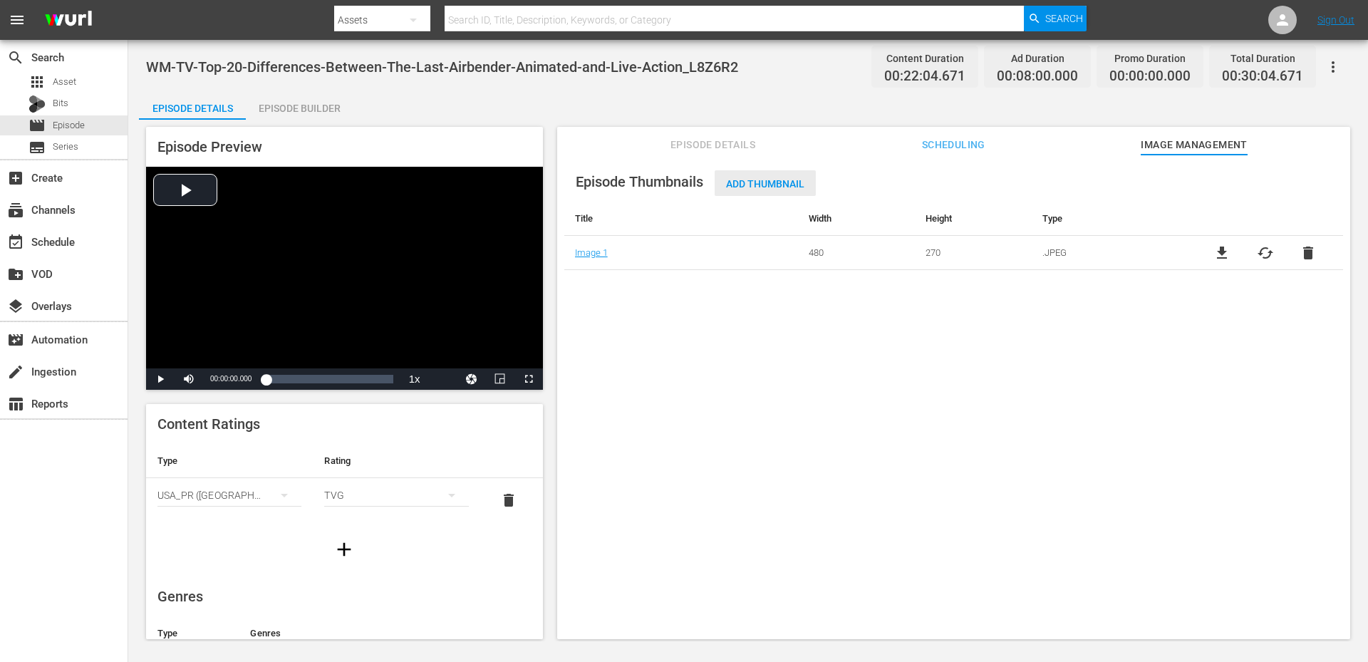
click at [760, 182] on span "Add Thumbnail" at bounding box center [764, 183] width 101 height 11
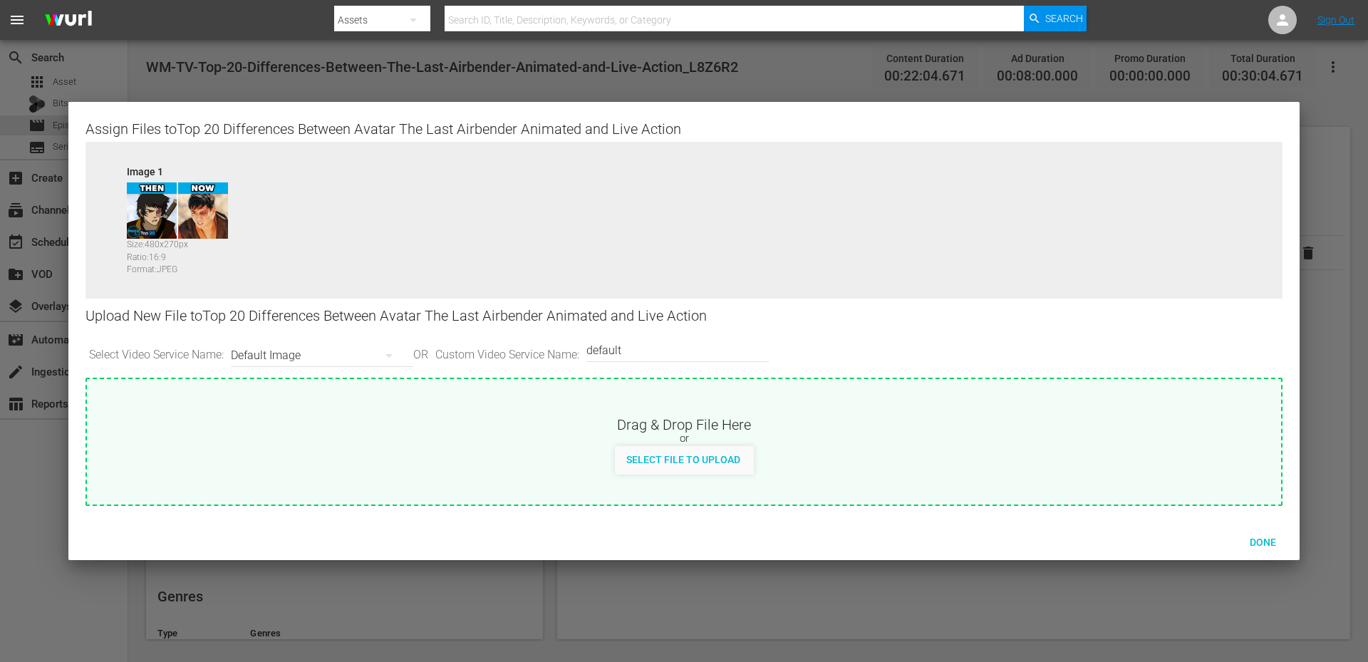
click at [274, 348] on div "Default Image" at bounding box center [318, 355] width 175 height 40
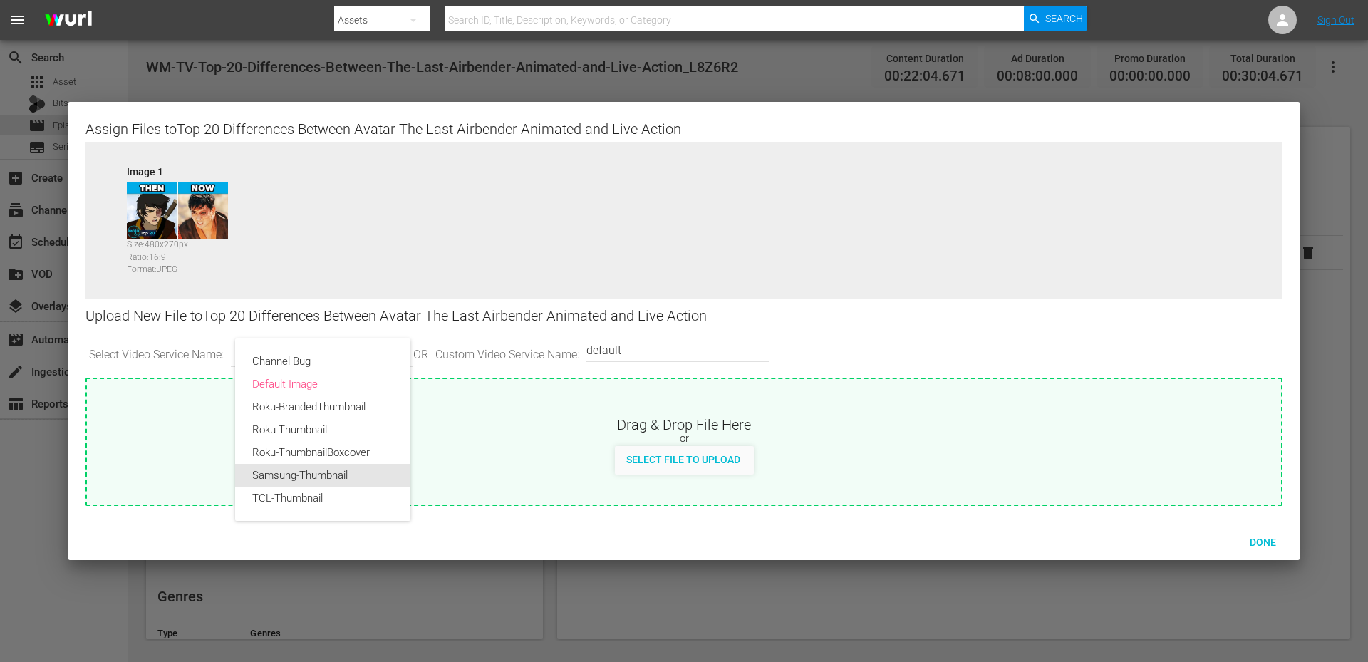
click at [302, 474] on div "Samsung-Thumbnail" at bounding box center [322, 475] width 141 height 23
type input "Samsung-Thumbnail"
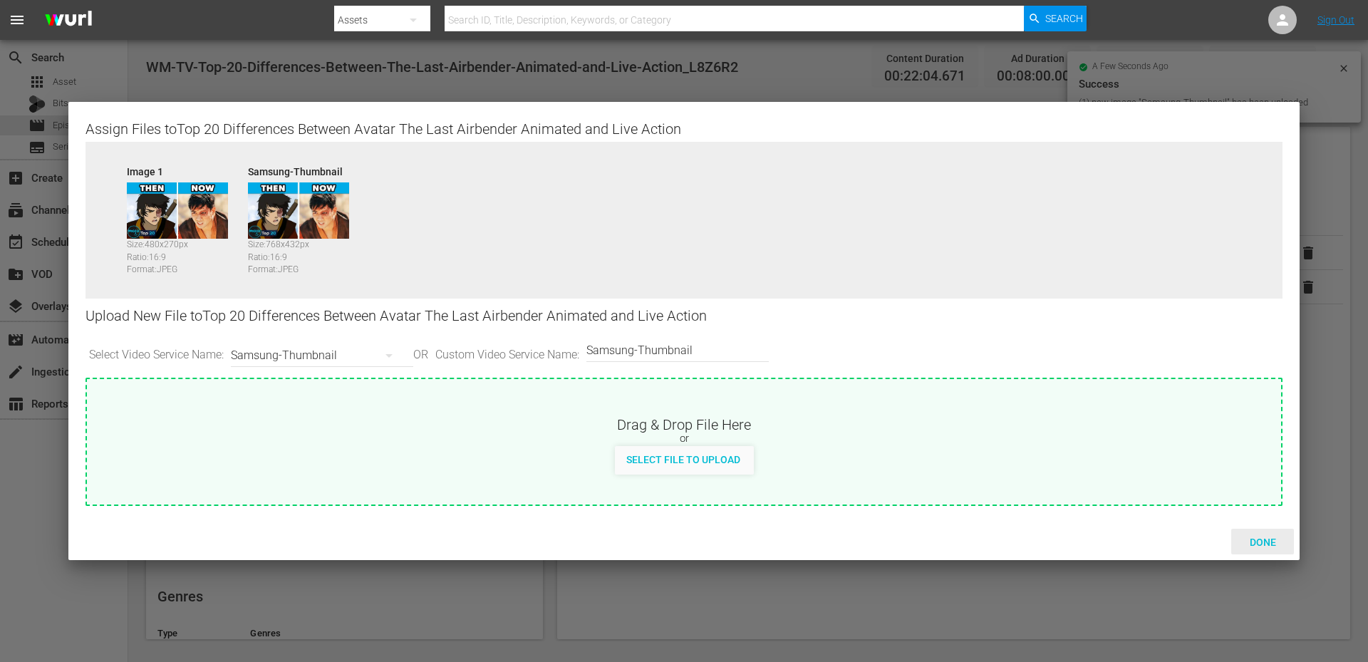
click at [1264, 533] on div "Done" at bounding box center [1262, 541] width 63 height 26
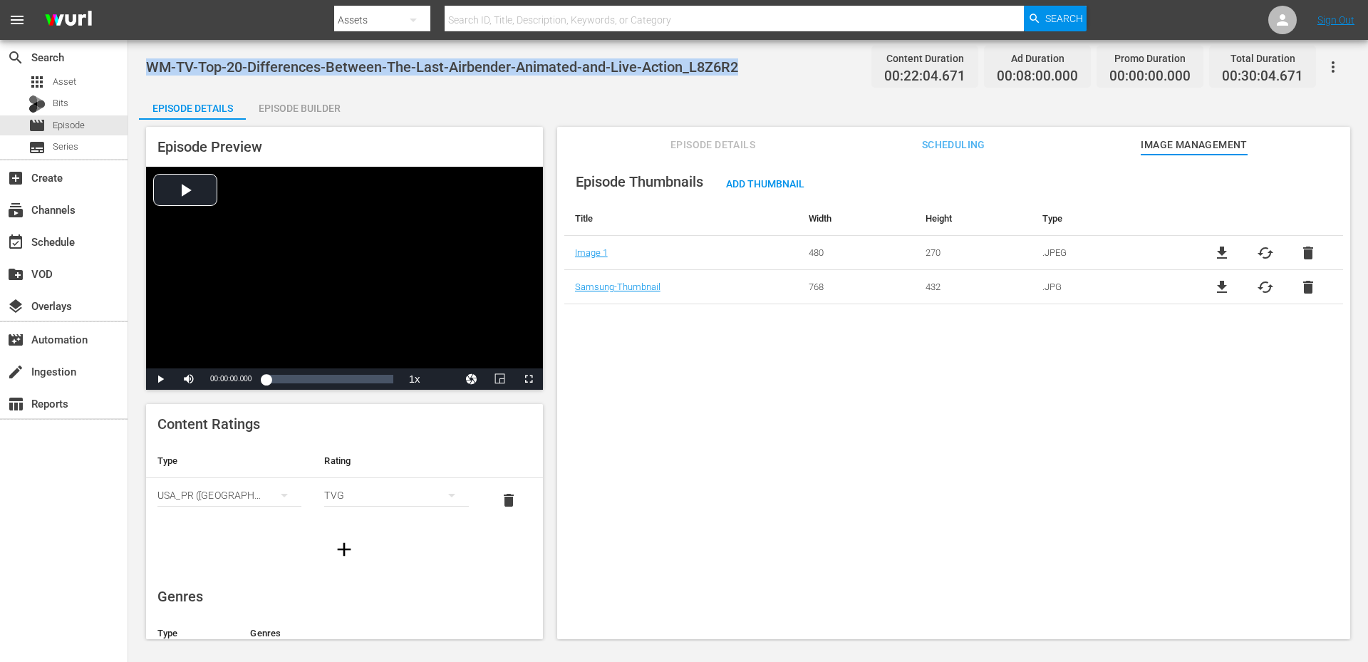
drag, startPoint x: 748, startPoint y: 65, endPoint x: 128, endPoint y: 65, distance: 619.7
click at [142, 65] on div "WM-TV-Top-20-Differences-Between-The-Last-Airbender-Animated-and-Live-Action_L8…" at bounding box center [747, 340] width 1239 height 601
copy span "WM-TV-Top-20-Differences-Between-The-Last-Airbender-Animated-and-Live-Action_L8…"
click at [499, 19] on input "text" at bounding box center [733, 20] width 579 height 34
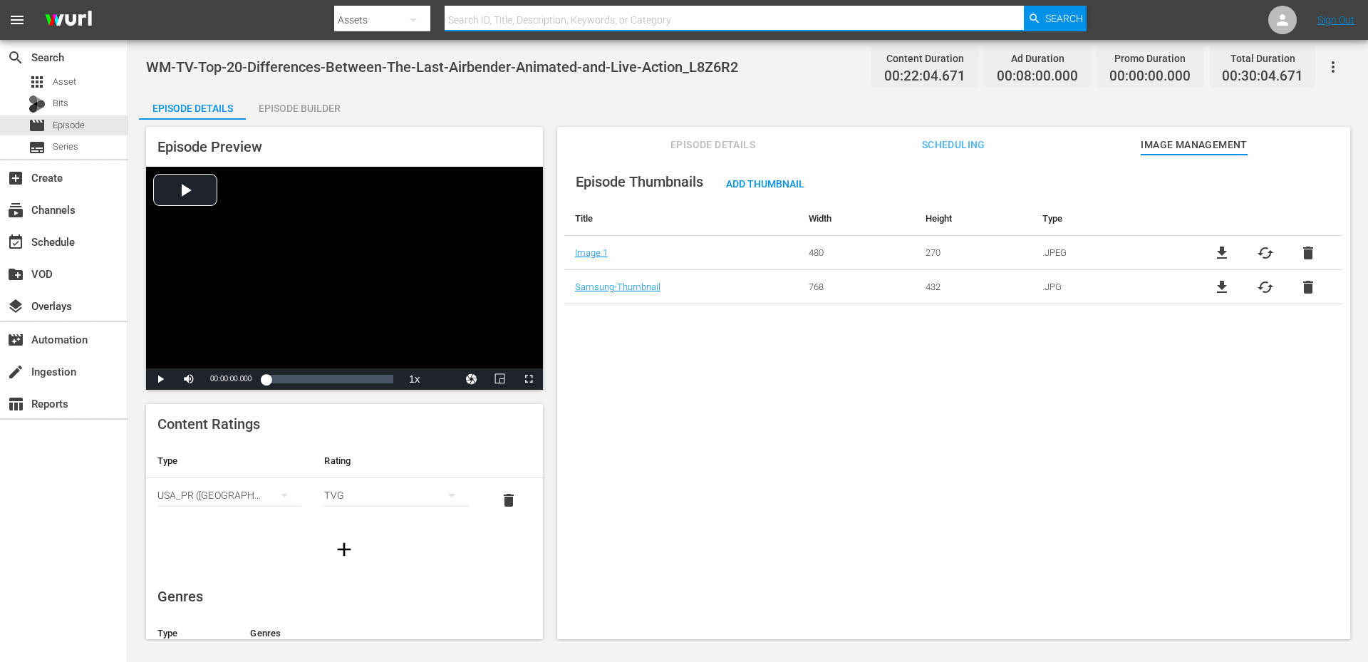
paste input "F1S8D9"
type input "F1S8D9"
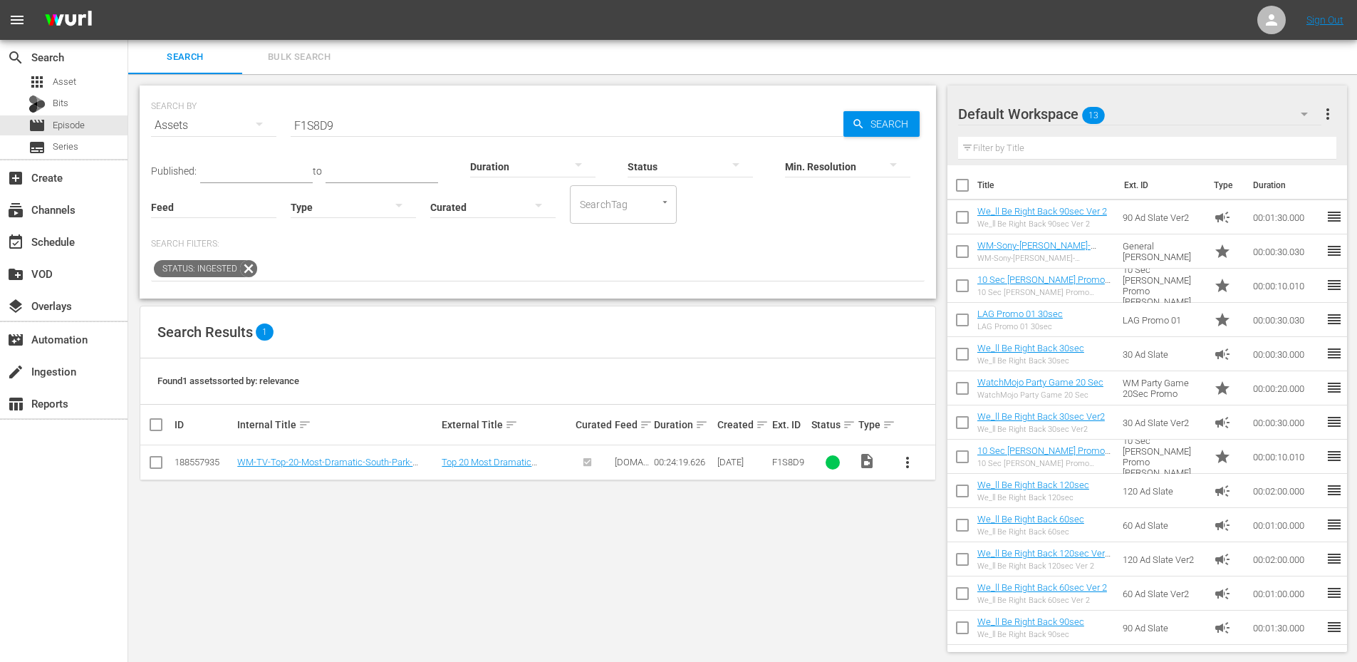
click at [915, 471] on button "more_vert" at bounding box center [907, 462] width 34 height 34
click at [952, 567] on div "Episode" at bounding box center [984, 570] width 97 height 34
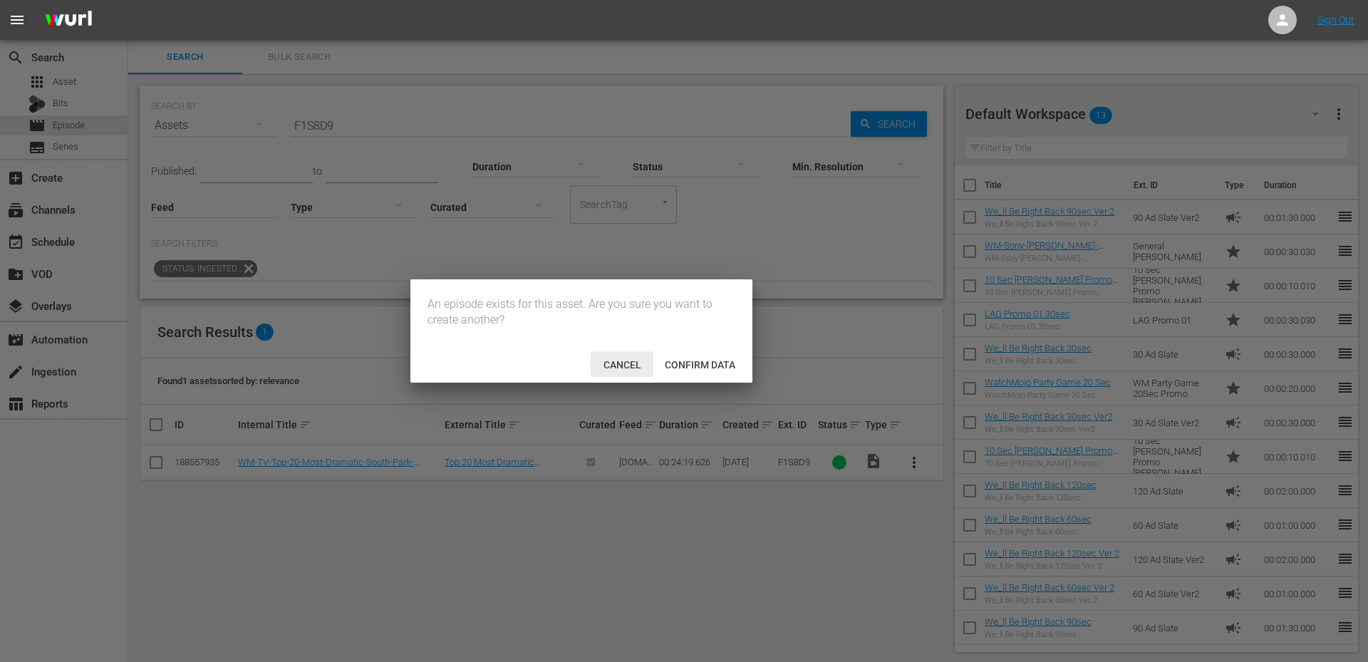
click at [598, 370] on span "Cancel" at bounding box center [622, 364] width 61 height 11
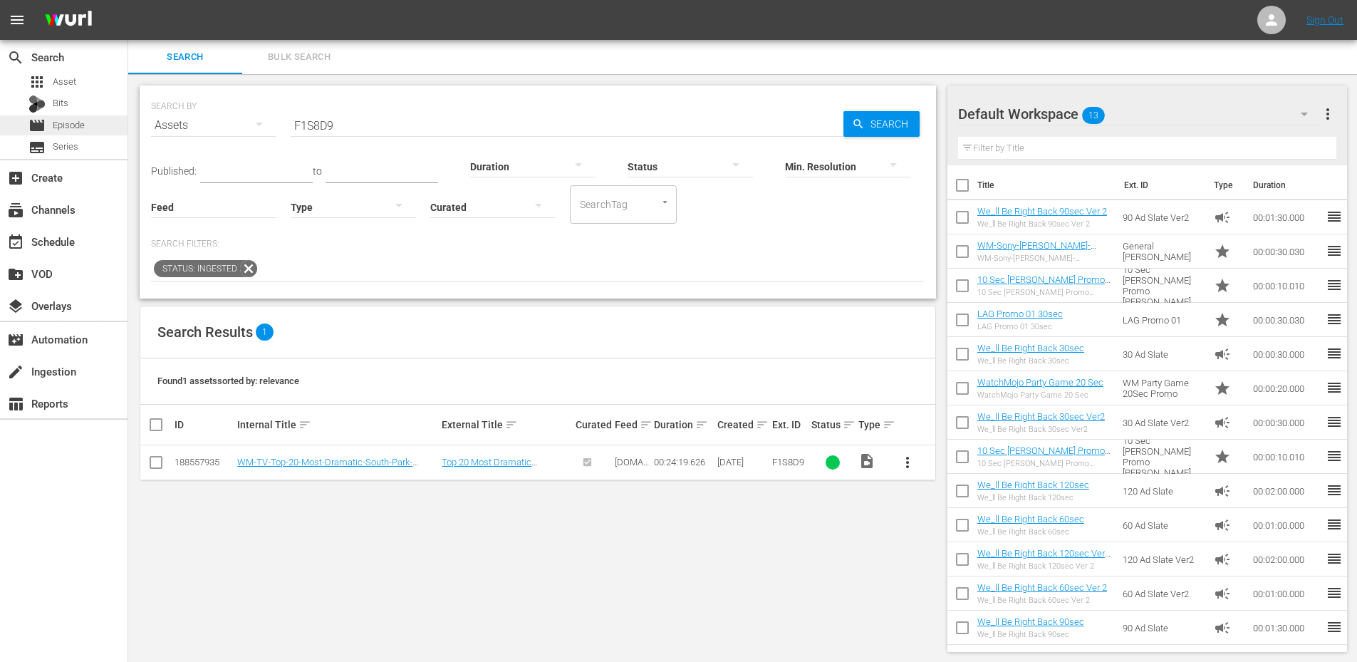
click at [68, 124] on span "Episode" at bounding box center [69, 125] width 32 height 14
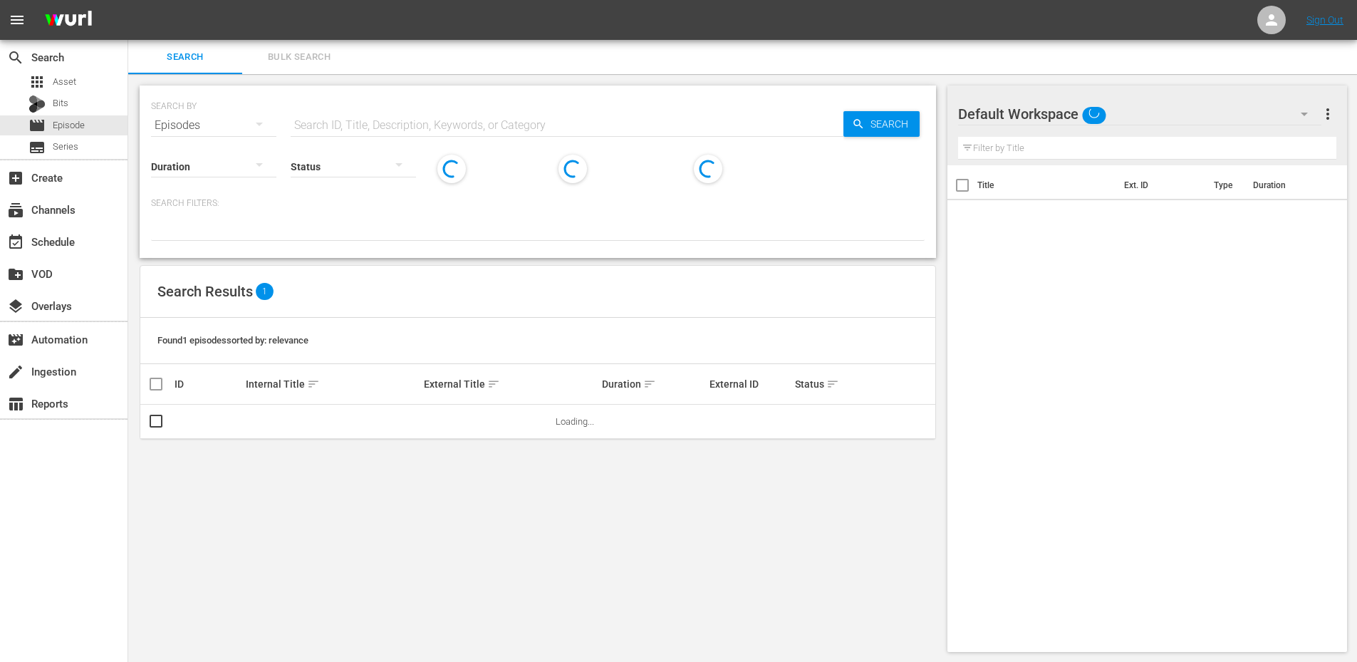
click at [320, 122] on input "text" at bounding box center [567, 125] width 553 height 34
paste input "F1S8D9"
type input "F1S8D9"
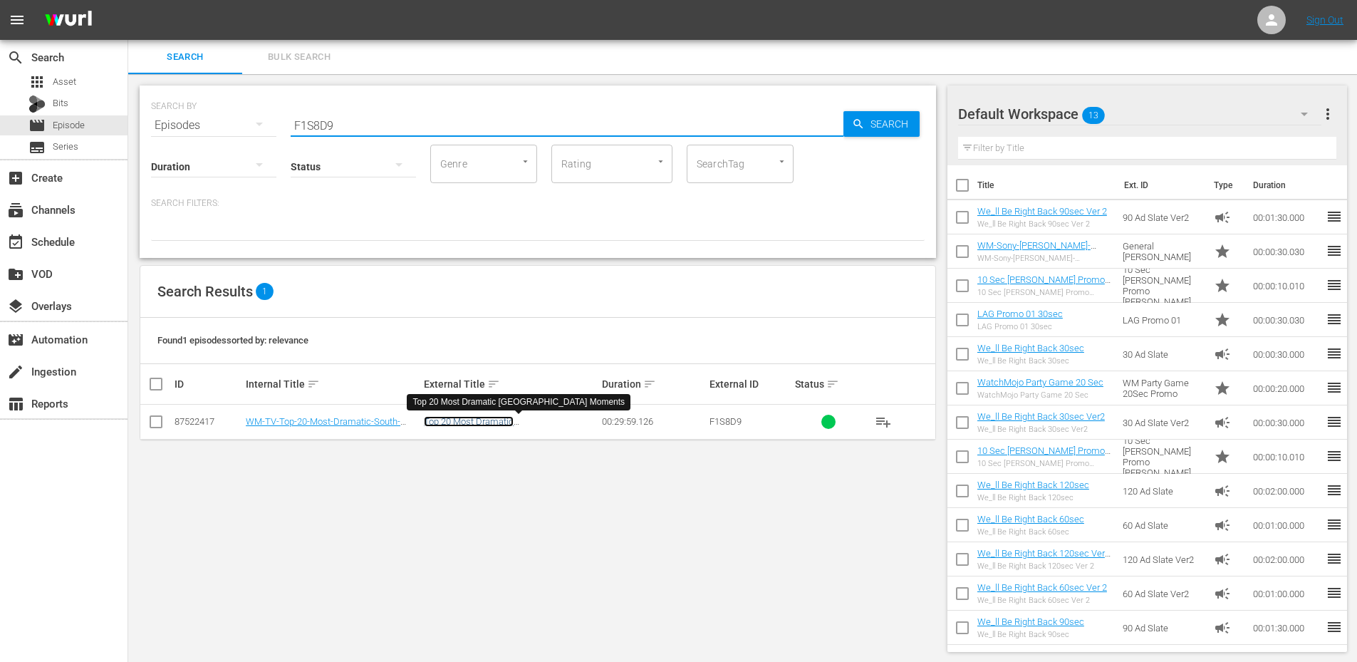
click at [504, 423] on link "Top 20 Most Dramatic [GEOGRAPHIC_DATA] Moments" at bounding box center [487, 426] width 127 height 21
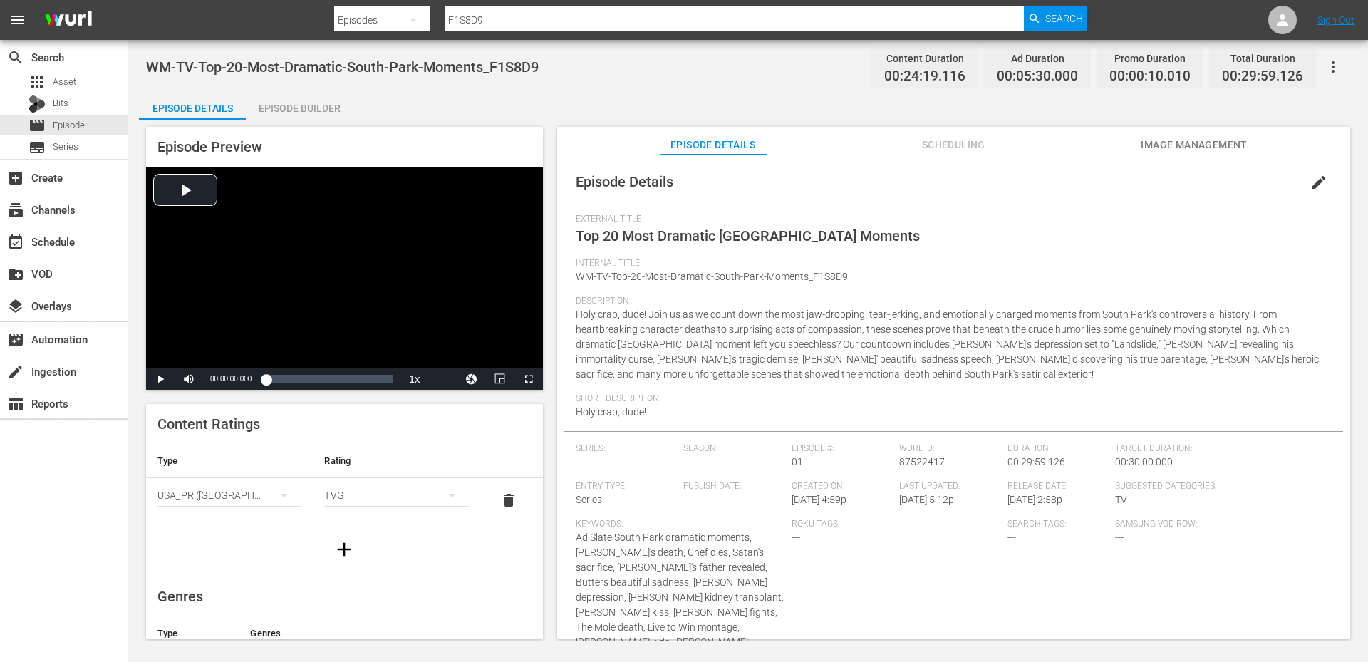
click at [1324, 170] on button "edit" at bounding box center [1318, 182] width 34 height 34
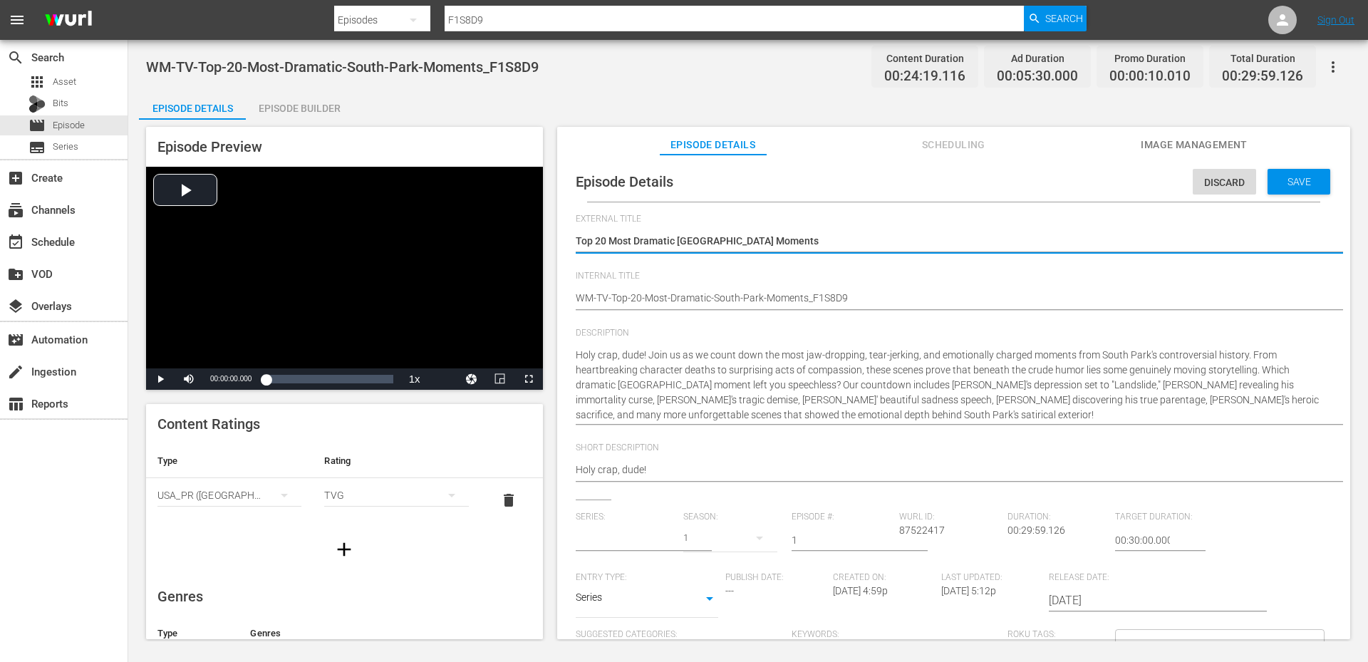
scroll to position [21, 0]
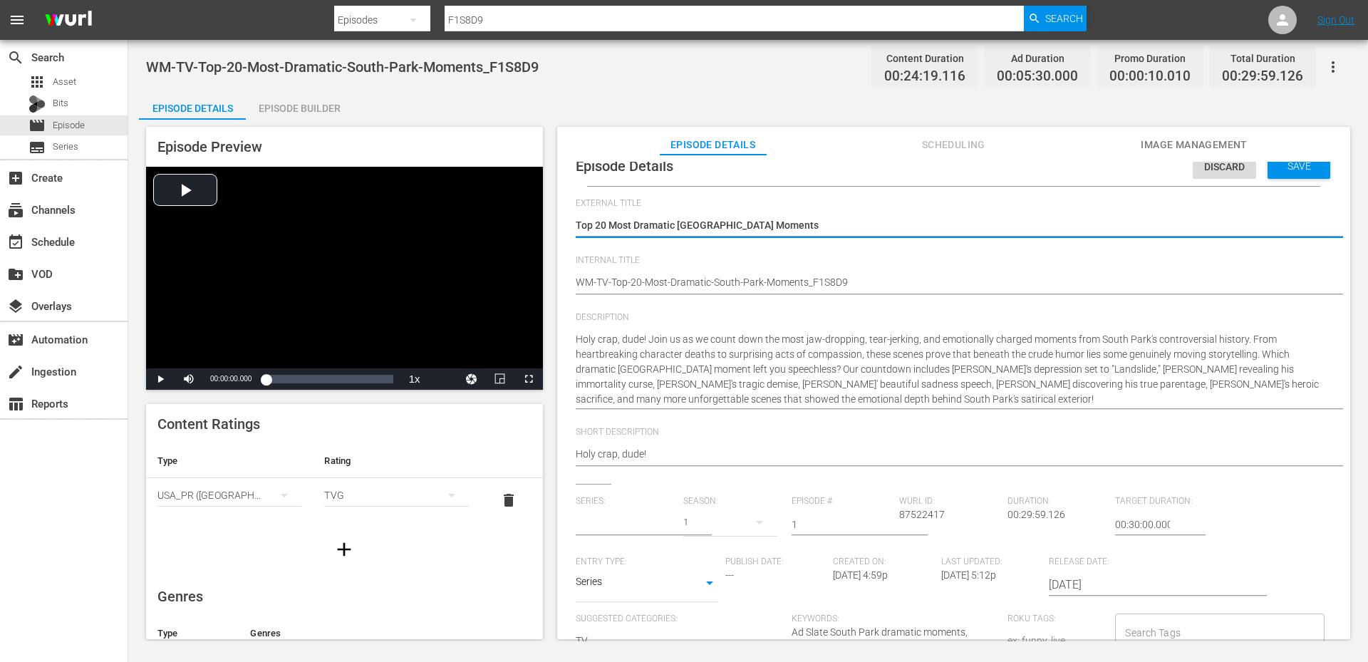
type input "No Series"
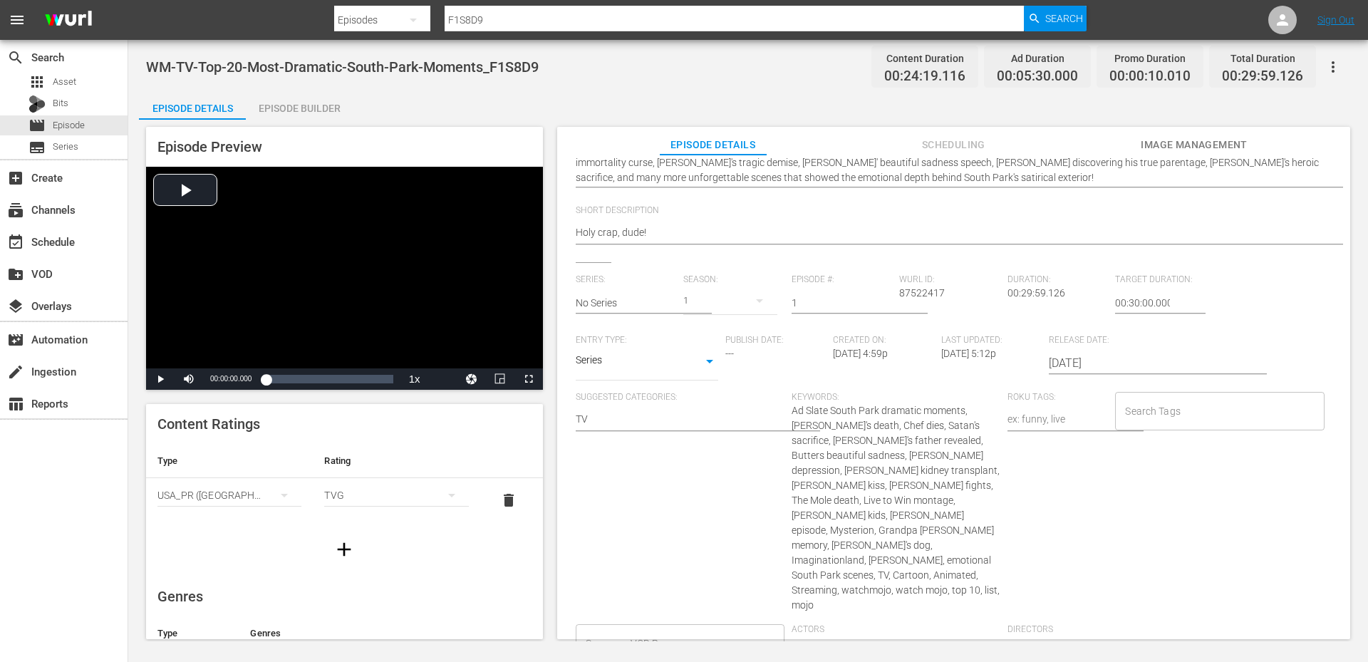
scroll to position [258, 0]
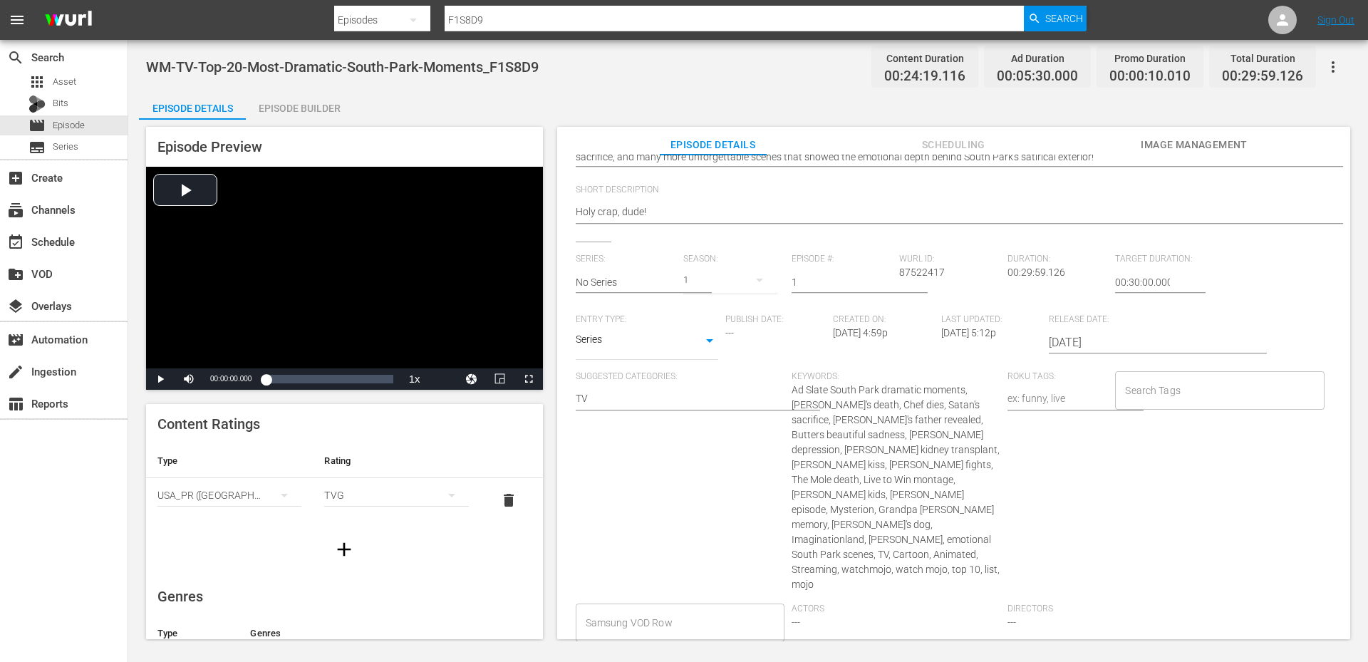
click at [840, 391] on span "Ad Slate South Park dramatic moments, [PERSON_NAME]'s death, Chef dies, Satan's…" at bounding box center [895, 487] width 208 height 206
copy span "South"
click at [1209, 398] on input "Search Tags" at bounding box center [1208, 390] width 175 height 26
paste input "South"
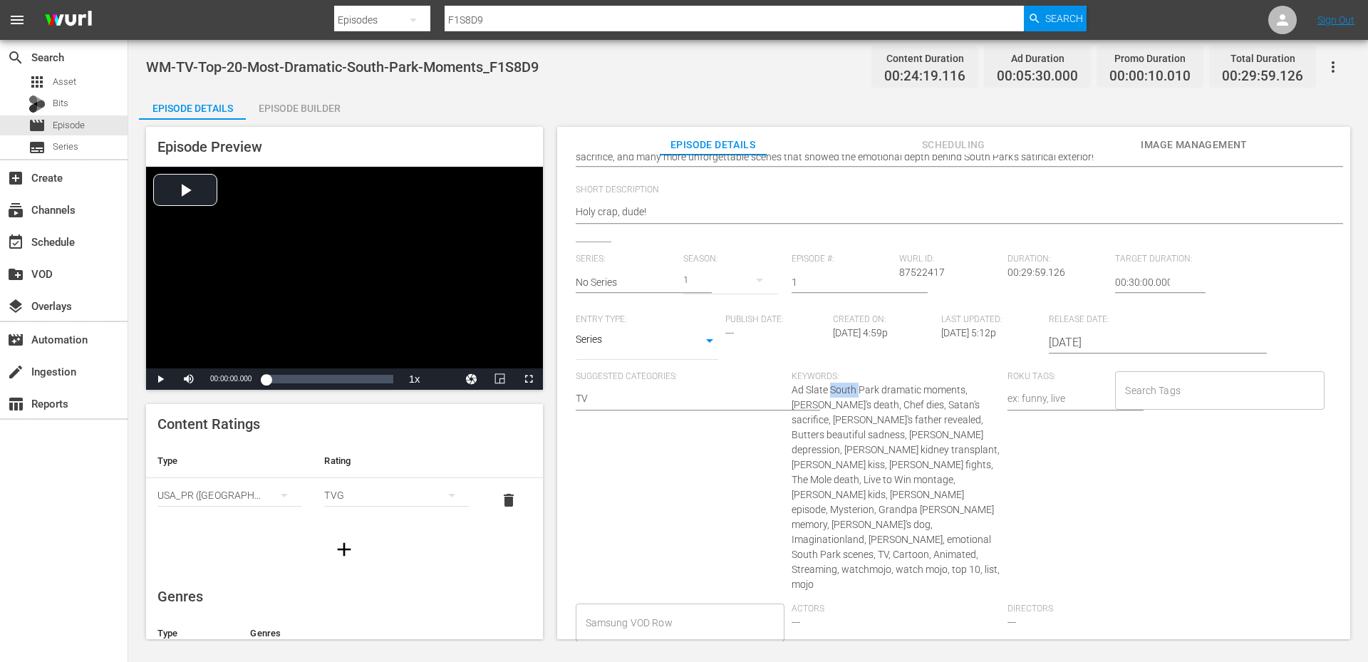
type input "South"
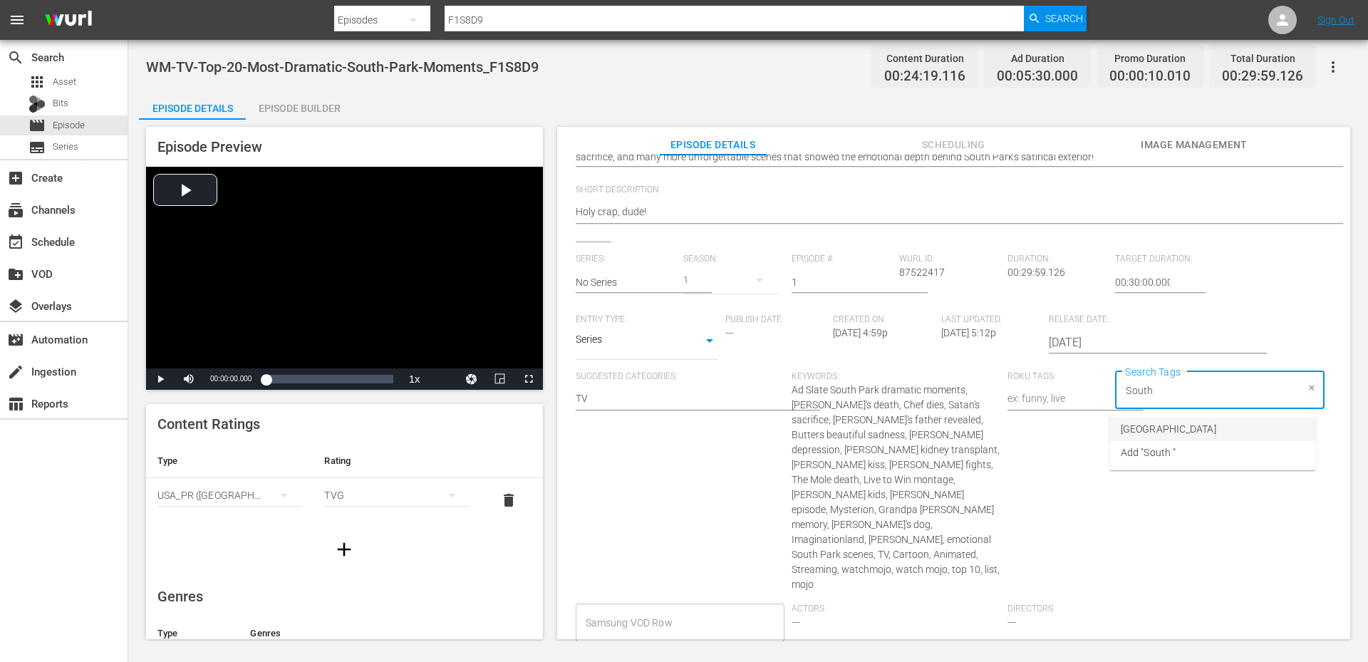
click at [1180, 433] on li "[GEOGRAPHIC_DATA]" at bounding box center [1212, 429] width 207 height 24
click at [945, 528] on span "Ad Slate South Park dramatic moments, [PERSON_NAME]'s death, Chef dies, Satan's…" at bounding box center [895, 487] width 208 height 206
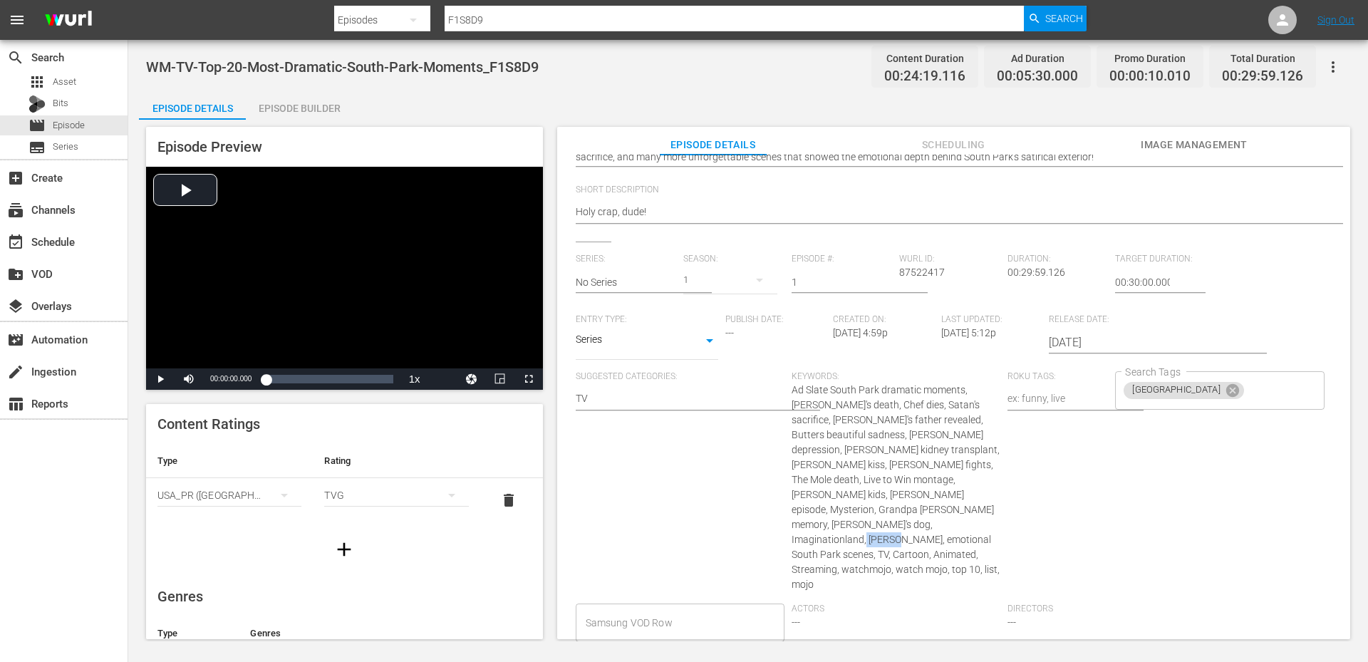
copy span "Cartoon"
click at [1246, 395] on input "Search Tags" at bounding box center [1271, 390] width 51 height 26
paste input "Cartoon"
type input "Cartoon"
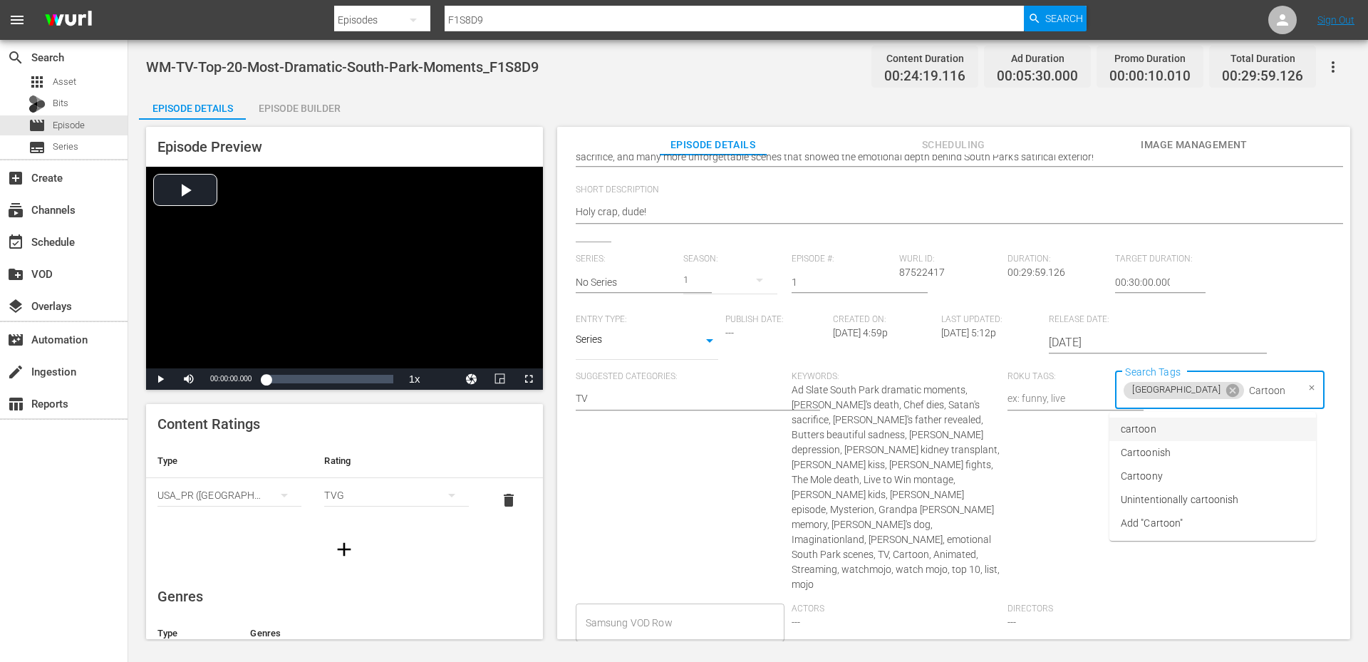
click at [1150, 432] on span "cartoon" at bounding box center [1138, 429] width 36 height 15
paste input "Cartoon"
type input "Cartoon"
click at [920, 524] on span "Ad Slate South Park dramatic moments, [PERSON_NAME]'s death, Chef dies, Satan's…" at bounding box center [895, 487] width 208 height 206
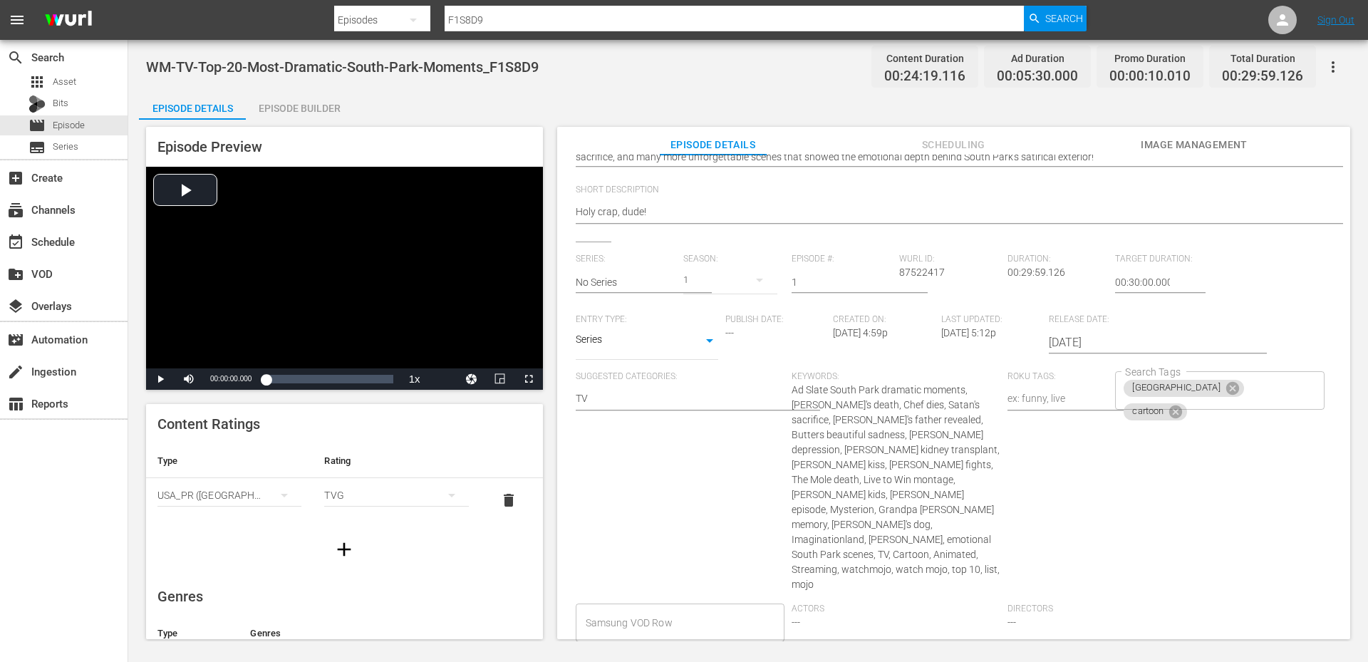
click at [920, 524] on span "Ad Slate South Park dramatic moments, [PERSON_NAME]'s death, Chef dies, Satan's…" at bounding box center [895, 487] width 208 height 206
copy span "TV"
click at [1287, 389] on div "south park cartoon Search Tags" at bounding box center [1219, 390] width 209 height 38
paste input "TV"
type input "TV"
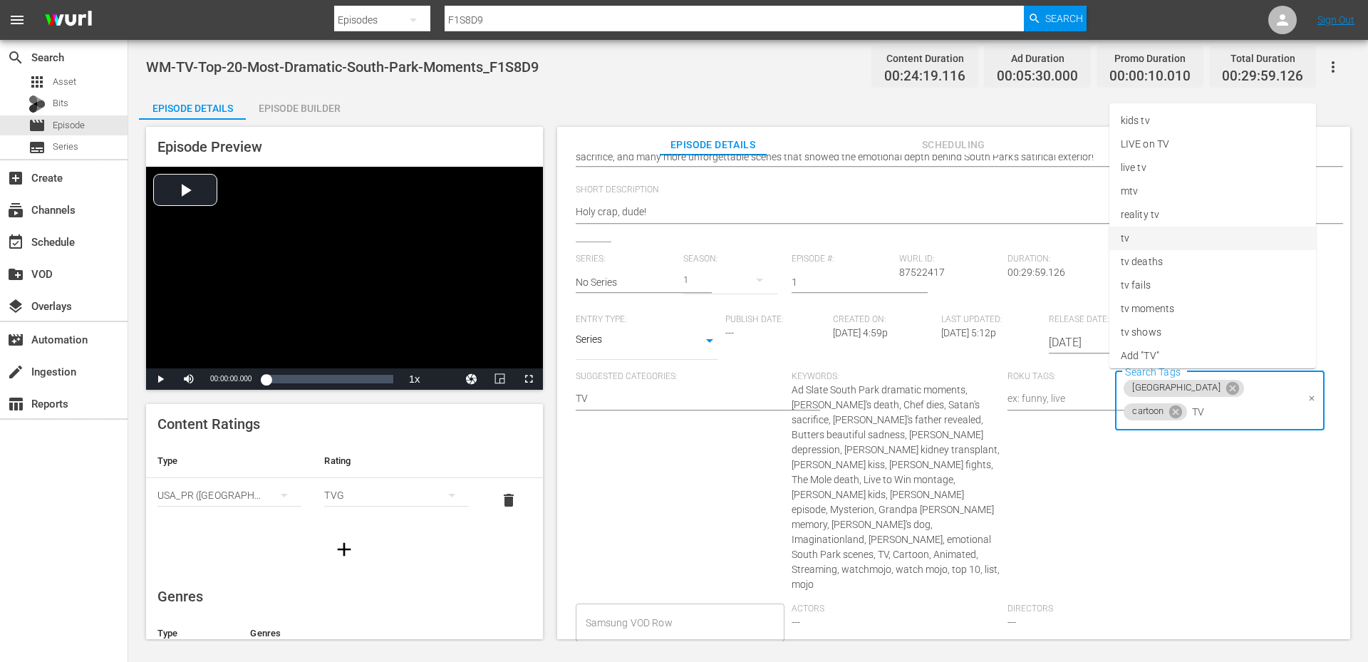
click at [1130, 243] on li "tv" at bounding box center [1212, 238] width 207 height 24
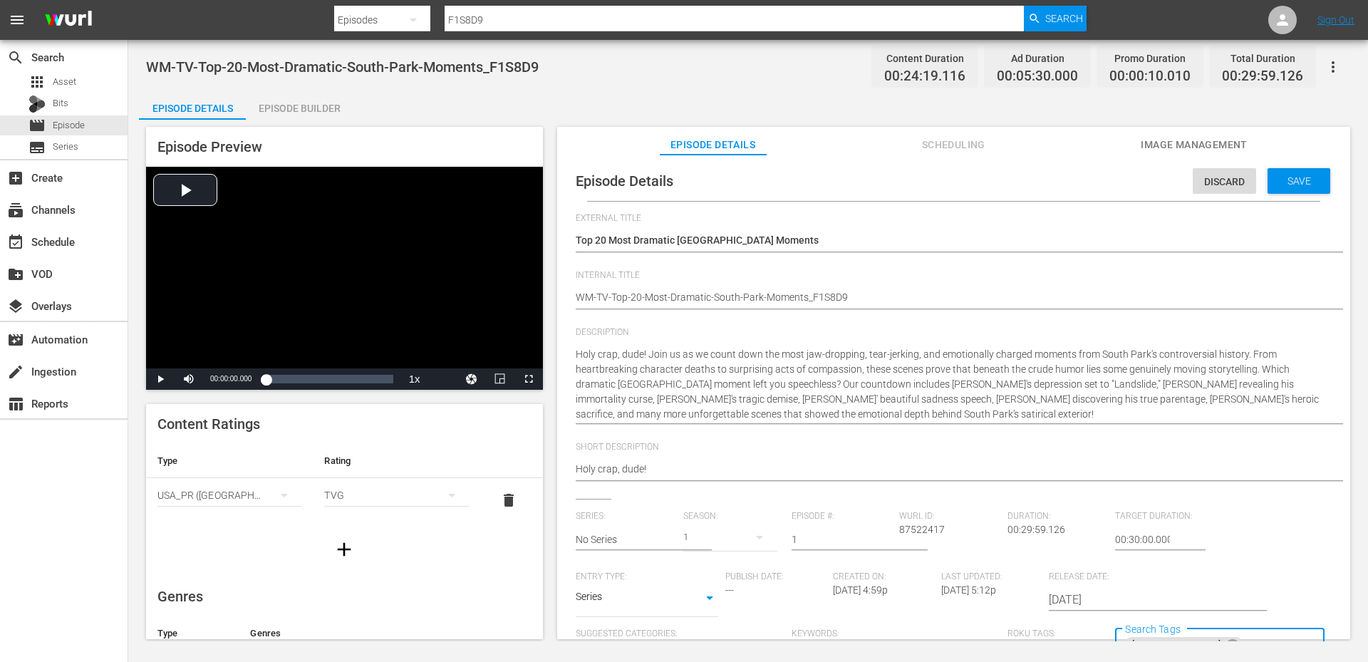
scroll to position [0, 0]
click at [1267, 189] on div "Save" at bounding box center [1298, 182] width 63 height 26
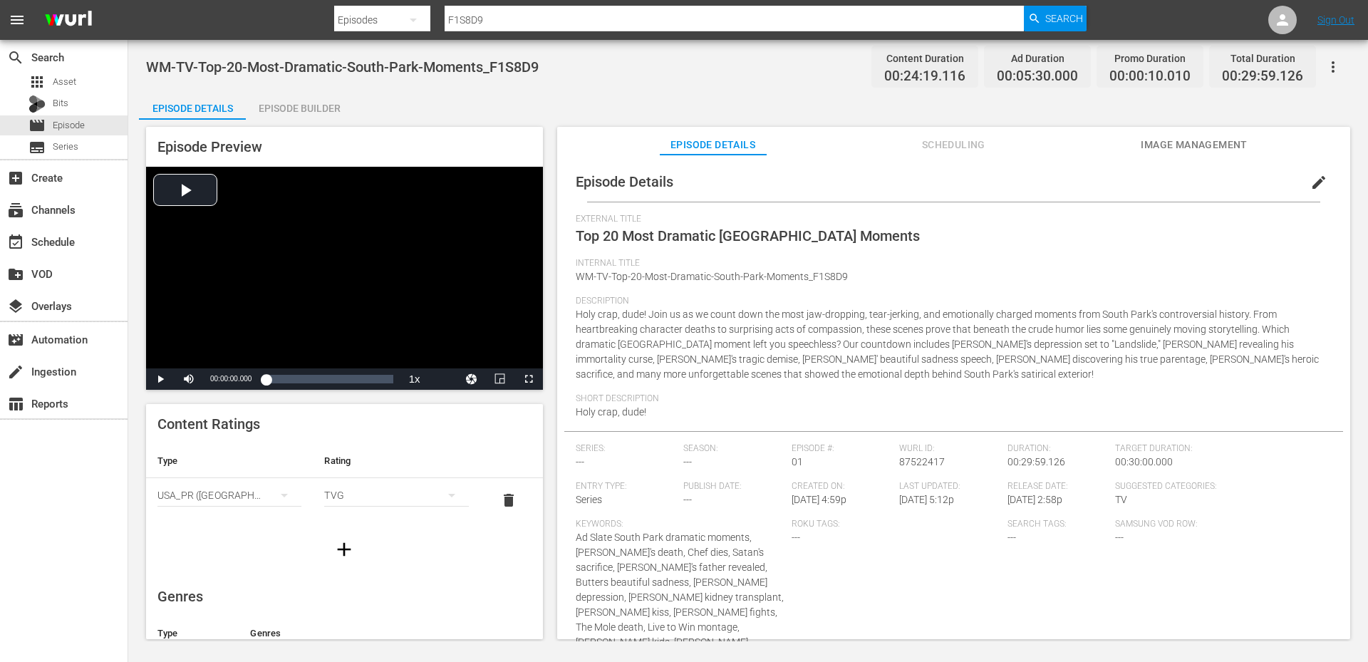
click at [1185, 141] on span "Image Management" at bounding box center [1193, 145] width 107 height 18
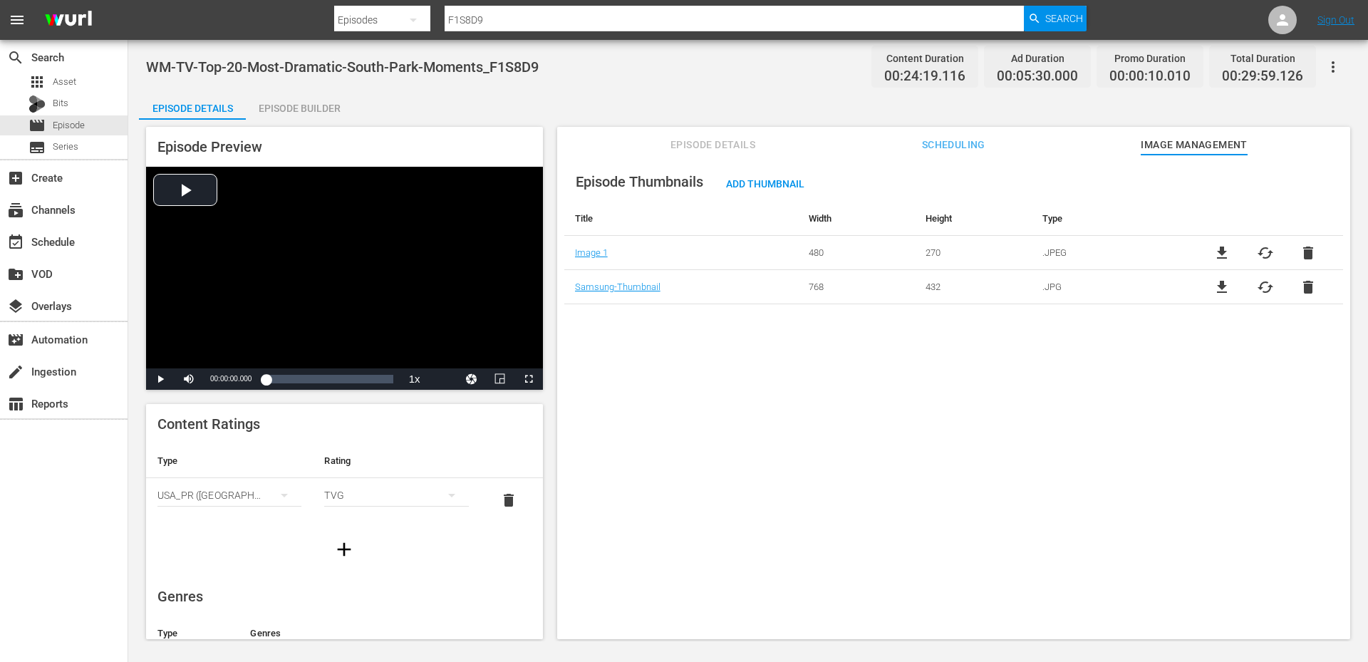
click at [769, 395] on div "Episode Thumbnails Add Thumbnail Title Width Height Type Image 1 480 270 .JPEG …" at bounding box center [953, 404] width 793 height 498
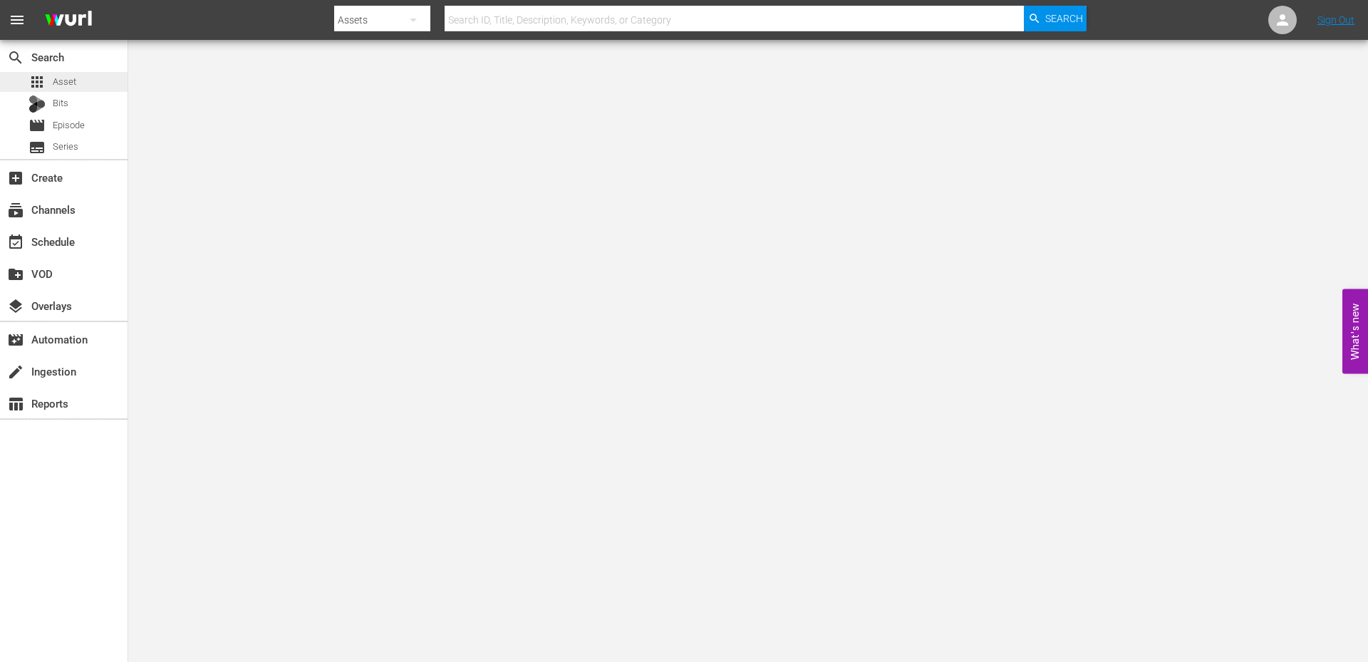
click at [82, 80] on div "apps Asset" at bounding box center [63, 82] width 127 height 20
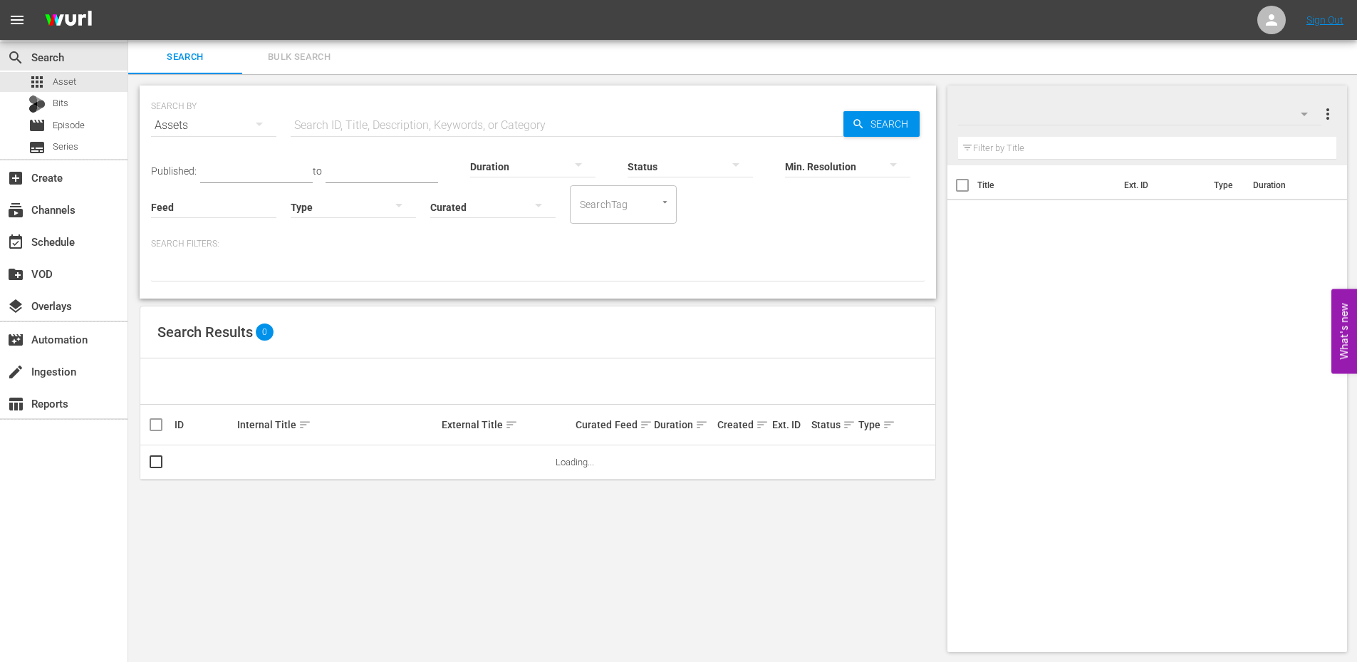
click at [388, 124] on input "text" at bounding box center [567, 125] width 553 height 34
paste input "WM-Film-Top-20-Best-[PERSON_NAME]-Scores_D0X8E7"
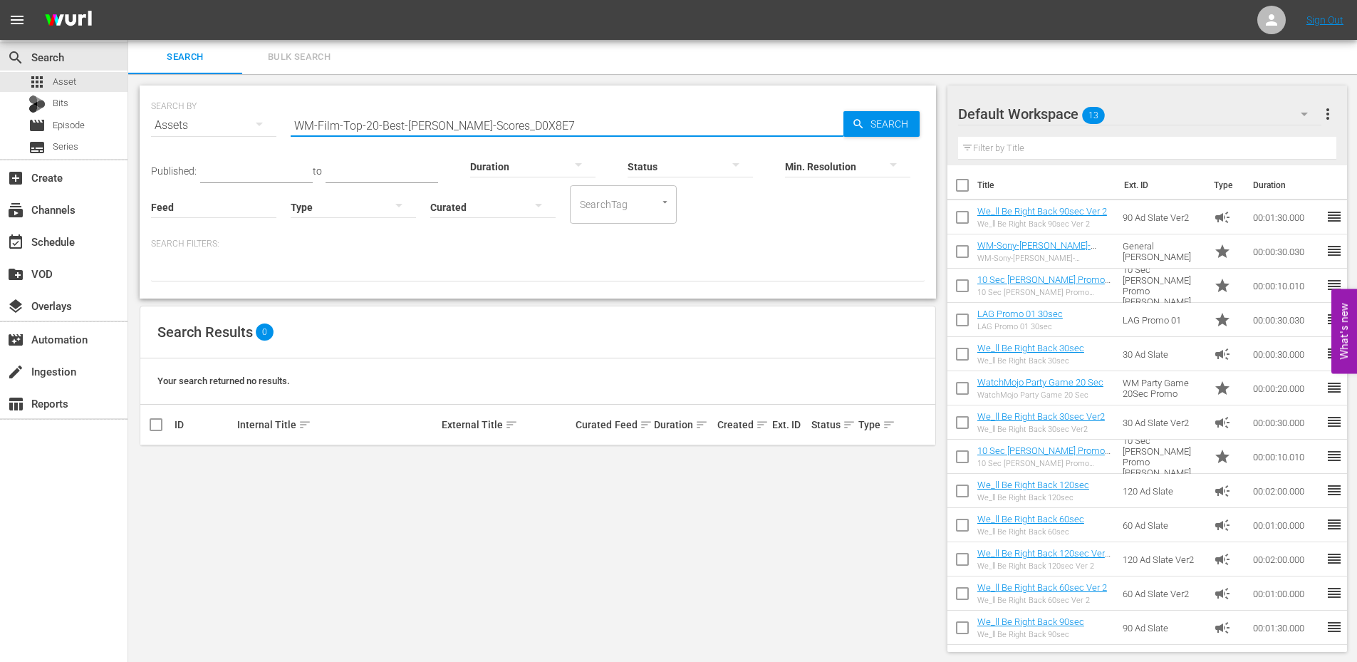
click at [519, 126] on input "WM-Film-Top-20-Best-[PERSON_NAME]-Scores_D0X8E7" at bounding box center [567, 125] width 553 height 34
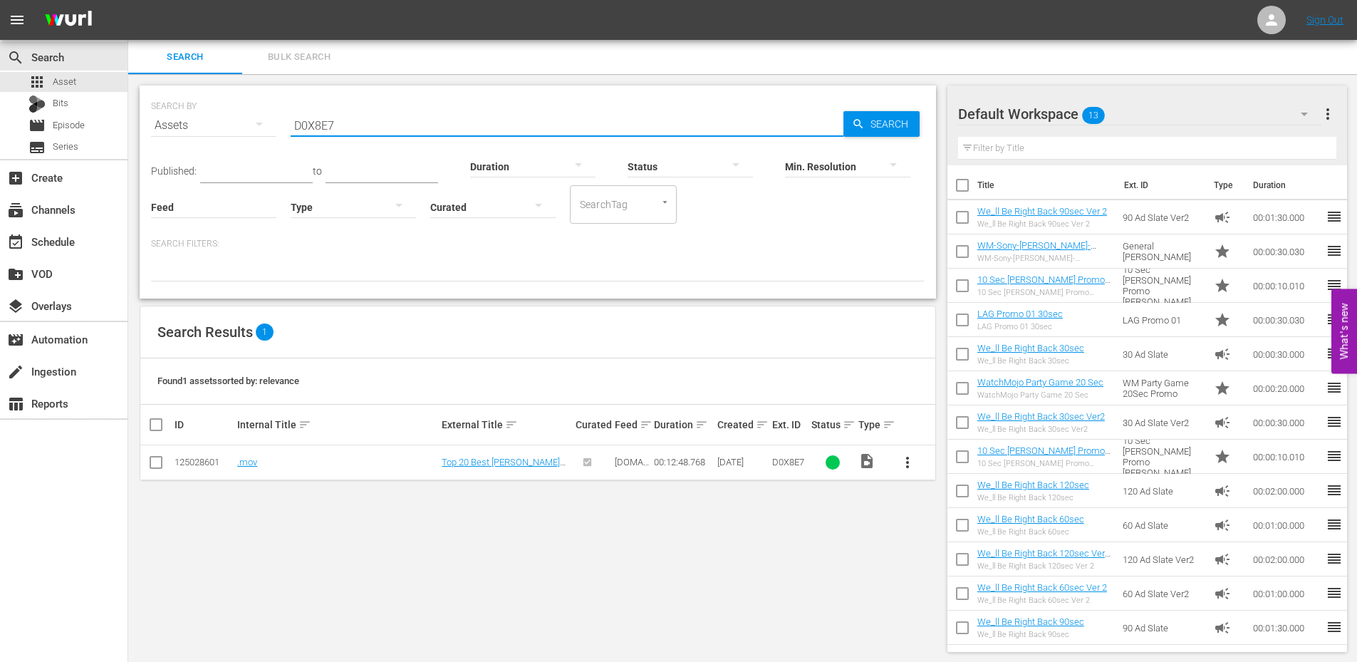
type input "D0X8E7"
click at [529, 501] on div "SEARCH BY Search By Assets Search ID, Title, Description, Keywords, or Category…" at bounding box center [537, 368] width 819 height 589
click at [248, 457] on link ".mov" at bounding box center [247, 462] width 20 height 11
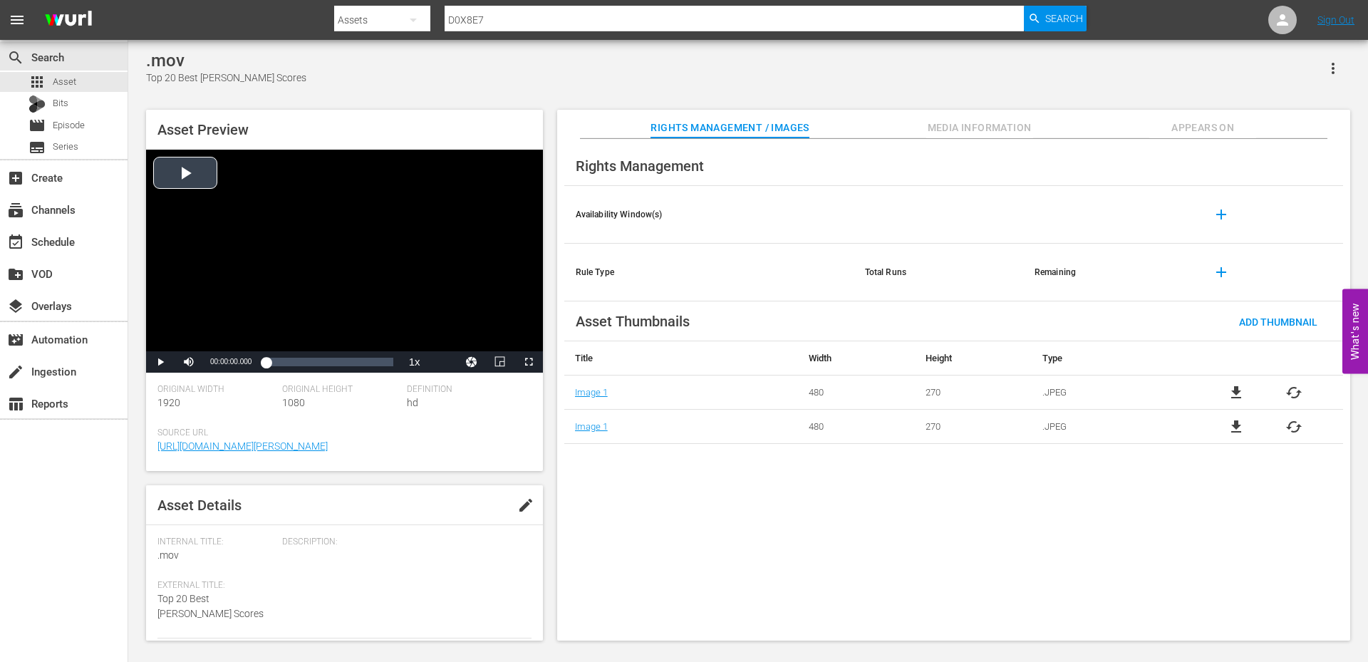
click at [291, 211] on div "Video Player" at bounding box center [344, 251] width 397 height 202
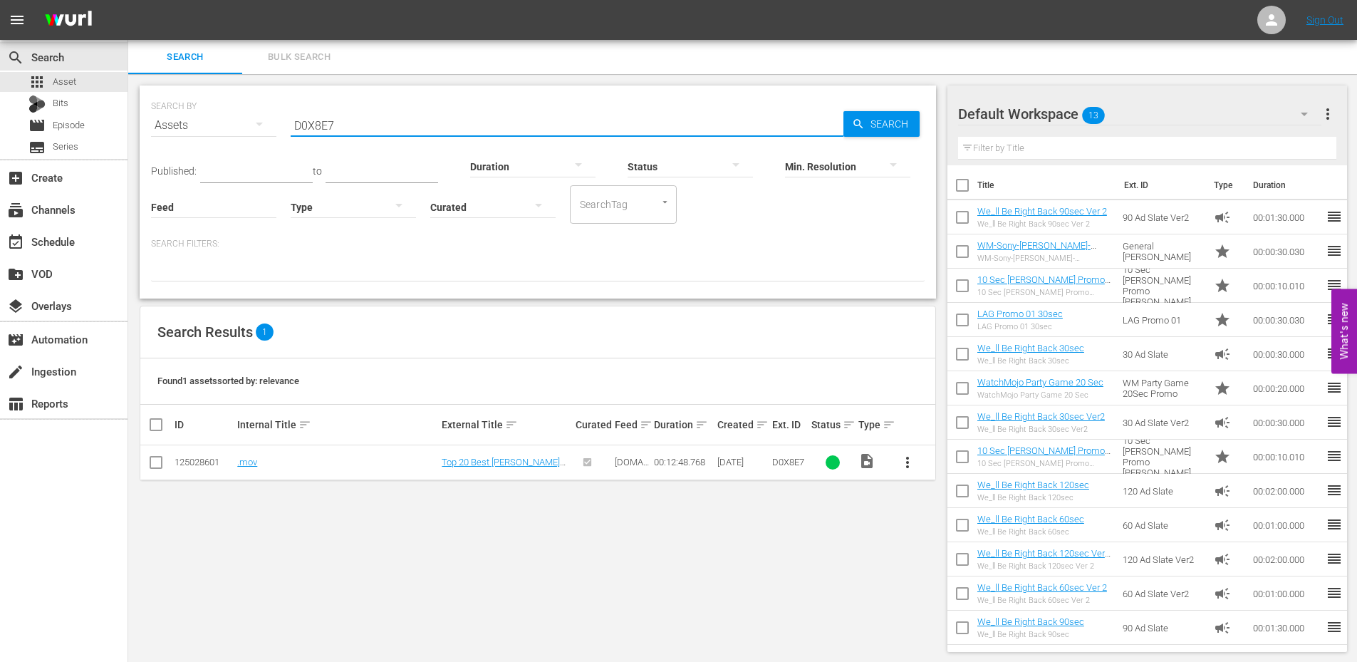
drag, startPoint x: 383, startPoint y: 123, endPoint x: 228, endPoint y: 136, distance: 155.8
click at [222, 132] on div "SEARCH BY Search By Assets Search ID, Title, Description, Keywords, or Category…" at bounding box center [538, 116] width 774 height 51
paste input "WM-Film-Top-20-Movies-That-Are-Trying-Too-Hard_U8F8X4"
type input "U8F8X4"
click at [908, 467] on span "more_vert" at bounding box center [907, 462] width 17 height 17
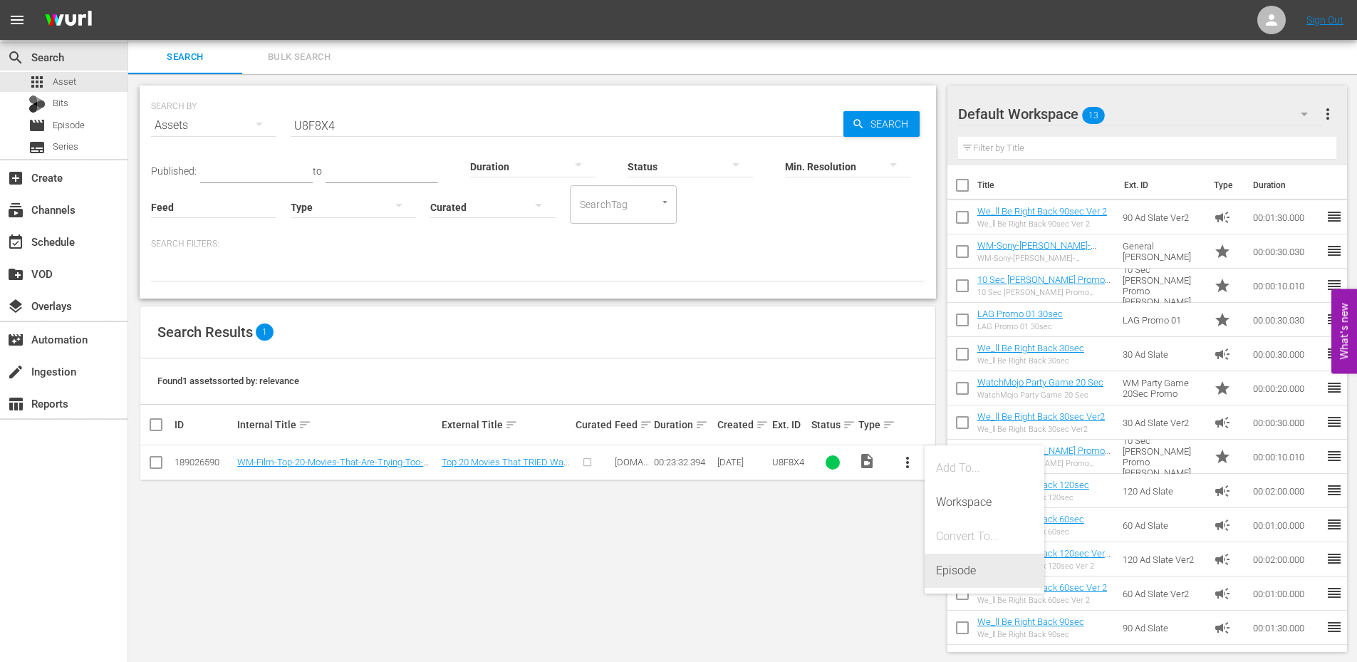
click at [971, 576] on div "Episode" at bounding box center [984, 570] width 97 height 34
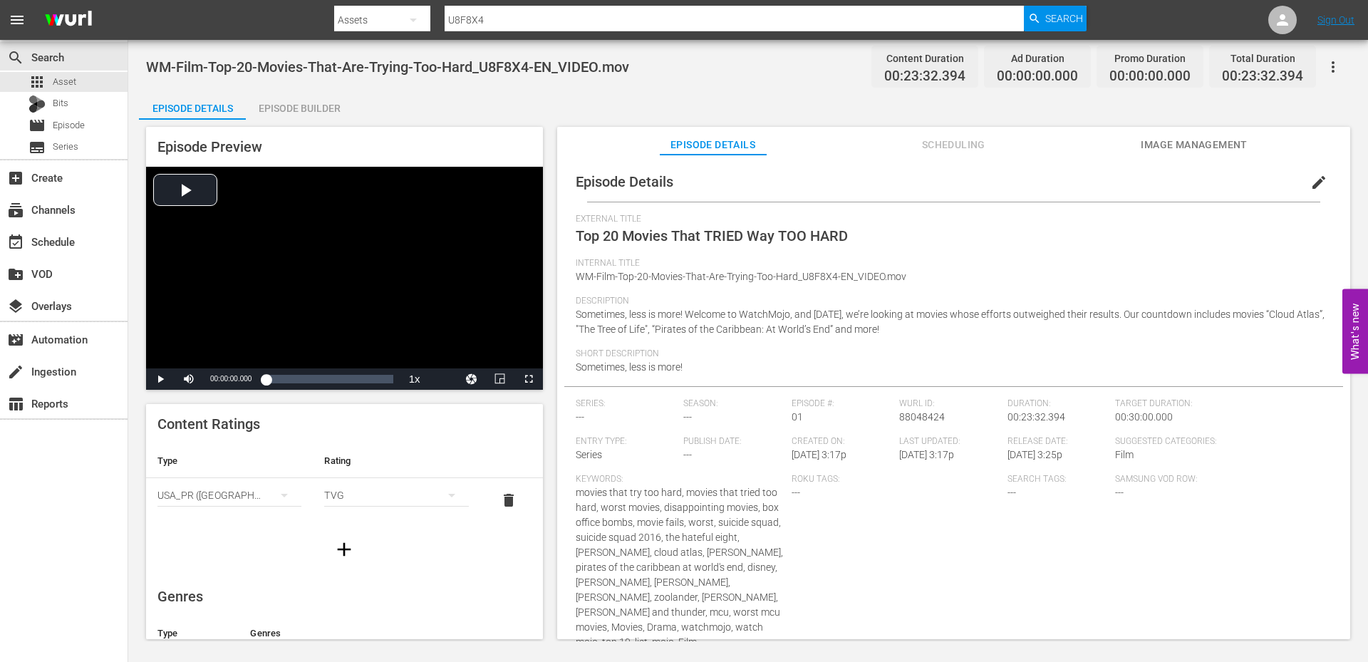
click at [1310, 179] on span "edit" at bounding box center [1318, 182] width 17 height 17
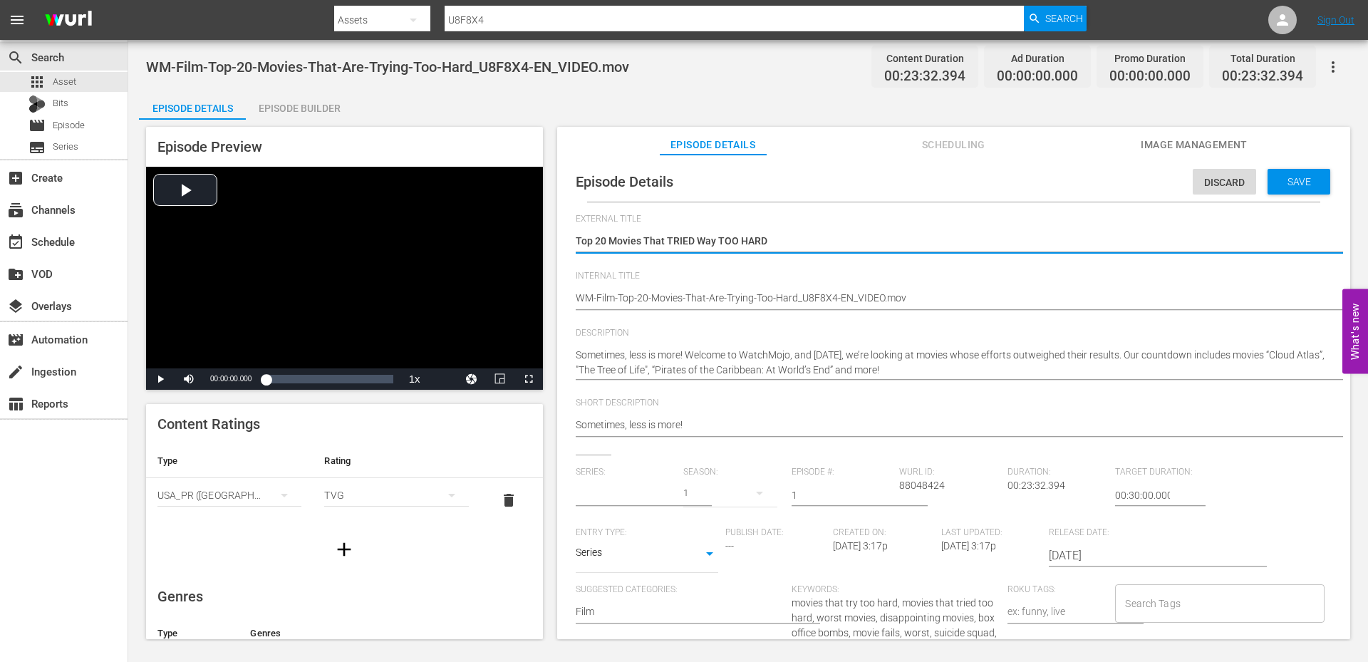
type input "No Series"
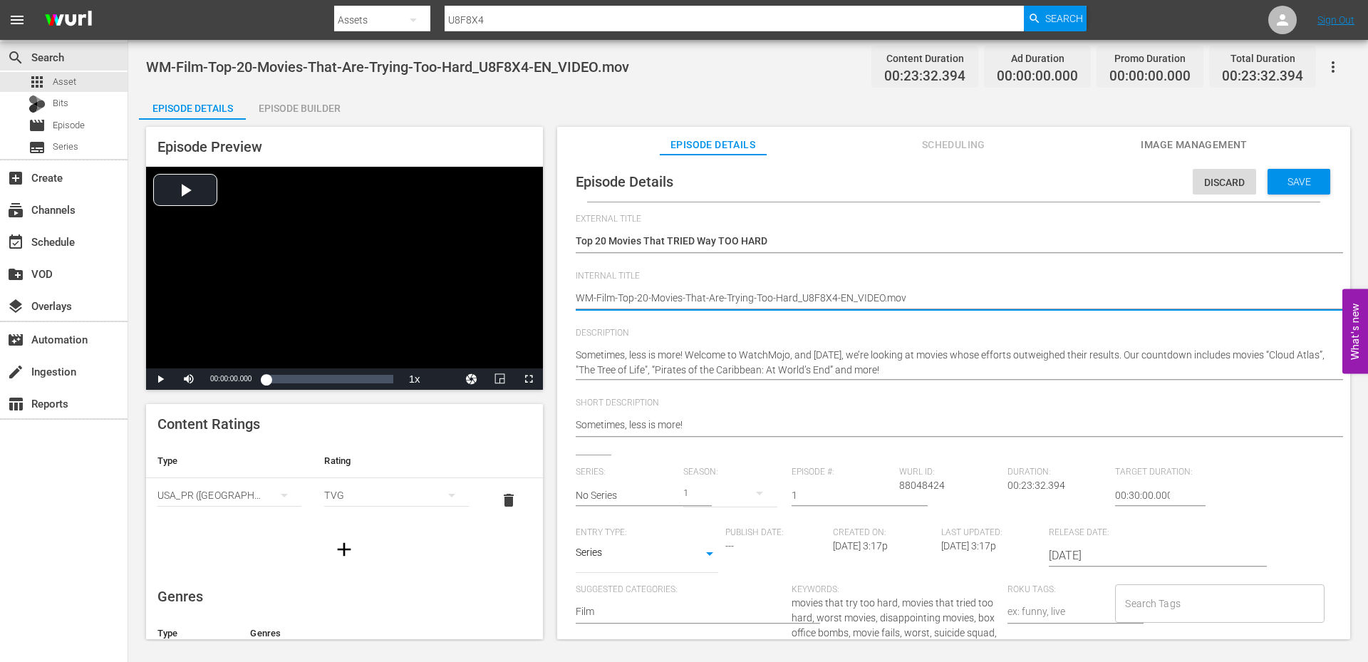
drag, startPoint x: 848, startPoint y: 296, endPoint x: 978, endPoint y: 288, distance: 130.6
type textarea "WM-Film-Top-20-Movies-That-Are-Trying-Too-Hard_U8F8X4-EN"
type textarea "WM-Film-Top-20-Movies-That-Are-Trying-Too-Hard_U8F8X4-E"
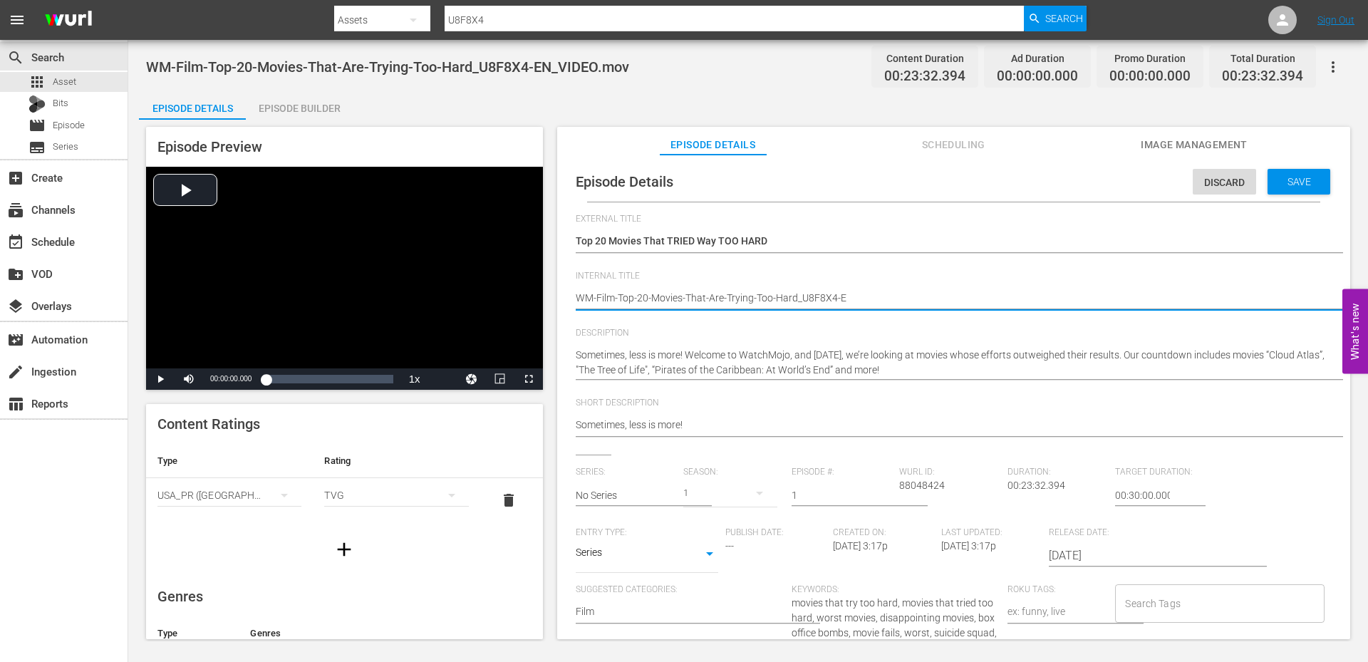
type textarea "WM-Film-Top-20-Movies-That-Are-Trying-Too-Hard_U8F8X4-"
type textarea "WM-Film-Top-20-Movies-That-Are-Trying-Too-Hard_U8F8X4"
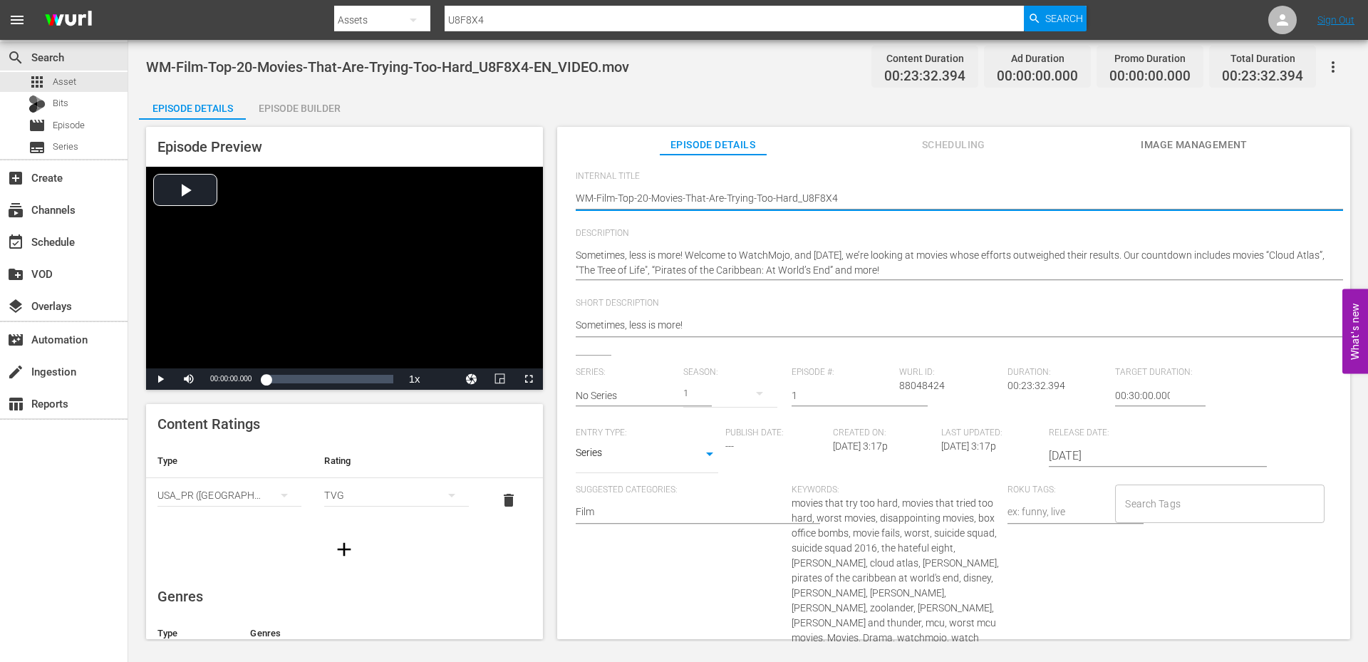
scroll to position [142, 0]
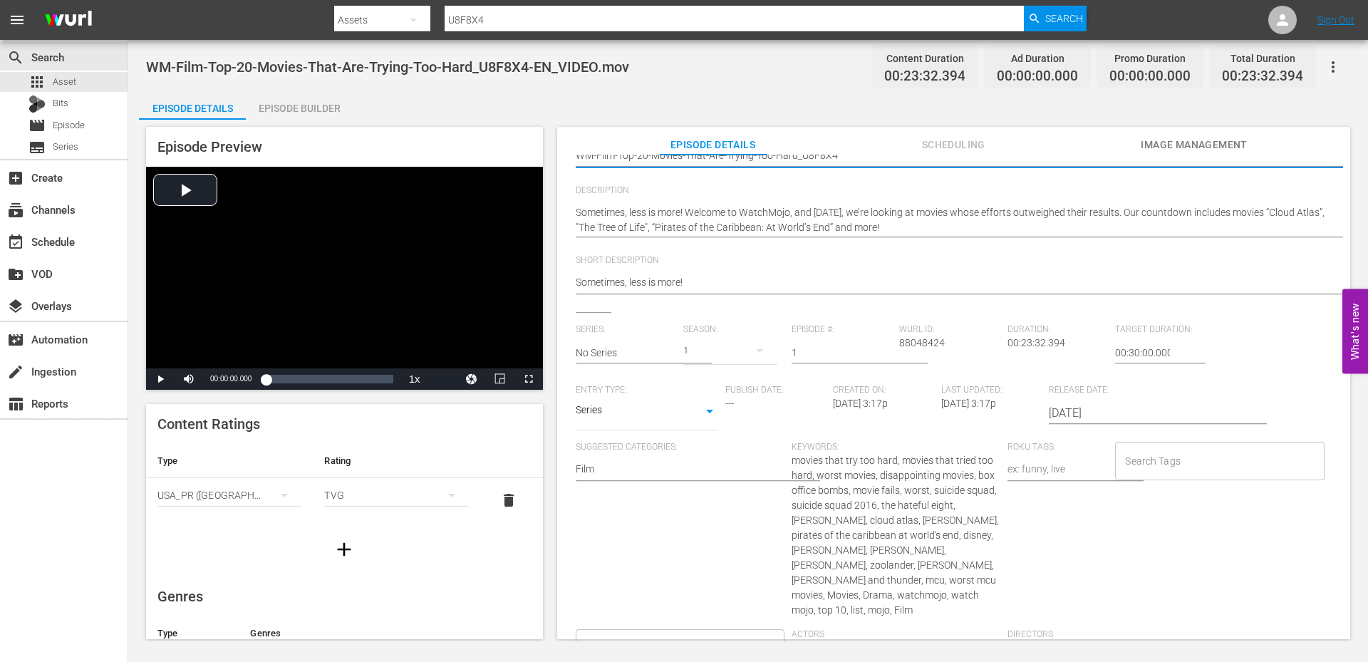
type textarea "WM-Film-Top-20-Movies-That-Are-Trying-Too-Hard_U8F8X4"
click at [912, 459] on span "movies that try too hard, movies that tried too hard, worst movies, disappointi…" at bounding box center [894, 534] width 207 height 161
copy span "movies"
click at [1204, 460] on input "Search Tags" at bounding box center [1208, 461] width 175 height 26
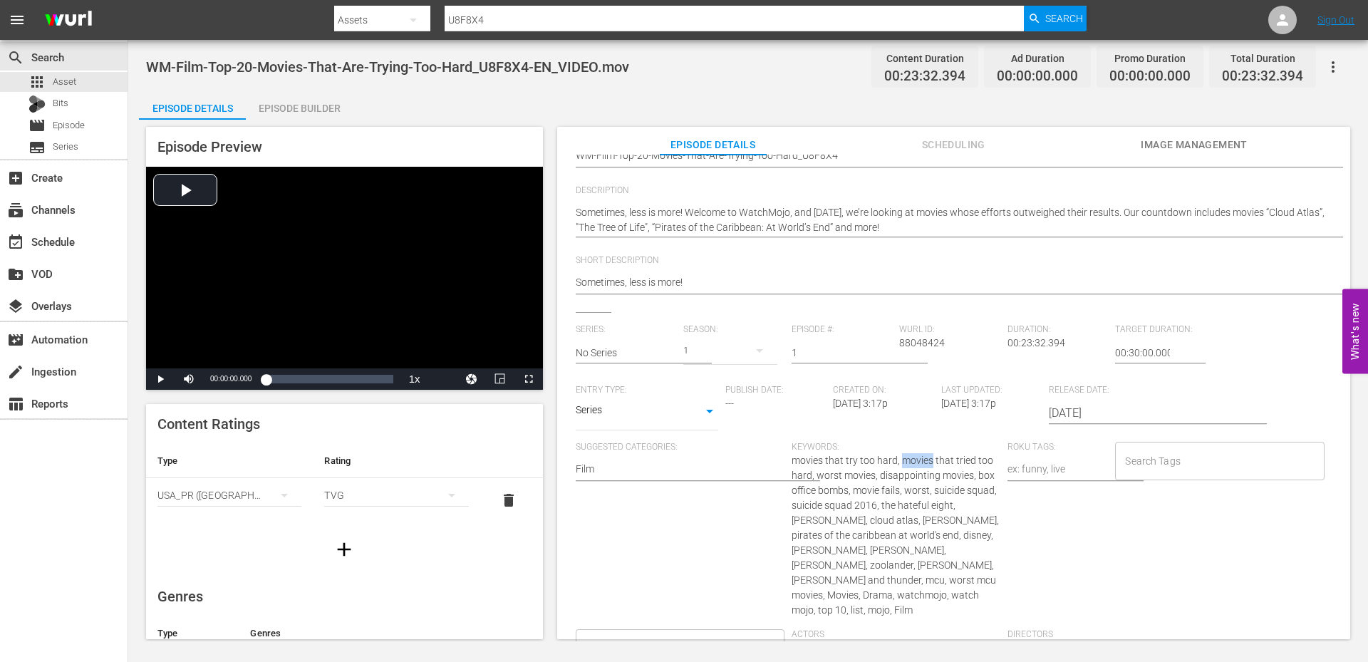
paste input "movies"
type input "movies"
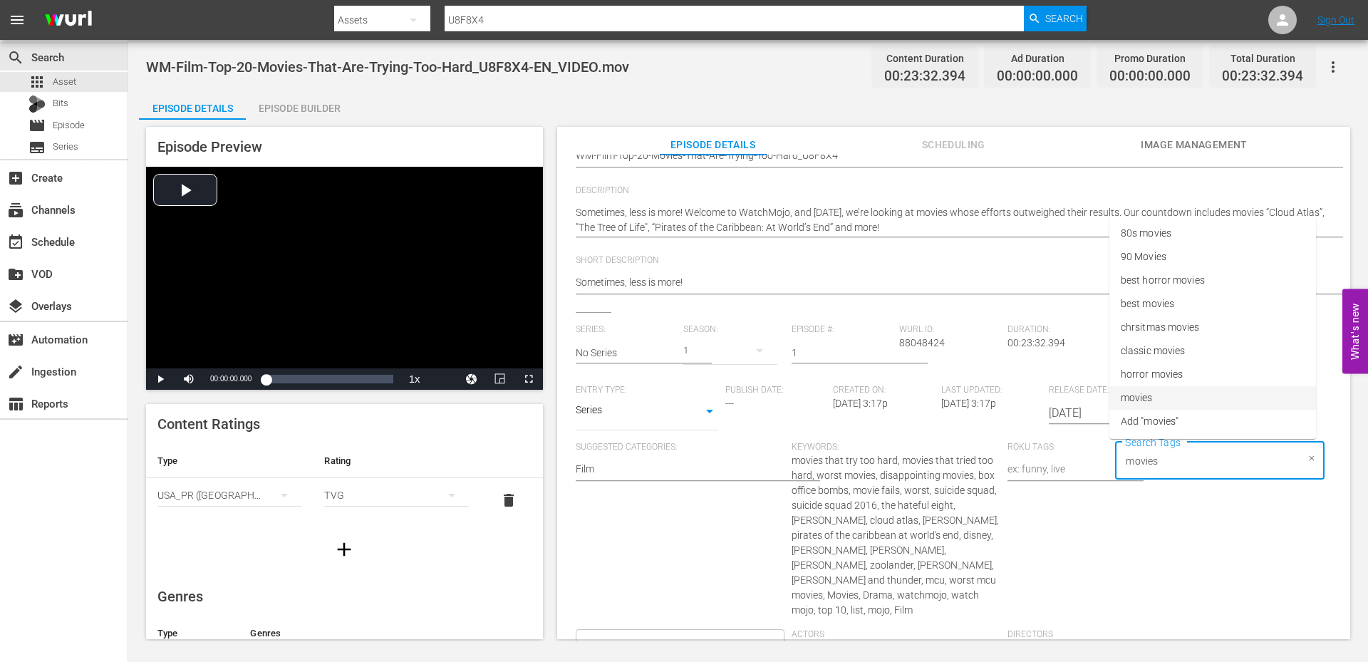
click at [1150, 396] on span "movies" at bounding box center [1136, 397] width 32 height 15
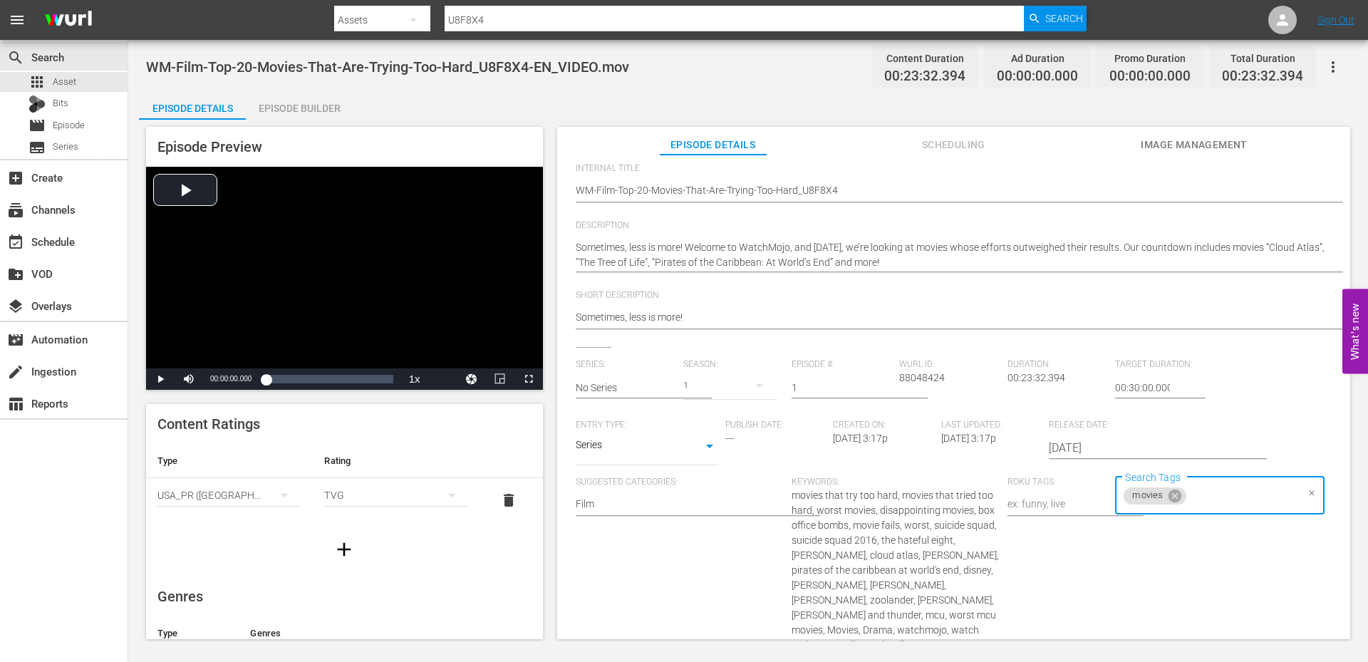
scroll to position [0, 0]
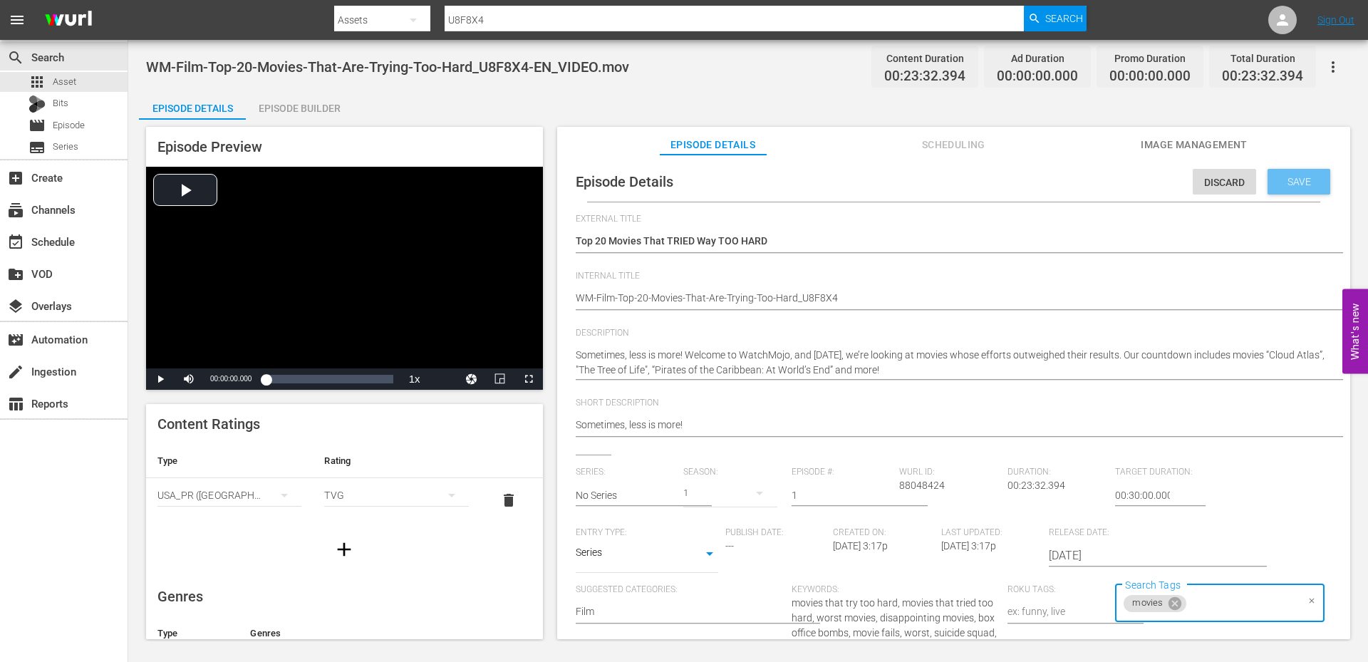
click at [1276, 177] on span "Save" at bounding box center [1299, 181] width 46 height 11
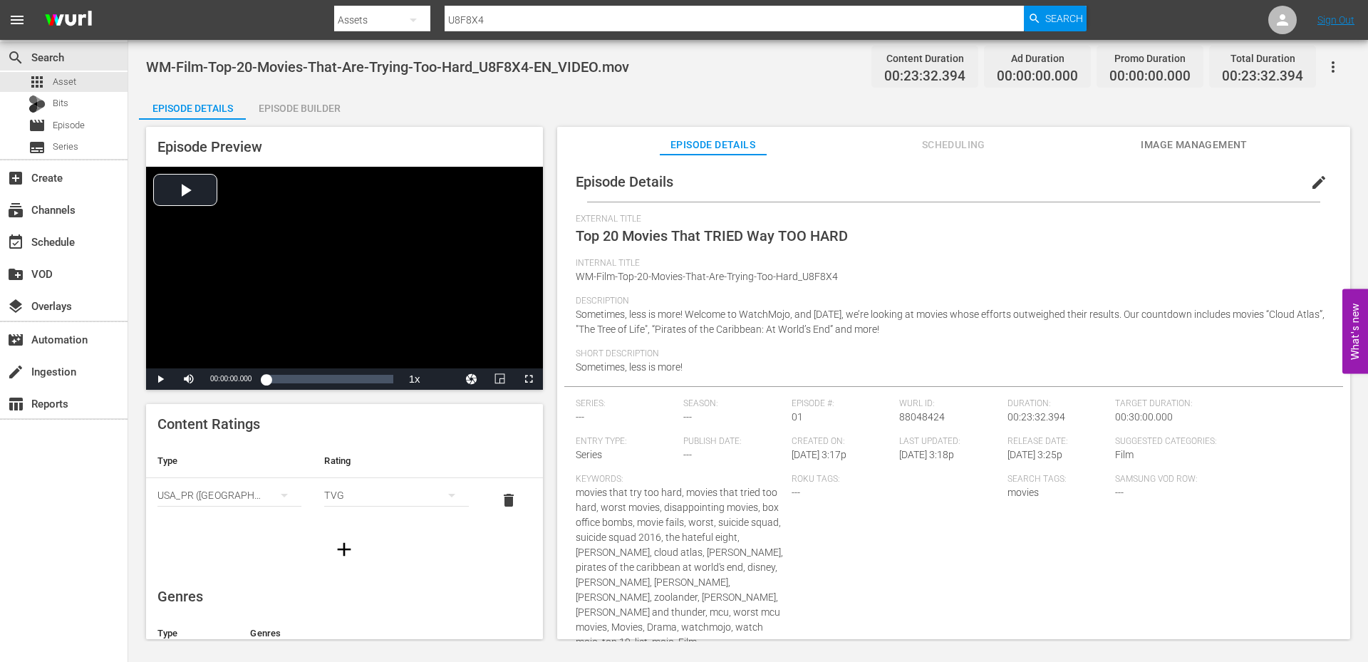
click at [1175, 145] on span "Image Management" at bounding box center [1193, 145] width 107 height 18
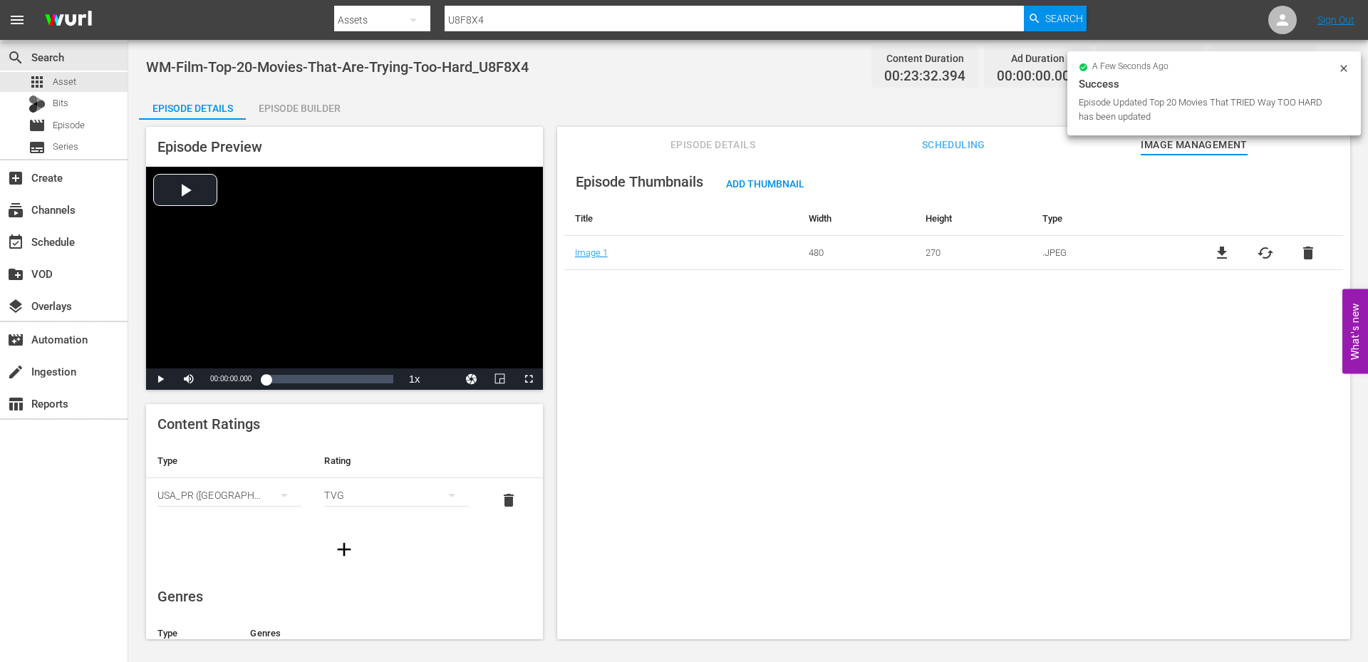
click at [1213, 251] on span "file_download" at bounding box center [1221, 252] width 17 height 17
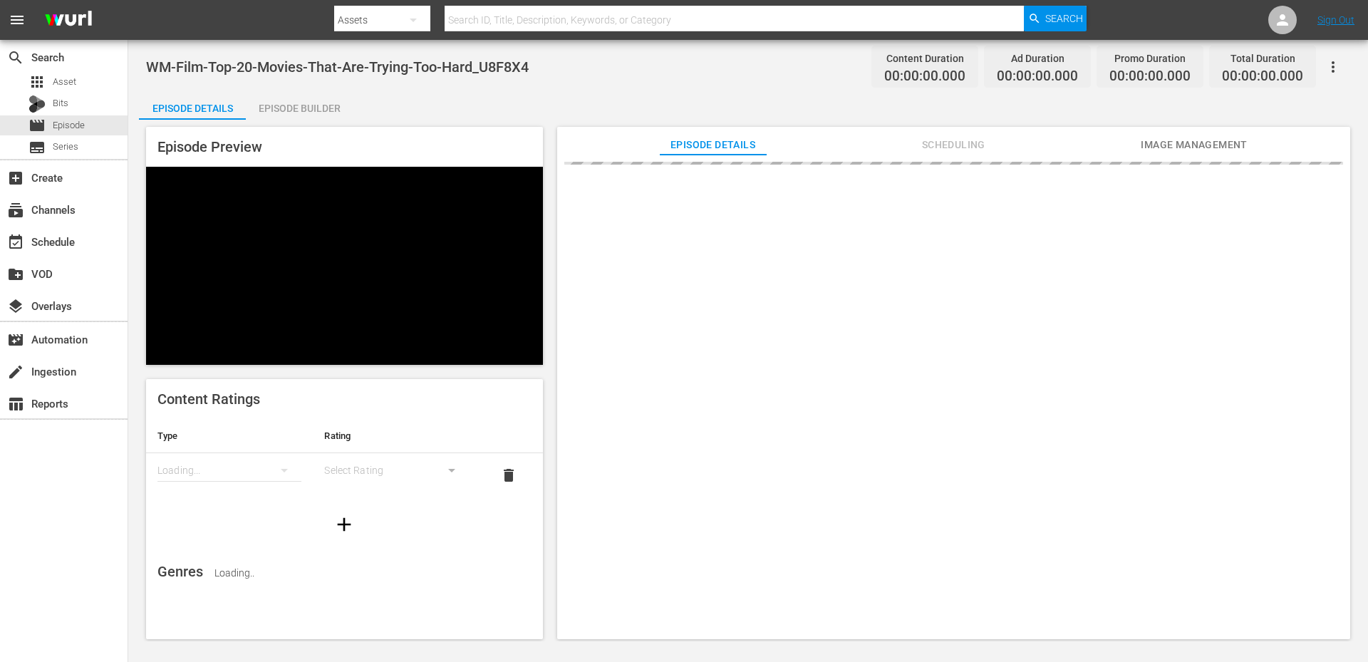
click at [303, 105] on div "Episode Builder" at bounding box center [299, 108] width 107 height 34
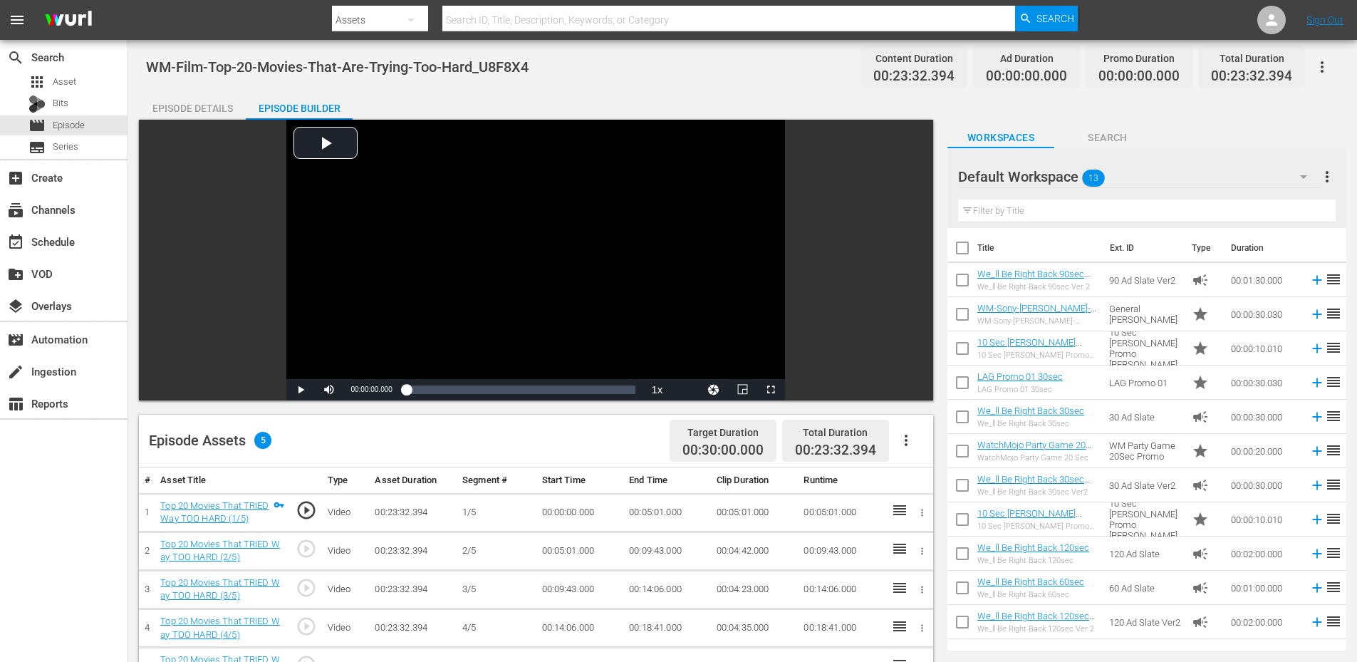
click at [1021, 211] on input "text" at bounding box center [1146, 210] width 377 height 23
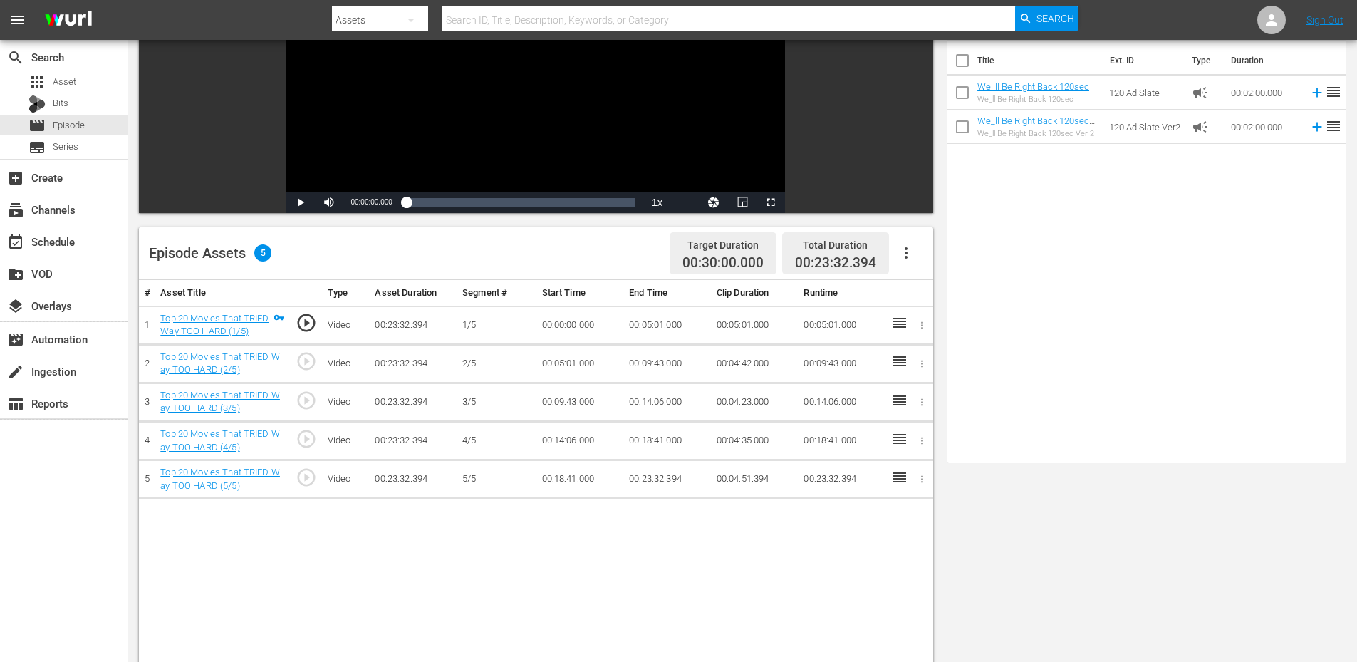
scroll to position [190, 0]
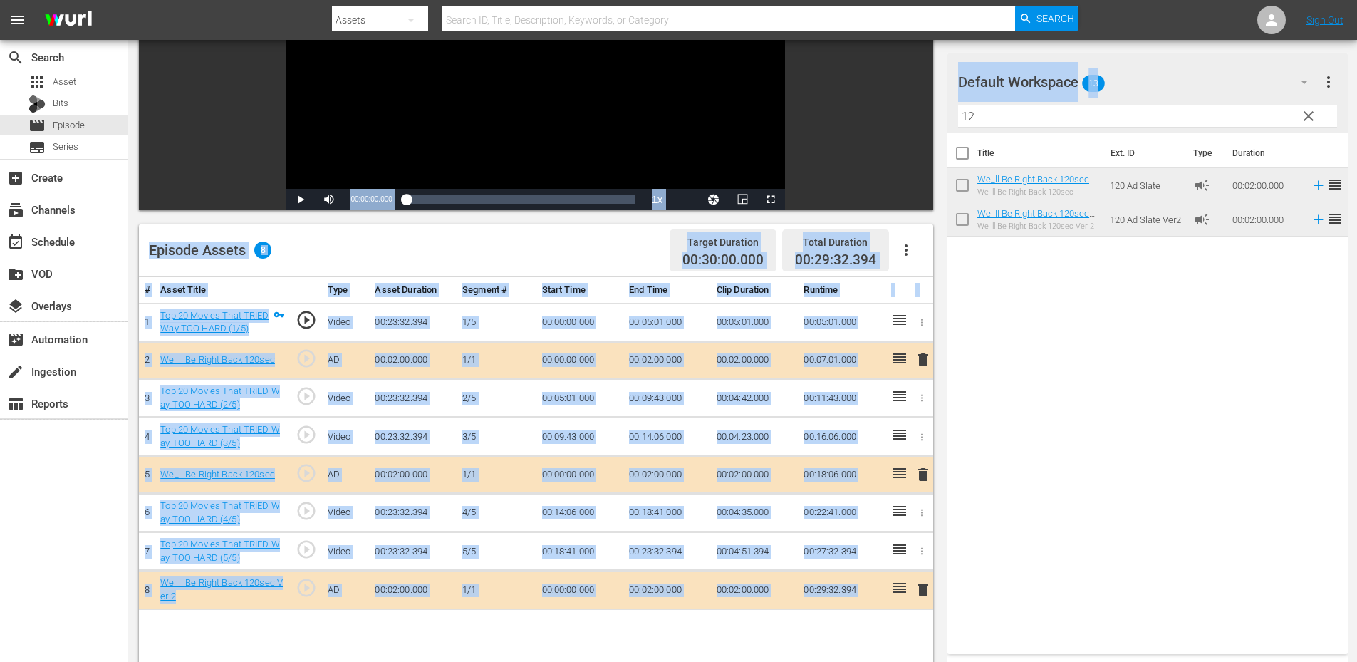
drag, startPoint x: 939, startPoint y: 113, endPoint x: 885, endPoint y: 110, distance: 53.5
click at [885, 110] on div "Video Player is loading. Play Video Play Mute Current Time 00:00:00.000 / Durat…" at bounding box center [742, 380] width 1207 height 902
click at [1084, 355] on div "Title Ext. ID Type Duration We_ll Be Right Back 120sec We_ll Be Right Back 120s…" at bounding box center [1147, 390] width 400 height 515
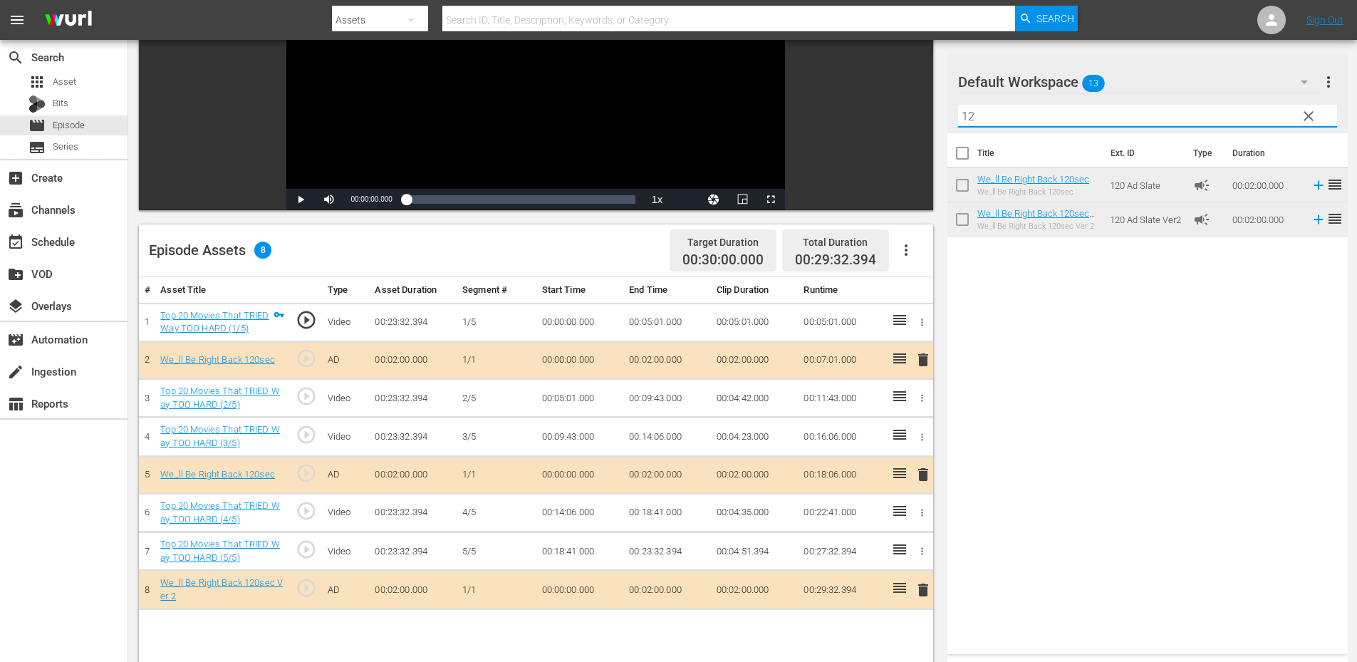
drag, startPoint x: 976, startPoint y: 115, endPoint x: 876, endPoint y: 111, distance: 99.8
click at [876, 111] on div "Video Player is loading. Play Video Play Mute Current Time 00:00:00.000 / Durat…" at bounding box center [742, 380] width 1207 height 902
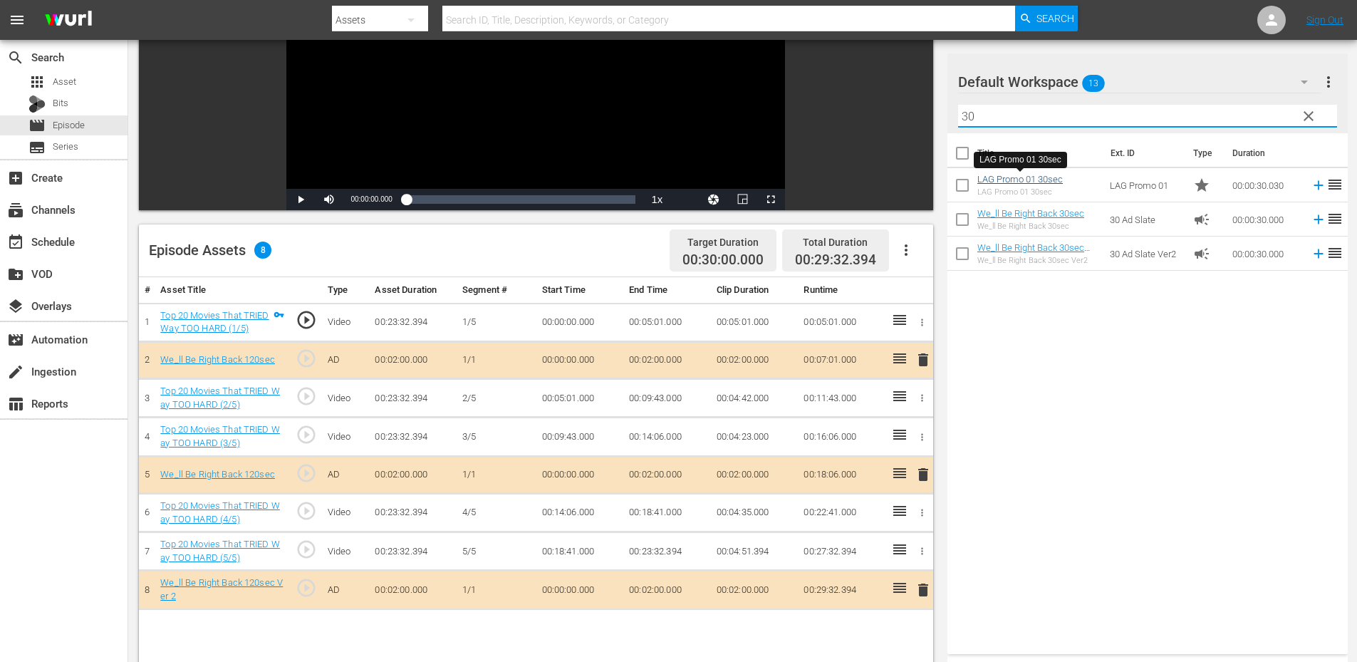
type input "30"
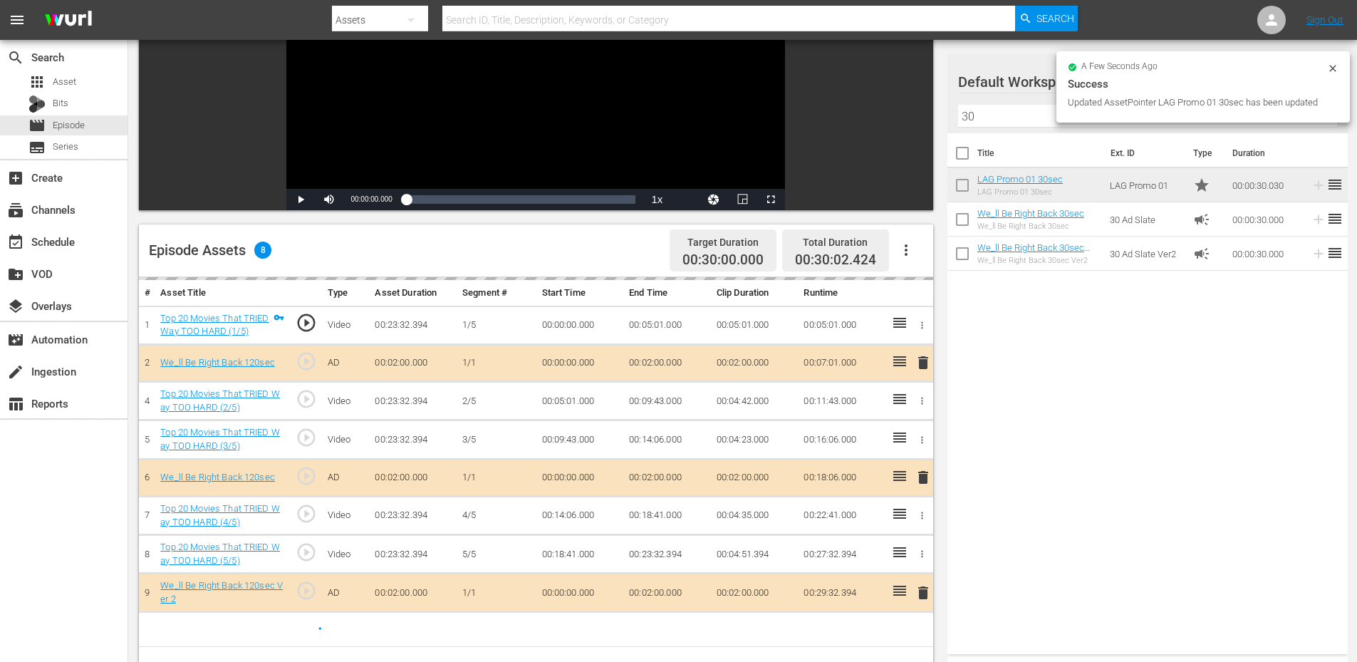
click at [1214, 312] on div "Title Ext. ID Type Duration LAG Promo 01 30sec LAG Promo 01 30sec LAG Promo 01 …" at bounding box center [1147, 390] width 400 height 515
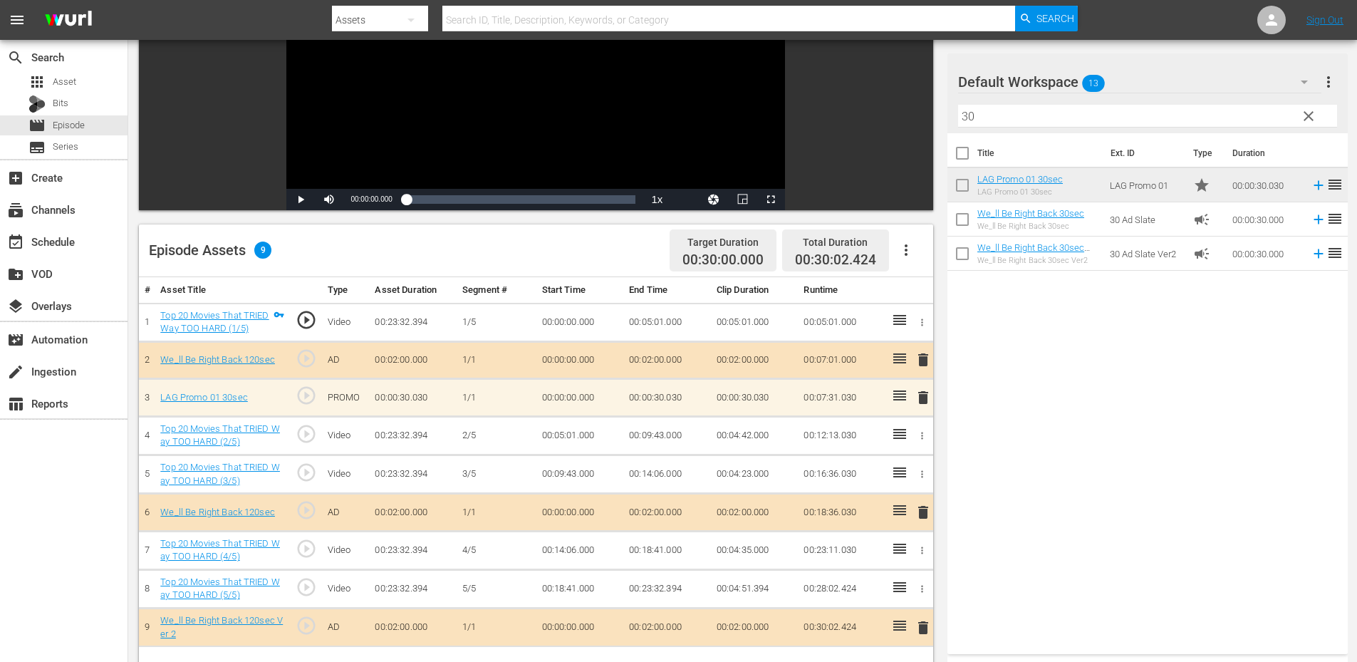
click at [1311, 109] on span "clear" at bounding box center [1308, 116] width 17 height 17
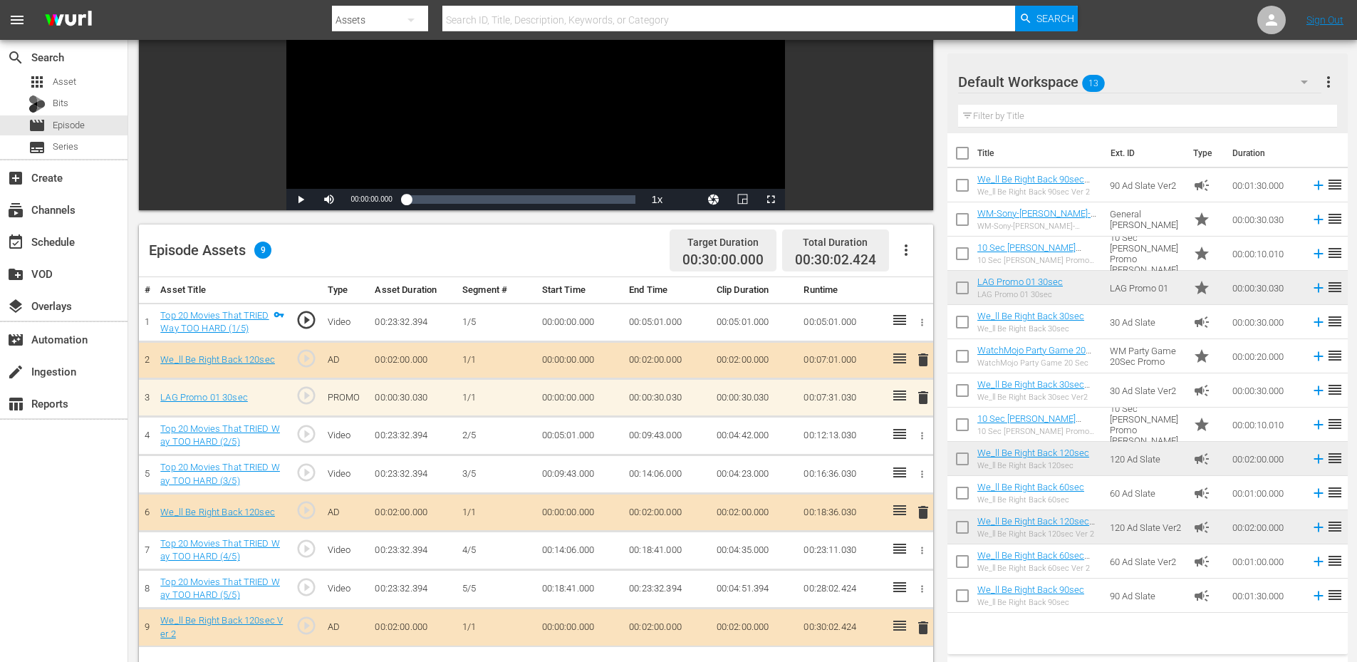
scroll to position [142, 0]
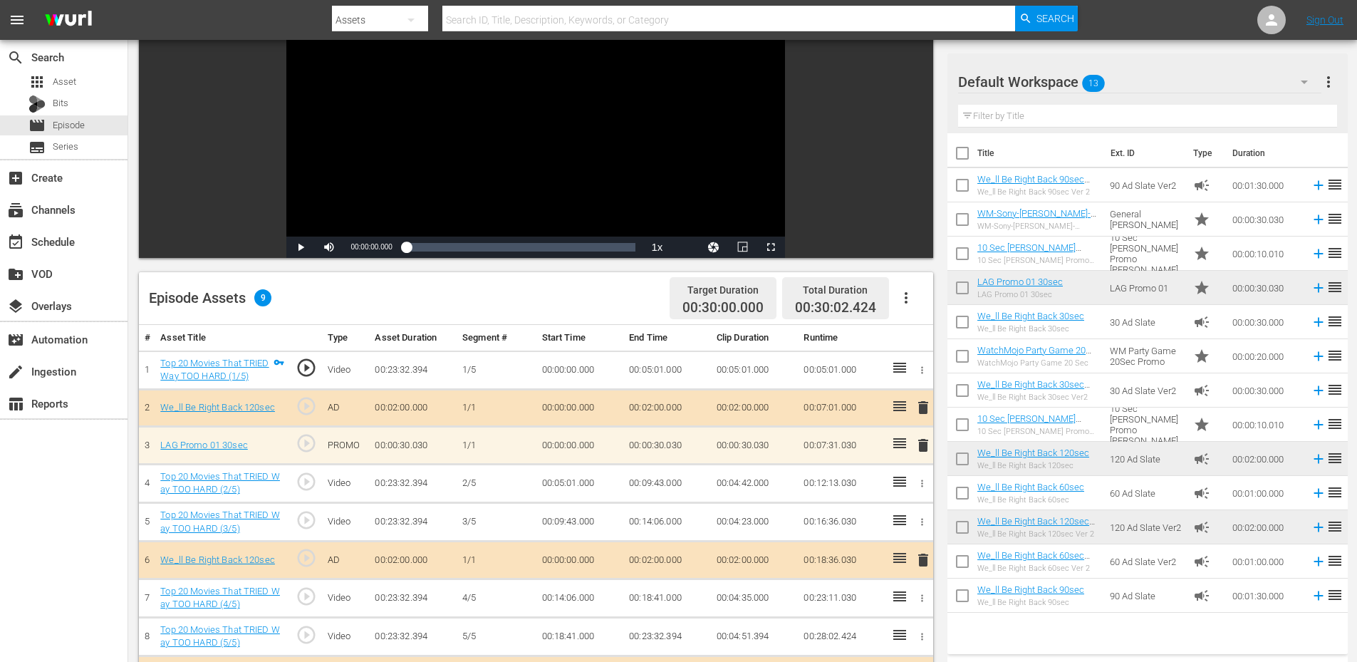
click at [310, 489] on span "play_circle_outline" at bounding box center [306, 481] width 21 height 21
click at [554, 150] on div "Video Player" at bounding box center [535, 106] width 499 height 259
click at [310, 485] on span "play_circle_outline" at bounding box center [306, 481] width 21 height 21
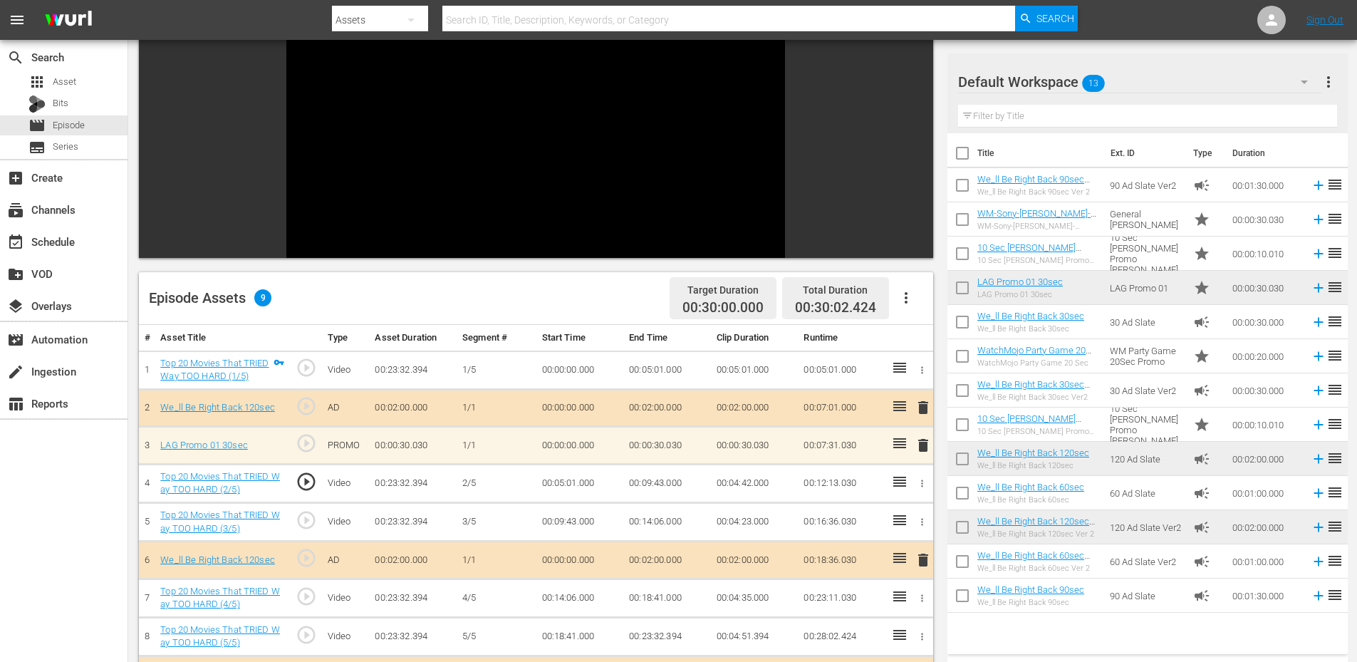
click at [563, 485] on td "00:05:01.000" at bounding box center [580, 483] width 88 height 38
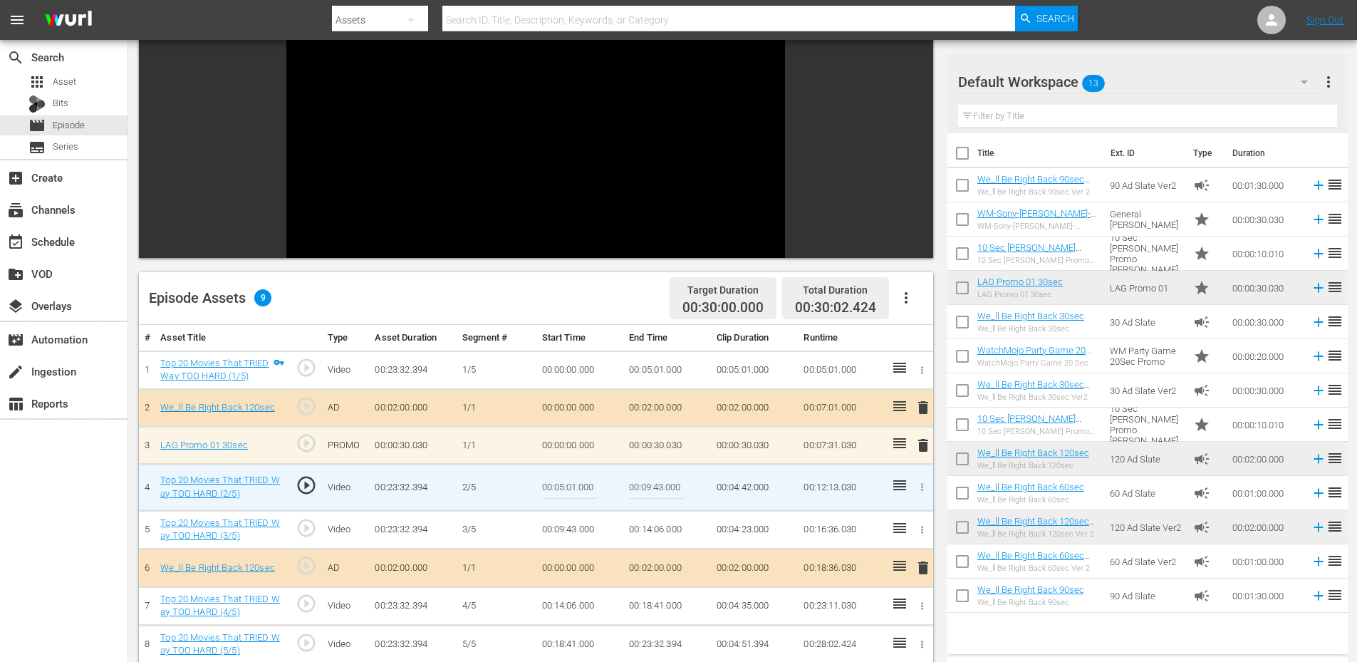
click at [563, 485] on input "00:05:01.000" at bounding box center [569, 487] width 55 height 34
type input "00:05:01.080"
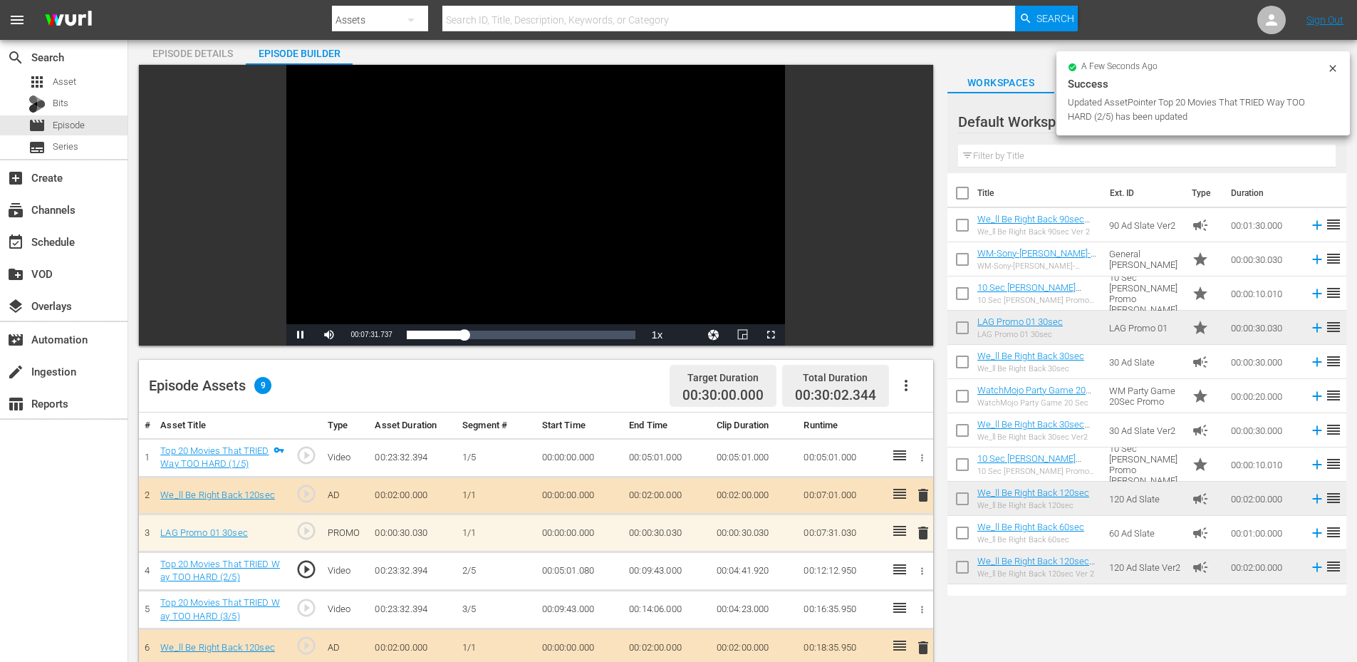
scroll to position [48, 0]
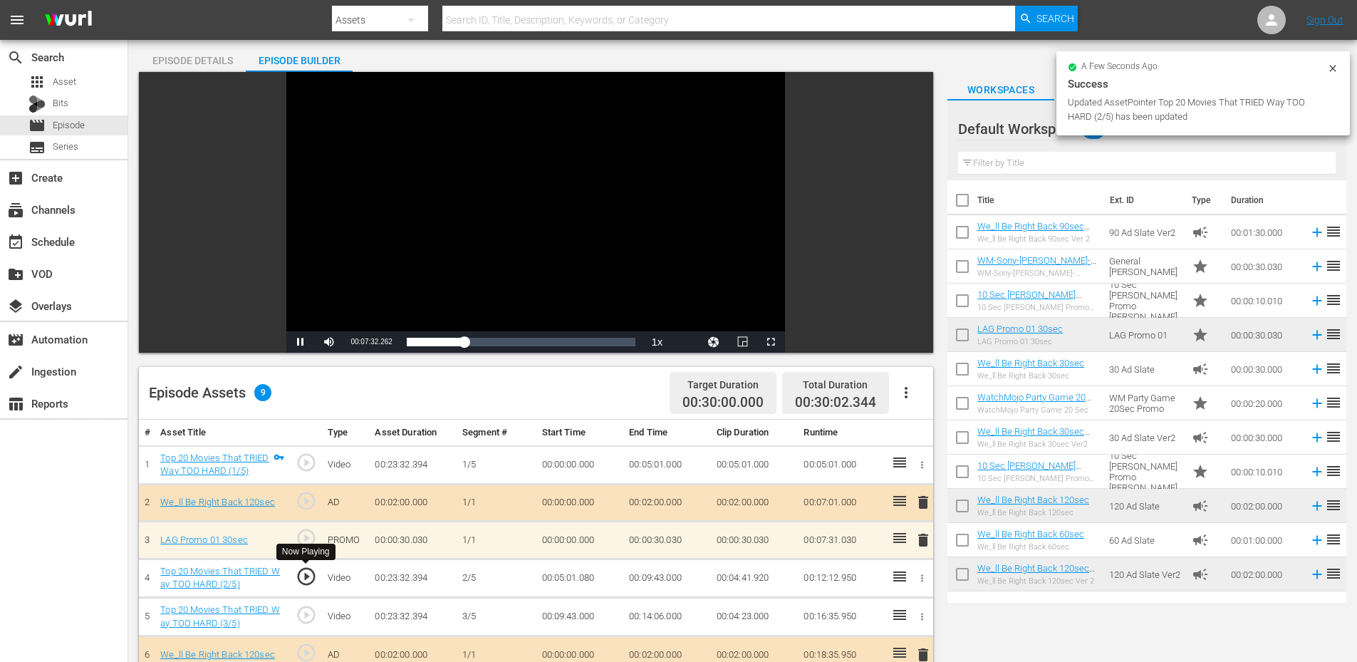
click at [305, 576] on span "play_circle_outline" at bounding box center [306, 576] width 21 height 21
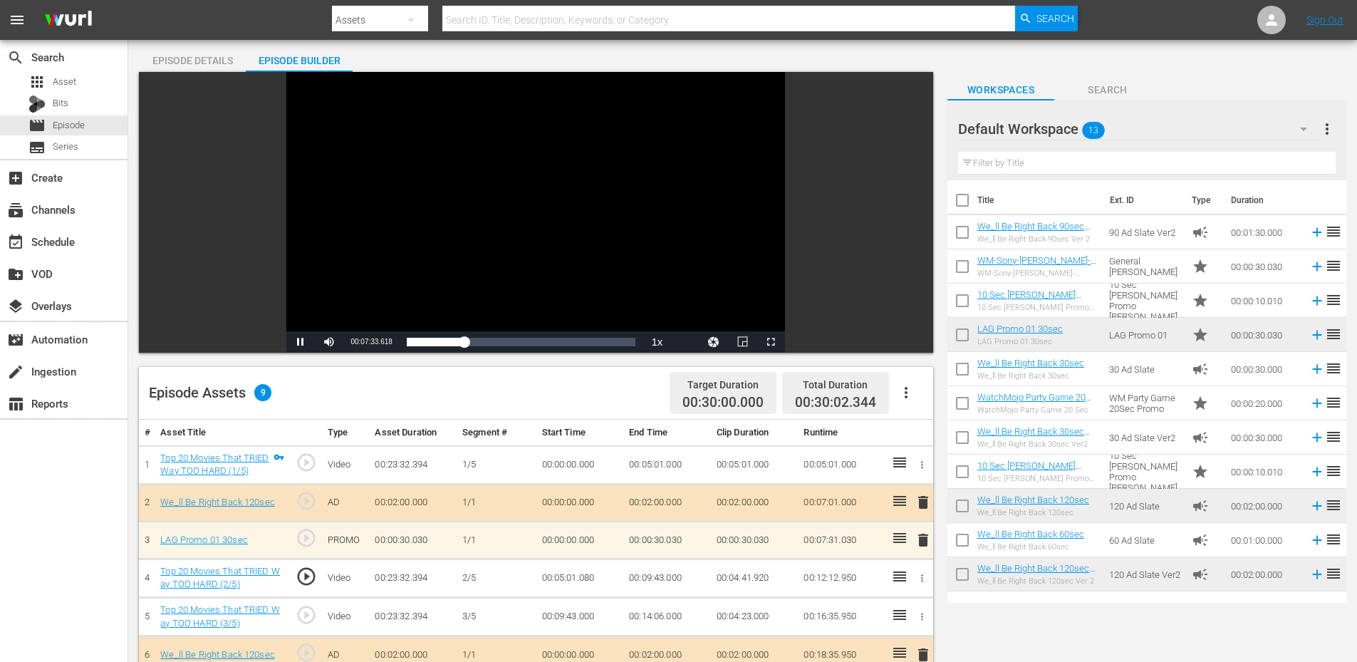
click at [573, 571] on td "00:05:01.080" at bounding box center [580, 577] width 88 height 38
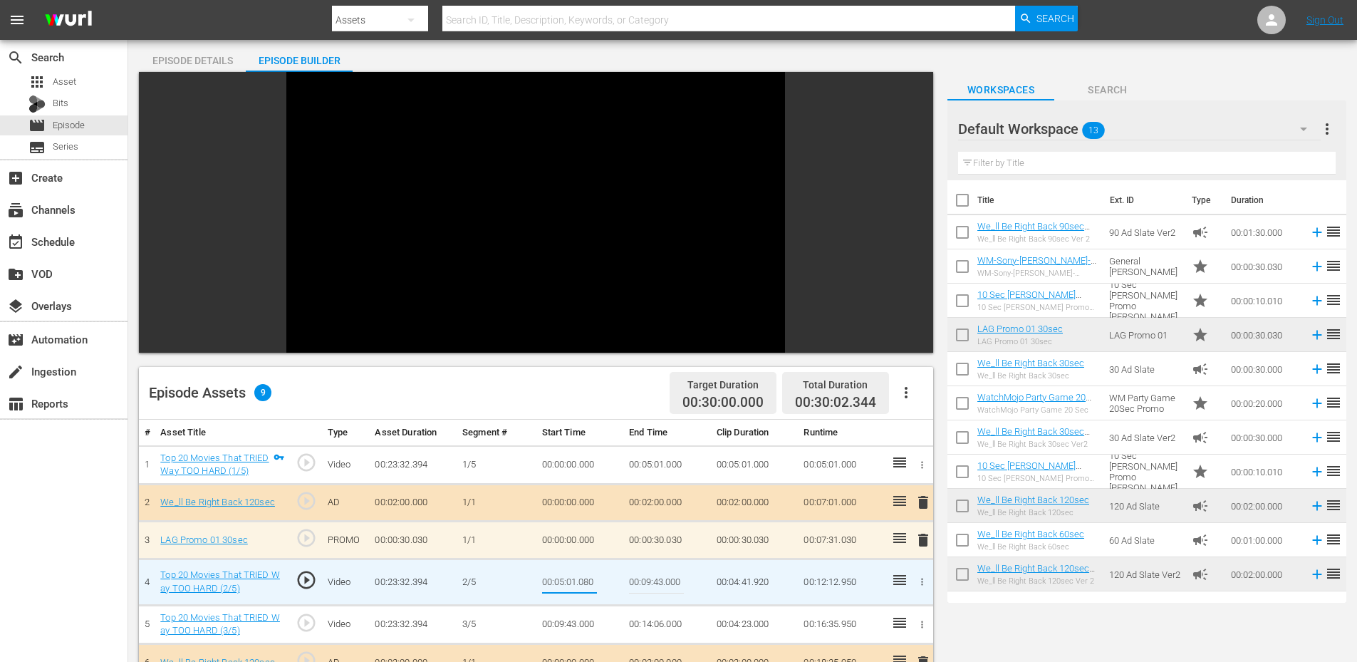
click at [659, 473] on td "00:05:01.000" at bounding box center [667, 464] width 88 height 38
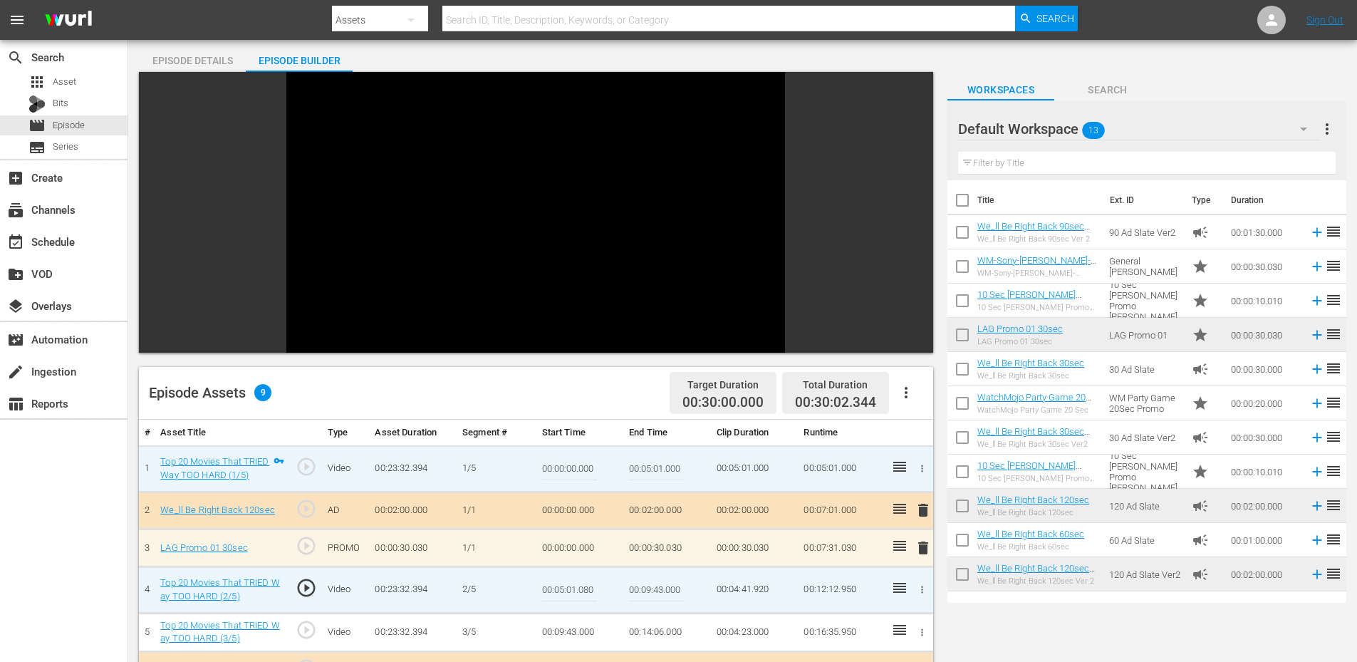
click at [659, 473] on input "00:05:01.000" at bounding box center [656, 469] width 55 height 34
paste input "8"
type input "00:05:01.080"
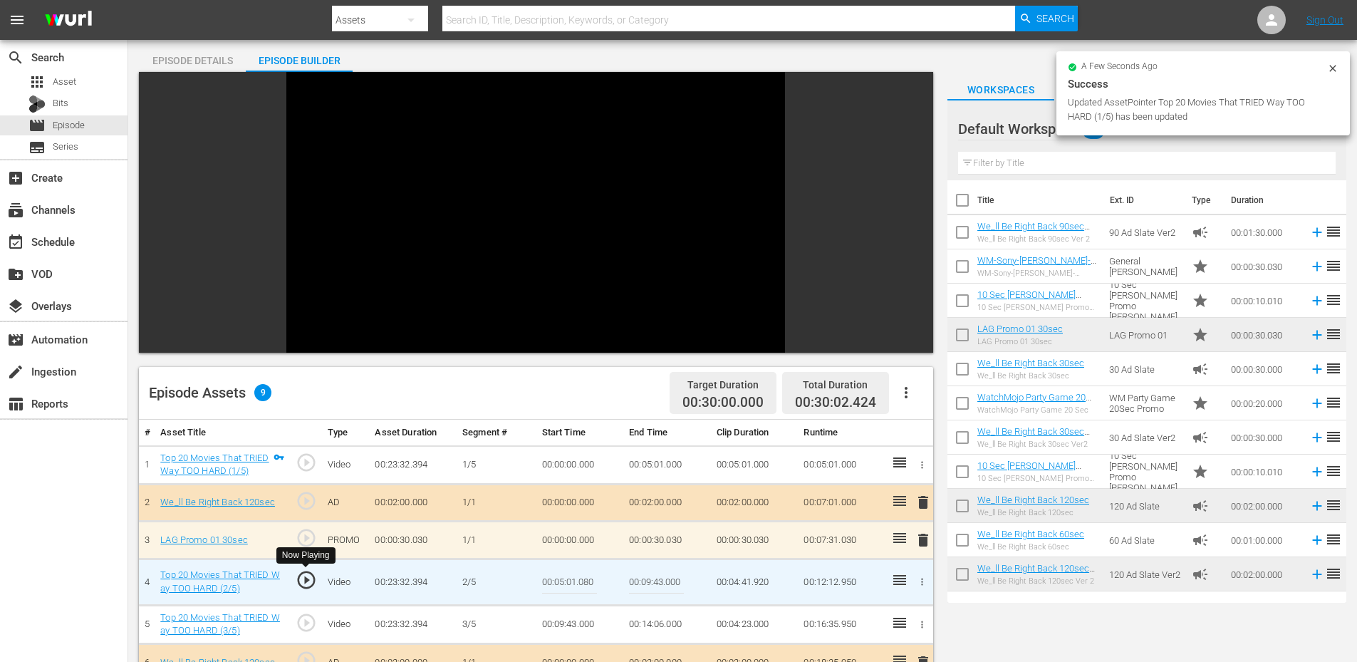
click at [303, 574] on span "play_circle_outline" at bounding box center [306, 579] width 21 height 21
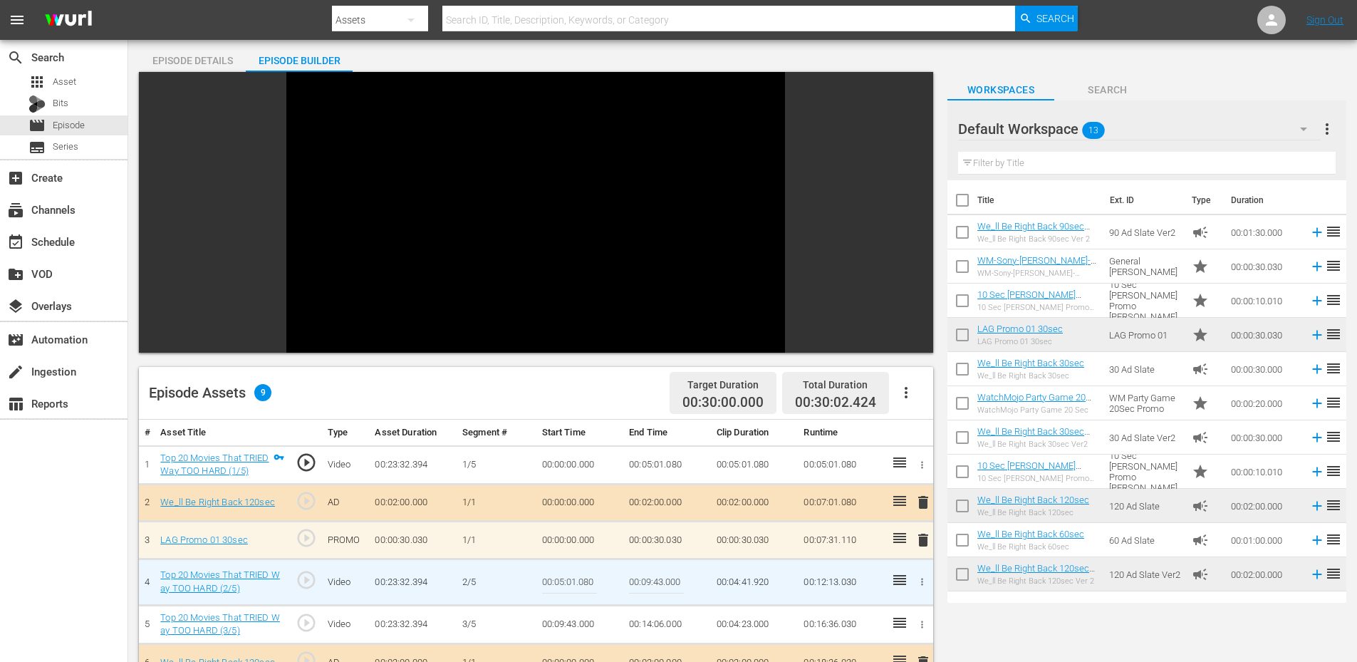
click at [578, 581] on input "00:05:01.080" at bounding box center [569, 582] width 55 height 34
type input "00:05:01.199"
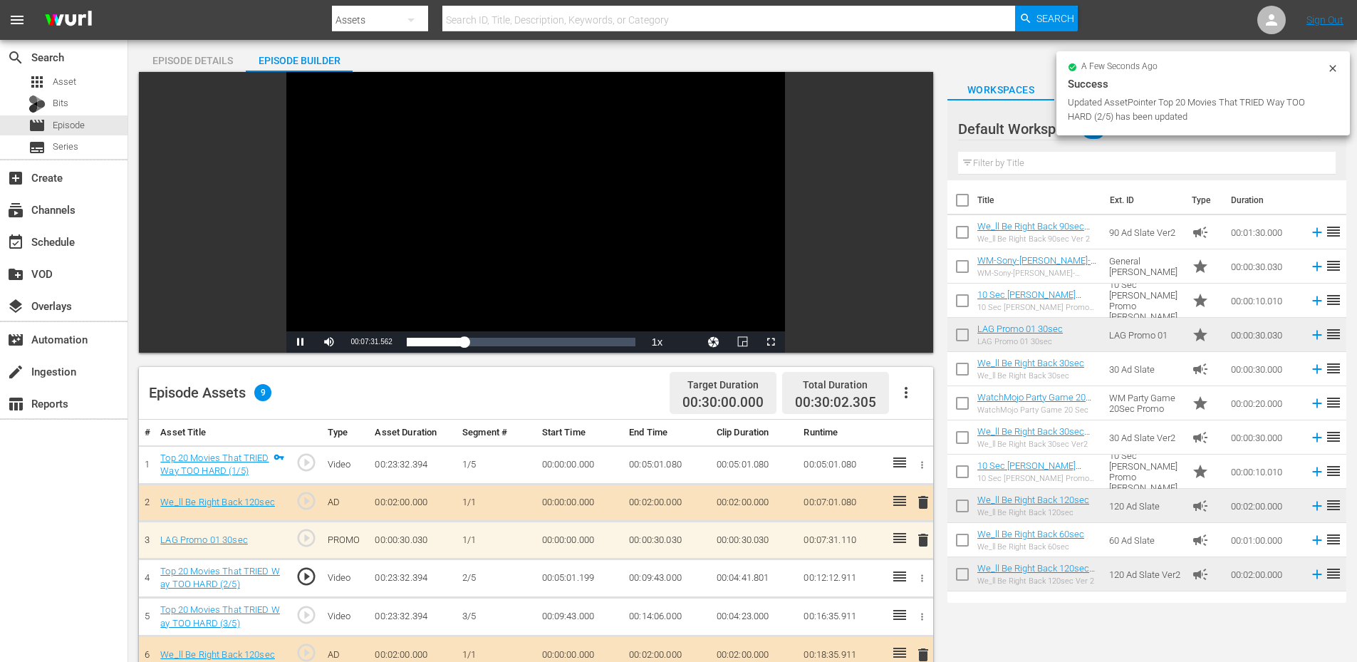
click at [511, 206] on div "Video Player" at bounding box center [535, 201] width 499 height 259
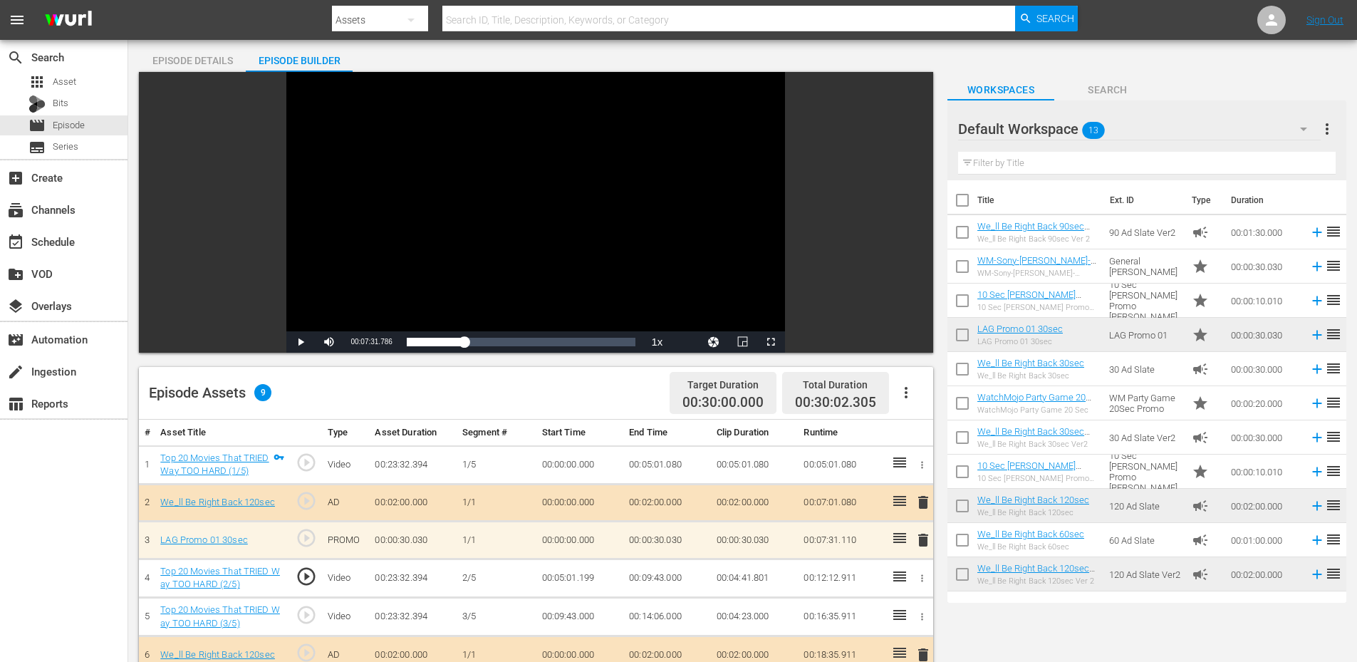
click at [563, 576] on td "00:05:01.199" at bounding box center [580, 577] width 88 height 38
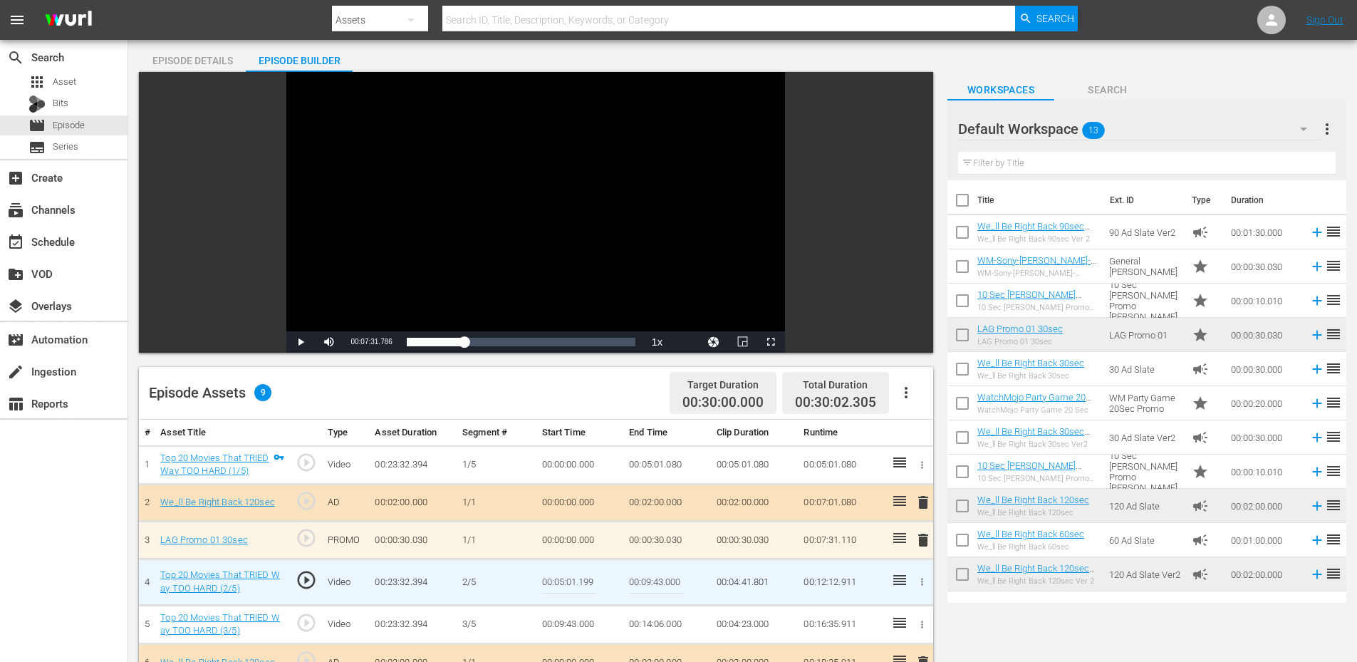
click at [563, 576] on input "00:05:01.199" at bounding box center [569, 582] width 55 height 34
type input "00:05:01.299"
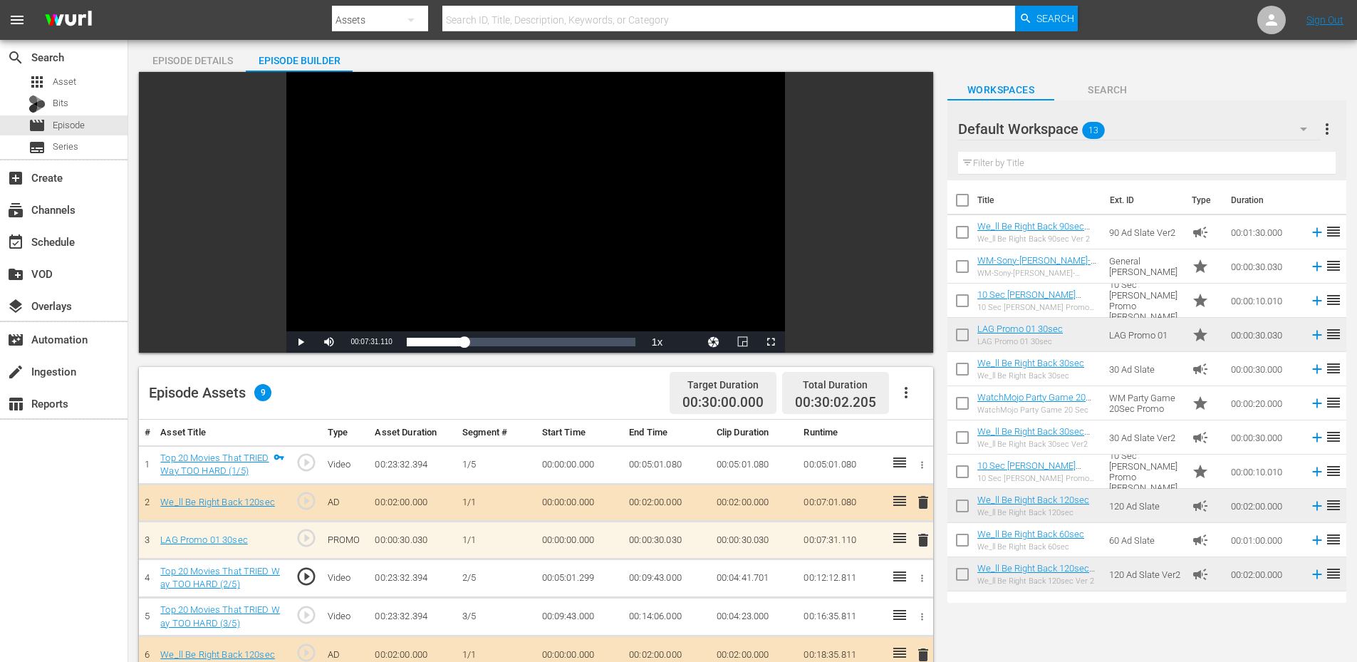
click at [575, 581] on td "00:05:01.299" at bounding box center [580, 577] width 88 height 38
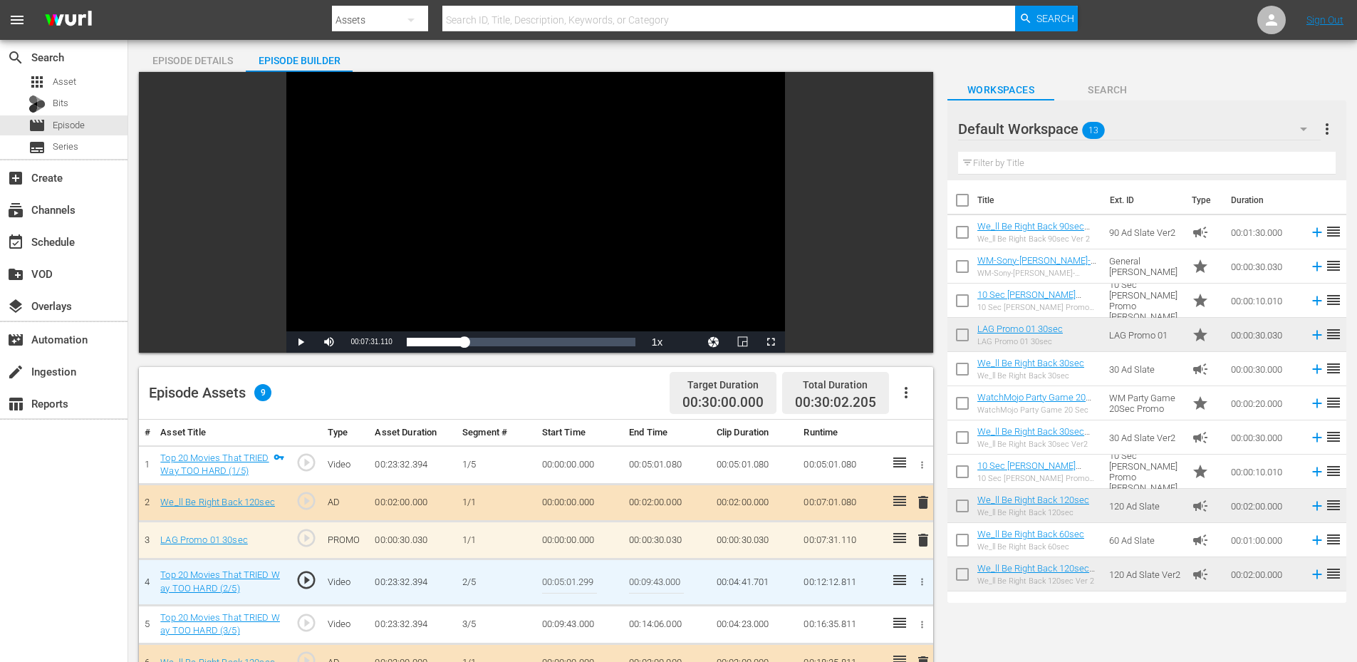
click at [575, 581] on input "00:05:01.299" at bounding box center [569, 582] width 55 height 34
click at [662, 469] on td "00:05:01.080" at bounding box center [667, 464] width 88 height 38
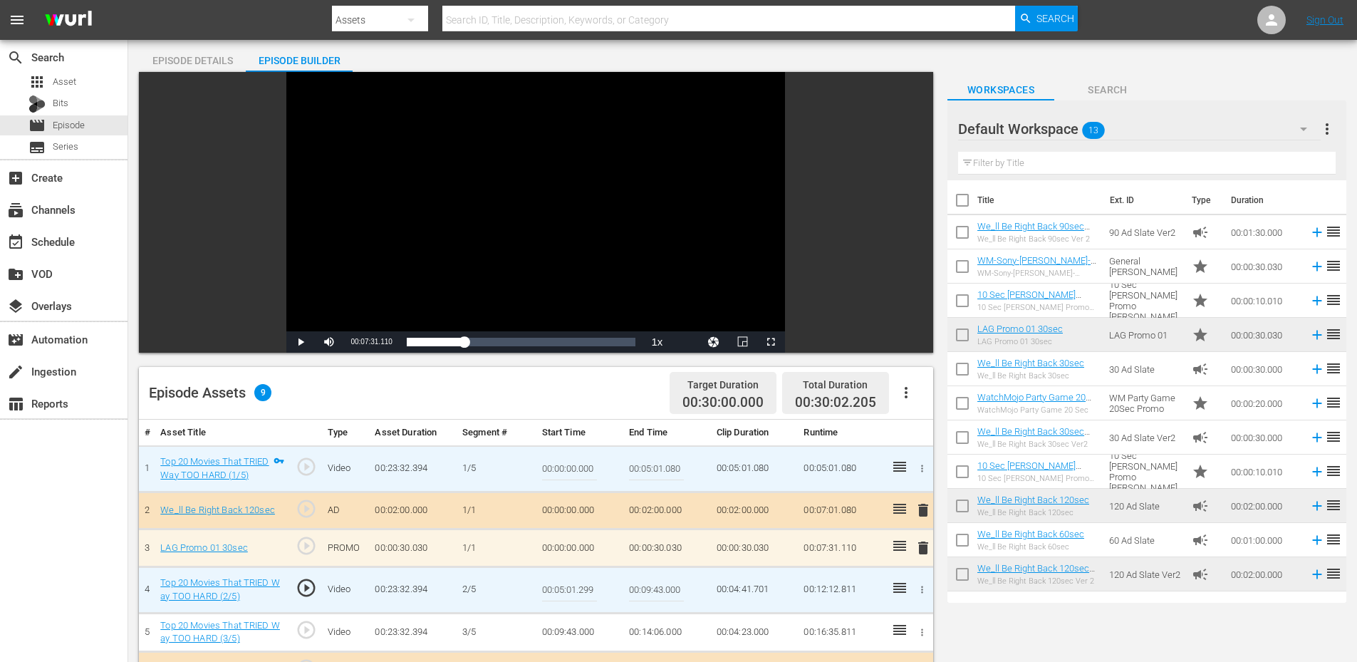
click at [662, 469] on input "00:05:01.080" at bounding box center [656, 469] width 55 height 34
paste input "299"
type input "00:05:01.299"
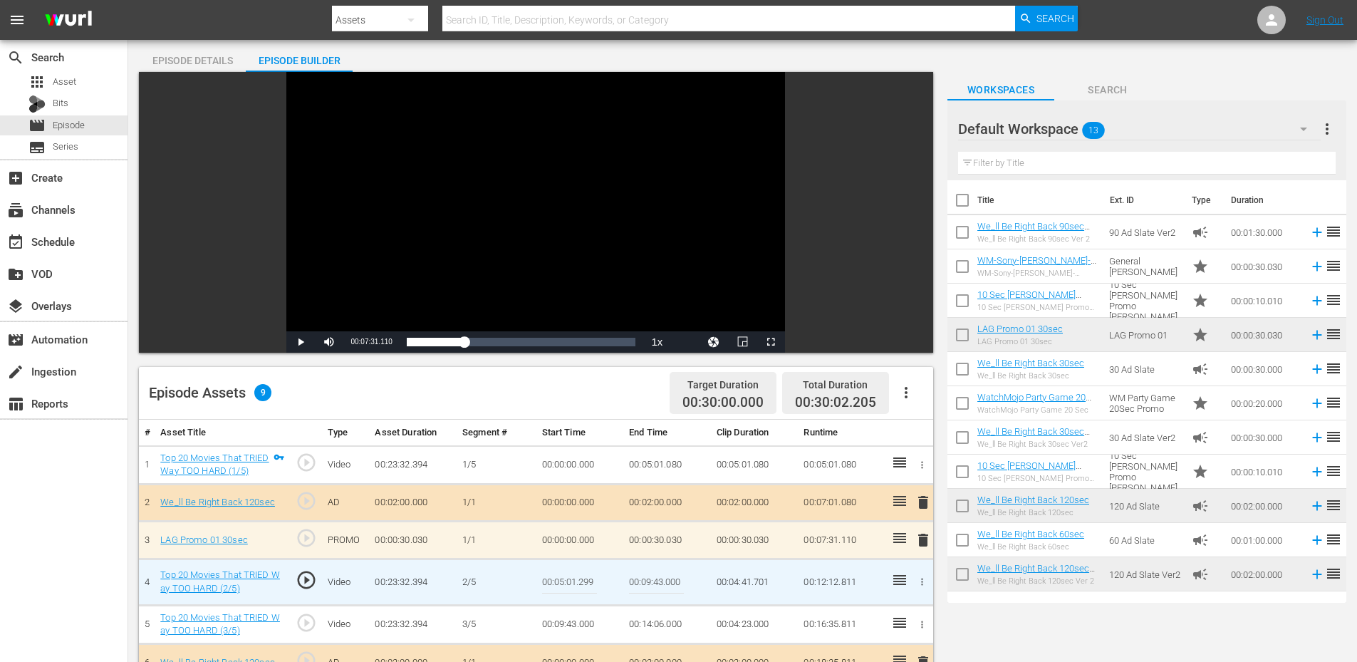
click at [572, 581] on input "00:05:01.299" at bounding box center [569, 582] width 55 height 34
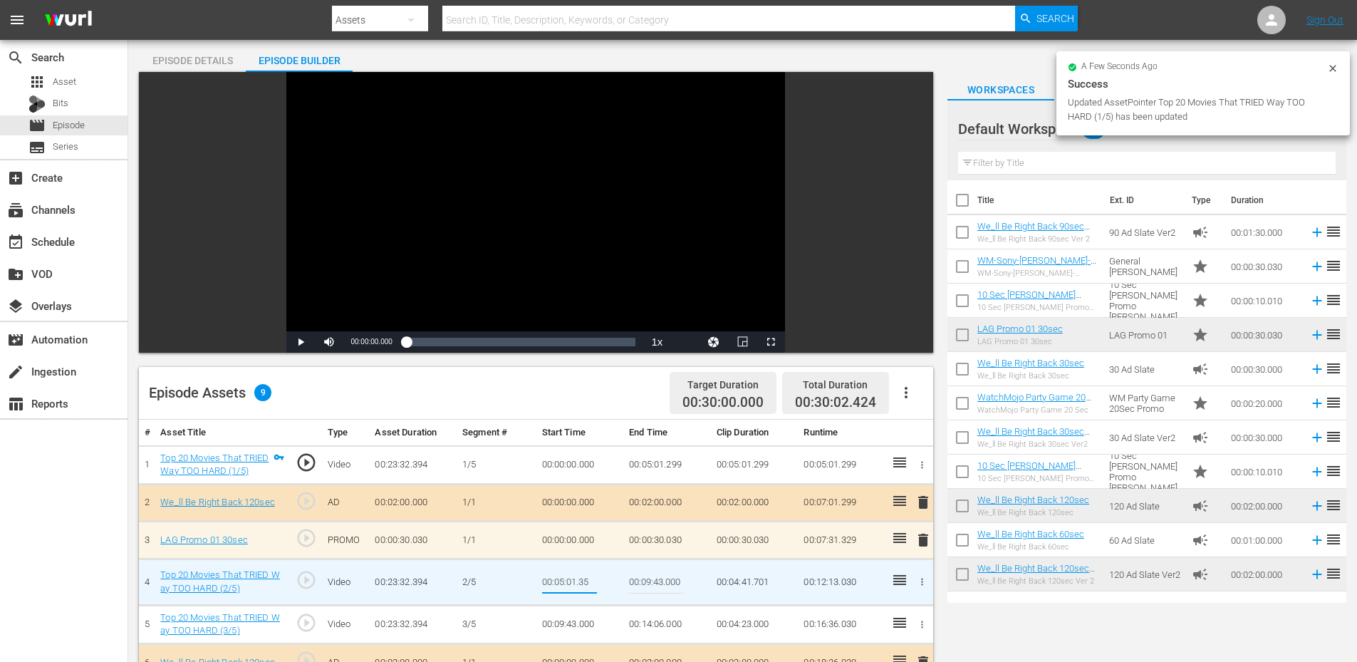
type input "00:05:01.355"
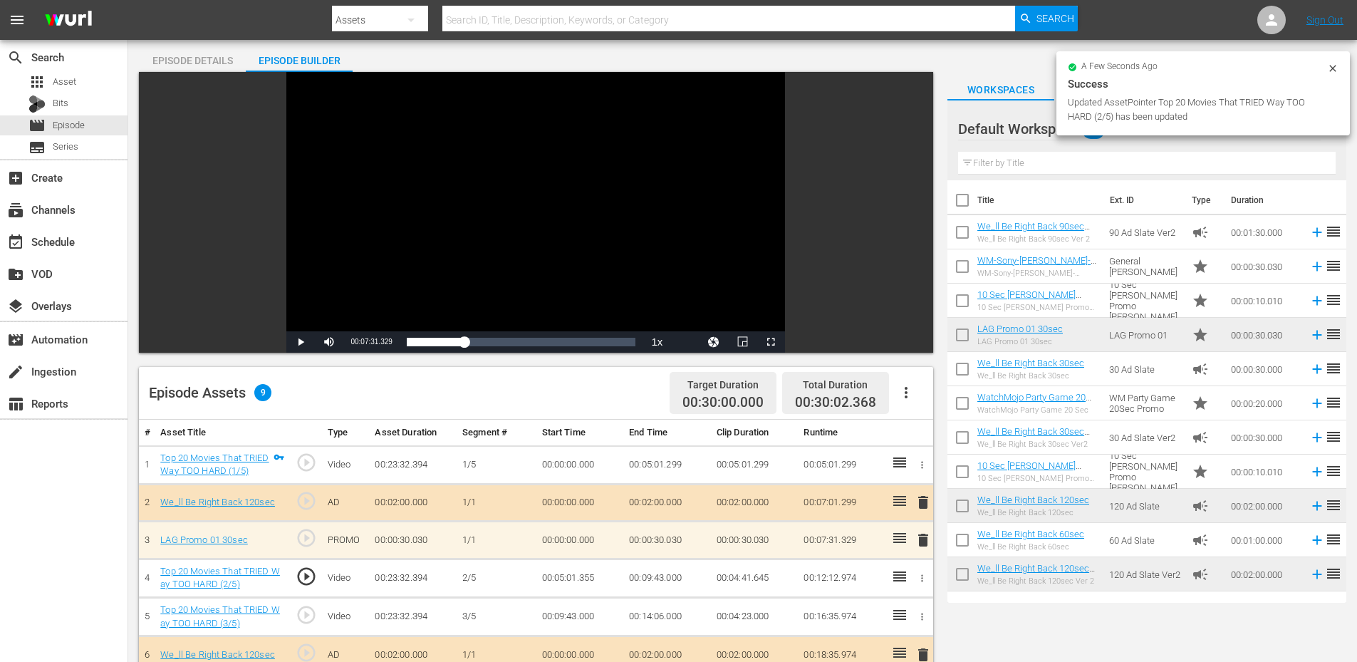
click at [584, 578] on td "00:05:01.355" at bounding box center [580, 577] width 88 height 38
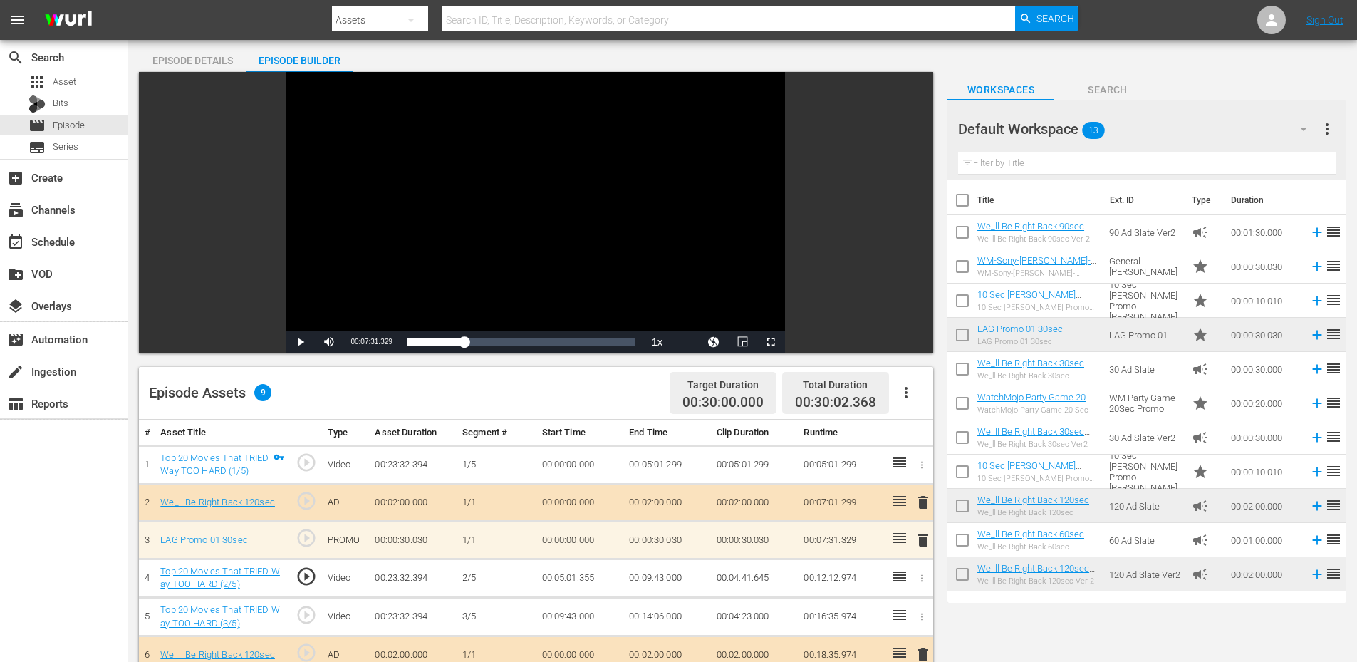
click at [584, 578] on td "00:05:01.355" at bounding box center [580, 577] width 88 height 38
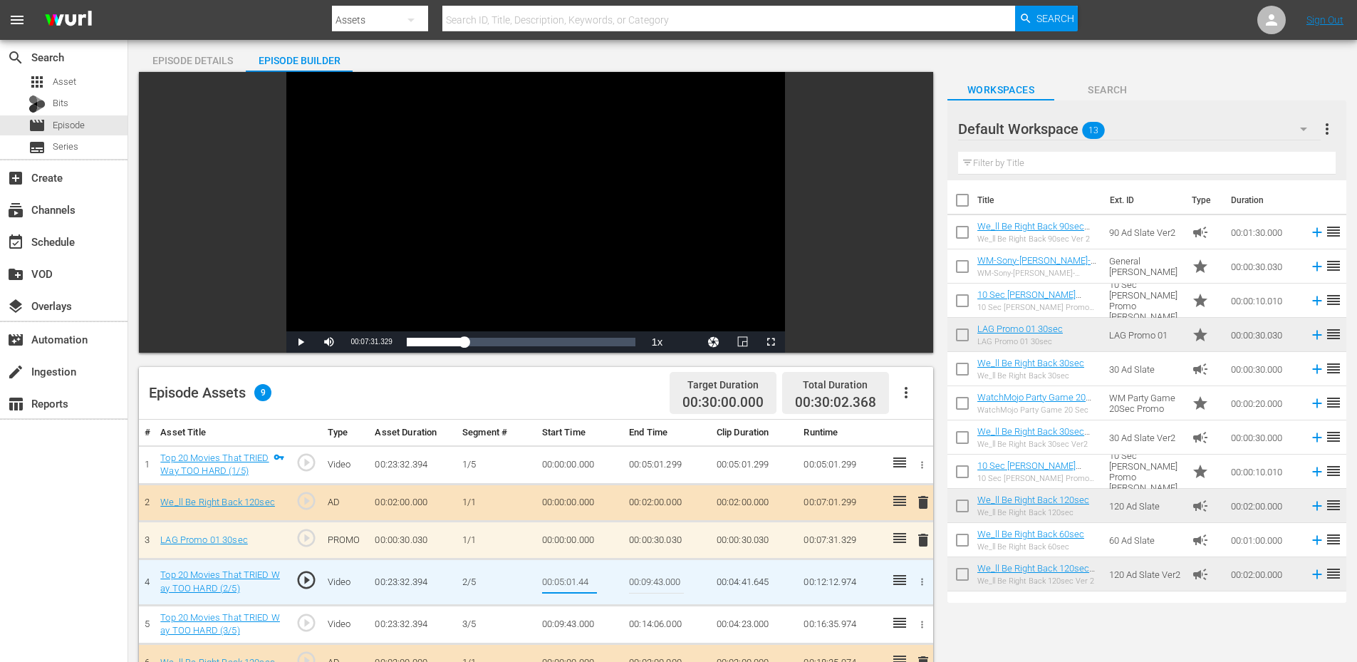
type input "00:05:01.444"
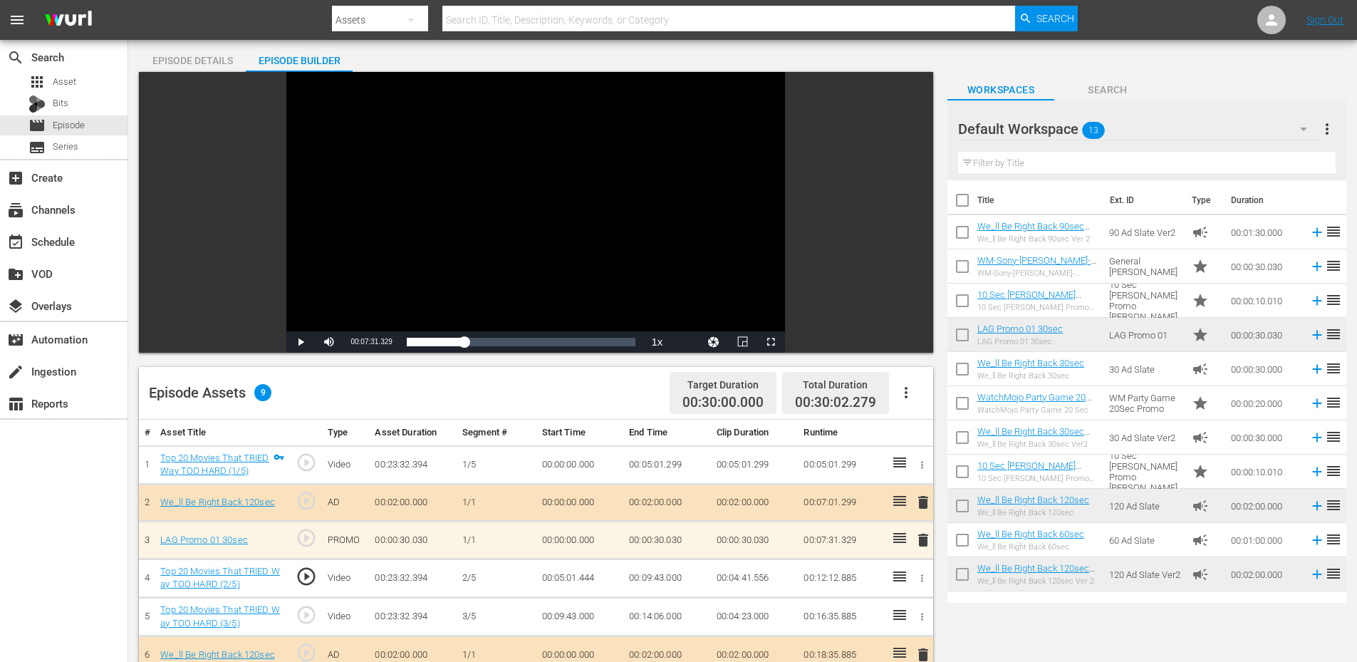
click at [577, 576] on td "00:05:01.444" at bounding box center [580, 577] width 88 height 38
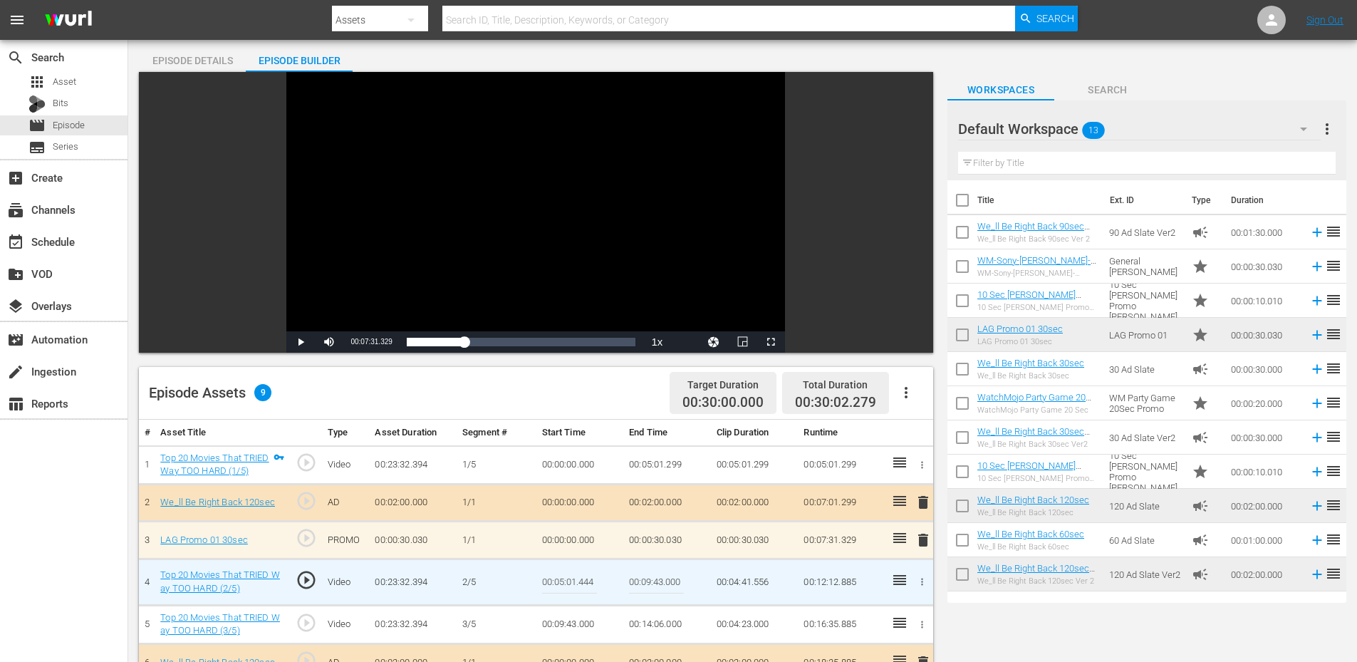
click at [577, 576] on input "00:05:01.444" at bounding box center [569, 582] width 55 height 34
type input "00:05:01.555"
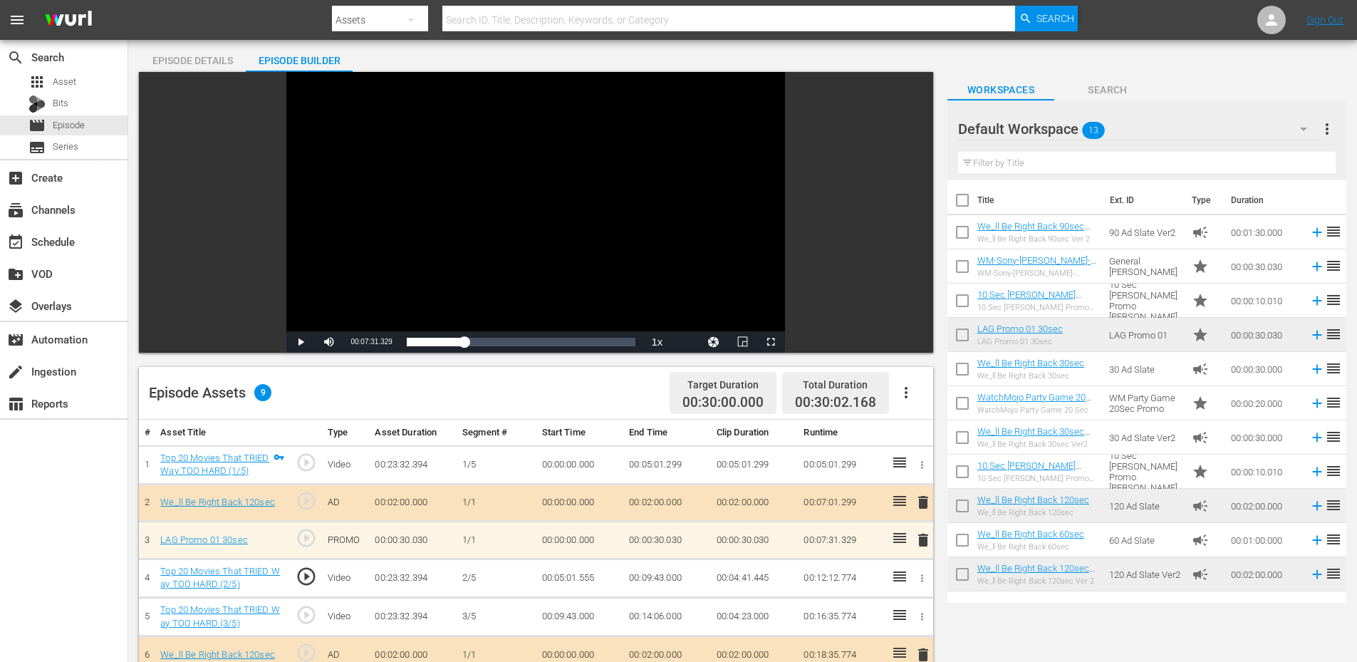
click at [573, 585] on td "00:05:01.555" at bounding box center [580, 577] width 88 height 38
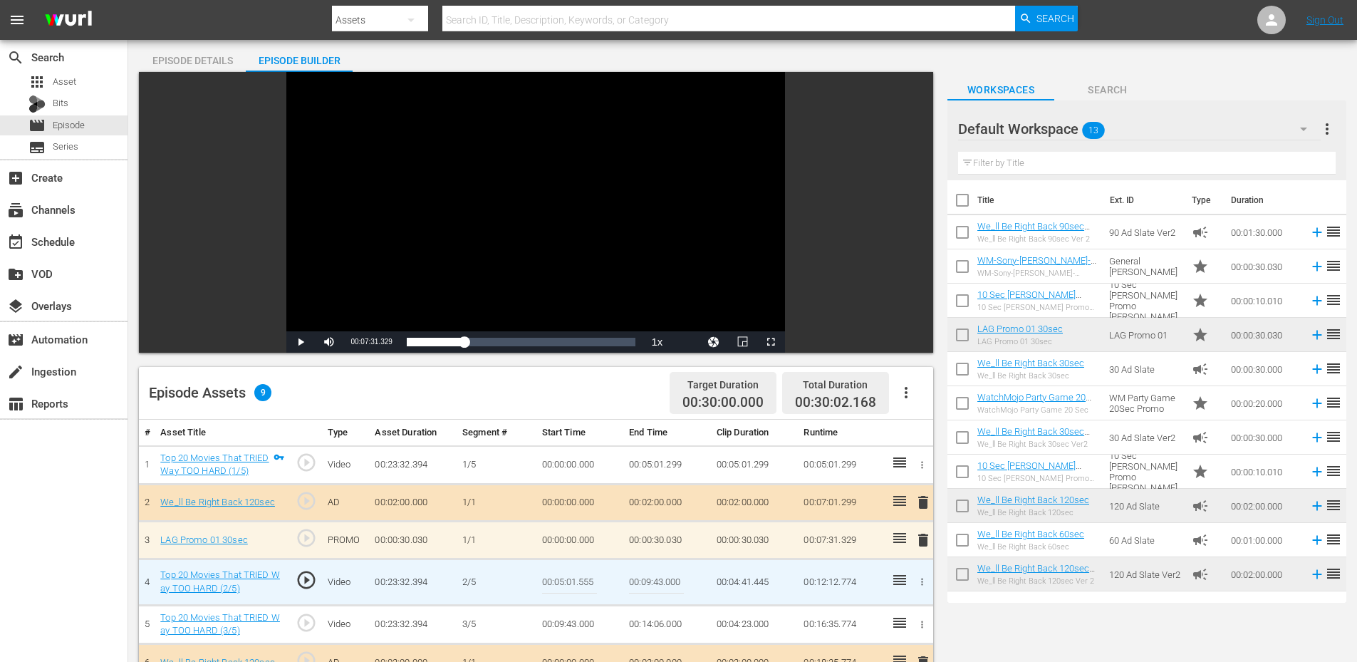
click at [573, 585] on input "00:05:01.555" at bounding box center [569, 582] width 55 height 34
click at [655, 466] on td "00:05:01.299" at bounding box center [667, 464] width 88 height 38
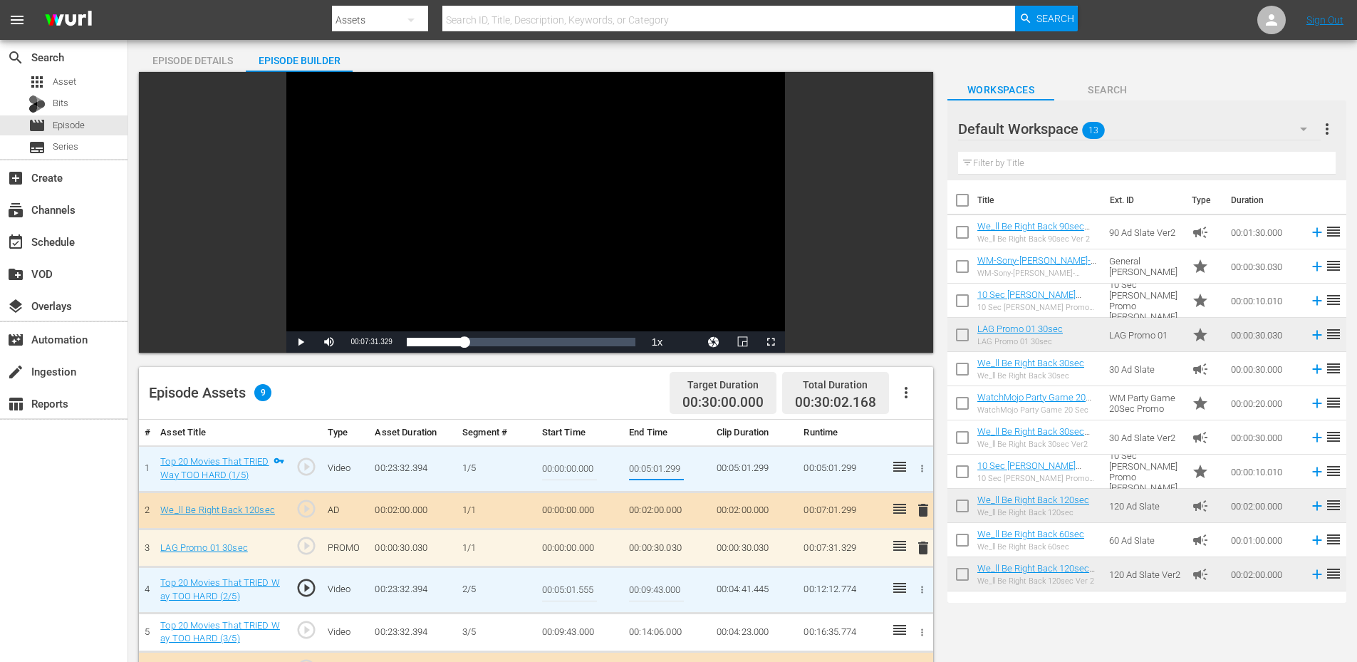
type input "00:05:01.555"
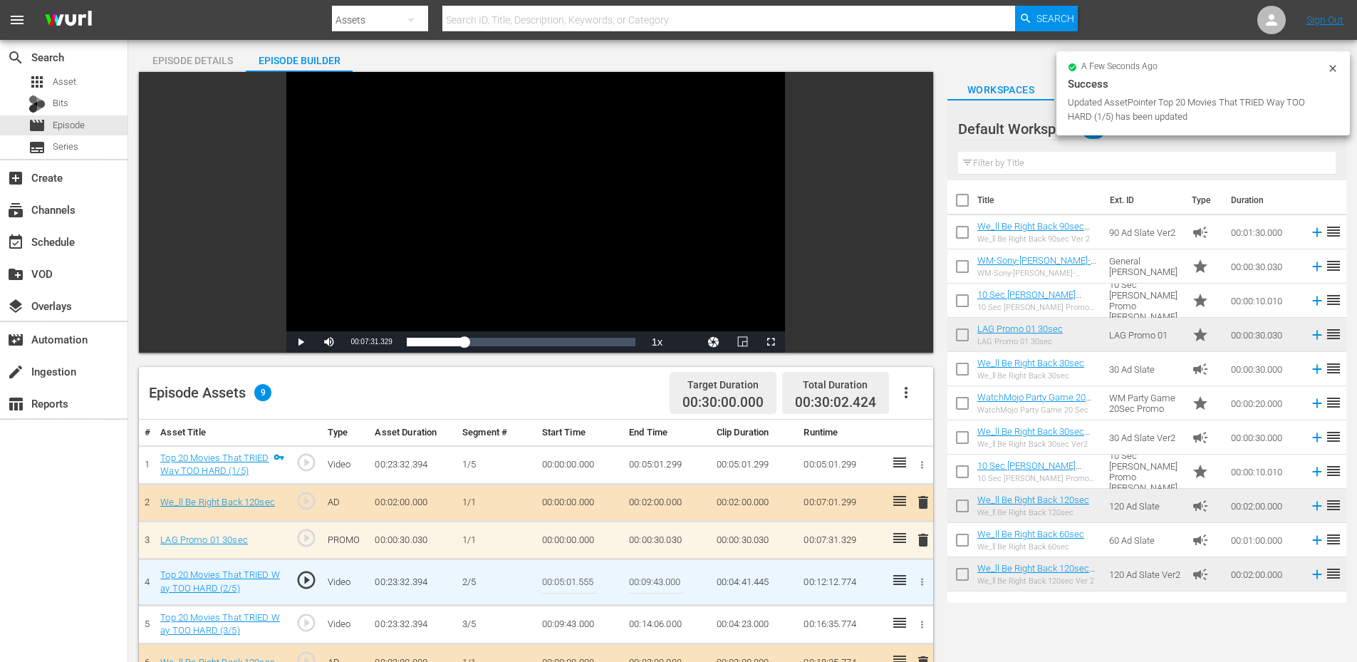
click at [583, 583] on input "00:05:01.555" at bounding box center [569, 582] width 55 height 34
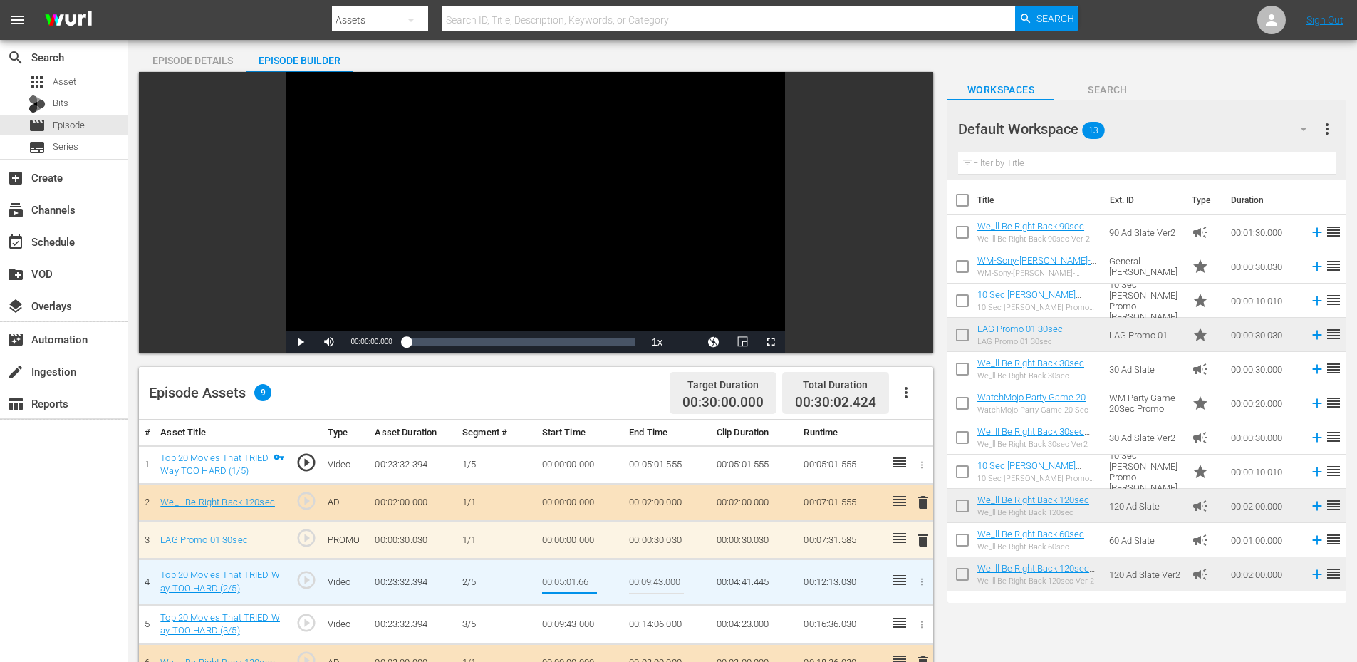
type input "00:05:01.666"
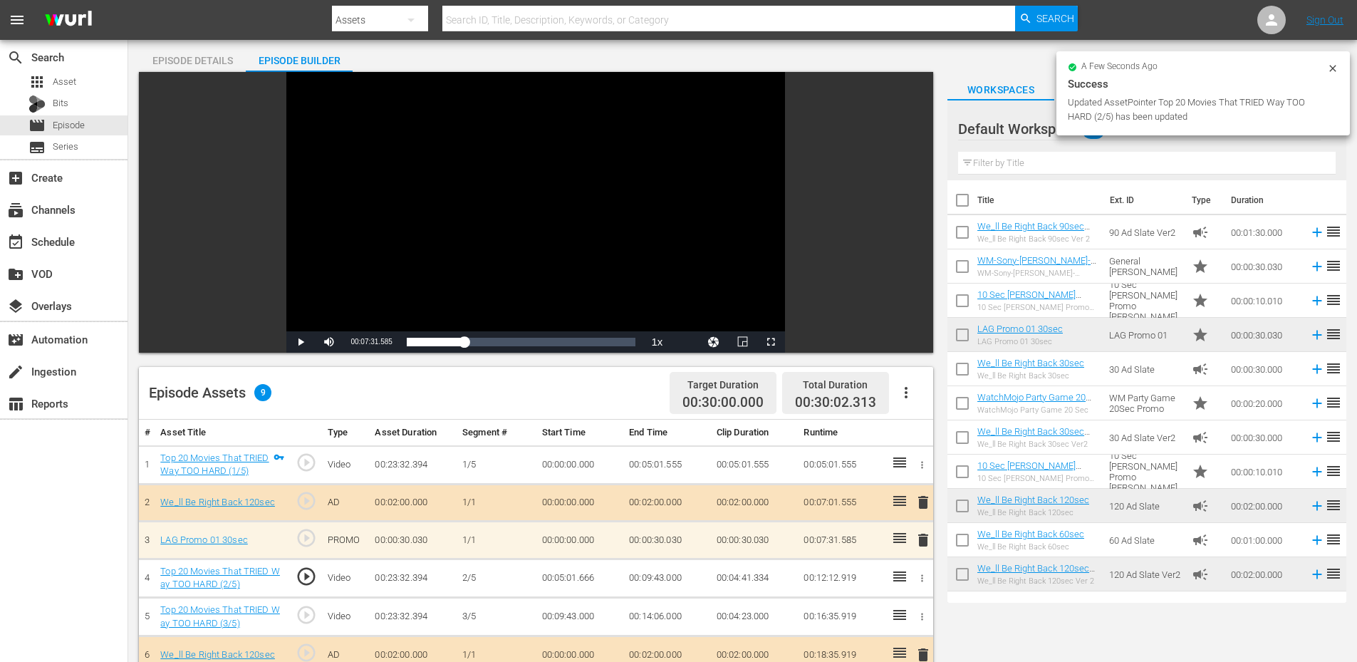
click at [575, 578] on td "00:05:01.666" at bounding box center [580, 577] width 88 height 38
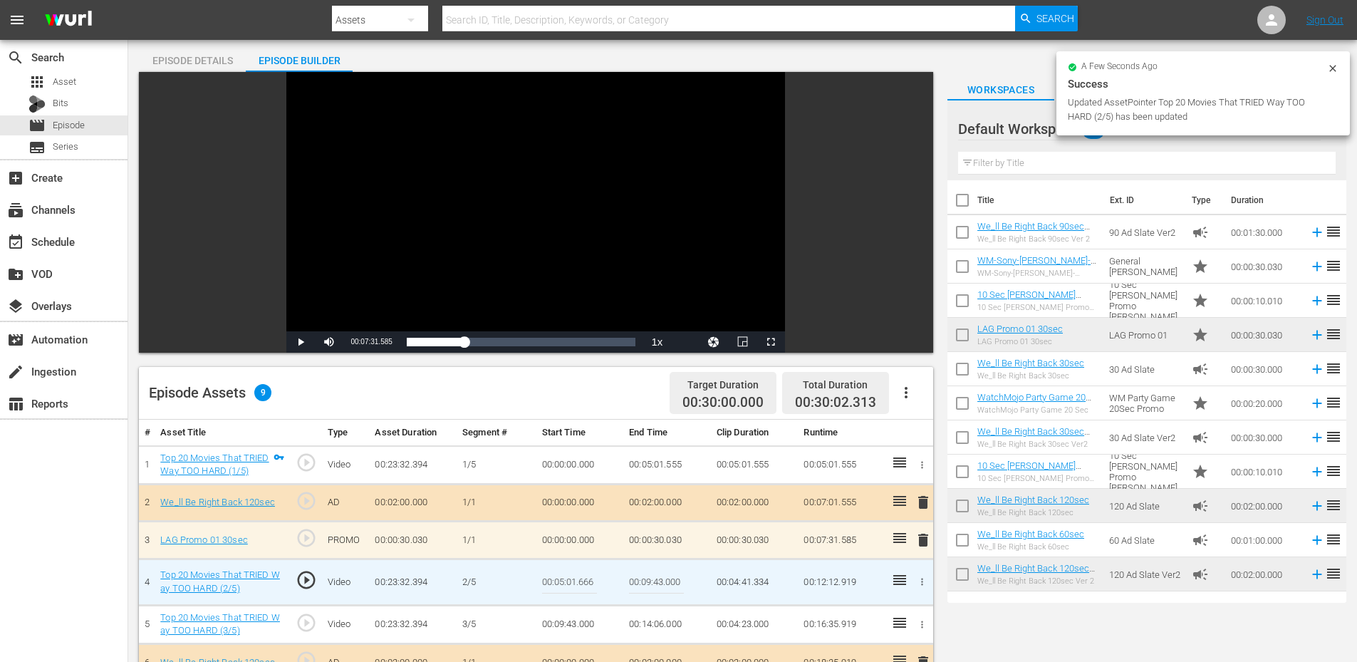
click at [575, 578] on input "00:05:01.666" at bounding box center [569, 582] width 55 height 34
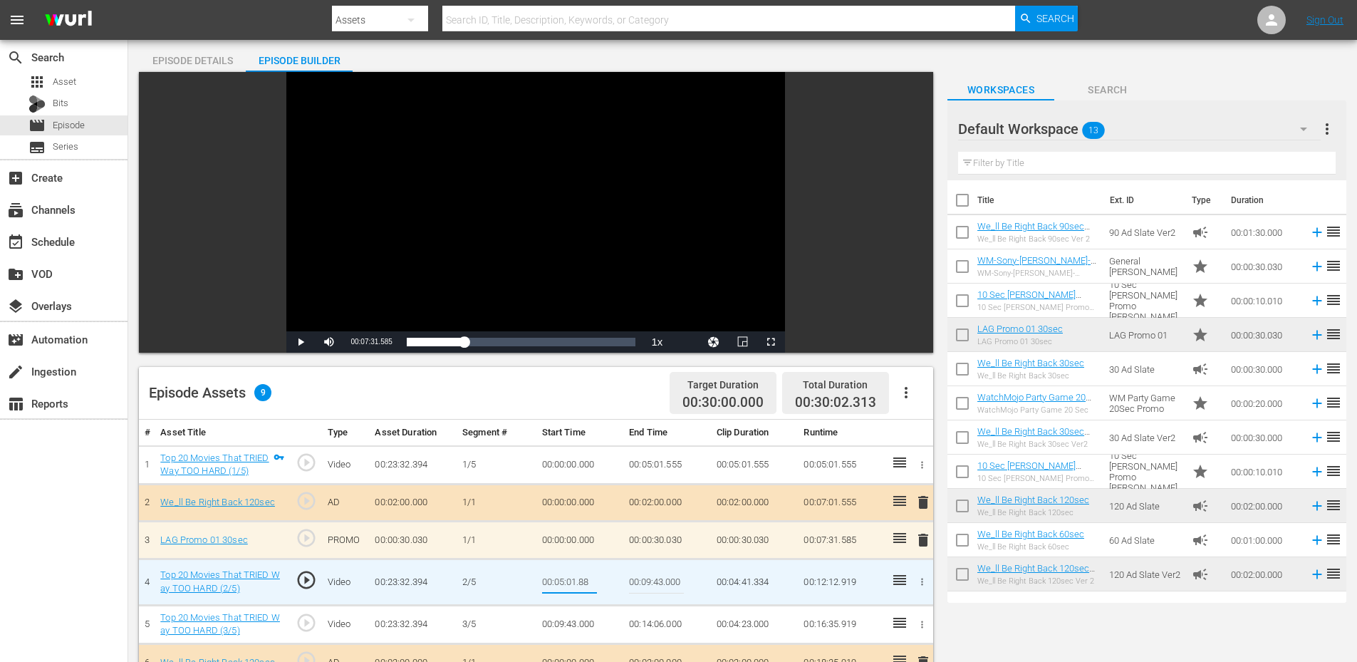
type input "00:05:01.888"
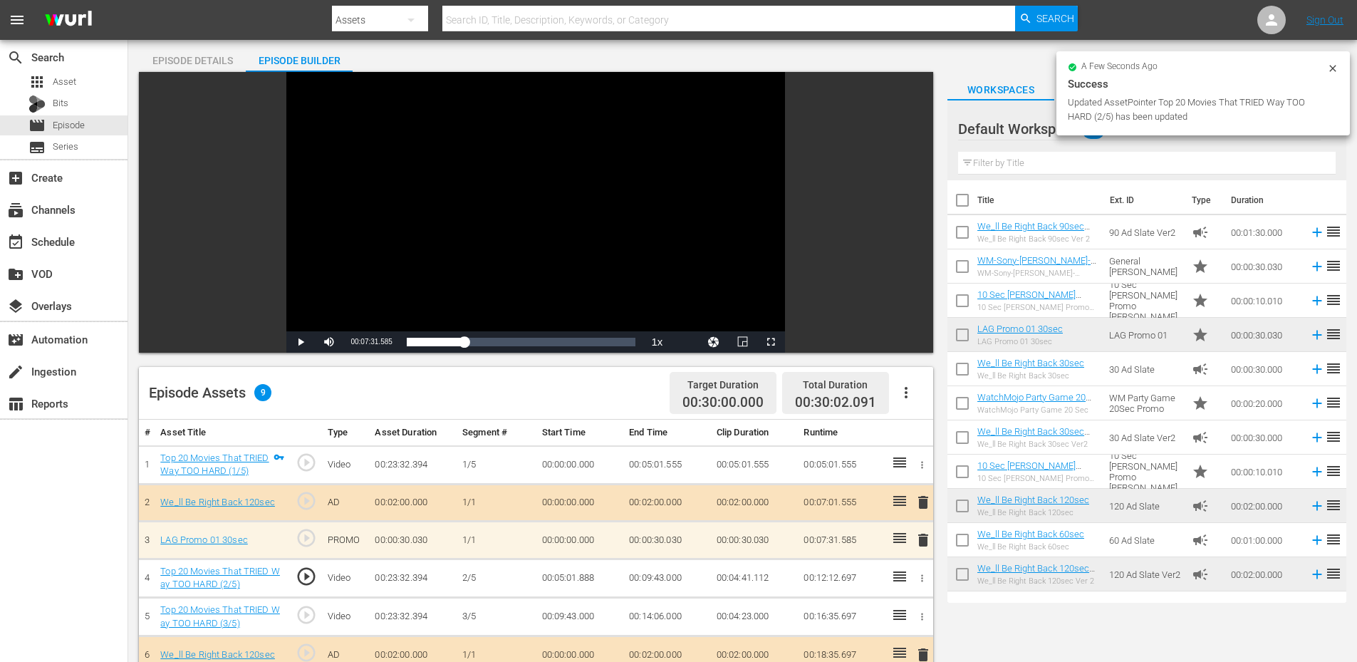
click at [586, 583] on td "00:05:01.888" at bounding box center [580, 577] width 88 height 38
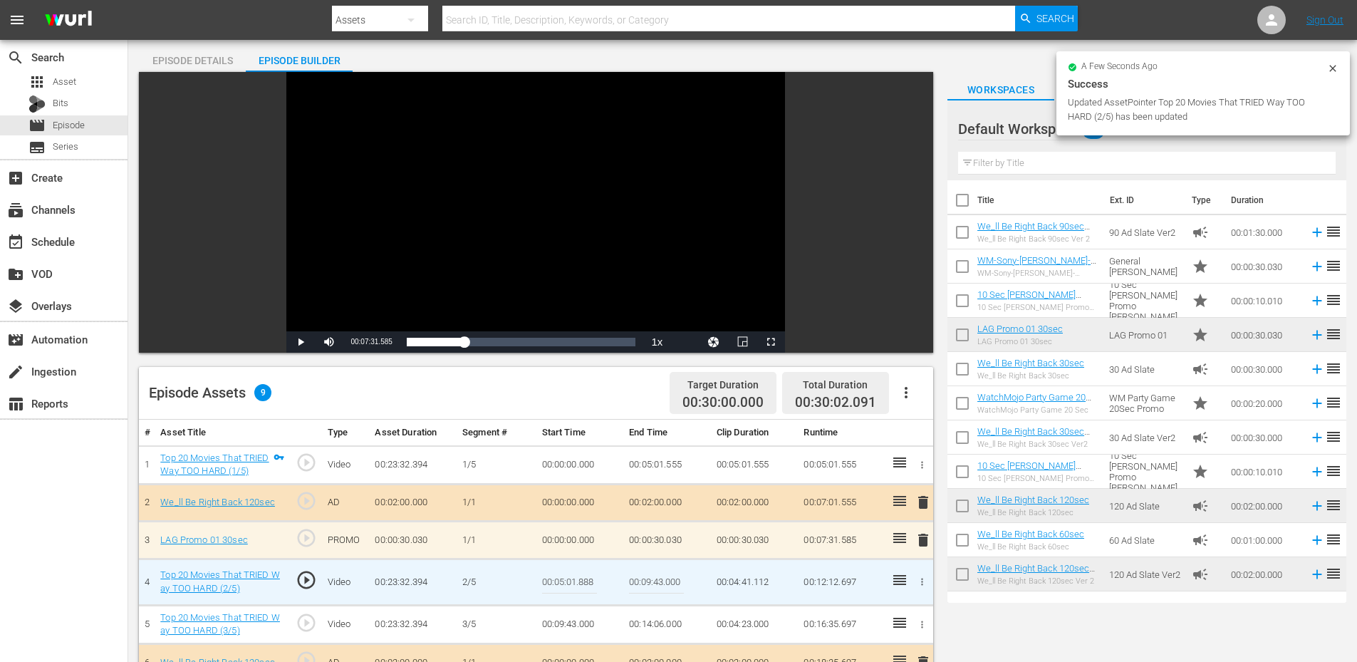
click at [586, 583] on input "00:05:01.888" at bounding box center [569, 582] width 55 height 34
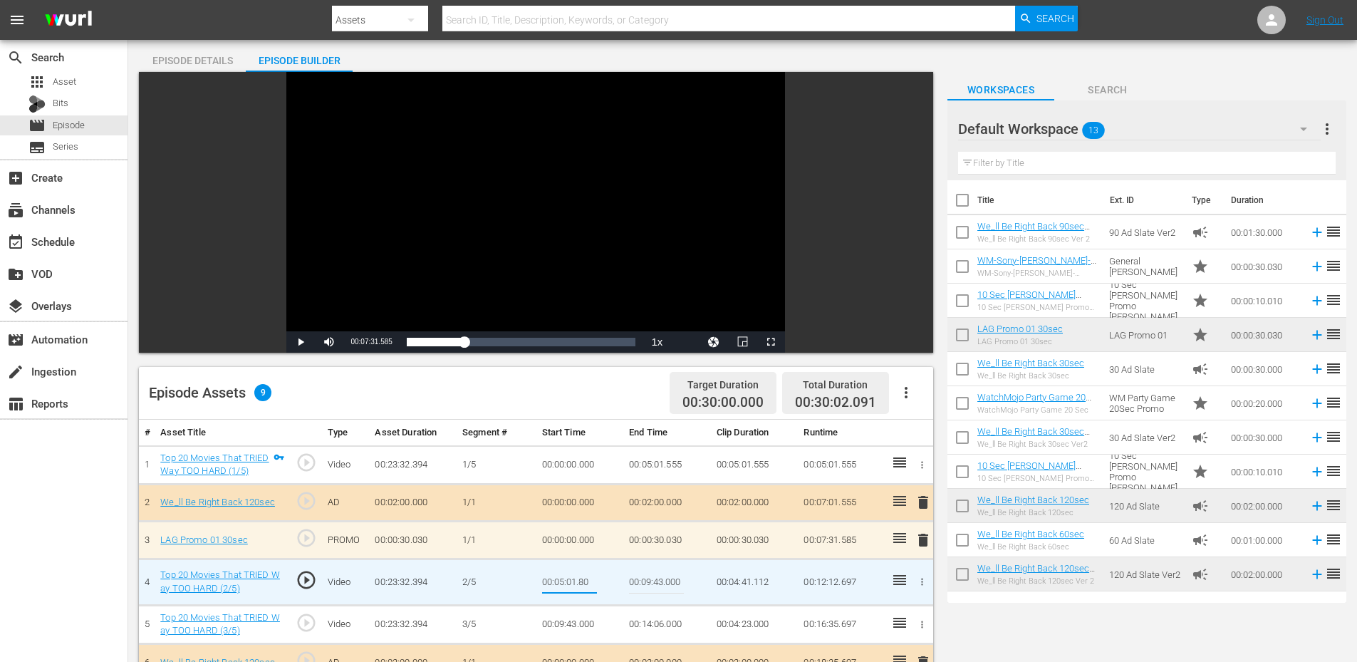
type input "00:05:01.800"
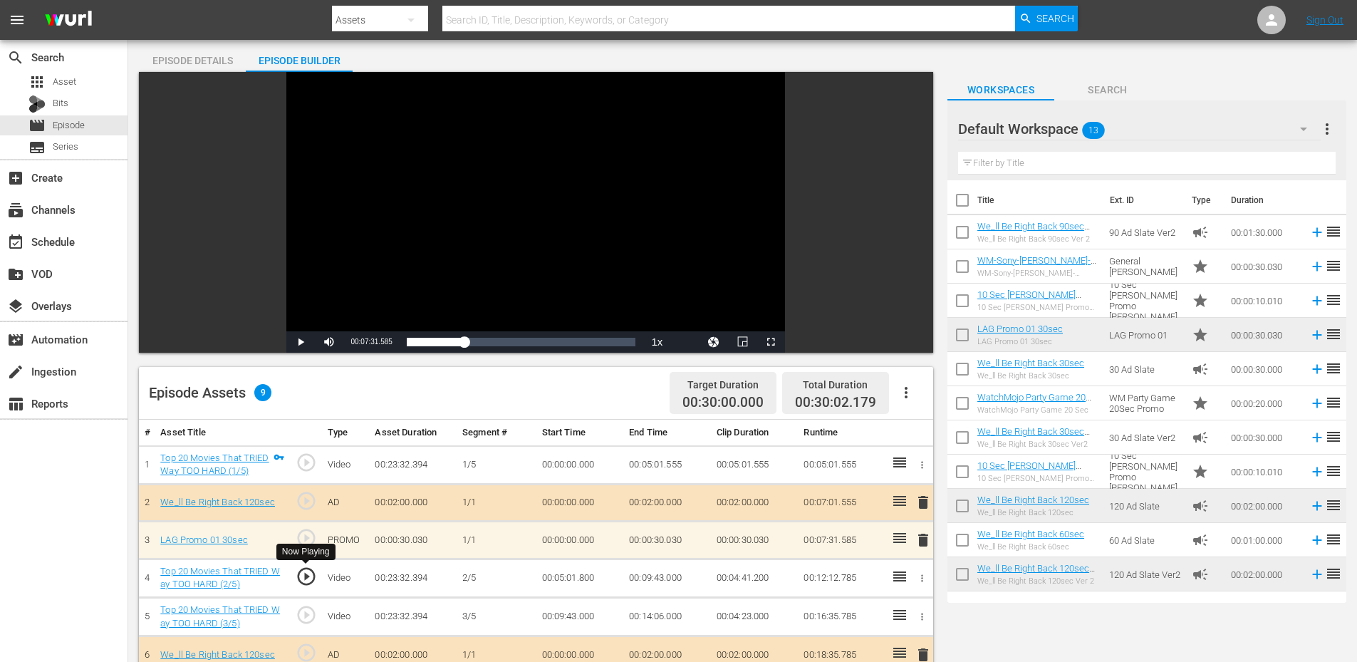
click at [305, 579] on span "play_circle_outline" at bounding box center [306, 576] width 21 height 21
click at [450, 163] on div "Video Player" at bounding box center [535, 201] width 499 height 259
click at [595, 588] on td "00:05:01.800" at bounding box center [580, 577] width 88 height 38
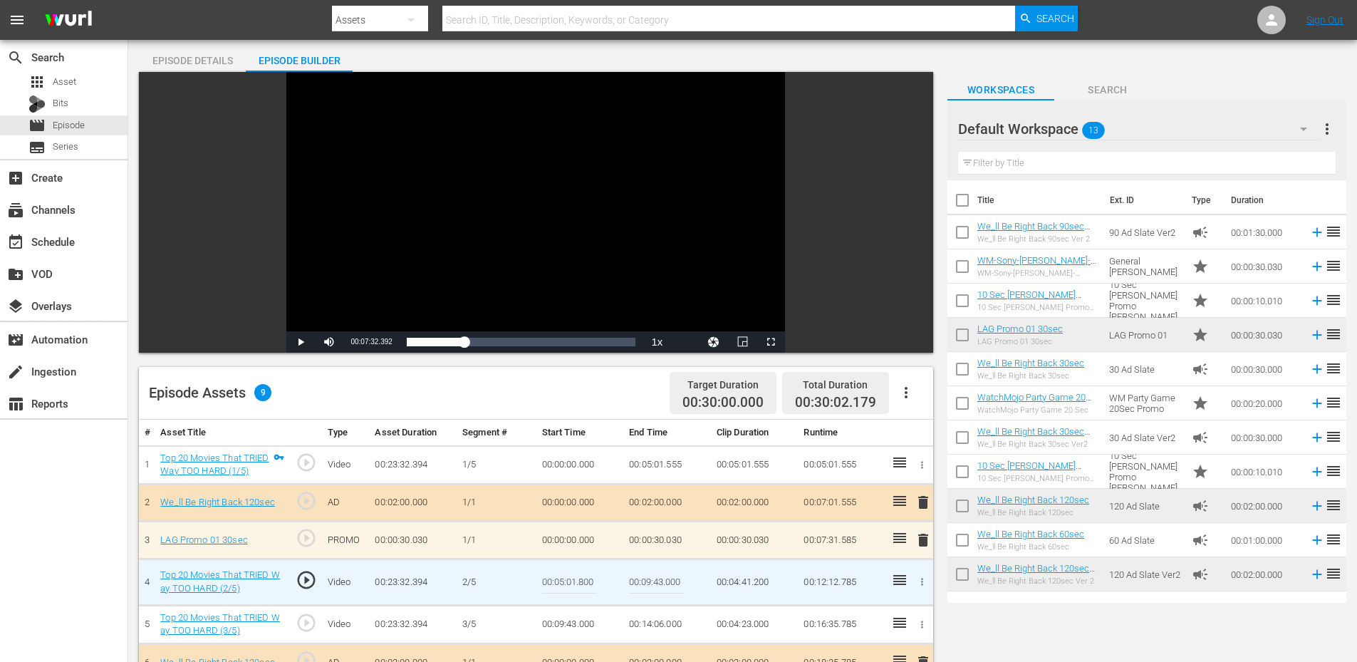
click at [595, 588] on input "00:05:01.800" at bounding box center [569, 582] width 55 height 34
type input "00:05:01.777"
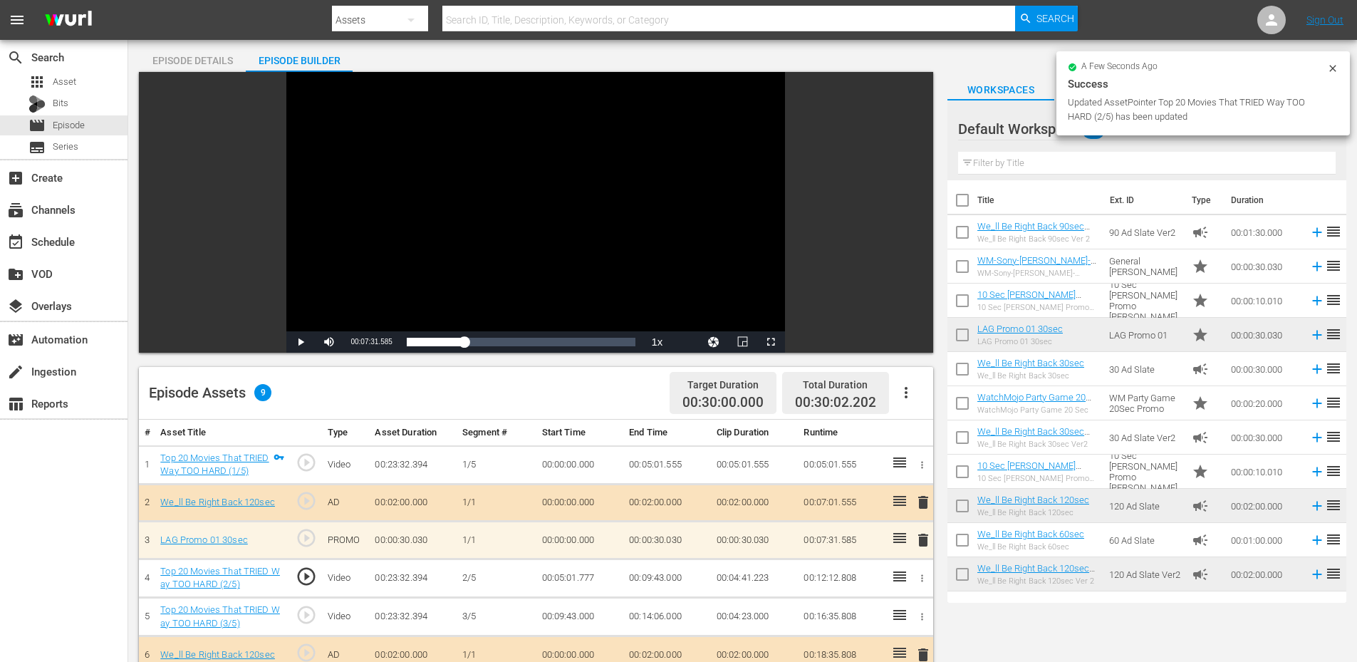
click at [370, 241] on div "Video Player" at bounding box center [535, 201] width 499 height 259
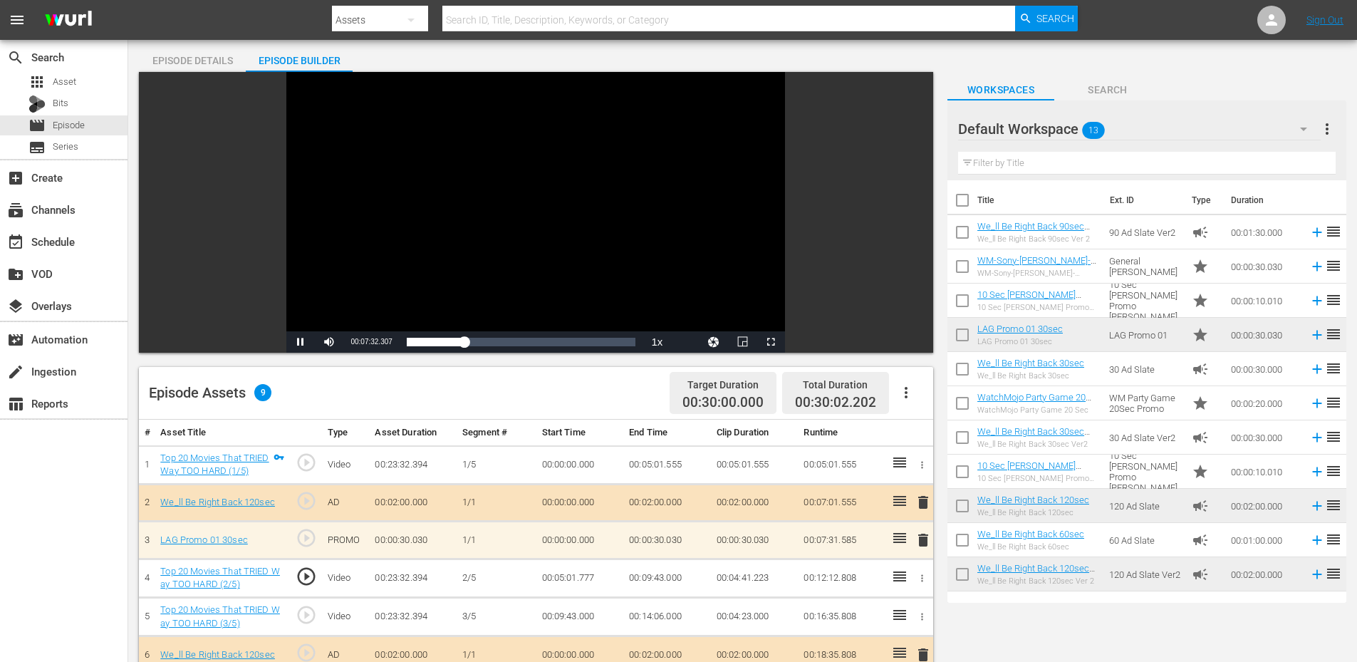
click at [431, 259] on div "Video Player" at bounding box center [535, 201] width 499 height 259
click at [672, 467] on td "00:05:01.555" at bounding box center [667, 464] width 88 height 38
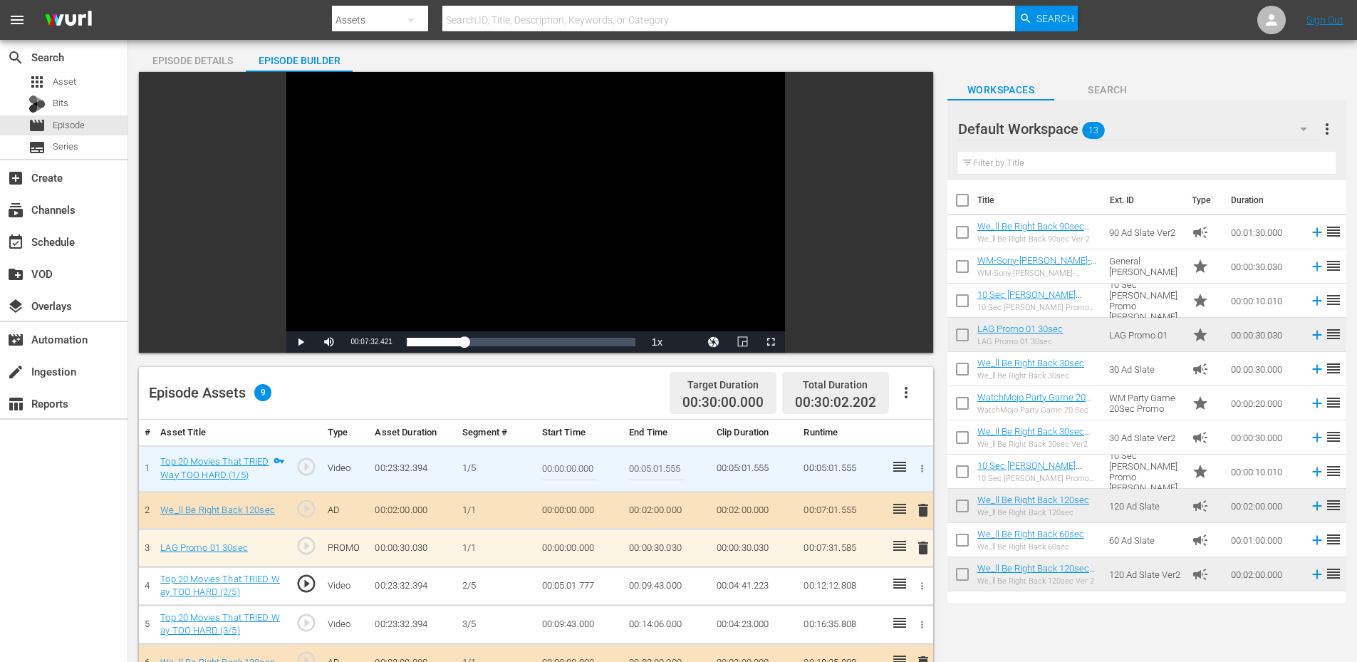
click at [672, 467] on input "00:05:01.555" at bounding box center [656, 469] width 55 height 34
type input "00:05:01.666"
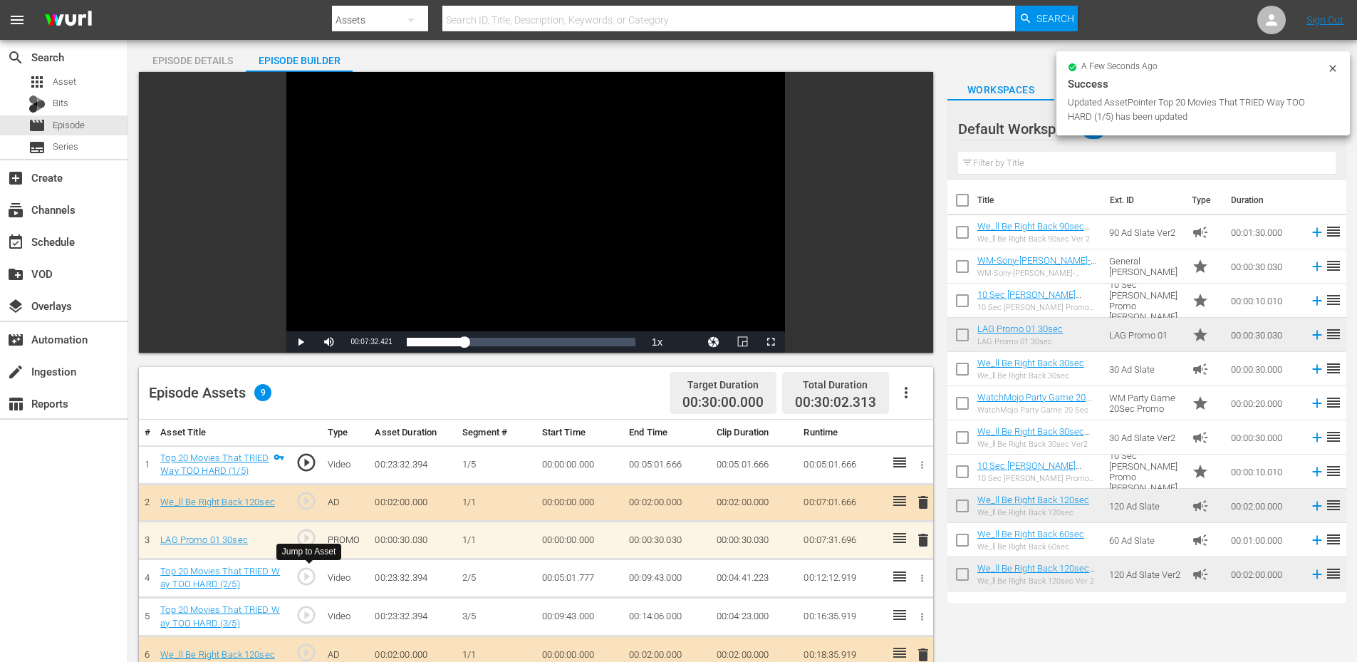
click at [306, 576] on span "play_circle_outline" at bounding box center [306, 576] width 21 height 21
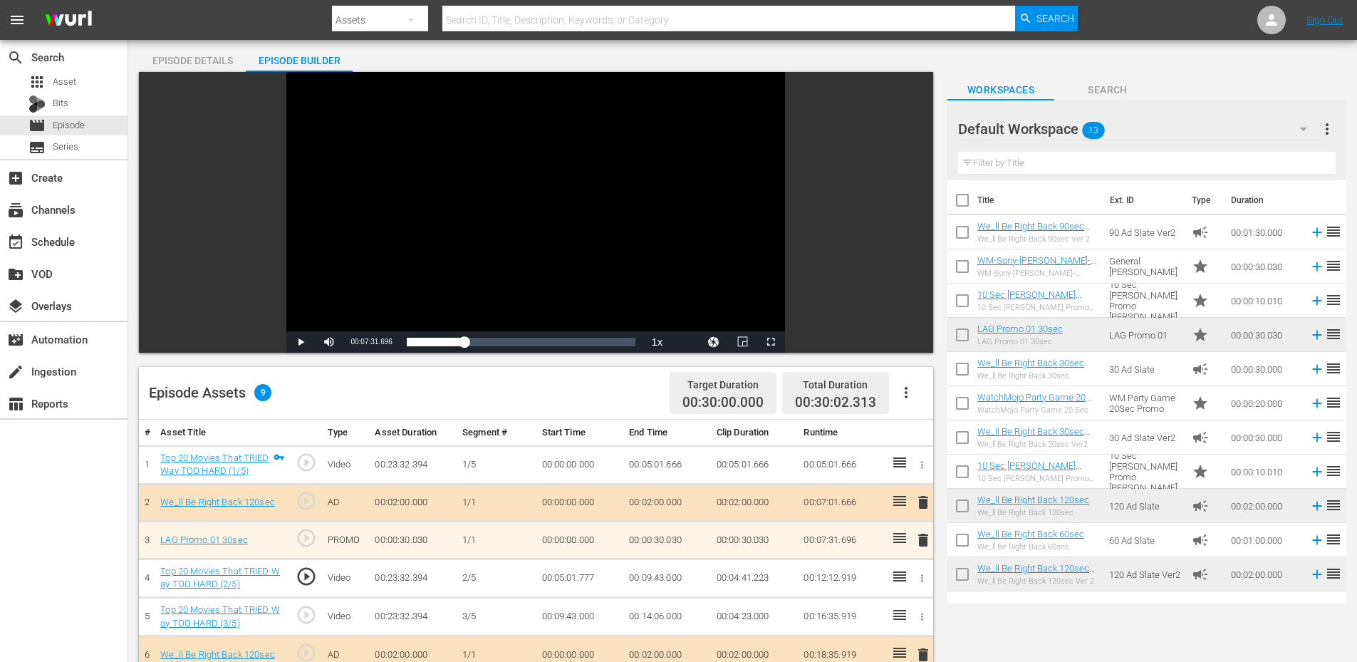
click at [412, 243] on div "Video Player" at bounding box center [535, 201] width 499 height 259
click at [308, 576] on span "play_circle_outline" at bounding box center [306, 576] width 21 height 21
click at [443, 229] on div "Video Player" at bounding box center [535, 201] width 499 height 259
click at [306, 568] on span "play_circle_outline" at bounding box center [306, 576] width 21 height 21
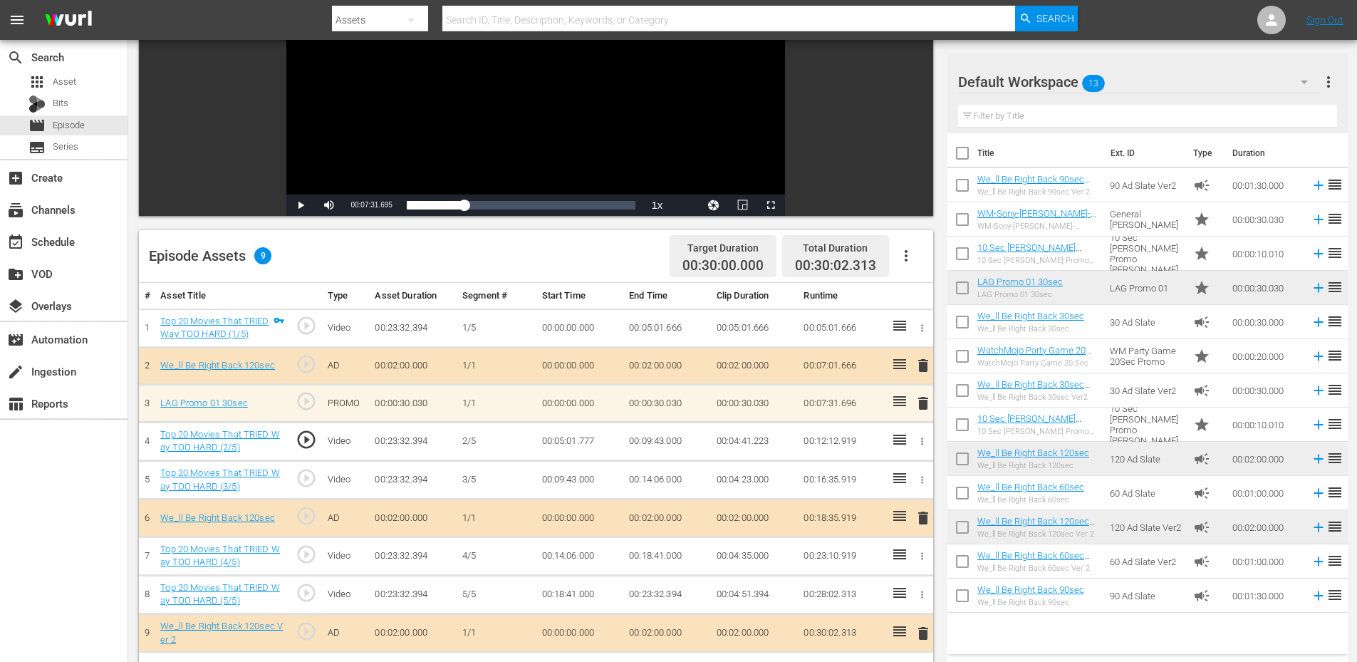
scroll to position [190, 0]
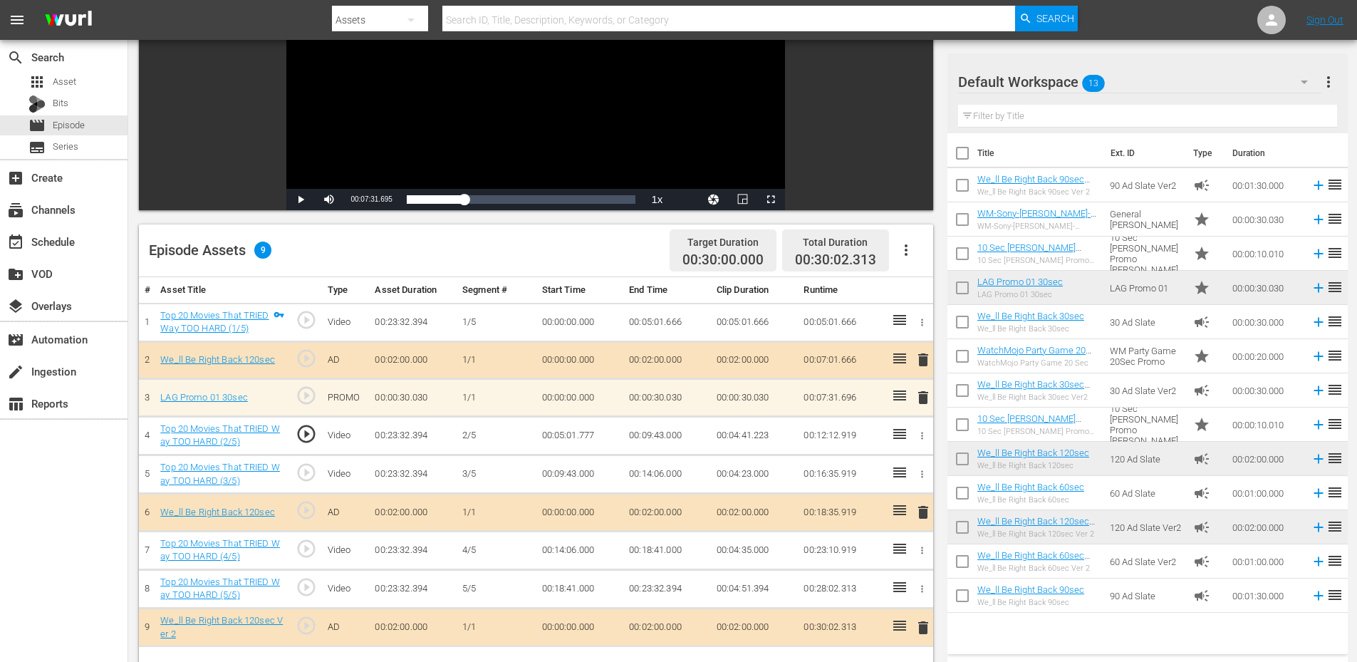
click at [308, 553] on span "play_circle_outline" at bounding box center [306, 548] width 21 height 21
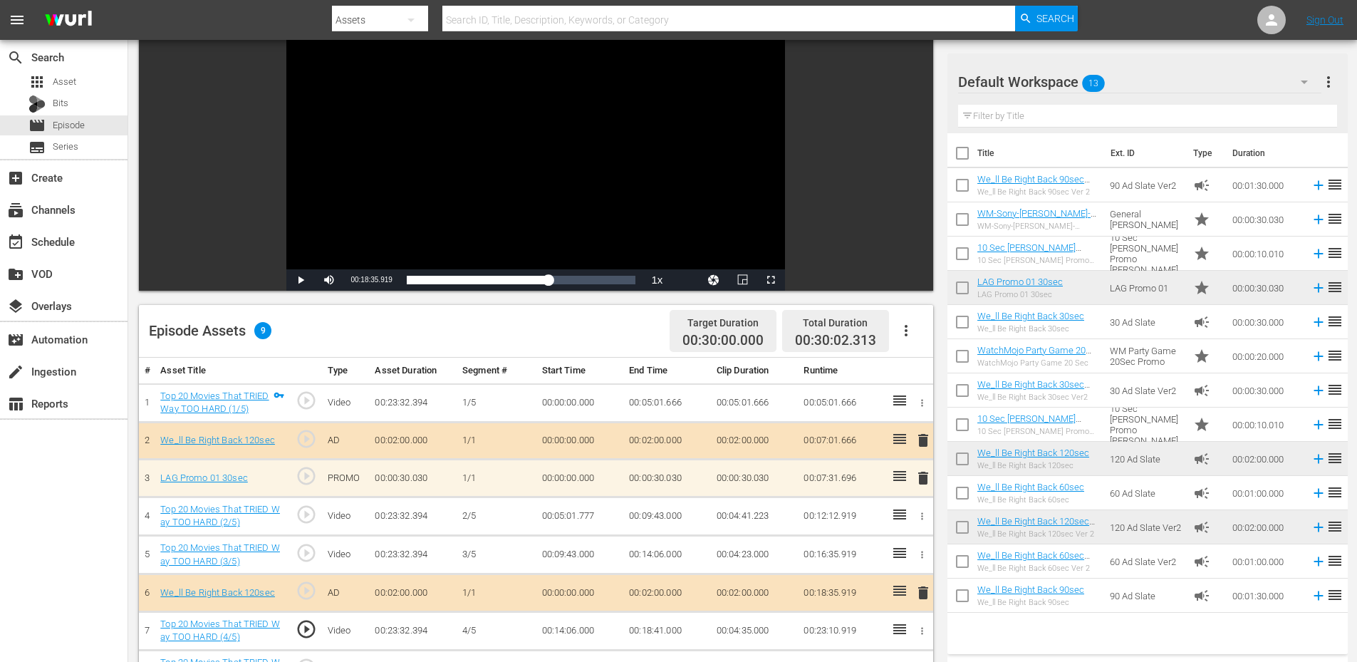
scroll to position [95, 0]
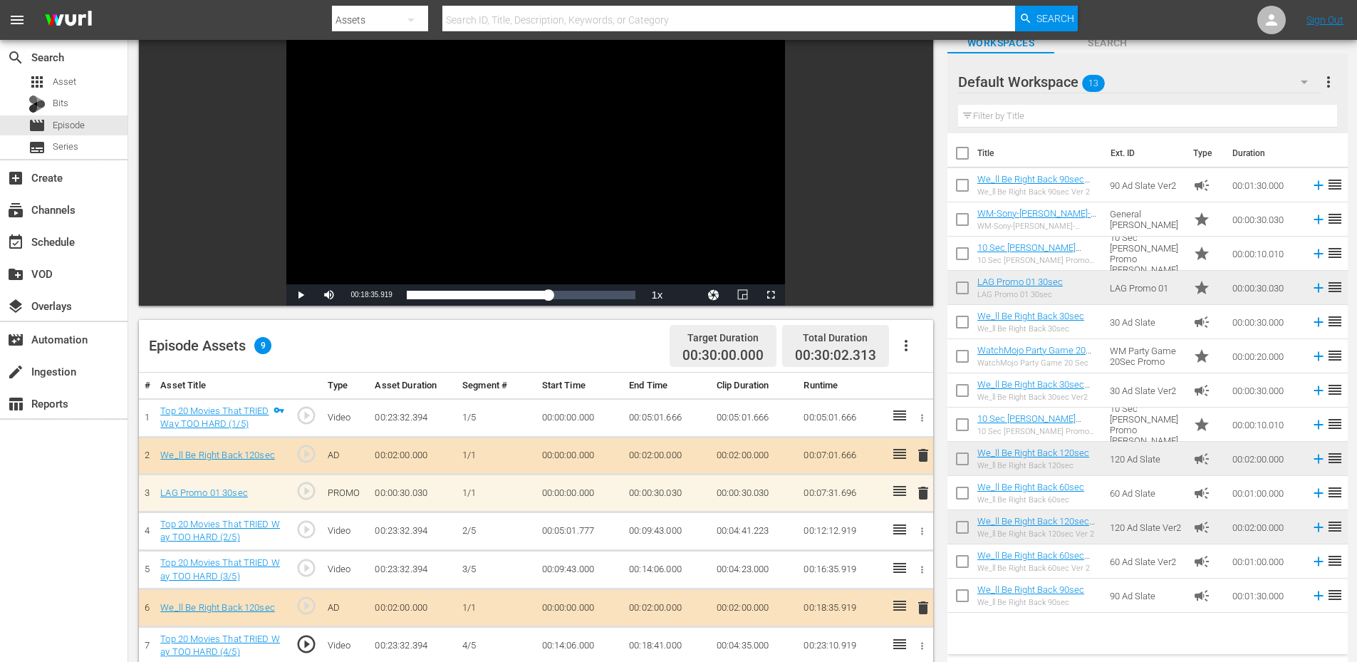
click at [502, 140] on div "Video Player" at bounding box center [535, 154] width 499 height 259
click at [575, 648] on td "00:14:06.000" at bounding box center [580, 645] width 88 height 38
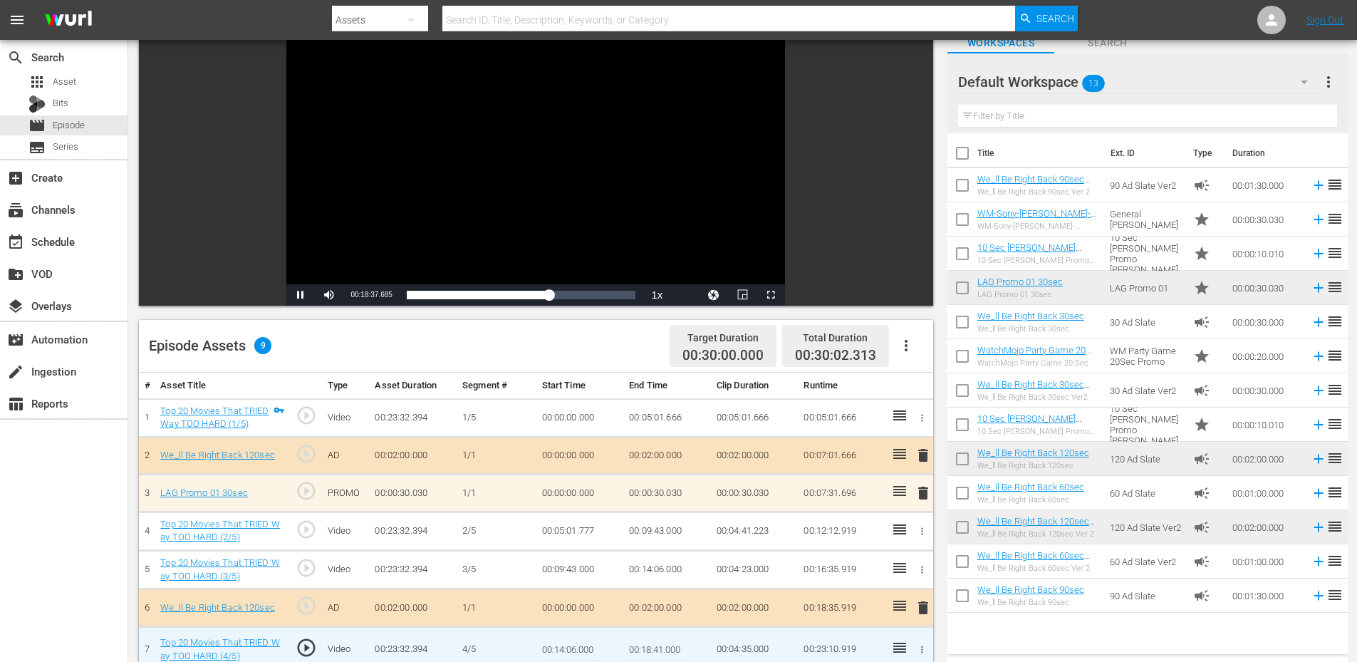
click at [575, 648] on input "00:14:06.000" at bounding box center [569, 649] width 55 height 34
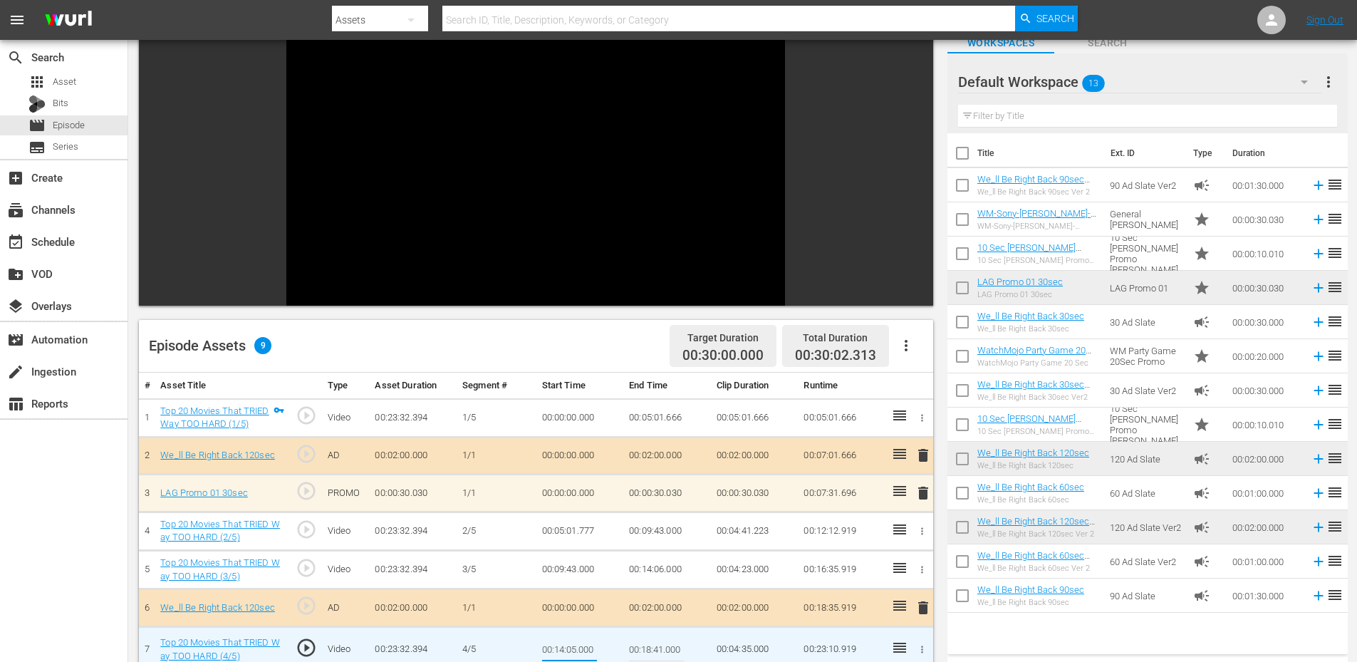
type input "00:14:05.800"
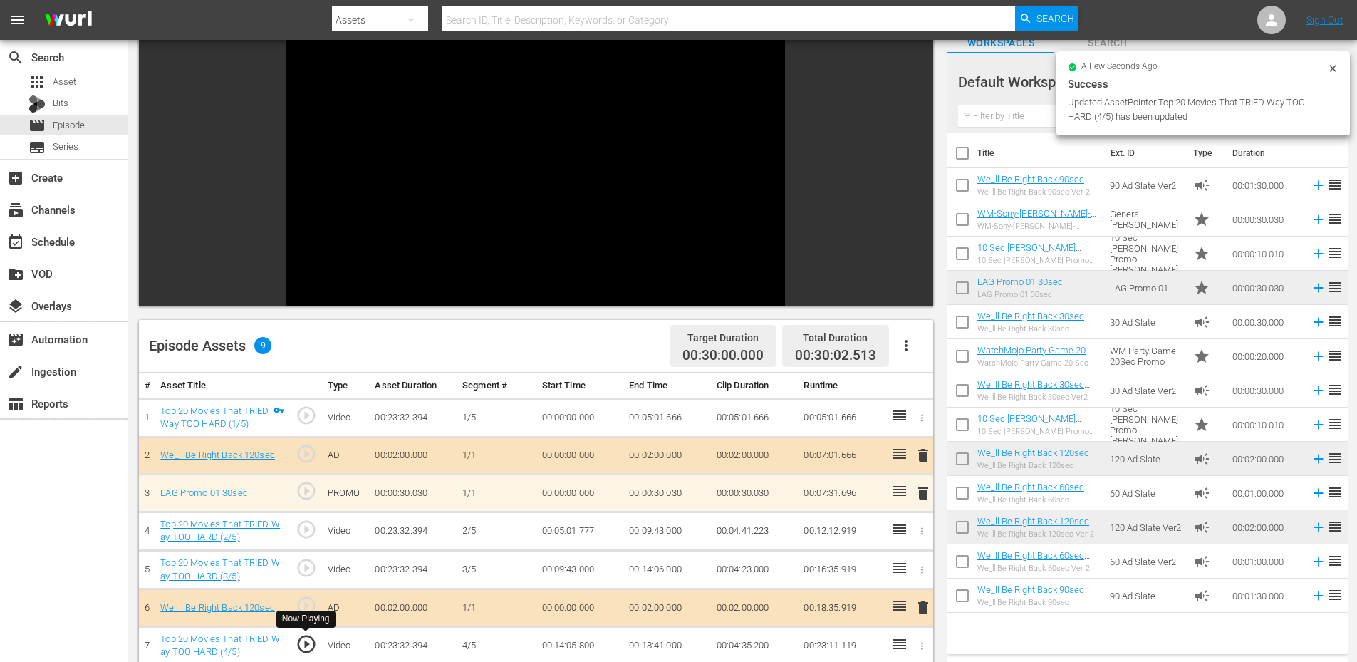
click at [303, 644] on span "play_circle_outline" at bounding box center [306, 643] width 21 height 21
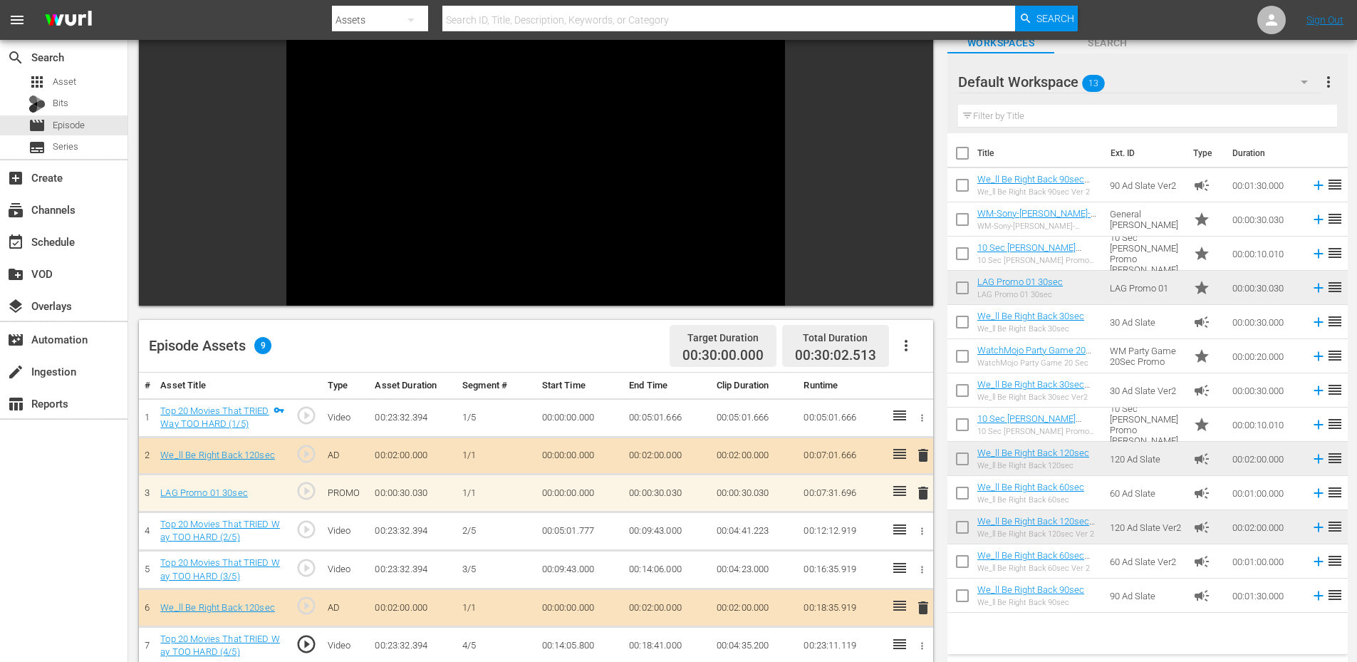
click at [566, 639] on td "00:14:05.800" at bounding box center [580, 645] width 88 height 38
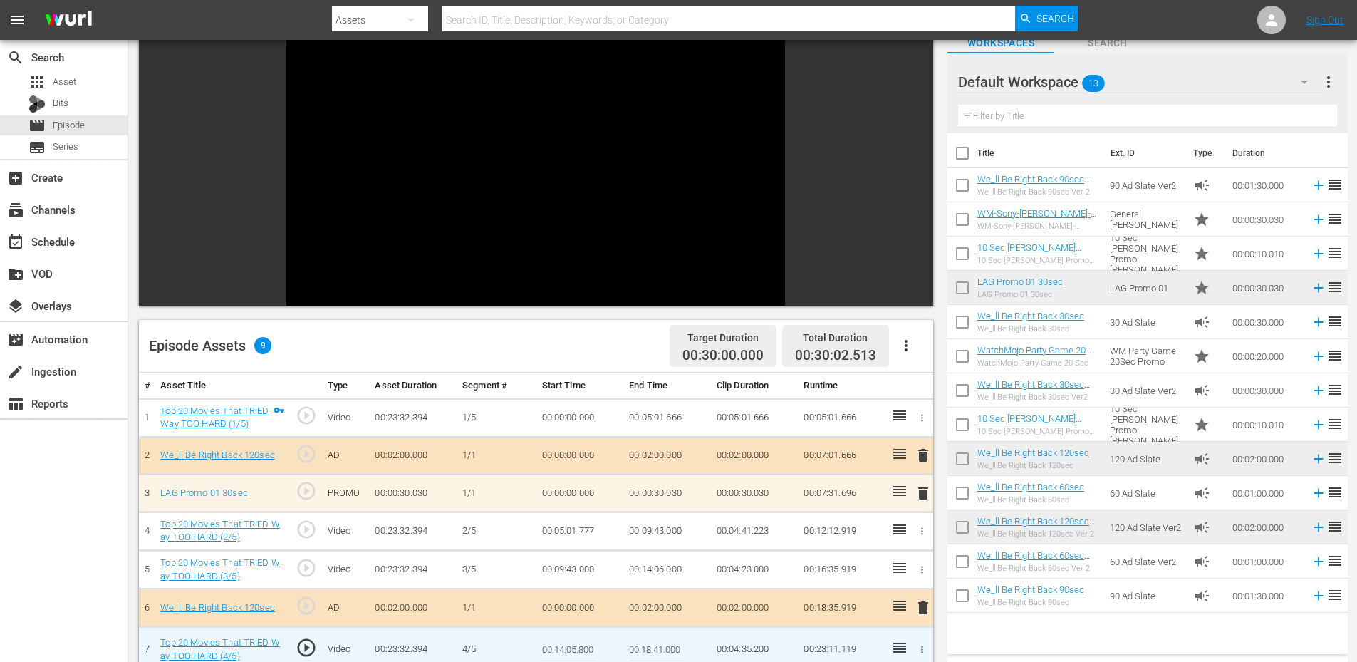
click at [566, 639] on input "00:14:05.800" at bounding box center [569, 649] width 55 height 34
type input "00:14:05.799"
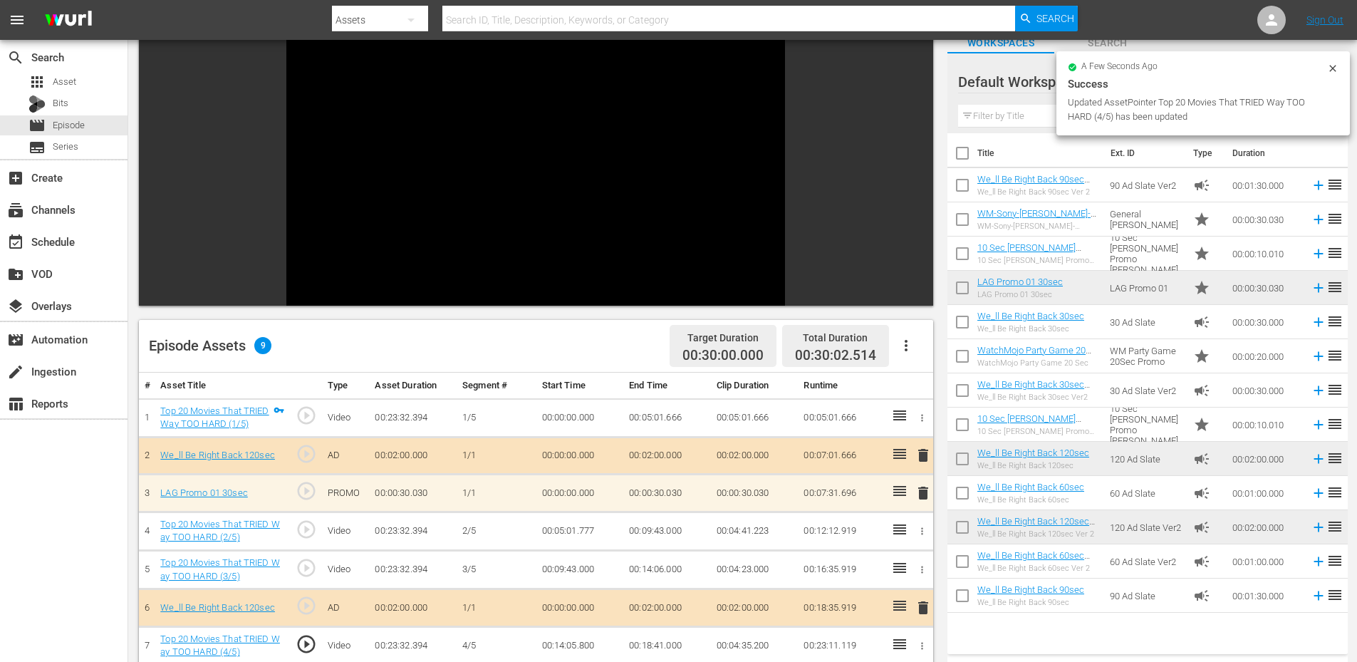
click at [650, 567] on td "00:14:06.000" at bounding box center [667, 570] width 88 height 38
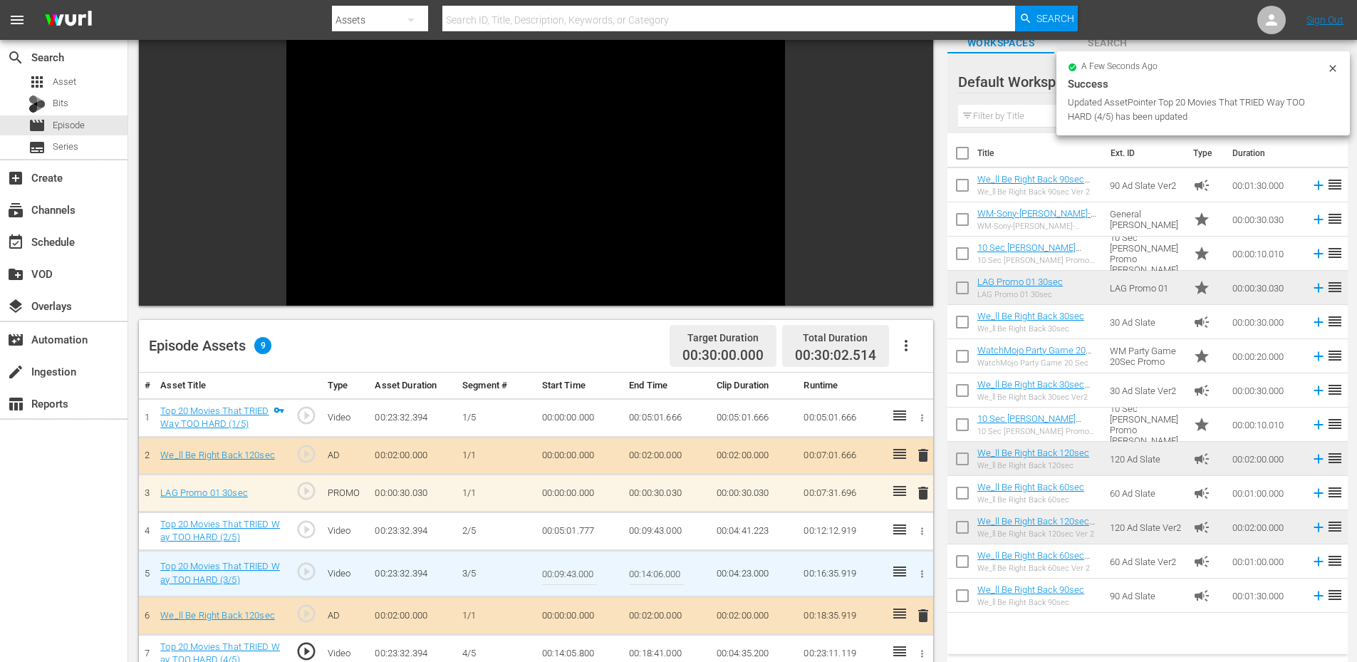
click at [650, 567] on input "00:14:06.000" at bounding box center [656, 573] width 55 height 34
paste input "5.799"
type input "00:14:05.799"
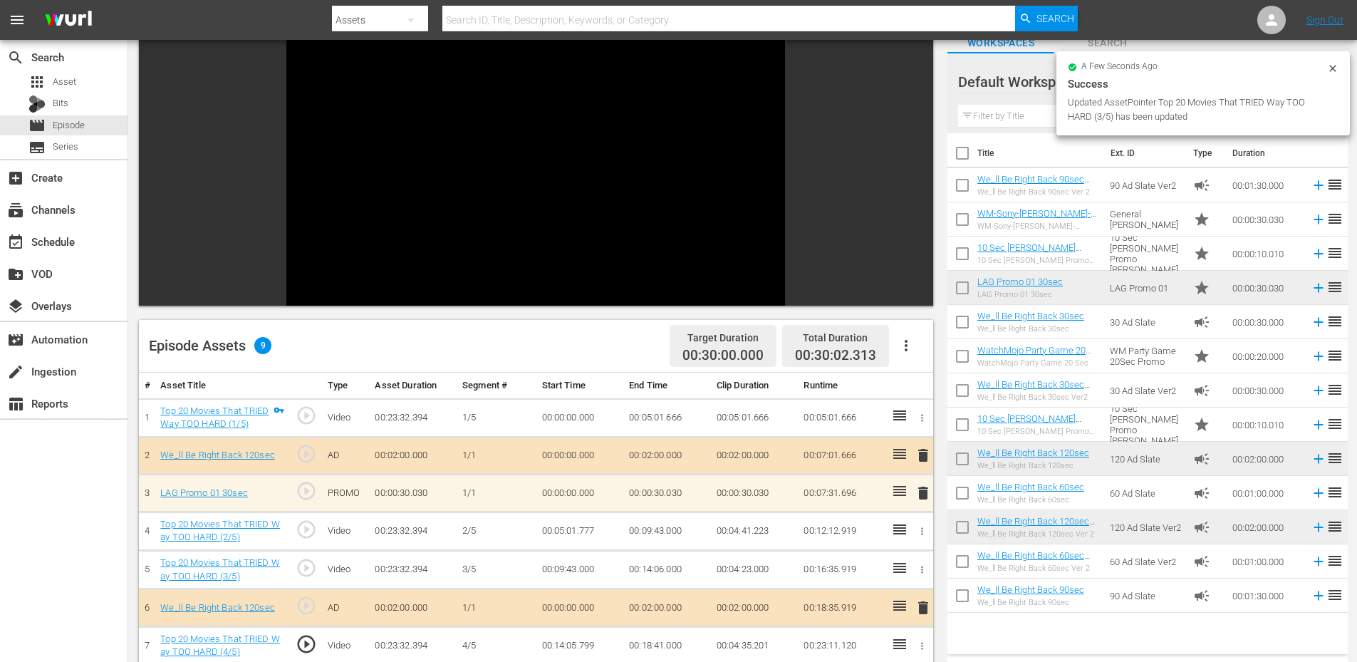
click at [573, 647] on td "00:14:05.799" at bounding box center [580, 645] width 88 height 38
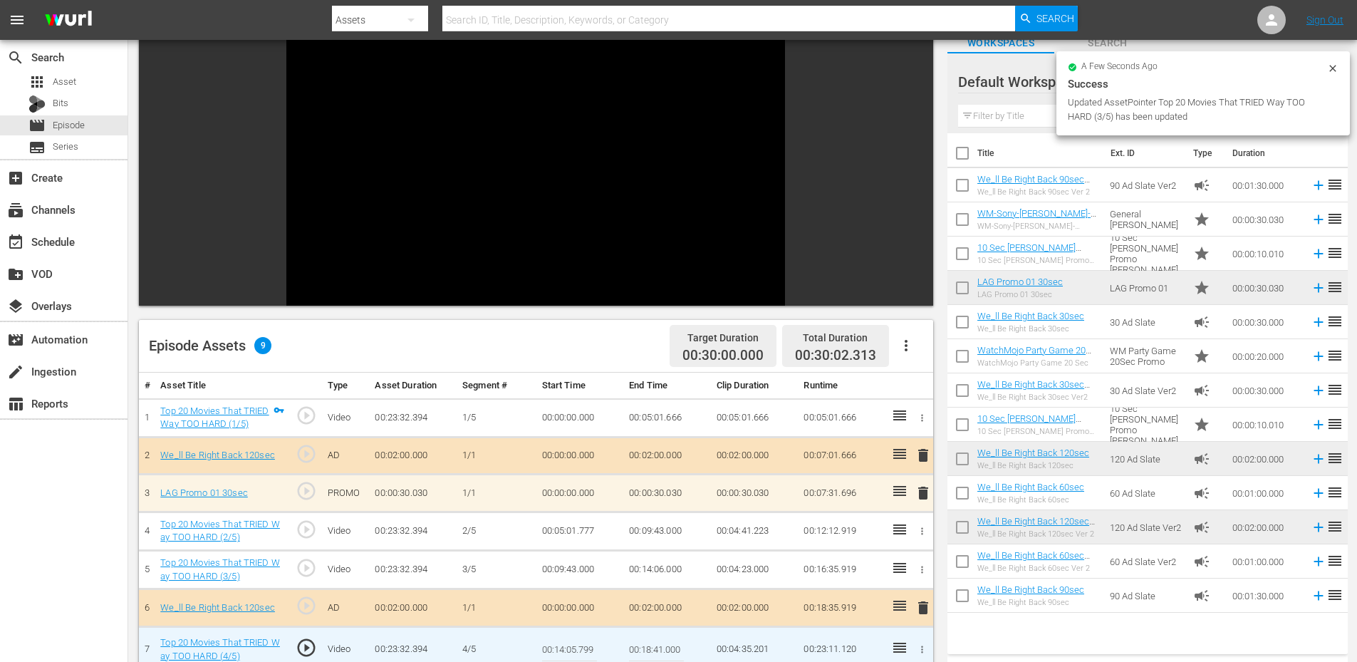
click at [573, 647] on input "00:14:05.799" at bounding box center [569, 649] width 55 height 34
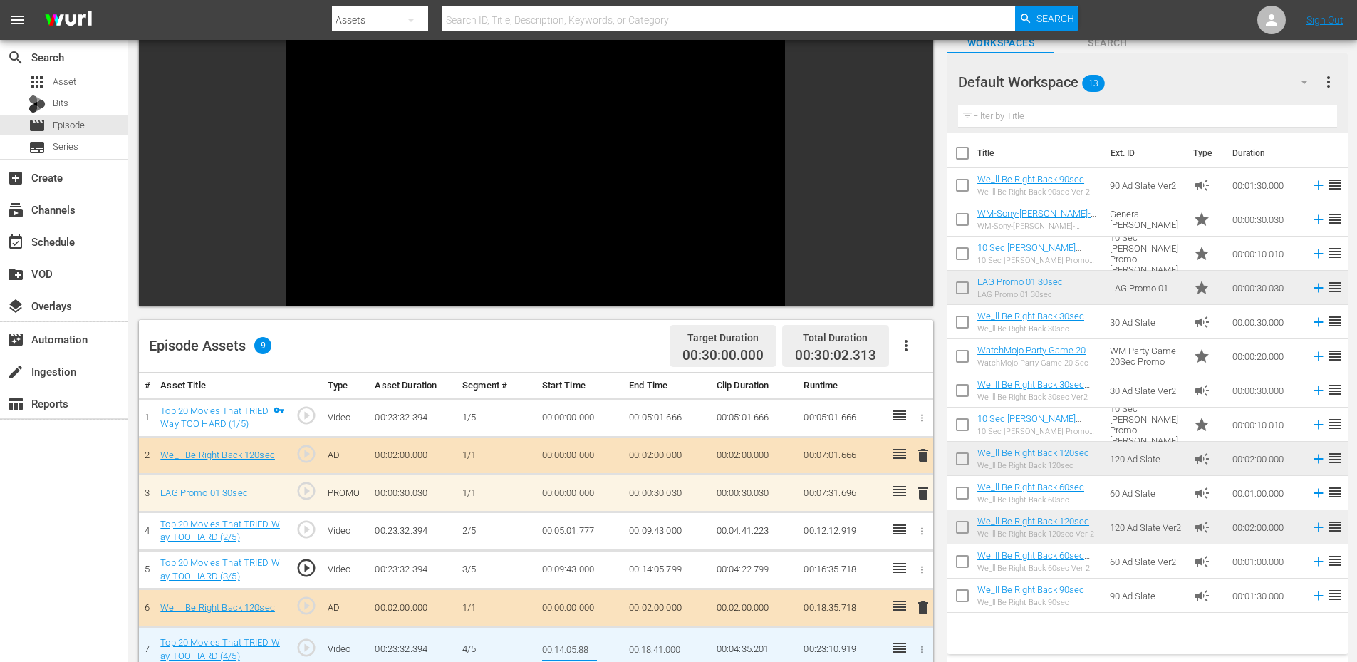
type input "00:14:05.888"
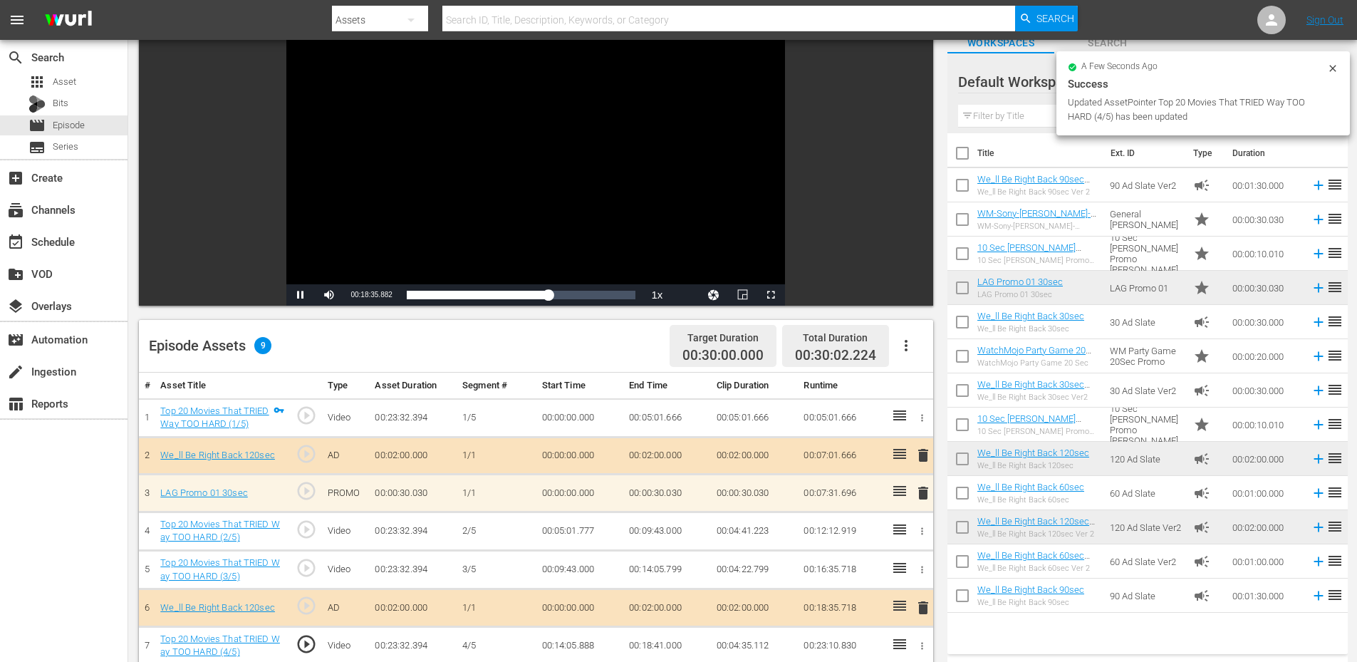
click at [618, 184] on div "Video Player" at bounding box center [535, 154] width 499 height 259
click at [310, 642] on span "play_circle_outline" at bounding box center [306, 643] width 21 height 21
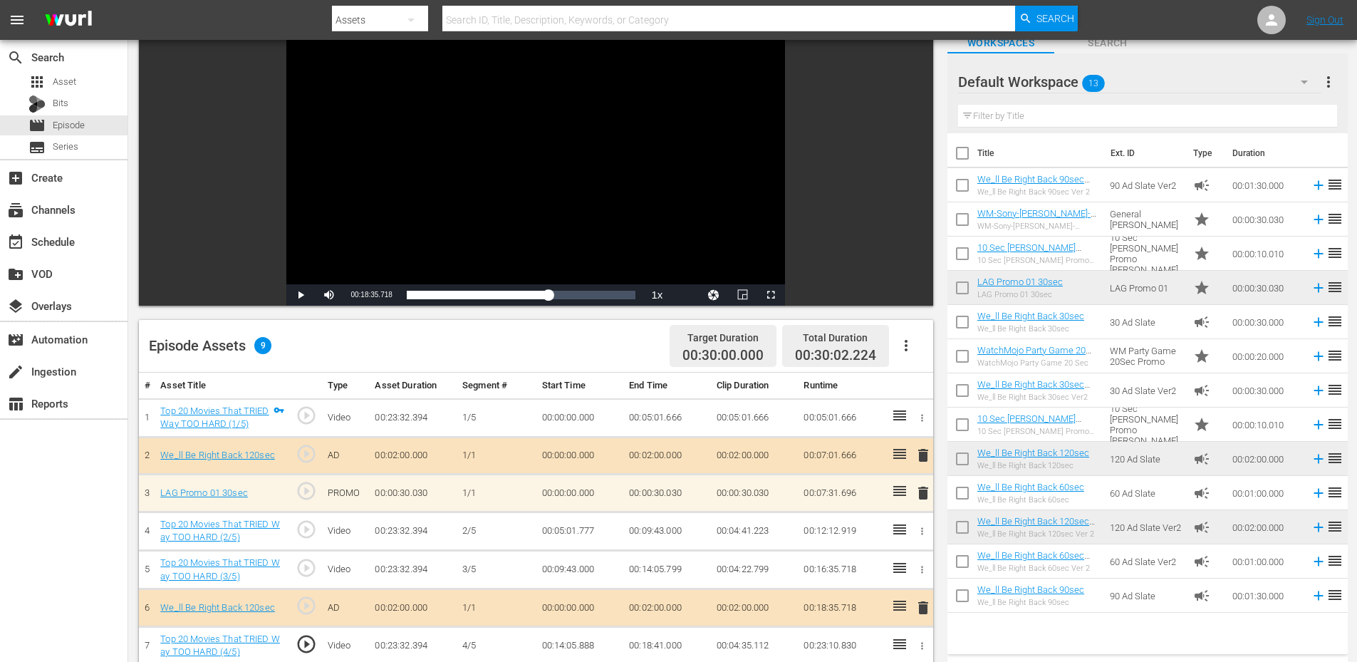
click at [391, 237] on div "Video Player" at bounding box center [535, 154] width 499 height 259
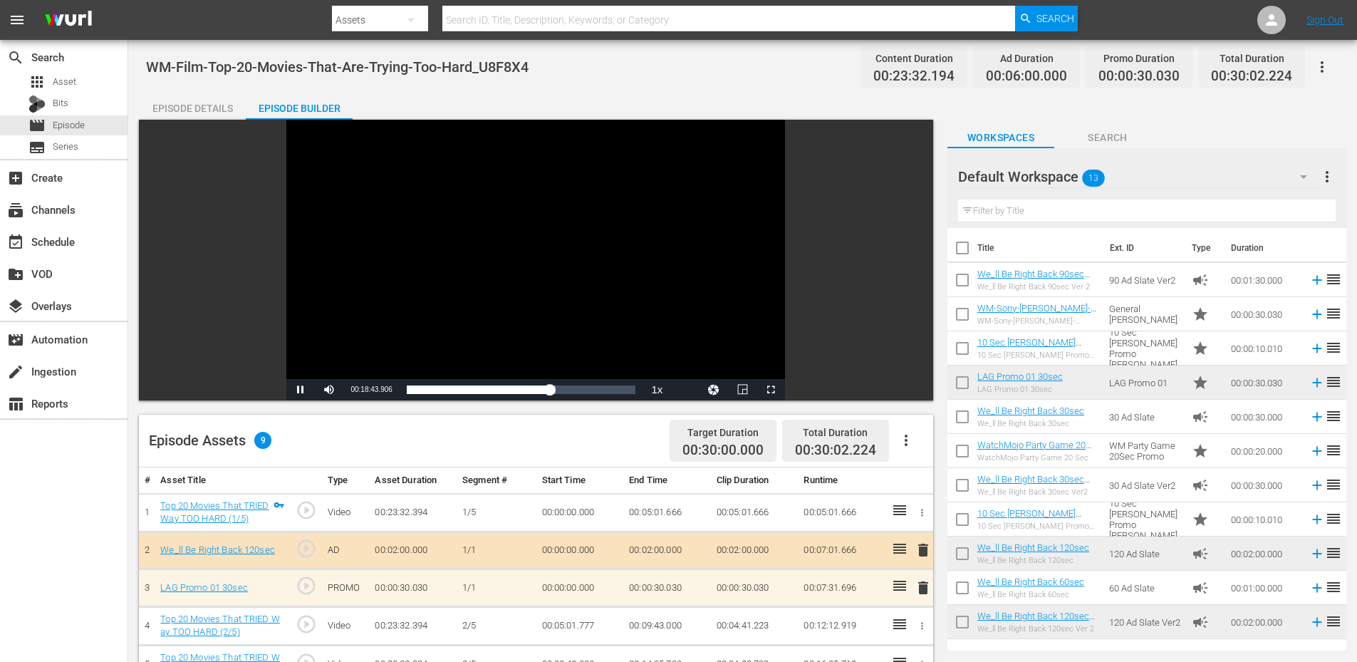
click at [675, 291] on div "Video Player" at bounding box center [535, 249] width 499 height 259
click at [220, 109] on div "Episode Details" at bounding box center [192, 108] width 107 height 34
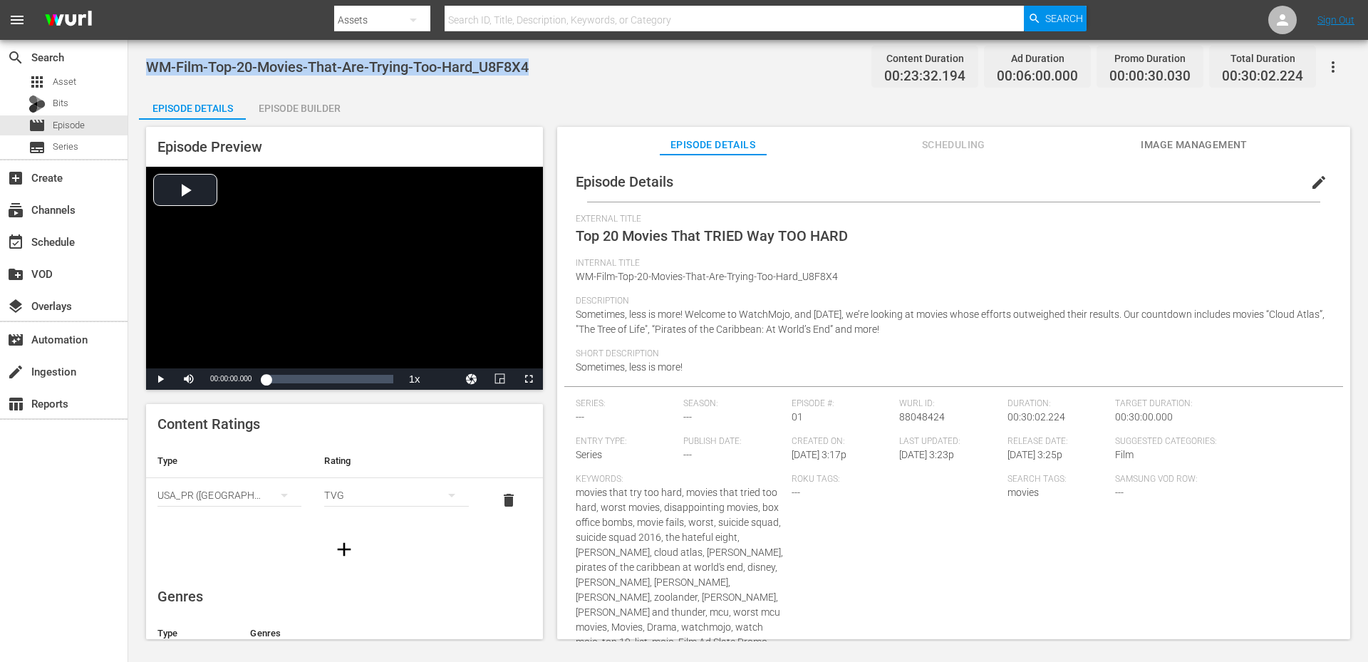
drag, startPoint x: 550, startPoint y: 63, endPoint x: 140, endPoint y: 70, distance: 409.6
click at [140, 70] on div "WM-Film-Top-20-Movies-That-Are-Trying-Too-Hard_U8F8X4 Content Duration 00:23:32…" at bounding box center [747, 340] width 1239 height 601
copy span "WM-Film-Top-20-Movies-That-Are-Trying-Too-Hard_U8F8X4"
click at [63, 83] on span "Asset" at bounding box center [65, 82] width 24 height 14
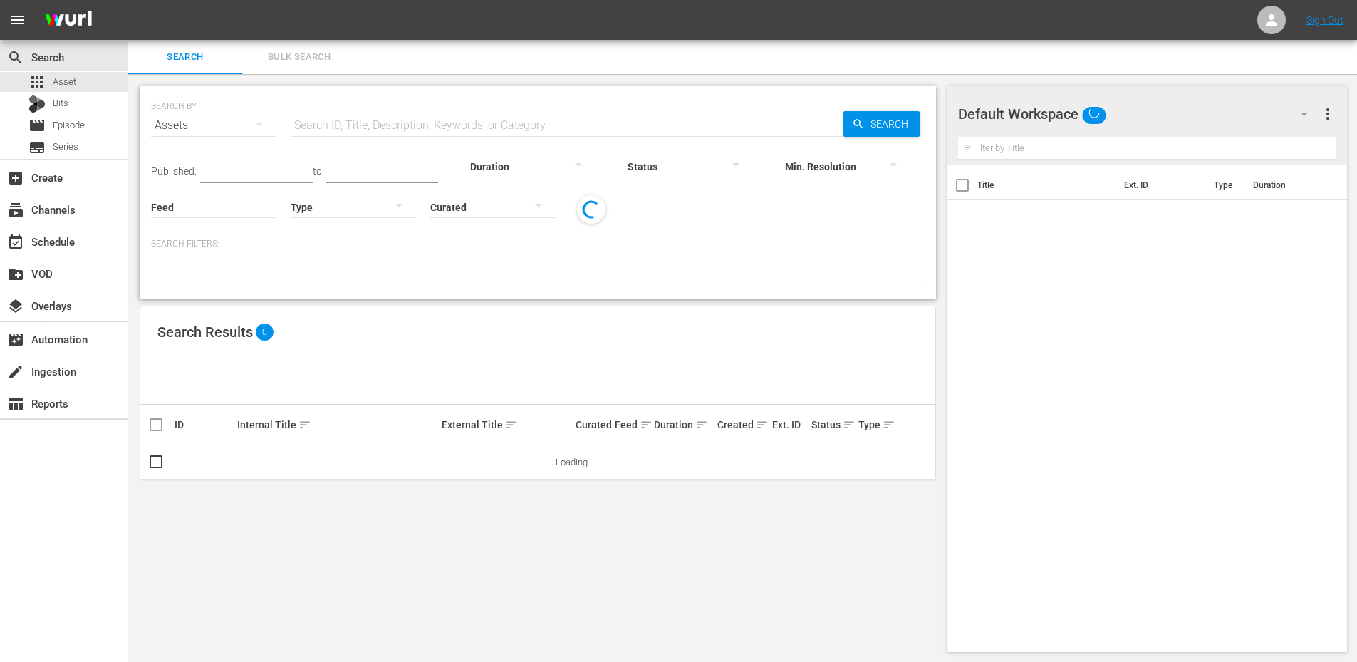
click at [340, 138] on input "text" at bounding box center [567, 125] width 553 height 34
paste input "WM-Music-Top-10-Bands-Who-Hated-Their-Drummer_G5C2M5"
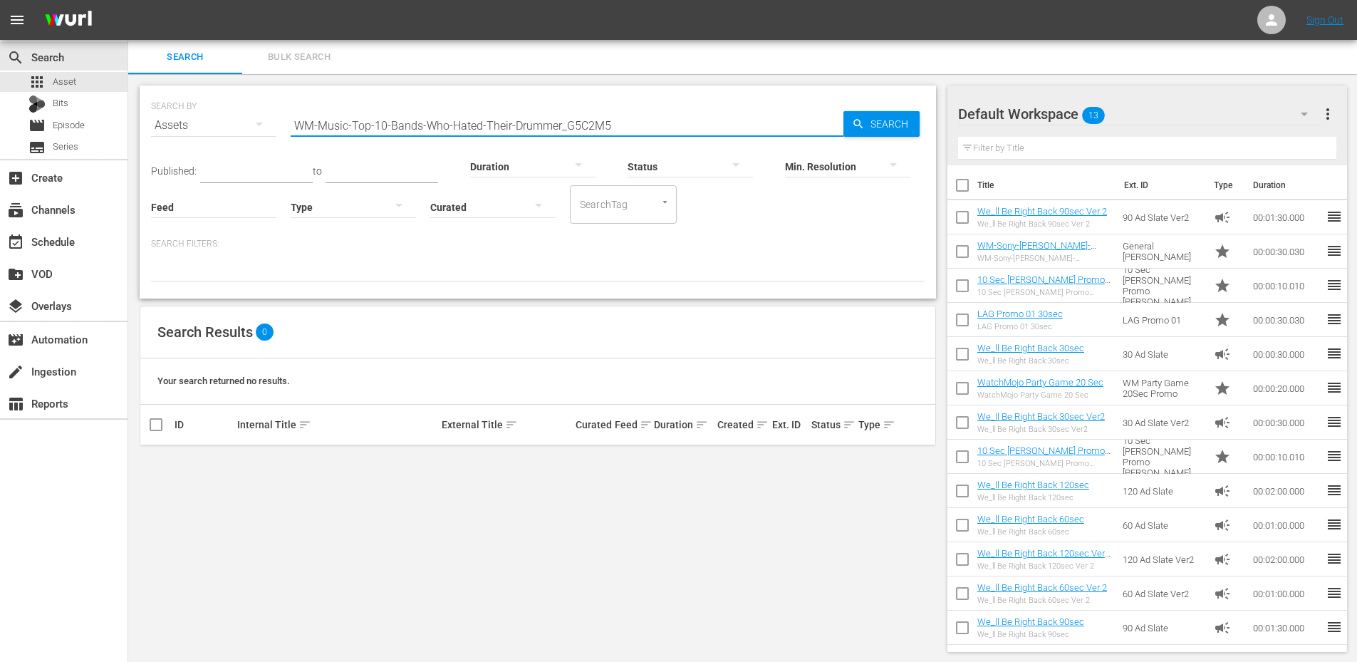
drag, startPoint x: 564, startPoint y: 122, endPoint x: 254, endPoint y: 142, distance: 310.5
click at [254, 142] on div "SEARCH BY Search By Assets Search ID, Title, Description, Keywords, or Category…" at bounding box center [538, 116] width 774 height 51
type input "G5C2M5"
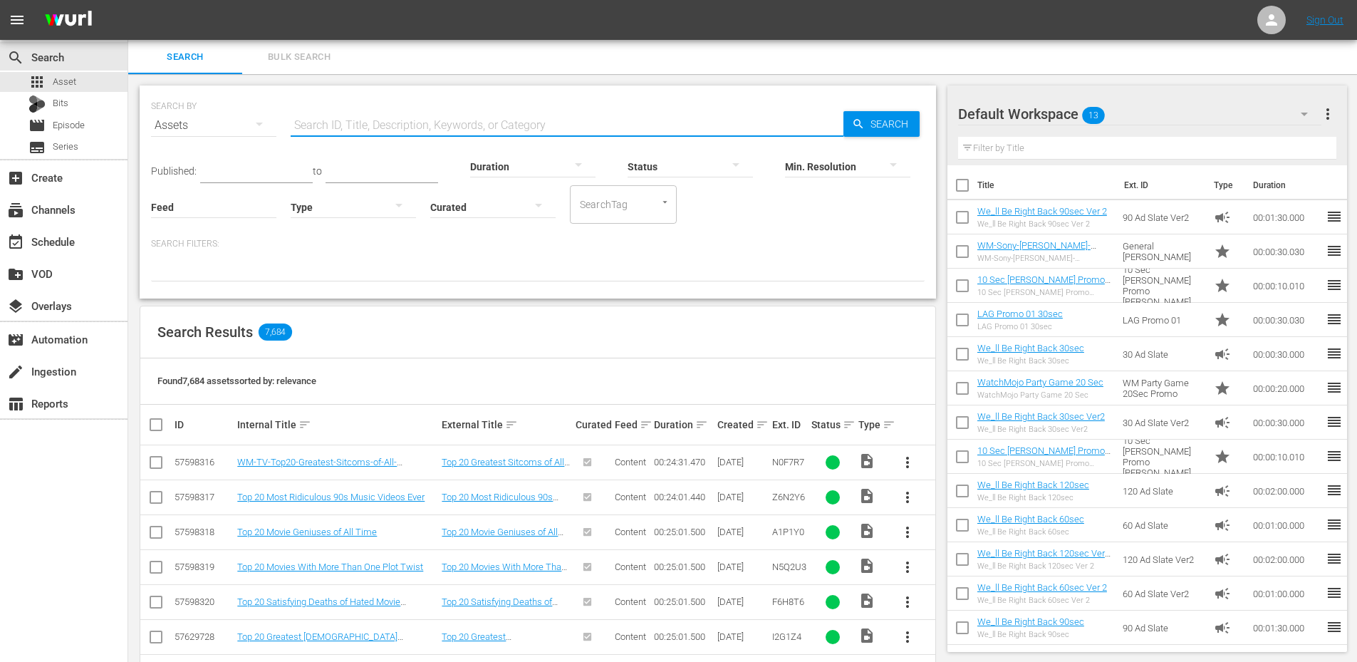
click at [359, 127] on input "text" at bounding box center [567, 125] width 553 height 34
paste input "WM-Film-Top-10-Actors-Who-Are-Surprisingly-Good-at-Being-Evil_C9M6G8"
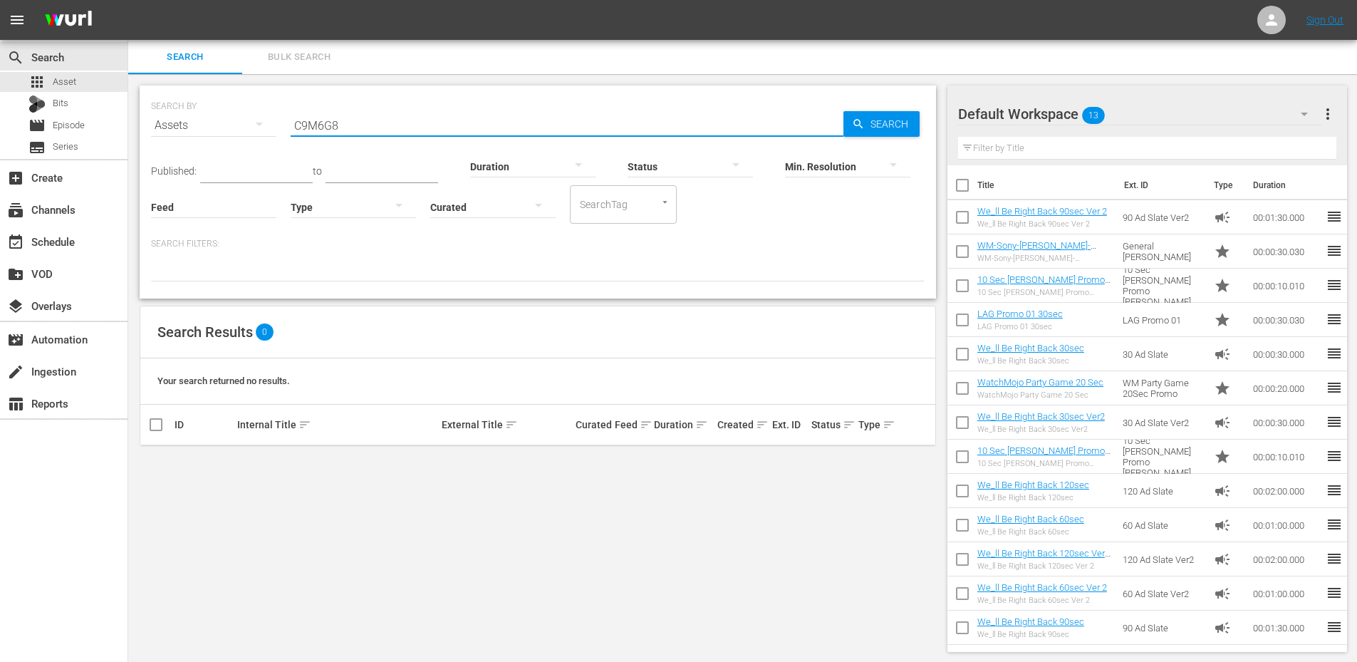
type input "C9M6G8"
click at [69, 123] on span "Episode" at bounding box center [69, 125] width 32 height 14
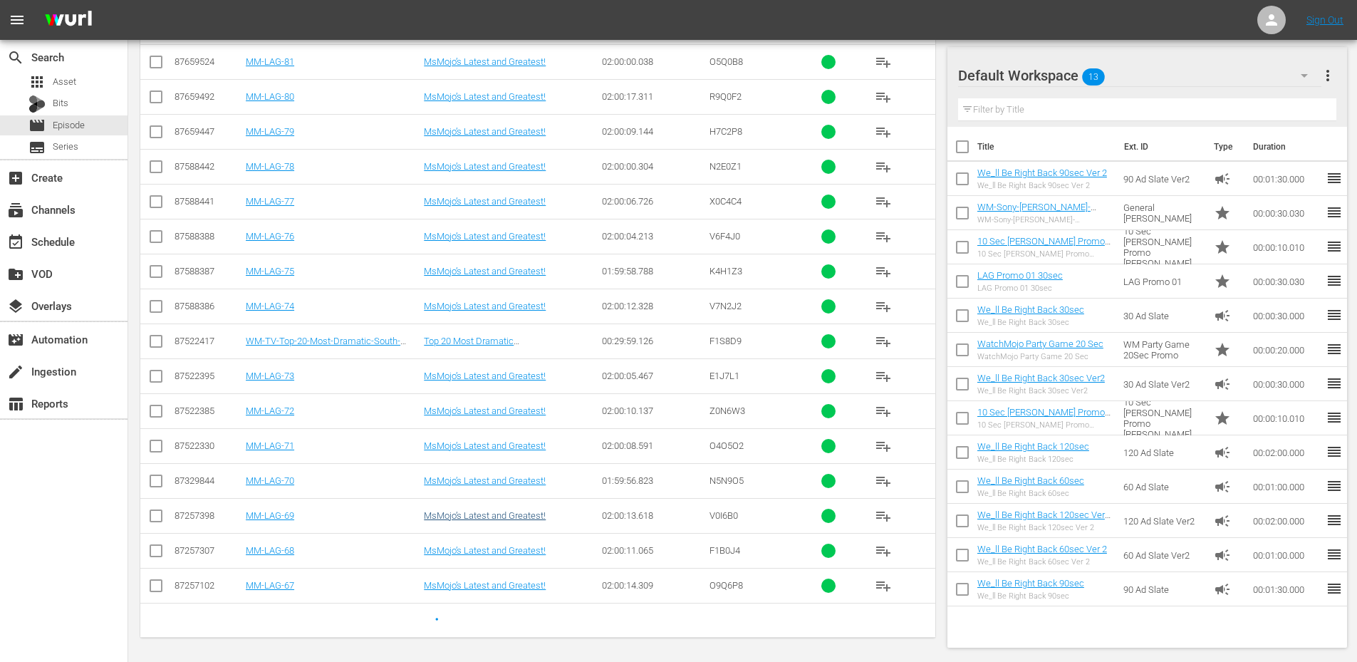
scroll to position [501, 0]
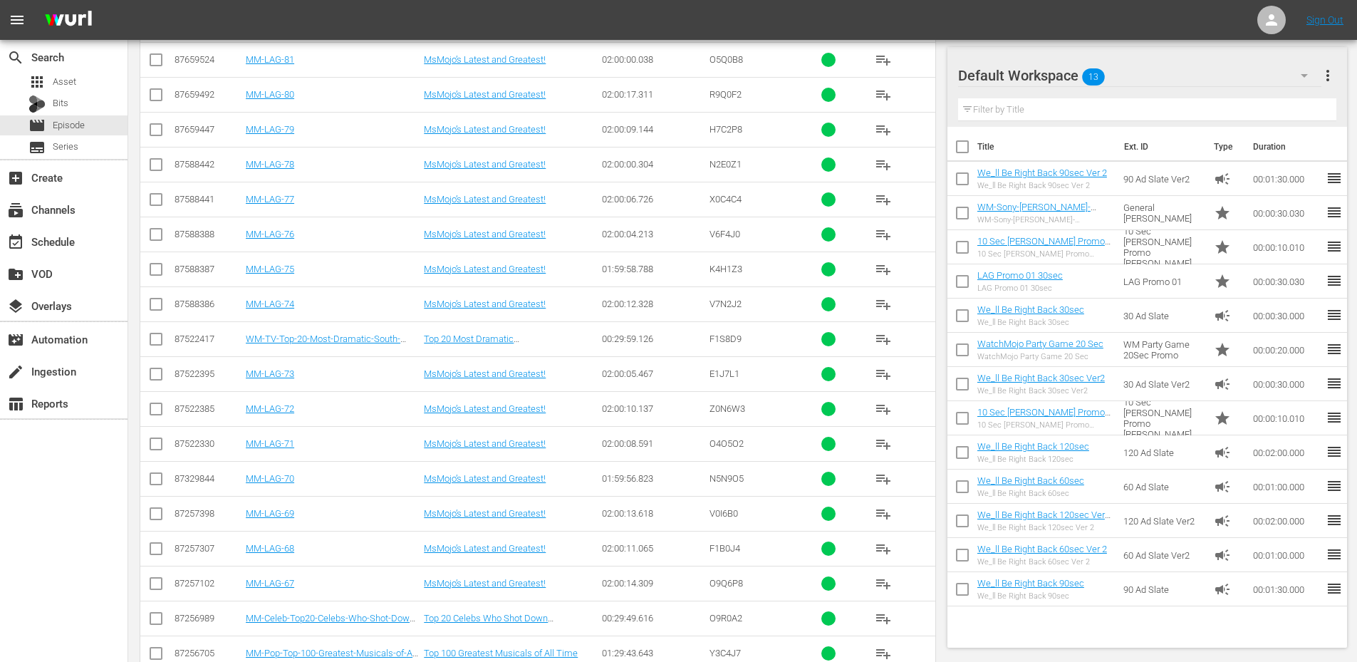
click at [1078, 115] on input "text" at bounding box center [1147, 109] width 379 height 23
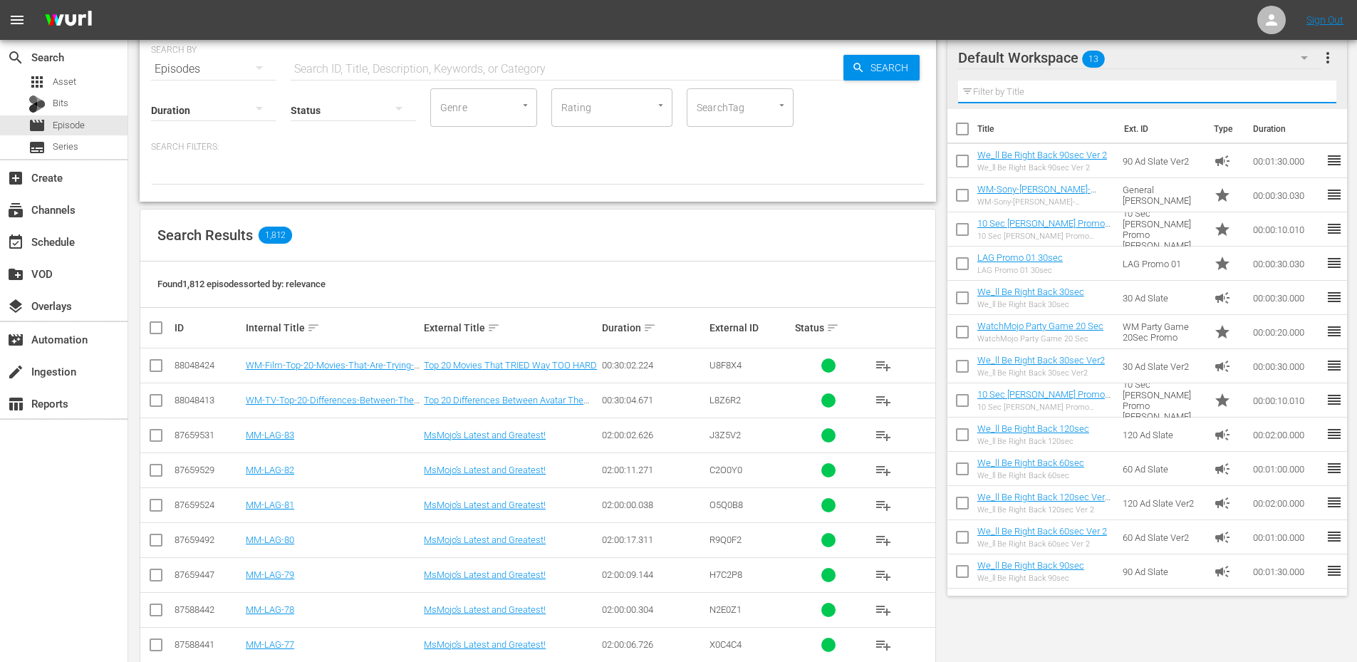
scroll to position [26, 0]
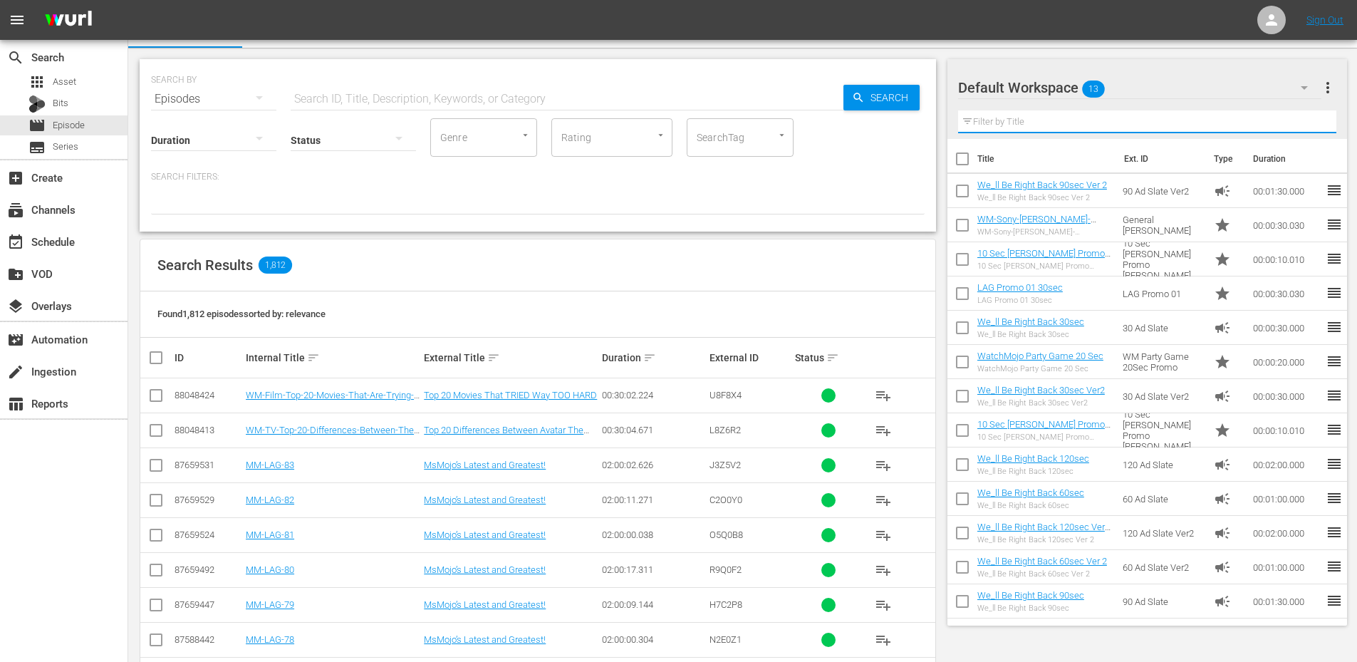
click at [377, 100] on input "text" at bounding box center [567, 99] width 553 height 34
paste input "WM-Deep-Dive-Creepy-History_Dive99_D2Q3G3"
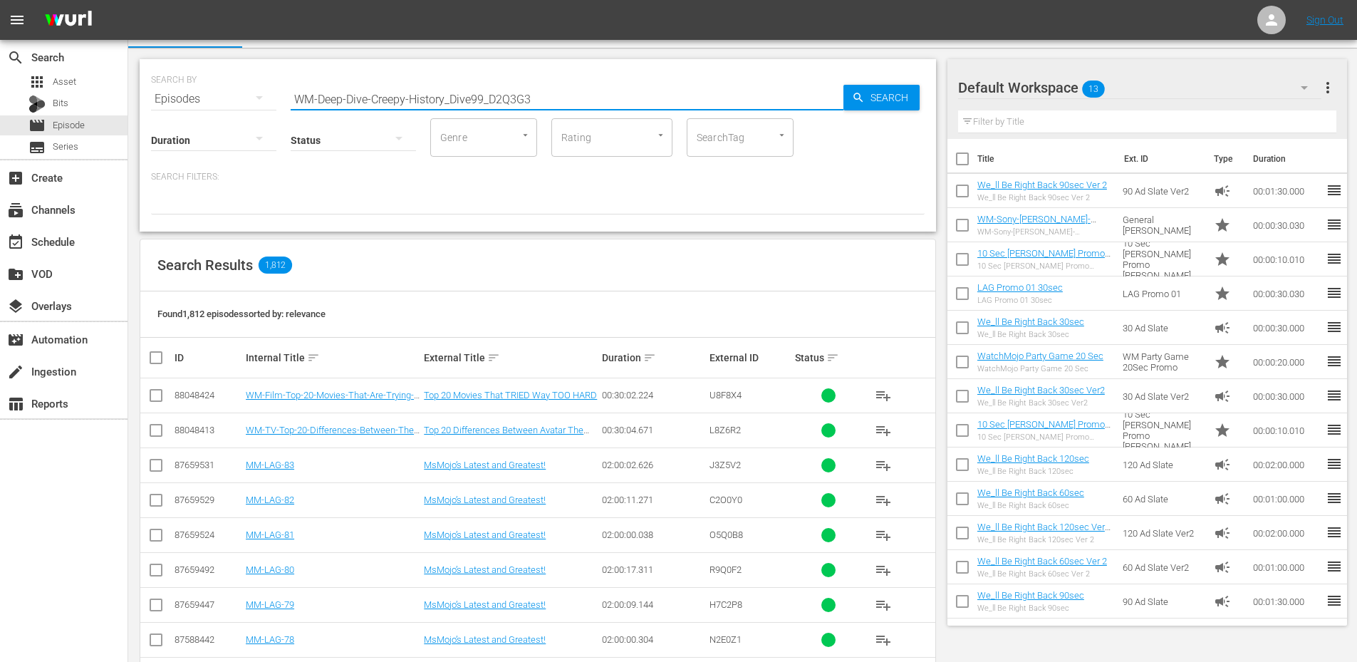
scroll to position [1, 0]
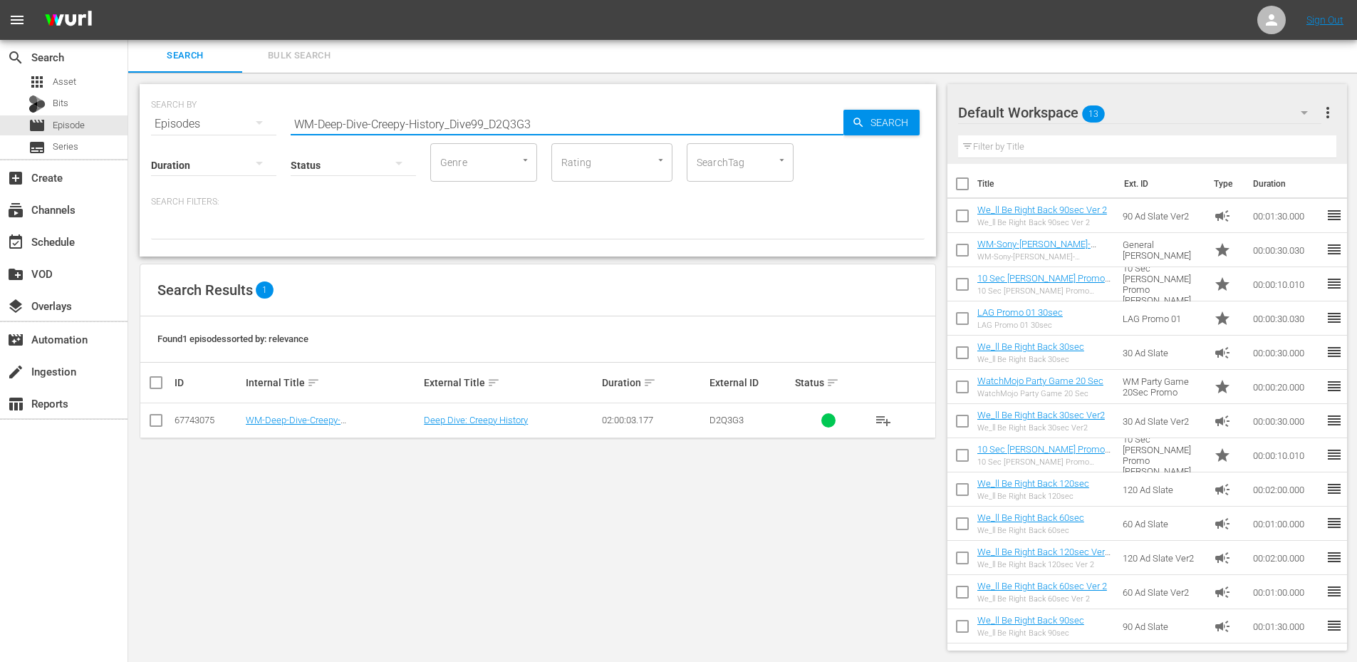
drag, startPoint x: 545, startPoint y: 125, endPoint x: 249, endPoint y: 113, distance: 295.9
click at [249, 111] on div "SEARCH BY Search By Episodes Search ID, Title, Description, Keywords, or Catego…" at bounding box center [538, 115] width 774 height 51
paste input "Controversial"
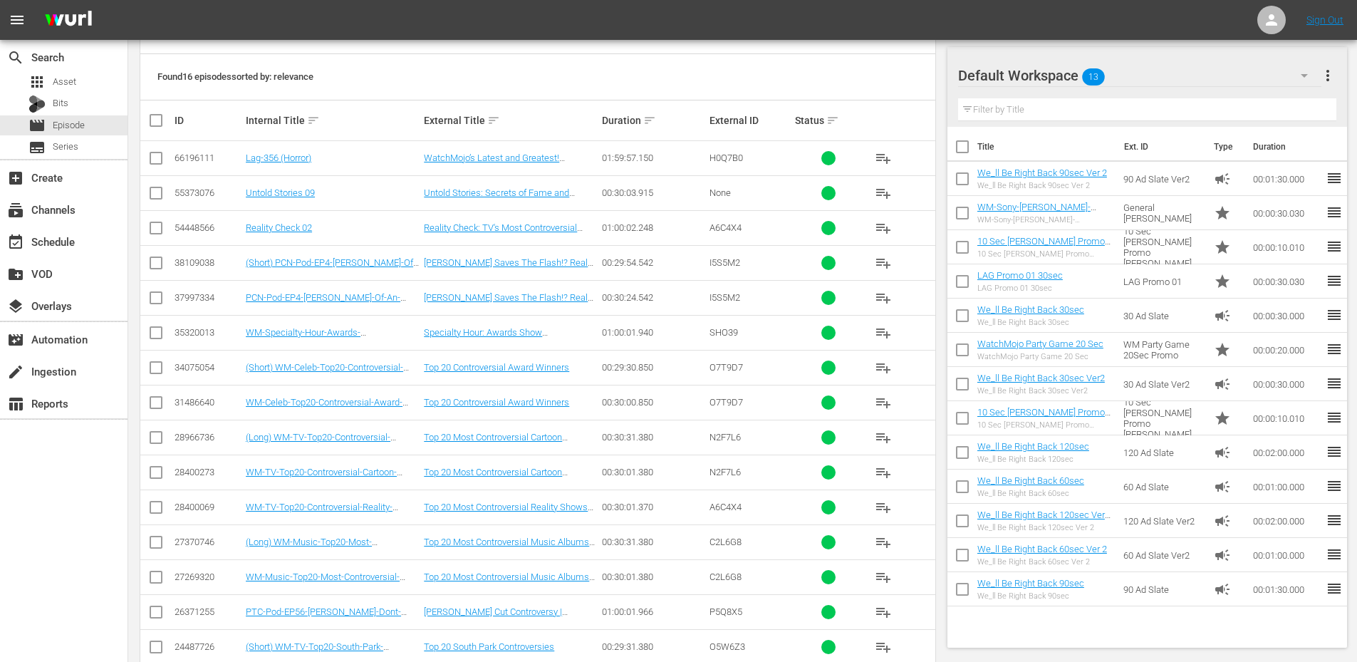
scroll to position [0, 0]
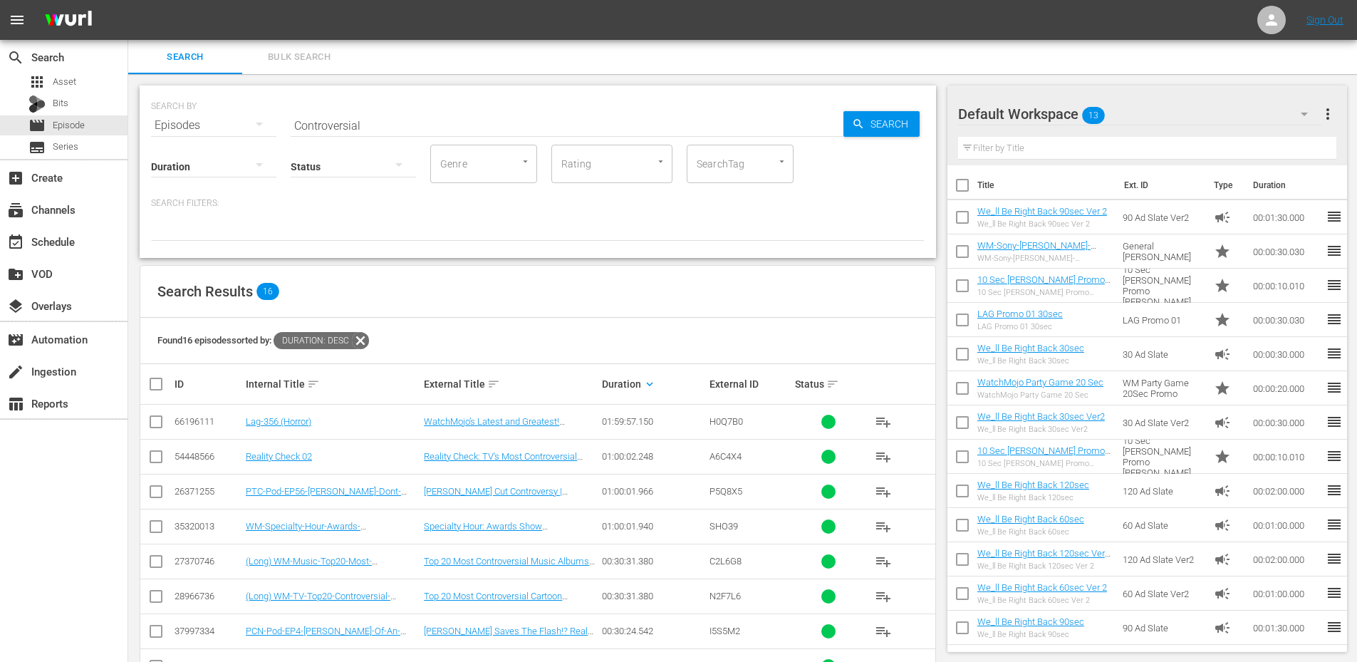
click at [376, 125] on input "Controversial" at bounding box center [567, 125] width 553 height 34
click at [489, 280] on div "Search Results 16" at bounding box center [537, 292] width 795 height 52
click at [880, 77] on div "SEARCH BY Search By Episodes Search ID, Title, Description, Keywords, or Catego…" at bounding box center [537, 531] width 819 height 915
click at [780, 282] on div "Search Results 16" at bounding box center [537, 292] width 795 height 52
drag, startPoint x: 372, startPoint y: 122, endPoint x: 231, endPoint y: 106, distance: 141.2
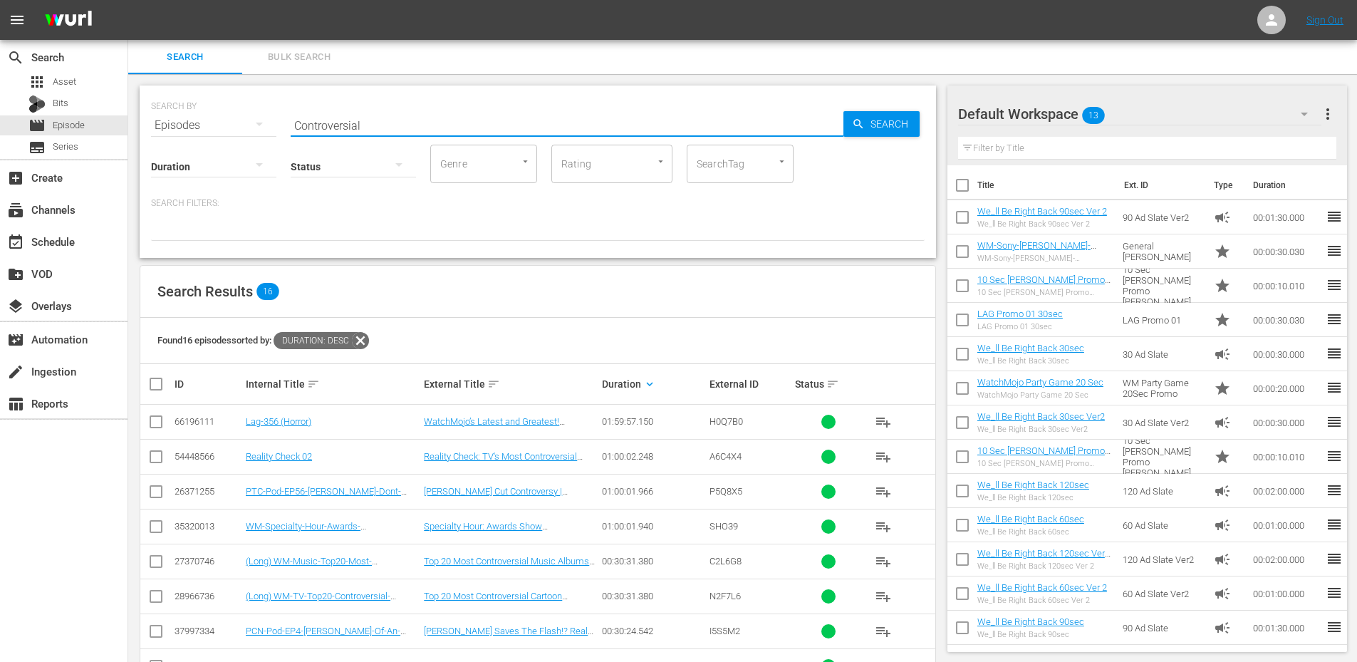
click at [231, 106] on div "SEARCH BY Search By Episodes Search ID, Title, Description, Keywords, or Catego…" at bounding box center [538, 116] width 774 height 51
paste input "History"
click at [648, 234] on div at bounding box center [538, 229] width 774 height 24
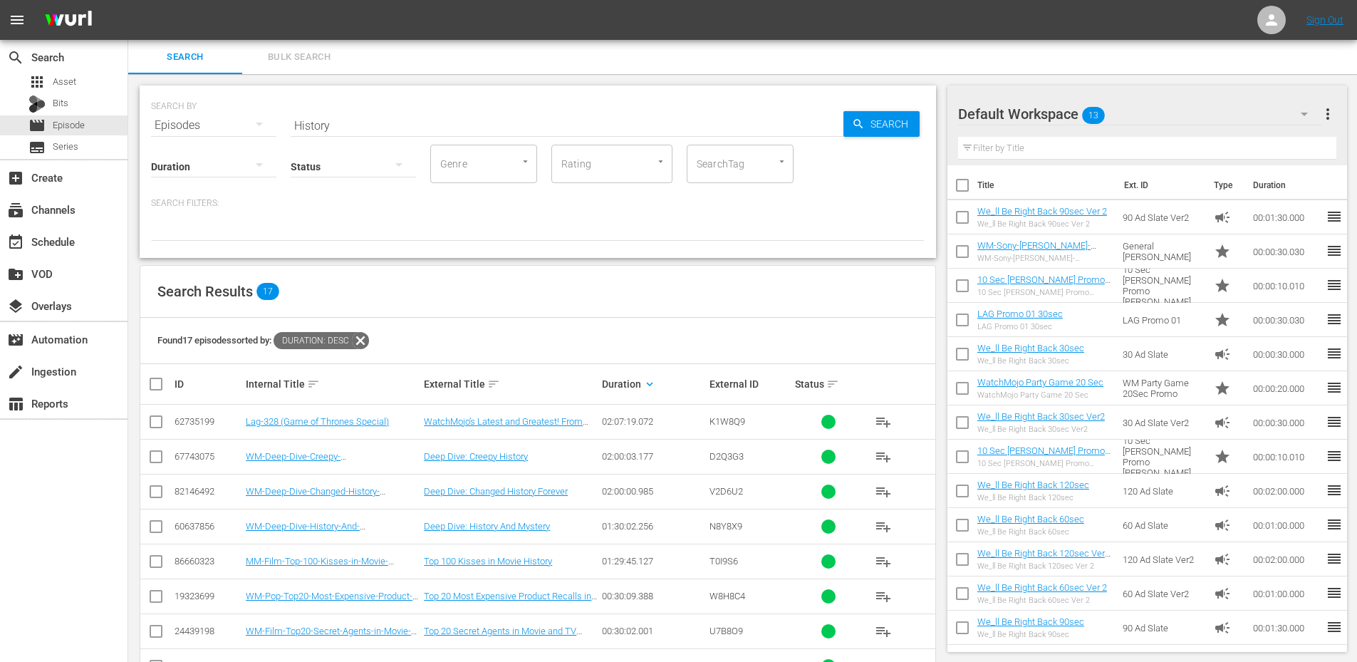
click at [786, 278] on div "Search Results 17" at bounding box center [537, 292] width 795 height 52
click at [545, 492] on link "Deep Dive: Changed History Forever" at bounding box center [496, 491] width 144 height 11
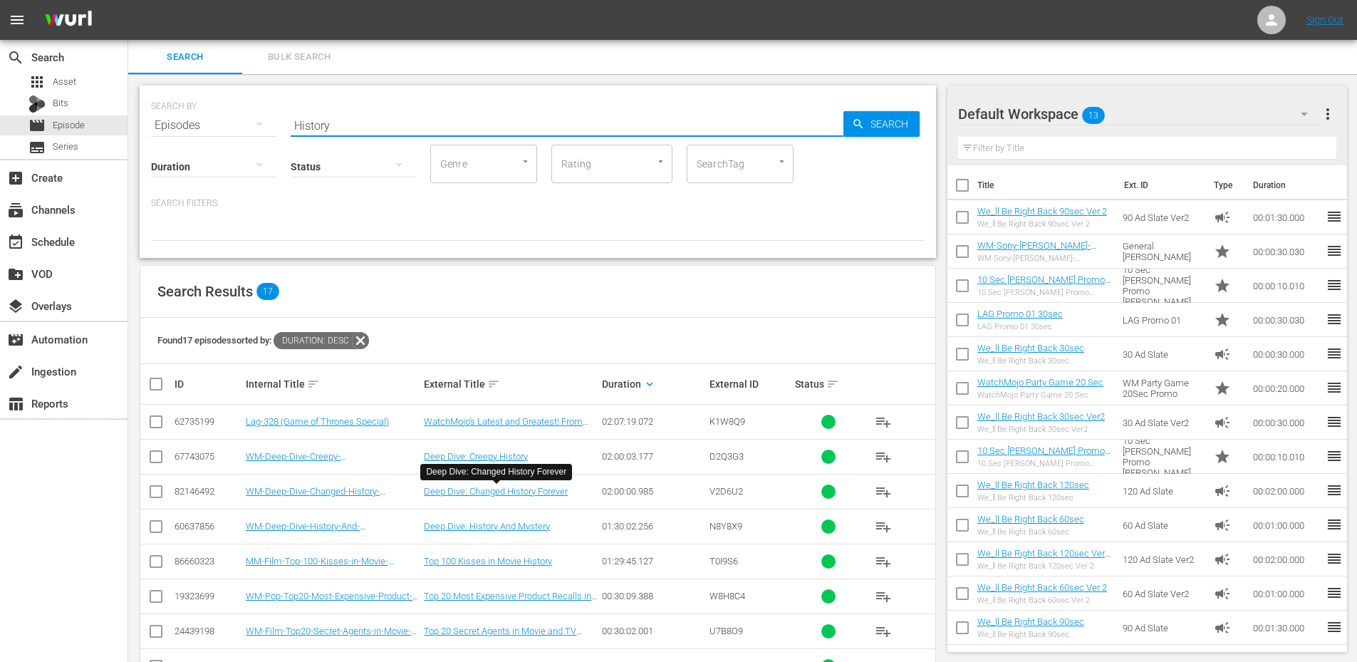
drag, startPoint x: 355, startPoint y: 124, endPoint x: 262, endPoint y: 119, distance: 92.7
click at [262, 119] on div "SEARCH BY Search By Episodes Search ID, Title, Description, Keywords, or Catego…" at bounding box center [538, 116] width 774 height 51
paste input "Ruined"
click at [495, 491] on link "Deep Dive: Ruined Careers" at bounding box center [477, 491] width 107 height 11
drag, startPoint x: 417, startPoint y: 129, endPoint x: 249, endPoint y: 113, distance: 168.1
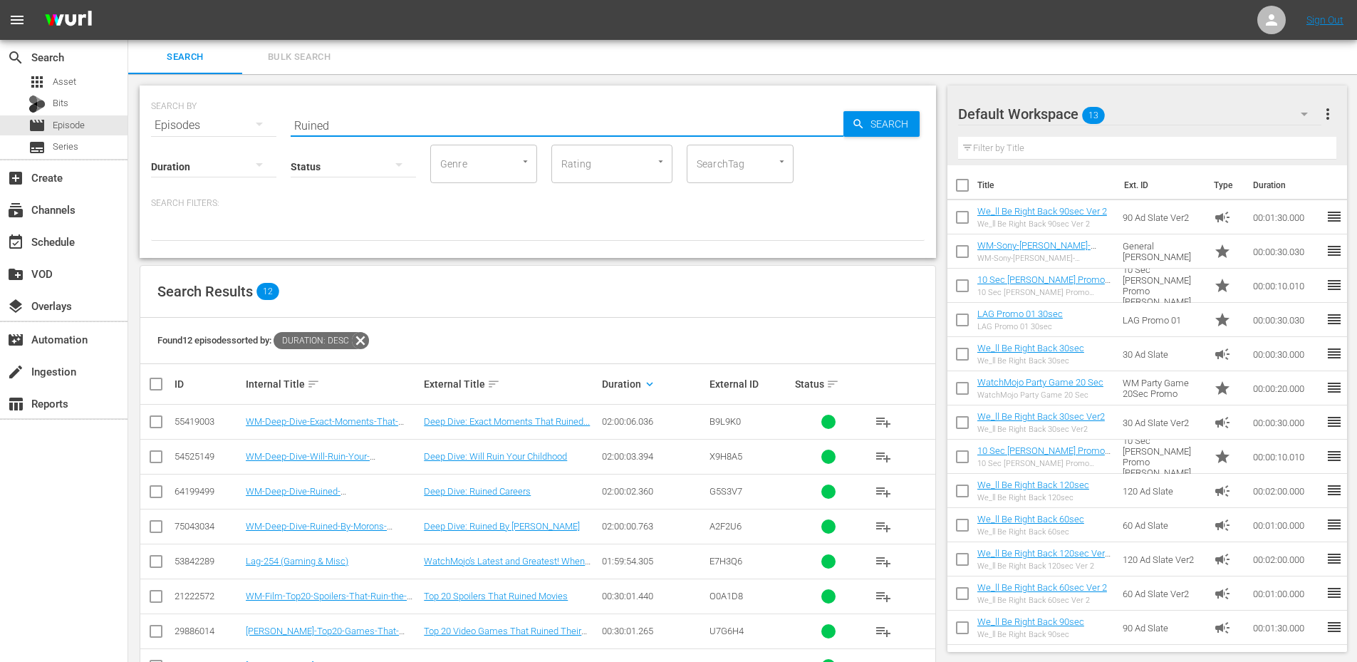
click at [249, 113] on div "SEARCH BY Search By Episodes Search ID, Title, Description, Keywords, or Catego…" at bounding box center [538, 116] width 774 height 51
paste input "WM-Pop-100-Unsolved-Mysteries_D8L3D7"
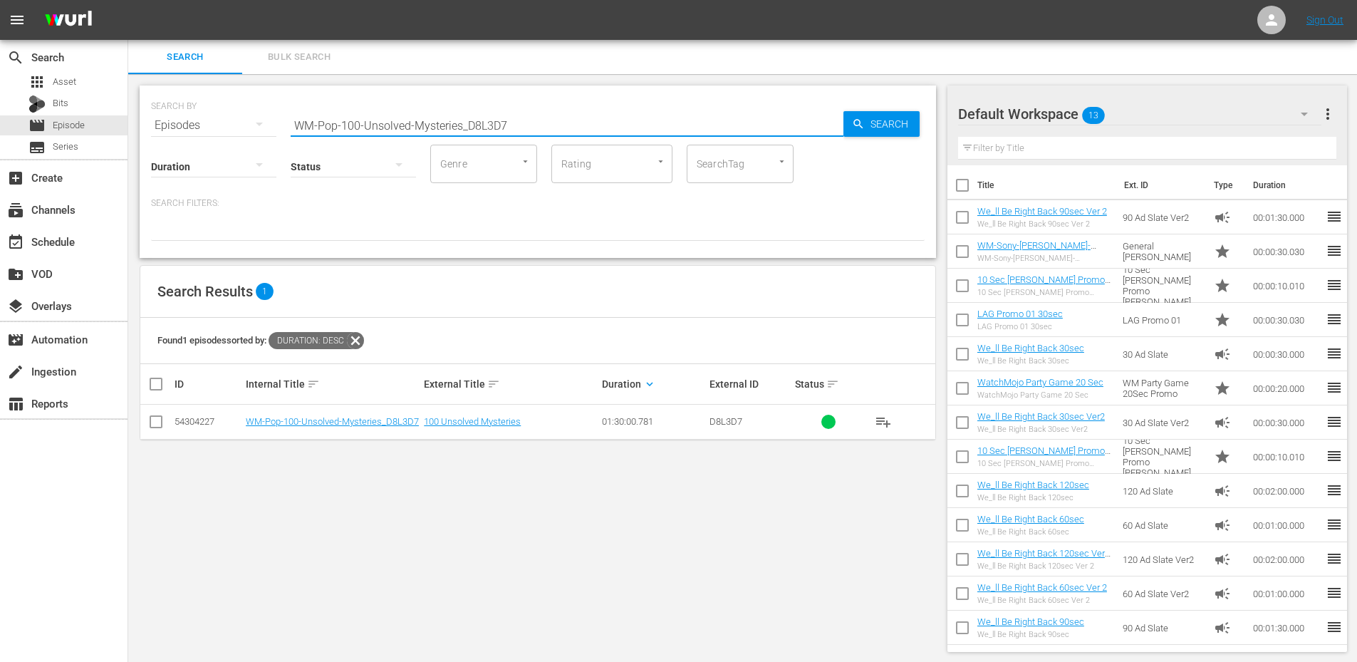
drag, startPoint x: 525, startPoint y: 123, endPoint x: 283, endPoint y: 111, distance: 241.7
click at [283, 110] on div "SEARCH BY Search By Episodes Search ID, Title, Description, Keywords, or Catego…" at bounding box center [538, 116] width 774 height 51
paste input "TV-Top-20-Differences-Between-The-Last-Airbender-Animated-and-Live-Action_L8Z6R2"
type input "WM-TV-Top-20-Differences-Between-The-Last-Airbender-Animated-and-Live-Action_L8…"
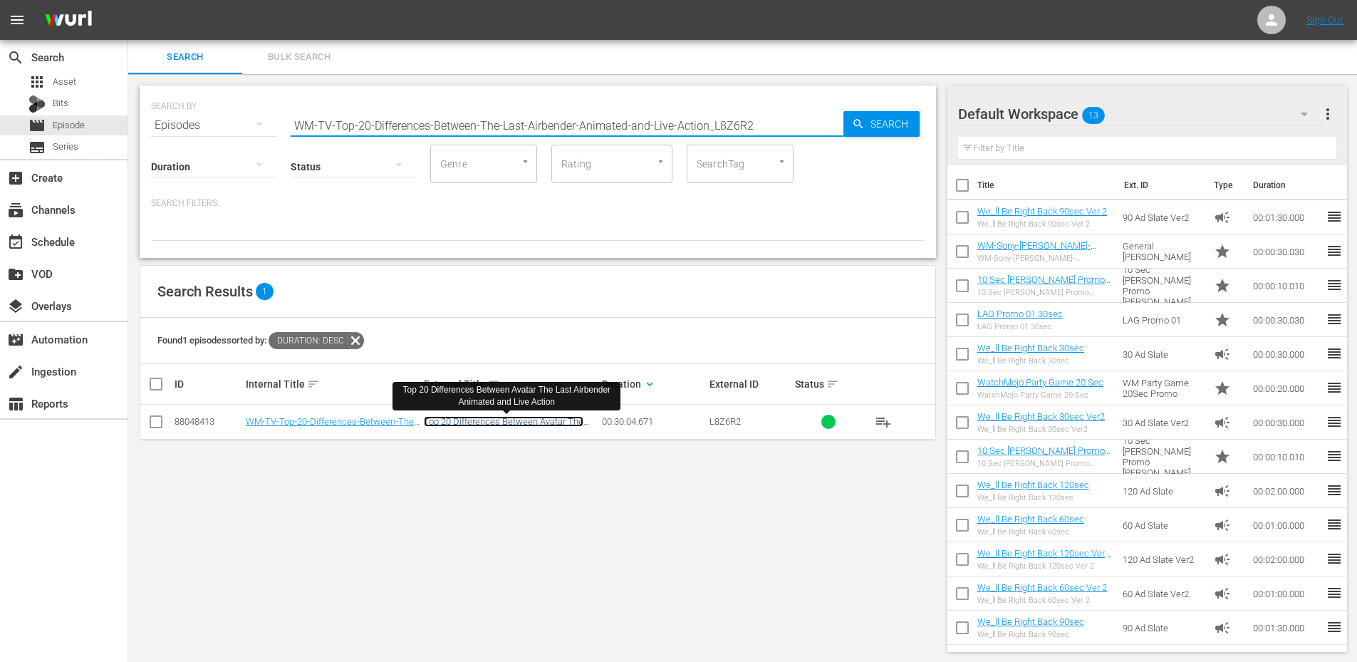
click at [504, 427] on link "Top 20 Differences Between Avatar The Last Airbender Animated and Live Action" at bounding box center [505, 426] width 163 height 21
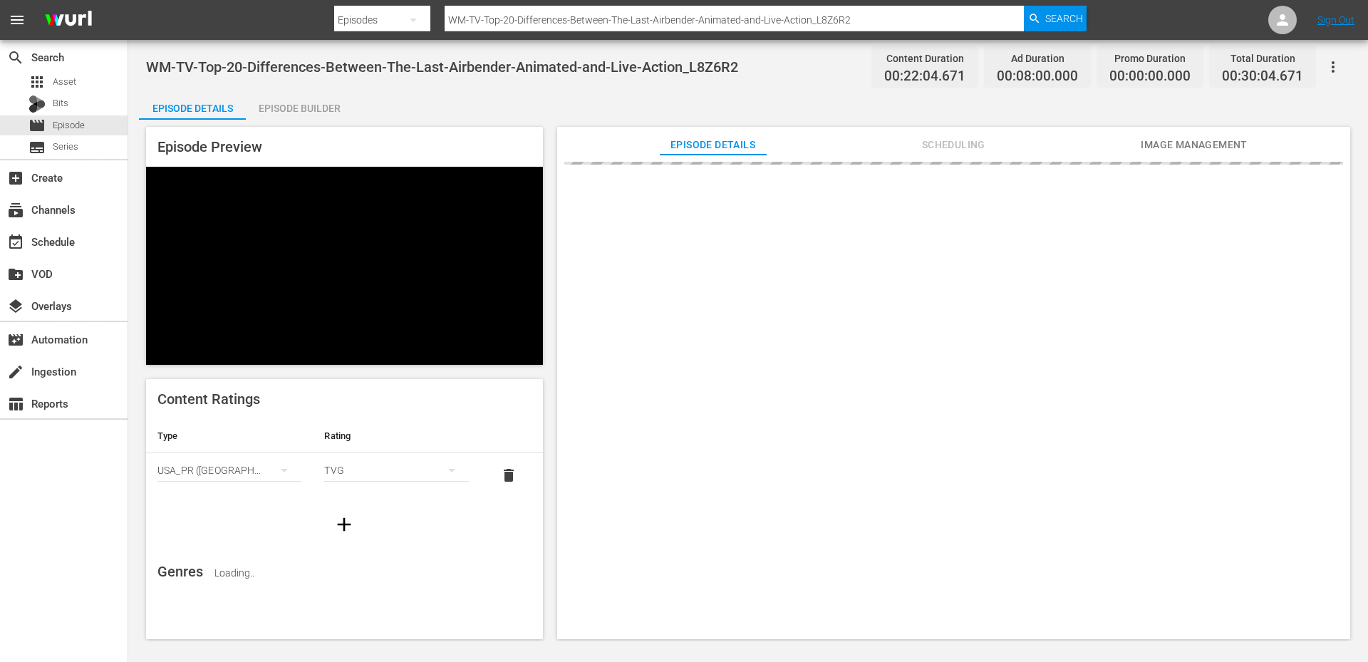
click at [962, 150] on span "Scheduling" at bounding box center [953, 145] width 107 height 18
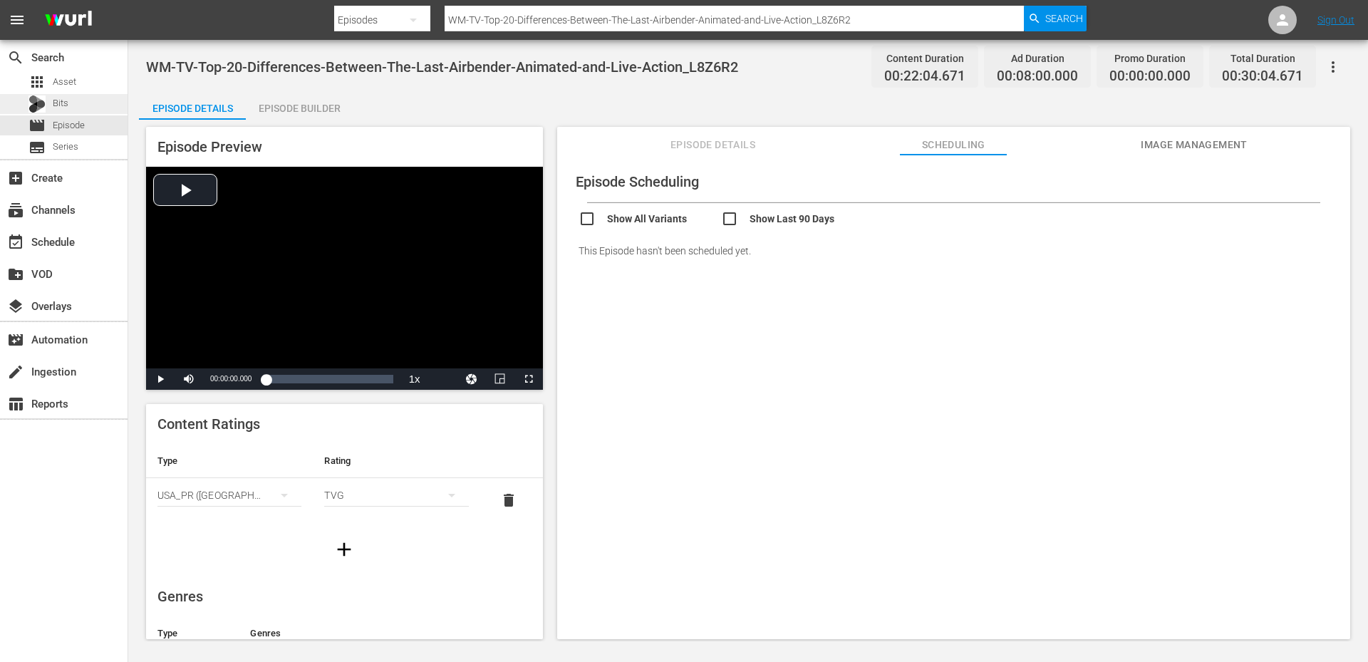
click at [60, 110] on span "Bits" at bounding box center [61, 103] width 16 height 14
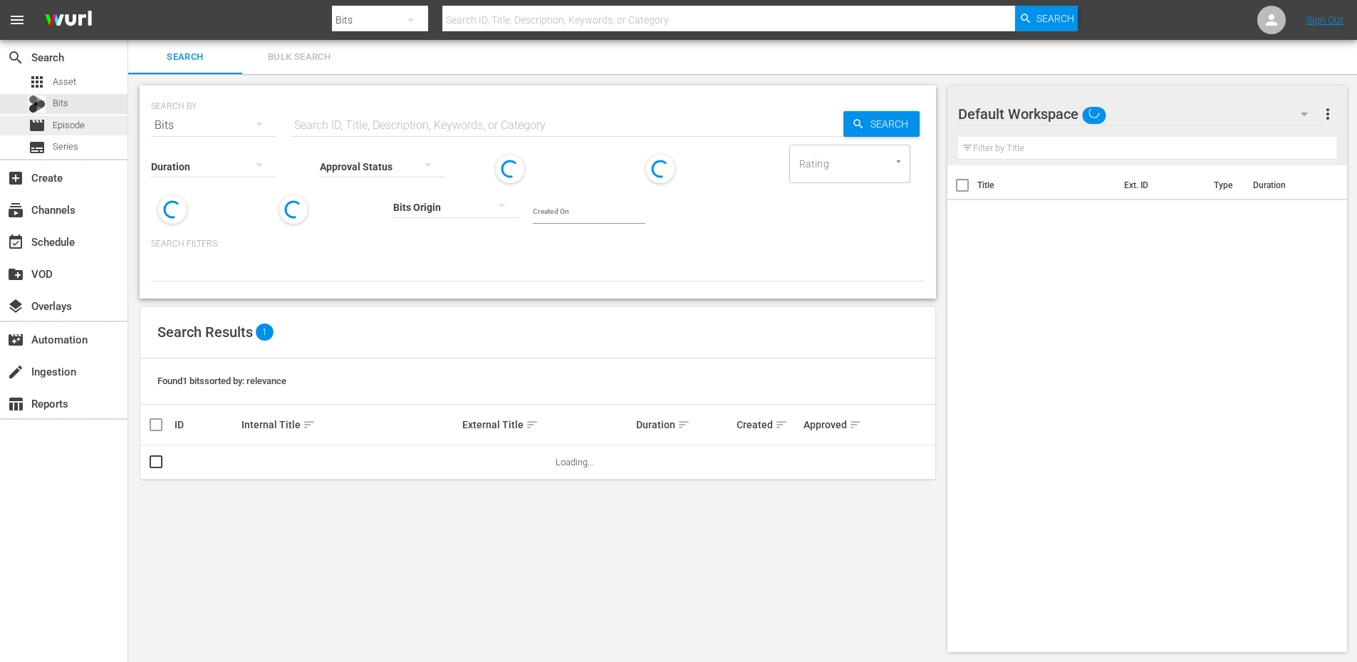
click at [63, 120] on span "Episode" at bounding box center [69, 125] width 32 height 14
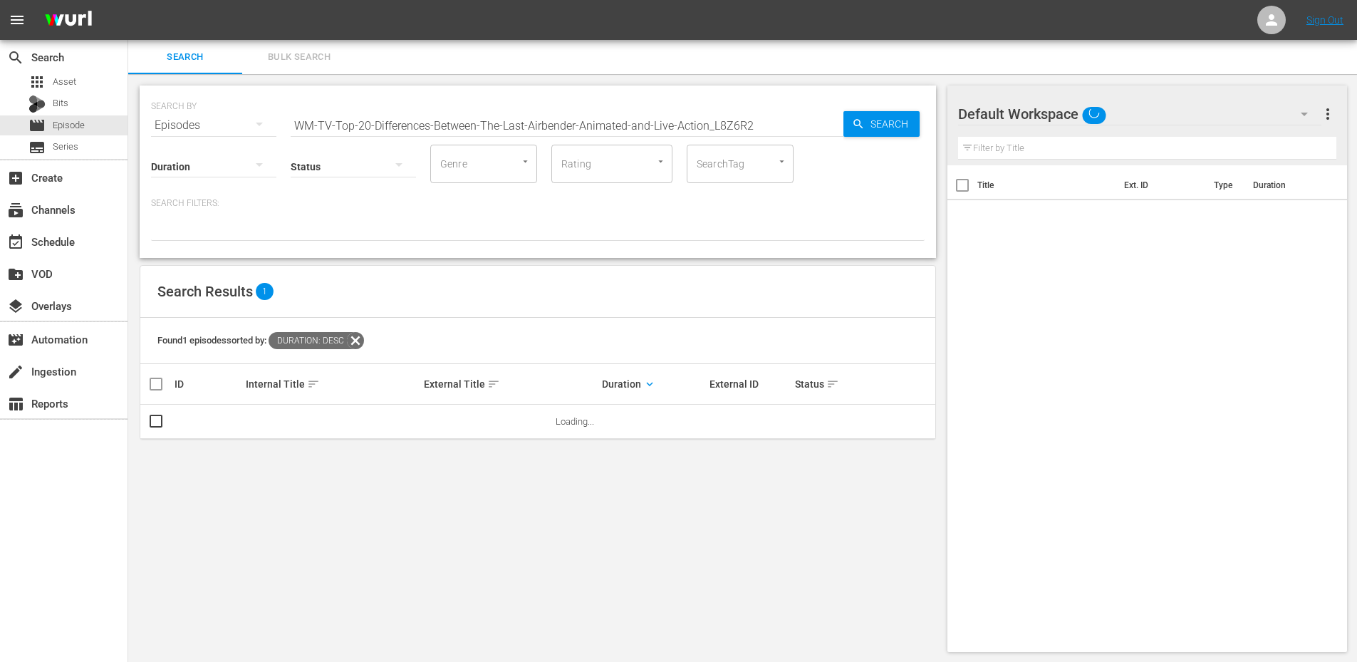
click at [464, 127] on input "WM-TV-Top-20-Differences-Between-The-Last-Airbender-Animated-and-Live-Action_L8…" at bounding box center [567, 125] width 553 height 34
paste input "Film-Top-100-Movie-Deaths_U1W1Q8"
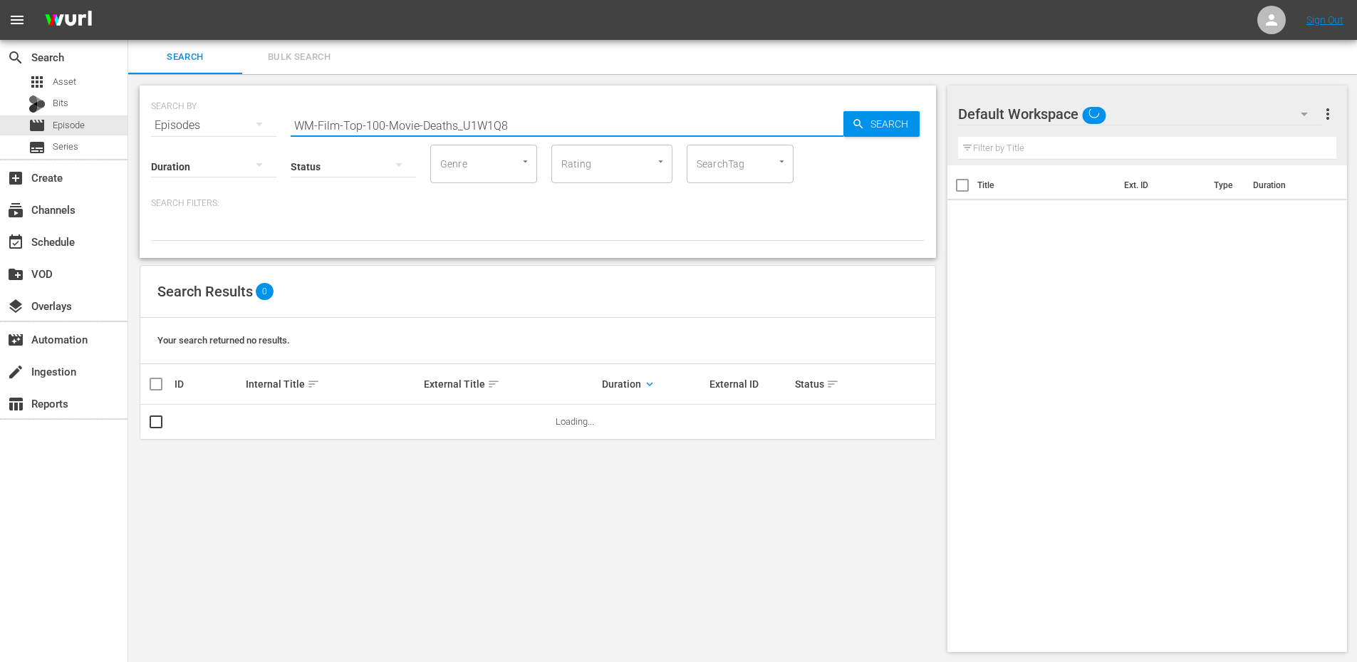
drag, startPoint x: 461, startPoint y: 125, endPoint x: 36, endPoint y: 19, distance: 438.3
click at [36, 19] on div "menu Sign Out search Search apps Asset Bits movie Episode subtitles Series add_…" at bounding box center [678, 331] width 1357 height 663
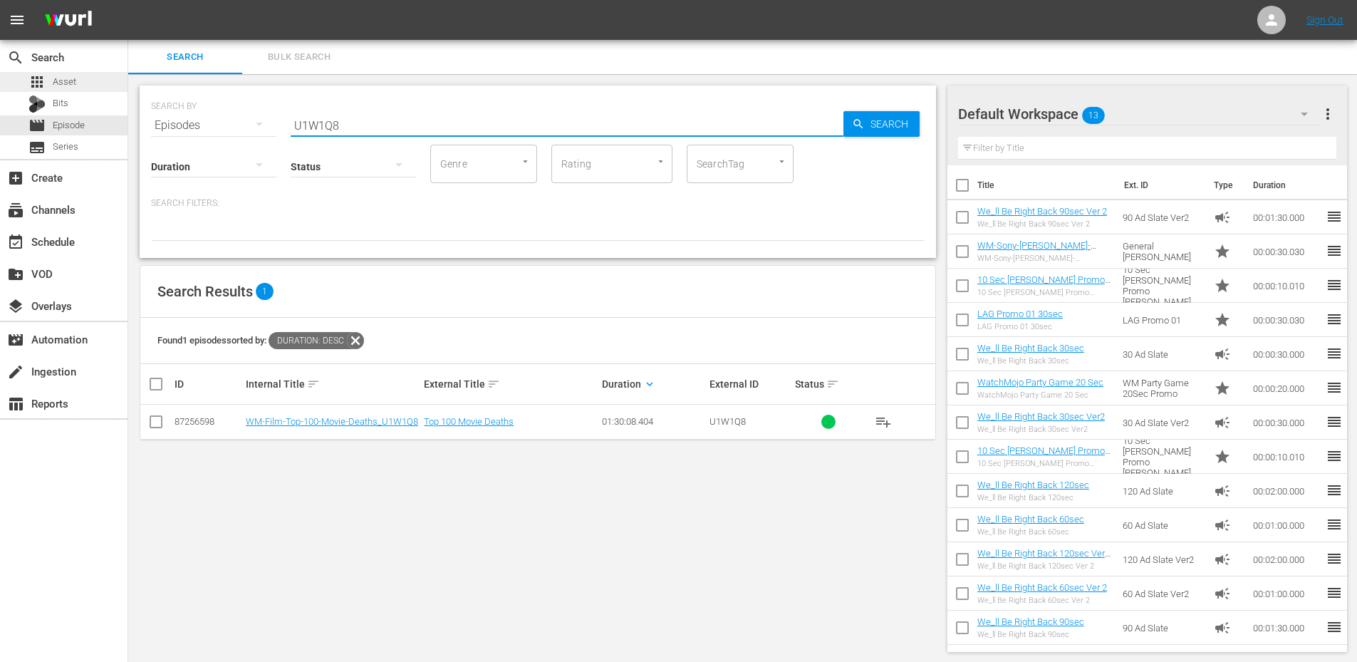
drag, startPoint x: 342, startPoint y: 119, endPoint x: 98, endPoint y: 81, distance: 247.2
click at [128, 0] on div "search Search apps Asset Bits movie Episode subtitles Series add_box Create sub…" at bounding box center [742, 0] width 1229 height 0
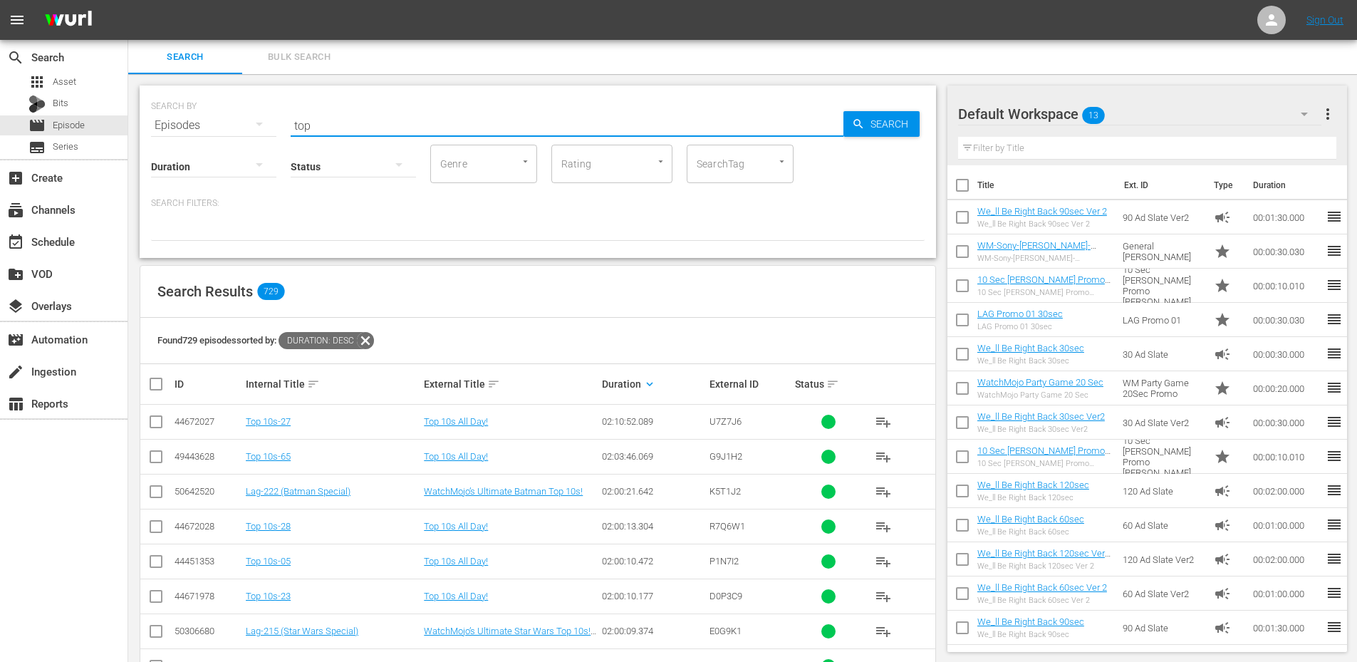
type input "Top 20"
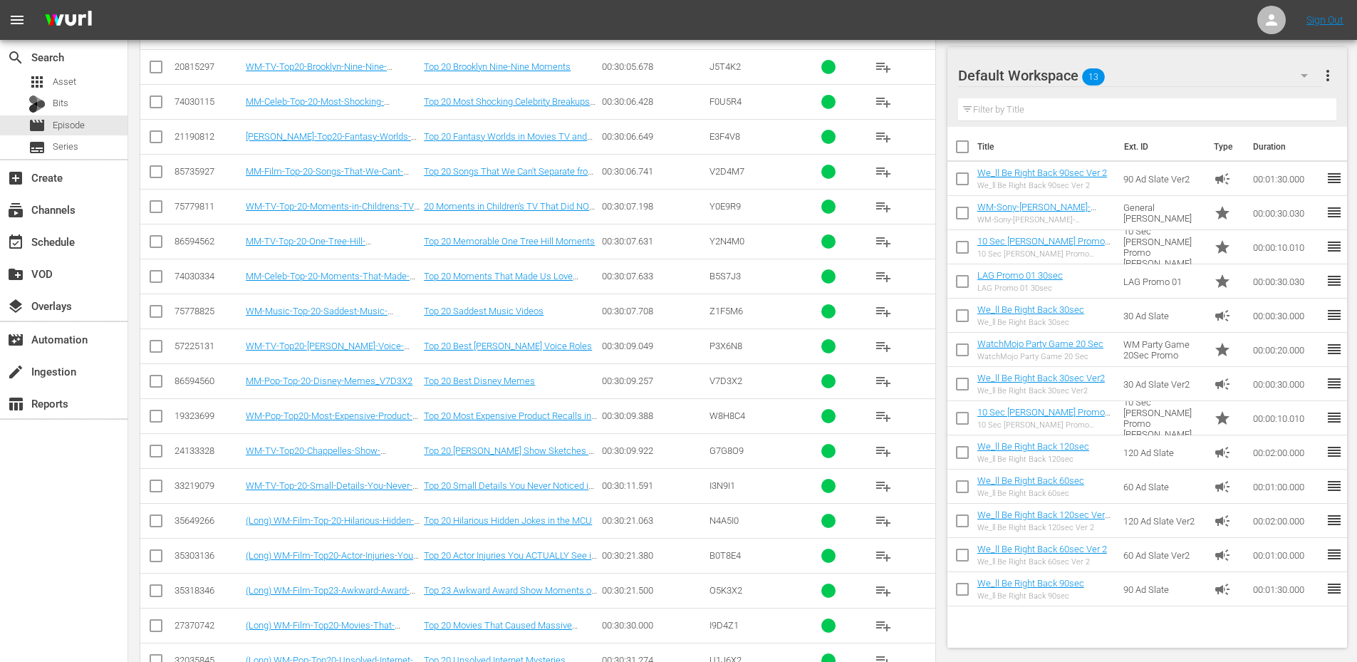
scroll to position [19872, 0]
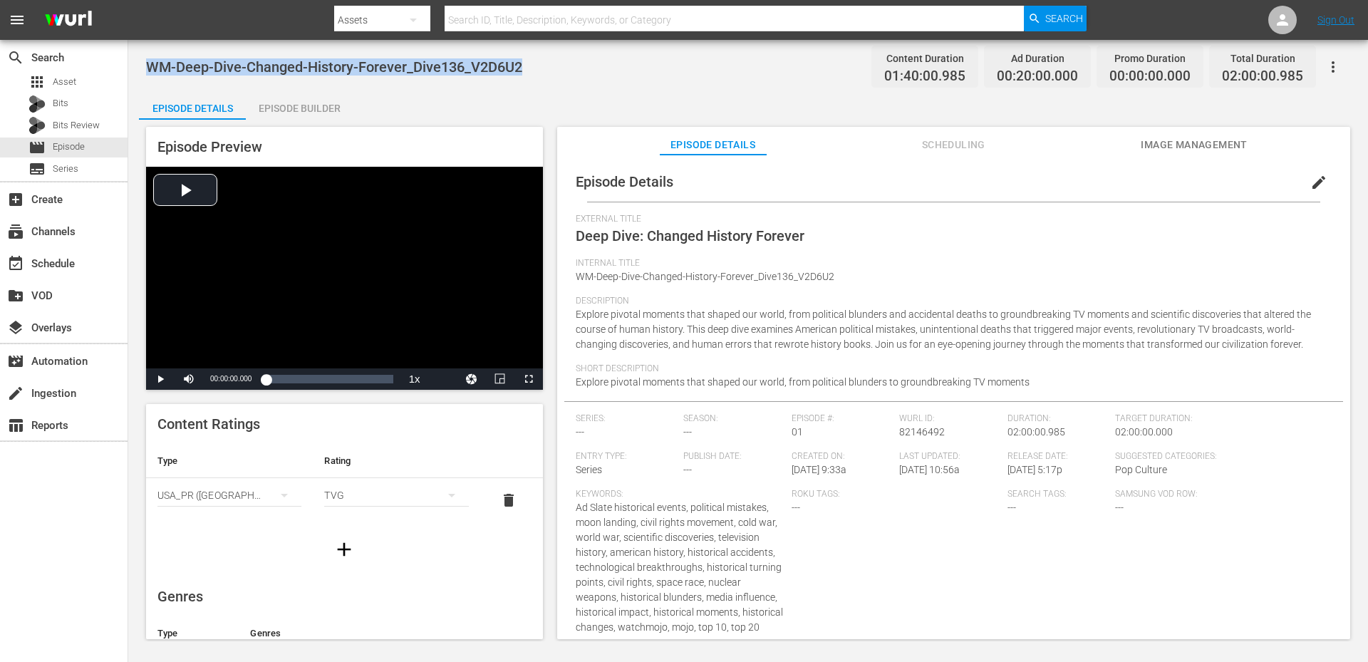
drag, startPoint x: 522, startPoint y: 72, endPoint x: 148, endPoint y: 73, distance: 373.9
click at [148, 73] on span "WM-Deep-Dive-Changed-History-Forever_Dive136_V2D6U2" at bounding box center [334, 66] width 376 height 17
copy span "WM-Deep-Dive-Changed-History-Forever_Dive136_V2D6U2"
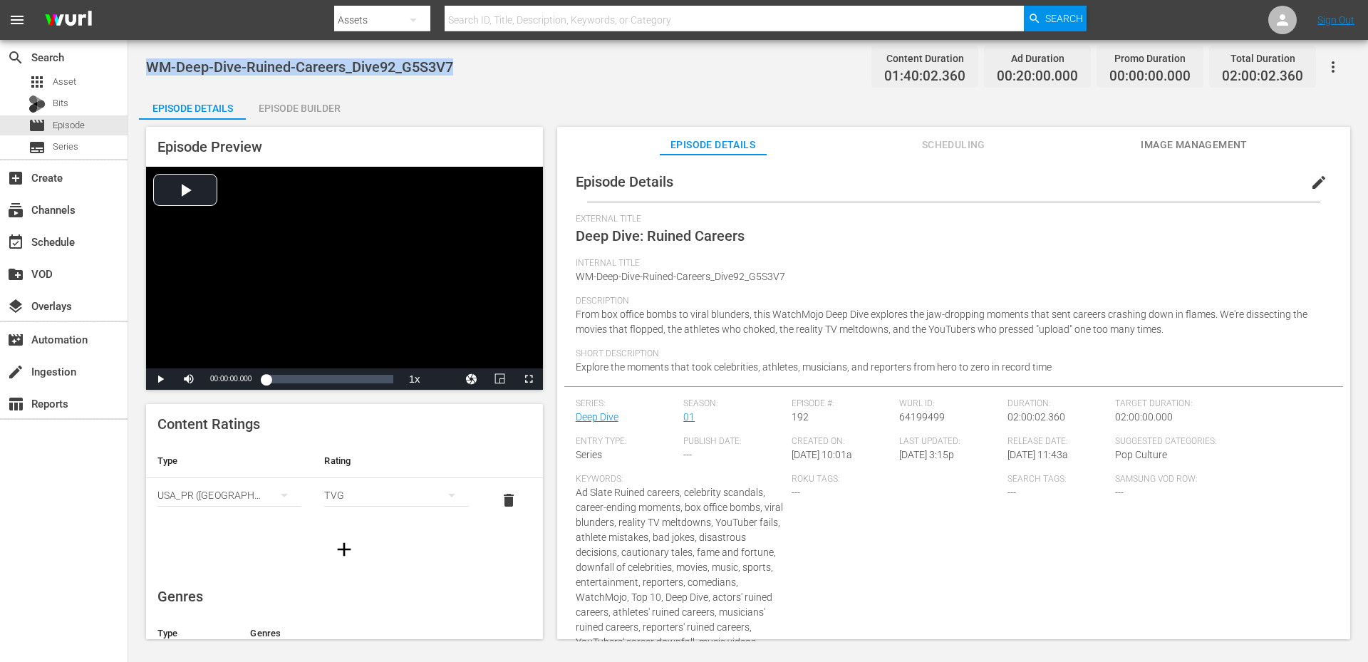
drag, startPoint x: 452, startPoint y: 65, endPoint x: 150, endPoint y: 66, distance: 302.7
click at [150, 66] on span "WM-Deep-Dive-Ruined-Careers_Dive92_G5S3V7" at bounding box center [299, 66] width 307 height 17
copy span "WM-Deep-Dive-Ruined-Careers_Dive92_G5S3V7"
click at [538, 104] on div "Episode Details Episode Builder Episode Preview Video Player is loading. Play V…" at bounding box center [748, 370] width 1218 height 559
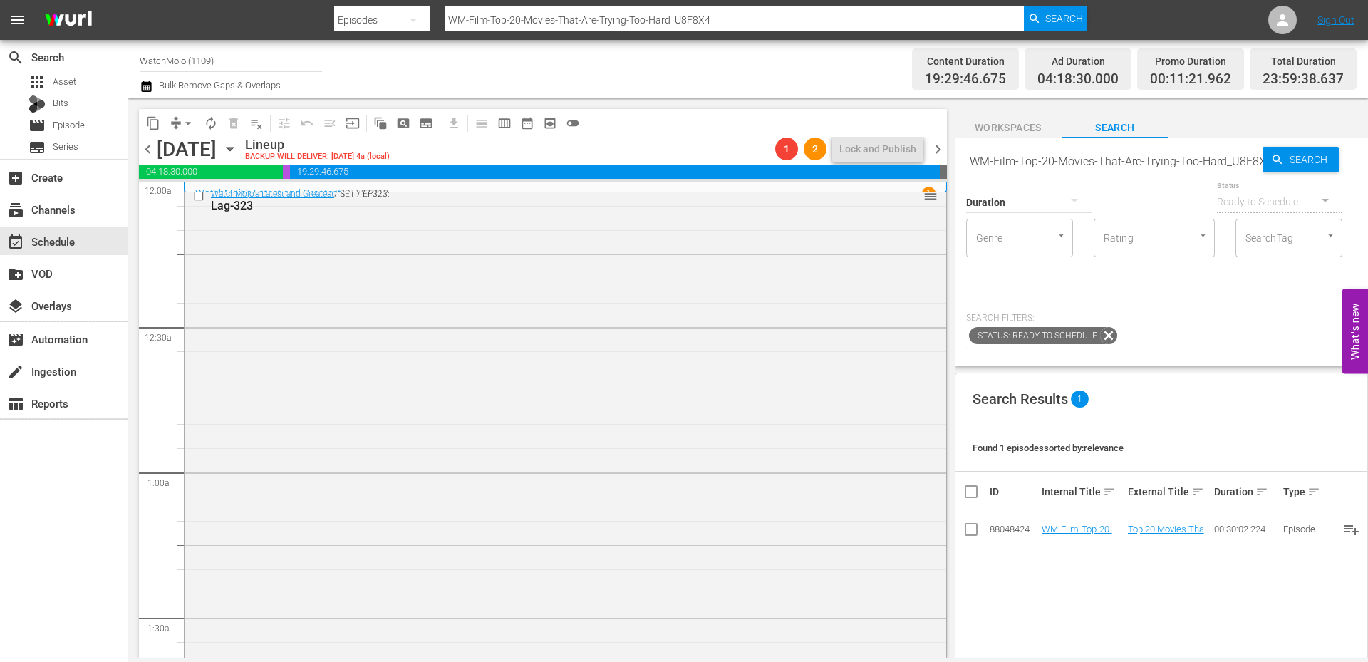
scroll to position [3886, 0]
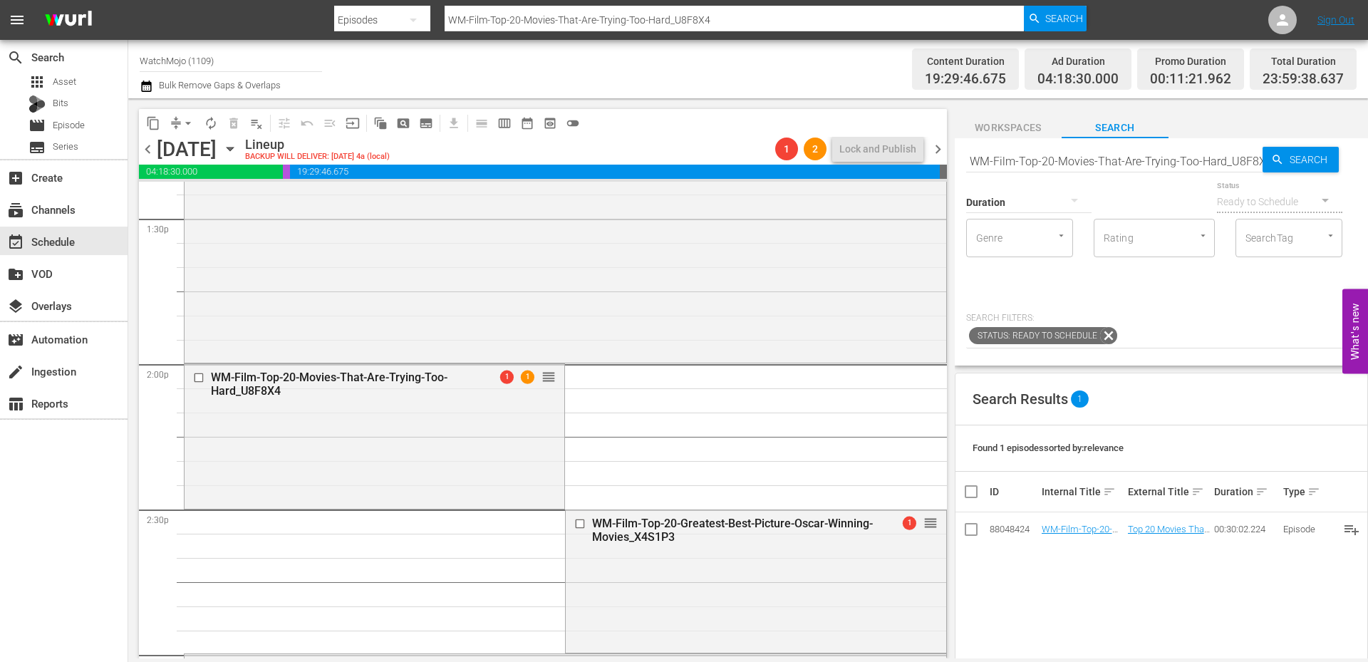
click at [147, 147] on span "chevron_left" at bounding box center [148, 149] width 18 height 18
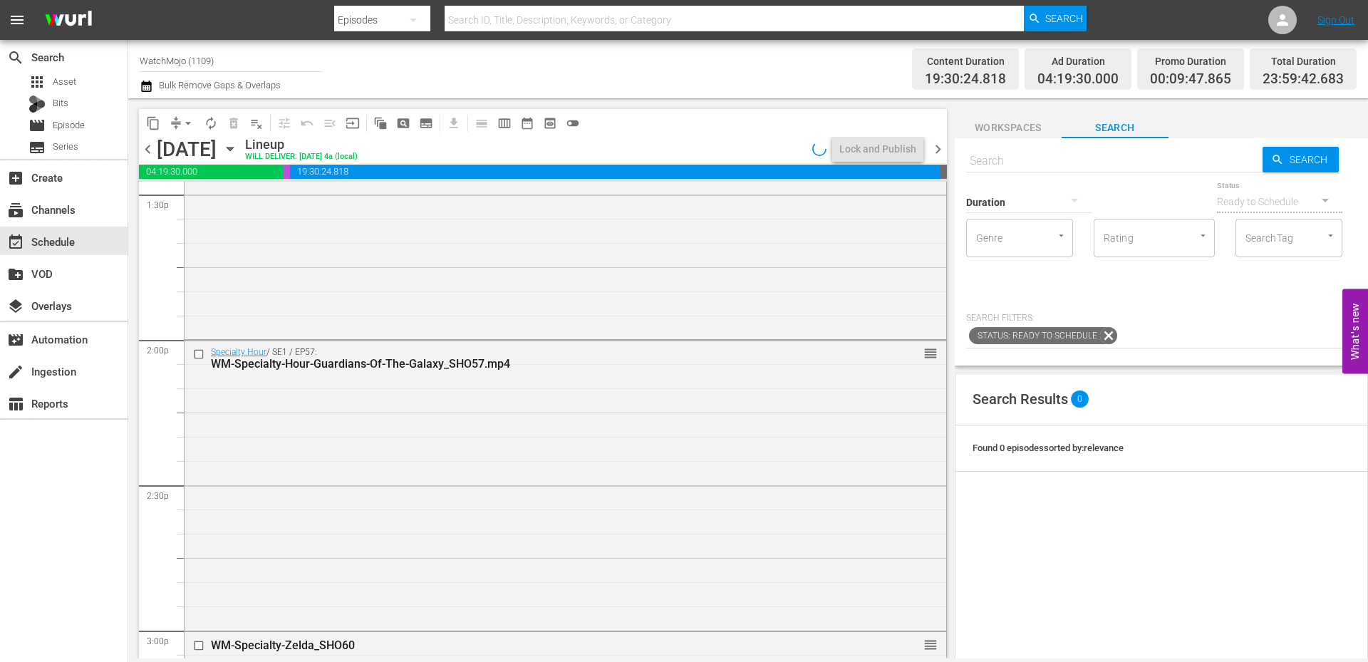
scroll to position [3886, 0]
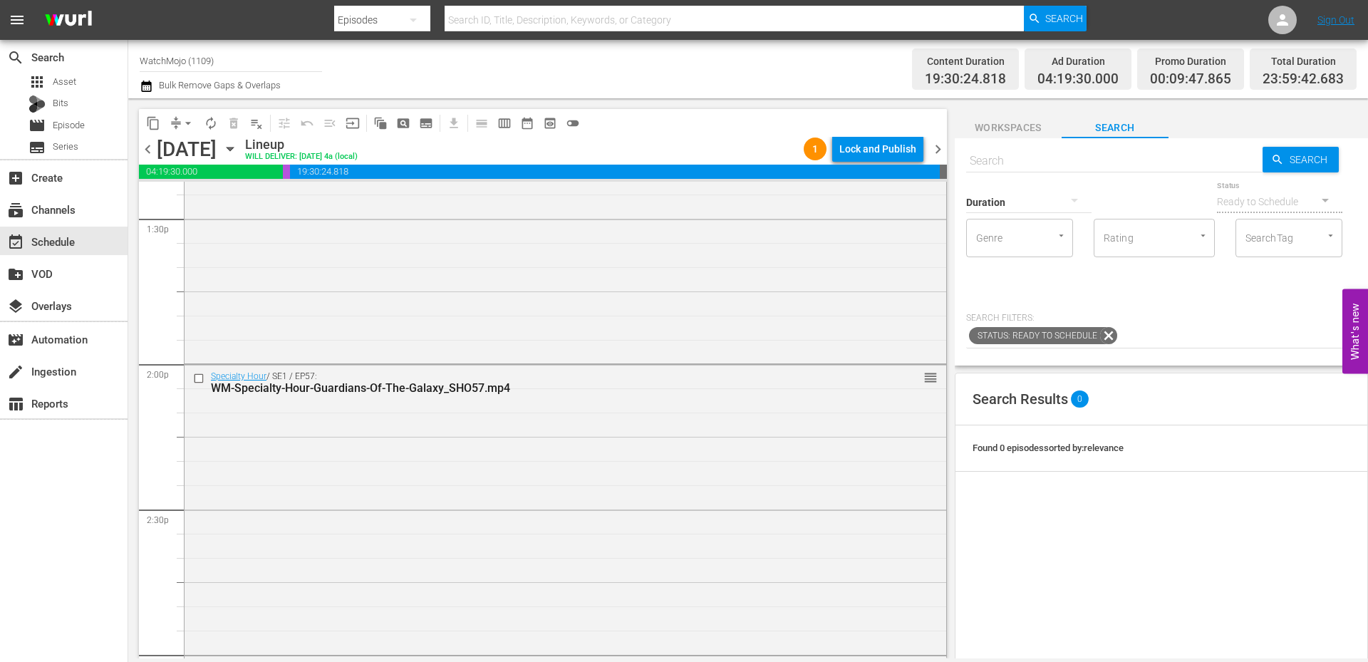
click at [1085, 156] on input "text" at bounding box center [1114, 161] width 296 height 34
paste input "WM-Deep-Dive-Serial-Killers-Part-Two_Dive145_C9I8I7"
type input "WM-Deep-Dive-Serial-Killers-Part-Two_Dive145_C9I8I7"
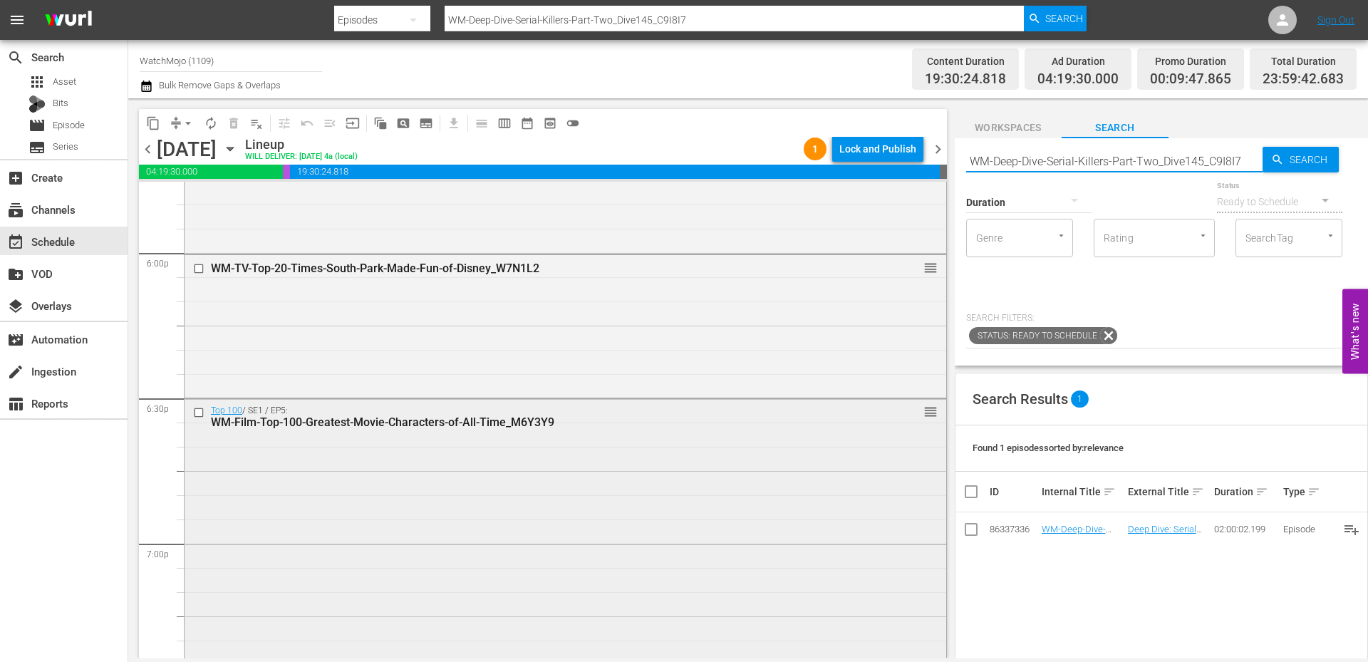
scroll to position [5168, 0]
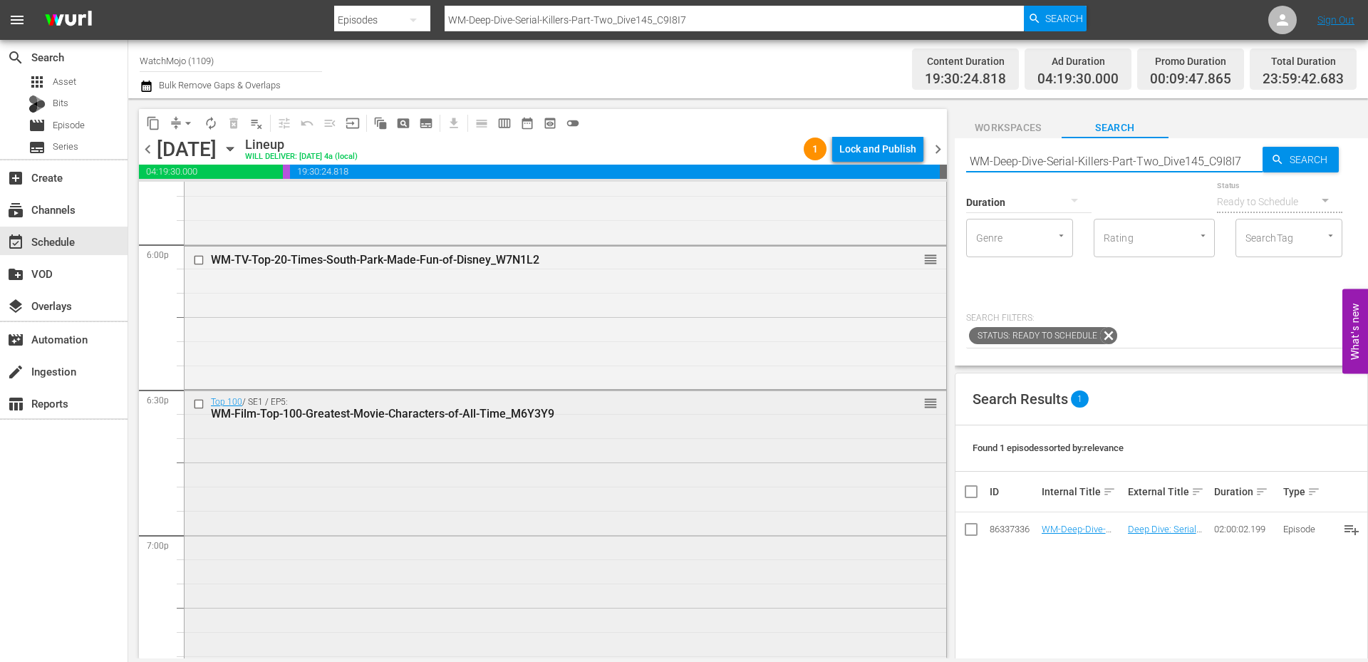
type input "WM-Deep-Dive-Serial-Killers-Part-Two_Dive145_C9I8I7"
click at [199, 400] on input "checkbox" at bounding box center [200, 404] width 15 height 12
click at [196, 261] on input "checkbox" at bounding box center [200, 260] width 15 height 12
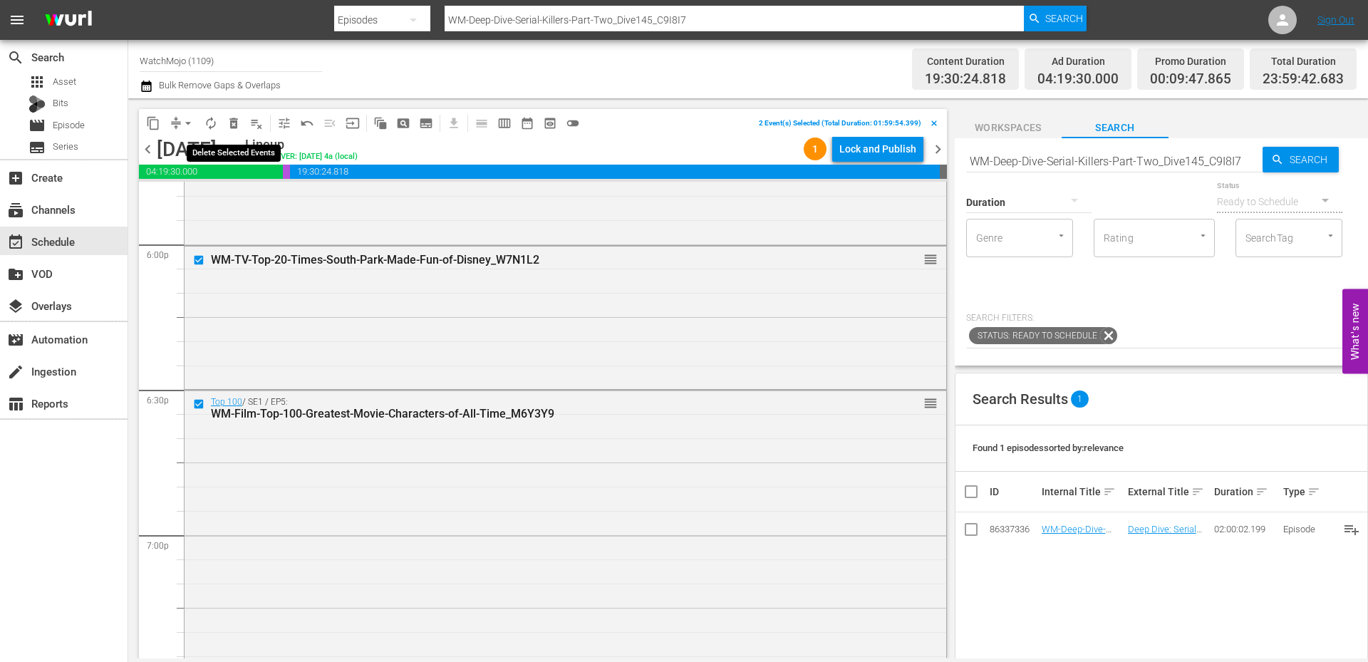
click at [231, 120] on span "delete_forever_outlined" at bounding box center [233, 123] width 14 height 14
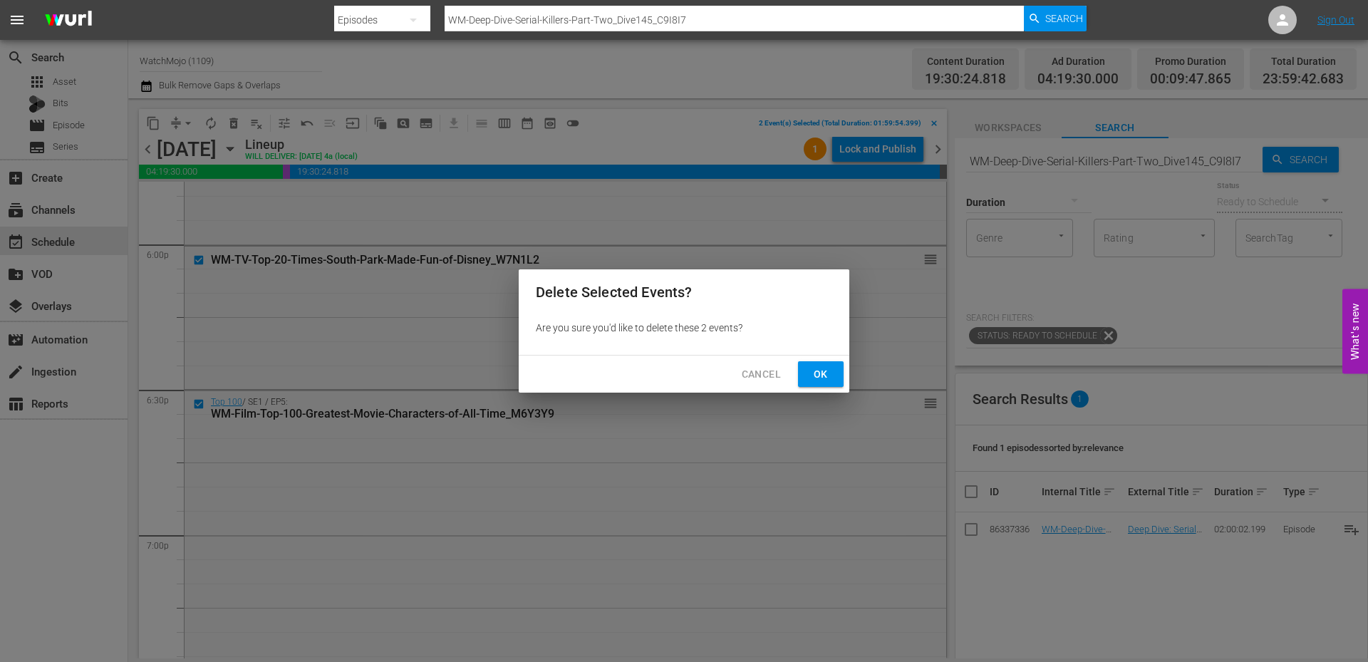
click at [821, 373] on span "Ok" at bounding box center [820, 374] width 23 height 18
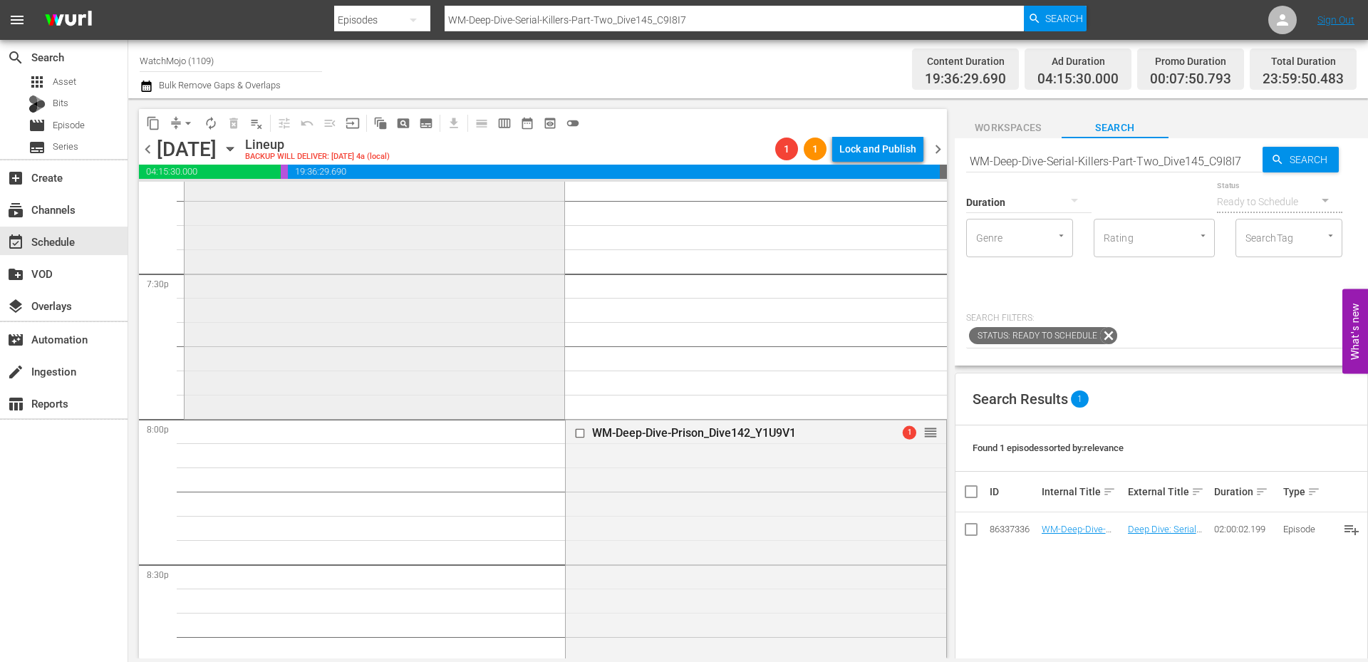
scroll to position [5643, 0]
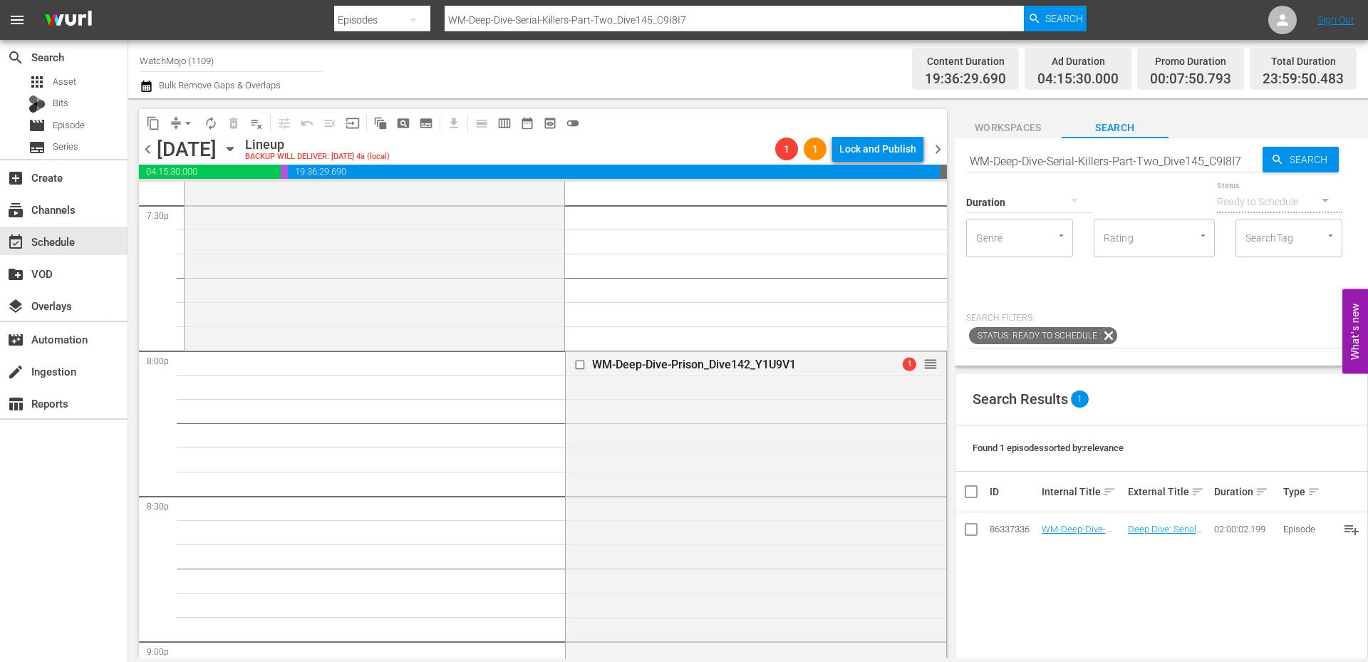
click at [935, 150] on span "chevron_right" at bounding box center [938, 149] width 18 height 18
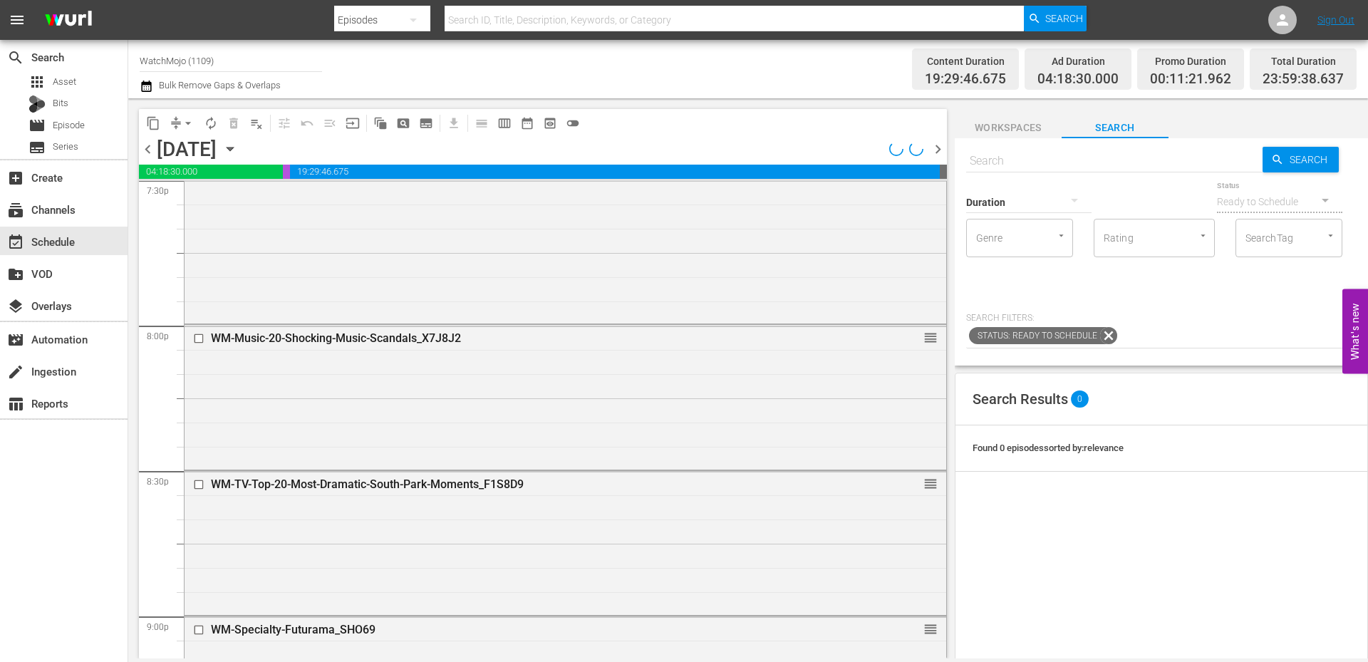
scroll to position [5643, 0]
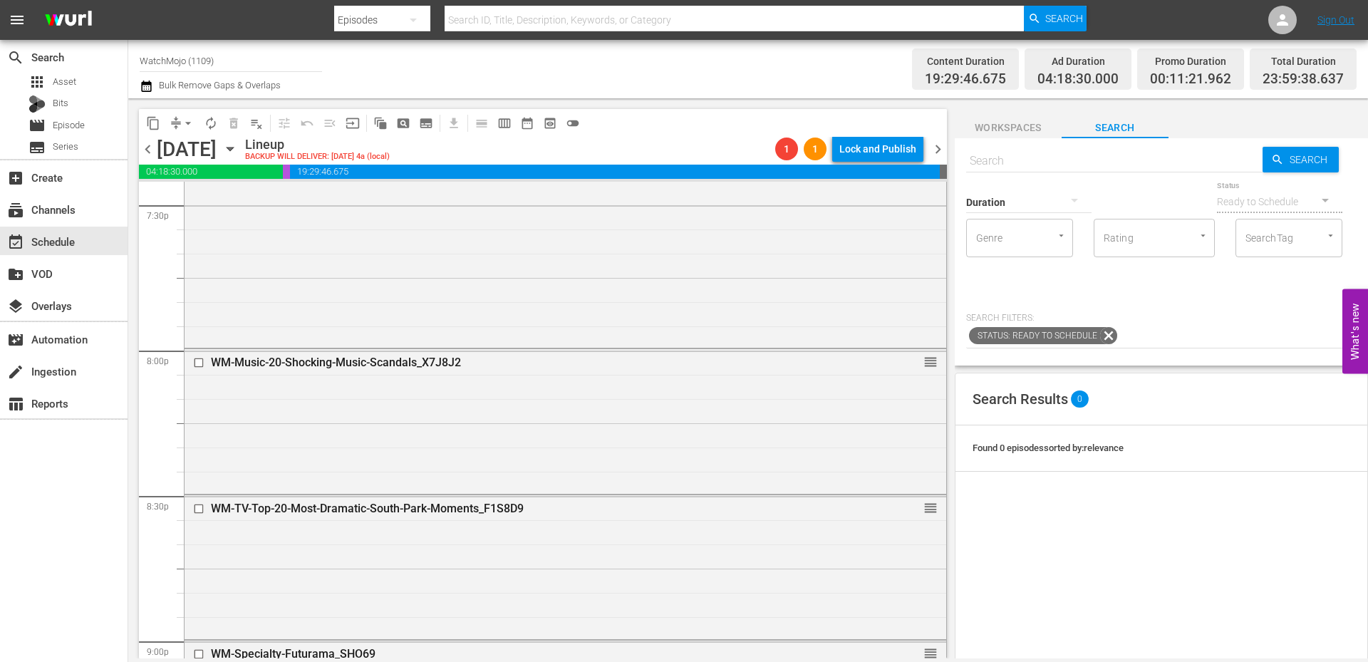
click at [1022, 161] on input "text" at bounding box center [1114, 161] width 296 height 34
paste input "WM-Deep-Dive-Creepy-History_Dive99_D2Q3G3"
type input "WM-Deep-Dive-Creepy-History_Dive99_D2Q3G3"
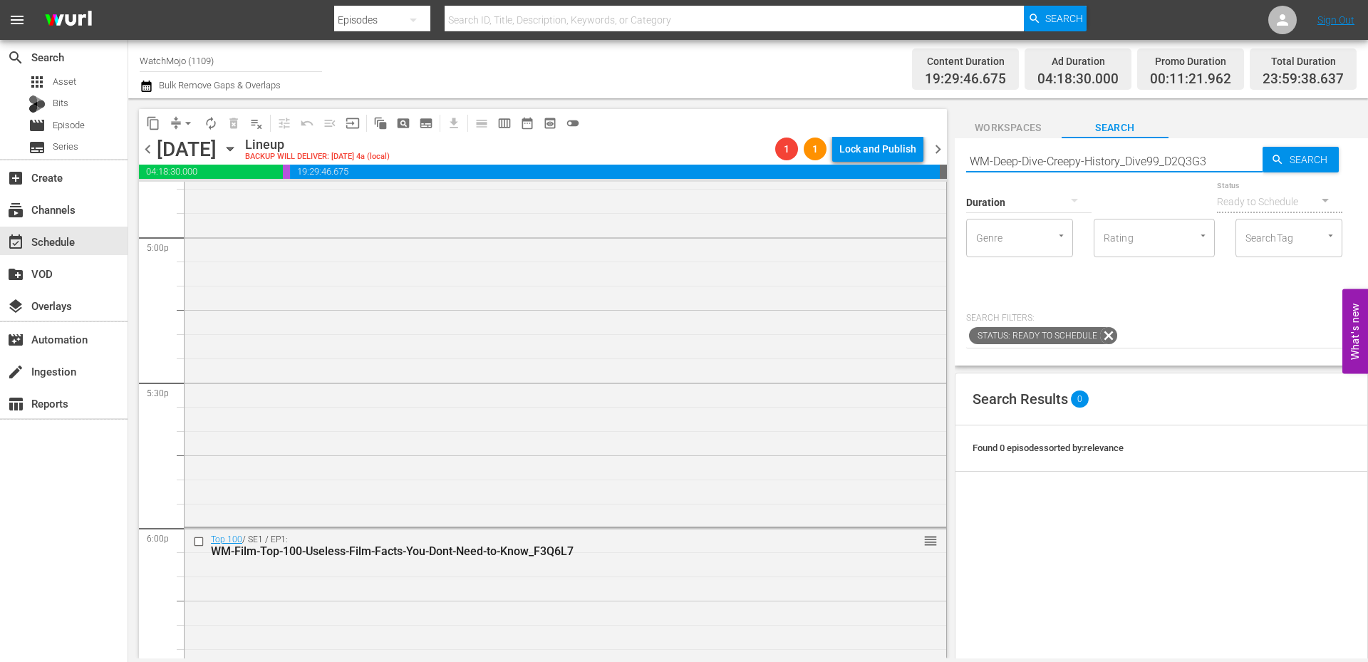
type input "WM-Deep-Dive-Creepy-History_Dive99_D2Q3G3"
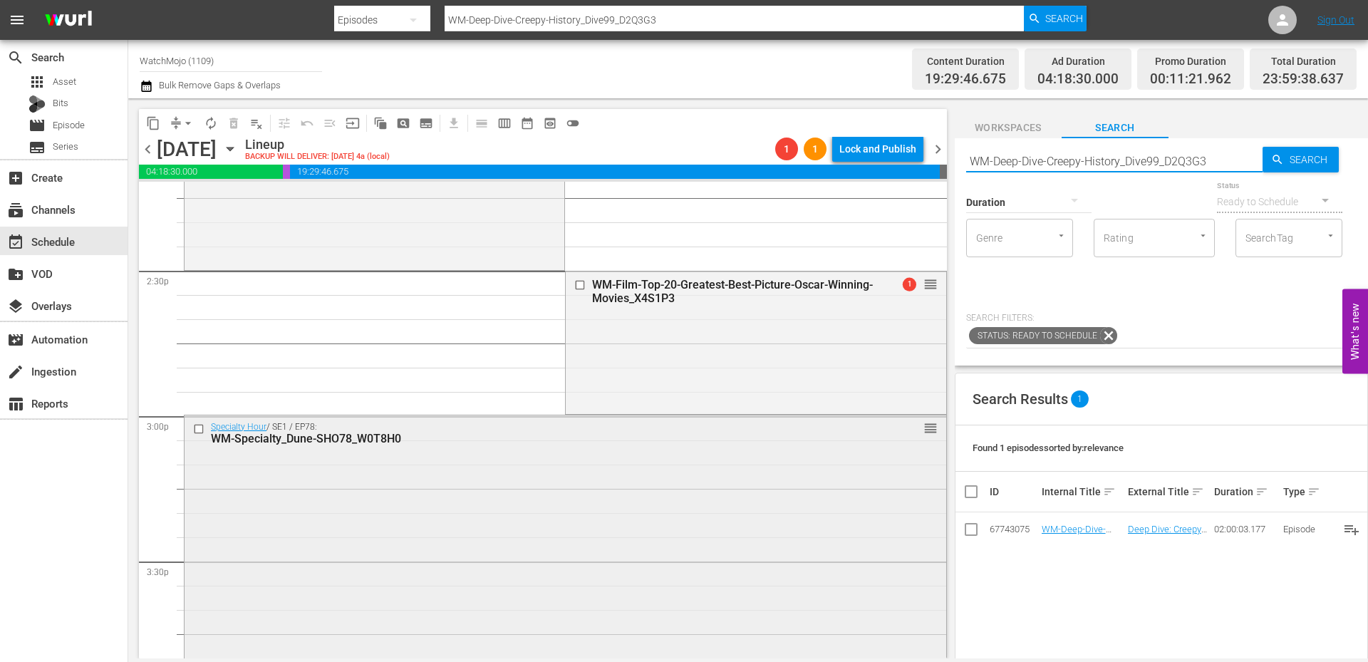
scroll to position [4124, 0]
click at [196, 429] on input "checkbox" at bounding box center [200, 429] width 15 height 12
click at [574, 284] on input "checkbox" at bounding box center [581, 286] width 15 height 12
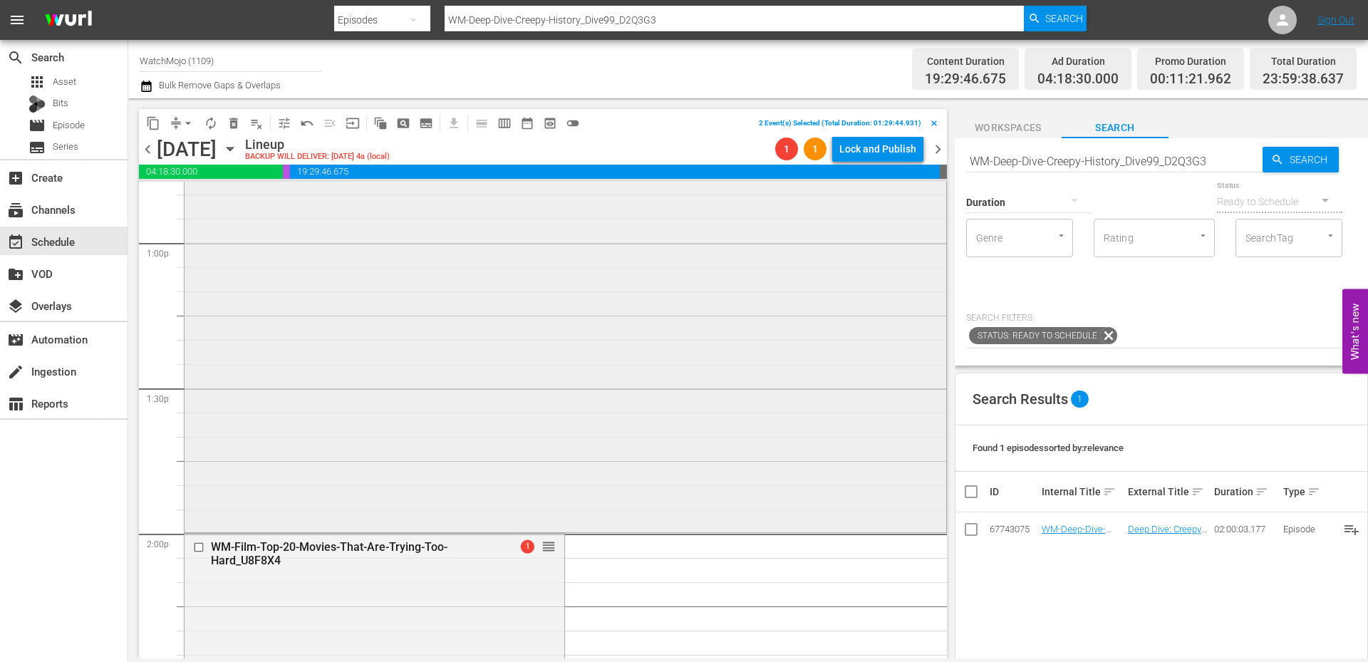
scroll to position [3697, 0]
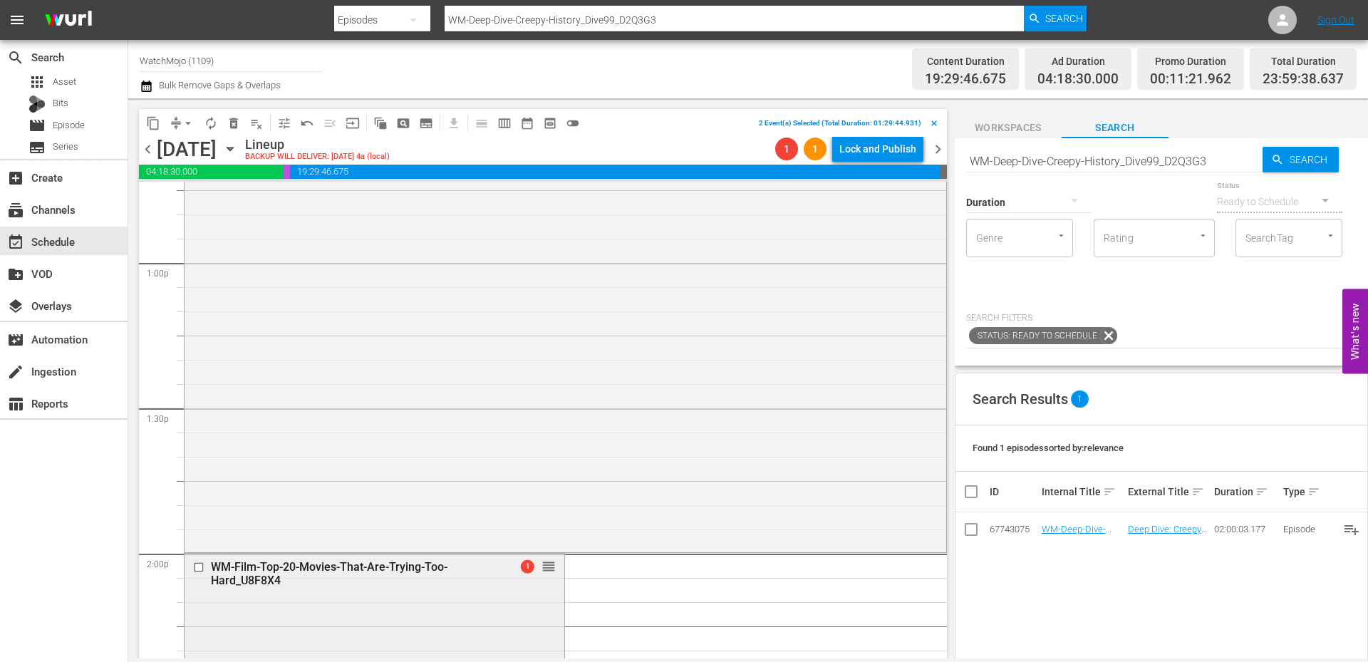
click at [201, 561] on input "checkbox" at bounding box center [200, 567] width 15 height 12
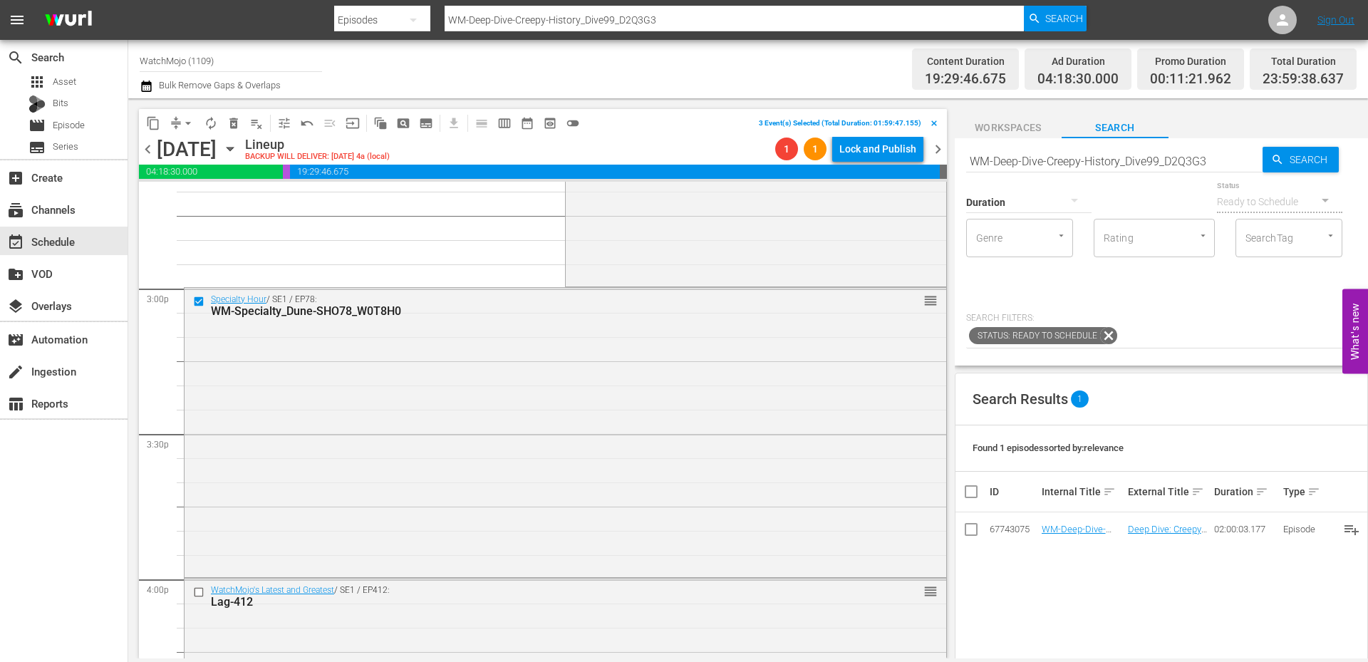
scroll to position [4266, 0]
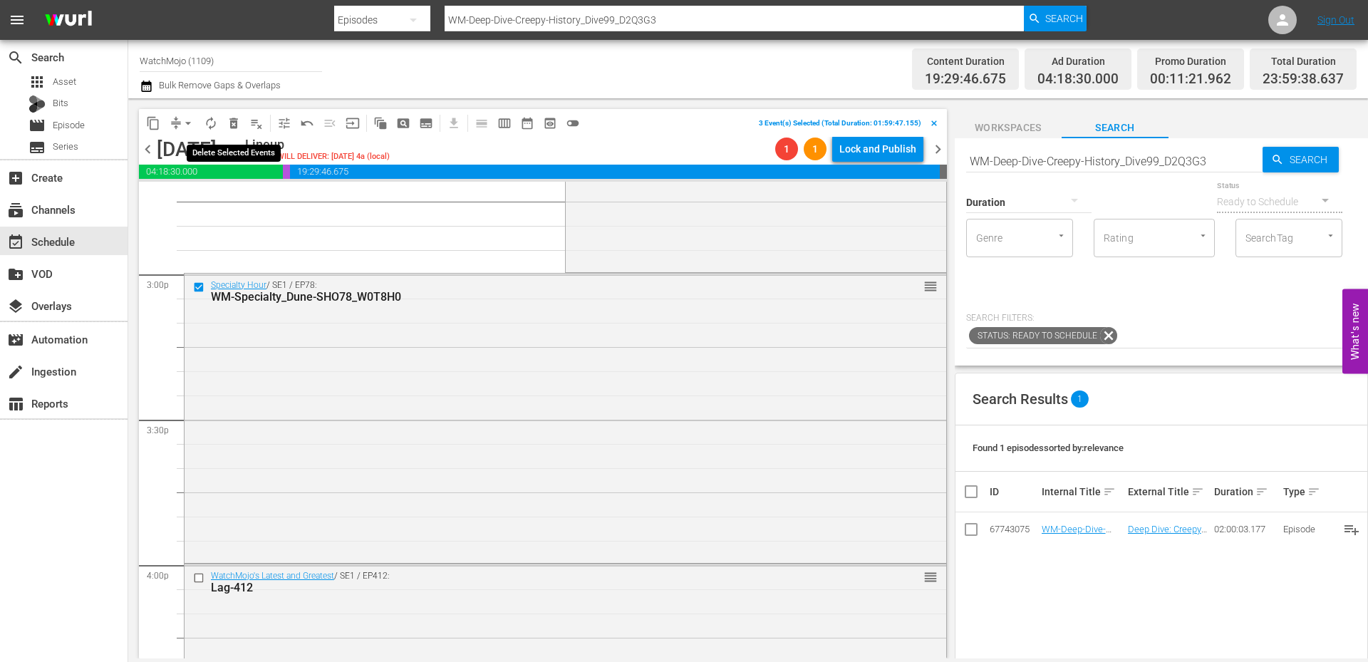
click at [231, 122] on span "delete_forever_outlined" at bounding box center [233, 123] width 14 height 14
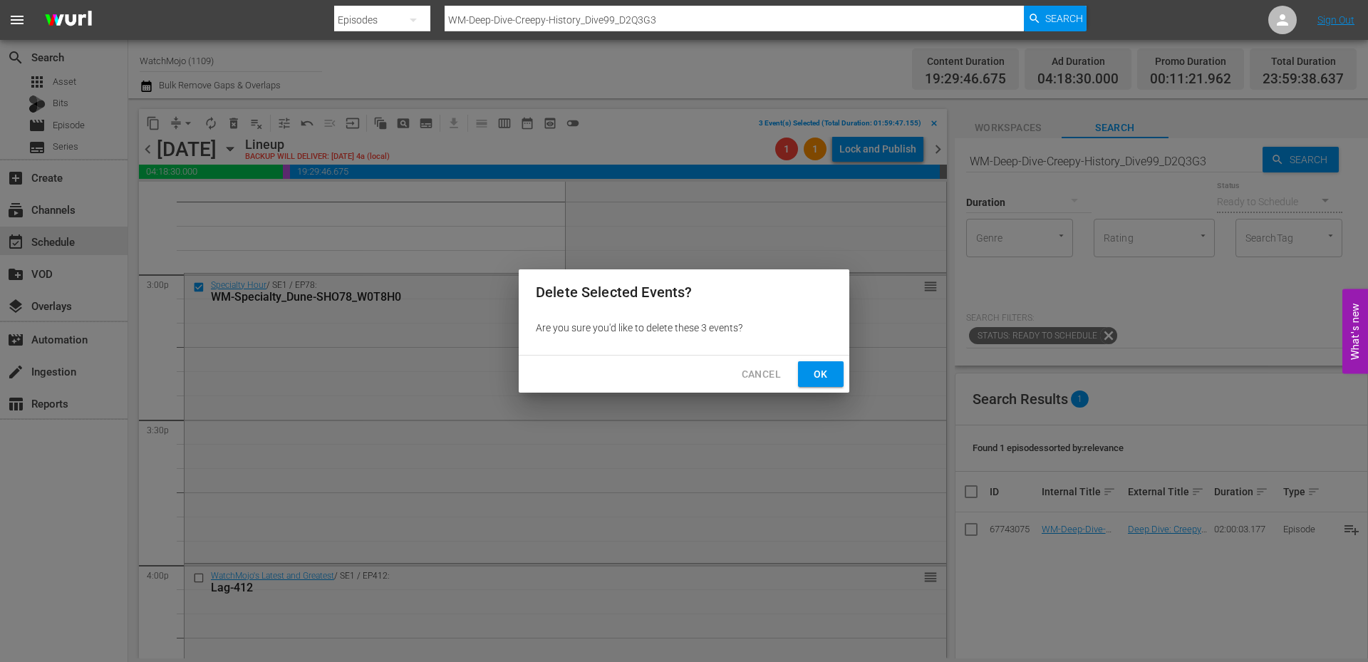
click at [812, 365] on span "Ok" at bounding box center [820, 374] width 23 height 18
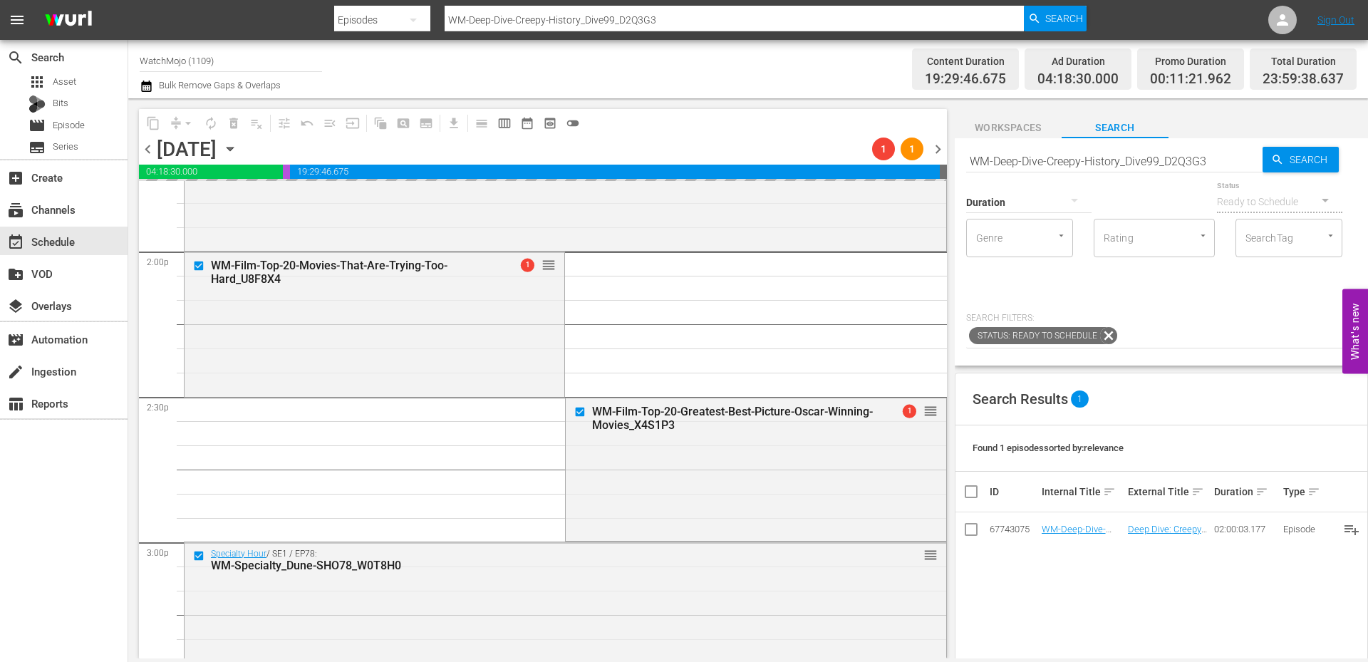
scroll to position [3982, 0]
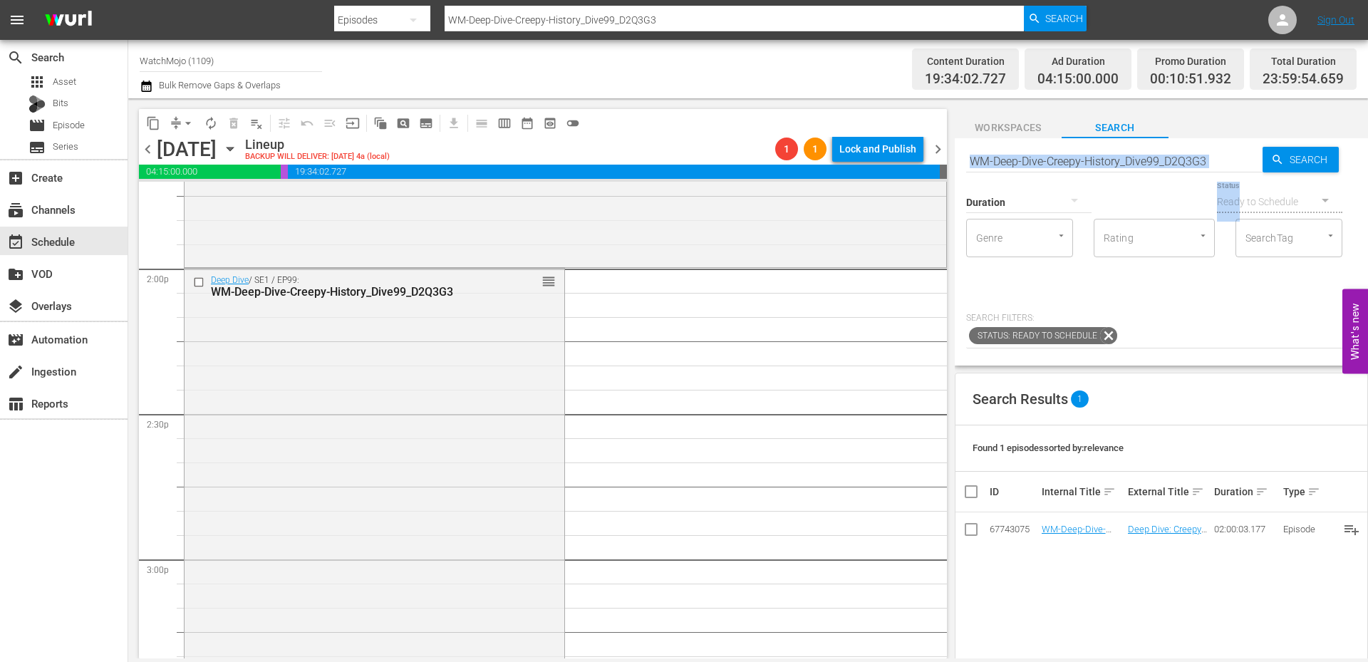
drag, startPoint x: 1229, startPoint y: 169, endPoint x: 1199, endPoint y: 163, distance: 30.5
click at [1199, 163] on div "Search WM-Deep-Dive-Creepy-History_Dive99_D2Q3G3 Search Duration Status Ready t…" at bounding box center [1160, 251] width 413 height 227
click at [1214, 160] on input "WM-Deep-Dive-Creepy-History_Dive99_D2Q3G3" at bounding box center [1114, 161] width 296 height 34
drag, startPoint x: 1214, startPoint y: 160, endPoint x: 935, endPoint y: 145, distance: 279.6
click at [935, 145] on div "content_copy compress arrow_drop_down autorenew_outlined delete_forever_outline…" at bounding box center [747, 378] width 1239 height 560
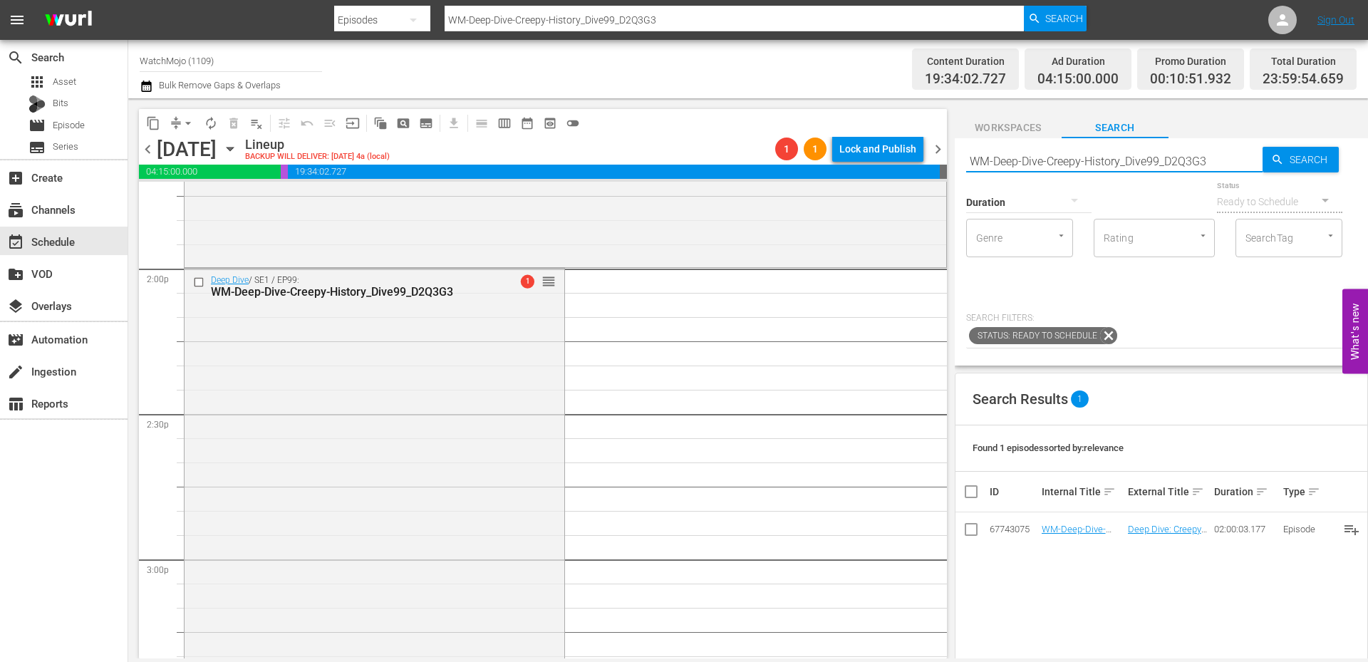
paste input "hanged-History-Forever_Dive136_V2D6U2"
type input "WM-Deep-Dive-Changed-History-Forever_Dive136_V2D6U2"
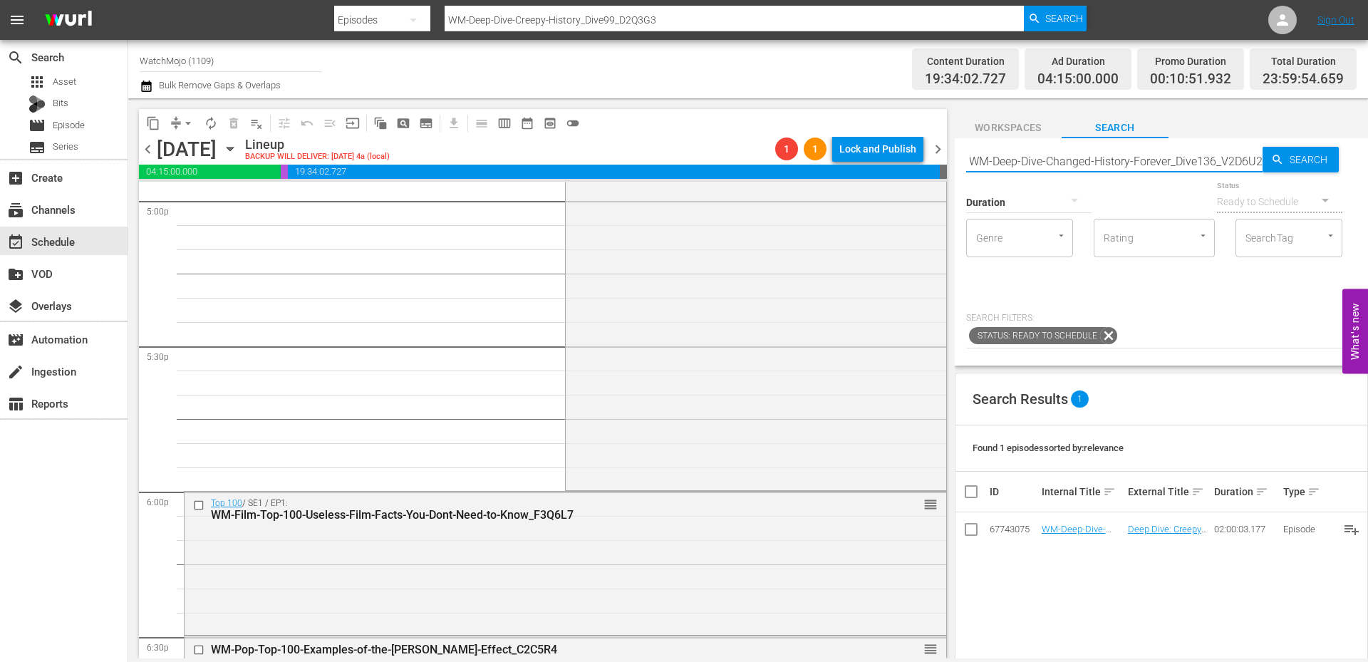
type input "WM-Deep-Dive-Changed-History-Forever_Dive136_V2D6U2"
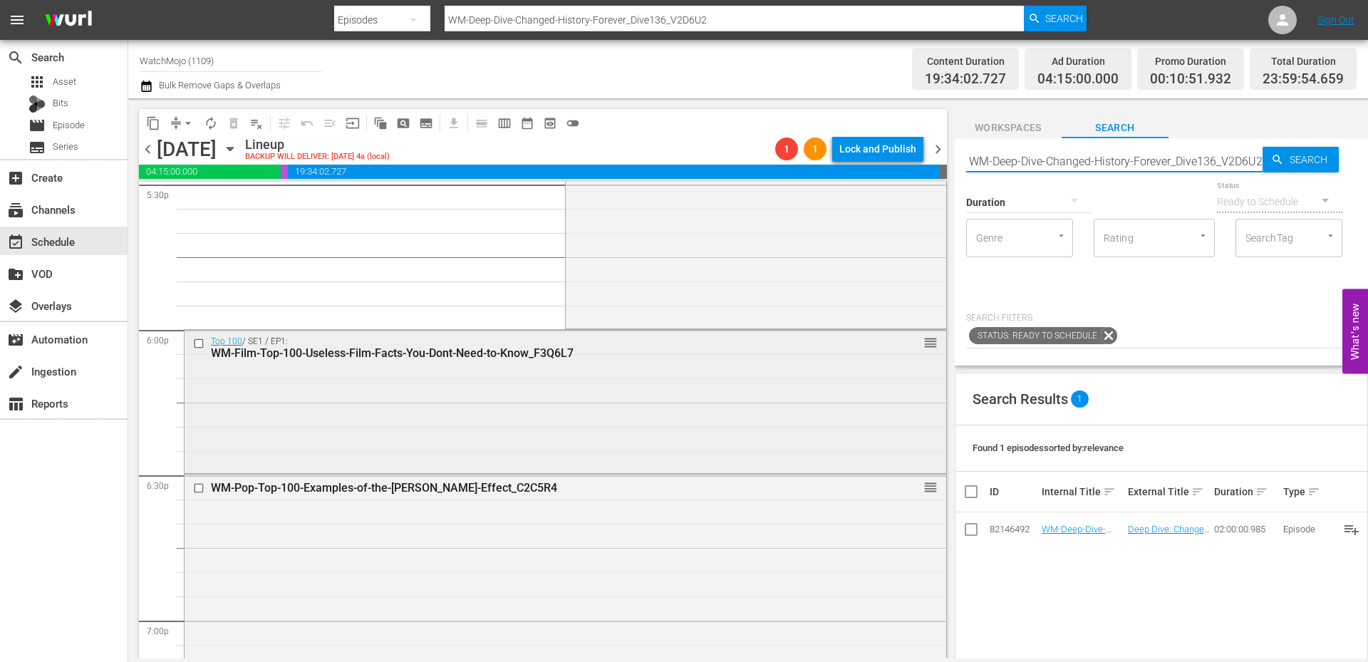
scroll to position [5121, 0]
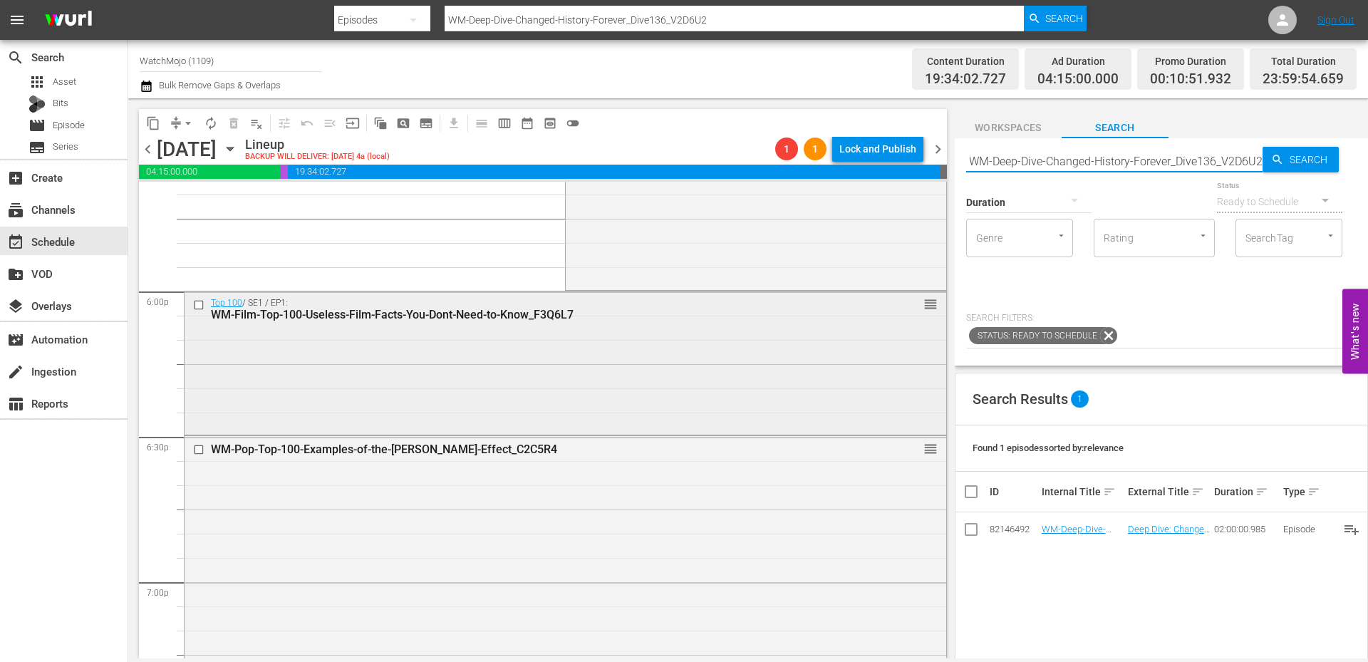
click at [198, 306] on input "checkbox" at bounding box center [200, 304] width 15 height 12
click at [199, 450] on input "checkbox" at bounding box center [200, 450] width 15 height 12
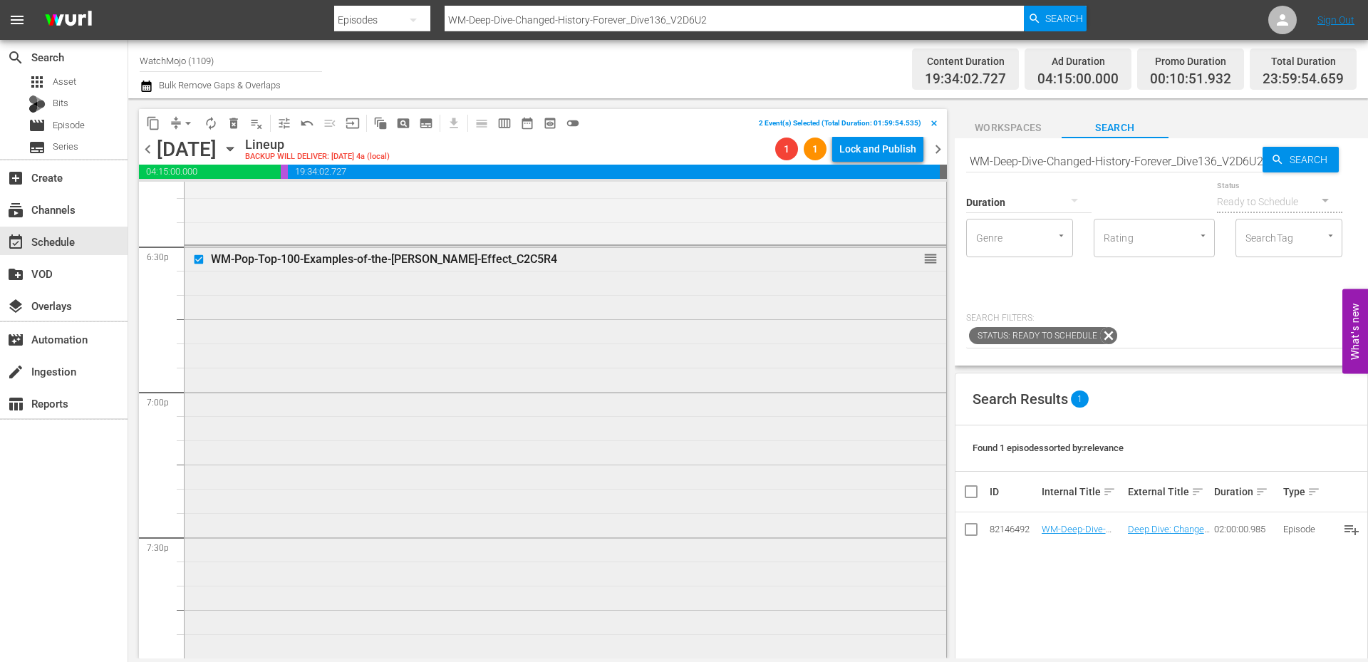
scroll to position [5453, 0]
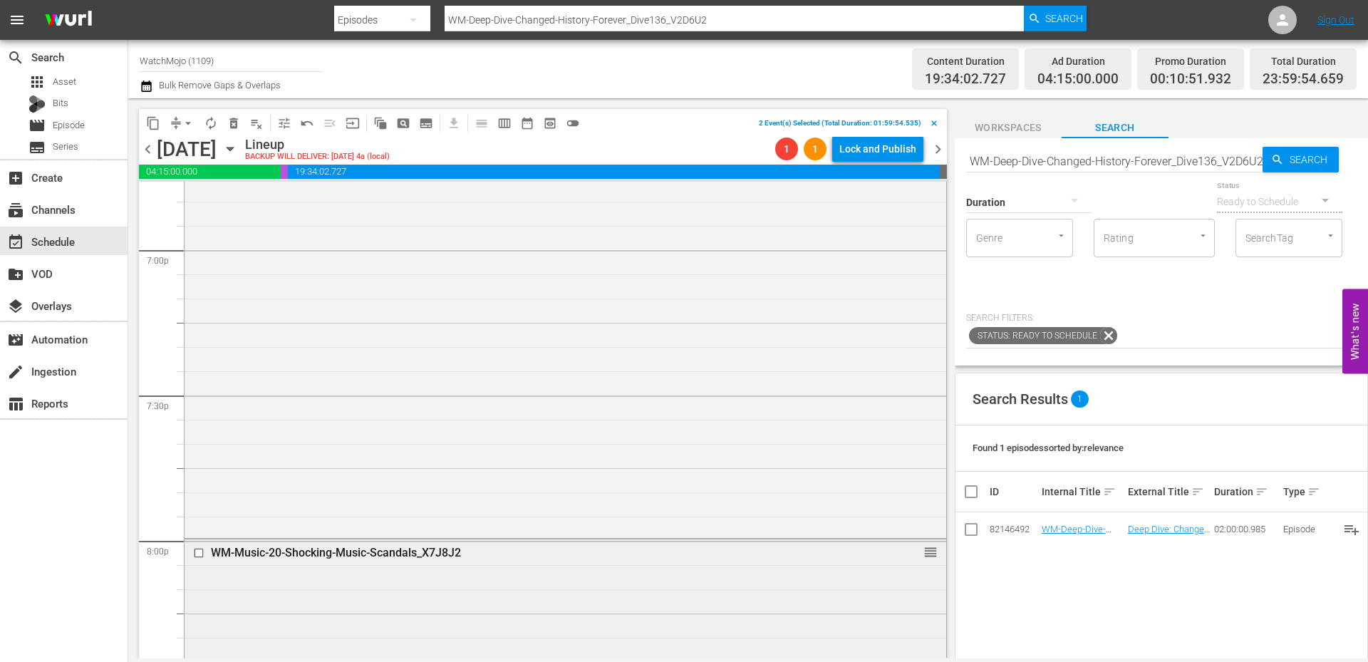
click at [194, 551] on input "checkbox" at bounding box center [200, 553] width 15 height 12
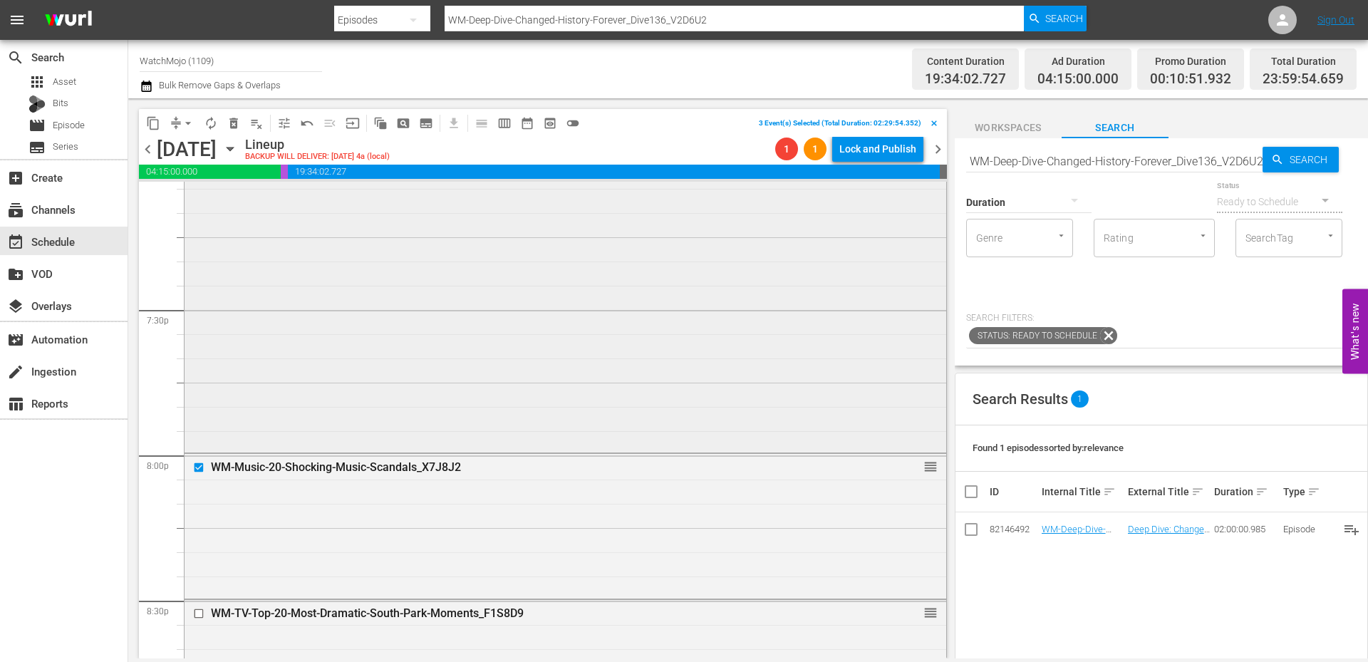
scroll to position [5786, 0]
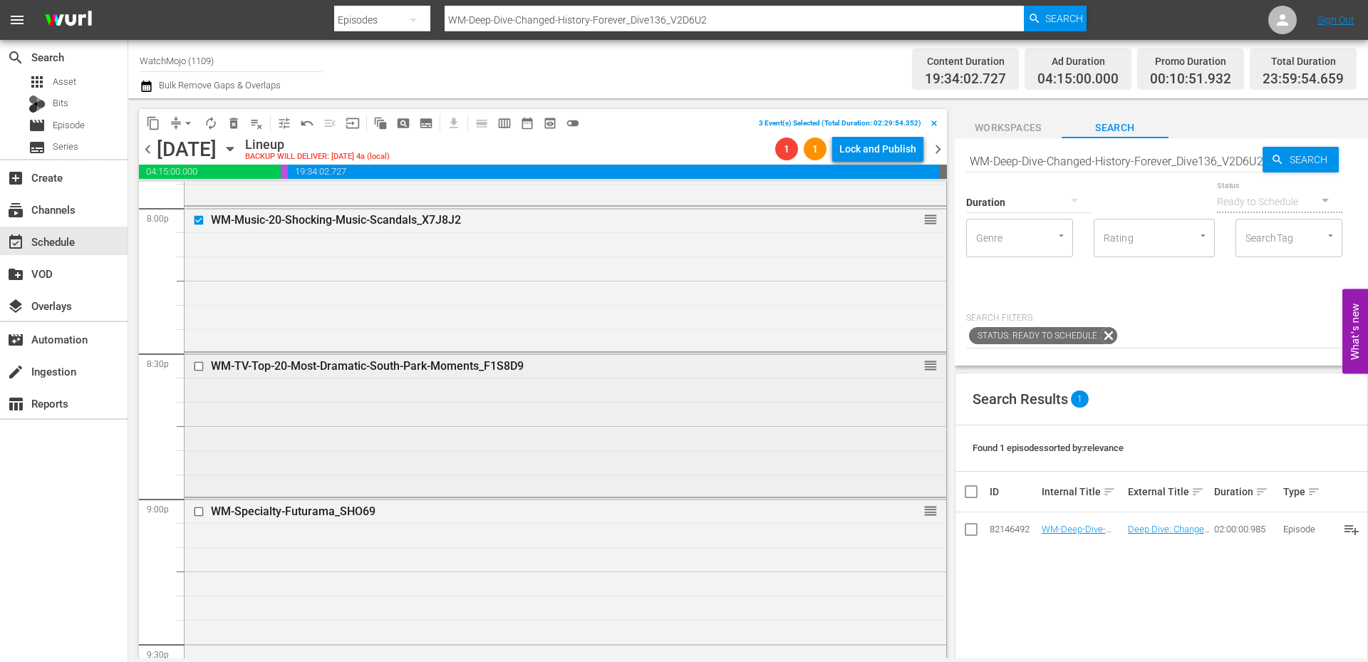
click at [202, 366] on input "checkbox" at bounding box center [200, 366] width 15 height 12
click at [191, 516] on div at bounding box center [199, 511] width 21 height 17
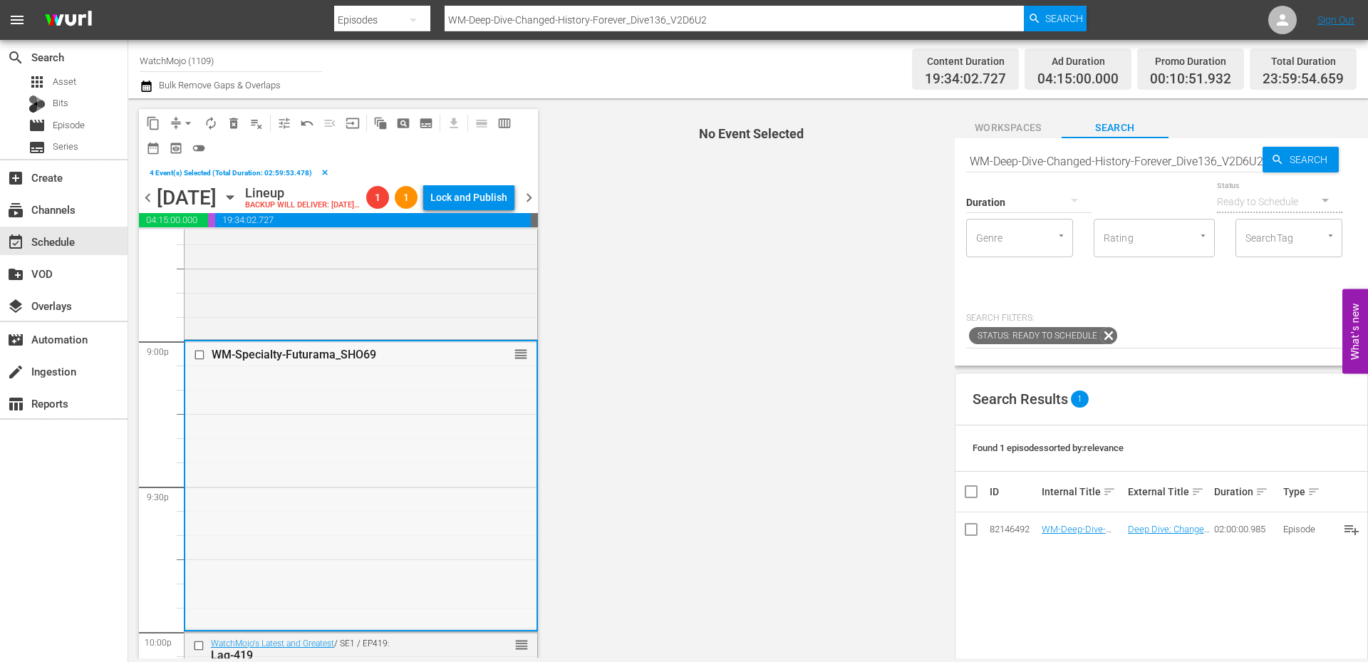
scroll to position [5976, 0]
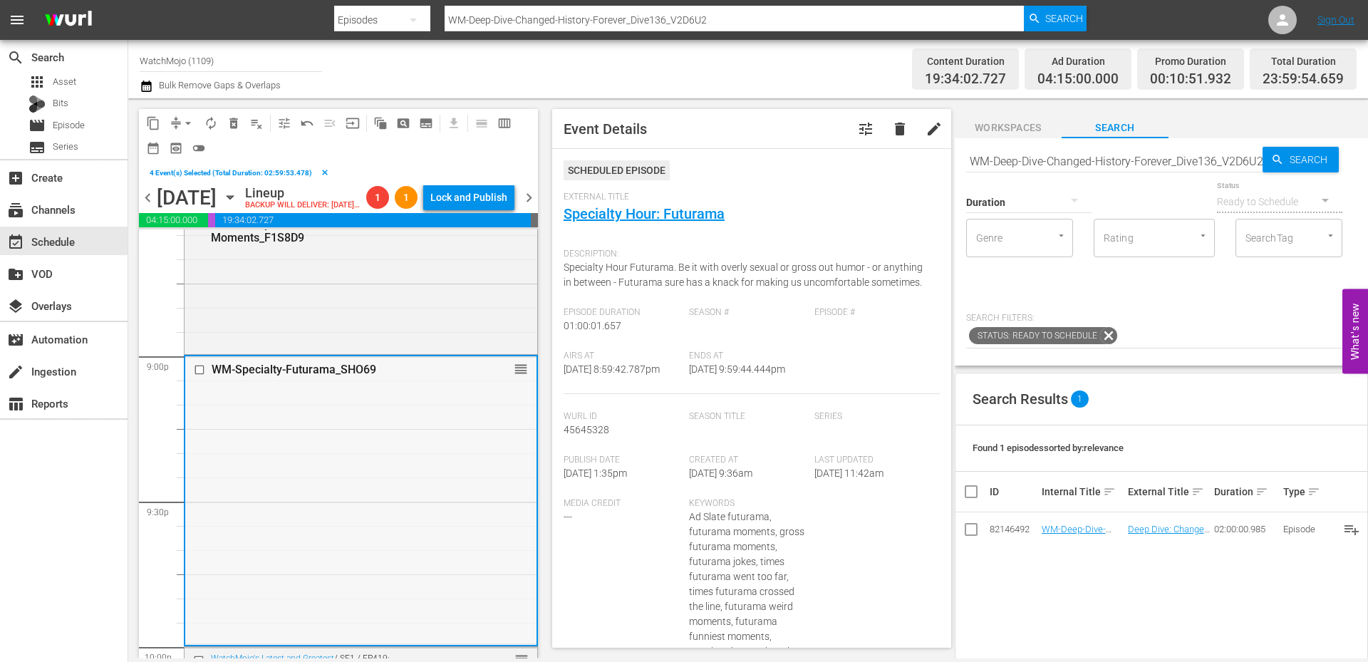
click at [199, 376] on input "checkbox" at bounding box center [201, 370] width 15 height 12
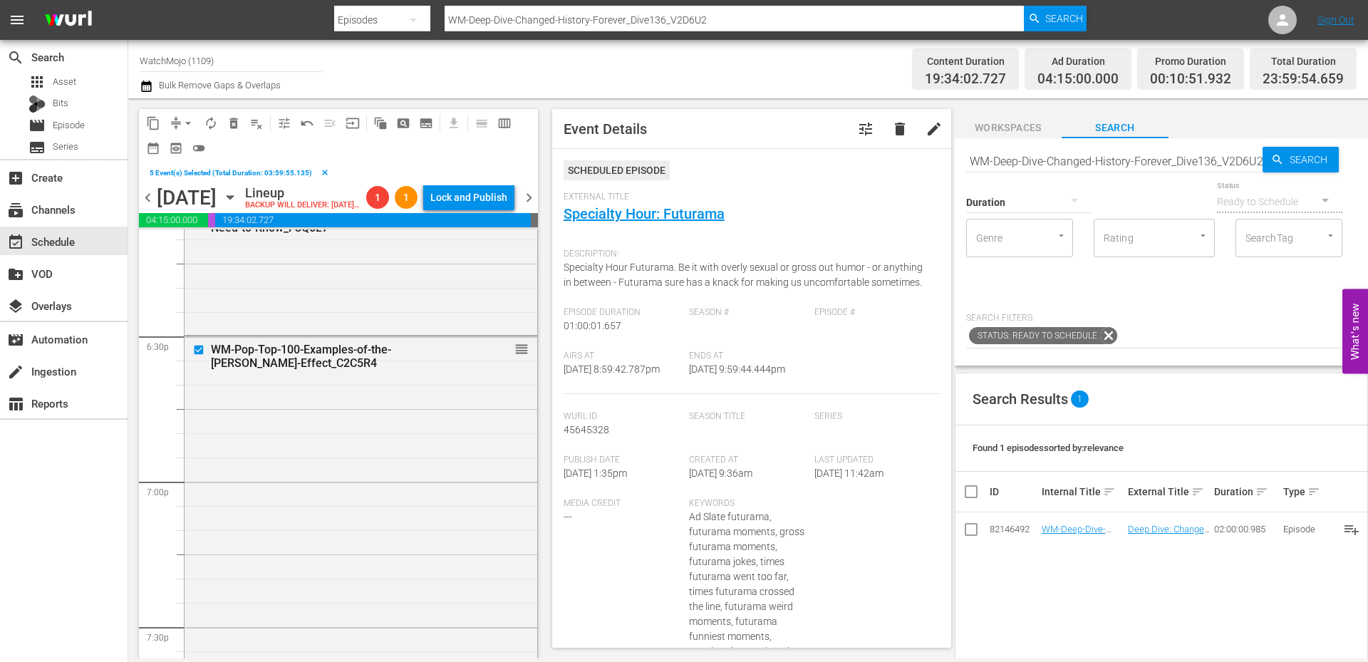
scroll to position [5264, 0]
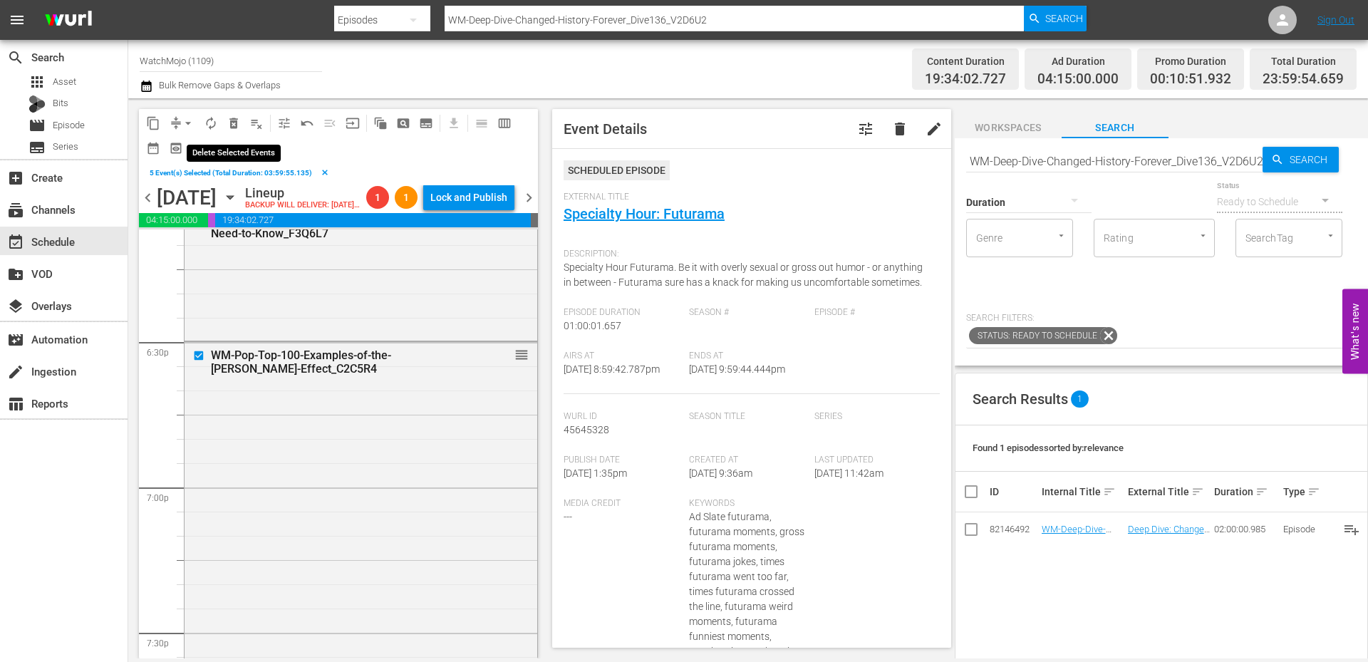
click at [234, 124] on span "delete_forever_outlined" at bounding box center [233, 123] width 14 height 14
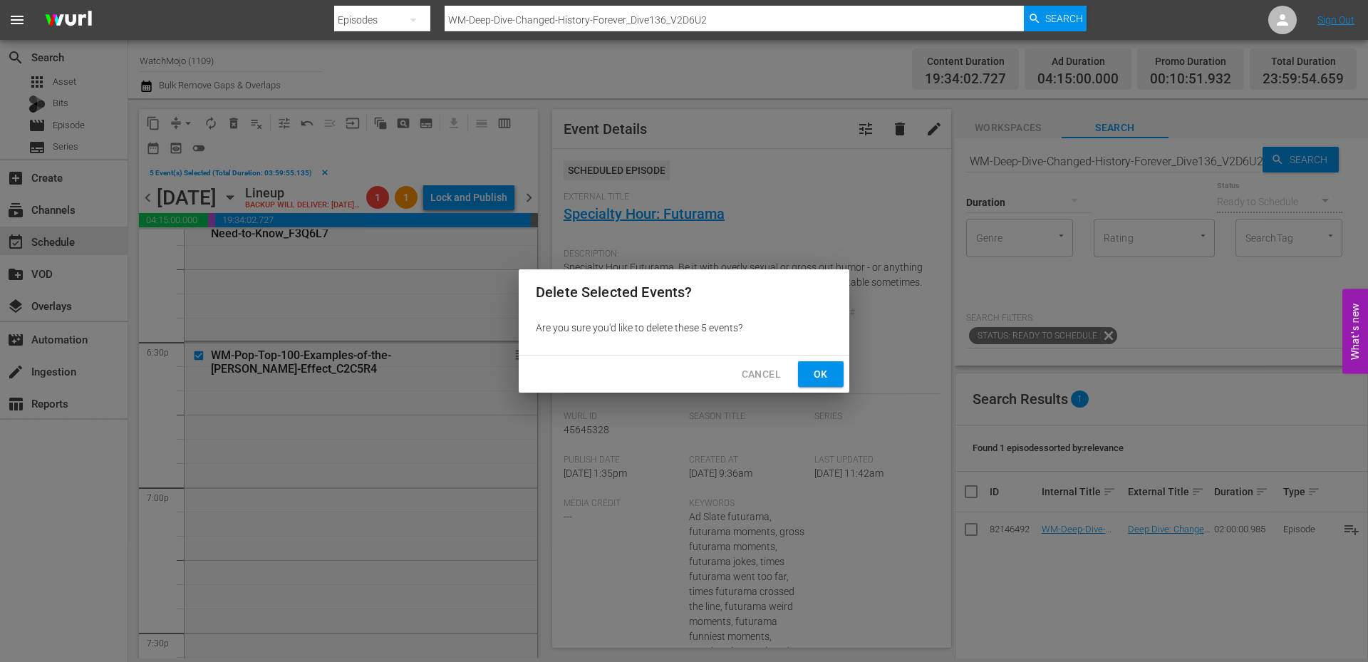
click at [813, 380] on span "Ok" at bounding box center [820, 374] width 23 height 18
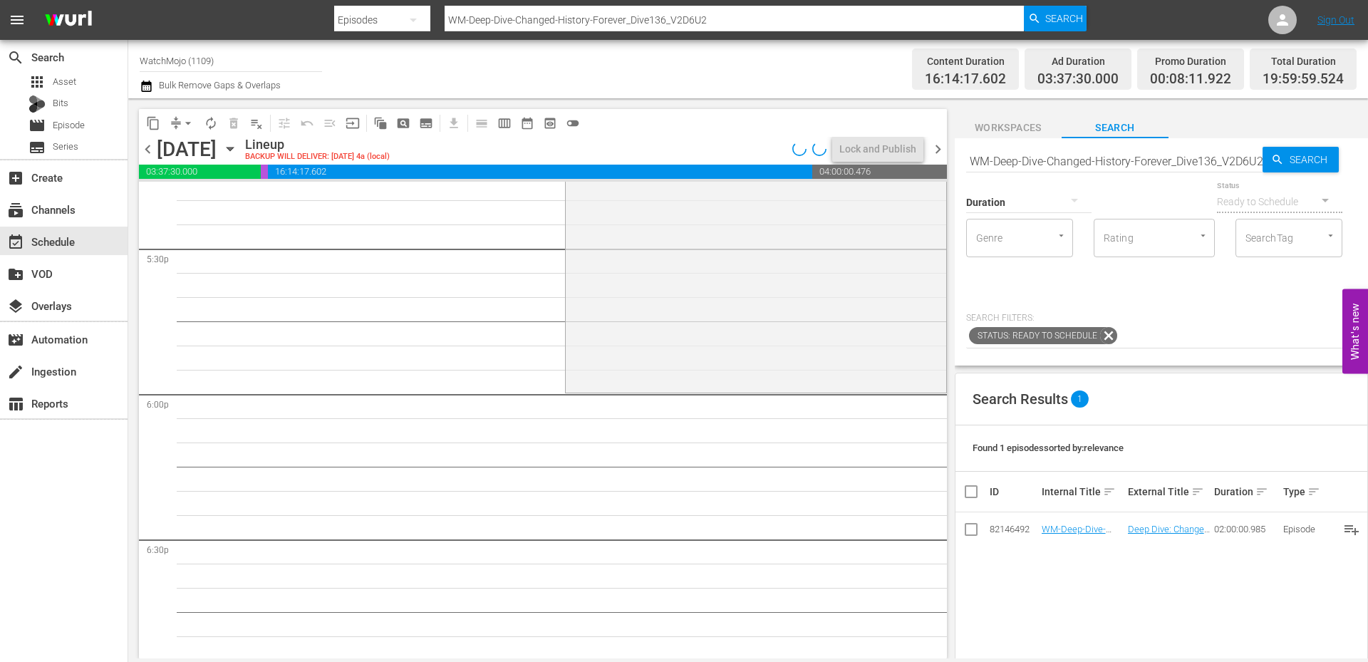
scroll to position [5073, 0]
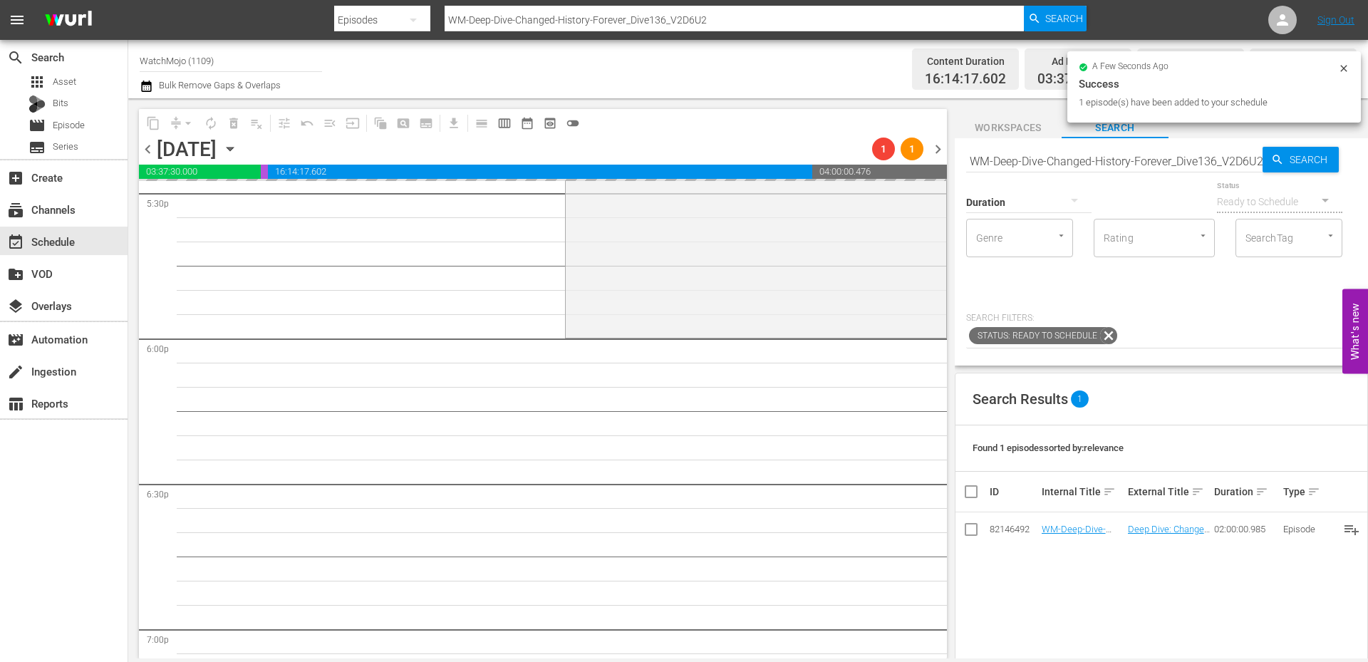
click at [1051, 154] on input "WM-Deep-Dive-Changed-History-Forever_Dive136_V2D6U2" at bounding box center [1114, 161] width 296 height 34
paste input "Ruined-Careers_Dive92_G5S3V7"
type input "WM-Deep-Dive-Ruined-Careers_Dive92_G5S3V7"
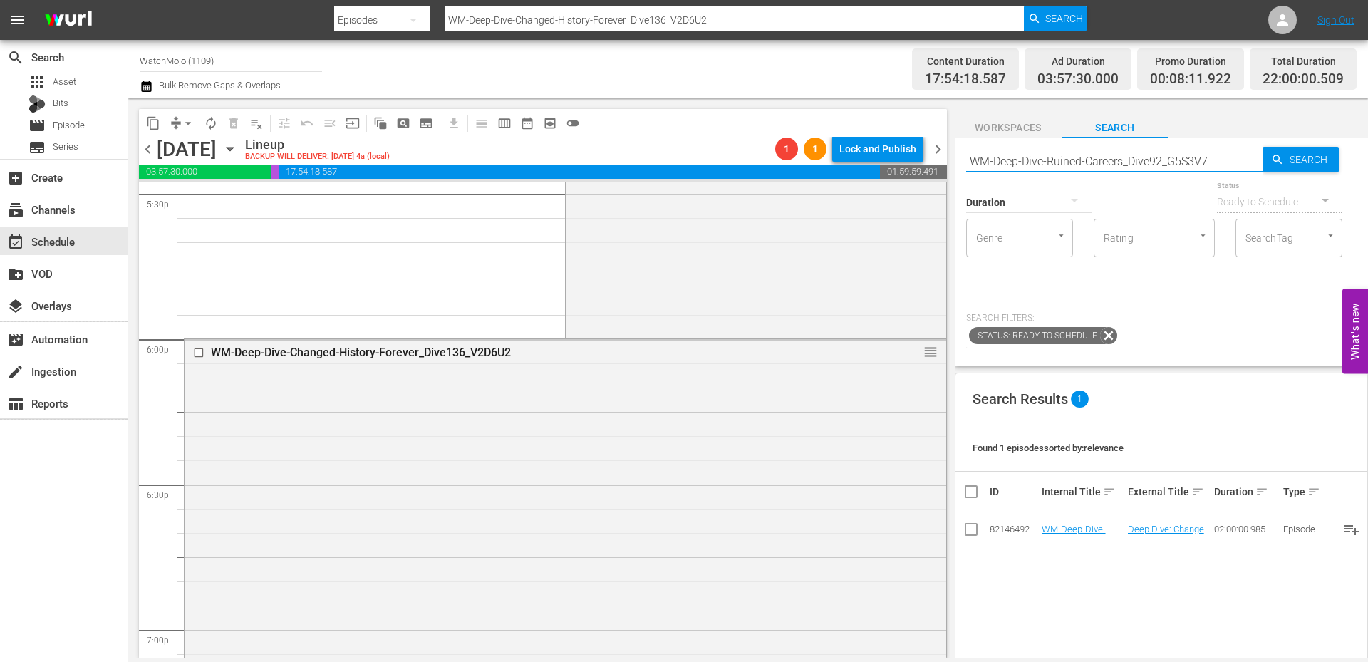
type input "WM-Deep-Dive-Ruined-Careers_Dive92_G5S3V7"
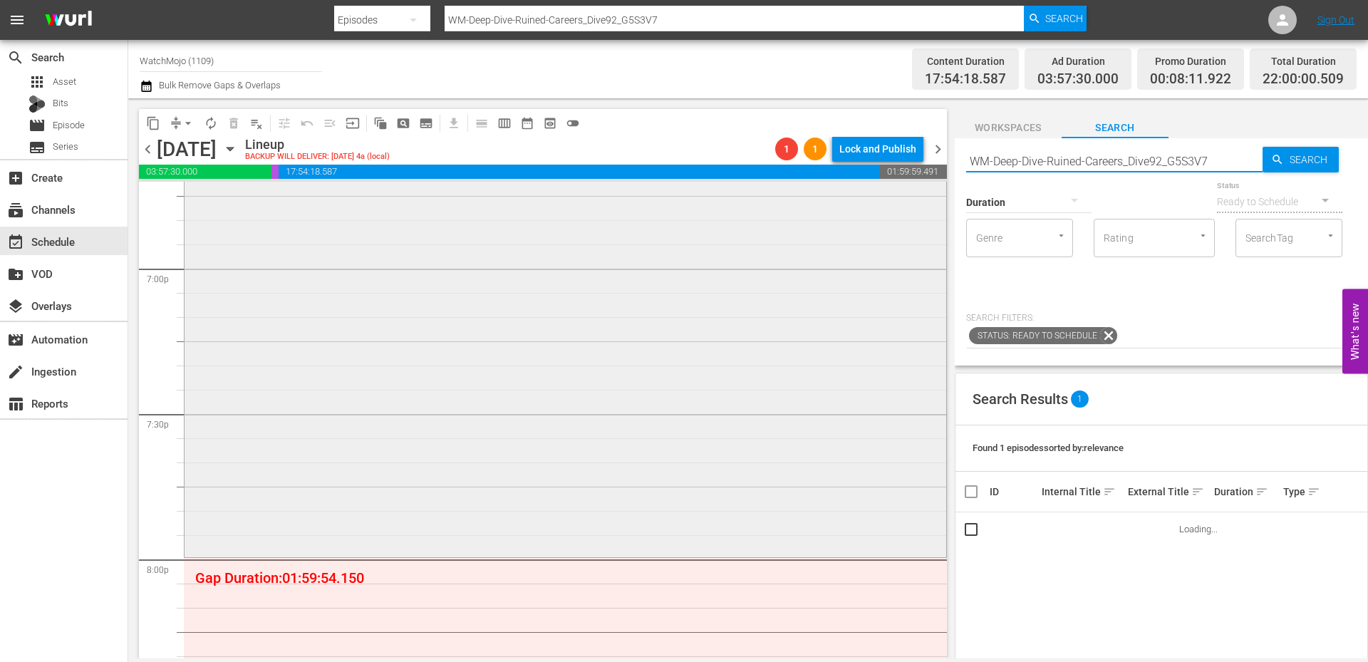
scroll to position [5501, 0]
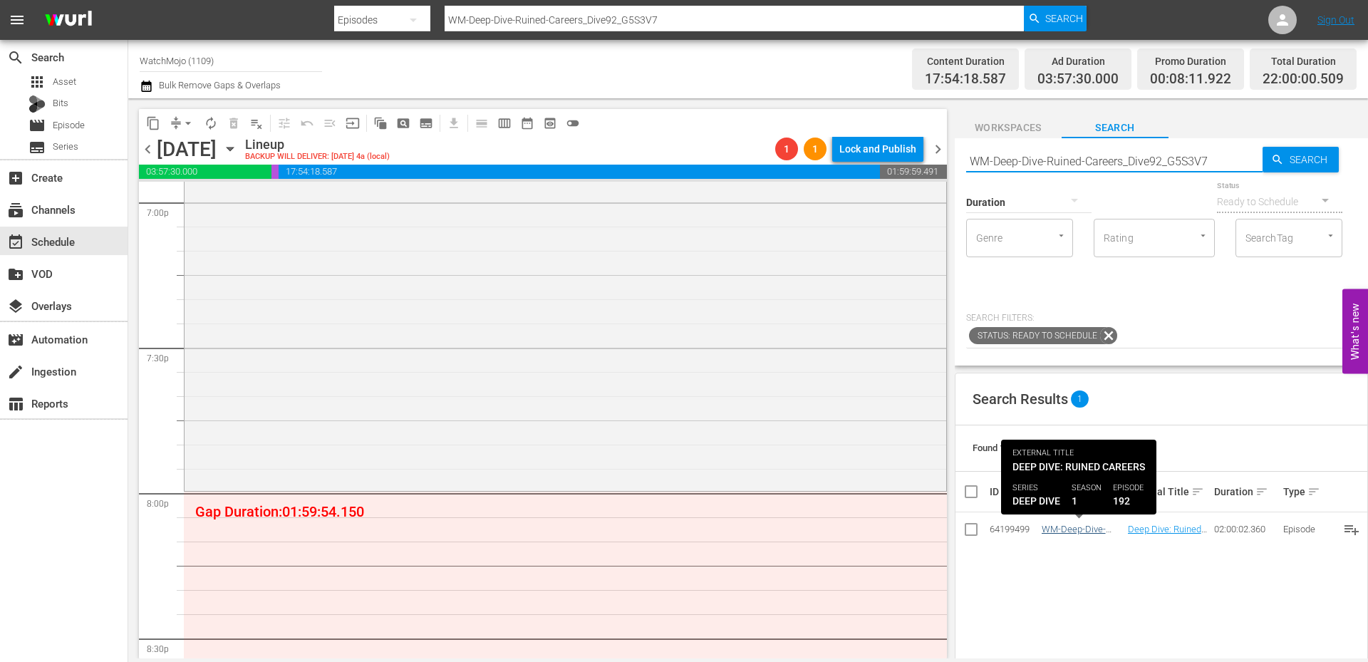
type input "WM-Deep-Dive-Ruined-Careers_Dive92_G5S3V7"
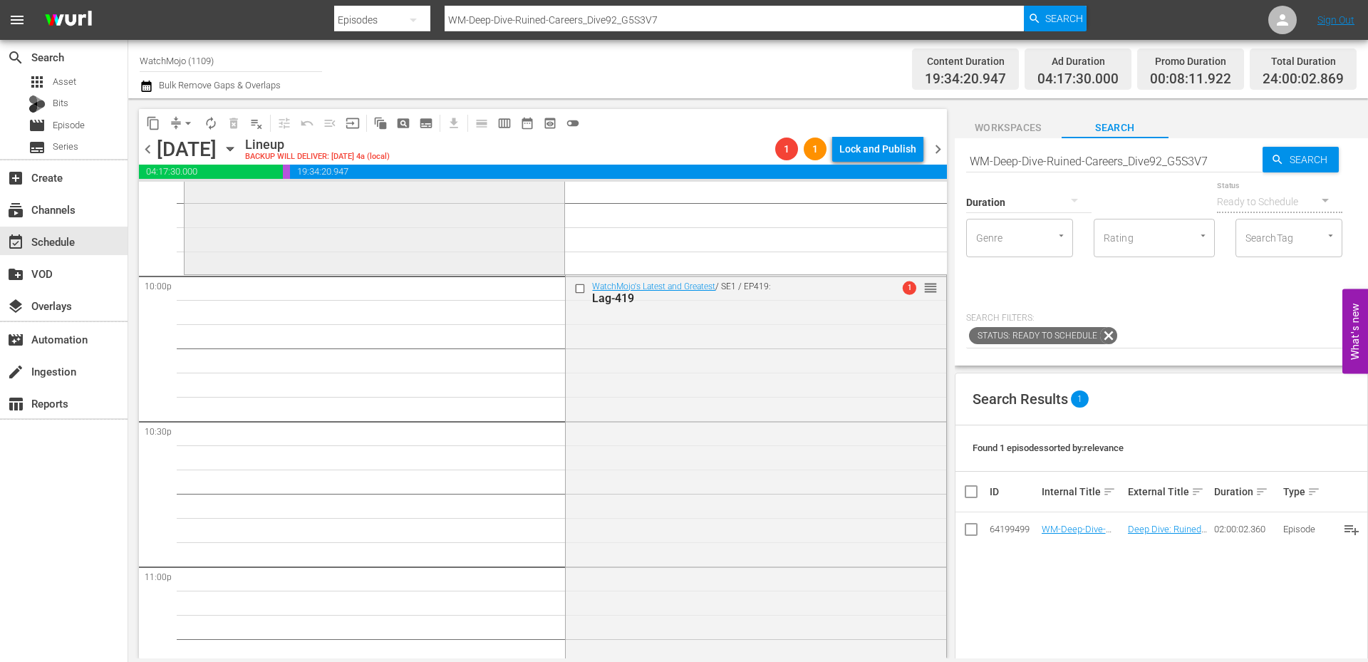
scroll to position [6355, 0]
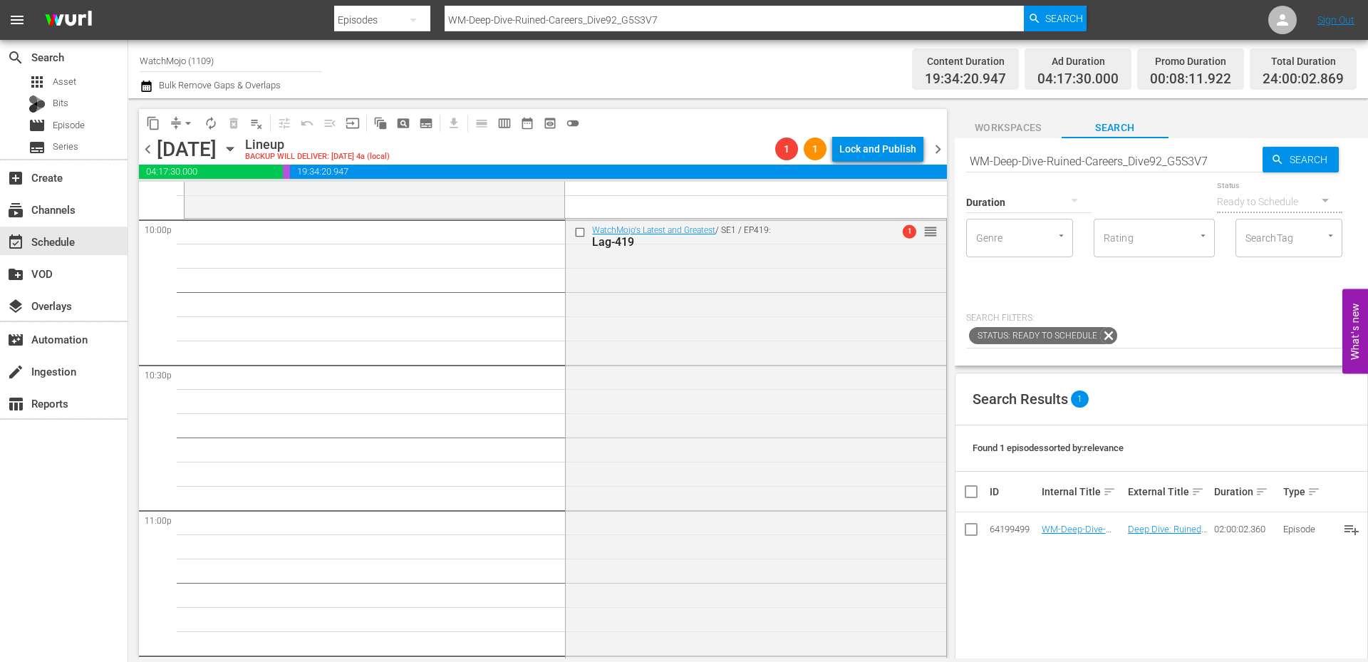
click at [934, 154] on span "chevron_right" at bounding box center [938, 149] width 18 height 18
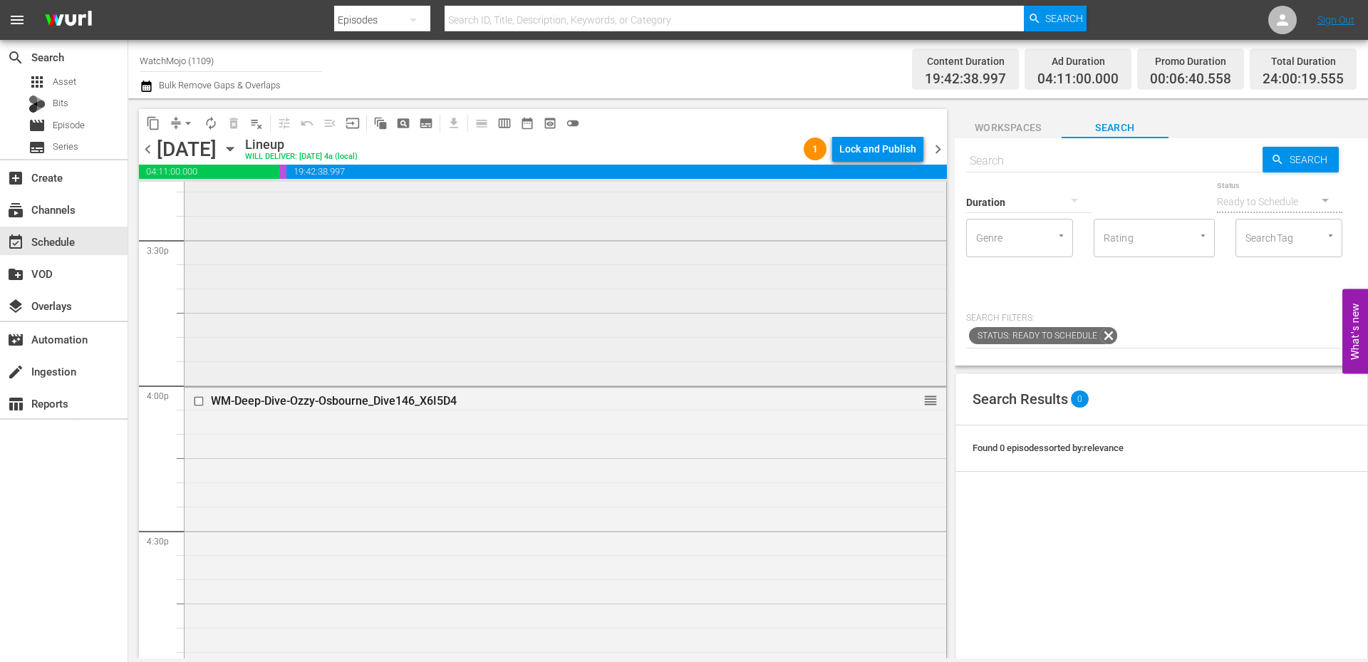
scroll to position [4385, 0]
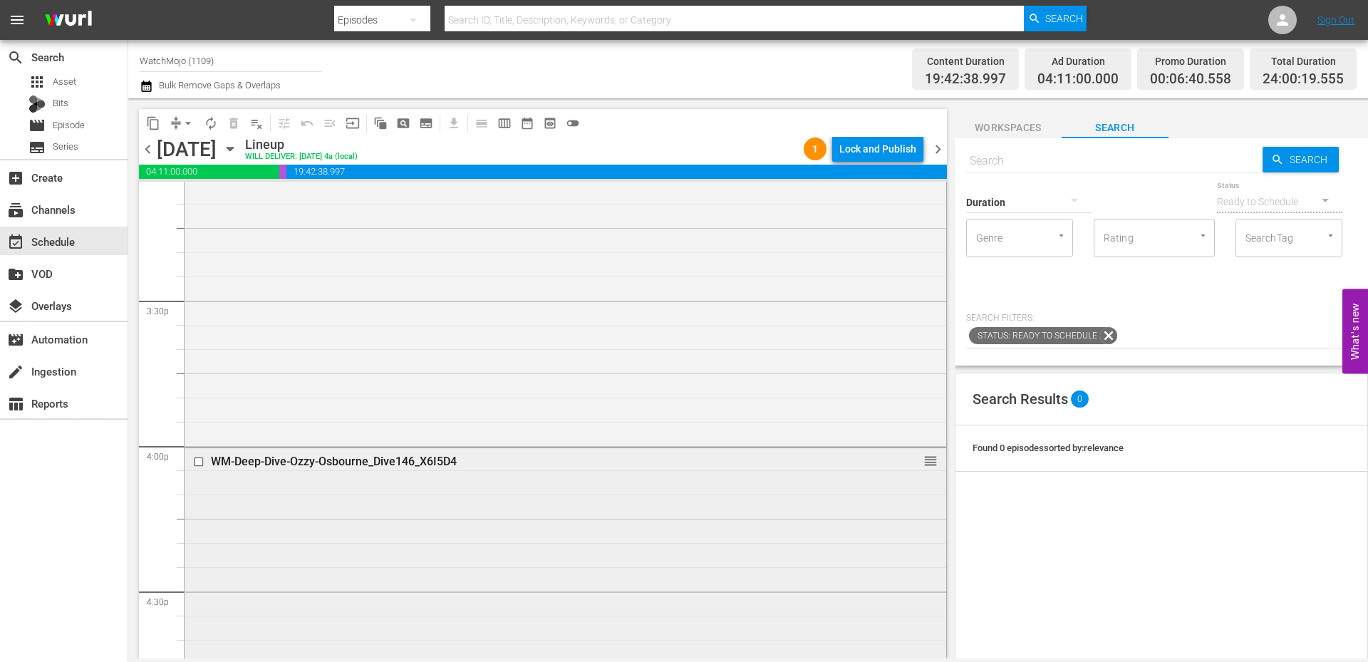
click at [197, 461] on input "checkbox" at bounding box center [200, 461] width 15 height 12
click at [236, 122] on span "delete_forever_outlined" at bounding box center [233, 123] width 14 height 14
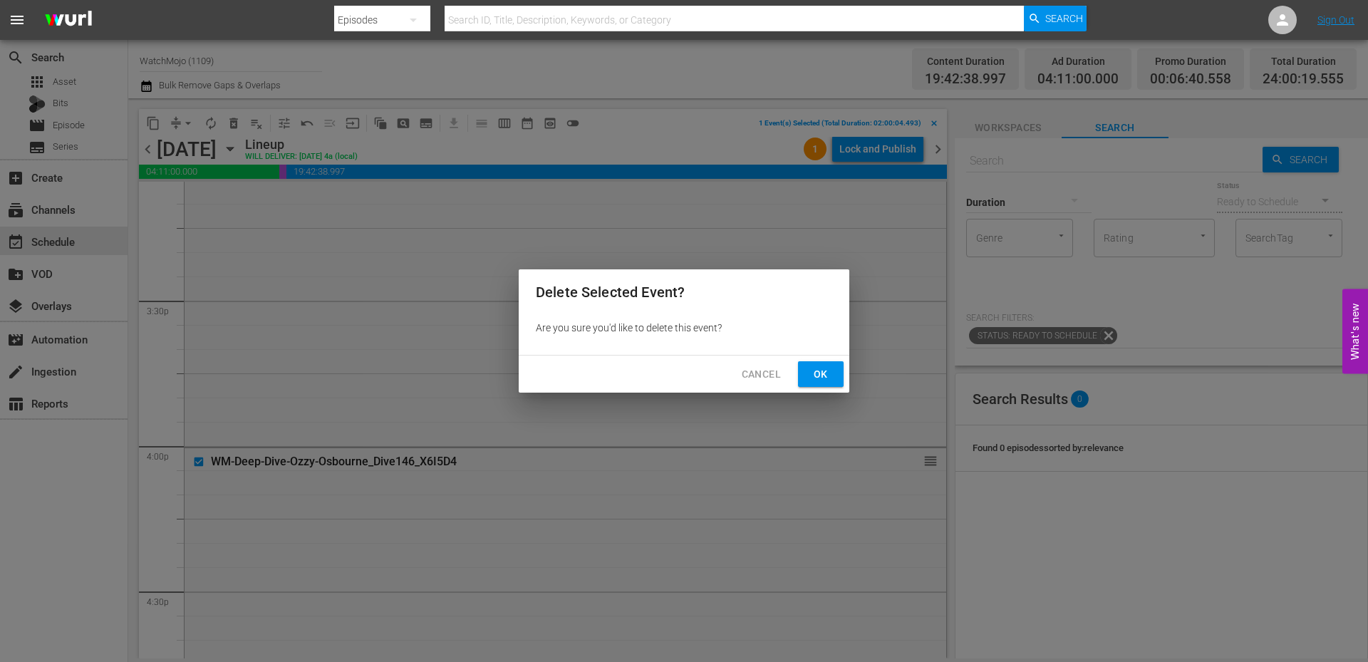
click at [810, 375] on span "Ok" at bounding box center [820, 374] width 23 height 18
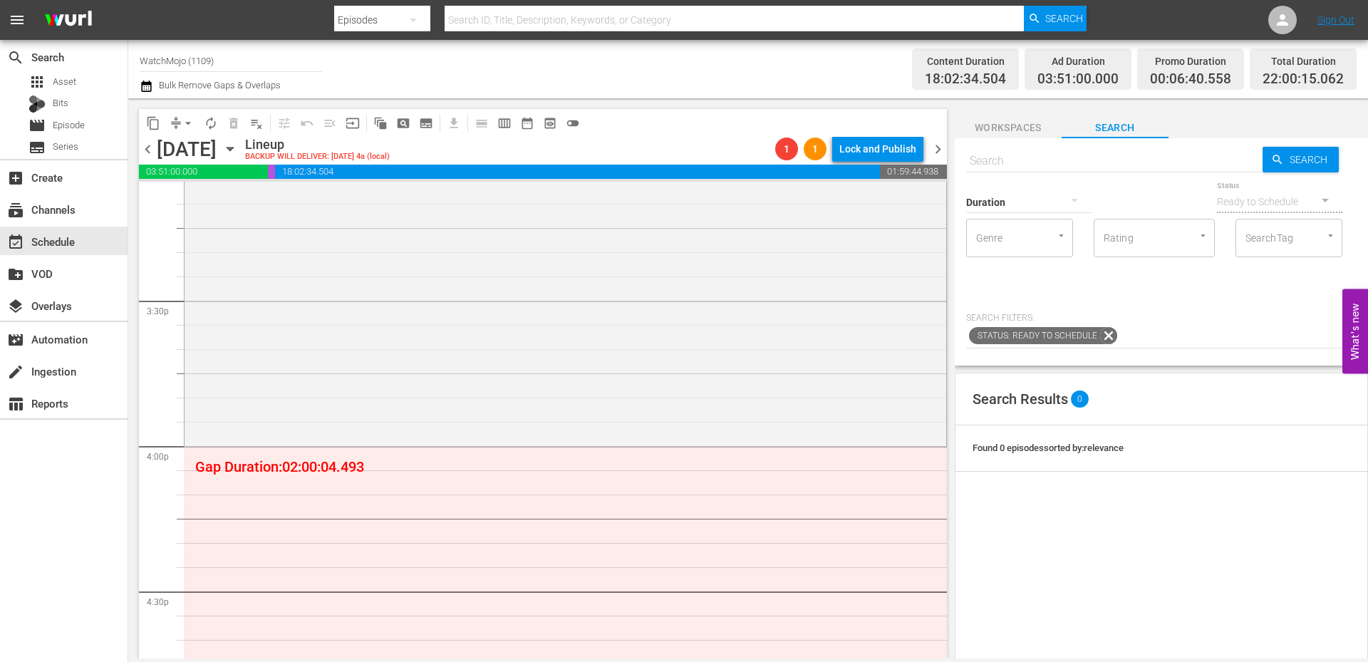
click at [1024, 152] on input "text" at bounding box center [1114, 161] width 296 height 34
paste input "WM-TV-Top-20-Most-Dramatic-South-Park-Moments_F1S8D9"
type input "WM-TV-Top-20-Most-Dramatic-South-Park-Moments_F1S8D9"
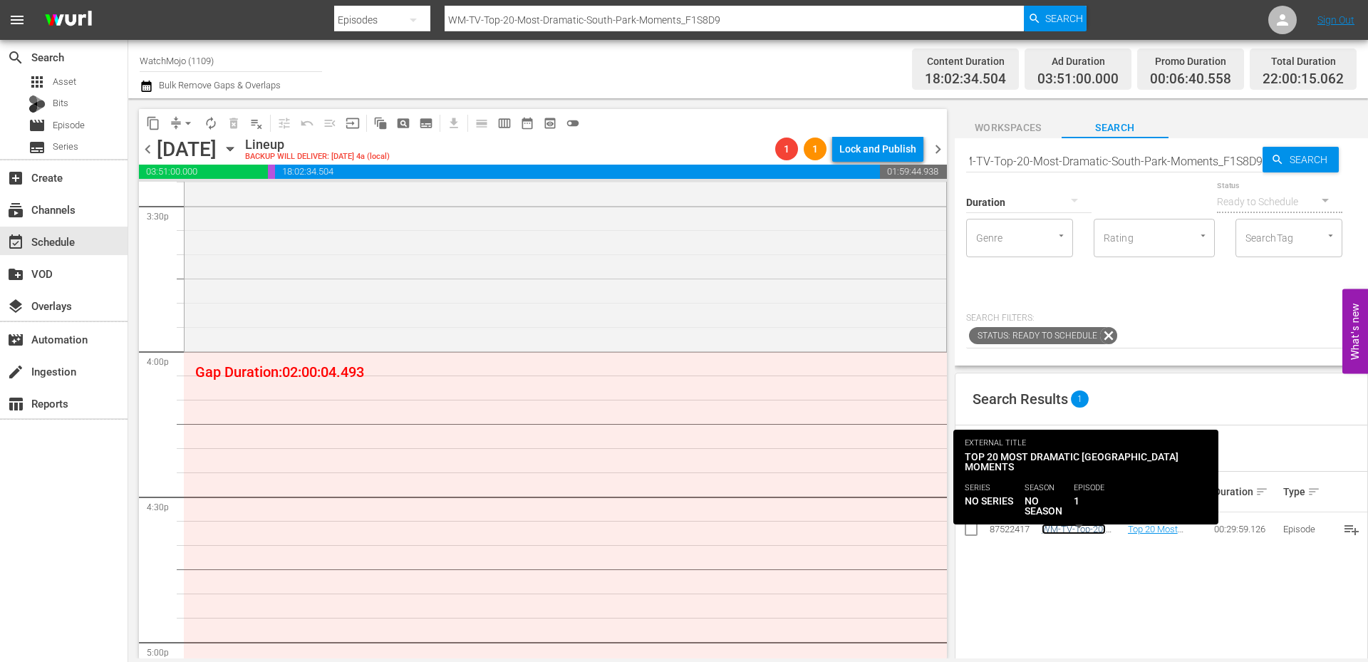
scroll to position [0, 0]
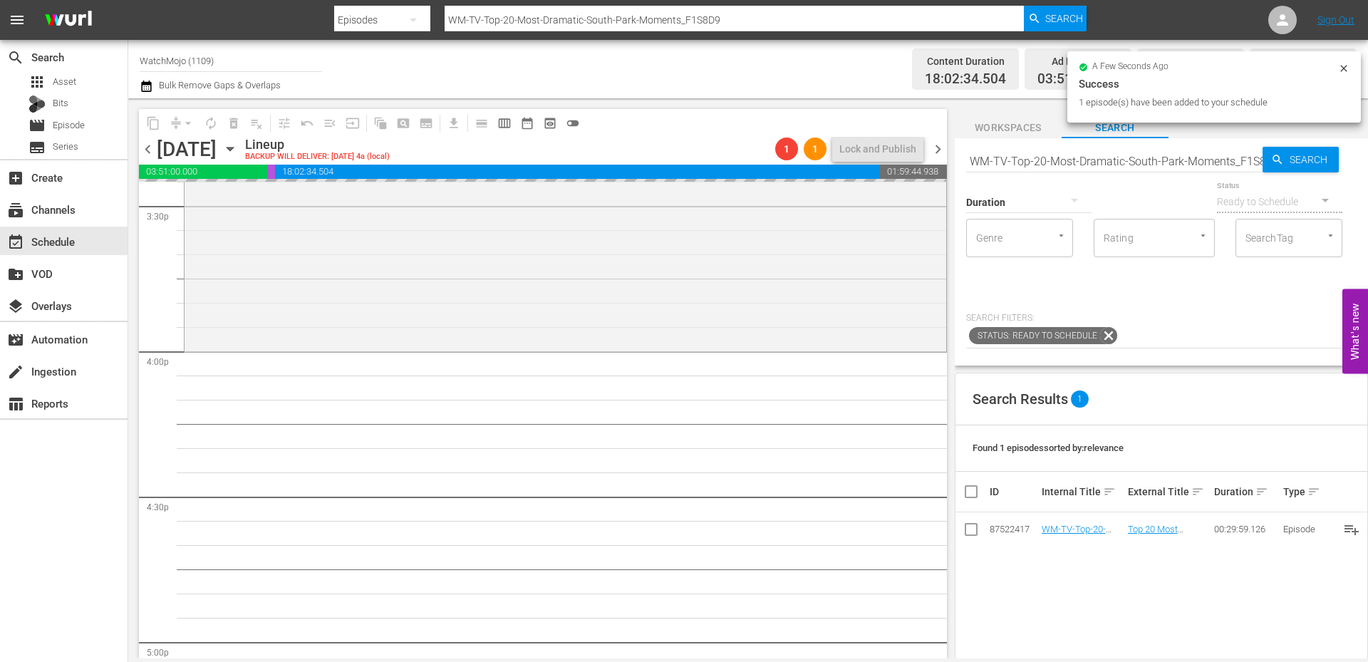
click at [1063, 160] on input "WM-TV-Top-20-Most-Dramatic-South-Park-Moments_F1S8D9" at bounding box center [1114, 161] width 296 height 34
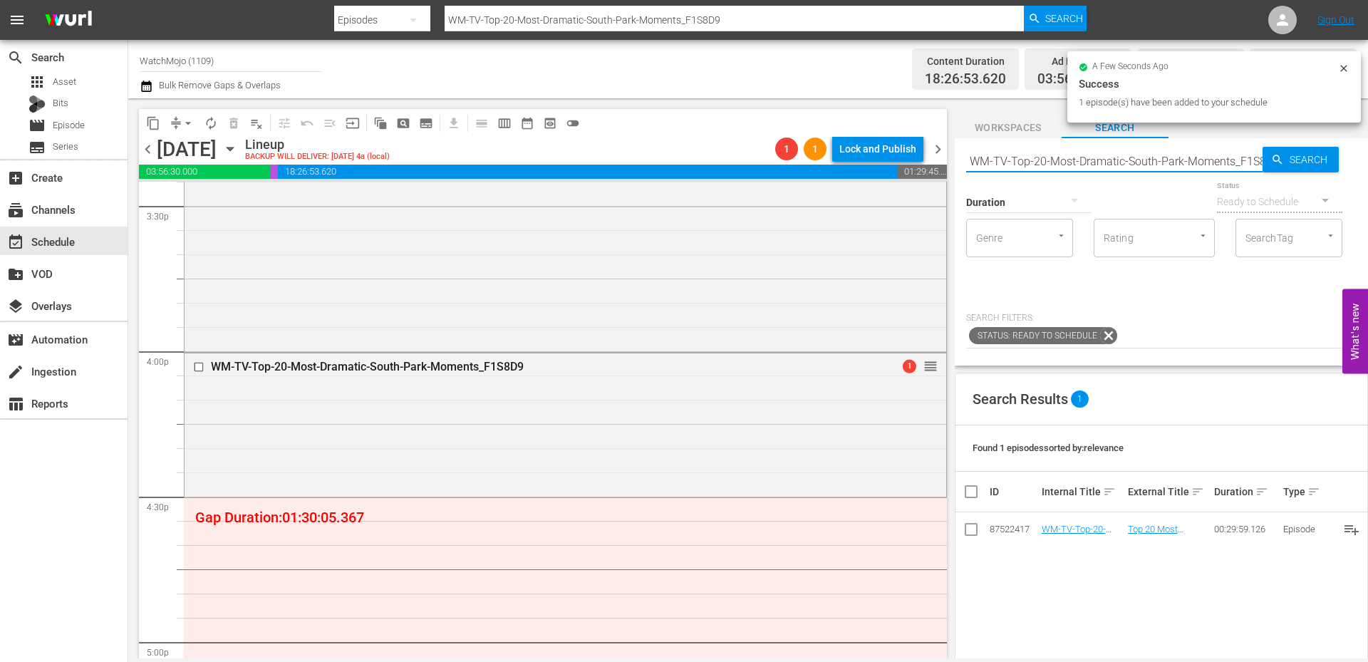
paste input "Differences-Between-The-Last-Airbender-Animated-and-Live-Action_L8Z6R2"
type input "WM-TV-Top-20-Differences-Between-The-Last-Airbender-Animated-and-Live-Action_L8…"
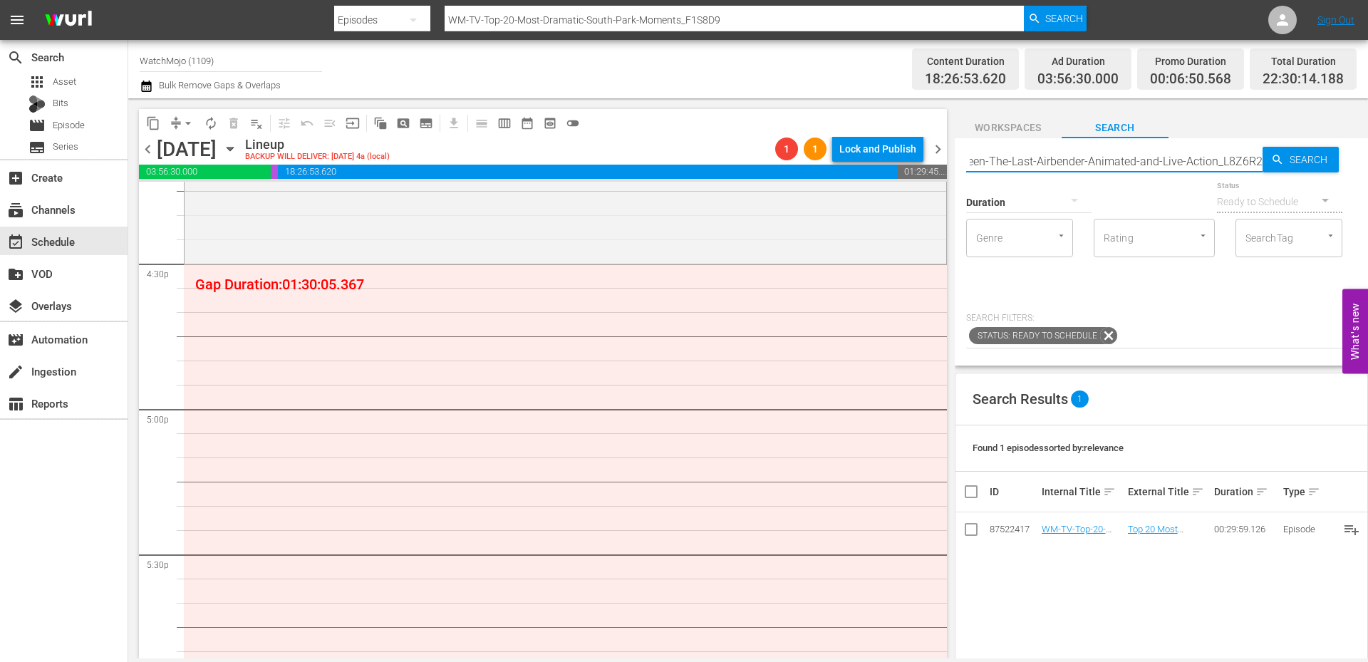
scroll to position [4718, 0]
type input "WM-TV-Top-20-Differences-Between-The-Last-Airbender-Animated-and-Live-Action_L8…"
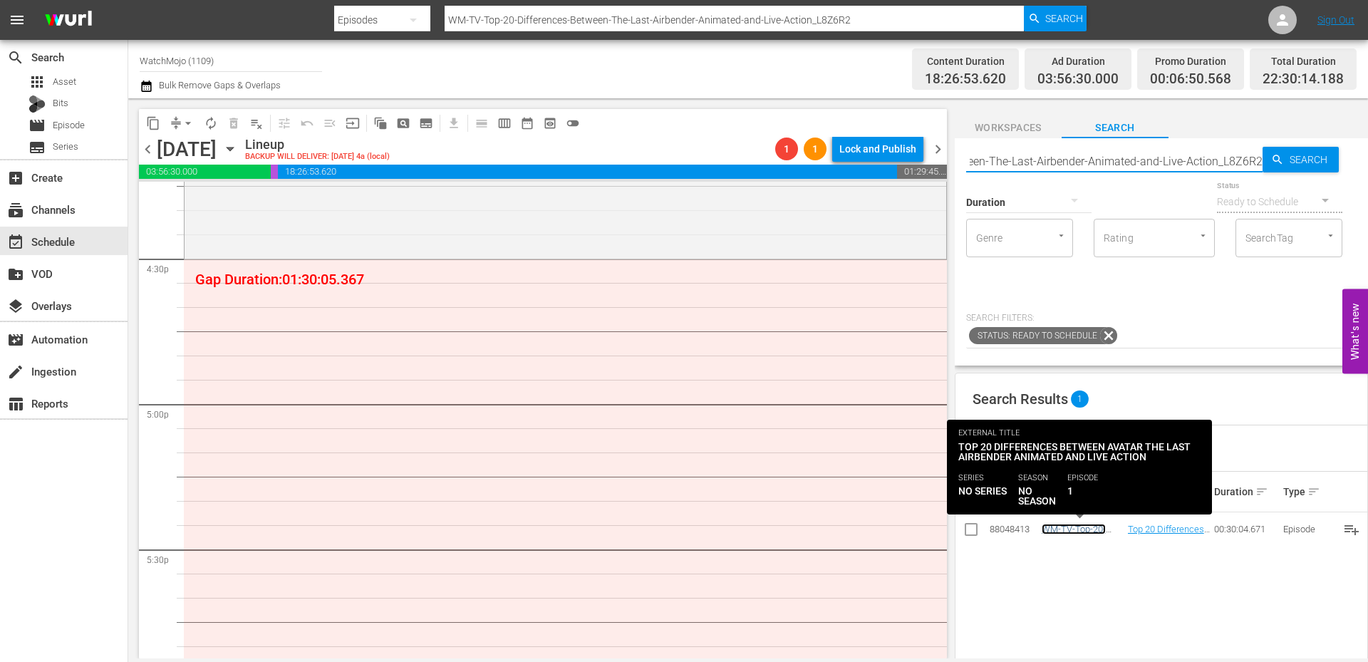
scroll to position [0, 0]
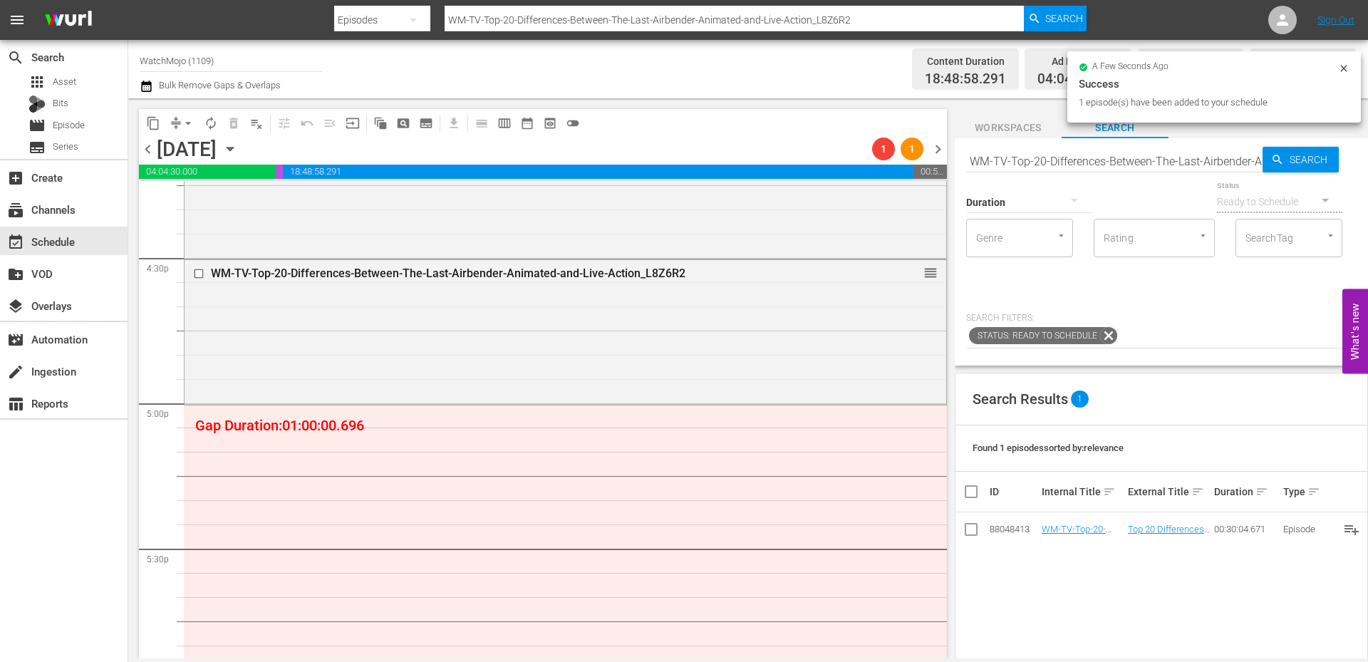
click at [1091, 165] on input "WM-TV-Top-20-Differences-Between-The-Last-Airbender-Animated-and-Live-Action_L8…" at bounding box center [1114, 161] width 296 height 34
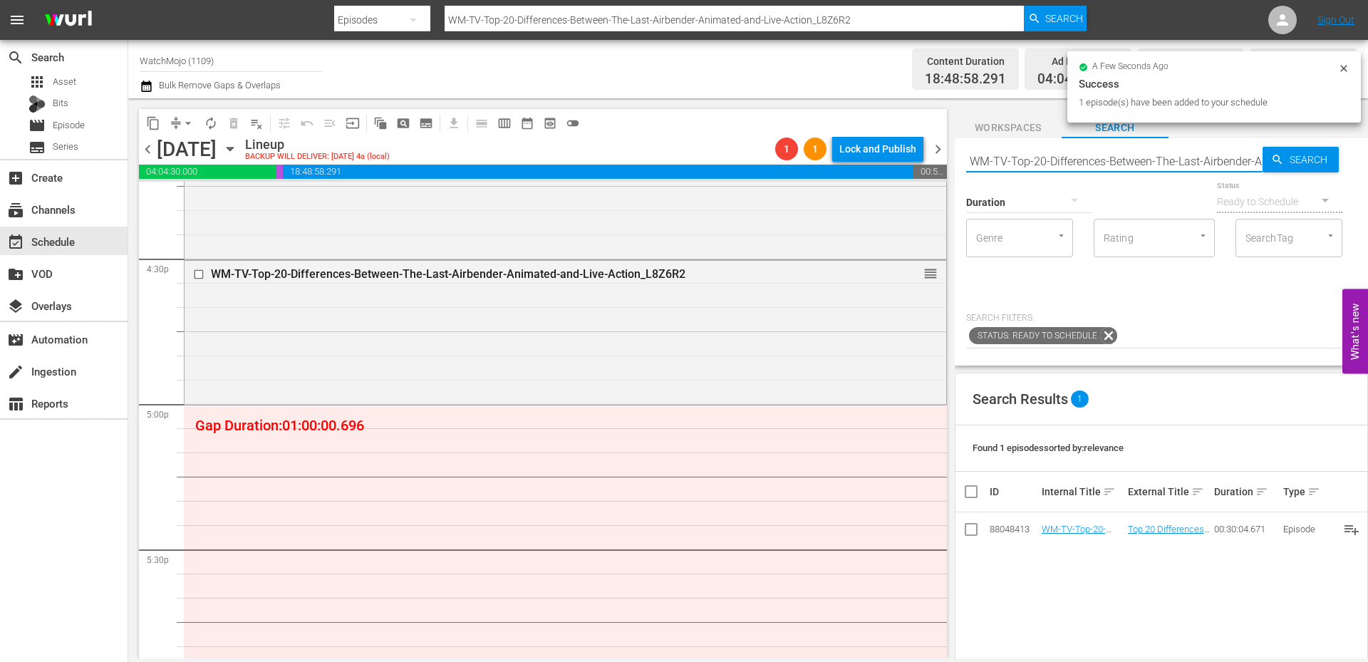
paste input "Music-Top-20-Cover-Songs-That-Sound-Completely-Different-Than-the-Original_T5S5…"
type input "WM-Music-Top-20-Cover-Songs-That-Sound-Completely-Different-Than-the-Original_T…"
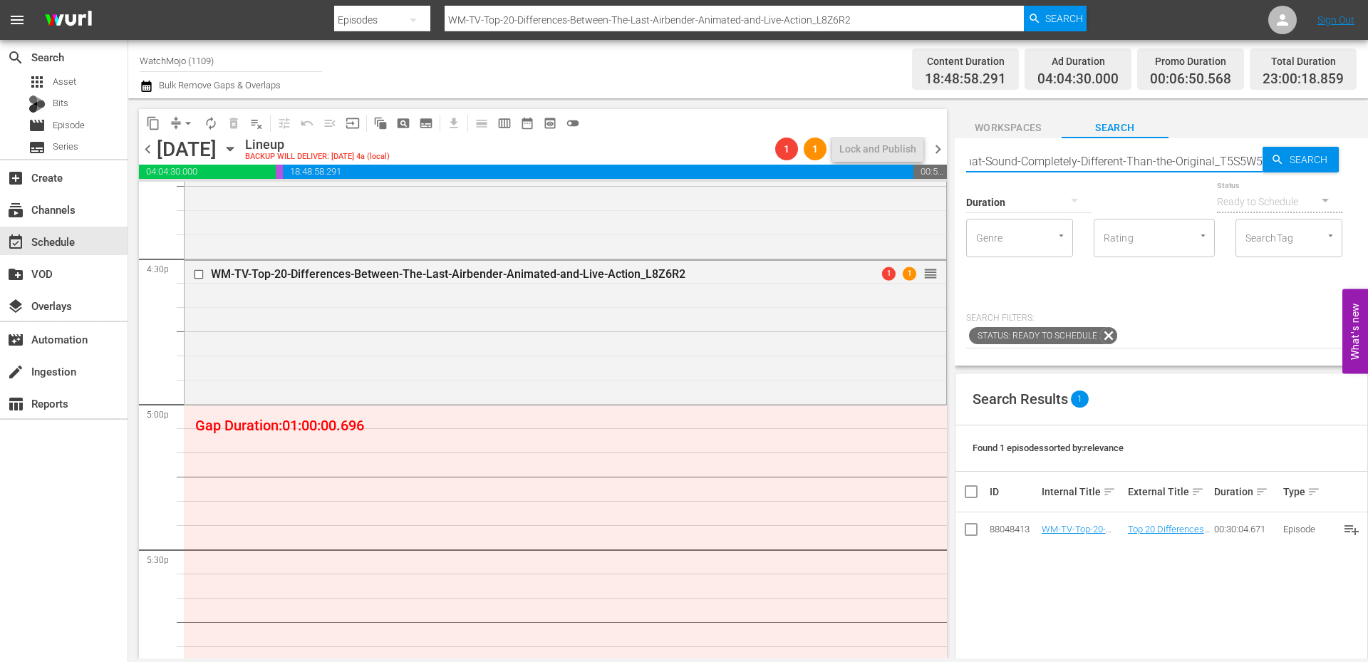
type input "WM-Music-Top-20-Cover-Songs-That-Sound-Completely-Different-Than-the-Original_T…"
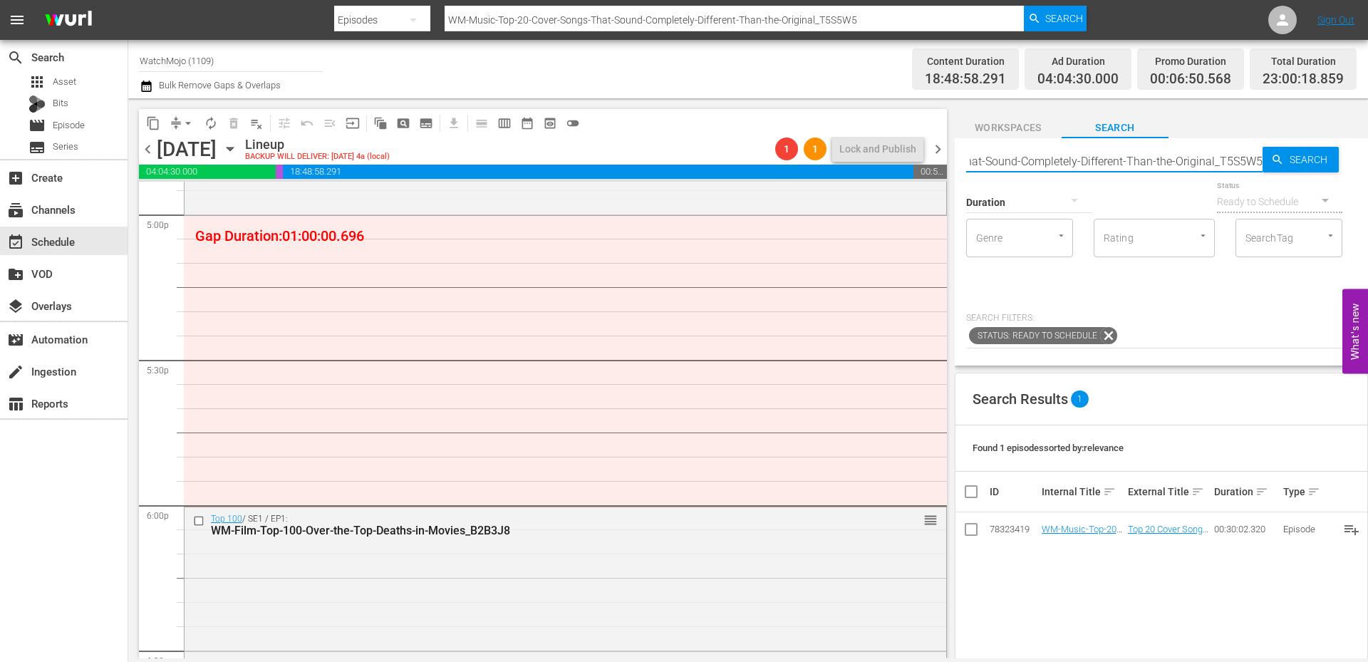
scroll to position [0, 0]
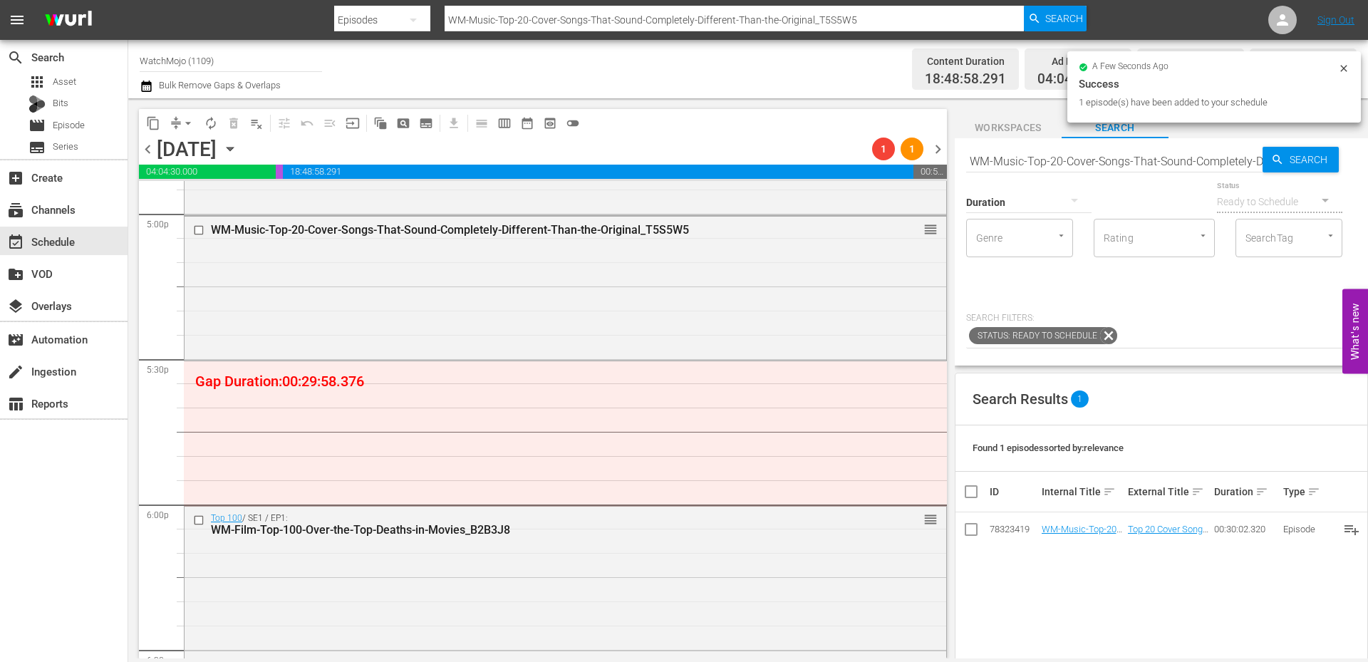
click at [1105, 162] on input "WM-Music-Top-20-Cover-Songs-That-Sound-Completely-Different-Than-the-Original_T…" at bounding box center [1114, 161] width 296 height 34
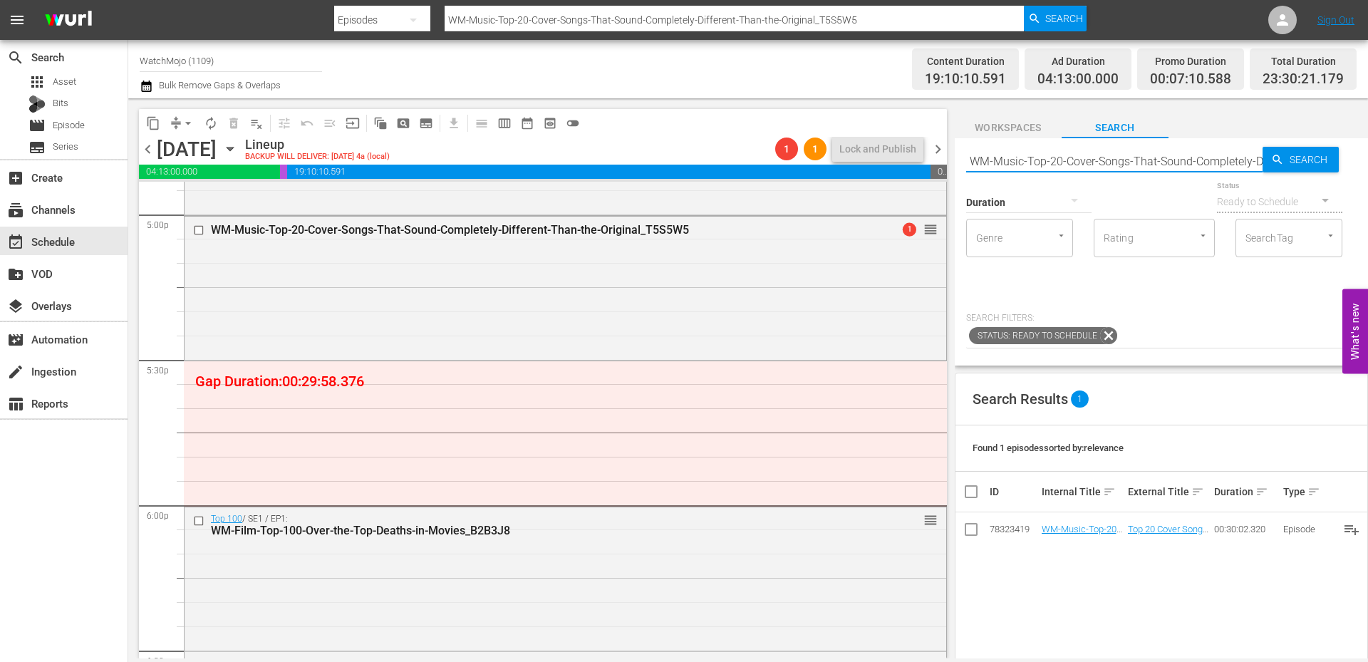
click at [1105, 162] on input "WM-Music-Top-20-Cover-Songs-That-Sound-Completely-Different-Than-the-Original_T…" at bounding box center [1114, 161] width 296 height 34
paste input "20-Worst-Cover-Songs_N7S6Y6"
type input "WM-Music-Top20-Worst-Cover-Songs_N7S6Y6"
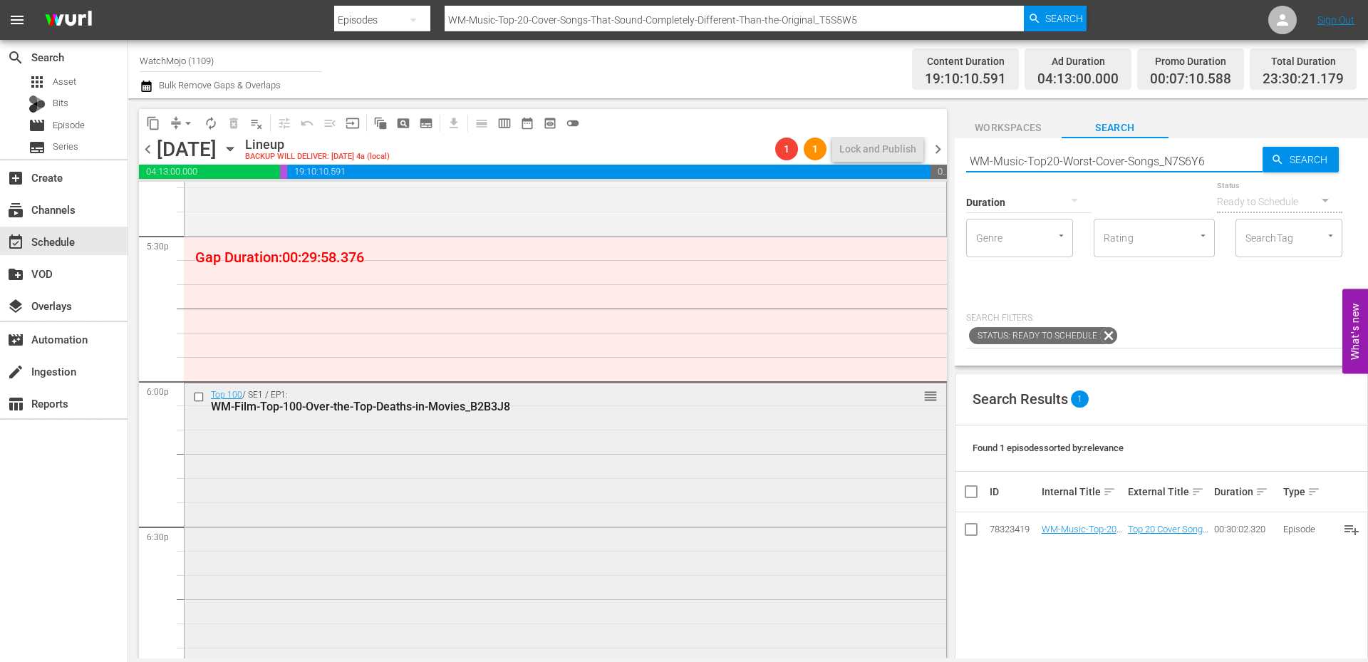
type input "WM-Music-Top20-Worst-Cover-Songs_N7S6Y6"
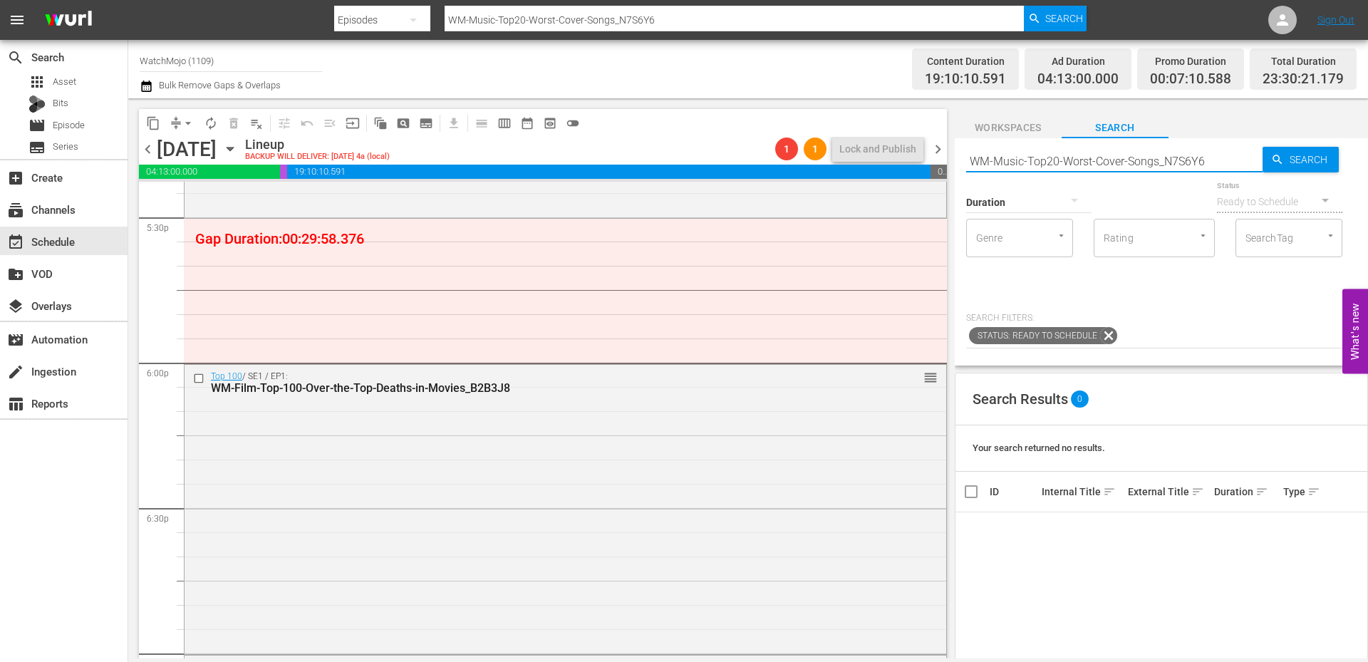
click at [910, 154] on div "content_copy compress arrow_drop_down autorenew_outlined delete_forever_outline…" at bounding box center [747, 378] width 1239 height 560
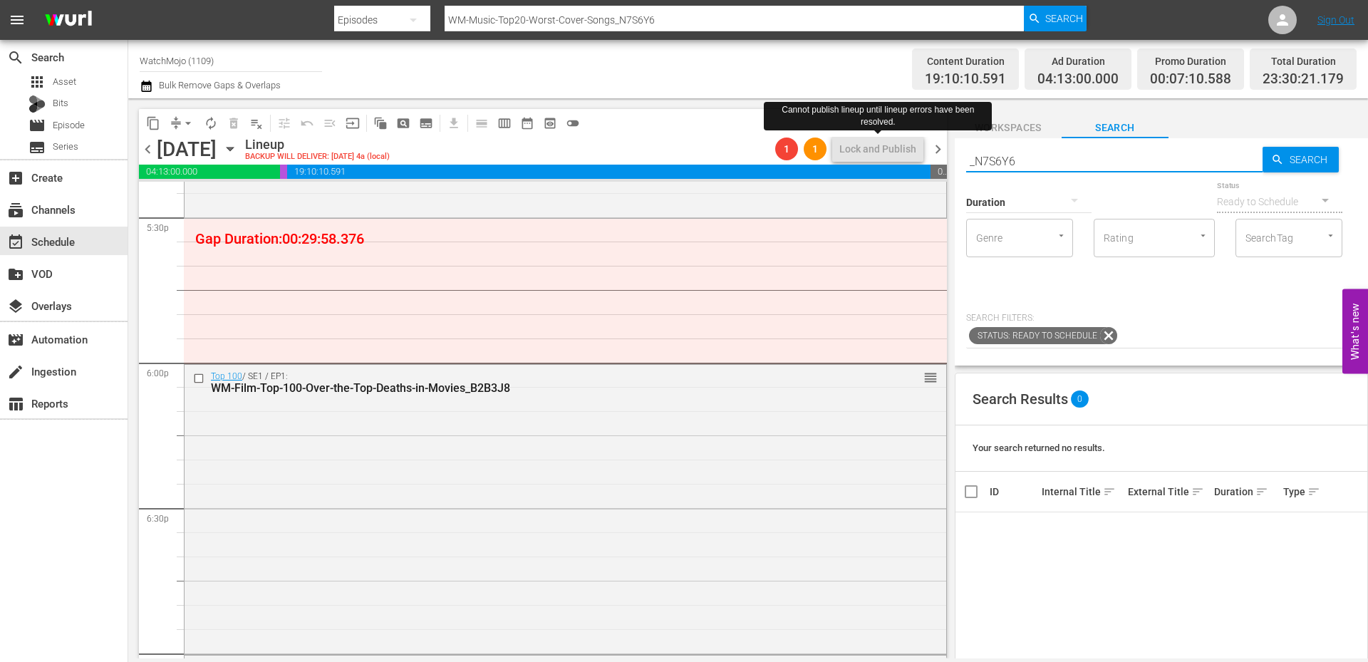
type input "N7S6Y6"
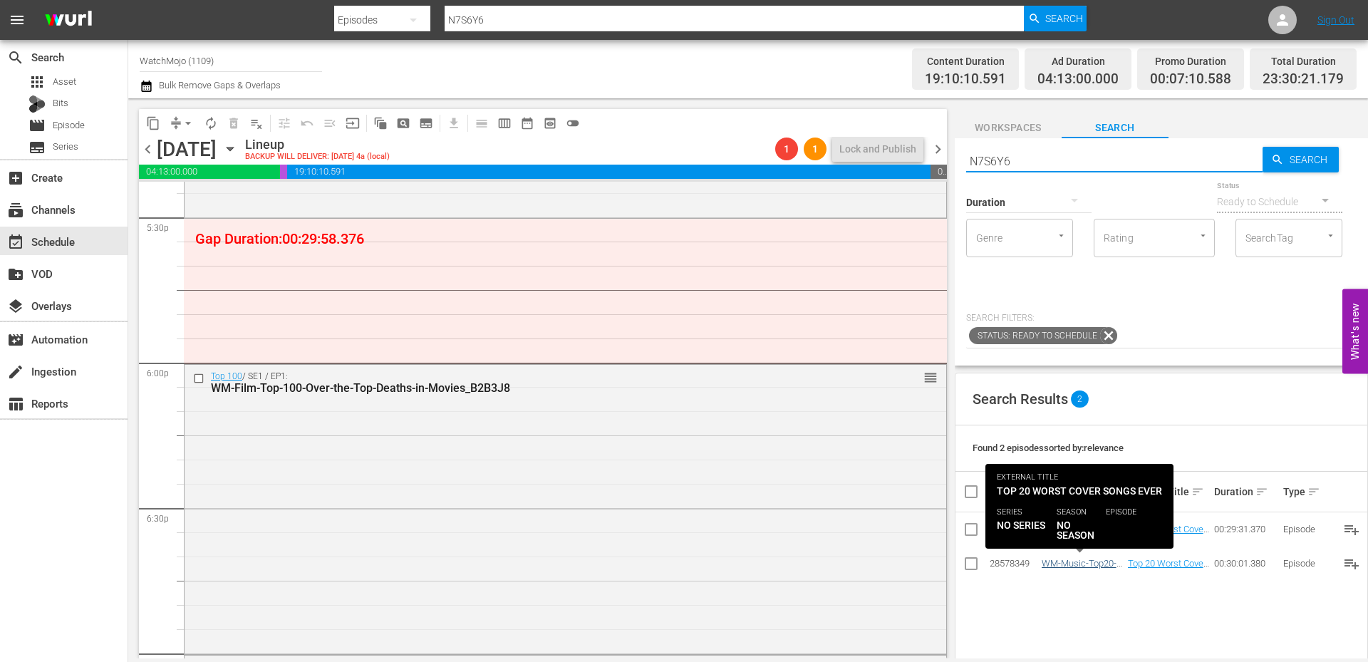
type input "N7S6Y6"
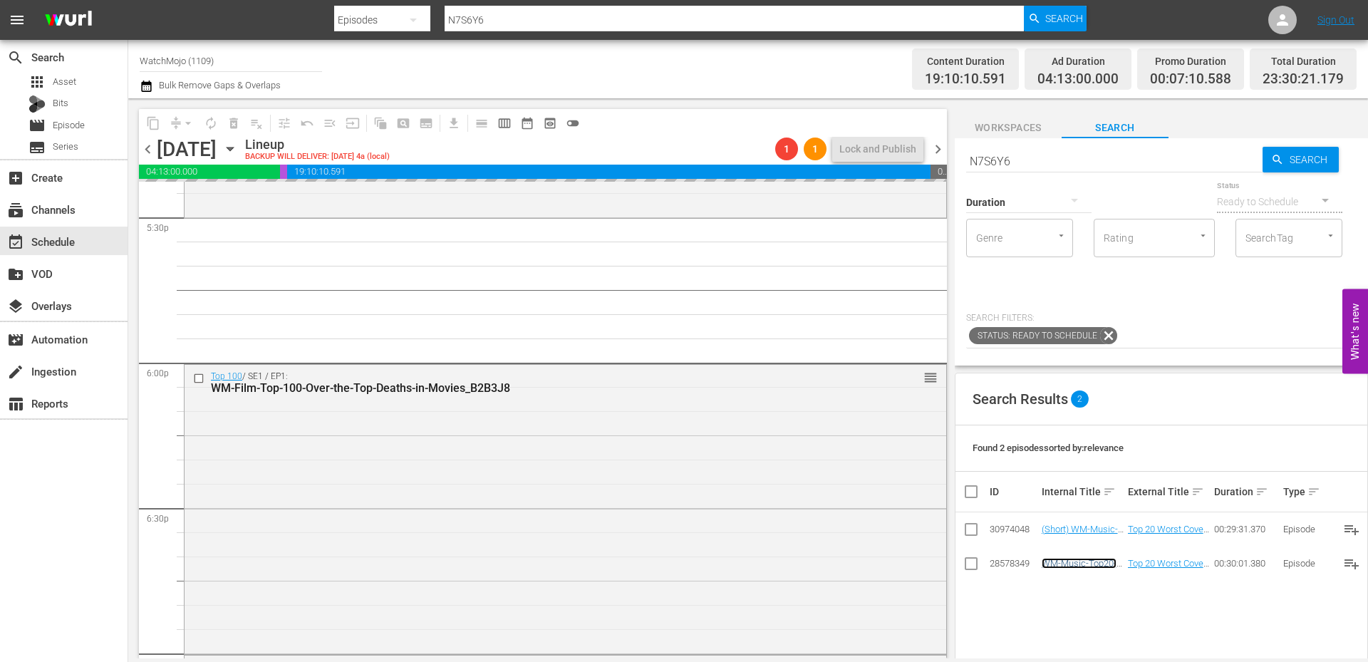
click at [1084, 564] on link "WM-Music-Top20-Worst-Cover-Songs_OTT-001.mov" at bounding box center [1078, 579] width 75 height 43
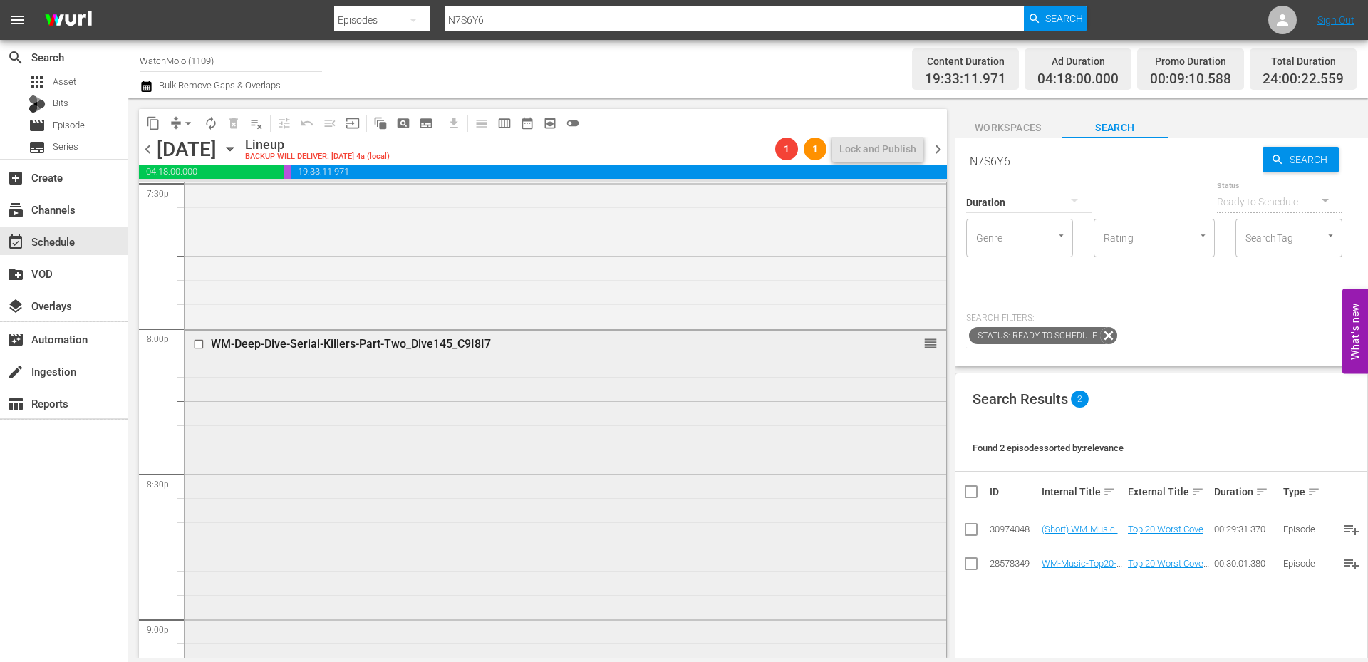
scroll to position [5667, 0]
click at [147, 151] on span "chevron_left" at bounding box center [148, 149] width 18 height 18
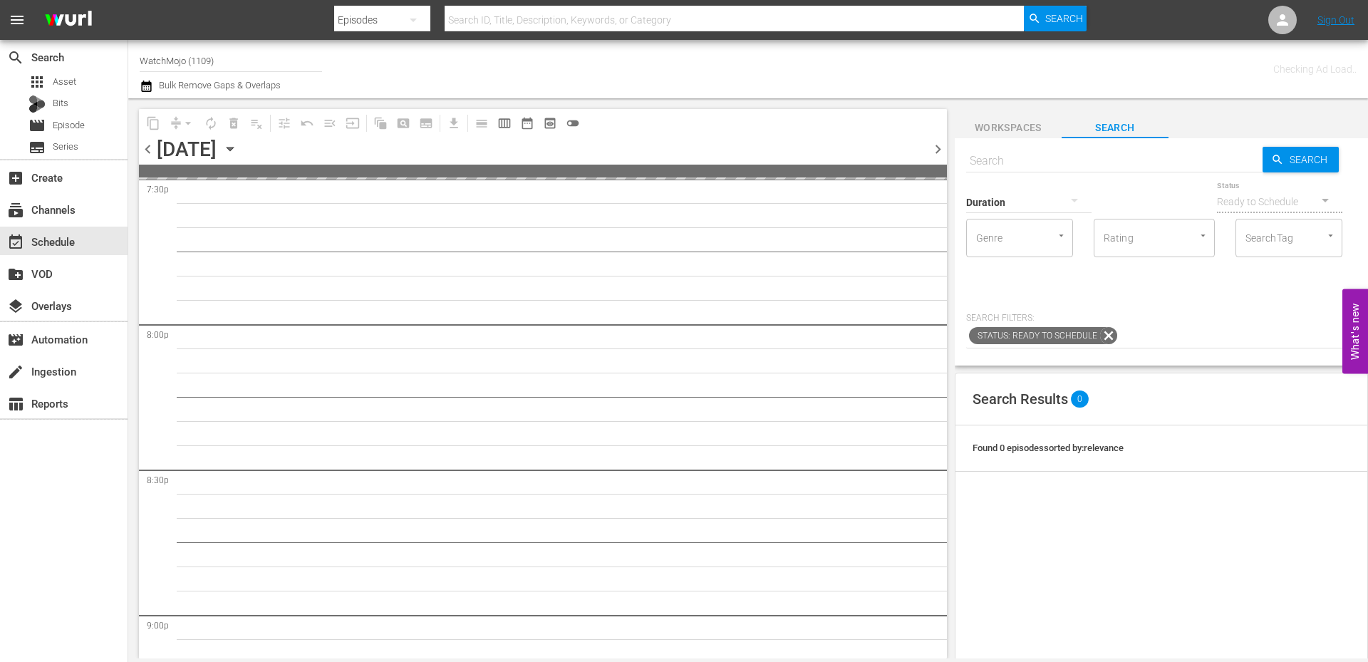
click at [147, 151] on span "chevron_left" at bounding box center [148, 149] width 18 height 18
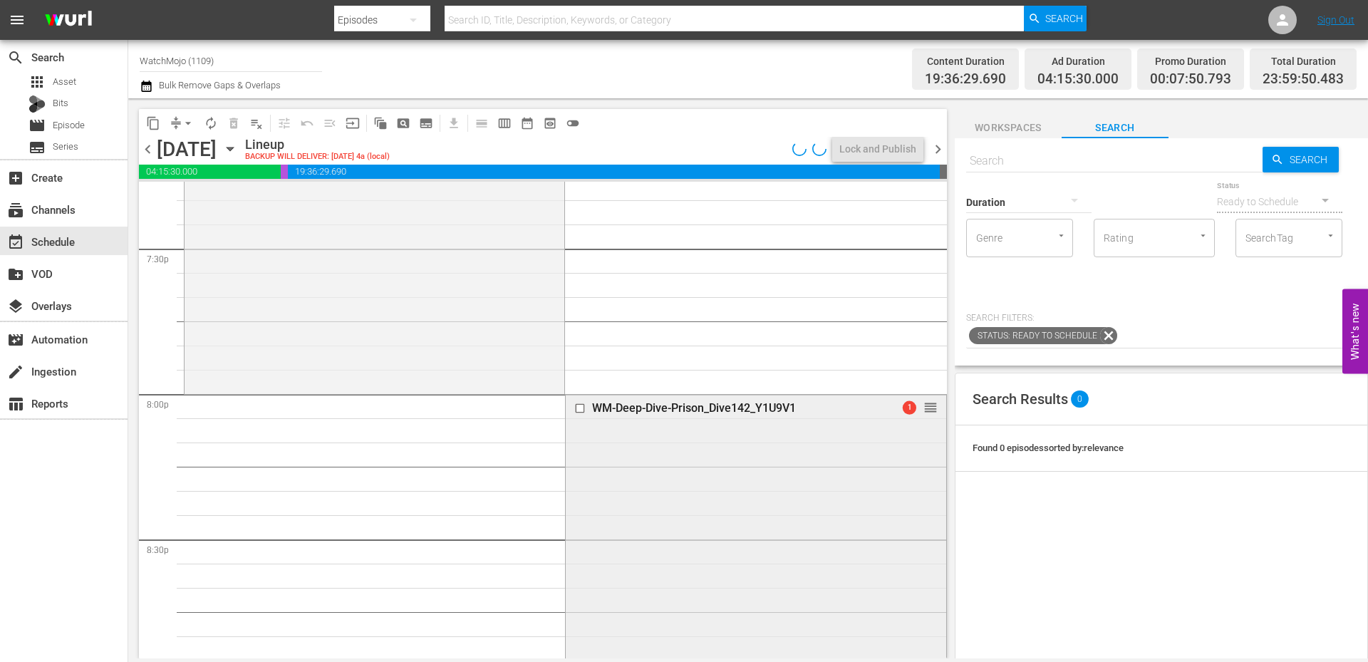
scroll to position [5833, 0]
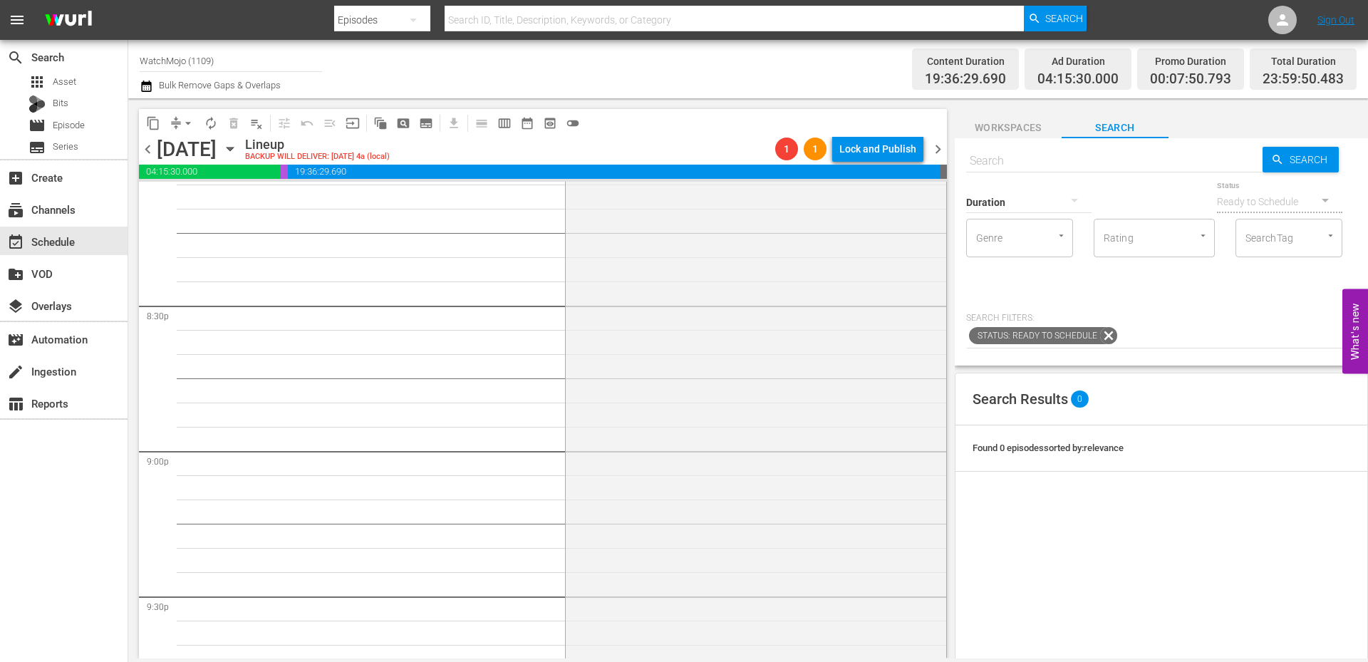
click at [936, 147] on span "chevron_right" at bounding box center [938, 149] width 18 height 18
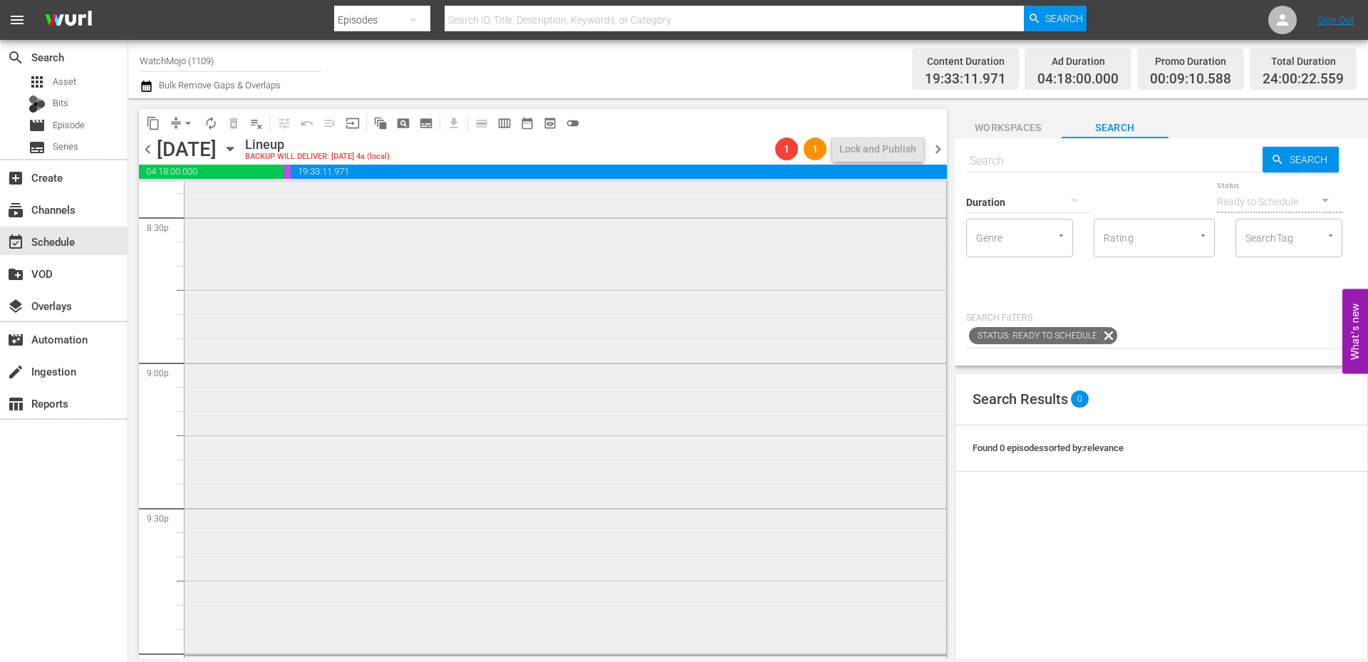
scroll to position [5738, 0]
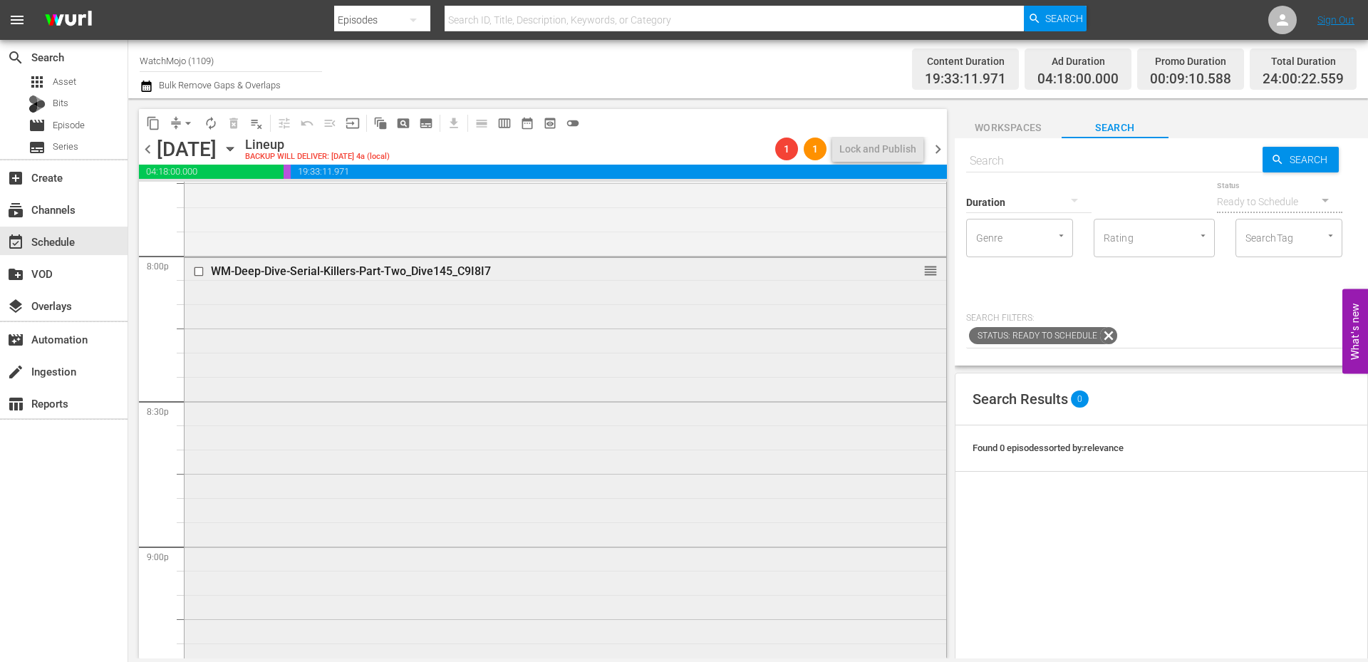
click at [196, 271] on input "checkbox" at bounding box center [200, 272] width 15 height 12
paste input "WM-Film-Top-100-Greatest-Movie-Characters-of-All-Time_M6Y3Y9"
type input "WM-Film-Top-100-Greatest-Movie-Characters-of-All-Time_M6Y3Y9"
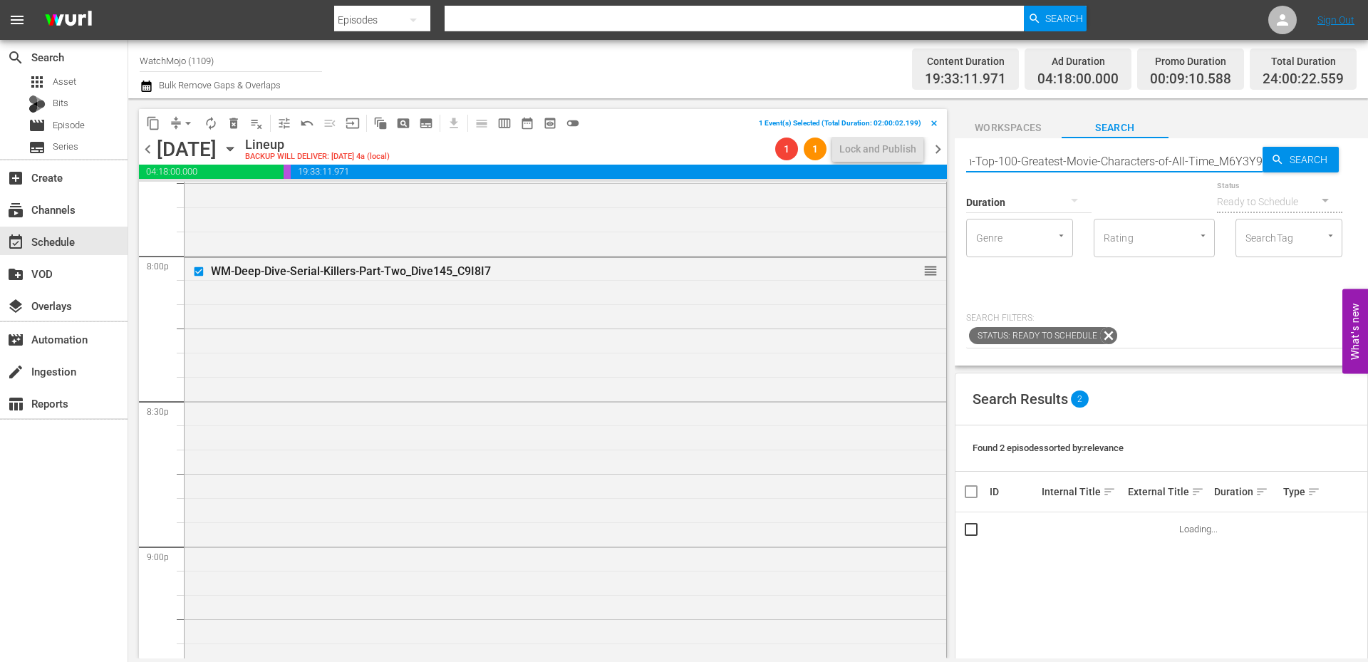
type input "WM-Film-Top-100-Greatest-Movie-Characters-of-All-Time_M6Y3Y9"
drag, startPoint x: 1091, startPoint y: 162, endPoint x: 236, endPoint y: 123, distance: 855.6
click at [236, 123] on div "content_copy compress arrow_drop_down autorenew_outlined delete_forever_outline…" at bounding box center [747, 378] width 1239 height 560
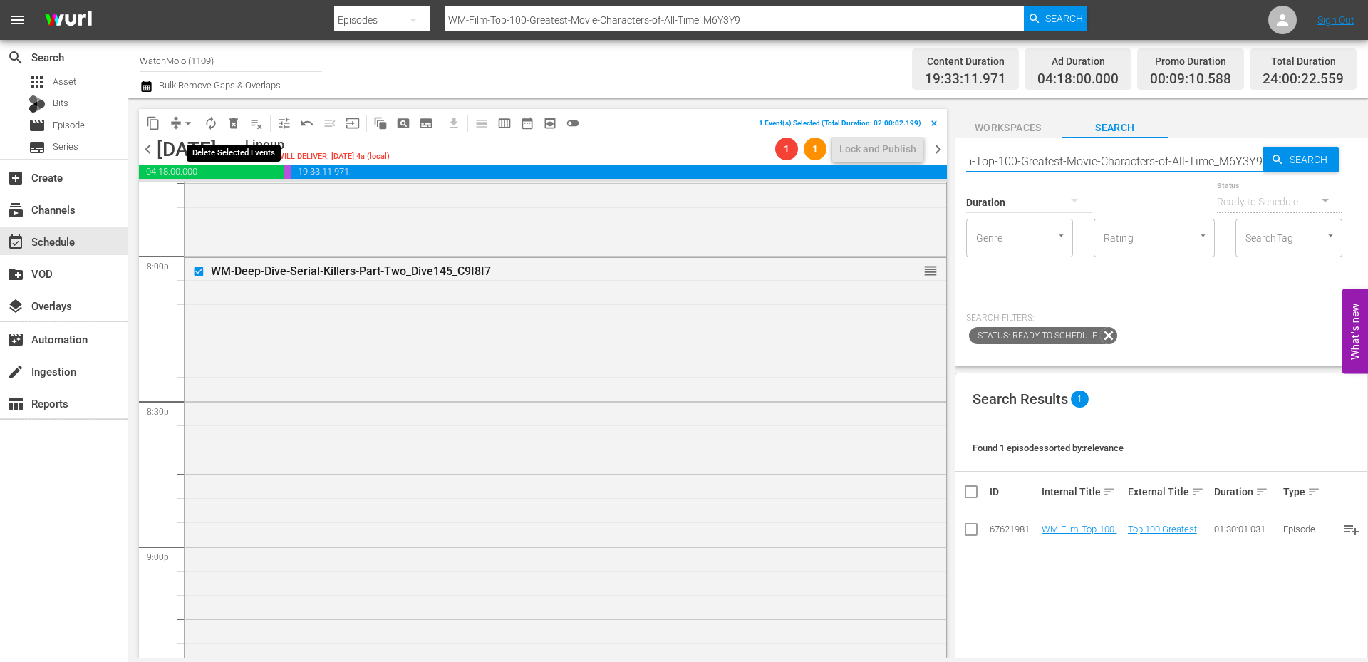
click at [227, 123] on span "delete_forever_outlined" at bounding box center [233, 123] width 14 height 14
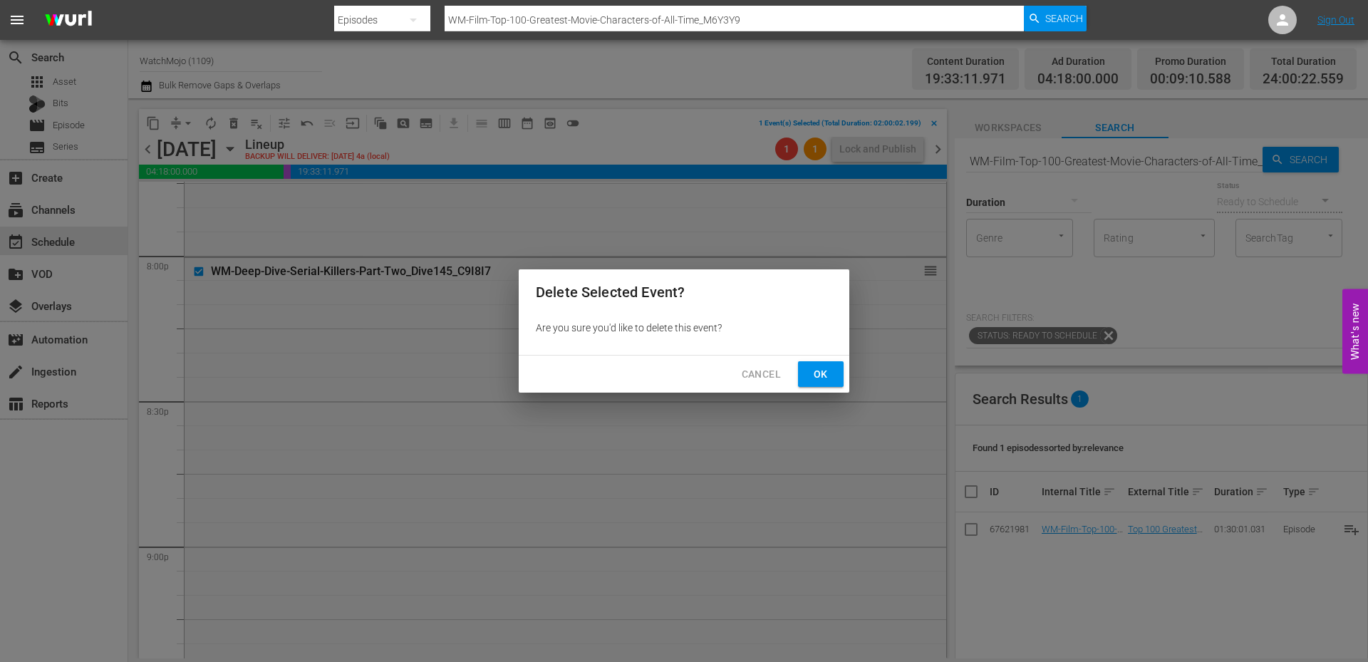
click at [813, 361] on button "Ok" at bounding box center [821, 374] width 46 height 26
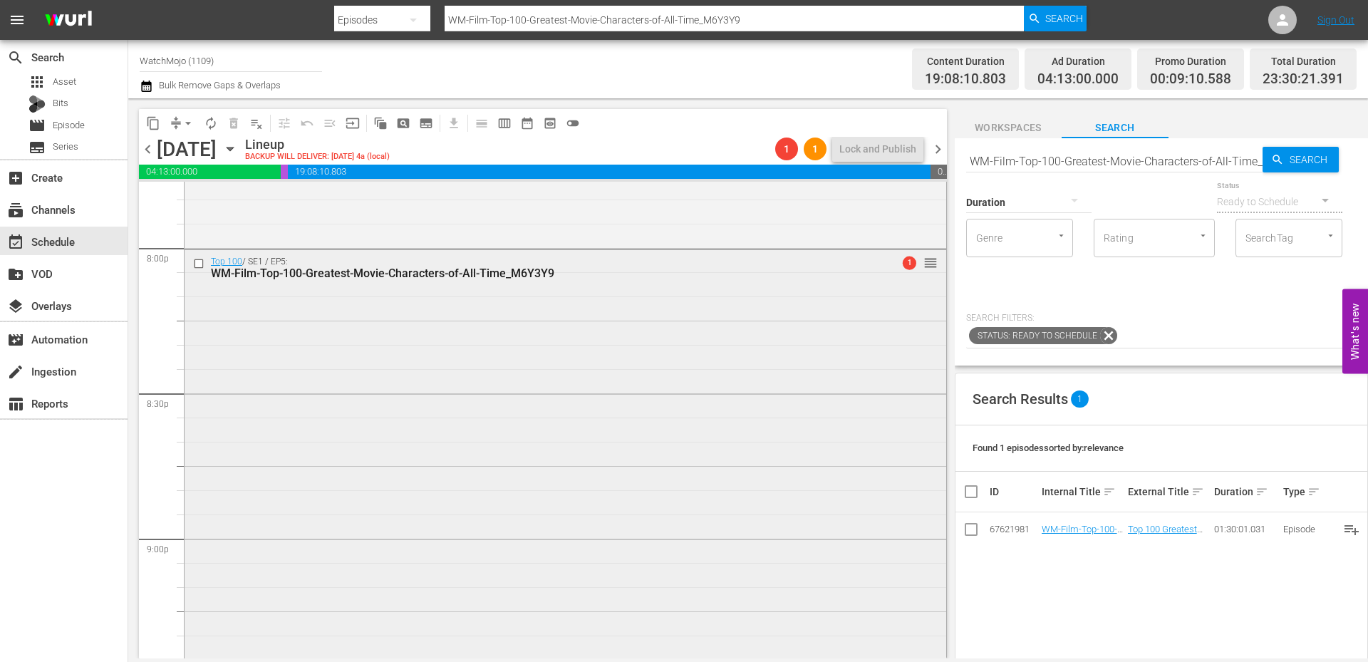
scroll to position [5691, 0]
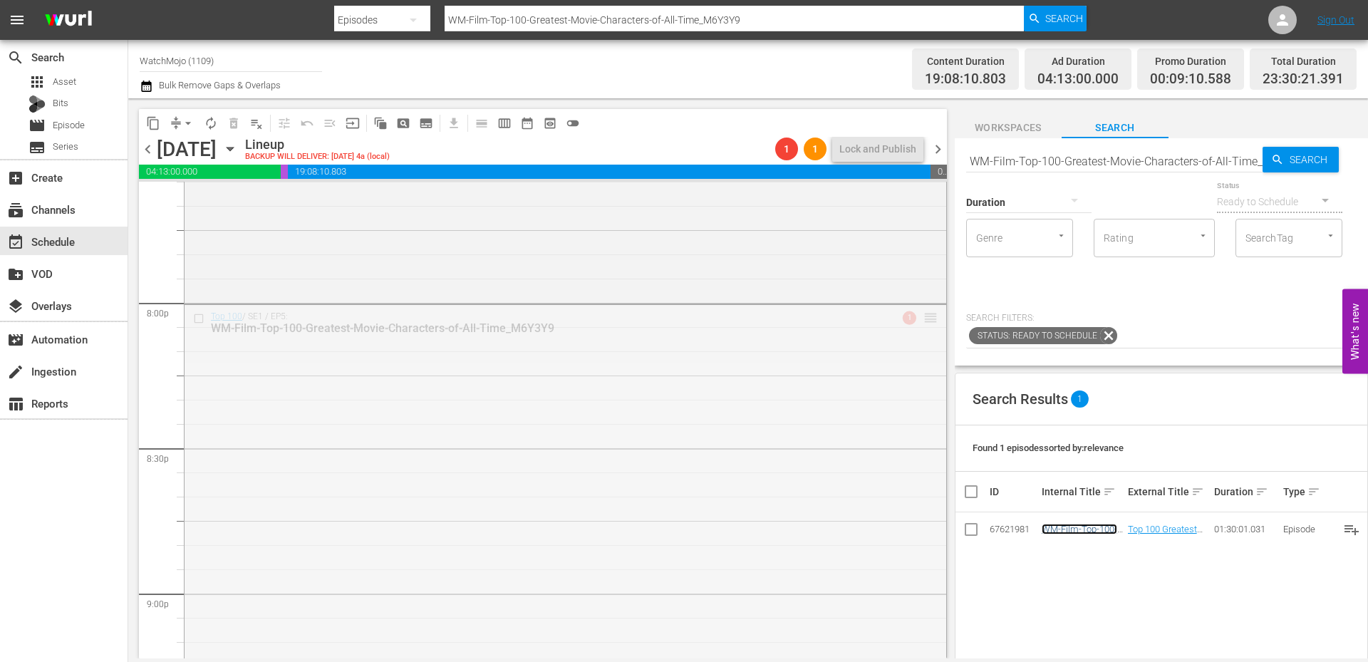
drag, startPoint x: 912, startPoint y: 315, endPoint x: -239, endPoint y: 479, distance: 1161.9
click at [0, 479] on html "menu Search By Episodes Search ID, Title, Description, Keywords, or Category WM…" at bounding box center [684, 331] width 1368 height 662
click at [1024, 157] on input "WM-Film-Top-100-Greatest-Movie-Characters-of-All-Time_M6Y3Y9" at bounding box center [1114, 161] width 296 height 34
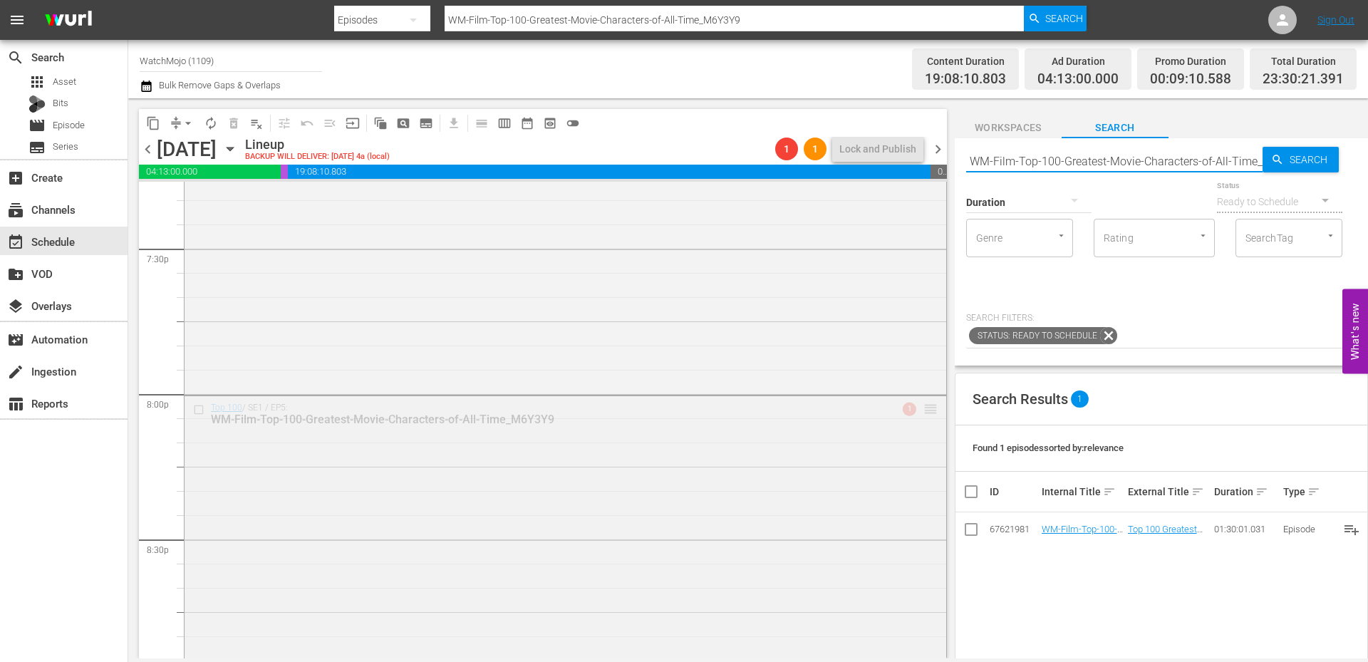
scroll to position [5596, 0]
click at [372, 467] on div "Top 100 / SE1 / EP5: WM-Film-Top-100-Greatest-Movie-Characters-of-All-Time_M6Y3…" at bounding box center [564, 616] width 761 height 432
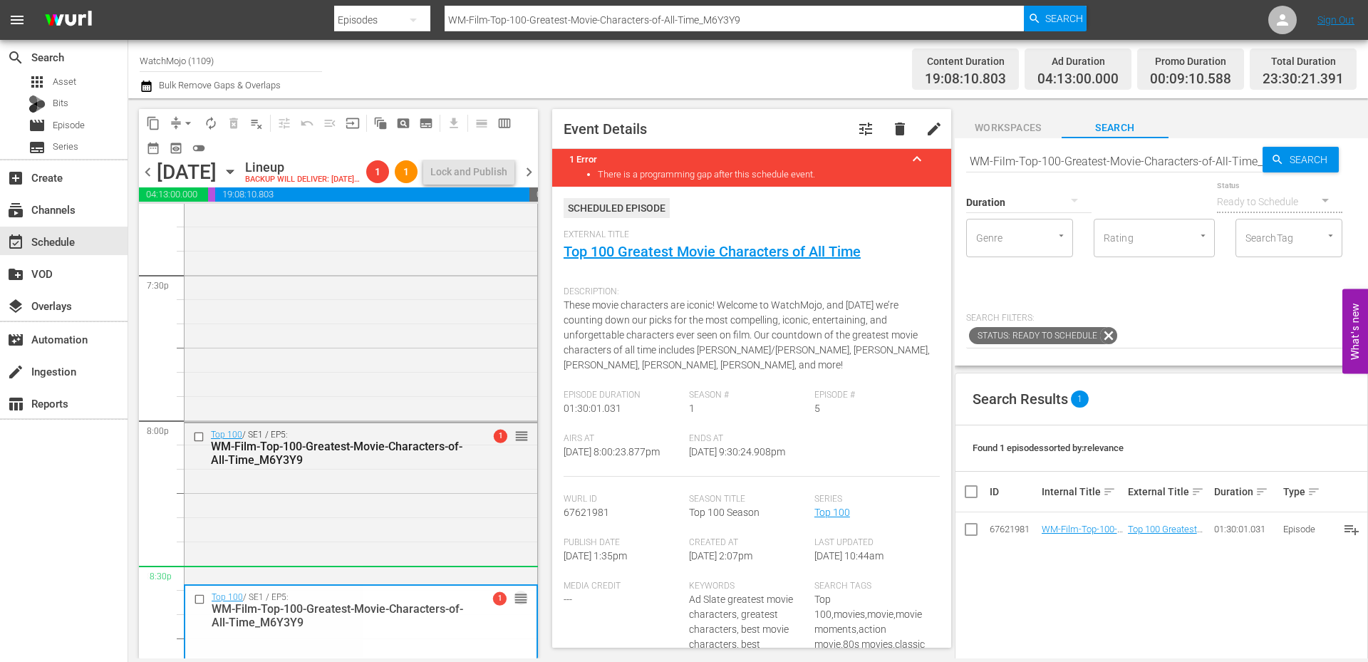
drag, startPoint x: 506, startPoint y: 458, endPoint x: 472, endPoint y: 590, distance: 136.1
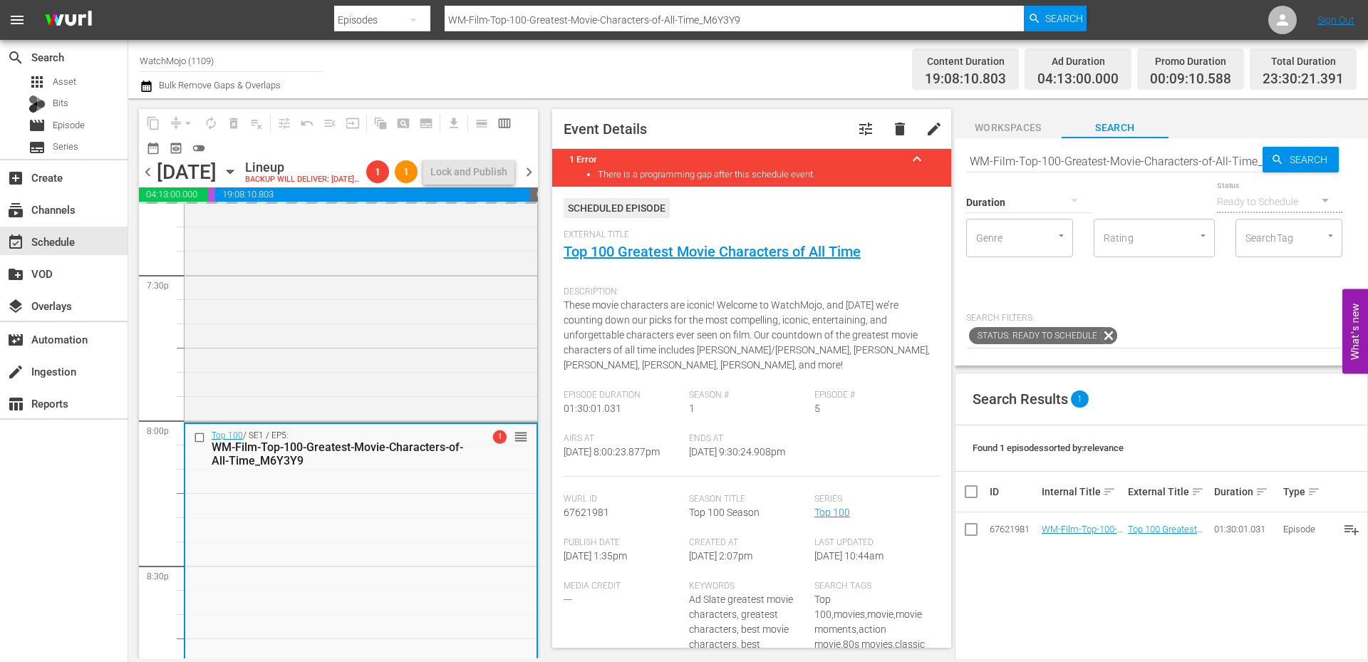
click at [1027, 160] on input "WM-Film-Top-100-Greatest-Movie-Characters-of-All-Time_M6Y3Y9" at bounding box center [1114, 161] width 296 height 34
paste input "TV-Top-20-Family-Guy-Songs_M0X1N5"
type input "WM-TV-Top-20-Family-Guy-Songs_M0X1N5"
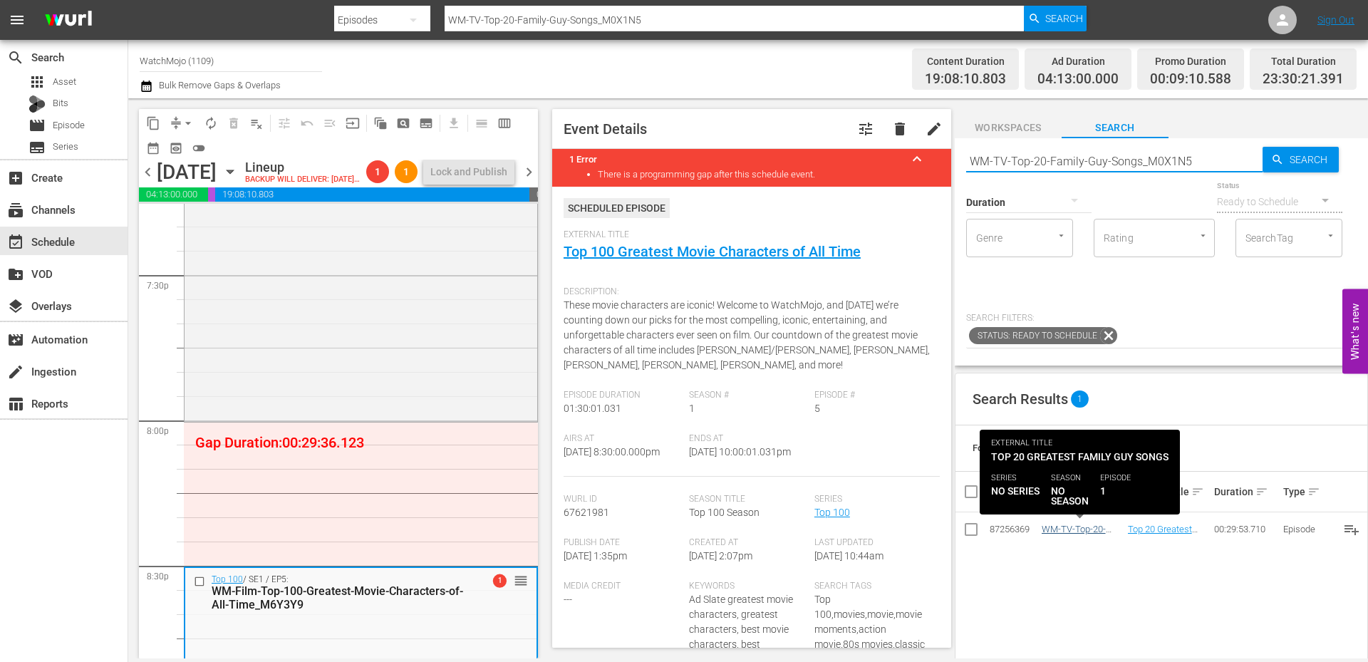
type input "WM-TV-Top-20-Family-Guy-Songs_M0X1N5"
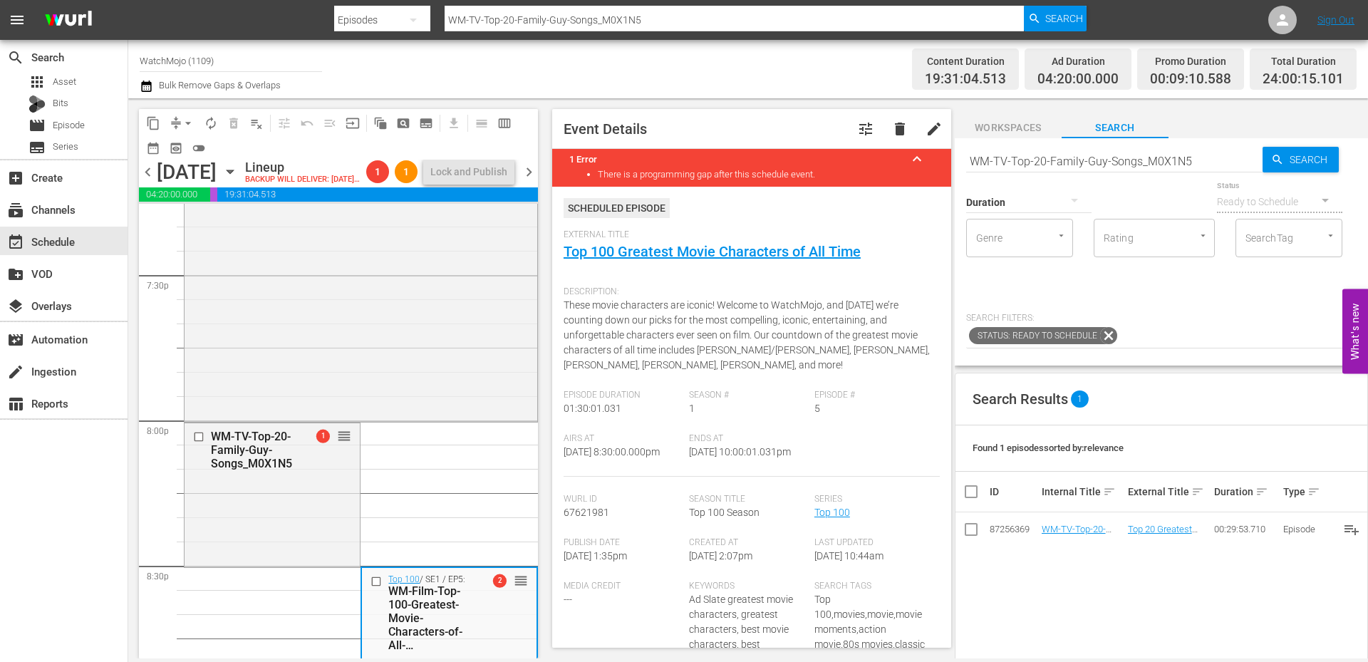
click at [530, 181] on span "chevron_right" at bounding box center [529, 172] width 18 height 18
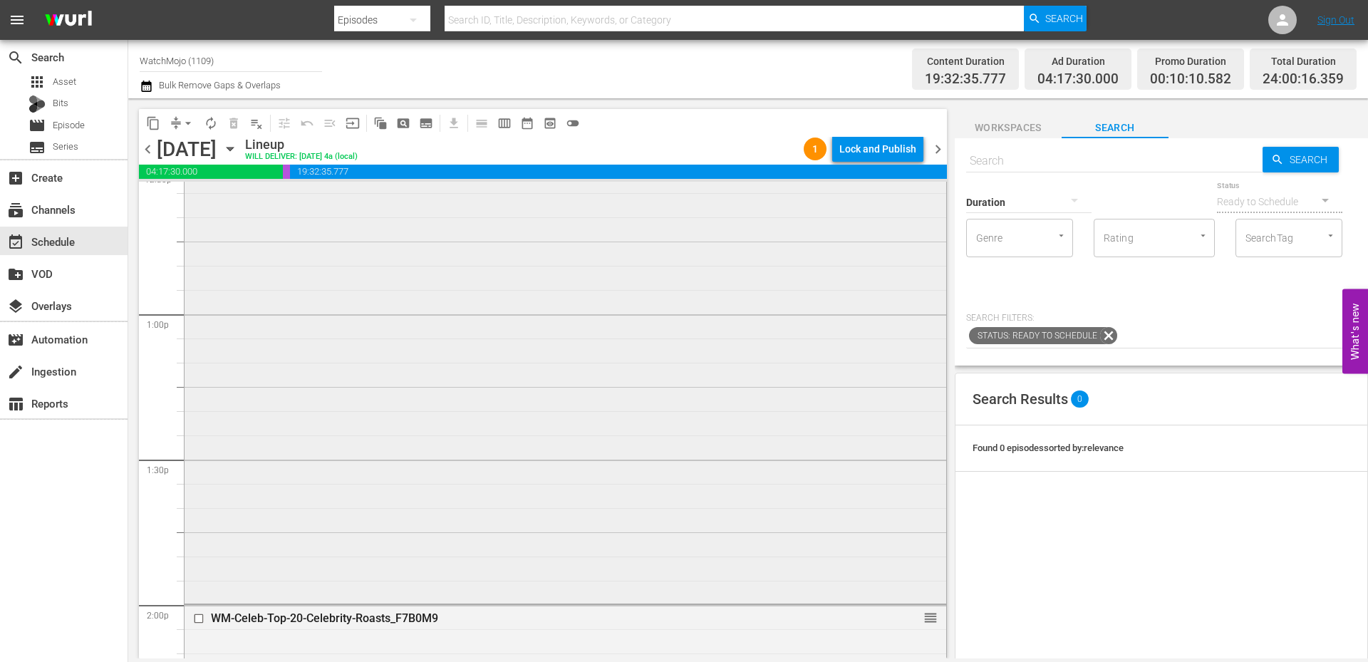
scroll to position [3767, 0]
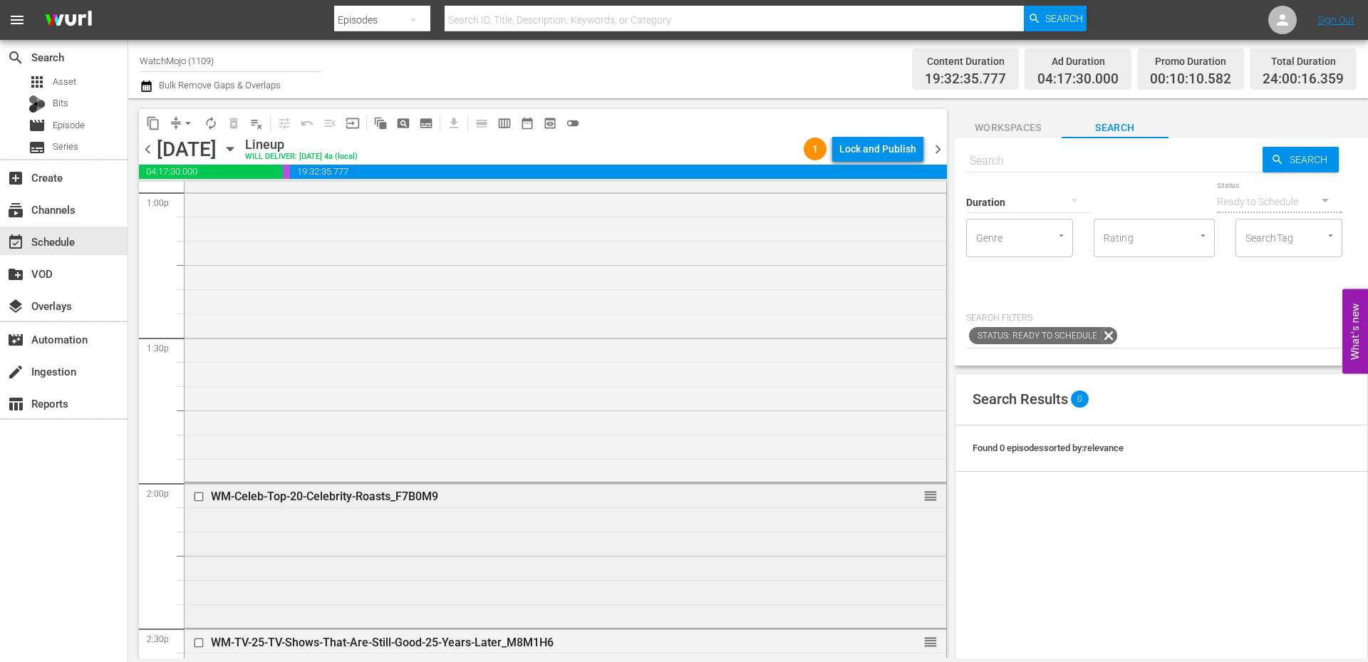
click at [197, 501] on input "checkbox" at bounding box center [200, 497] width 15 height 12
click at [1002, 154] on input "text" at bounding box center [1114, 161] width 296 height 34
paste input "WM-Film-Top-20-Movies-That-Are-Trying-Too-Hard_U8F8X4"
type input "WM-Film-Top-20-Movies-That-Are-Trying-Too-Hard_U8F8X4"
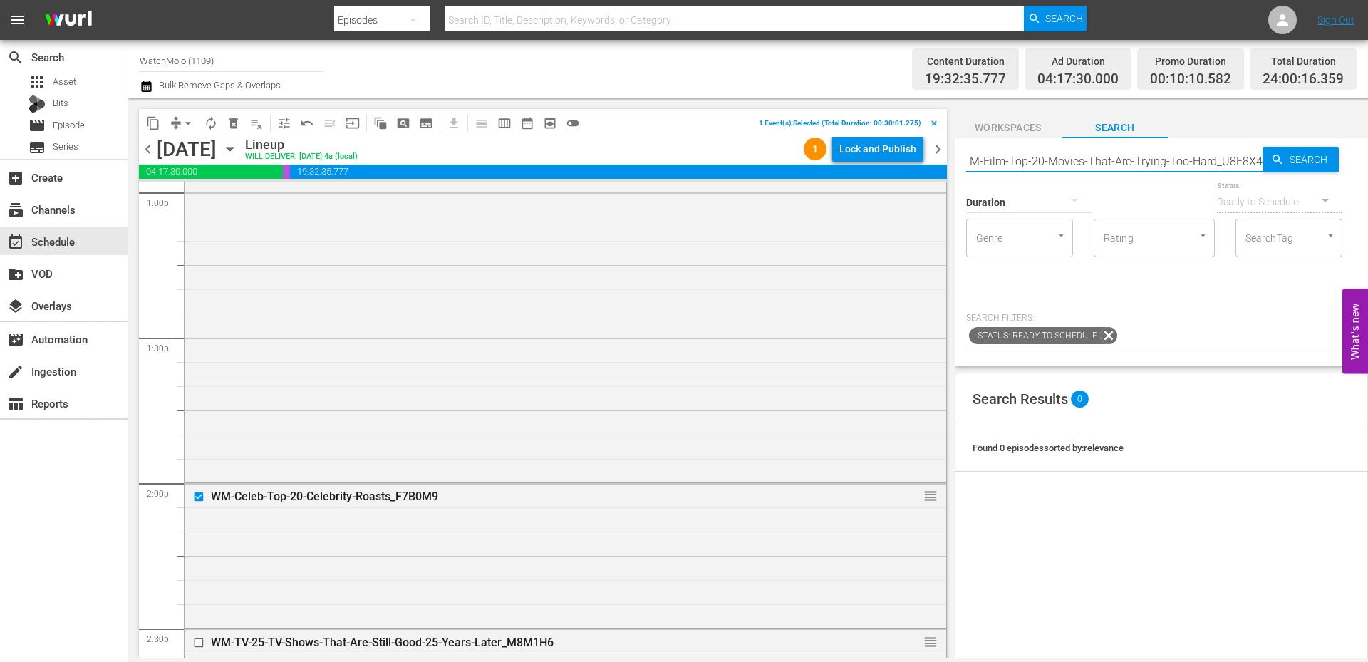
type input "WM-Film-Top-20-Movies-That-Are-Trying-Too-Hard_U8F8X4"
click at [233, 122] on span "delete_forever_outlined" at bounding box center [233, 123] width 14 height 14
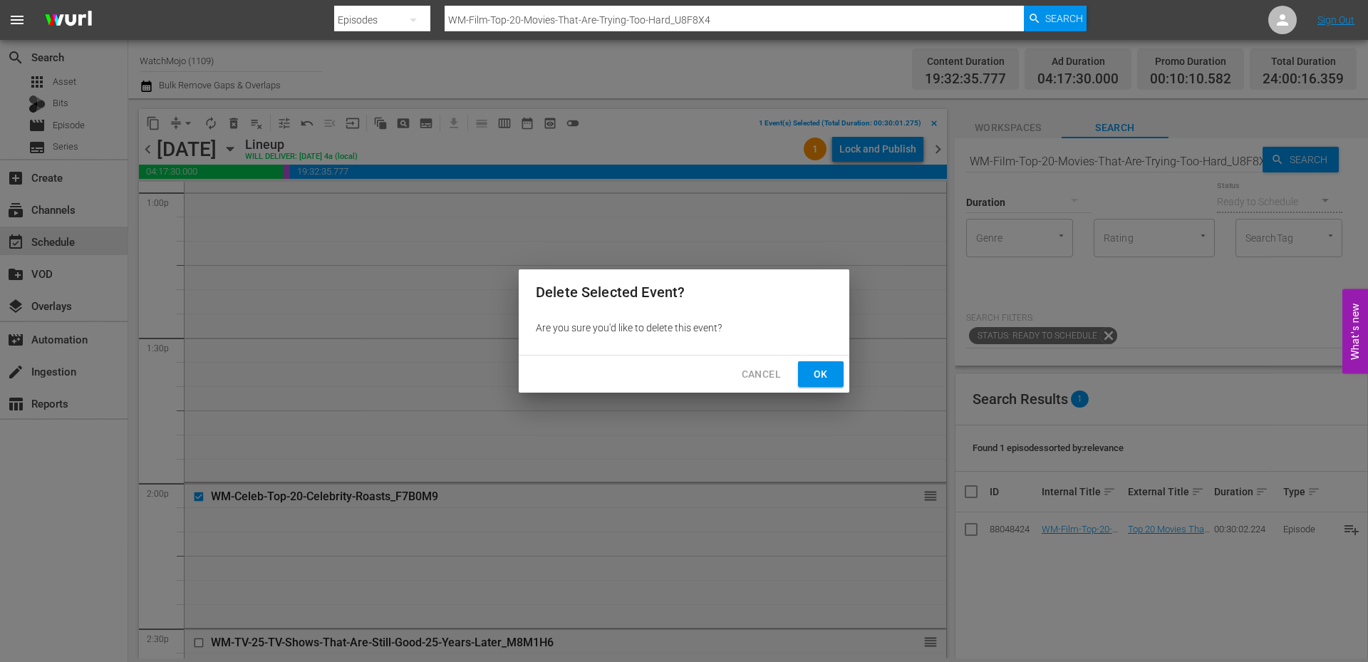
click at [819, 371] on span "Ok" at bounding box center [820, 374] width 23 height 18
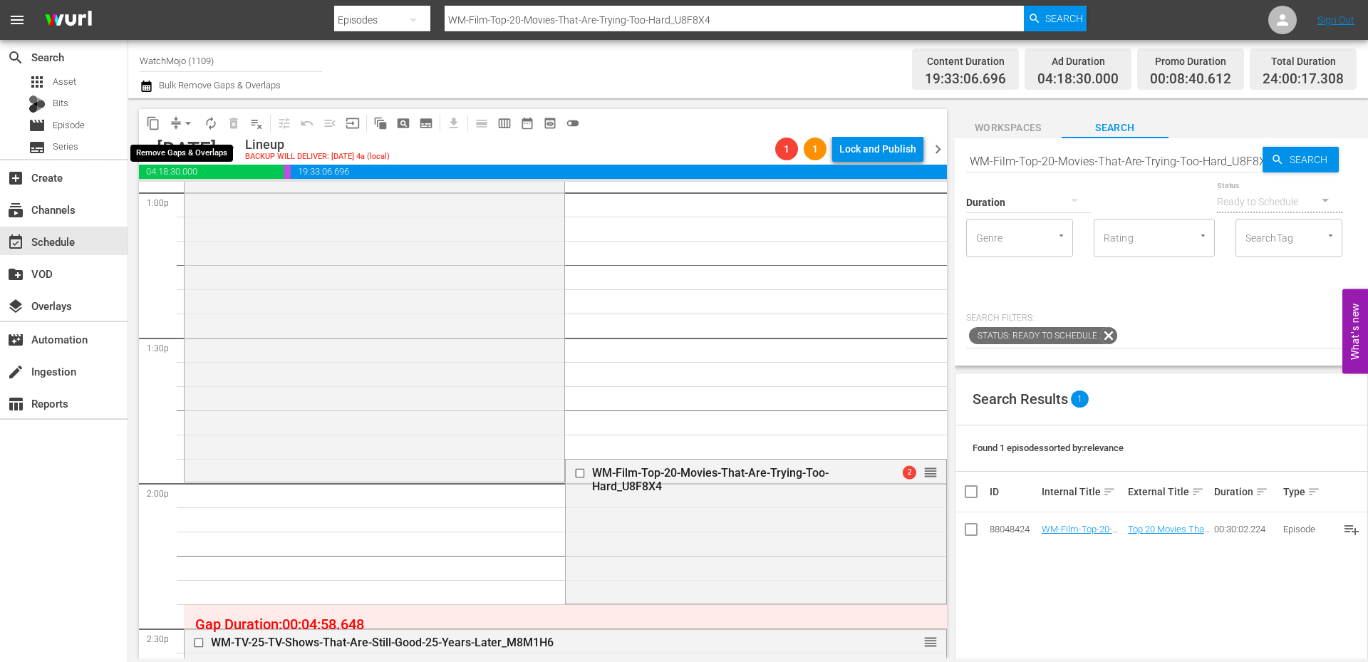
click at [187, 119] on span "arrow_drop_down" at bounding box center [188, 123] width 14 height 14
click at [194, 152] on li "Align to Midnight" at bounding box center [189, 152] width 150 height 24
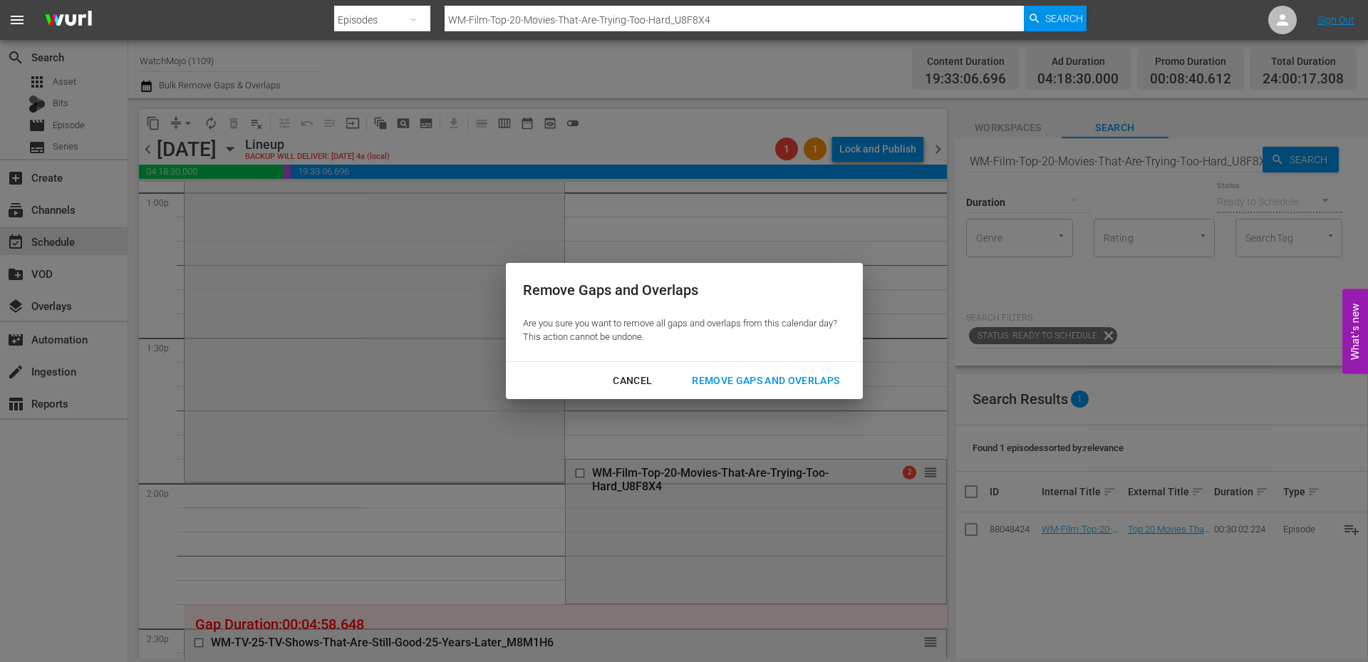
click at [719, 377] on div "Remove Gaps and Overlaps" at bounding box center [765, 381] width 170 height 18
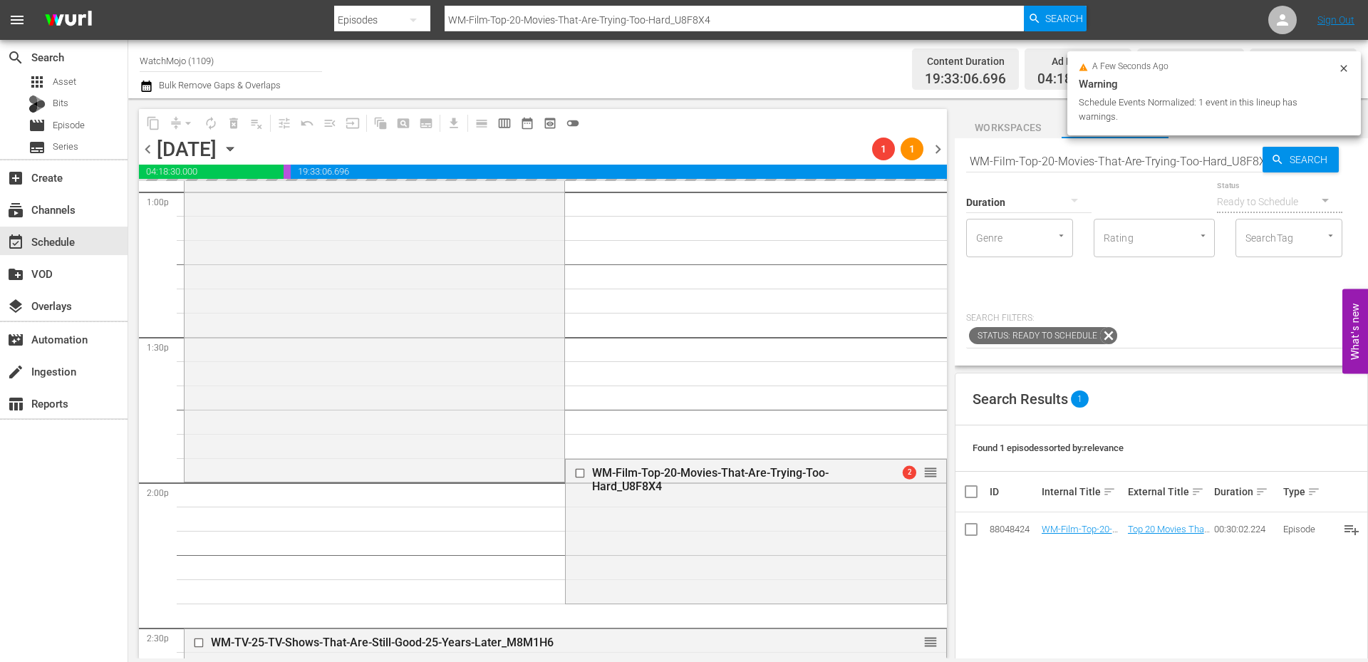
click at [238, 152] on icon "button" at bounding box center [230, 149] width 16 height 16
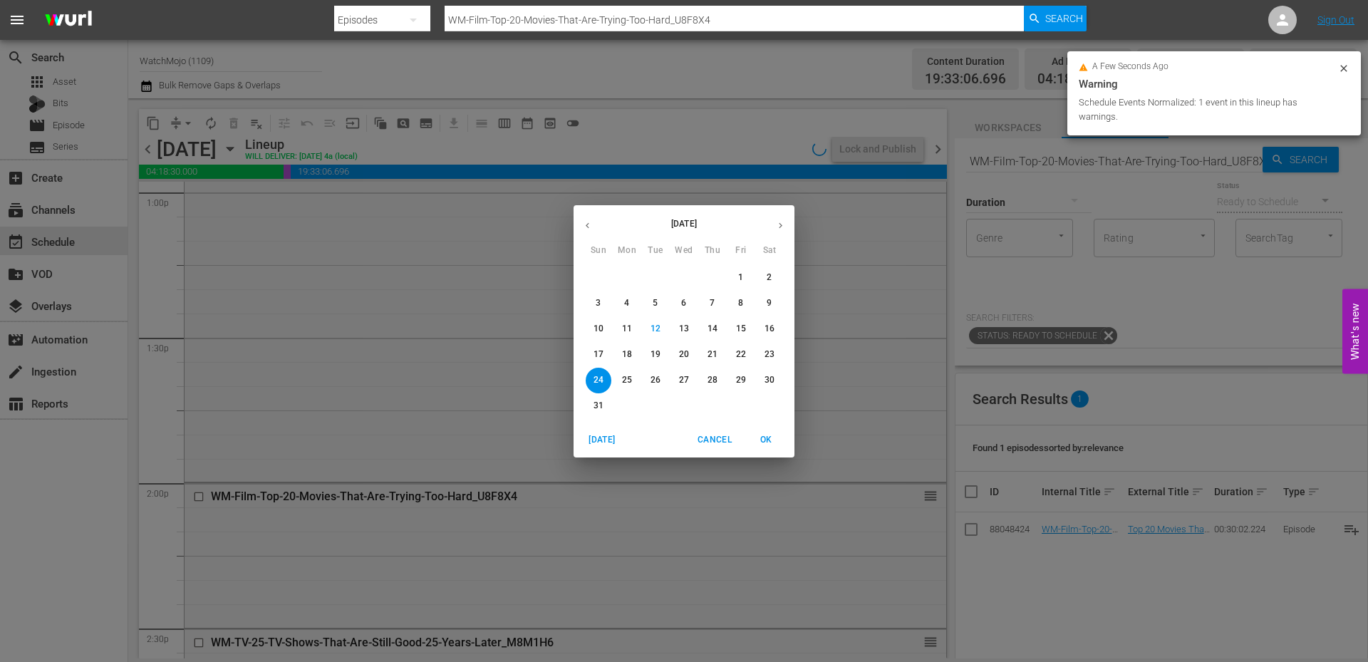
click at [632, 353] on span "18" at bounding box center [627, 354] width 26 height 12
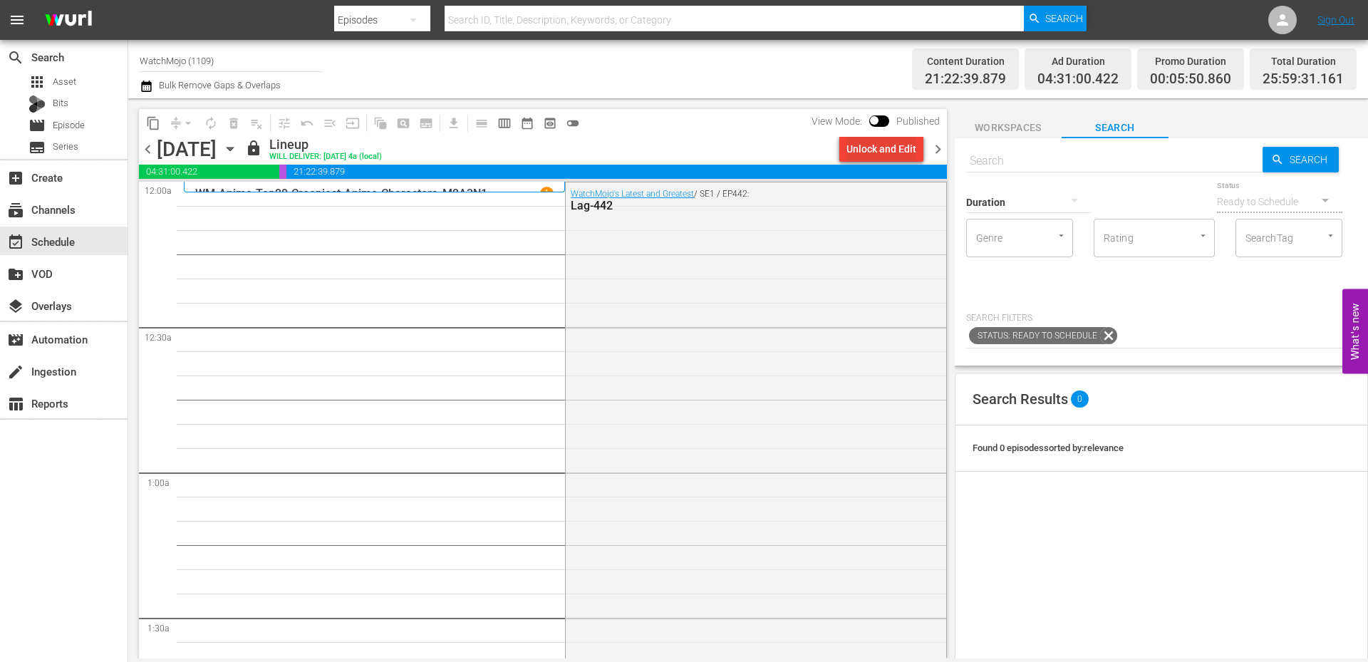
click at [888, 153] on div "Unlock and Edit" at bounding box center [881, 149] width 70 height 26
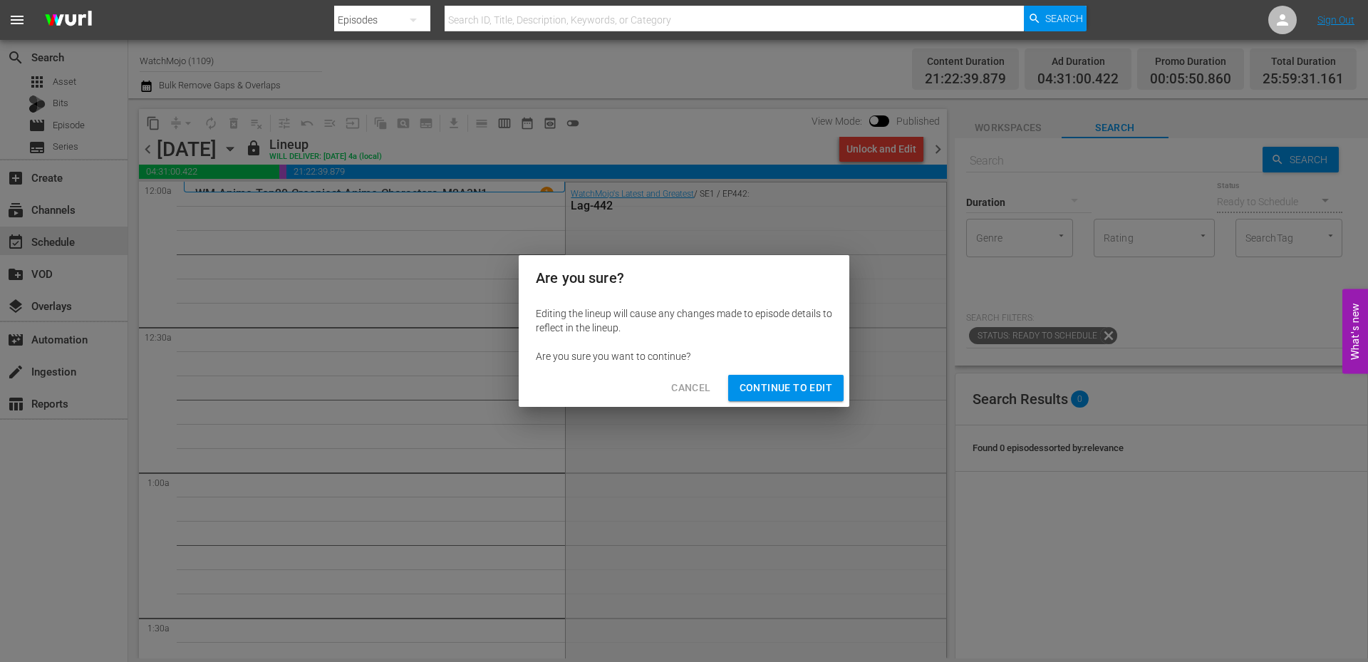
click at [769, 397] on button "Continue to Edit" at bounding box center [785, 388] width 115 height 26
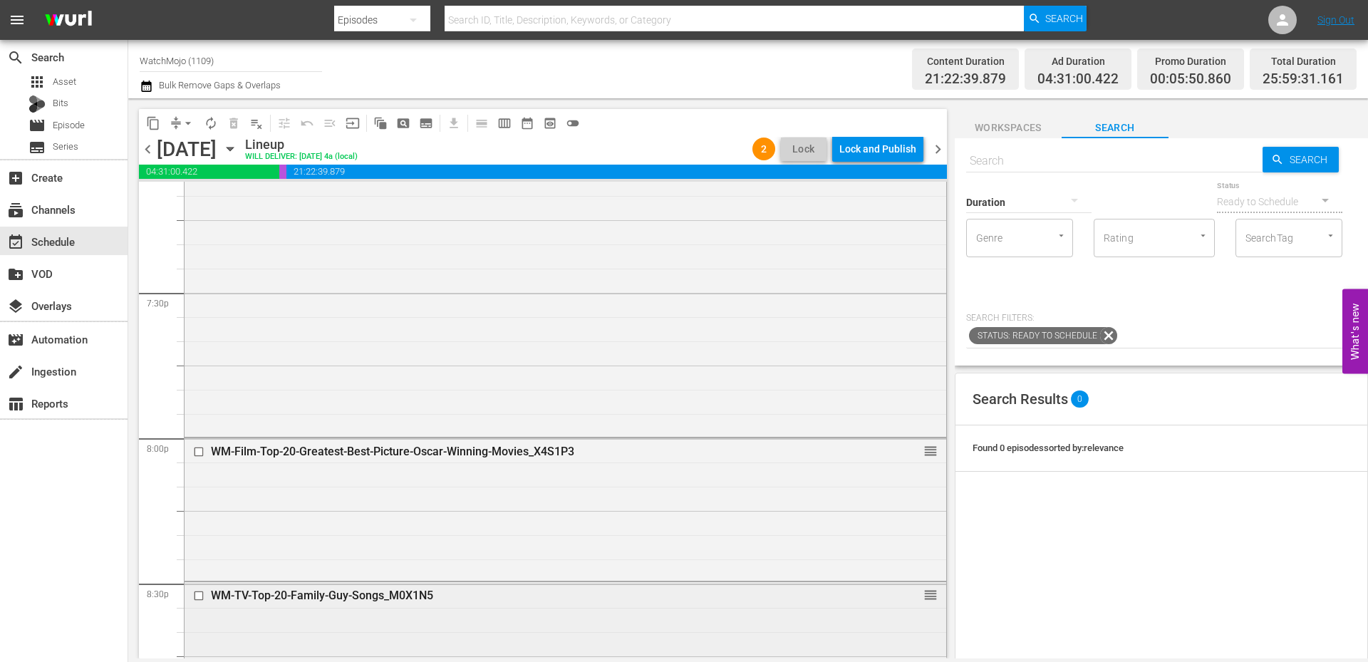
click at [514, 600] on div "WM-TV-Top-20-Family-Guy-Songs_M0X1N5" at bounding box center [539, 595] width 656 height 14
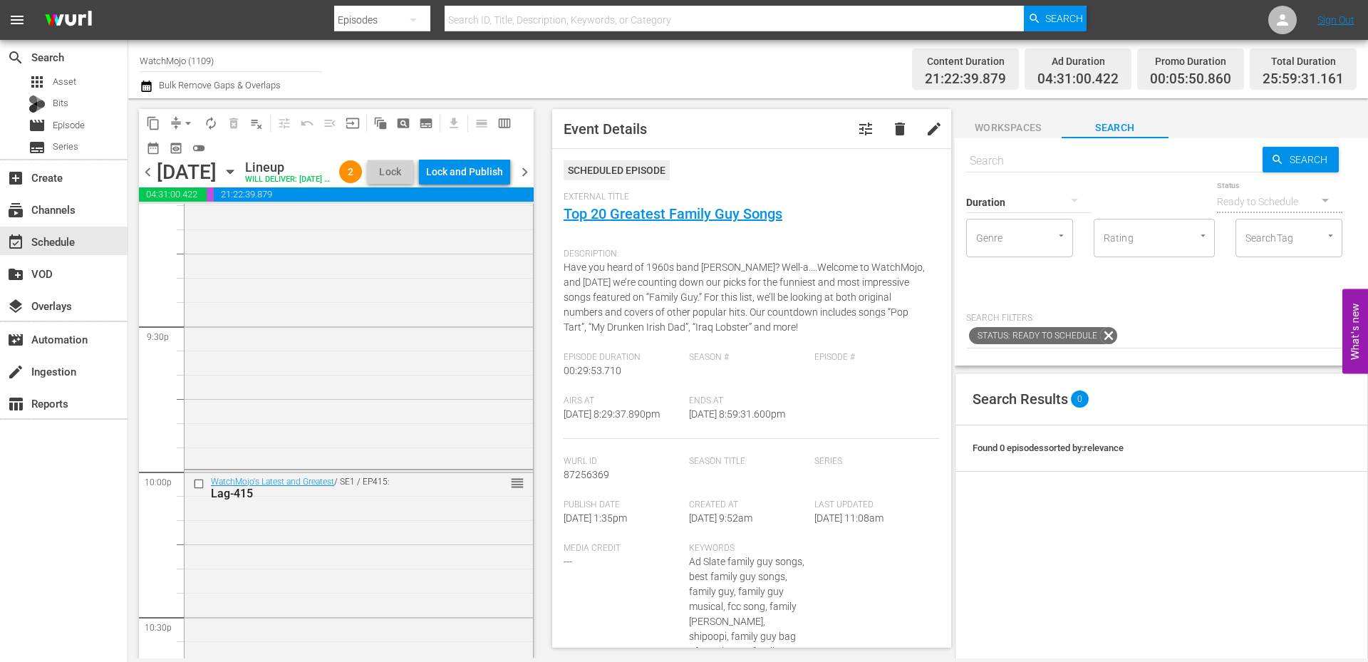
scroll to position [6220, 0]
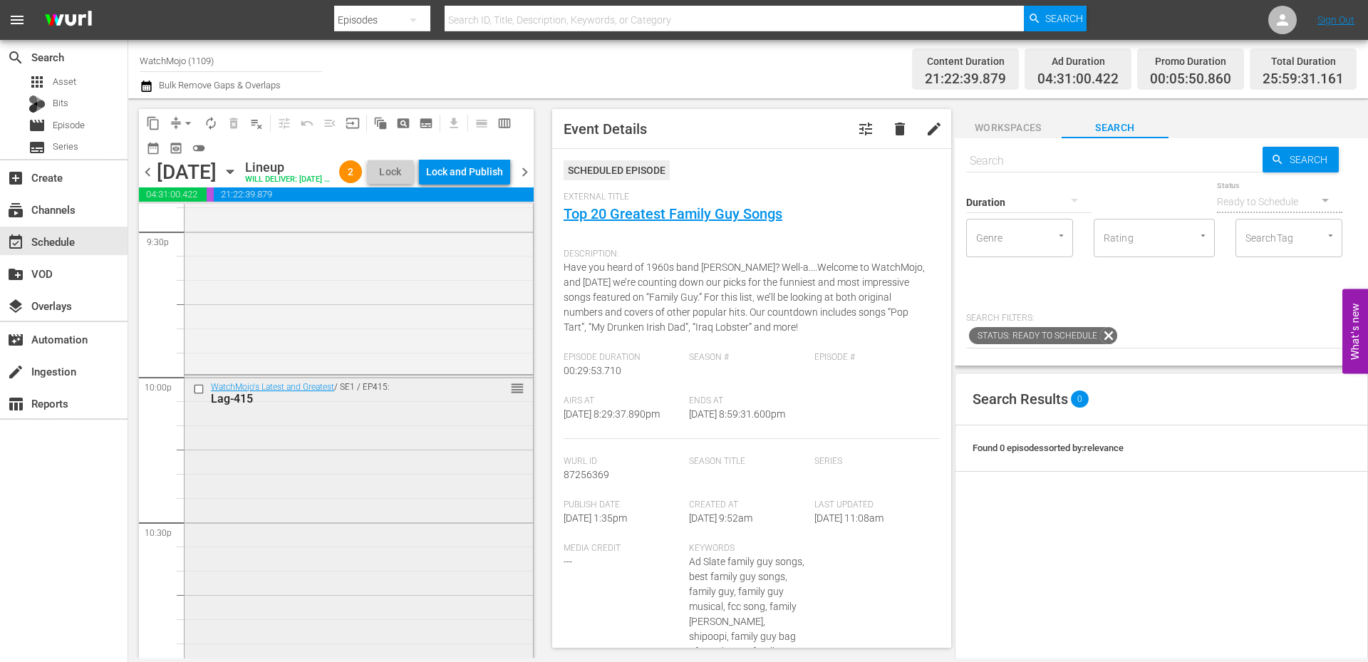
click at [345, 507] on div "WatchMojo's Latest and Greatest / SE1 / EP415: Lag-415 reorder" at bounding box center [358, 663] width 348 height 576
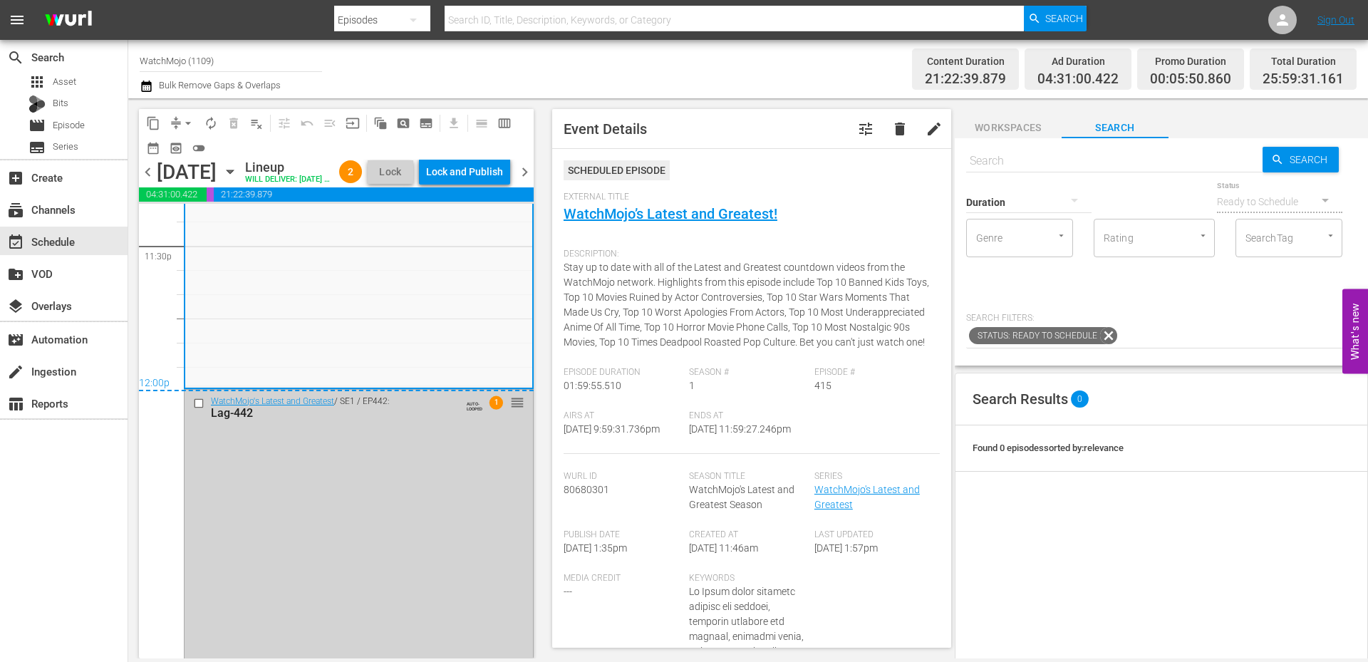
scroll to position [6838, 0]
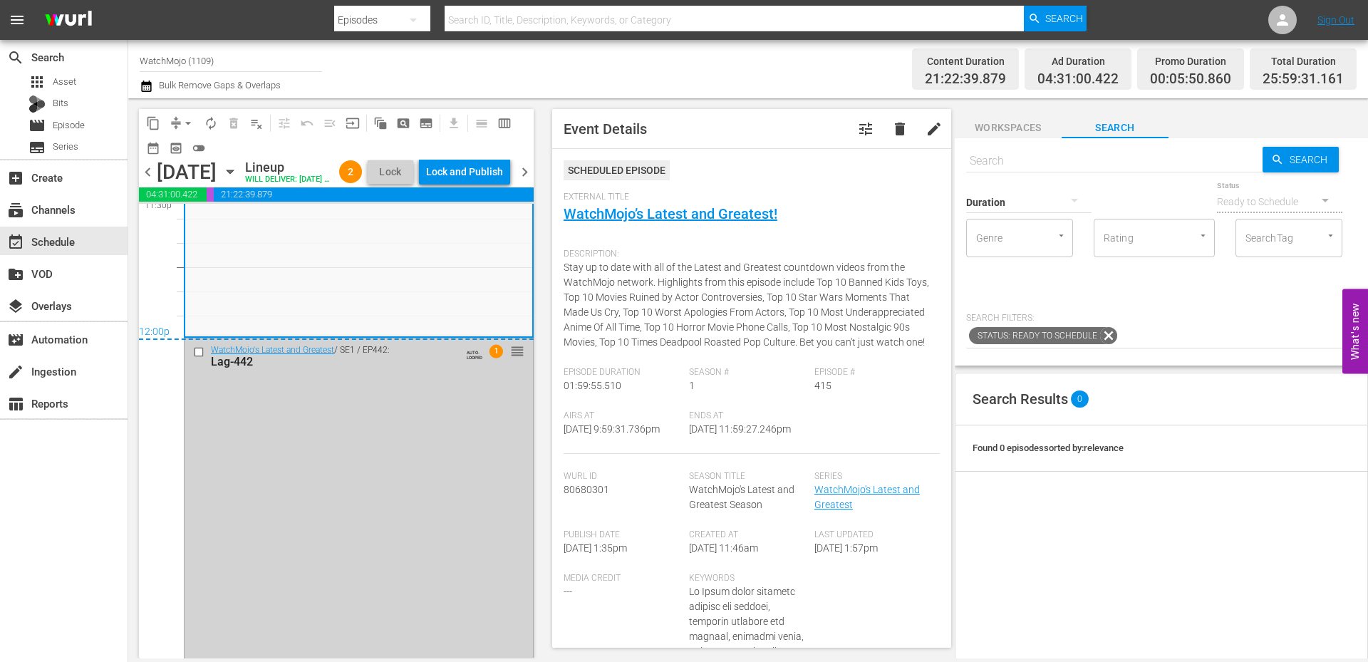
click at [197, 358] on input "checkbox" at bounding box center [200, 351] width 15 height 12
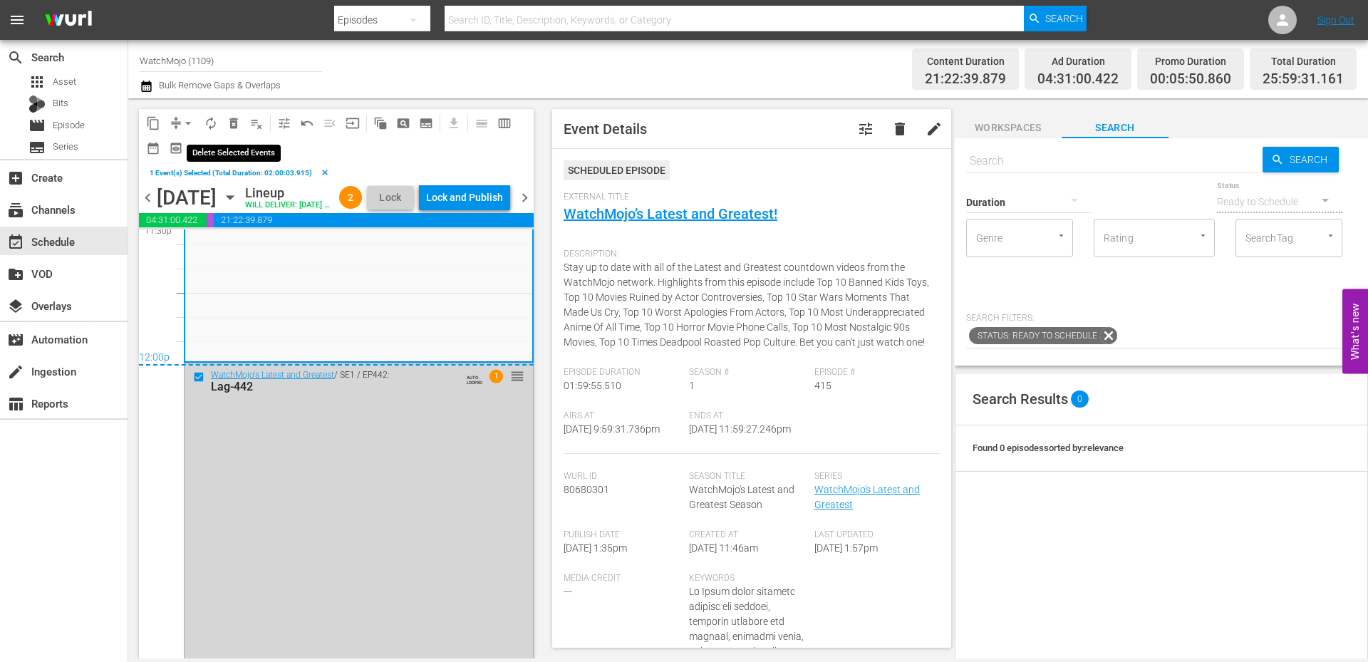
click at [229, 116] on span "delete_forever_outlined" at bounding box center [233, 123] width 14 height 14
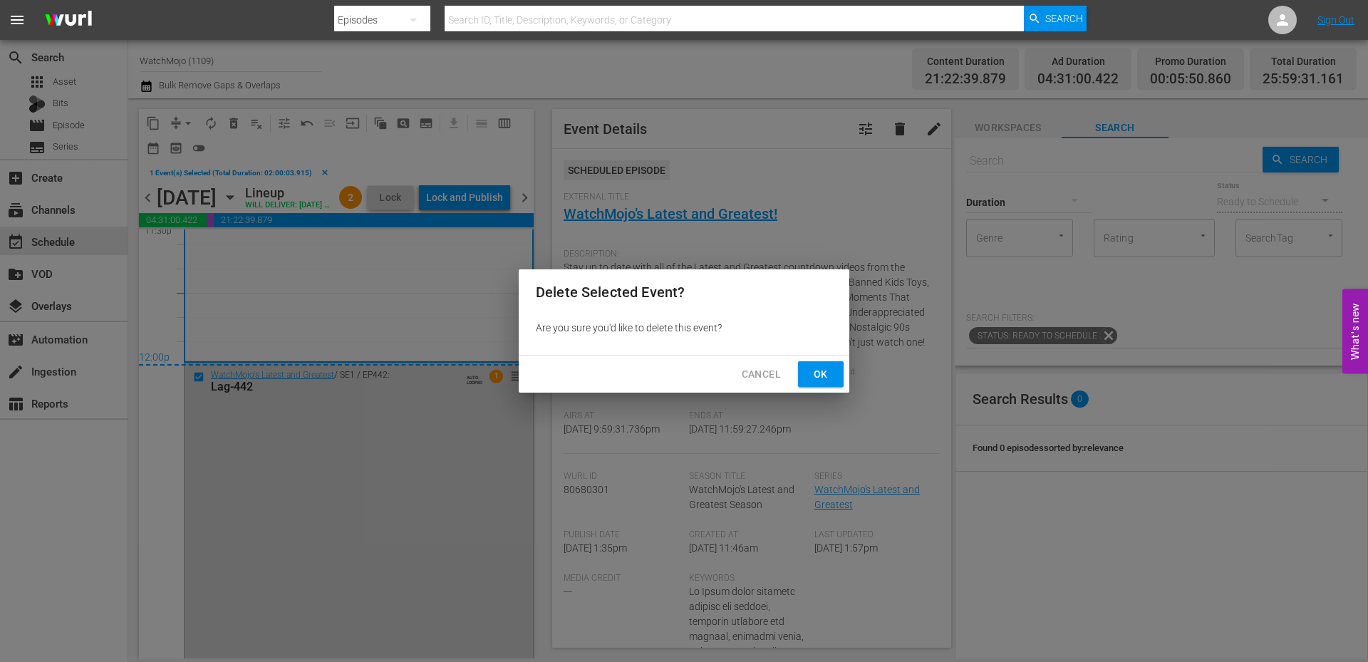
click at [810, 381] on span "Ok" at bounding box center [820, 374] width 23 height 18
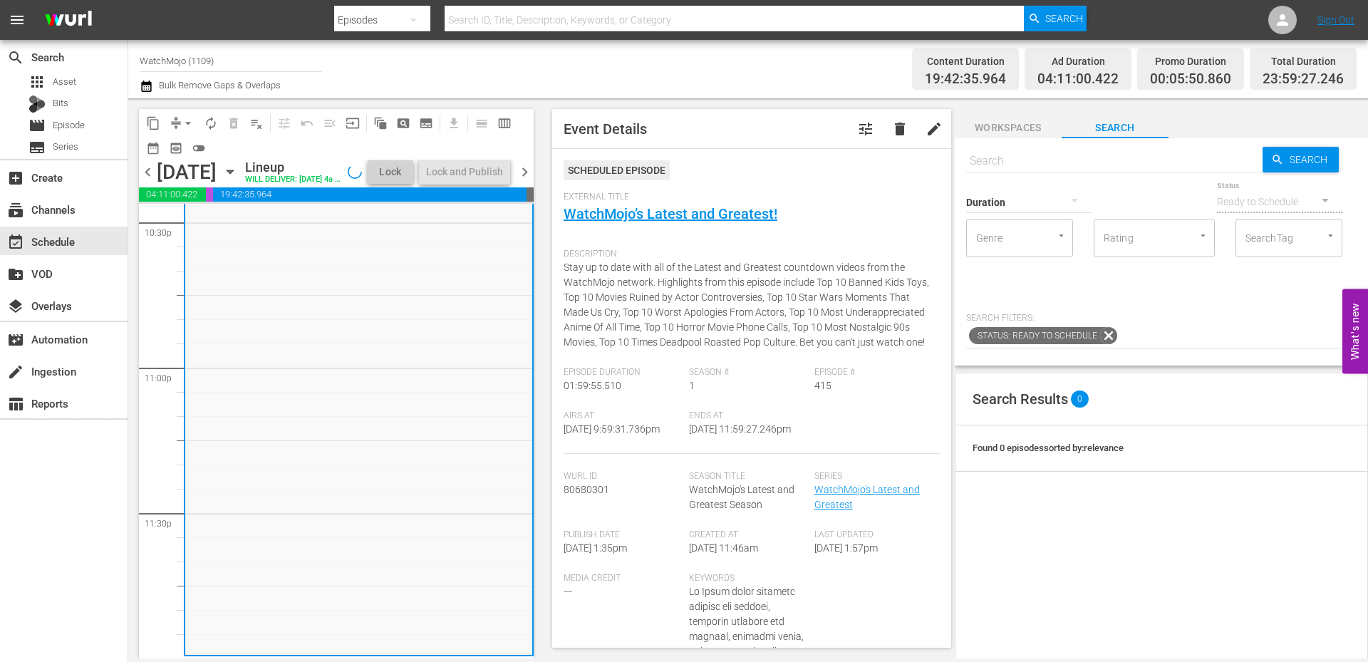
scroll to position [6544, 0]
click at [187, 120] on span "arrow_drop_down" at bounding box center [188, 123] width 14 height 14
click at [197, 195] on li "Align to End of Previous Day" at bounding box center [189, 199] width 150 height 24
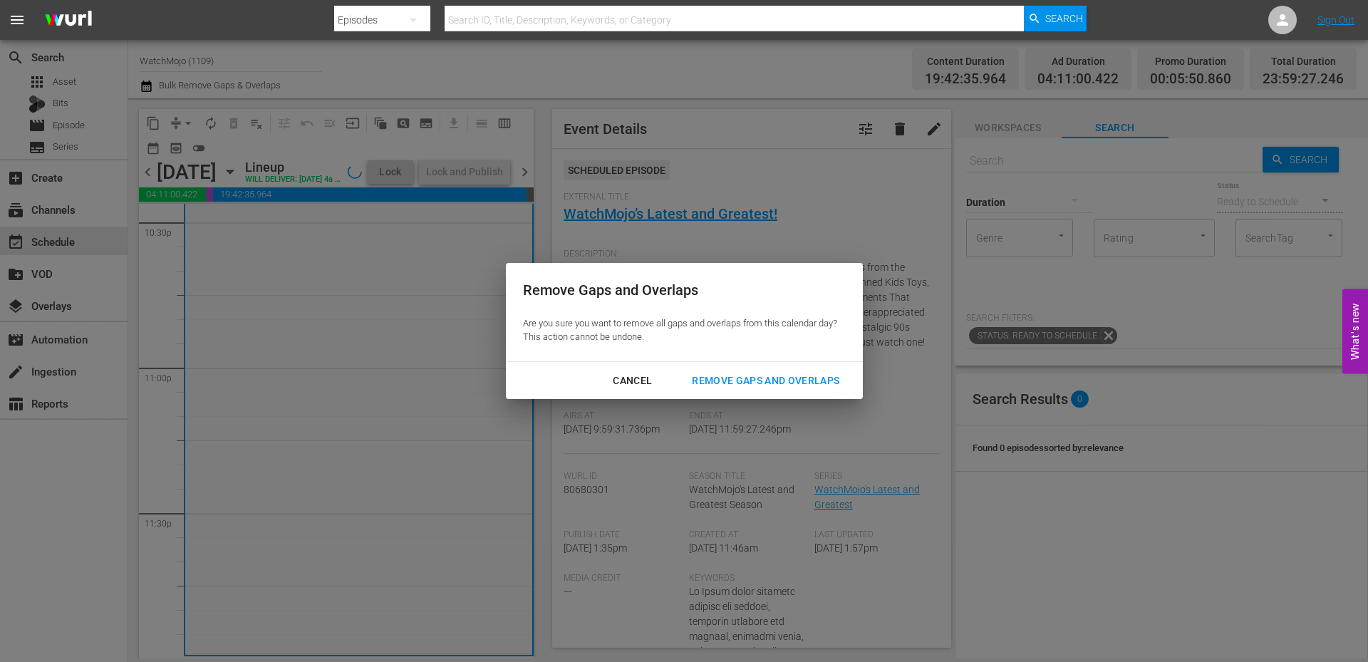
click at [704, 375] on div "Remove Gaps and Overlaps" at bounding box center [765, 381] width 170 height 18
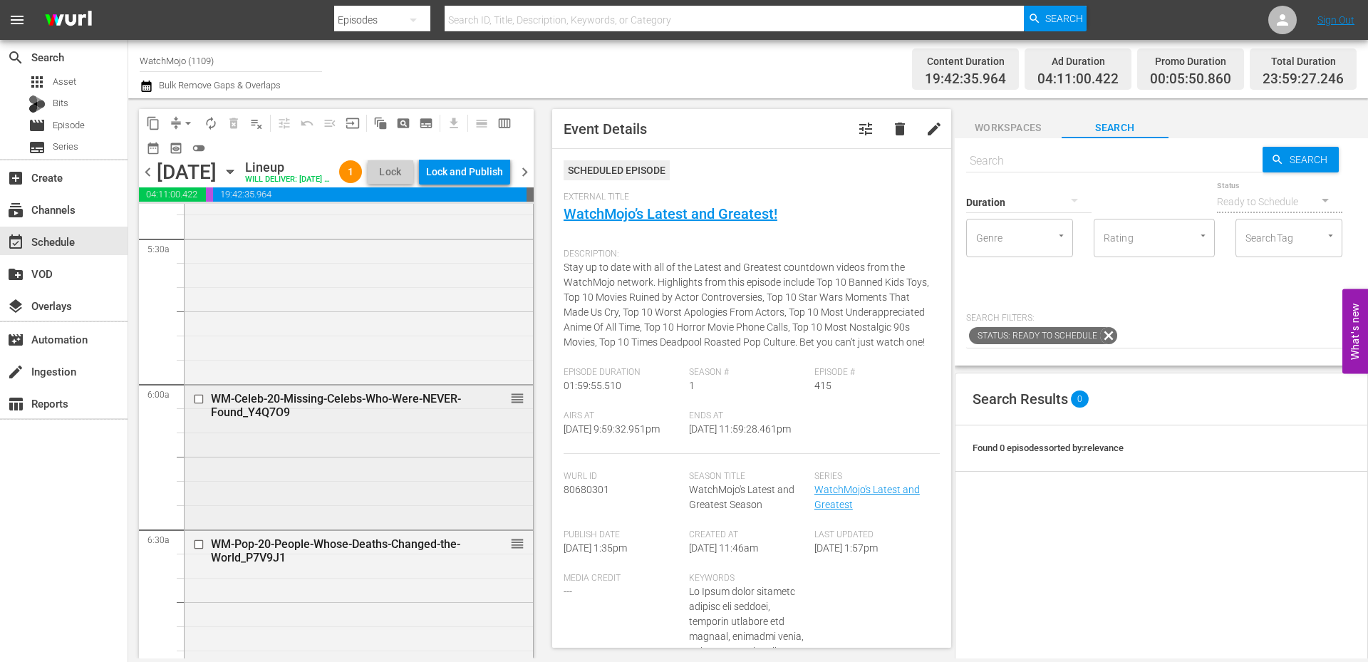
scroll to position [1567, 0]
click at [338, 499] on div "WM-Celeb-20-Missing-Celebs-Who-Were-NEVER-Found_Y4Q7O9 reorder" at bounding box center [358, 452] width 348 height 141
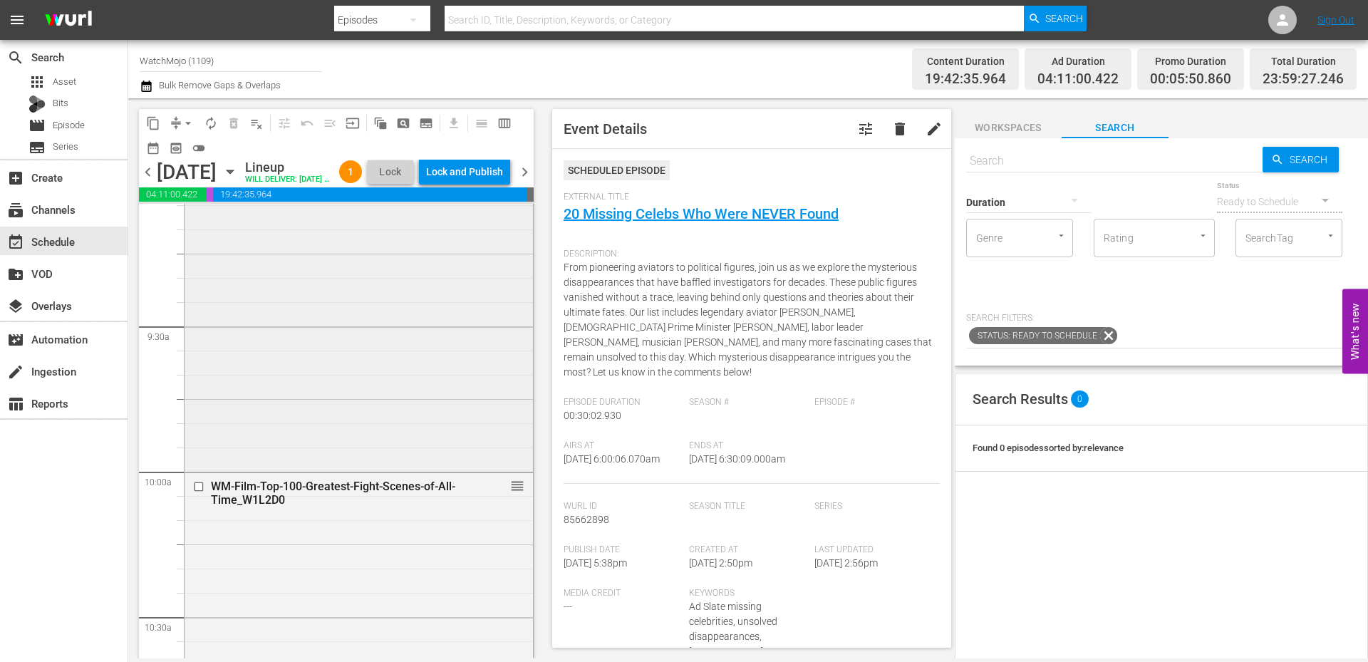
scroll to position [2659, 0]
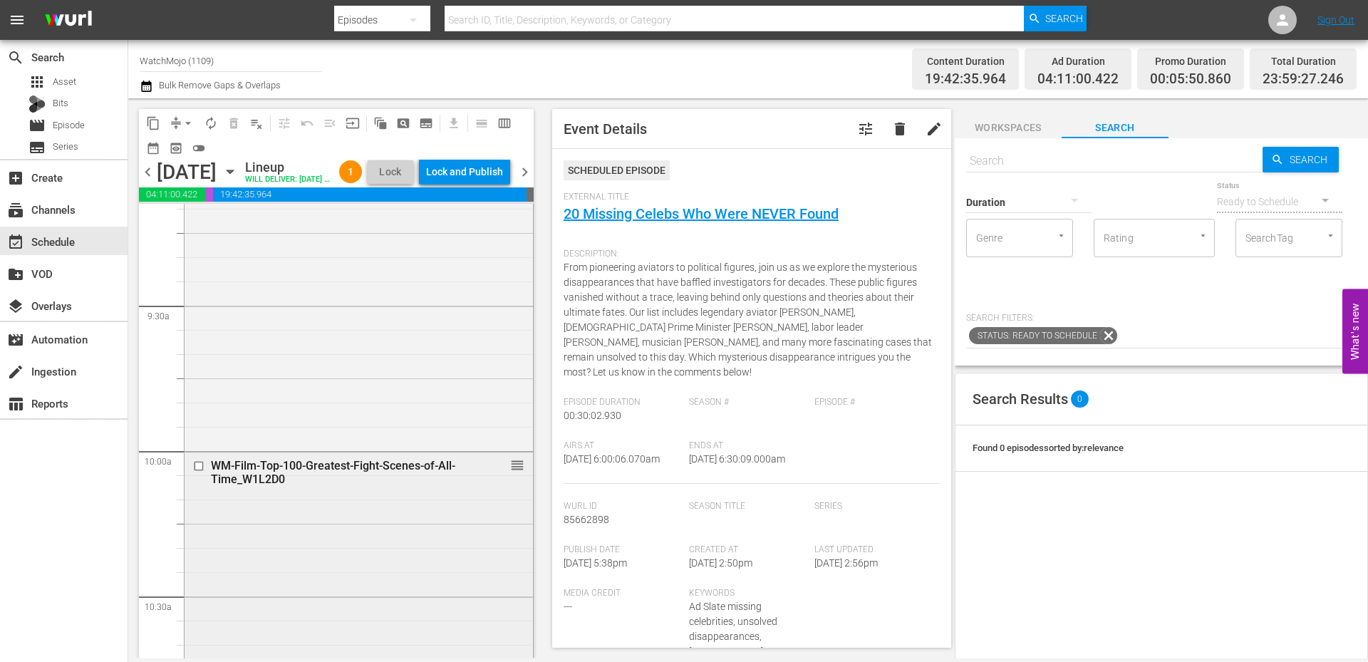
click at [315, 548] on div "WM-Film-Top-100-Greatest-Fight-Scenes-of-All-Time_W1L2D0 reorder" at bounding box center [358, 668] width 348 height 432
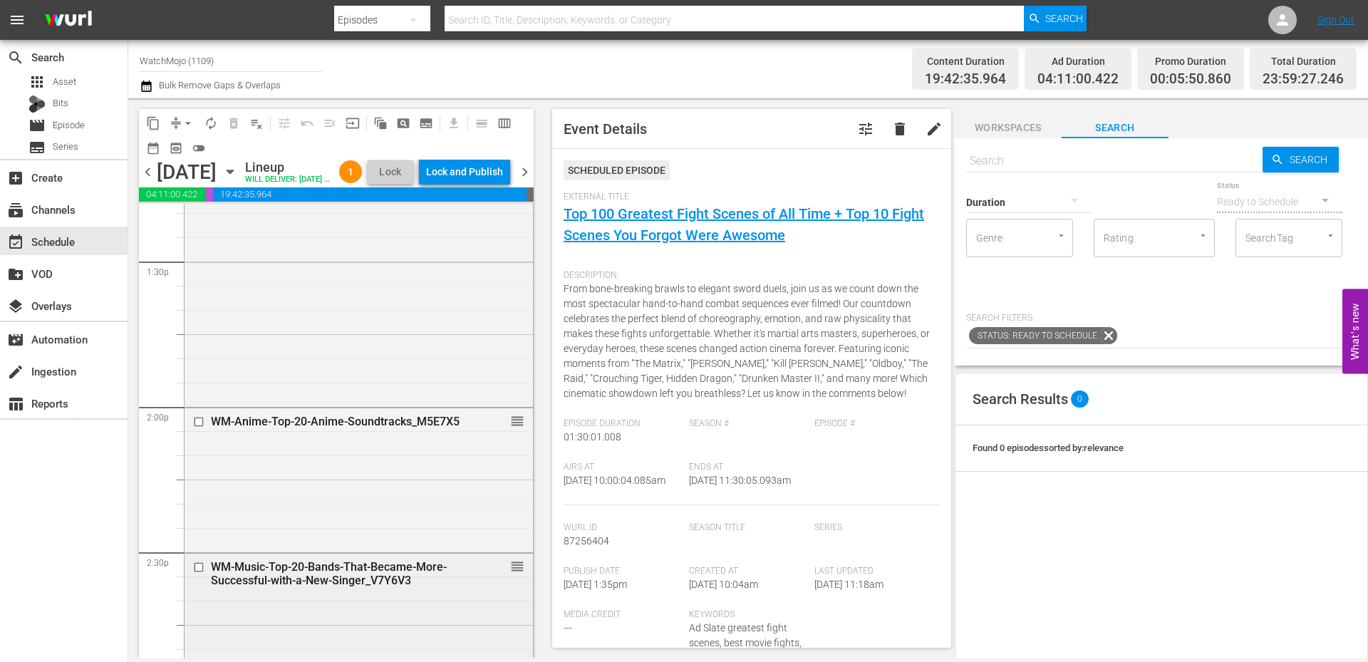
scroll to position [3894, 0]
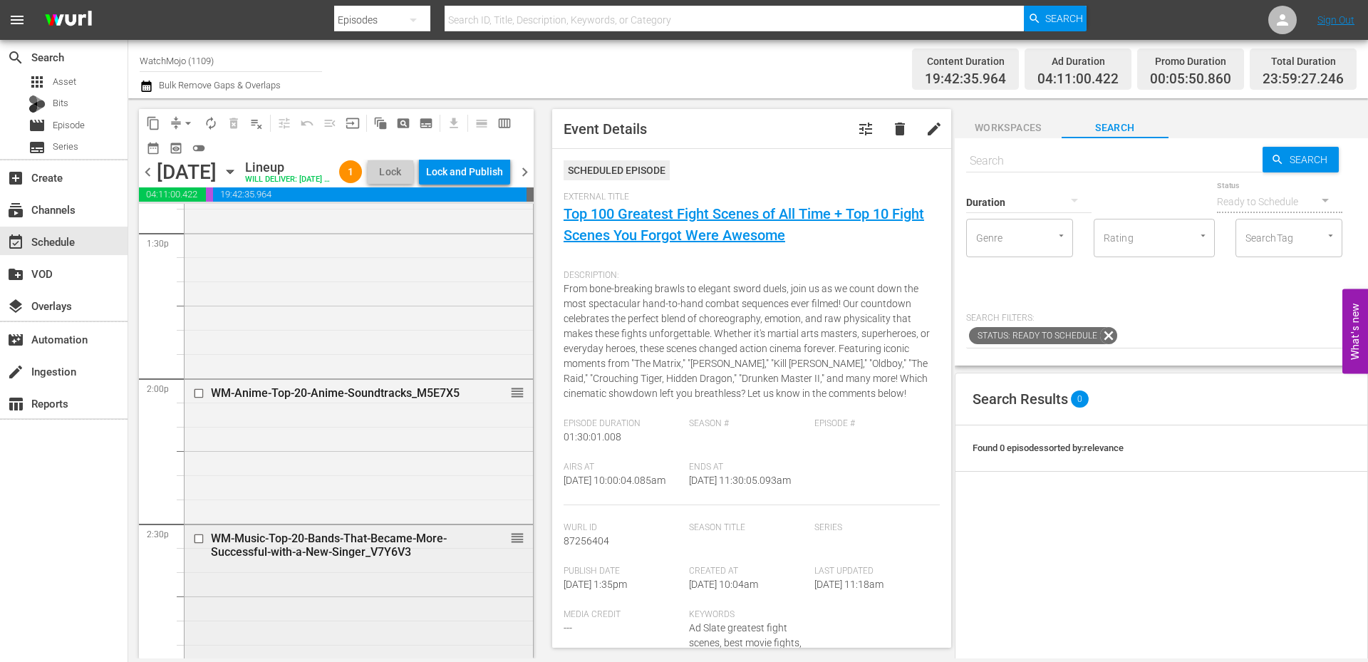
click at [286, 608] on div "WM-Music-Top-20-Bands-That-Became-More-Successful-with-a-New-Singer_V7Y6V3 reor…" at bounding box center [358, 595] width 348 height 140
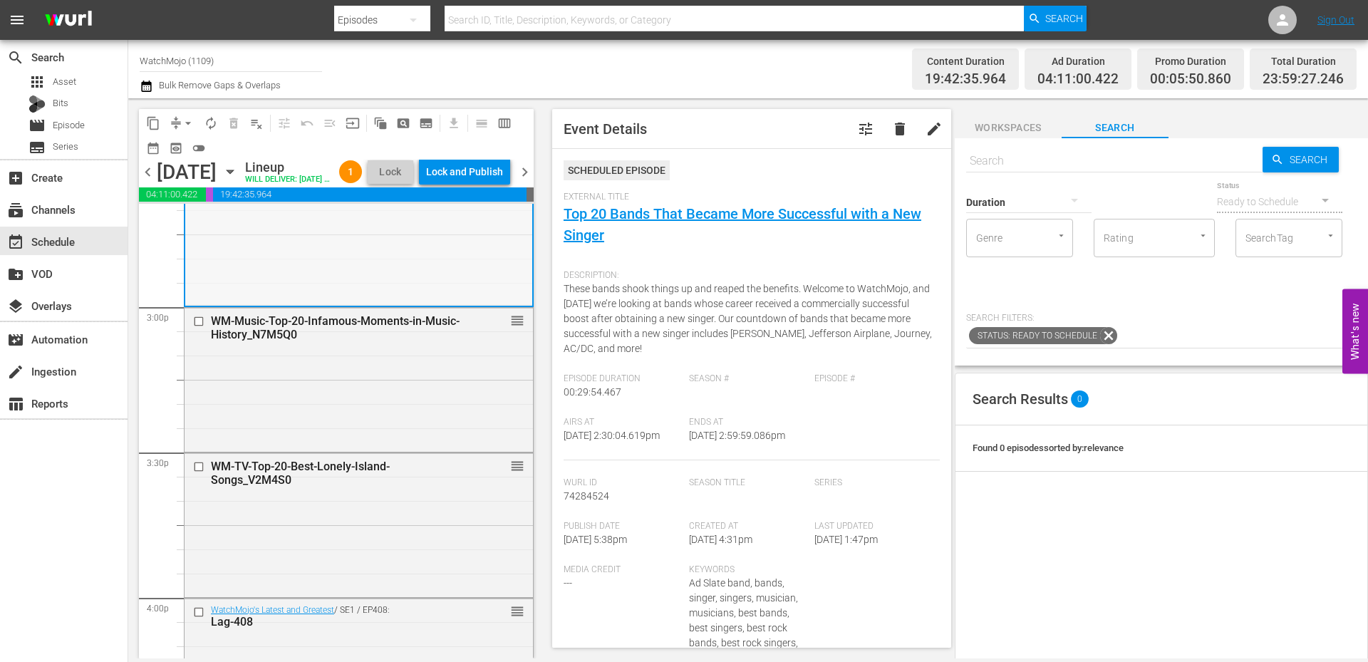
scroll to position [4511, 0]
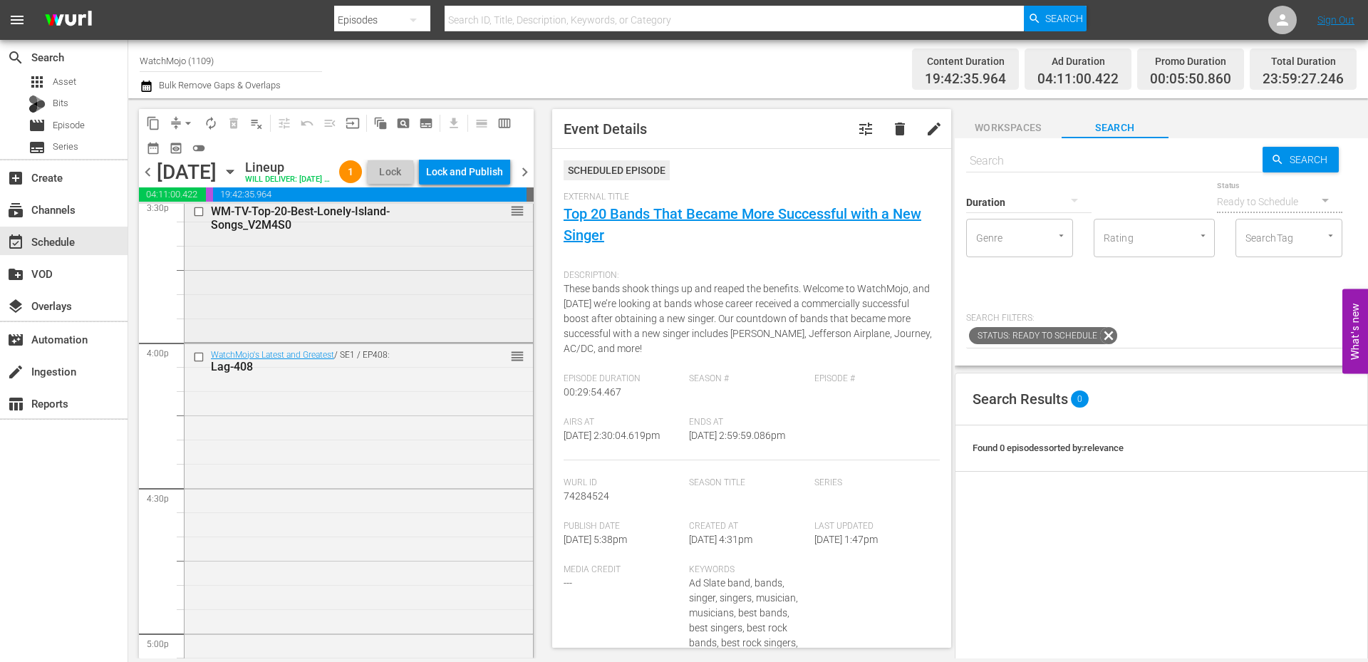
click at [308, 274] on div "WM-TV-Top-20-Best-Lonely-Island-Songs_V2M4S0 reorder" at bounding box center [358, 268] width 348 height 141
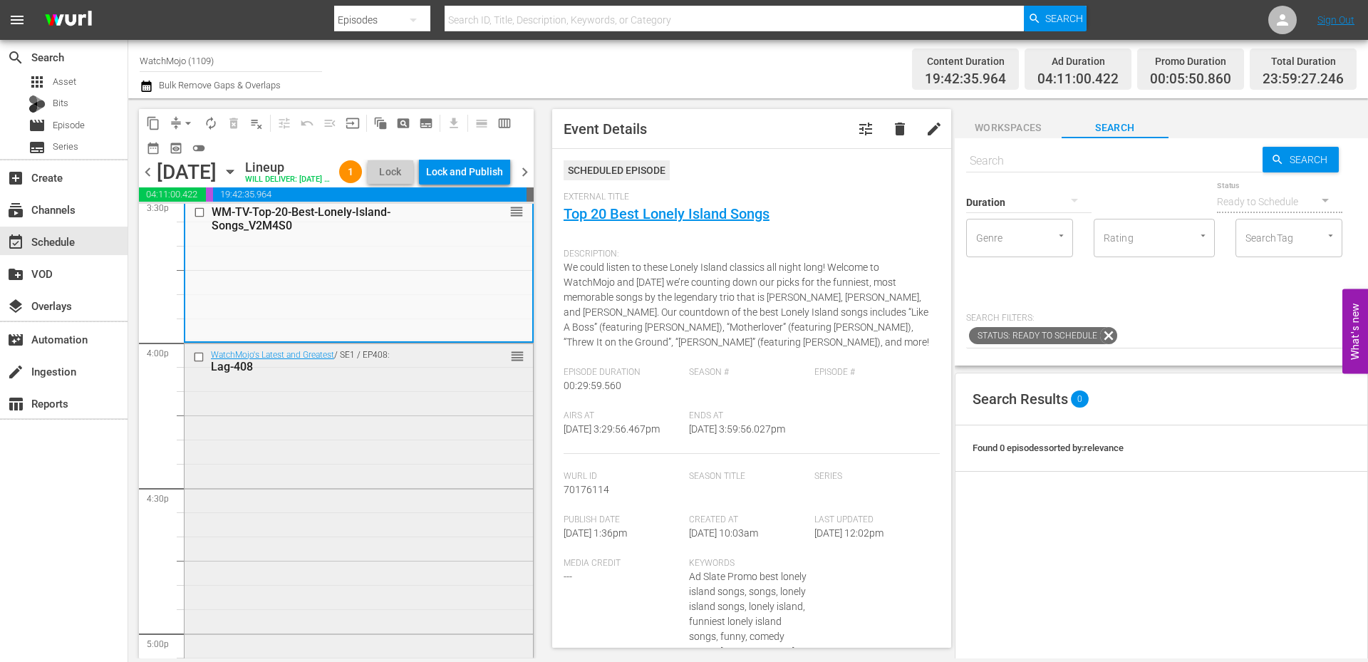
click at [324, 447] on div "WatchMojo's Latest and Greatest / SE1 / EP408: Lag-408 reorder" at bounding box center [358, 631] width 348 height 577
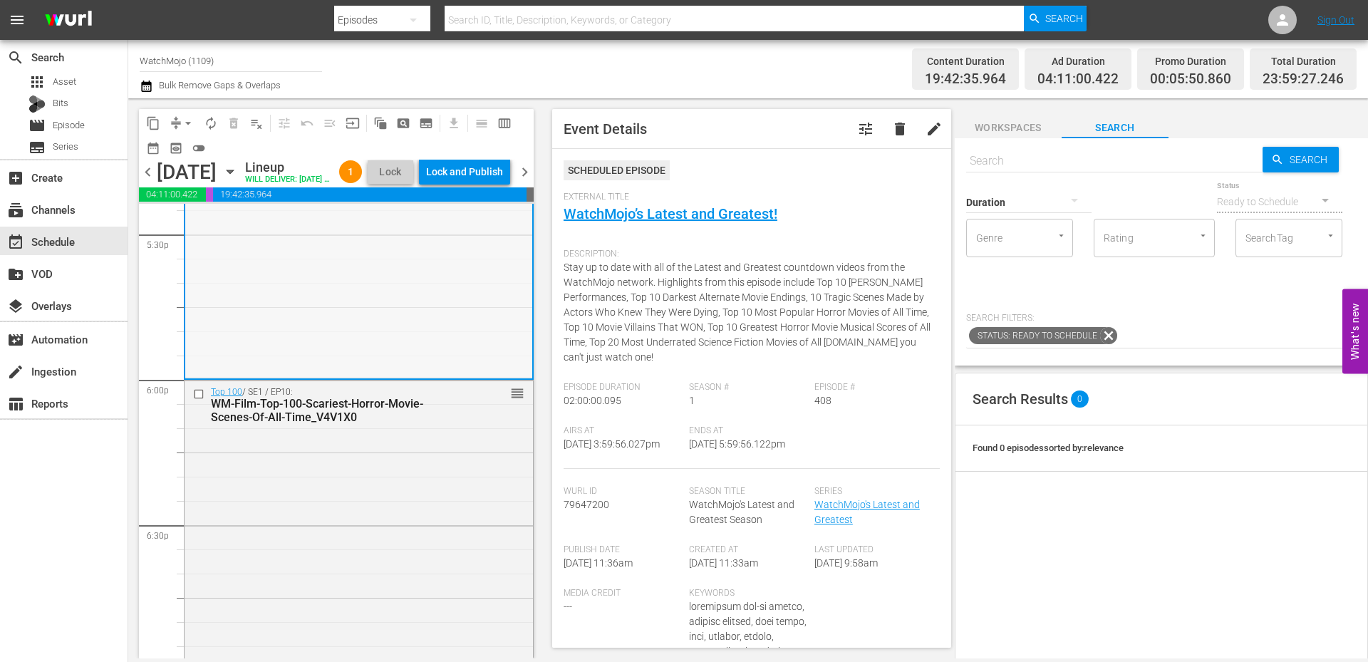
scroll to position [5128, 0]
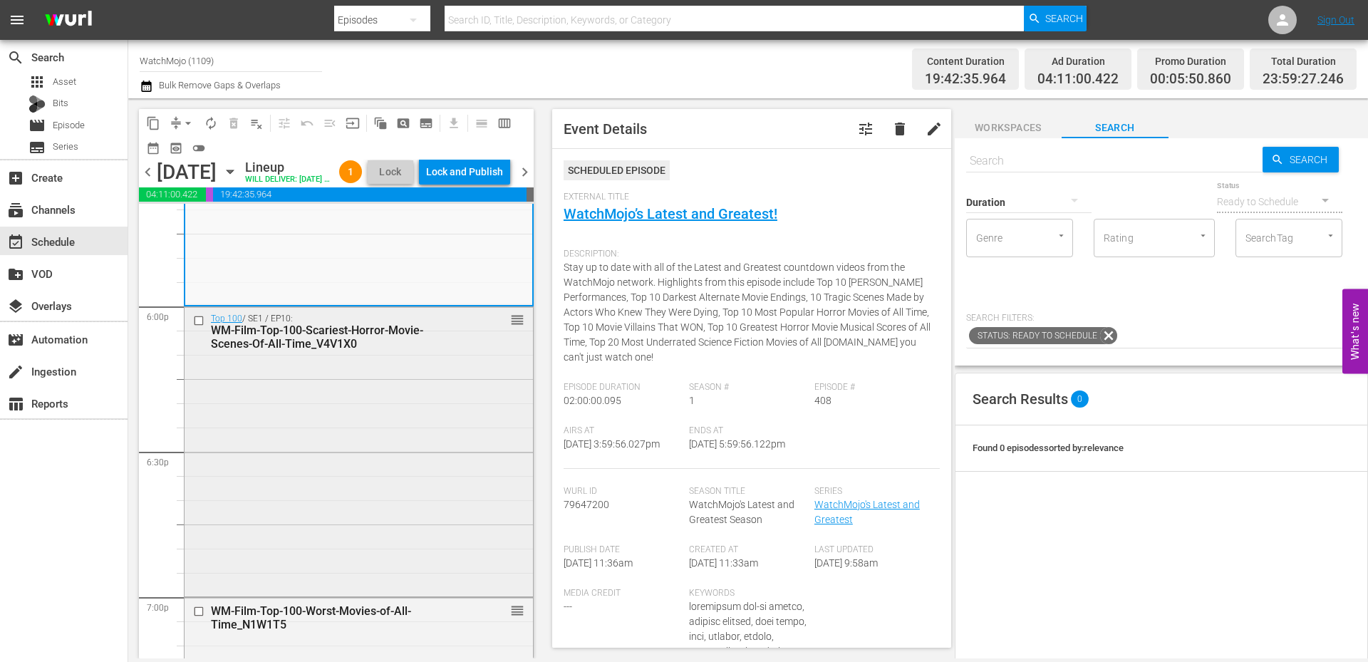
click at [338, 473] on div "Top 100 / SE1 / EP10: WM-Film-Top-100-Scariest-Horror-Movie-Scenes-Of-All-Time_…" at bounding box center [358, 450] width 348 height 286
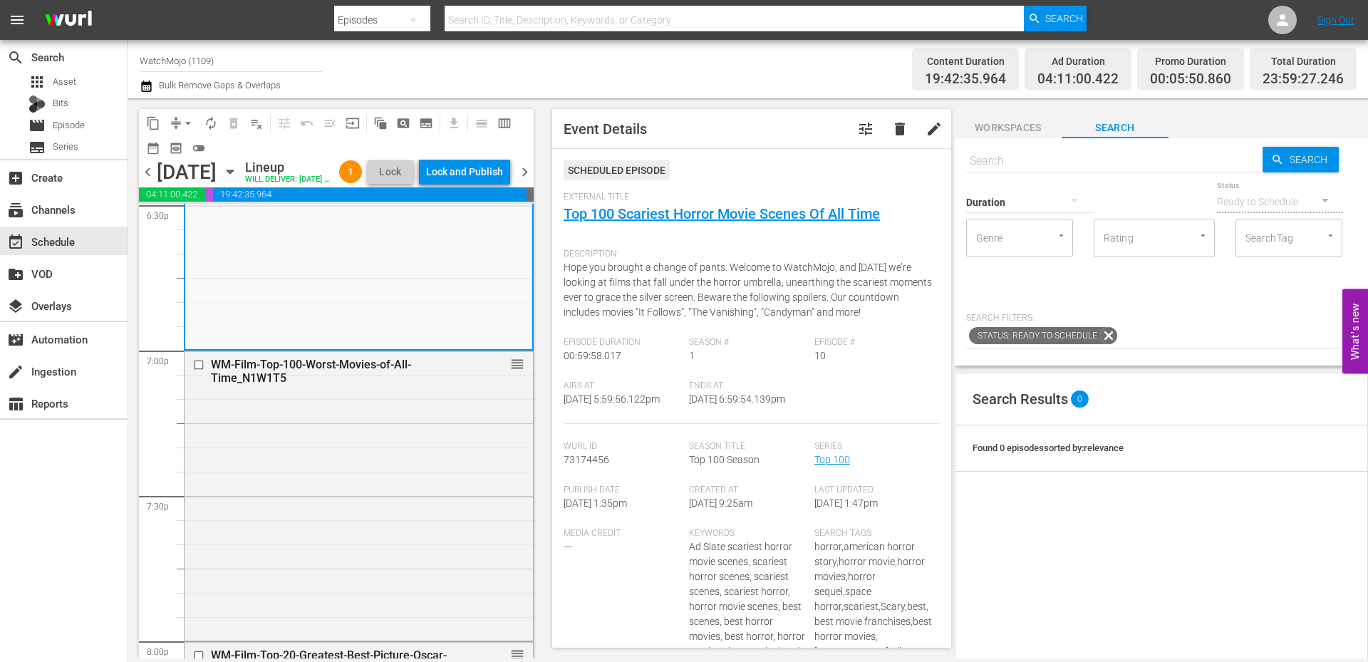
scroll to position [5413, 0]
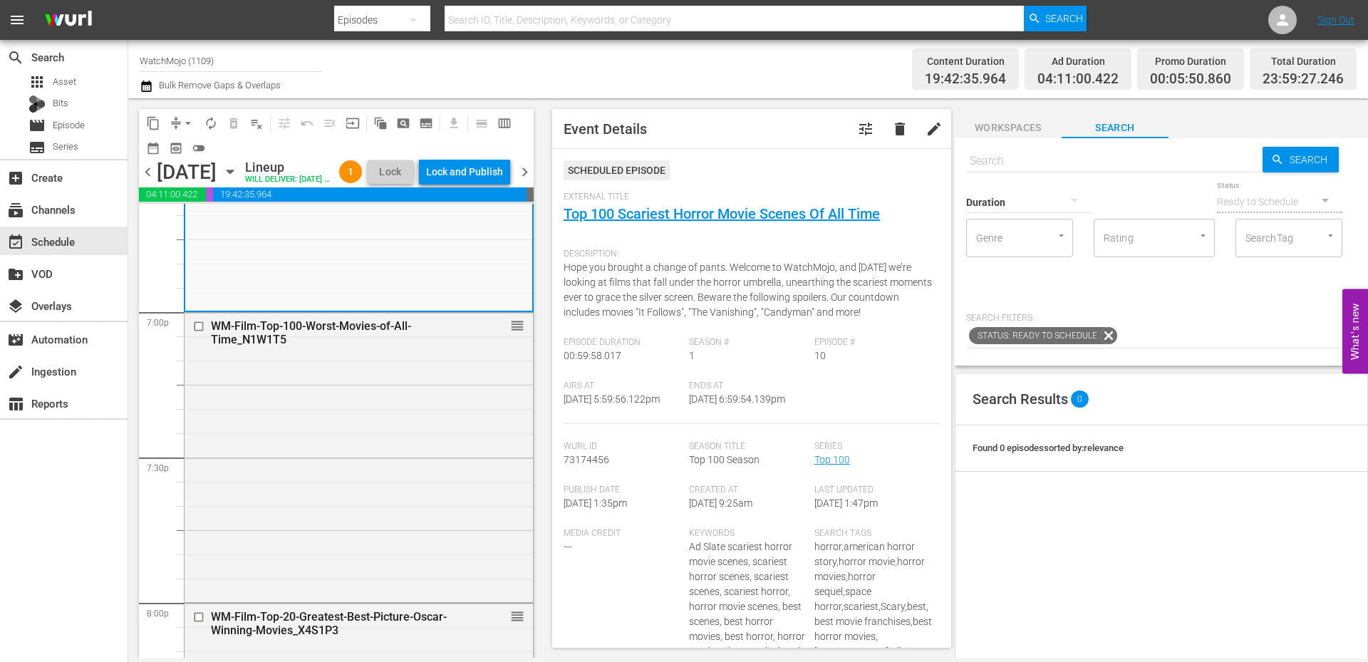
click at [338, 467] on div "WM-Film-Top-100-Worst-Movies-of-All-Time_N1W1T5 reorder" at bounding box center [358, 456] width 348 height 286
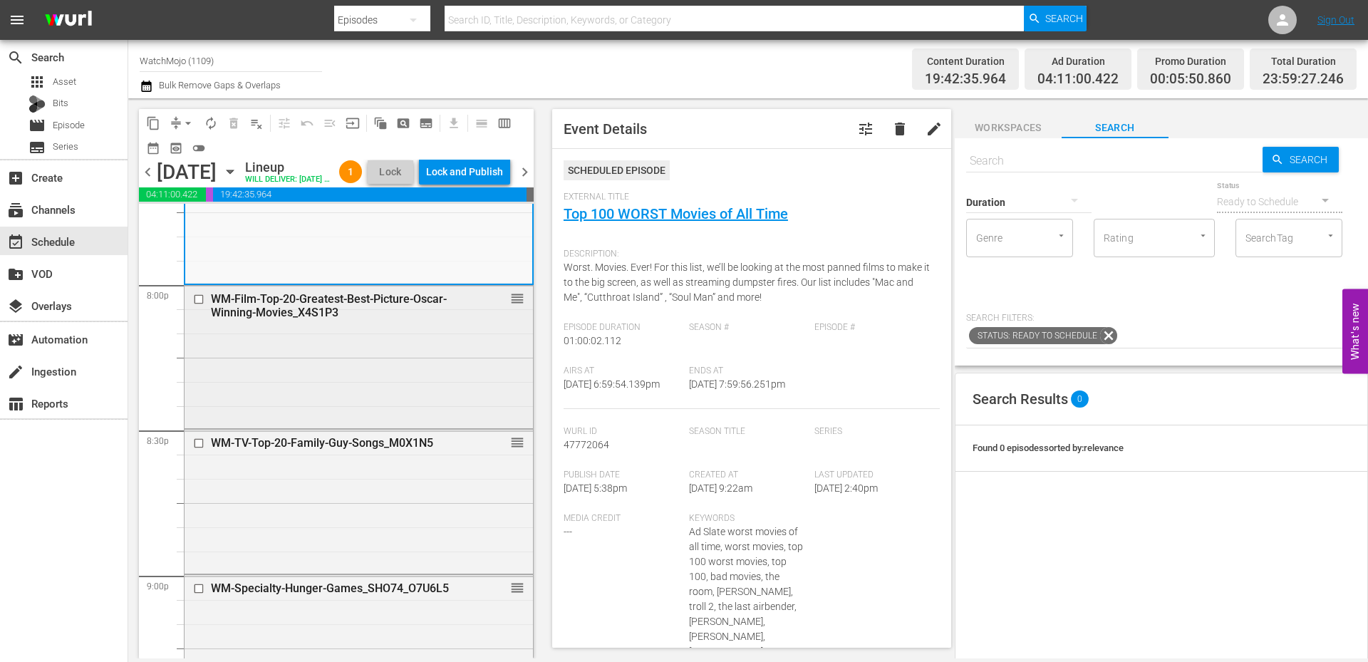
scroll to position [5698, 0]
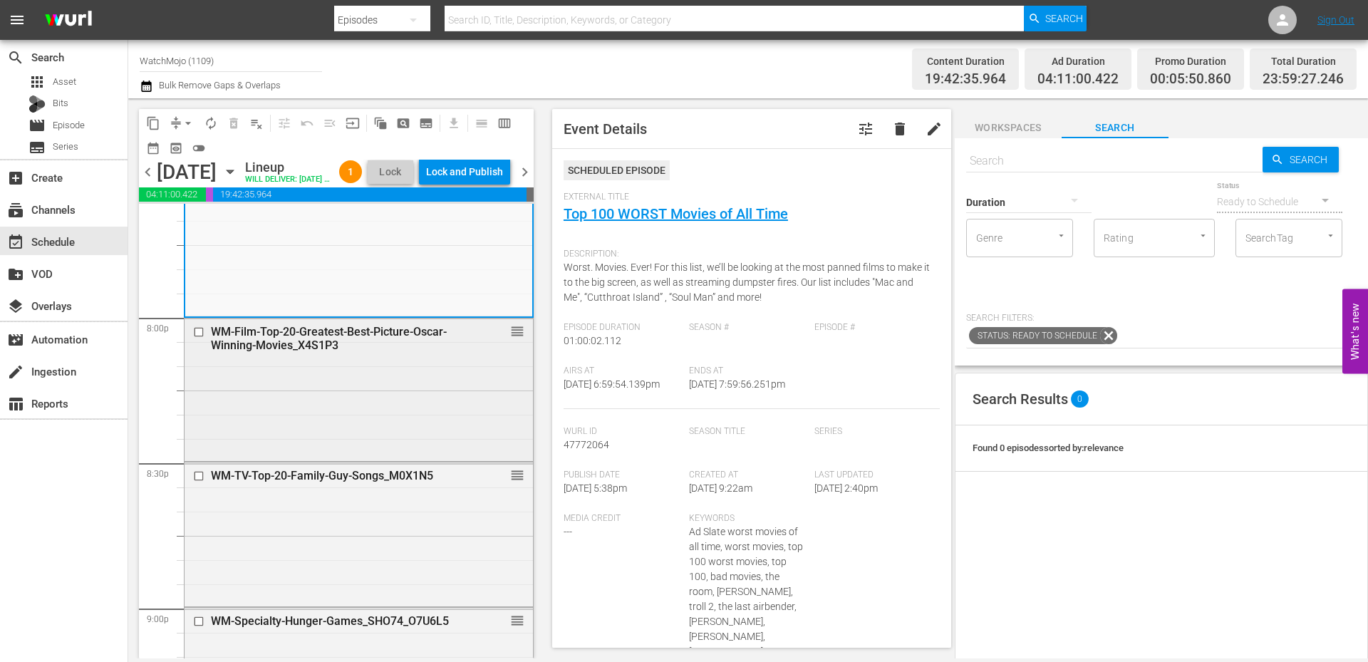
click at [279, 413] on div "WM-Film-Top-20-Greatest-Best-Picture-Oscar-Winning-Movies_X4S1P3 reorder" at bounding box center [358, 388] width 348 height 140
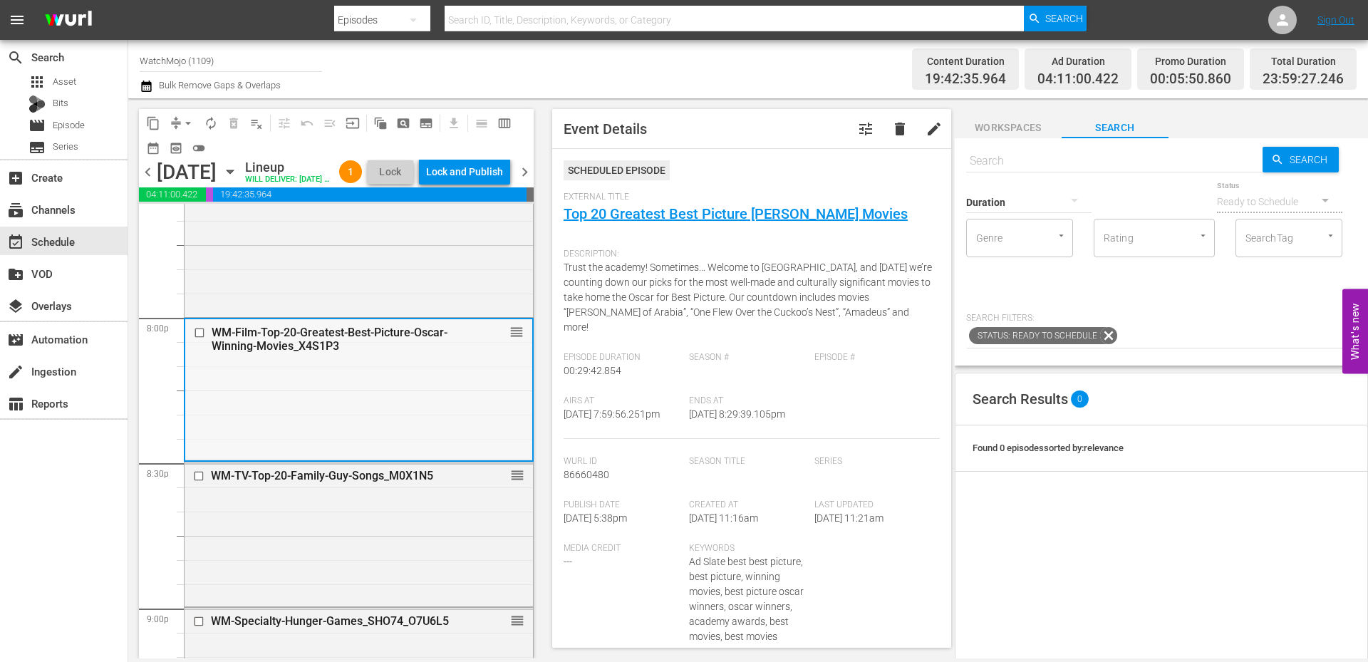
click at [279, 423] on div "WM-Film-Top-20-Greatest-Best-Picture-Oscar-Winning-Movies_X4S1P3 reorder" at bounding box center [358, 389] width 347 height 140
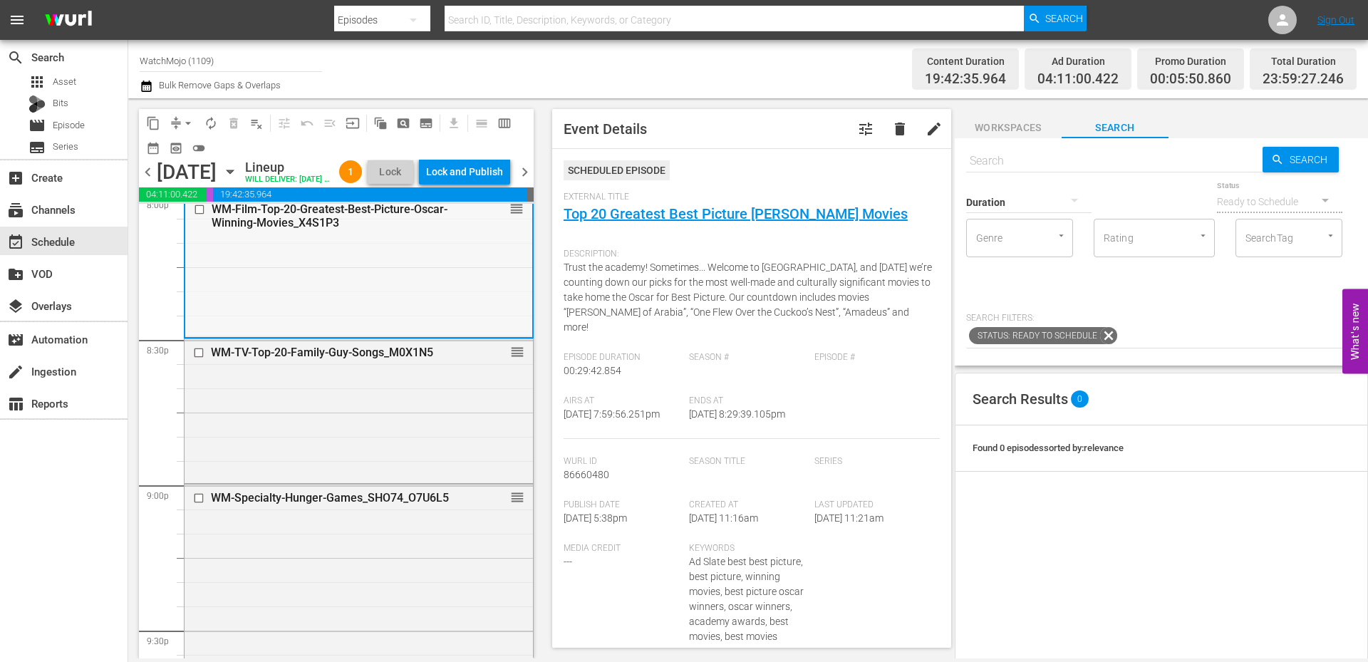
scroll to position [5841, 0]
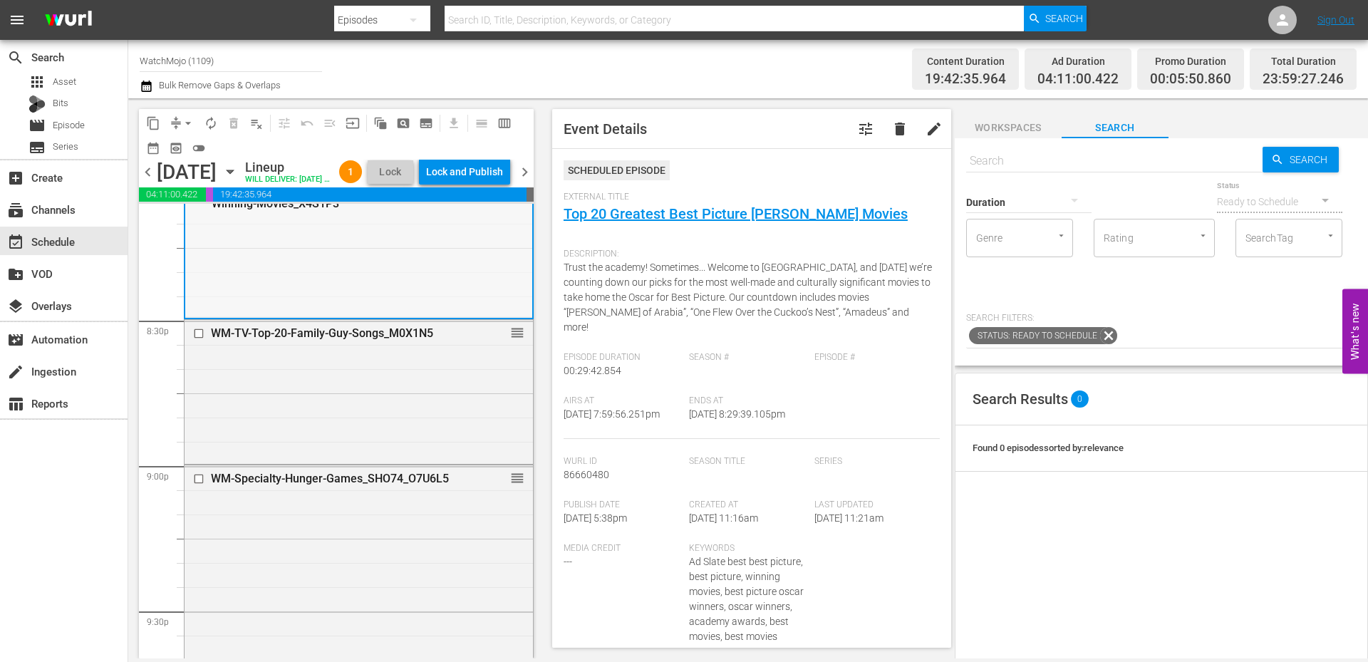
click at [261, 460] on div "WM-TV-Top-20-Family-Guy-Songs_M0X1N5 reorder" at bounding box center [358, 390] width 348 height 140
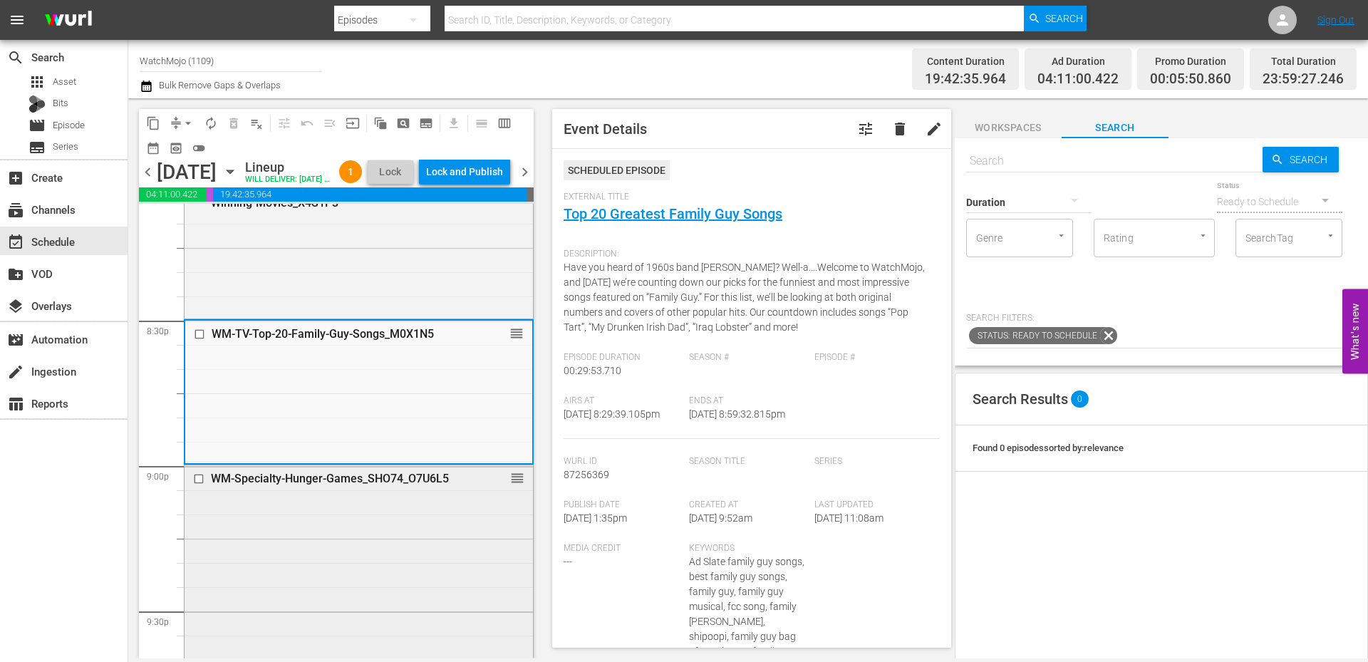
click at [315, 538] on div "WM-Specialty-Hunger-Games_SHO74_O7U6L5 reorder" at bounding box center [358, 608] width 348 height 286
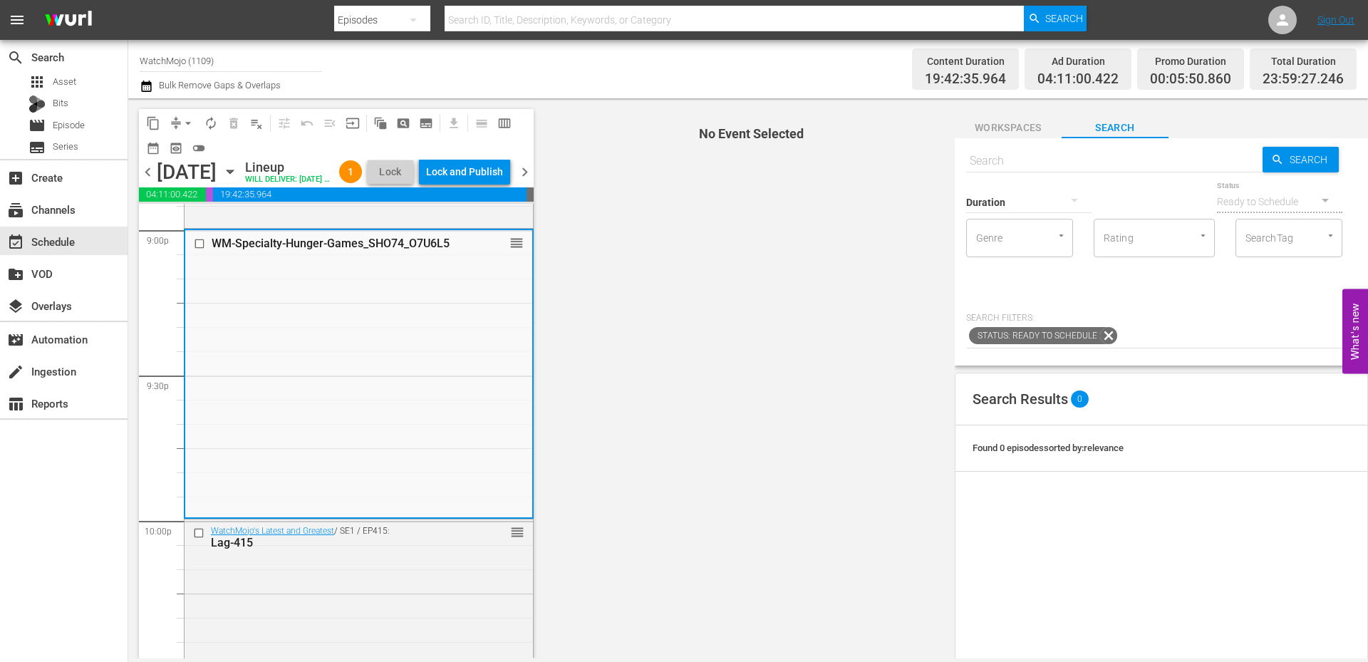
scroll to position [6125, 0]
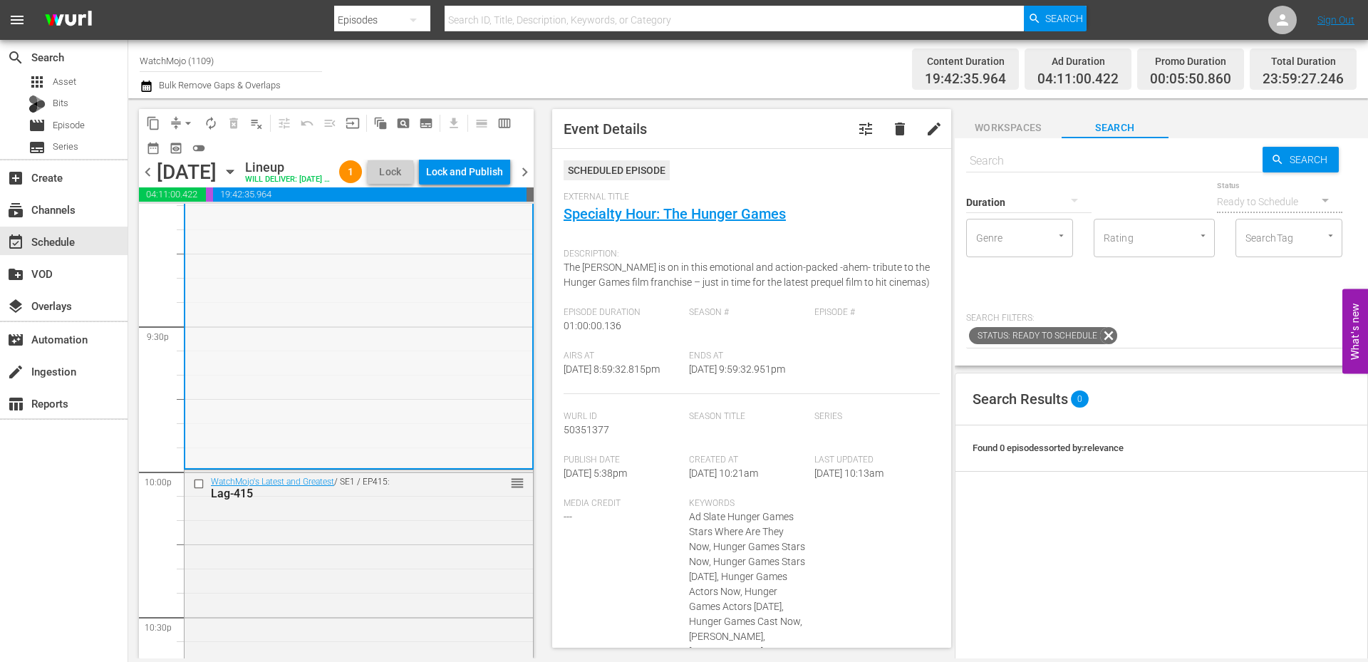
click at [413, 399] on div "WM-Specialty-Hunger-Games_SHO74_O7U6L5 reorder" at bounding box center [358, 324] width 347 height 286
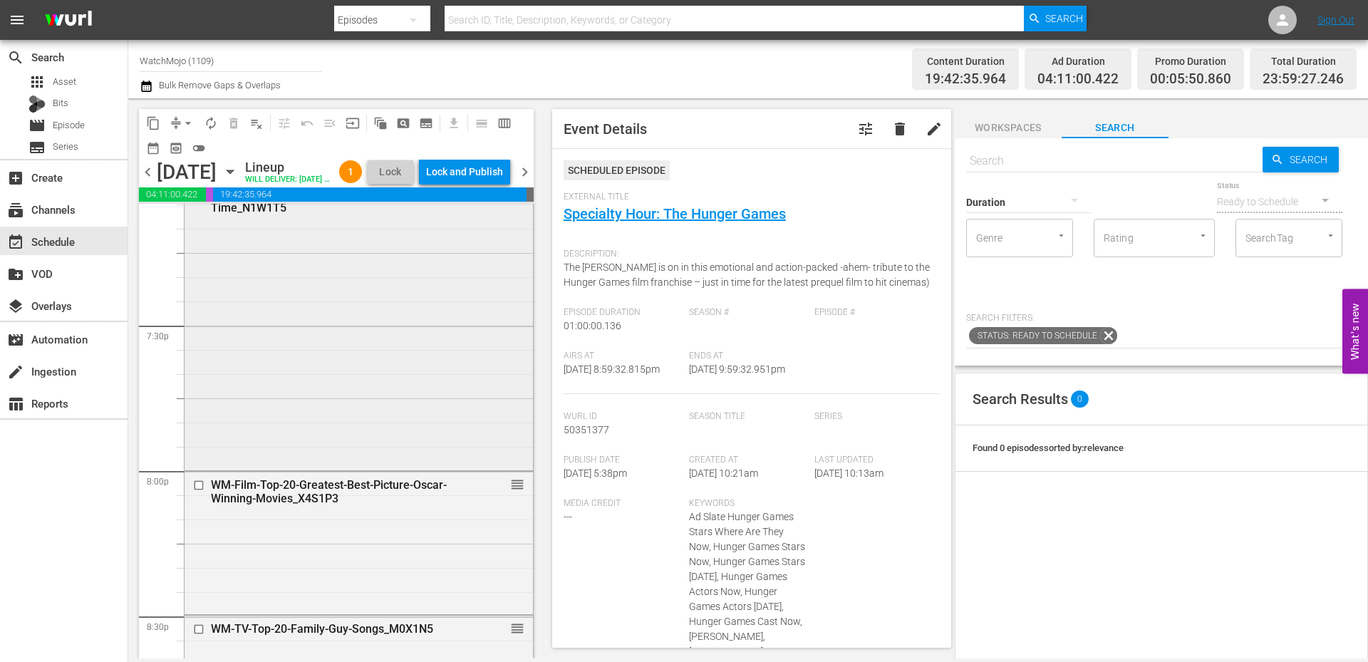
scroll to position [5556, 0]
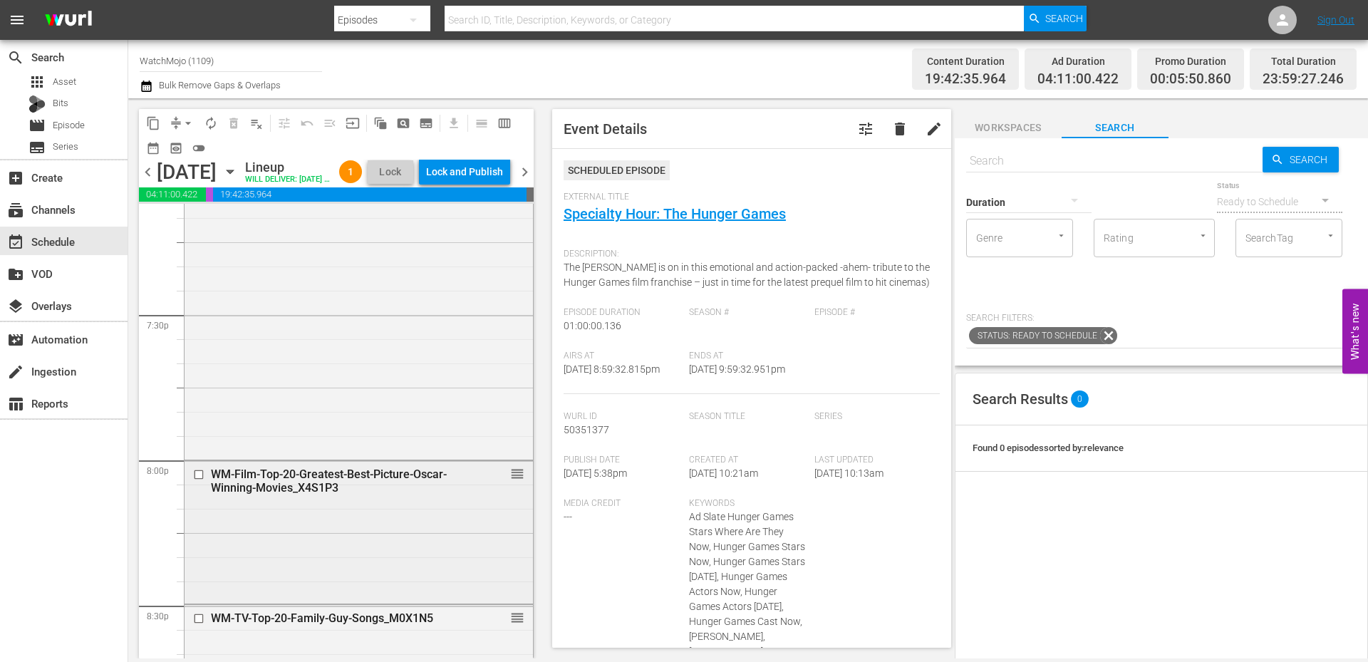
click at [365, 533] on div "WM-Film-Top-20-Greatest-Best-Picture-Oscar-Winning-Movies_X4S1P3 reorder" at bounding box center [358, 531] width 348 height 140
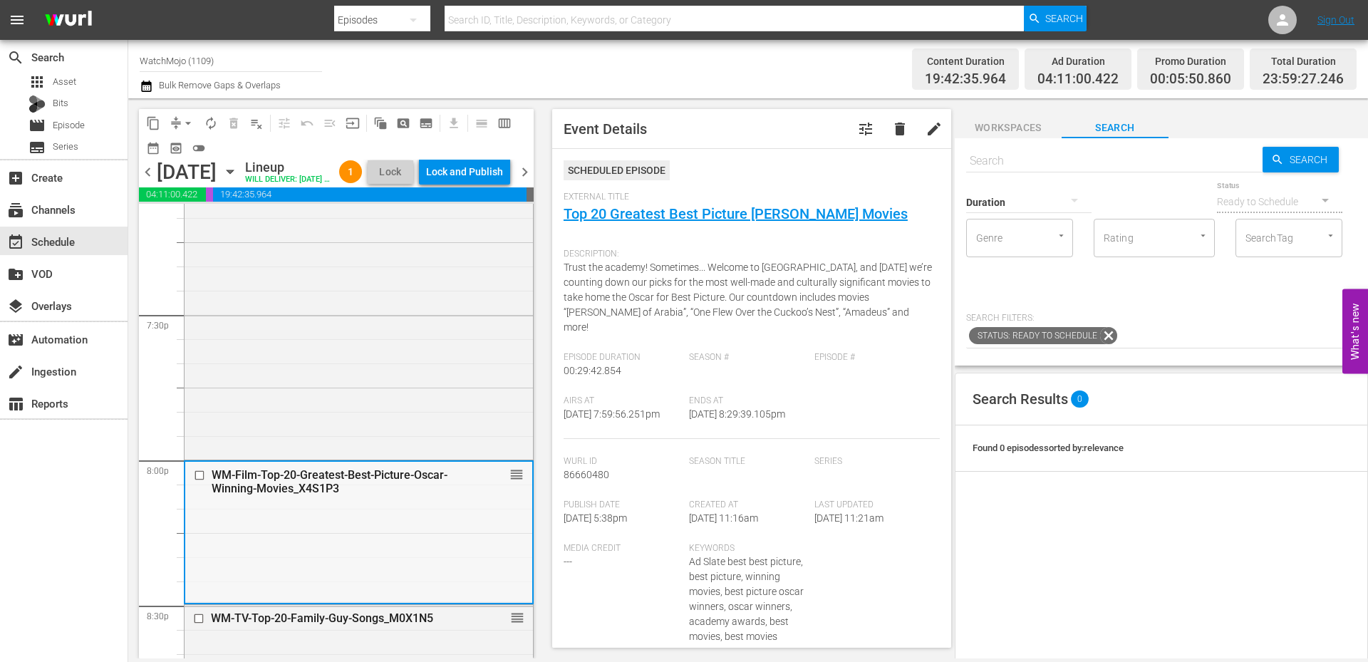
click at [322, 590] on div "WM-Film-Top-20-Greatest-Best-Picture-Oscar-Winning-Movies_X4S1P3 reorder" at bounding box center [358, 532] width 347 height 140
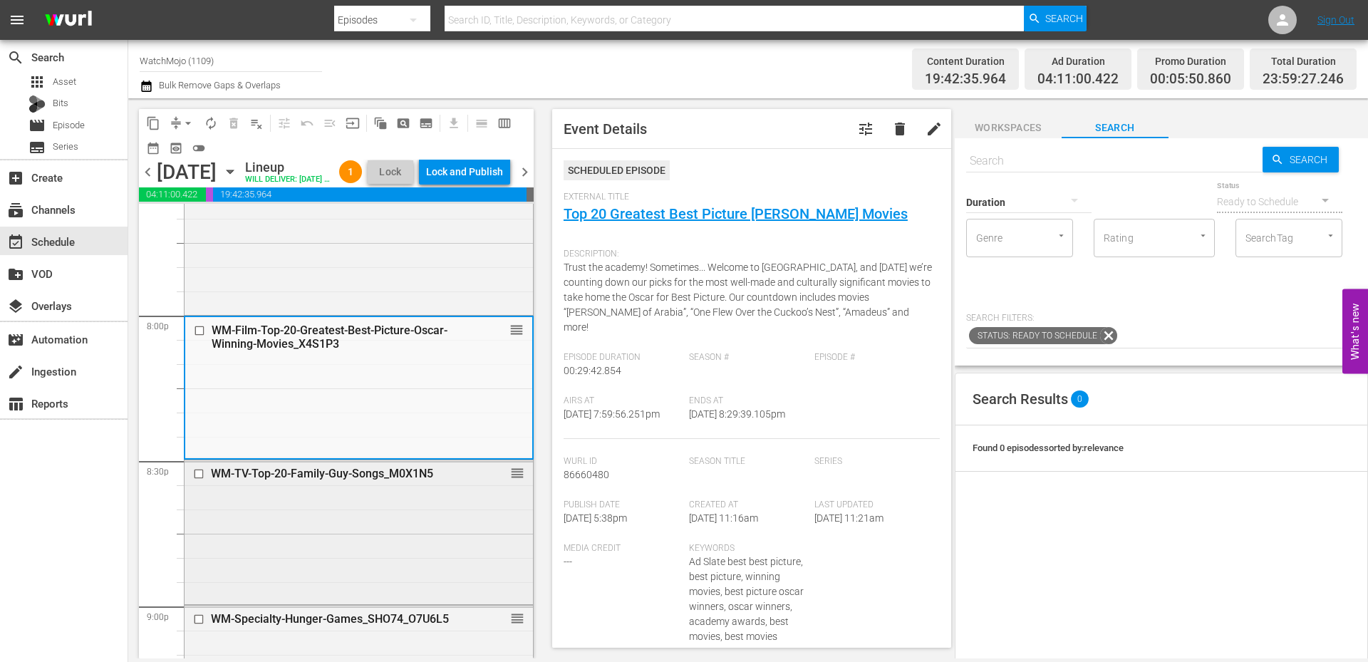
scroll to position [5746, 0]
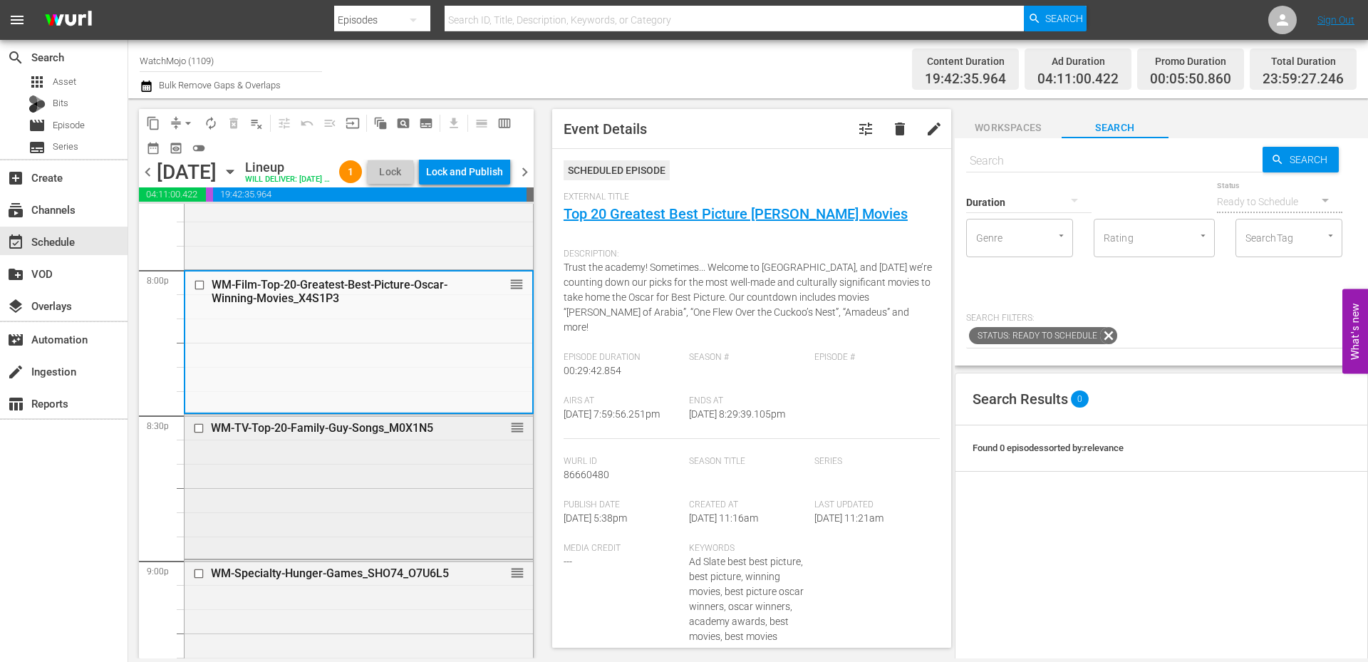
click at [367, 555] on div "WM-TV-Top-20-Family-Guy-Songs_M0X1N5 reorder" at bounding box center [358, 485] width 348 height 140
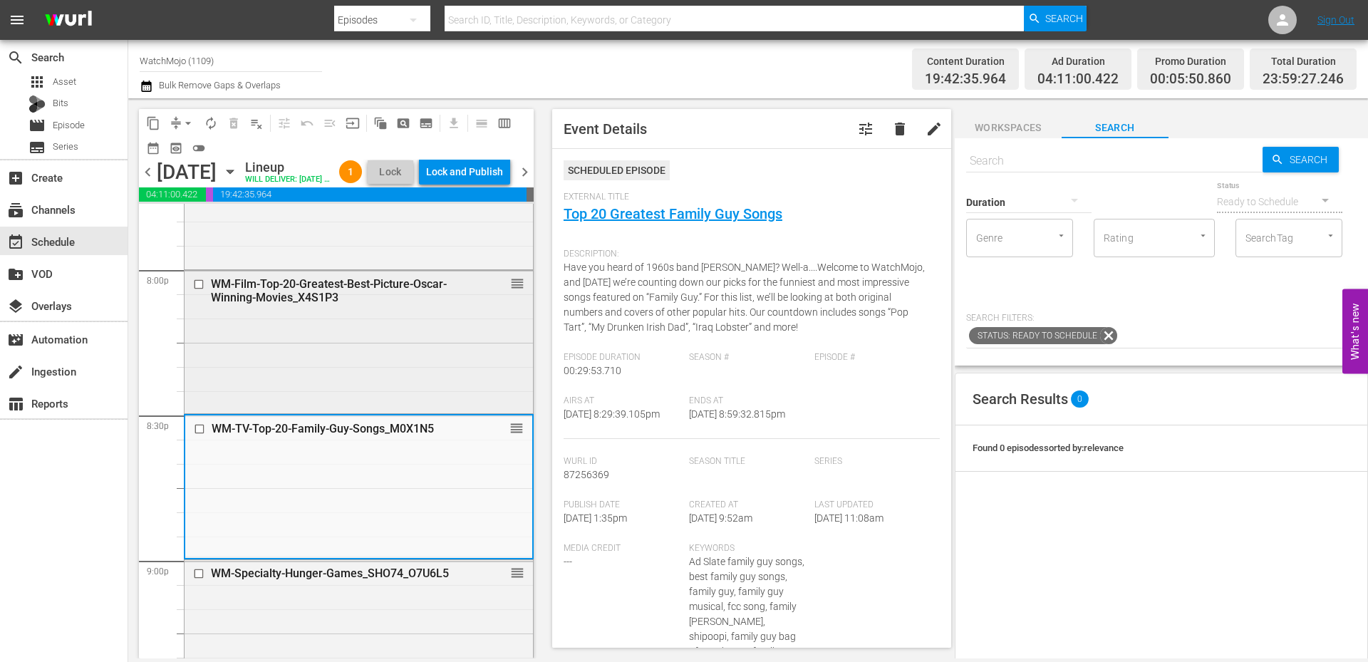
click at [370, 341] on div "WM-Film-Top-20-Greatest-Best-Picture-Oscar-Winning-Movies_X4S1P3 reorder" at bounding box center [358, 341] width 348 height 140
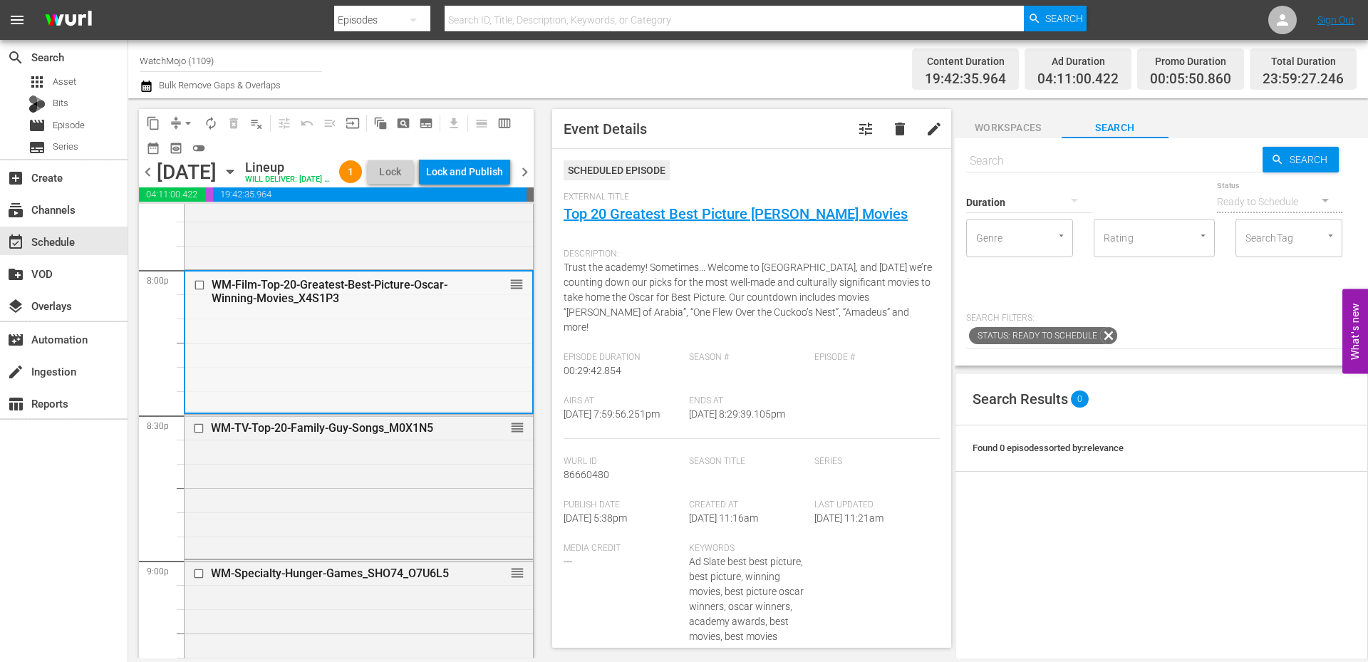
click at [199, 291] on input "checkbox" at bounding box center [201, 285] width 15 height 12
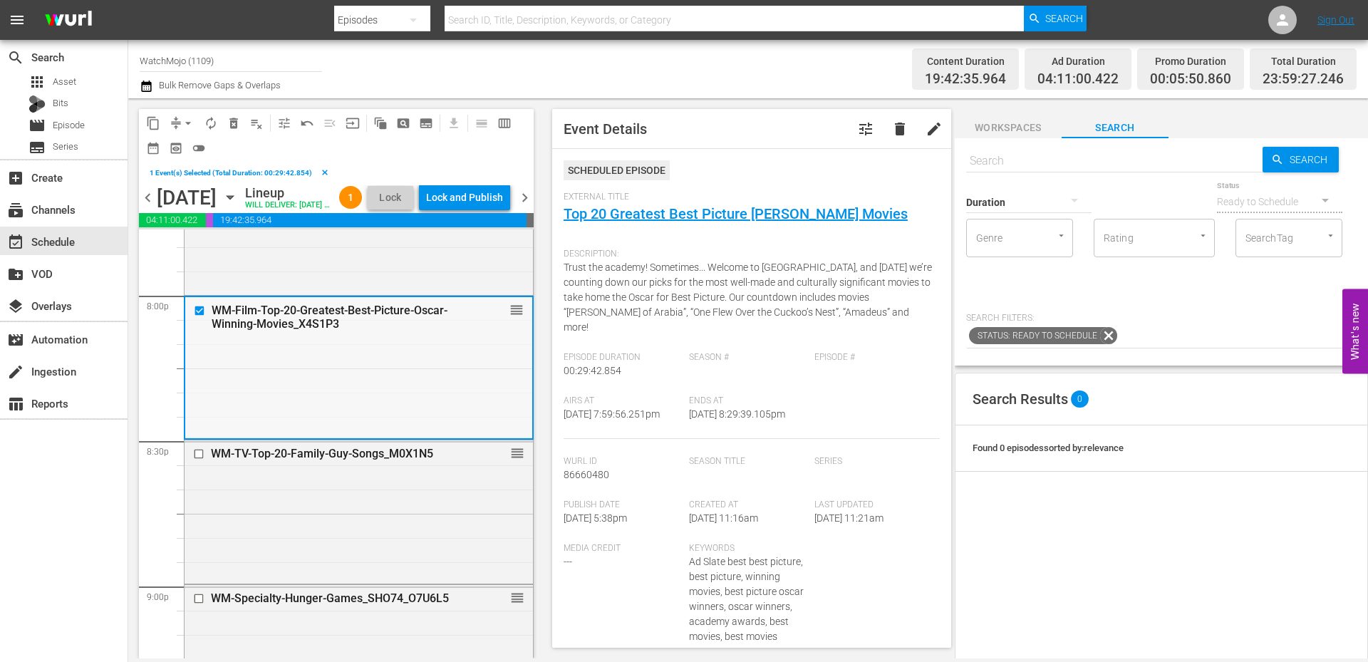
click at [365, 391] on div "WM-Film-Top-20-Greatest-Best-Picture-Oscar-Winning-Movies_X4S1P3 reorder" at bounding box center [358, 367] width 347 height 140
click at [348, 565] on div "WM-TV-Top-20-Family-Guy-Songs_M0X1N5 reorder" at bounding box center [358, 510] width 348 height 140
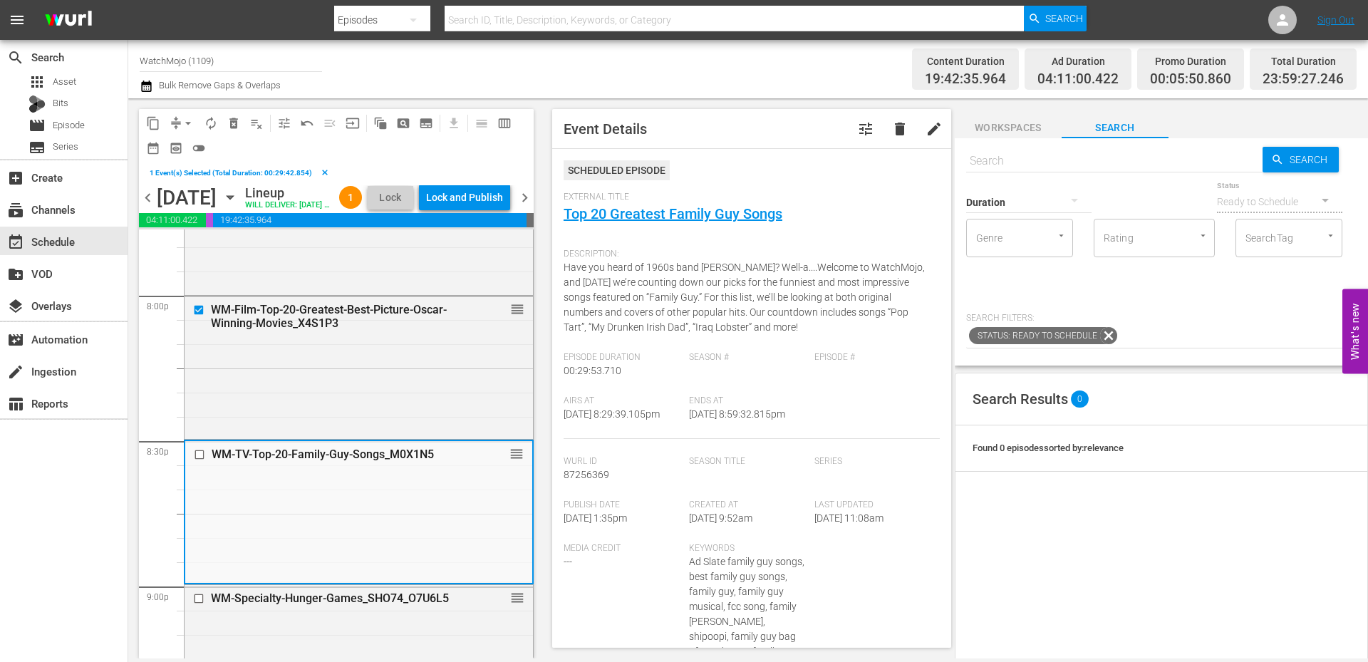
click at [1048, 154] on input "text" at bounding box center [1114, 161] width 296 height 34
paste input "B0T8E4"
type input "B0T8E4"
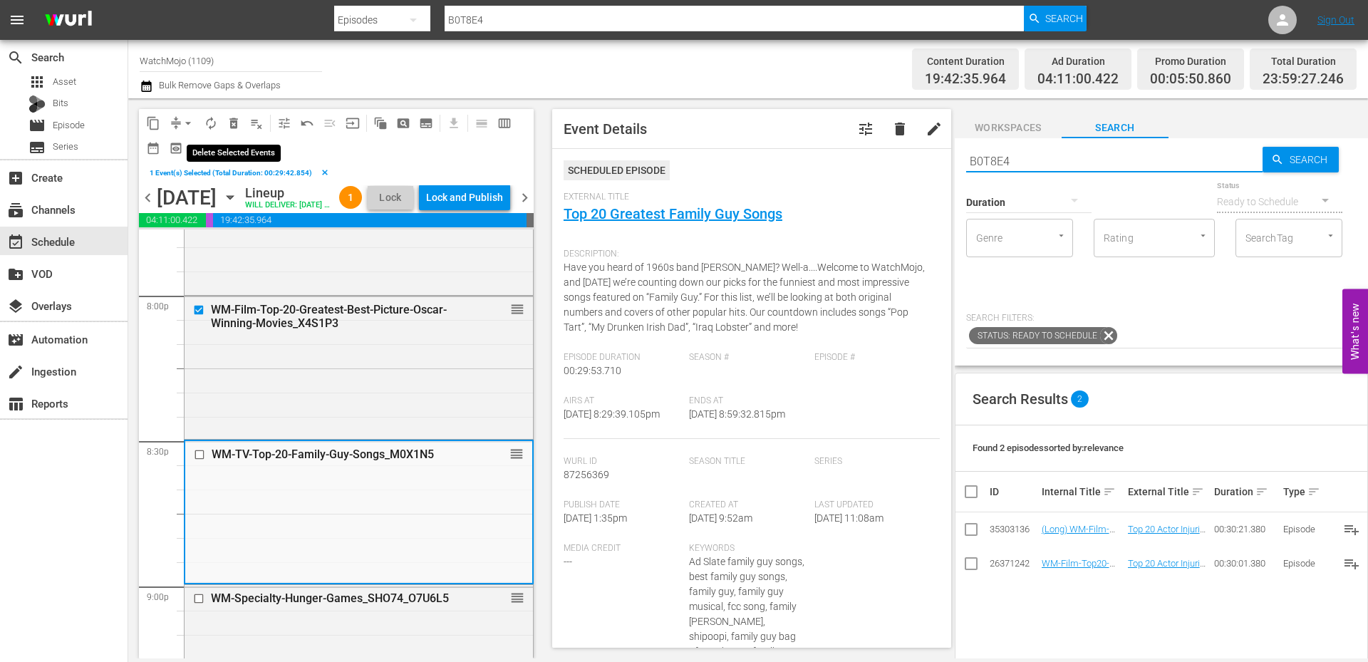
click at [232, 123] on span "delete_forever_outlined" at bounding box center [233, 123] width 14 height 14
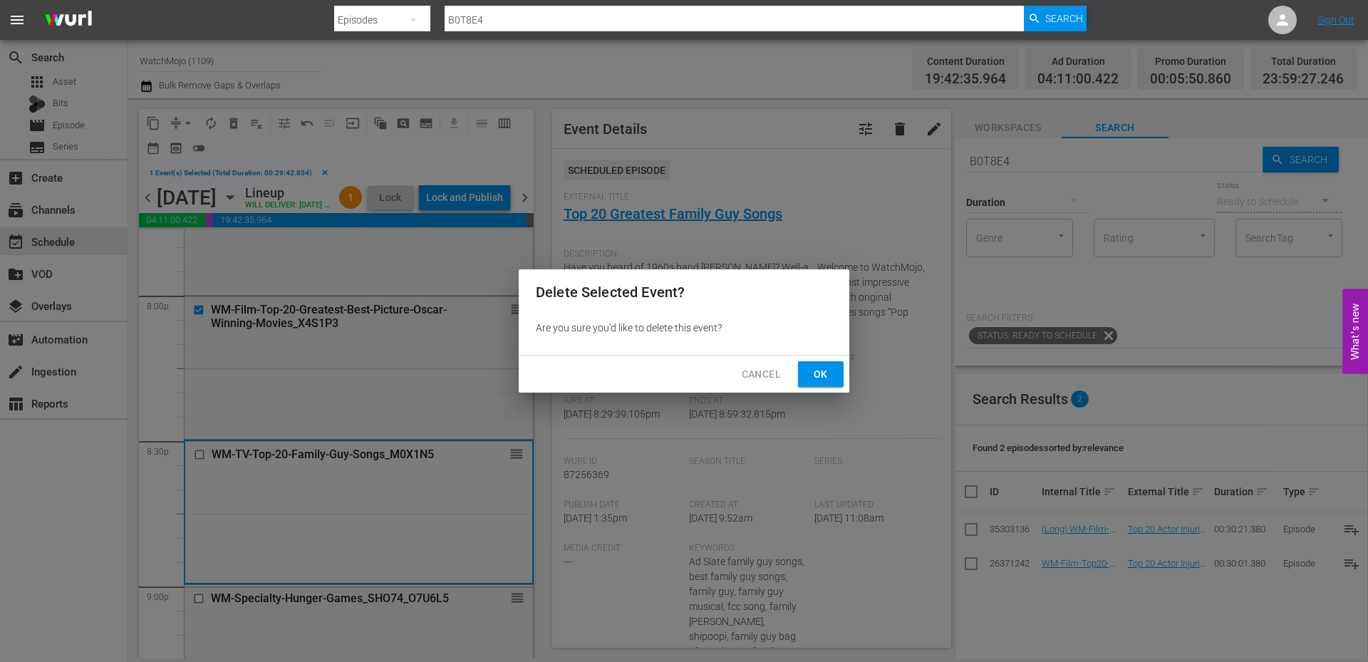
click at [781, 377] on button "Cancel" at bounding box center [761, 374] width 62 height 26
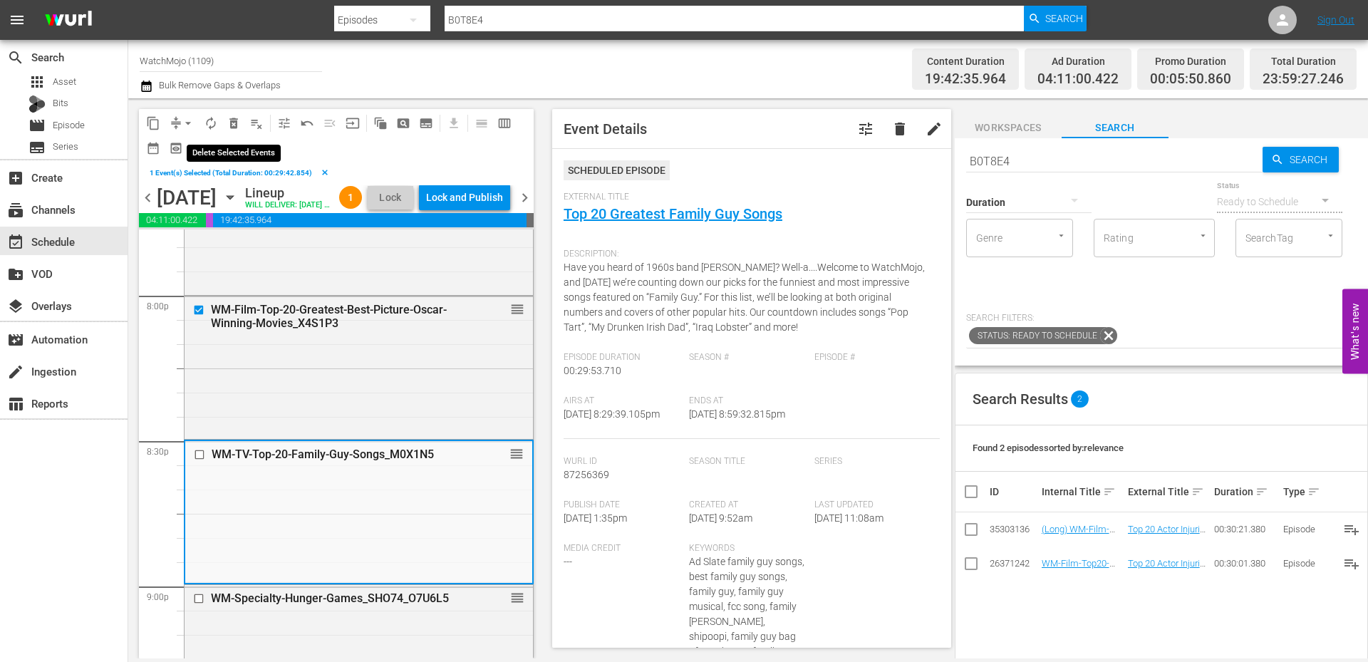
click at [233, 117] on span "delete_forever_outlined" at bounding box center [233, 123] width 14 height 14
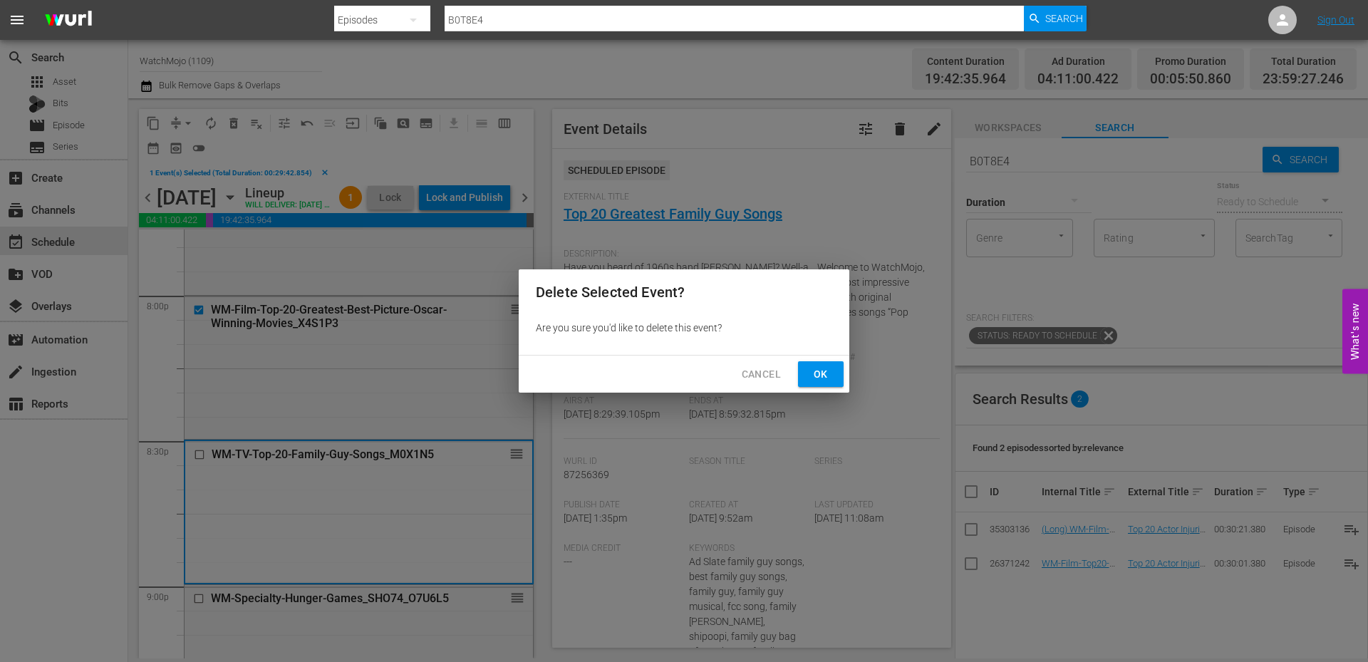
click at [820, 378] on span "Ok" at bounding box center [820, 374] width 23 height 18
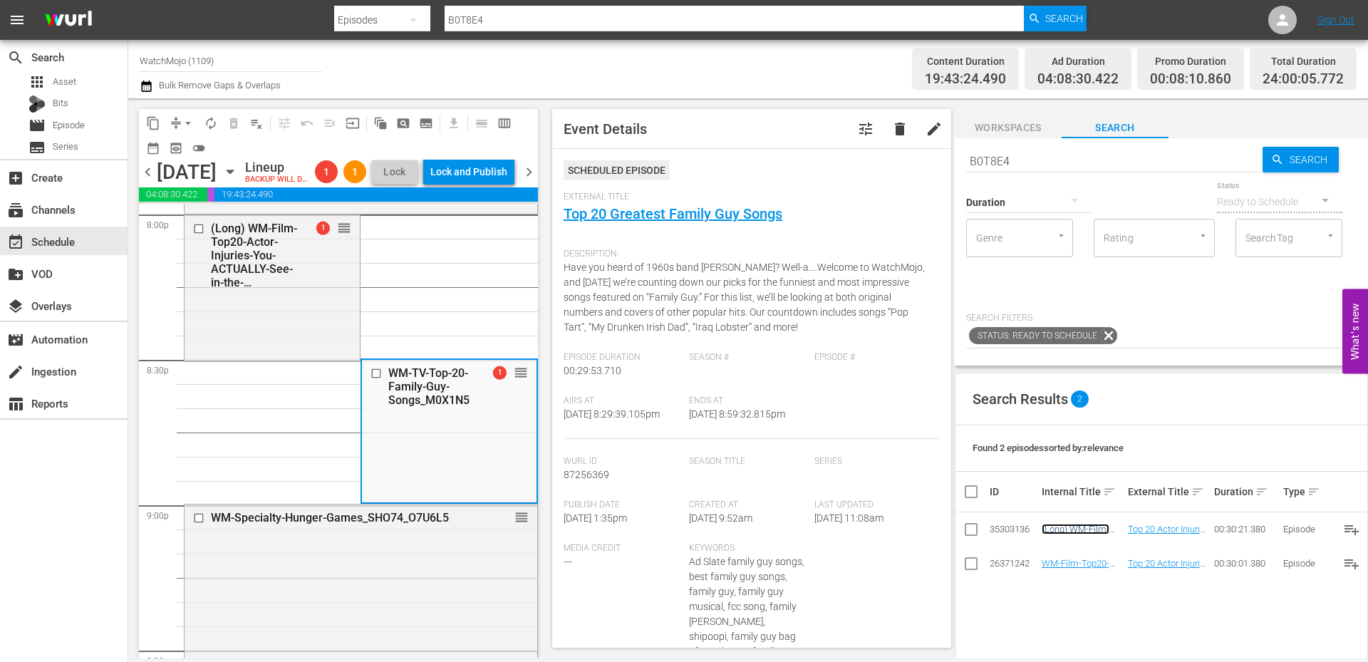
scroll to position [5793, 0]
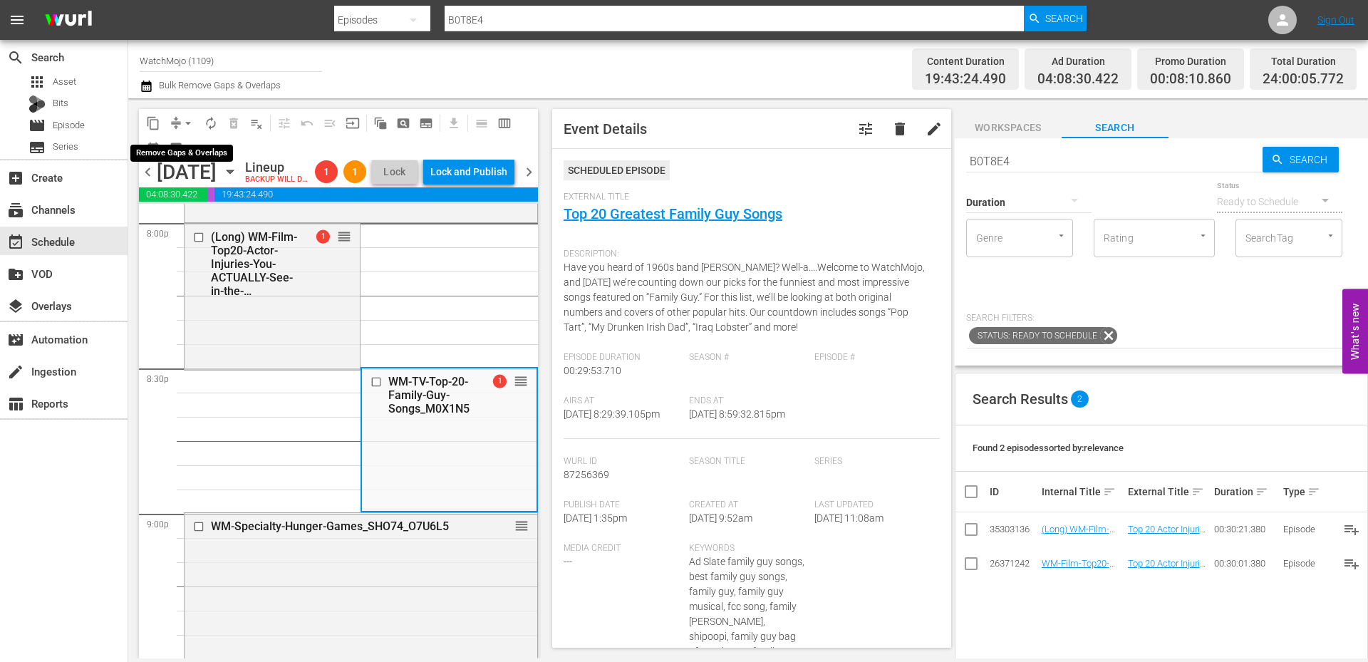
click at [187, 117] on span "arrow_drop_down" at bounding box center [188, 123] width 14 height 14
click at [224, 193] on li "Align to End of Previous Day" at bounding box center [189, 199] width 150 height 24
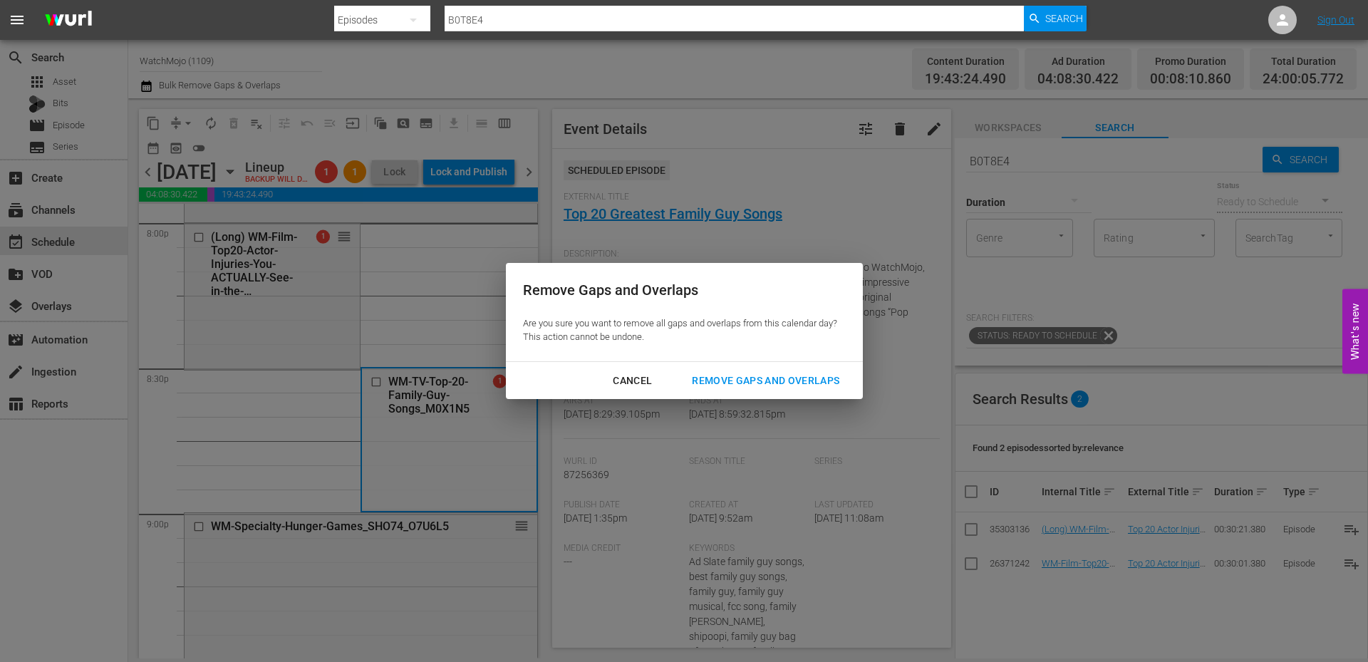
click at [724, 386] on div "Remove Gaps and Overlaps" at bounding box center [765, 381] width 170 height 18
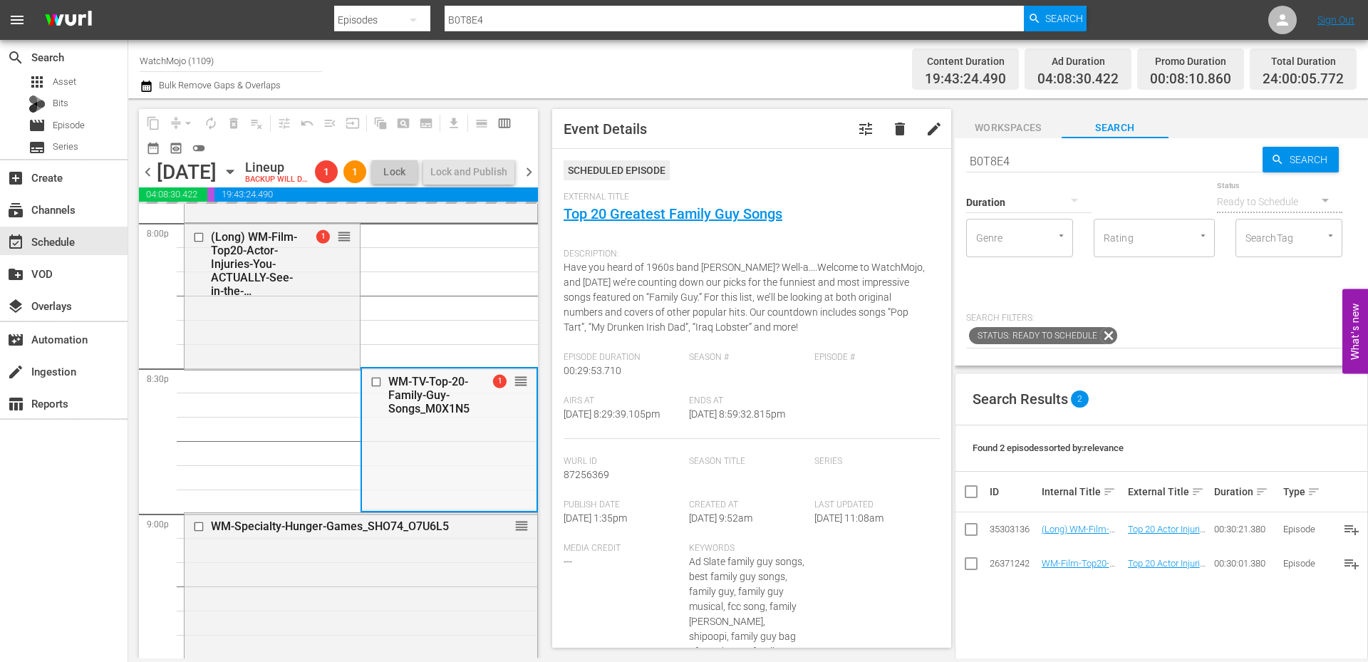
click at [413, 509] on div "WM-TV-Top-20-Family-Guy-Songs_M0X1N5 1 reorder" at bounding box center [449, 438] width 174 height 140
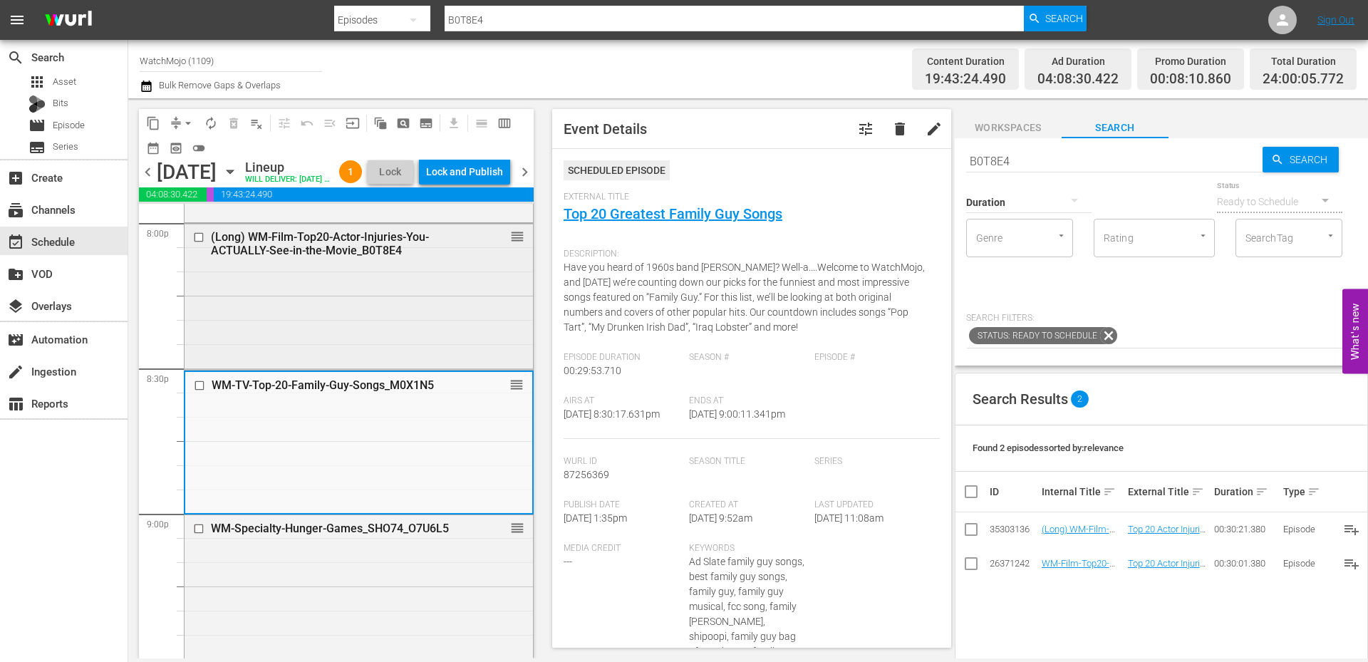
click at [313, 340] on div "(Long) WM-Film-Top20-Actor-Injuries-You-ACTUALLY-See-in-the-Movie_B0T8E4 reorder" at bounding box center [358, 295] width 348 height 142
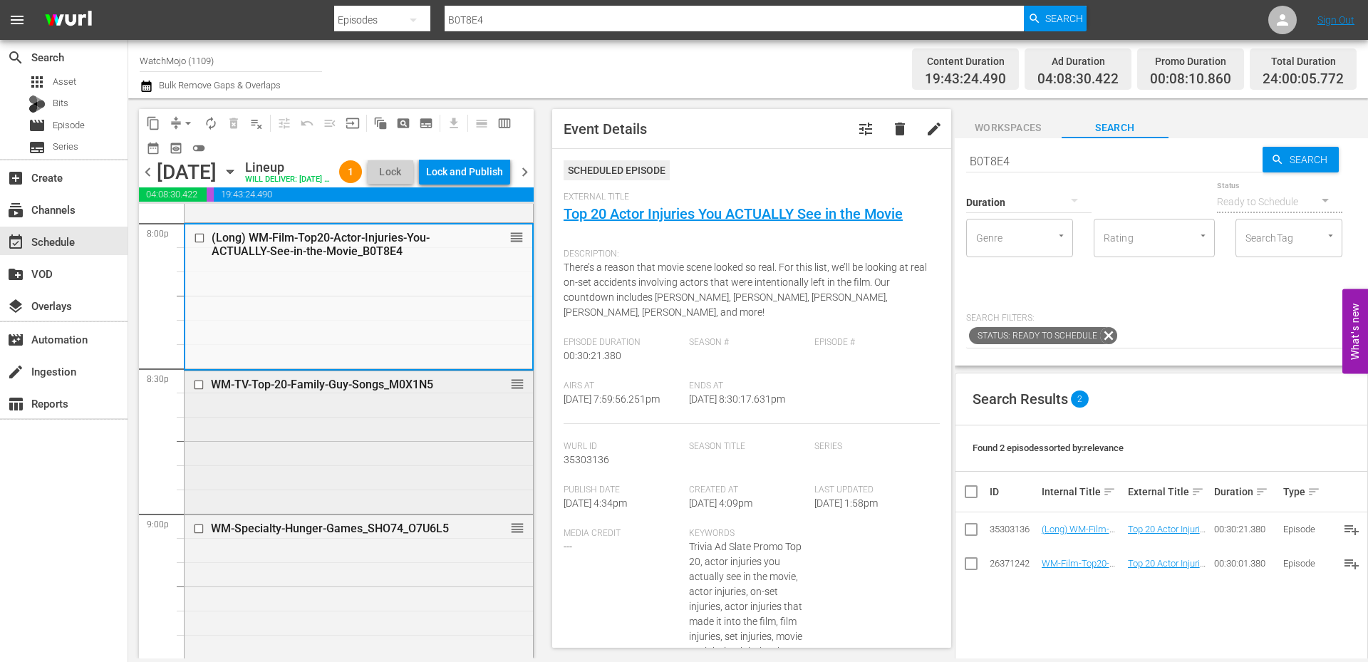
click at [331, 487] on div "WM-TV-Top-20-Family-Guy-Songs_M0X1N5 reorder" at bounding box center [358, 441] width 348 height 140
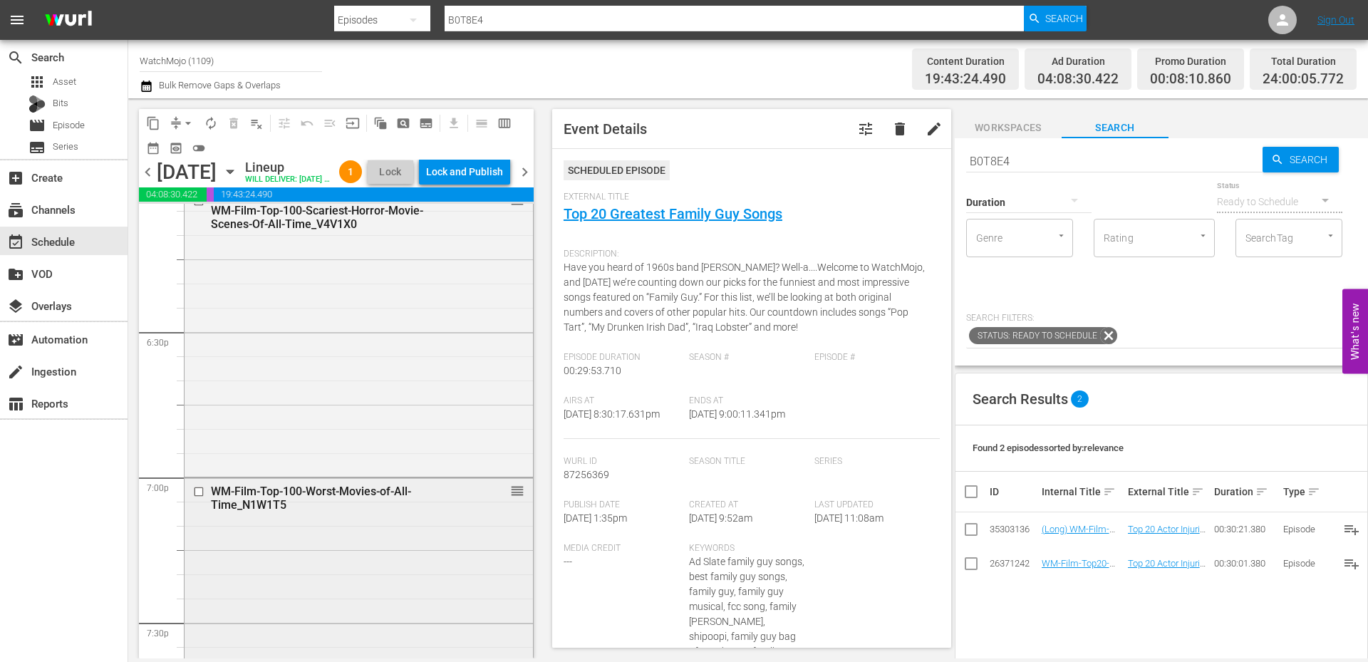
scroll to position [5223, 0]
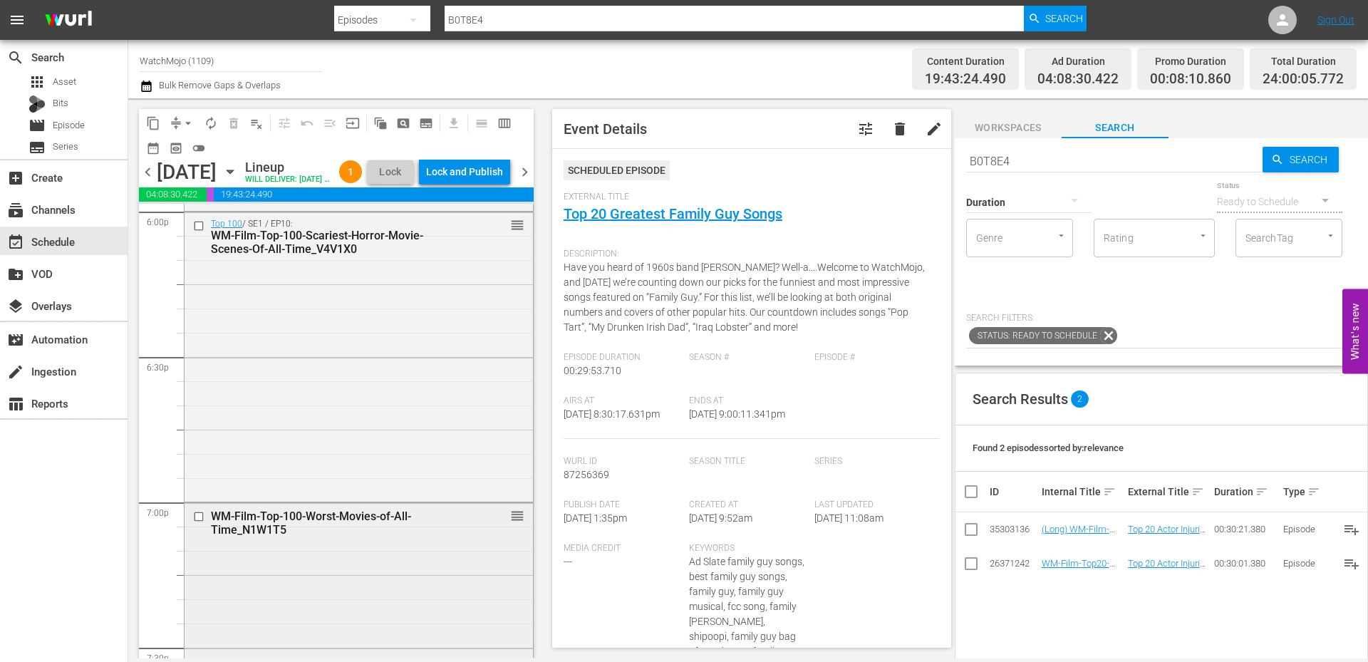
click at [316, 536] on div "WM-Film-Top-100-Worst-Movies-of-All-Time_N1W1T5" at bounding box center [336, 522] width 251 height 27
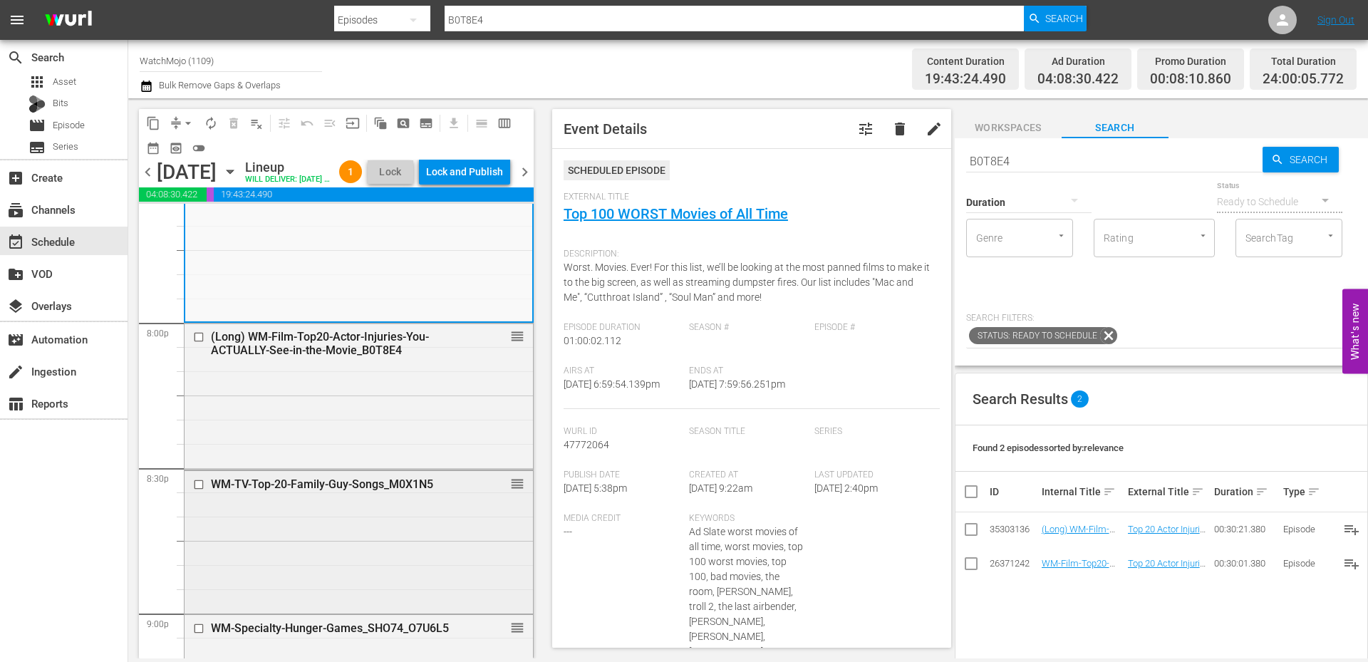
scroll to position [5746, 0]
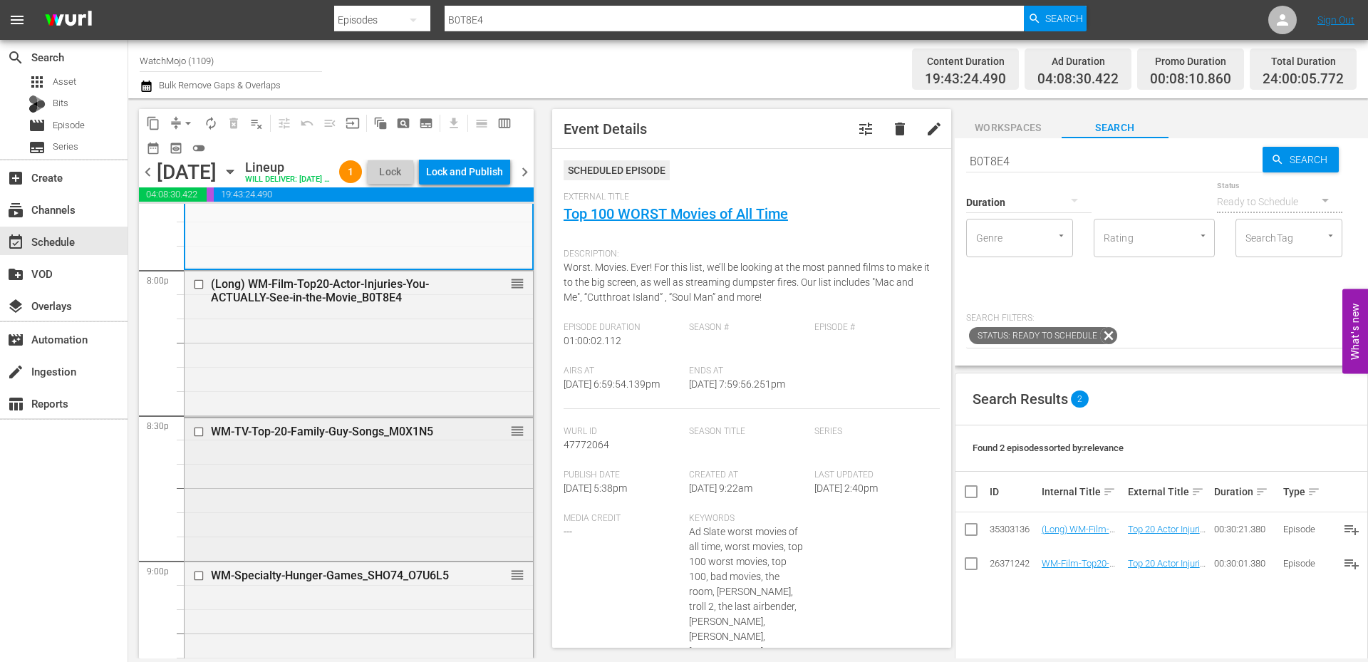
click at [340, 503] on div "WM-TV-Top-20-Family-Guy-Songs_M0X1N5 reorder" at bounding box center [358, 488] width 348 height 140
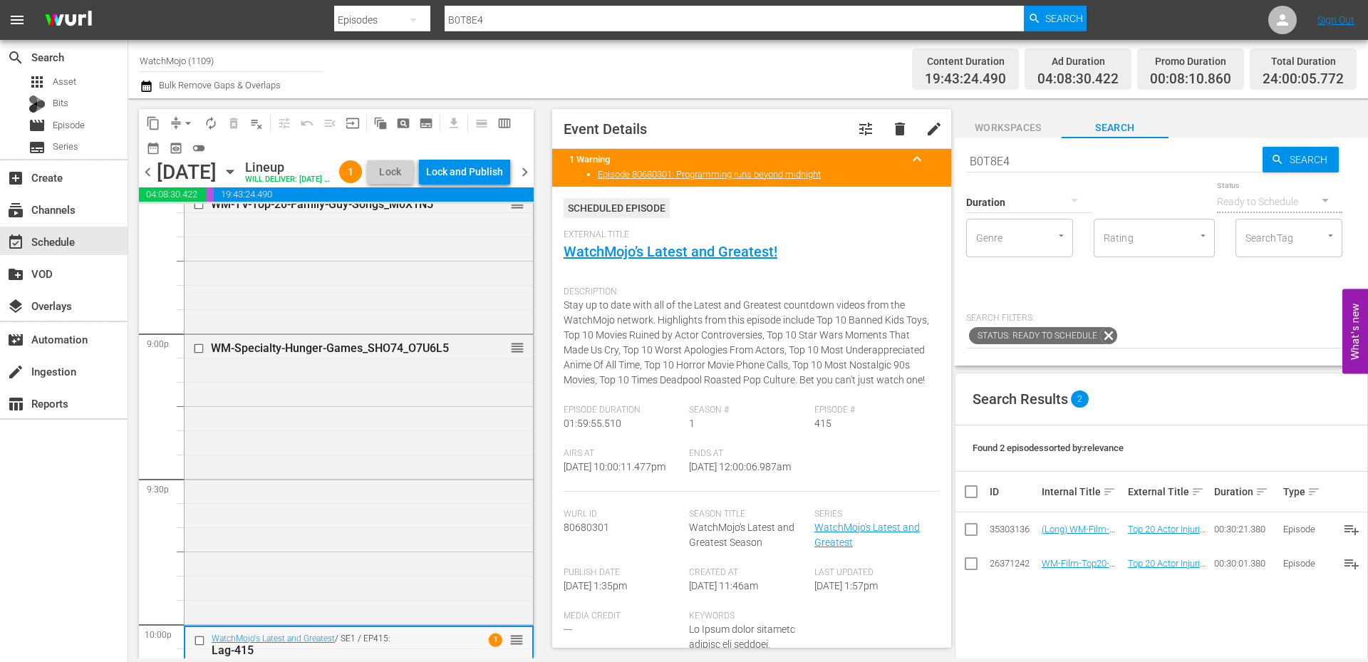
scroll to position [5935, 0]
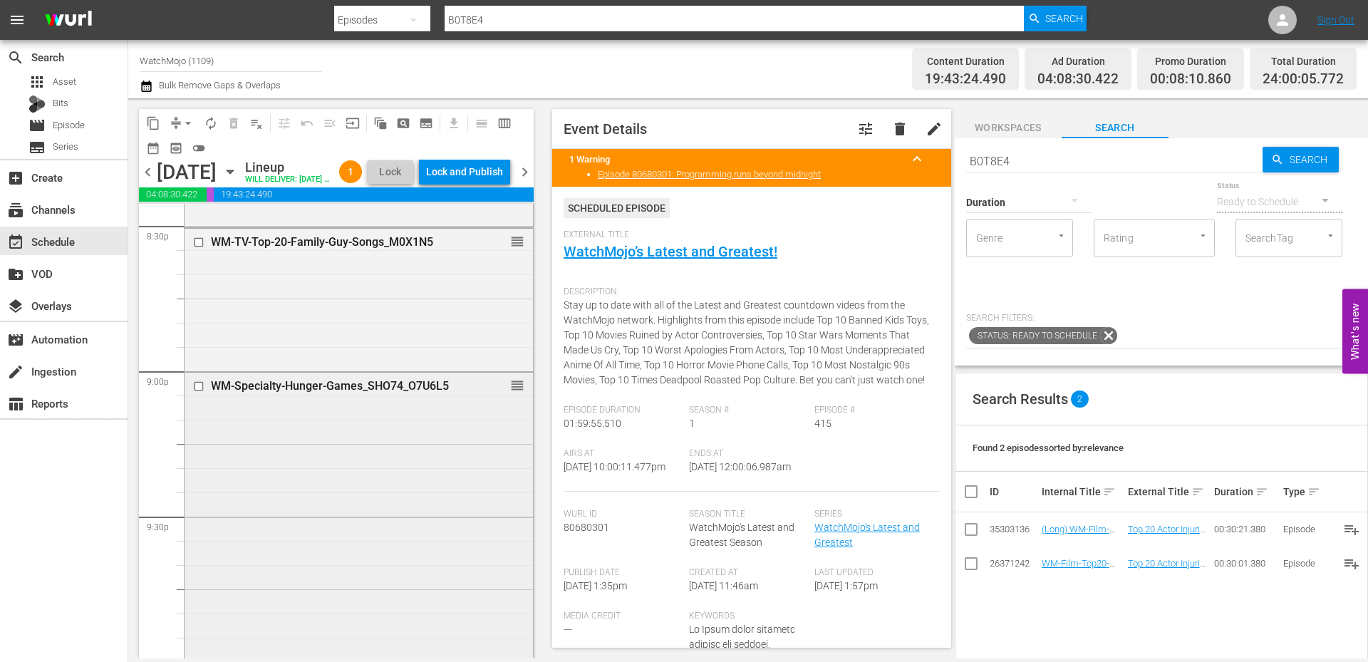
click at [308, 487] on div "WM-Specialty-Hunger-Games_SHO74_O7U6L5 reorder" at bounding box center [358, 516] width 348 height 286
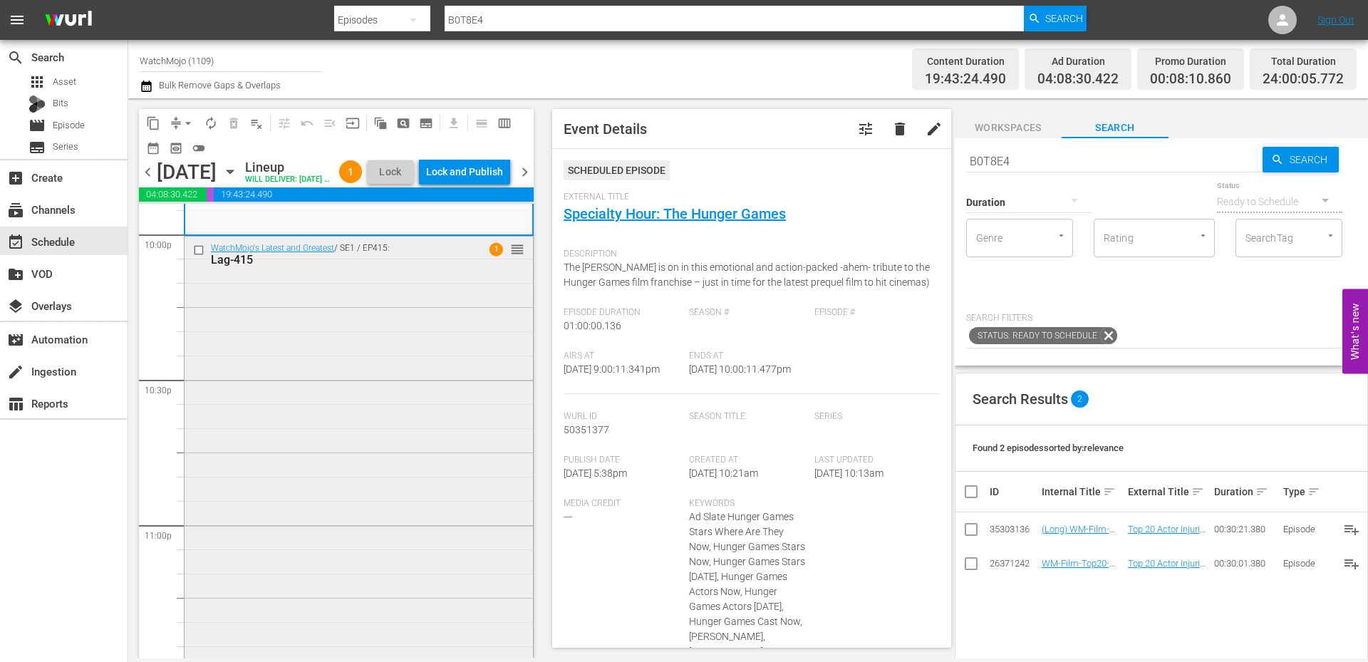
click at [298, 489] on div "WatchMojo's Latest and Greatest / SE1 / EP415: Lag-415 1 reorder" at bounding box center [358, 524] width 348 height 576
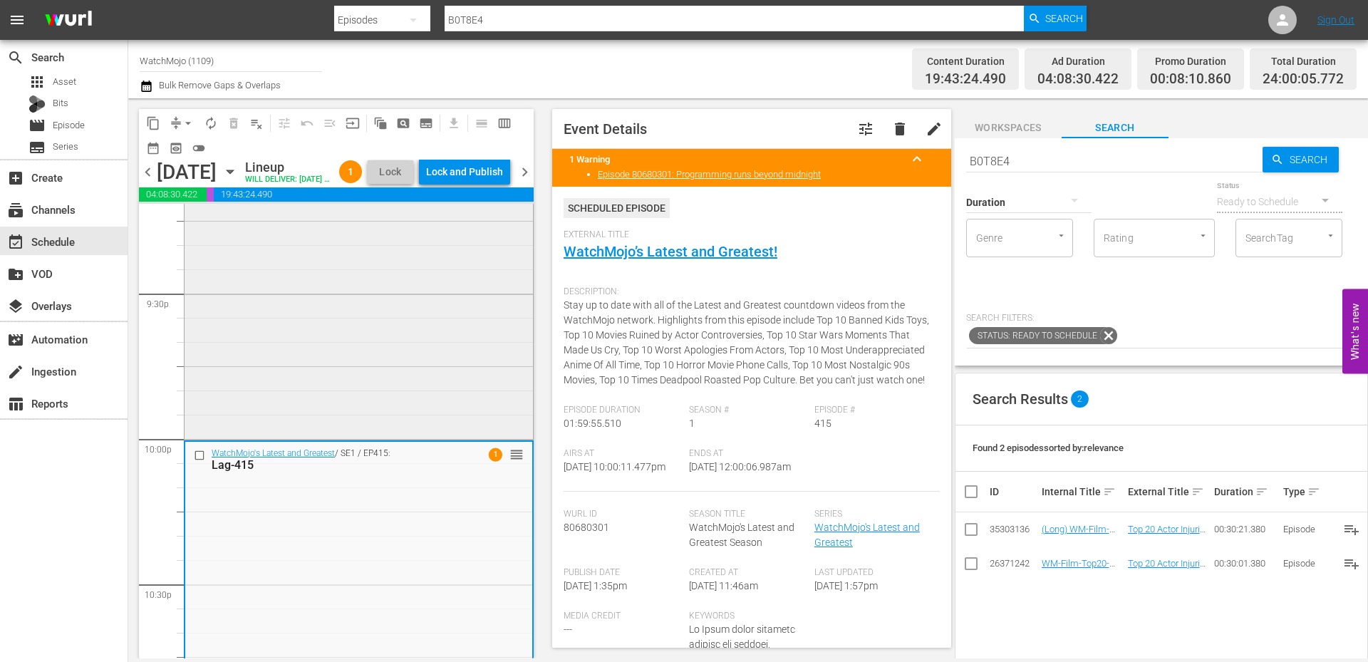
scroll to position [6220, 0]
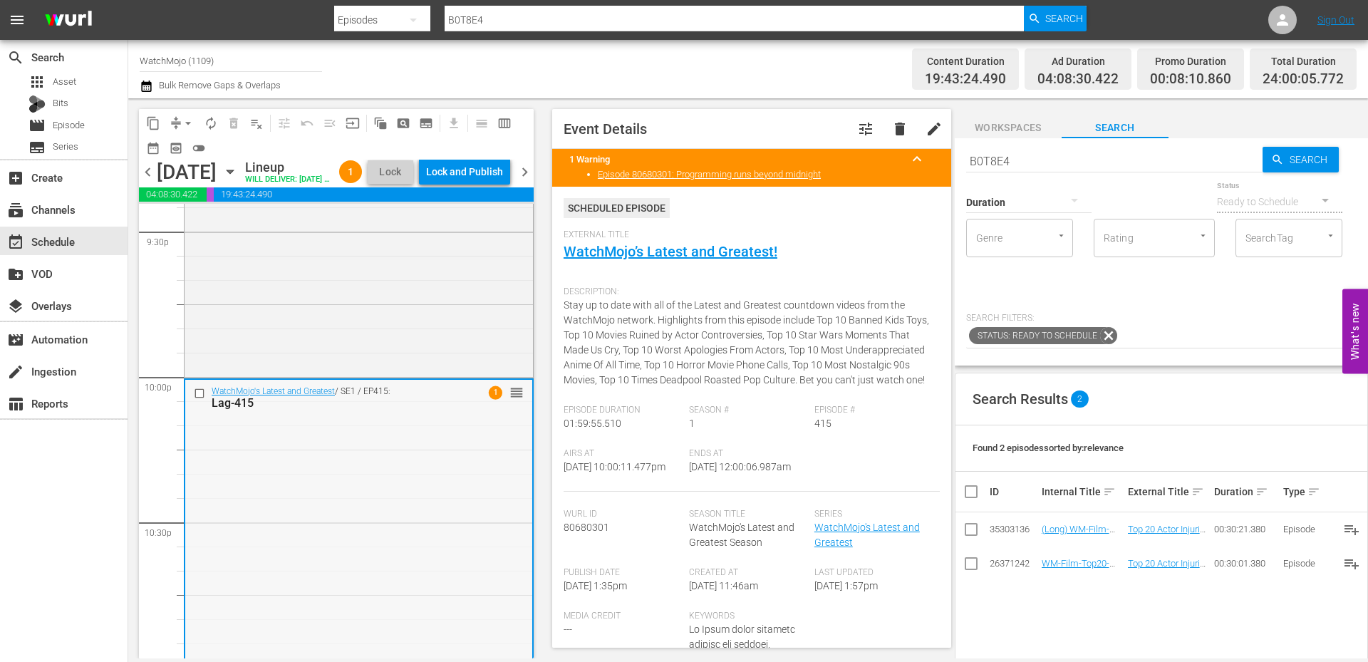
click at [262, 460] on div "WatchMojo's Latest and Greatest / SE1 / EP415: Lag-415 1 reorder" at bounding box center [358, 668] width 347 height 576
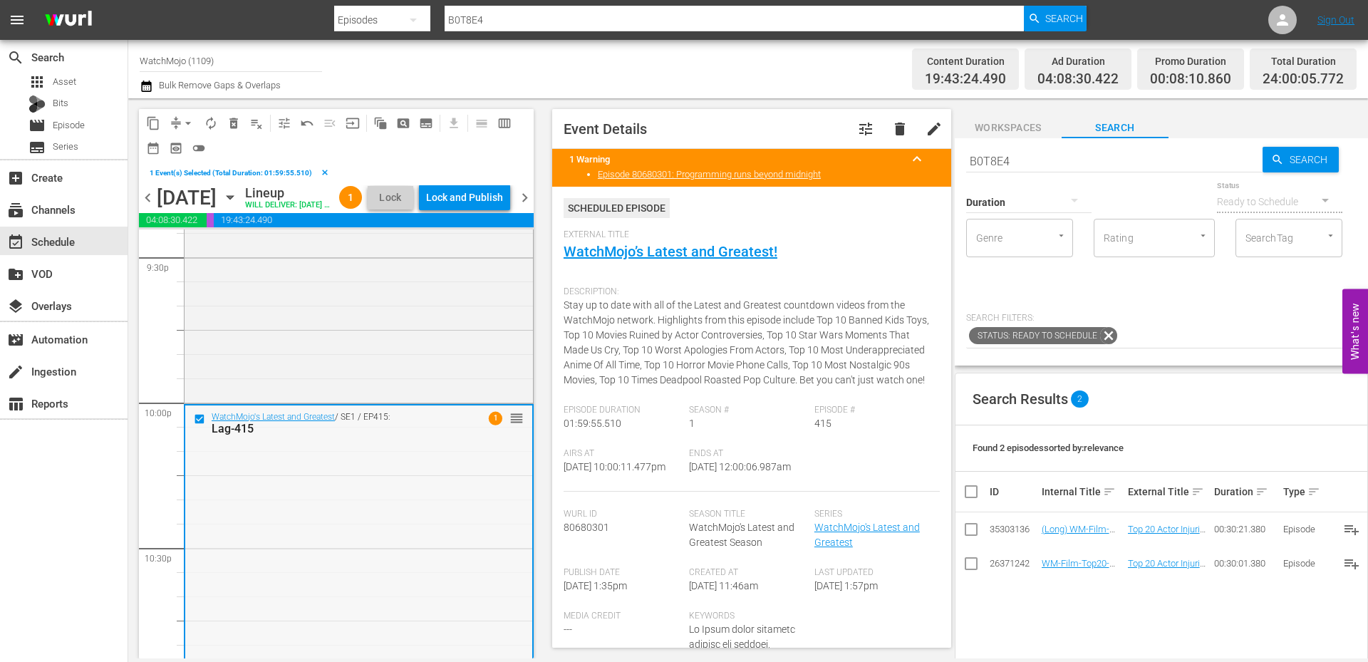
click at [684, 256] on link "WatchMojo’s Latest and Greatest!" at bounding box center [670, 251] width 214 height 17
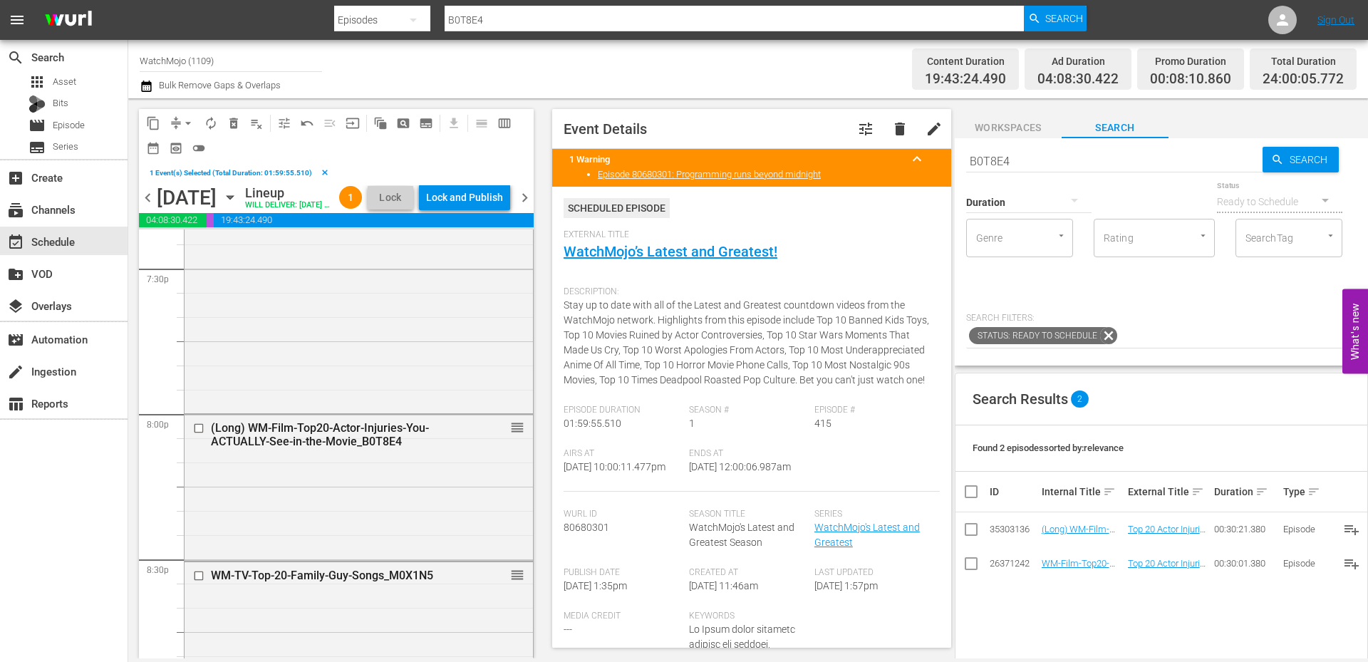
scroll to position [5603, 0]
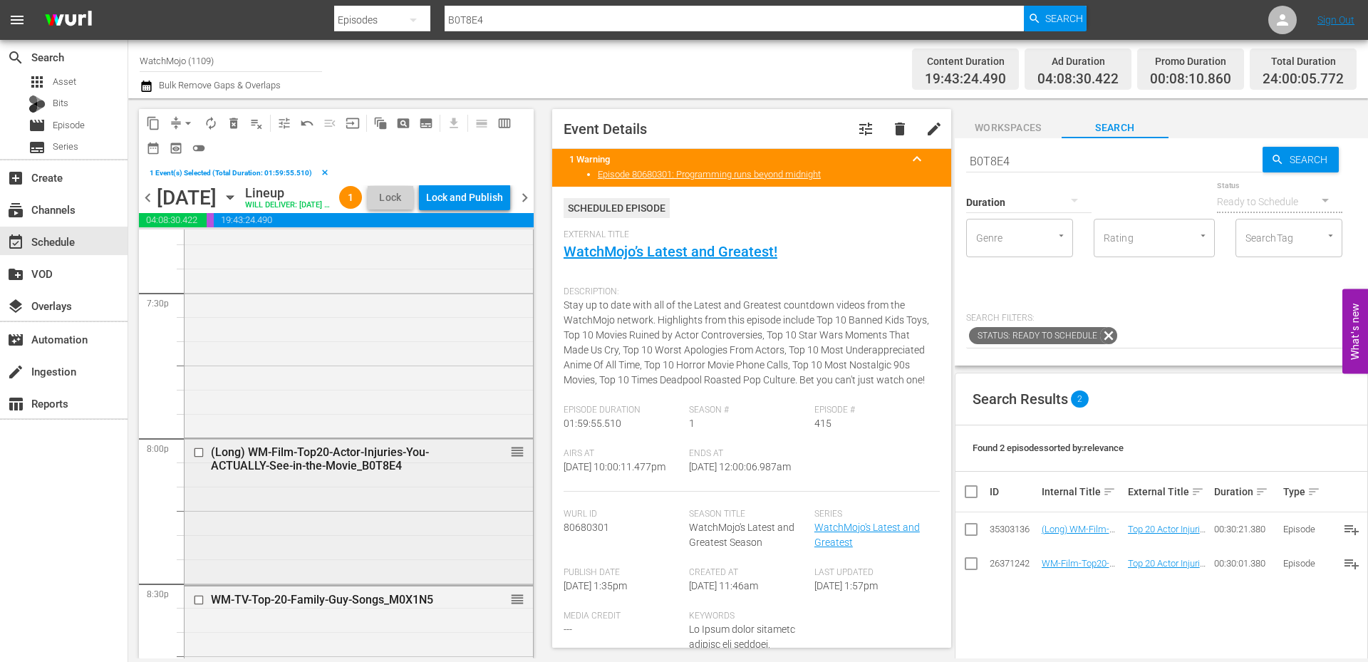
click at [199, 459] on input "checkbox" at bounding box center [200, 453] width 15 height 12
click at [286, 535] on div "(Long) WM-Film-Top20-Actor-Injuries-You-ACTUALLY-See-in-the-Movie_B0T8E4 reorder" at bounding box center [358, 510] width 348 height 142
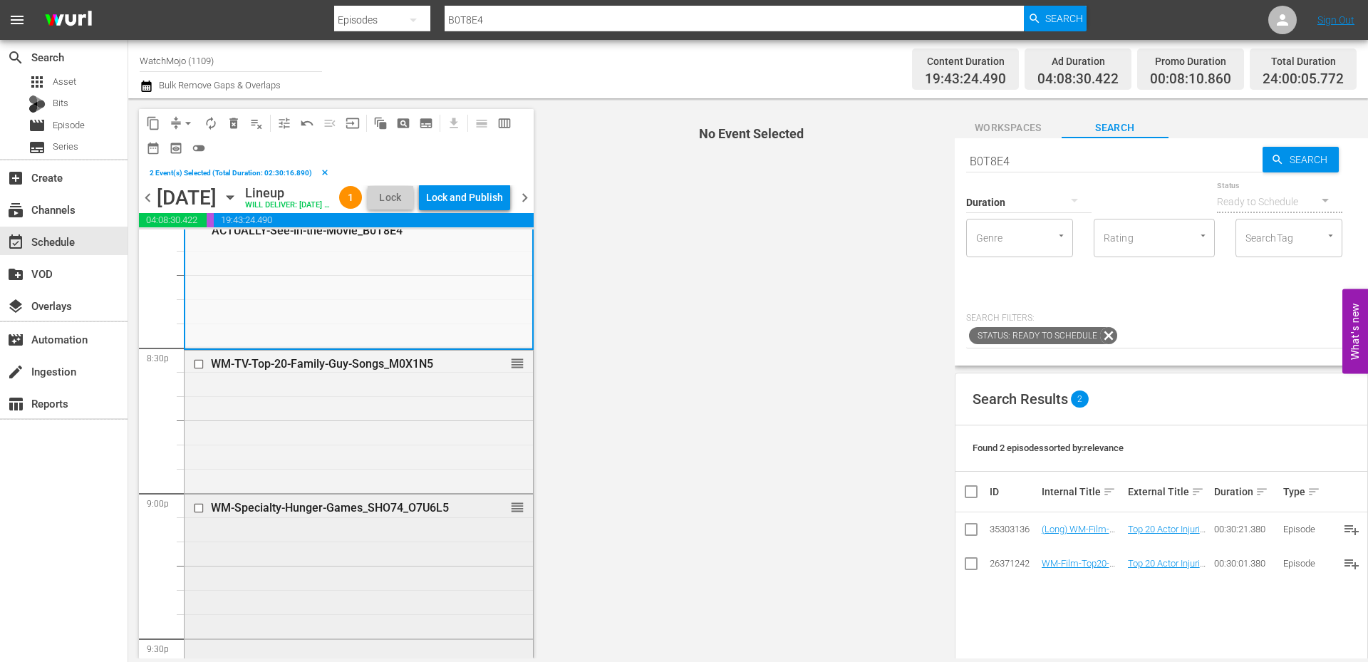
scroll to position [5841, 0]
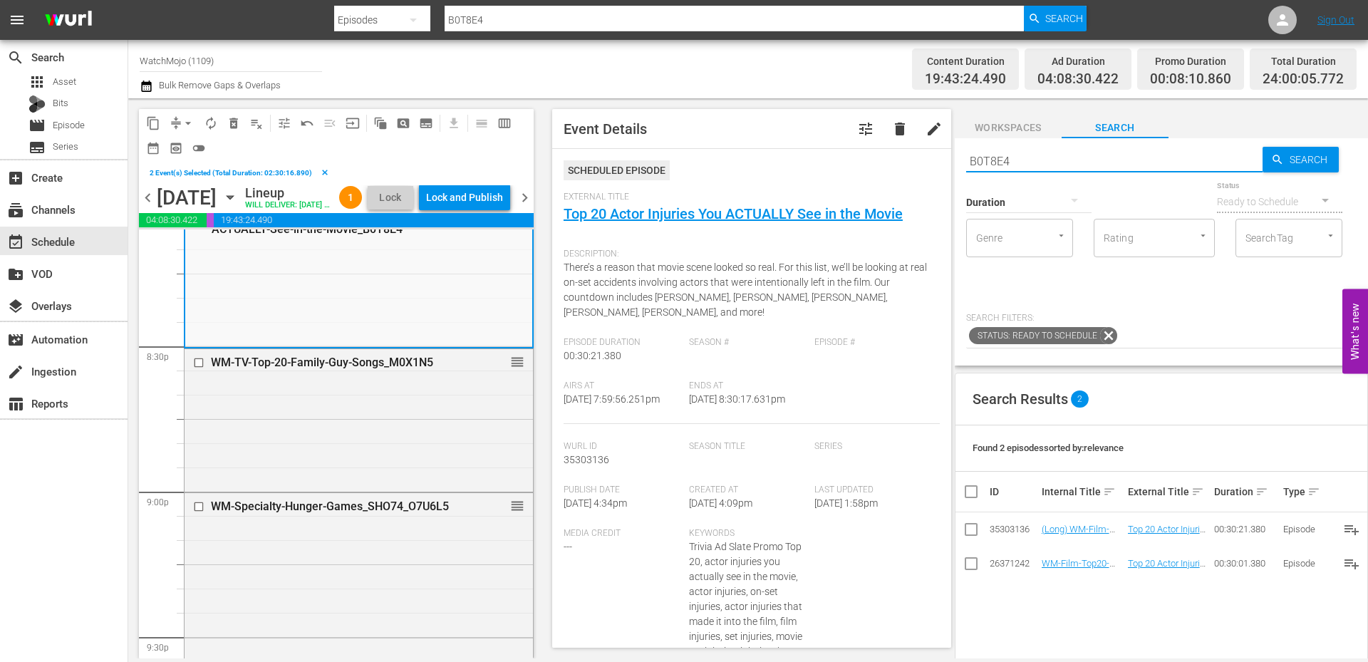
drag, startPoint x: 1031, startPoint y: 163, endPoint x: 945, endPoint y: 163, distance: 86.2
click at [942, 163] on div "content_copy compress arrow_drop_down autorenew_outlined delete_forever_outline…" at bounding box center [747, 378] width 1239 height 560
paste input "WM-TV-Top-20-Small-Details-You-Never-Noticed-in-Seinfeld_I3N9I1"
type input "WM-TV-Top-20-Small-Details-You-Never-Noticed-in-Seinfeld_I3N9I1"
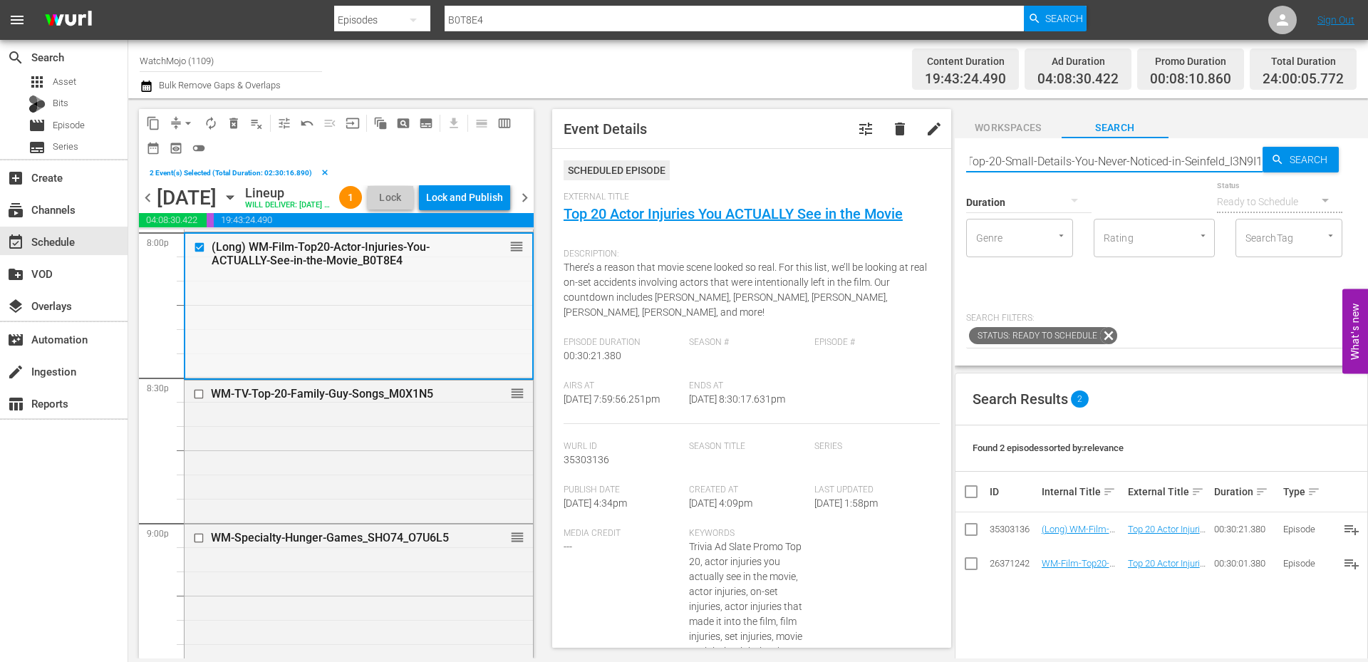
scroll to position [5793, 0]
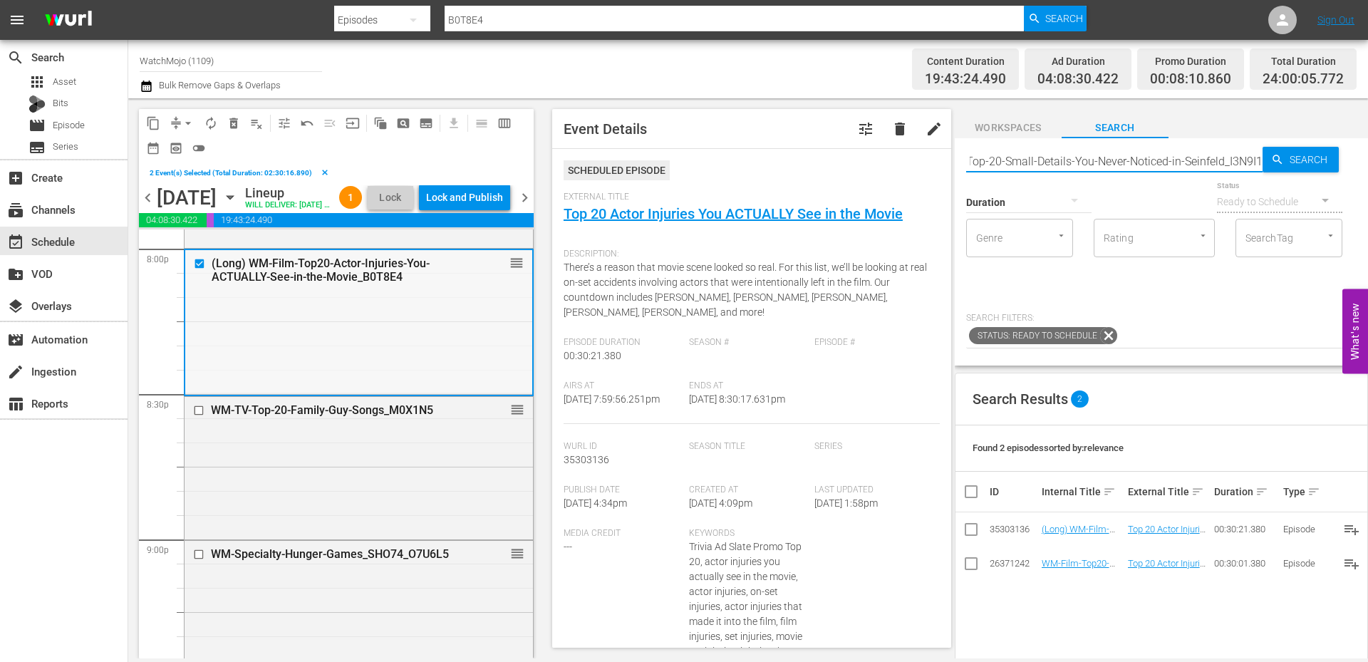
type input "WM-TV-Top-20-Small-Details-You-Never-Noticed-in-Seinfeld_I3N9I1"
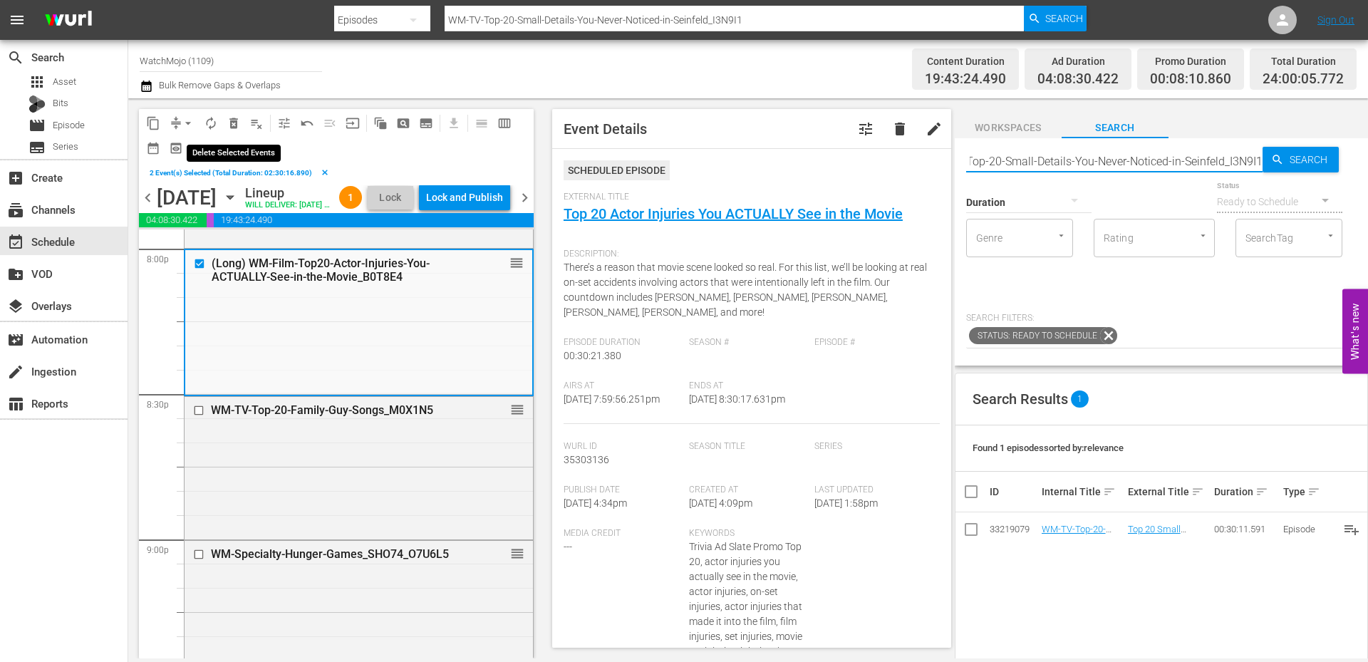
click at [234, 126] on span "delete_forever_outlined" at bounding box center [233, 123] width 14 height 14
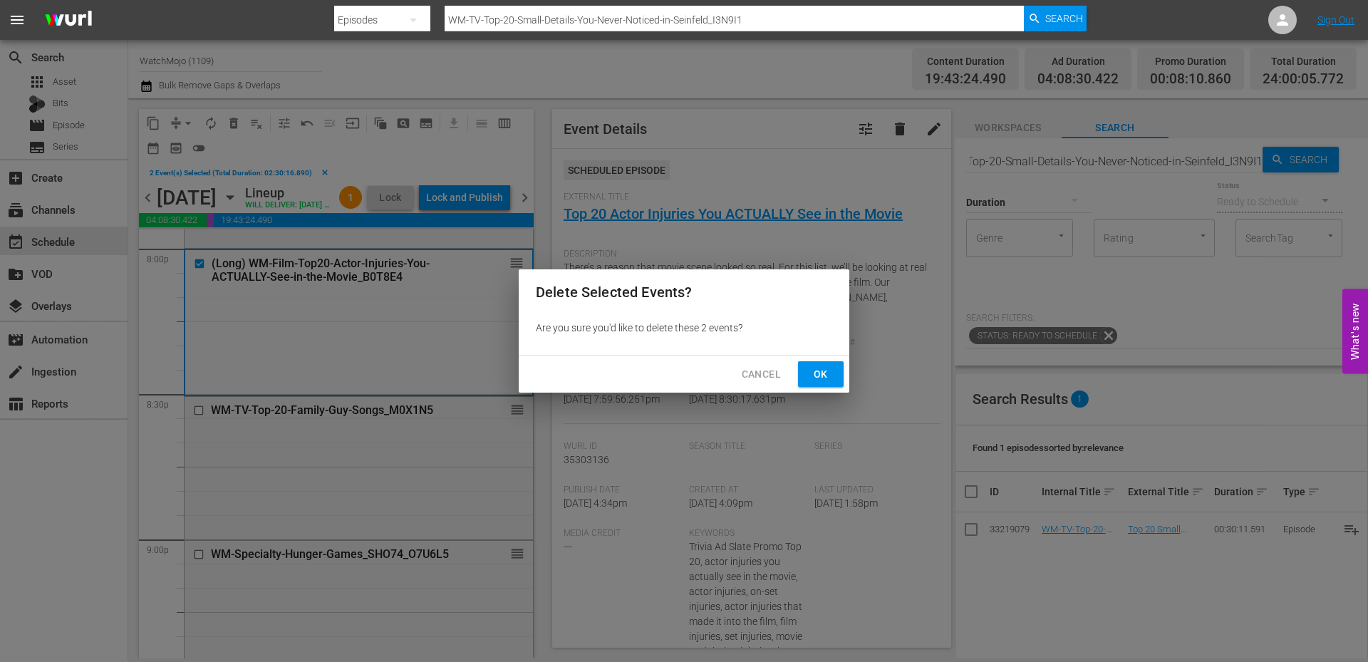
scroll to position [0, 0]
click at [830, 377] on span "Ok" at bounding box center [820, 374] width 23 height 18
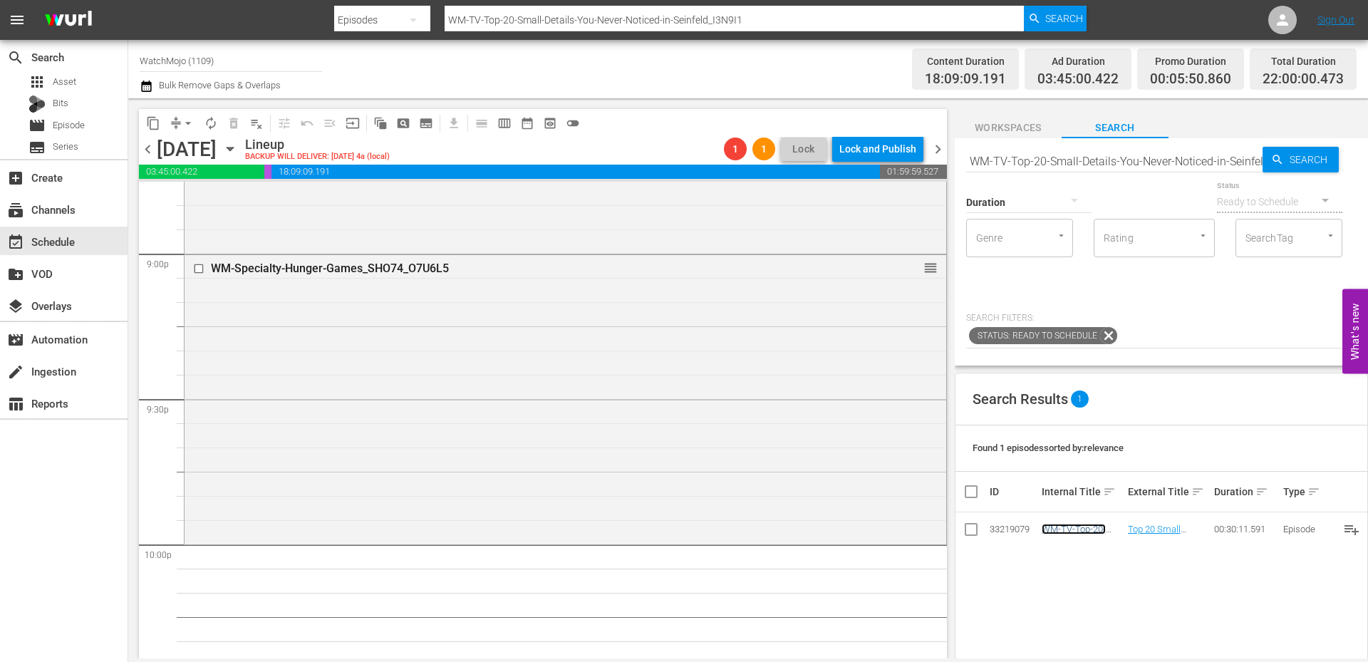
scroll to position [5841, 0]
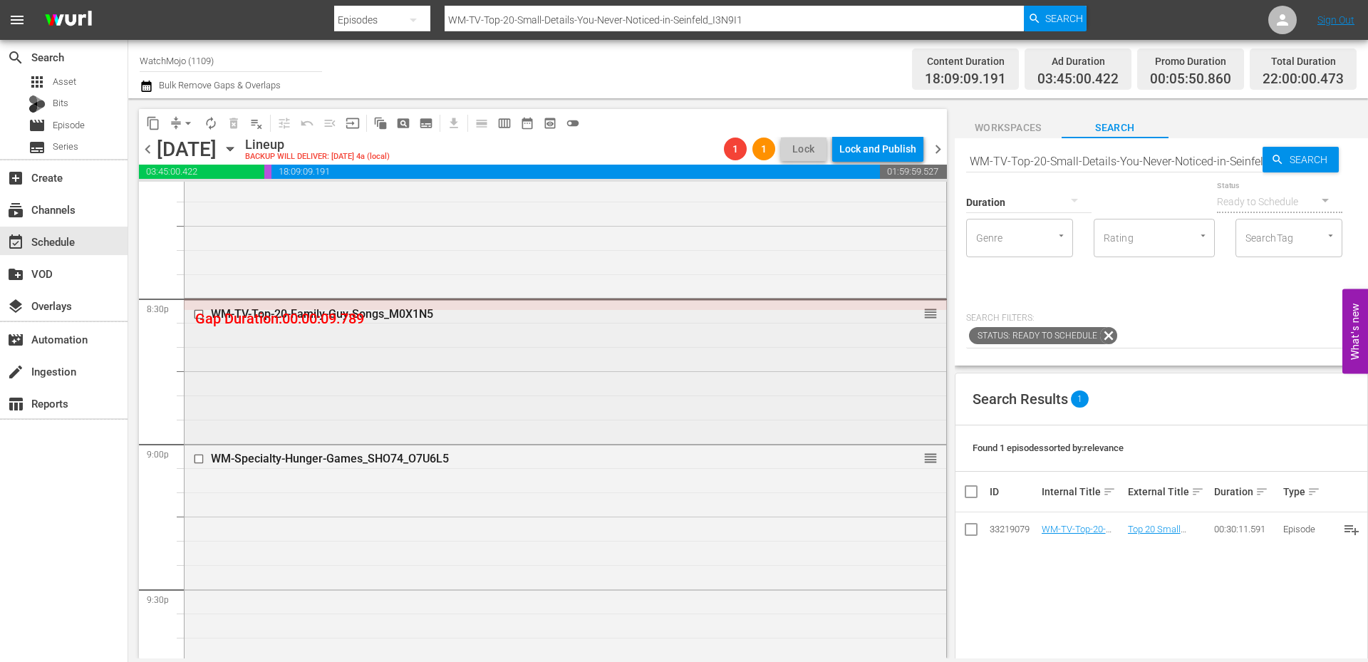
click at [253, 368] on div "WM-TV-Top-20-Family-Guy-Songs_M0X1N5 reorder" at bounding box center [564, 371] width 761 height 140
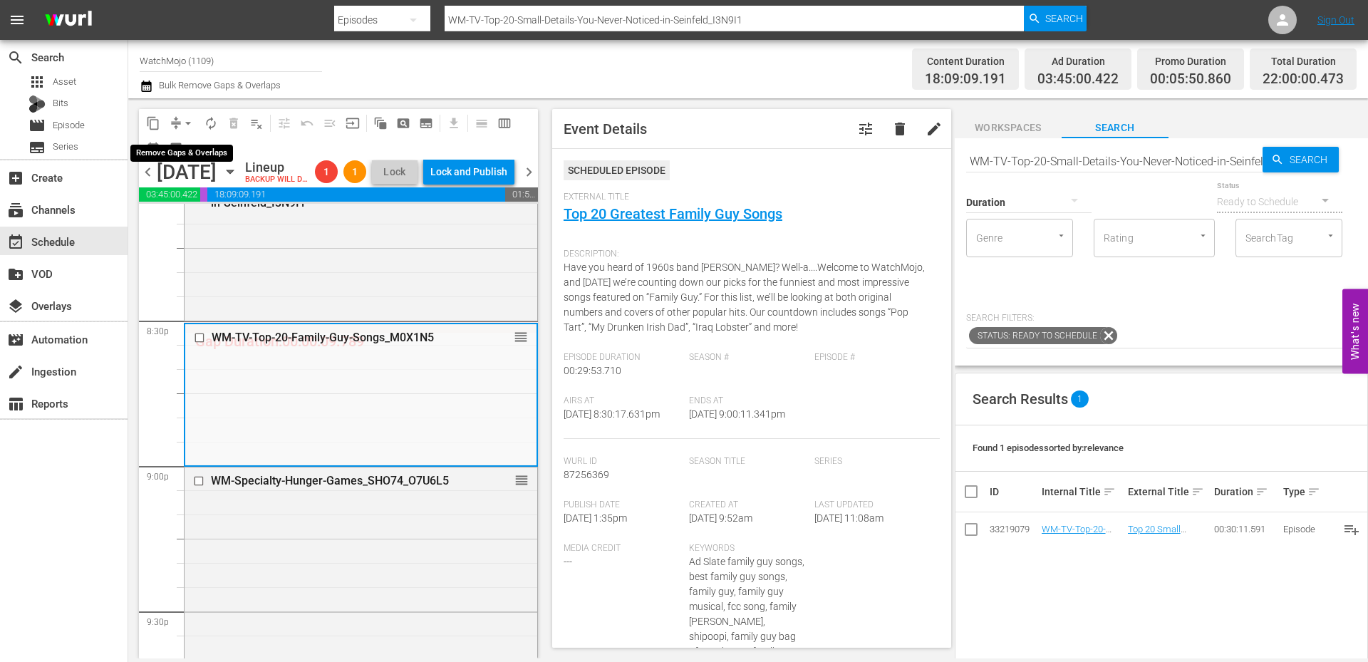
click at [185, 119] on span "arrow_drop_down" at bounding box center [188, 123] width 14 height 14
click at [230, 199] on li "Align to End of Previous Day" at bounding box center [189, 199] width 150 height 24
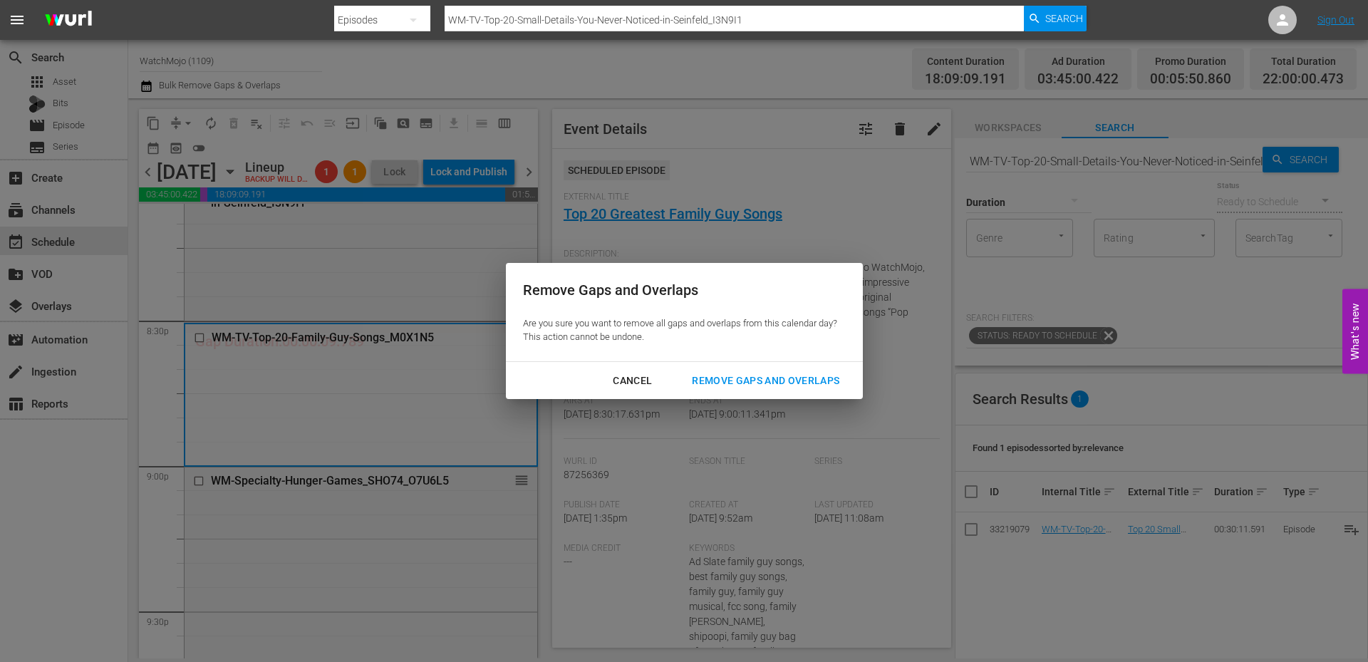
click at [716, 375] on div "Remove Gaps and Overlaps" at bounding box center [765, 381] width 170 height 18
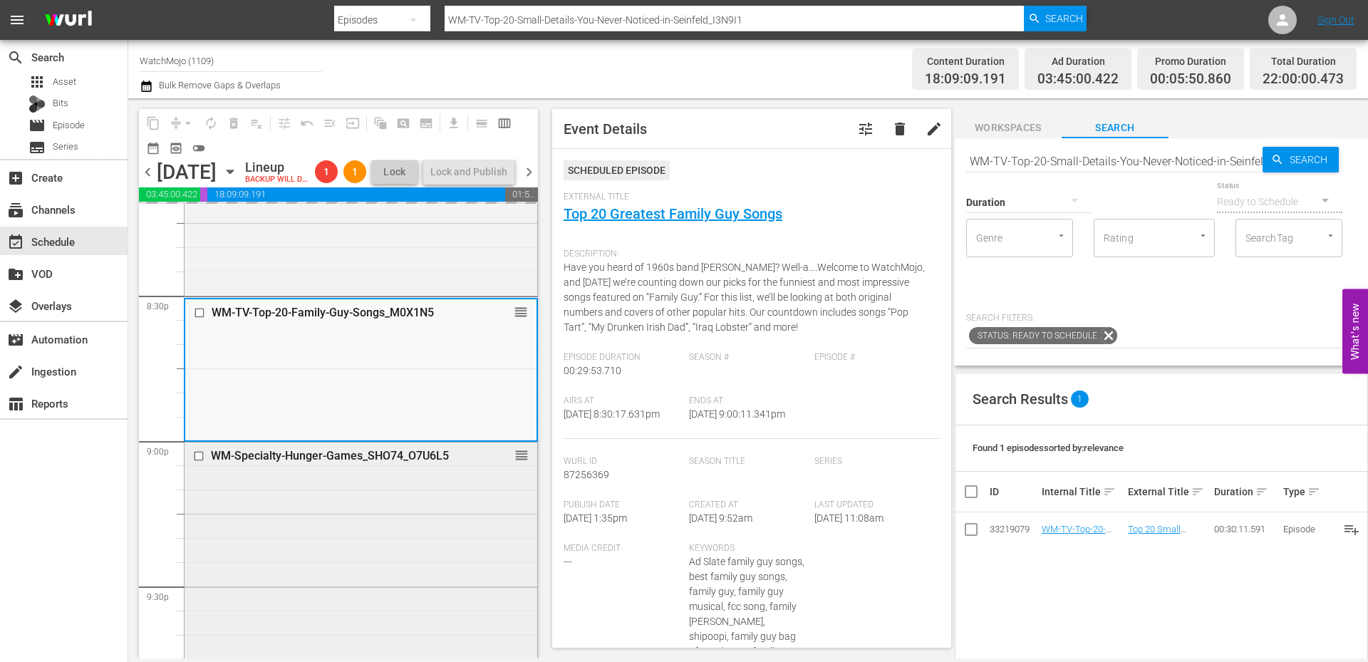
scroll to position [5888, 0]
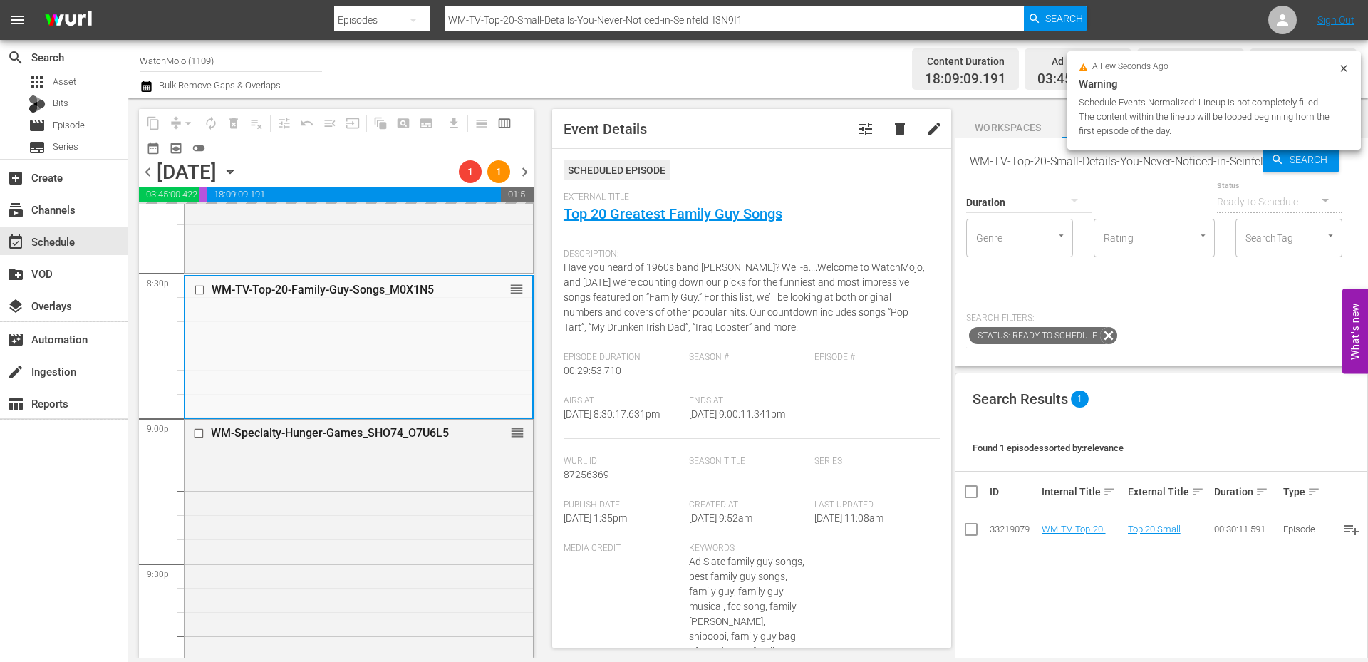
click at [319, 551] on div "WM-Specialty-Hunger-Games_SHO74_O7U6L5 reorder" at bounding box center [358, 563] width 348 height 286
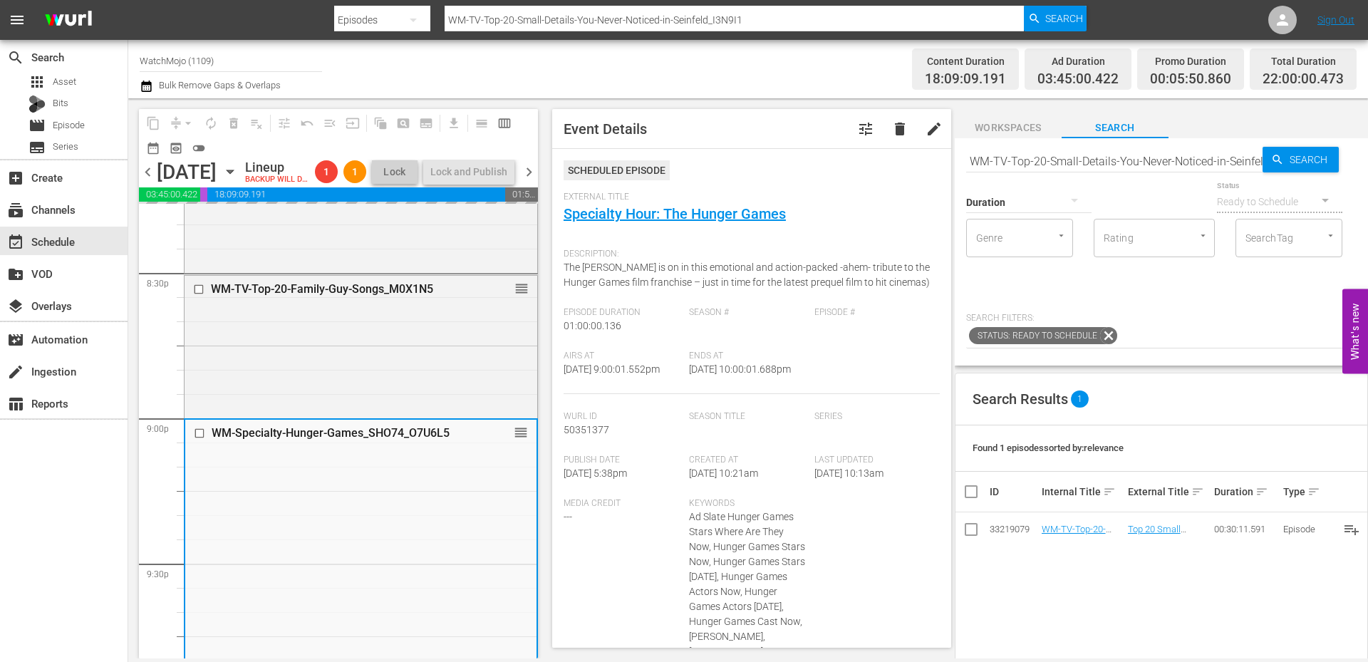
click at [1108, 163] on input "WM-TV-Top-20-Small-Details-You-Never-Noticed-in-Seinfeld_I3N9I1" at bounding box center [1114, 161] width 296 height 34
paste input "LAG-415"
type input "LAG-415"
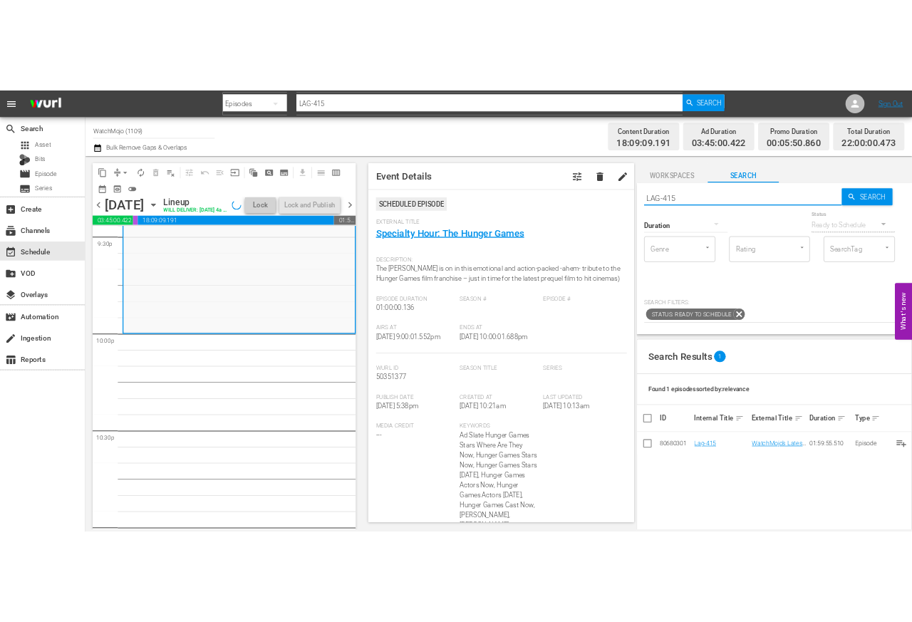
scroll to position [6268, 0]
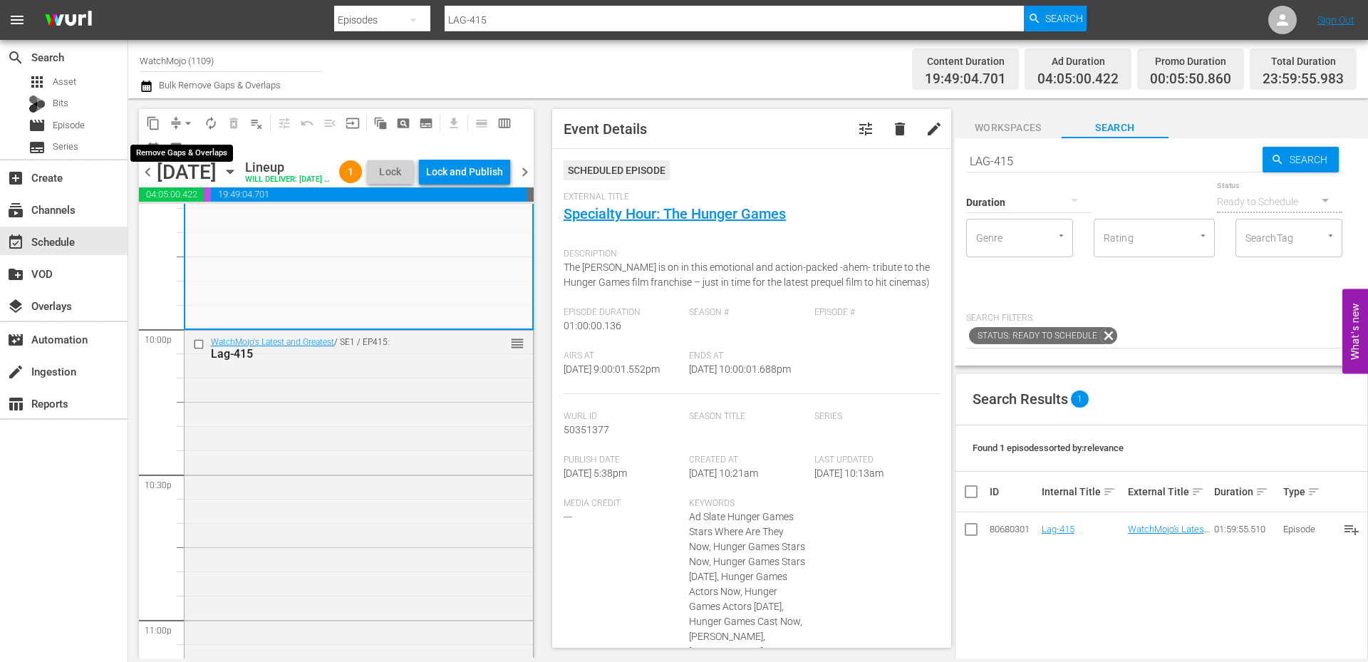
click at [190, 123] on span "arrow_drop_down" at bounding box center [188, 123] width 14 height 14
click at [226, 195] on li "Align to End of Previous Day" at bounding box center [189, 199] width 150 height 24
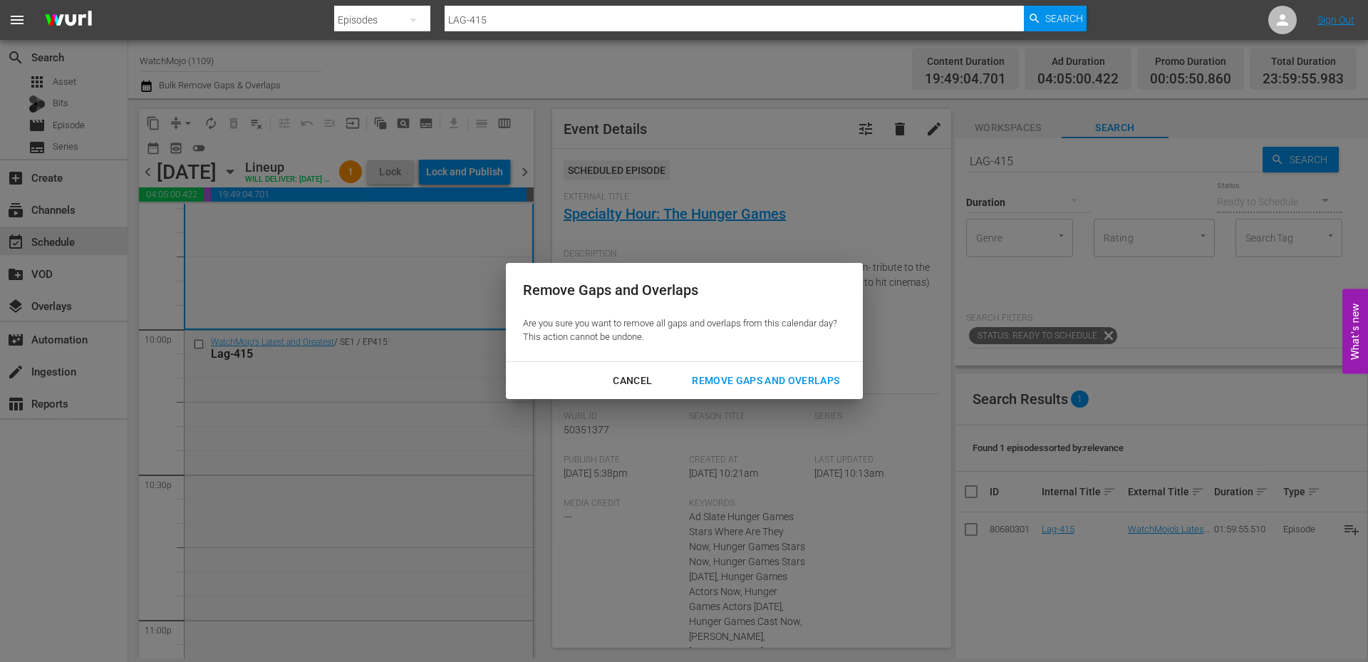
click at [728, 387] on div "Remove Gaps and Overlaps" at bounding box center [765, 381] width 170 height 18
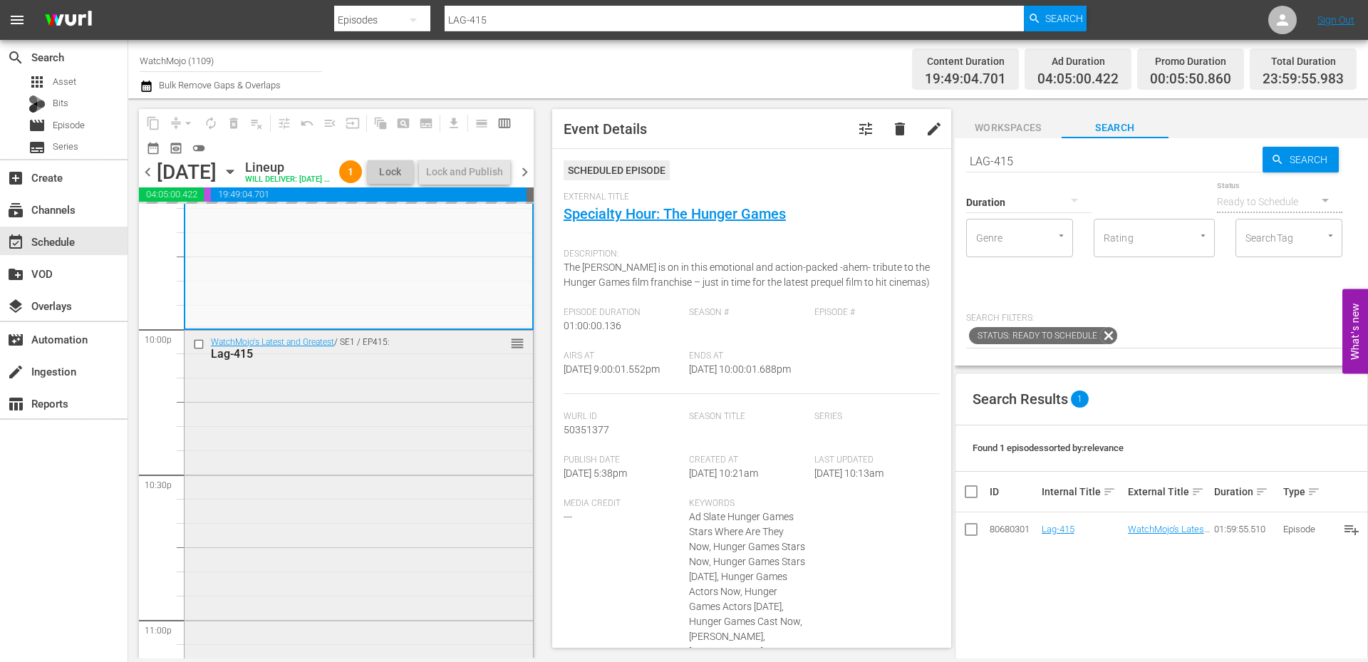
click at [394, 528] on div "WatchMojo's Latest and Greatest / SE1 / EP415: Lag-415 reorder" at bounding box center [358, 618] width 348 height 576
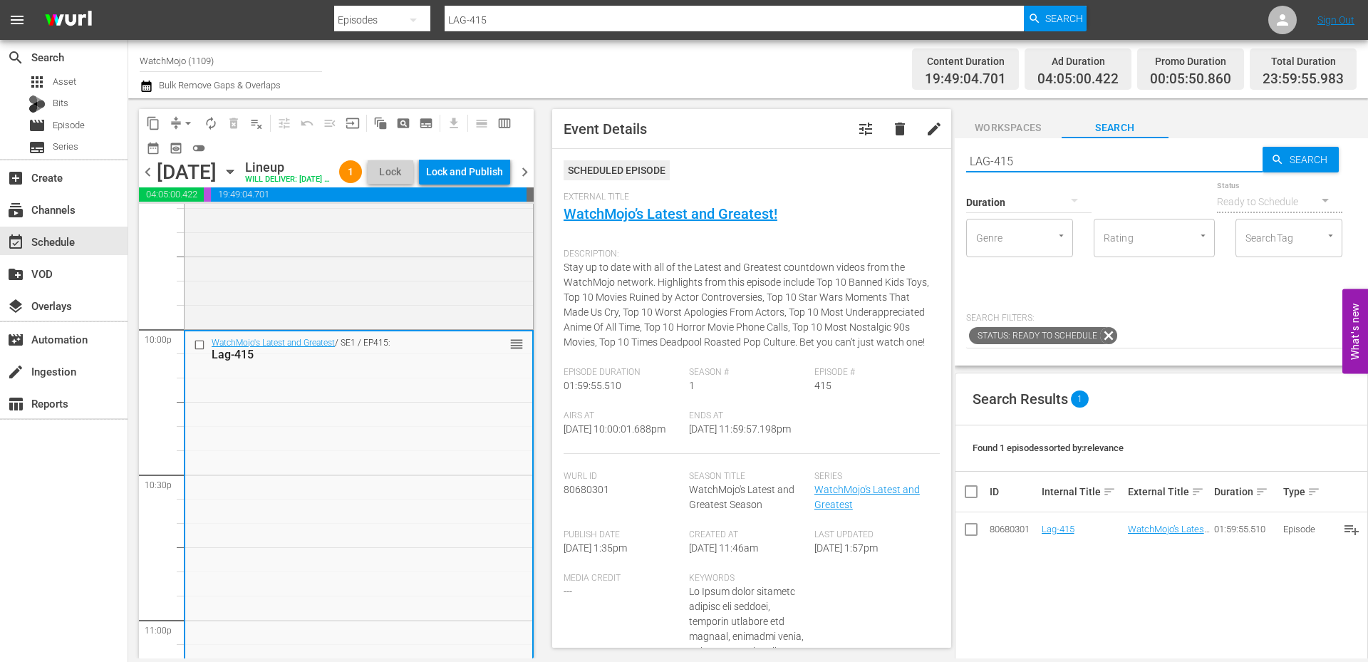
click at [903, 138] on div "content_copy compress arrow_drop_down autorenew_outlined delete_forever_outline…" at bounding box center [747, 378] width 1239 height 560
paste input "ag-43"
type input "Lag-435"
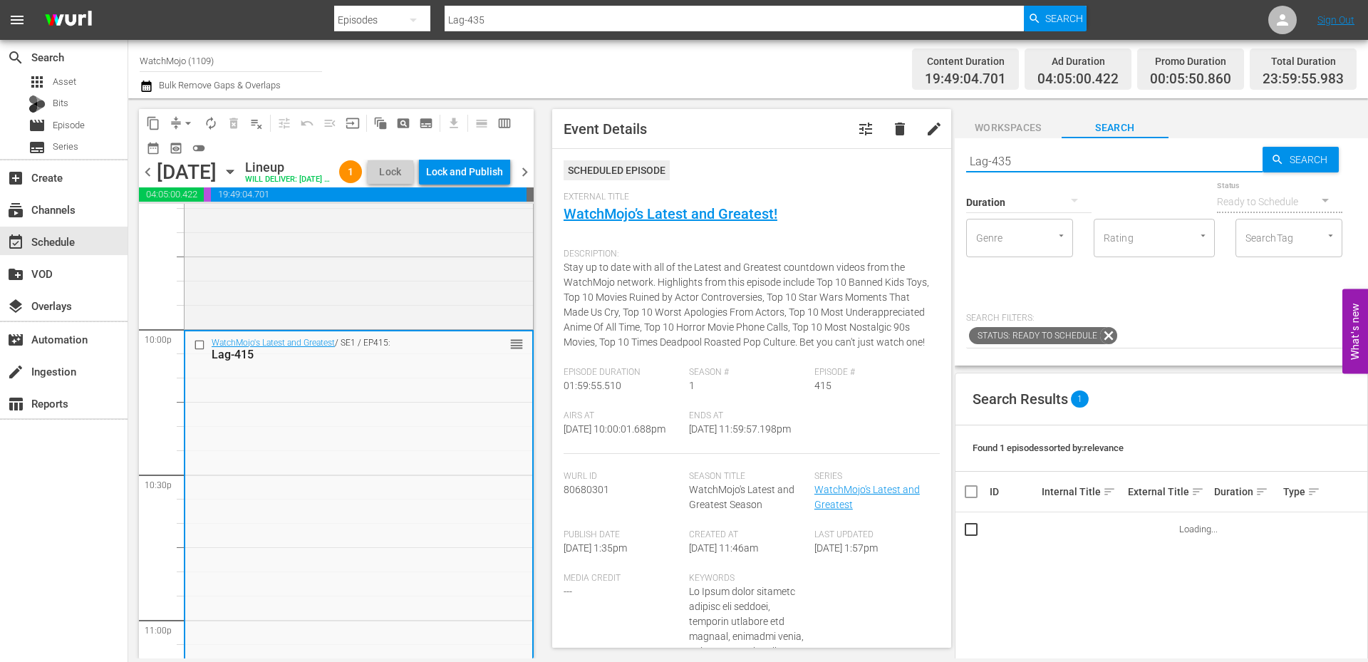
click at [196, 350] on input "checkbox" at bounding box center [201, 344] width 15 height 12
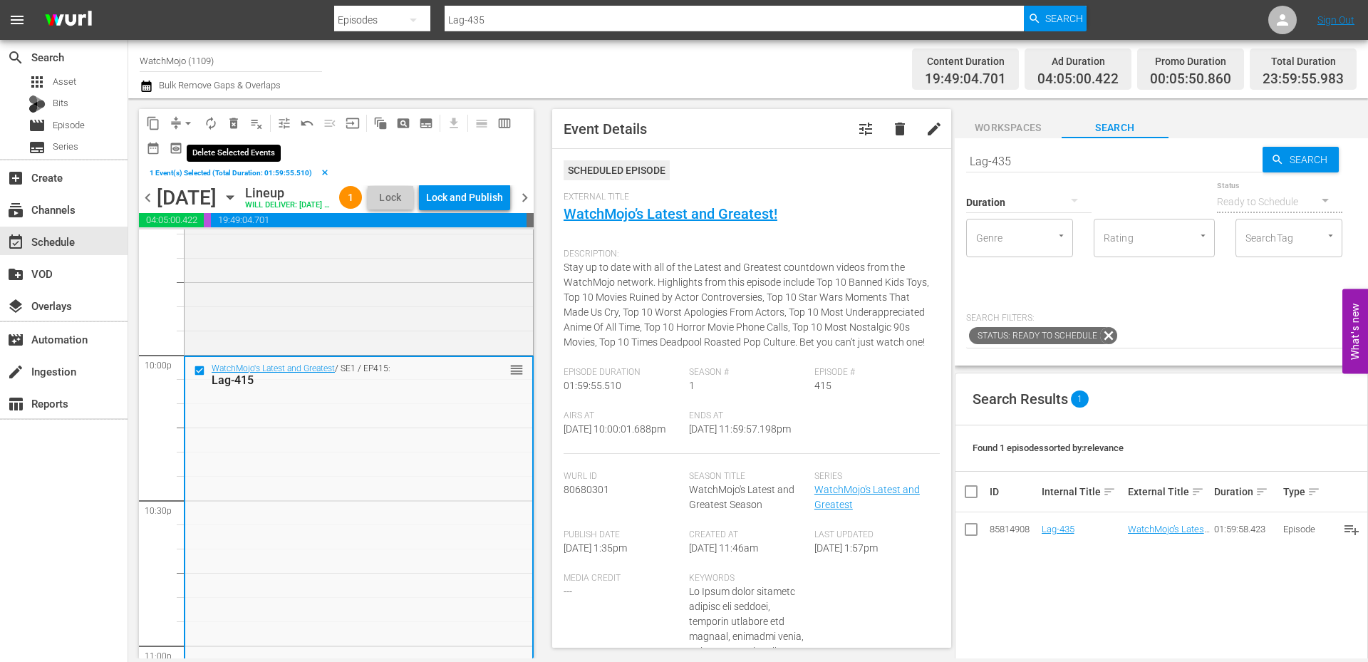
click at [229, 123] on span "delete_forever_outlined" at bounding box center [233, 123] width 14 height 14
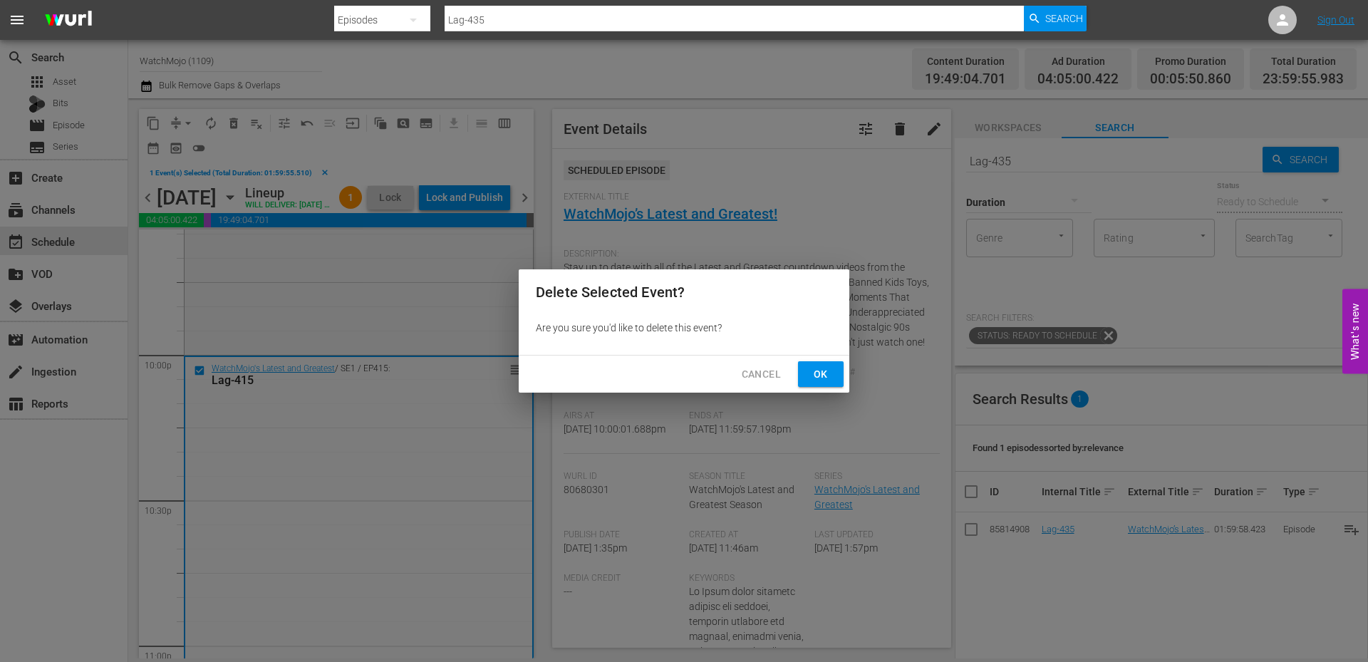
click at [830, 375] on span "Ok" at bounding box center [820, 374] width 23 height 18
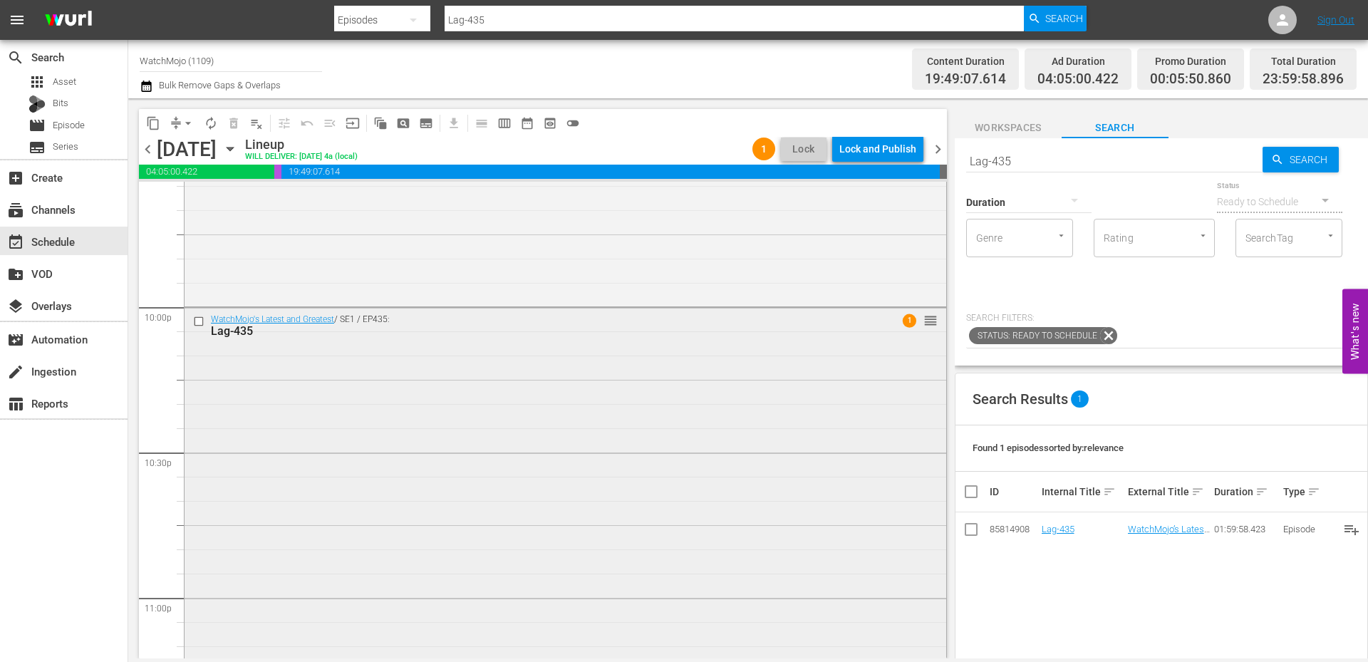
click at [504, 416] on div "WatchMojo's Latest and Greatest / SE1 / EP435: Lag-435 1 reorder" at bounding box center [564, 596] width 761 height 577
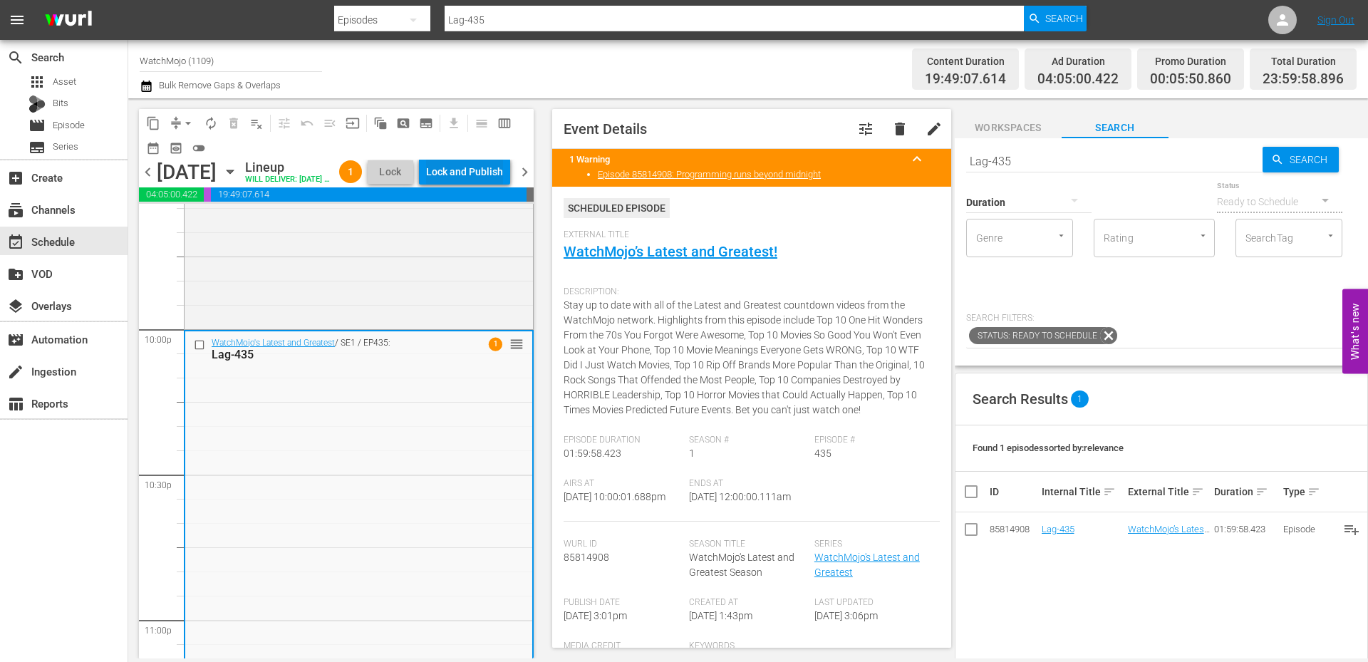
click at [454, 169] on div "Lock and Publish" at bounding box center [464, 172] width 77 height 26
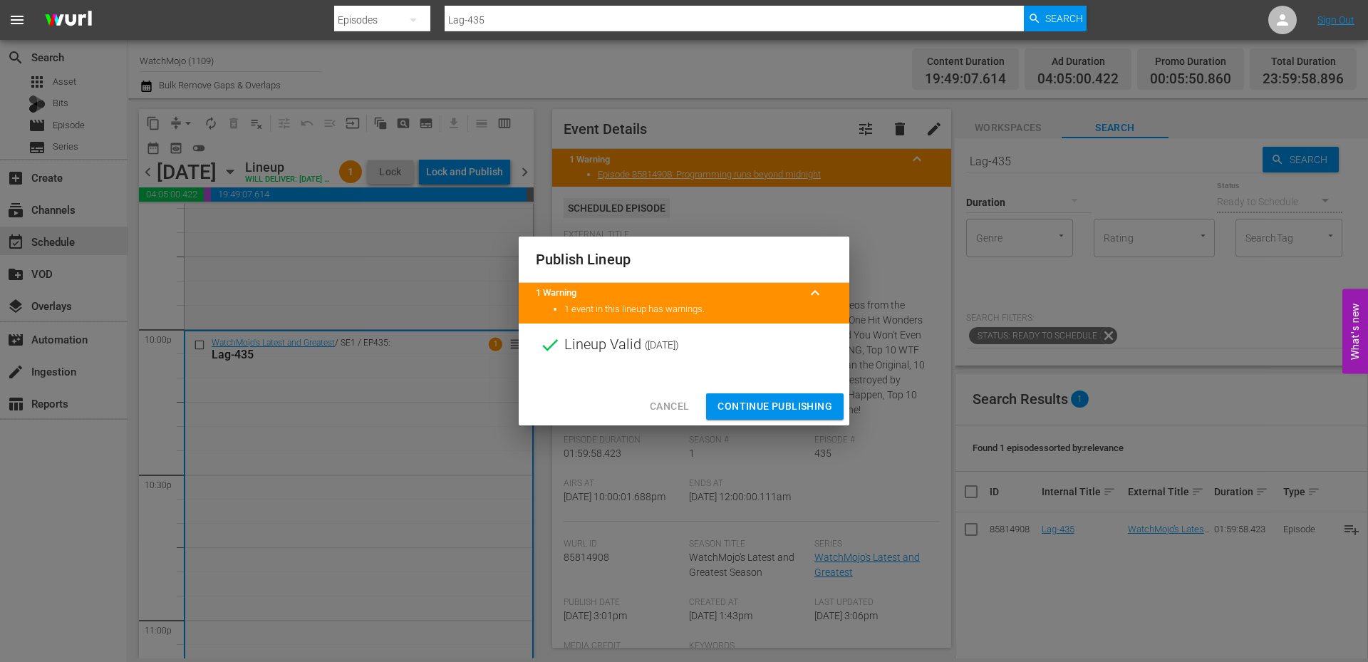
drag, startPoint x: 759, startPoint y: 514, endPoint x: 680, endPoint y: 506, distance: 78.8
click at [680, 506] on div "Publish Lineup 1 Warning keyboard_arrow_up 1 event in this lineup has warnings.…" at bounding box center [684, 331] width 1368 height 662
click at [739, 406] on span "Continue Publishing" at bounding box center [774, 406] width 115 height 18
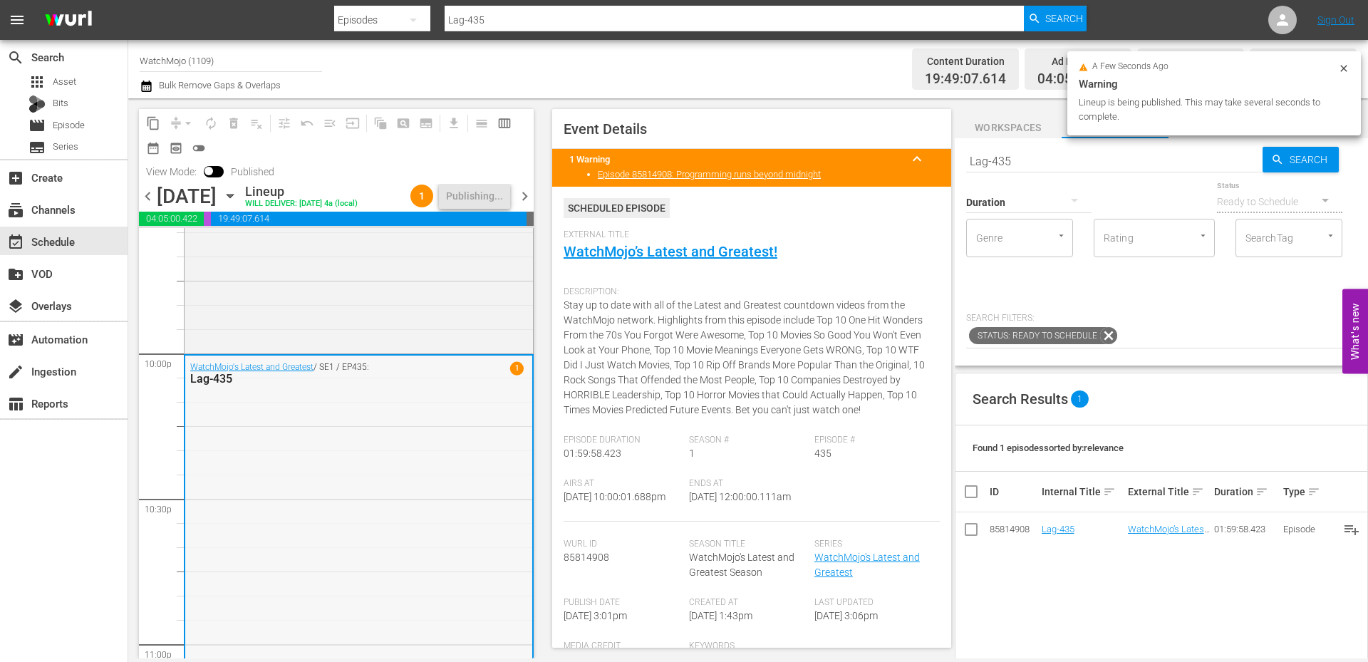
click at [427, 543] on div "WatchMojo's Latest and Greatest / SE1 / EP435: Lag-435 1" at bounding box center [358, 643] width 347 height 577
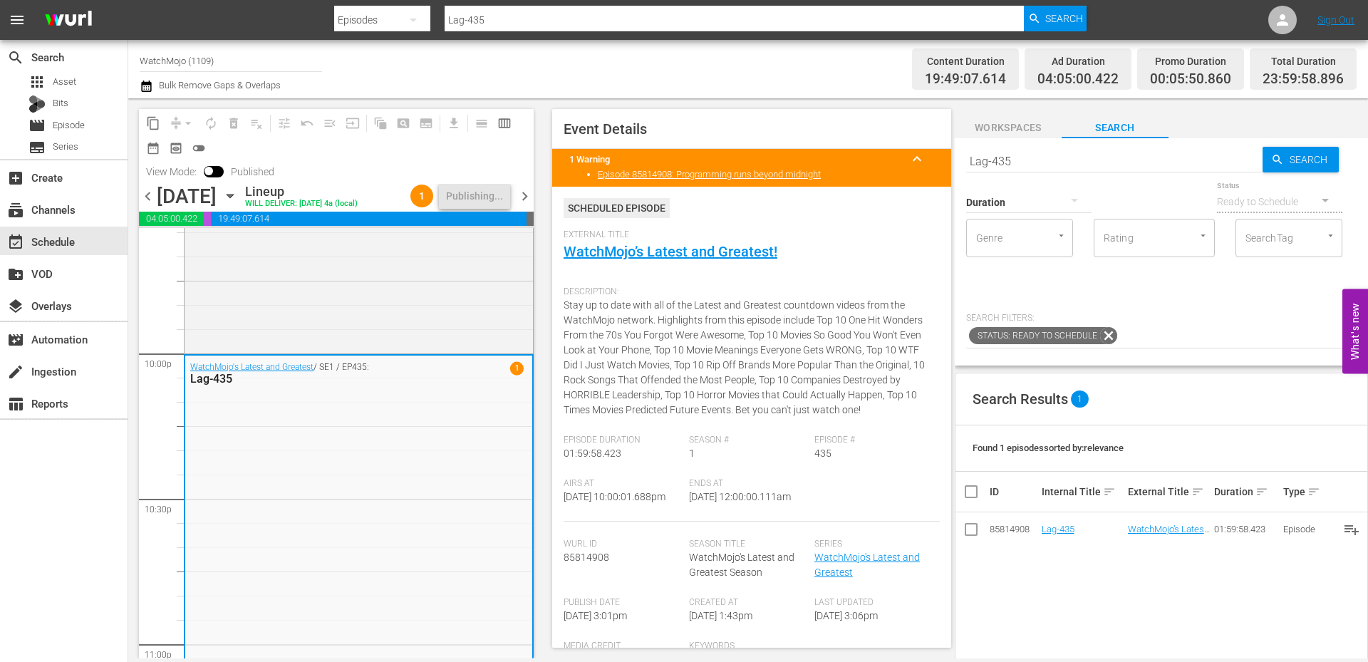
drag, startPoint x: 712, startPoint y: 516, endPoint x: 691, endPoint y: 518, distance: 21.4
click at [691, 518] on div "Ends At 8/19/25 @ 12:00:00.111am" at bounding box center [751, 499] width 125 height 43
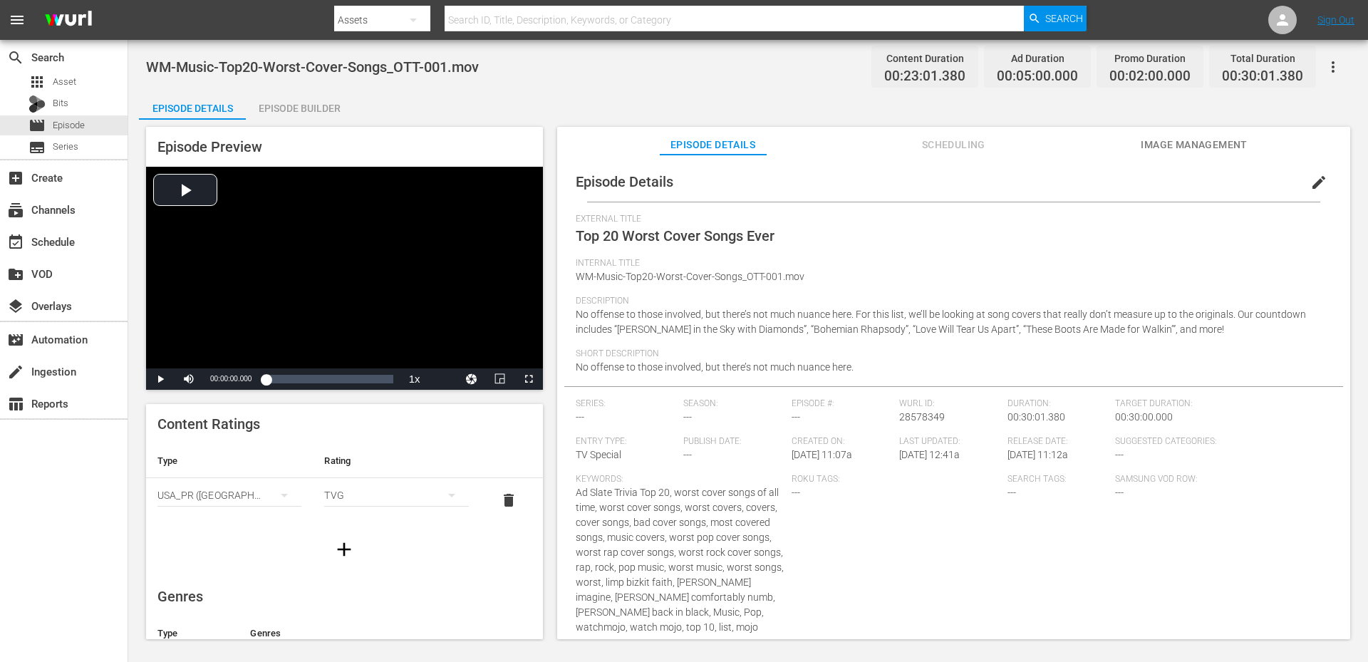
click at [1311, 180] on span "edit" at bounding box center [1318, 182] width 17 height 17
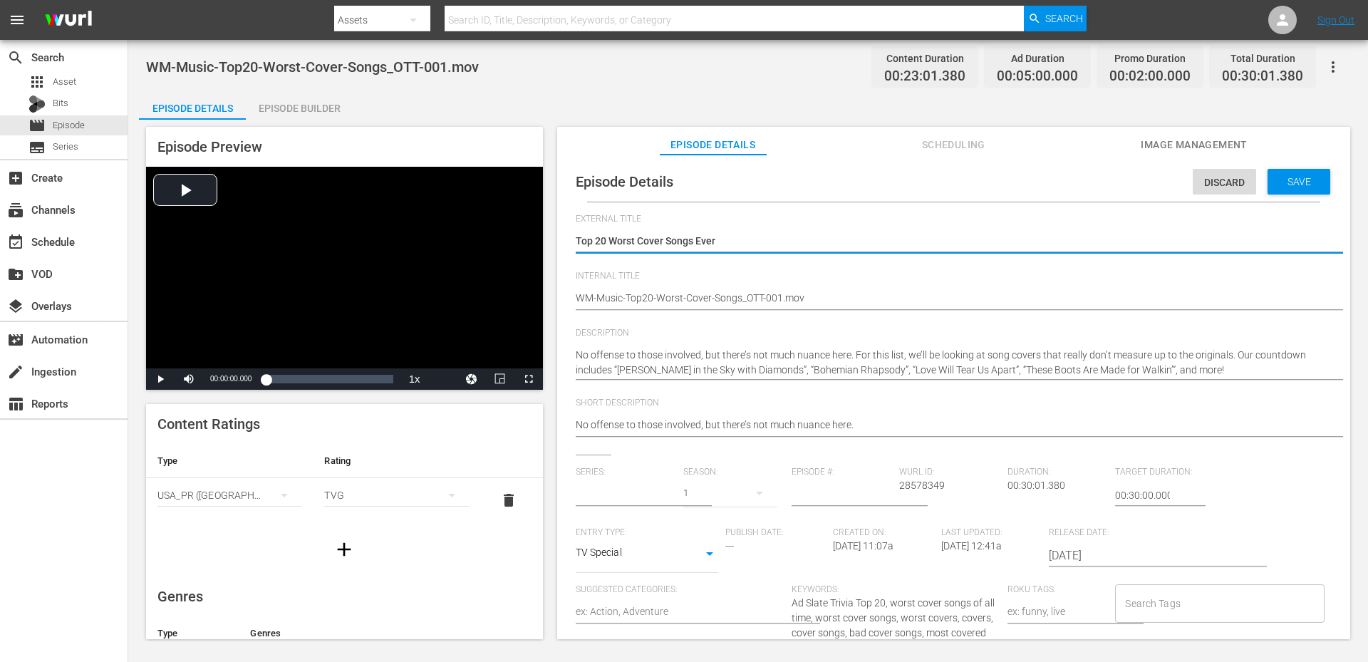
type input "No Series"
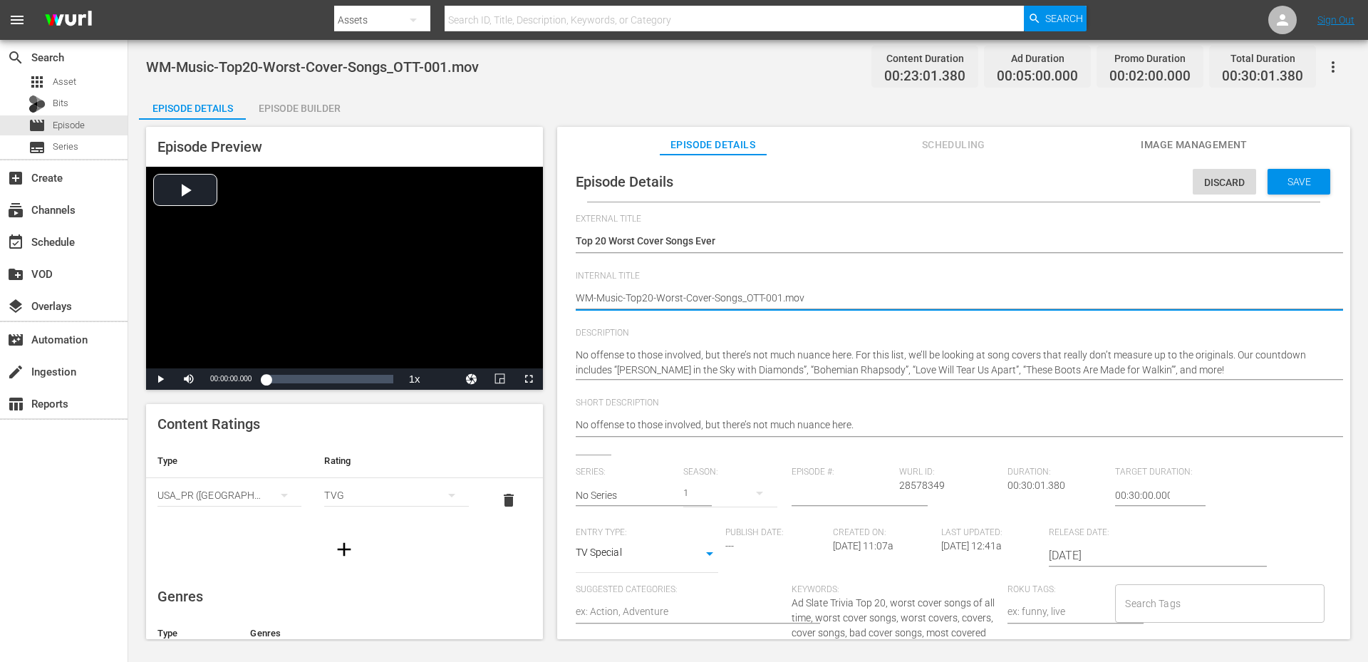
drag, startPoint x: 828, startPoint y: 303, endPoint x: 553, endPoint y: 283, distance: 275.0
paste textarea "N7S6Y6"
type textarea "WM-Music-Top20-Worst-Cover-Songs_N7S6Y6"
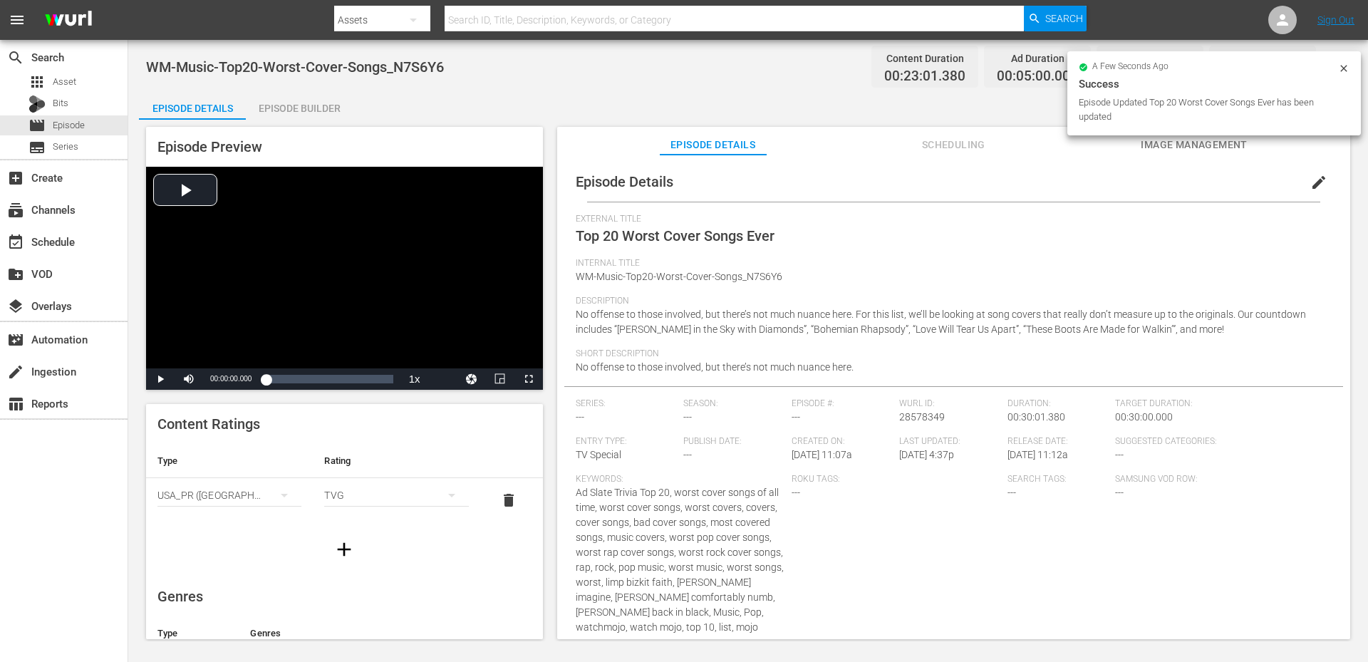
click at [703, 92] on div "Episode Details Episode Builder Episode Preview Video Player is loading. Play V…" at bounding box center [748, 370] width 1218 height 559
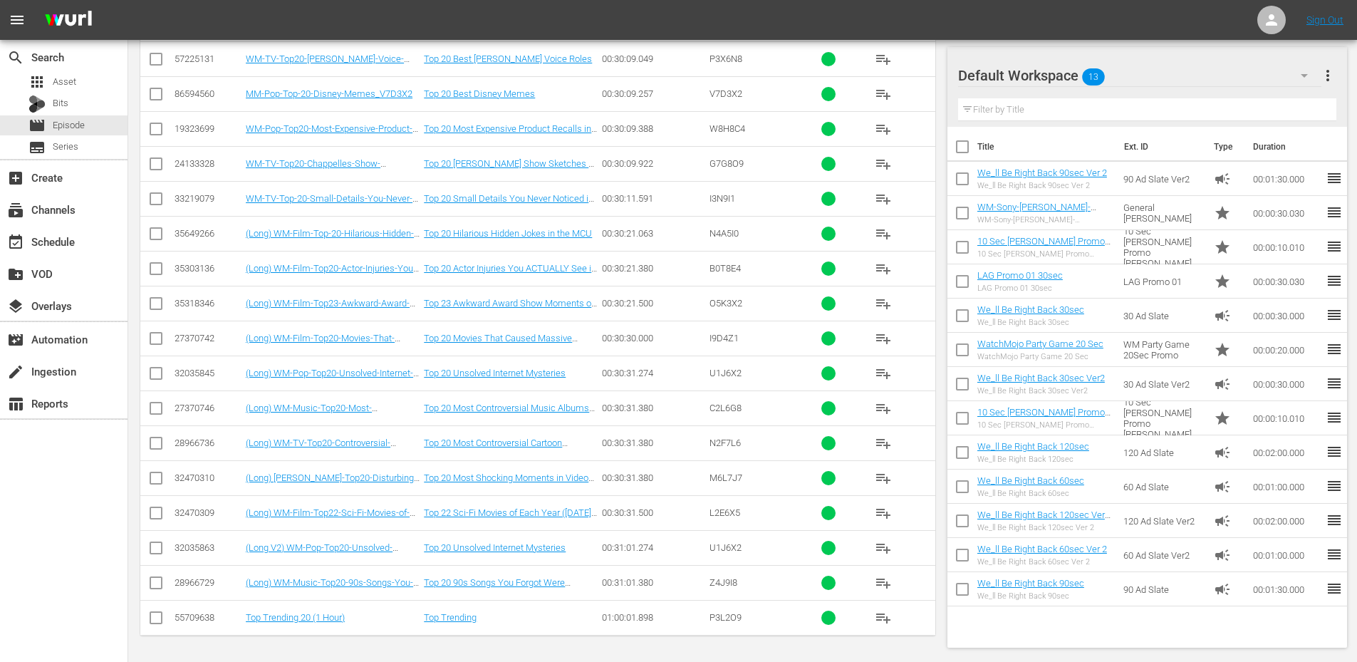
scroll to position [19872, 0]
click at [498, 266] on link "Top 20 Actor Injuries You ACTUALLY See in the Movie" at bounding box center [510, 273] width 172 height 21
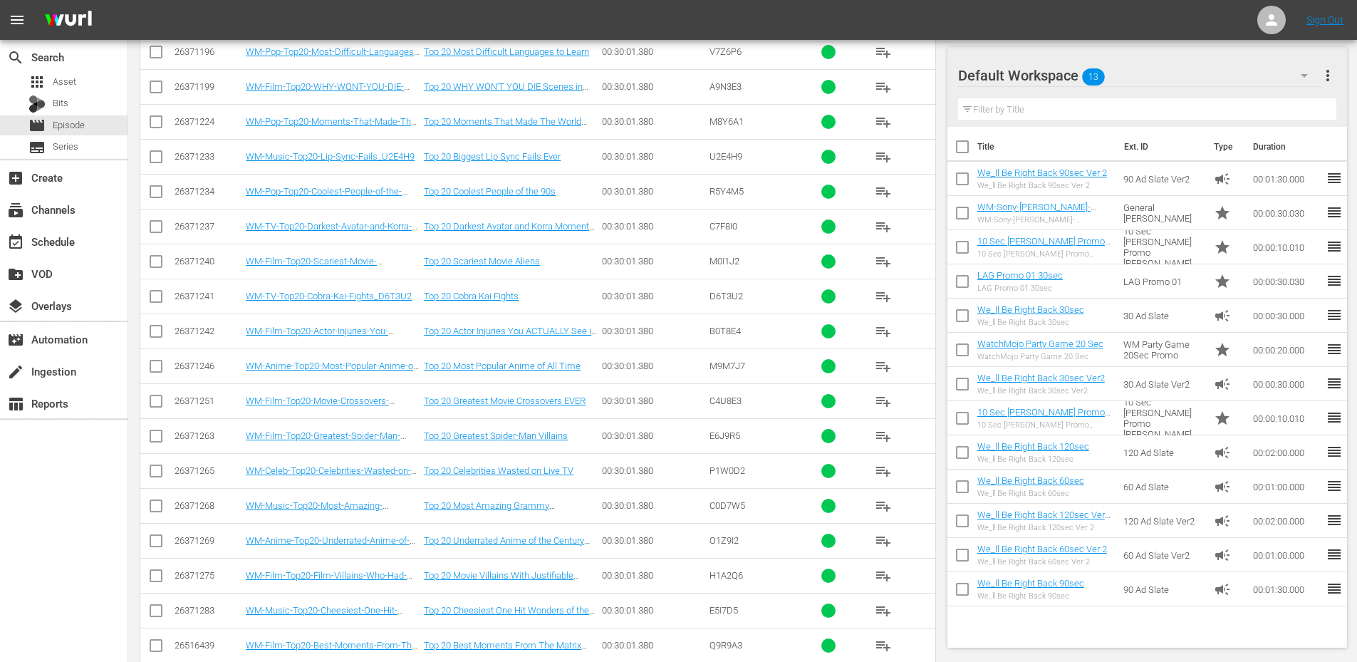
scroll to position [19809, 0]
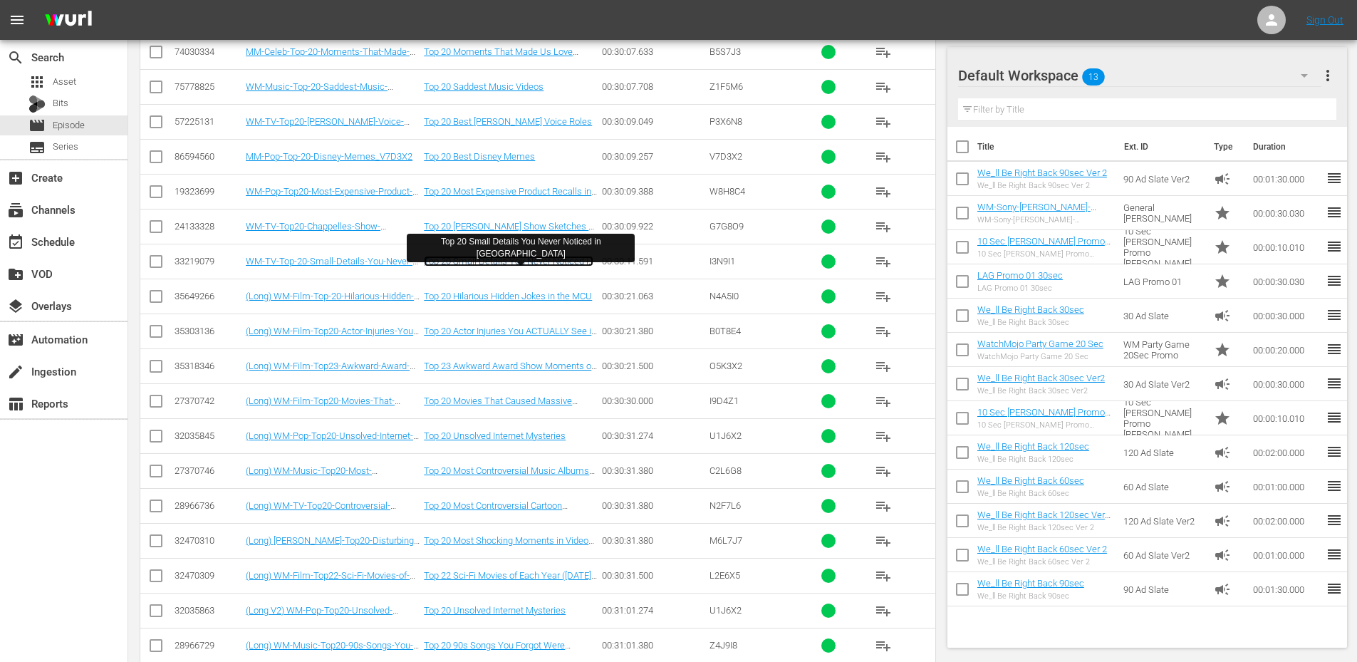
click at [527, 261] on link "Top 20 Small Details You Never Noticed in [GEOGRAPHIC_DATA]" at bounding box center [509, 266] width 170 height 21
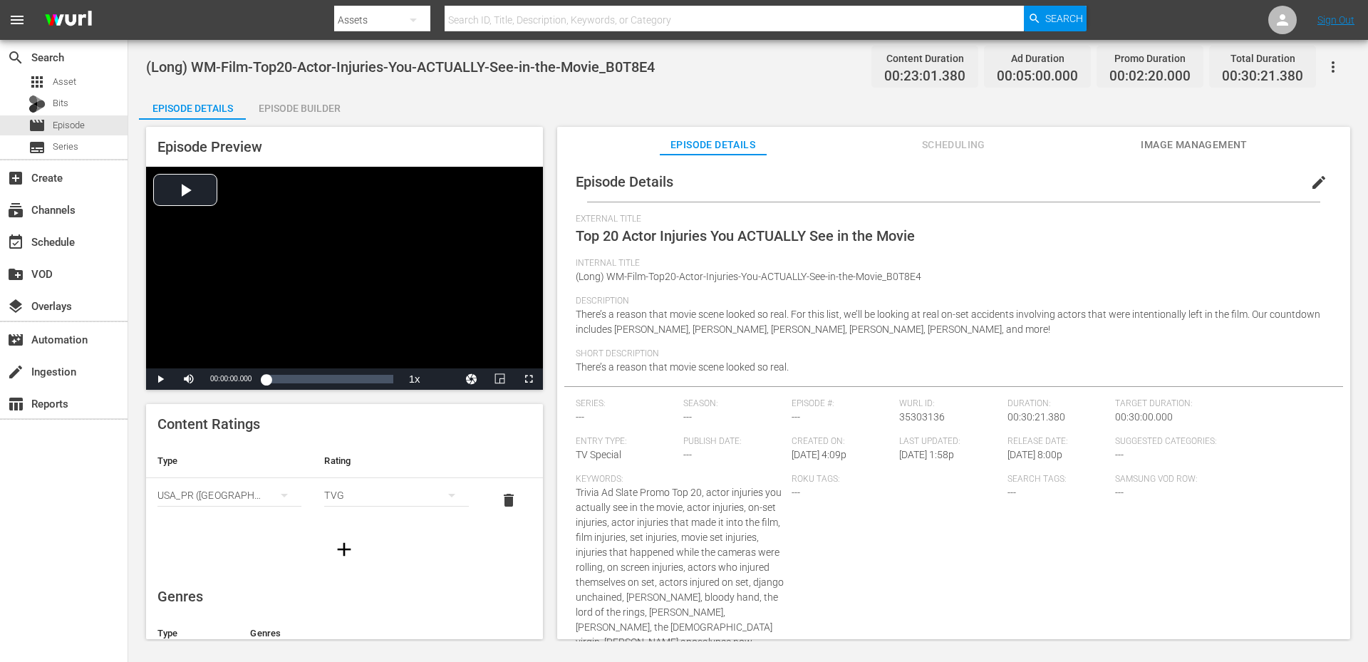
click at [318, 114] on div "Episode Builder" at bounding box center [299, 108] width 107 height 34
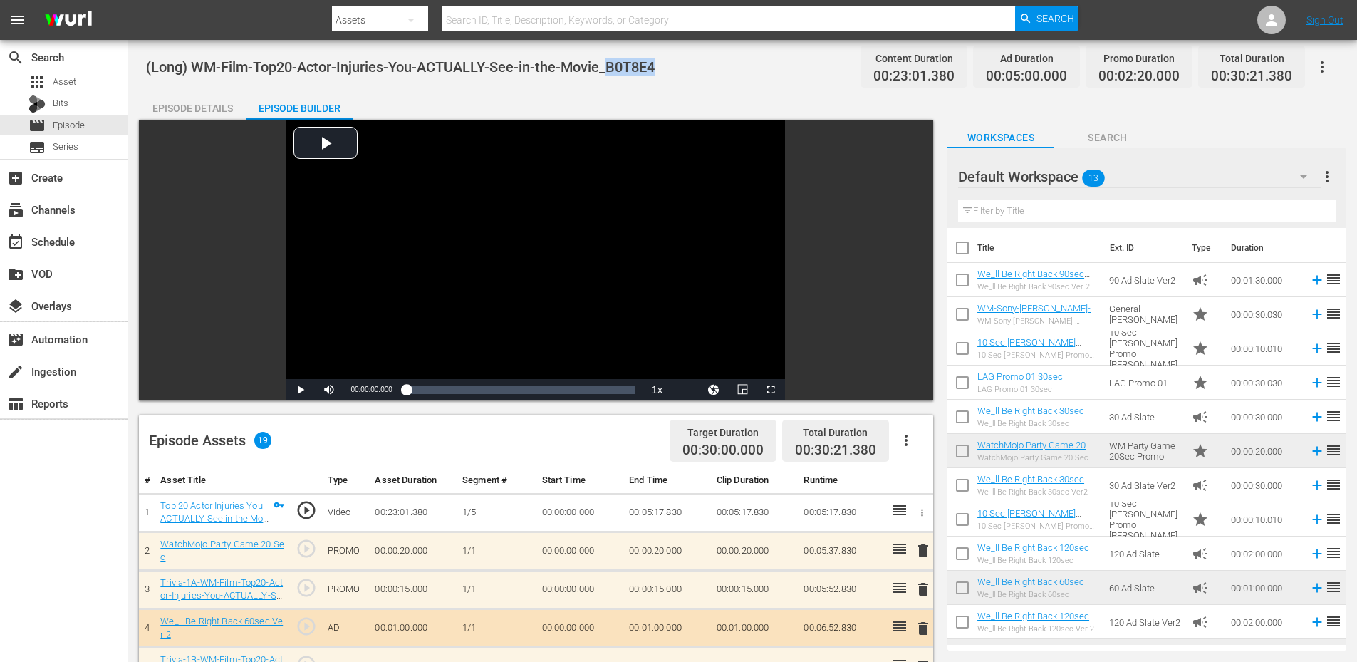
drag, startPoint x: 632, startPoint y: 67, endPoint x: 610, endPoint y: 68, distance: 21.4
click at [610, 68] on div "(Long) WM-Film-Top20-Actor-Injuries-You-ACTUALLY-See-in-the-Movie_B0T8E4 Conten…" at bounding box center [742, 67] width 1193 height 32
copy span "B0T8E4"
click at [192, 68] on span "(Long) WM-Film-Top20-Actor-Injuries-You-ACTUALLY-See-in-the-Movie_B0T8E4" at bounding box center [400, 66] width 509 height 17
copy span "WM-Film-Top20-Actor-Injuries-You-ACTUALLY-See-in-the-Movie_B0T8E4"
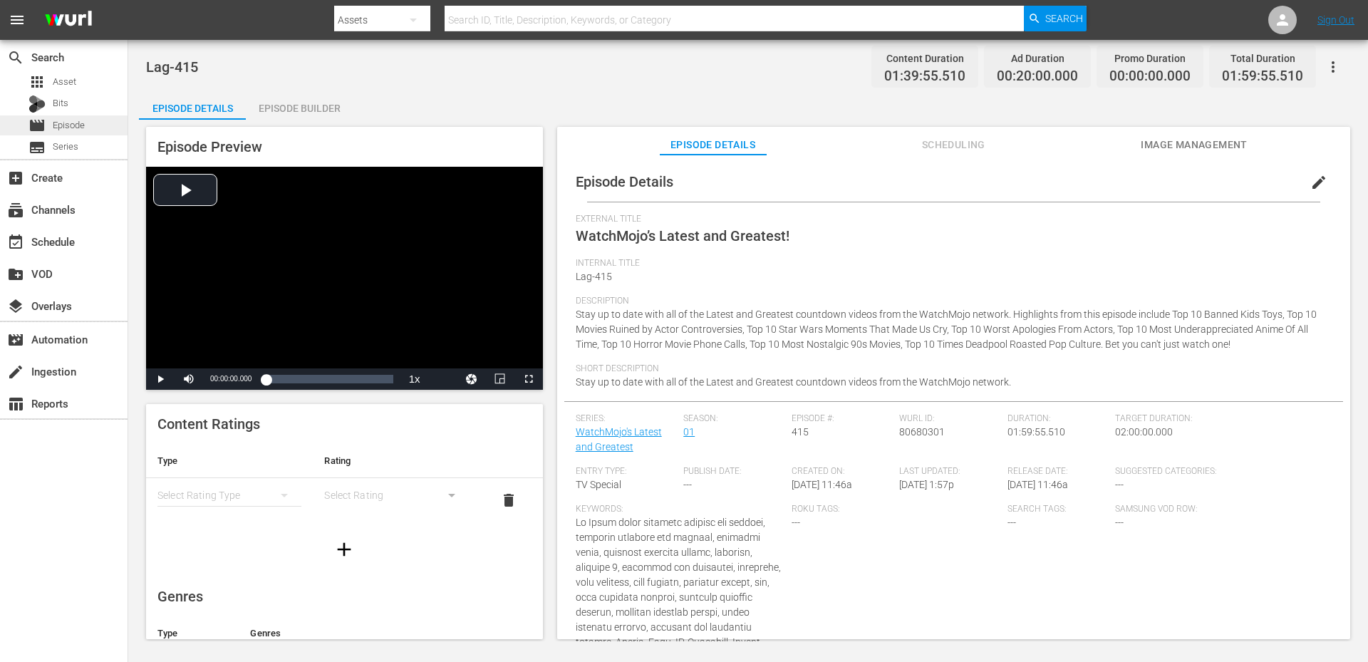
click at [82, 135] on div "movie Episode" at bounding box center [56, 125] width 56 height 20
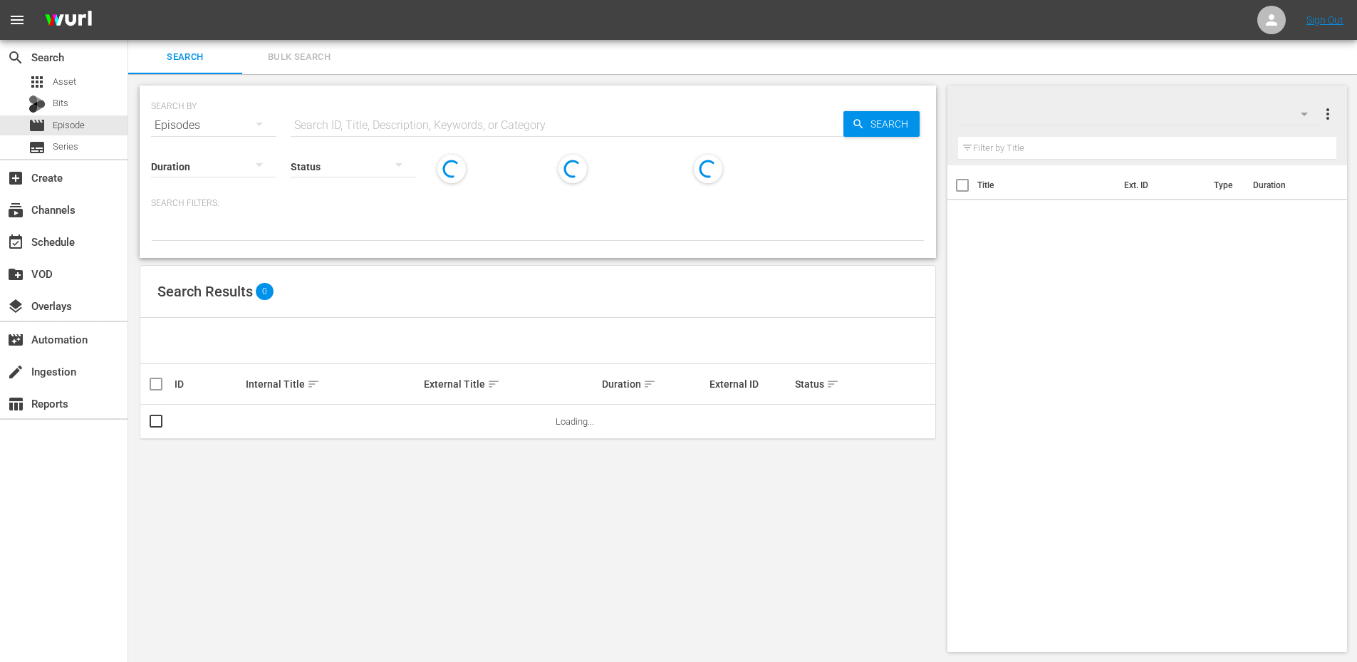
click at [395, 130] on input "text" at bounding box center [567, 125] width 553 height 34
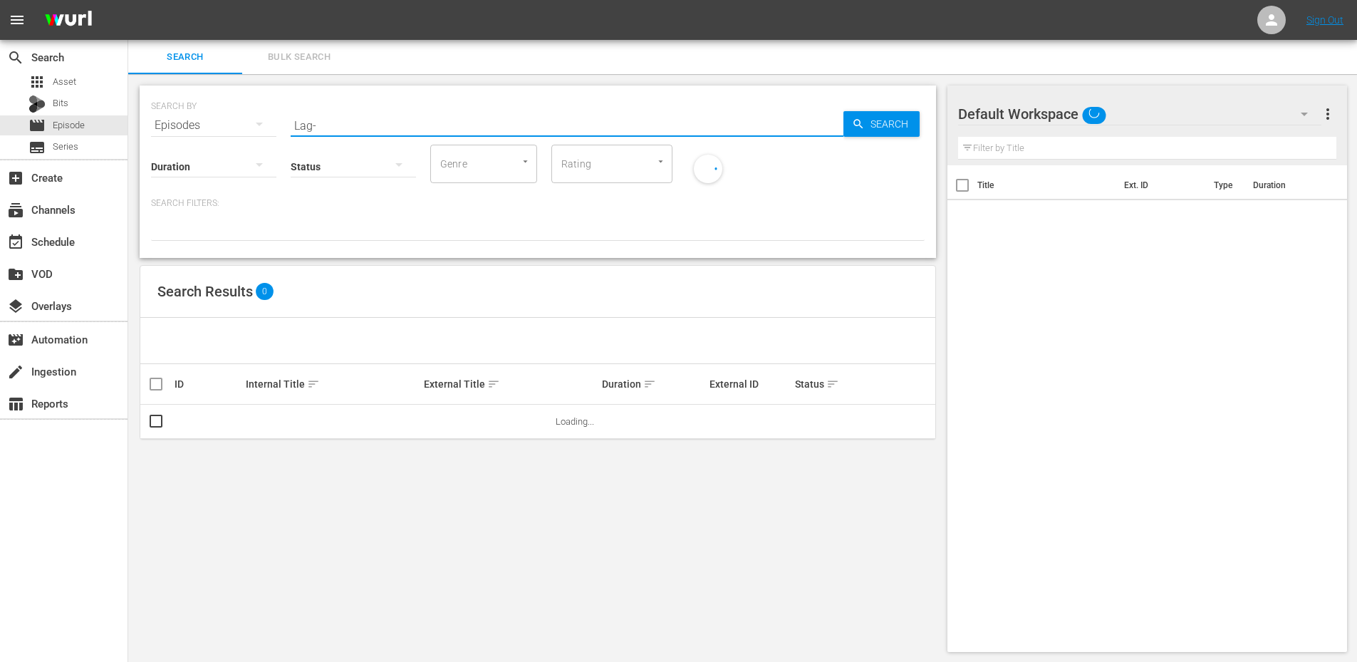
type input "Lag-"
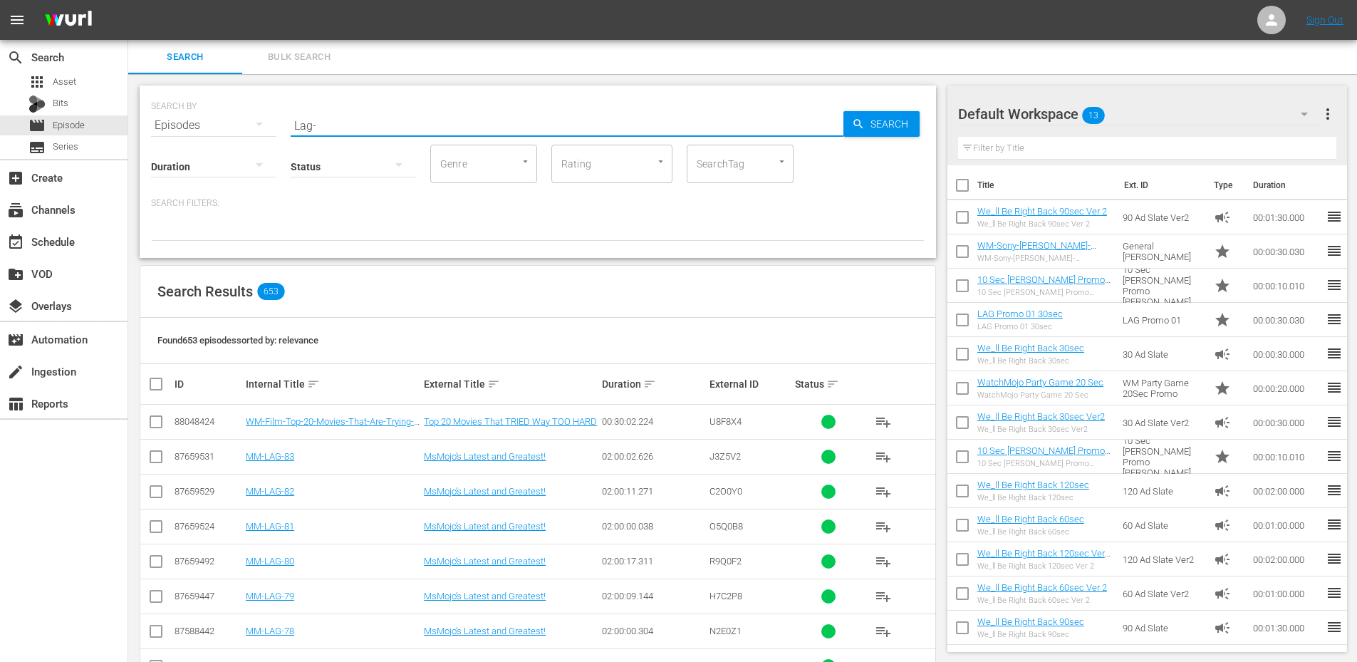
click at [655, 387] on div "Duration sort" at bounding box center [653, 383] width 103 height 17
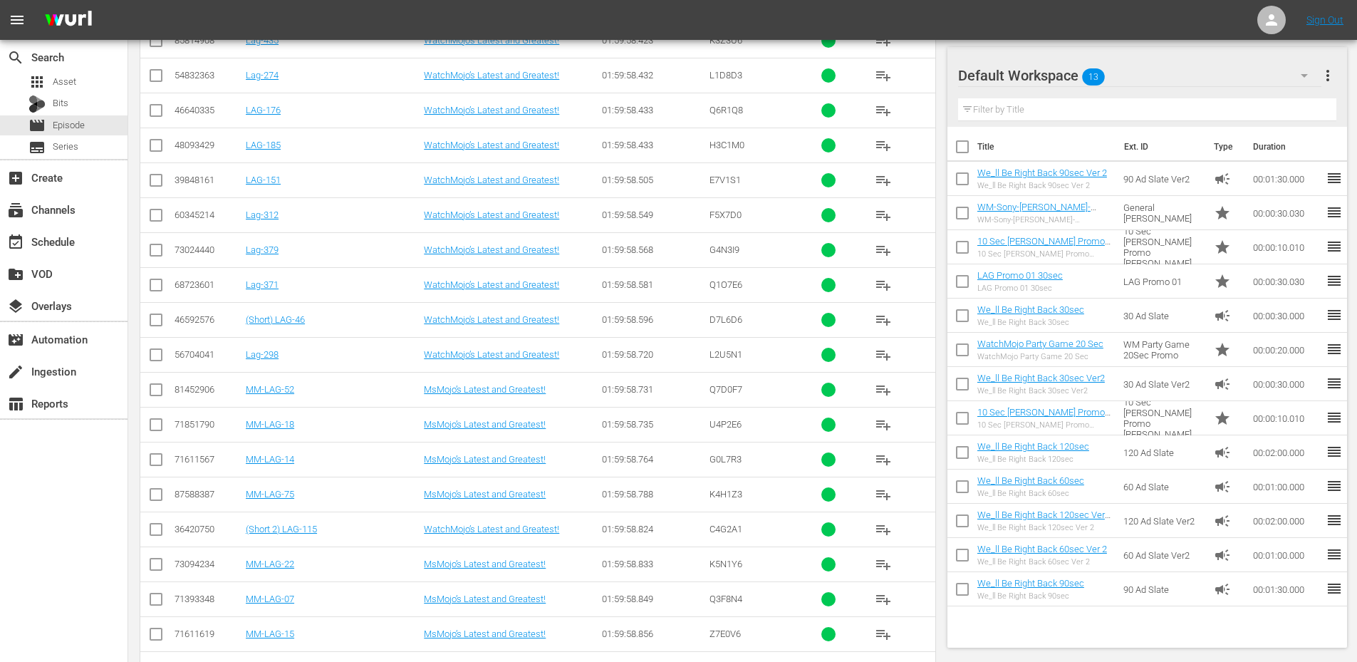
scroll to position [8640, 0]
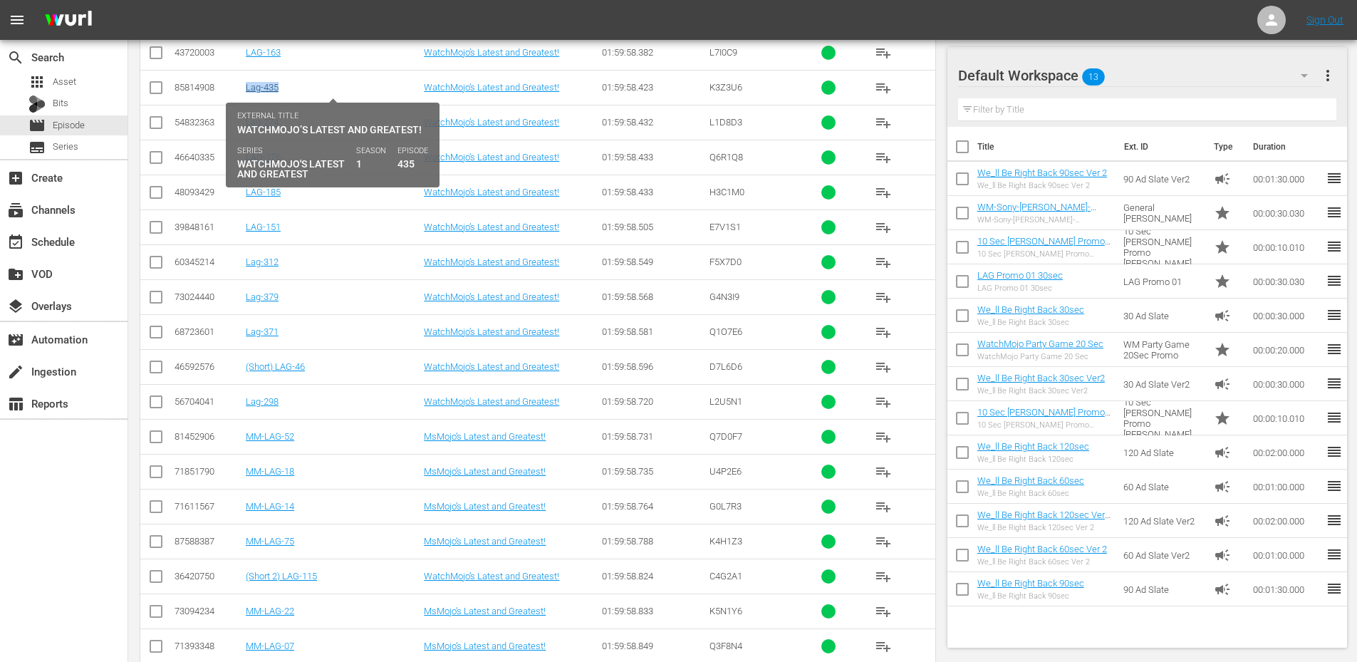
drag, startPoint x: 288, startPoint y: 86, endPoint x: 246, endPoint y: 90, distance: 42.9
click at [246, 90] on div "Lag-435" at bounding box center [333, 87] width 174 height 11
copy link "Lag-435"
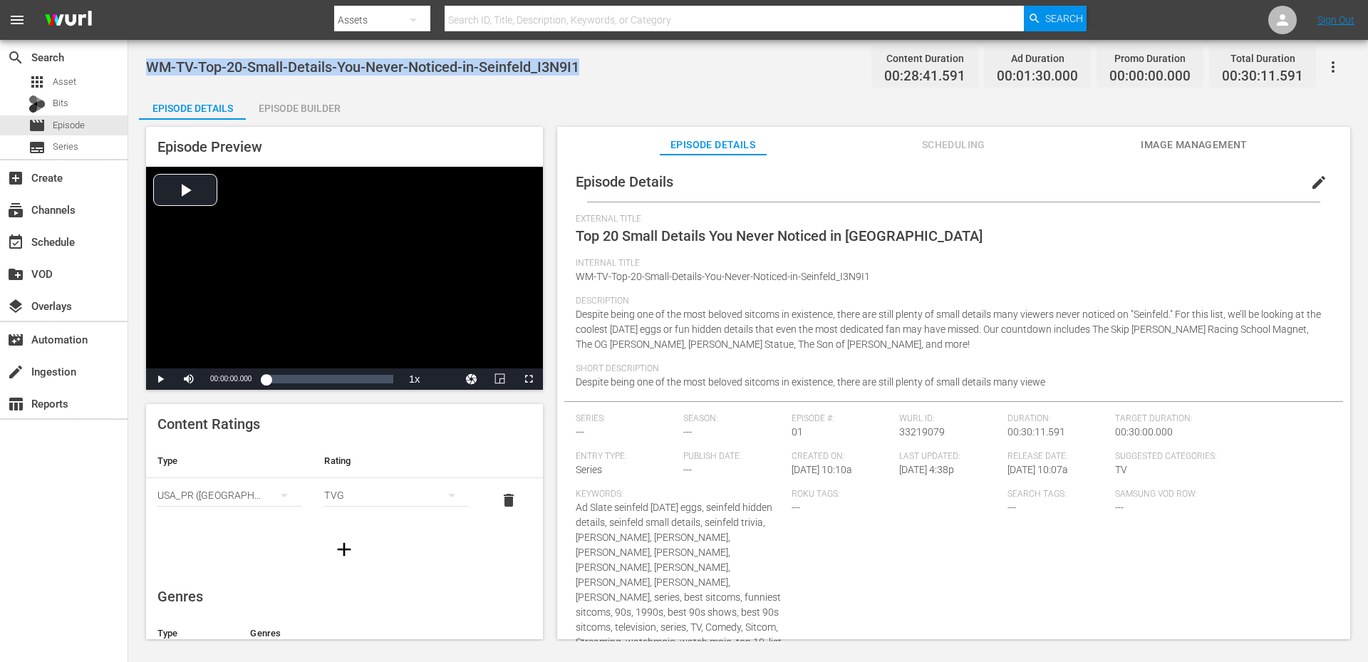
drag, startPoint x: 589, startPoint y: 71, endPoint x: 137, endPoint y: 67, distance: 451.6
click at [137, 67] on div "WM-TV-Top-20-Small-Details-You-Never-Noticed-in-Seinfeld_I3N9I1 Content Duratio…" at bounding box center [747, 340] width 1239 height 601
copy span "WM-TV-Top-20-Small-Details-You-Never-Noticed-in-Seinfeld_I3N9I1"
